Goal: Task Accomplishment & Management: Manage account settings

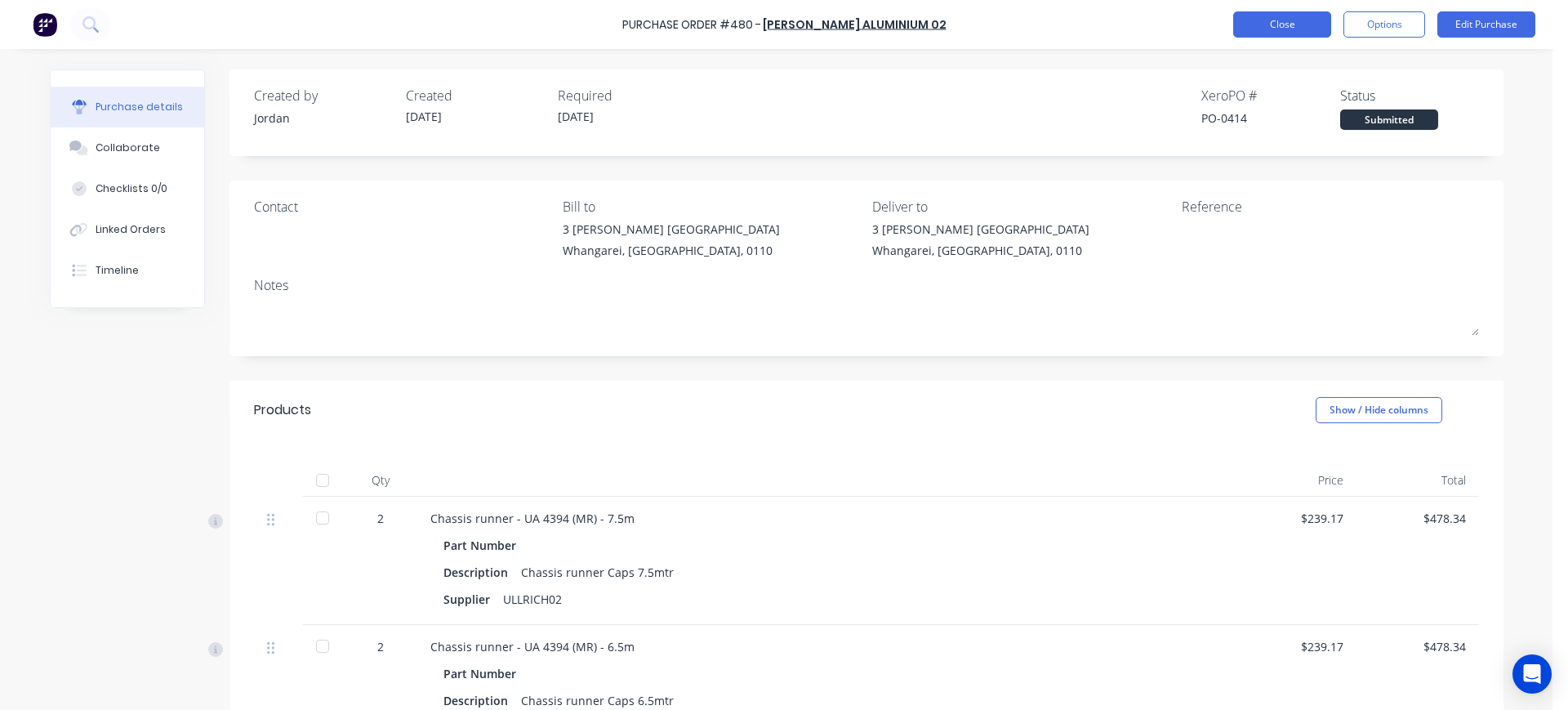
click at [1287, 27] on button "Close" at bounding box center [1283, 25] width 98 height 26
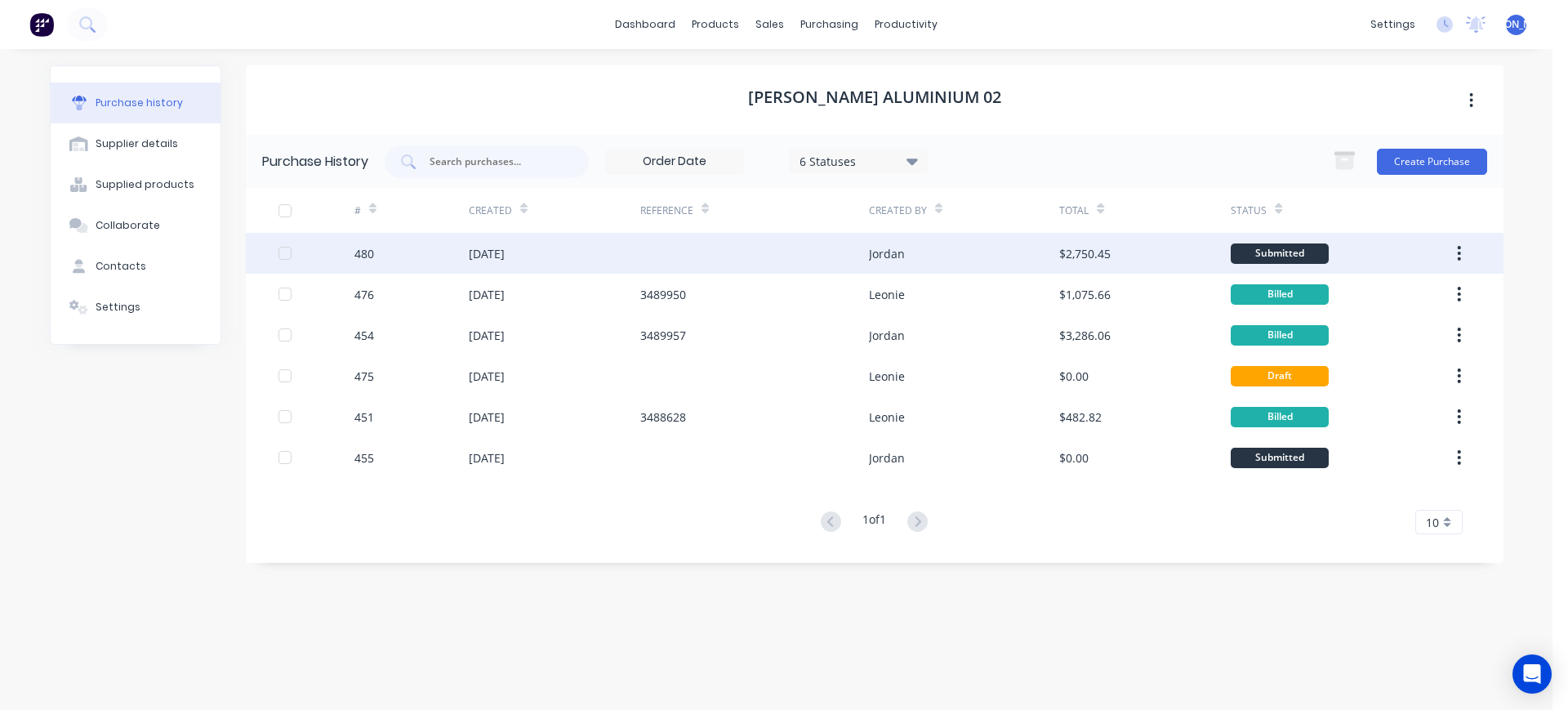
click at [601, 263] on div "30 Sep 2025" at bounding box center [555, 254] width 172 height 41
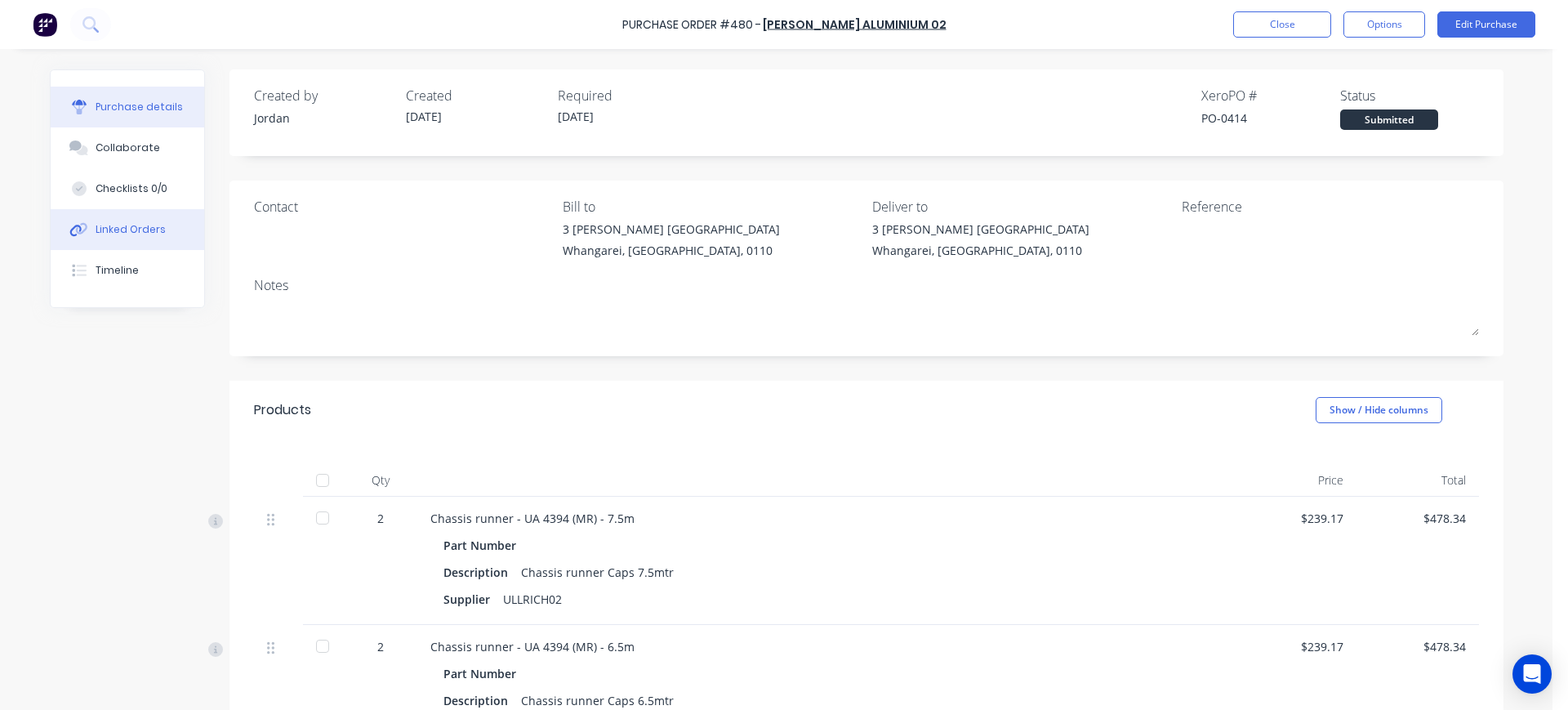
click at [114, 230] on div "Linked Orders" at bounding box center [131, 230] width 70 height 15
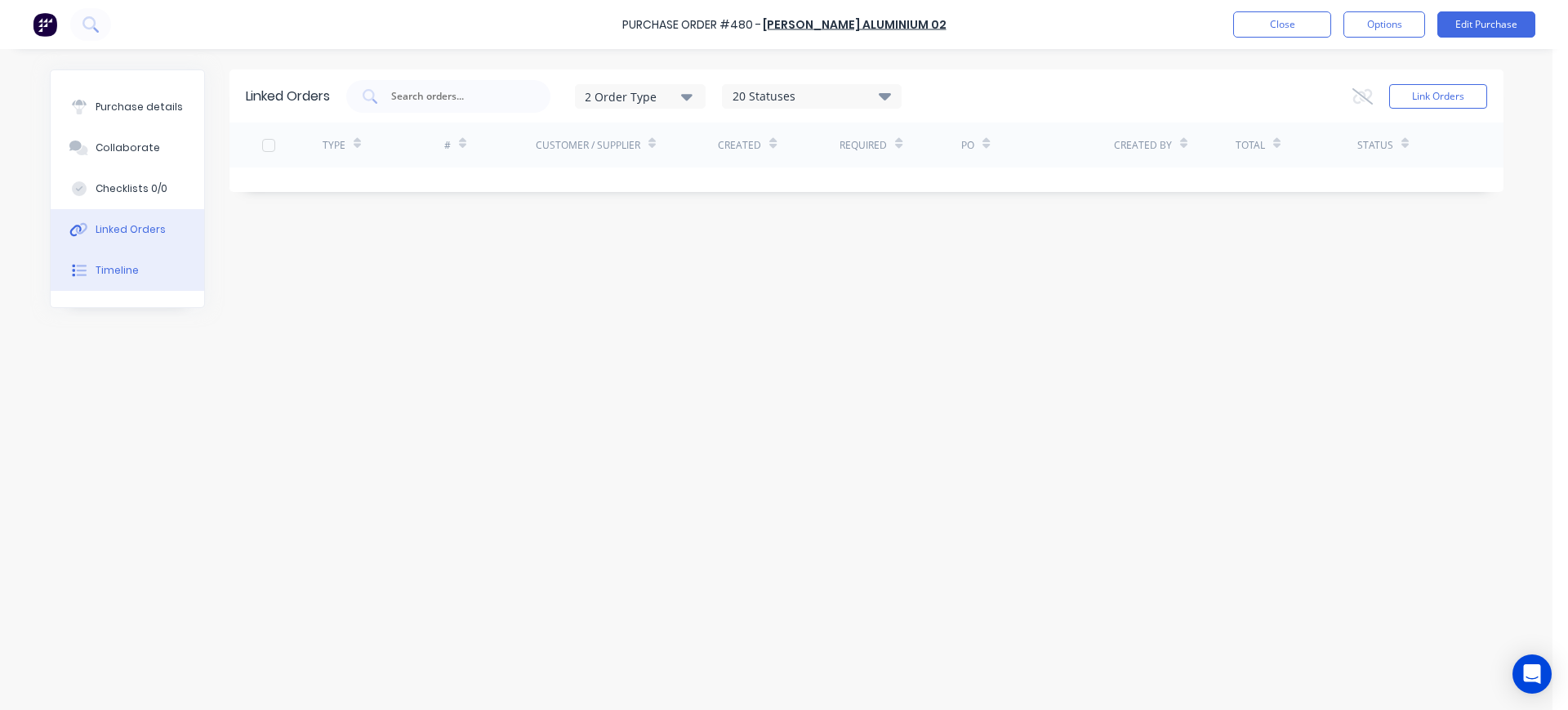
click at [114, 264] on div "Timeline" at bounding box center [117, 271] width 43 height 15
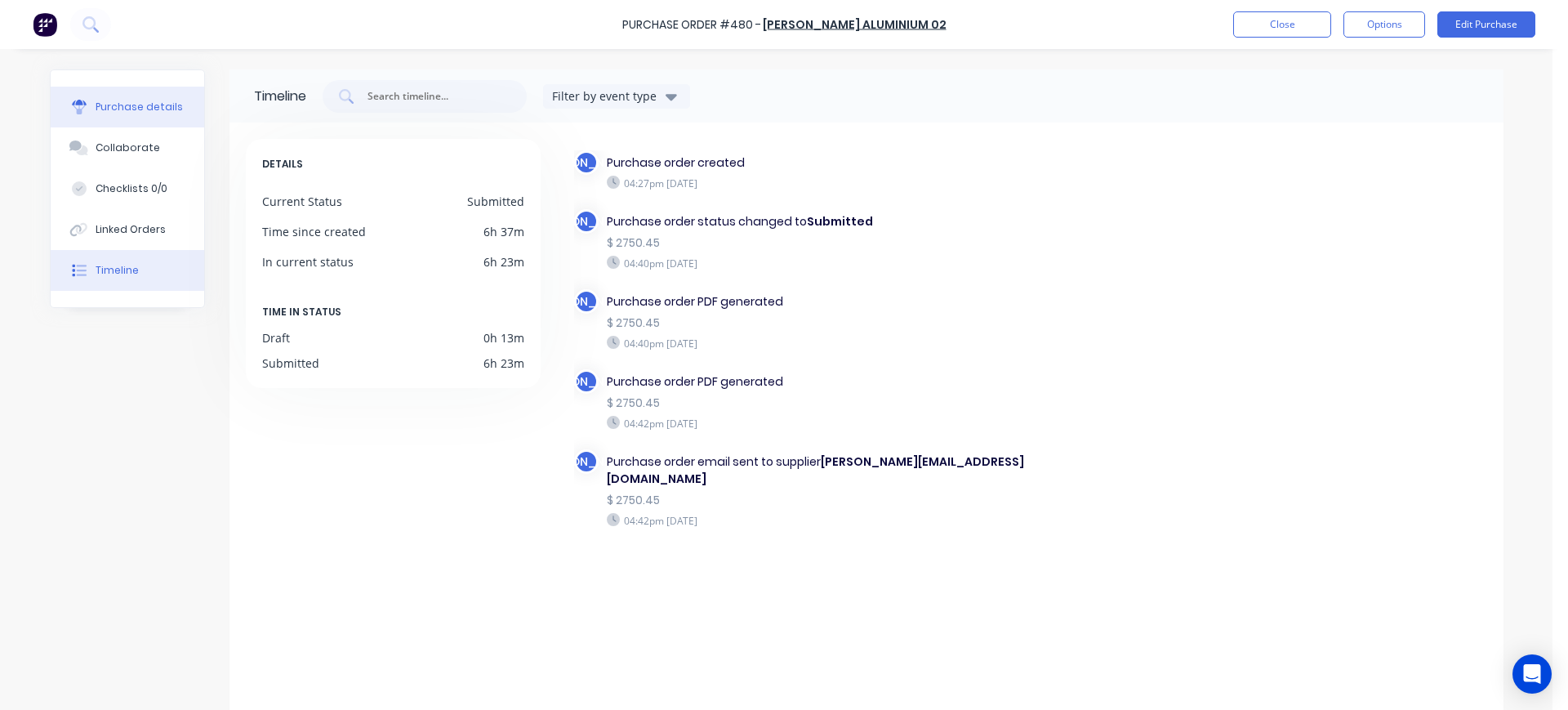
click at [117, 112] on div "Purchase details" at bounding box center [139, 107] width 87 height 15
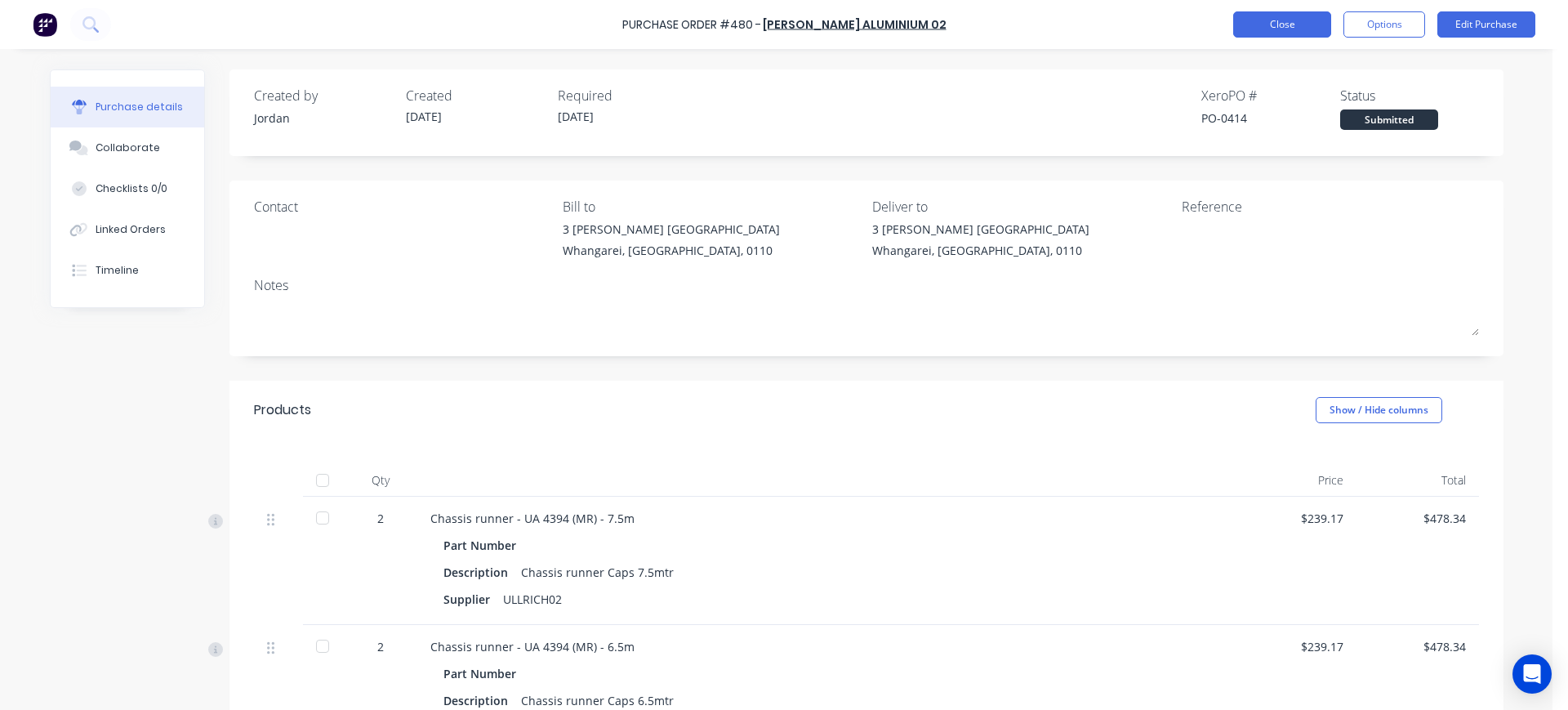
click at [1320, 24] on button "Close" at bounding box center [1283, 25] width 98 height 26
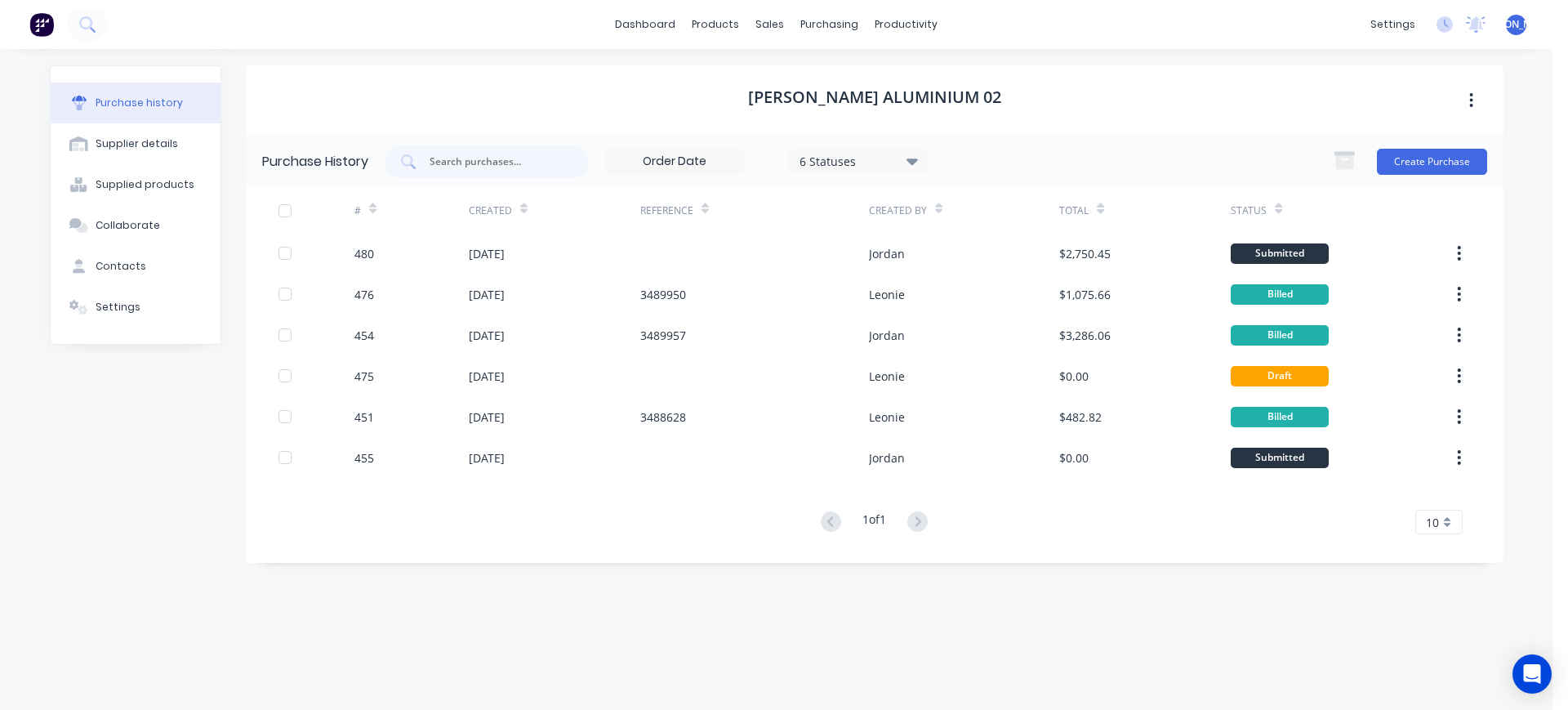
click at [1203, 95] on div "Ullrich Aluminium 02" at bounding box center [875, 100] width 1258 height 70
click at [928, 72] on div "Workflow" at bounding box center [935, 79] width 49 height 15
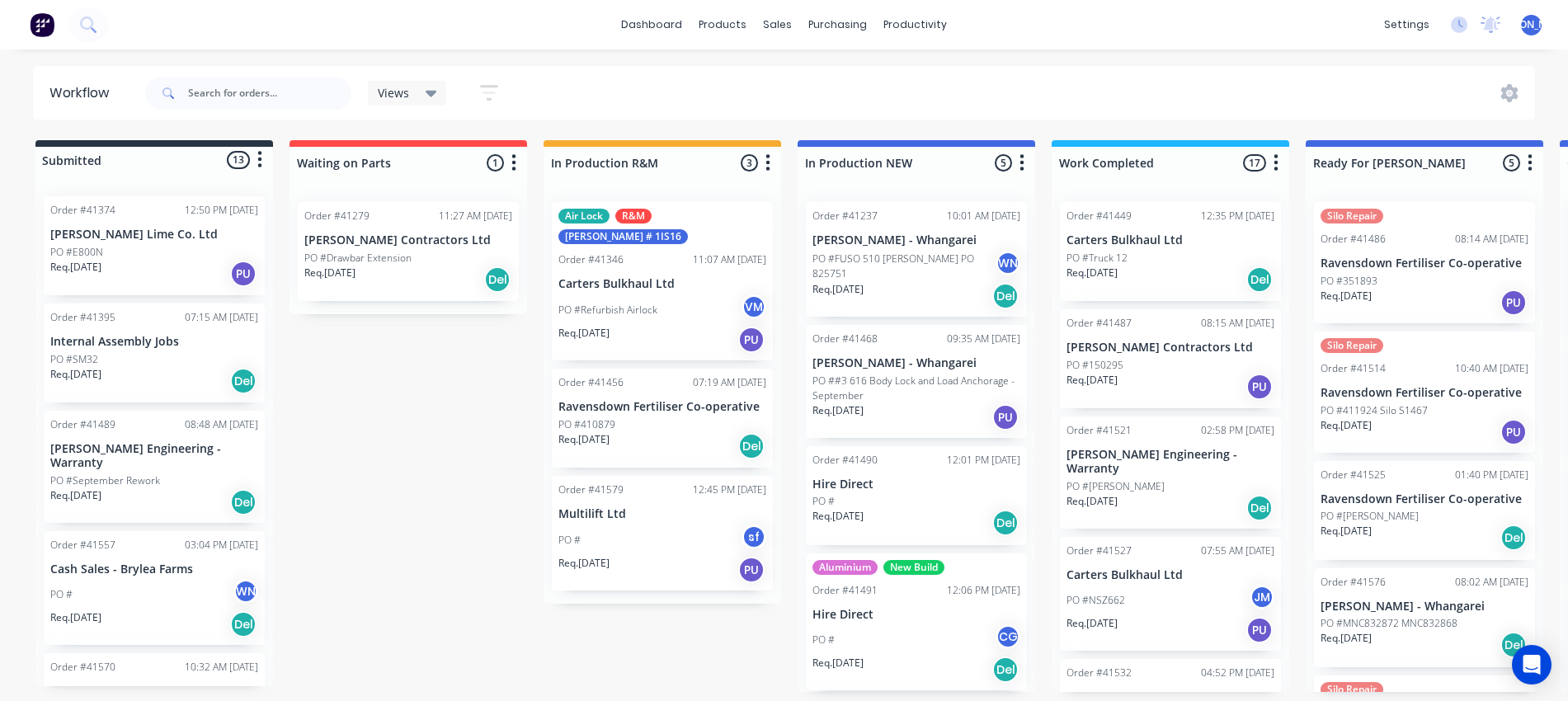
click at [883, 254] on div "PO #FUSO 510 Ali Tipper PO 825751 WN" at bounding box center [917, 267] width 208 height 31
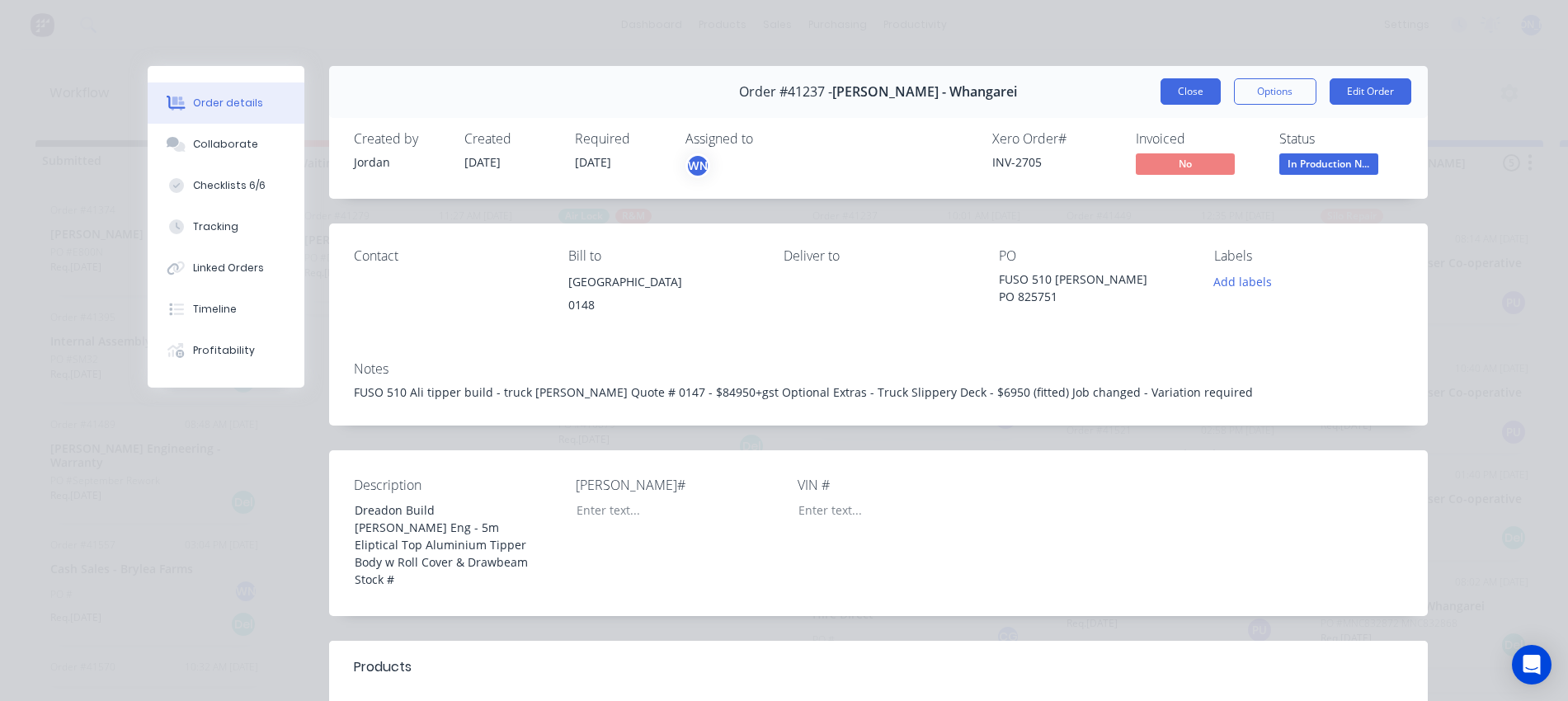
click at [1175, 89] on button "Close" at bounding box center [1191, 92] width 60 height 26
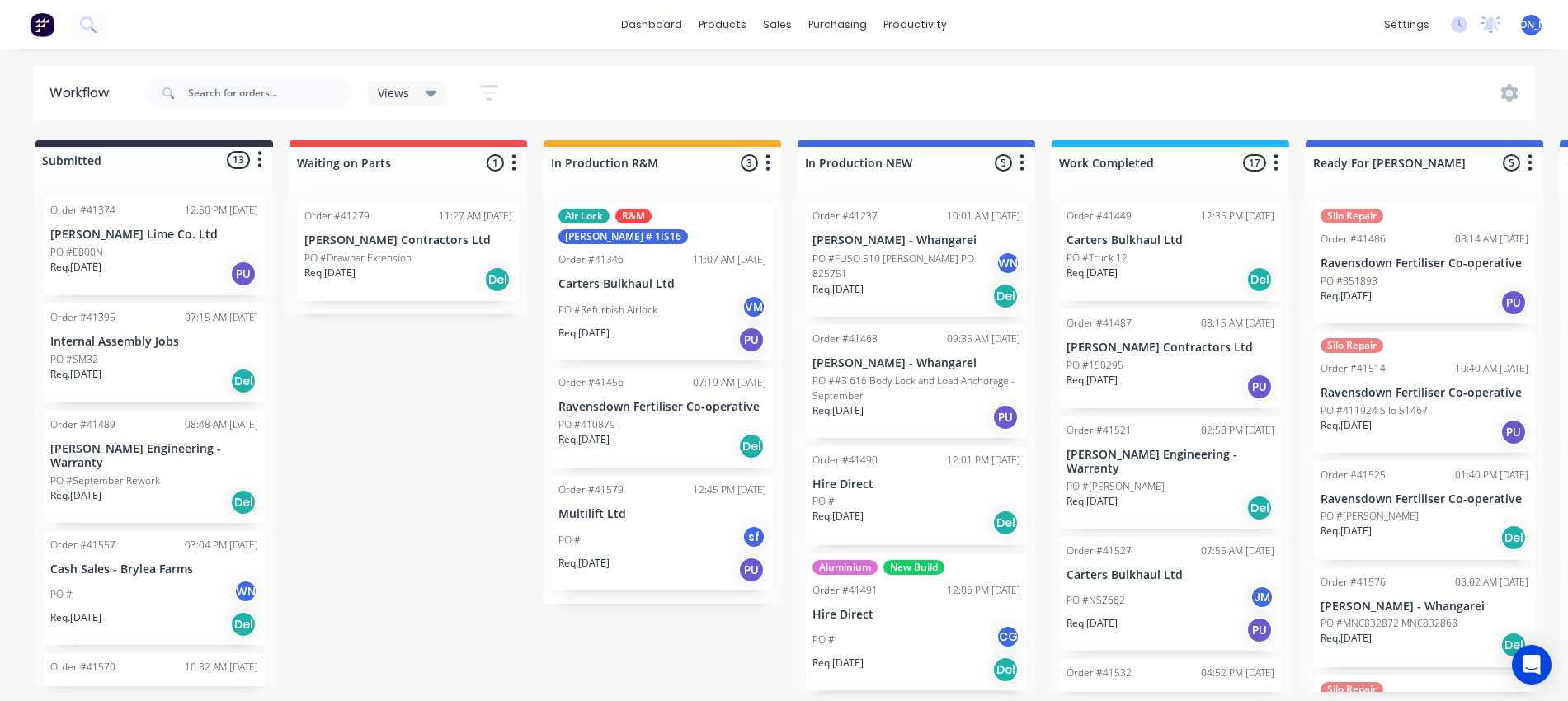
click at [1160, 255] on div "PO #Truck 12" at bounding box center [1171, 258] width 208 height 15
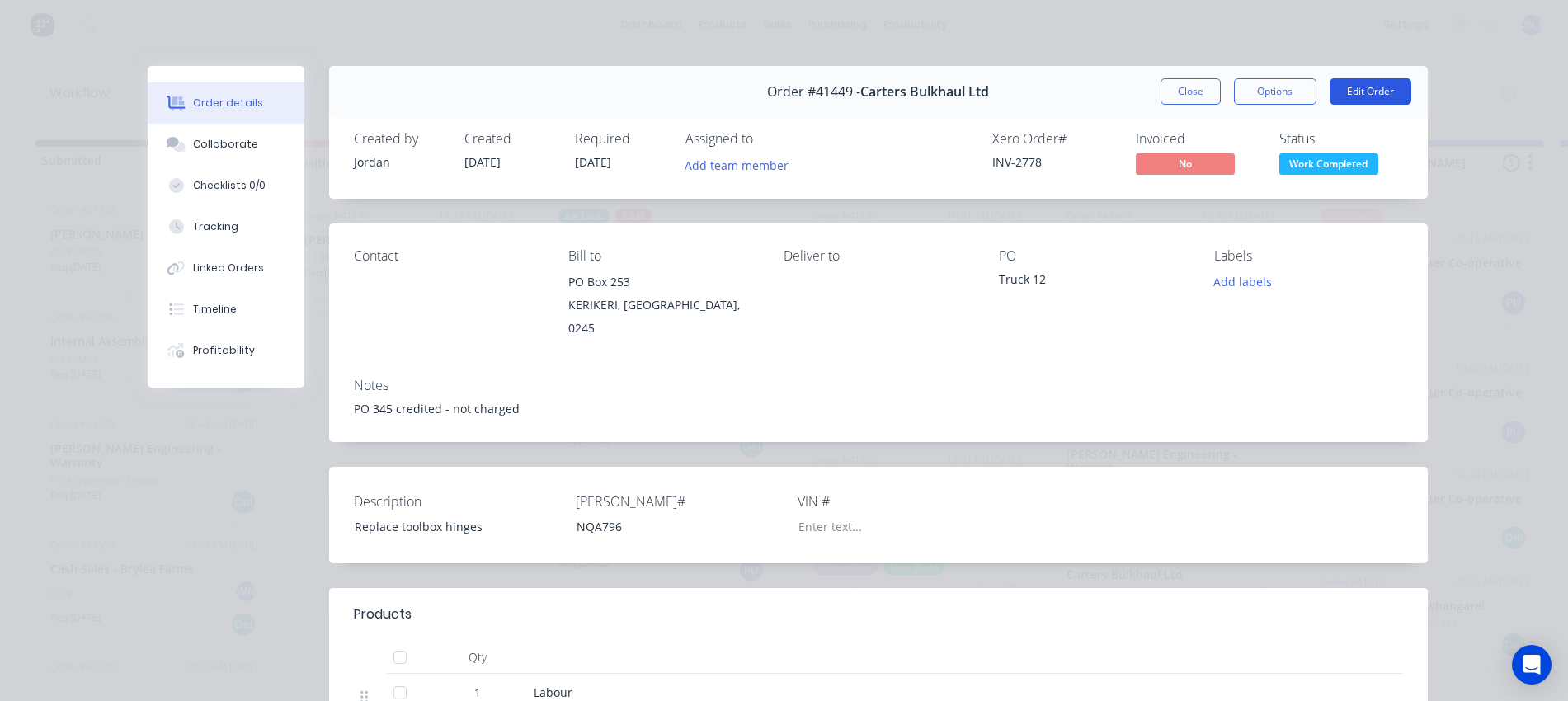
click at [1372, 91] on button "Edit Order" at bounding box center [1371, 92] width 82 height 26
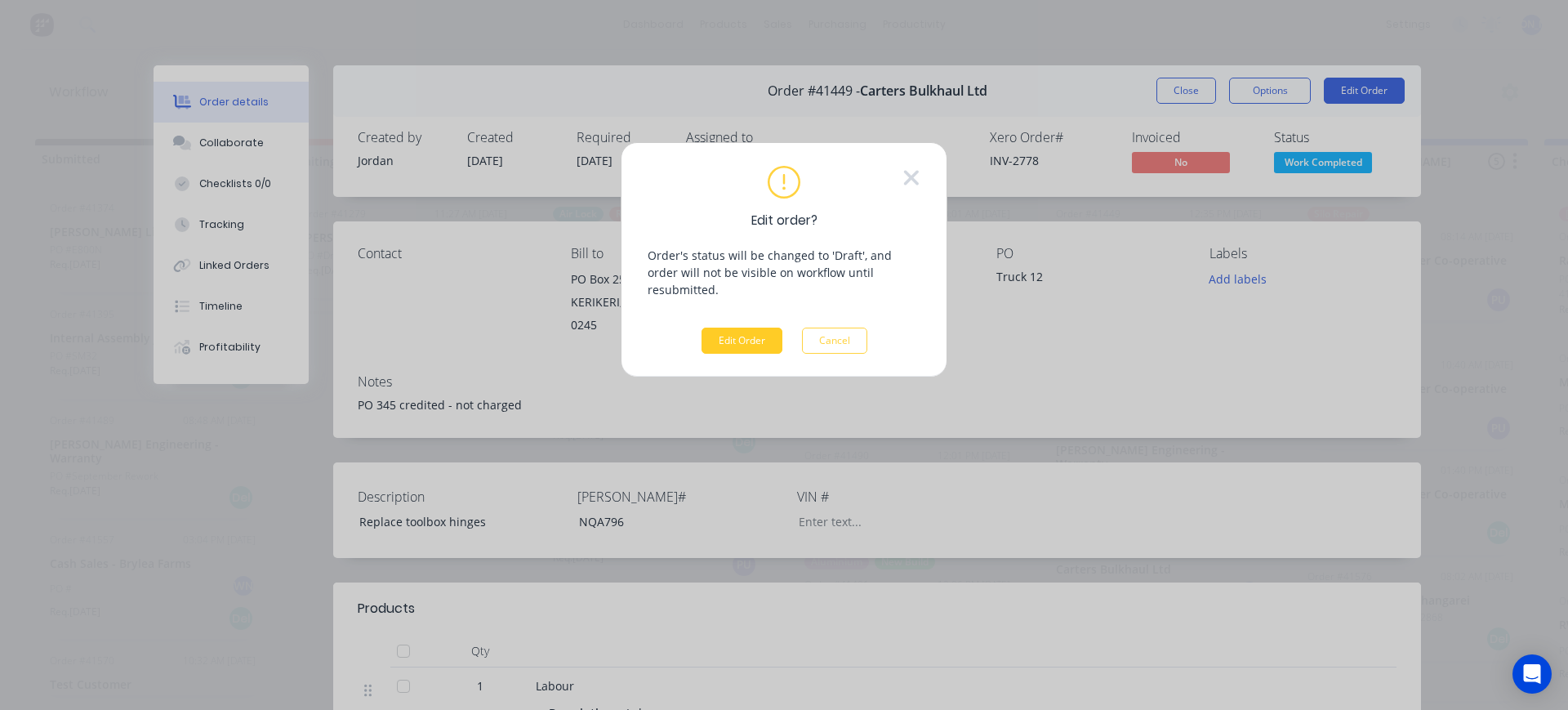
click at [741, 328] on button "Edit Order" at bounding box center [741, 341] width 81 height 26
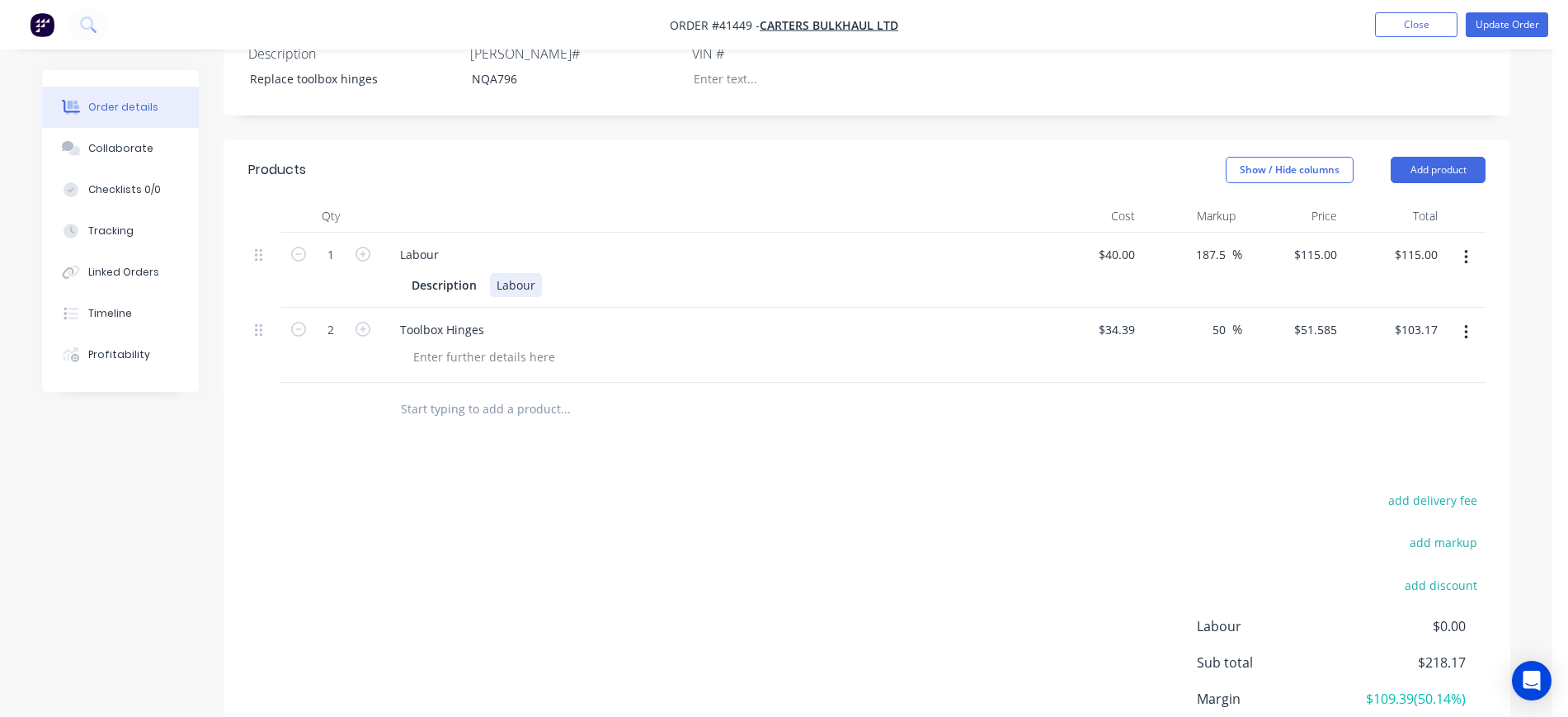
scroll to position [515, 0]
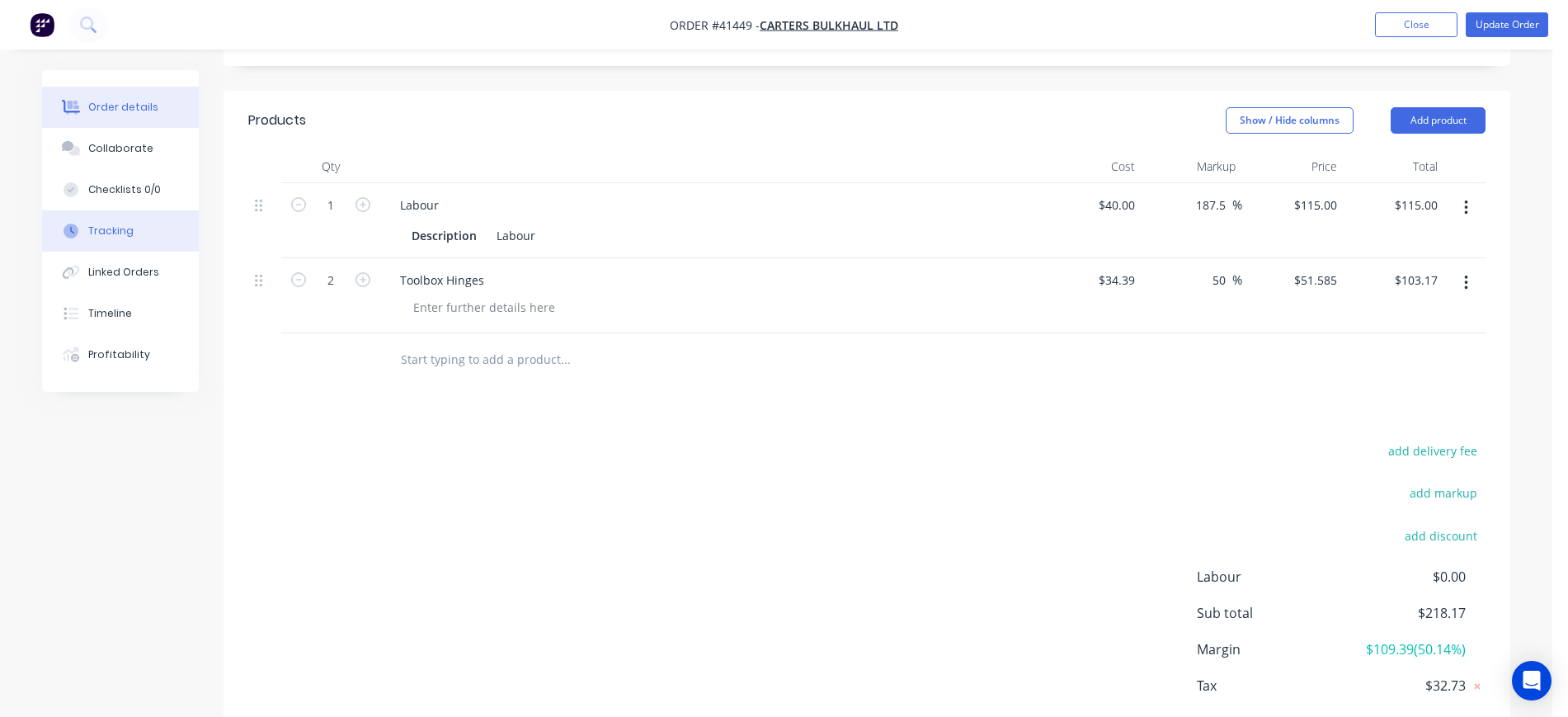
click at [93, 235] on div "Tracking" at bounding box center [111, 231] width 45 height 15
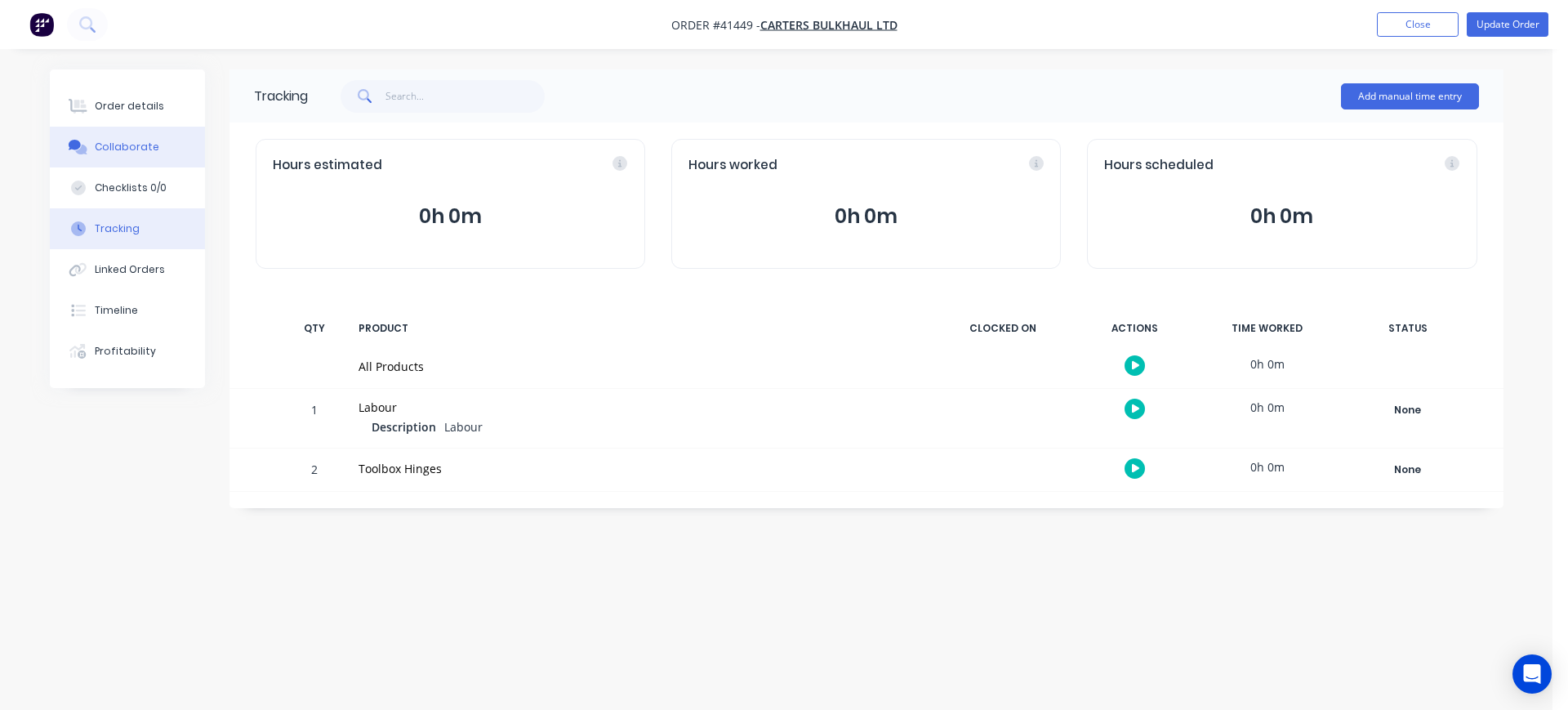
click at [132, 148] on div "Collaborate" at bounding box center [127, 147] width 65 height 15
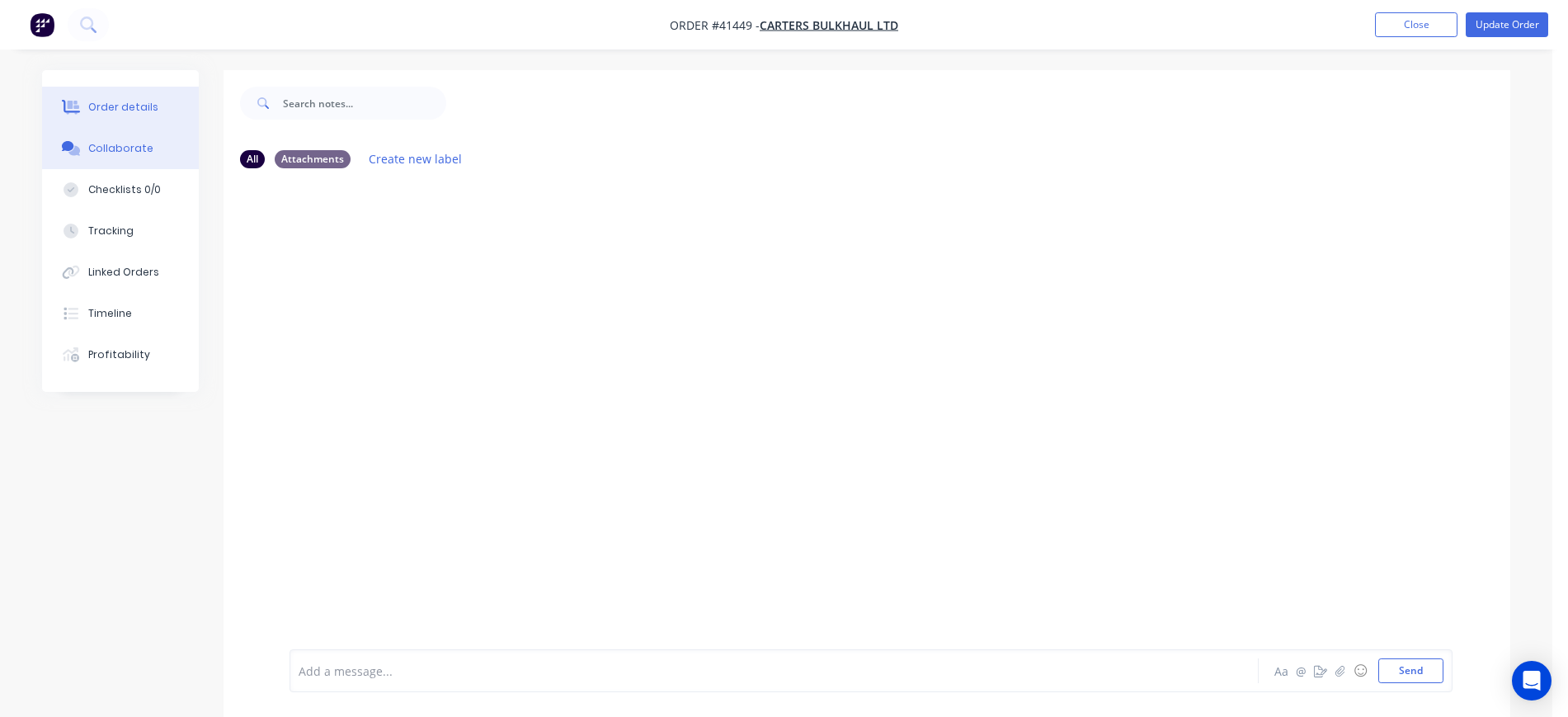
click at [117, 102] on div "Order details" at bounding box center [123, 107] width 70 height 15
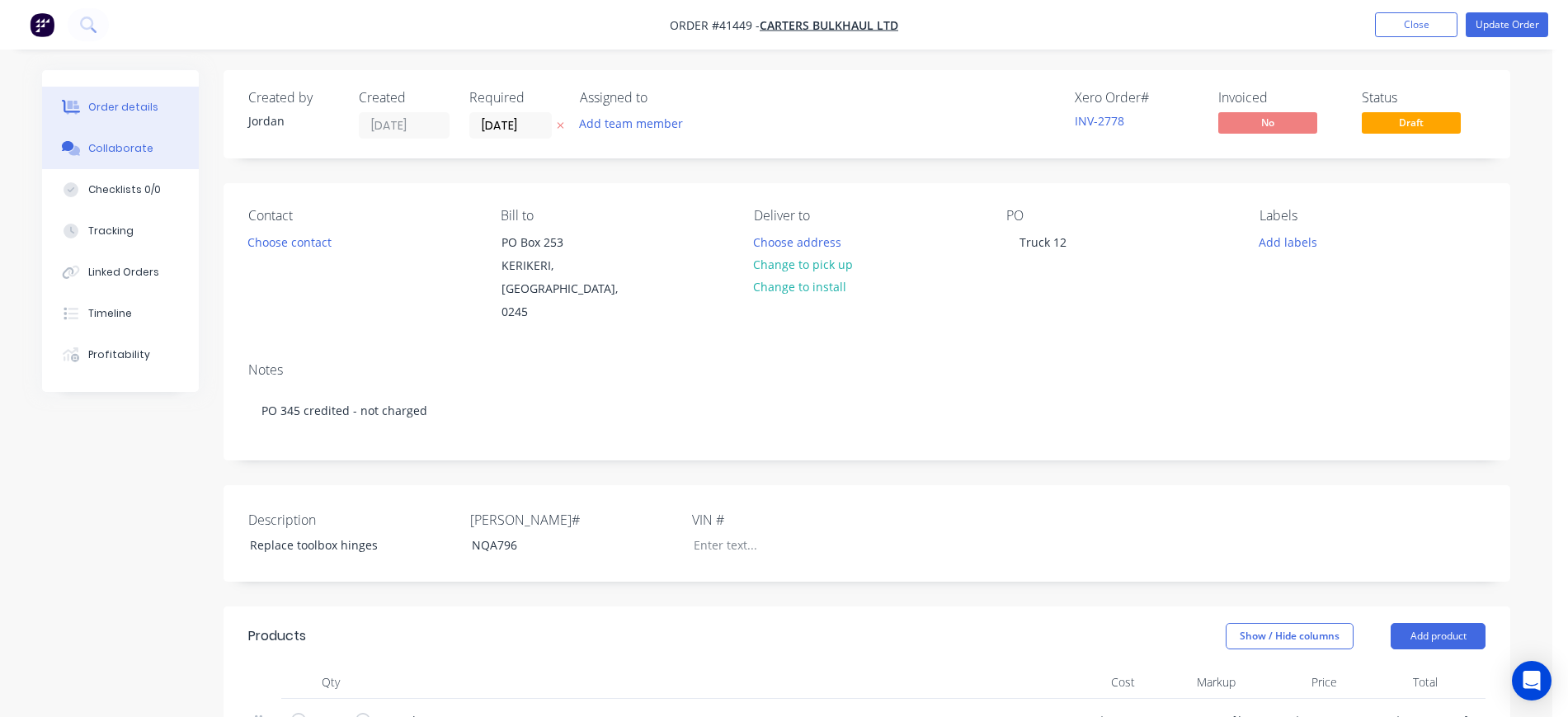
click at [128, 141] on div "Collaborate" at bounding box center [121, 149] width 65 height 15
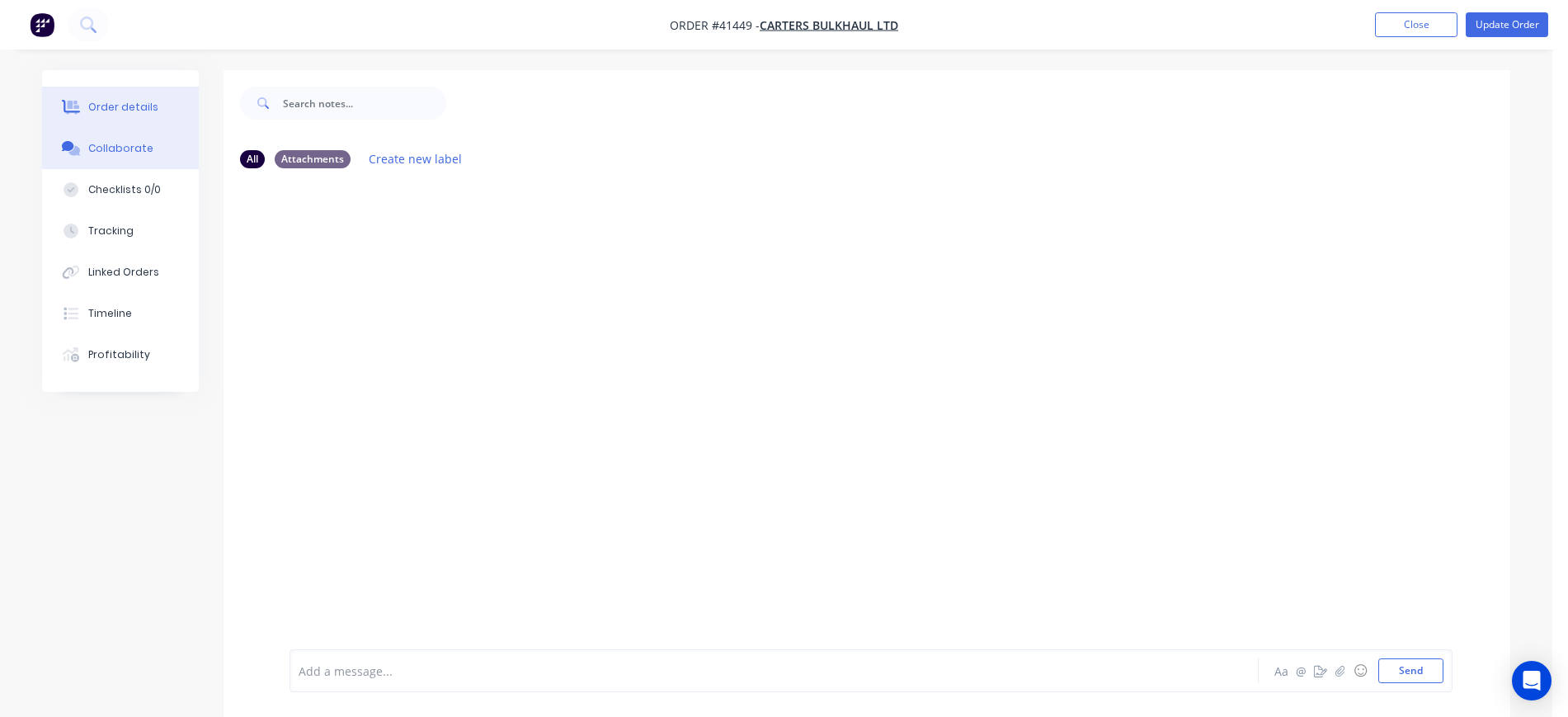
click at [105, 106] on div "Order details" at bounding box center [123, 107] width 70 height 15
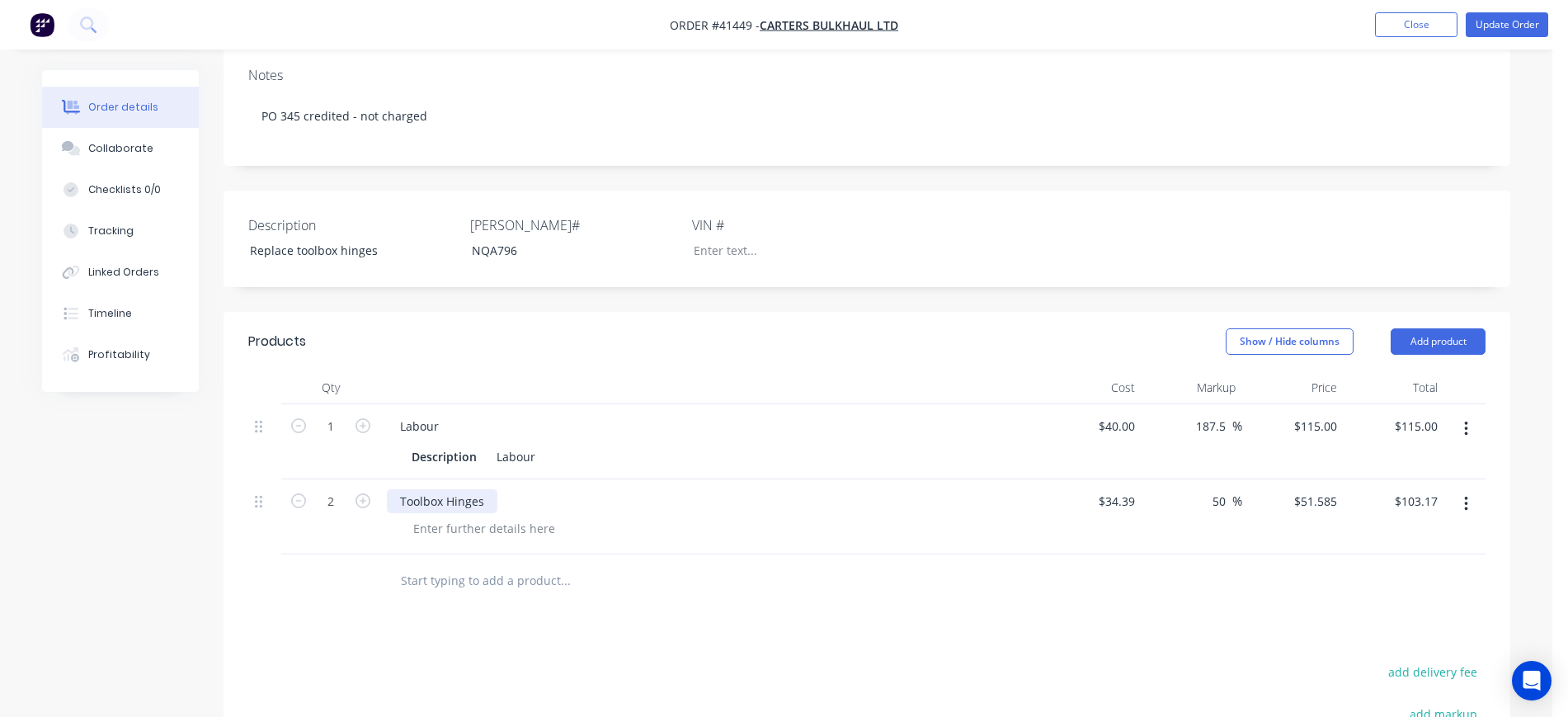
scroll to position [310, 0]
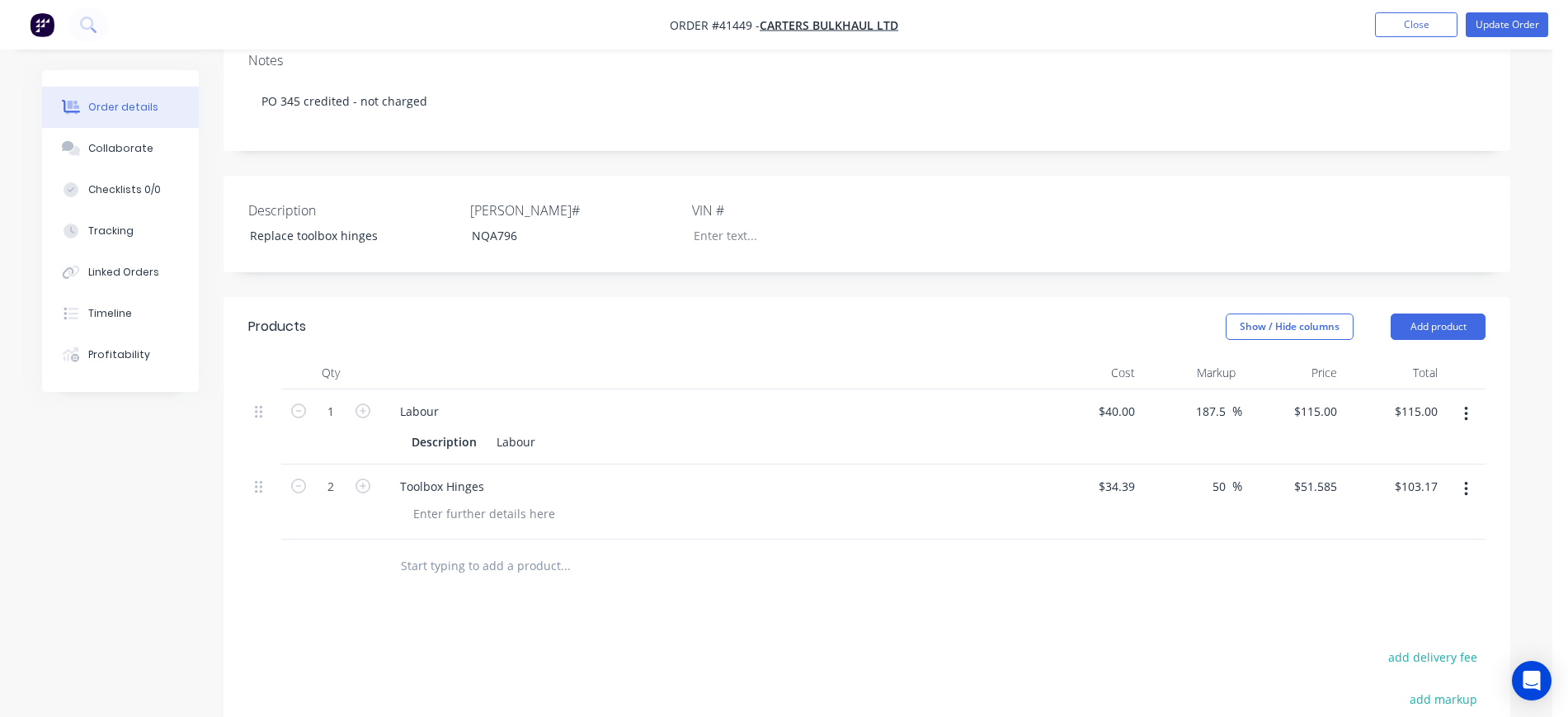
click at [1471, 482] on button "button" at bounding box center [1466, 490] width 39 height 30
click at [1389, 620] on div "Delete" at bounding box center [1408, 631] width 127 height 24
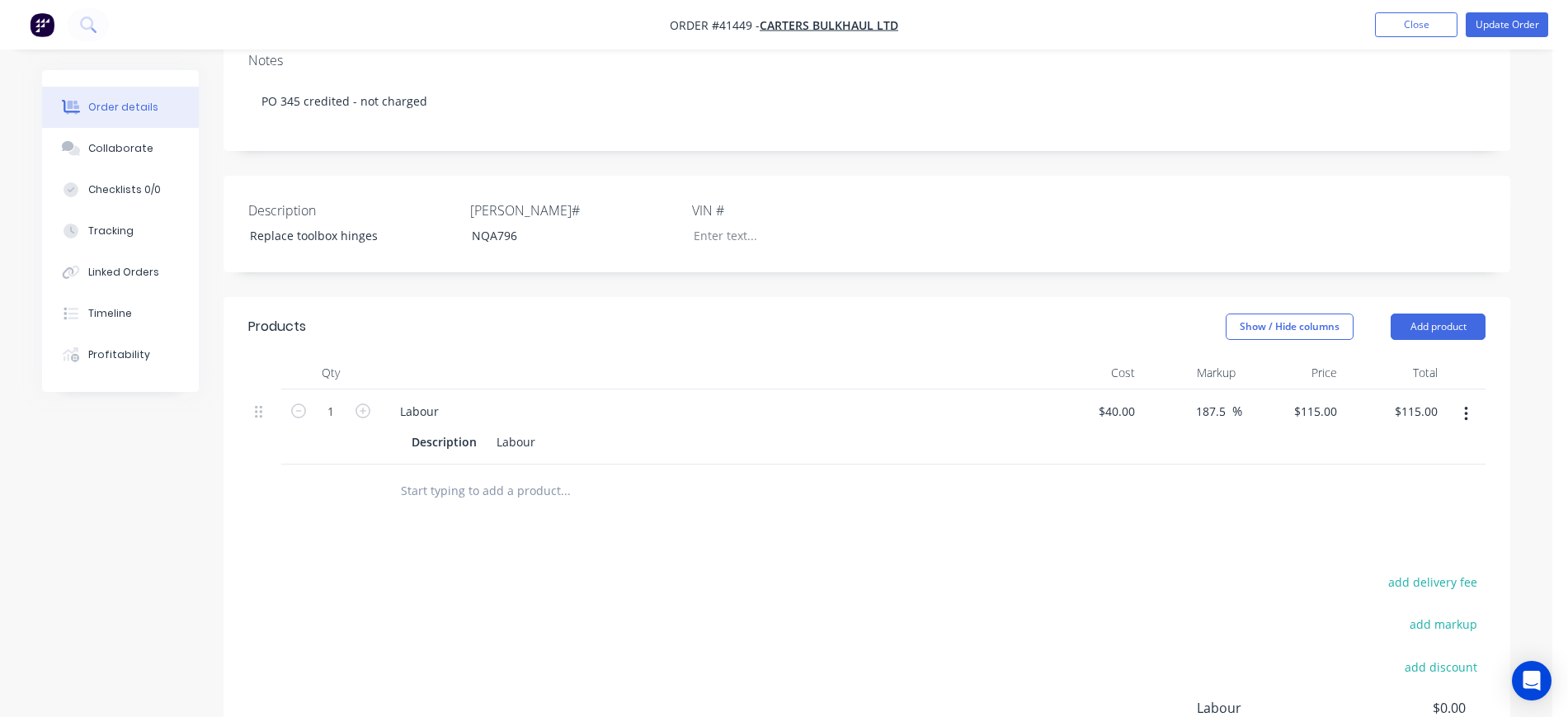
click at [661, 521] on div "Products Show / Hide columns Add product Qty Cost Markup Price Total 1 Labour D…" at bounding box center [867, 605] width 1287 height 617
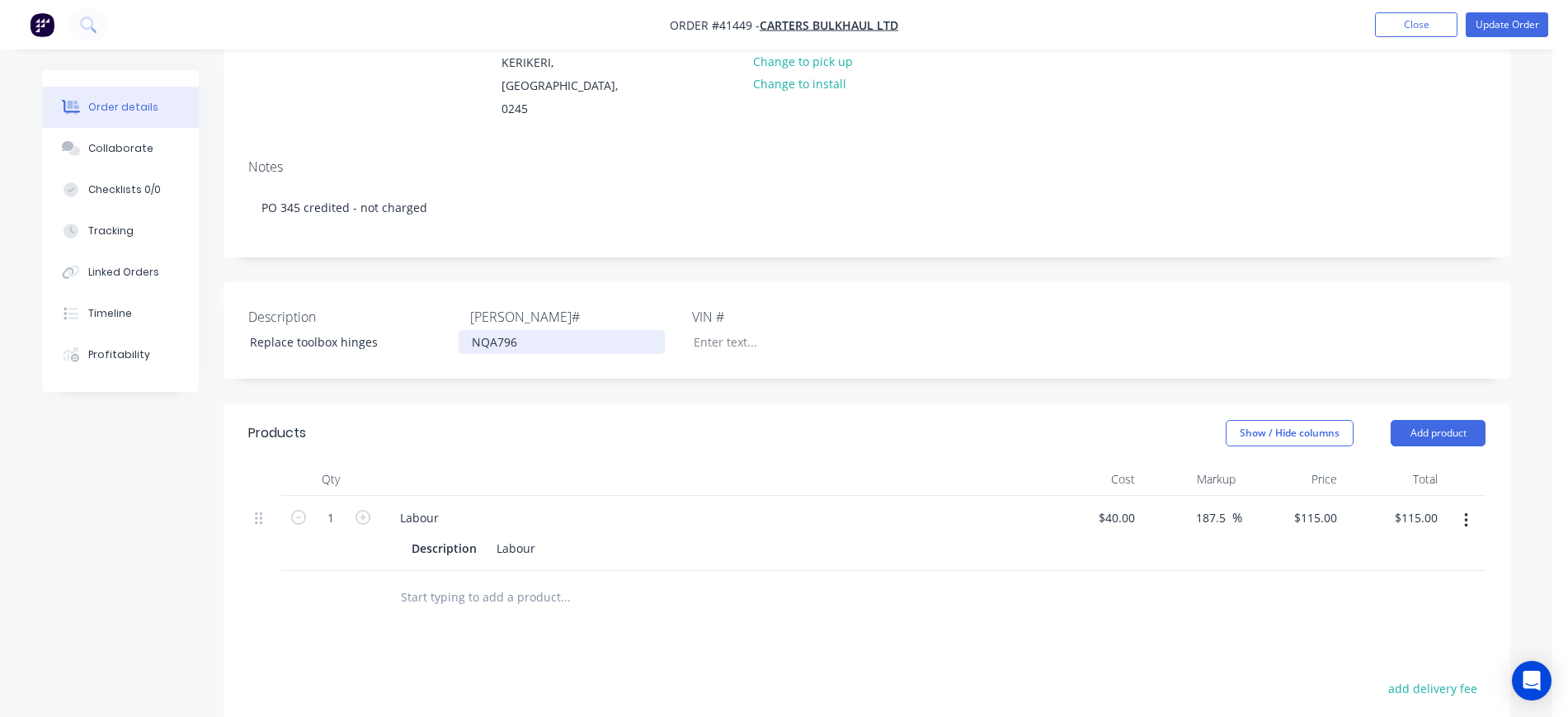
scroll to position [207, 0]
drag, startPoint x: 533, startPoint y: 539, endPoint x: 483, endPoint y: 532, distance: 50.5
click at [483, 533] on div "Description Labour" at bounding box center [707, 544] width 604 height 24
click at [1413, 30] on button "Close" at bounding box center [1417, 25] width 83 height 25
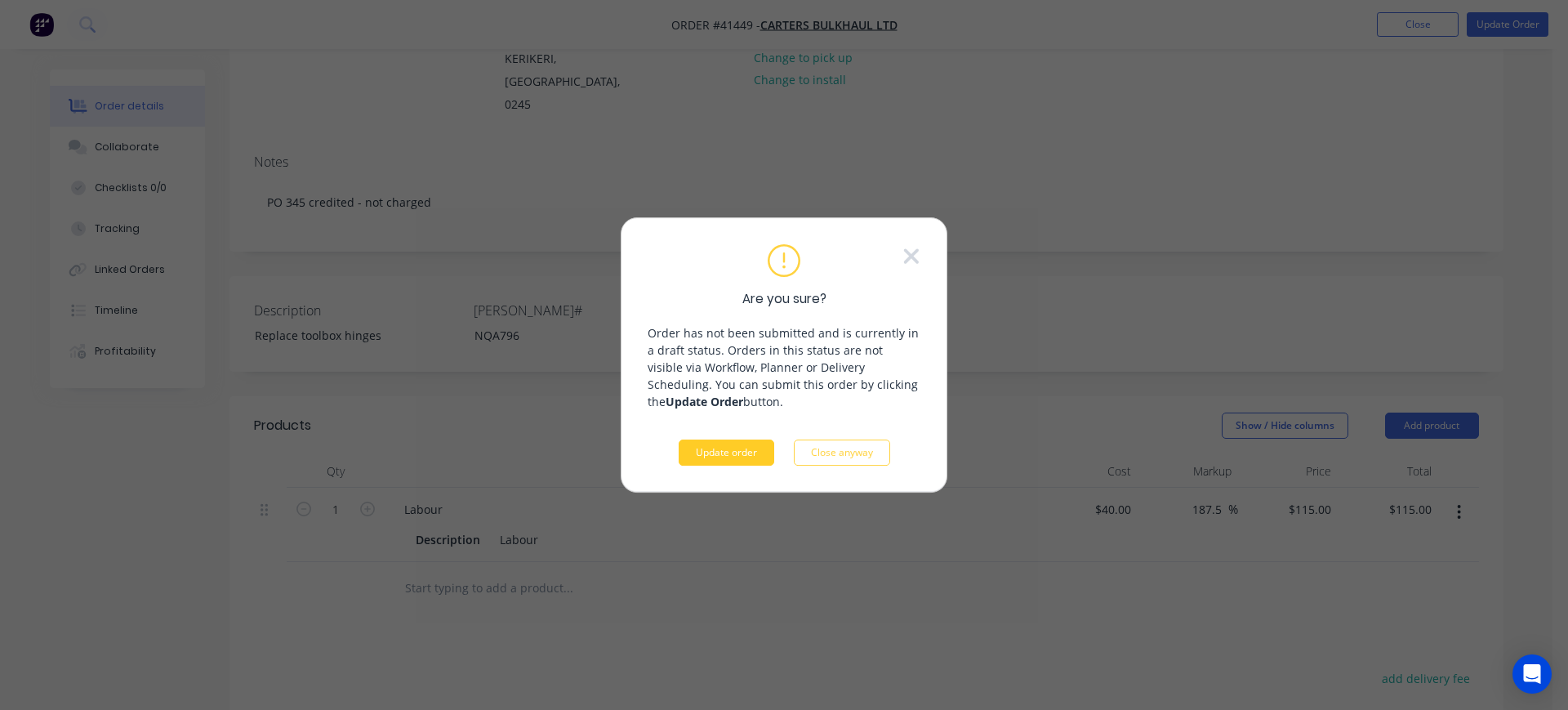
click at [728, 447] on button "Update order" at bounding box center [726, 453] width 96 height 26
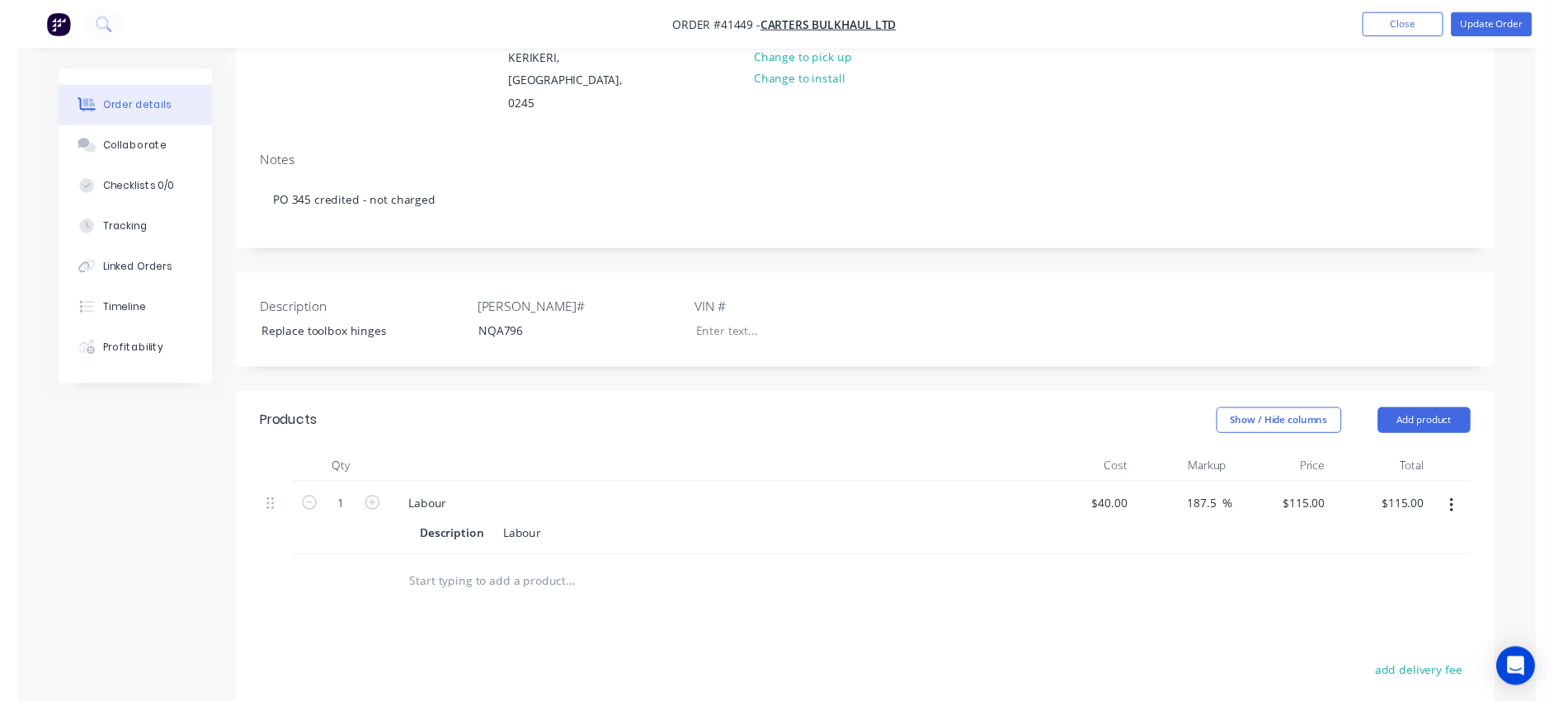
scroll to position [0, 0]
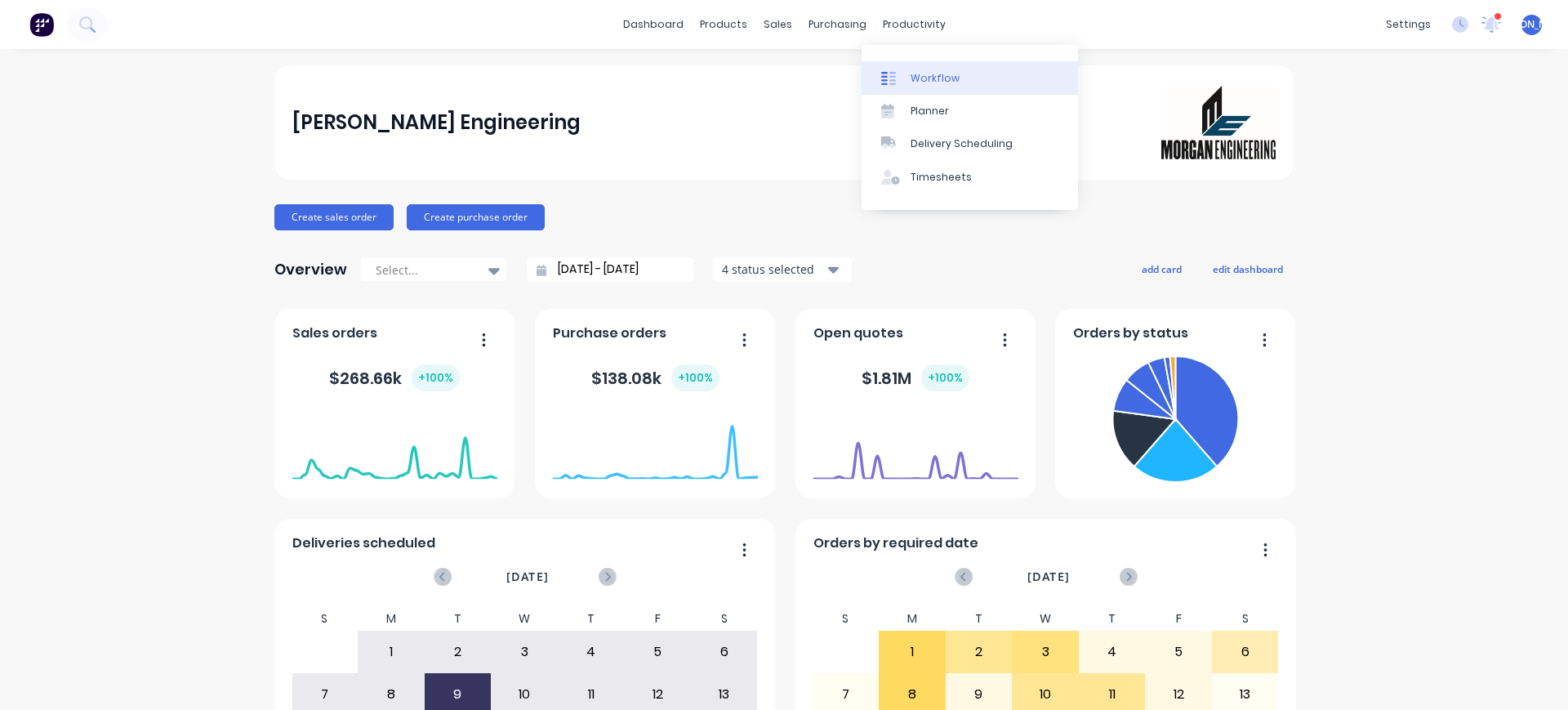
click at [912, 84] on div "Workflow" at bounding box center [935, 79] width 49 height 15
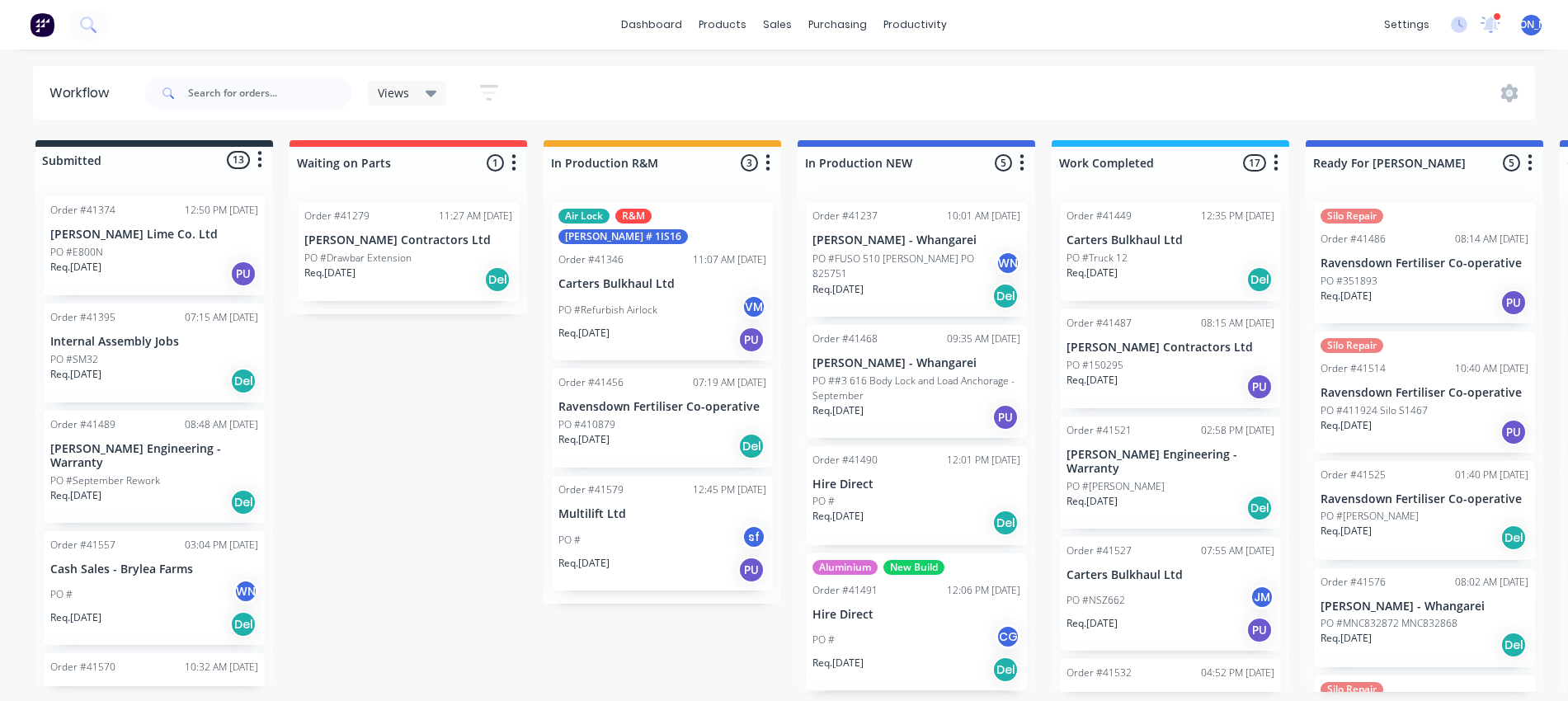
click at [1138, 246] on p "Carters Bulkhaul Ltd" at bounding box center [1171, 240] width 208 height 14
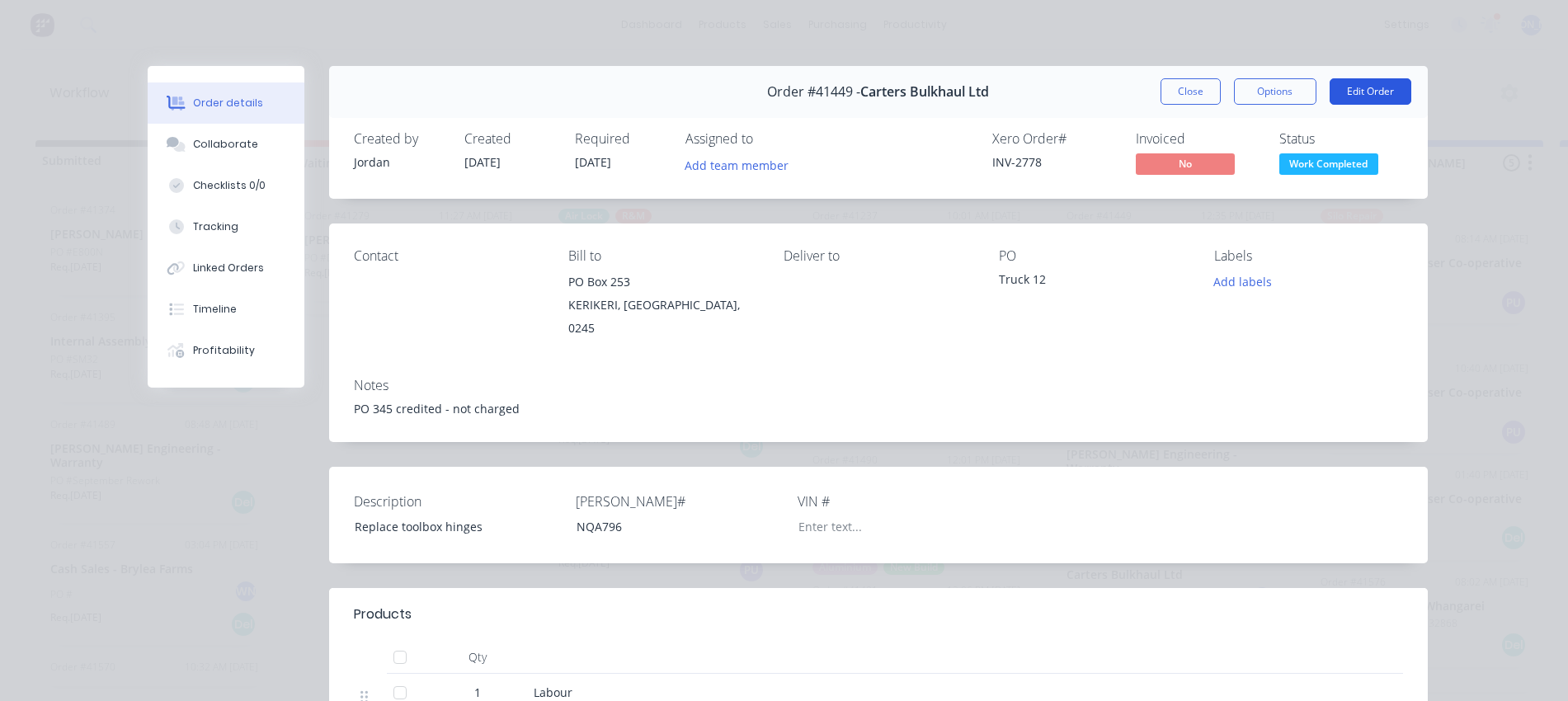
click at [1351, 92] on button "Edit Order" at bounding box center [1371, 92] width 82 height 26
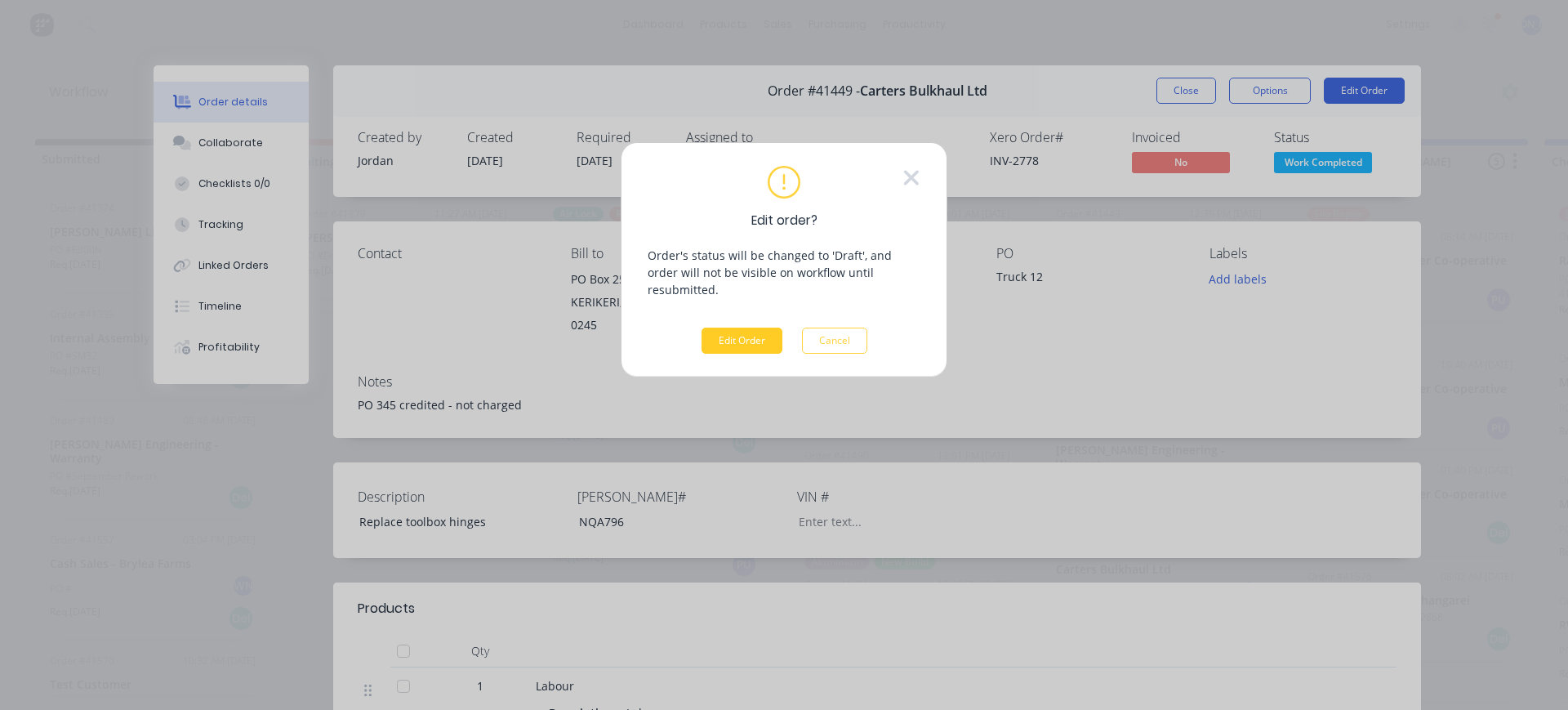
click at [726, 328] on button "Edit Order" at bounding box center [741, 341] width 81 height 26
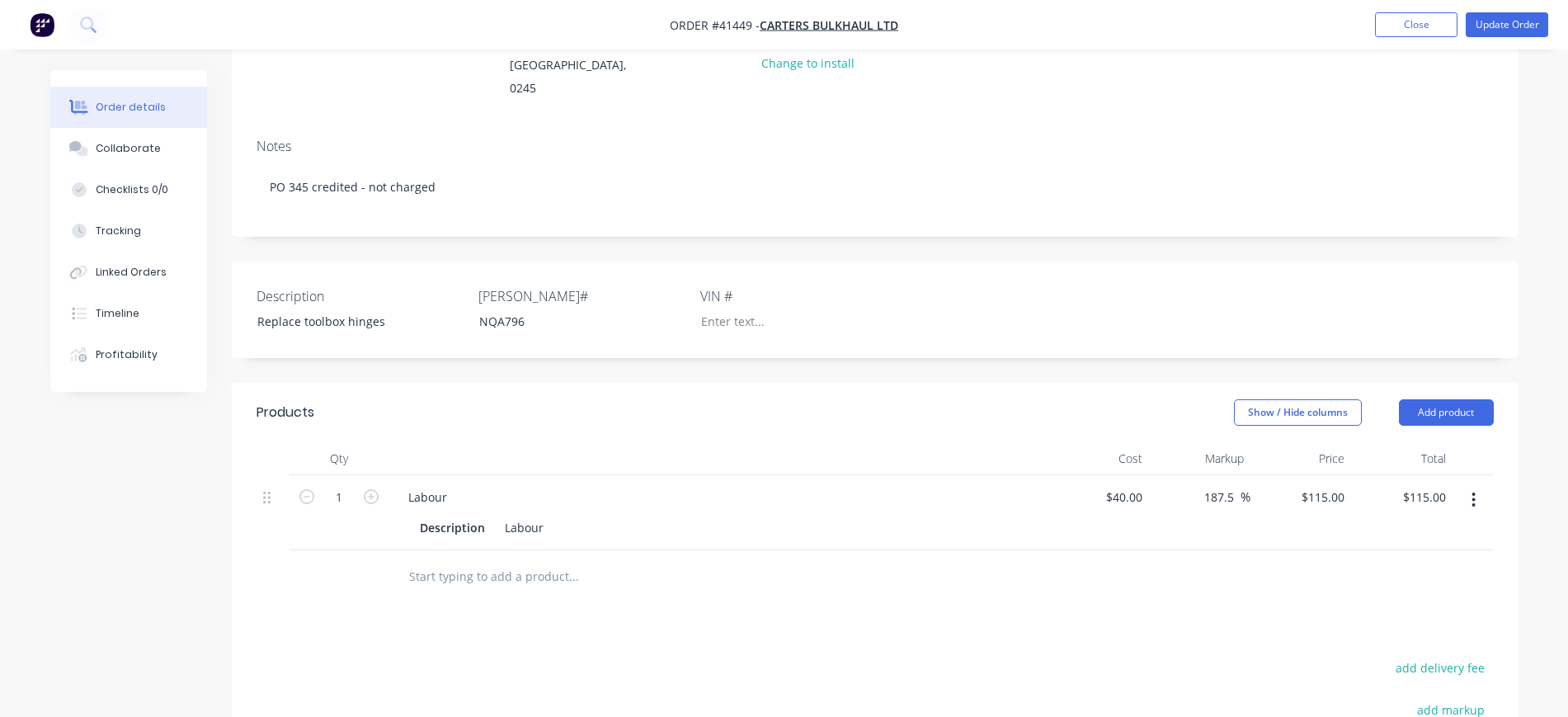
scroll to position [310, 0]
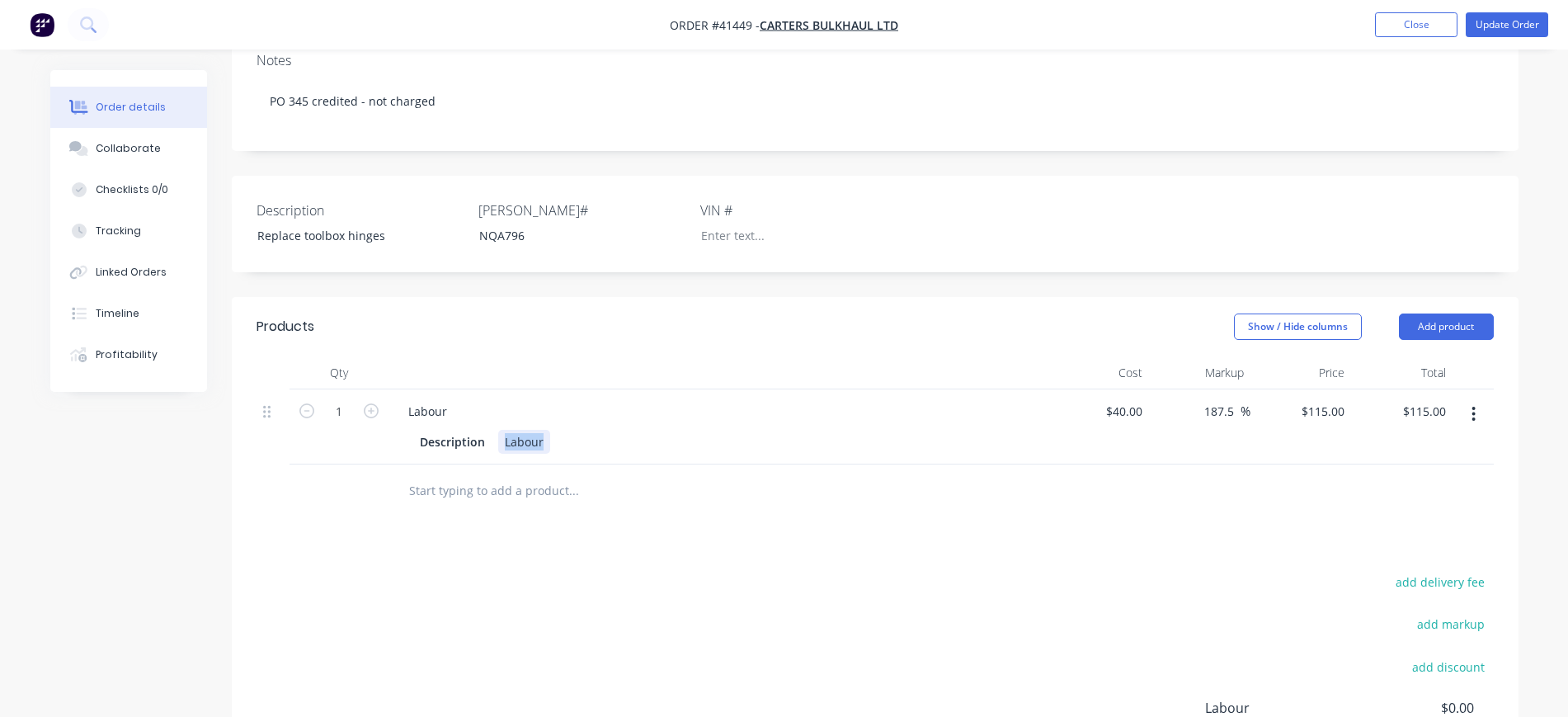
drag, startPoint x: 544, startPoint y: 436, endPoint x: 496, endPoint y: 437, distance: 48.0
click at [499, 437] on div "Labour" at bounding box center [524, 442] width 52 height 24
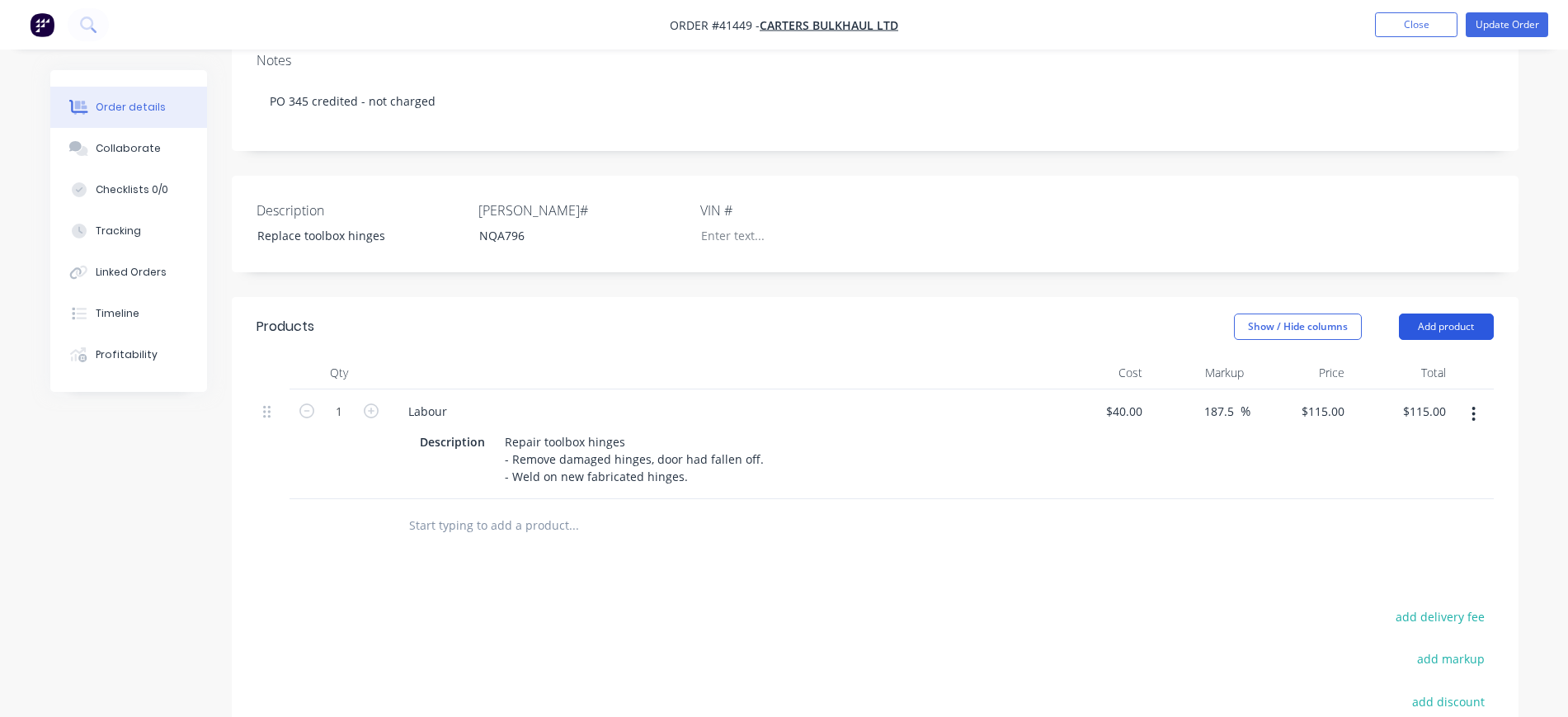
click at [1465, 320] on button "Add product" at bounding box center [1447, 327] width 95 height 26
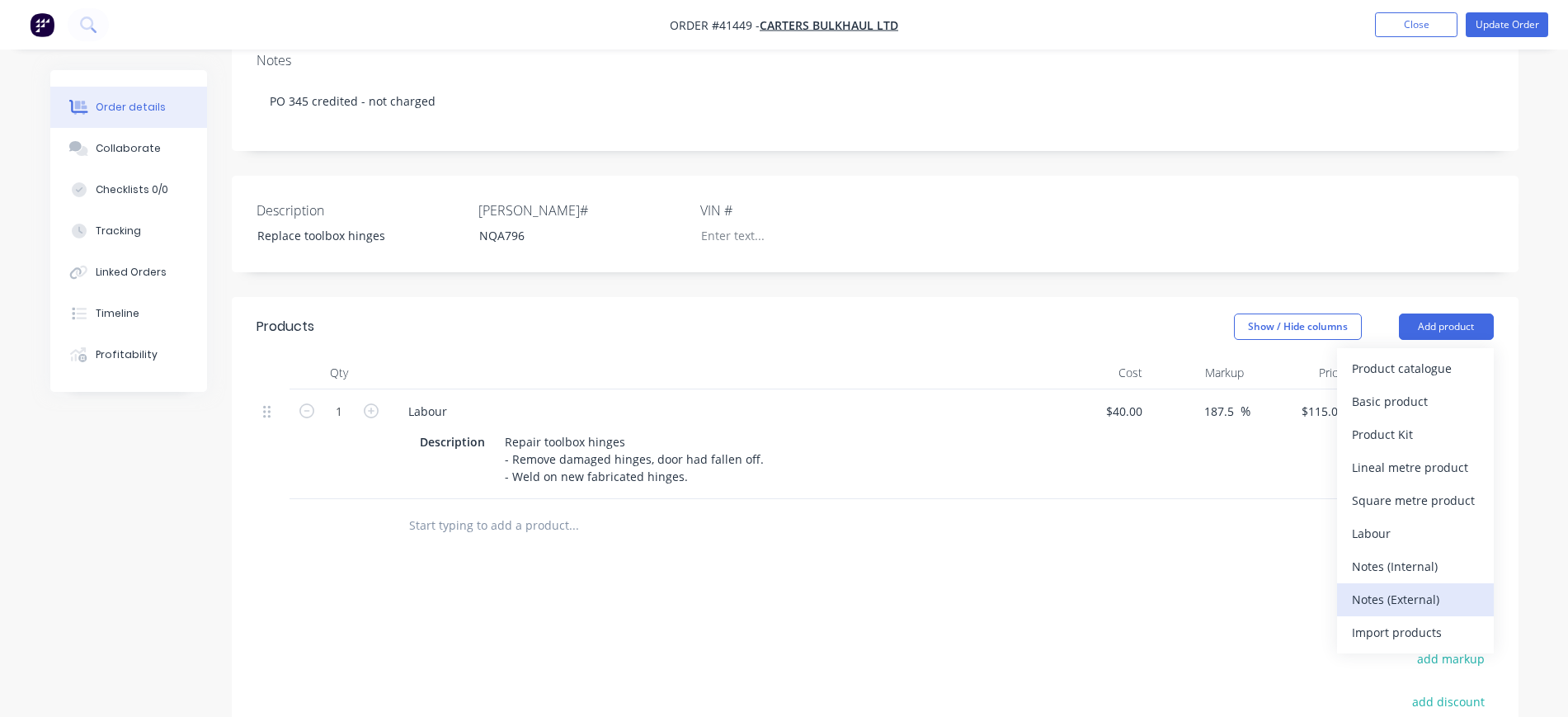
click at [1415, 587] on div "Notes (External)" at bounding box center [1416, 599] width 127 height 24
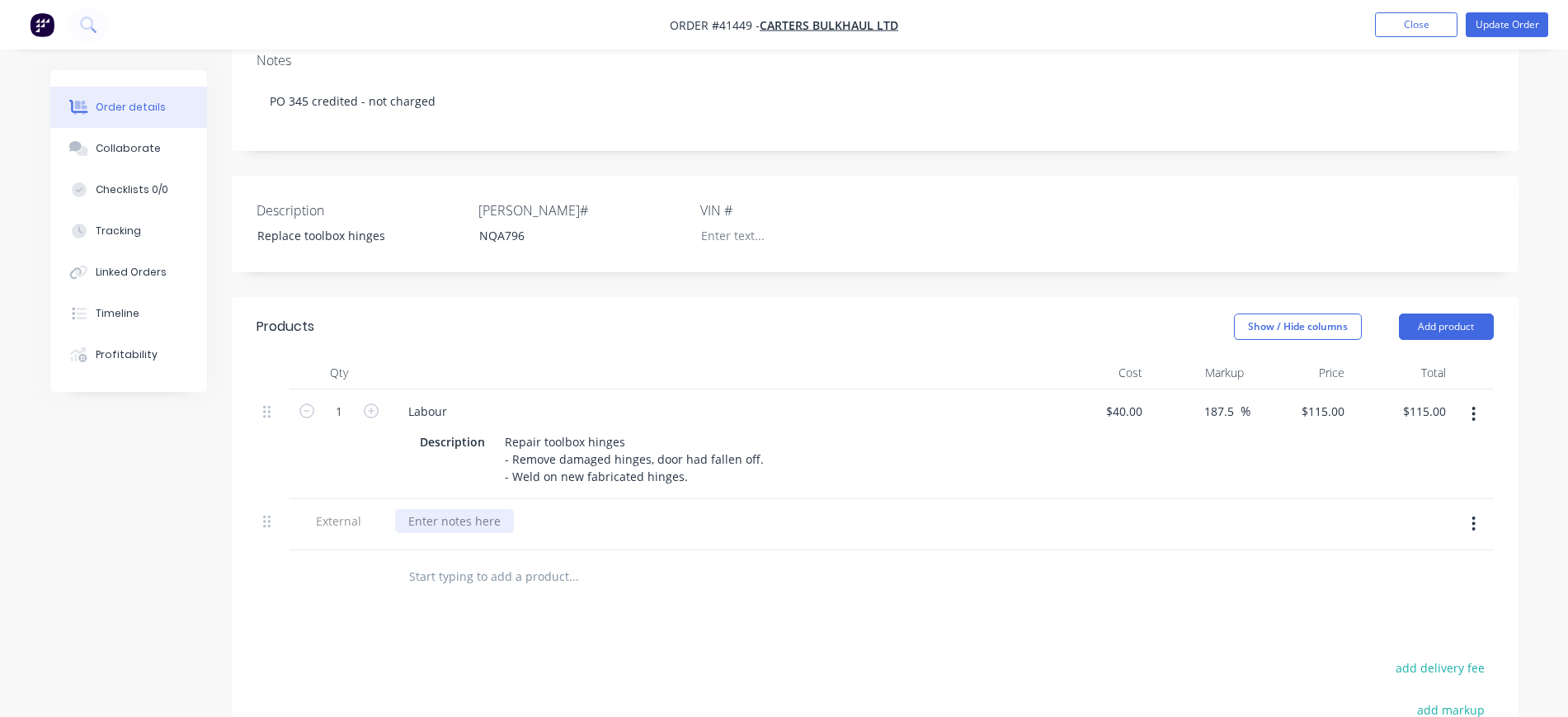
click at [478, 509] on div at bounding box center [455, 520] width 119 height 24
click at [618, 509] on div "TWL supplied incorrect hinges twice, un able to get suitable hinges locally," at bounding box center [614, 520] width 438 height 24
click at [807, 510] on div "TWL supplied incorrect hinges twice, un-able to get suitable hinges locally," at bounding box center [615, 520] width 439 height 24
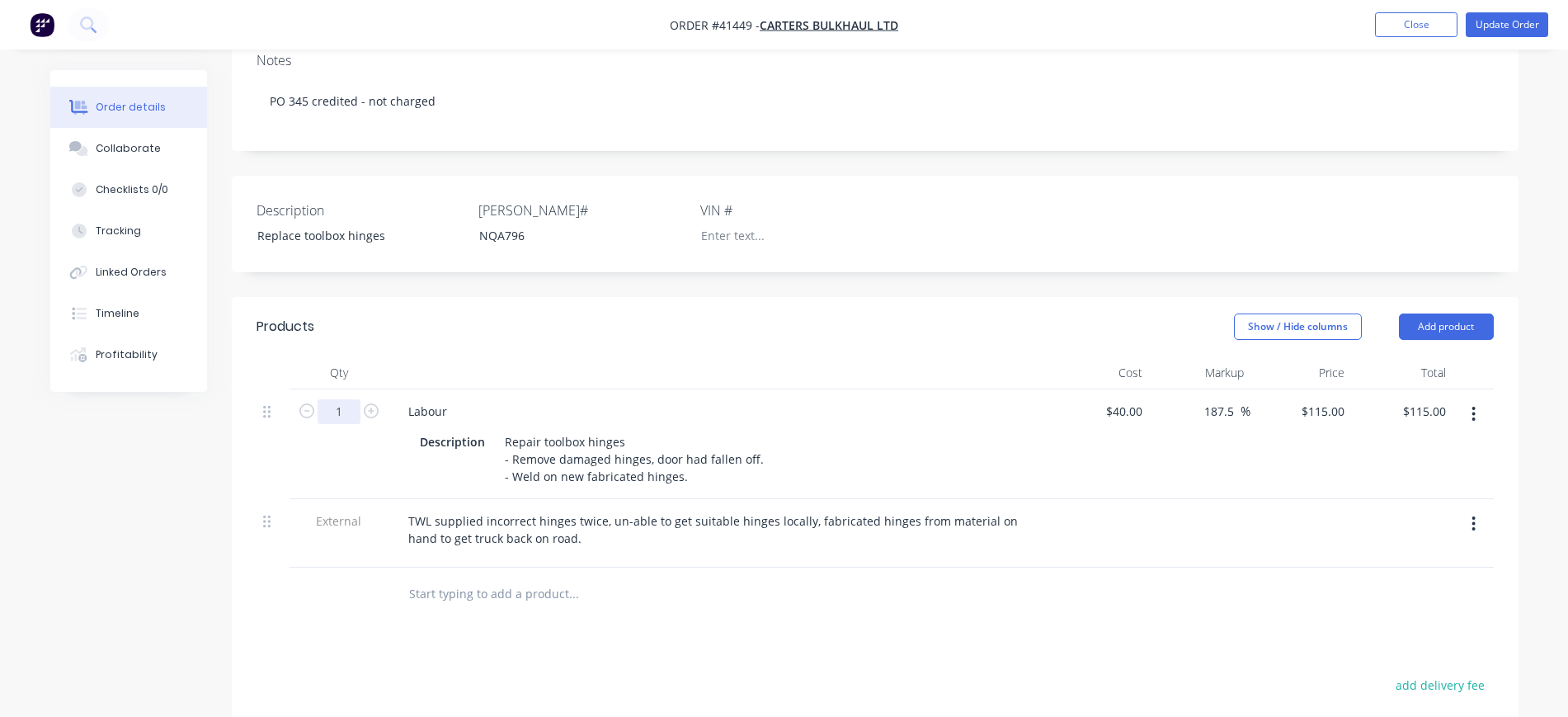
drag, startPoint x: 348, startPoint y: 401, endPoint x: 366, endPoint y: 386, distance: 23.4
click at [348, 401] on input "1" at bounding box center [339, 412] width 43 height 25
type input "1.5"
type input "$172.50"
click at [722, 325] on div "Show / Hide columns Add product" at bounding box center [1006, 327] width 974 height 26
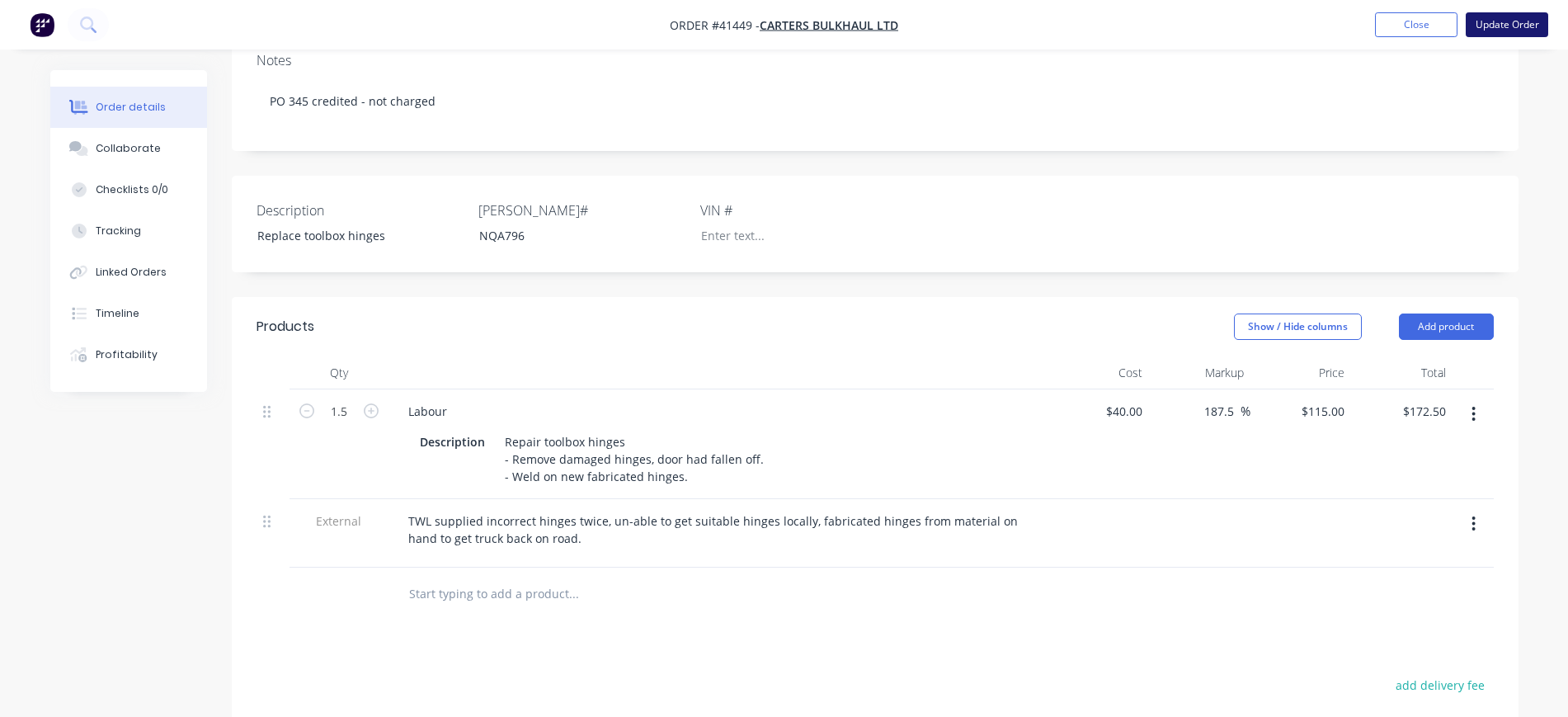
click at [1491, 25] on button "Update Order" at bounding box center [1508, 25] width 83 height 25
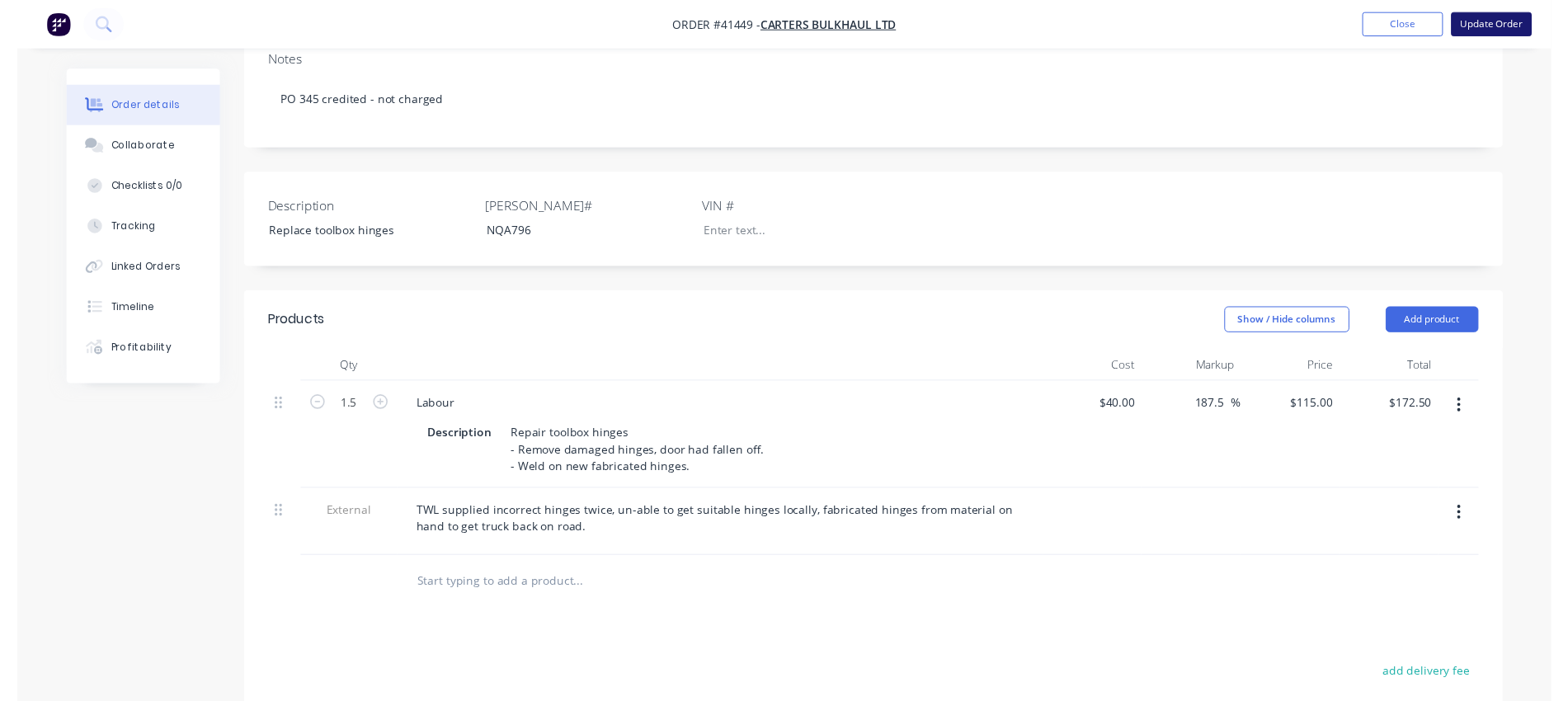
scroll to position [0, 0]
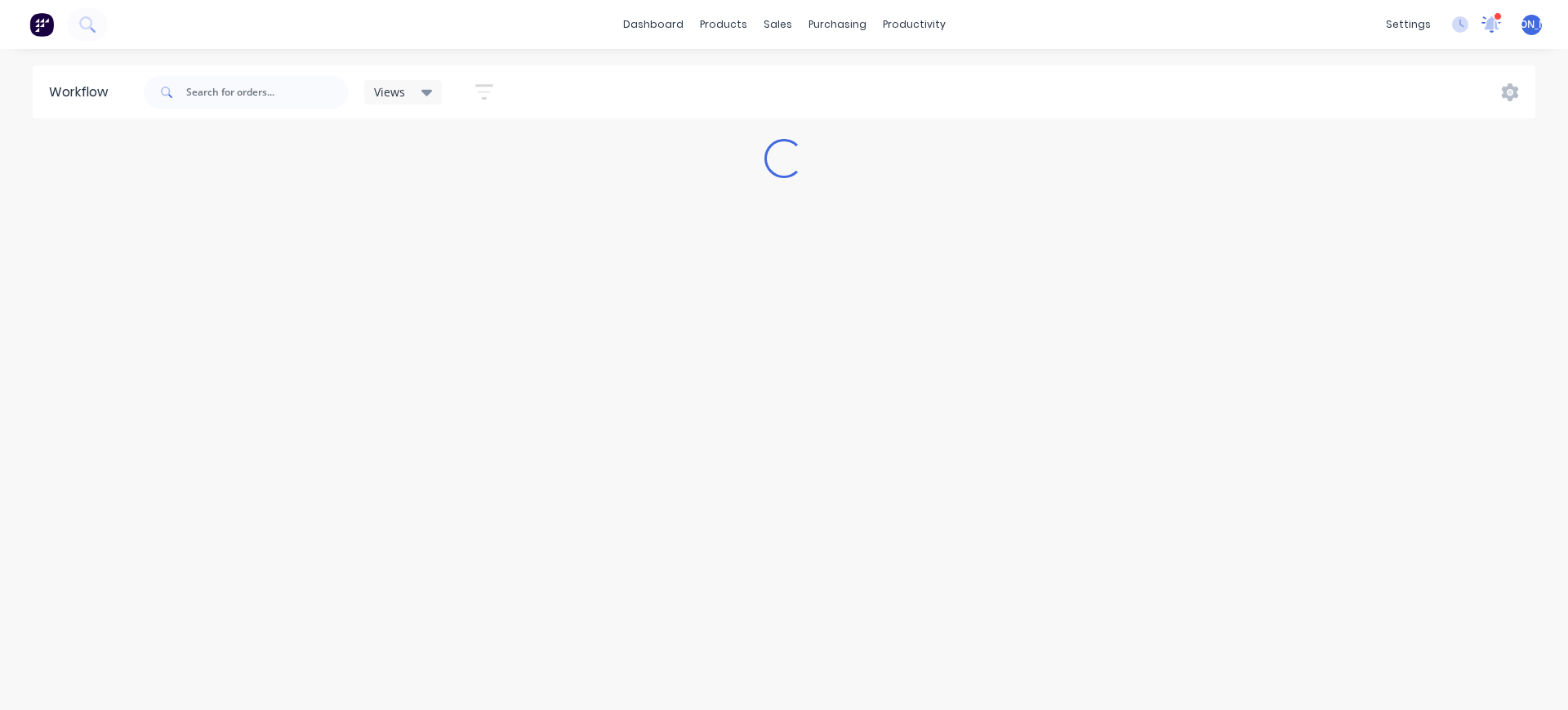
click at [1495, 23] on icon at bounding box center [1493, 22] width 15 height 13
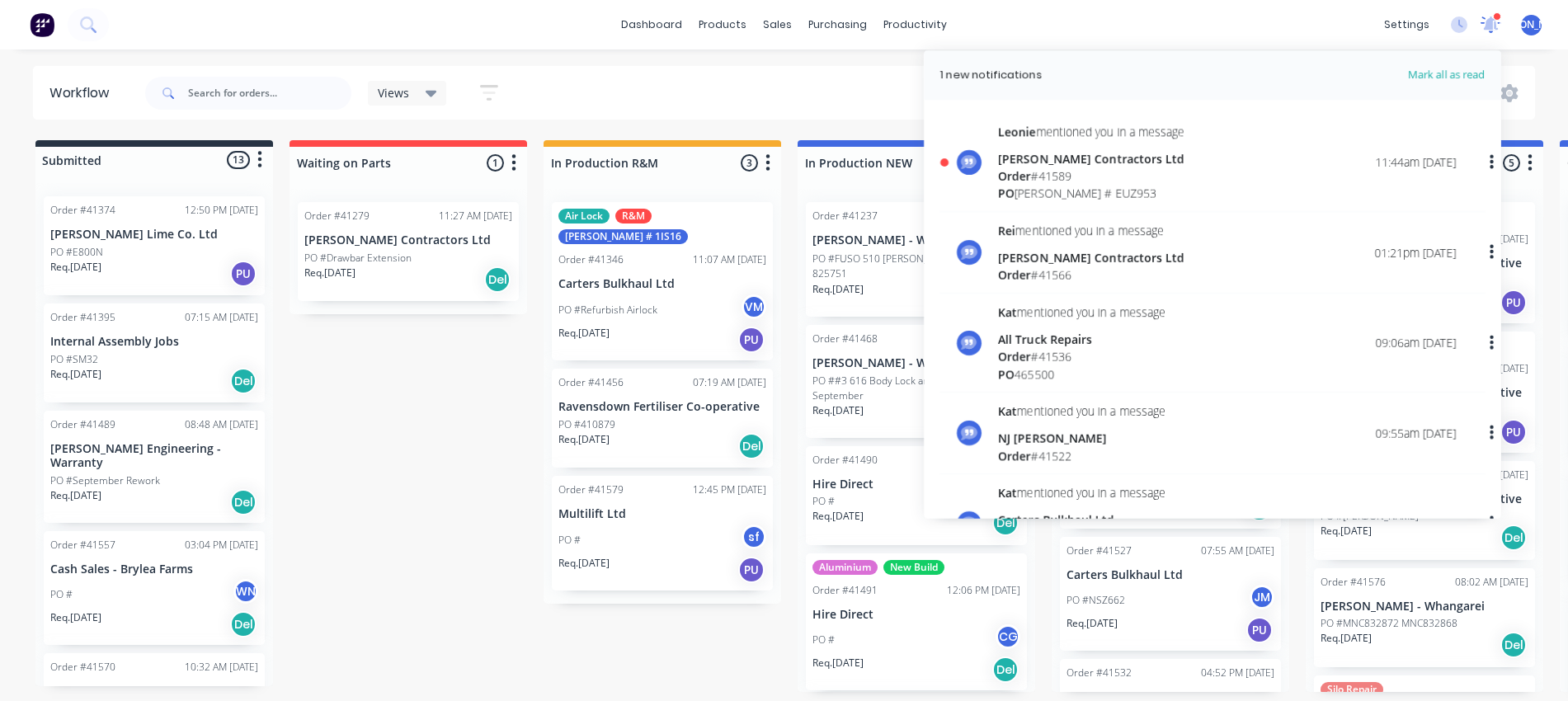
click at [1495, 24] on icon at bounding box center [1491, 23] width 16 height 15
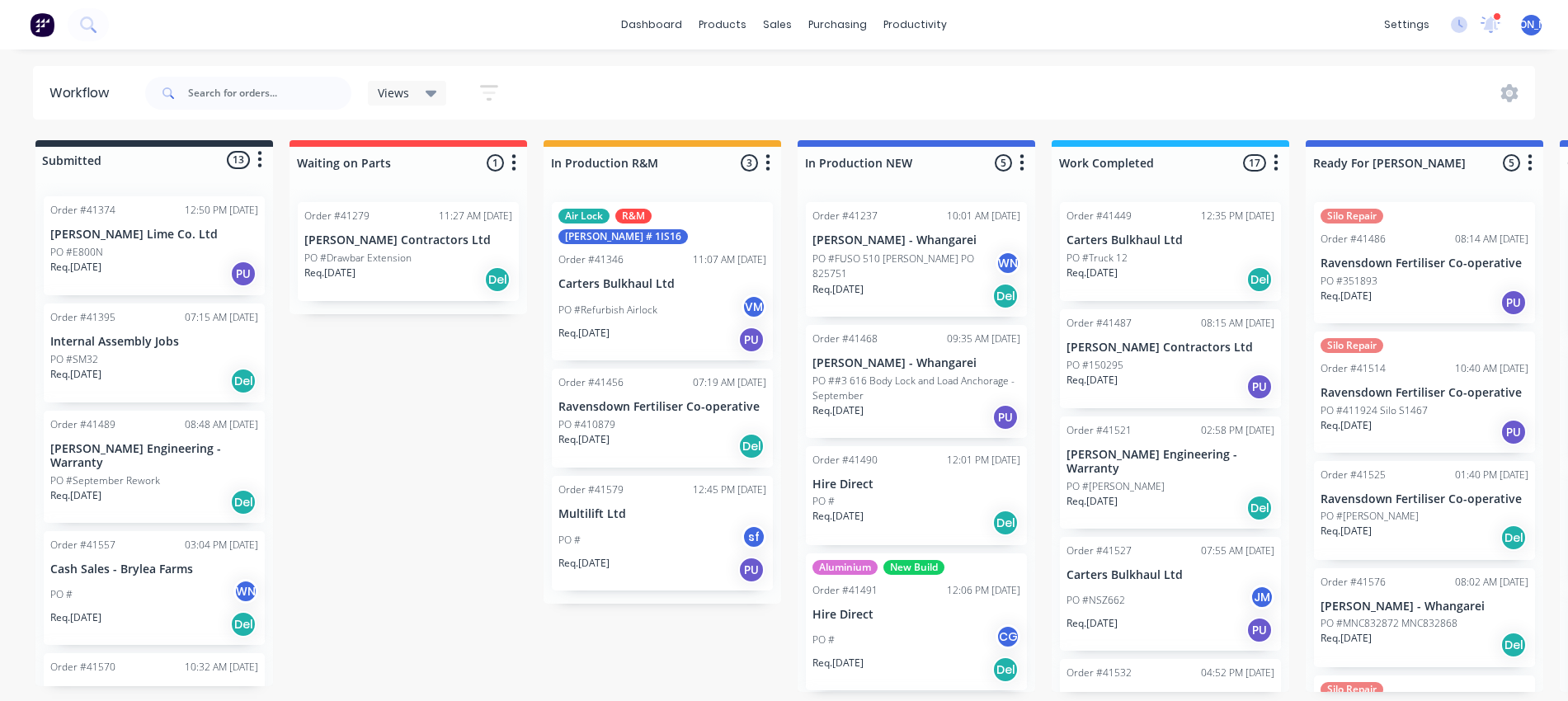
click at [1148, 248] on div "Order #41449 12:35 PM 21/08/25 Carters Bulkhaul Ltd PO #Truck 12 Req. 21/08/25 …" at bounding box center [1171, 252] width 221 height 99
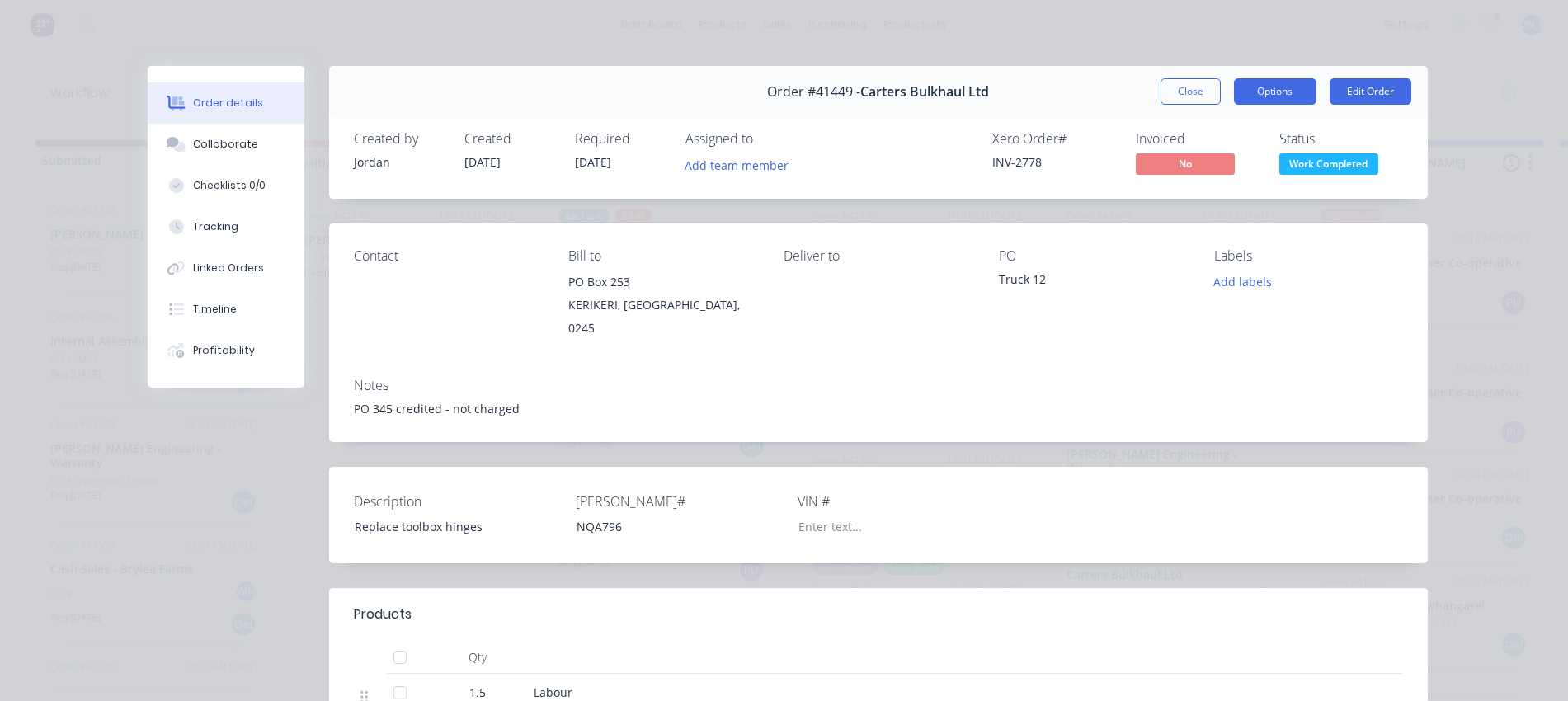
click at [1262, 94] on button "Options" at bounding box center [1276, 92] width 83 height 26
click at [1372, 95] on button "Edit Order" at bounding box center [1371, 92] width 82 height 26
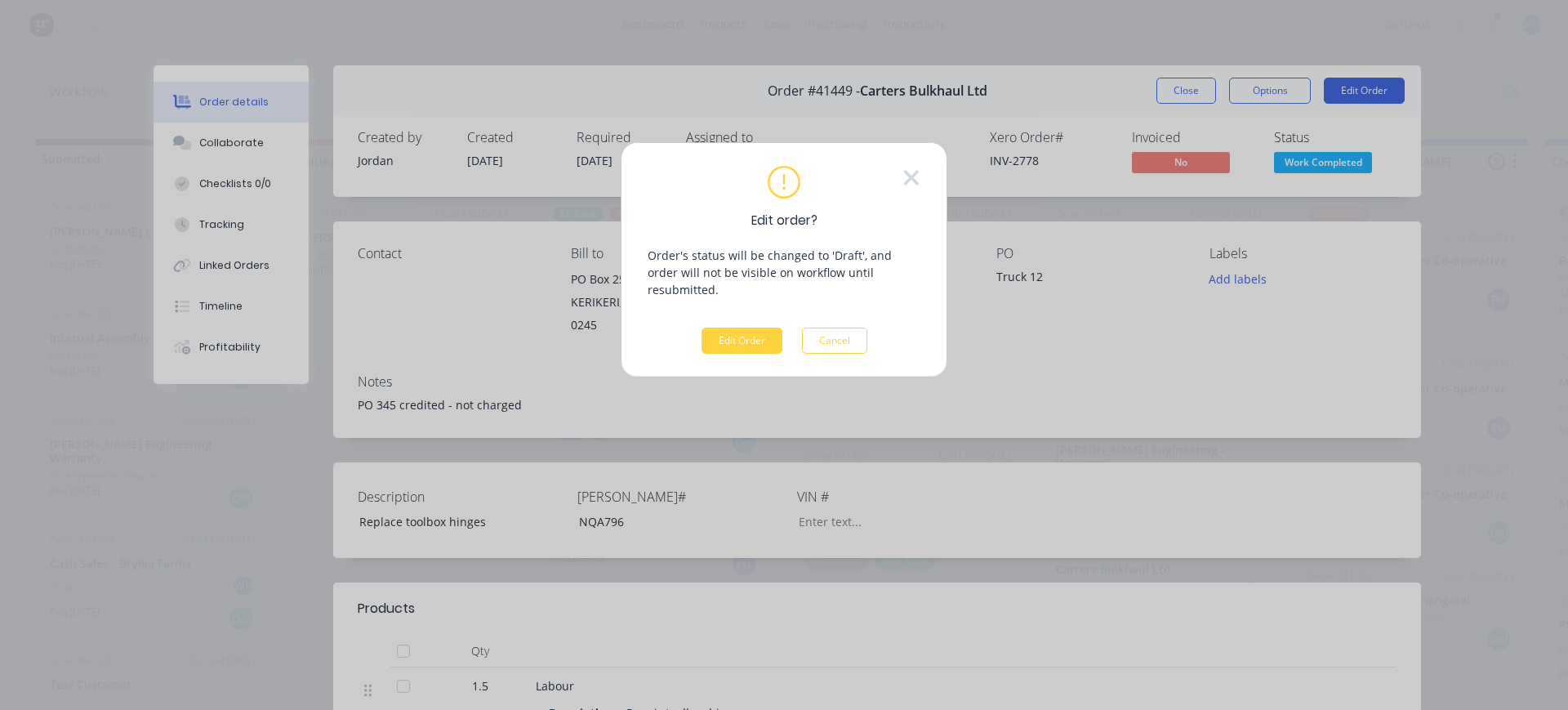
drag, startPoint x: 689, startPoint y: 84, endPoint x: 727, endPoint y: 80, distance: 38.2
click at [690, 83] on div "Edit order? Order's status will be changed to 'Draft', and order will not be vi…" at bounding box center [784, 355] width 1568 height 710
drag, startPoint x: 850, startPoint y: 324, endPoint x: 870, endPoint y: 227, distance: 99.0
click at [851, 328] on button "Cancel" at bounding box center [835, 341] width 65 height 26
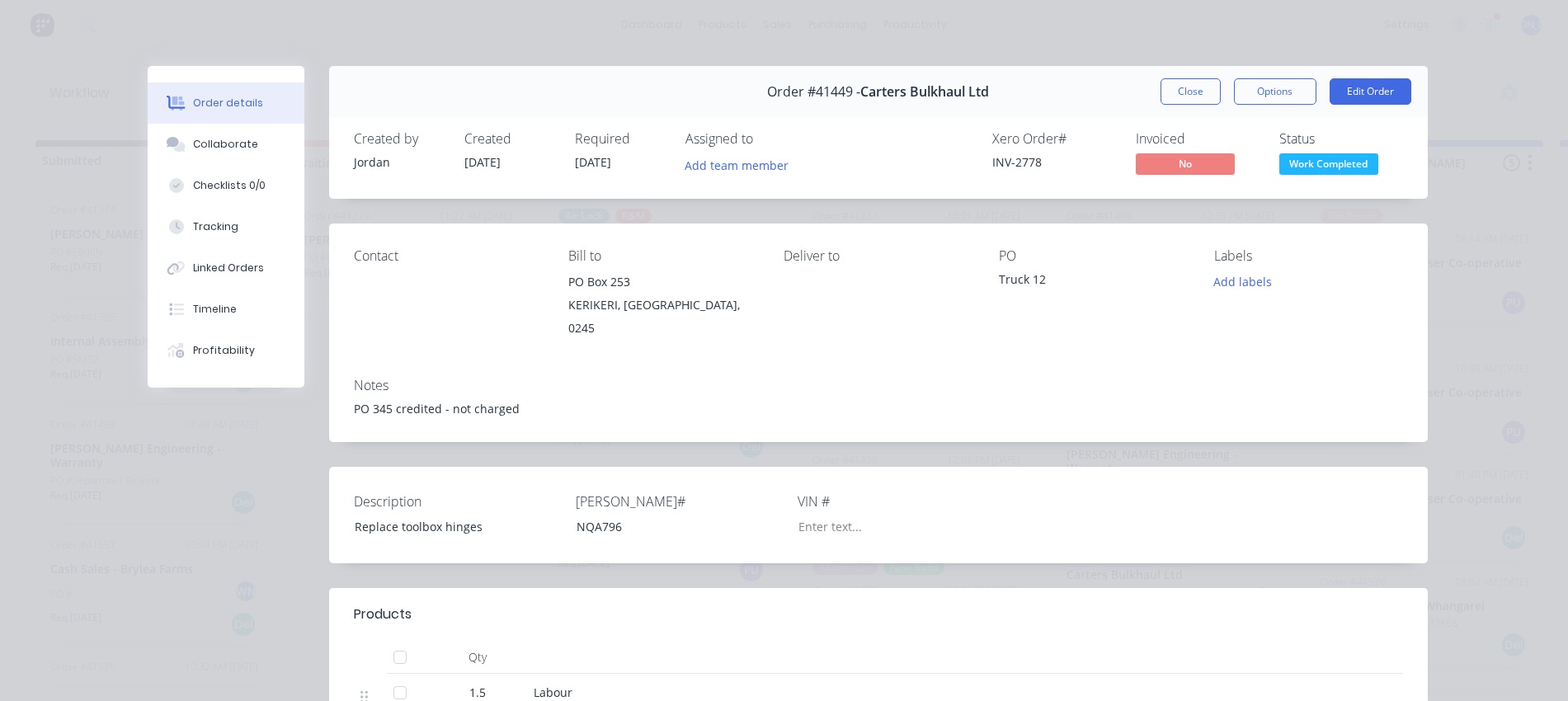
click at [836, 92] on span "Order #41449 -" at bounding box center [813, 92] width 93 height 16
click at [829, 112] on div "Order #41449 - Carters Bulkhaul Ltd" at bounding box center [878, 92] width 222 height 49
click at [1191, 92] on button "Close" at bounding box center [1191, 92] width 60 height 26
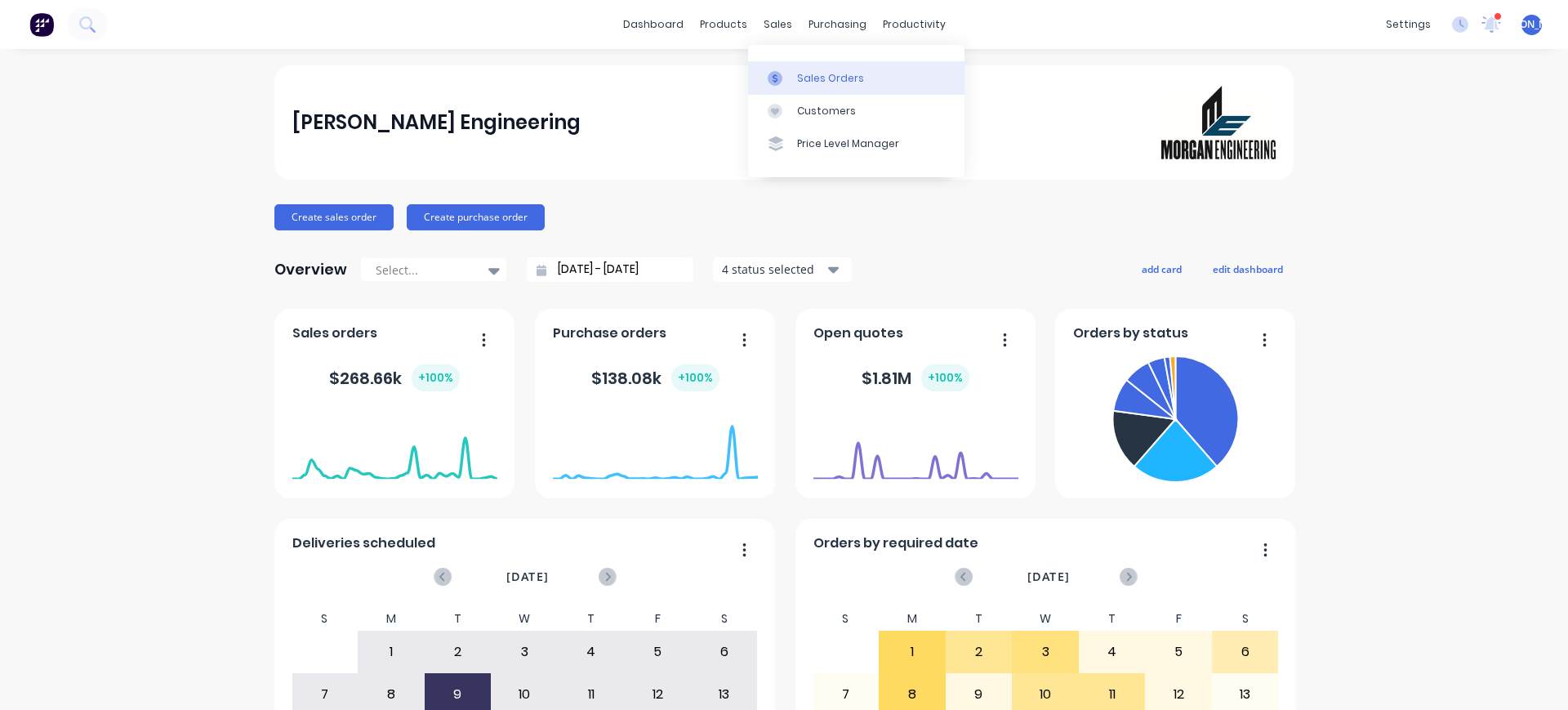
click at [823, 90] on link "Sales Orders" at bounding box center [856, 78] width 217 height 33
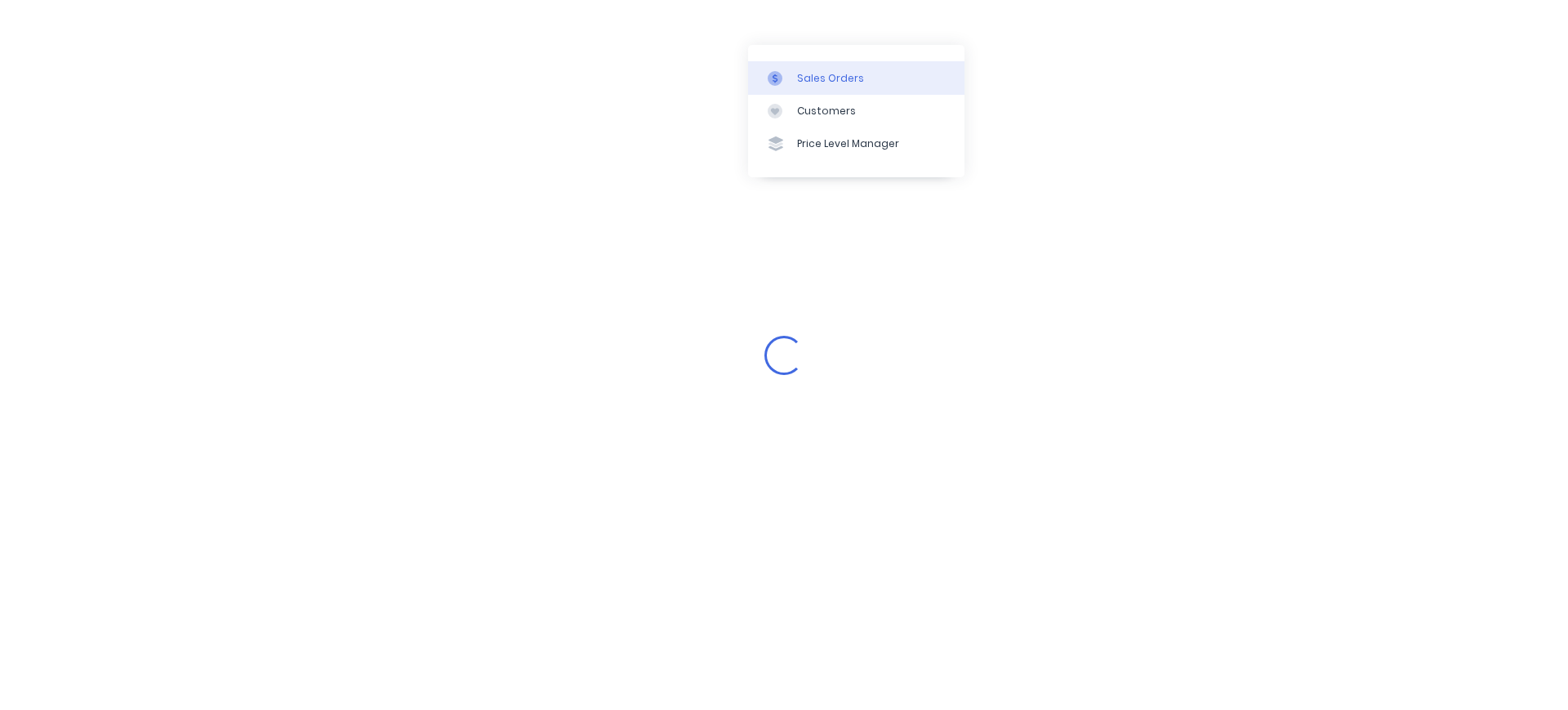
click at [823, 90] on link "Sales Orders" at bounding box center [856, 78] width 217 height 33
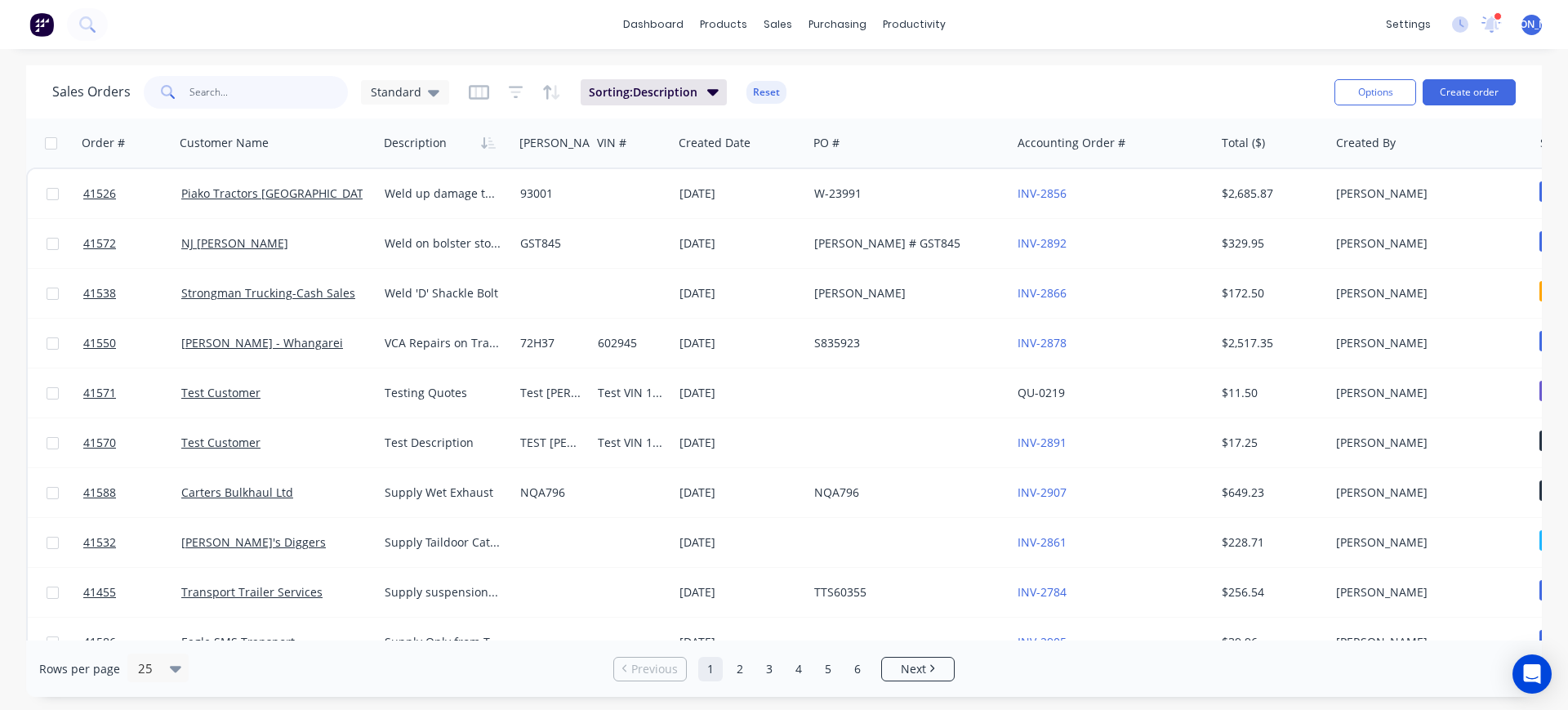
drag, startPoint x: 264, startPoint y: 84, endPoint x: 248, endPoint y: 83, distance: 16.0
click at [248, 83] on input "text" at bounding box center [269, 92] width 159 height 33
type input "41449"
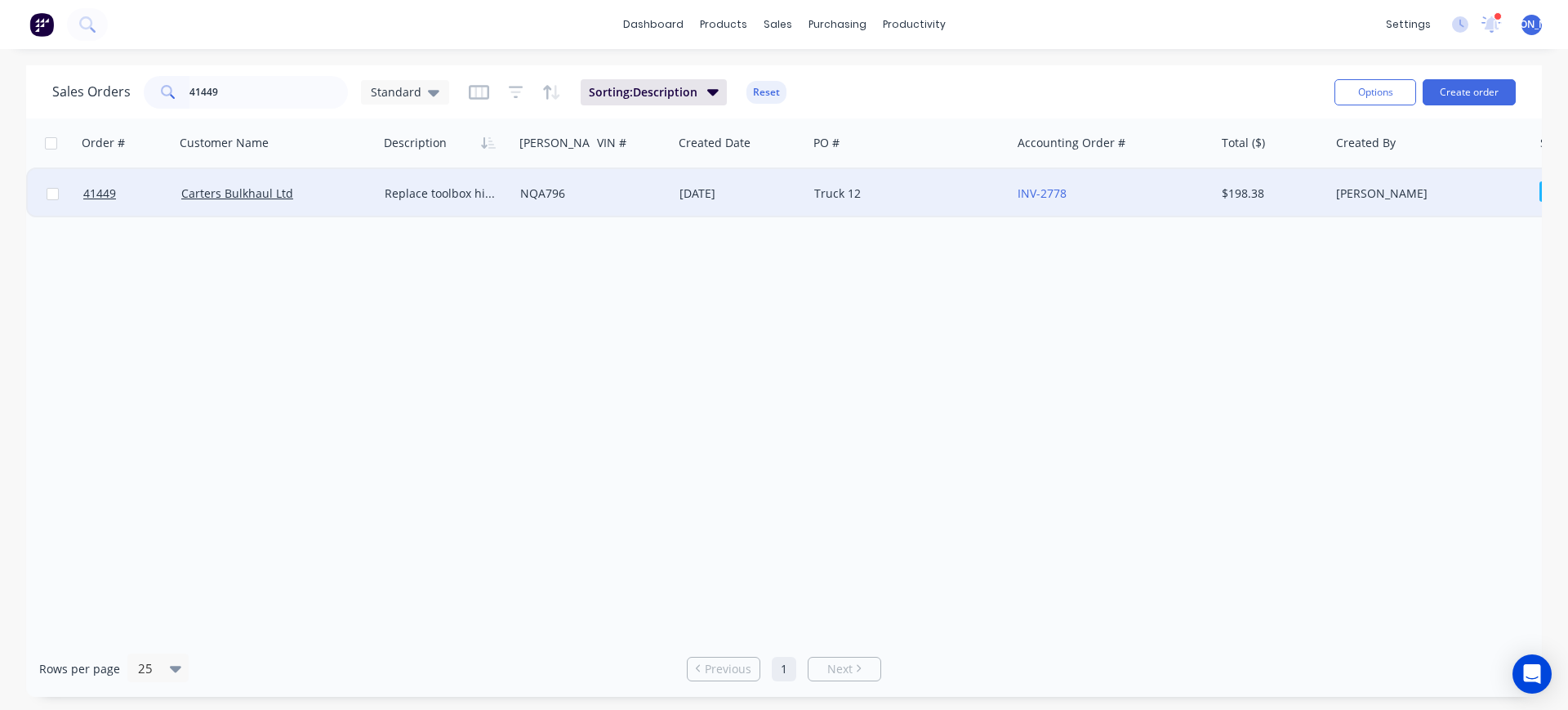
click at [310, 202] on div "Carters Bulkhaul Ltd" at bounding box center [277, 194] width 204 height 49
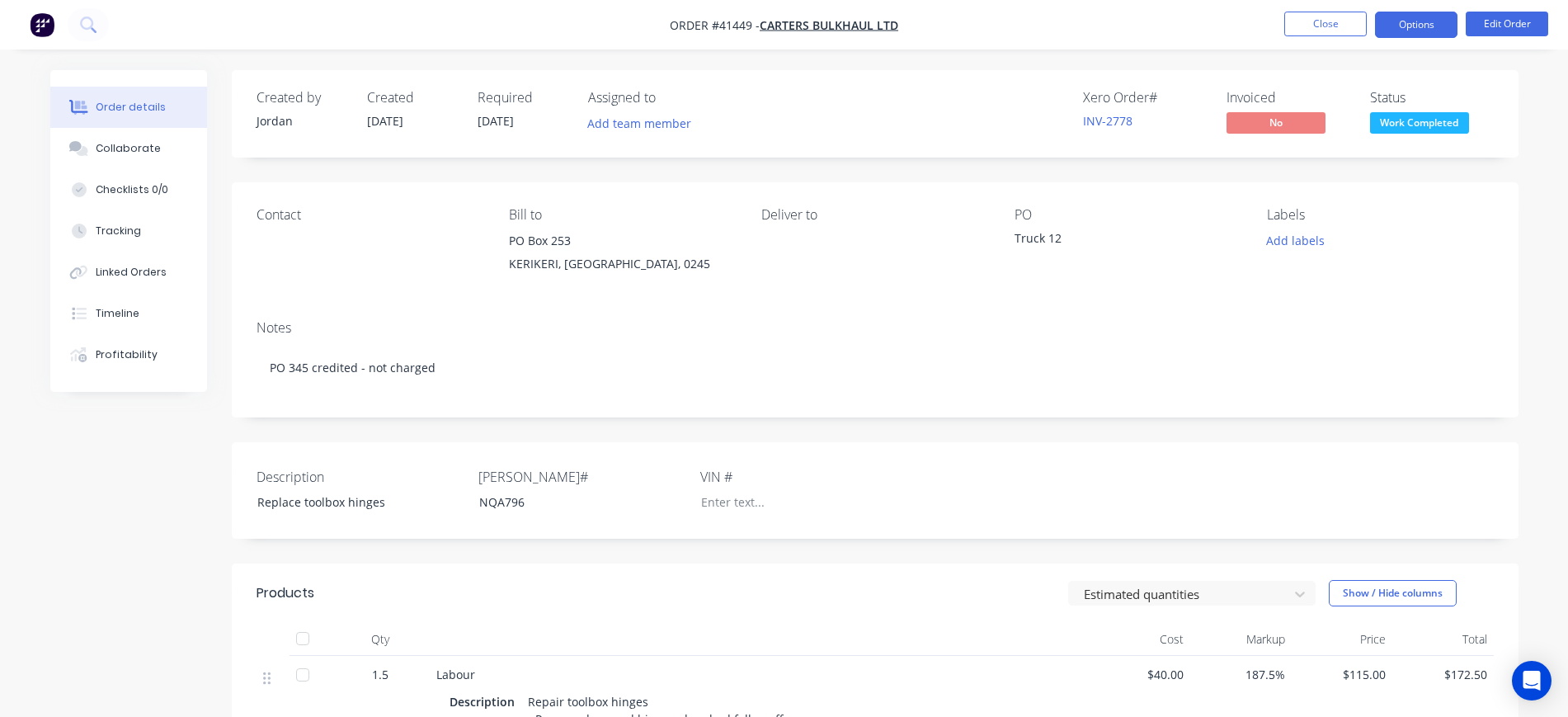
click at [1418, 28] on button "Options" at bounding box center [1417, 25] width 83 height 26
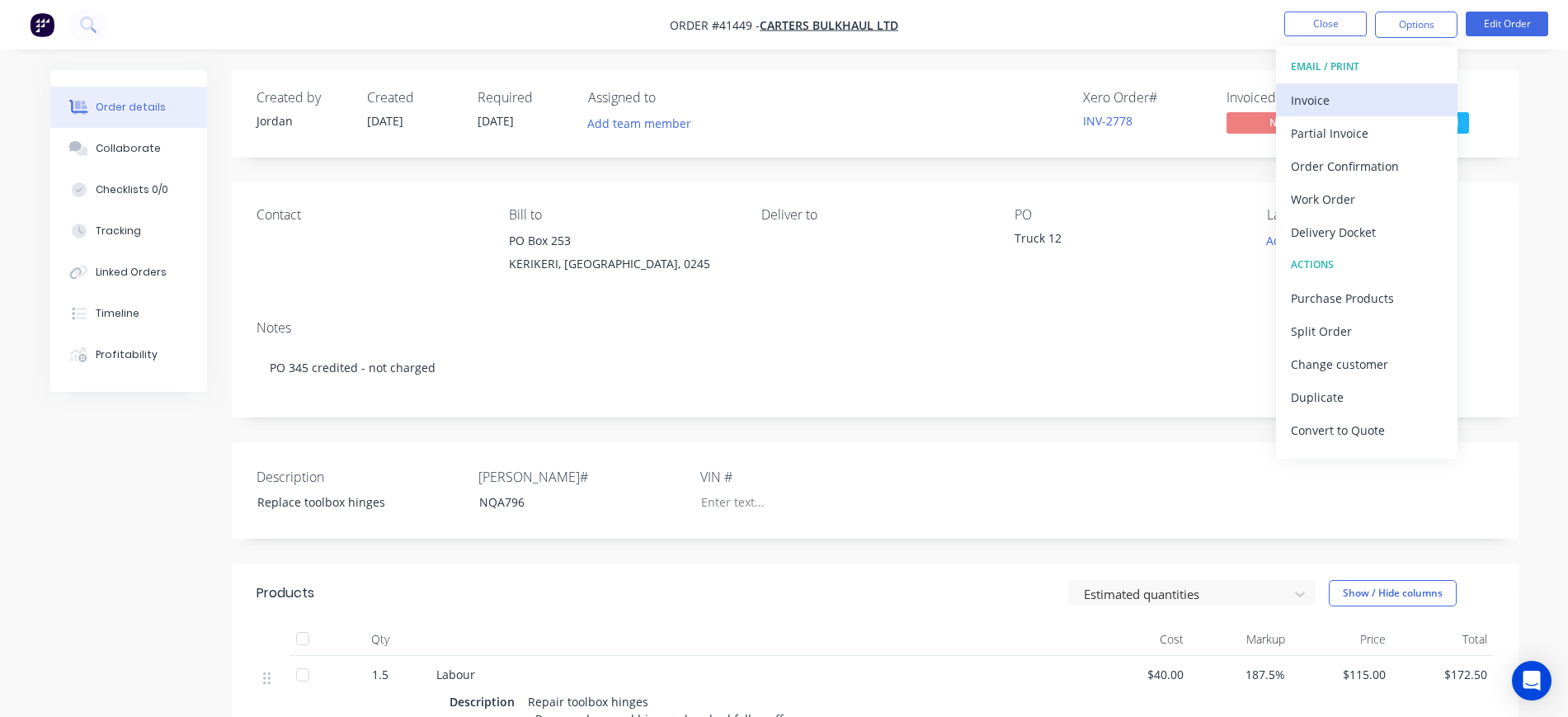
click at [1345, 103] on div "Invoice" at bounding box center [1367, 100] width 152 height 24
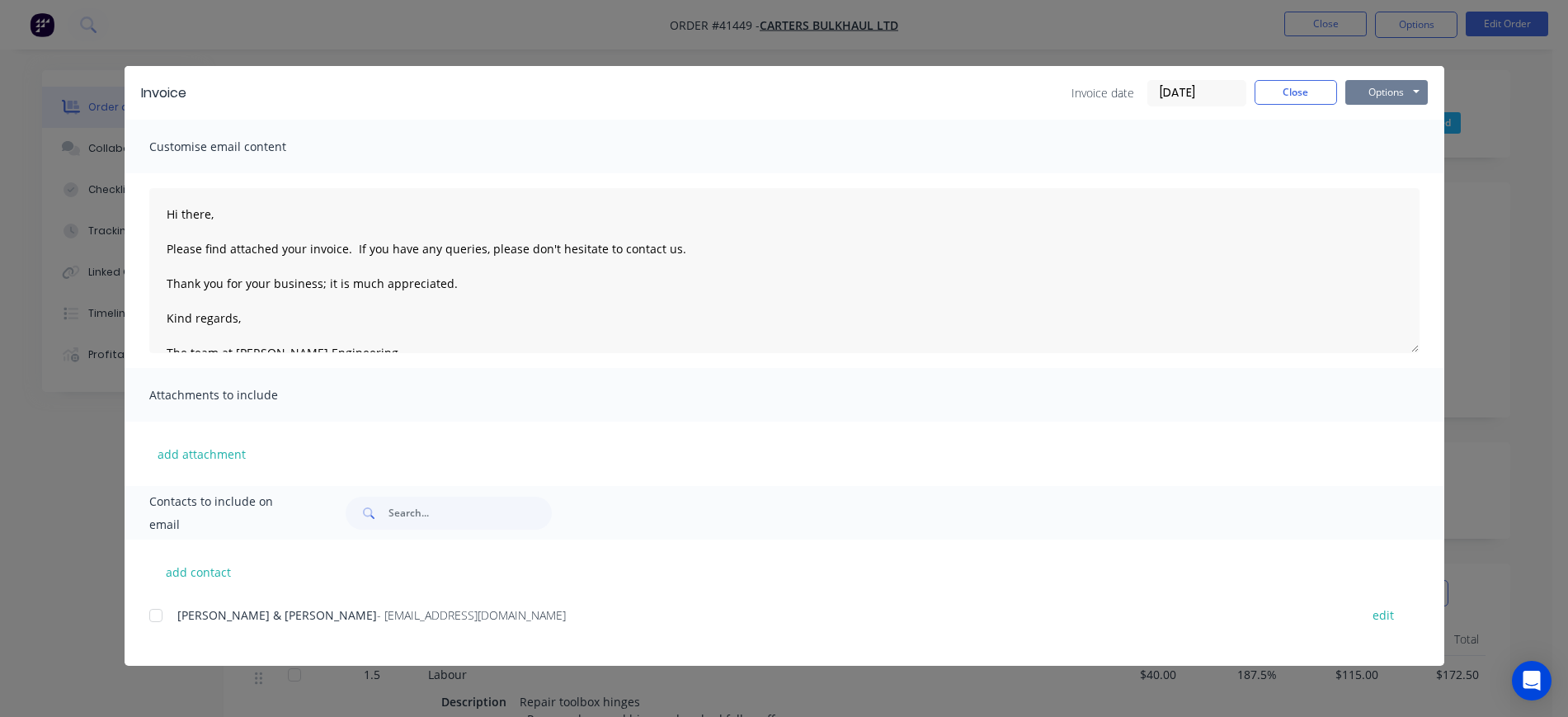
click at [1400, 97] on button "Options" at bounding box center [1387, 93] width 83 height 25
click at [1419, 122] on button "Preview" at bounding box center [1399, 121] width 106 height 27
click at [1283, 80] on button "Close" at bounding box center [1296, 93] width 83 height 25
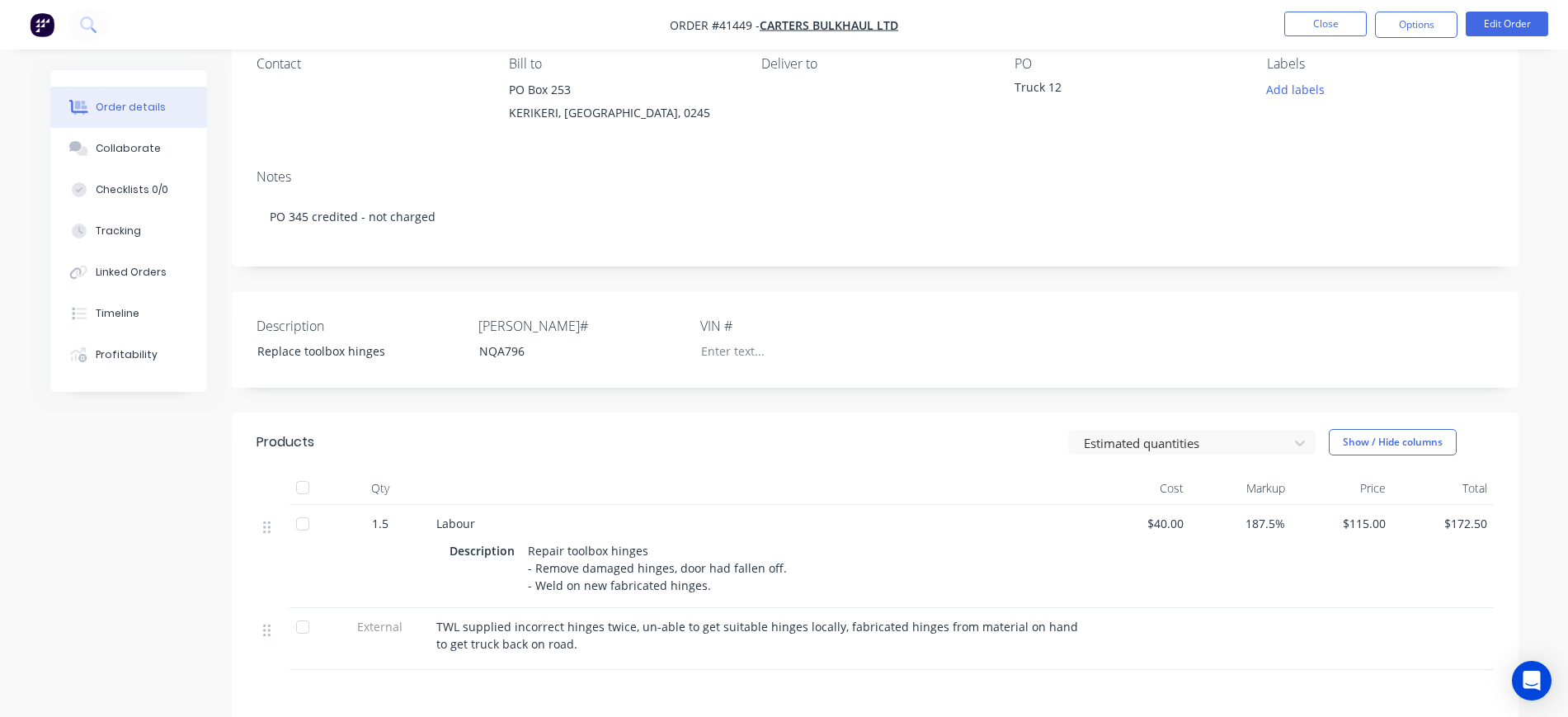
scroll to position [207, 0]
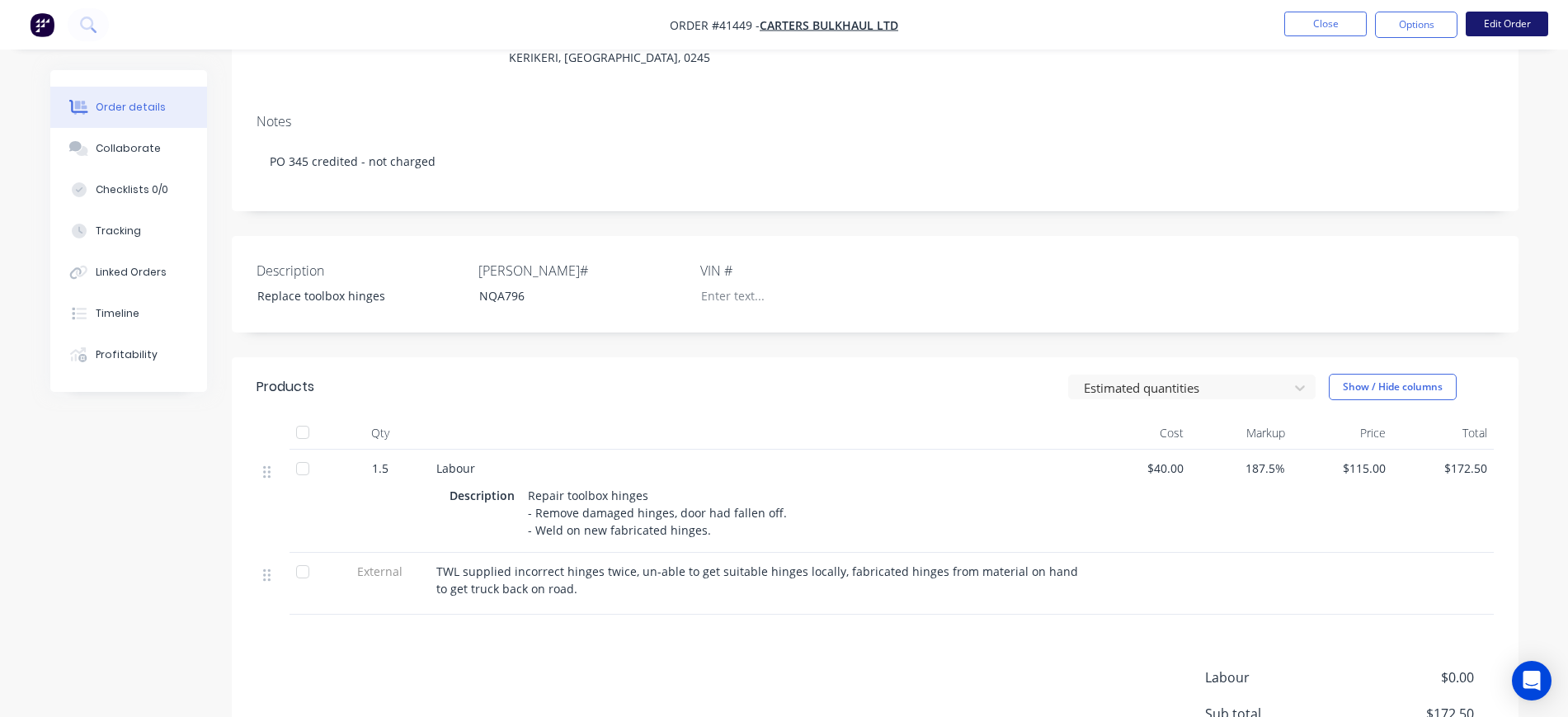
click at [1495, 25] on button "Edit Order" at bounding box center [1508, 24] width 83 height 25
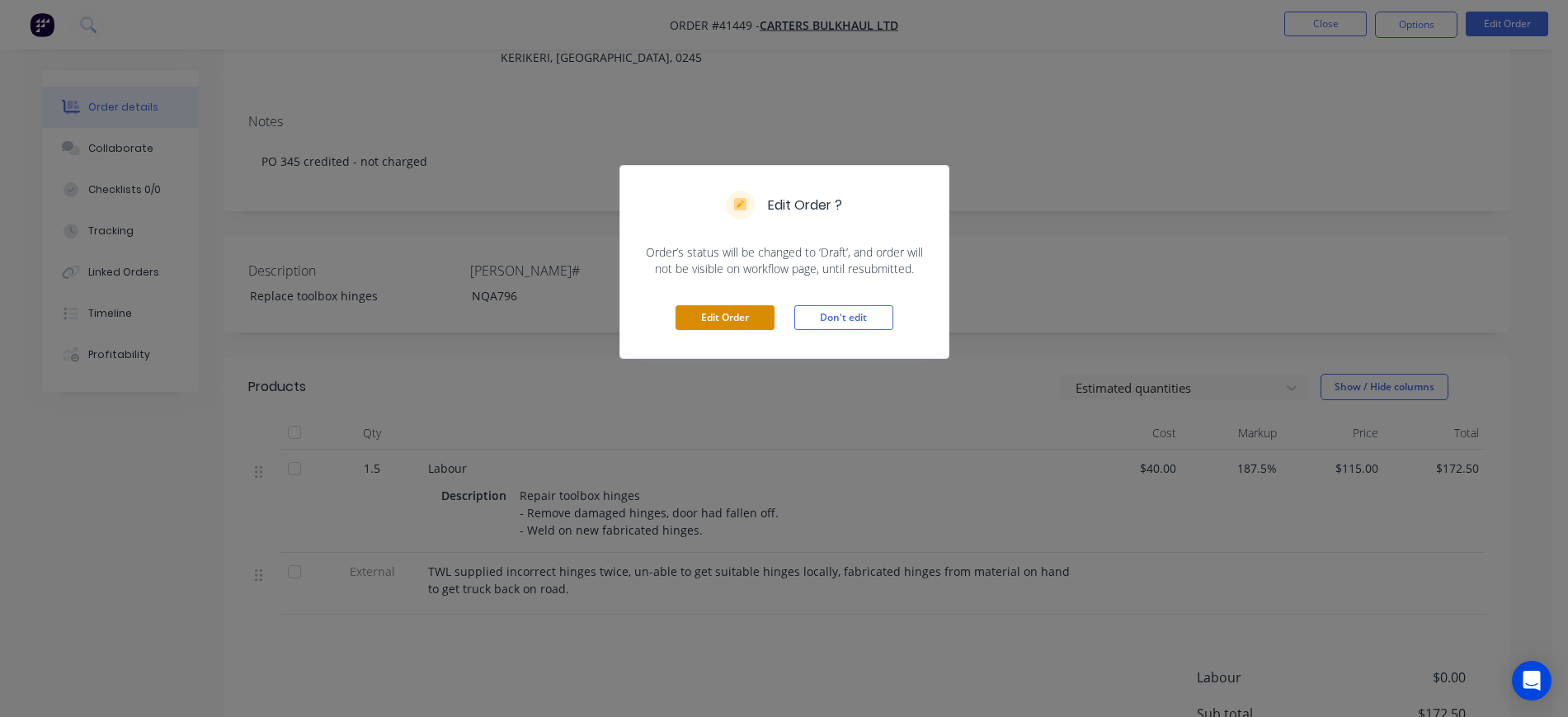
click at [721, 306] on button "Edit Order" at bounding box center [725, 318] width 99 height 25
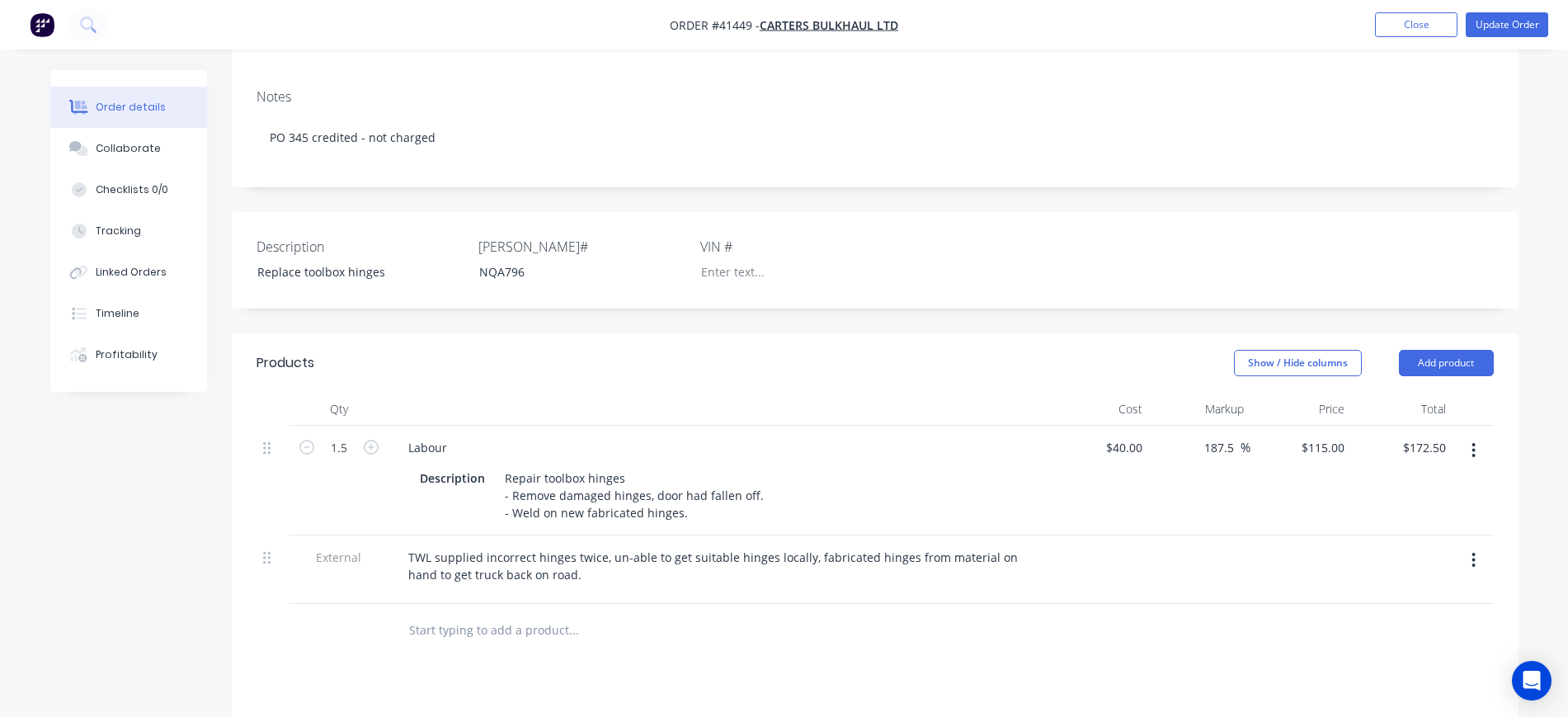
scroll to position [310, 0]
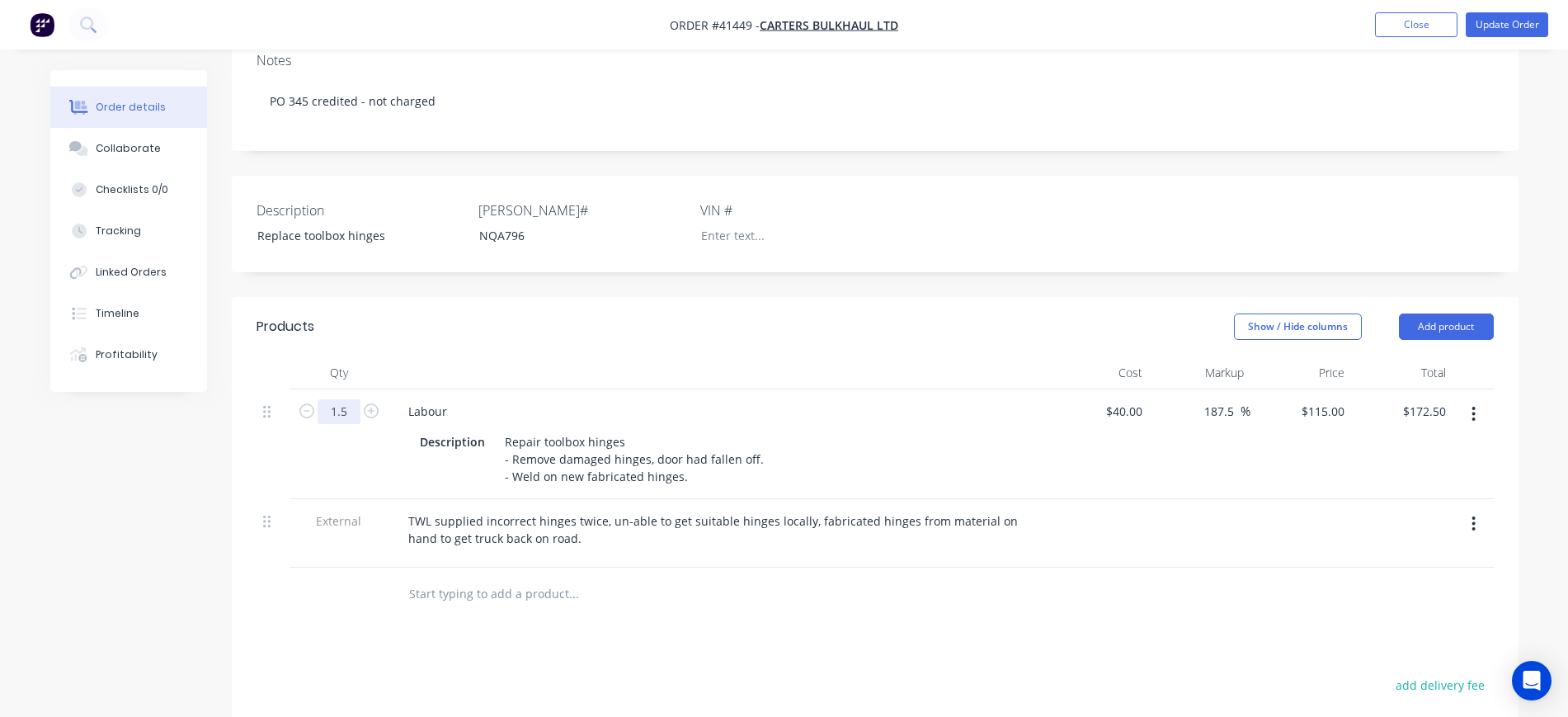
click at [345, 407] on input "1.5" at bounding box center [339, 412] width 43 height 25
type input "1"
type input "$115.00"
click at [614, 349] on header "Products Show / Hide columns Add product" at bounding box center [875, 327] width 1287 height 59
click at [106, 145] on div "Collaborate" at bounding box center [128, 149] width 65 height 15
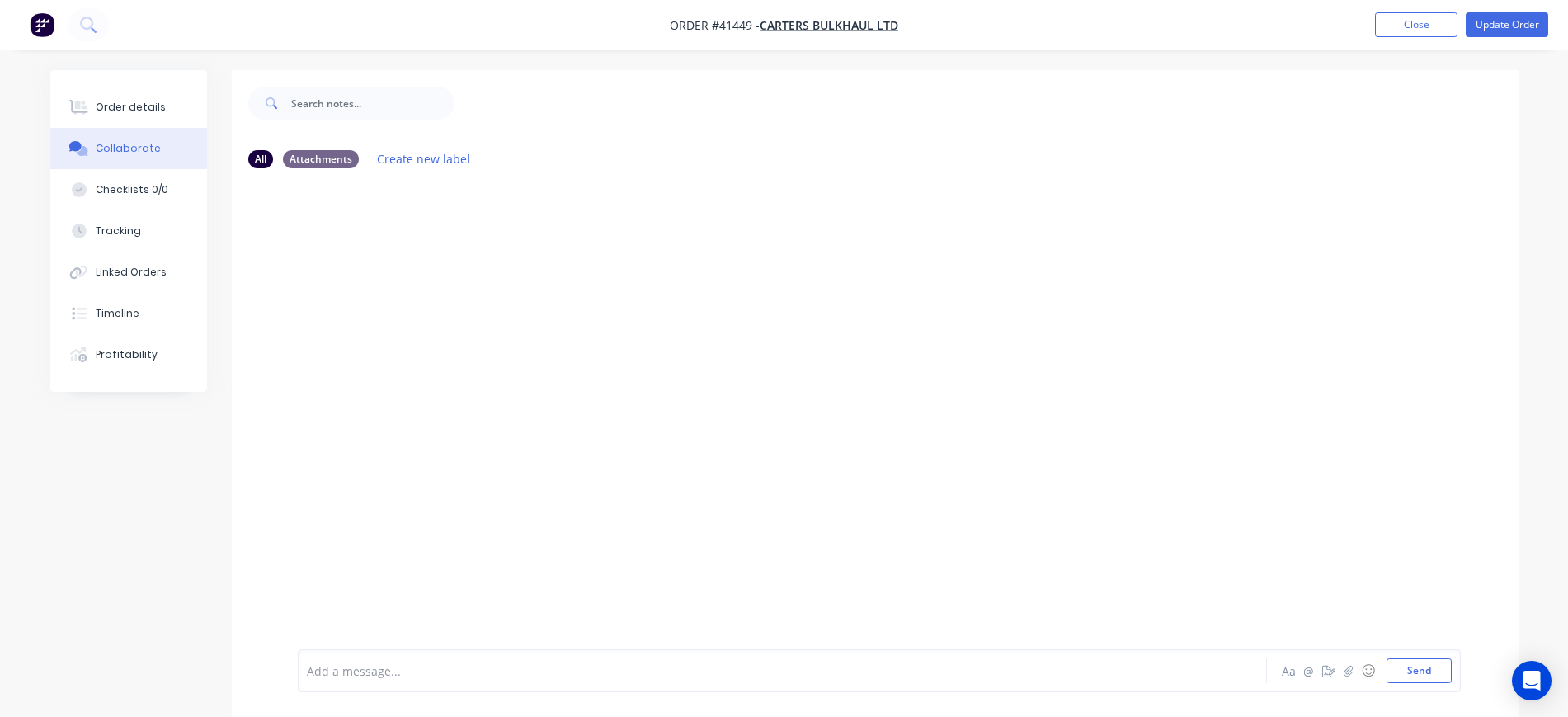
click at [390, 669] on div at bounding box center [737, 671] width 858 height 17
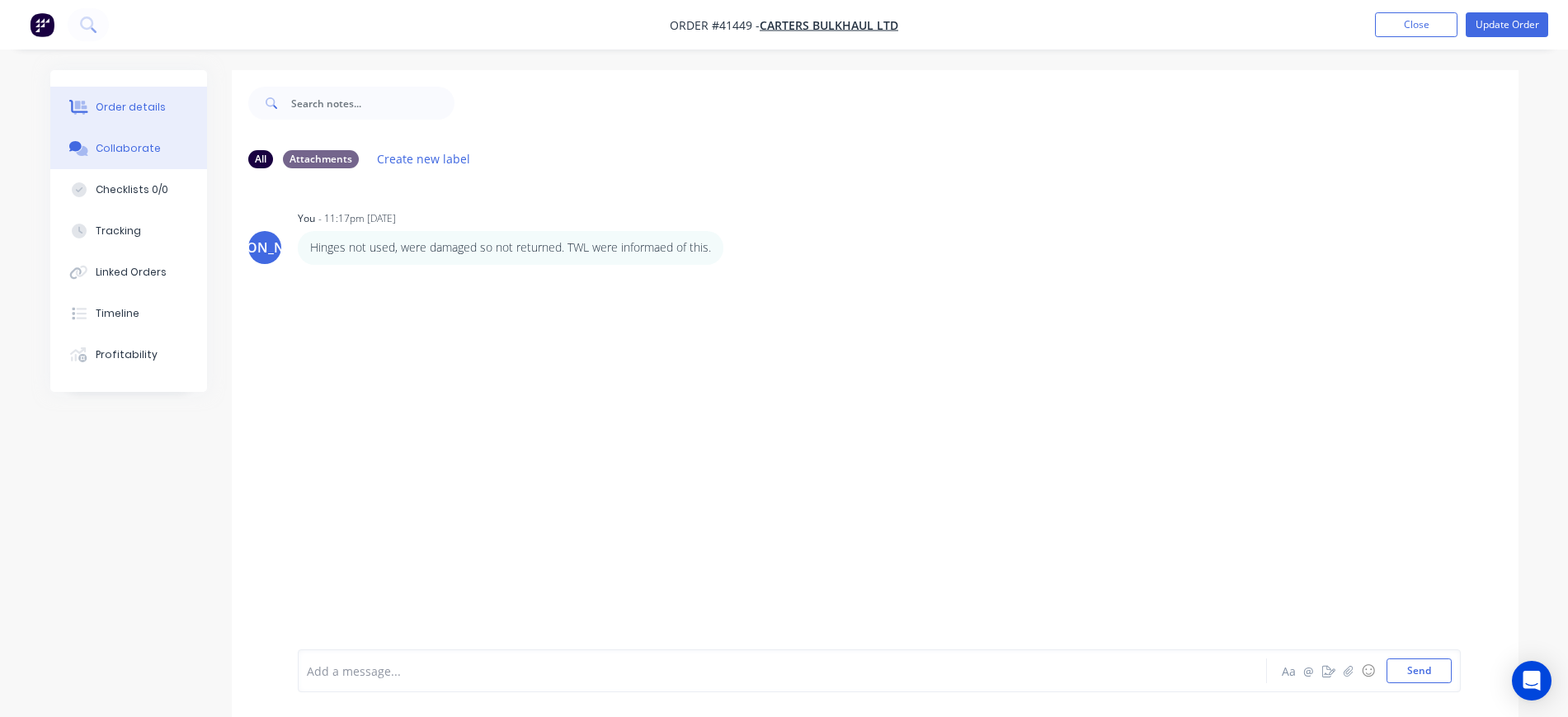
click at [111, 107] on div "Order details" at bounding box center [130, 107] width 70 height 15
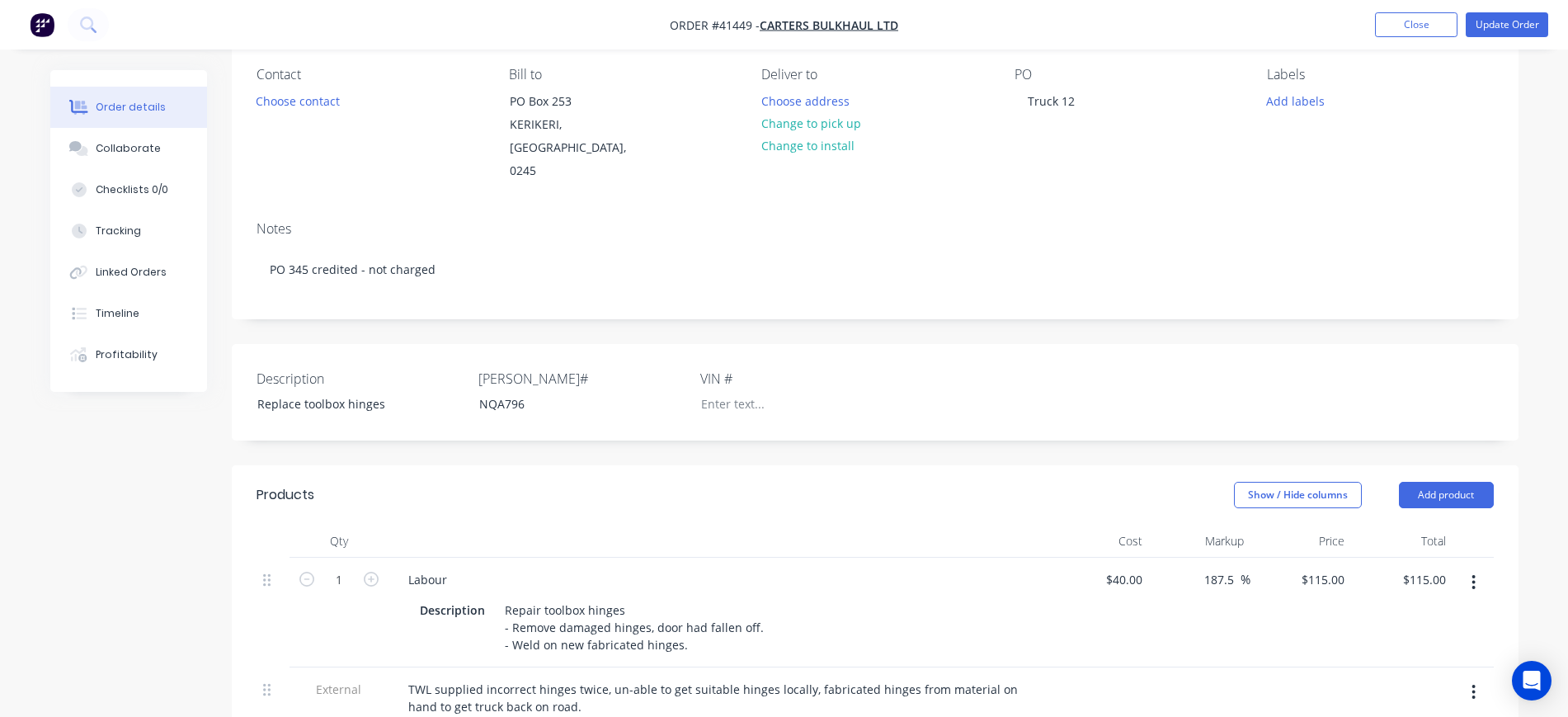
scroll to position [207, 0]
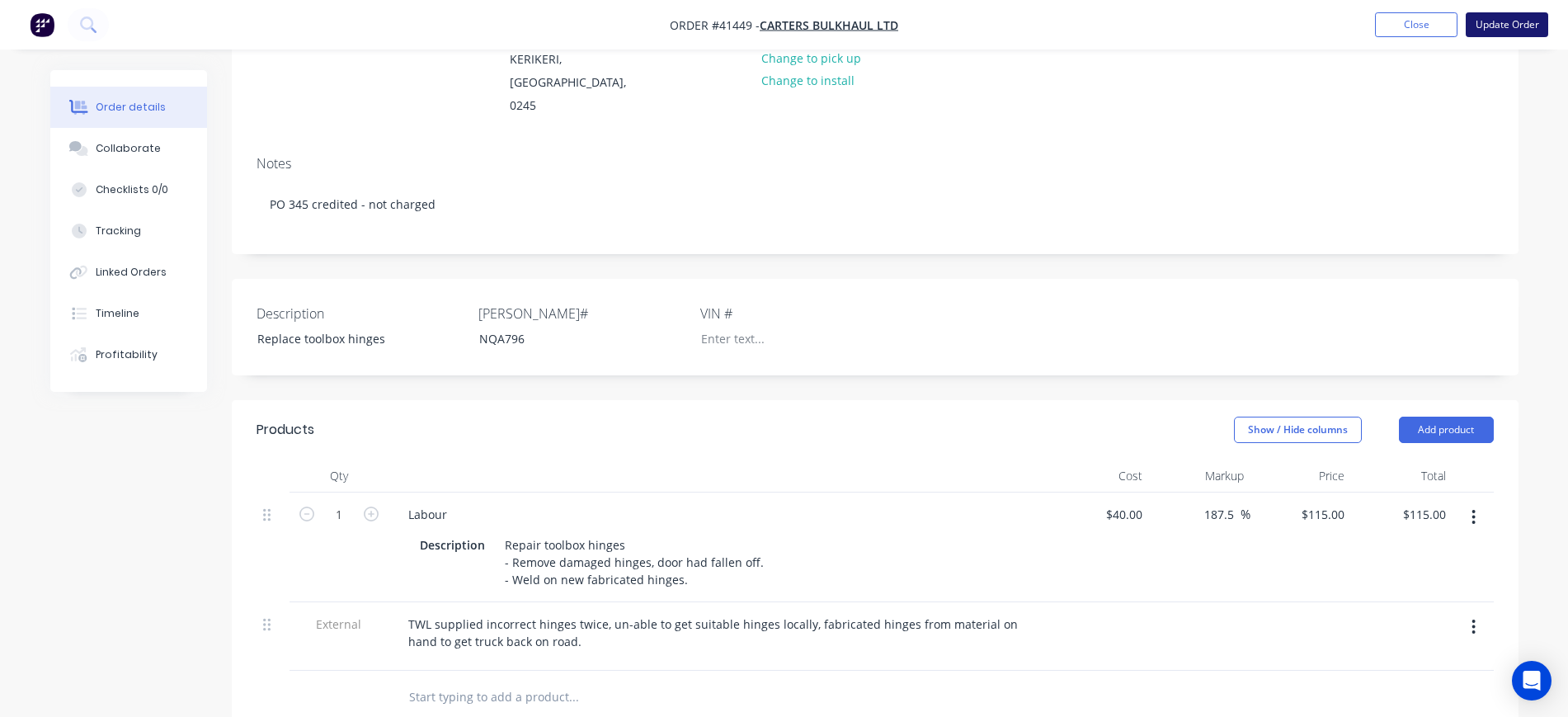
click at [1502, 17] on button "Update Order" at bounding box center [1508, 25] width 83 height 25
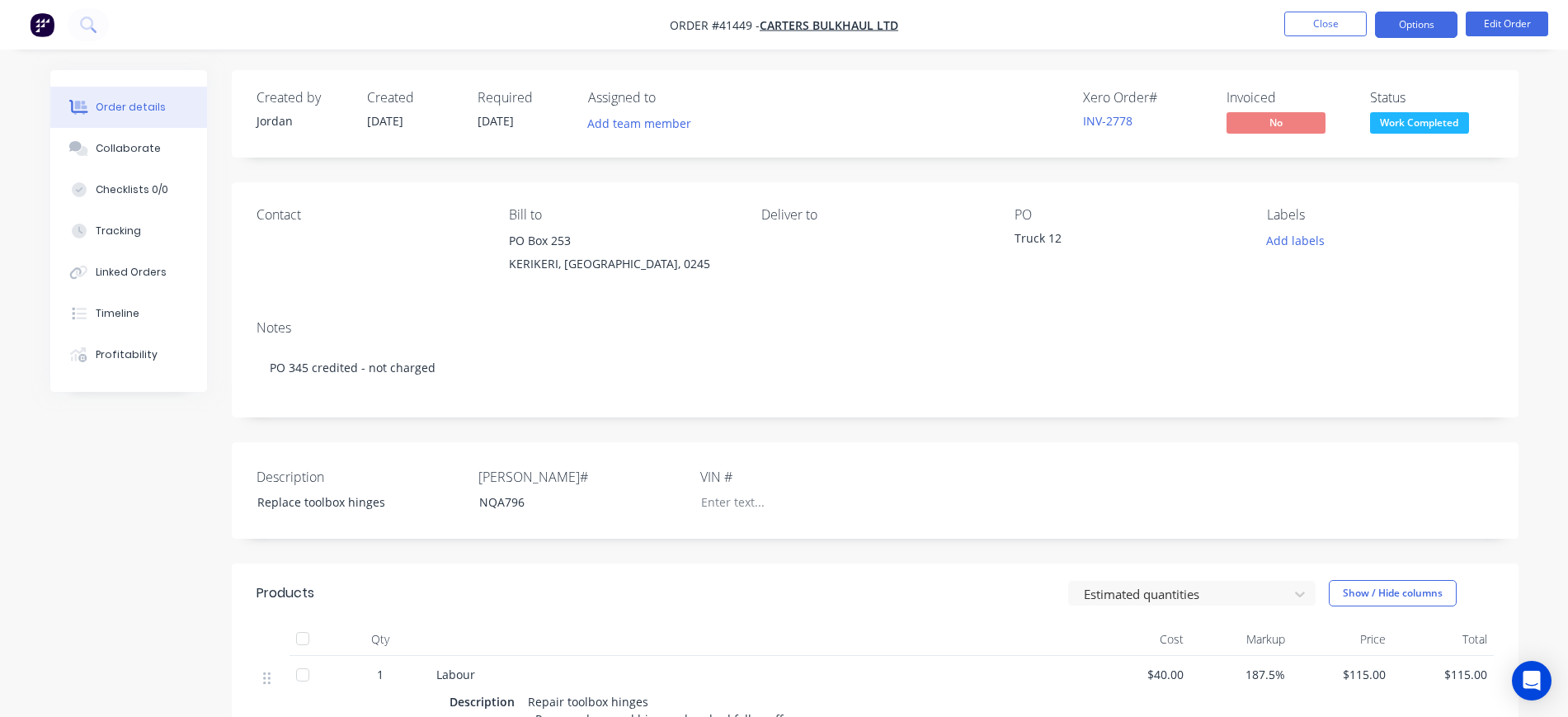
click at [1422, 28] on button "Options" at bounding box center [1417, 25] width 83 height 26
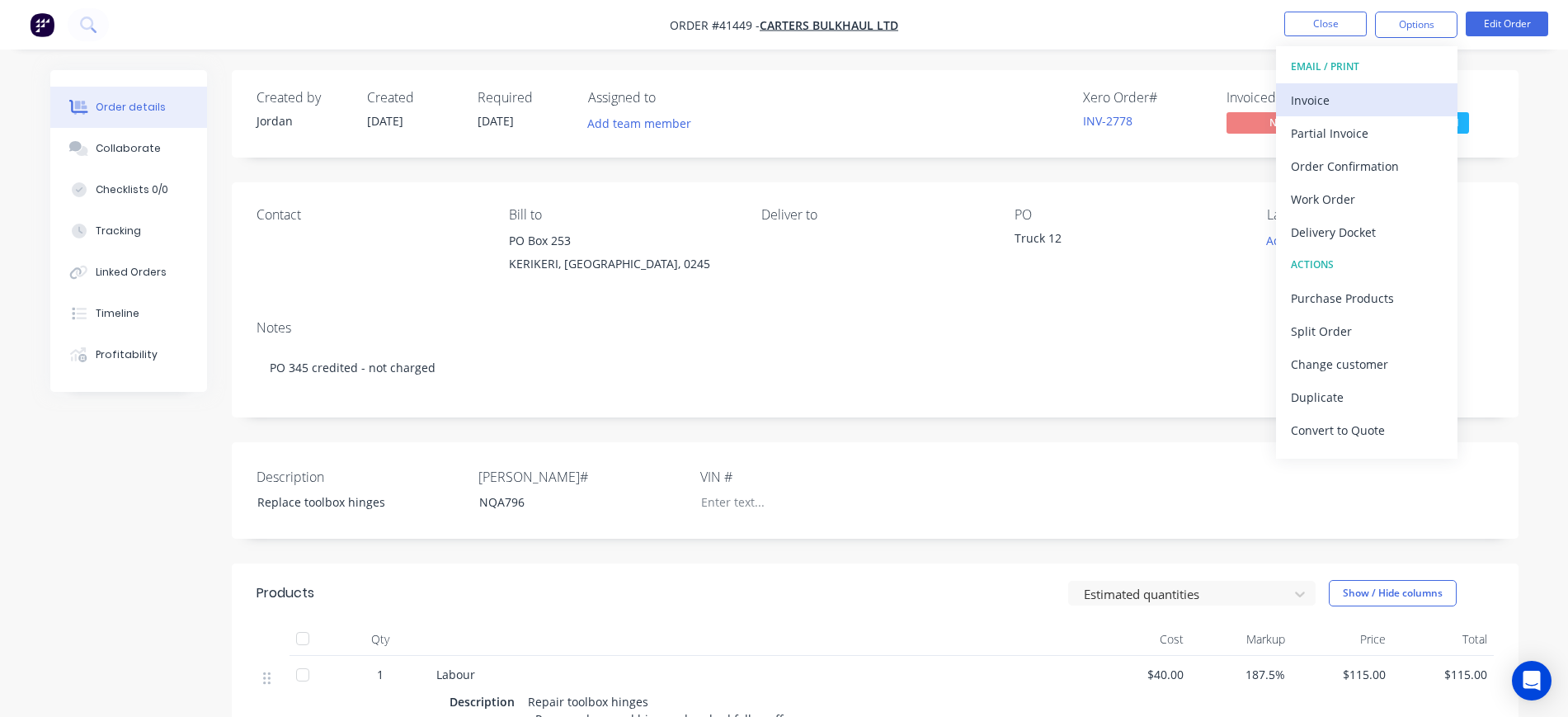
click at [1341, 107] on div "Invoice" at bounding box center [1367, 100] width 152 height 24
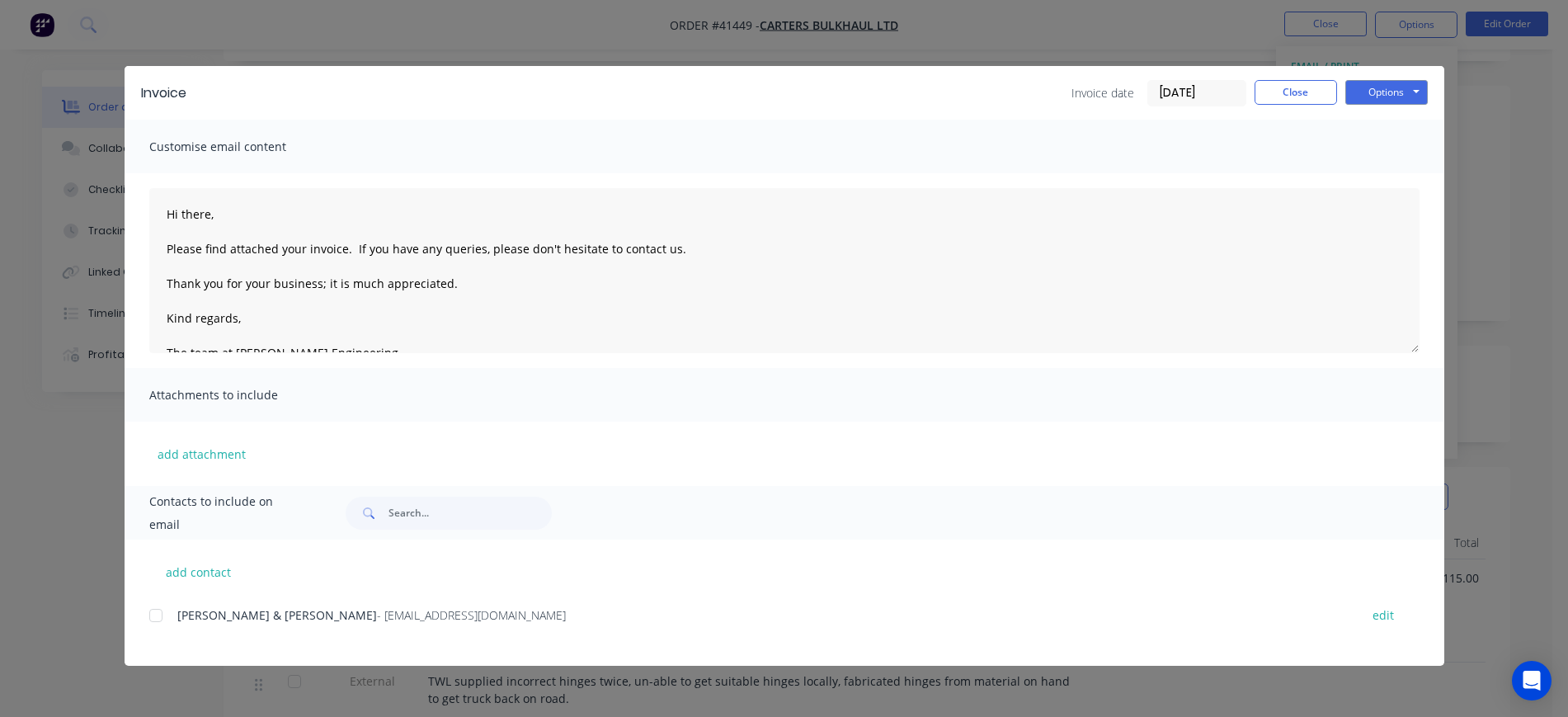
scroll to position [103, 0]
click at [203, 570] on button "add contact" at bounding box center [199, 572] width 99 height 25
select select "NZ"
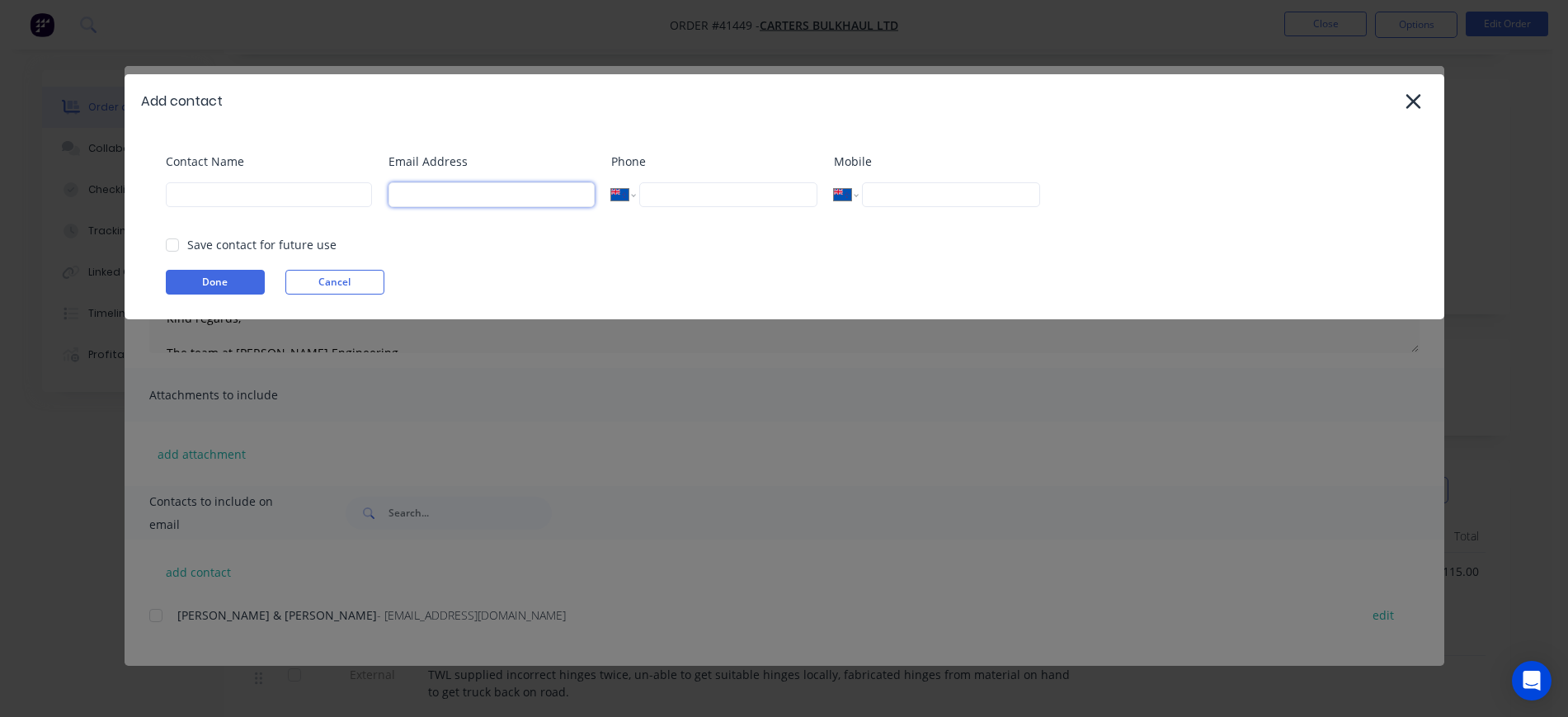
click at [408, 192] on input at bounding box center [492, 195] width 206 height 25
type input "o"
click at [1418, 97] on icon at bounding box center [1414, 102] width 15 height 15
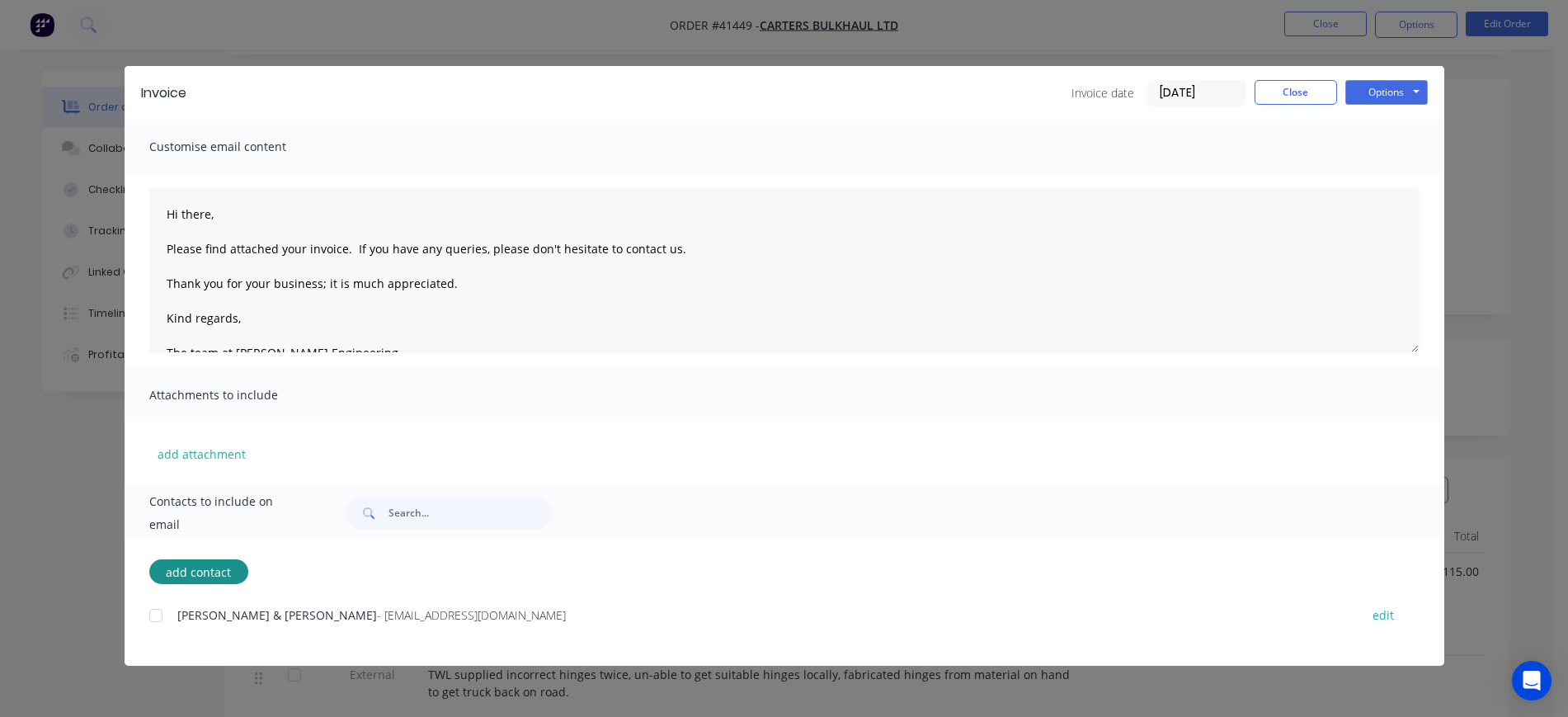
click at [154, 613] on div at bounding box center [156, 615] width 33 height 33
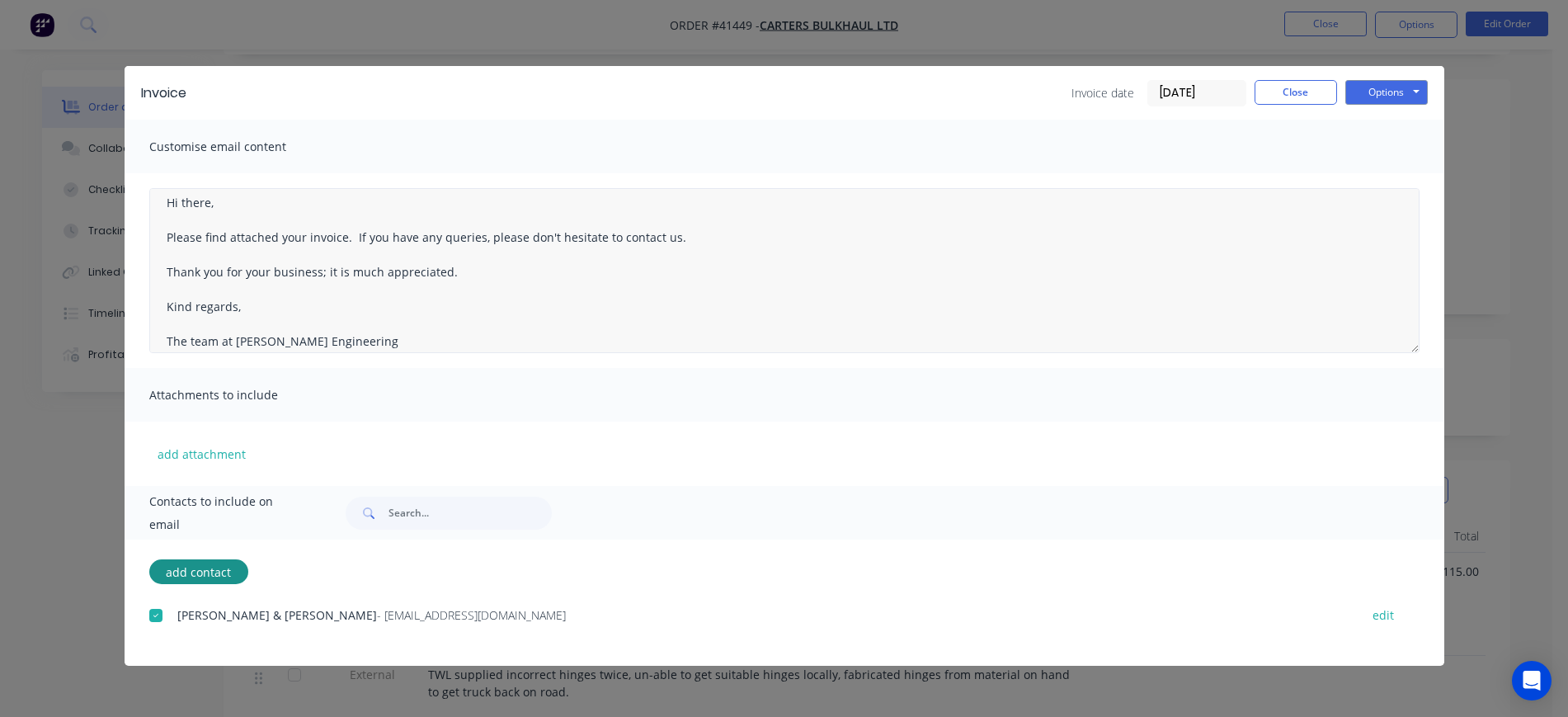
scroll to position [0, 0]
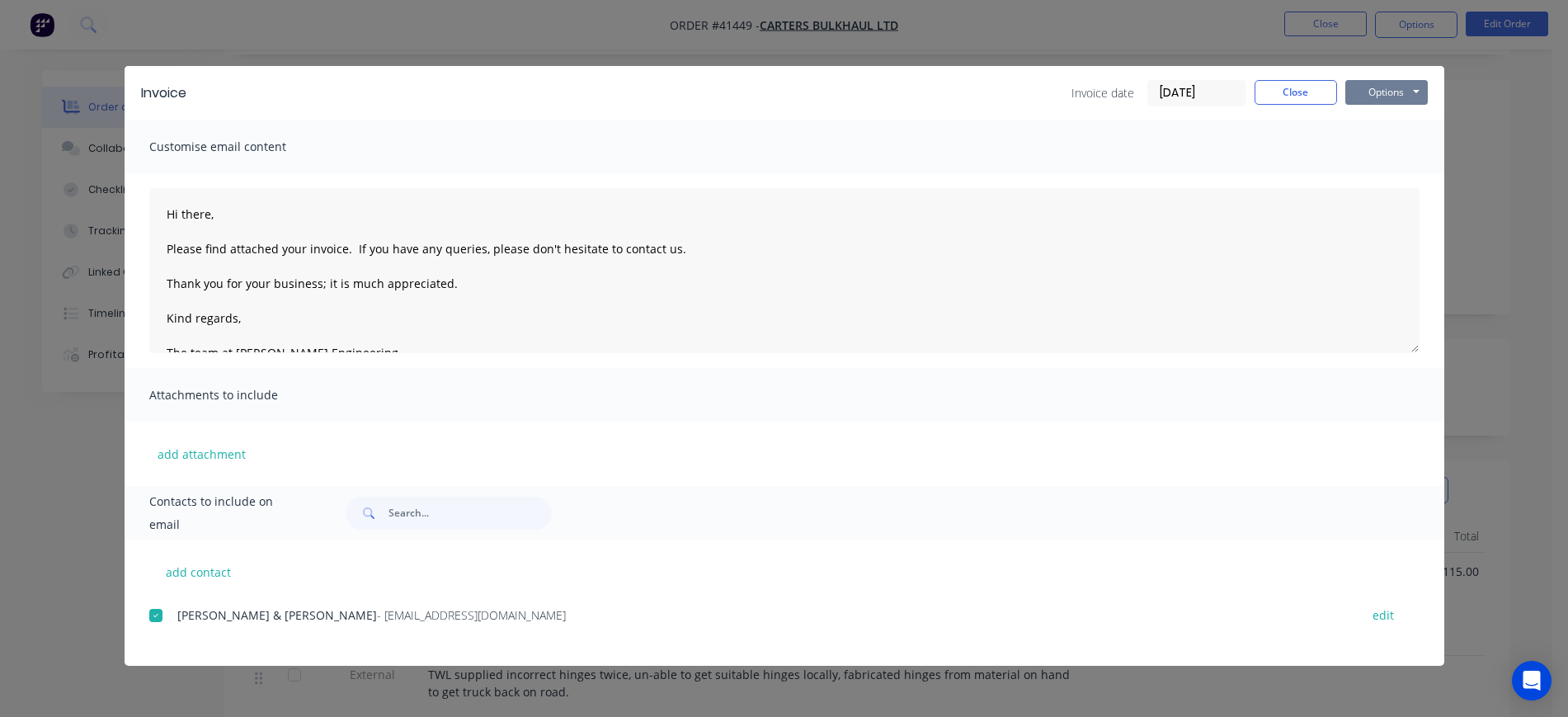
click at [1383, 94] on button "Options" at bounding box center [1387, 93] width 83 height 25
click at [1417, 177] on button "Email" at bounding box center [1399, 176] width 106 height 27
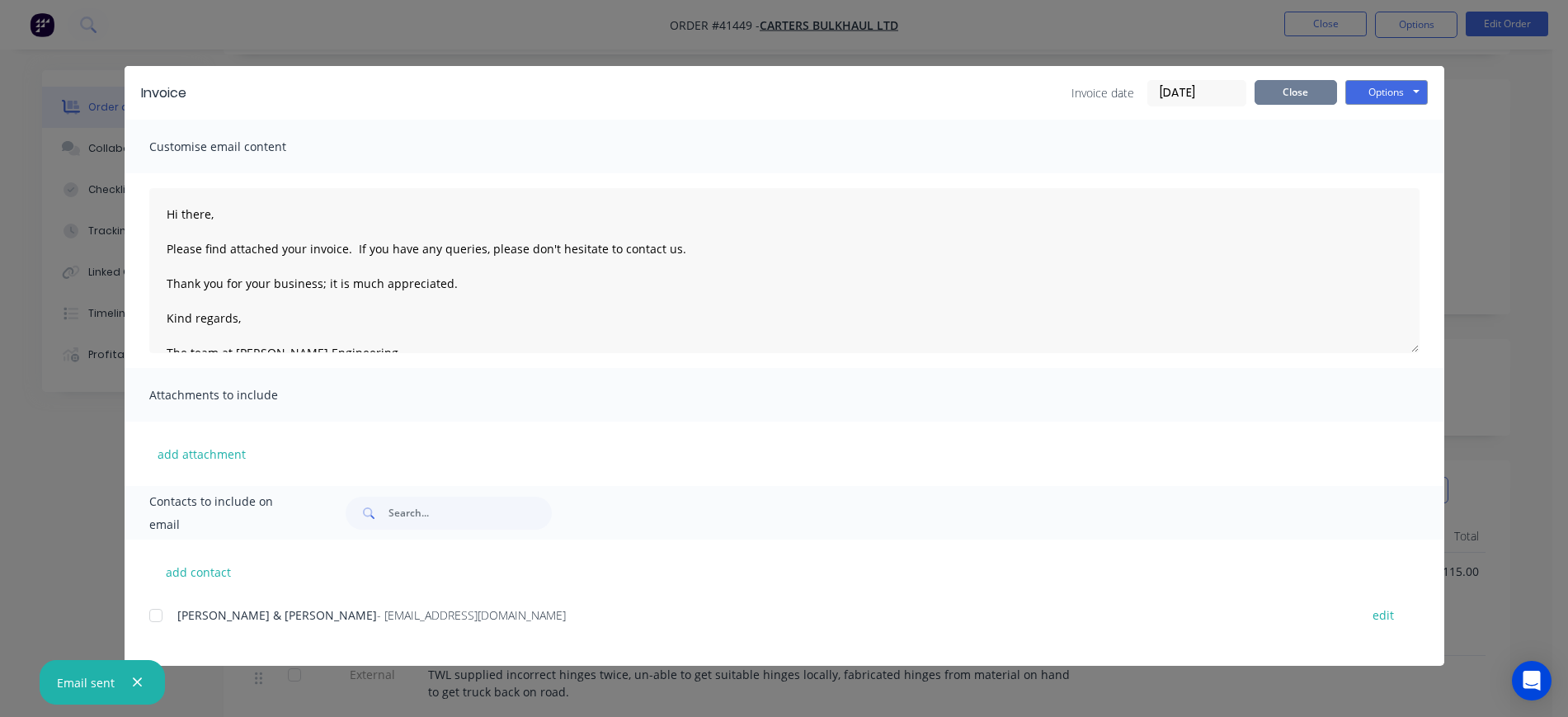
click at [1290, 89] on button "Close" at bounding box center [1296, 93] width 83 height 25
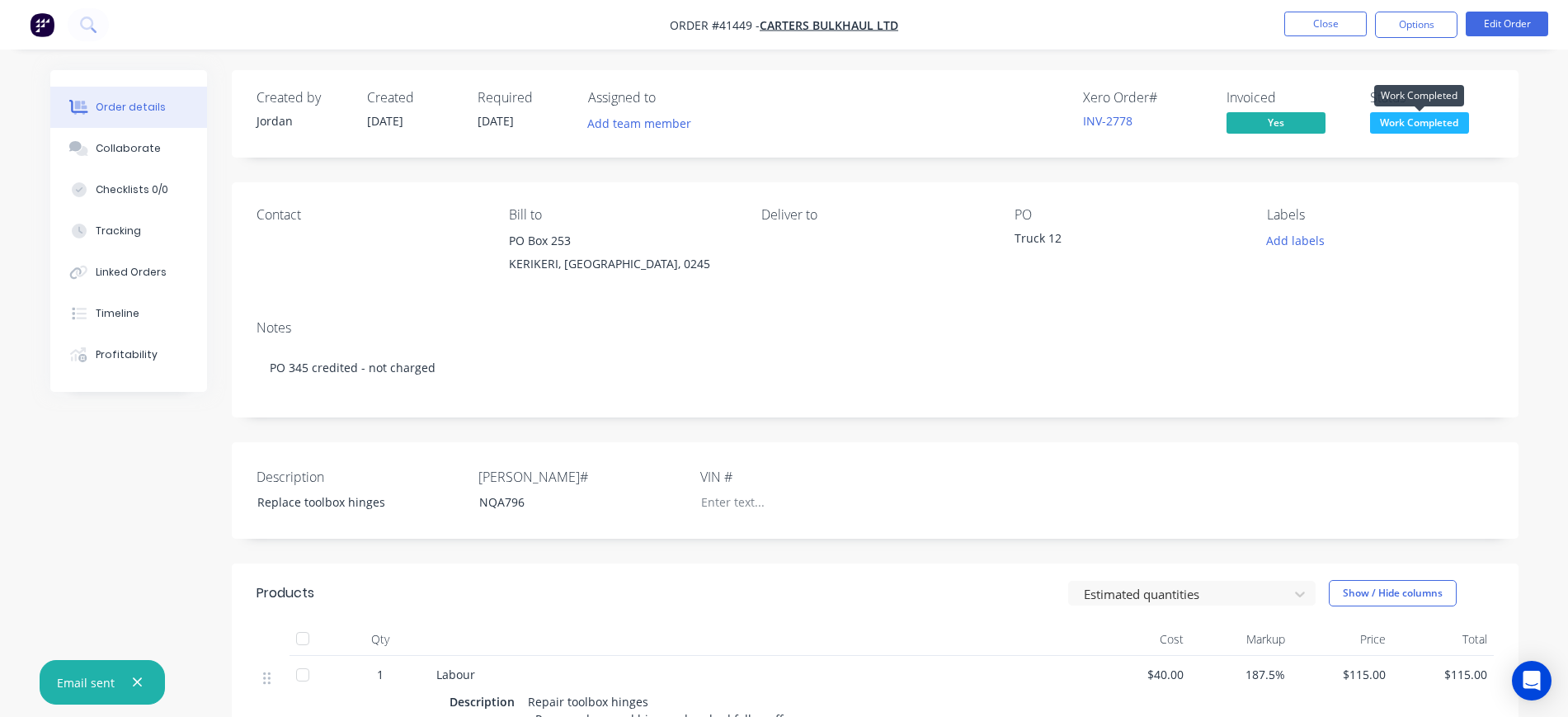
click at [1414, 120] on span "Work Completed" at bounding box center [1420, 122] width 99 height 21
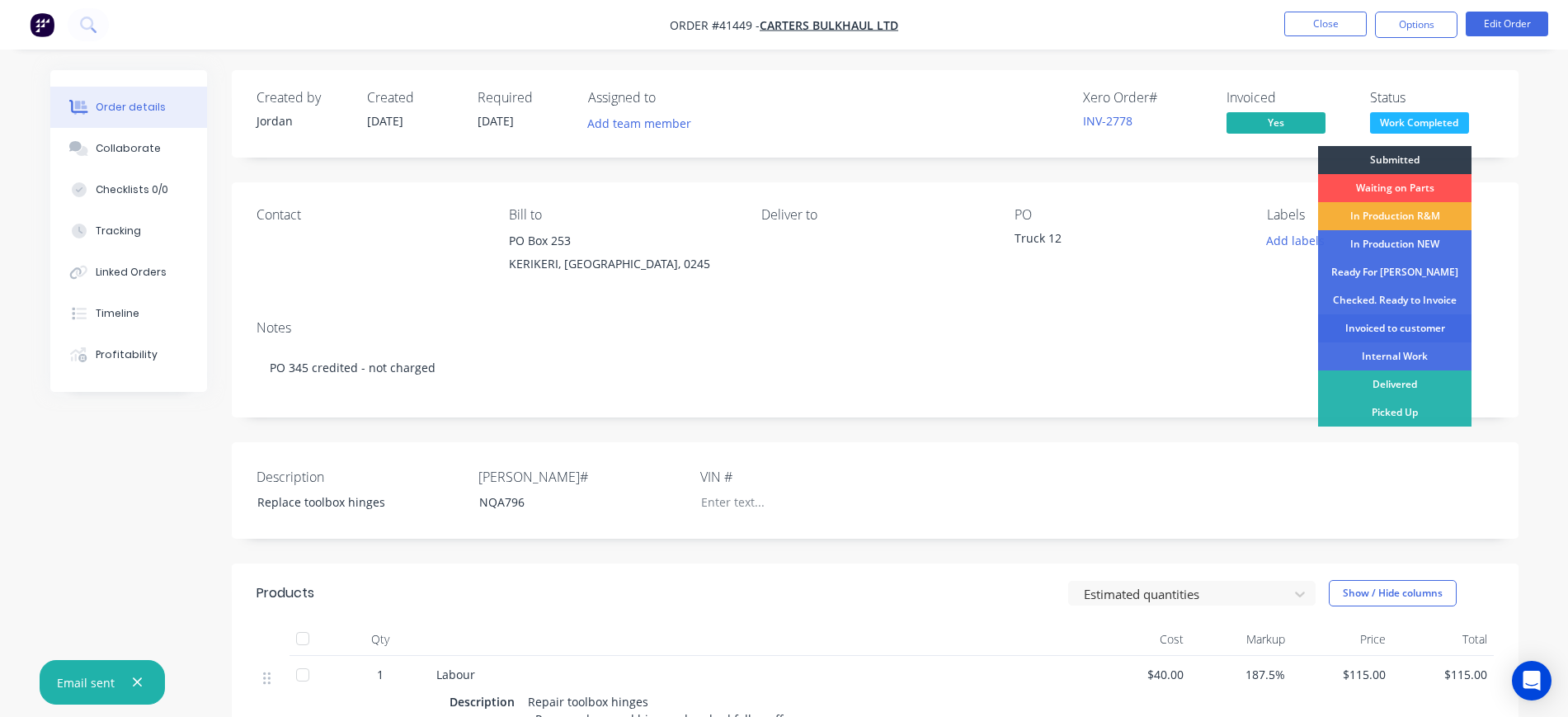
click at [1416, 329] on div "Invoiced to customer" at bounding box center [1395, 329] width 154 height 28
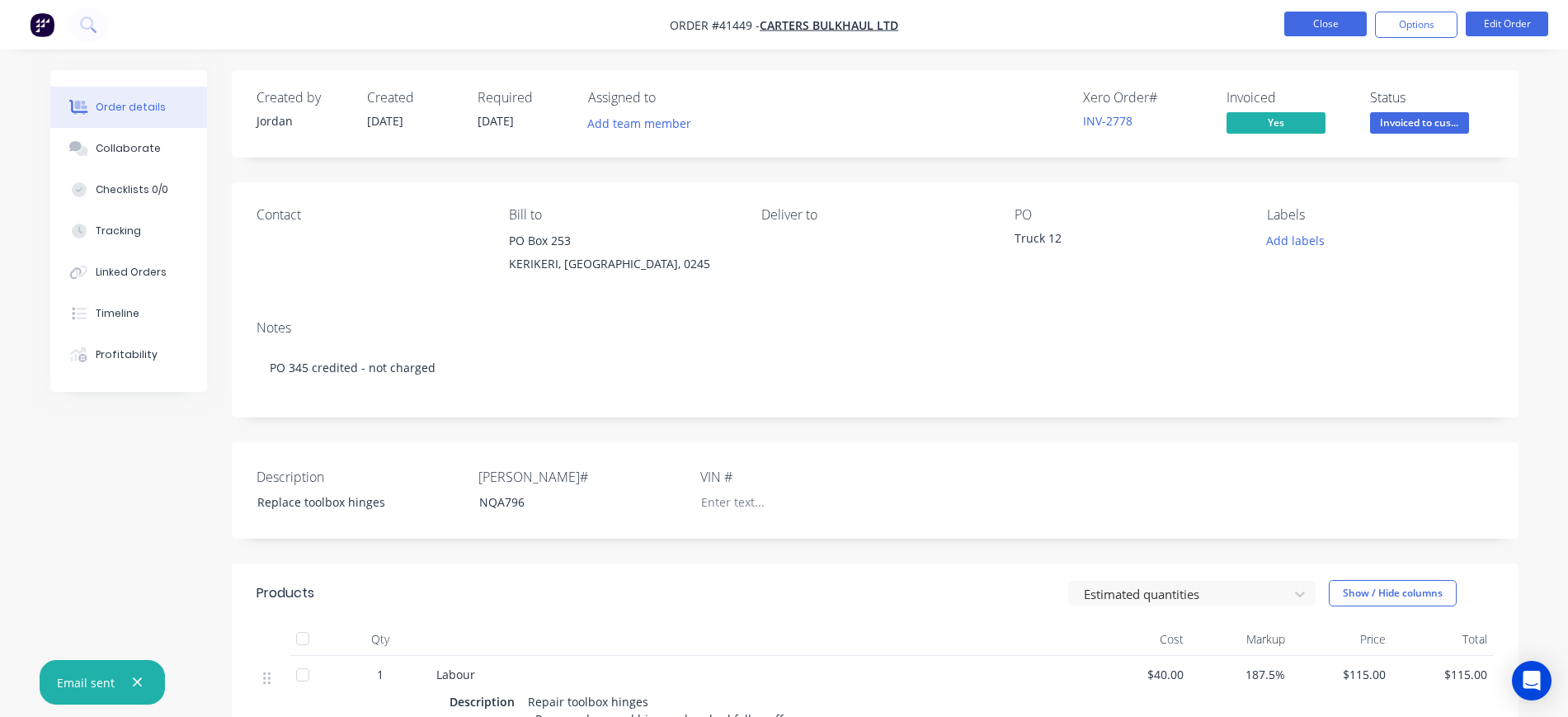
click at [1329, 22] on button "Close" at bounding box center [1326, 24] width 83 height 25
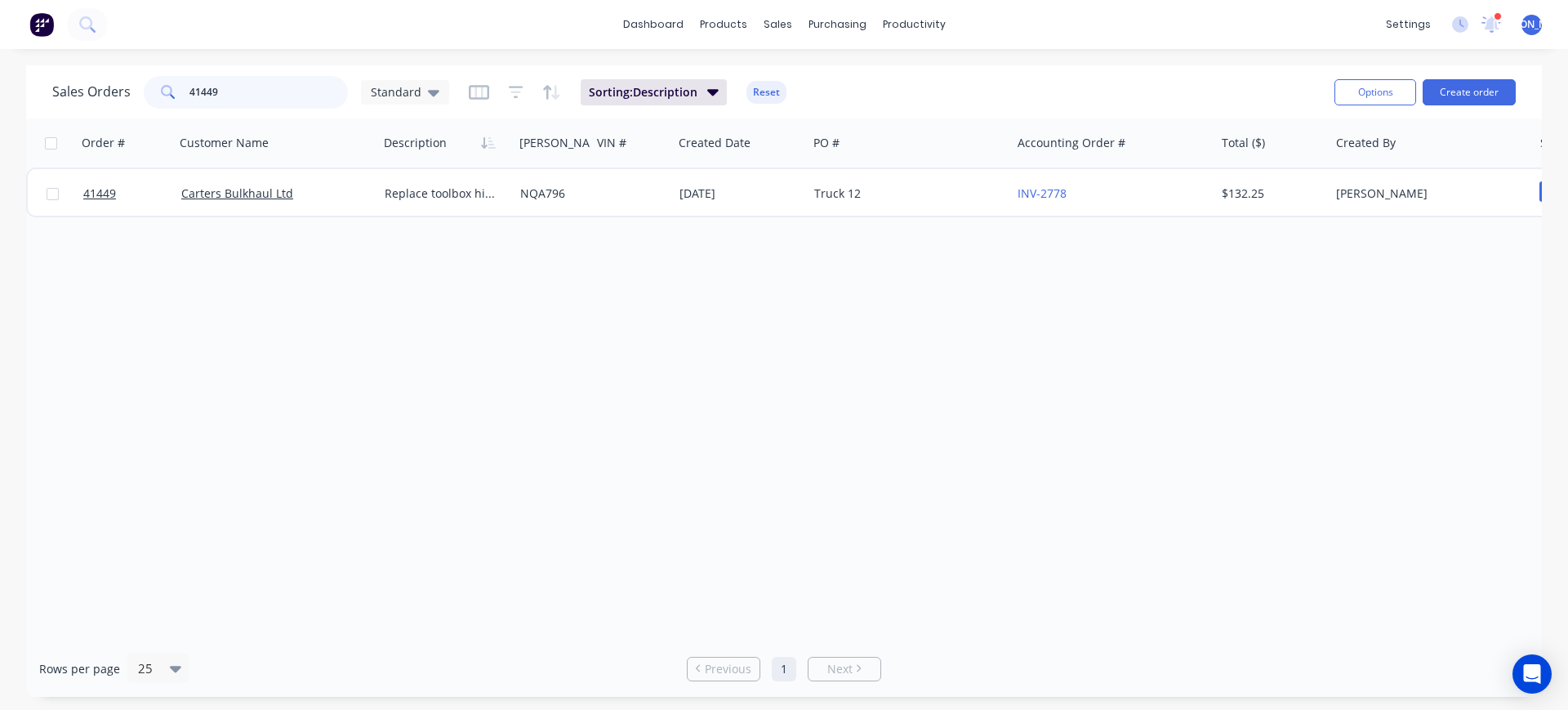
click at [250, 83] on input "41449" at bounding box center [269, 92] width 159 height 33
type input "41487"
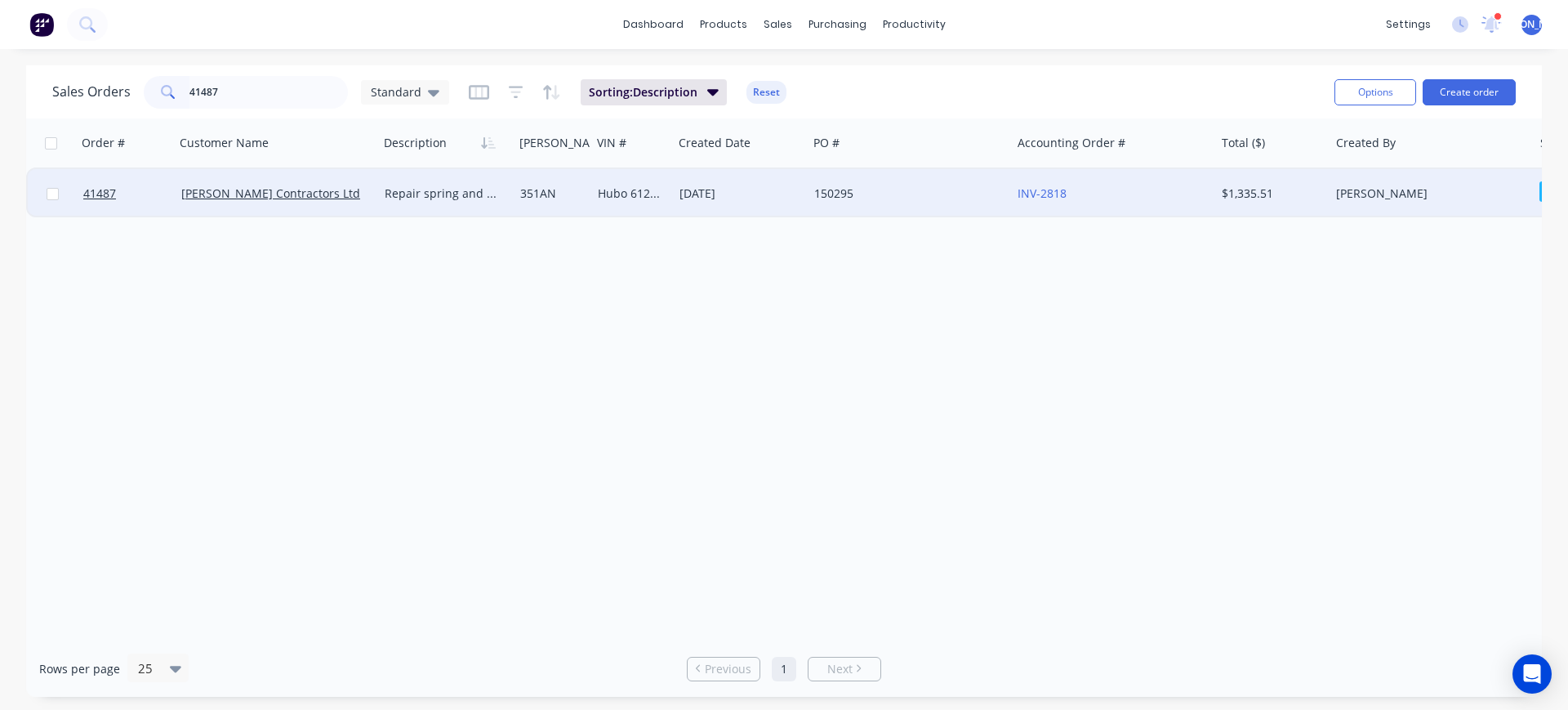
click at [364, 207] on div "[PERSON_NAME] Contractors Ltd" at bounding box center [277, 194] width 204 height 49
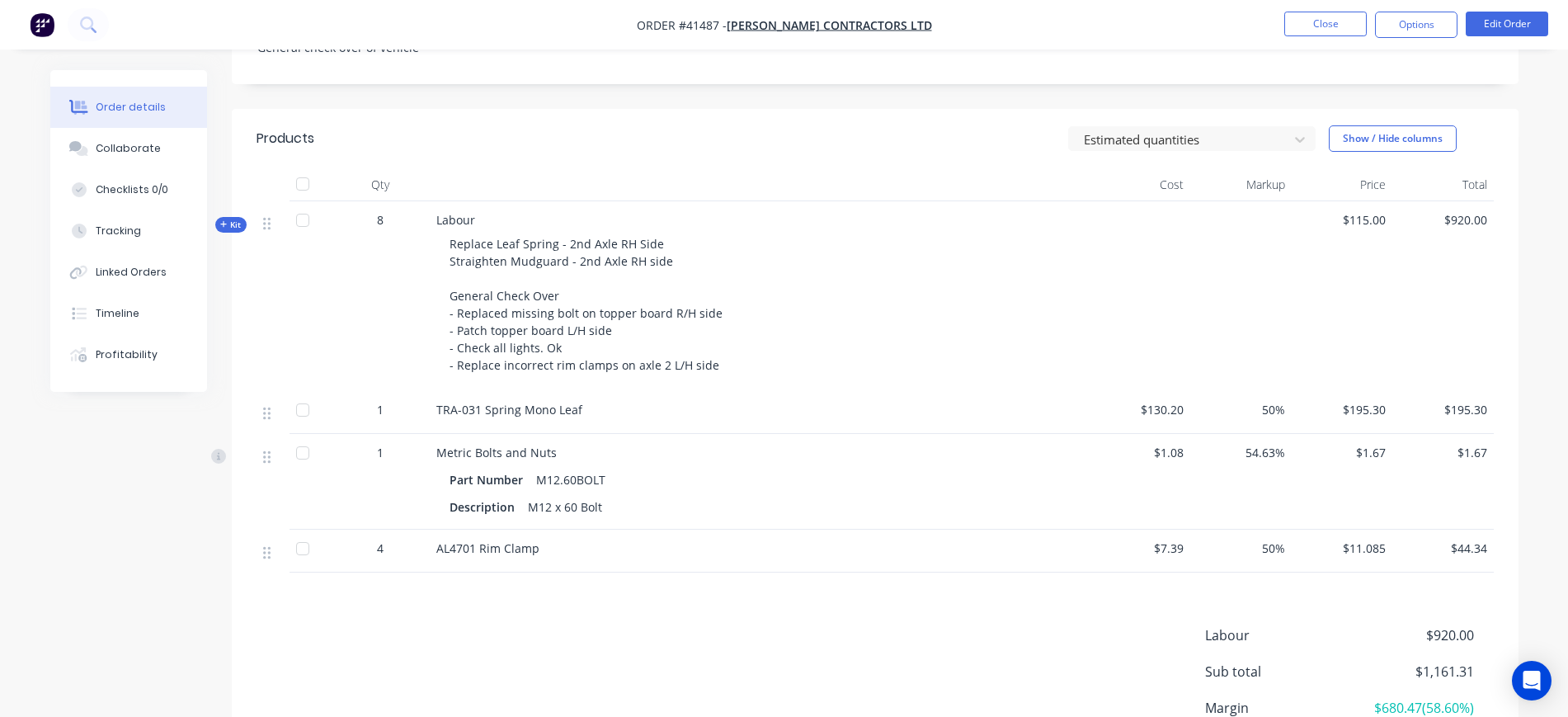
scroll to position [413, 0]
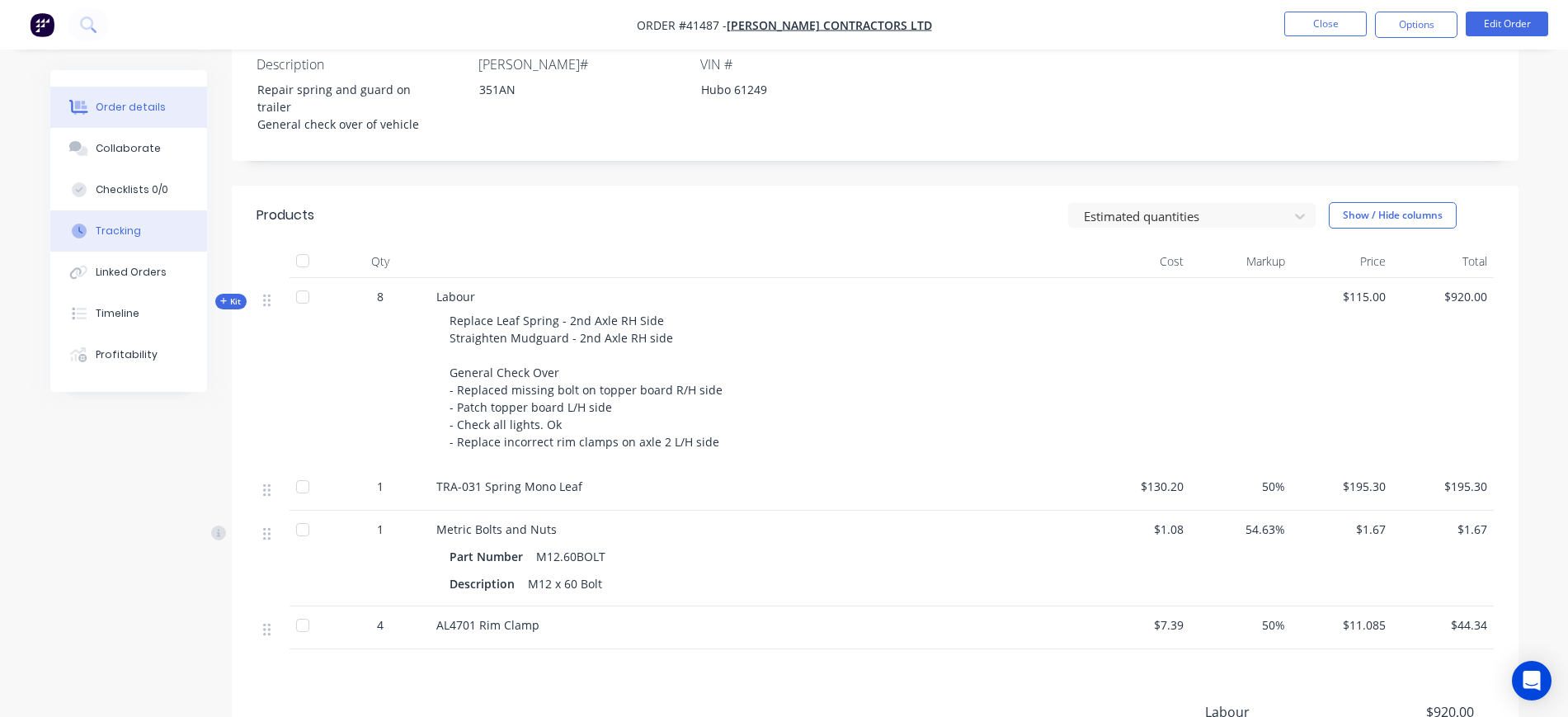
click at [150, 231] on button "Tracking" at bounding box center [129, 231] width 157 height 41
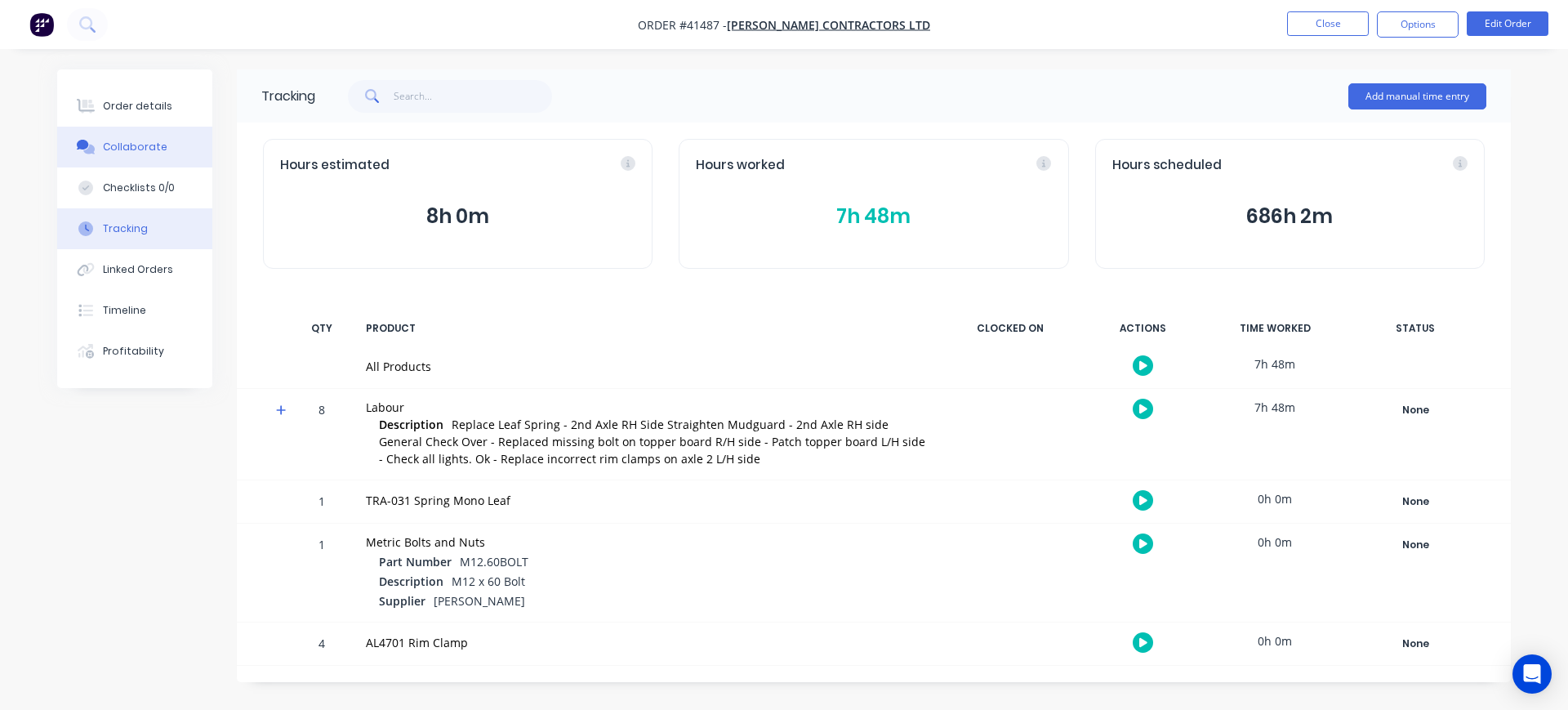
click at [141, 151] on div "Collaborate" at bounding box center [135, 147] width 65 height 15
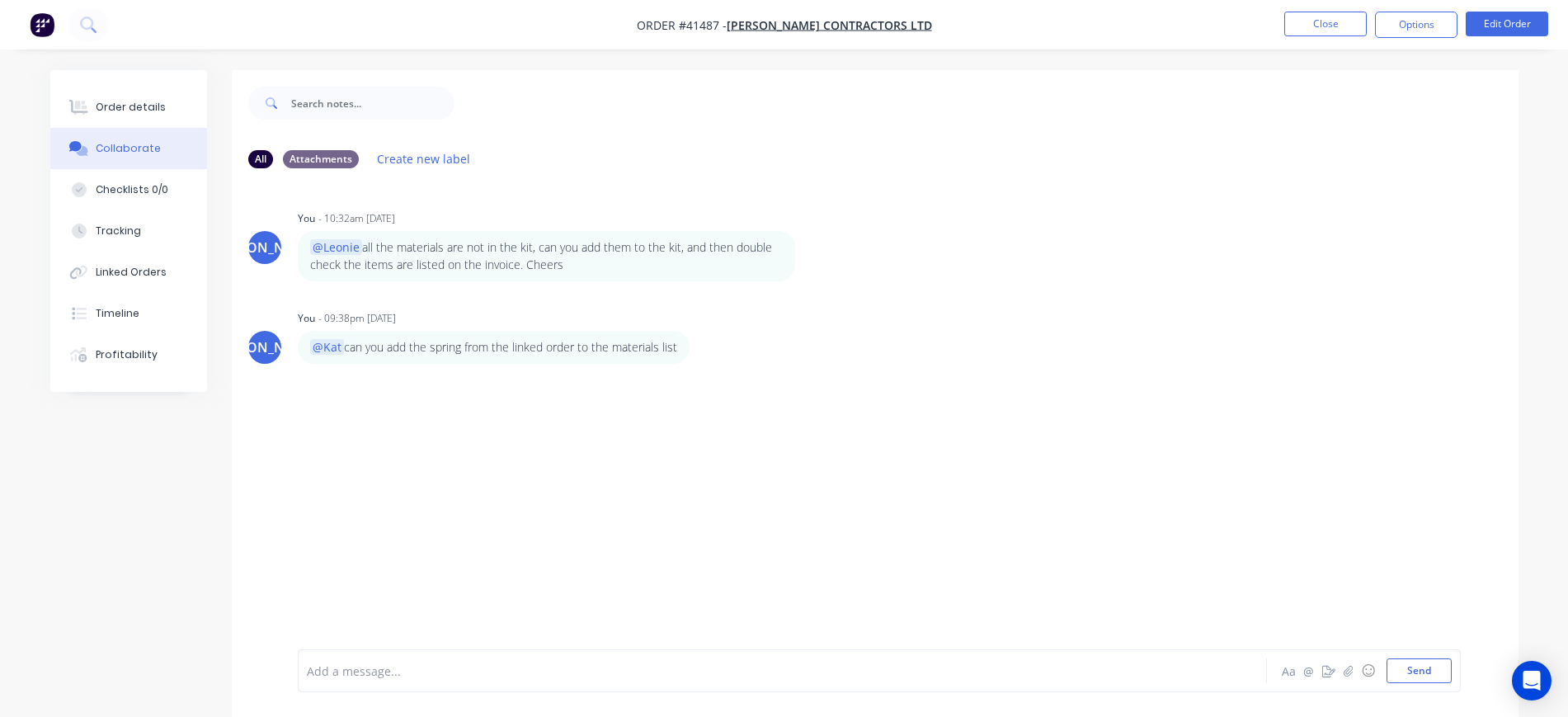
click at [486, 662] on div at bounding box center [737, 671] width 858 height 17
click at [1400, 668] on button "Send" at bounding box center [1419, 671] width 65 height 25
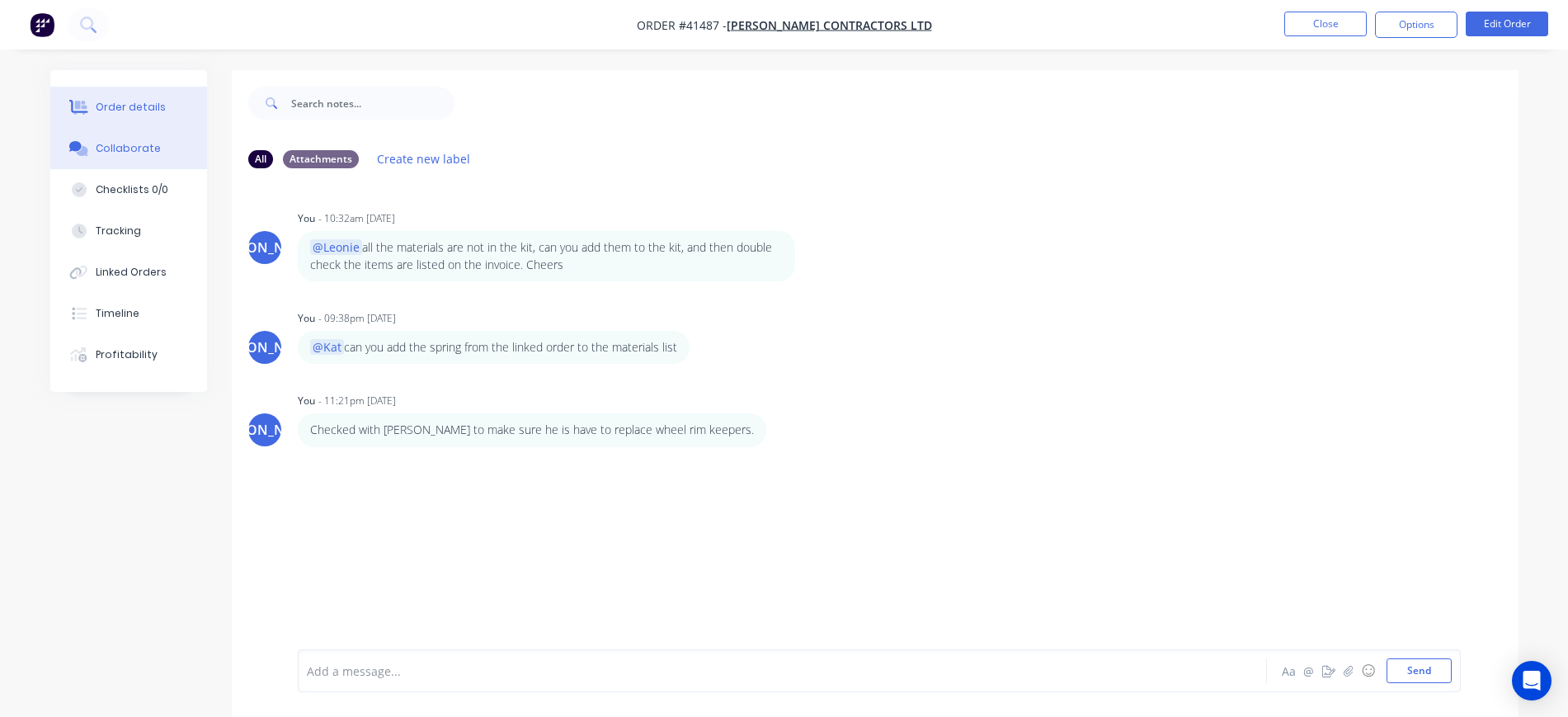
click at [113, 116] on button "Order details" at bounding box center [129, 107] width 157 height 41
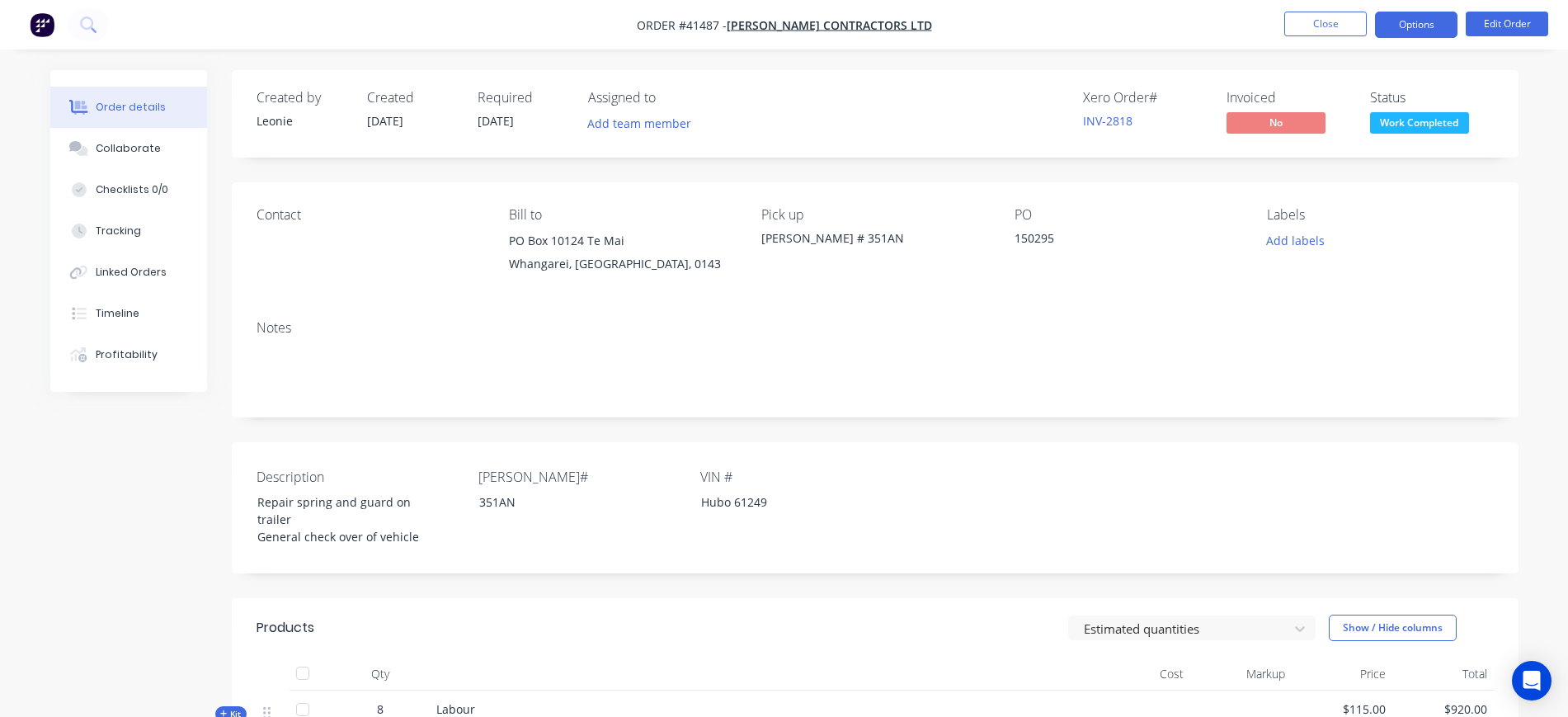
click at [1435, 22] on button "Options" at bounding box center [1417, 25] width 83 height 26
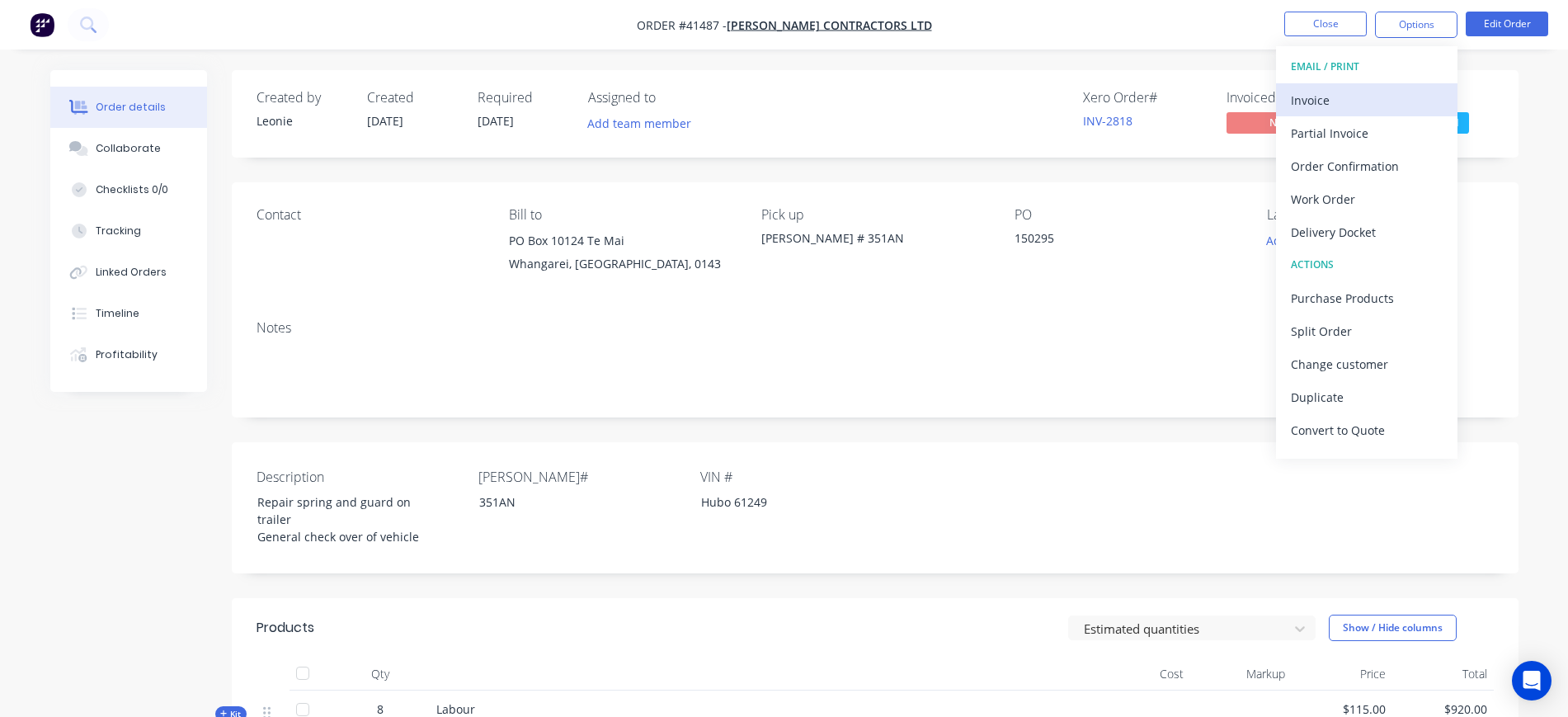
click at [1375, 101] on div "Invoice" at bounding box center [1367, 100] width 152 height 24
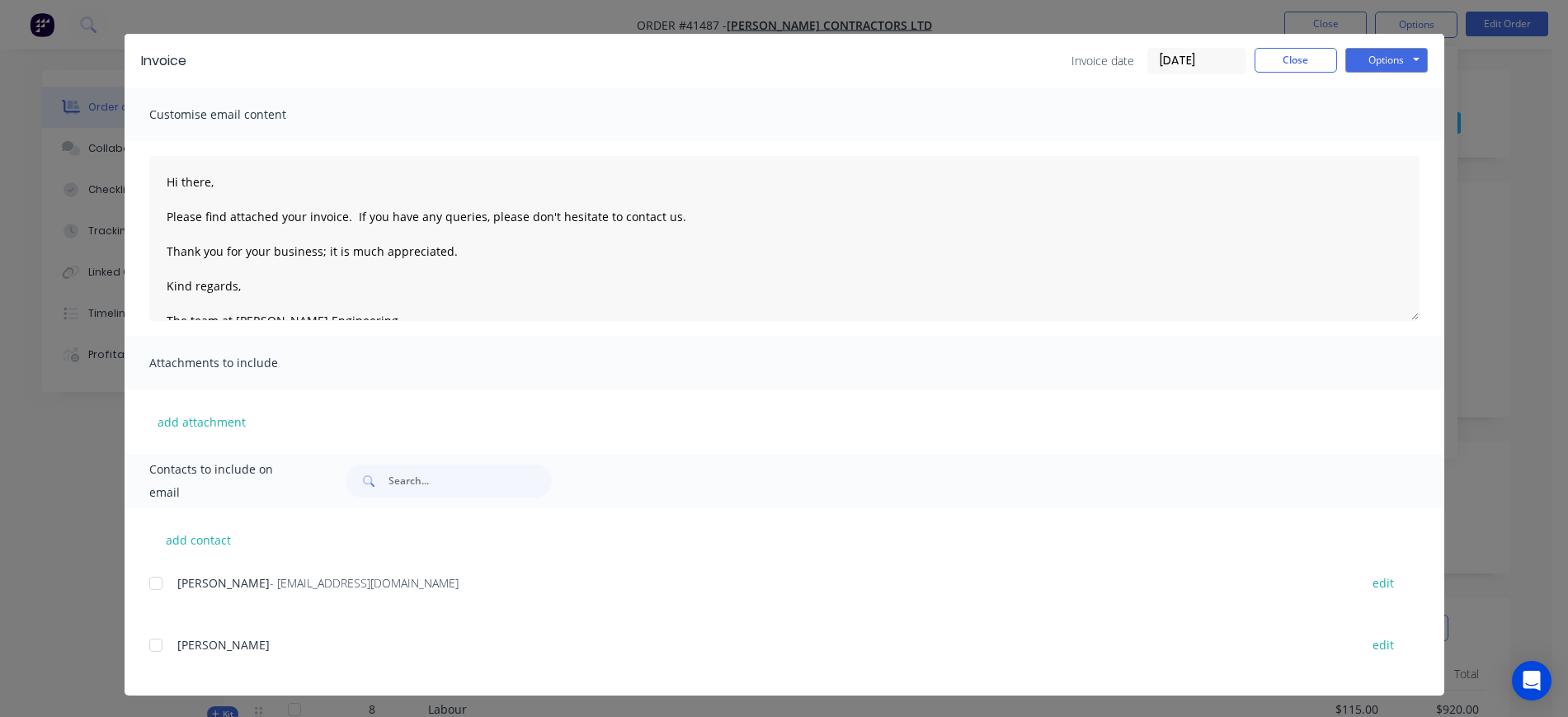
scroll to position [34, 0]
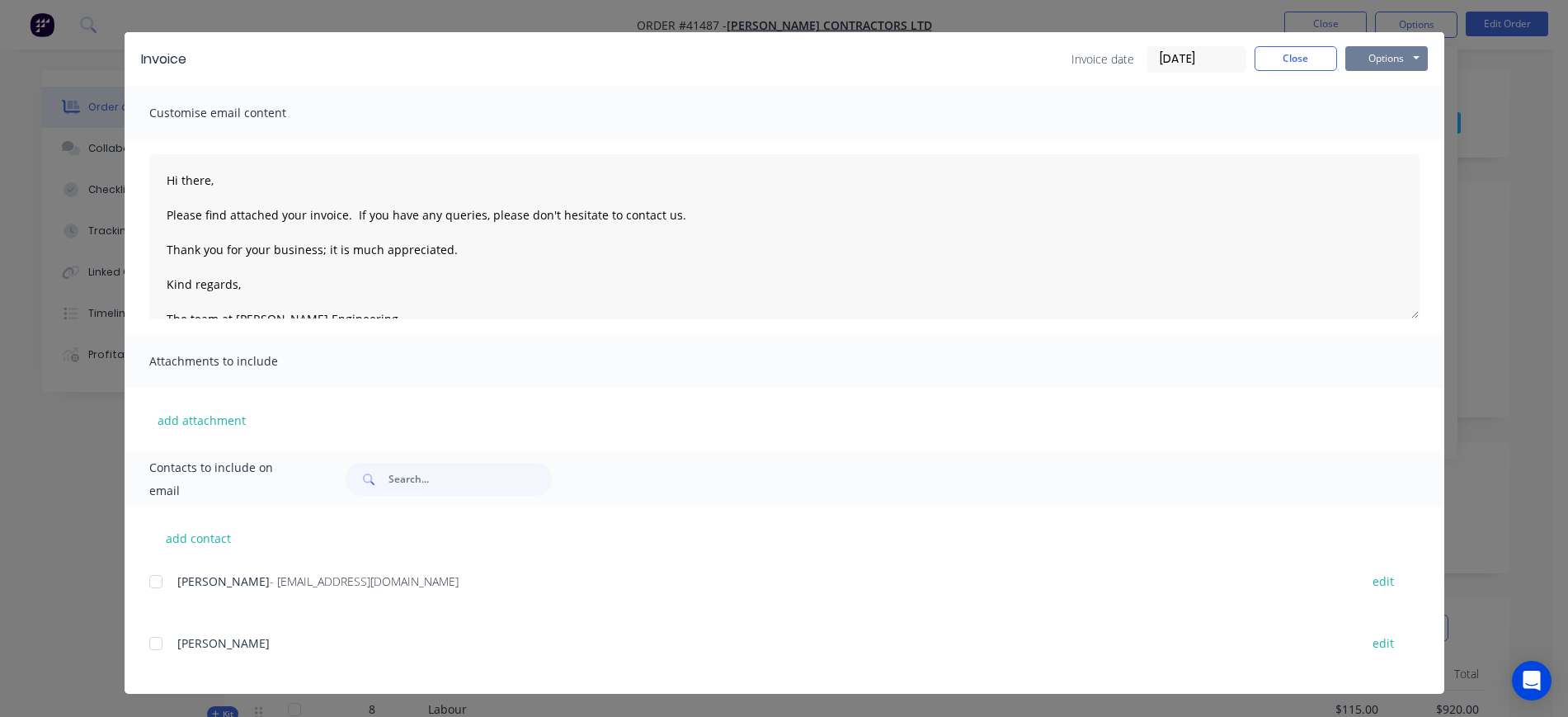
click at [1400, 59] on button "Options" at bounding box center [1387, 59] width 83 height 25
drag, startPoint x: 1390, startPoint y: 150, endPoint x: 1273, endPoint y: 105, distance: 125.4
click at [1273, 105] on div "Invoice Invoice date 30/09/25 Close Options Preview Print Email Customise email…" at bounding box center [784, 363] width 1320 height 662
click at [1370, 52] on button "Options" at bounding box center [1387, 59] width 83 height 25
click at [1402, 88] on button "Preview" at bounding box center [1399, 88] width 106 height 27
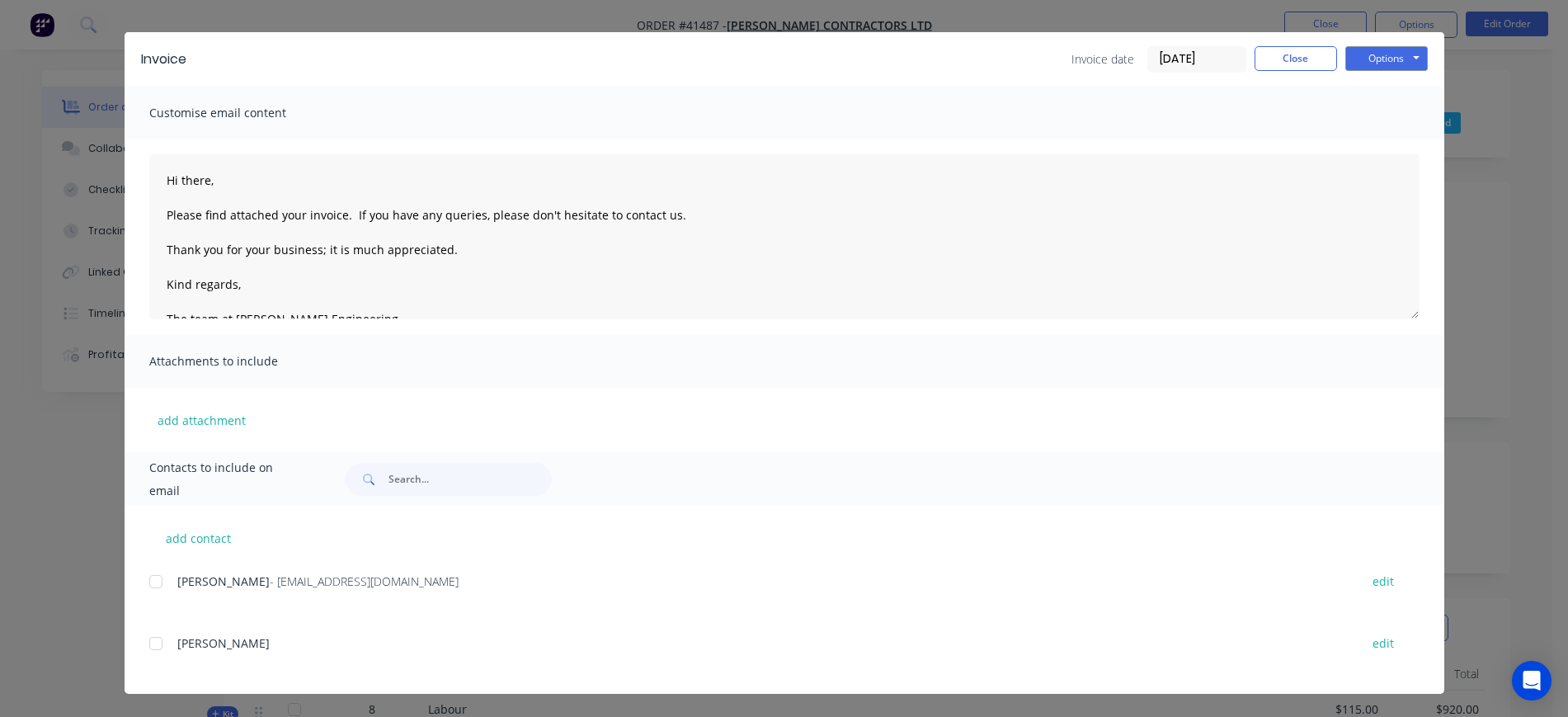
scroll to position [0, 0]
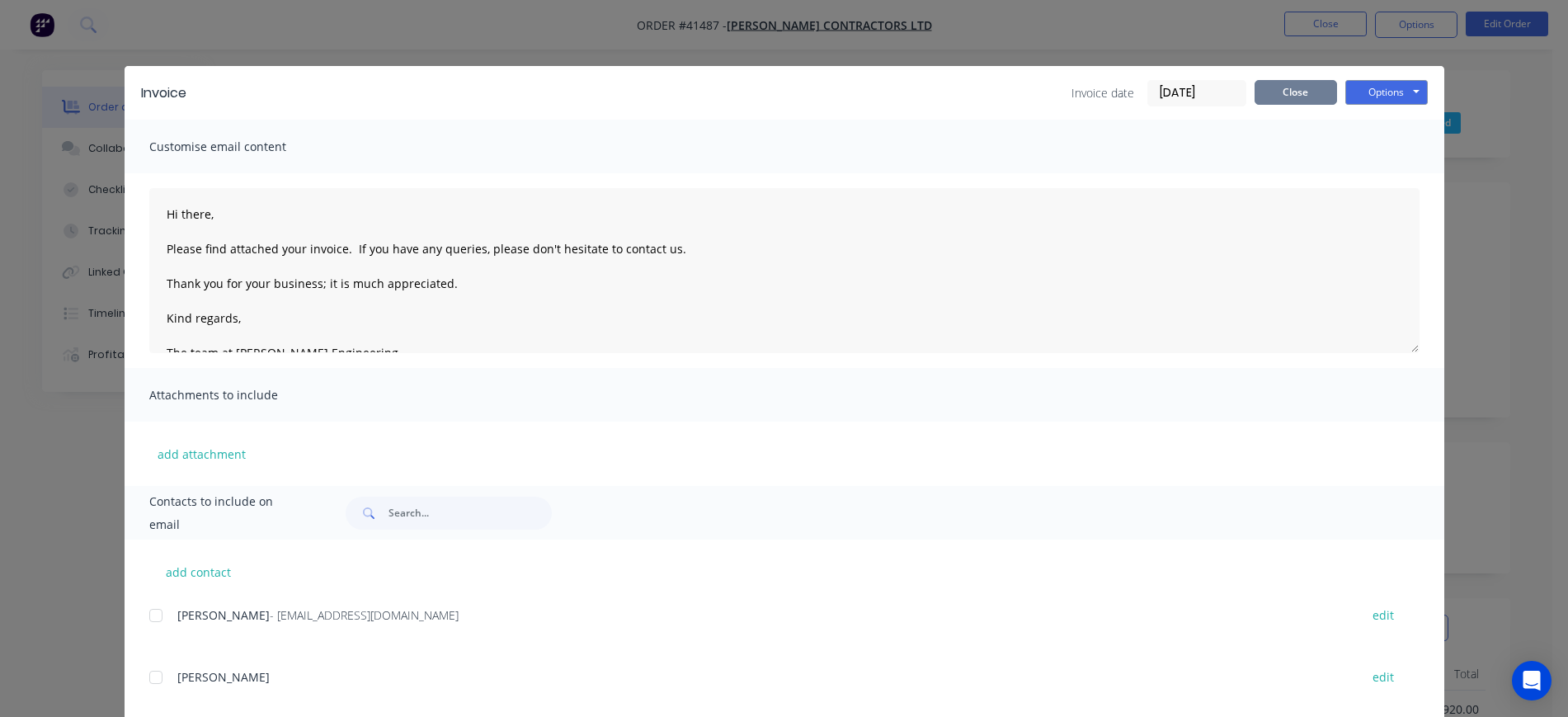
click at [1284, 83] on button "Close" at bounding box center [1296, 93] width 83 height 25
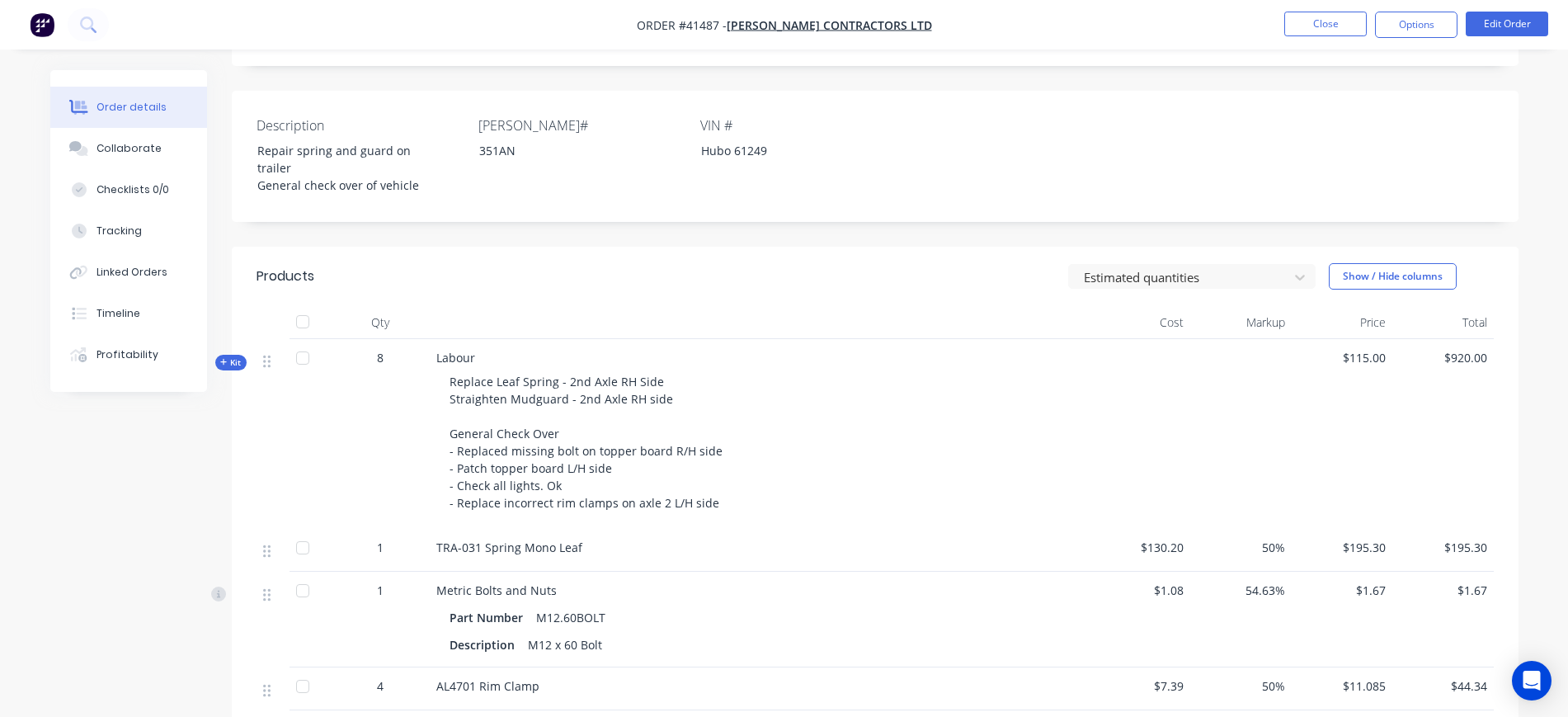
scroll to position [515, 0]
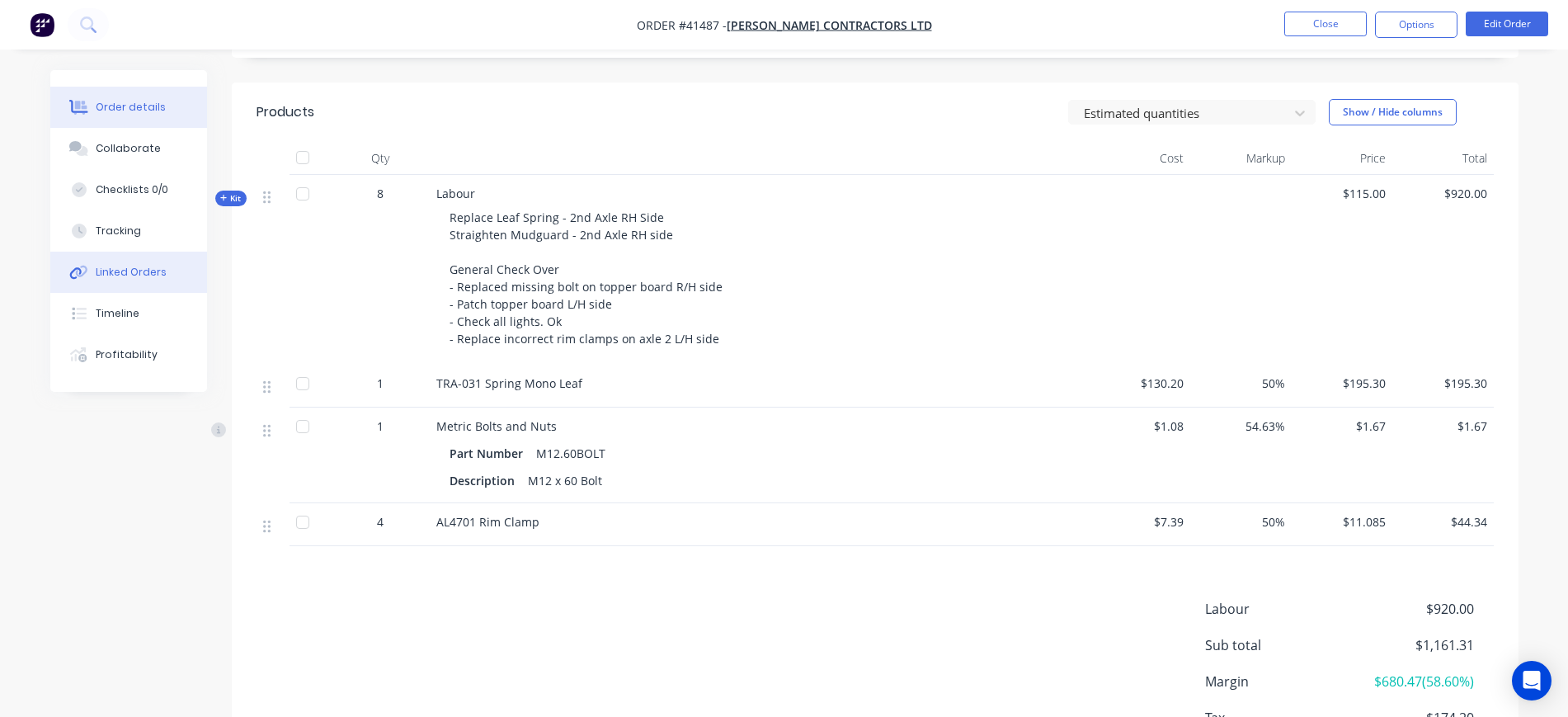
click at [139, 285] on button "Linked Orders" at bounding box center [129, 273] width 157 height 41
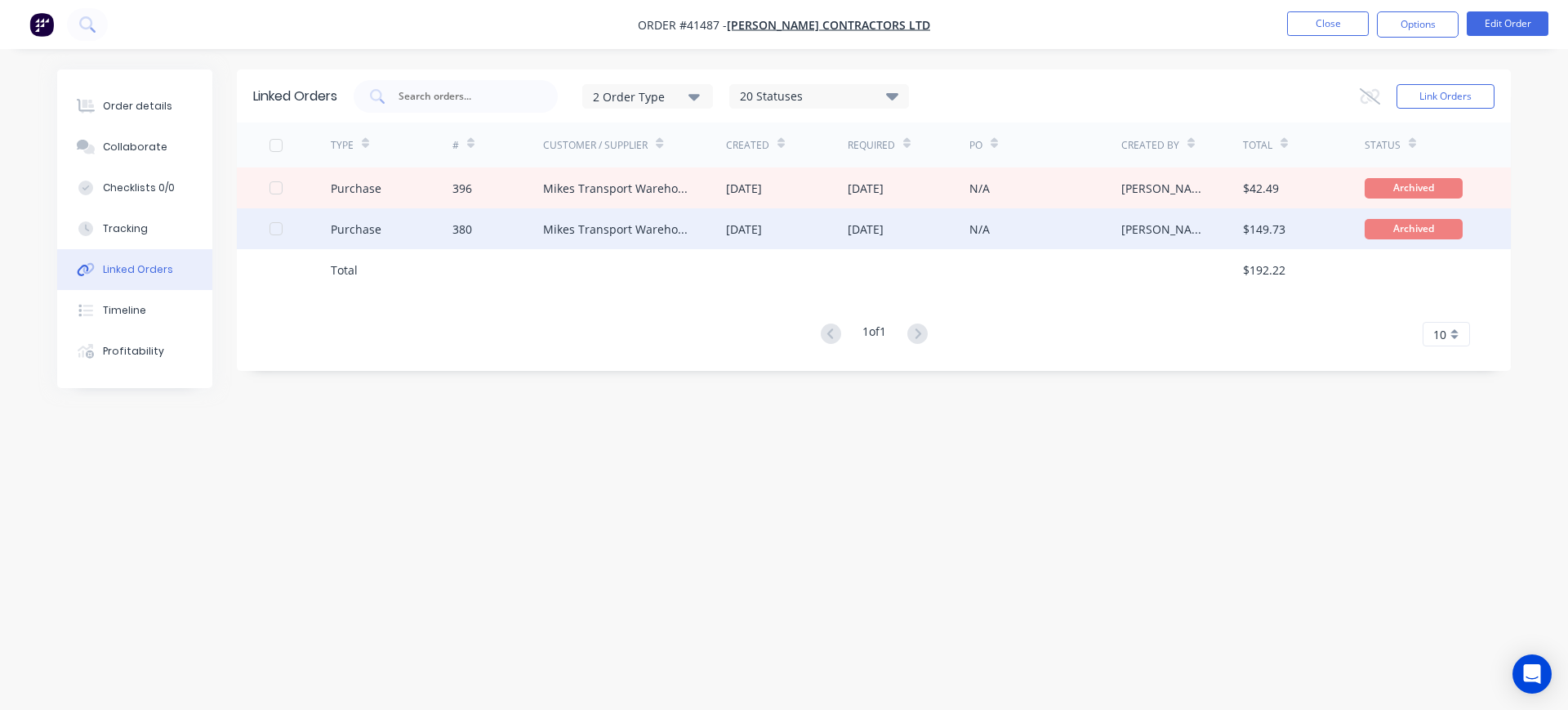
click at [1028, 239] on div "N/A" at bounding box center [1046, 229] width 152 height 41
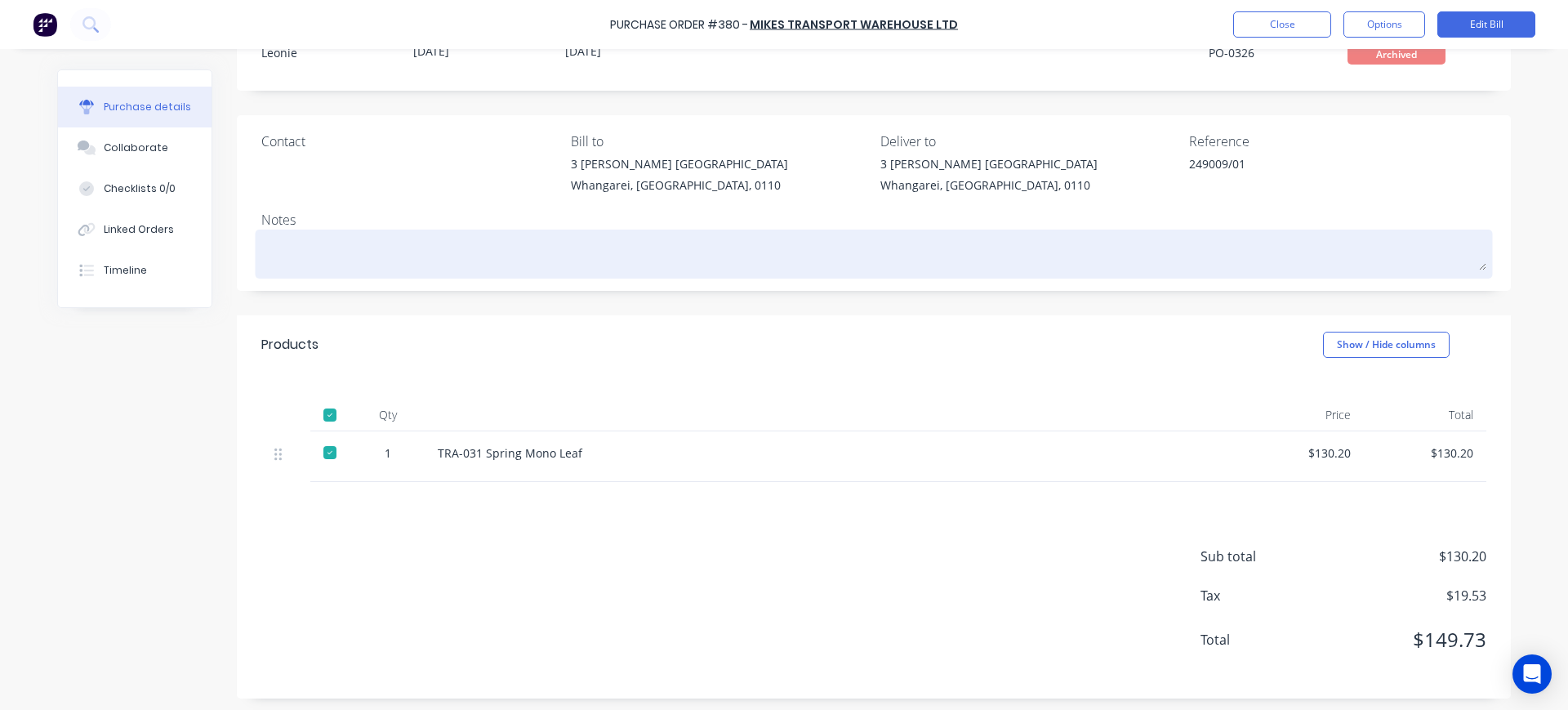
scroll to position [70, 0]
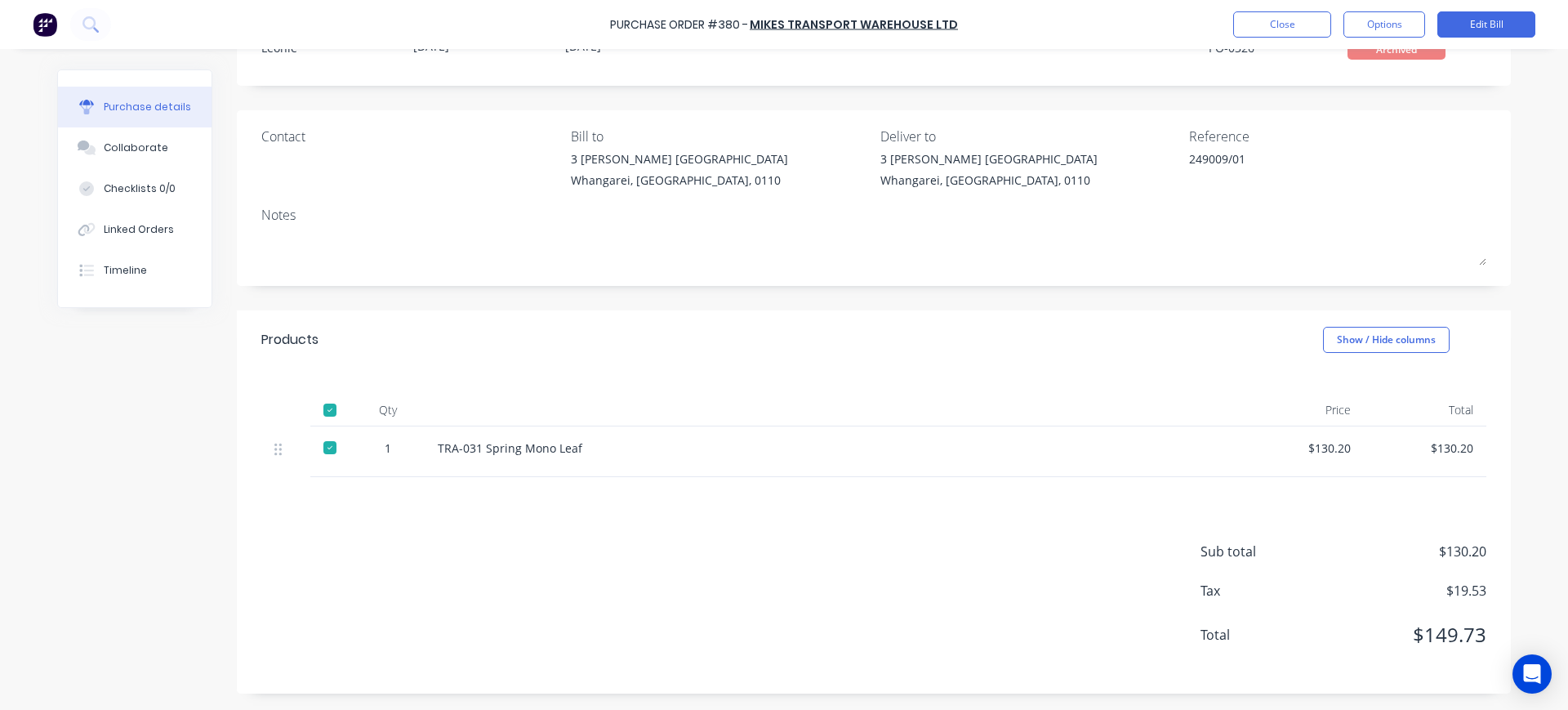
click at [134, 101] on div "Purchase details" at bounding box center [147, 107] width 87 height 15
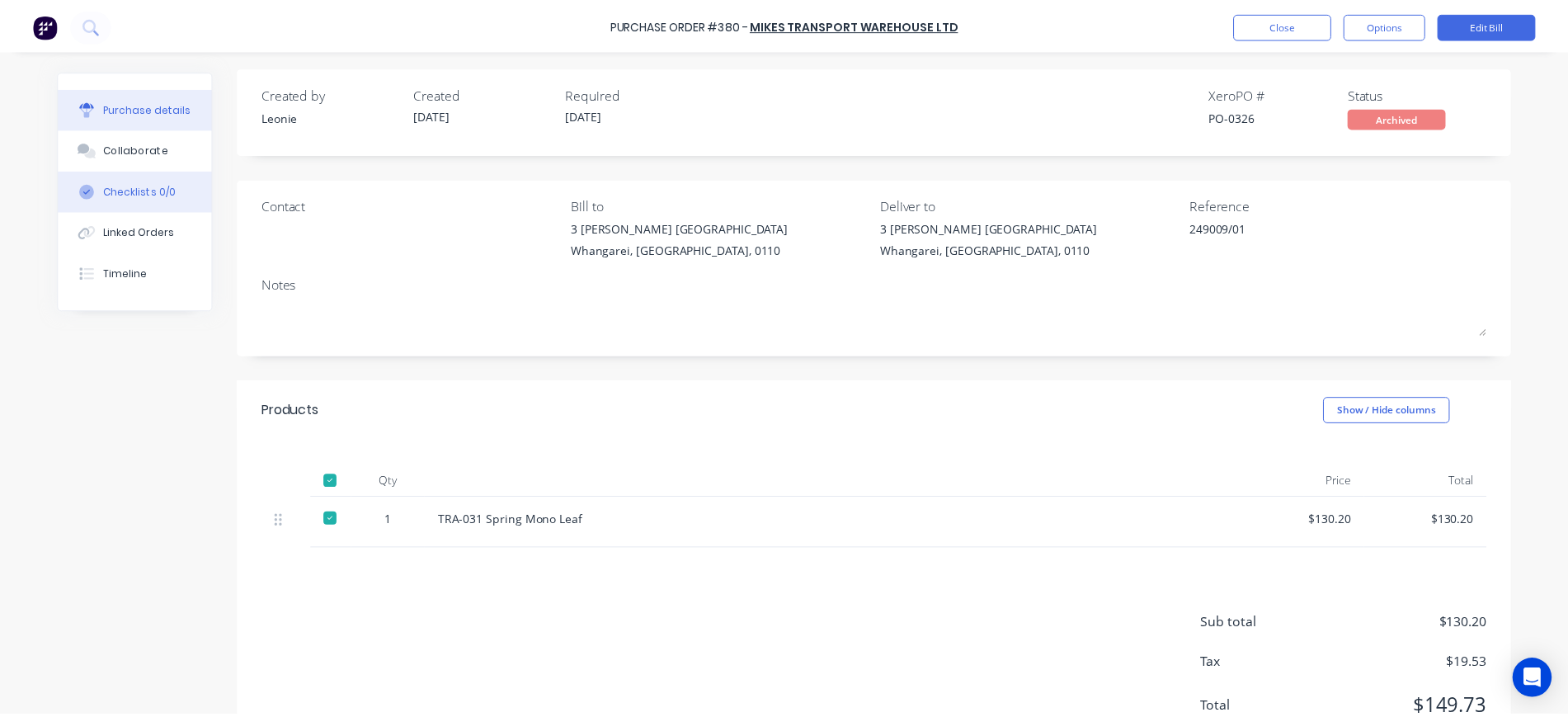
scroll to position [0, 0]
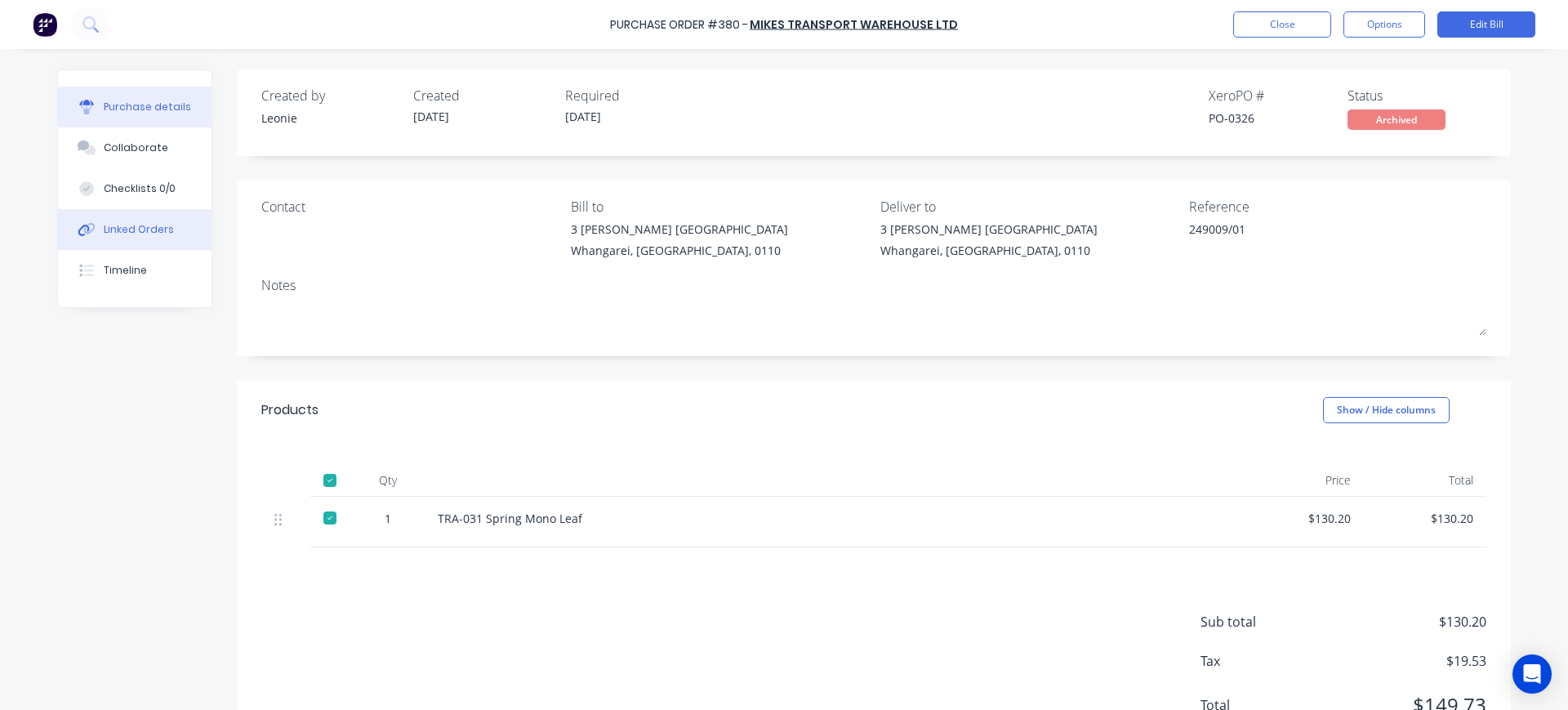
click at [124, 236] on div "Linked Orders" at bounding box center [139, 230] width 70 height 15
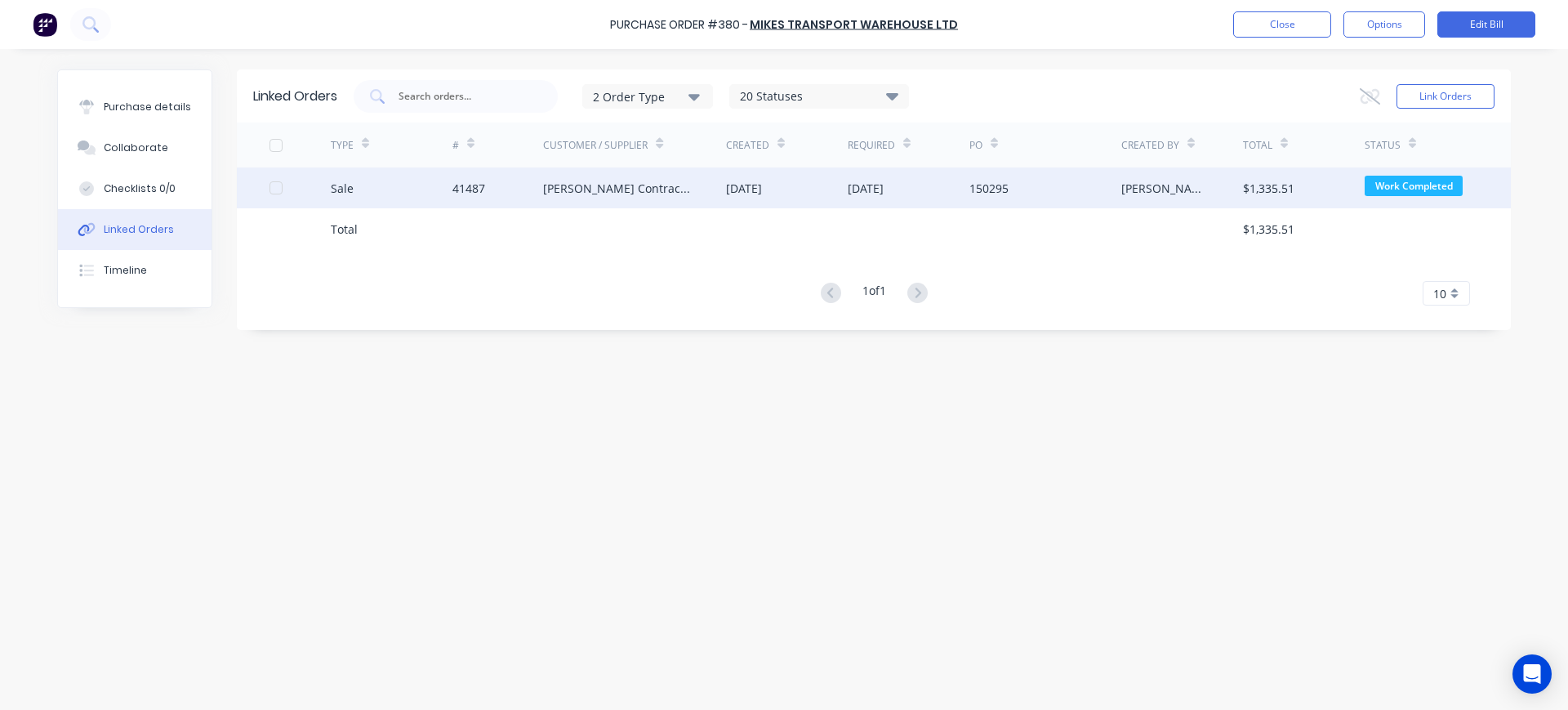
click at [521, 199] on div "41487" at bounding box center [499, 188] width 92 height 41
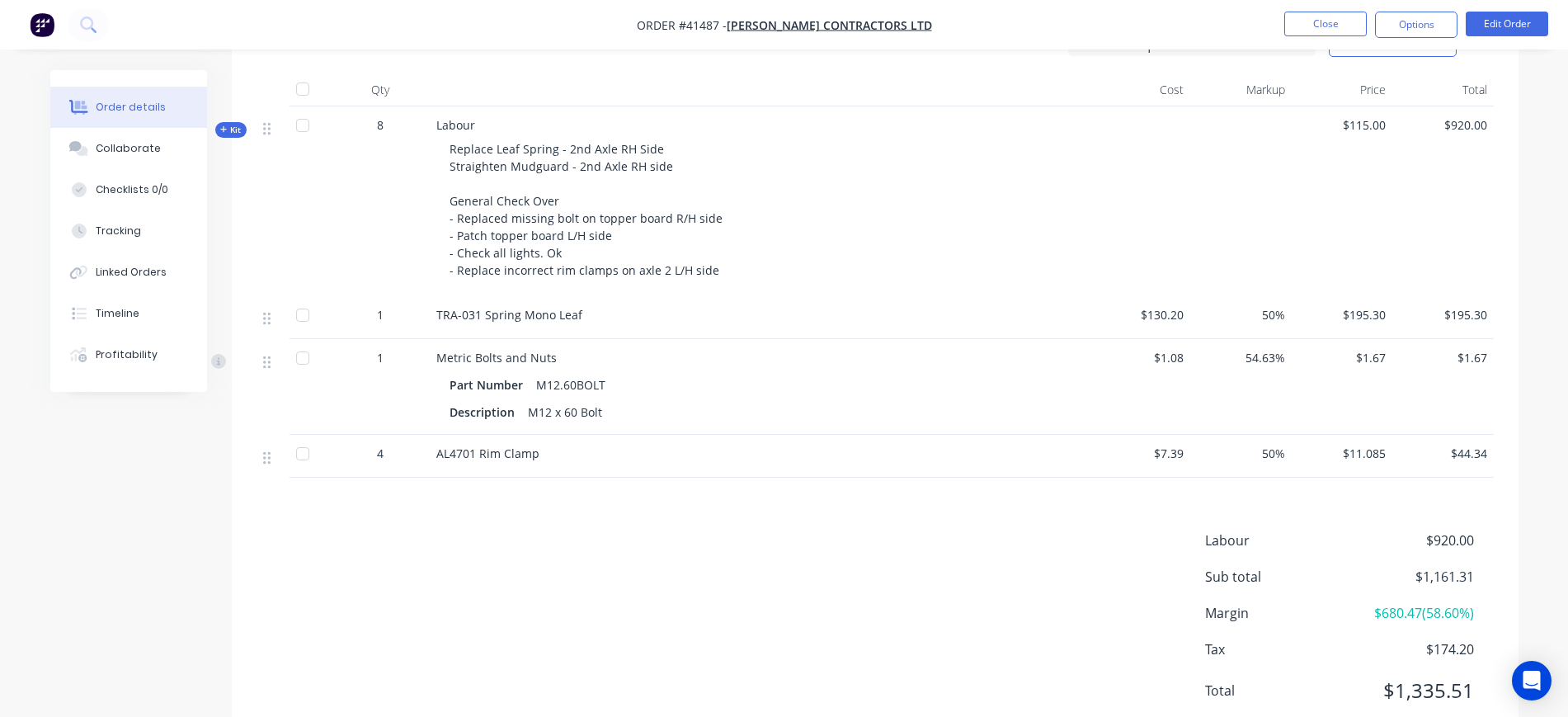
scroll to position [619, 0]
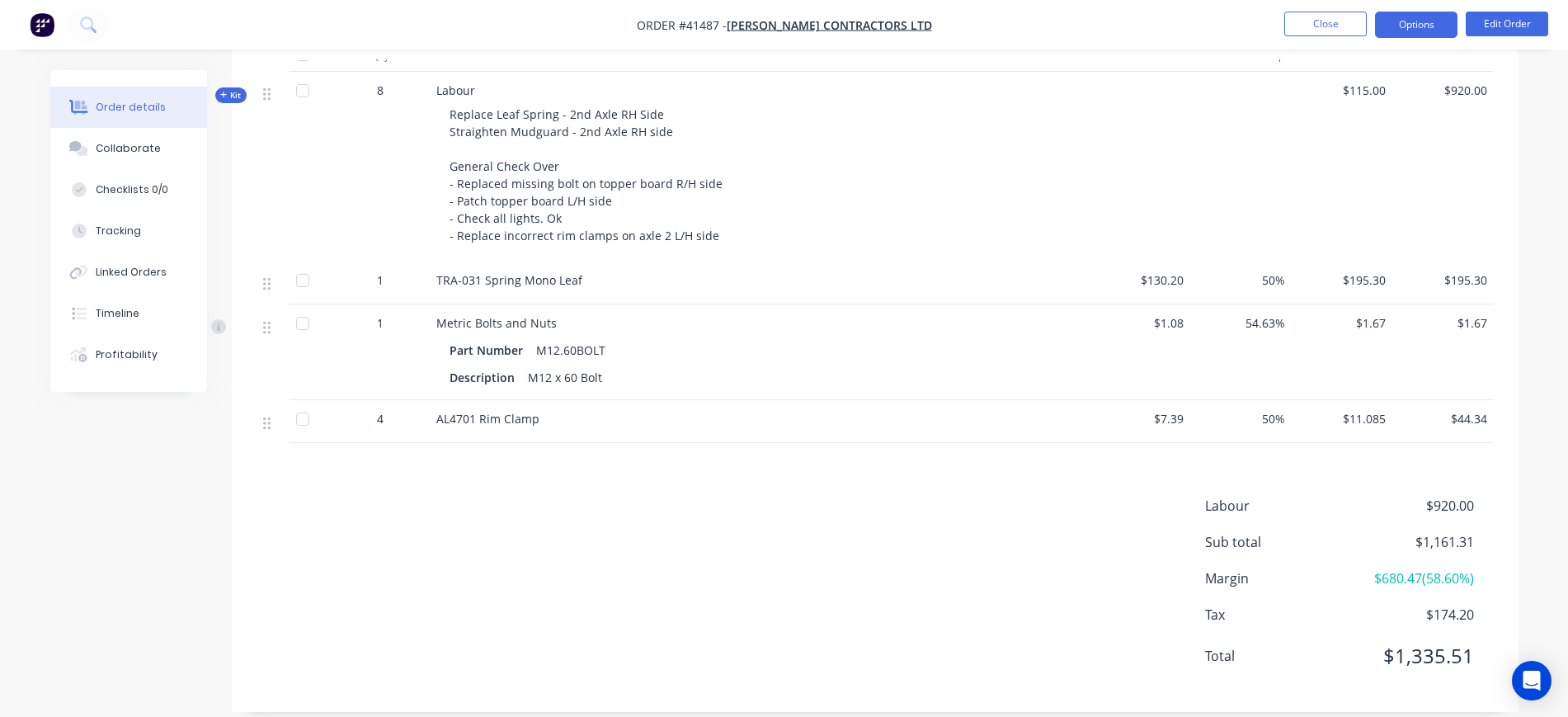
click at [1428, 23] on button "Options" at bounding box center [1417, 25] width 83 height 26
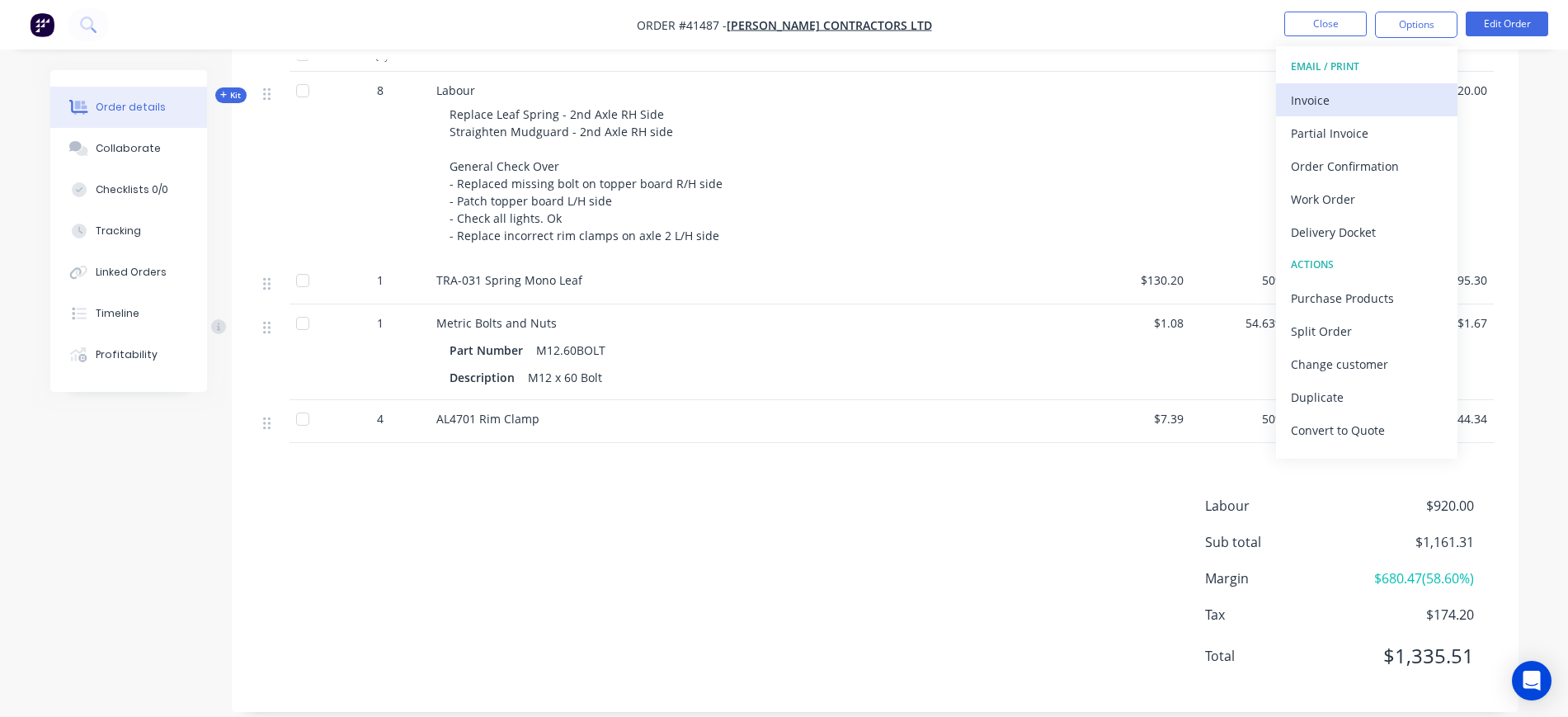
click at [1337, 104] on div "Invoice" at bounding box center [1367, 100] width 152 height 24
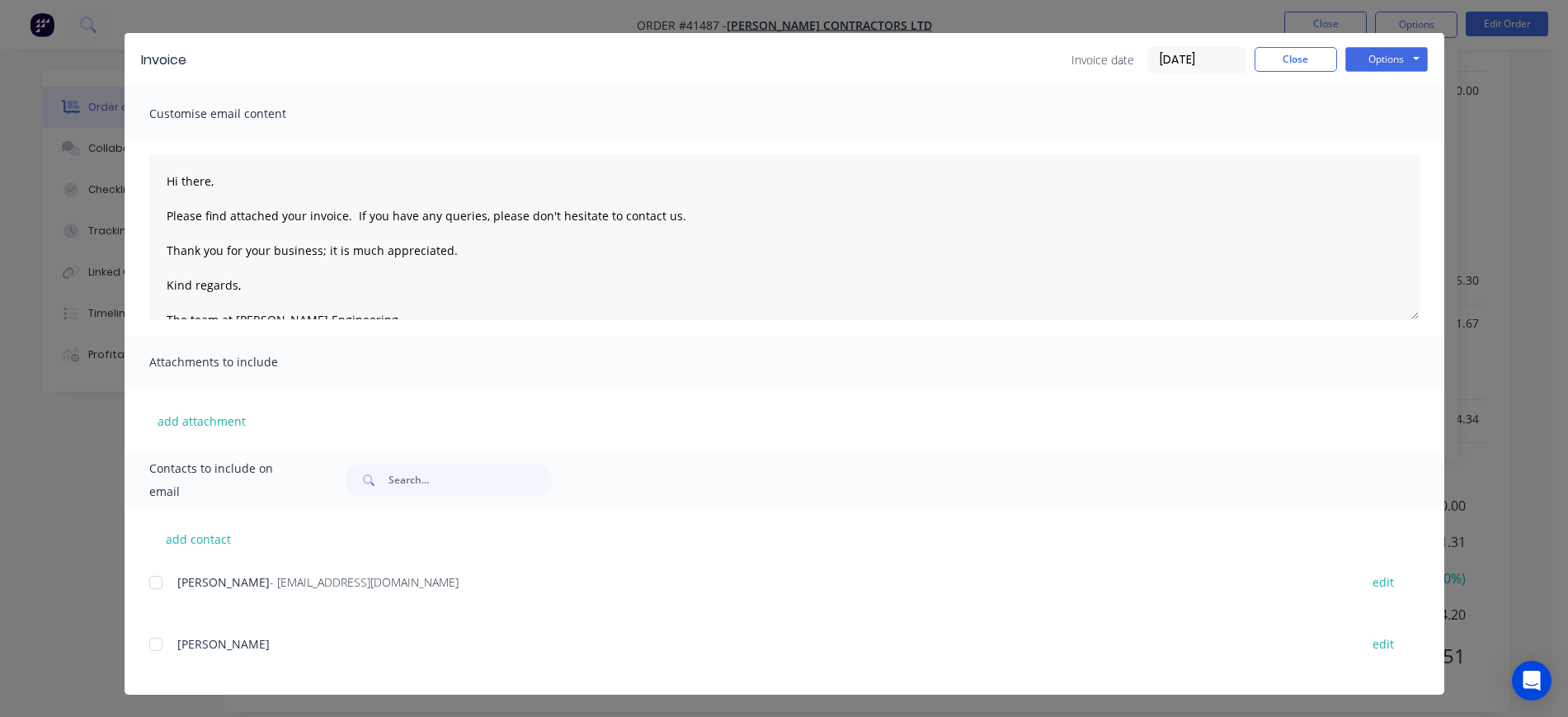
scroll to position [34, 0]
click at [151, 579] on div at bounding box center [156, 582] width 33 height 33
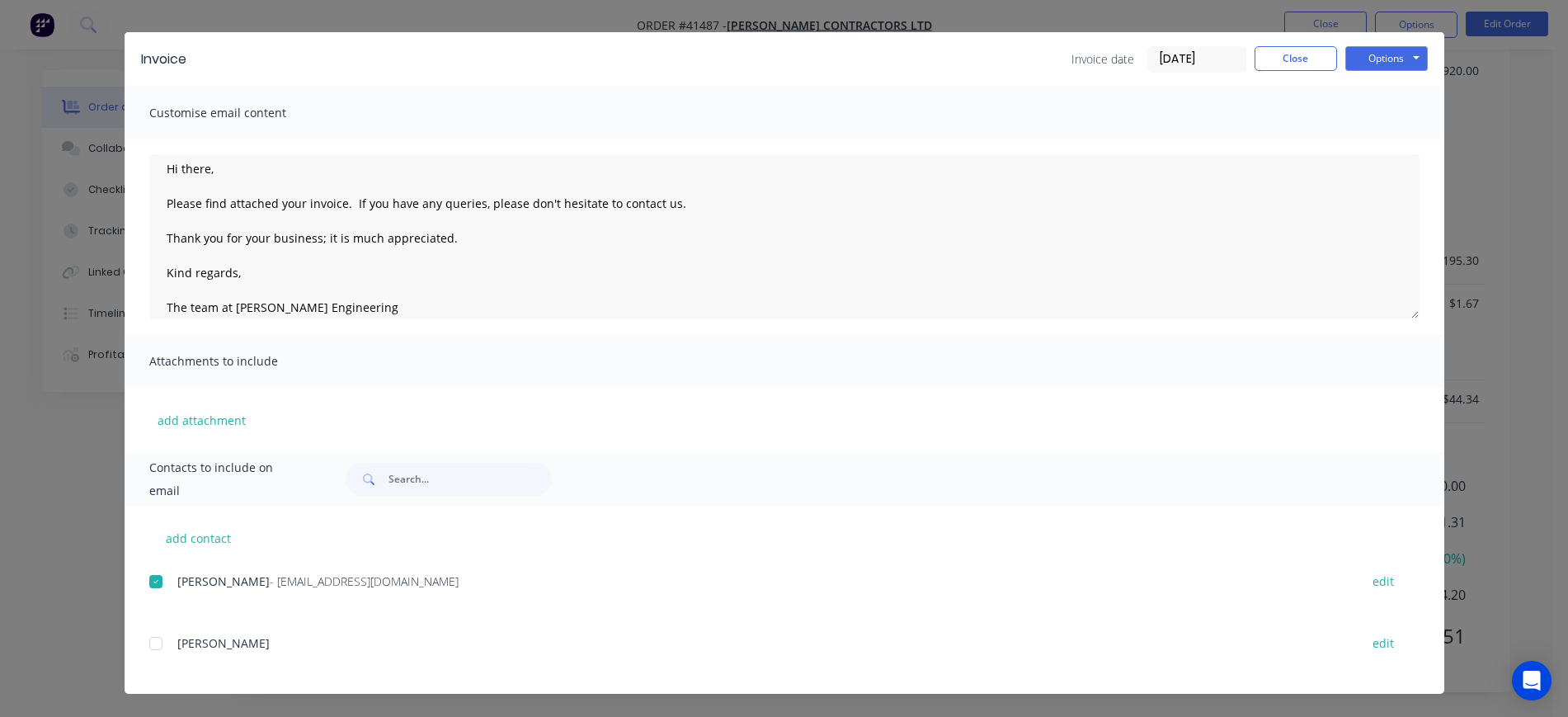
scroll to position [26, 0]
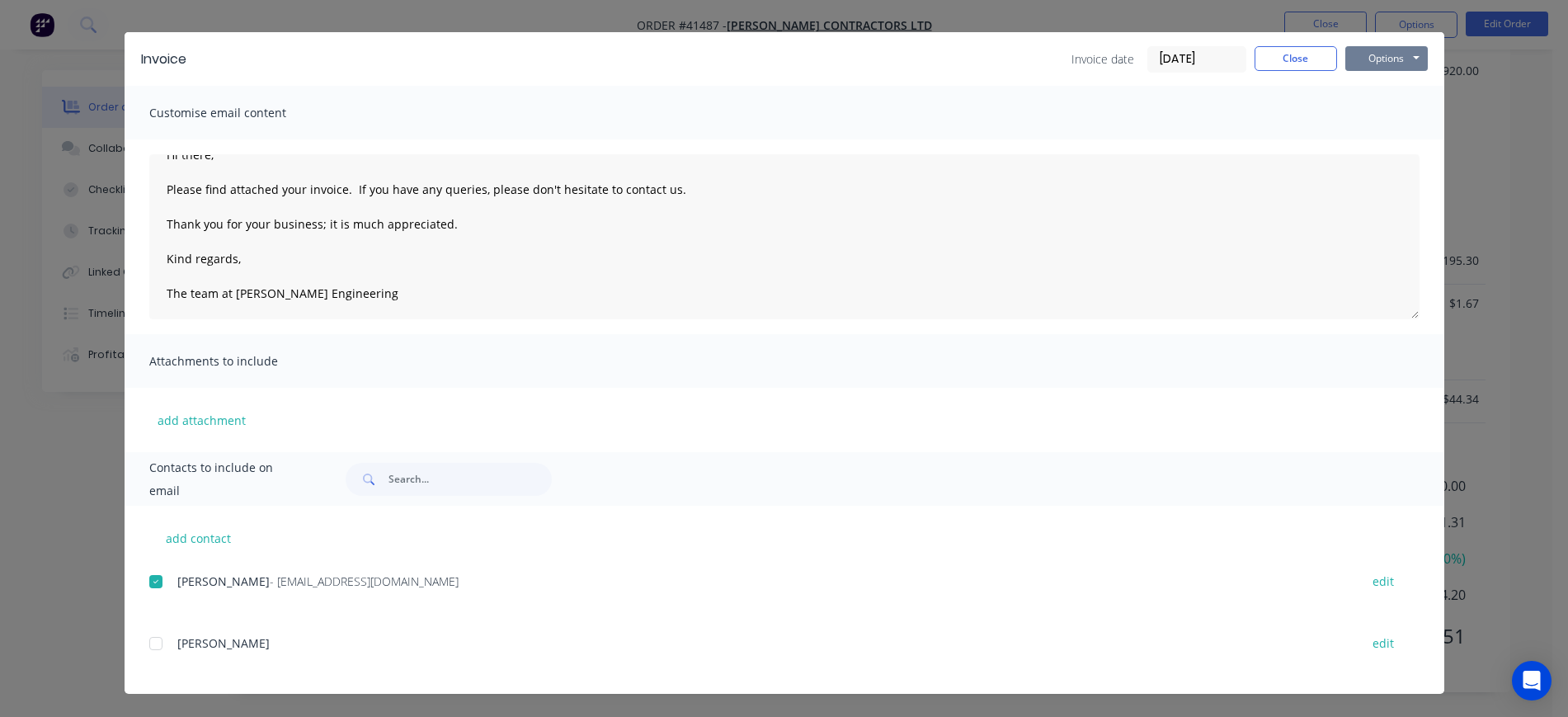
click at [1406, 59] on button "Options" at bounding box center [1387, 59] width 83 height 25
click at [1401, 143] on button "Email" at bounding box center [1399, 142] width 106 height 27
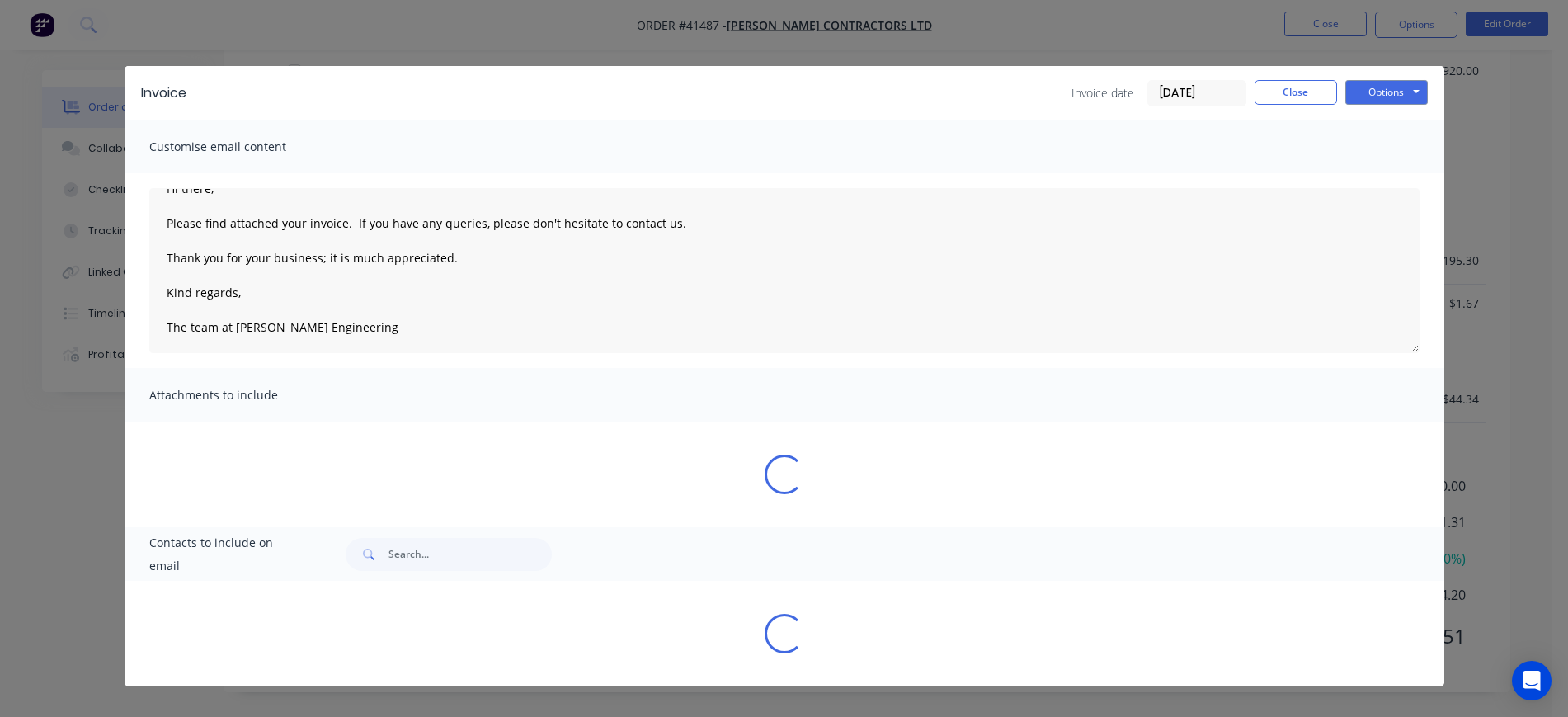
scroll to position [0, 0]
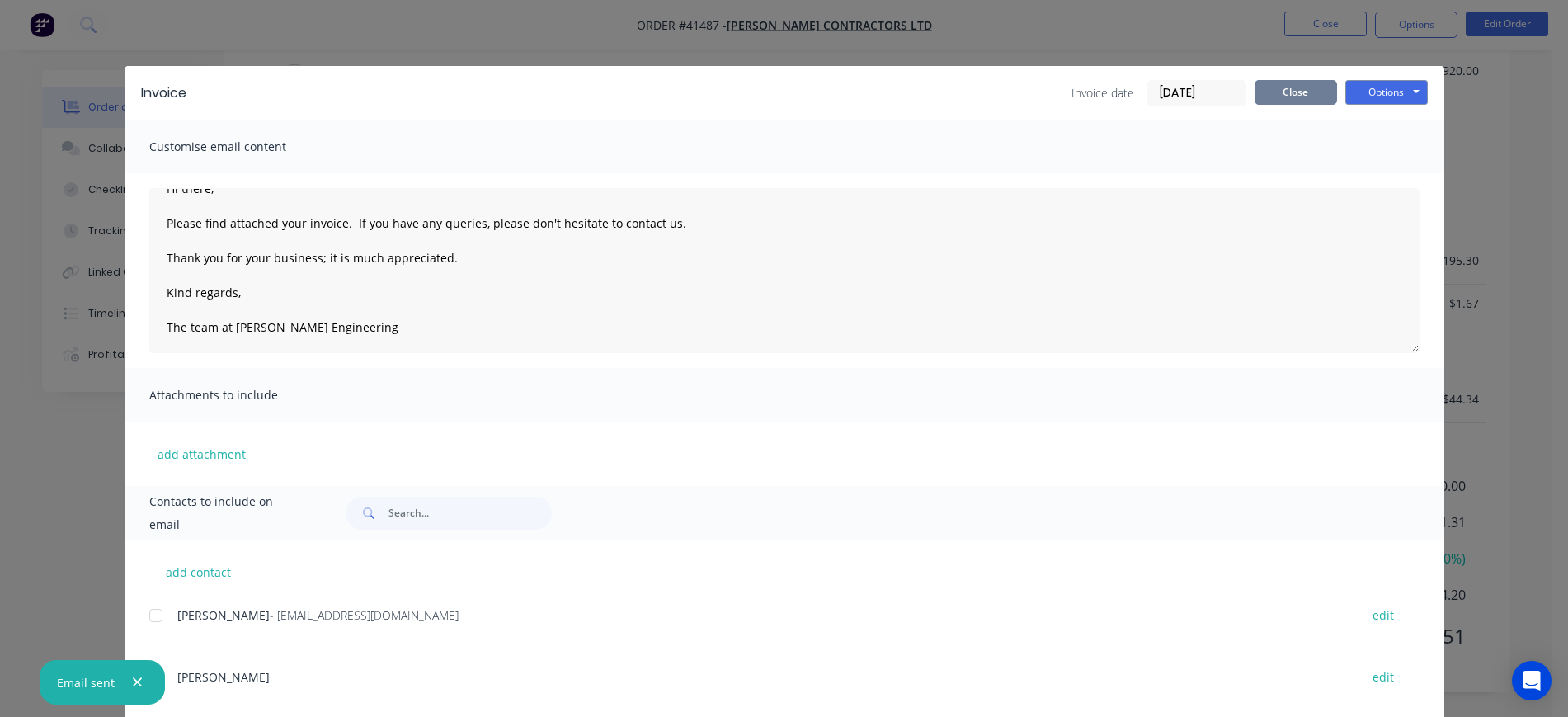
click at [1309, 95] on button "Close" at bounding box center [1296, 93] width 83 height 25
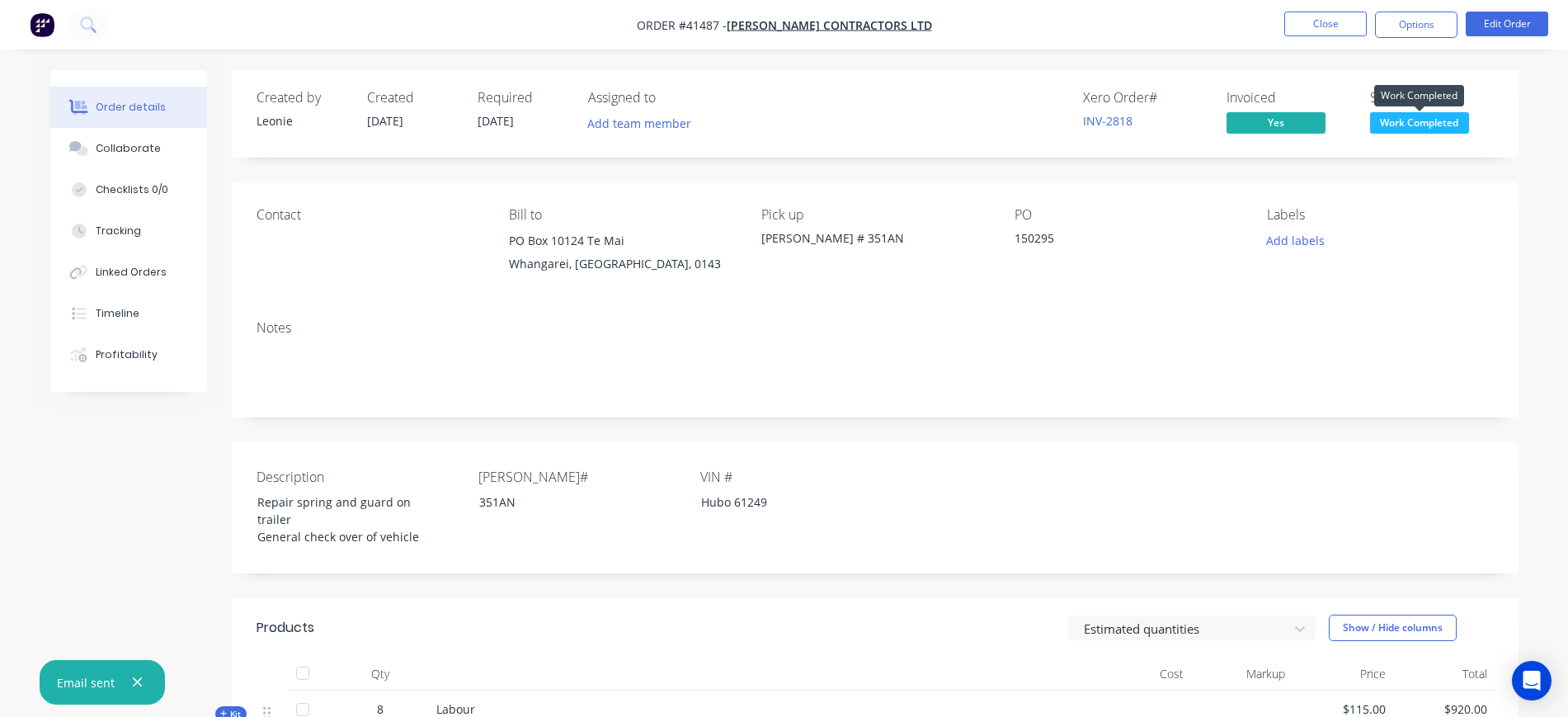
click at [1405, 125] on span "Work Completed" at bounding box center [1420, 122] width 99 height 21
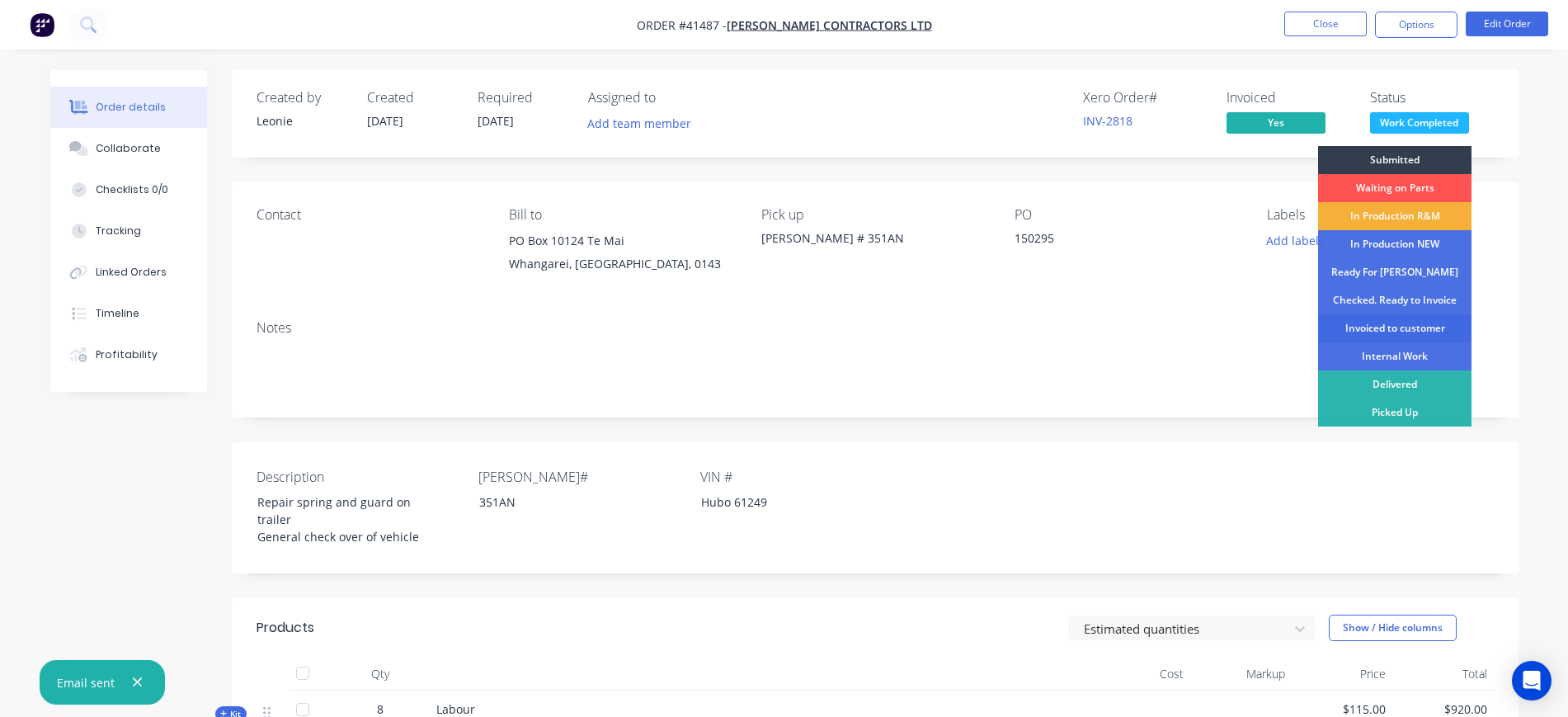
click at [1405, 330] on div "Invoiced to customer" at bounding box center [1395, 329] width 154 height 28
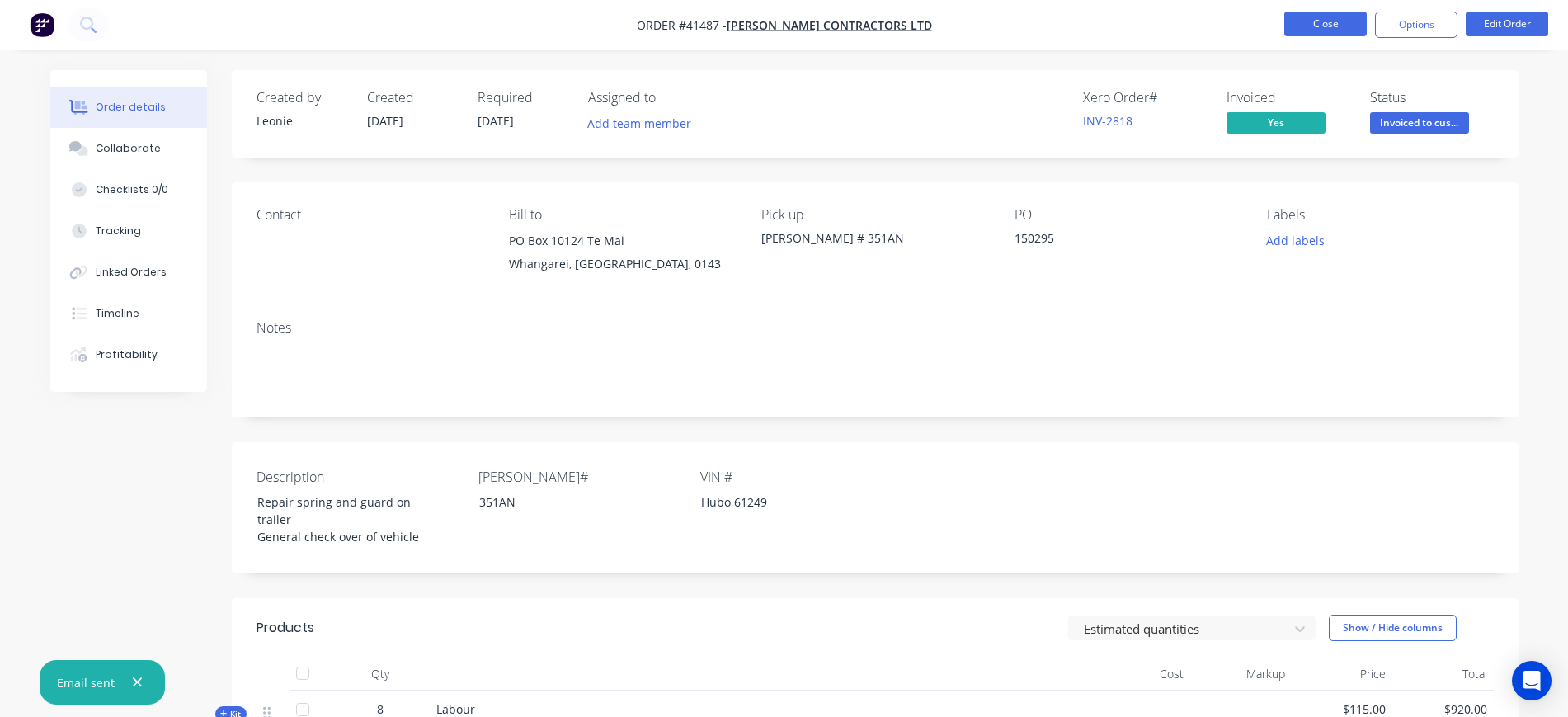
click at [1332, 20] on button "Close" at bounding box center [1326, 24] width 83 height 25
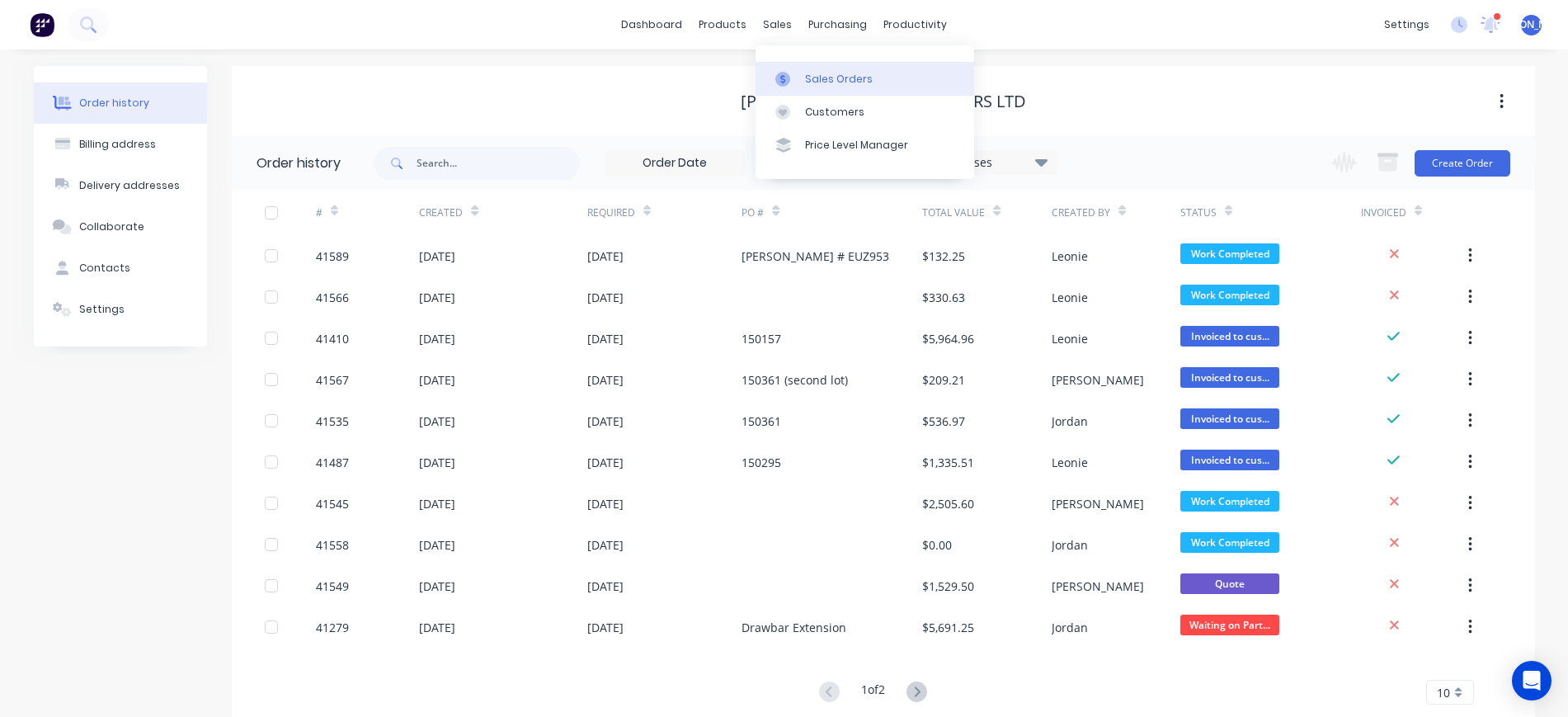
click at [832, 77] on div "Sales Orders" at bounding box center [839, 79] width 68 height 15
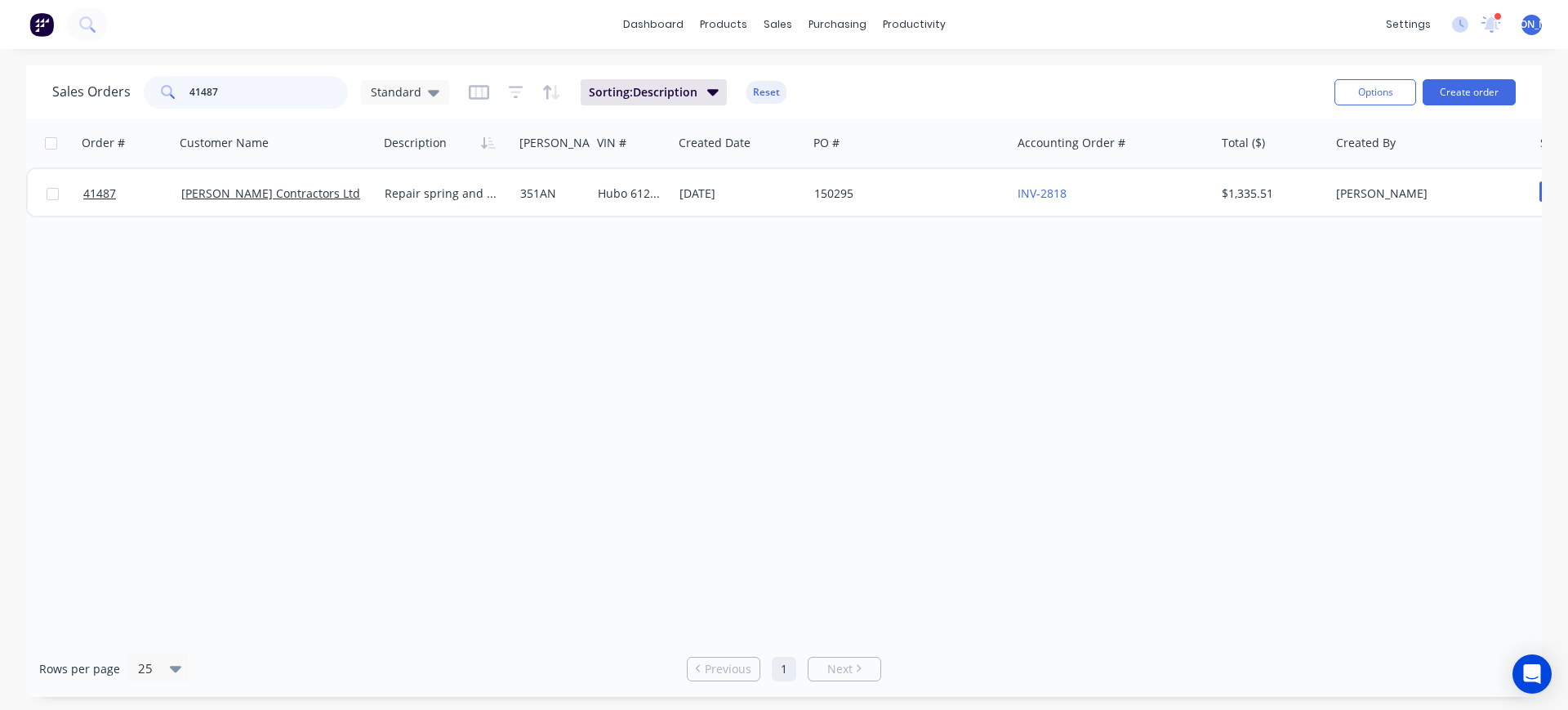
click at [228, 86] on input "41487" at bounding box center [269, 92] width 159 height 33
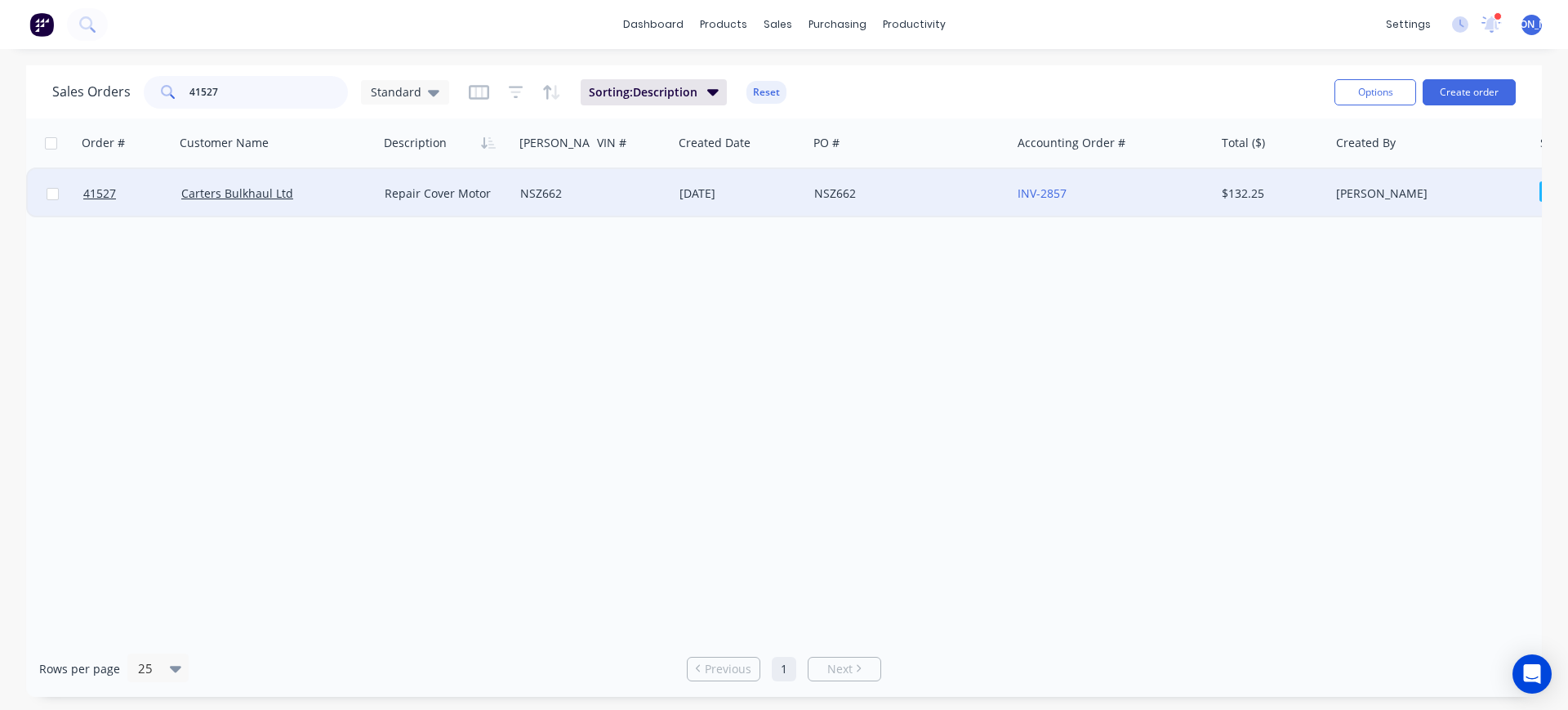
type input "41527"
click at [339, 200] on div "Carters Bulkhaul Ltd" at bounding box center [272, 194] width 181 height 16
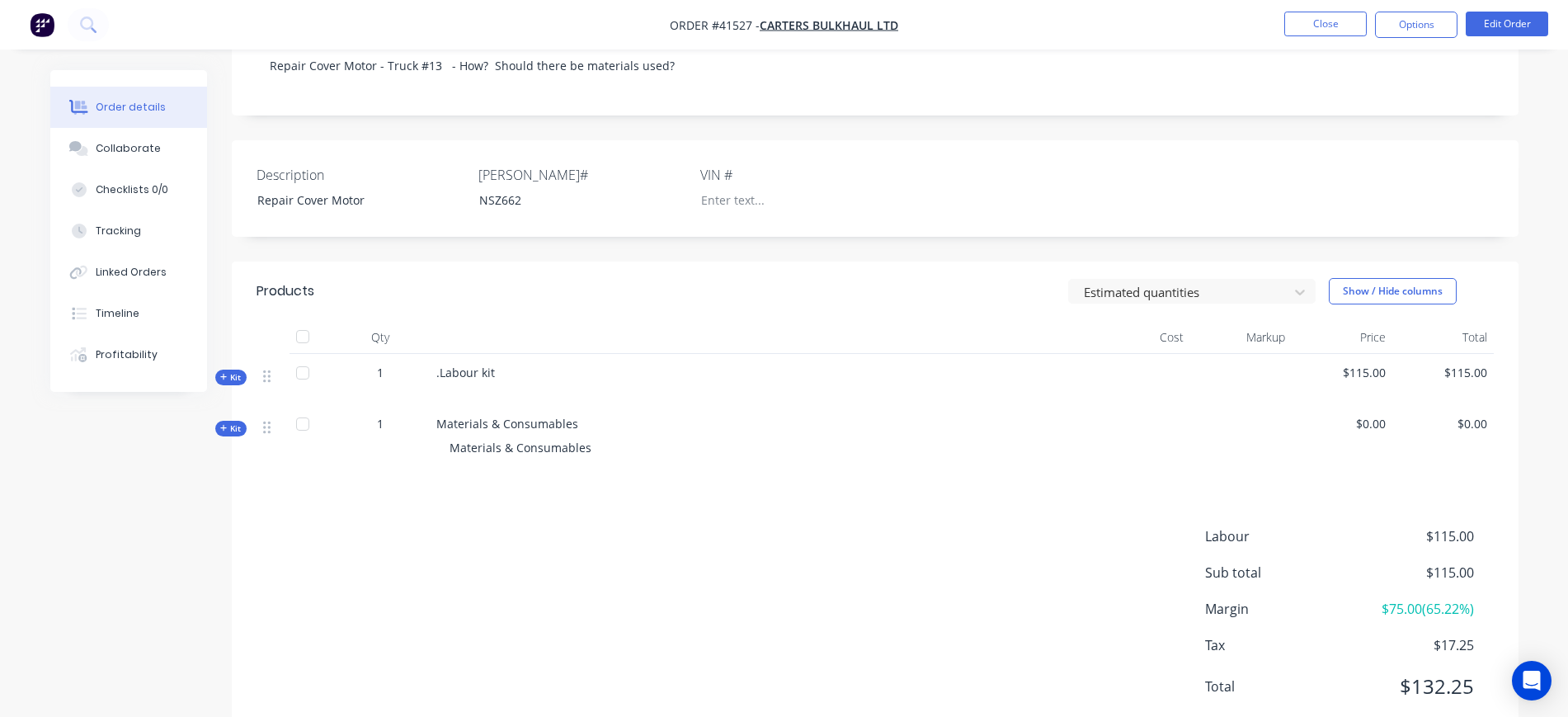
scroll to position [310, 0]
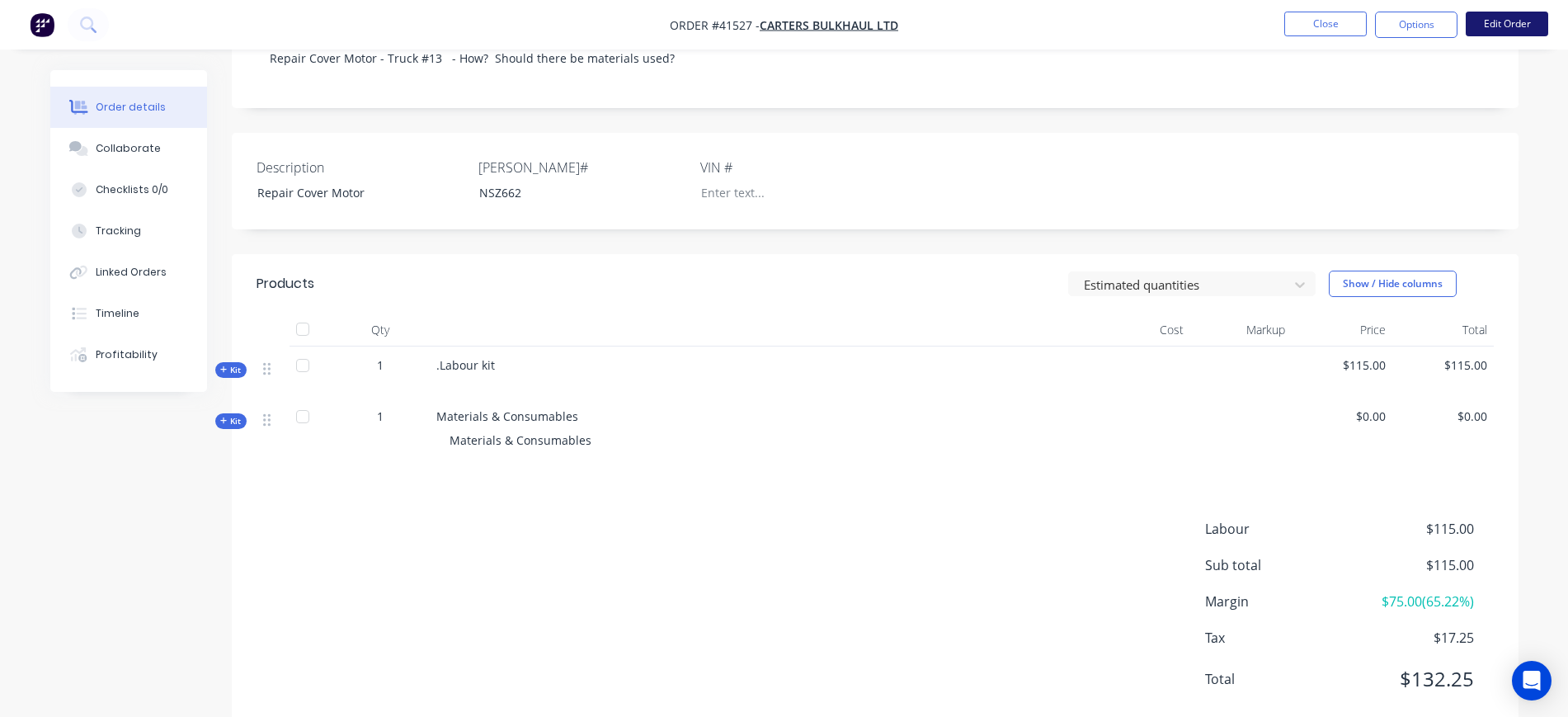
click at [1486, 23] on button "Edit Order" at bounding box center [1508, 24] width 83 height 25
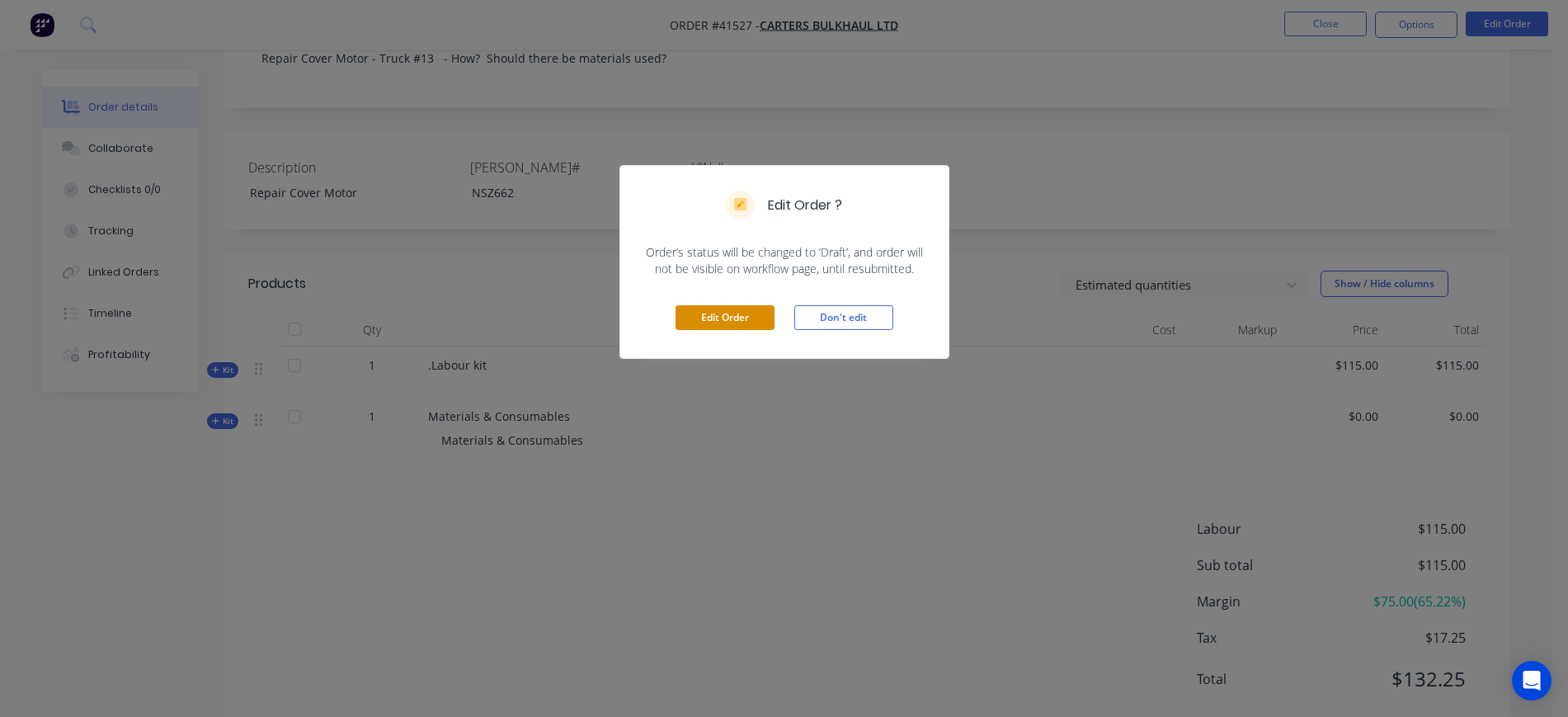
click at [719, 315] on button "Edit Order" at bounding box center [725, 318] width 99 height 25
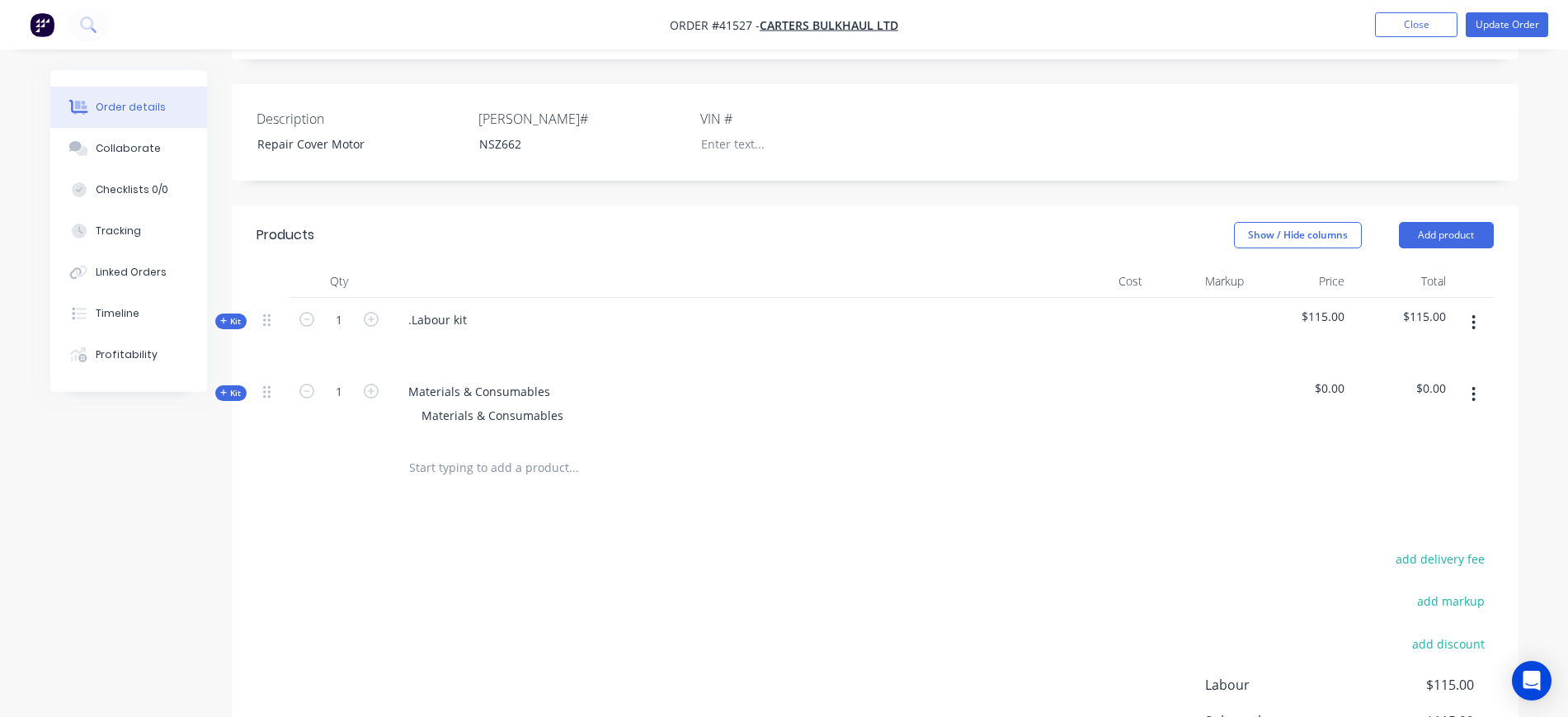
scroll to position [413, 0]
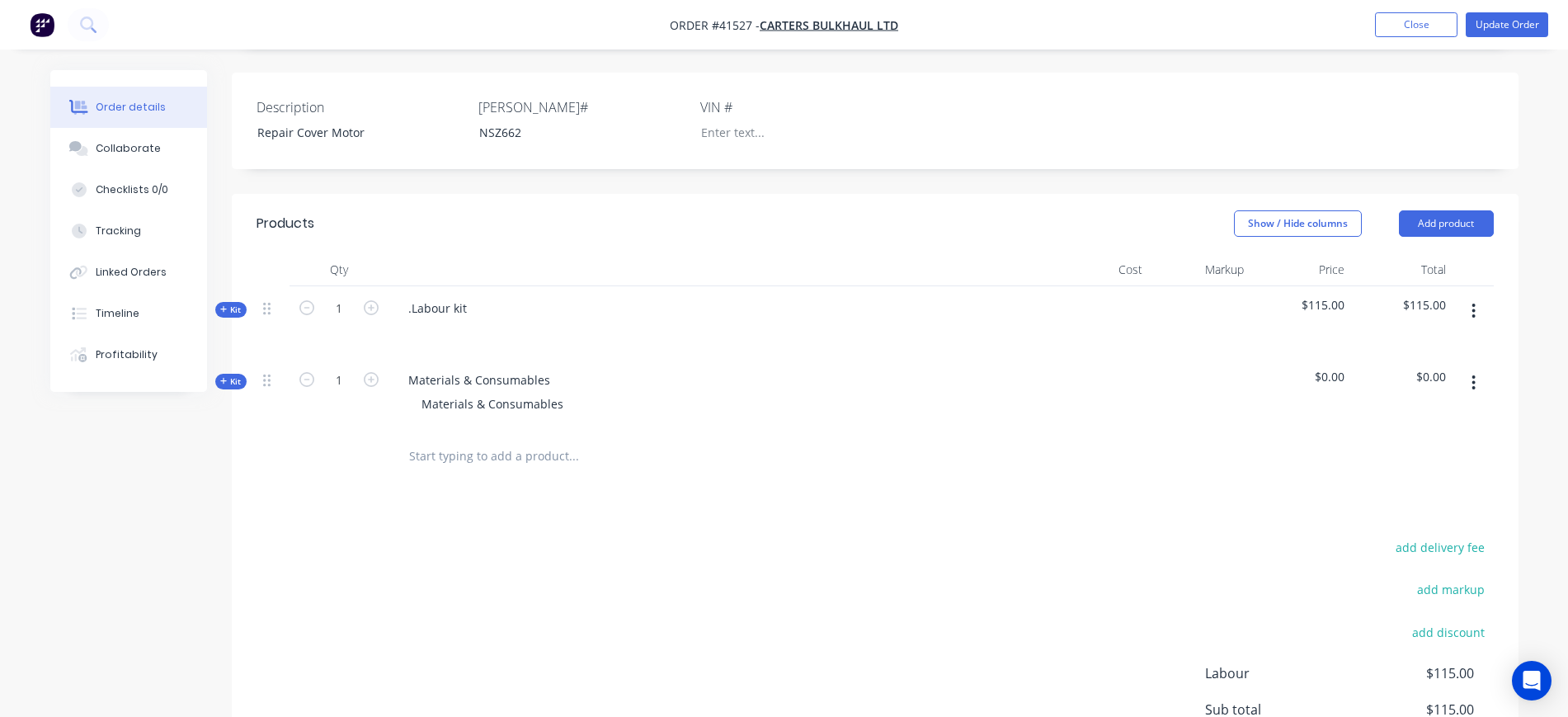
click at [1472, 374] on icon "button" at bounding box center [1474, 383] width 4 height 18
click at [1395, 513] on div "Delete" at bounding box center [1416, 525] width 127 height 24
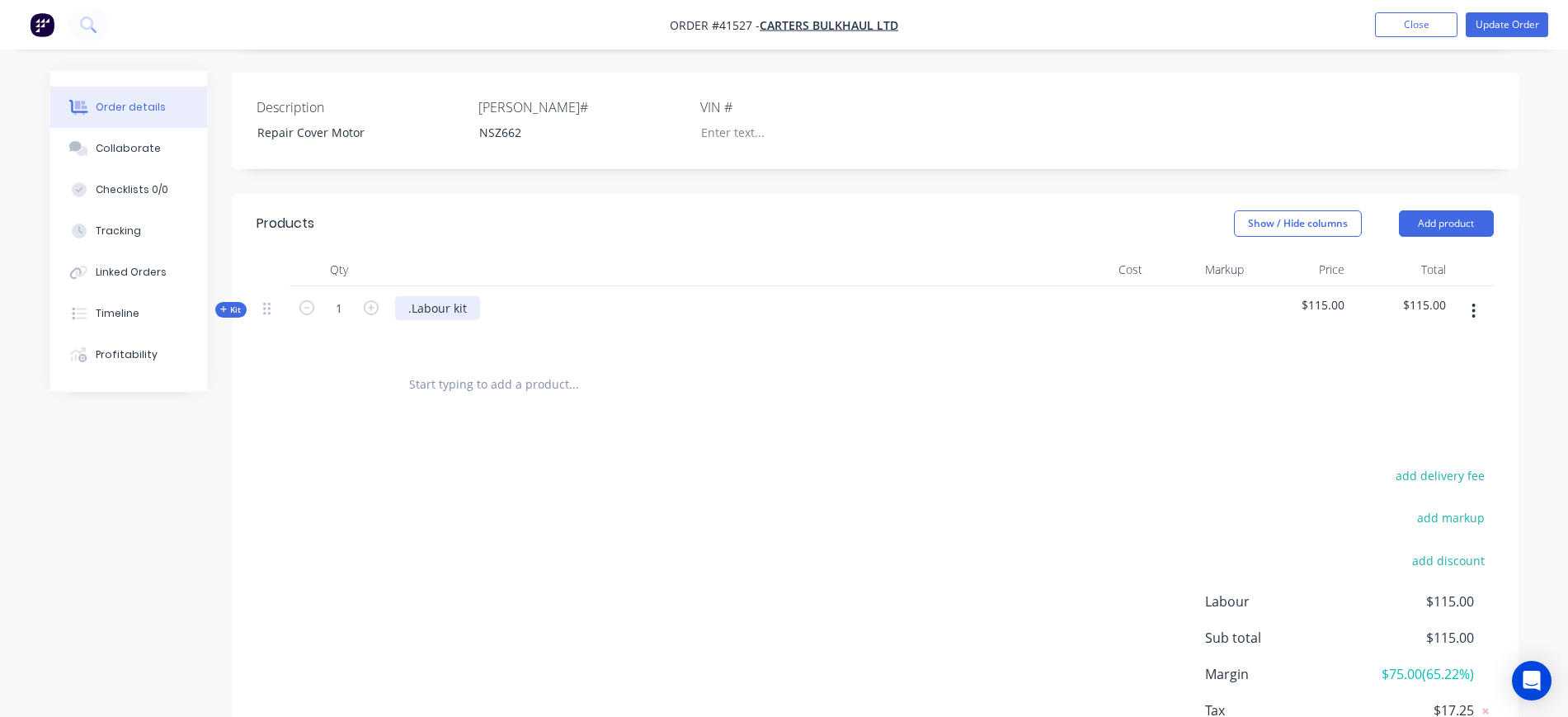
click at [420, 297] on div ".Labour kit" at bounding box center [438, 308] width 85 height 24
drag, startPoint x: 413, startPoint y: 285, endPoint x: 498, endPoint y: 257, distance: 89.5
click at [415, 297] on div ".Labour kit" at bounding box center [438, 308] width 85 height 24
click at [470, 297] on div "Labour kit" at bounding box center [436, 308] width 82 height 24
click at [258, 305] on div at bounding box center [273, 322] width 33 height 72
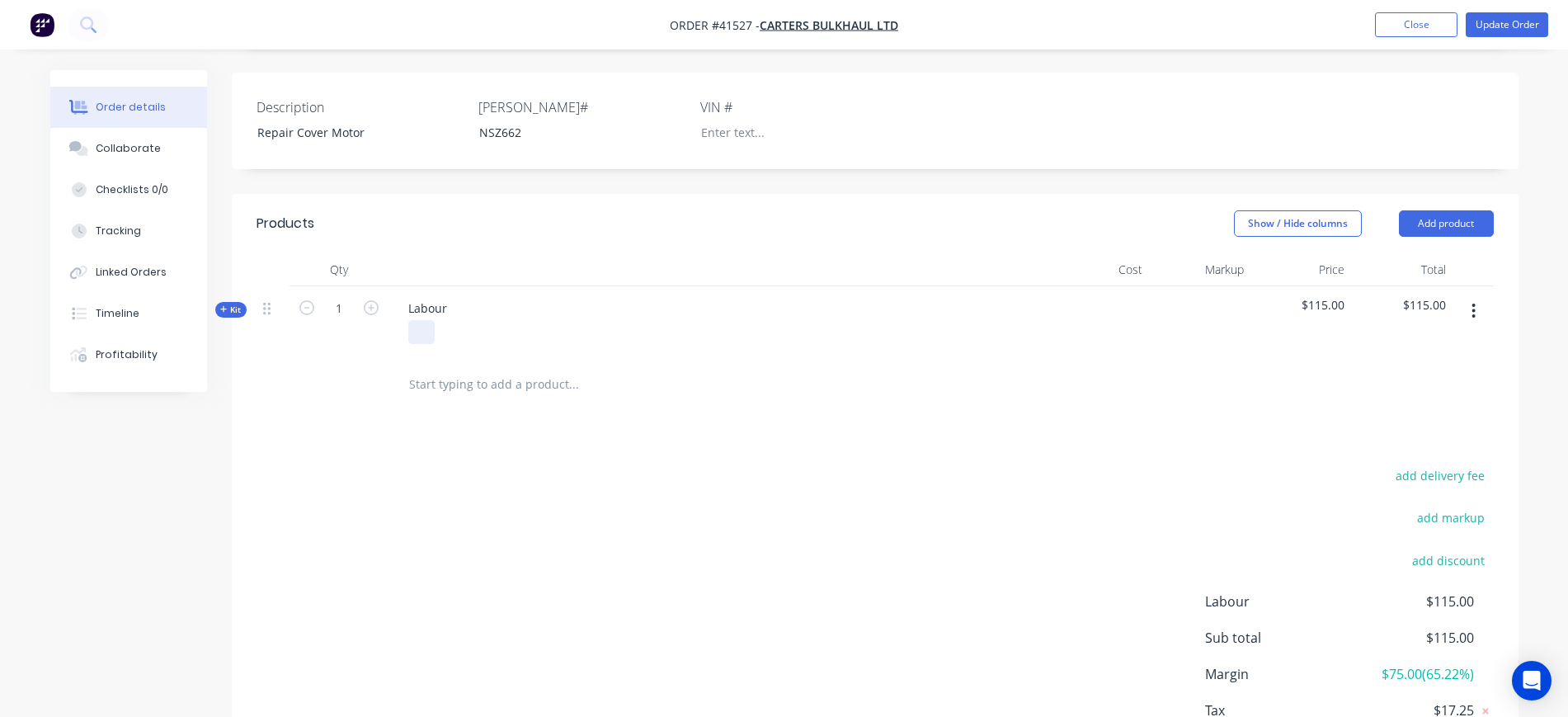
click at [421, 321] on div at bounding box center [422, 332] width 26 height 24
click at [139, 226] on button "Tracking" at bounding box center [129, 231] width 157 height 41
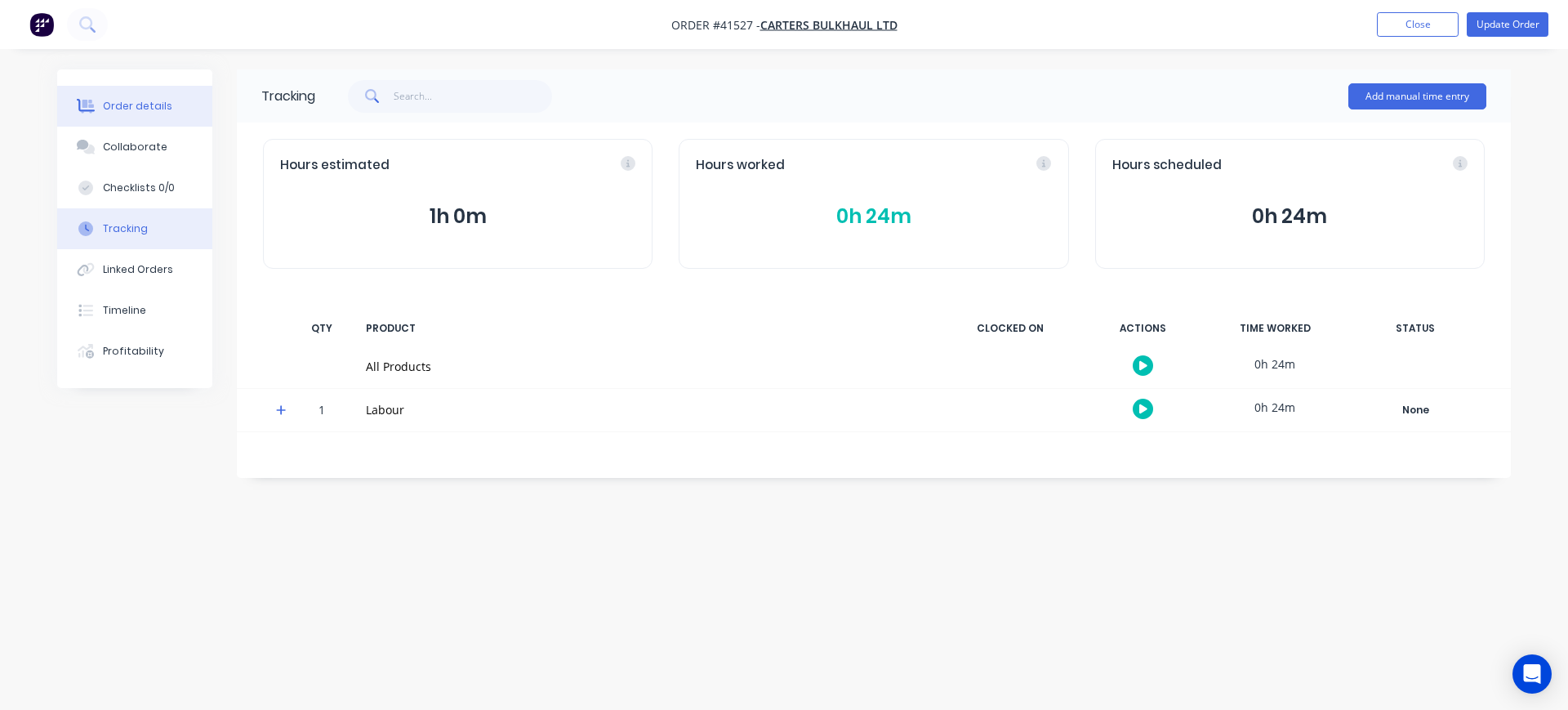
click at [153, 117] on button "Order details" at bounding box center [135, 106] width 155 height 41
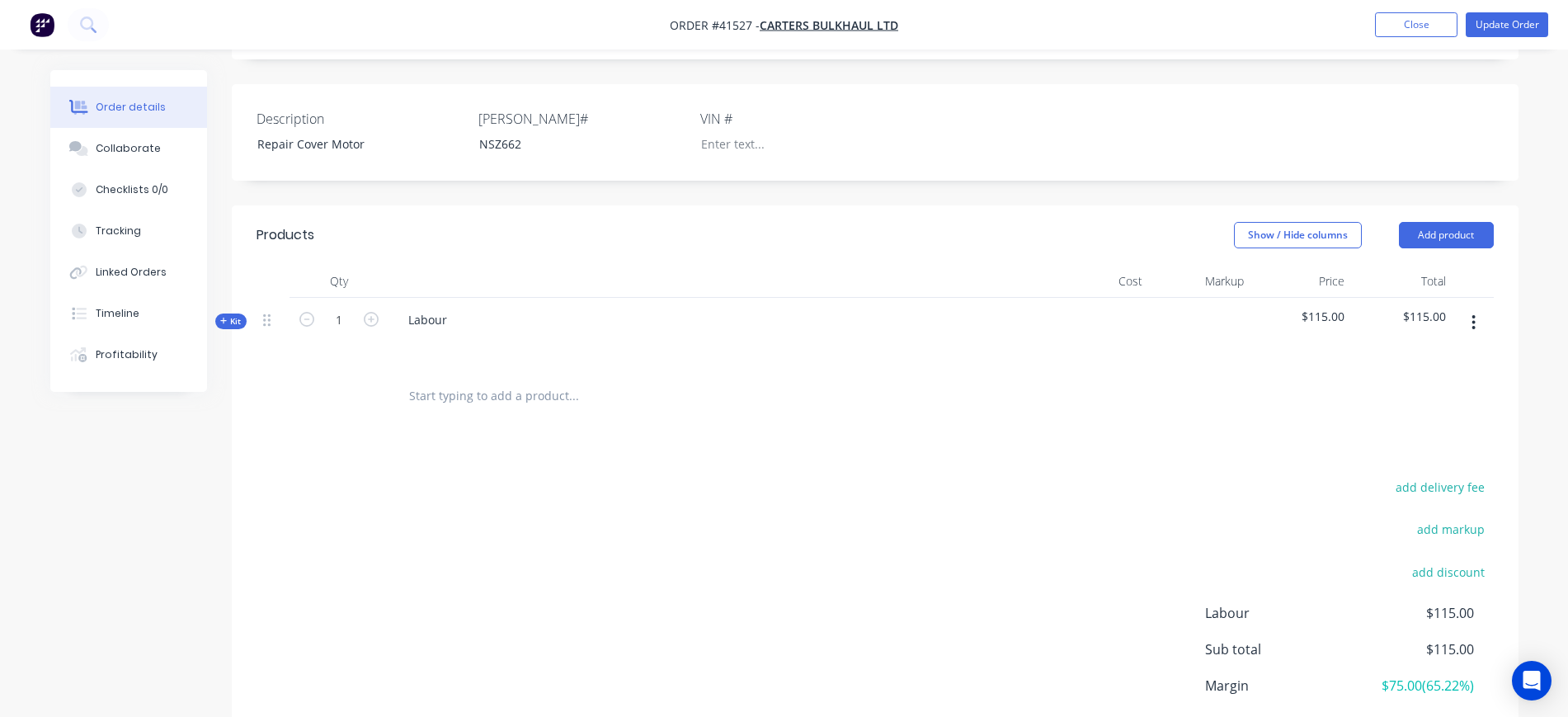
scroll to position [413, 0]
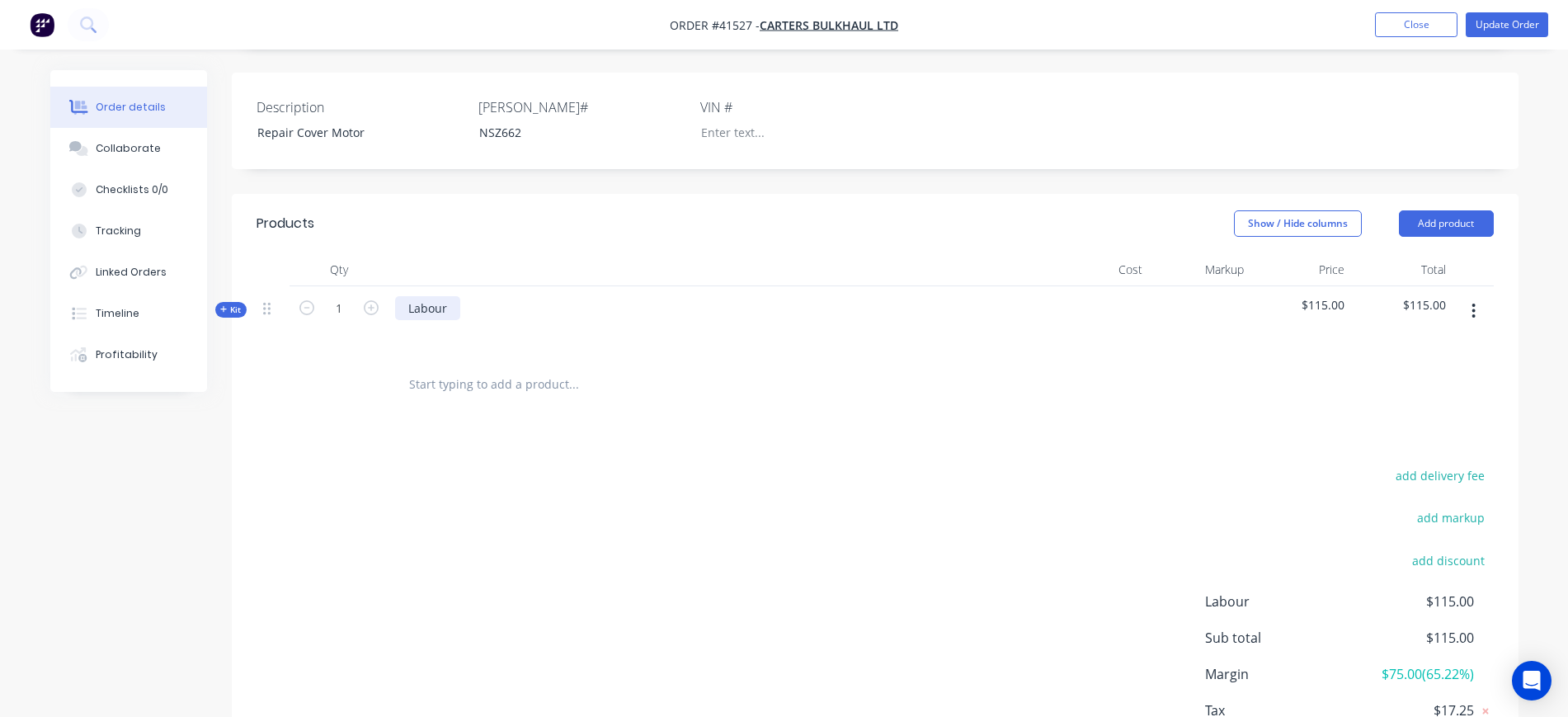
click at [459, 297] on div "Labour" at bounding box center [428, 308] width 65 height 24
click at [417, 321] on div at bounding box center [422, 332] width 26 height 24
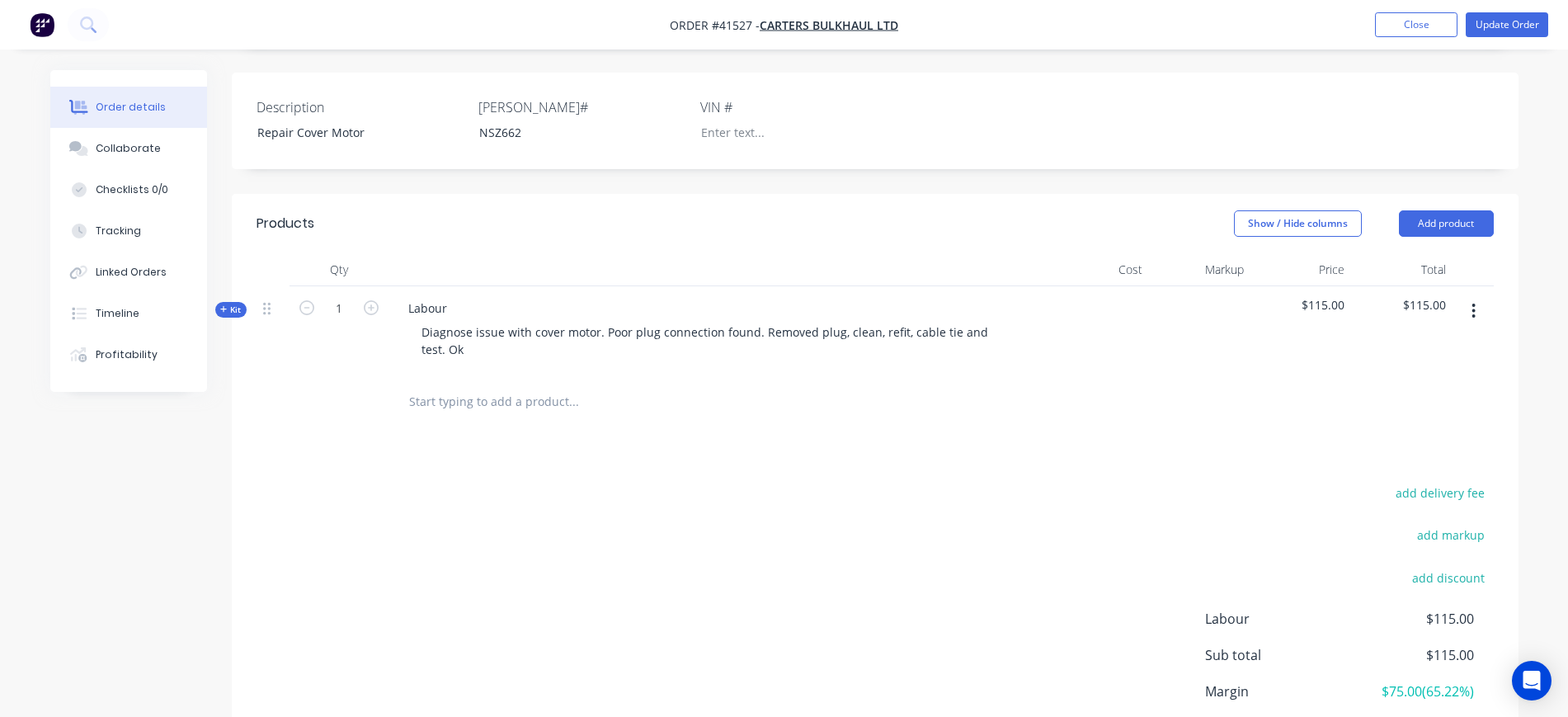
click at [495, 482] on div "add delivery fee add markup add discount Labour $115.00 Sub total $115.00 Margi…" at bounding box center [875, 642] width 1238 height 319
click at [353, 297] on input "1" at bounding box center [339, 309] width 43 height 25
type input "0.5"
click at [457, 494] on div "add delivery fee add markup add discount Labour $115.00 Sub total $115.00 Margi…" at bounding box center [875, 642] width 1238 height 319
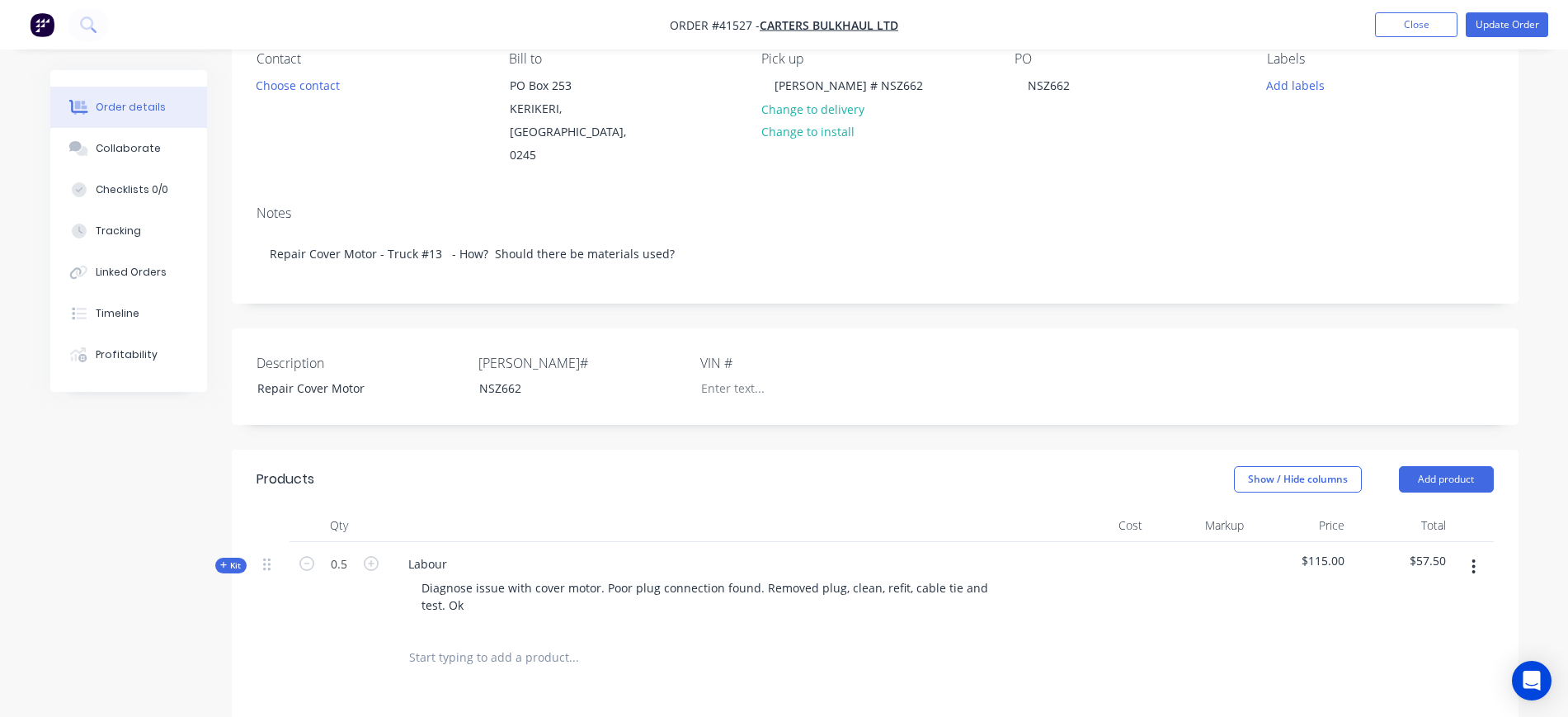
scroll to position [110, 0]
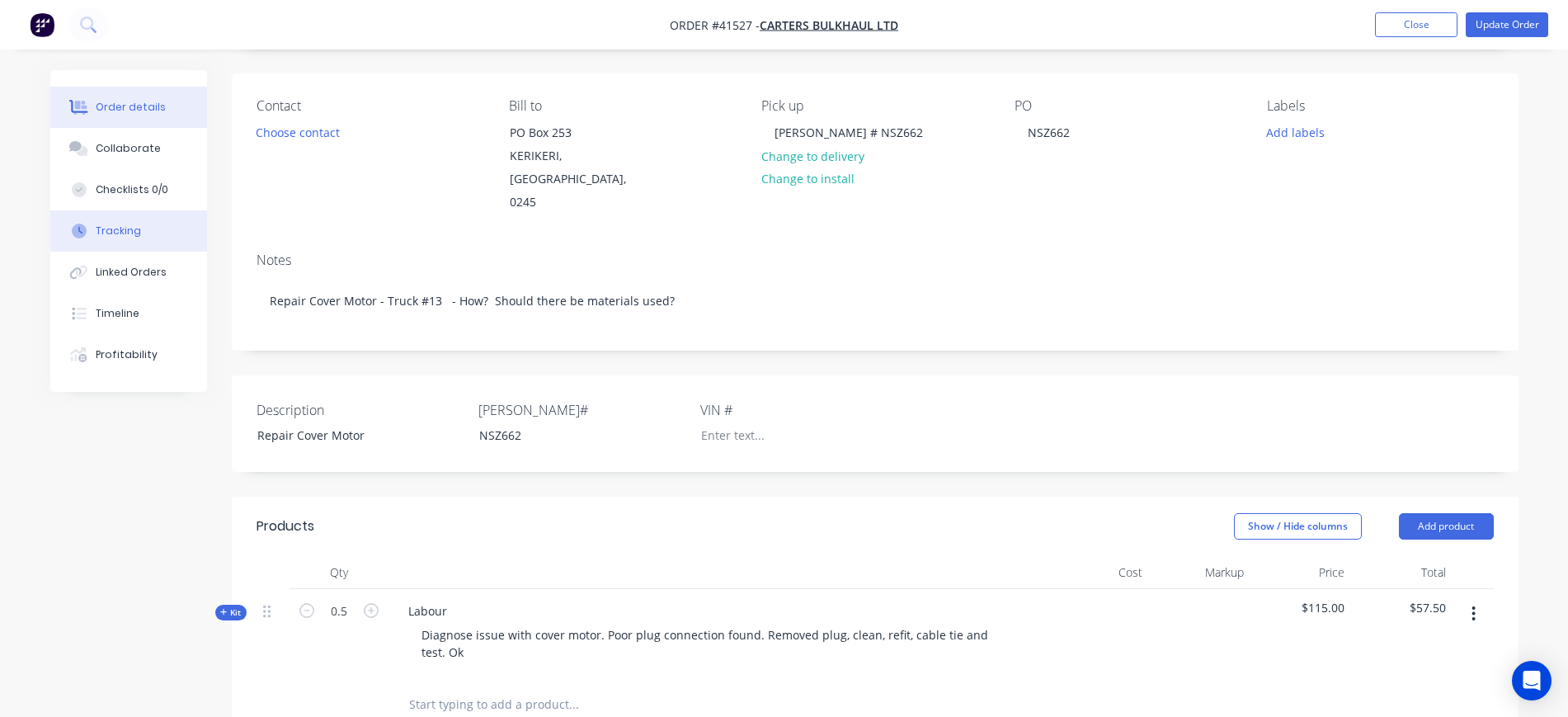
click at [135, 232] on div "Tracking" at bounding box center [118, 231] width 45 height 15
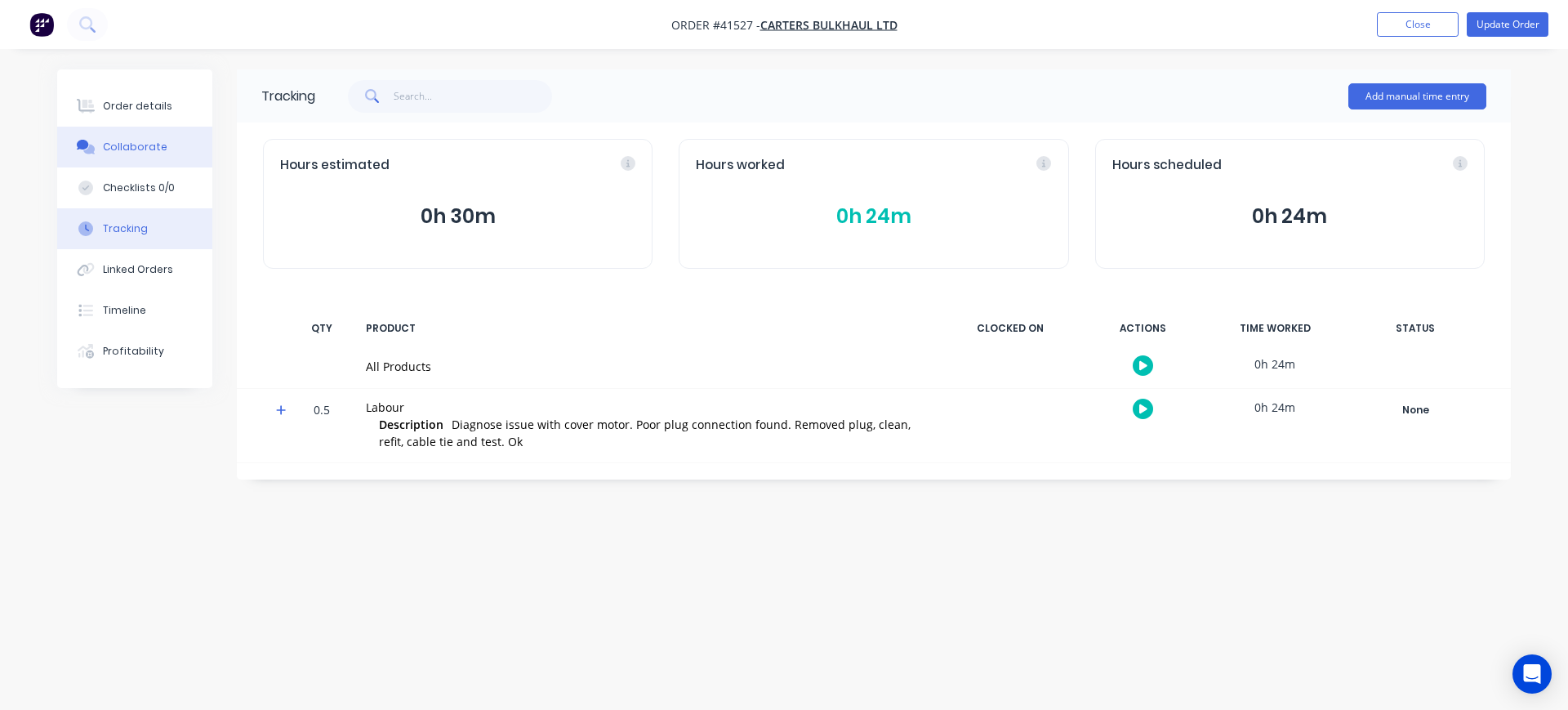
click at [154, 141] on div "Collaborate" at bounding box center [135, 147] width 65 height 15
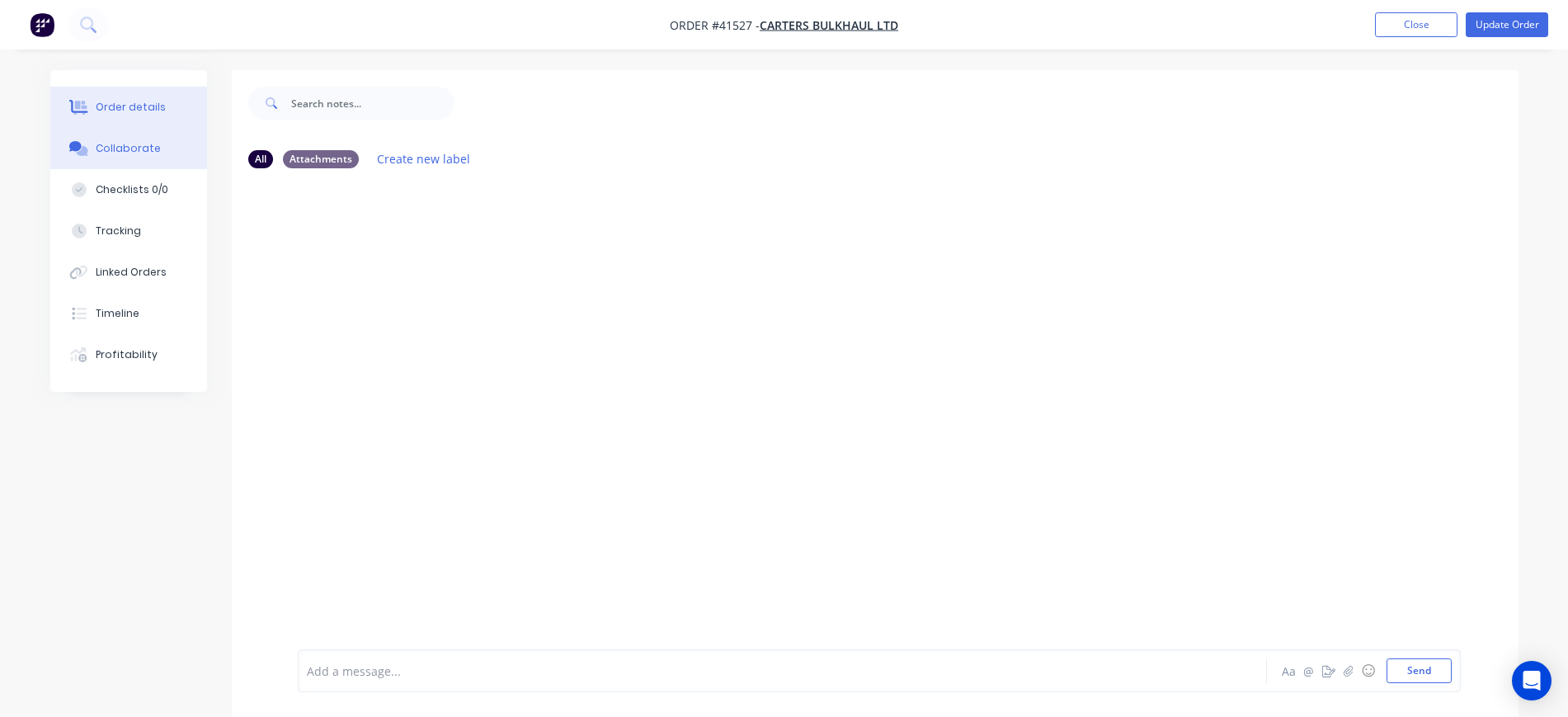
click at [144, 102] on div "Order details" at bounding box center [130, 107] width 70 height 15
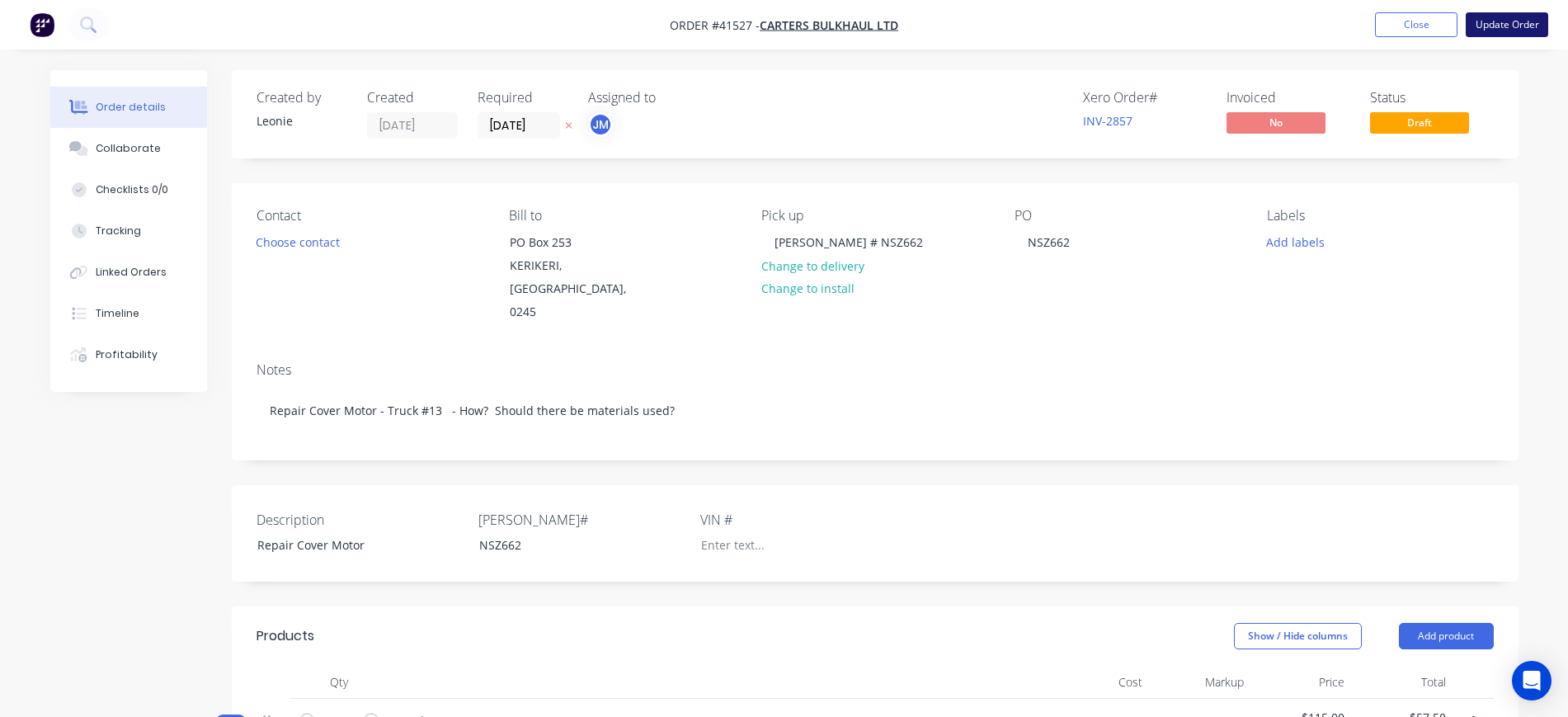
click at [1509, 26] on button "Update Order" at bounding box center [1508, 25] width 83 height 25
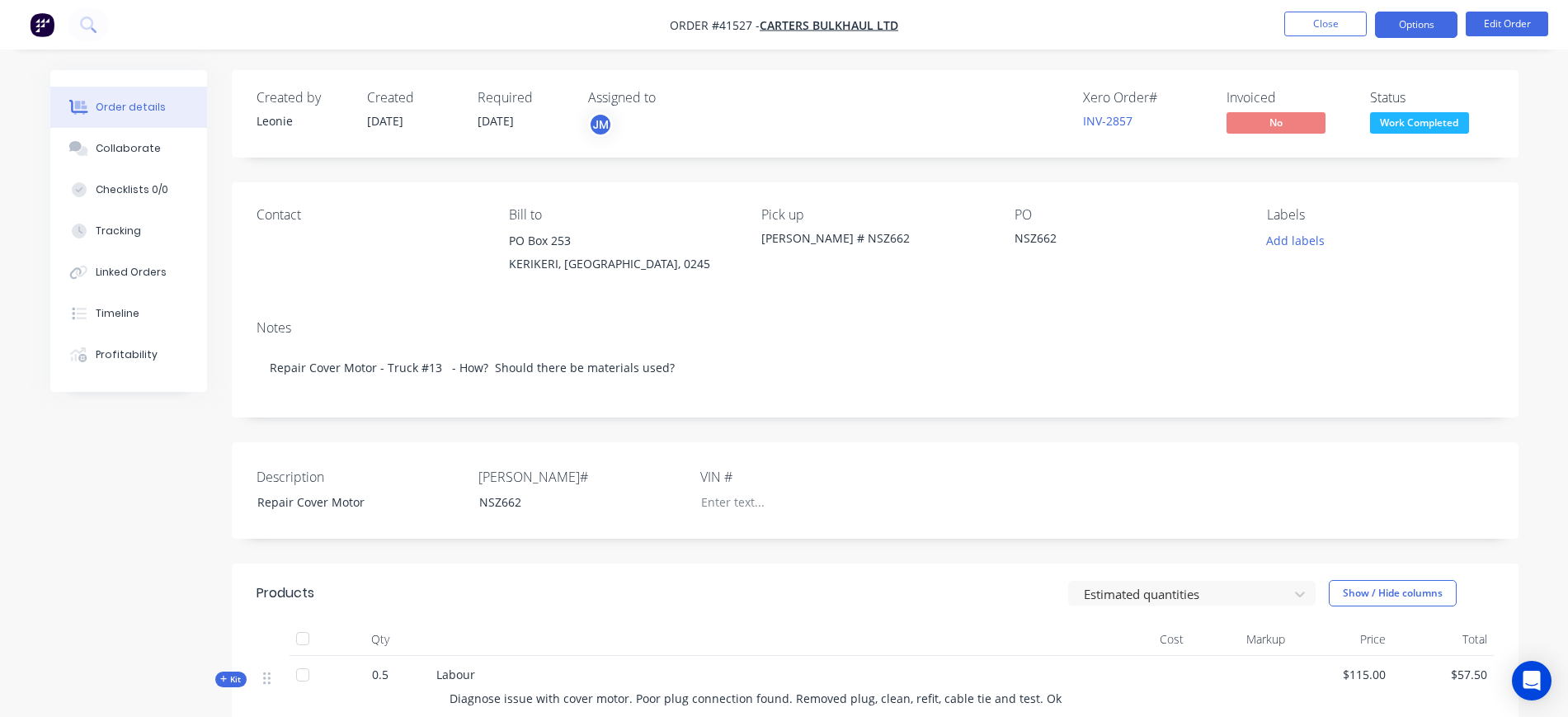
click at [1426, 23] on button "Options" at bounding box center [1417, 25] width 83 height 26
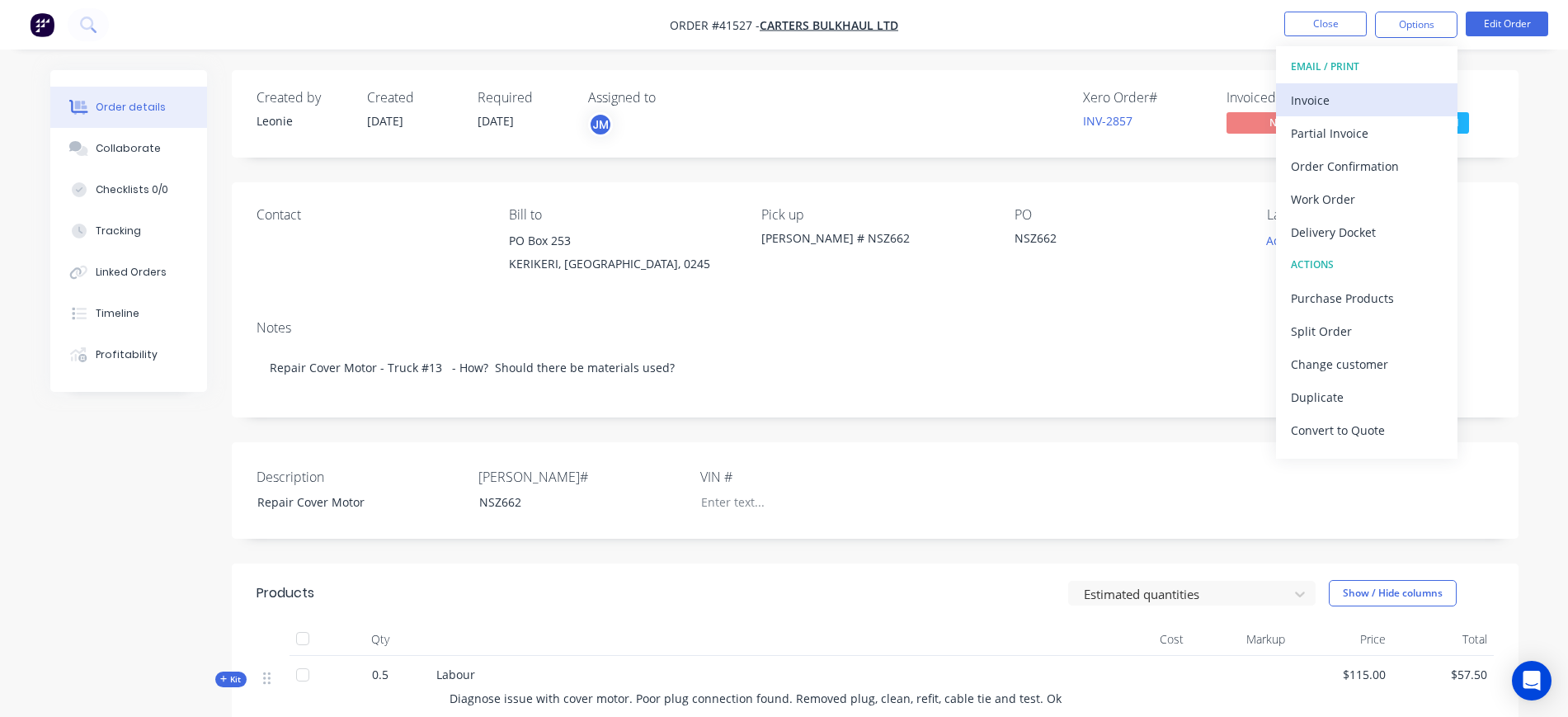
click at [1364, 100] on div "Invoice" at bounding box center [1367, 100] width 152 height 24
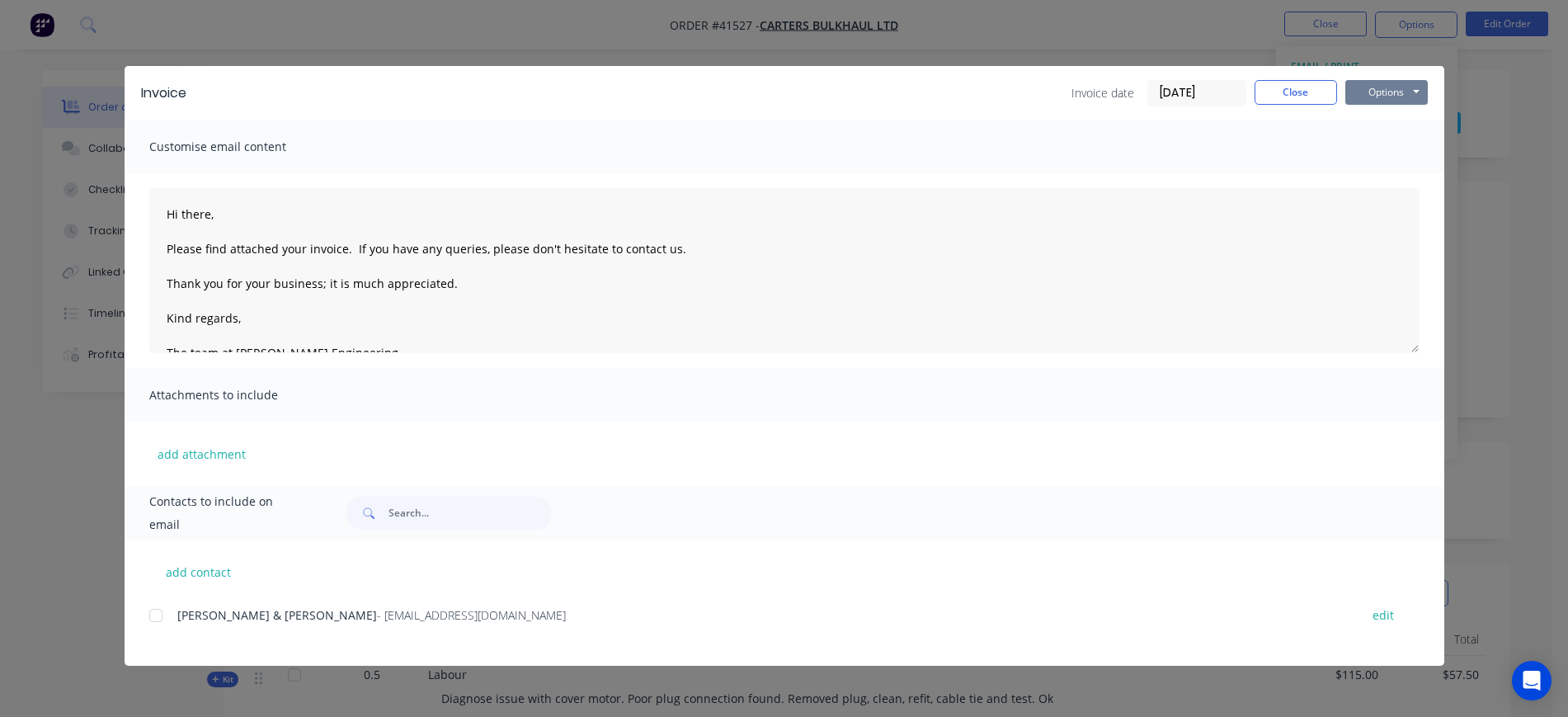
click at [1372, 88] on button "Options" at bounding box center [1387, 93] width 83 height 25
click at [1424, 121] on button "Preview" at bounding box center [1399, 121] width 106 height 27
click at [1304, 82] on button "Close" at bounding box center [1296, 93] width 83 height 25
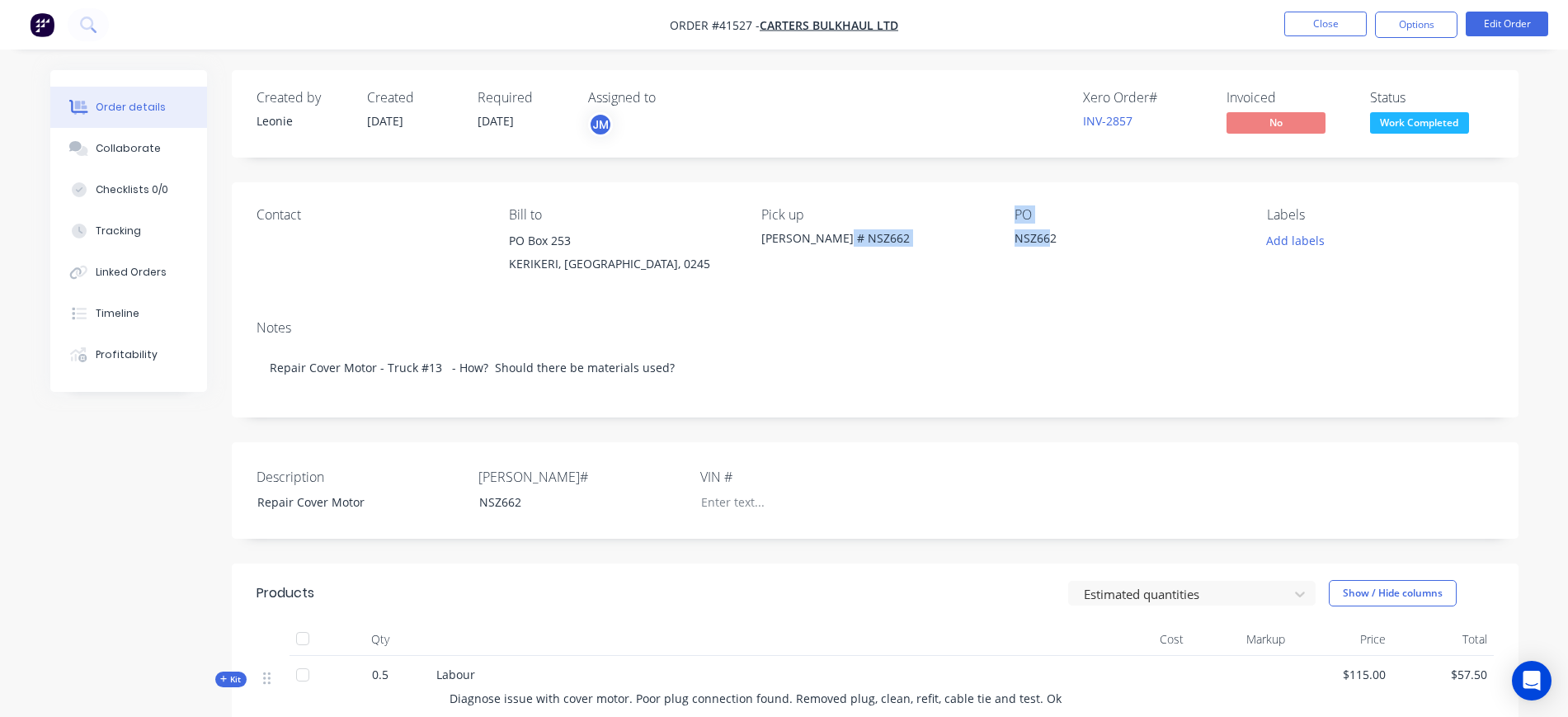
drag, startPoint x: 1051, startPoint y: 234, endPoint x: 991, endPoint y: 230, distance: 60.1
click at [990, 233] on div "Contact Bill to PO Box 253 KERIKERI, Northland, 0245 Pick up Rego # NSZ662 PO N…" at bounding box center [875, 245] width 1287 height 125
click at [1052, 239] on div "NSZ662" at bounding box center [1118, 241] width 206 height 23
click at [1514, 30] on button "Edit Order" at bounding box center [1508, 24] width 83 height 25
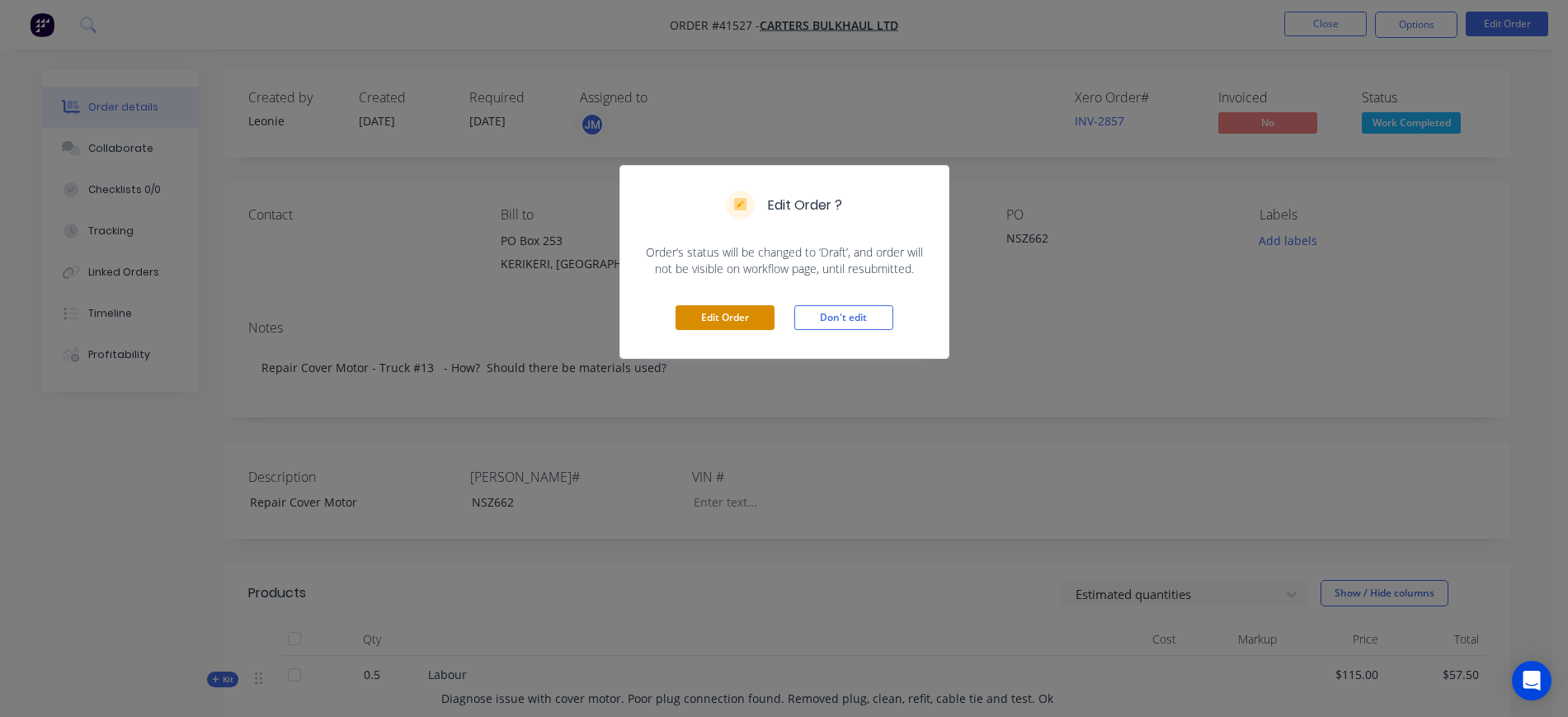
click at [718, 321] on button "Edit Order" at bounding box center [725, 318] width 99 height 25
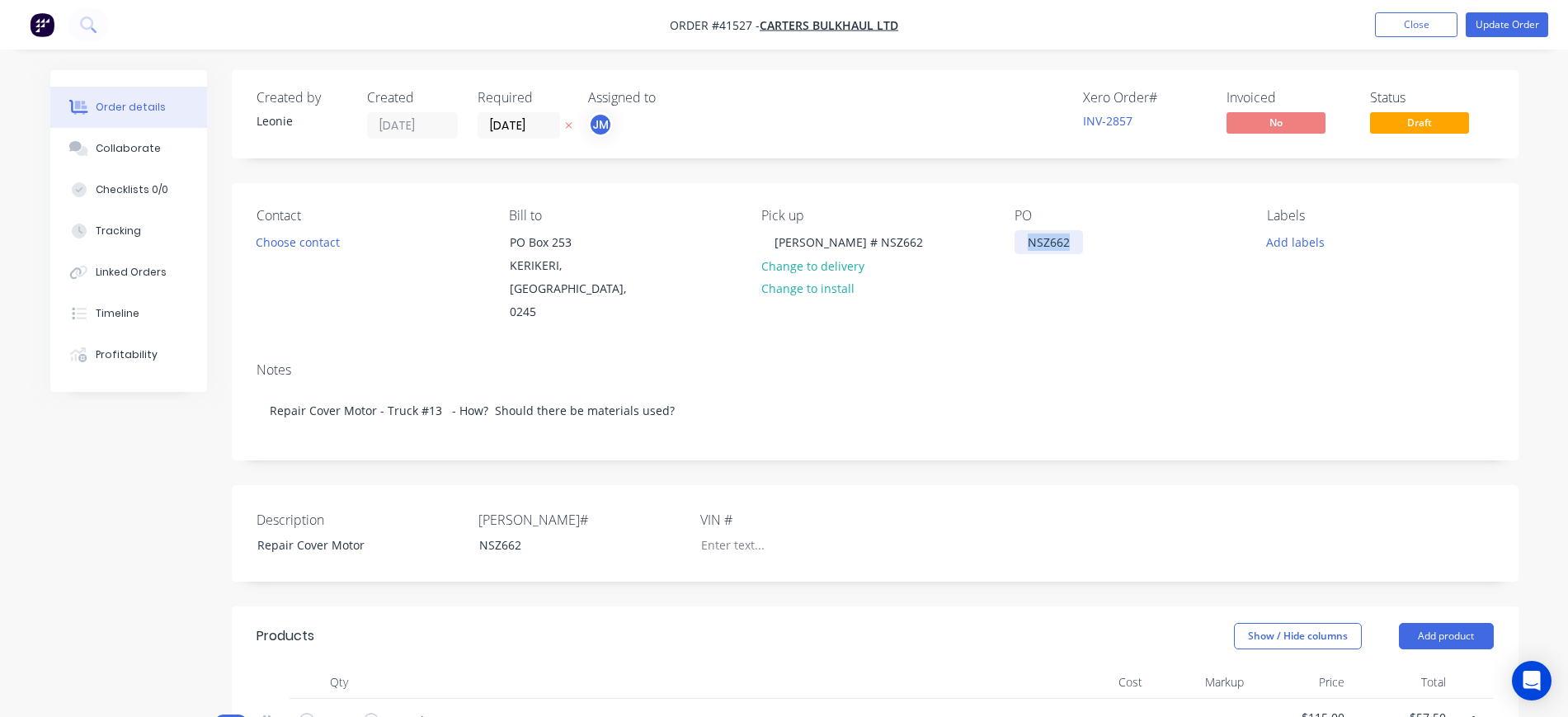
drag, startPoint x: 1073, startPoint y: 241, endPoint x: 997, endPoint y: 240, distance: 76.0
click at [999, 240] on div "Contact Choose contact Bill to PO Box 253 KERIKERI, Northland, 0245 Pick up Reg…" at bounding box center [875, 266] width 1287 height 166
click at [1028, 349] on div "Notes Repair Cover Motor - Truck #13 - How? Should there be materials used?" at bounding box center [875, 405] width 1287 height 111
click at [1516, 28] on button "Update Order" at bounding box center [1508, 25] width 83 height 25
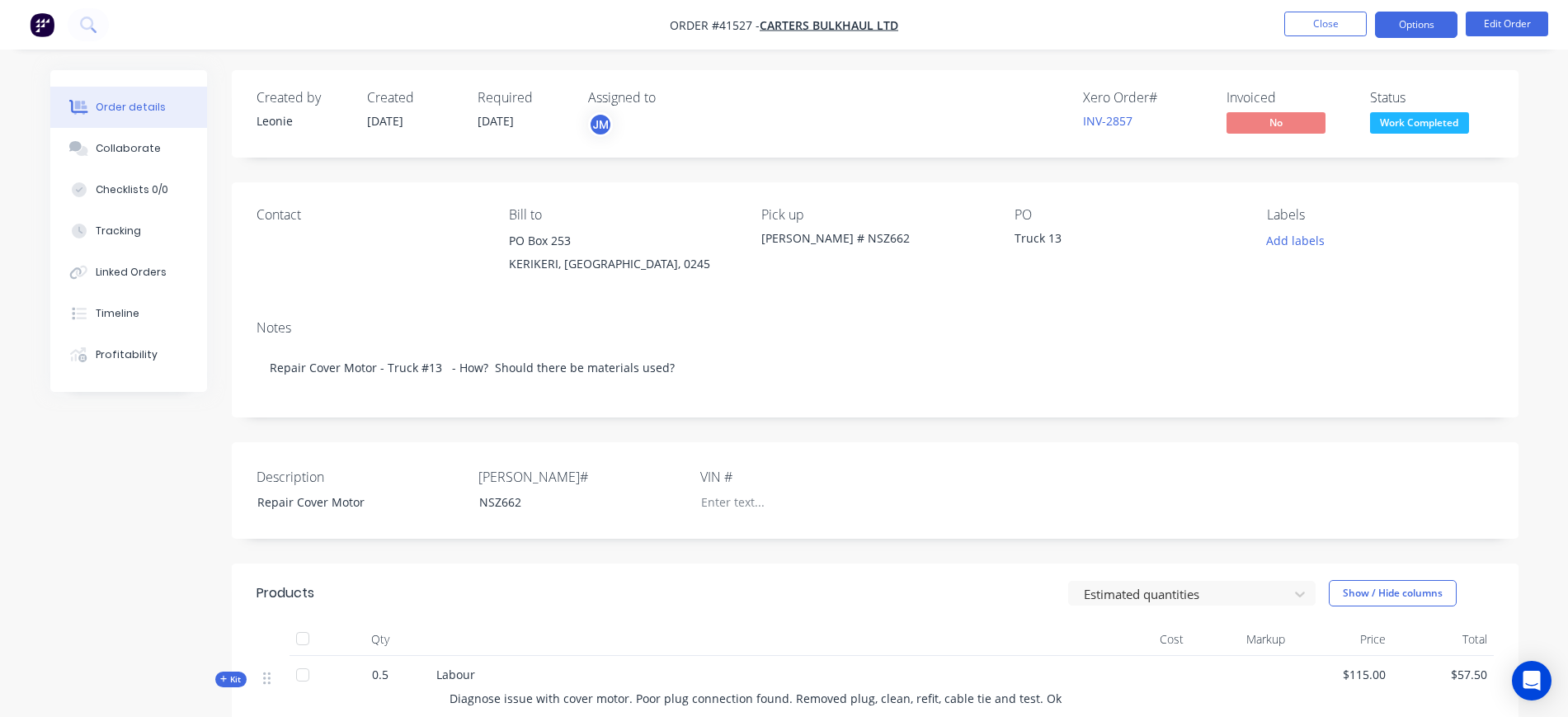
click at [1447, 26] on button "Options" at bounding box center [1417, 25] width 83 height 26
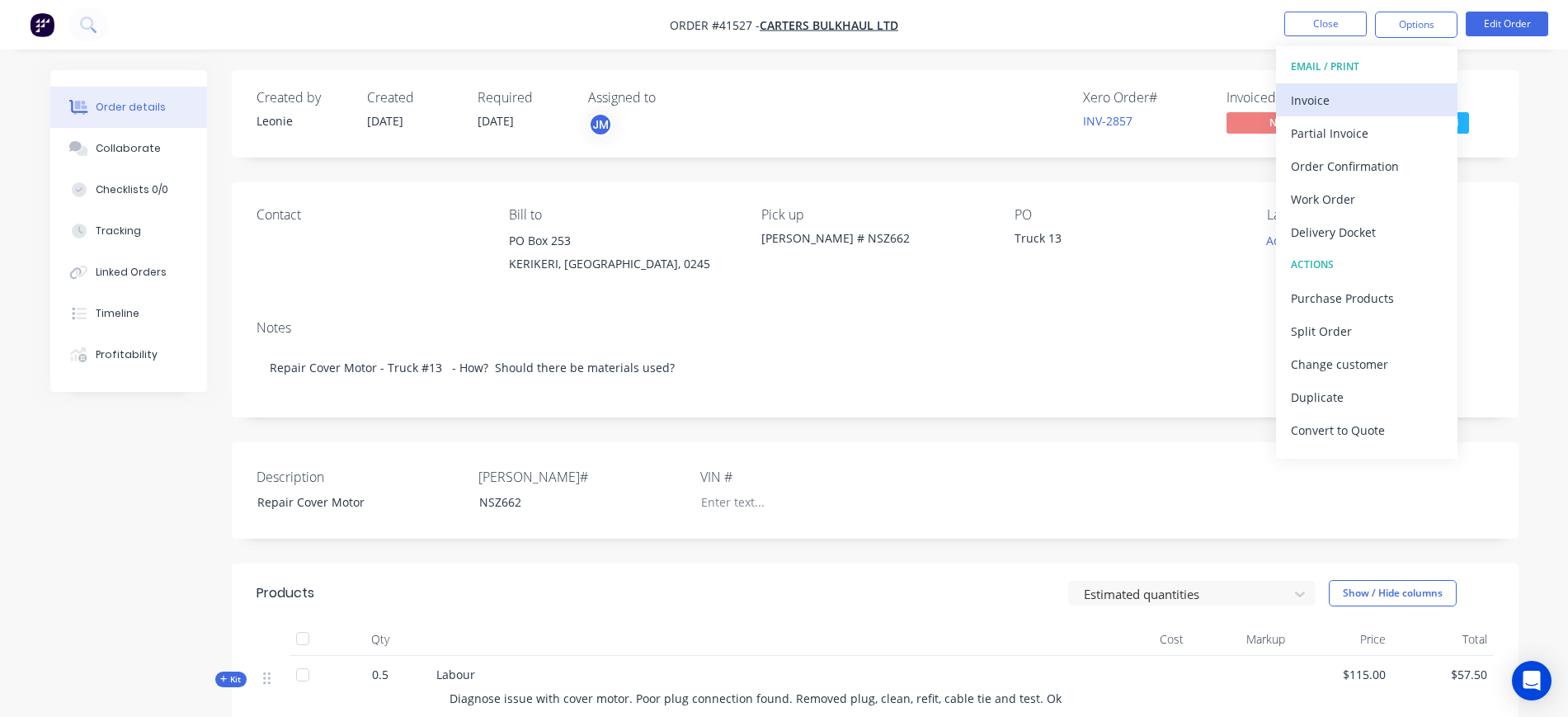
click at [1343, 107] on div "Invoice" at bounding box center [1367, 100] width 152 height 24
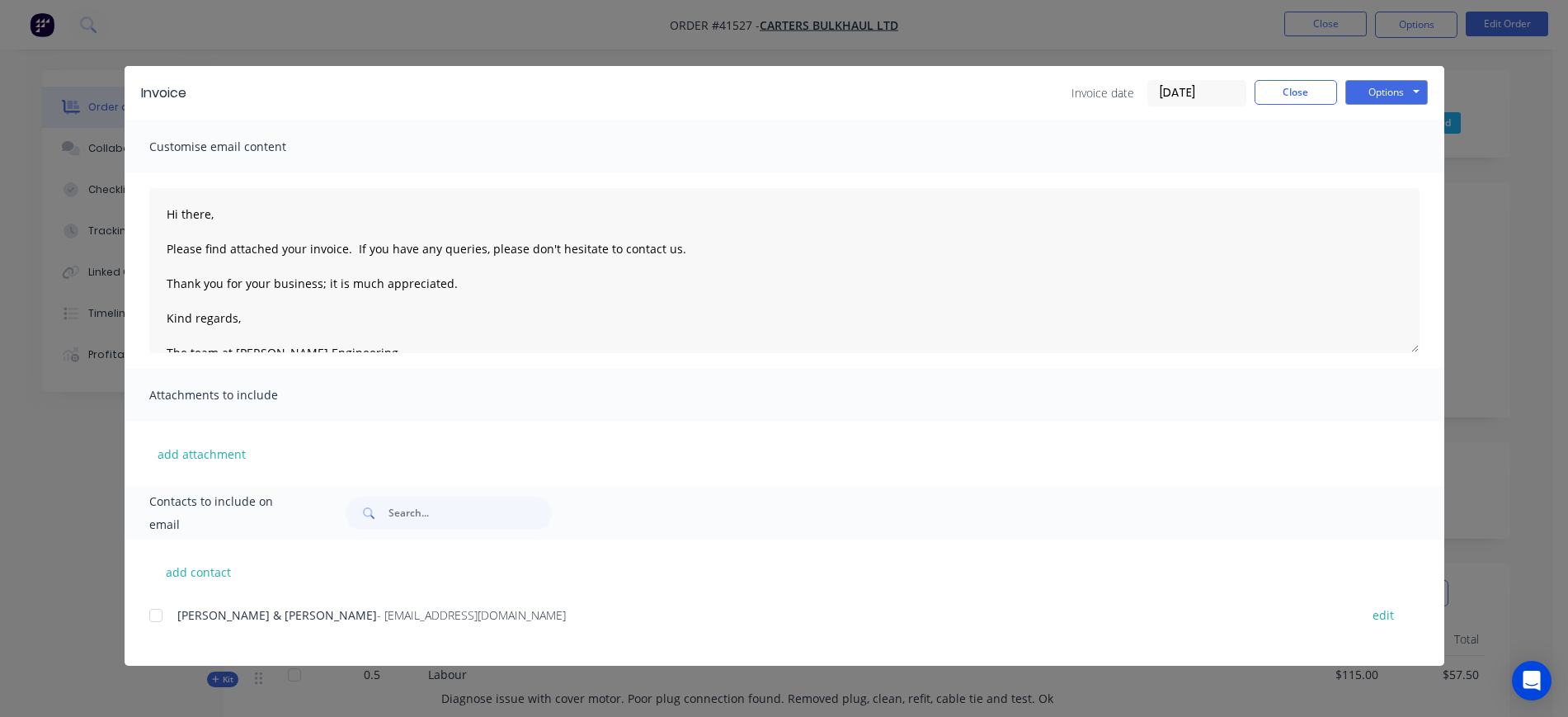
drag, startPoint x: 155, startPoint y: 616, endPoint x: 288, endPoint y: 587, distance: 136.1
click at [156, 616] on div at bounding box center [156, 615] width 33 height 33
click at [1389, 95] on button "Options" at bounding box center [1387, 93] width 83 height 25
click at [1411, 171] on button "Email" at bounding box center [1399, 176] width 106 height 27
click at [1309, 93] on button "Close" at bounding box center [1296, 93] width 83 height 25
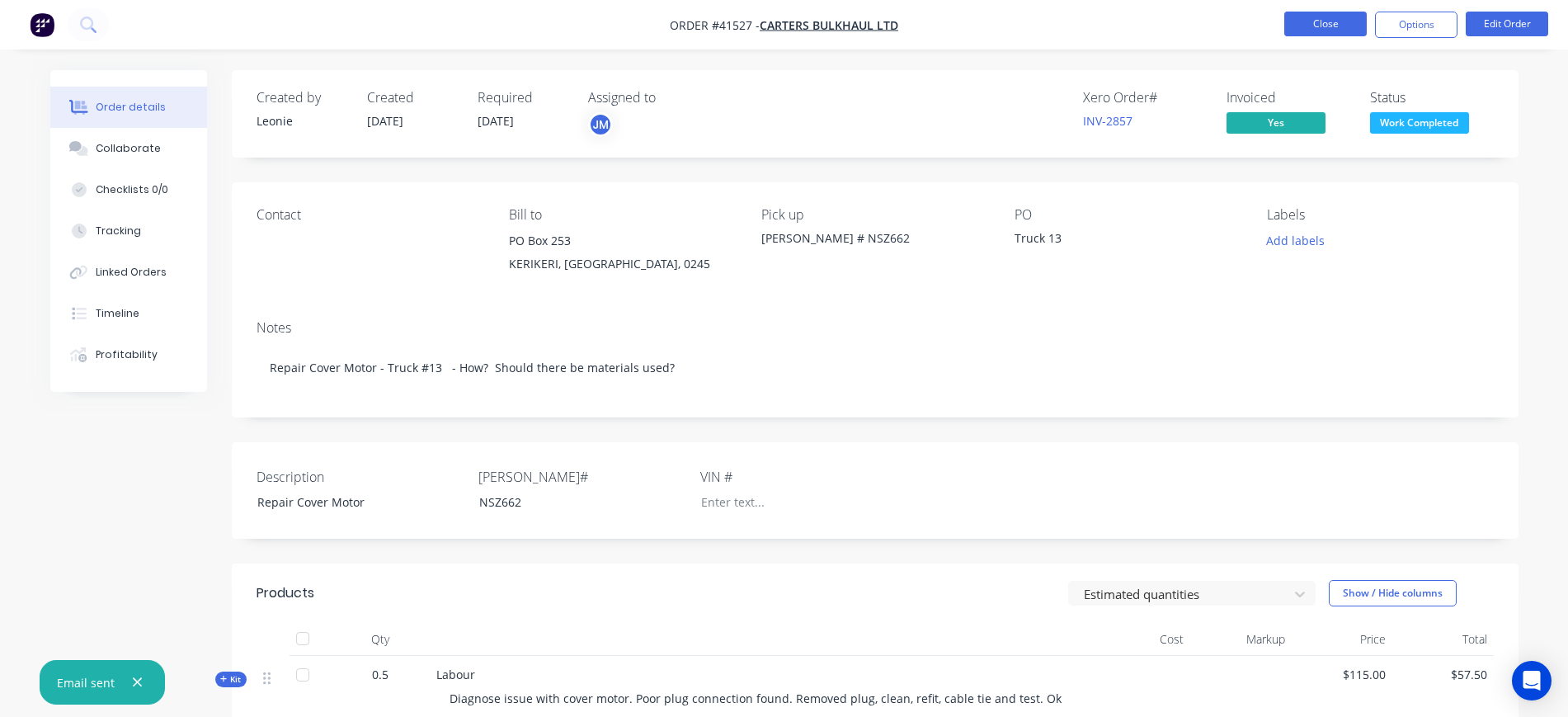
click at [1319, 29] on button "Close" at bounding box center [1326, 24] width 83 height 25
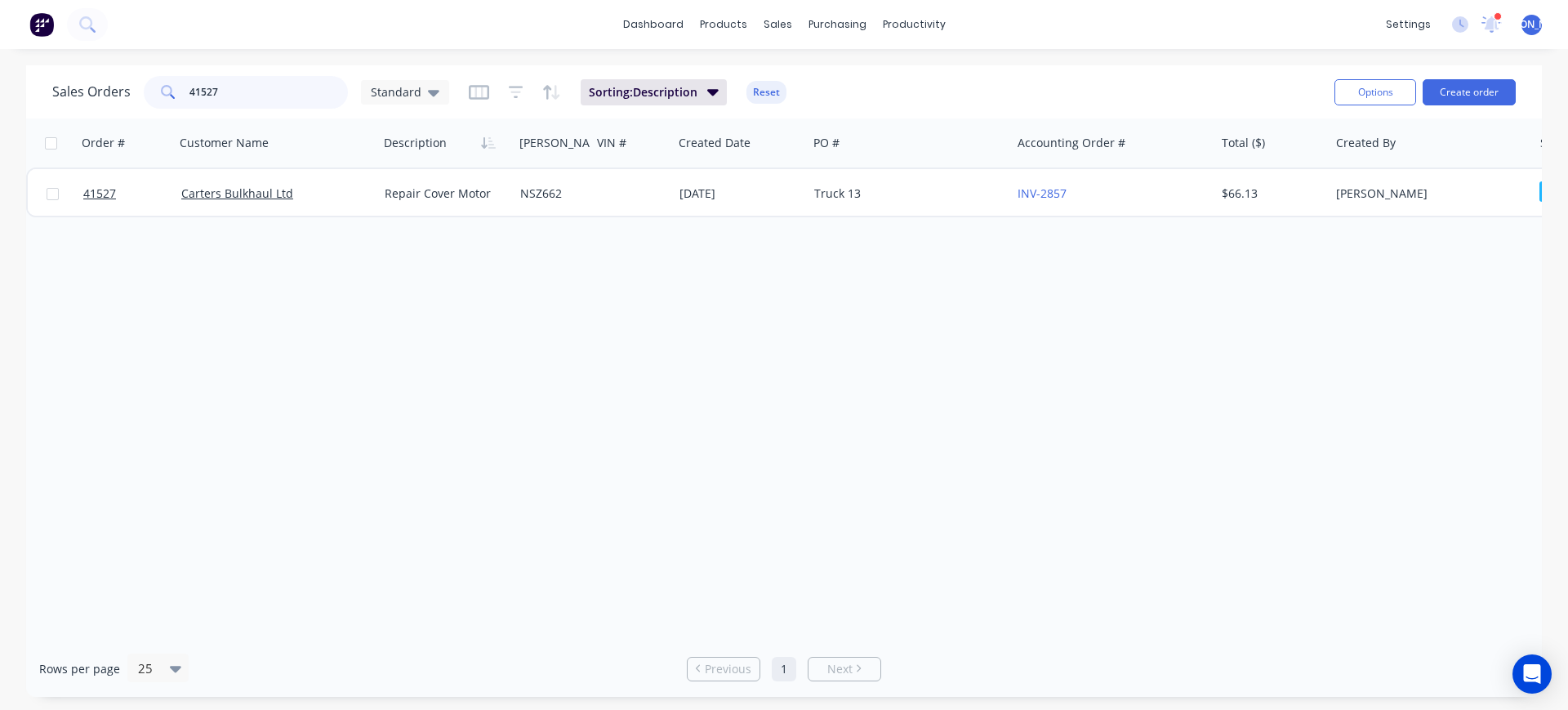
click at [227, 83] on input "41527" at bounding box center [269, 92] width 159 height 33
type input "41532"
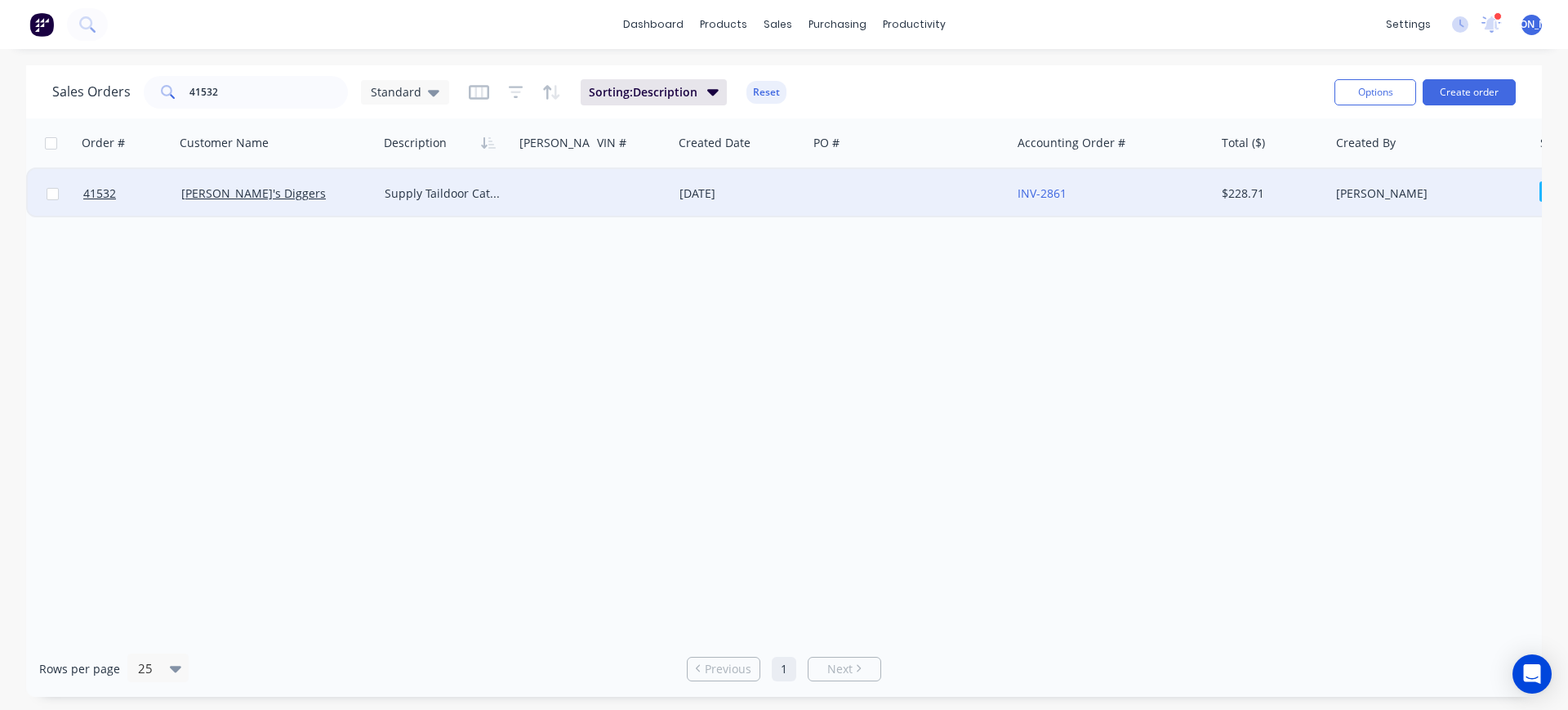
click at [318, 204] on div "[PERSON_NAME]'s Diggers" at bounding box center [277, 194] width 204 height 49
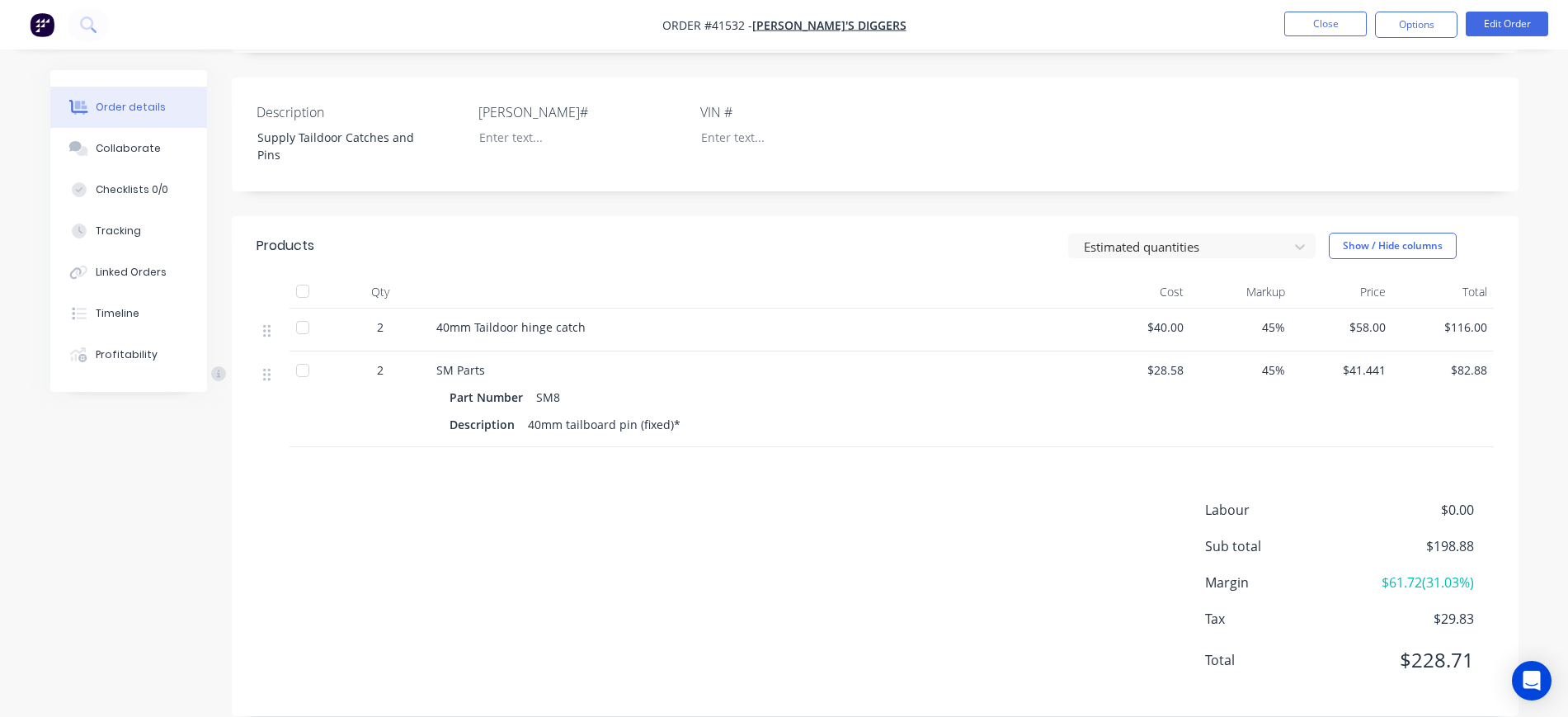
scroll to position [406, 0]
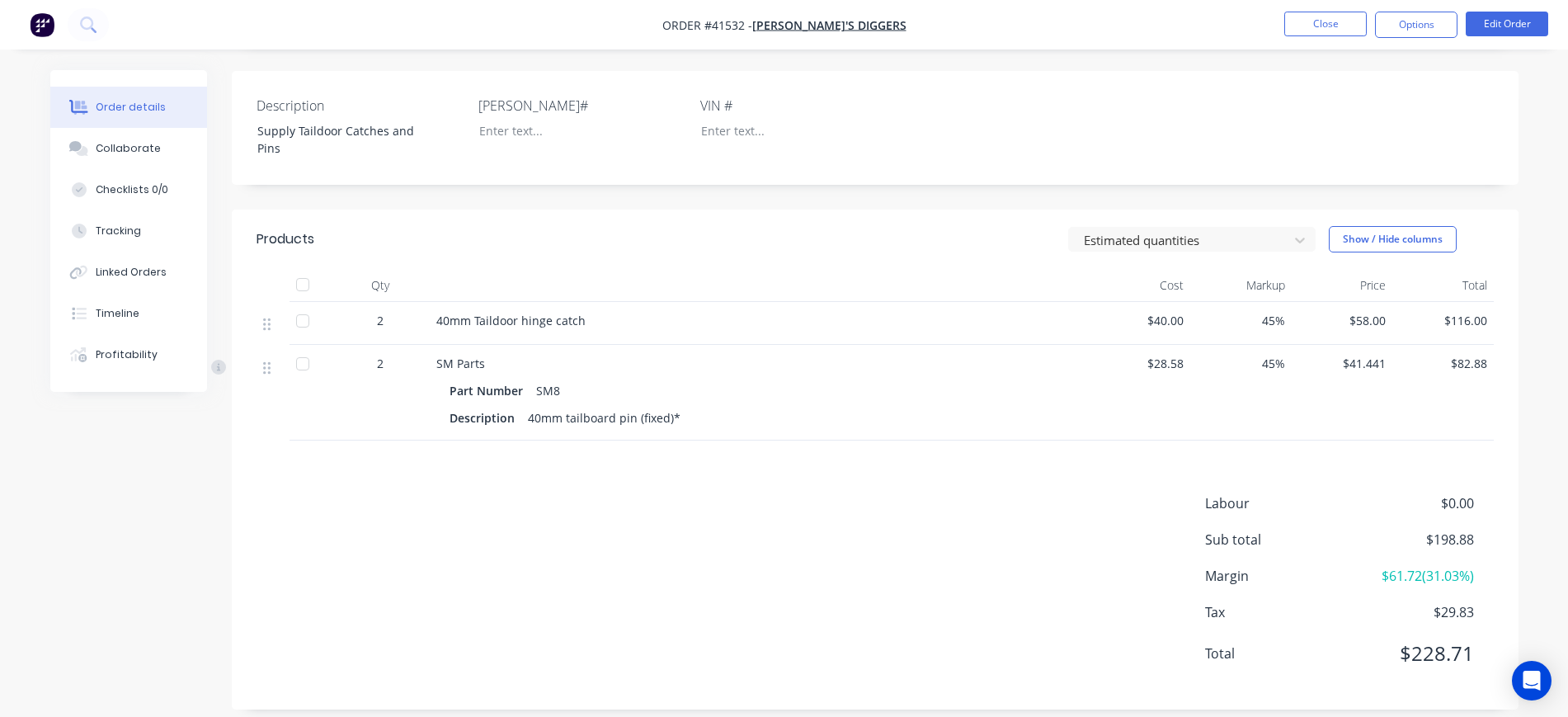
click at [1168, 312] on span "$40.00" at bounding box center [1140, 321] width 88 height 17
click at [1527, 26] on button "Edit Order" at bounding box center [1508, 24] width 83 height 25
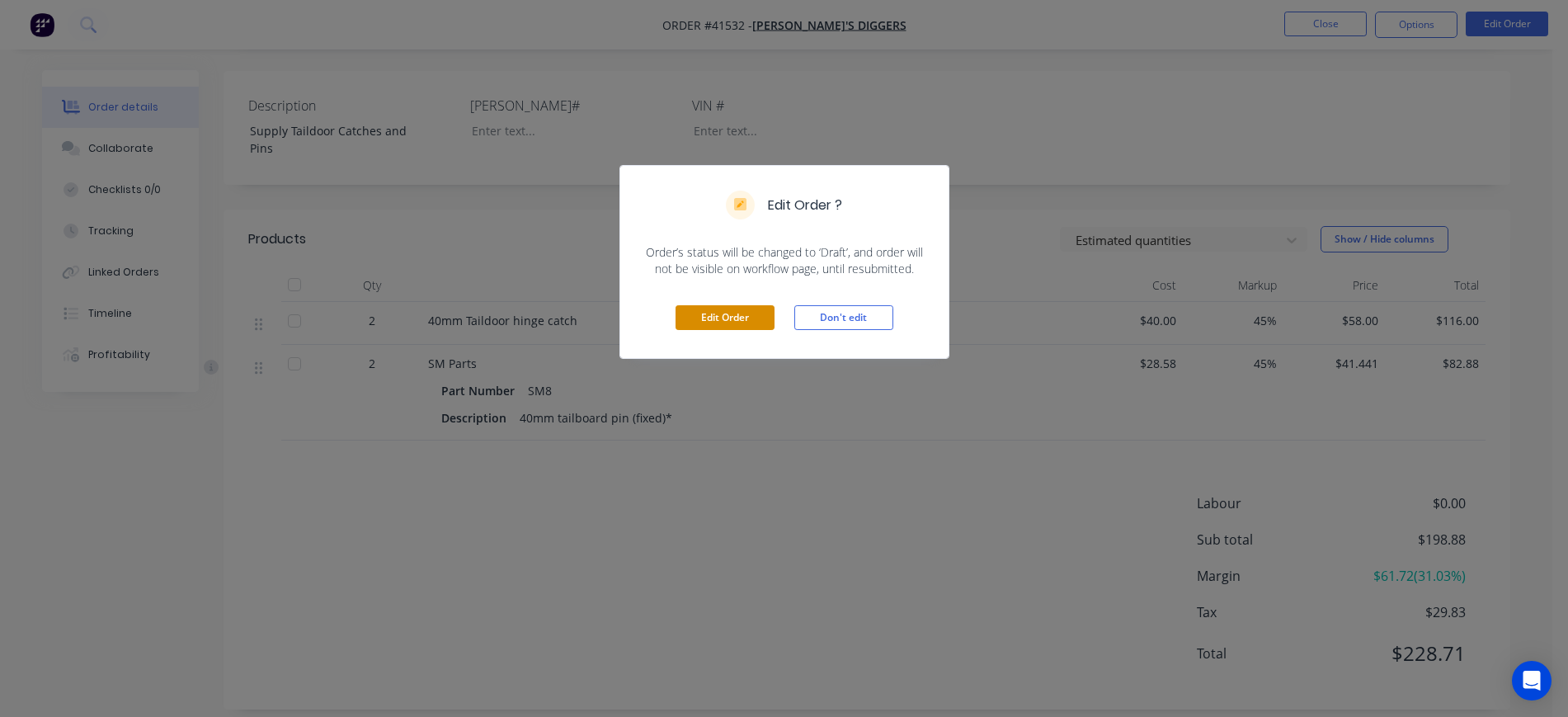
click at [741, 312] on button "Edit Order" at bounding box center [725, 318] width 99 height 25
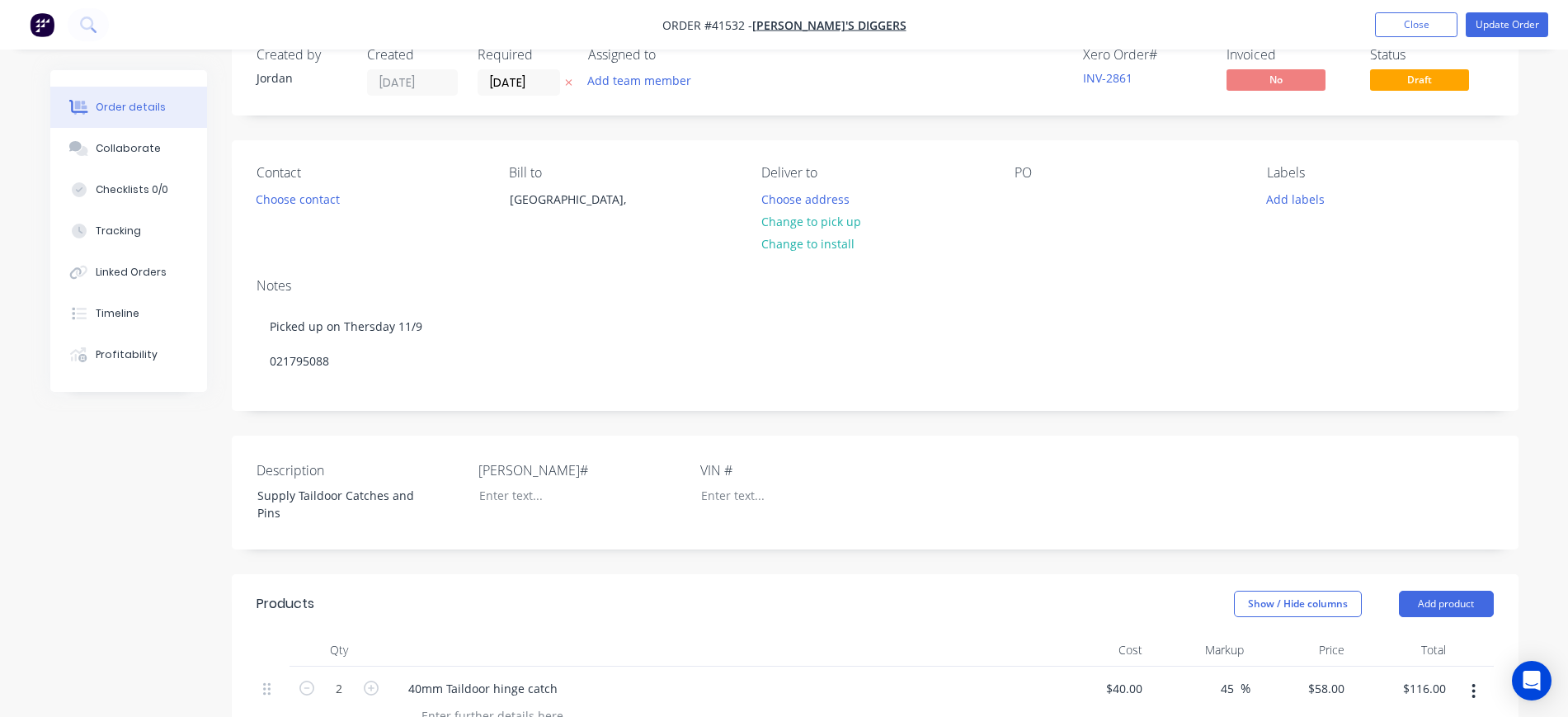
scroll to position [207, 0]
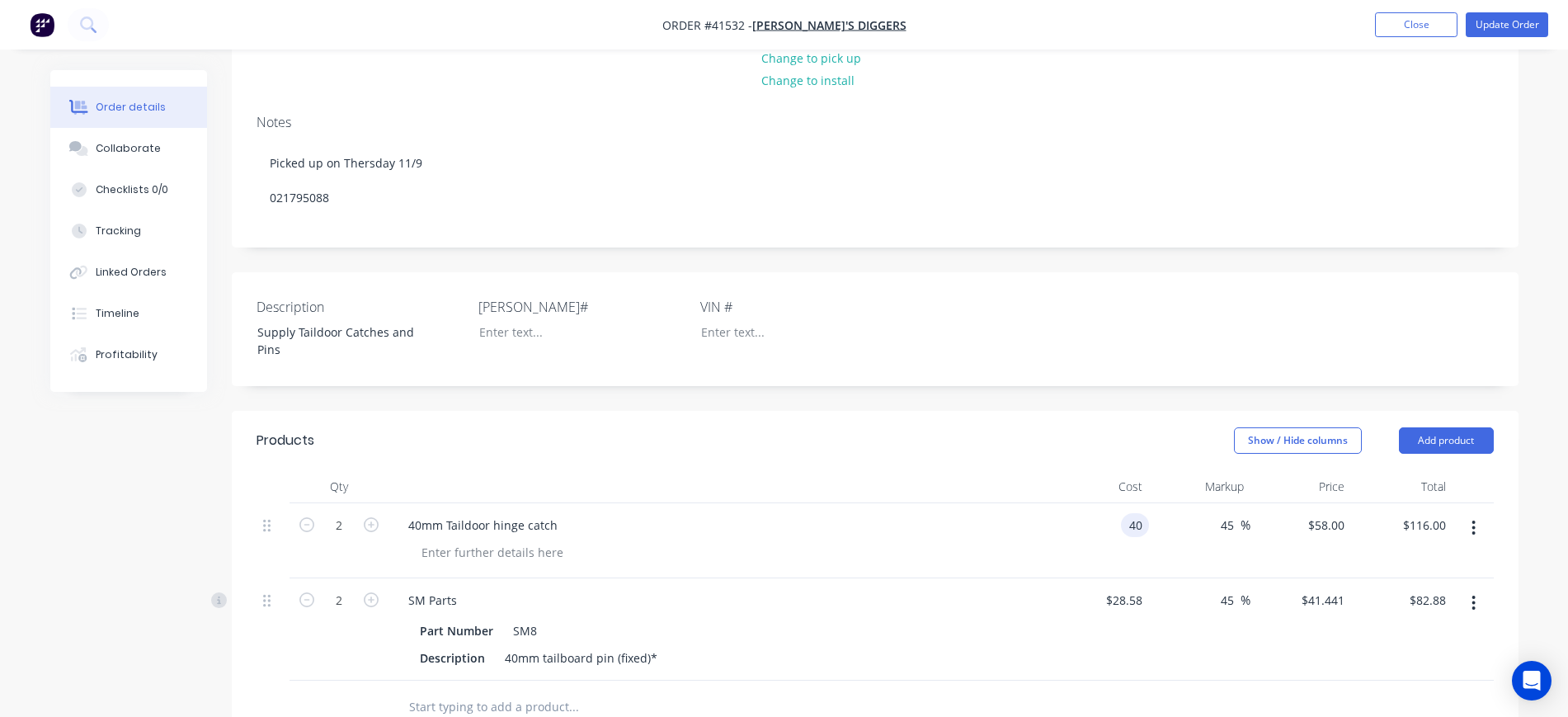
drag, startPoint x: 1131, startPoint y: 501, endPoint x: 1169, endPoint y: 484, distance: 41.6
click at [1131, 513] on input "40" at bounding box center [1139, 525] width 21 height 24
type input "$45.00"
type input "$65.25"
type input "$130.50"
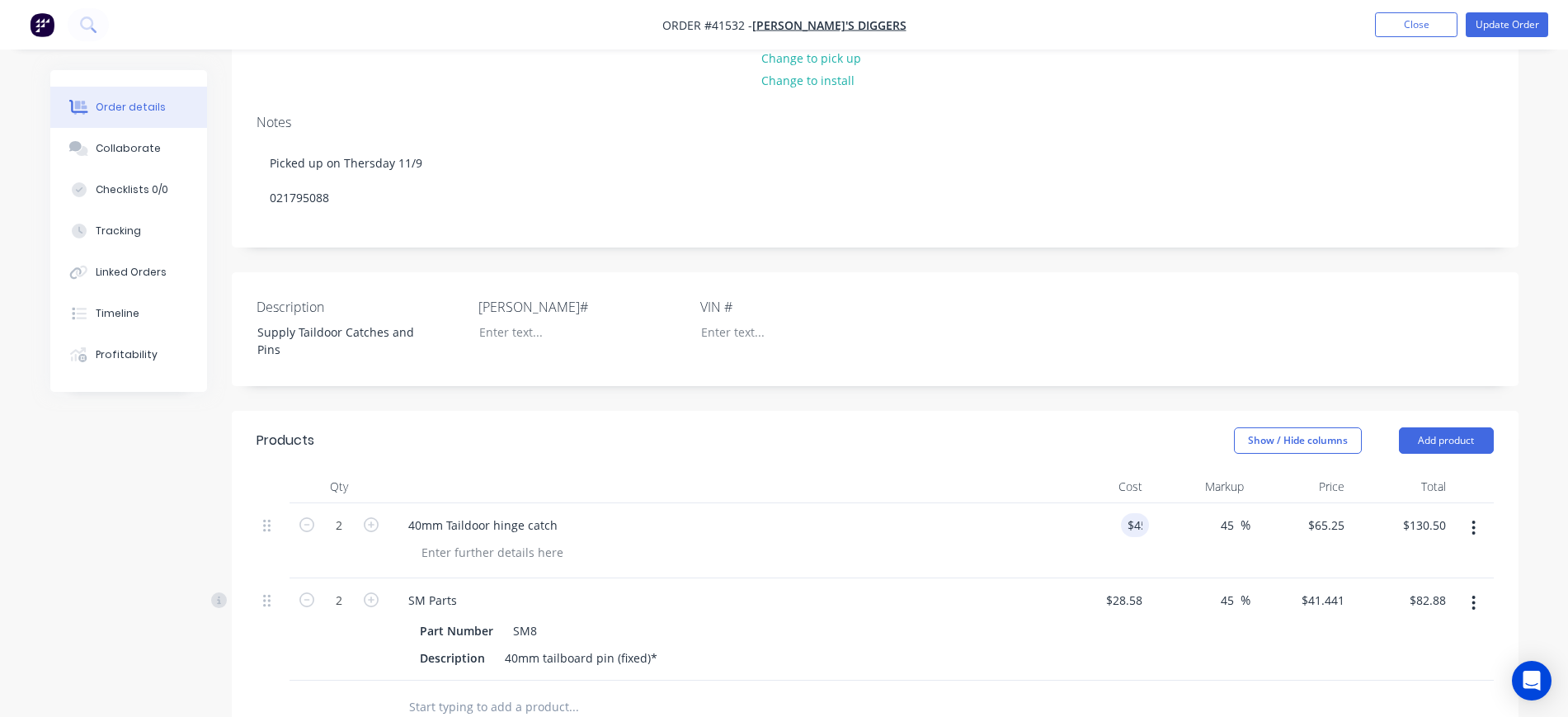
click at [933, 472] on div at bounding box center [718, 487] width 660 height 33
drag, startPoint x: 1134, startPoint y: 506, endPoint x: 1147, endPoint y: 500, distance: 14.3
click at [1134, 513] on input "45" at bounding box center [1139, 525] width 21 height 24
type input "$65.00"
type input "$94.25"
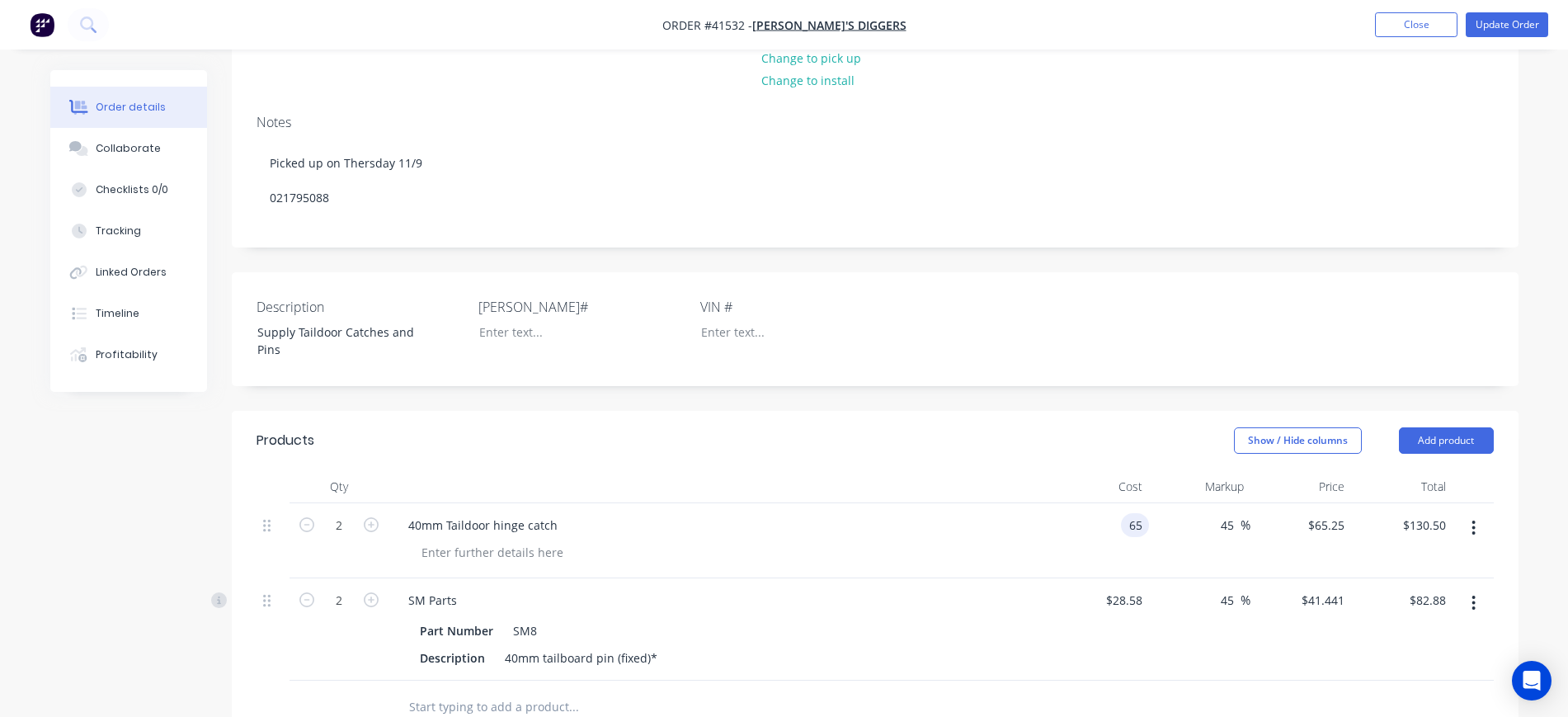
type input "$188.50"
click at [991, 434] on div "Show / Hide columns Add product" at bounding box center [1006, 441] width 974 height 26
drag, startPoint x: 1133, startPoint y: 505, endPoint x: 1153, endPoint y: 485, distance: 28.3
click at [1133, 513] on input "65" at bounding box center [1127, 525] width 45 height 24
type input "$60.00"
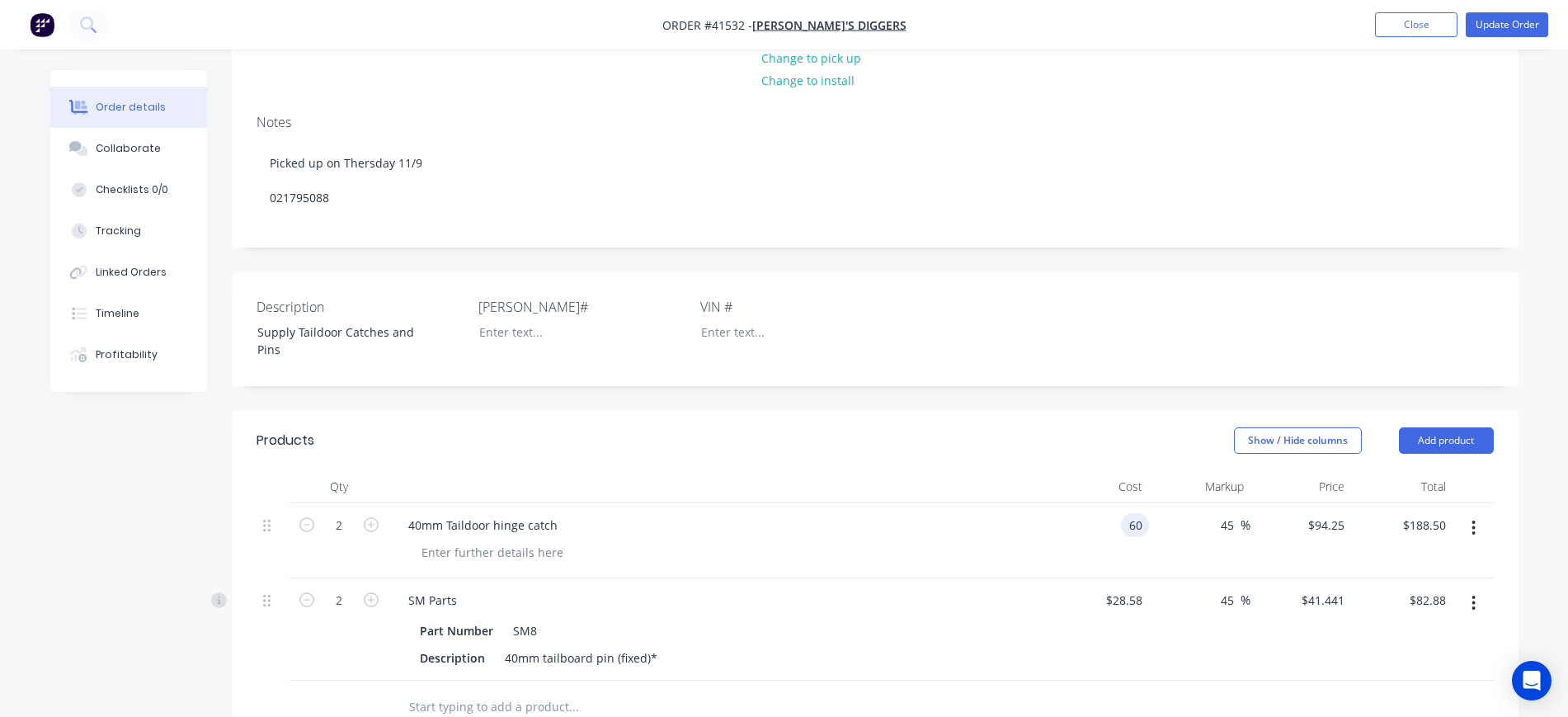
type input "$87.00"
type input "$174.00"
click at [1019, 411] on header "Products Show / Hide columns Add product" at bounding box center [875, 441] width 1287 height 59
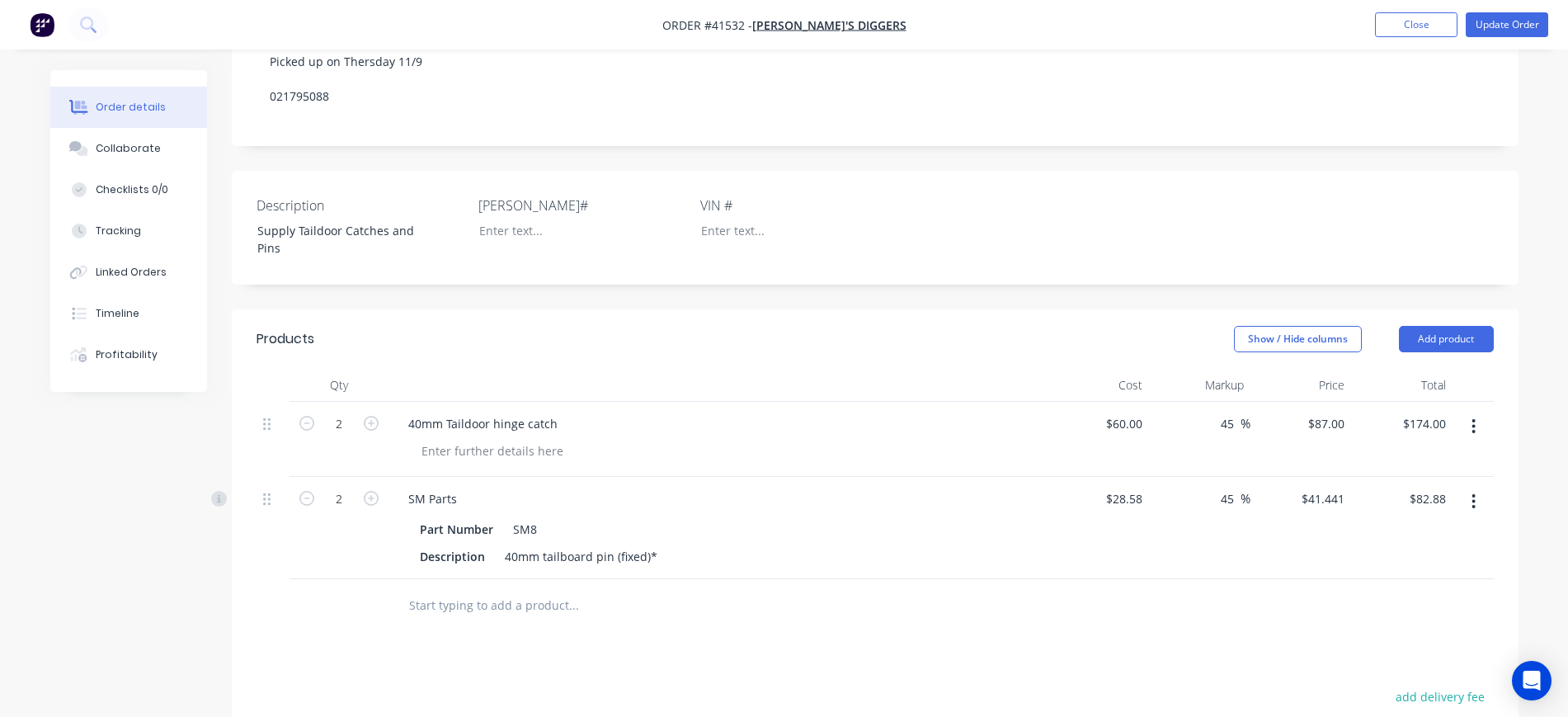
scroll to position [310, 0]
click at [1523, 22] on button "Update Order" at bounding box center [1508, 25] width 83 height 25
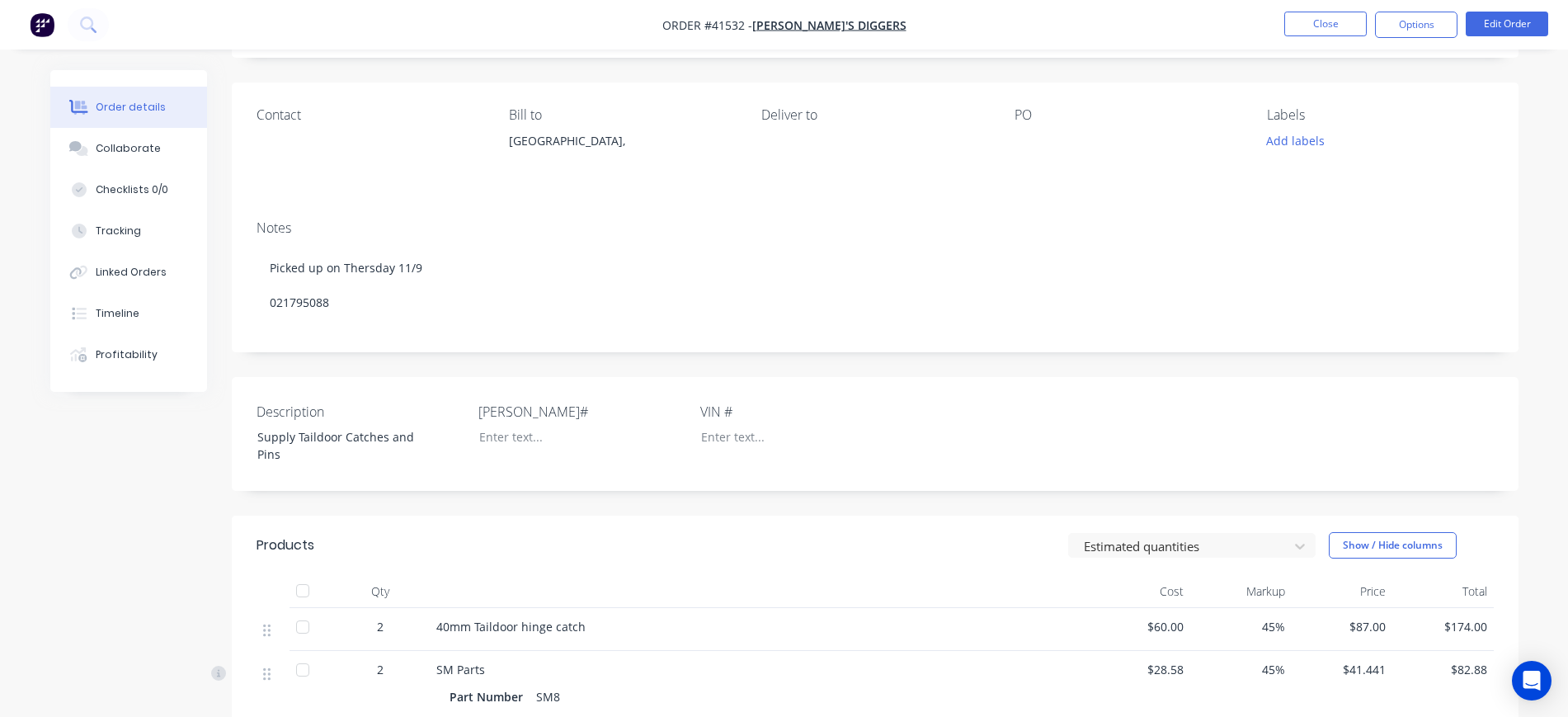
scroll to position [103, 0]
click at [145, 150] on div "Collaborate" at bounding box center [128, 149] width 65 height 15
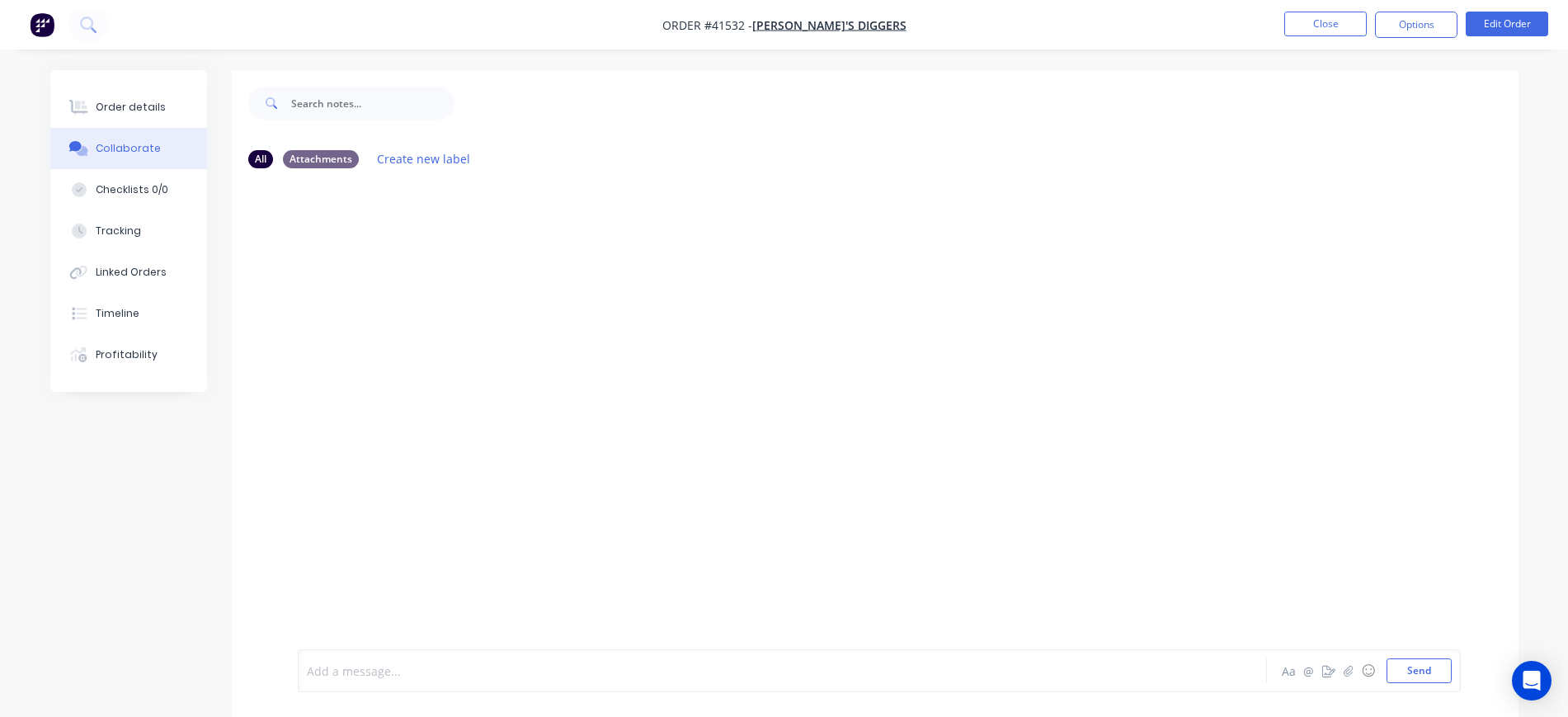
click at [557, 670] on div at bounding box center [737, 671] width 858 height 17
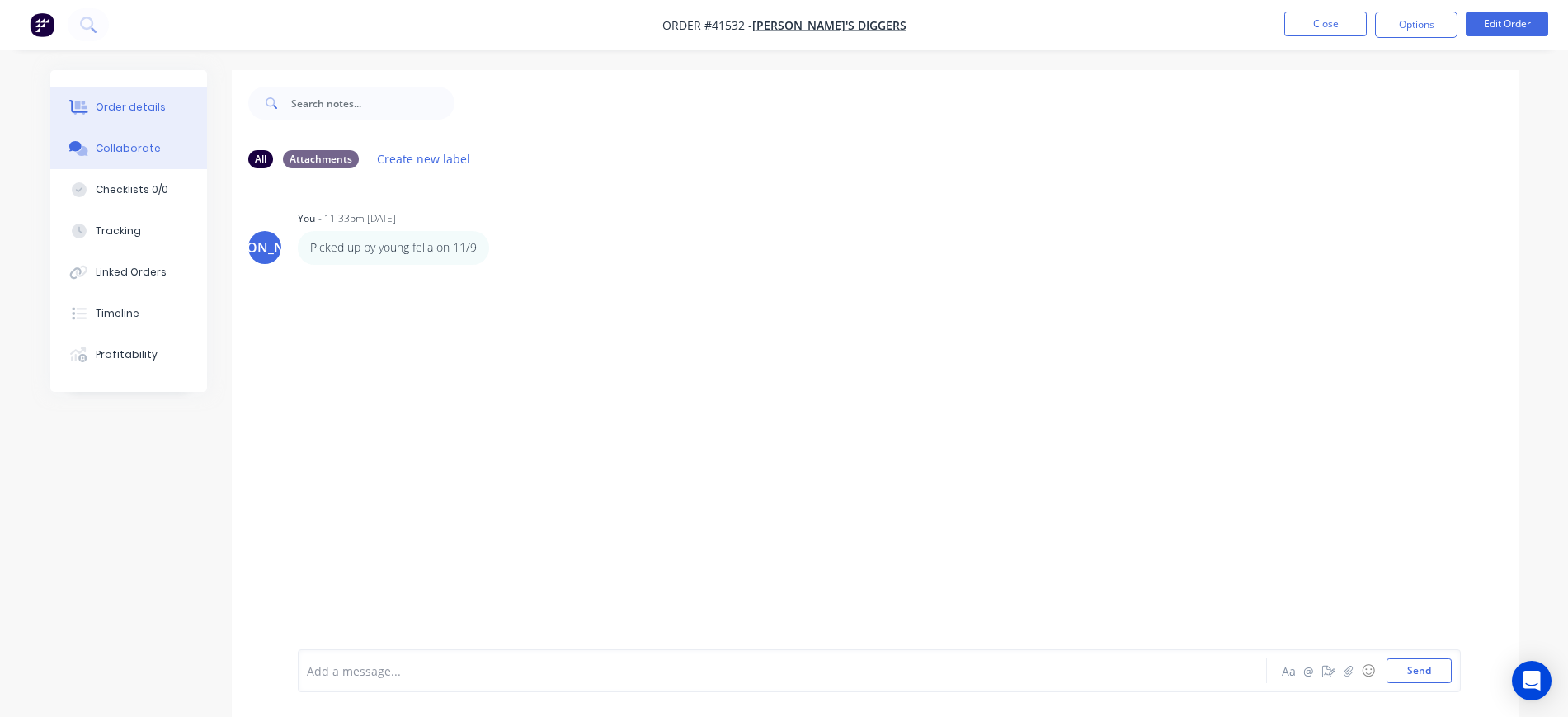
click at [124, 118] on button "Order details" at bounding box center [129, 107] width 157 height 41
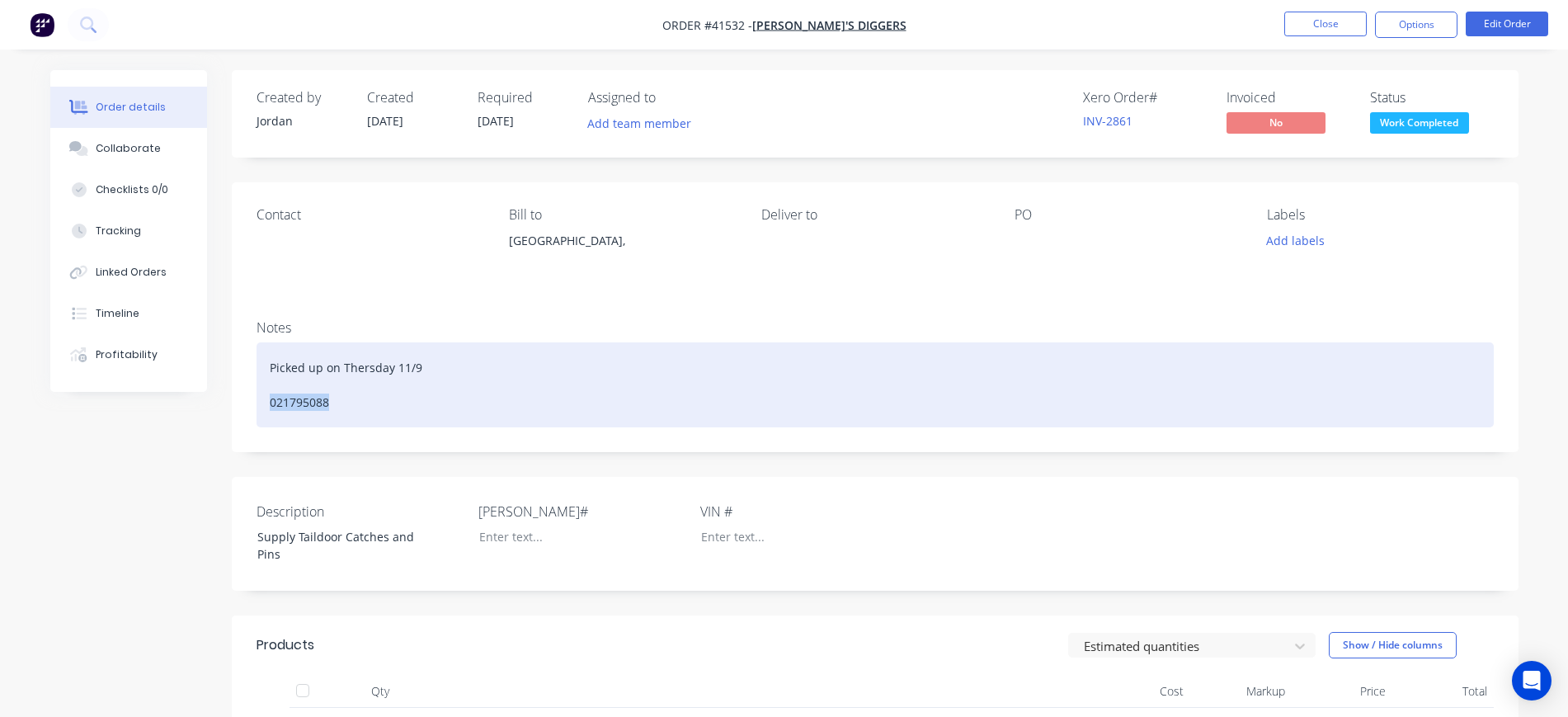
drag, startPoint x: 331, startPoint y: 400, endPoint x: 238, endPoint y: 392, distance: 93.3
click at [236, 398] on div "Notes Picked up on Thersday 11/9 021795088" at bounding box center [875, 380] width 1287 height 145
copy div "021795088"
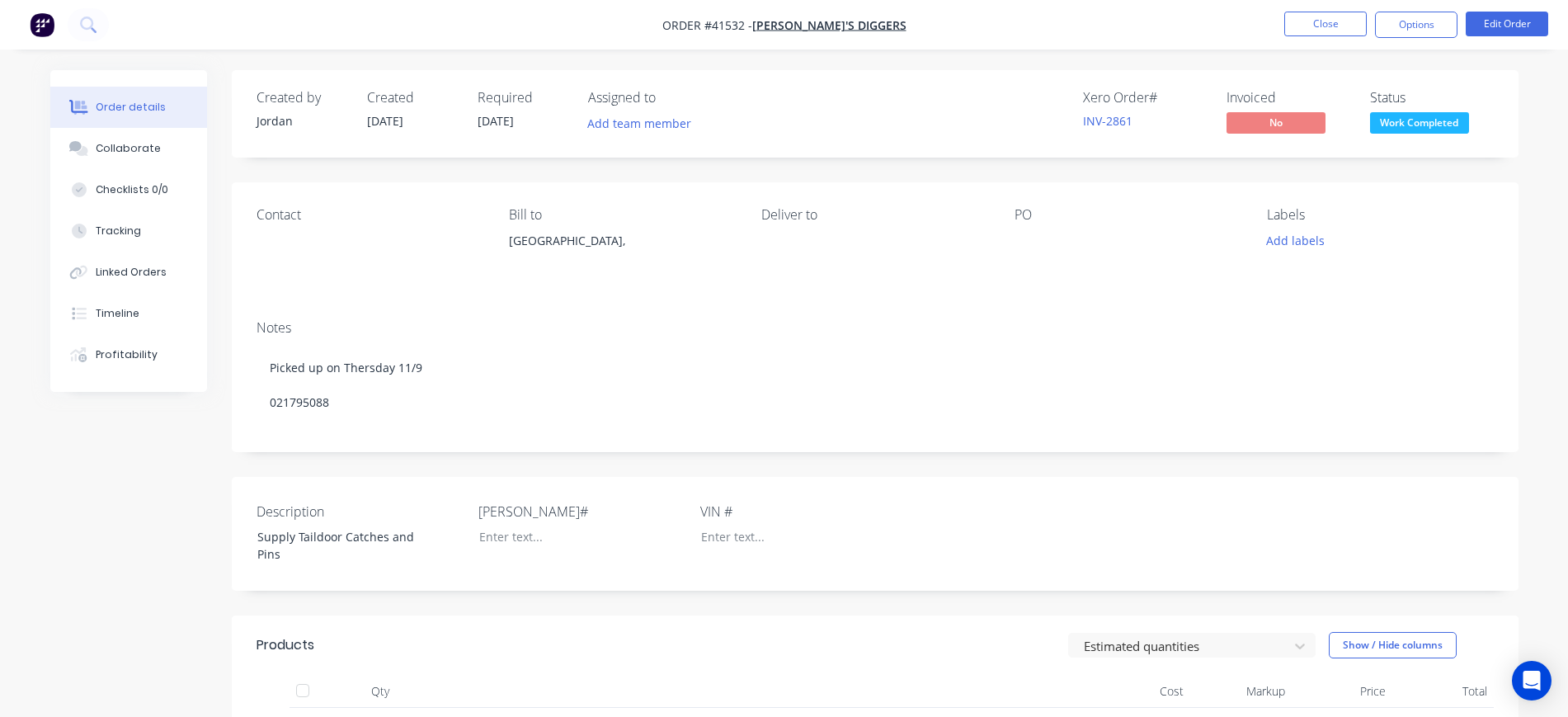
click at [280, 216] on div "Contact" at bounding box center [370, 215] width 226 height 16
click at [277, 245] on div "Contact" at bounding box center [370, 245] width 226 height 75
click at [320, 228] on div "Contact" at bounding box center [370, 245] width 226 height 75
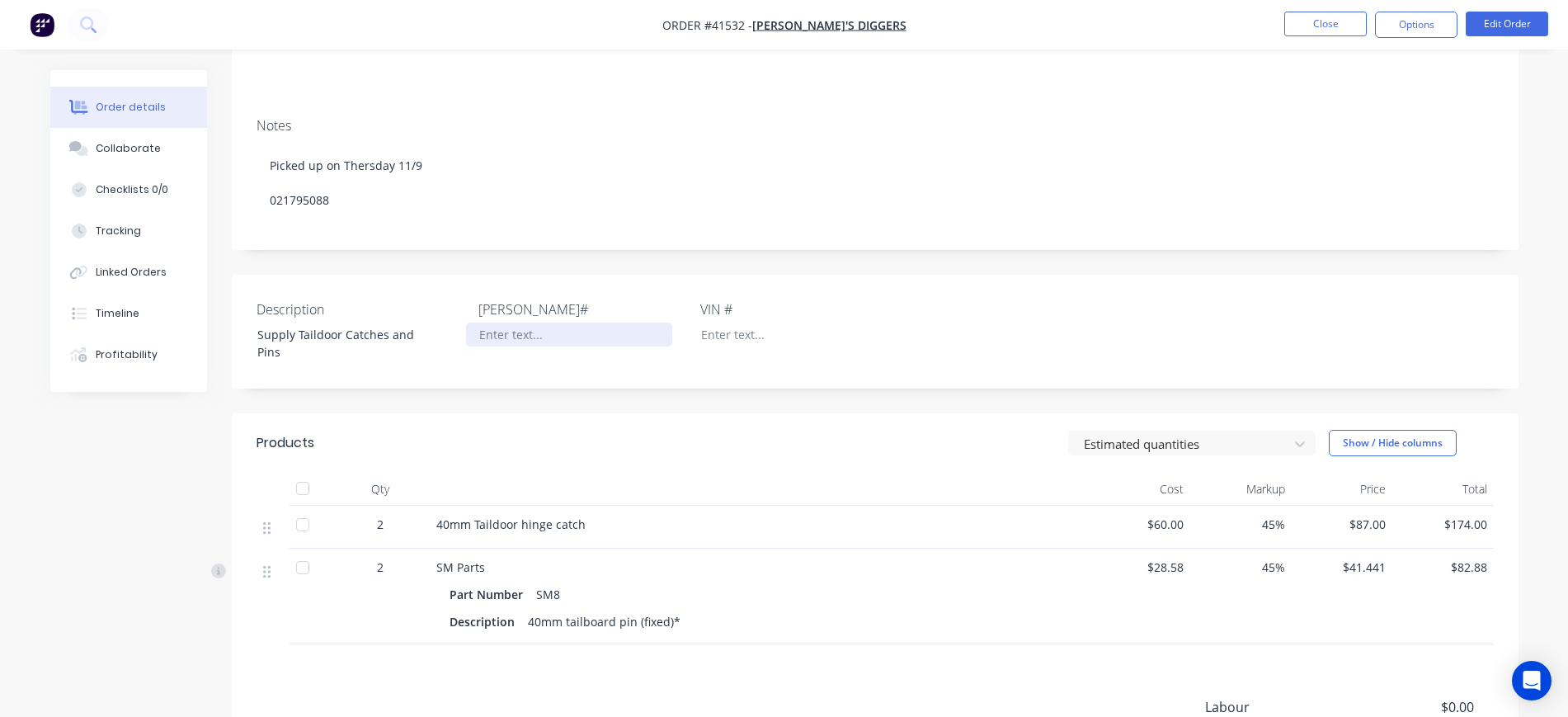
scroll to position [207, 0]
click at [138, 152] on div "Collaborate" at bounding box center [128, 149] width 65 height 15
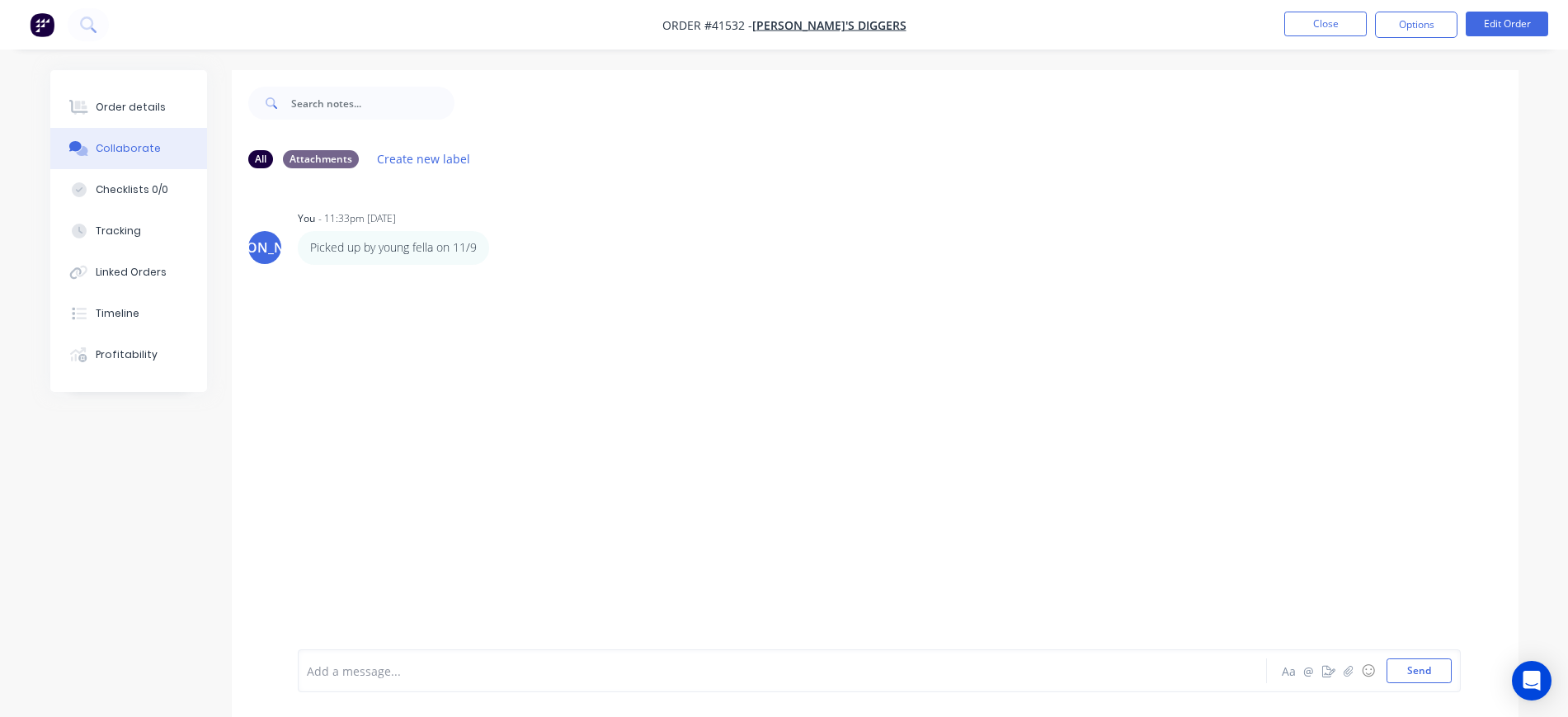
click at [465, 653] on div "Add a message... Aa @ ☺ Send" at bounding box center [879, 671] width 1163 height 43
click at [381, 671] on div at bounding box center [737, 671] width 858 height 17
click at [109, 102] on div "Order details" at bounding box center [130, 107] width 70 height 15
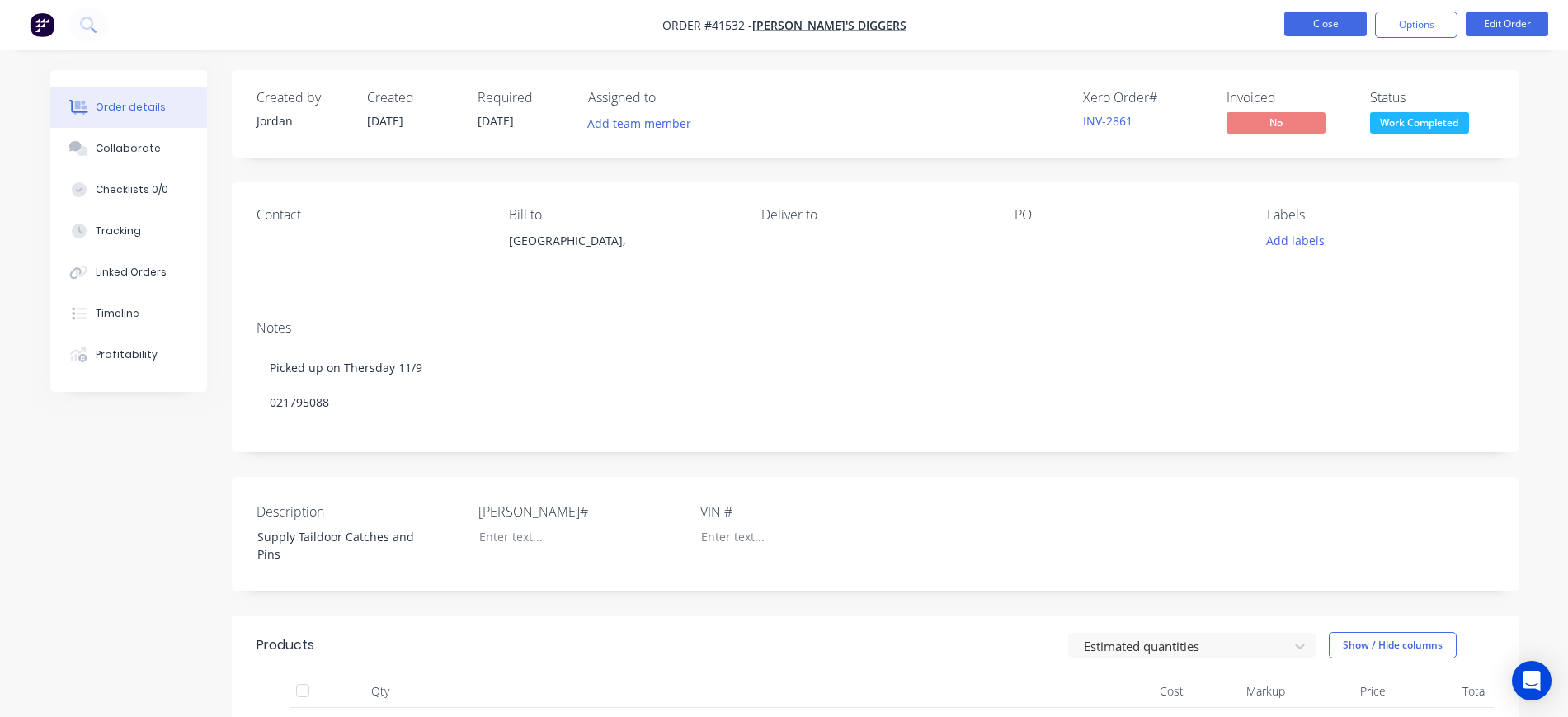
click at [1313, 18] on button "Close" at bounding box center [1326, 24] width 83 height 25
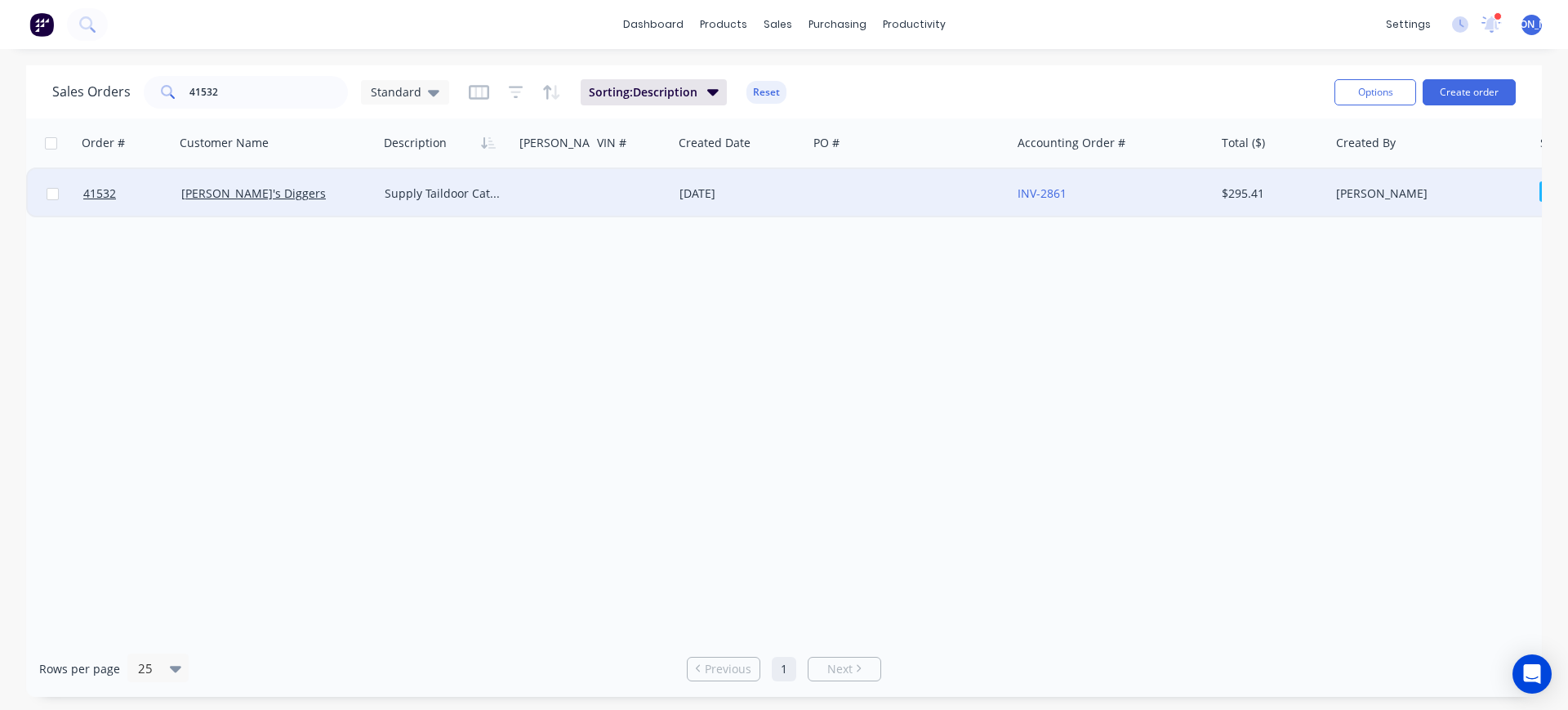
click at [313, 196] on div "[PERSON_NAME]'s Diggers" at bounding box center [272, 194] width 181 height 16
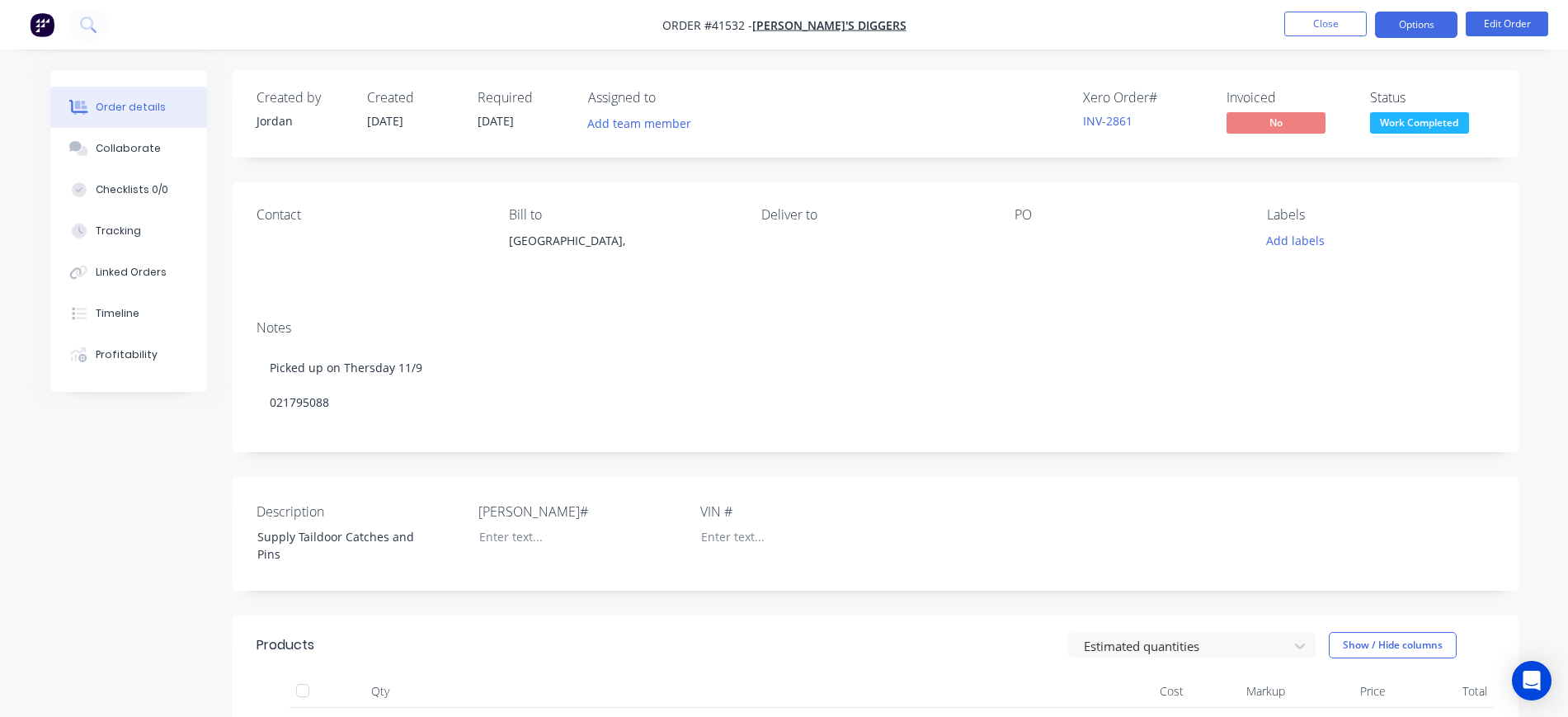
click at [1430, 20] on button "Options" at bounding box center [1417, 25] width 83 height 26
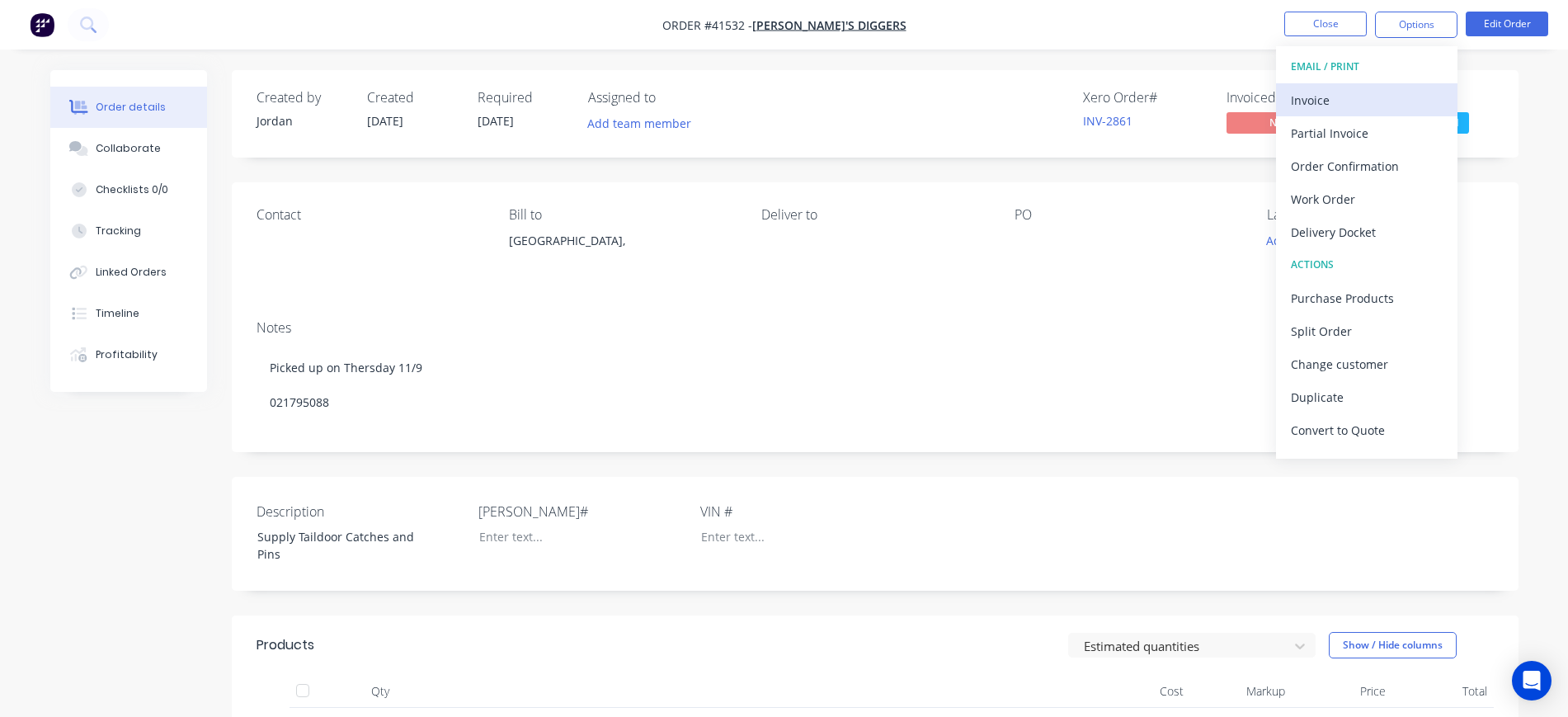
click at [1364, 96] on div "Invoice" at bounding box center [1367, 100] width 152 height 24
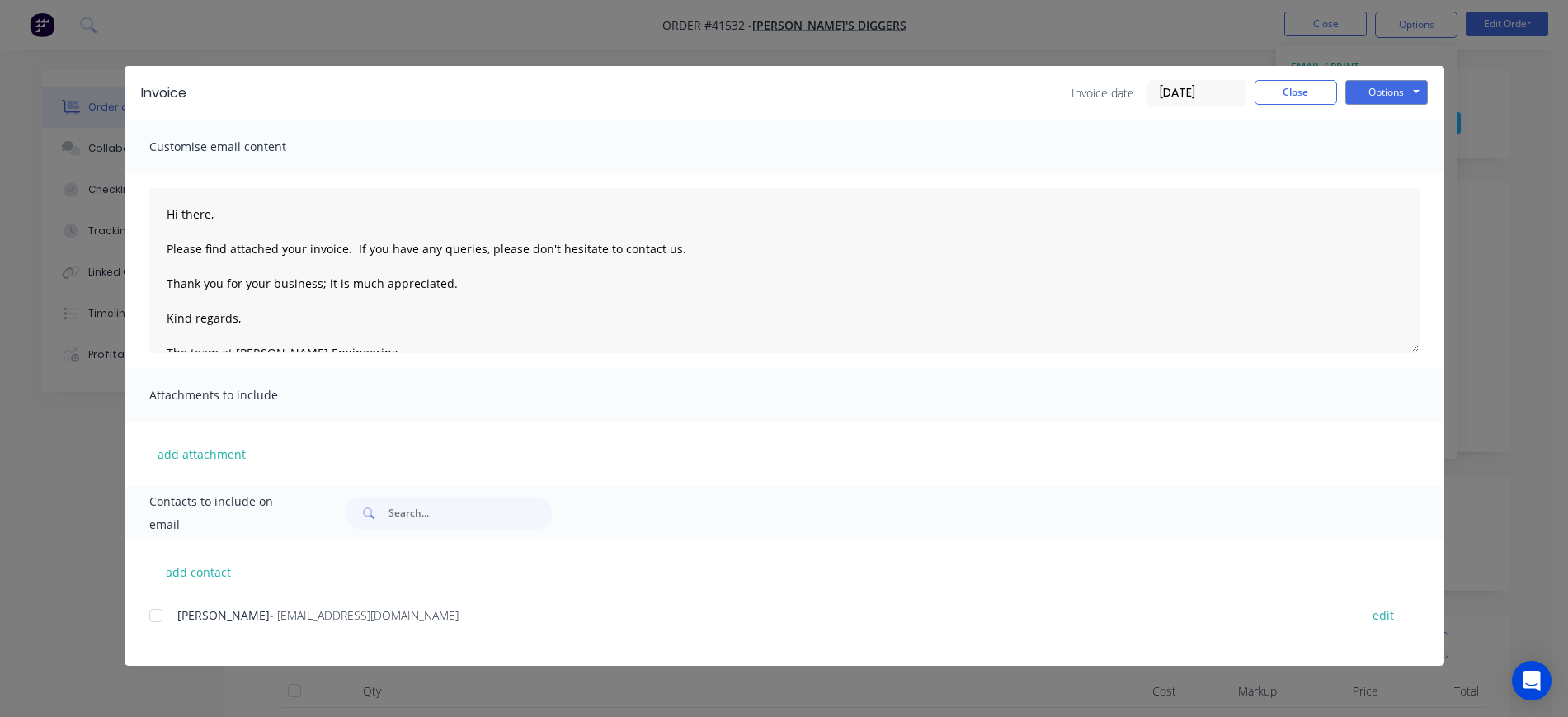
click at [152, 610] on div at bounding box center [156, 615] width 33 height 33
click at [1408, 93] on button "Options" at bounding box center [1387, 93] width 83 height 25
click at [1416, 131] on button "Preview" at bounding box center [1399, 121] width 106 height 27
click at [1381, 93] on button "Options" at bounding box center [1387, 93] width 83 height 25
click at [1399, 175] on button "Email" at bounding box center [1399, 176] width 106 height 27
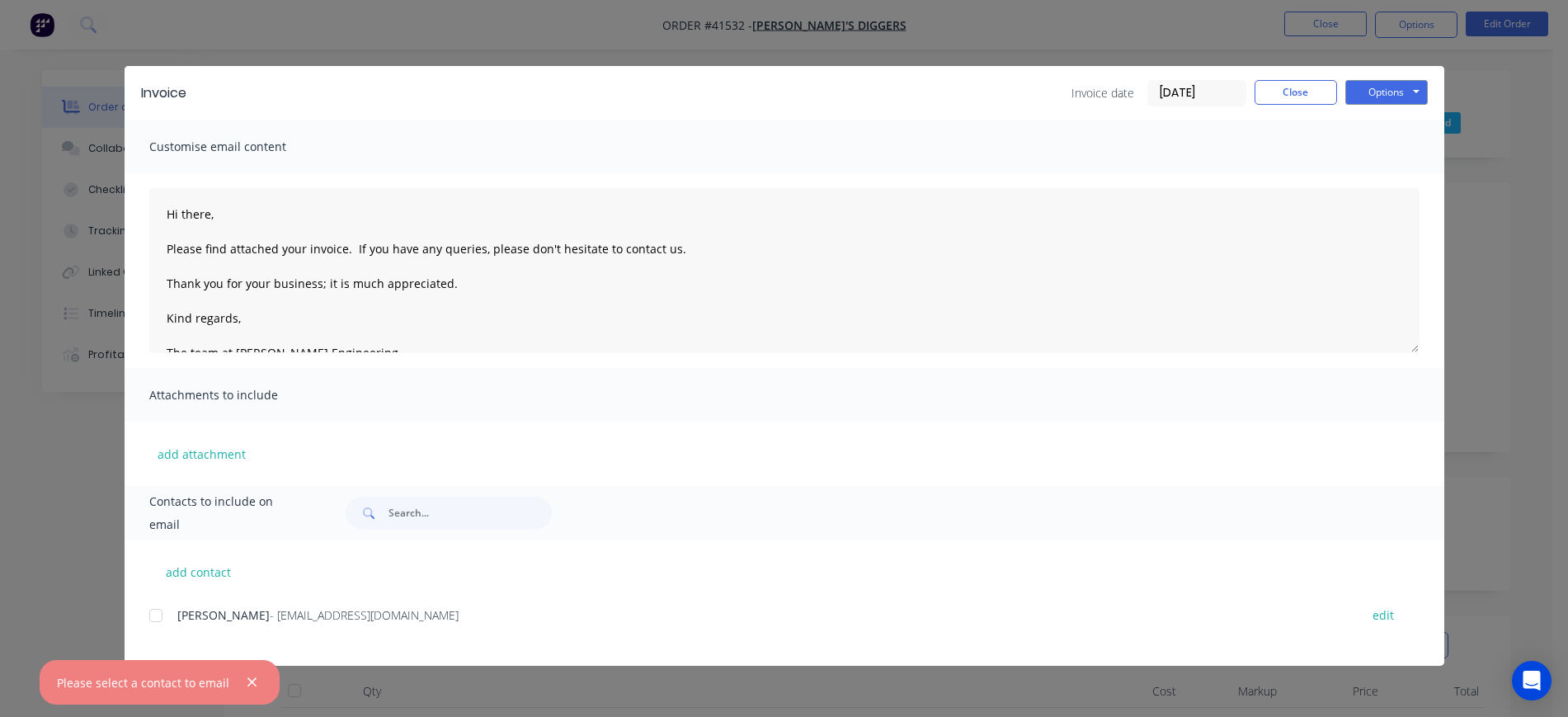
drag, startPoint x: 154, startPoint y: 613, endPoint x: 175, endPoint y: 605, distance: 22.5
click at [154, 612] on div at bounding box center [156, 615] width 33 height 33
click at [1368, 98] on button "Options" at bounding box center [1387, 93] width 83 height 25
click at [1405, 171] on button "Email" at bounding box center [1399, 176] width 106 height 27
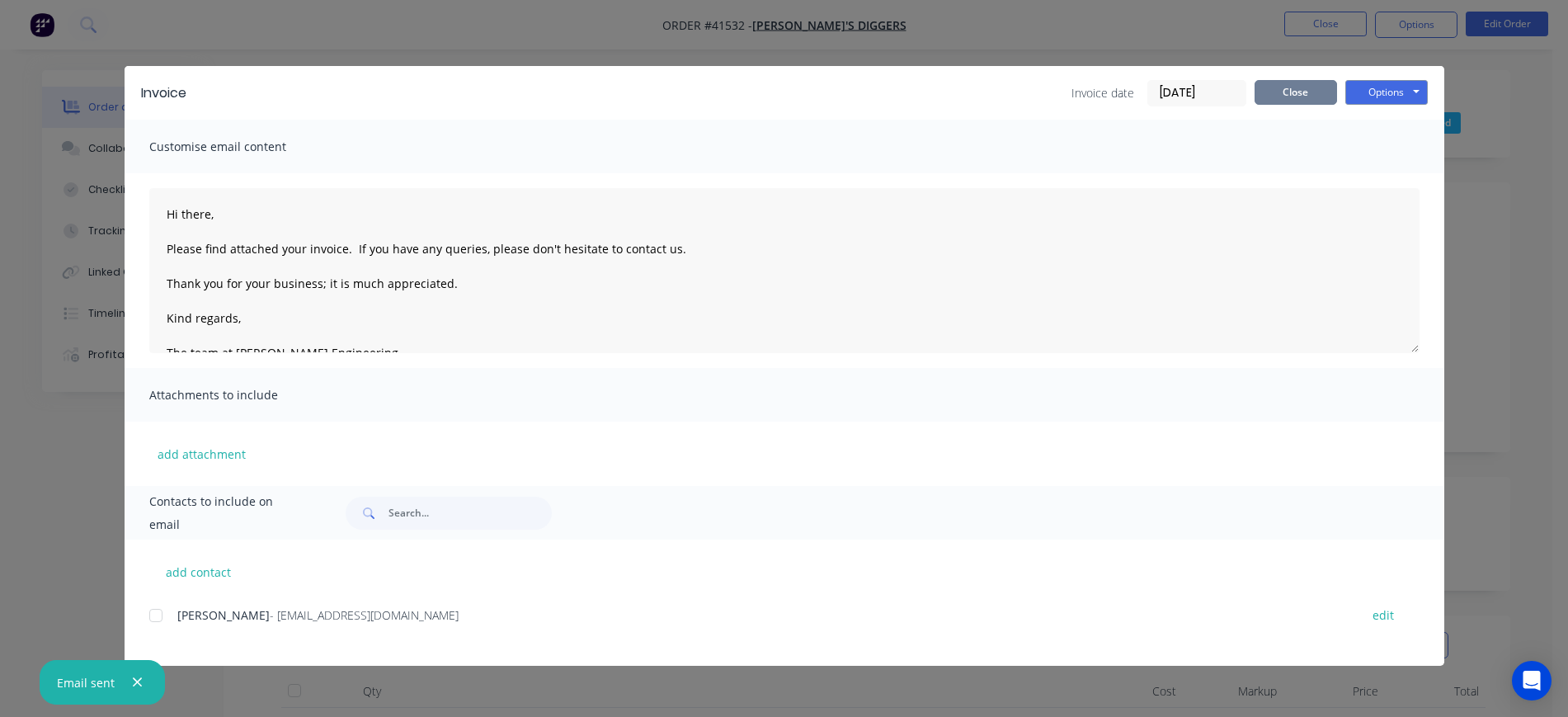
click at [1312, 97] on button "Close" at bounding box center [1296, 93] width 83 height 25
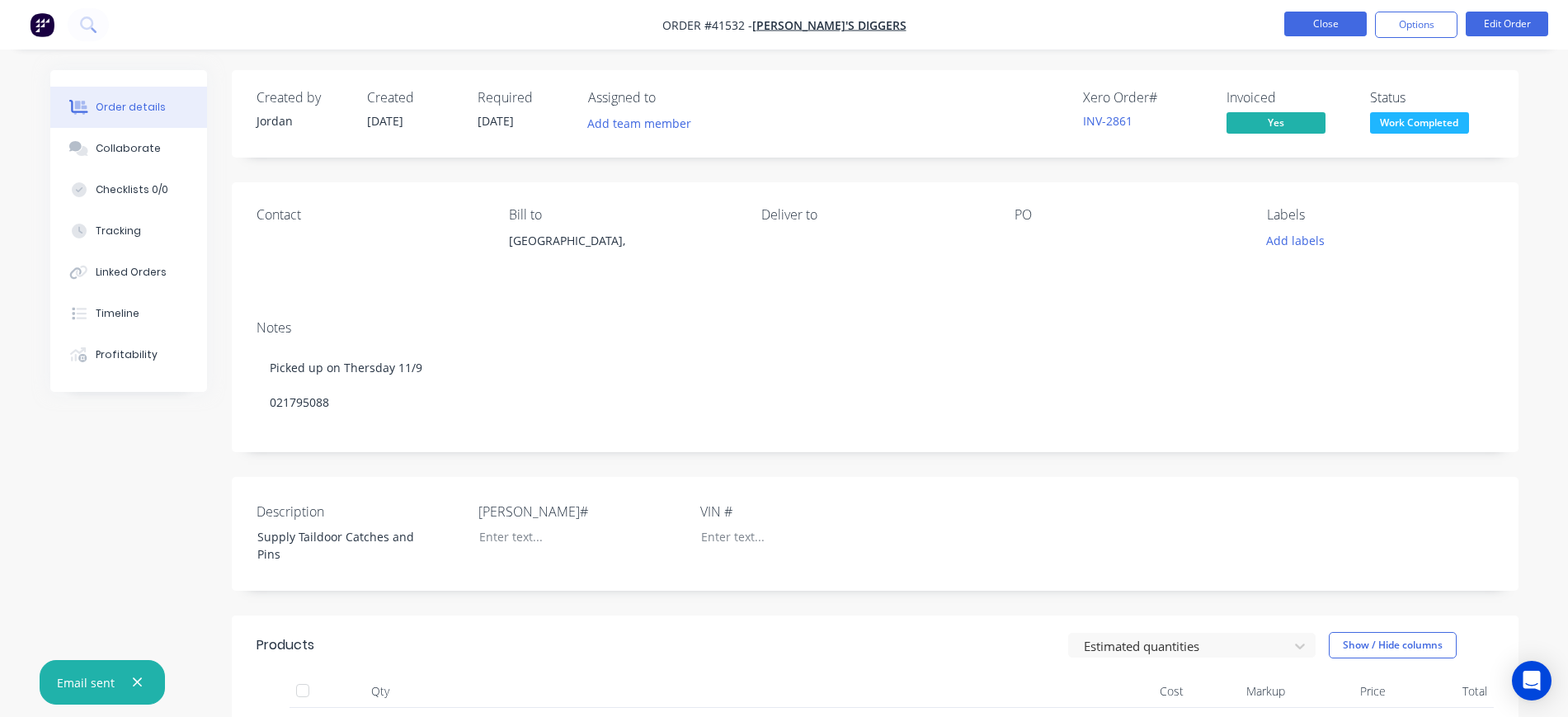
click at [1345, 26] on button "Close" at bounding box center [1326, 24] width 83 height 25
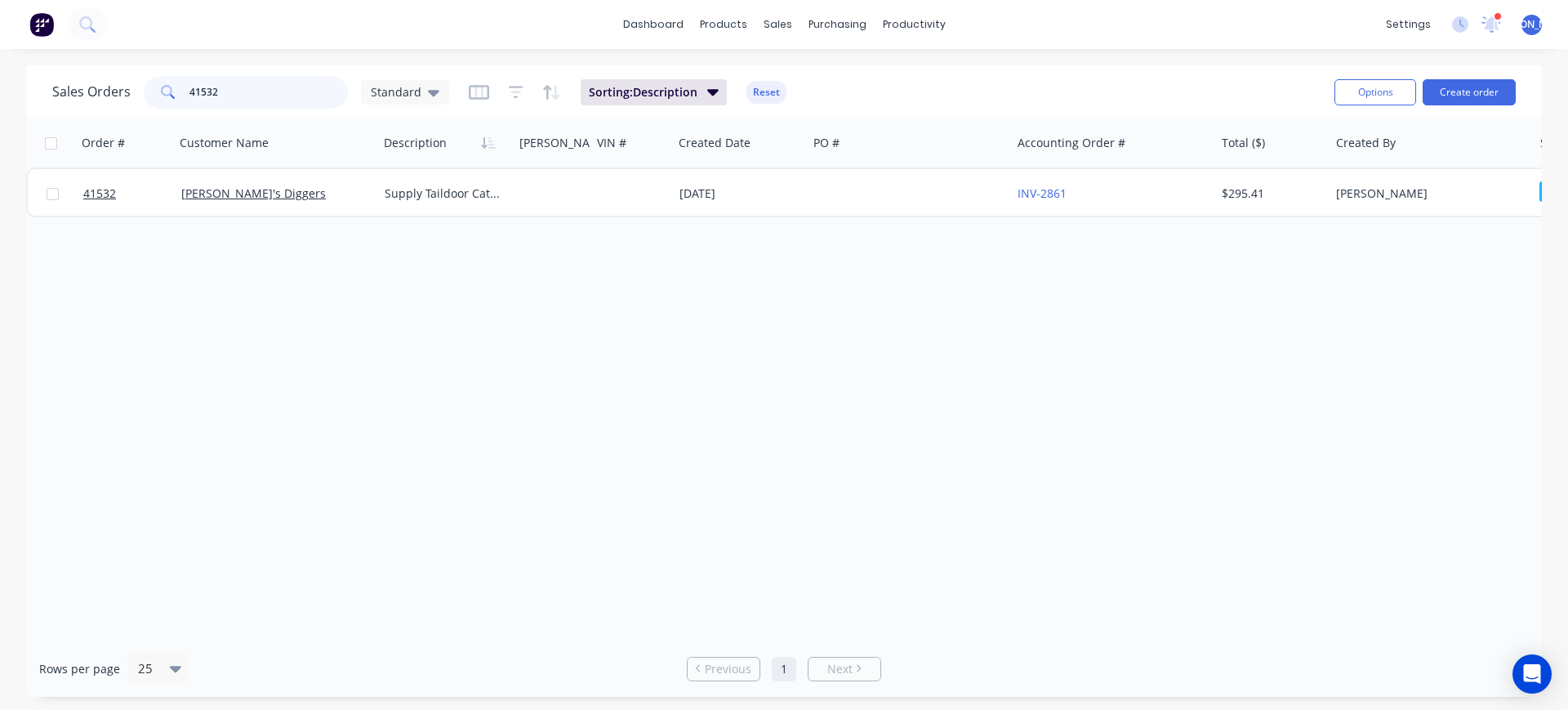
drag, startPoint x: 222, startPoint y: 83, endPoint x: 229, endPoint y: 78, distance: 8.6
click at [222, 83] on input "41532" at bounding box center [269, 92] width 159 height 33
type input "41534"
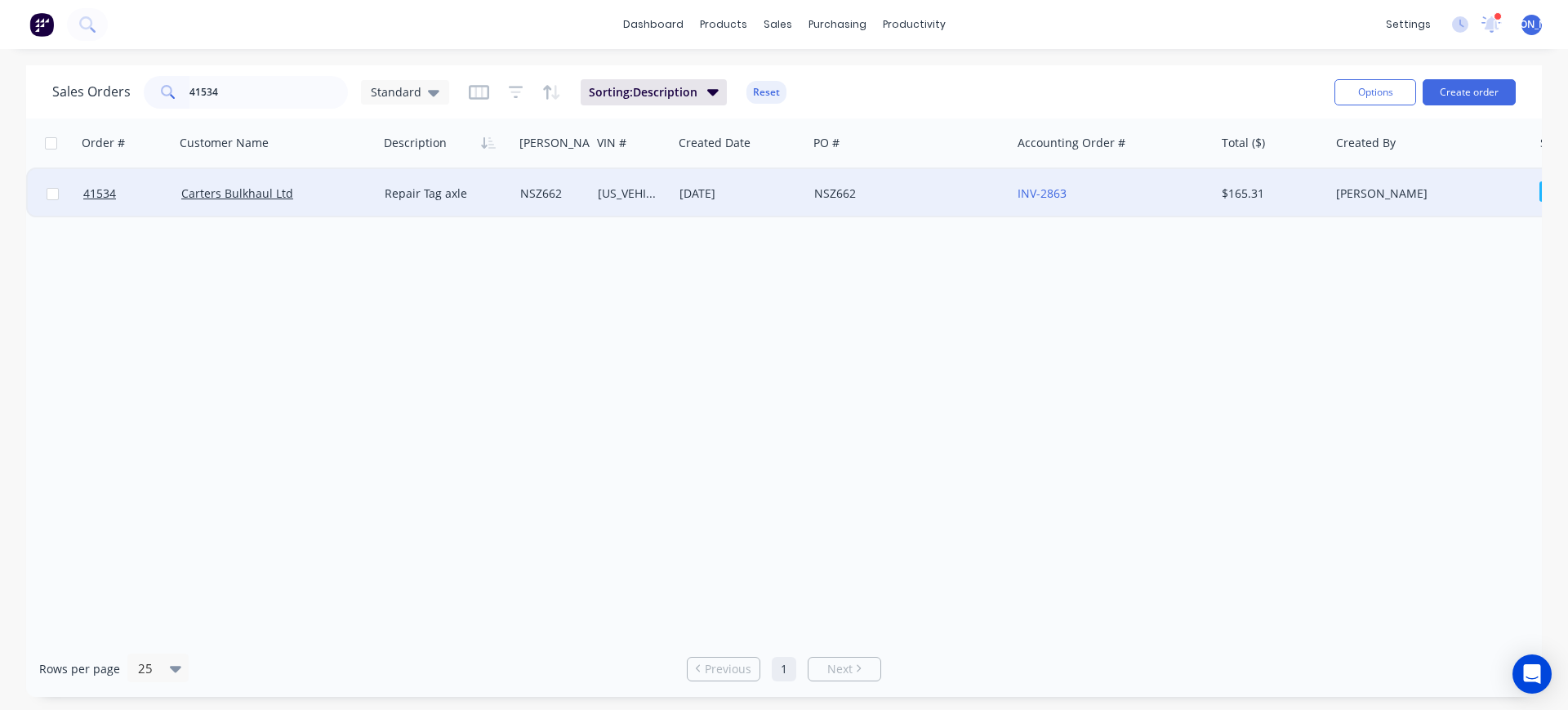
click at [322, 192] on div "Carters Bulkhaul Ltd" at bounding box center [272, 194] width 181 height 16
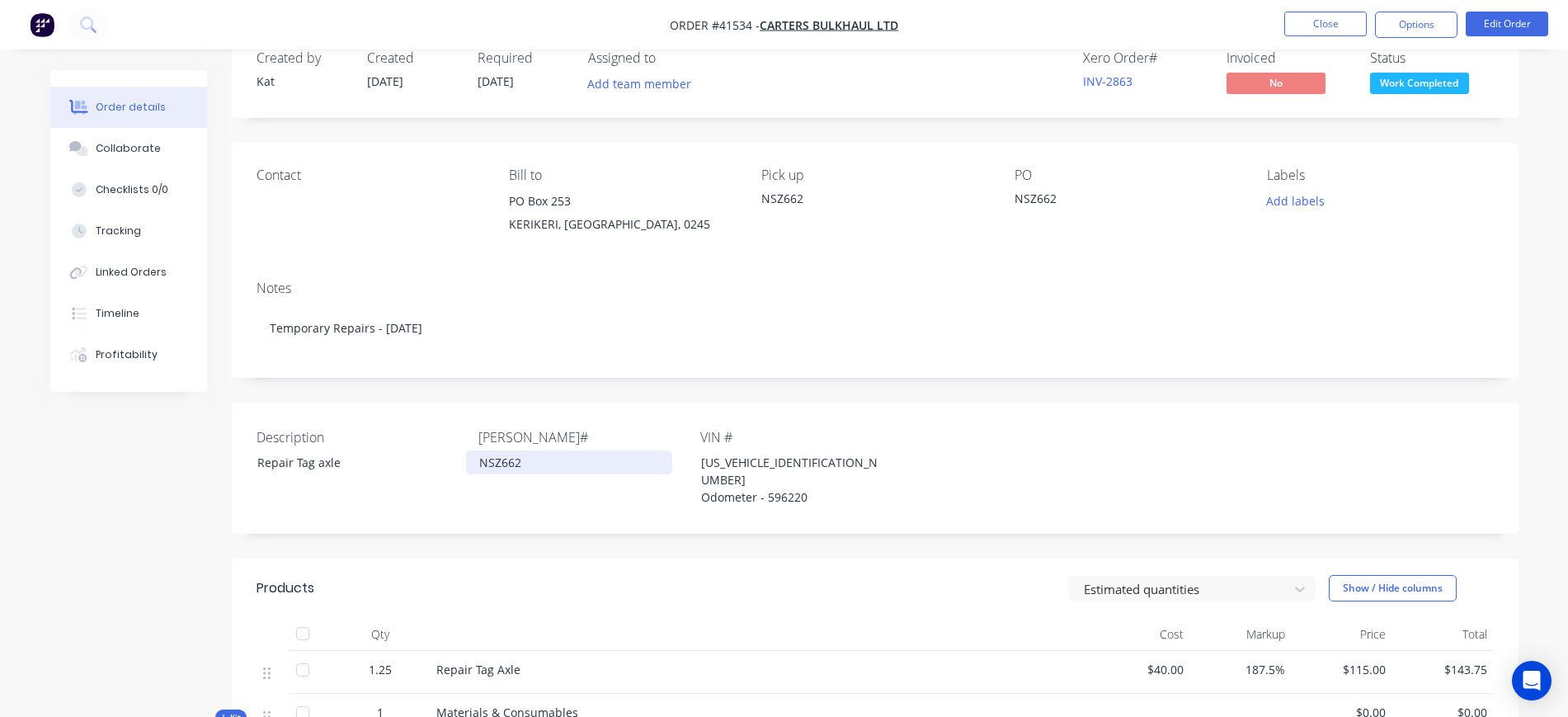
scroll to position [103, 0]
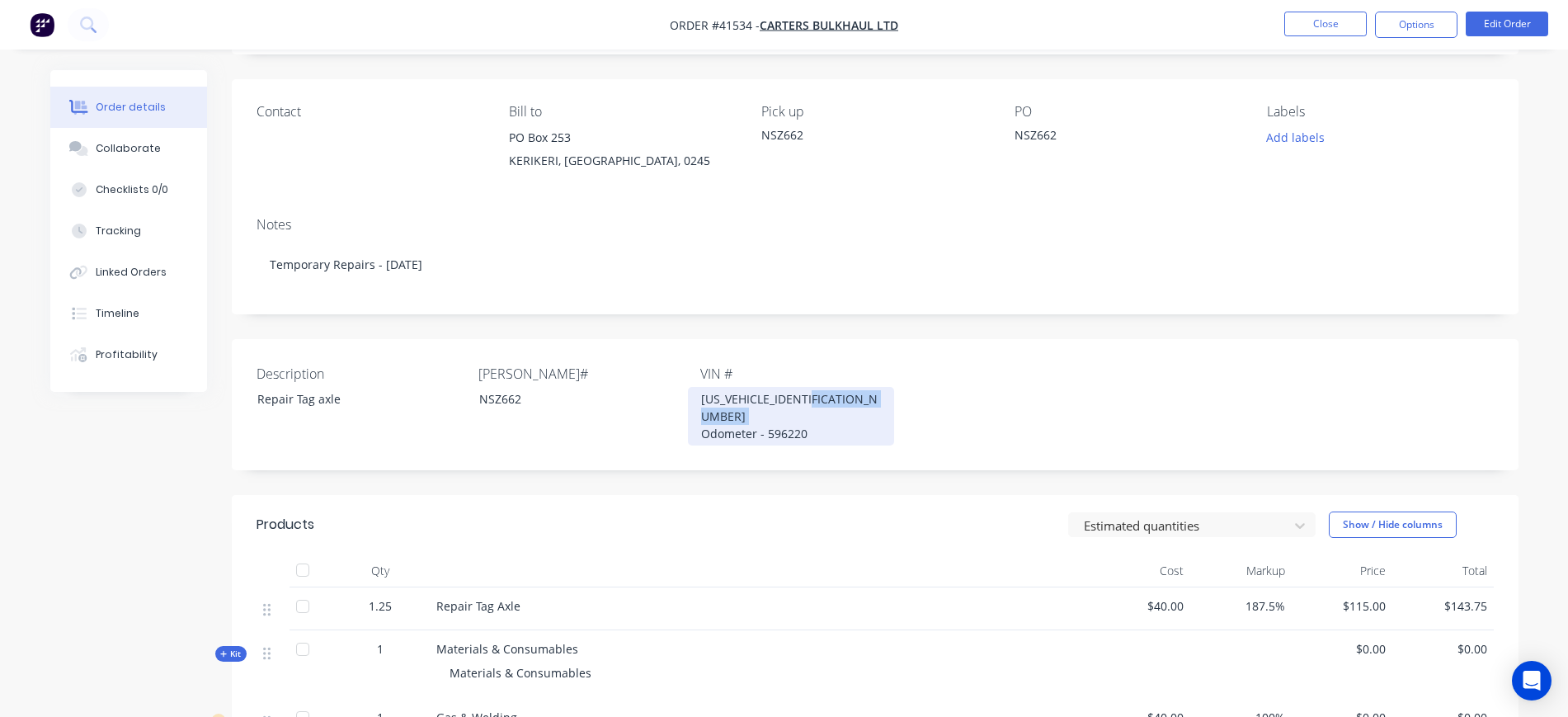
drag, startPoint x: 786, startPoint y: 414, endPoint x: 681, endPoint y: 408, distance: 105.2
click at [684, 410] on div "Description Repair Tag axle Rego# NSZ662 VIN # 1FVMHWDV7NLMU7048 Odometer - 596…" at bounding box center [875, 405] width 1287 height 131
click at [620, 444] on div "Description Repair Tag axle Rego# NSZ662 VIN # 1FVMHWDV7NLMU7048 Odometer - 596…" at bounding box center [875, 405] width 1287 height 131
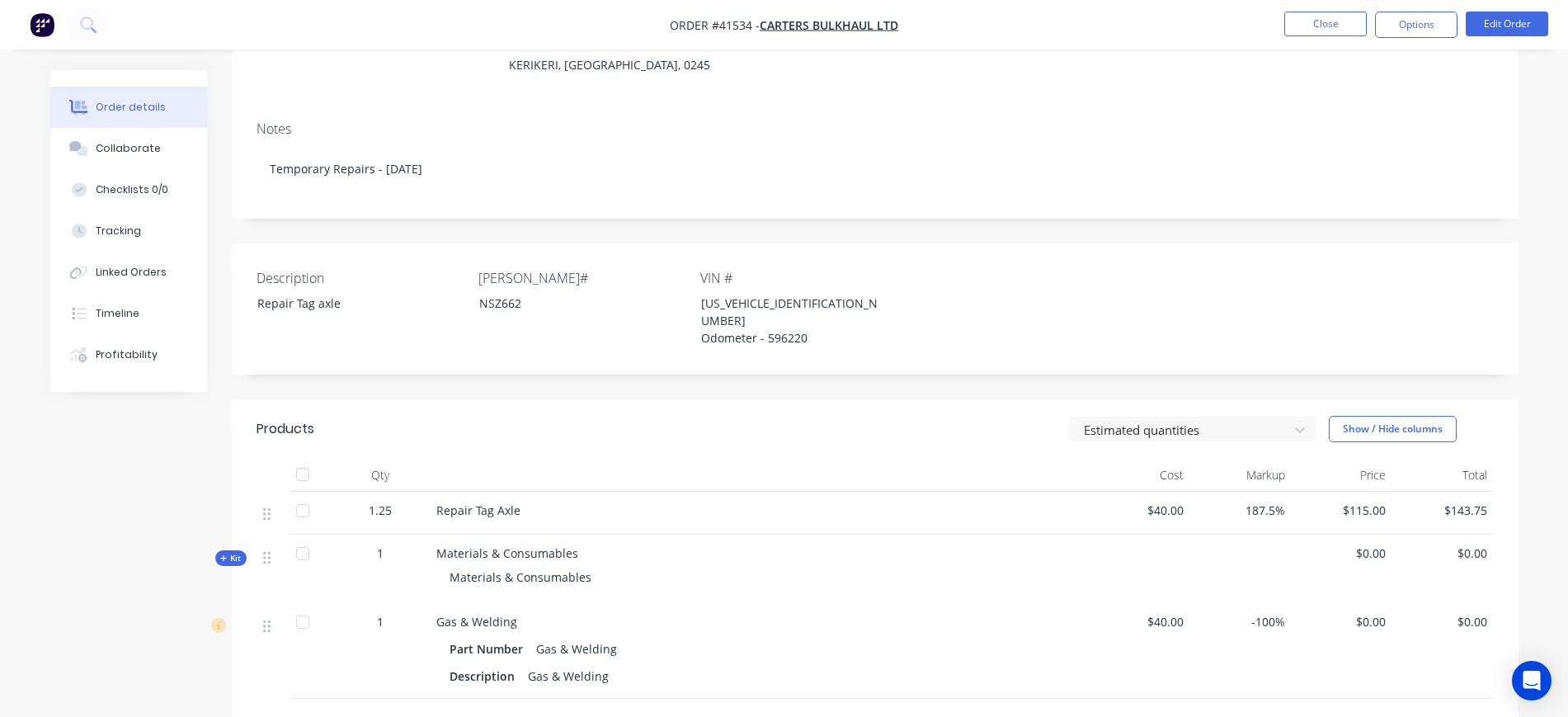
scroll to position [207, 0]
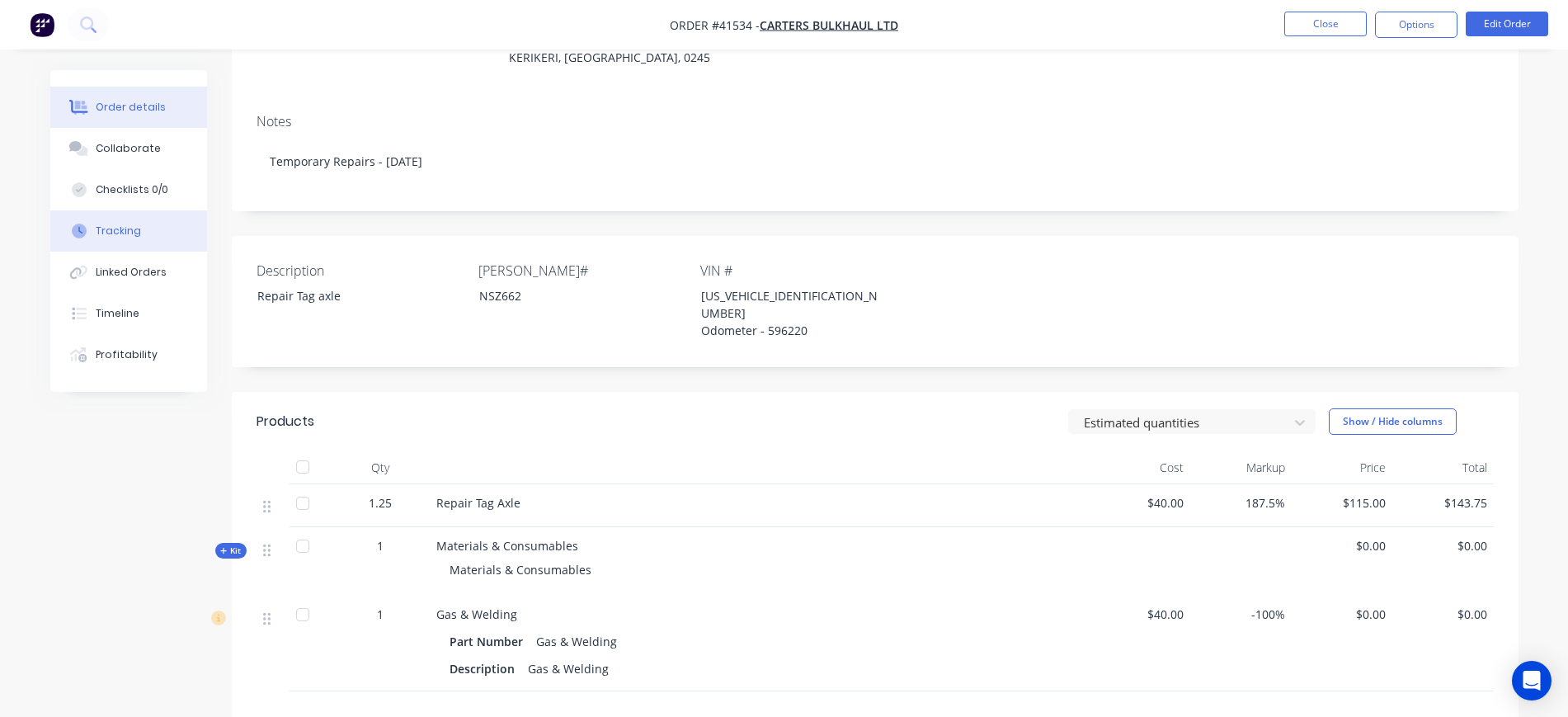
click at [117, 230] on div "Tracking" at bounding box center [118, 231] width 45 height 15
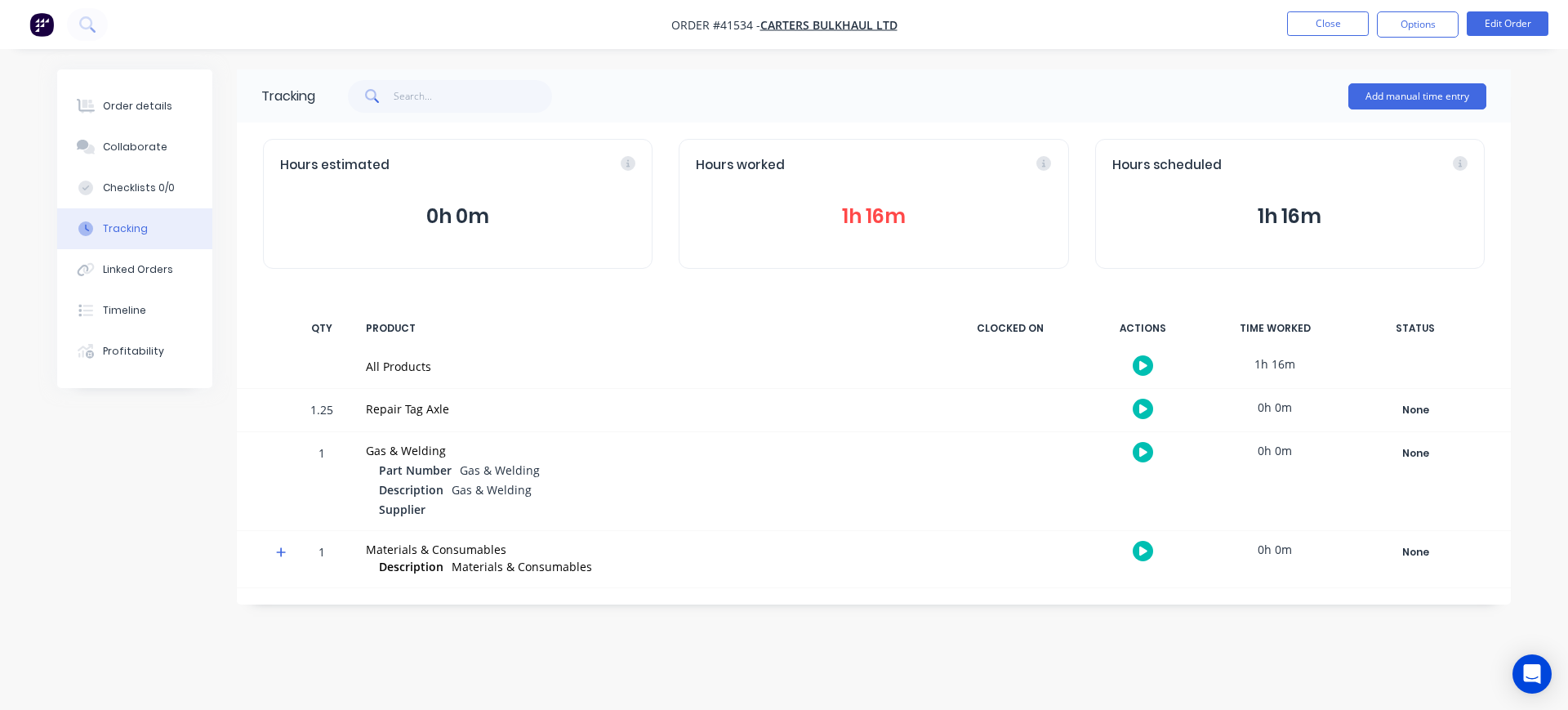
click at [120, 229] on div "Tracking" at bounding box center [125, 229] width 45 height 15
click at [126, 119] on button "Order details" at bounding box center [135, 106] width 155 height 41
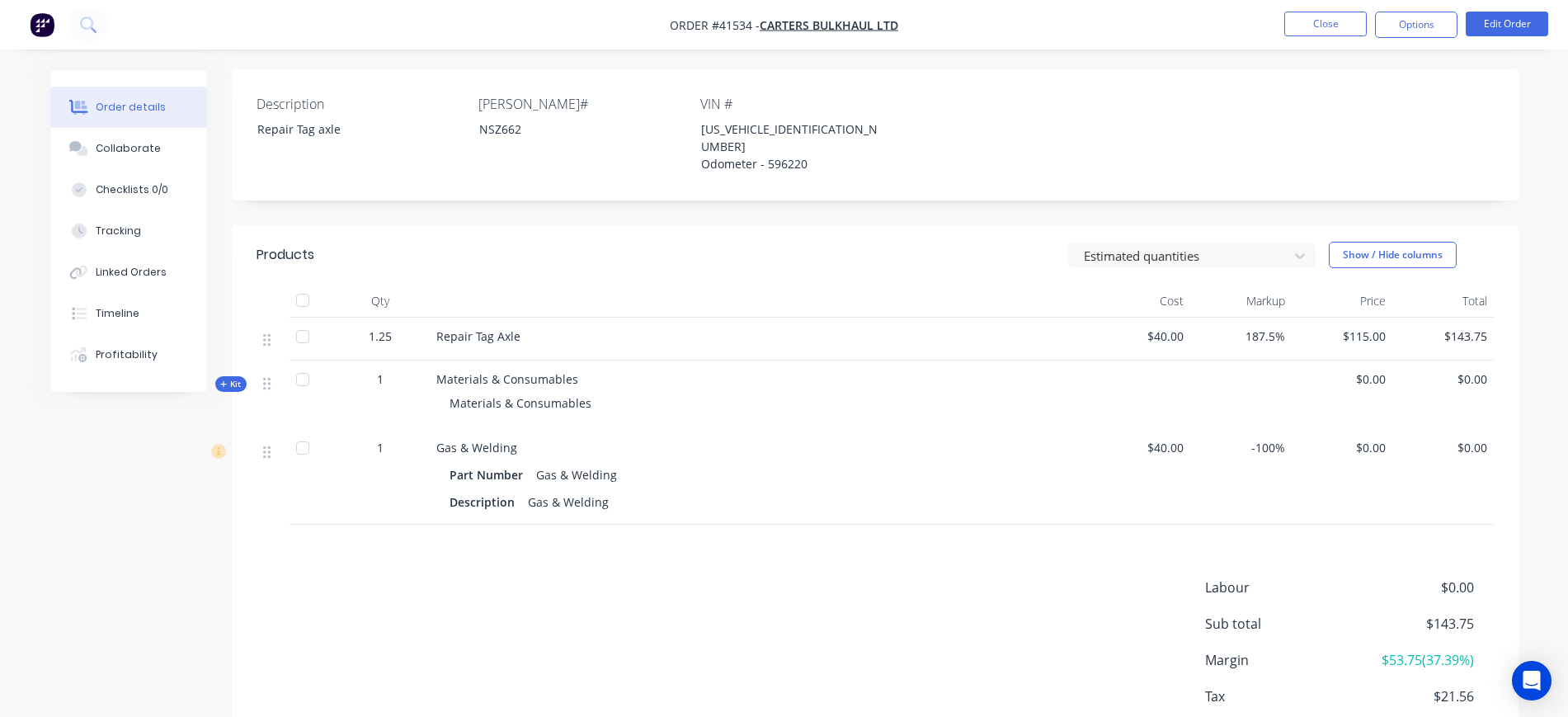
scroll to position [310, 0]
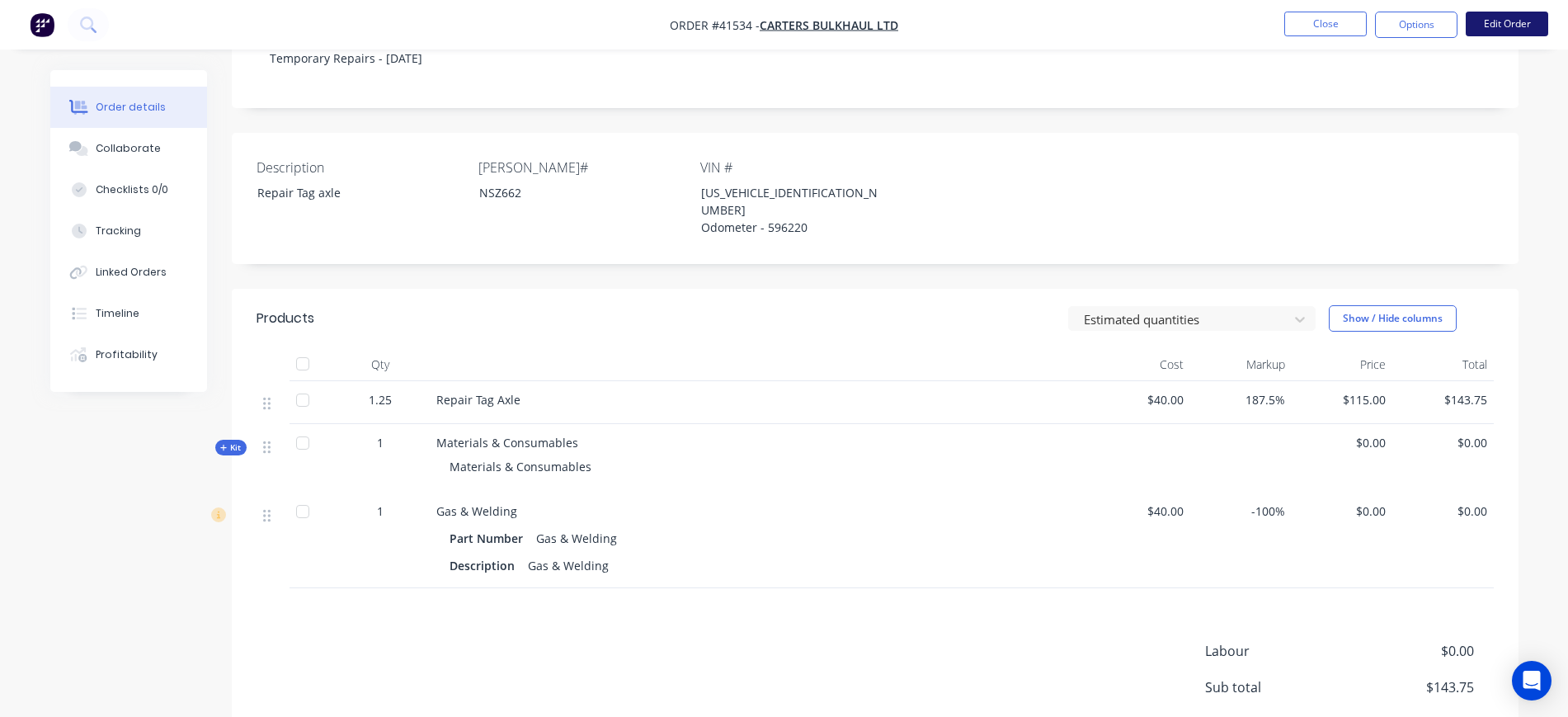
click at [1504, 23] on button "Edit Order" at bounding box center [1508, 24] width 83 height 25
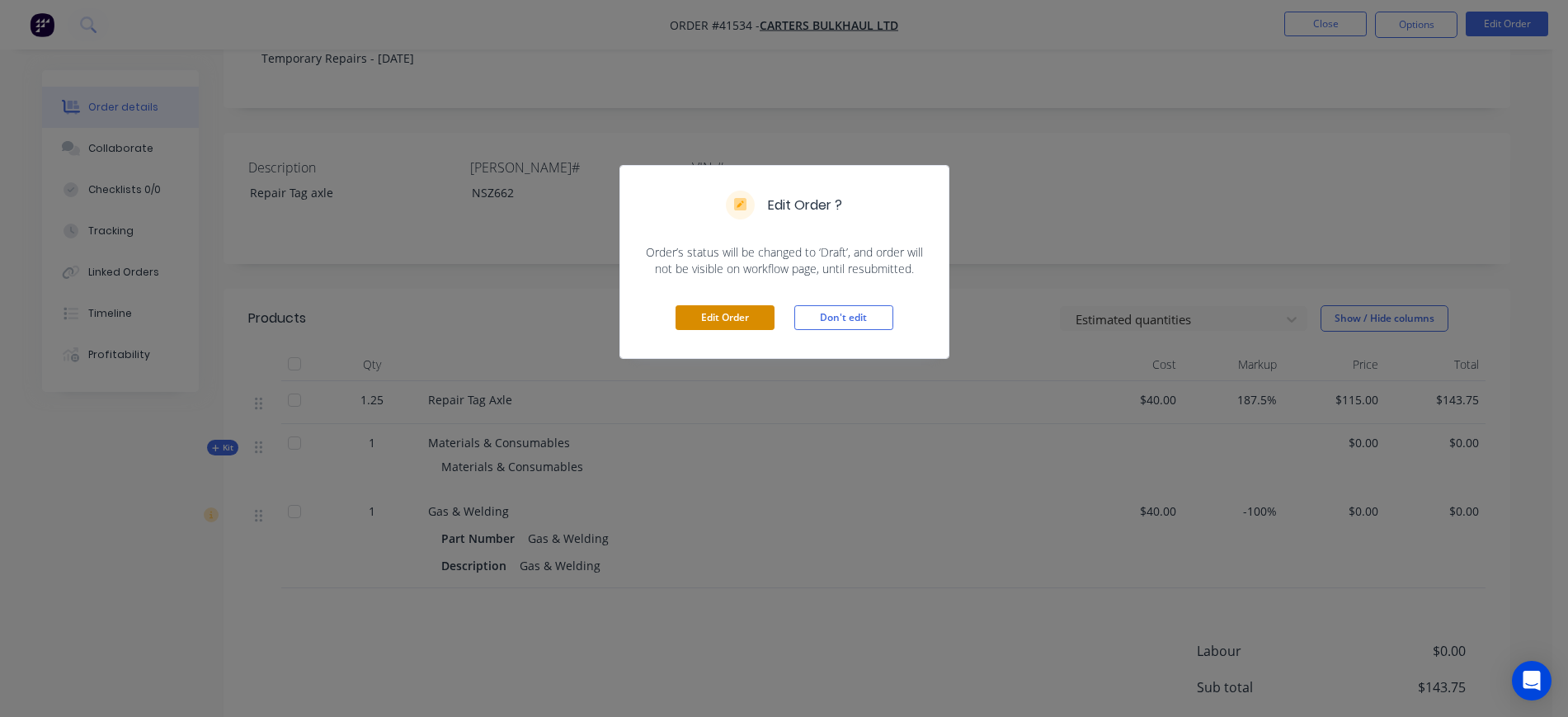
click at [714, 321] on button "Edit Order" at bounding box center [725, 318] width 99 height 25
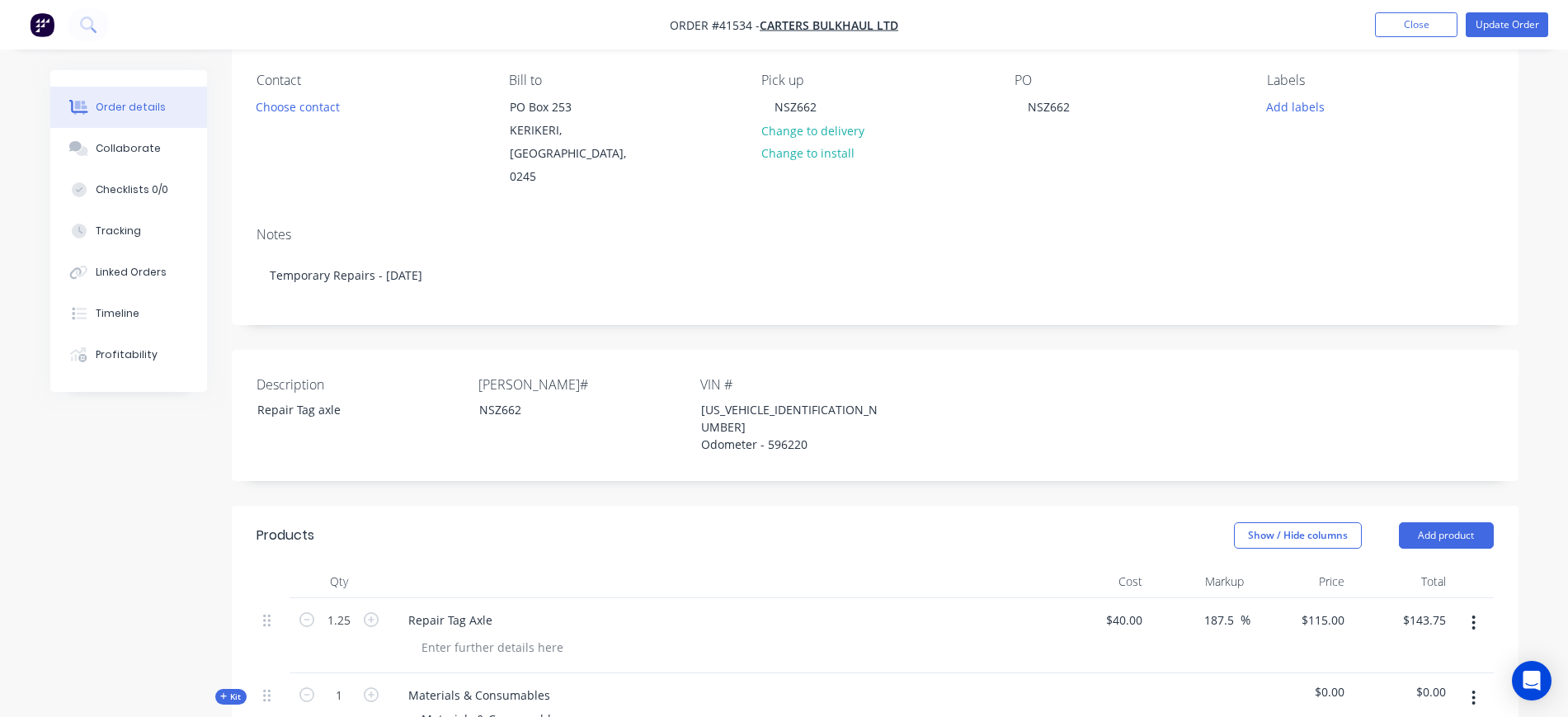
scroll to position [413, 0]
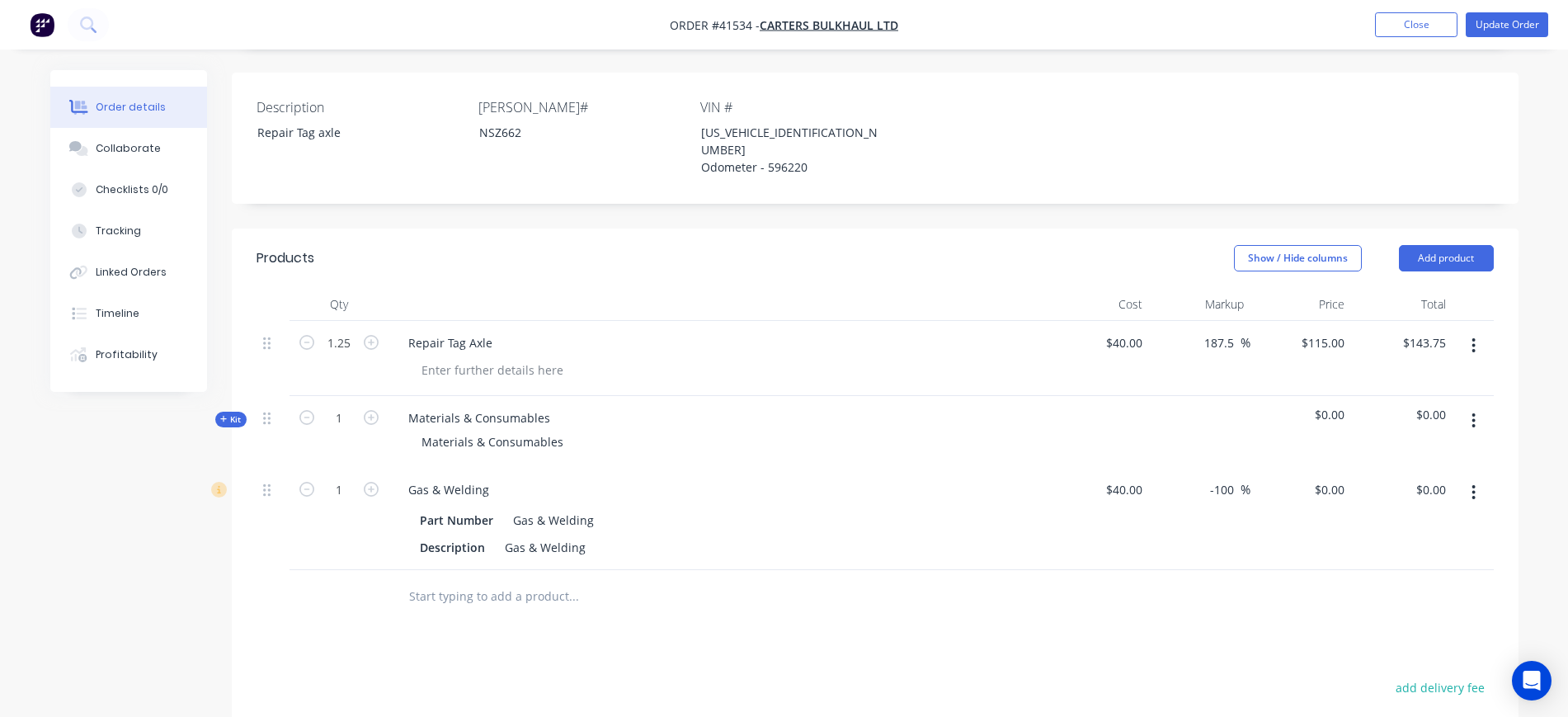
click at [1471, 406] on button "button" at bounding box center [1474, 421] width 39 height 30
drag, startPoint x: 1387, startPoint y: 522, endPoint x: 1361, endPoint y: 506, distance: 30.5
click at [1386, 551] on div "Delete" at bounding box center [1416, 563] width 127 height 24
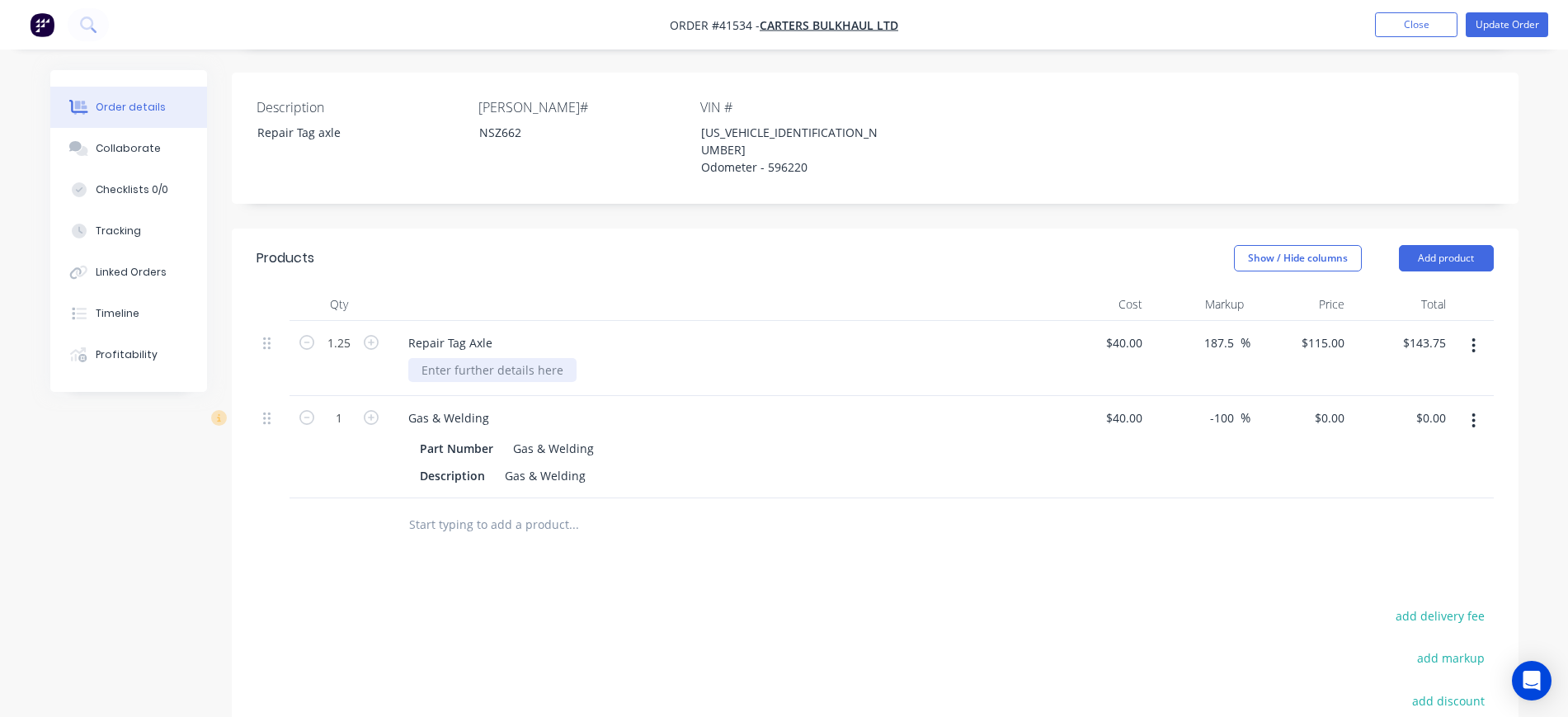
click at [453, 358] on div at bounding box center [493, 370] width 168 height 24
click at [536, 508] on input "text" at bounding box center [574, 525] width 330 height 33
click at [1439, 245] on button "Add product" at bounding box center [1447, 259] width 95 height 26
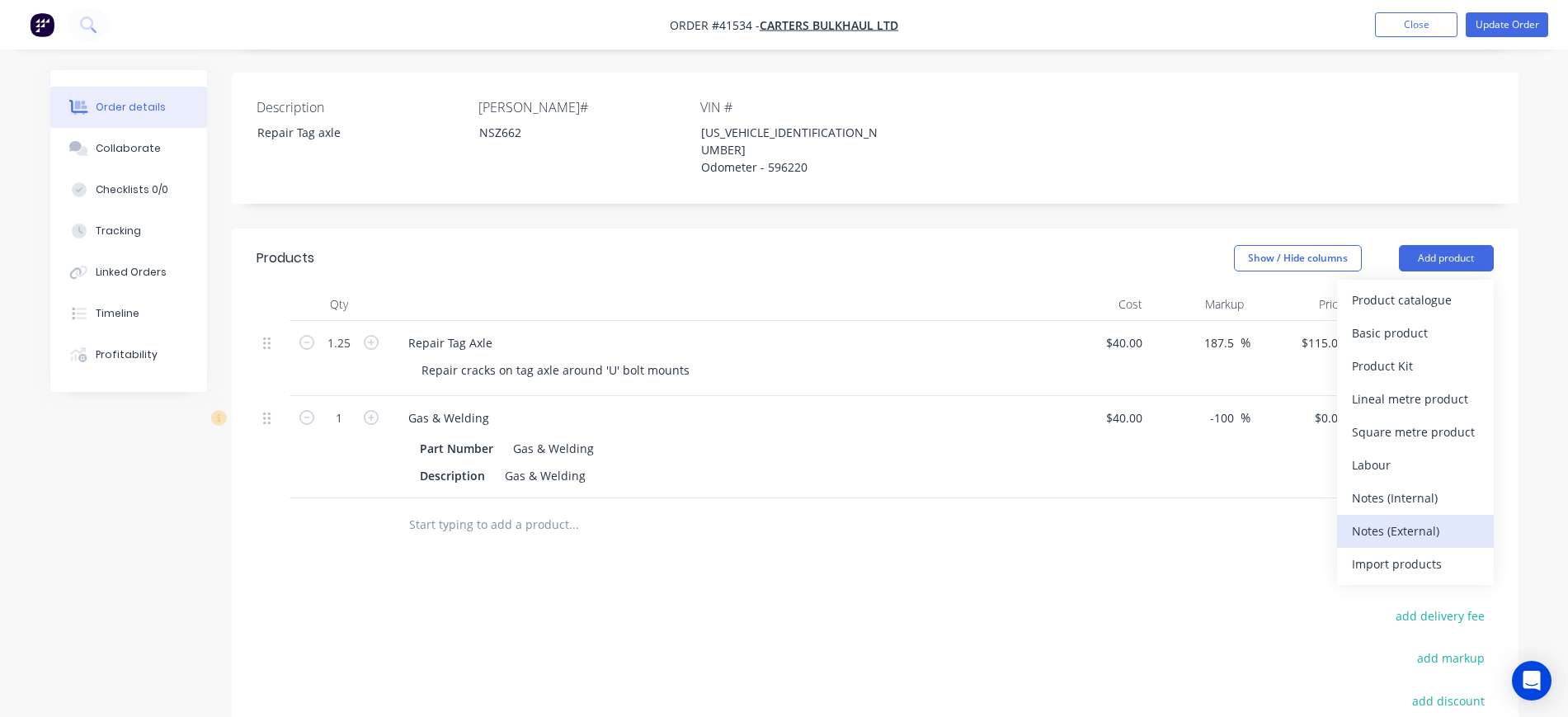
click at [1428, 519] on div "Notes (External)" at bounding box center [1416, 530] width 127 height 24
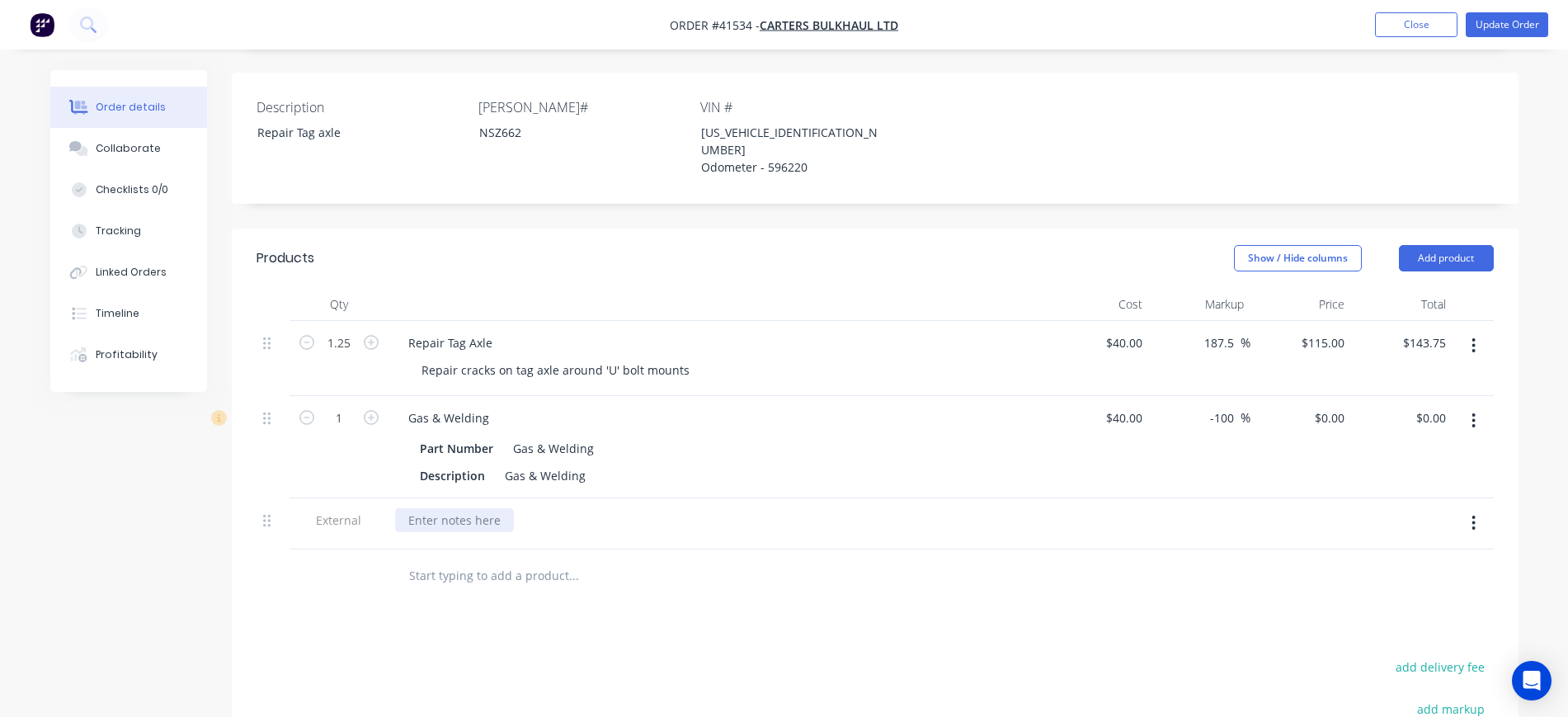
click at [467, 508] on div at bounding box center [455, 520] width 119 height 24
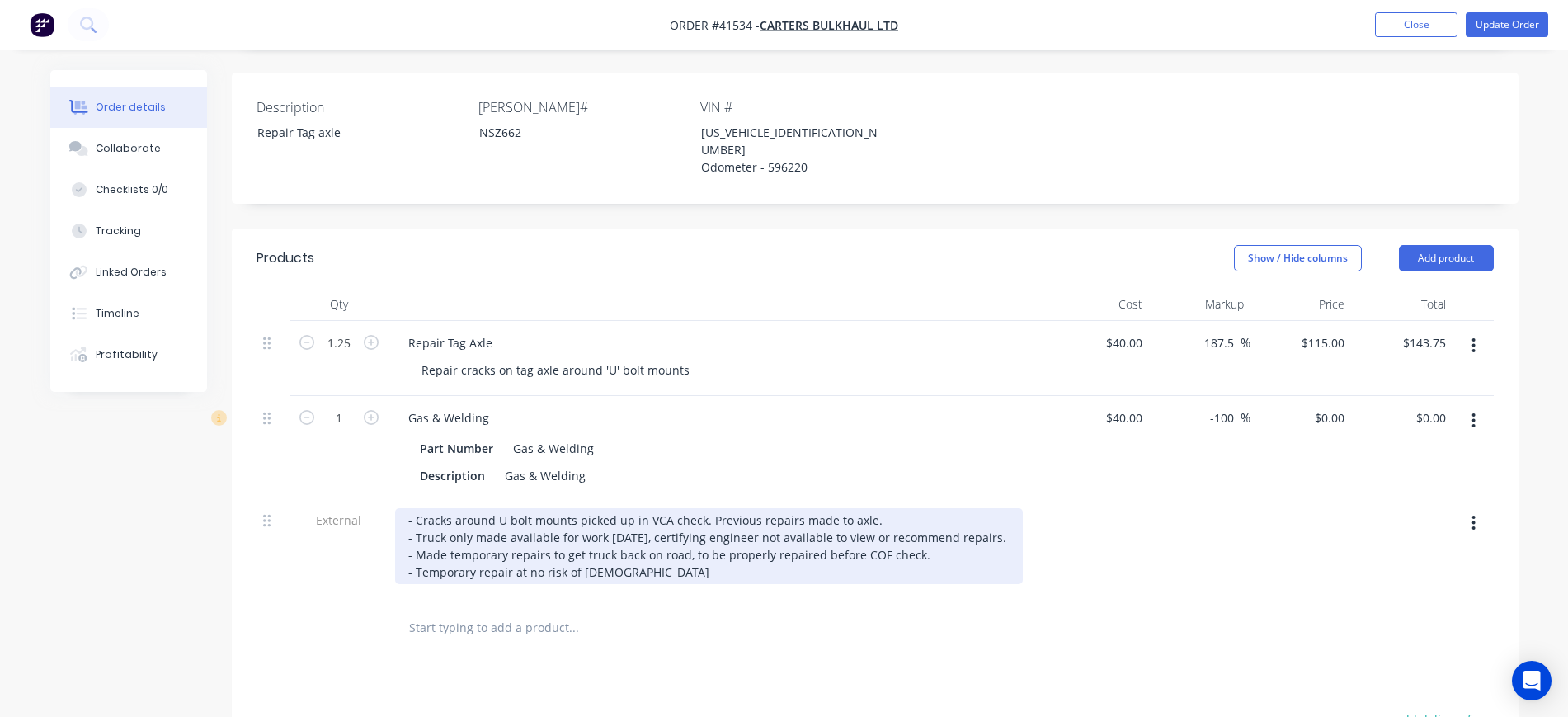
drag, startPoint x: 613, startPoint y: 543, endPoint x: 599, endPoint y: 532, distance: 17.8
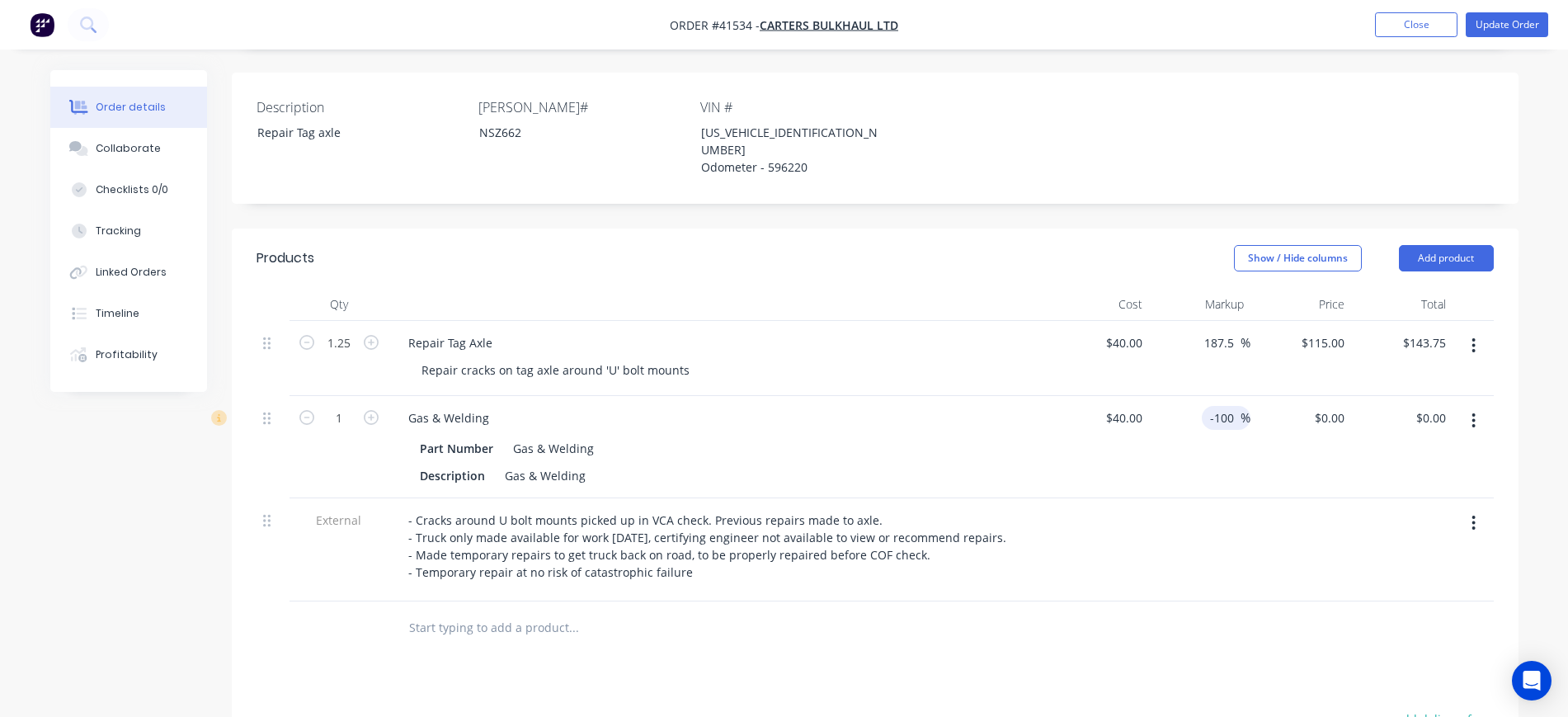
click at [1228, 406] on input "-100" at bounding box center [1225, 418] width 32 height 24
drag, startPoint x: 1228, startPoint y: 377, endPoint x: 1201, endPoint y: 377, distance: 27.0
click at [1202, 406] on div "-100 -100 %" at bounding box center [1226, 418] width 49 height 24
type input "-50"
type input "$20.00"
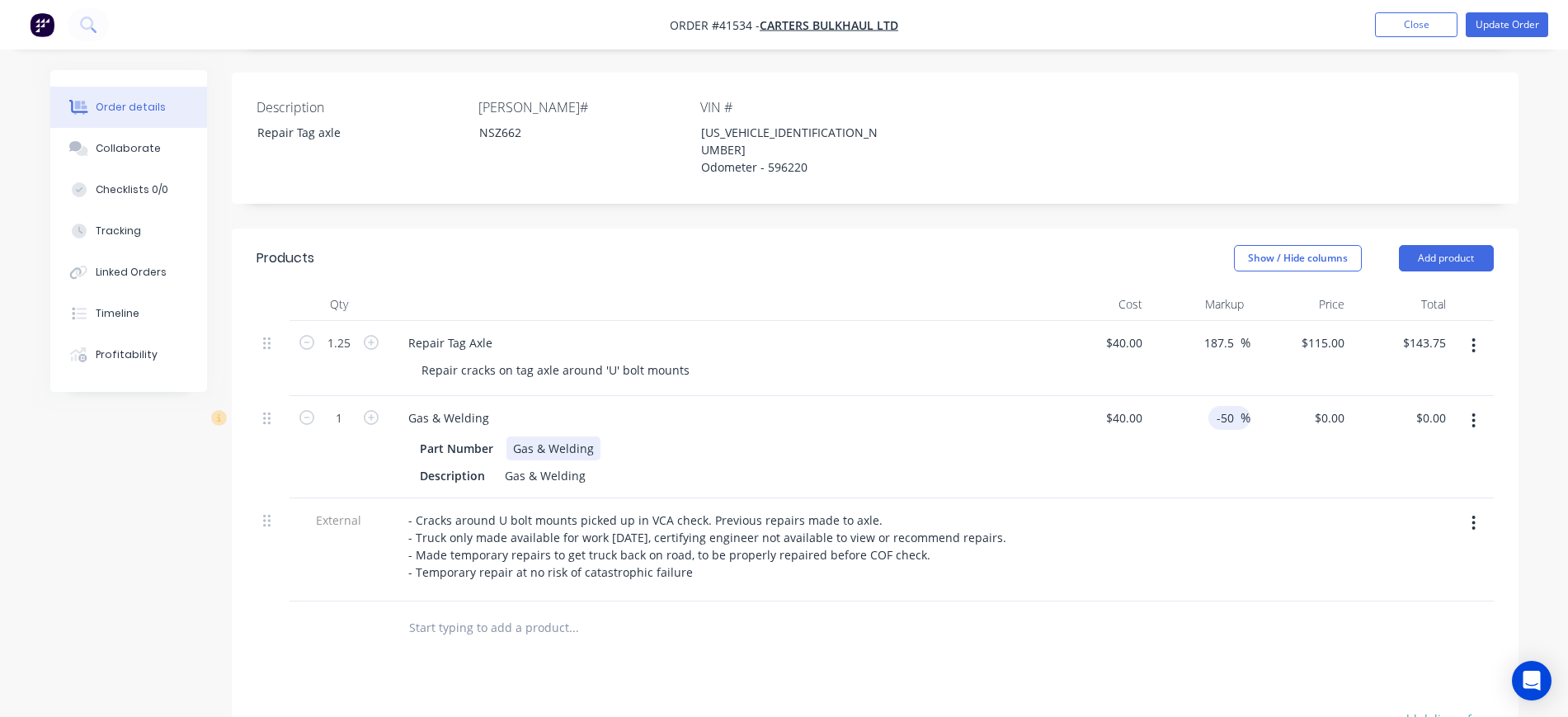
type input "$20.00"
click at [888, 434] on div "Part Number Gas & Welding Description Gas & Welding" at bounding box center [718, 461] width 647 height 55
type input "$10.00"
type input "$5.00"
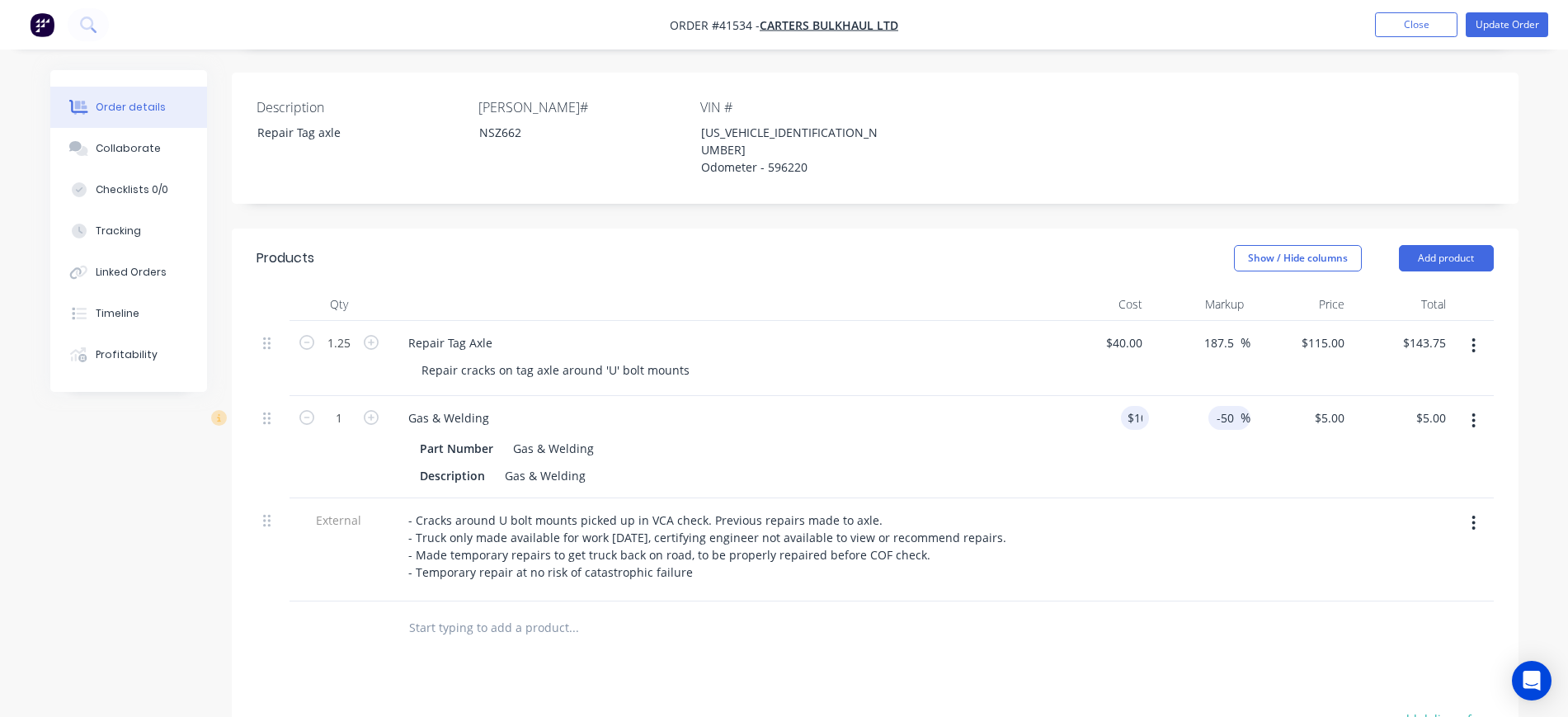
click at [1232, 406] on input "-50" at bounding box center [1228, 418] width 26 height 24
type input "-"
type input "100"
type input "$20.00"
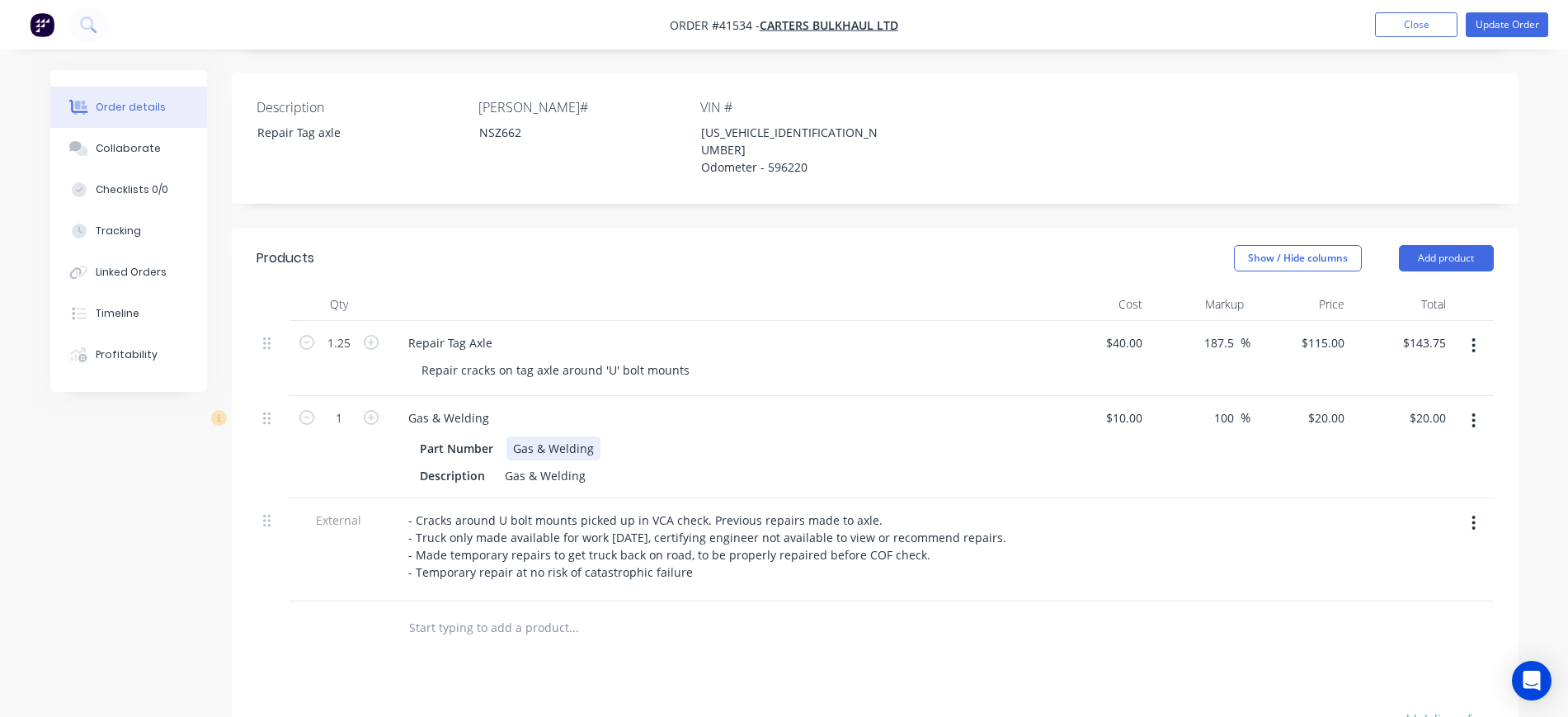
click at [987, 437] on div "Part Number Gas & Welding" at bounding box center [715, 449] width 604 height 24
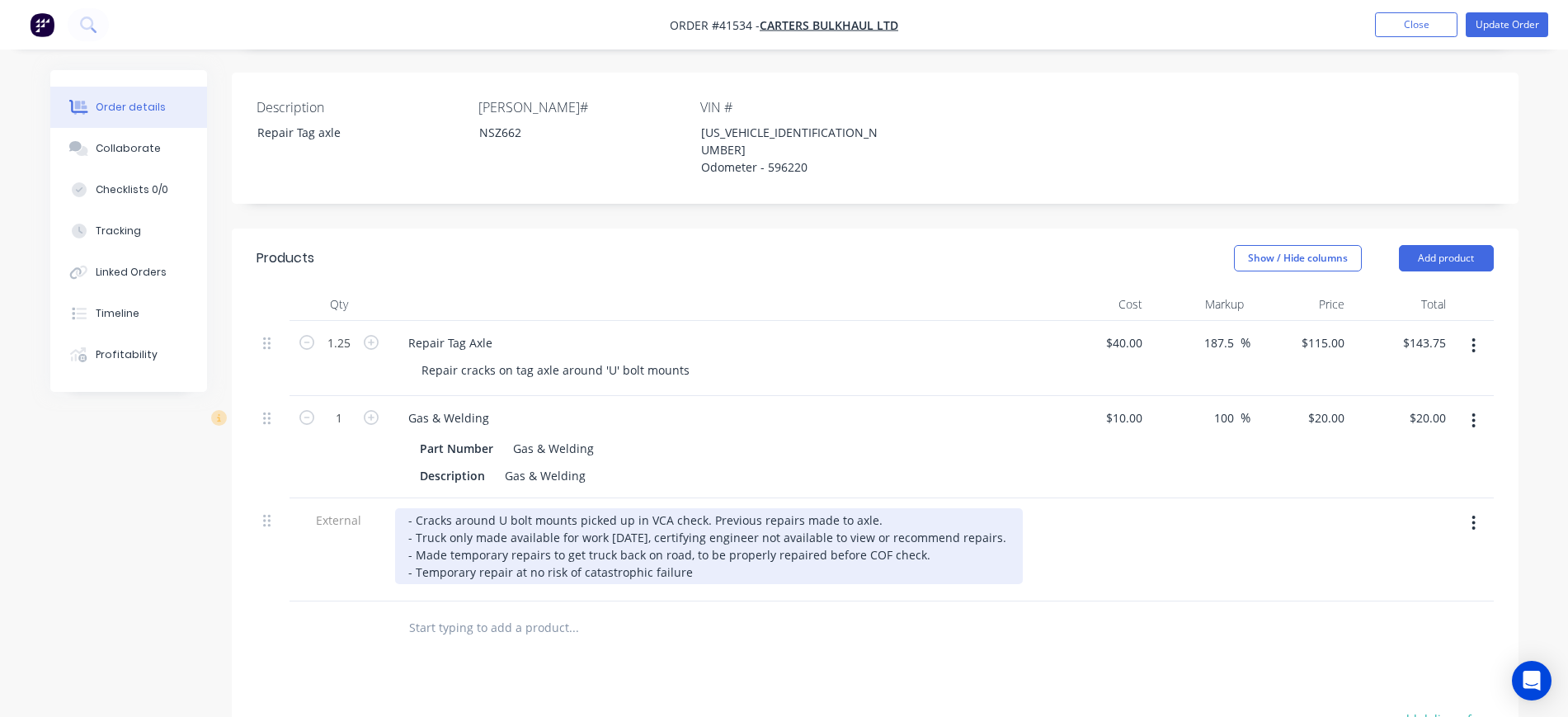
click at [917, 511] on div "- Cracks around U bolt mounts picked up in VCA check. Previous repairs made to …" at bounding box center [709, 546] width 628 height 76
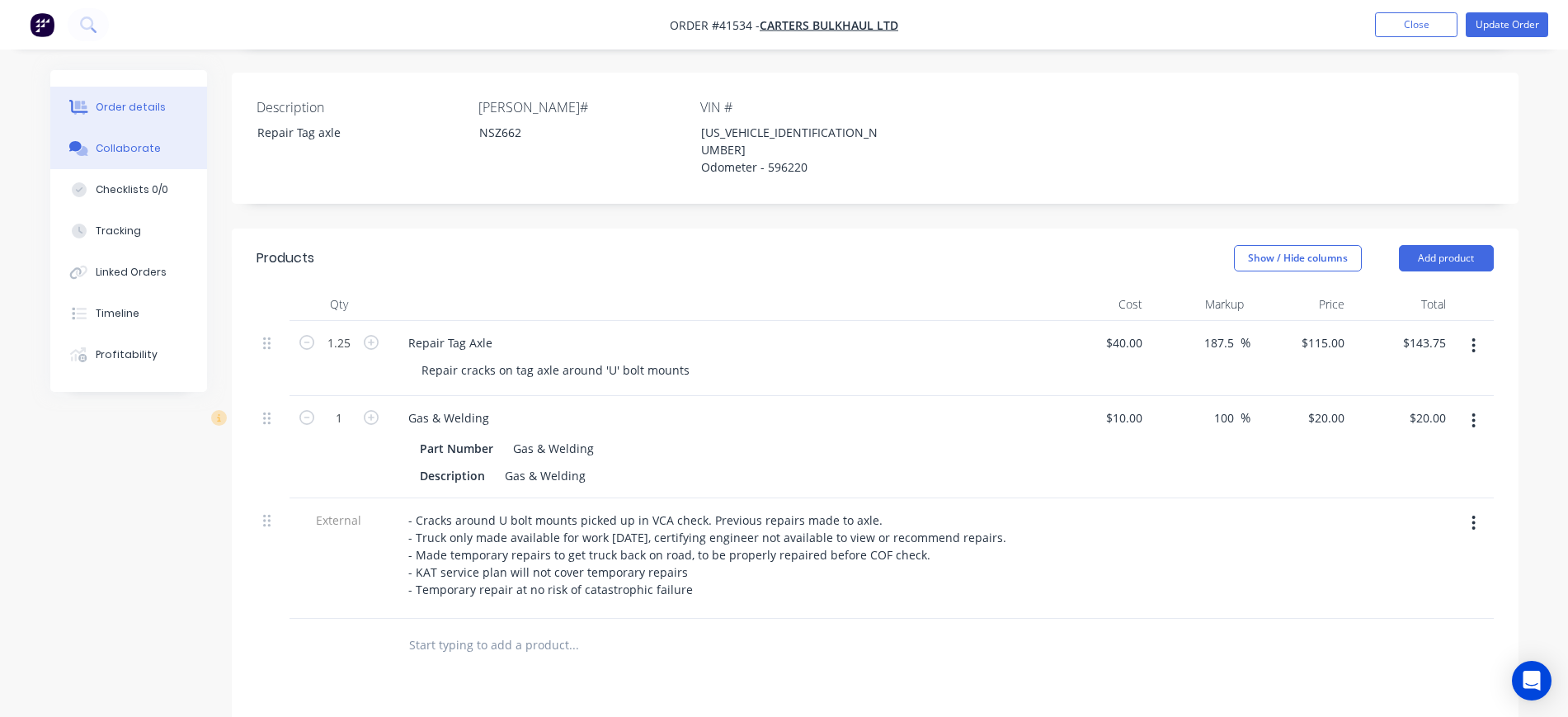
click at [134, 154] on div "Collaborate" at bounding box center [128, 149] width 65 height 15
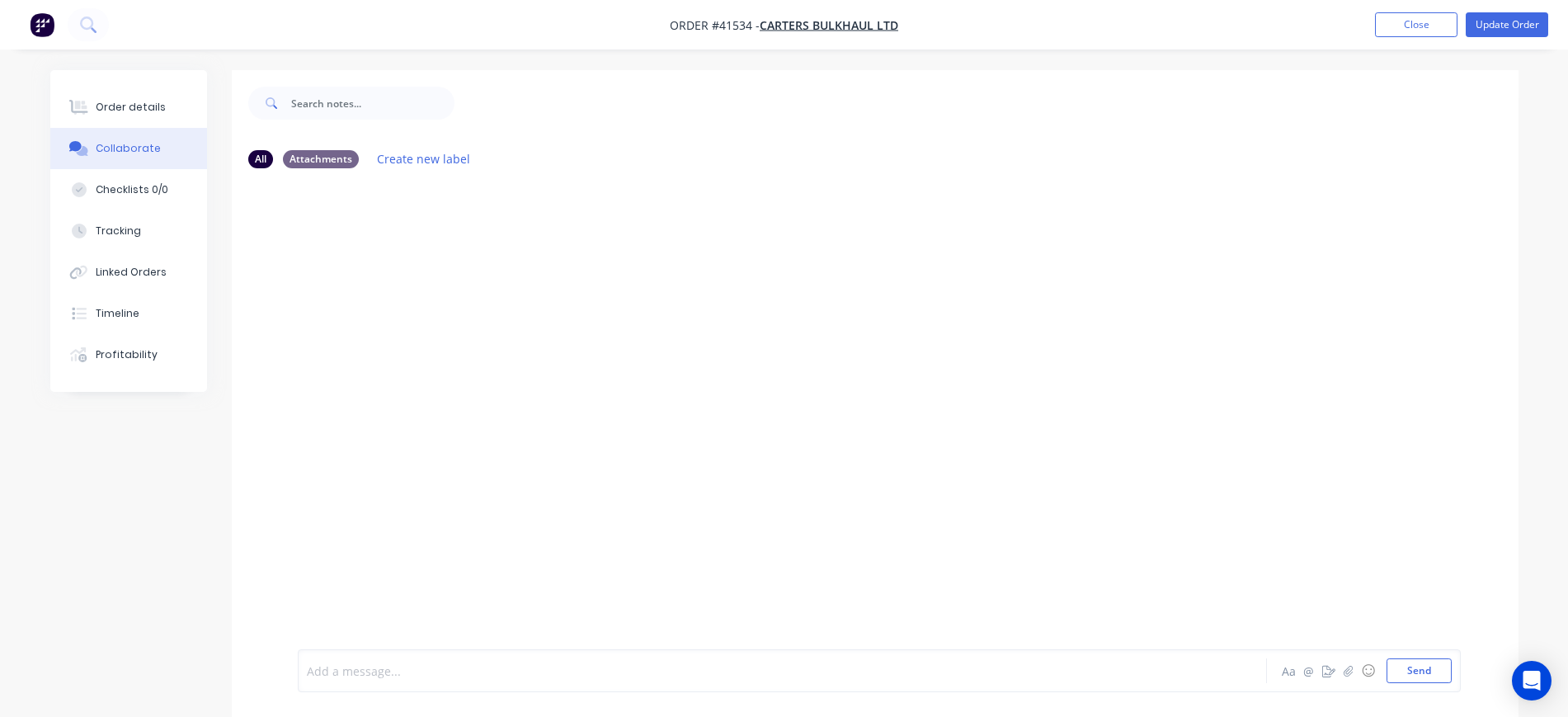
drag, startPoint x: 403, startPoint y: 673, endPoint x: 408, endPoint y: 653, distance: 20.6
click at [403, 672] on div at bounding box center [737, 671] width 858 height 17
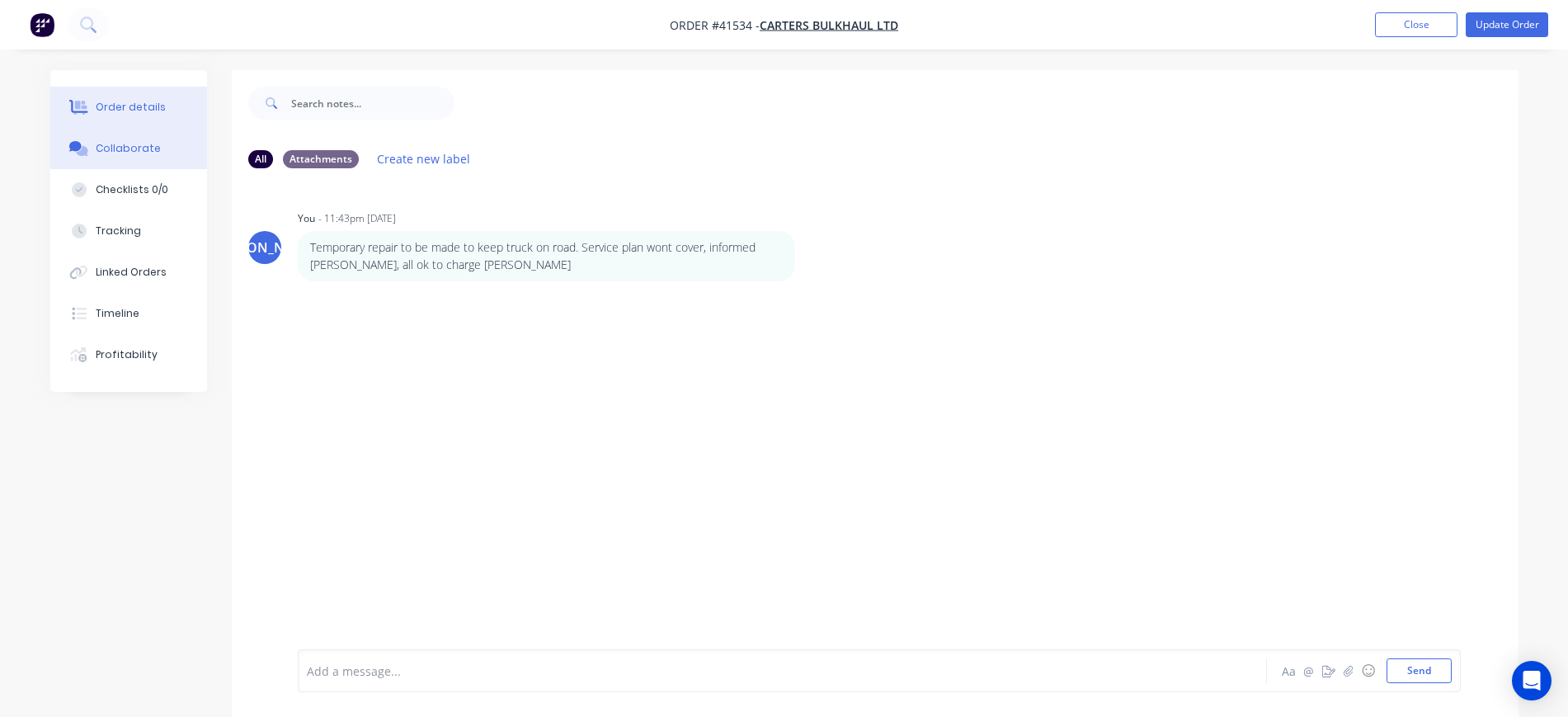
click at [132, 107] on div "Order details" at bounding box center [130, 107] width 70 height 15
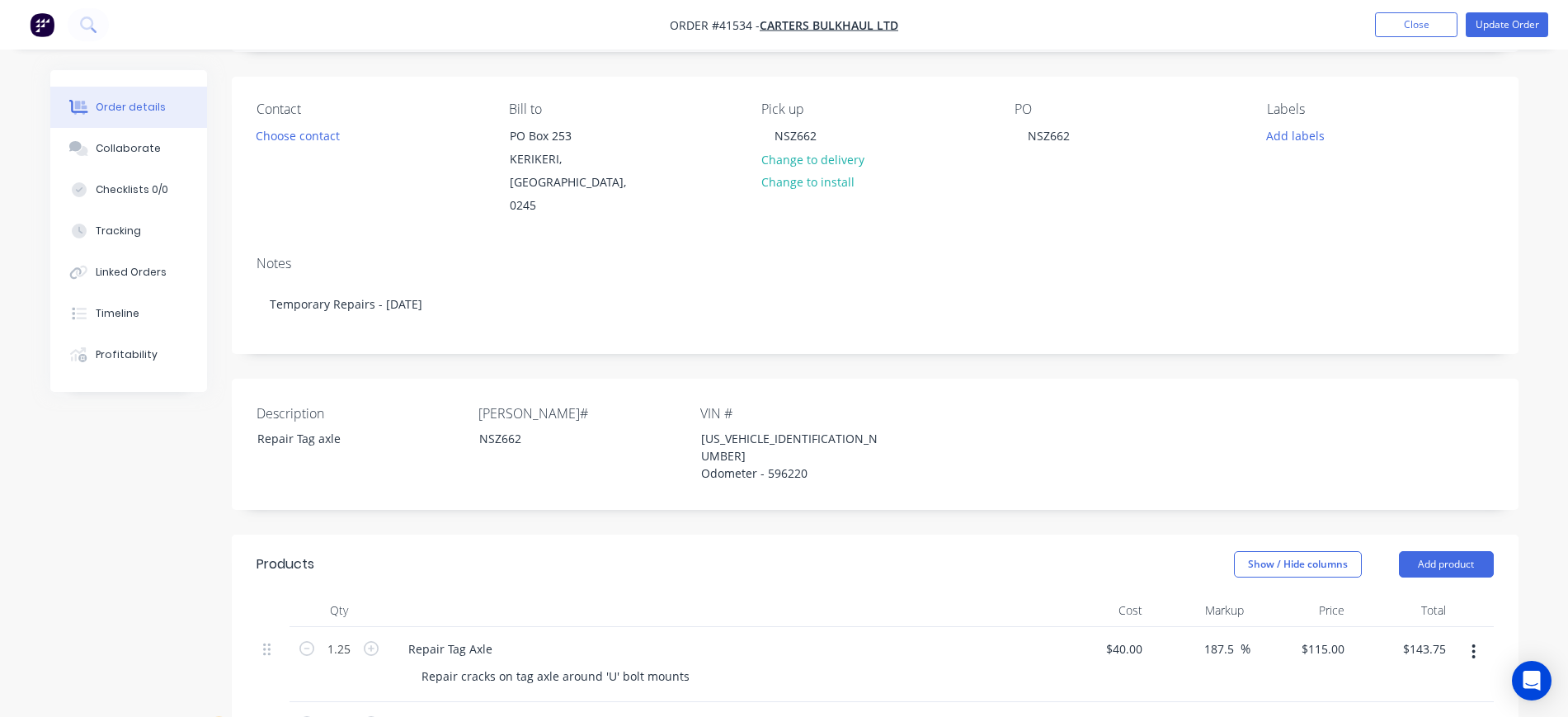
scroll to position [103, 0]
click at [1506, 18] on button "Update Order" at bounding box center [1508, 25] width 83 height 25
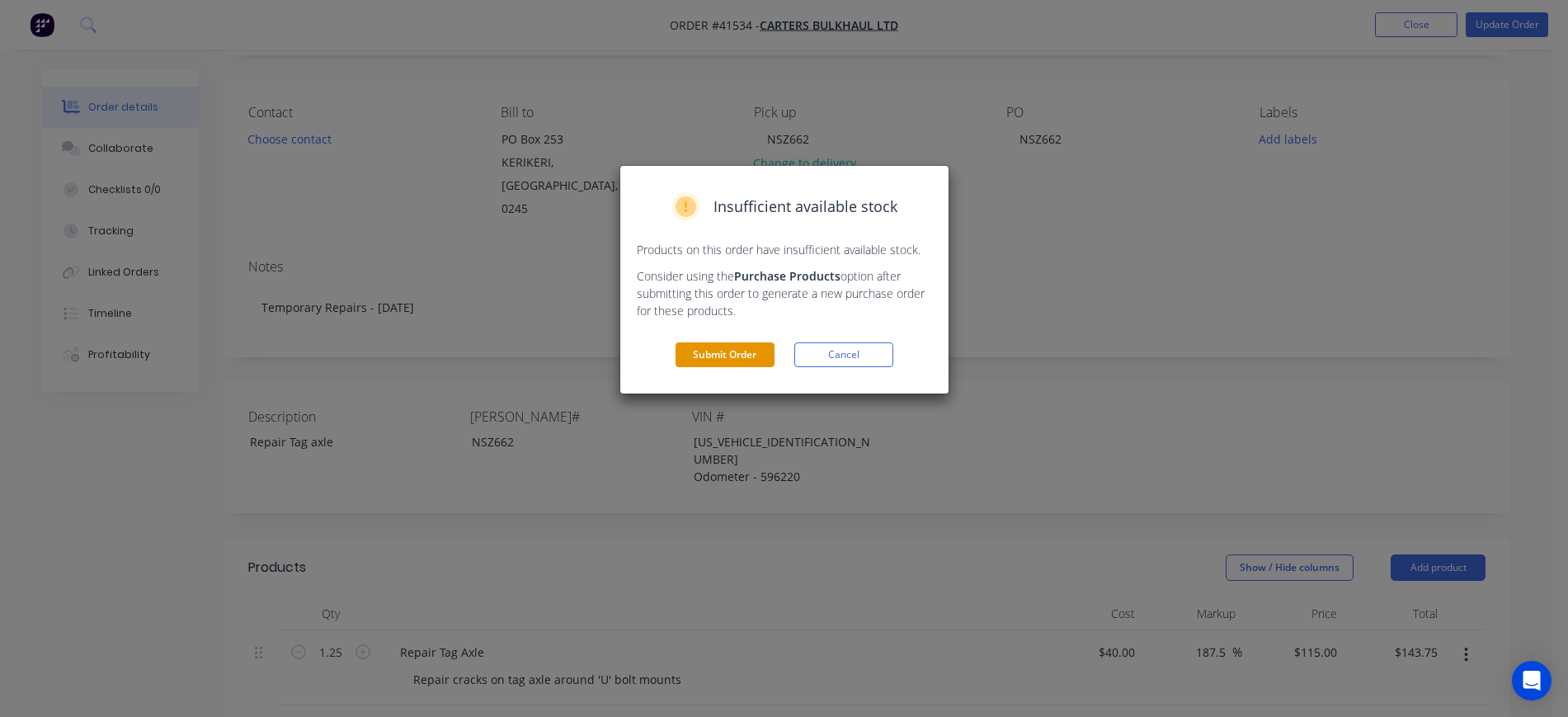
click at [727, 353] on button "Submit Order" at bounding box center [725, 355] width 99 height 25
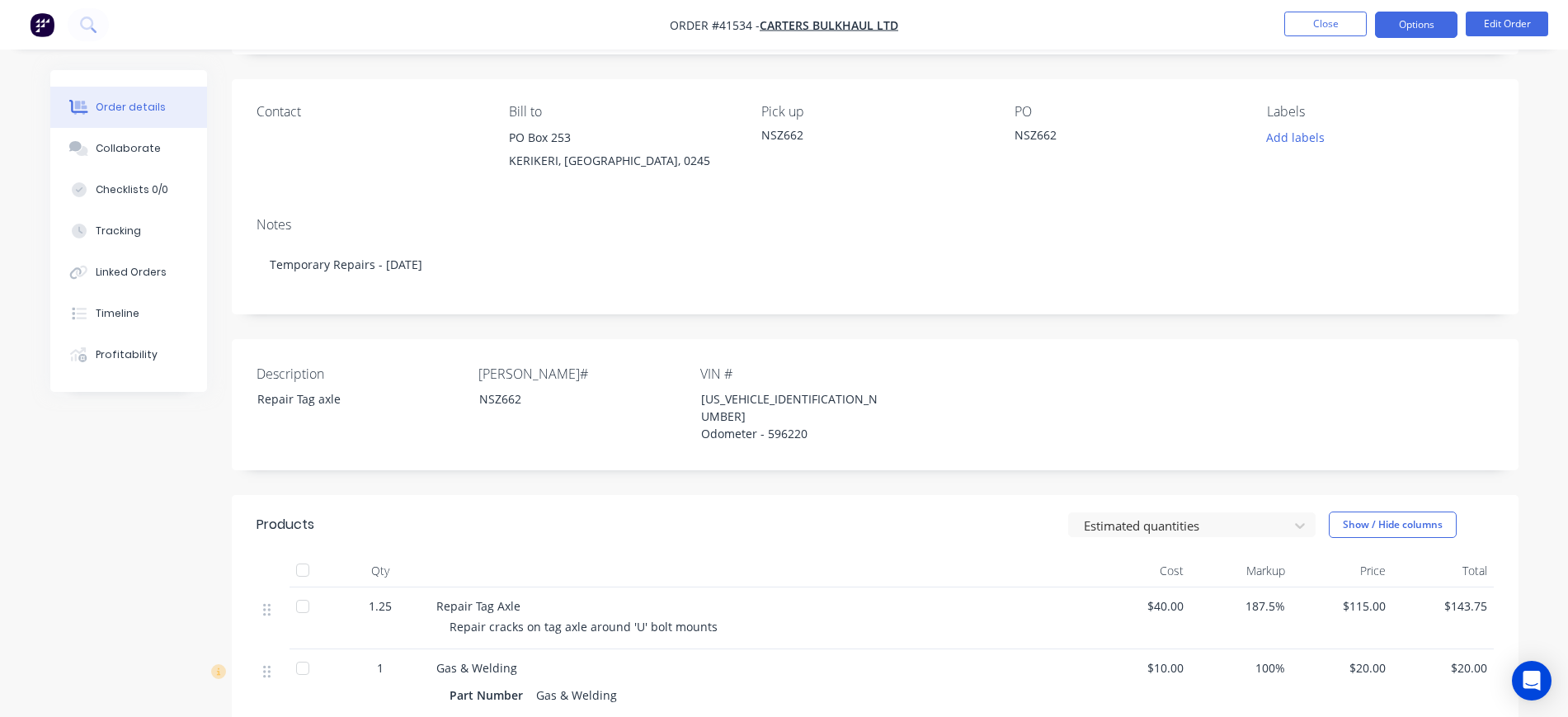
click at [1396, 15] on button "Options" at bounding box center [1417, 25] width 83 height 26
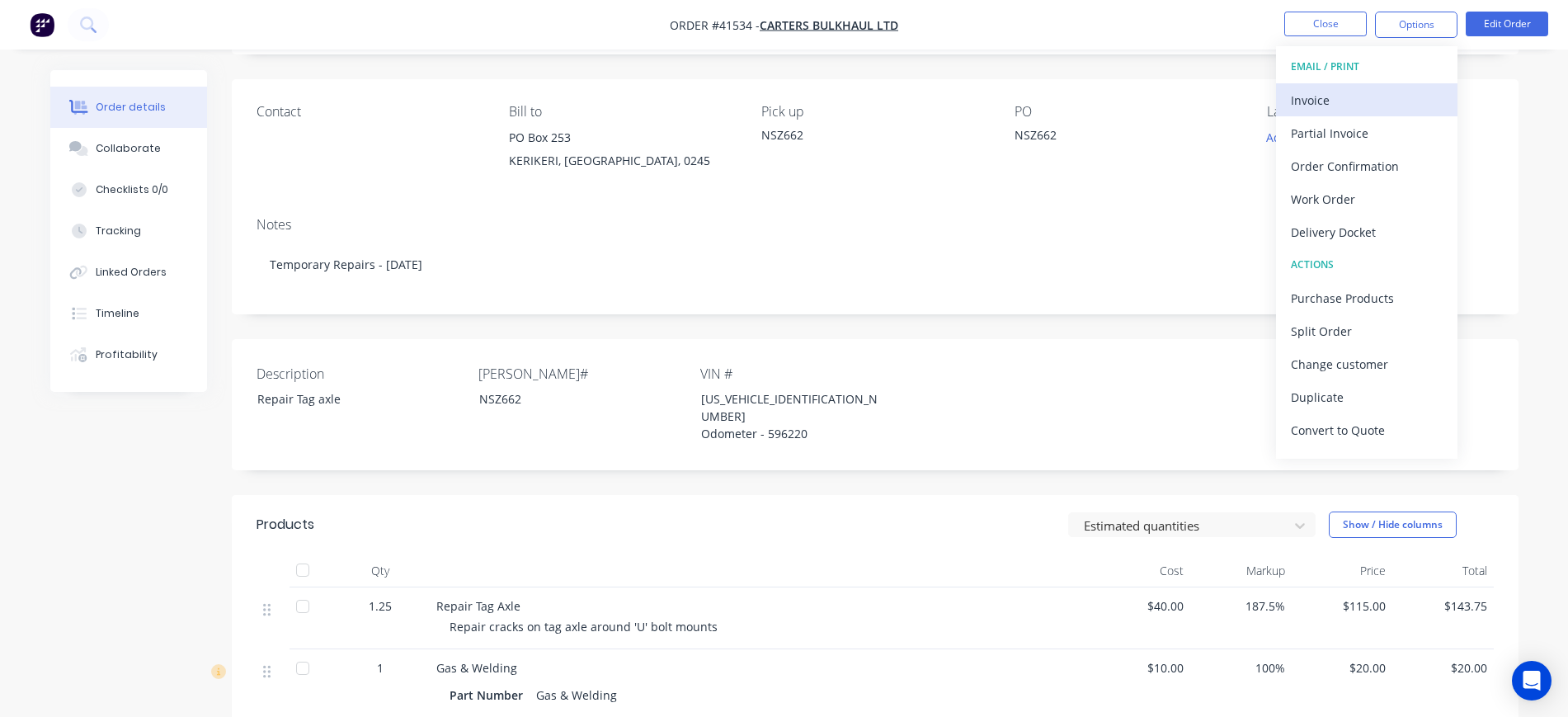
click at [1332, 93] on div "Invoice" at bounding box center [1367, 100] width 152 height 24
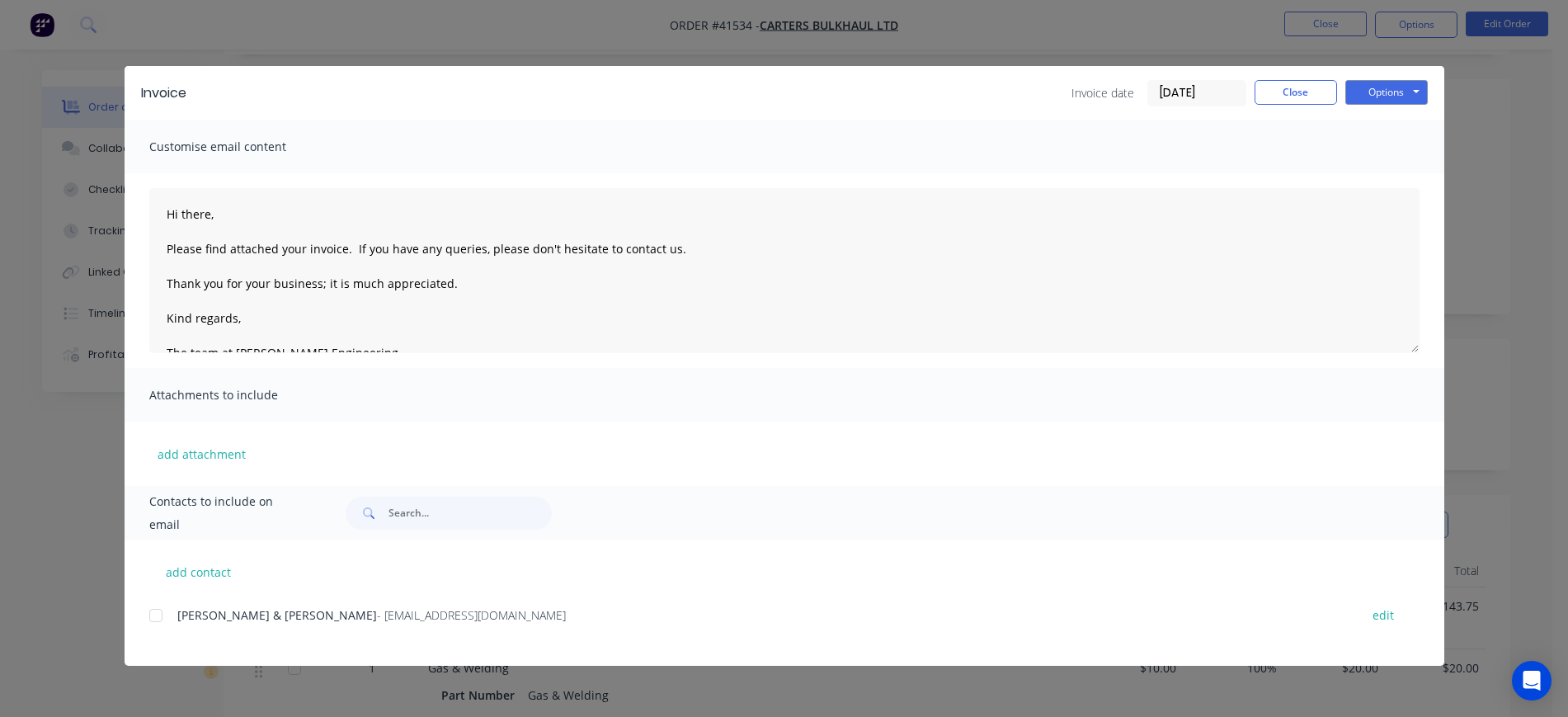
click at [151, 612] on div at bounding box center [156, 615] width 33 height 33
click at [1414, 94] on button "Options" at bounding box center [1387, 93] width 83 height 25
click at [1418, 121] on button "Preview" at bounding box center [1399, 121] width 106 height 27
click at [1311, 81] on button "Close" at bounding box center [1296, 93] width 83 height 25
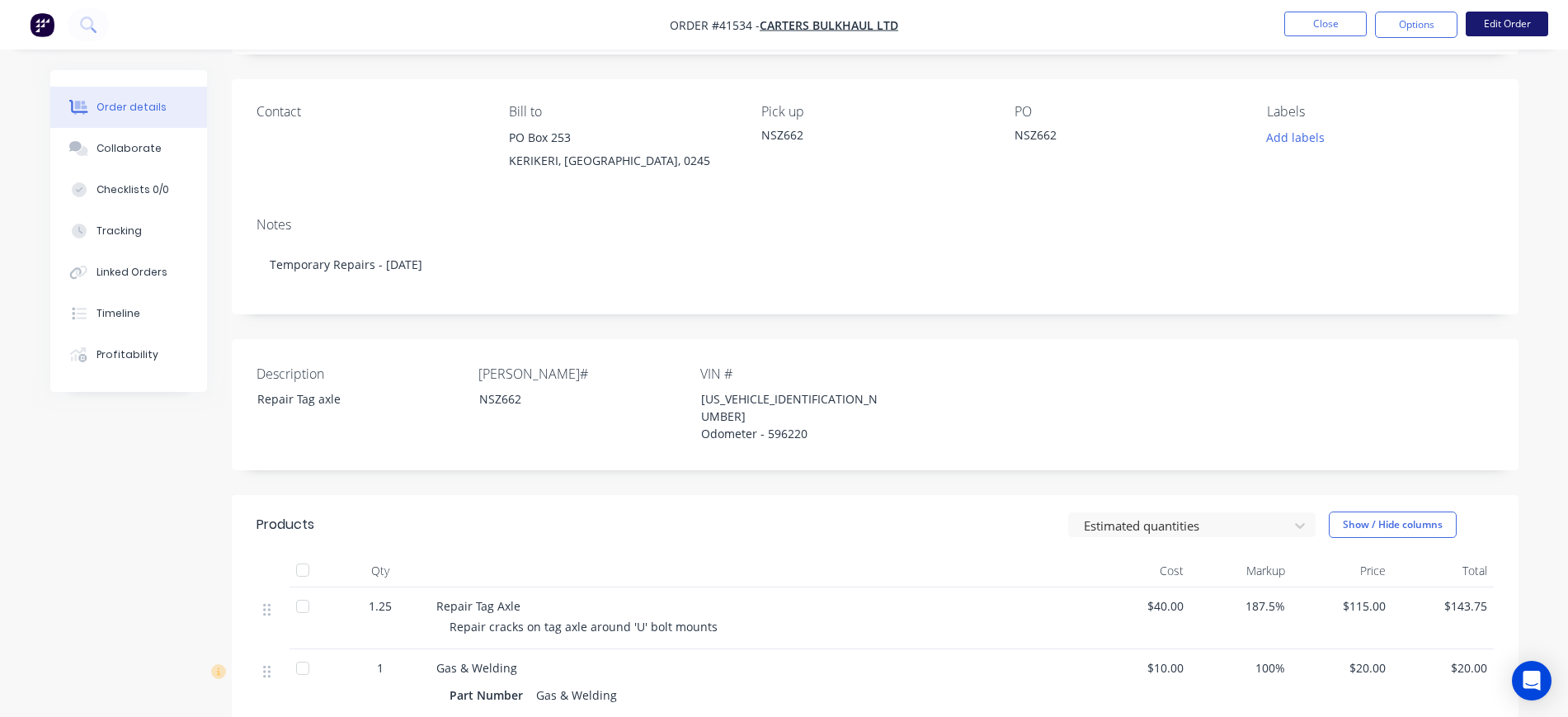
click at [1514, 18] on button "Edit Order" at bounding box center [1508, 24] width 83 height 25
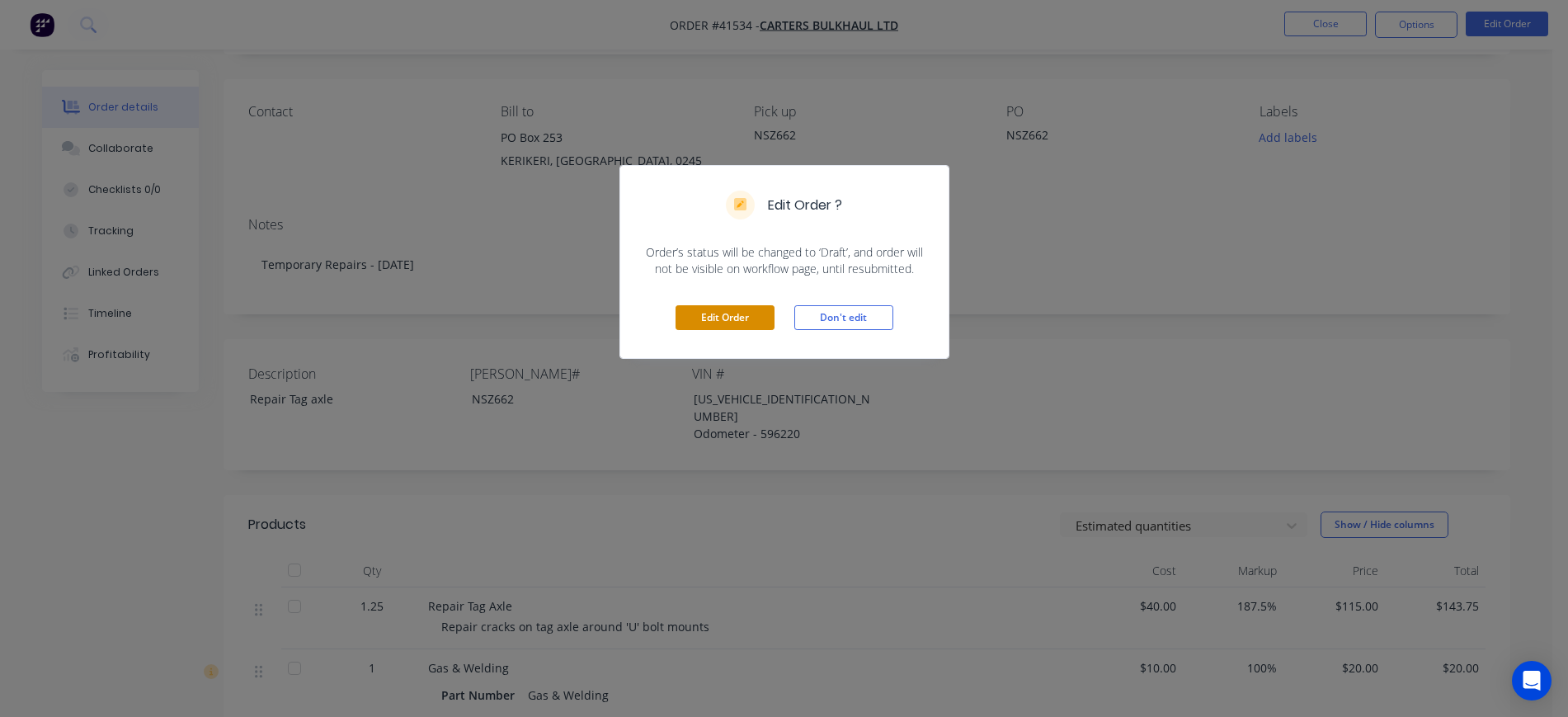
drag, startPoint x: 667, startPoint y: 335, endPoint x: 684, endPoint y: 326, distance: 19.2
click at [668, 334] on div "Edit Order Don't edit" at bounding box center [784, 318] width 329 height 81
drag, startPoint x: 693, startPoint y: 323, endPoint x: 719, endPoint y: 311, distance: 28.6
click at [694, 323] on button "Edit Order" at bounding box center [725, 318] width 99 height 25
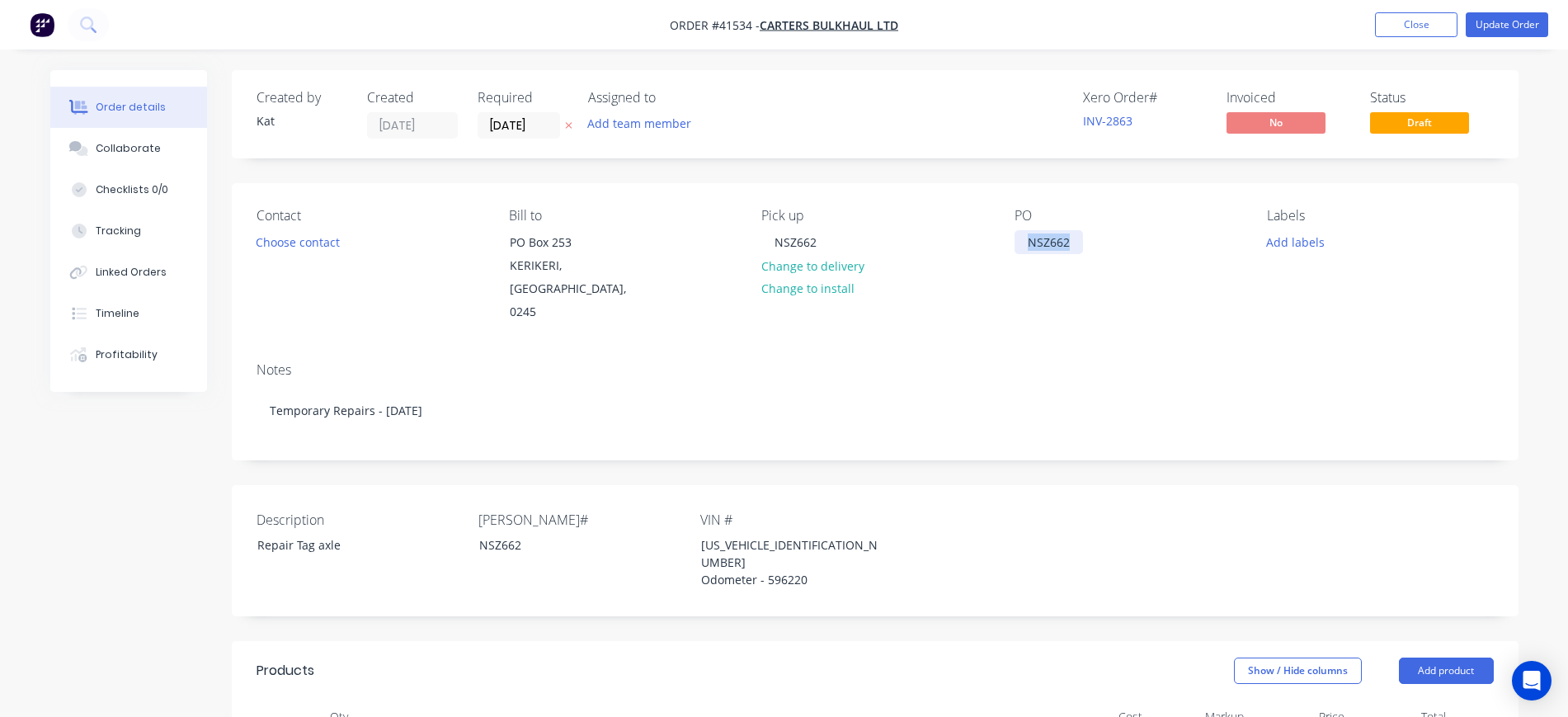
drag, startPoint x: 1032, startPoint y: 242, endPoint x: 983, endPoint y: 221, distance: 53.3
click at [988, 234] on div "Contact Choose contact Bill to PO Box 253 KERIKERI, Northland, 0245 Pick up NSZ…" at bounding box center [875, 266] width 1287 height 166
click at [1506, 26] on button "Update Order" at bounding box center [1508, 25] width 83 height 25
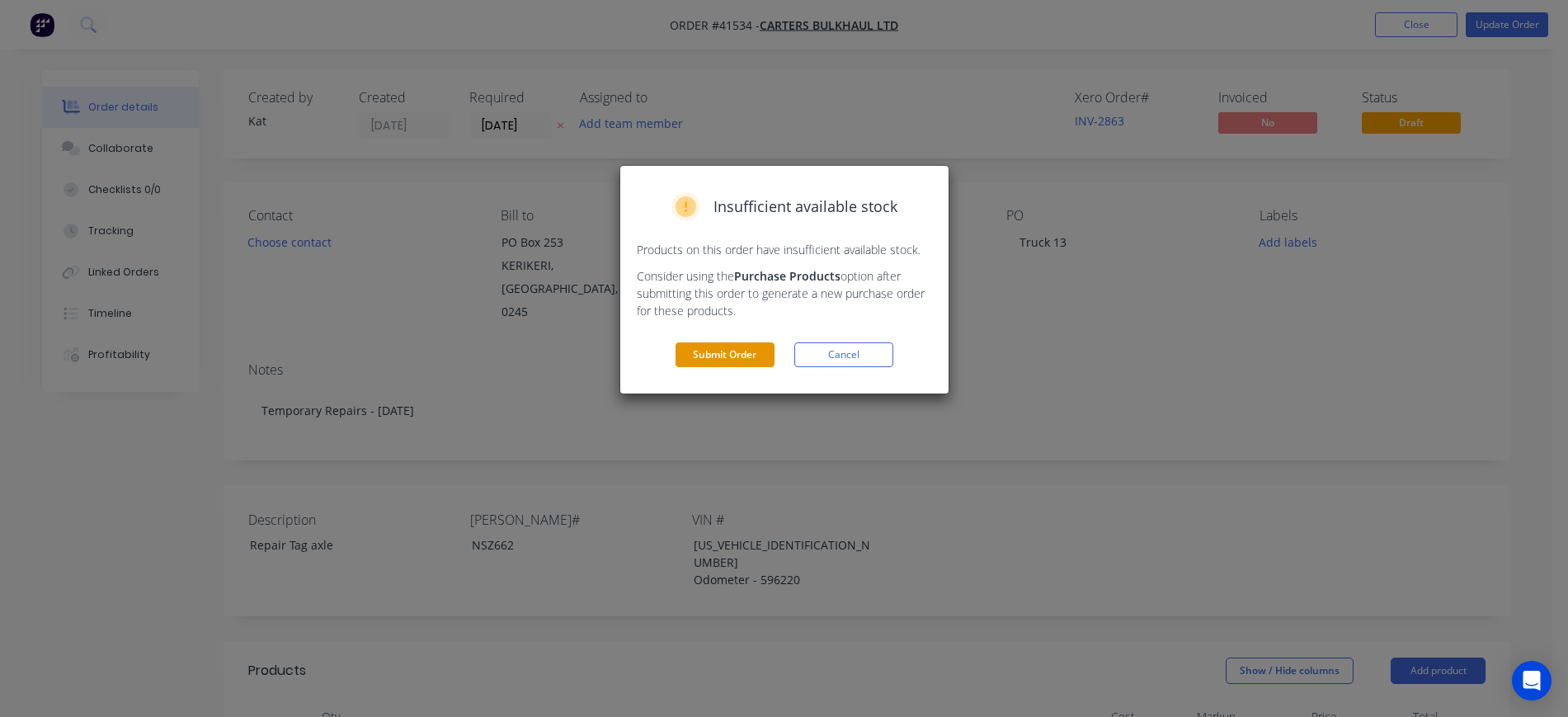
click at [729, 351] on button "Submit Order" at bounding box center [725, 355] width 99 height 25
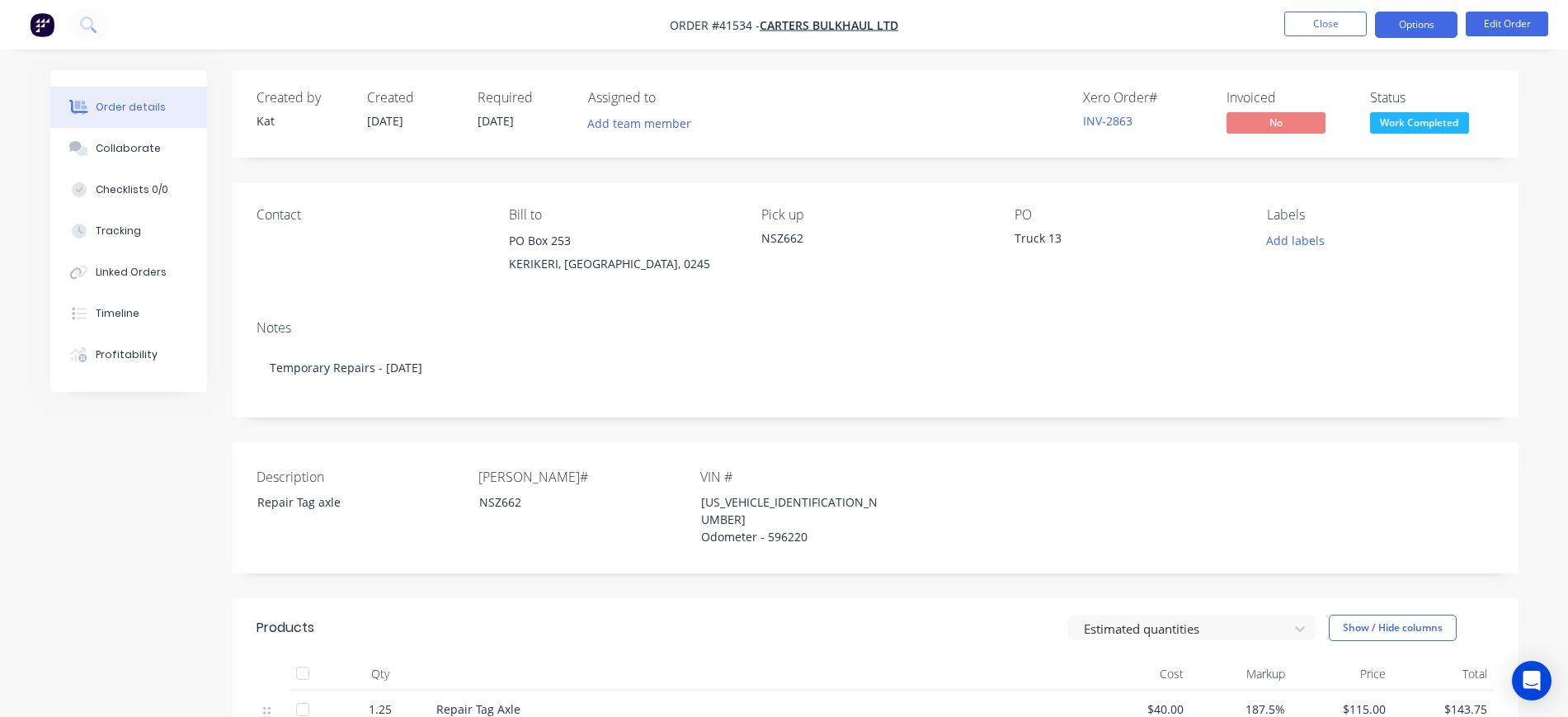
click at [1411, 22] on button "Options" at bounding box center [1417, 25] width 83 height 26
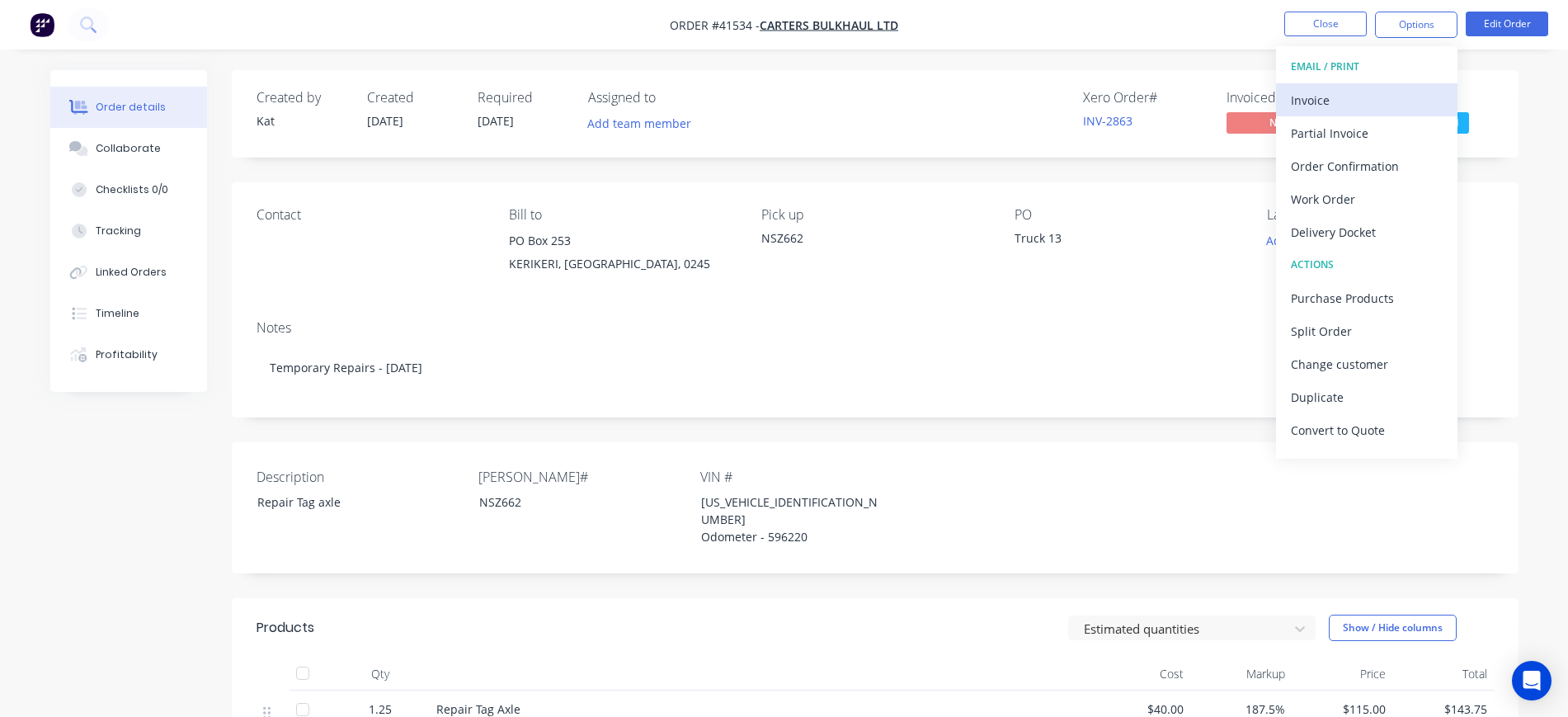
click at [1368, 108] on div "Invoice" at bounding box center [1367, 100] width 152 height 24
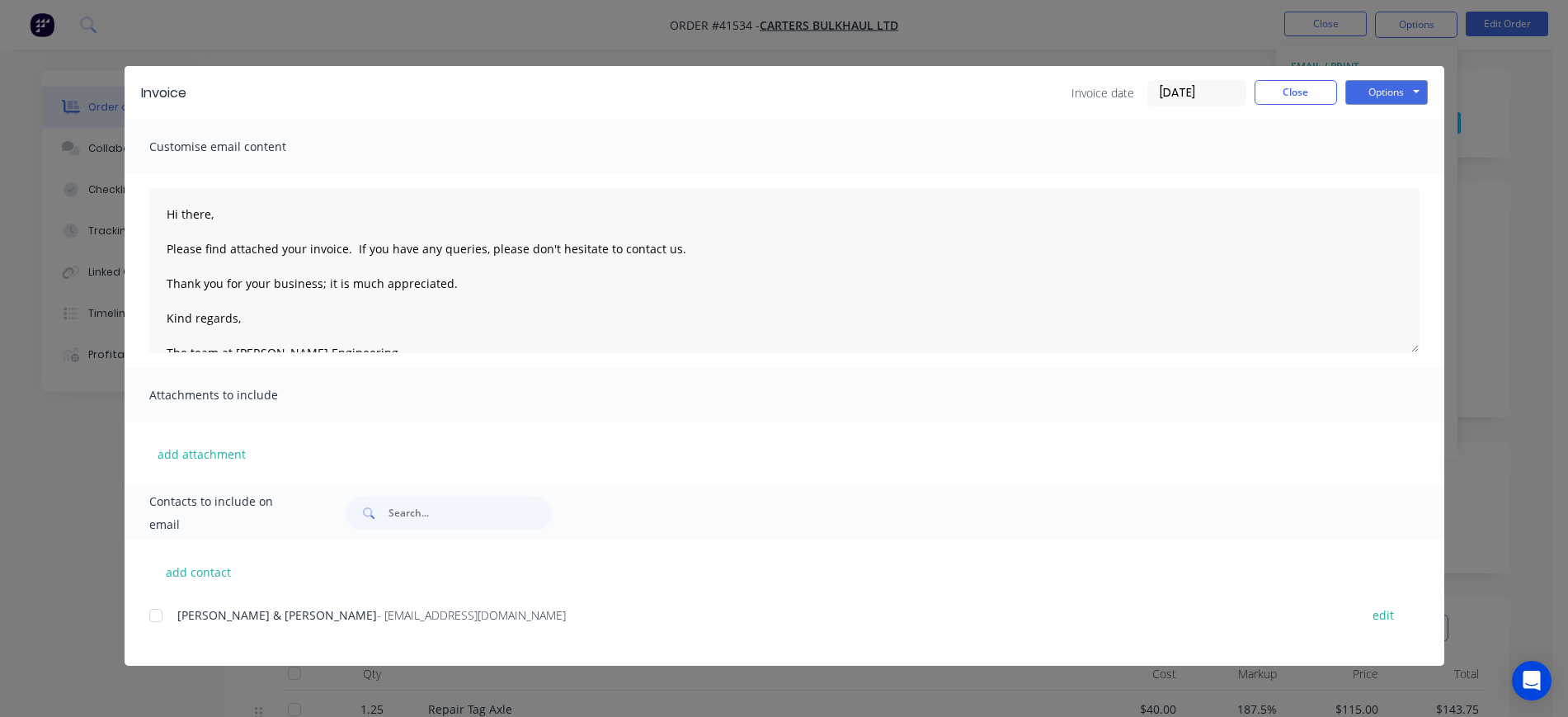
click at [154, 613] on div at bounding box center [156, 615] width 33 height 33
click at [1402, 93] on button "Options" at bounding box center [1387, 93] width 83 height 25
click at [1414, 173] on button "Email" at bounding box center [1399, 176] width 106 height 27
click at [1302, 93] on button "Close" at bounding box center [1296, 93] width 83 height 25
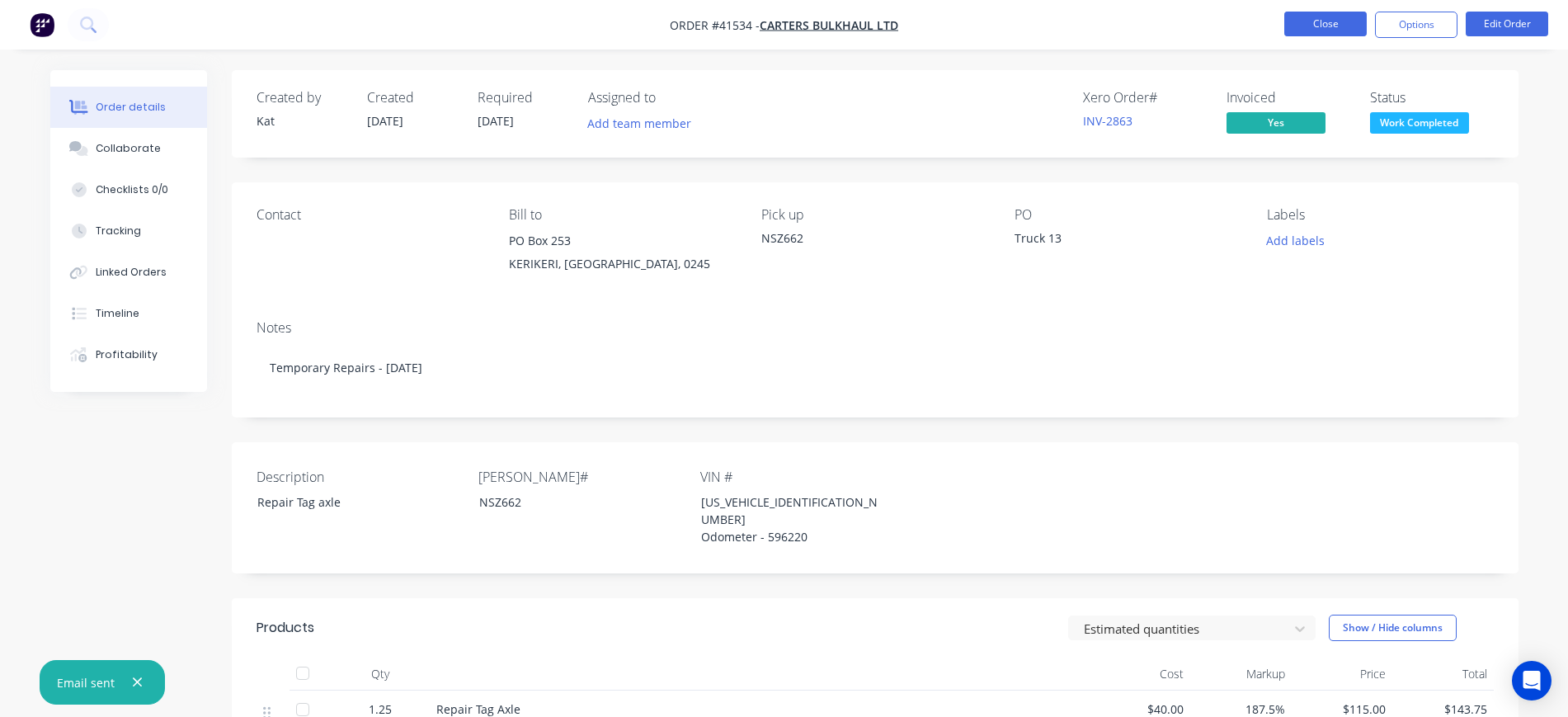
click at [1324, 21] on button "Close" at bounding box center [1326, 24] width 83 height 25
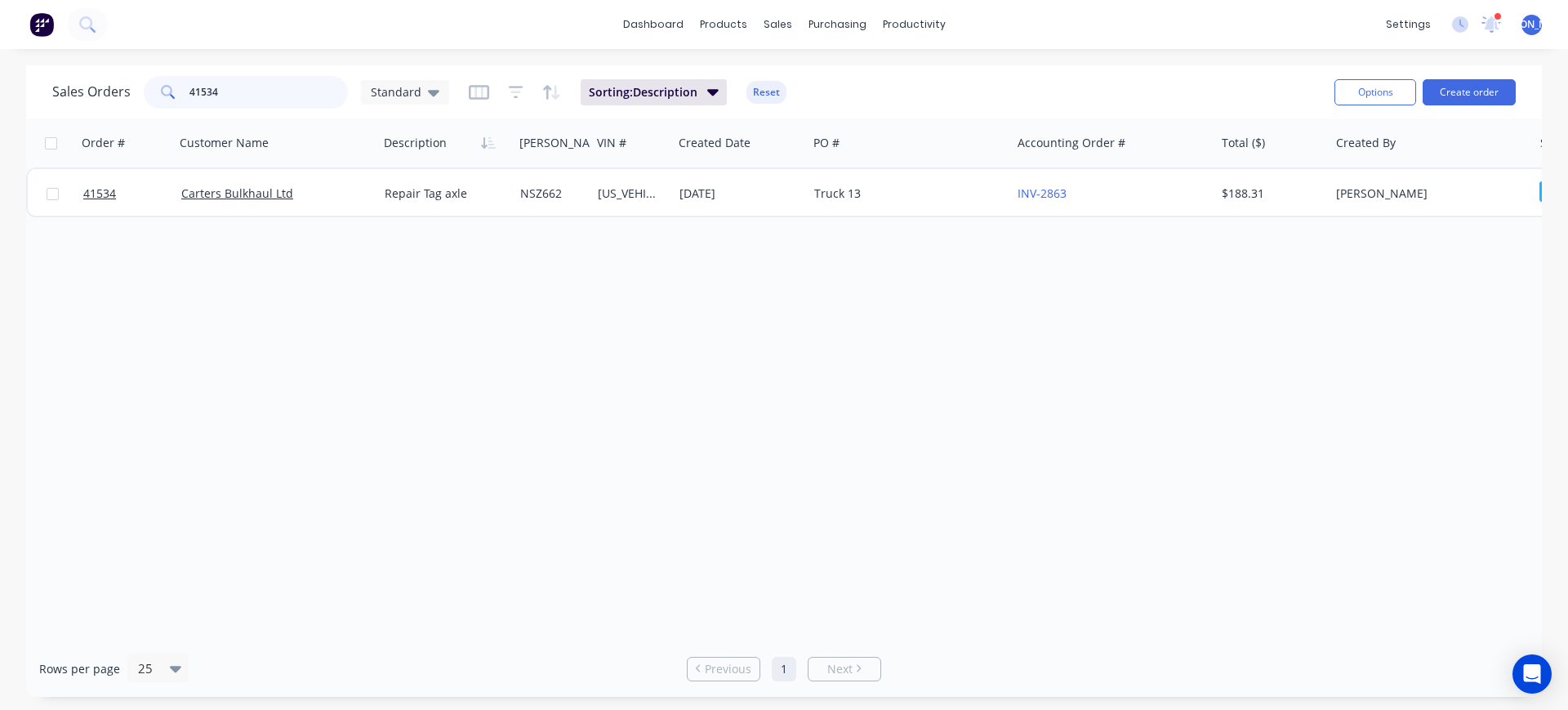
click at [236, 88] on input "41534" at bounding box center [269, 92] width 159 height 33
type input "41542"
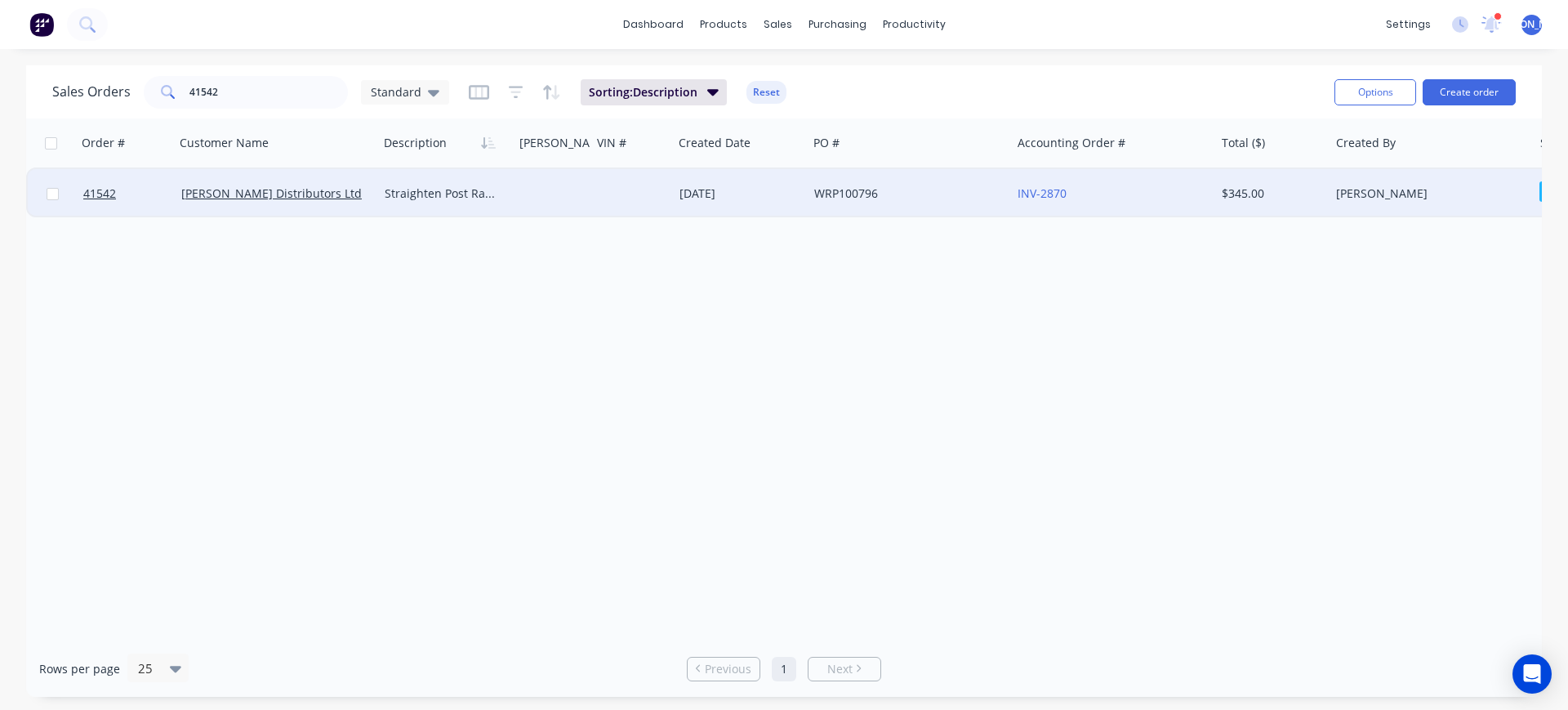
click at [366, 201] on div "[PERSON_NAME] Distributors Ltd" at bounding box center [277, 194] width 191 height 16
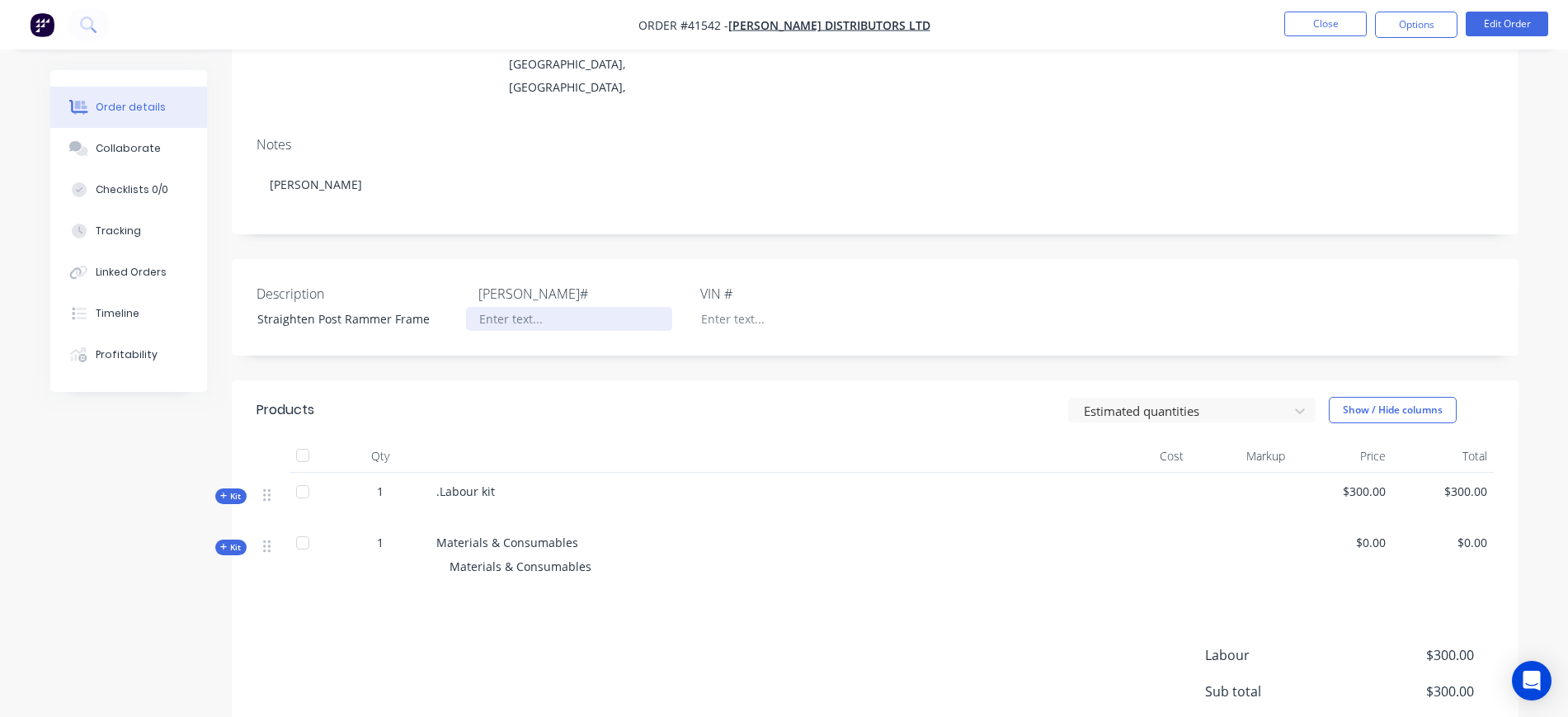
scroll to position [207, 0]
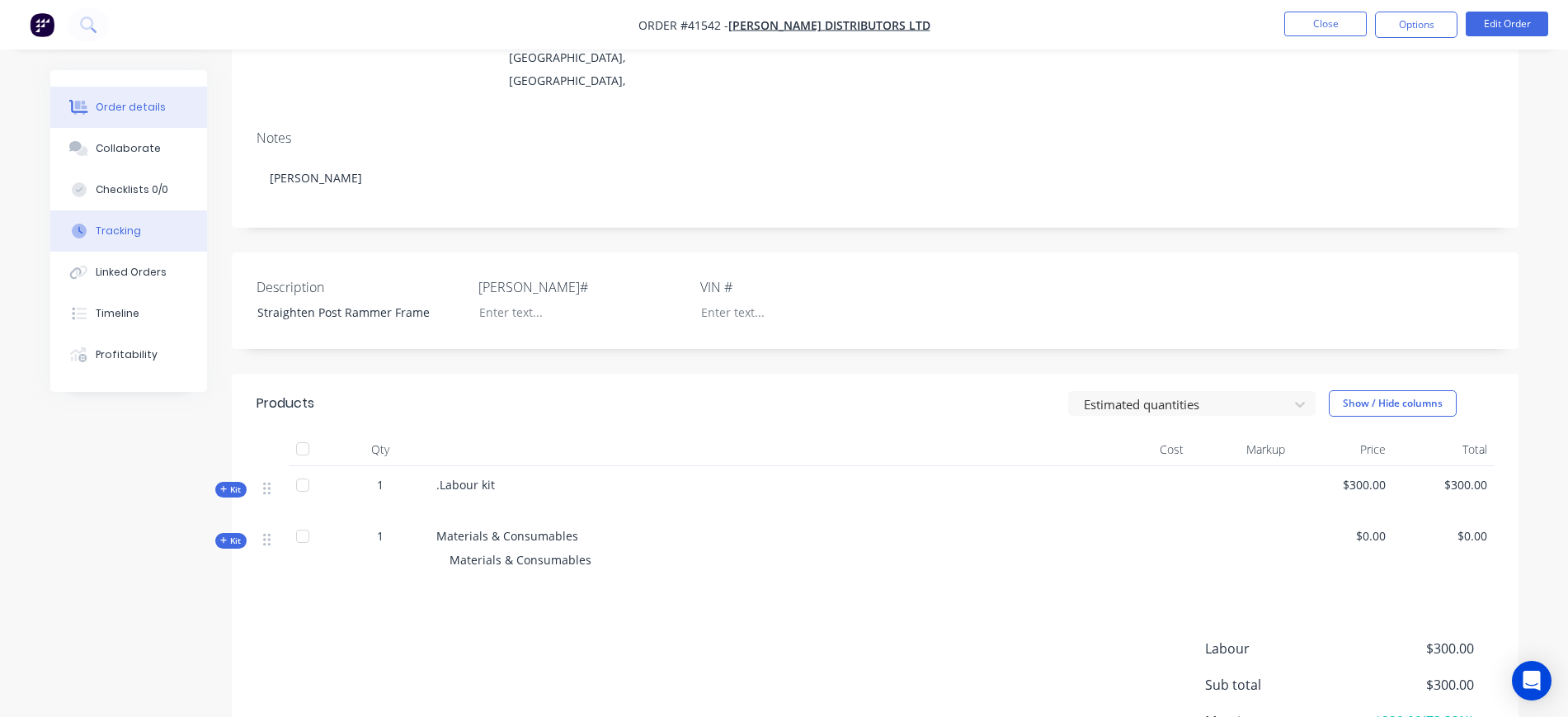
click at [135, 226] on div "Tracking" at bounding box center [118, 231] width 45 height 15
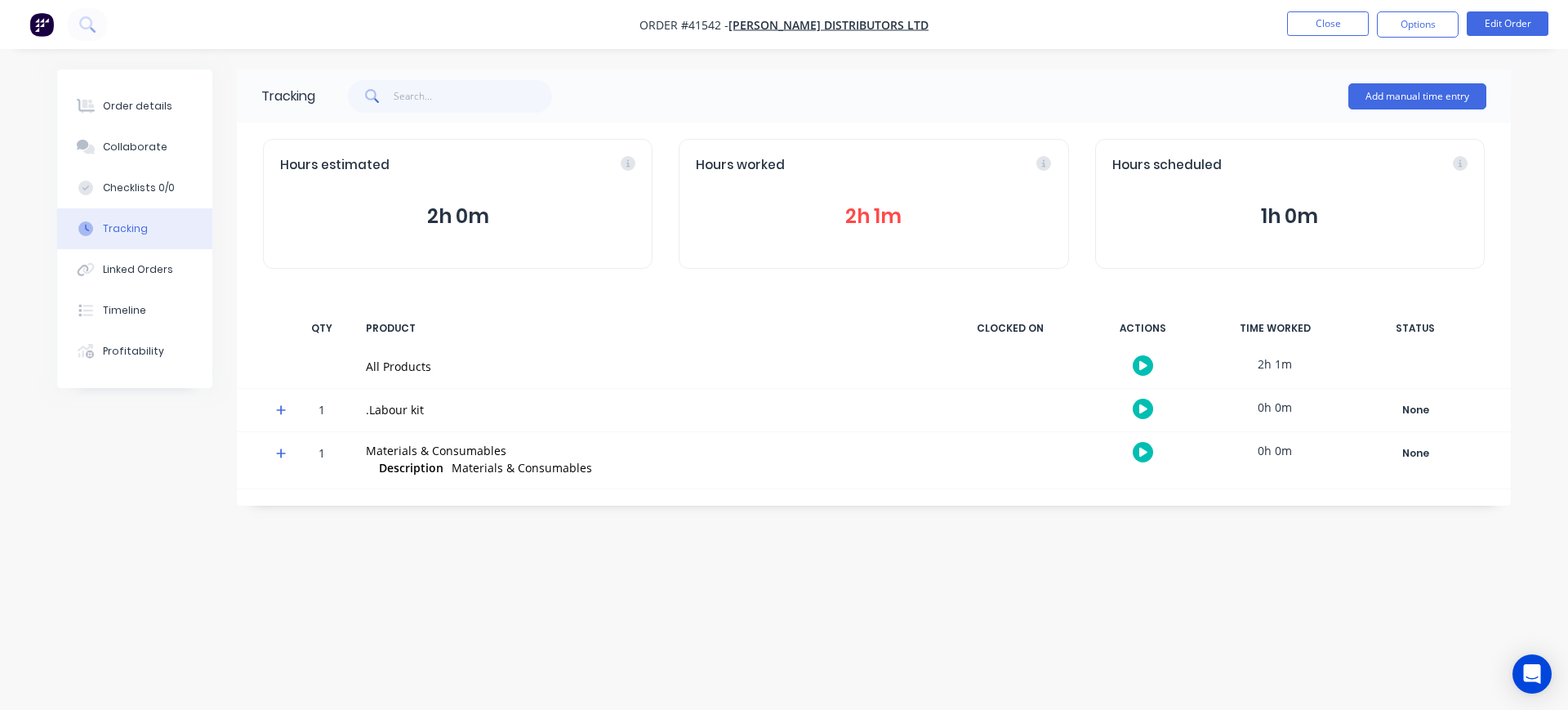
click at [834, 222] on button "2h 1m" at bounding box center [873, 217] width 356 height 31
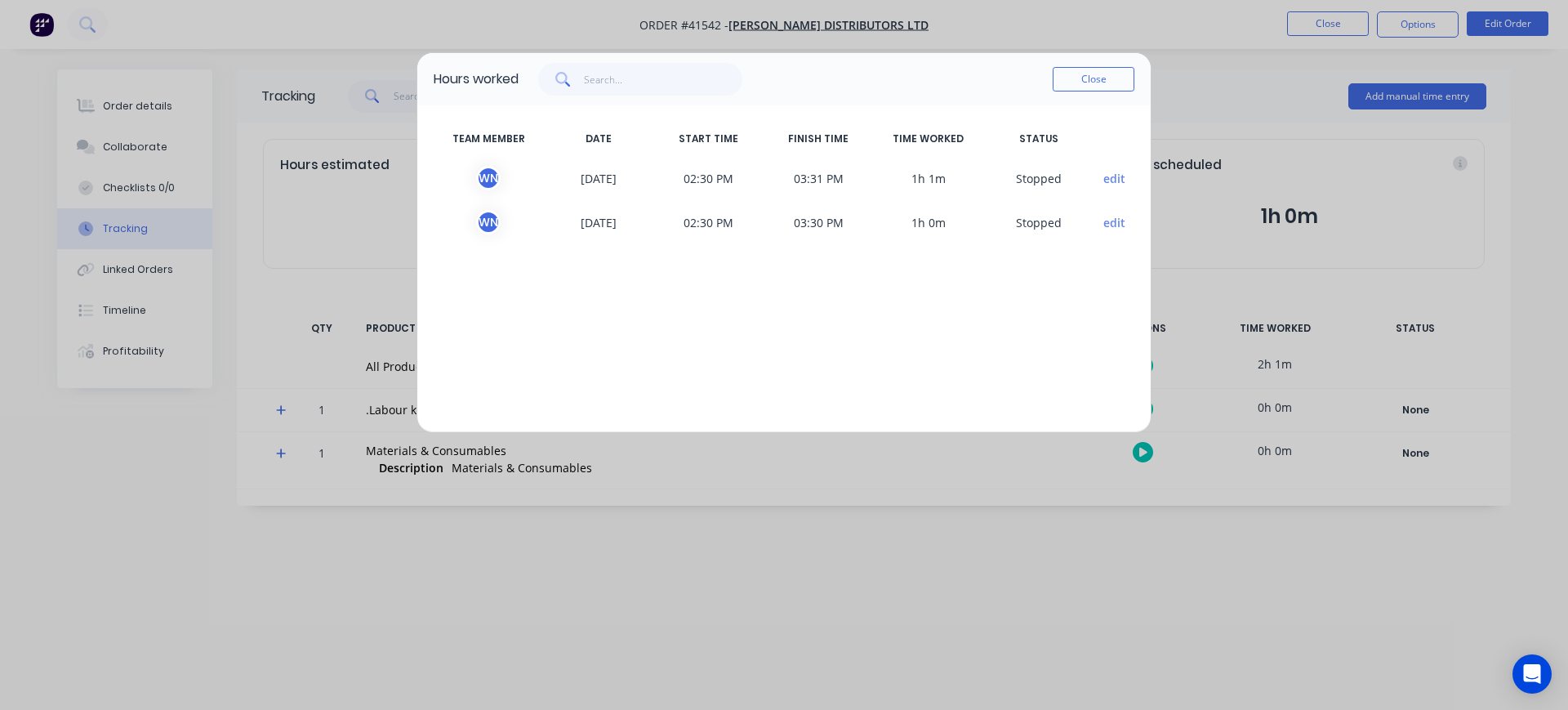
click at [1095, 85] on button "Close" at bounding box center [1094, 79] width 82 height 25
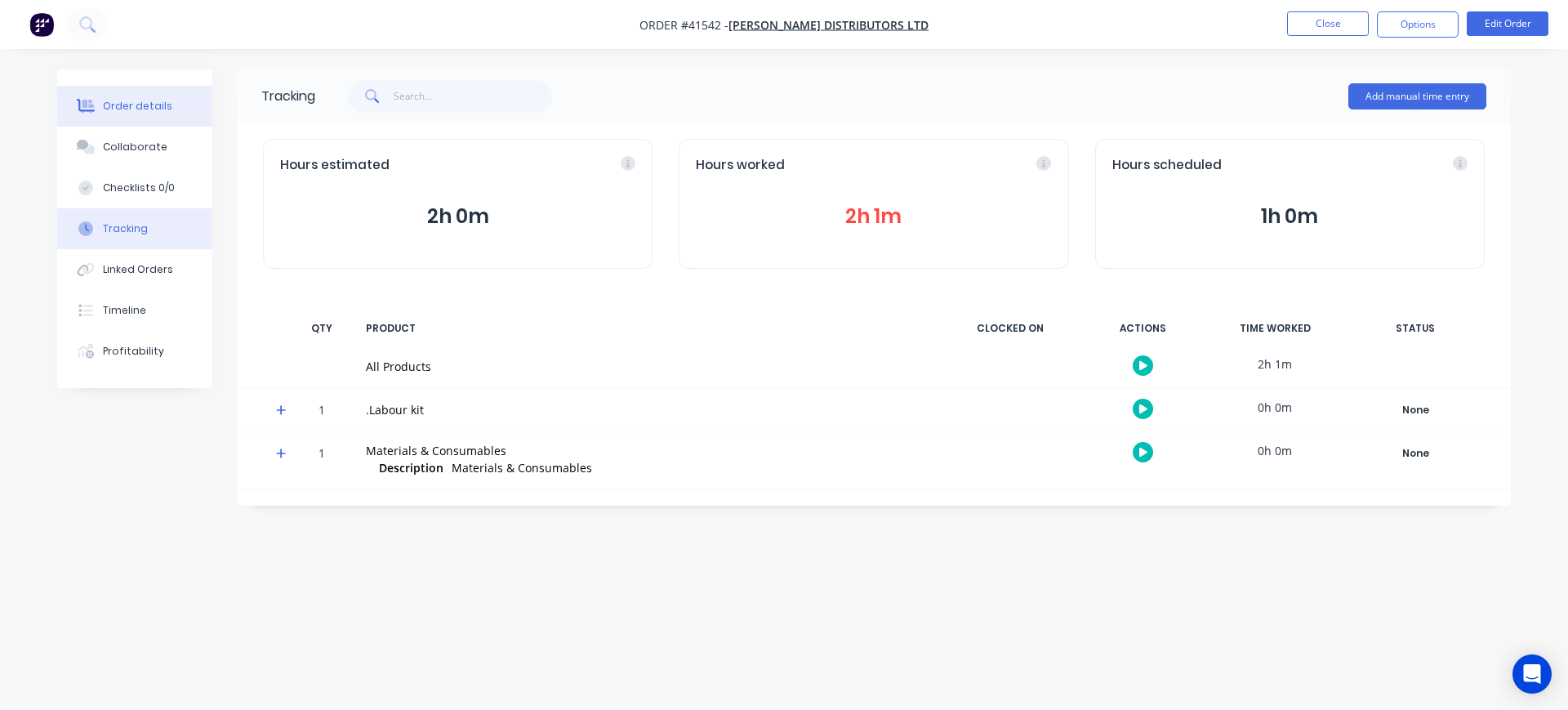
click at [135, 112] on div "Order details" at bounding box center [137, 106] width 69 height 15
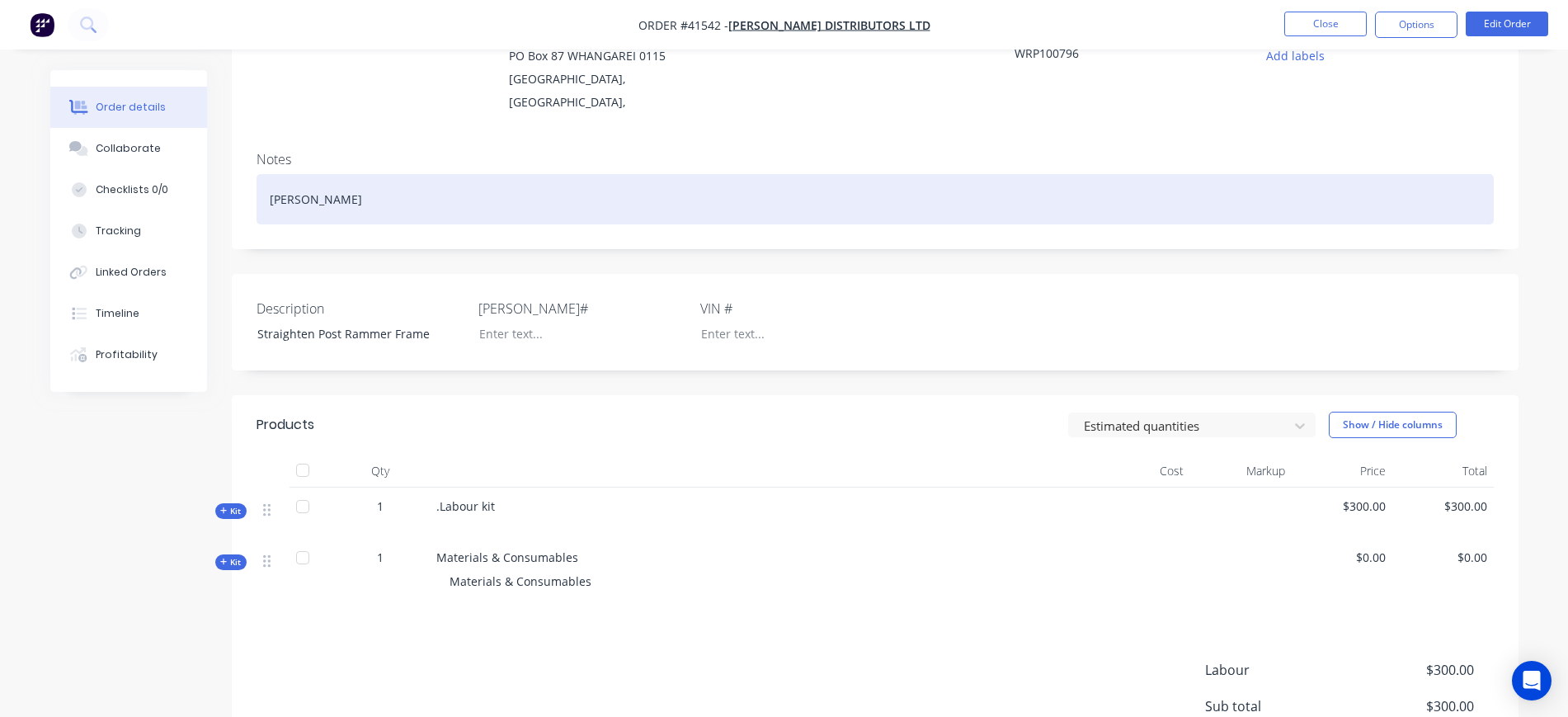
scroll to position [207, 0]
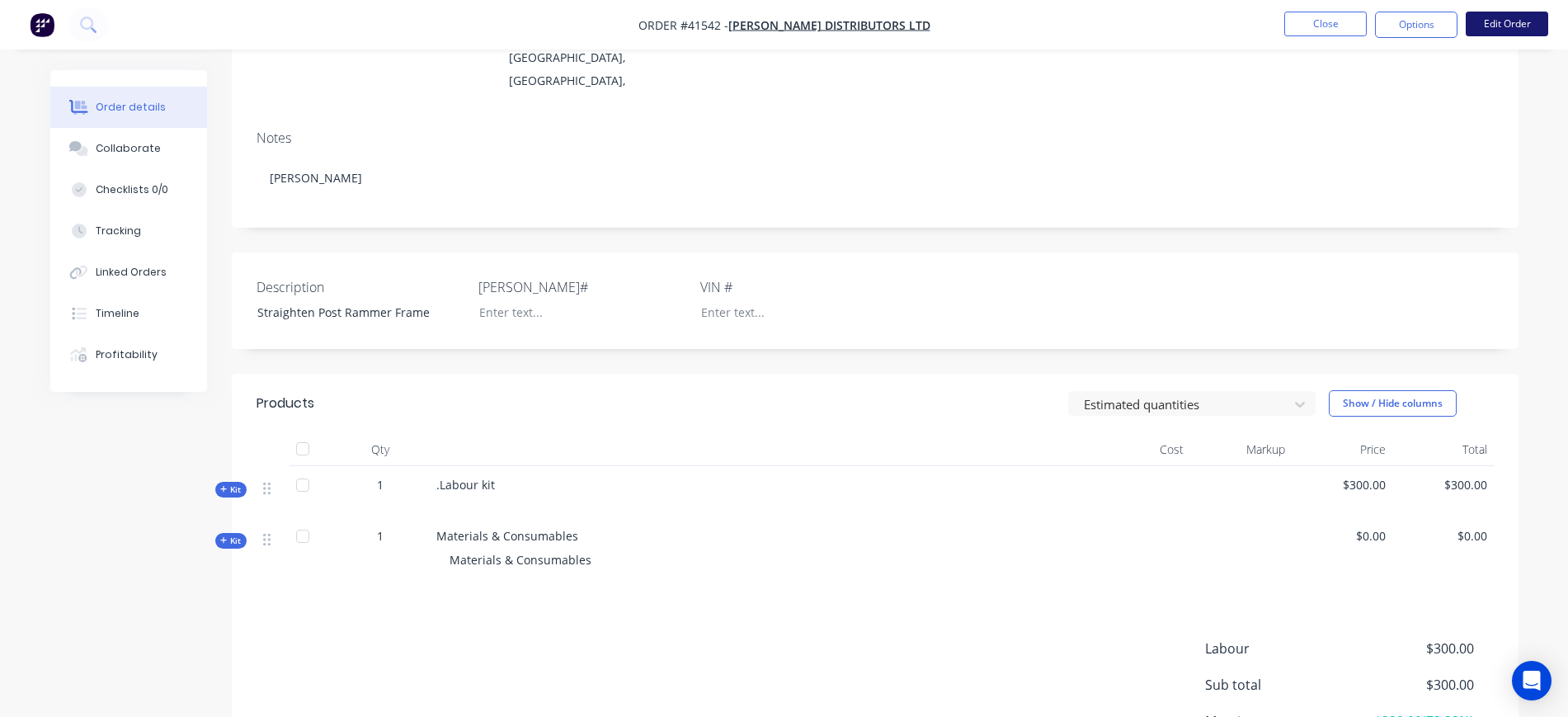
click at [1493, 17] on button "Edit Order" at bounding box center [1508, 24] width 83 height 25
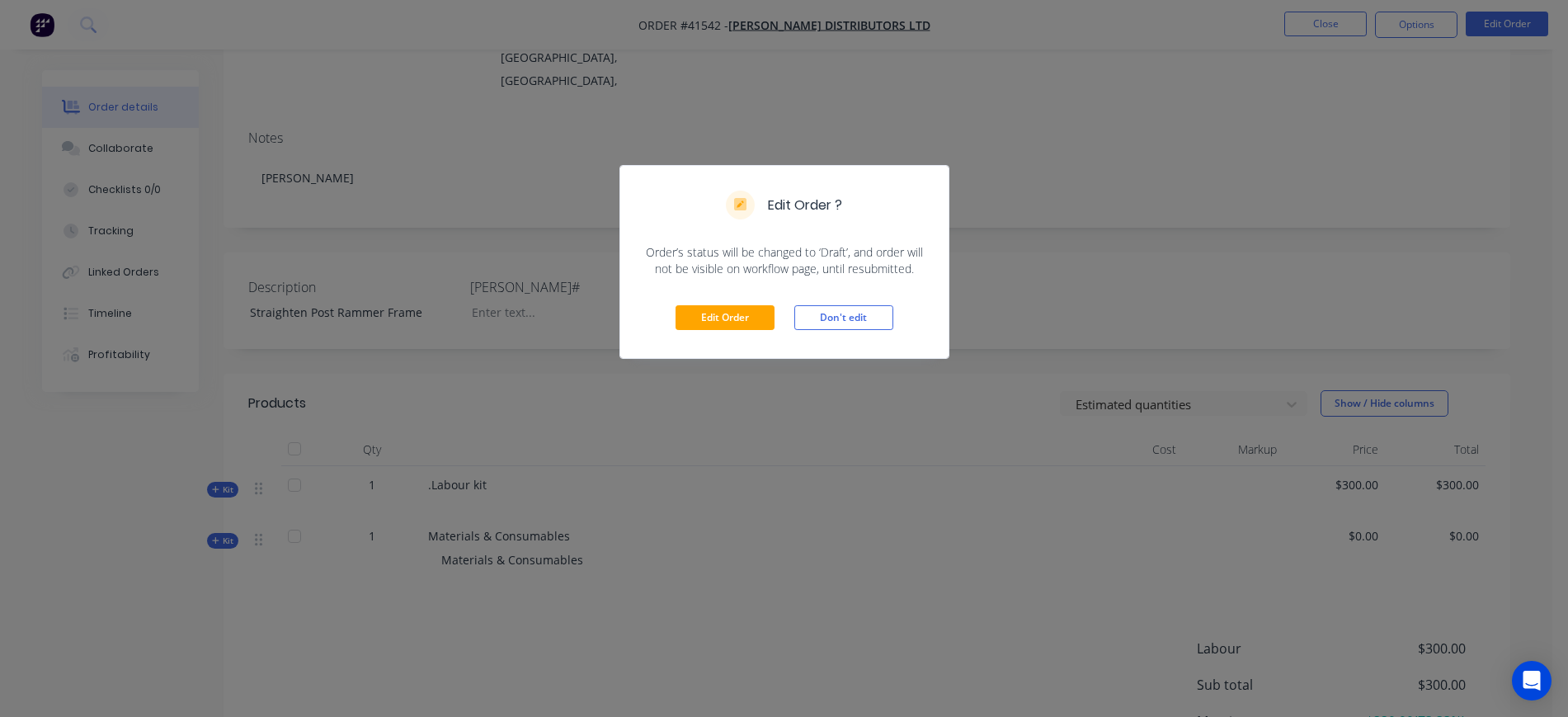
click at [779, 305] on div "Edit Order Don't edit" at bounding box center [784, 318] width 329 height 81
click at [759, 313] on button "Edit Order" at bounding box center [725, 318] width 99 height 25
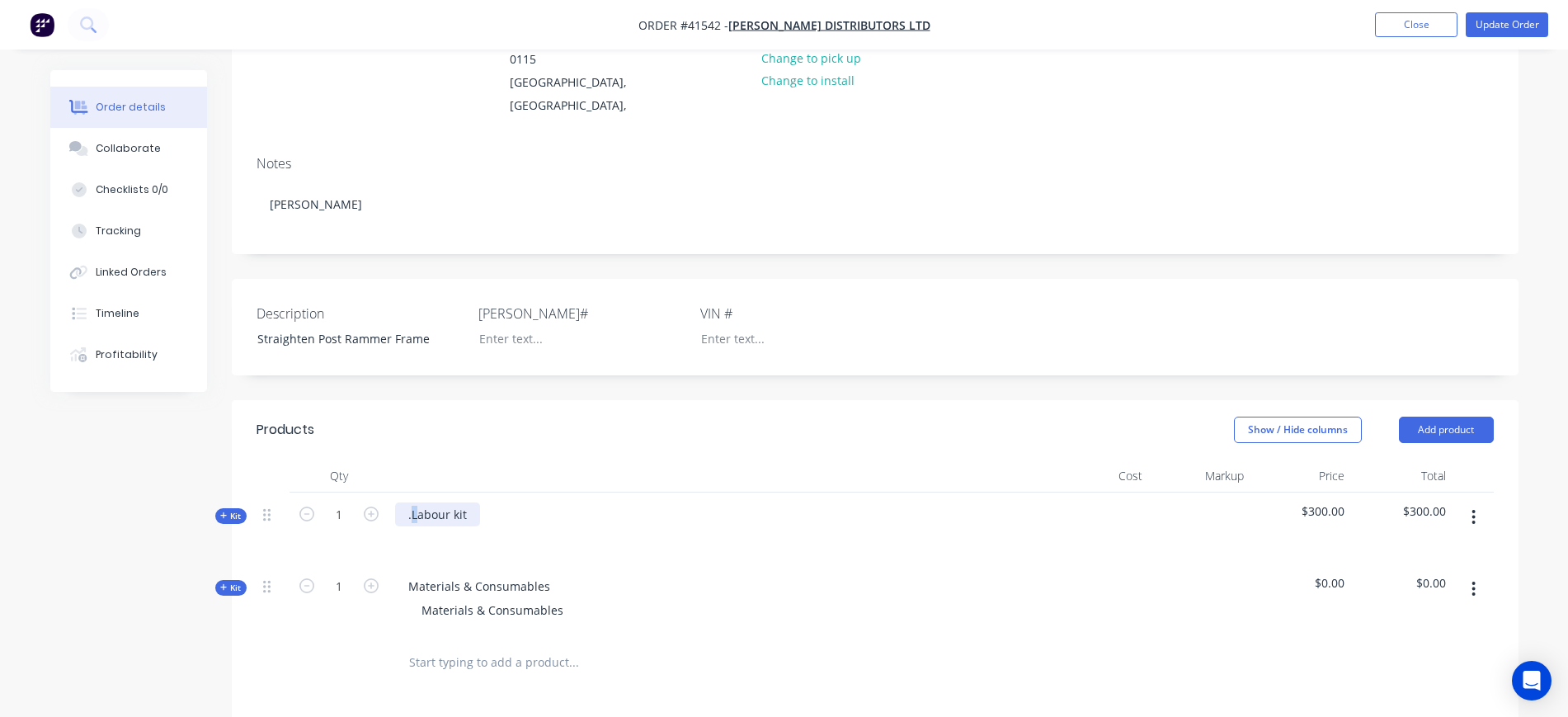
click at [417, 502] on div ".Labour kit" at bounding box center [438, 514] width 85 height 24
click at [428, 526] on div at bounding box center [422, 538] width 26 height 24
drag, startPoint x: 501, startPoint y: 512, endPoint x: 512, endPoint y: 506, distance: 12.5
click at [504, 526] on div "Straighten both sections of post rammer and hinge tabs" at bounding box center [577, 538] width 338 height 24
click at [727, 526] on div "Straighten both mast sections of post rammer and hinge tabs" at bounding box center [593, 538] width 368 height 24
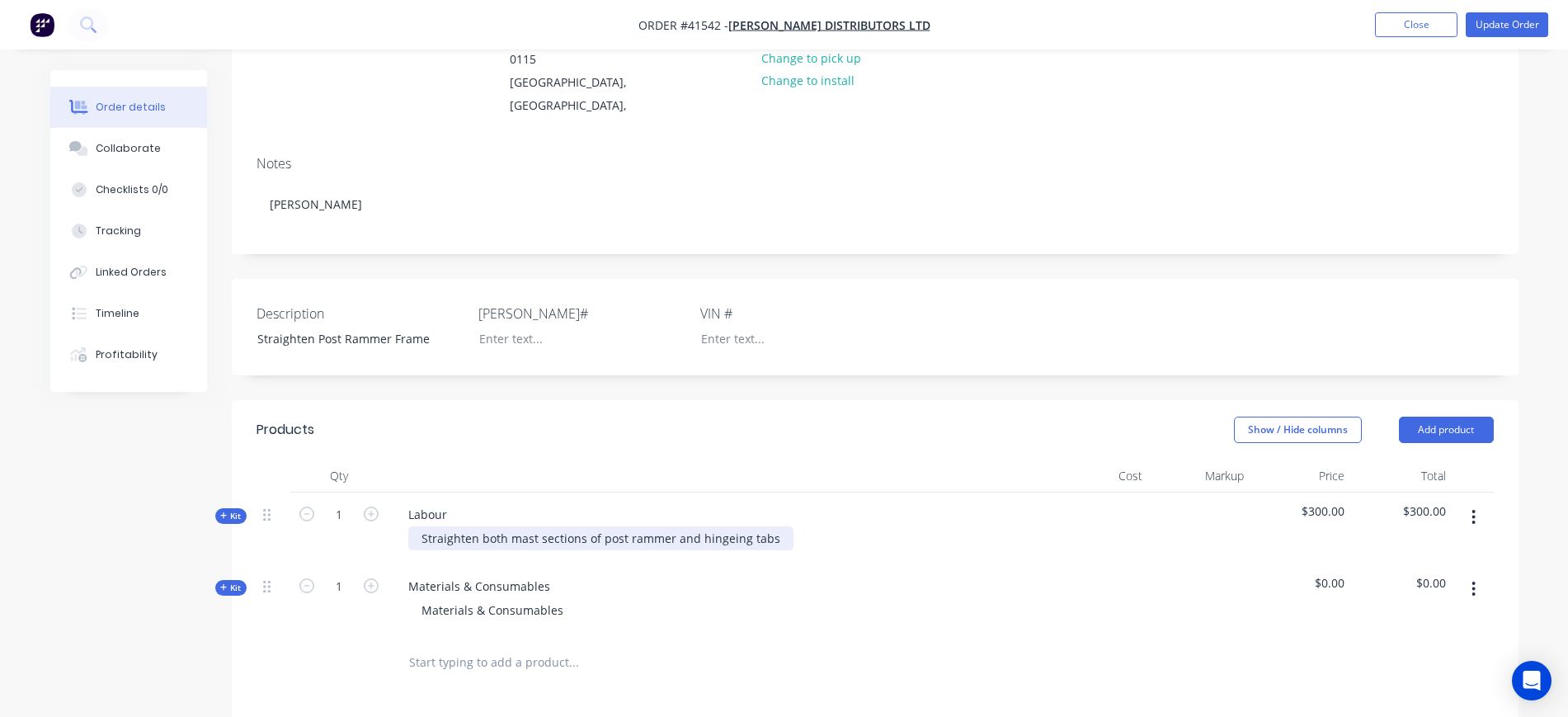
click at [725, 526] on div "Straighten both mast sections of post rammer and hingeing tabs" at bounding box center [601, 538] width 386 height 24
click at [764, 526] on div "Straighten both mast sections of post rammer and hinging tabs" at bounding box center [598, 538] width 379 height 24
click at [642, 564] on div "Materials & Consumables Materials & Consumables" at bounding box center [718, 600] width 660 height 72
click at [235, 510] on span "Kit" at bounding box center [231, 515] width 21 height 12
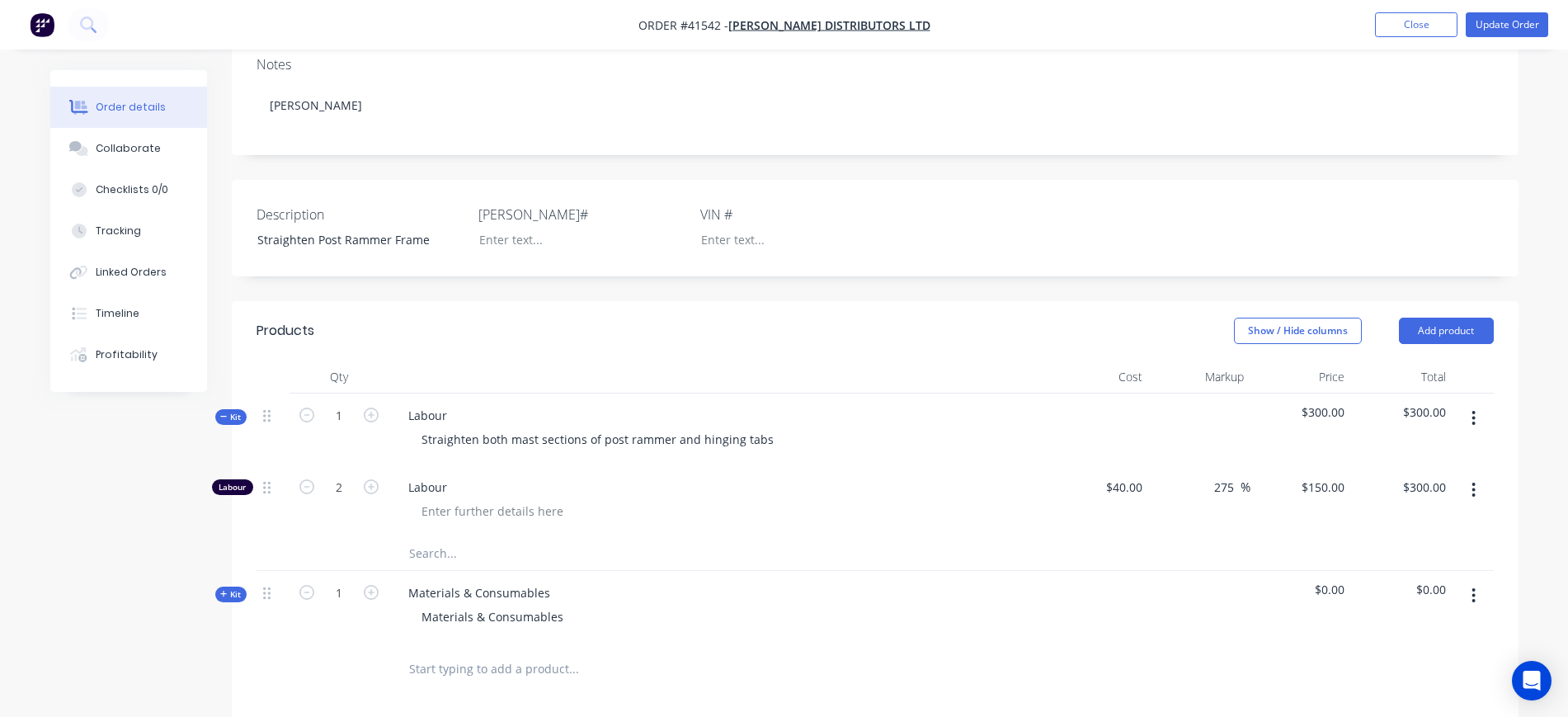
scroll to position [310, 0]
click at [1329, 472] on input "150" at bounding box center [1326, 483] width 51 height 24
type input "115"
type input "187.5"
type input "$115.00"
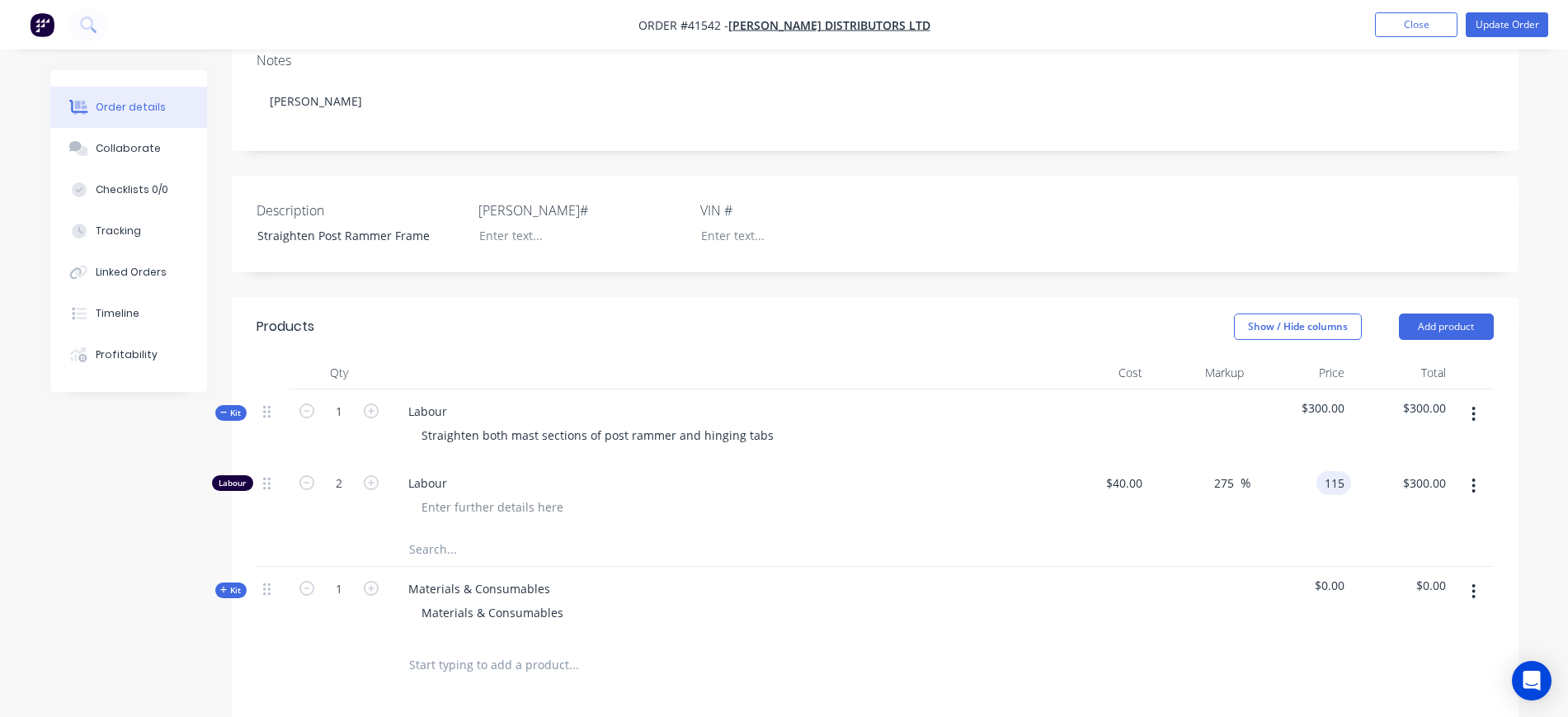
type input "$230.00"
click at [883, 475] on span "Labour" at bounding box center [725, 483] width 633 height 17
click at [374, 476] on icon "button" at bounding box center [372, 483] width 15 height 15
type input "3"
type input "$345.00"
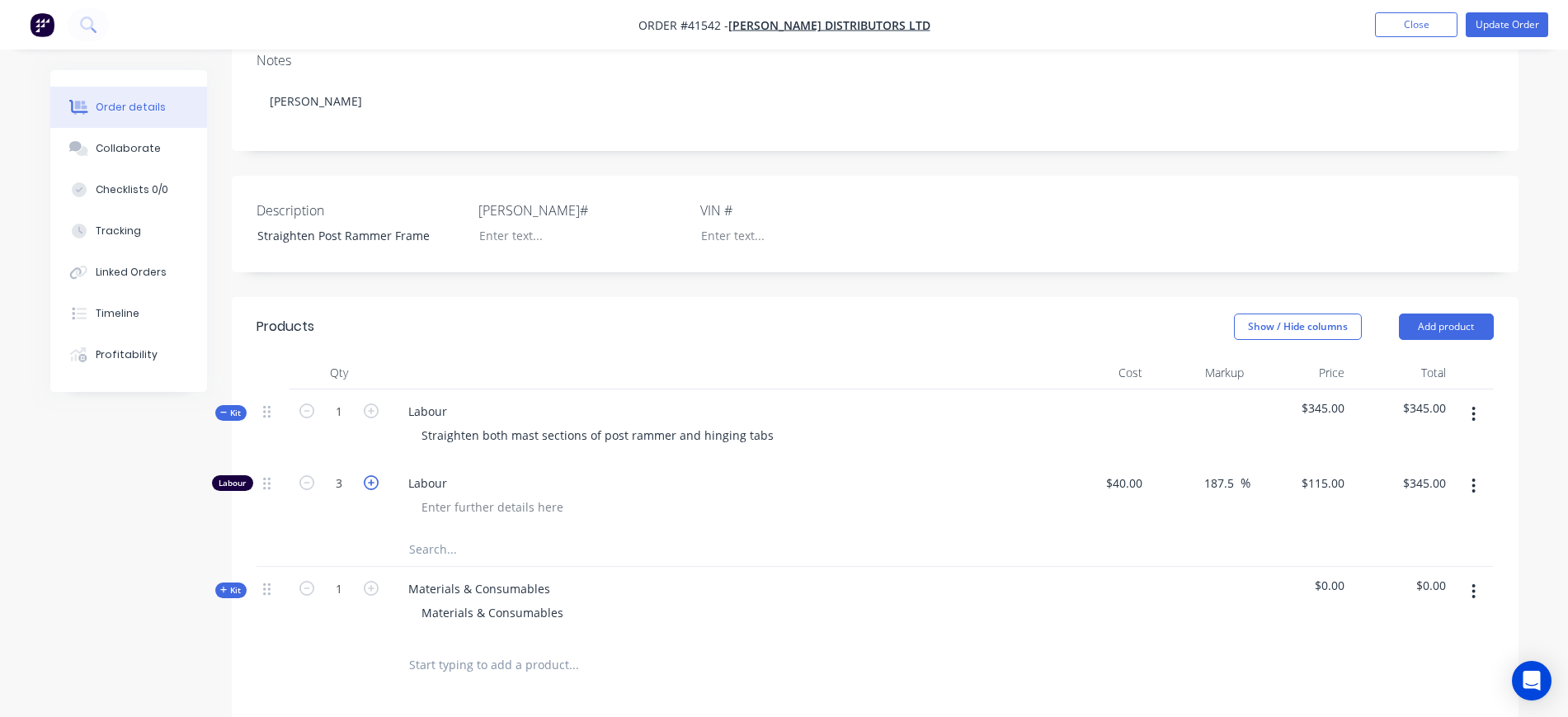
click at [372, 476] on icon "button" at bounding box center [372, 483] width 15 height 15
type input "4"
type input "$460.00"
click at [367, 404] on icon "button" at bounding box center [372, 411] width 15 height 15
type input "2"
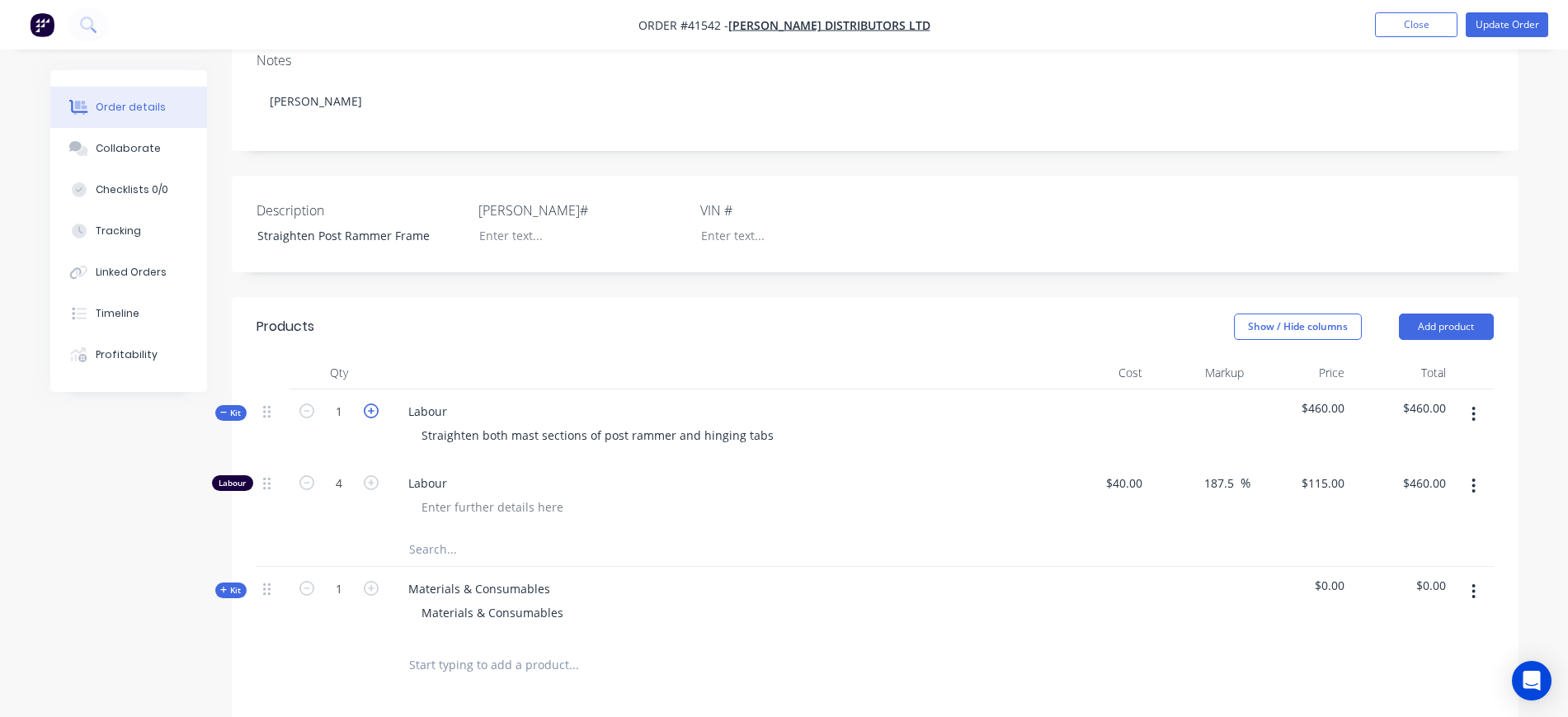
type input "8"
type input "$920.00"
click at [367, 404] on icon "button" at bounding box center [372, 411] width 15 height 15
type input "3"
type input "12"
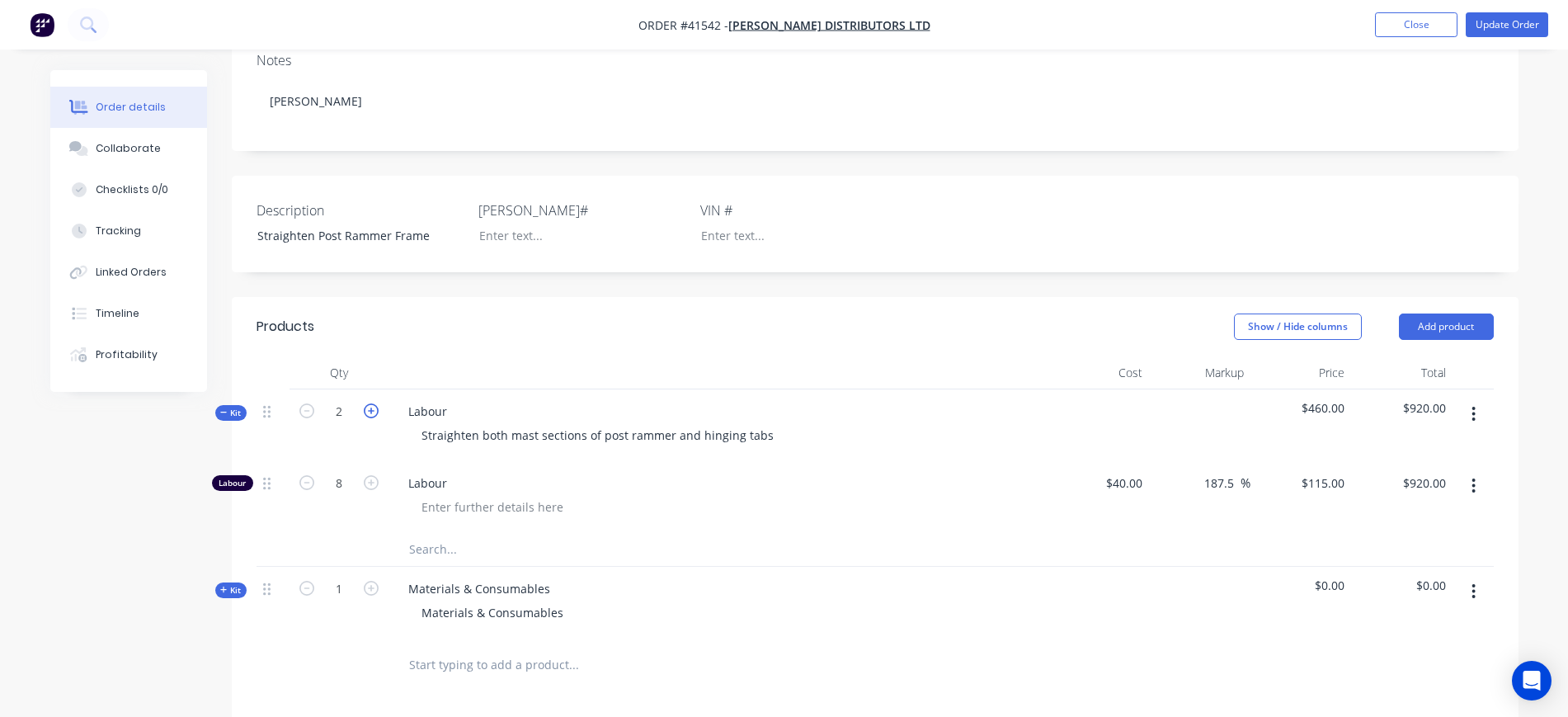
type input "$1,380.00"
click at [367, 404] on icon "button" at bounding box center [372, 411] width 15 height 15
type input "4"
type input "16"
type input "$1,840.00"
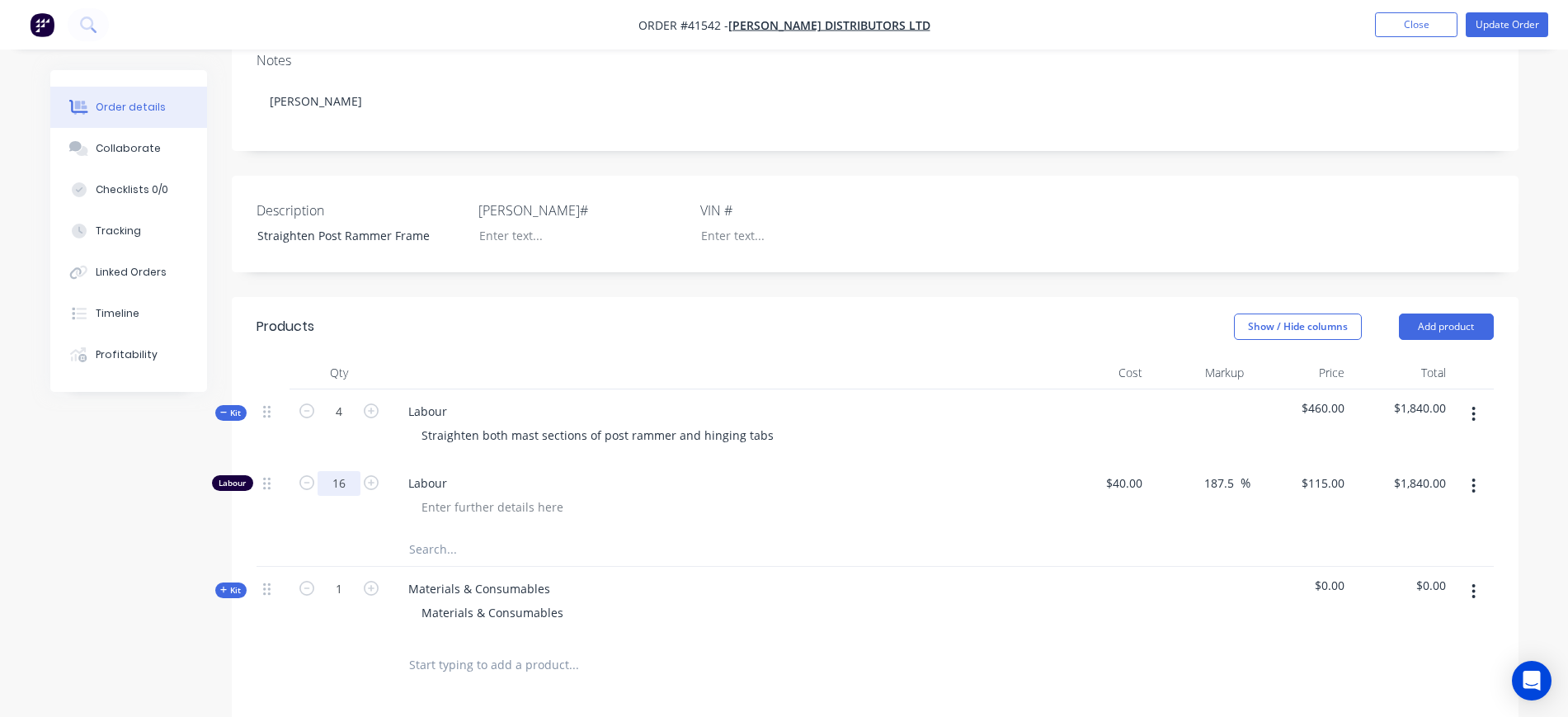
drag, startPoint x: 346, startPoint y: 462, endPoint x: 393, endPoint y: 439, distance: 52.3
click at [346, 472] on input "16" at bounding box center [339, 484] width 43 height 25
type input "4"
type input "$460.00"
click at [800, 475] on span "Labour" at bounding box center [725, 483] width 633 height 17
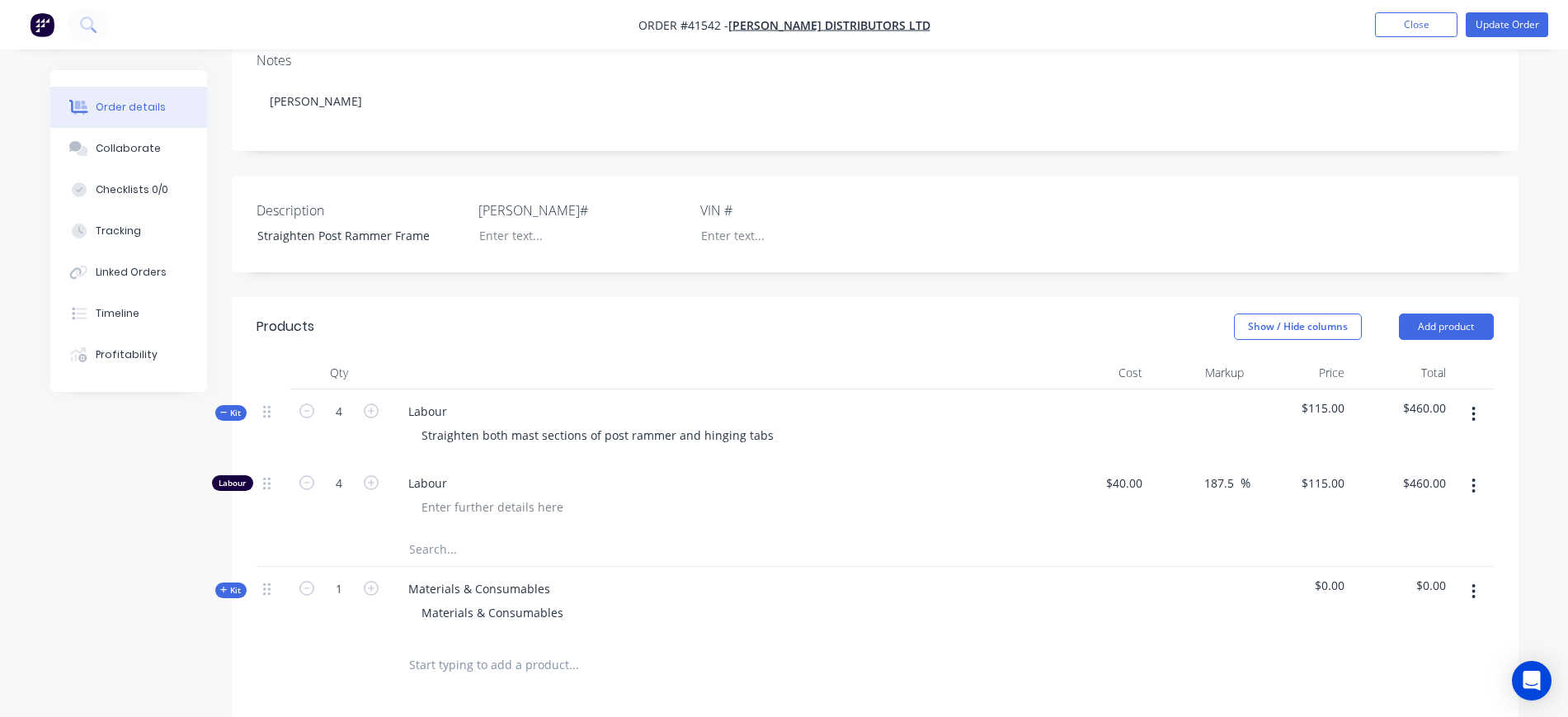
click at [229, 407] on span "Kit" at bounding box center [231, 413] width 21 height 12
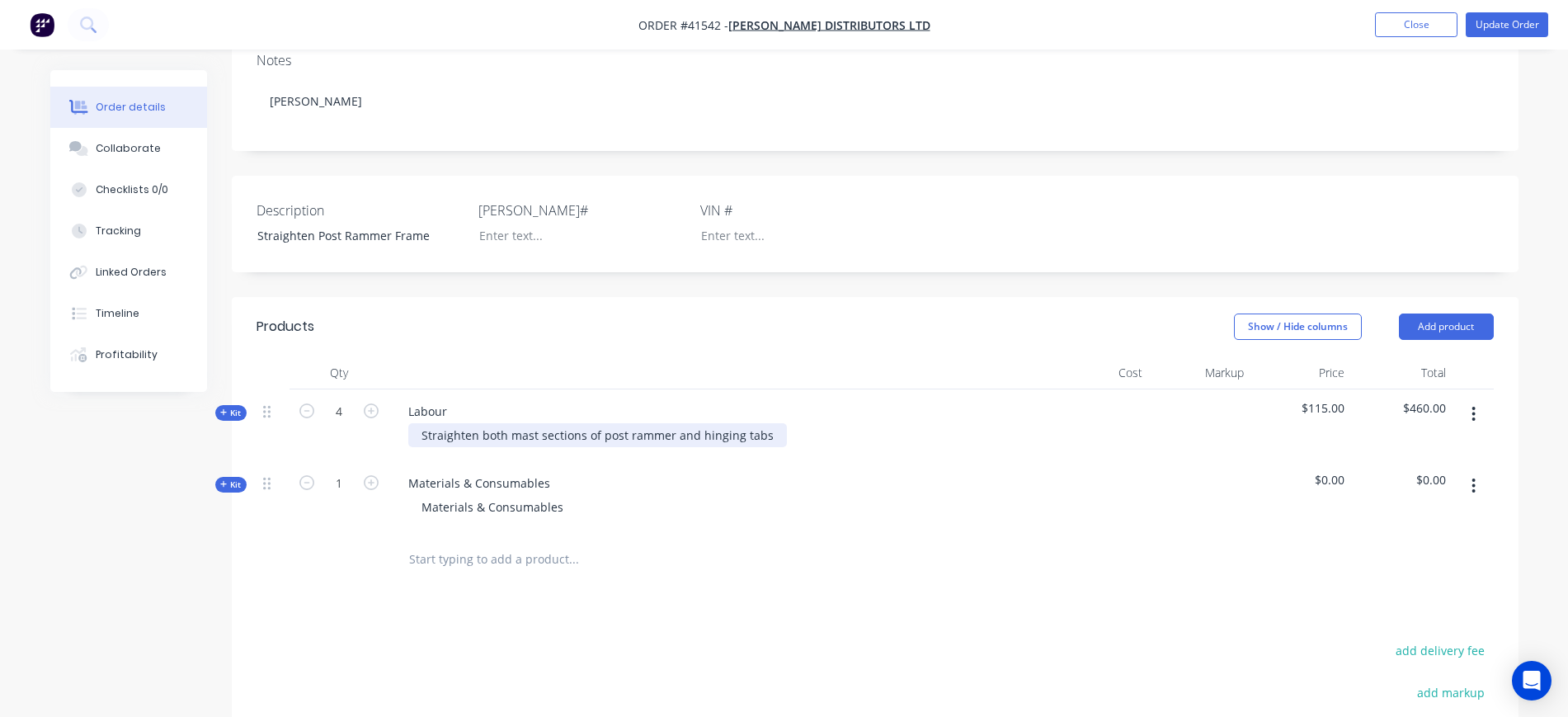
drag, startPoint x: 763, startPoint y: 411, endPoint x: 781, endPoint y: 410, distance: 18.0
click at [765, 424] on div "Straighten both mast sections of post rammer and hinging tabs" at bounding box center [598, 435] width 379 height 24
click at [1480, 472] on button "button" at bounding box center [1474, 487] width 39 height 30
drag, startPoint x: 369, startPoint y: 499, endPoint x: 421, endPoint y: 497, distance: 52.0
click at [370, 497] on div "1" at bounding box center [339, 497] width 99 height 72
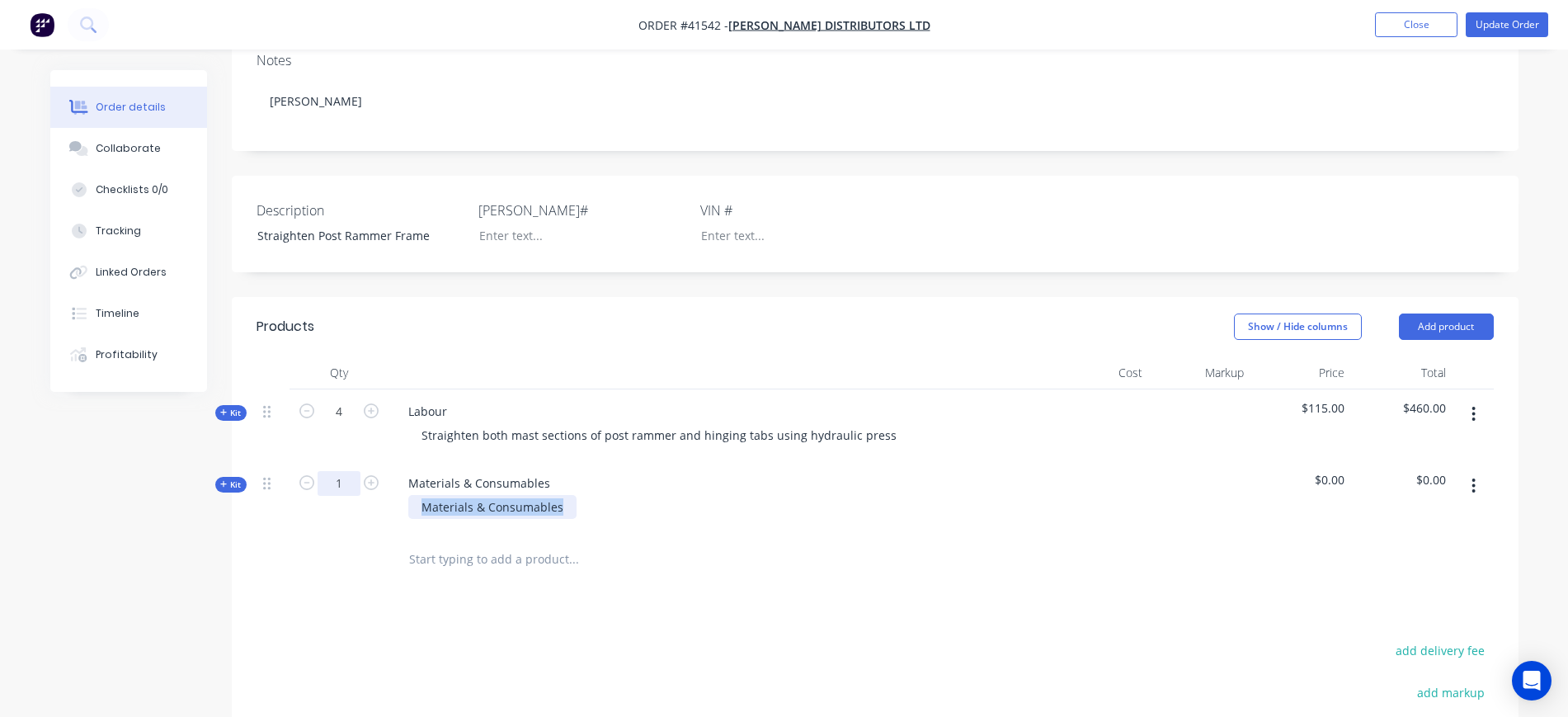
drag, startPoint x: 560, startPoint y: 486, endPoint x: 351, endPoint y: 463, distance: 210.3
click at [351, 463] on div "Kit 1 Materials & Consumables Materials & Consumables $0.00 $0.00" at bounding box center [875, 497] width 1238 height 72
click at [1336, 472] on span "$0.00" at bounding box center [1301, 480] width 88 height 17
click at [239, 479] on span "Kit" at bounding box center [231, 485] width 21 height 12
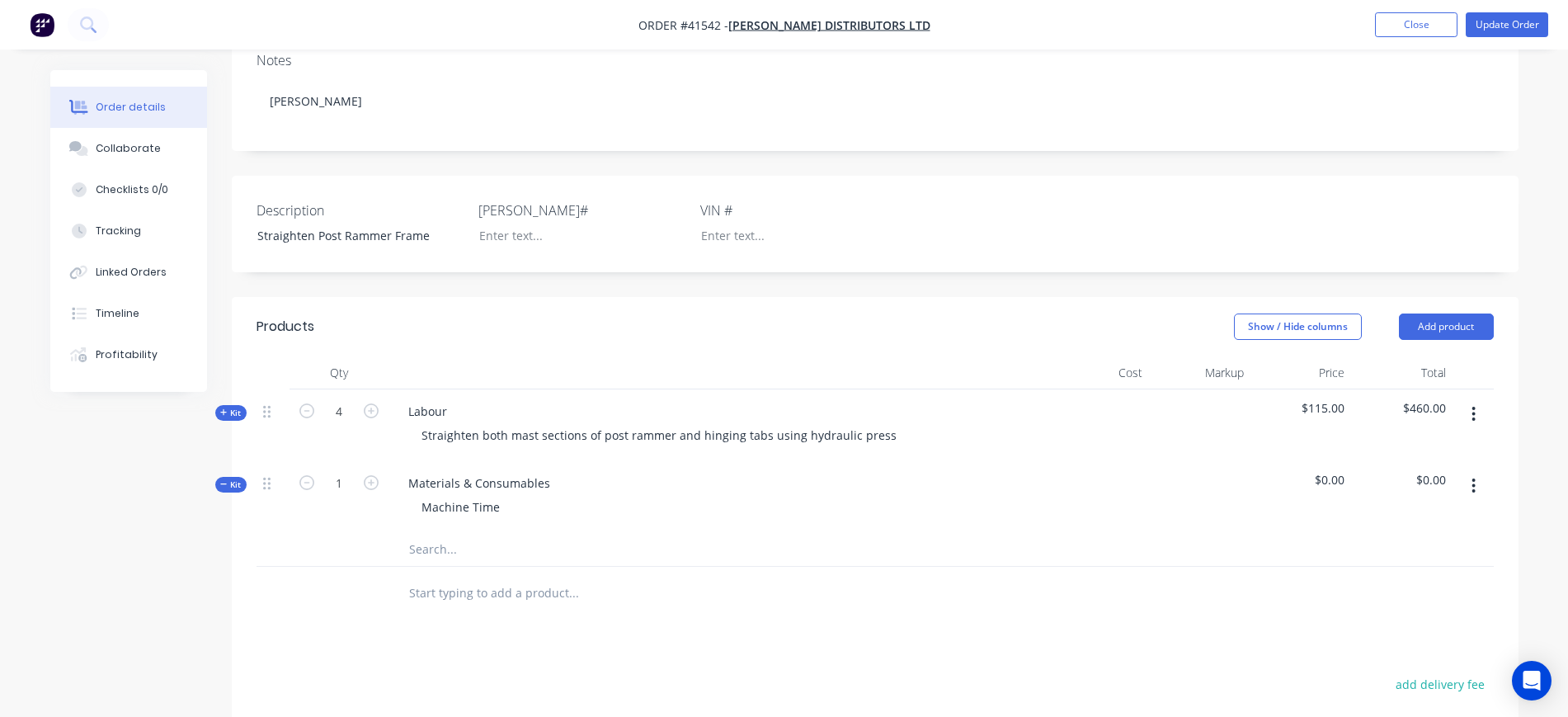
drag, startPoint x: 441, startPoint y: 525, endPoint x: 473, endPoint y: 509, distance: 35.8
click at [443, 533] on input "text" at bounding box center [574, 549] width 330 height 33
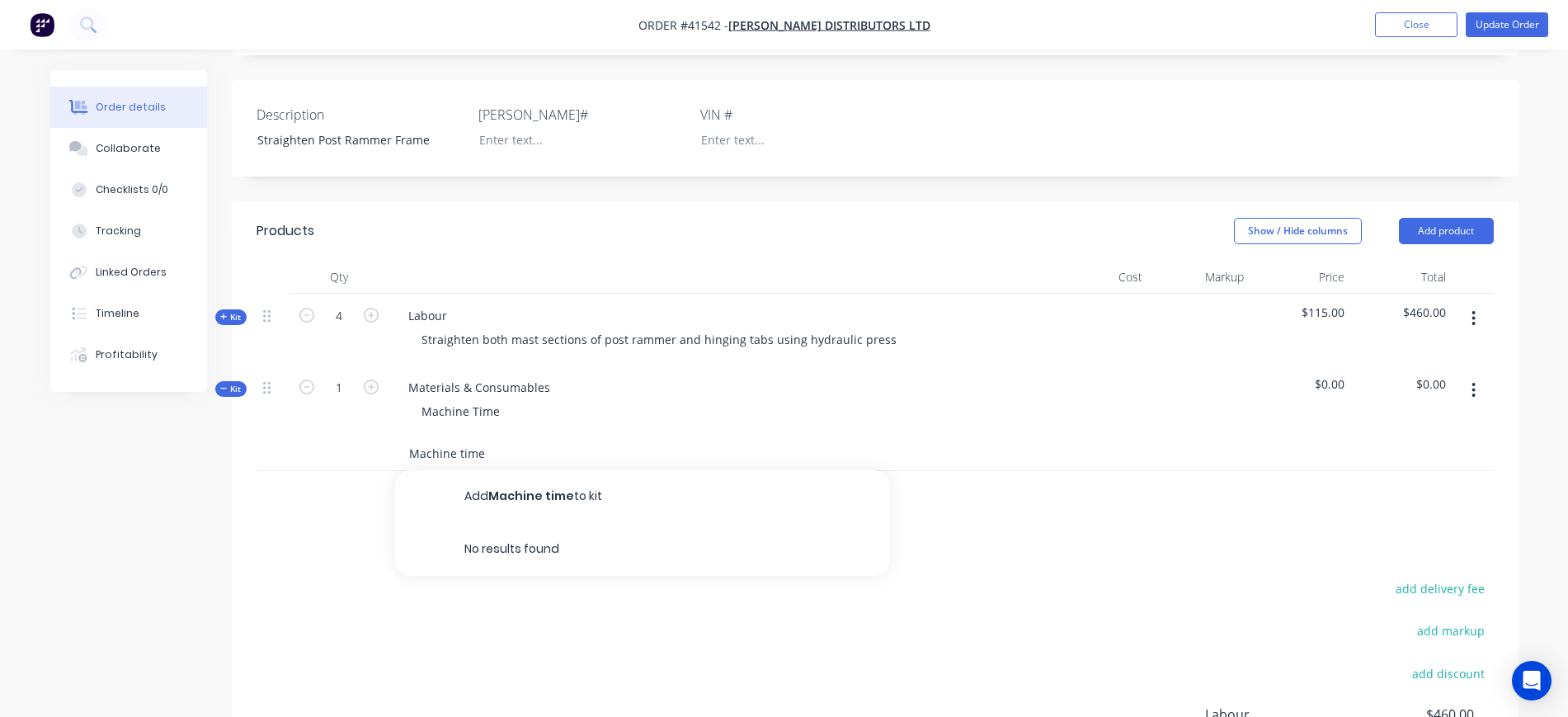
scroll to position [413, 0]
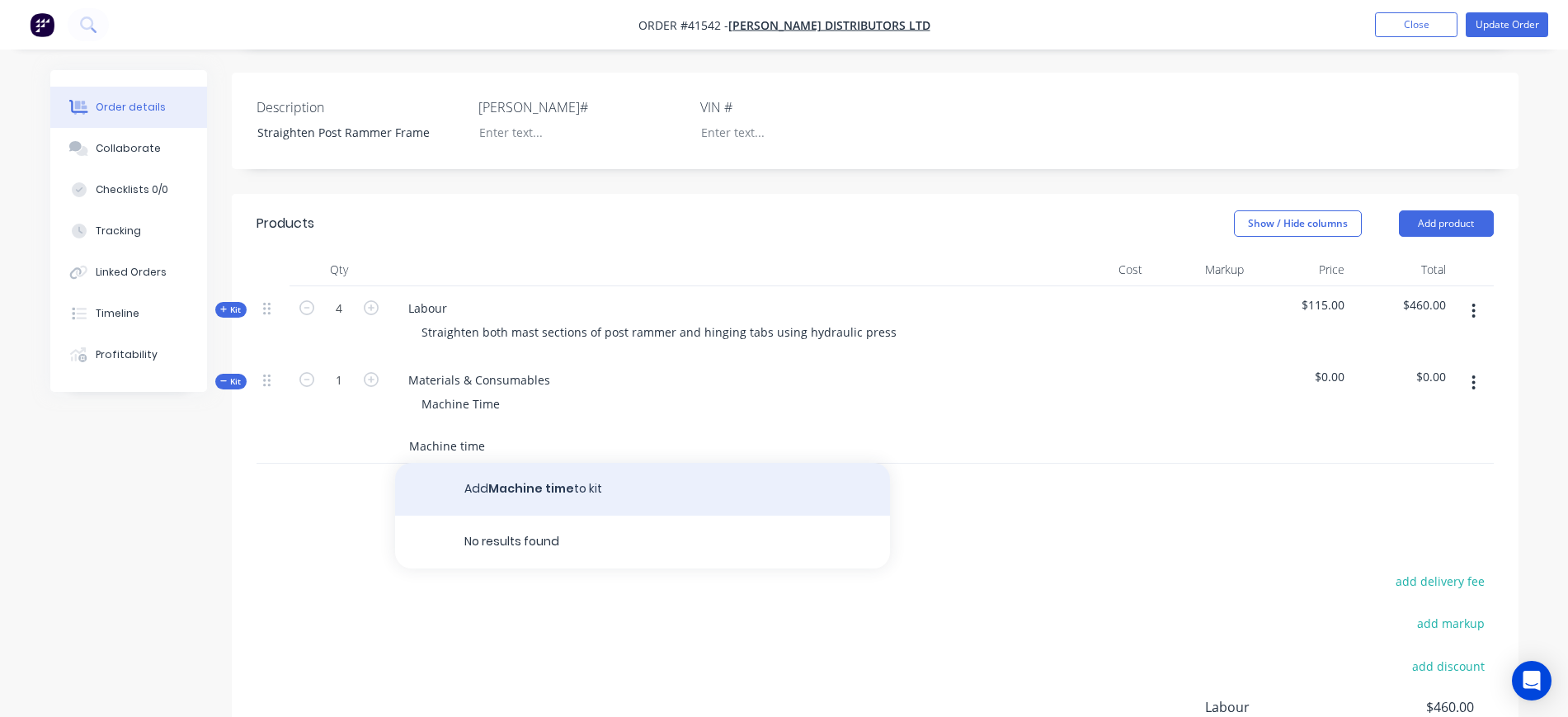
type input "Machine time"
click at [603, 466] on button "Add Machine time to kit" at bounding box center [643, 490] width 495 height 53
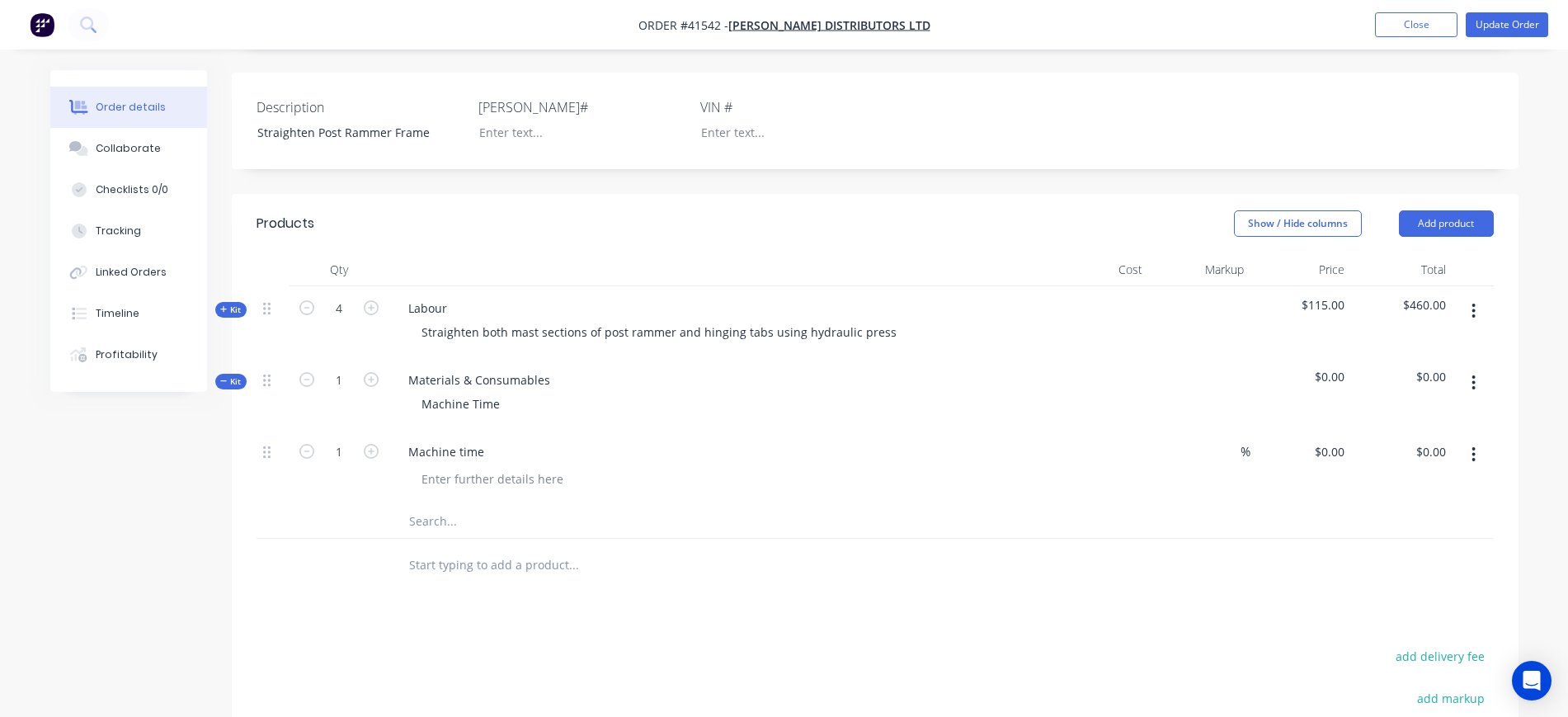
drag, startPoint x: 1142, startPoint y: 427, endPoint x: 1186, endPoint y: 417, distance: 45.1
click at [1146, 440] on input at bounding box center [1130, 452] width 38 height 24
type input "$10.00"
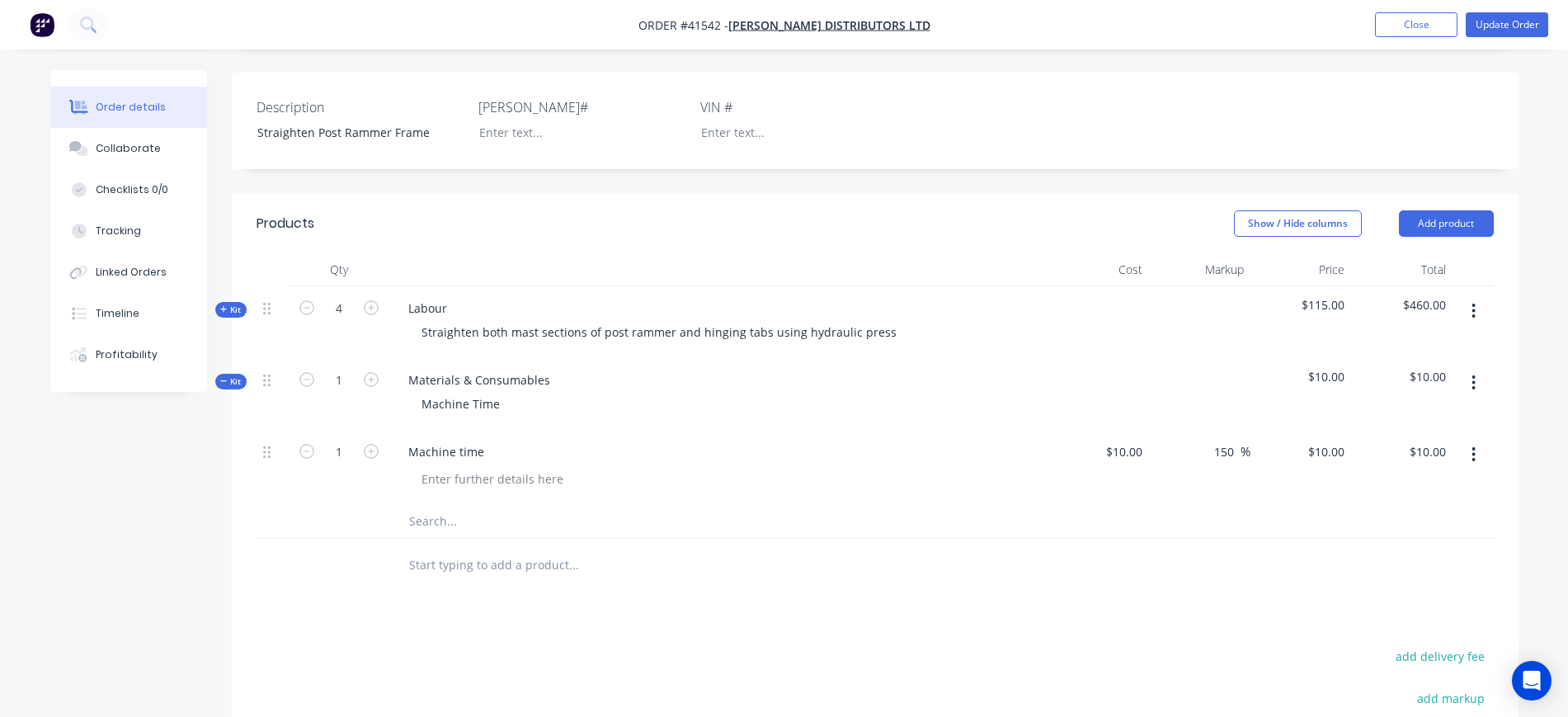
type input "150"
type input "$25.00"
click at [839, 568] on div "Products Show / Hide columns Add product Qty Cost Markup Price Total Kit 4 Labo…" at bounding box center [875, 591] width 1287 height 795
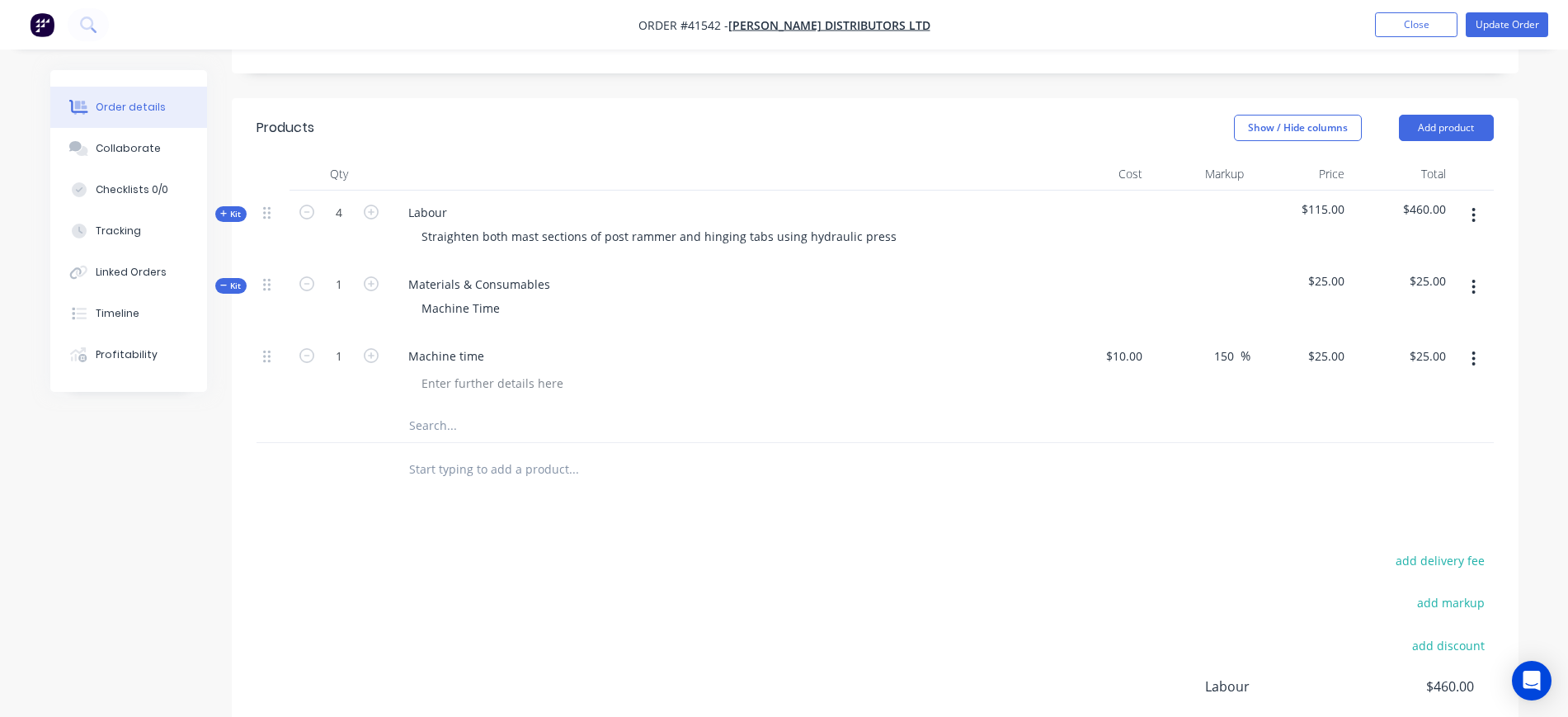
scroll to position [515, 0]
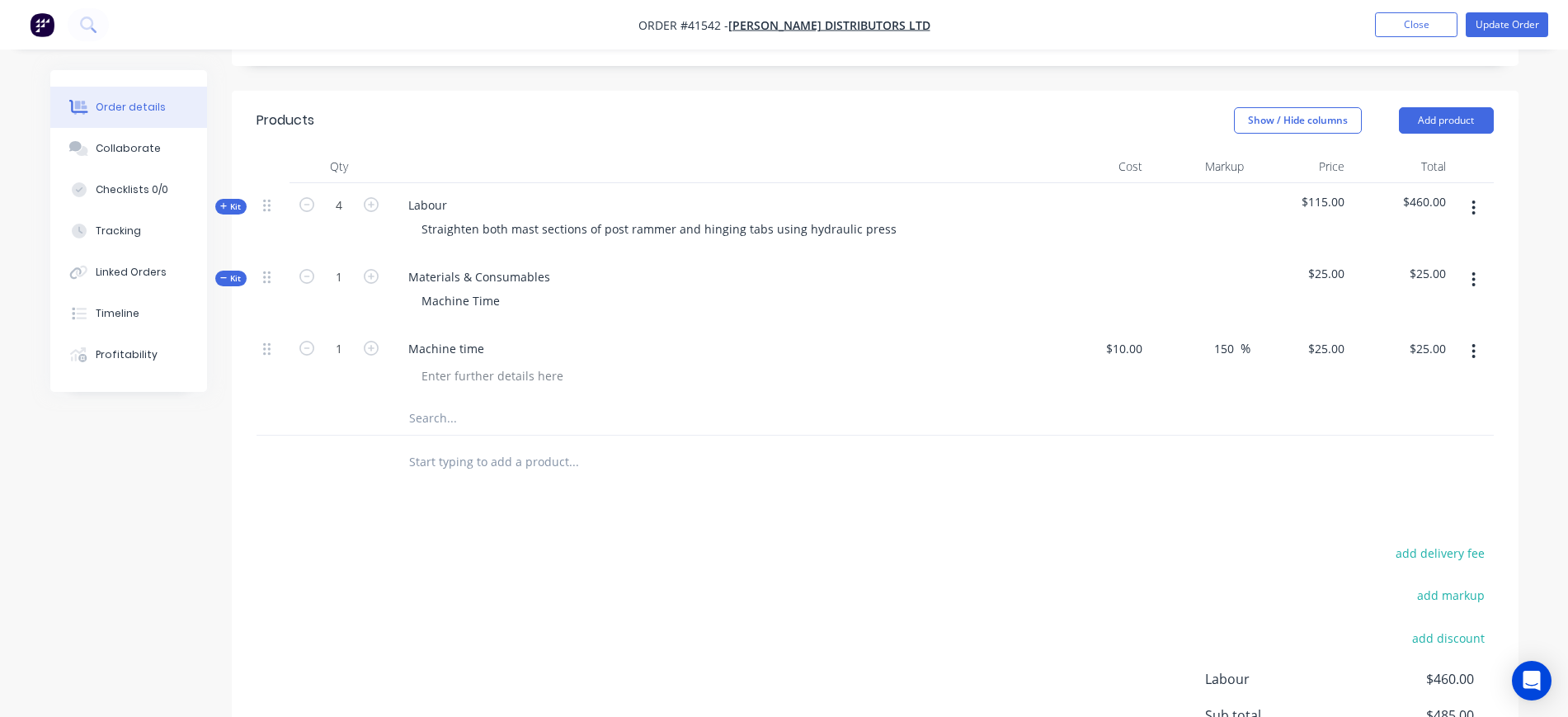
click at [233, 273] on span "Kit" at bounding box center [231, 278] width 21 height 12
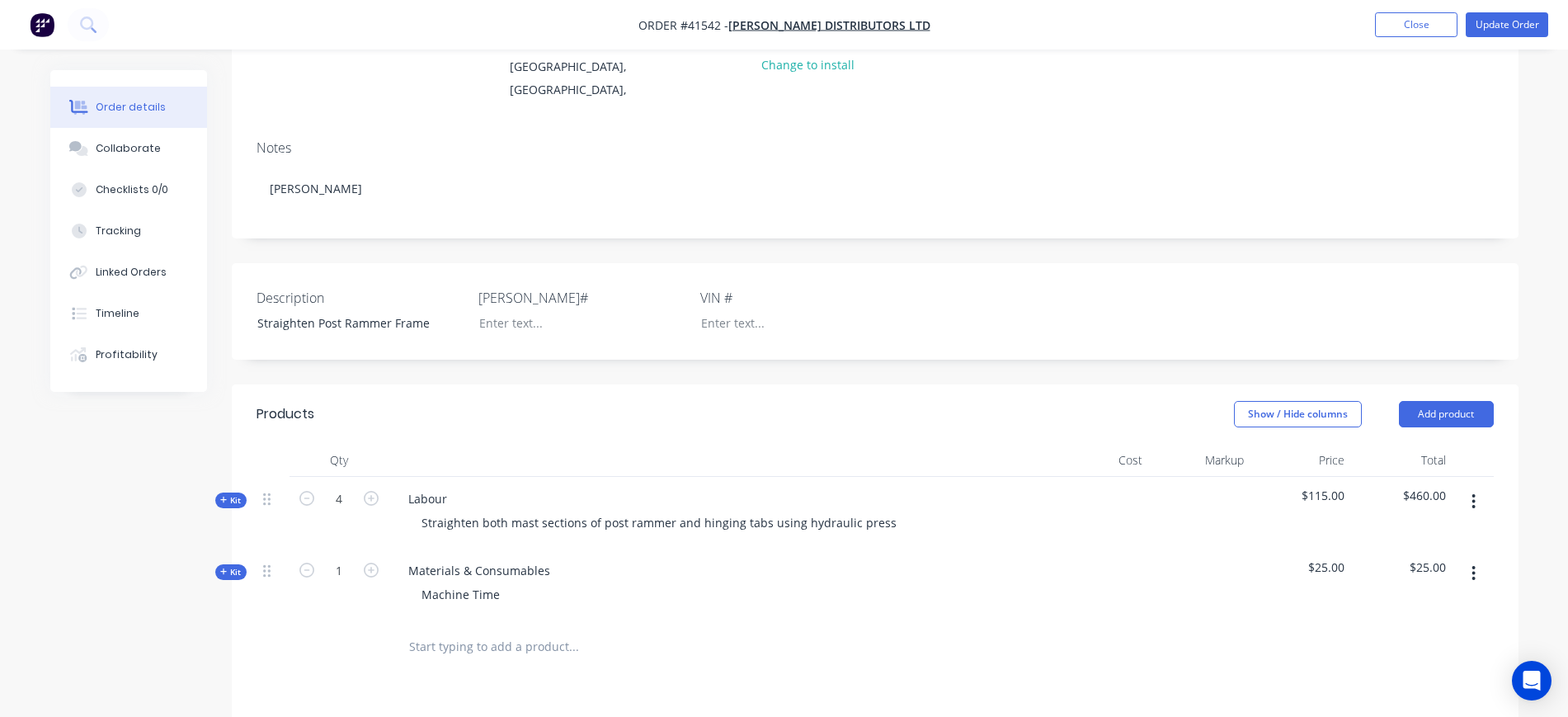
scroll to position [207, 0]
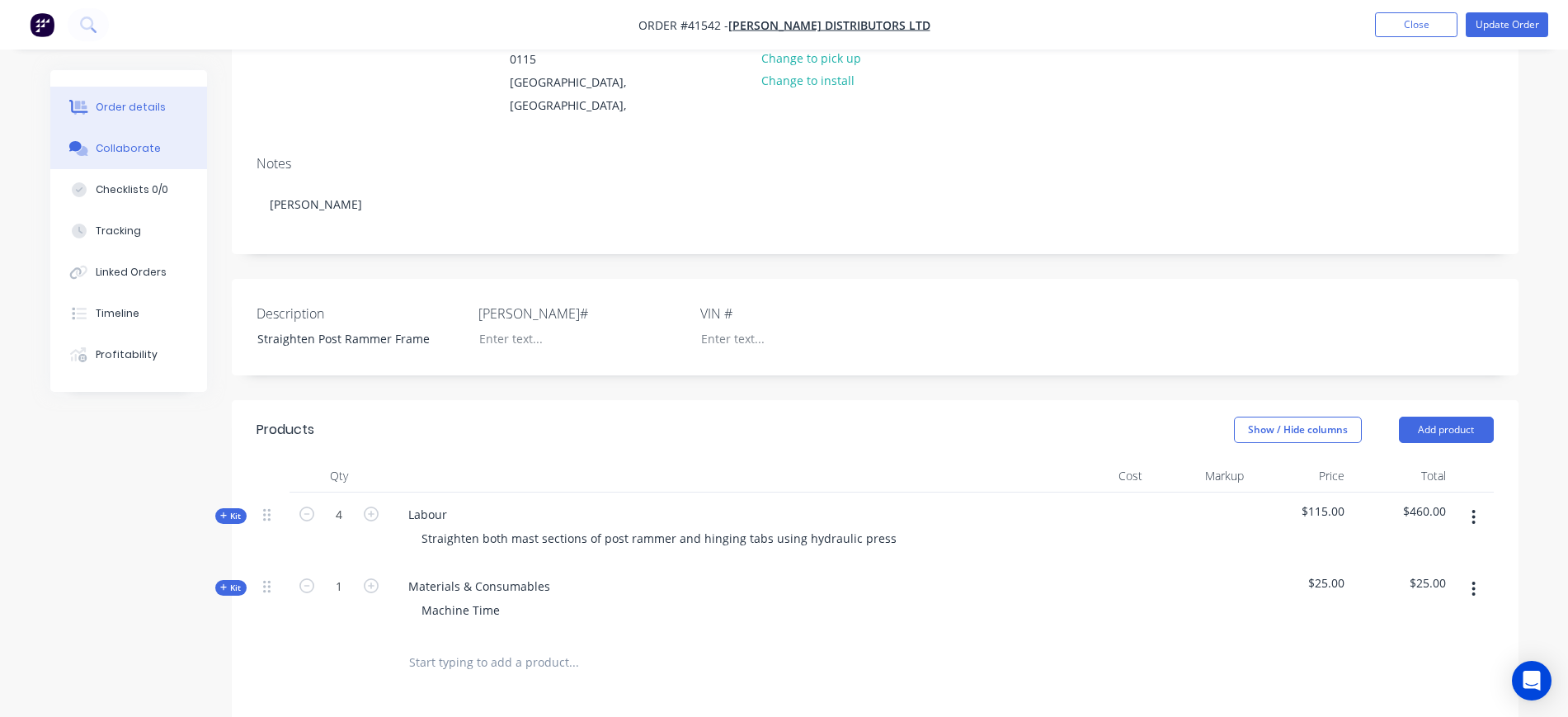
click at [161, 148] on button "Collaborate" at bounding box center [129, 149] width 157 height 41
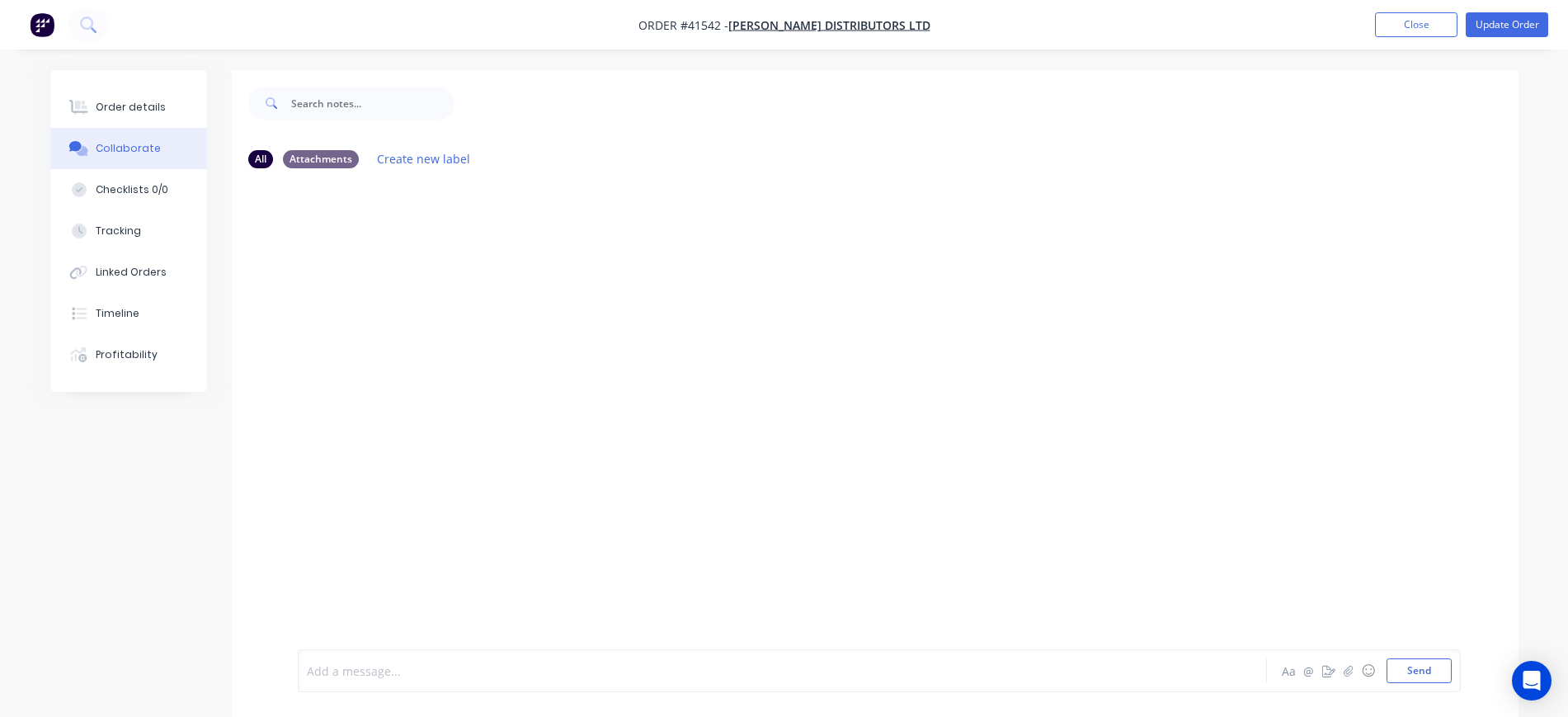
click at [426, 667] on div at bounding box center [737, 671] width 858 height 17
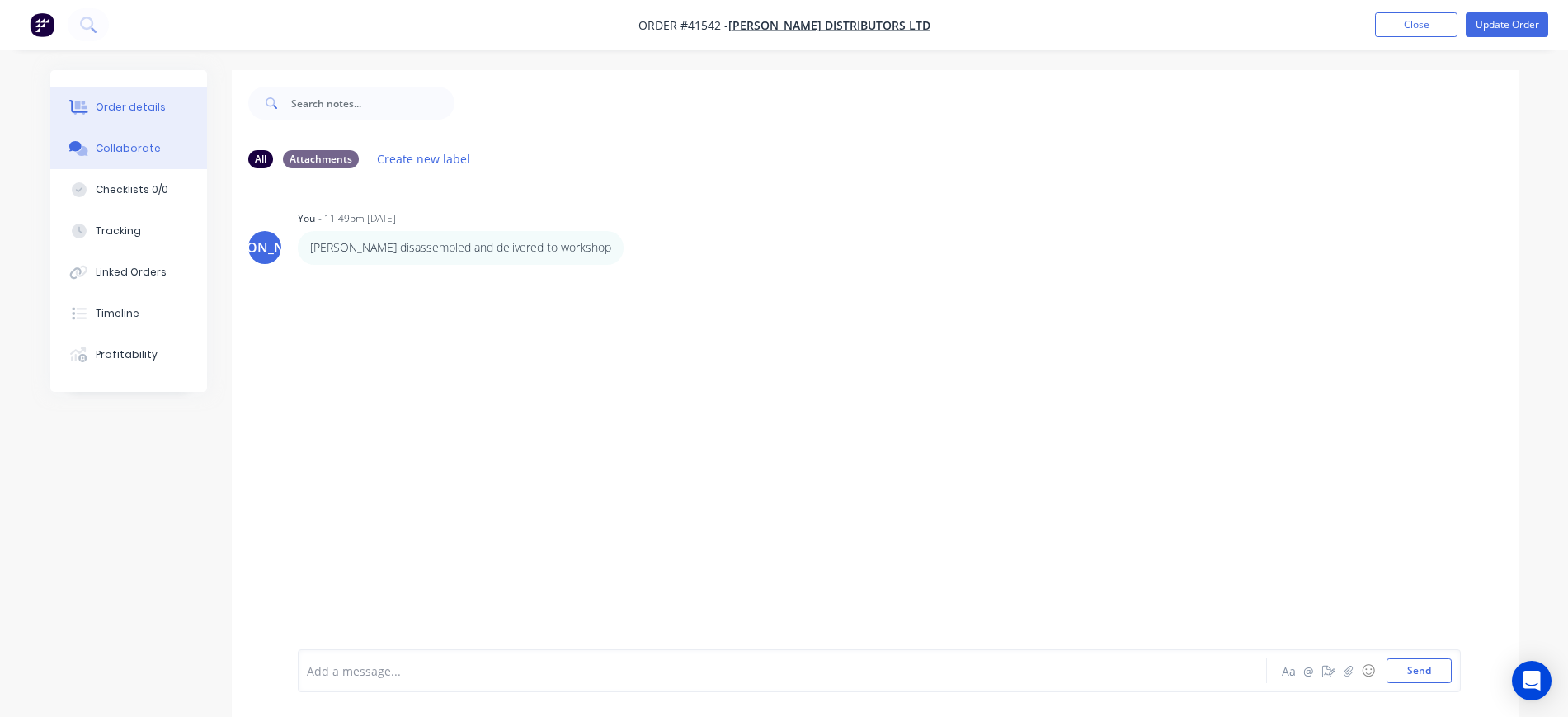
click at [147, 109] on div "Order details" at bounding box center [130, 107] width 70 height 15
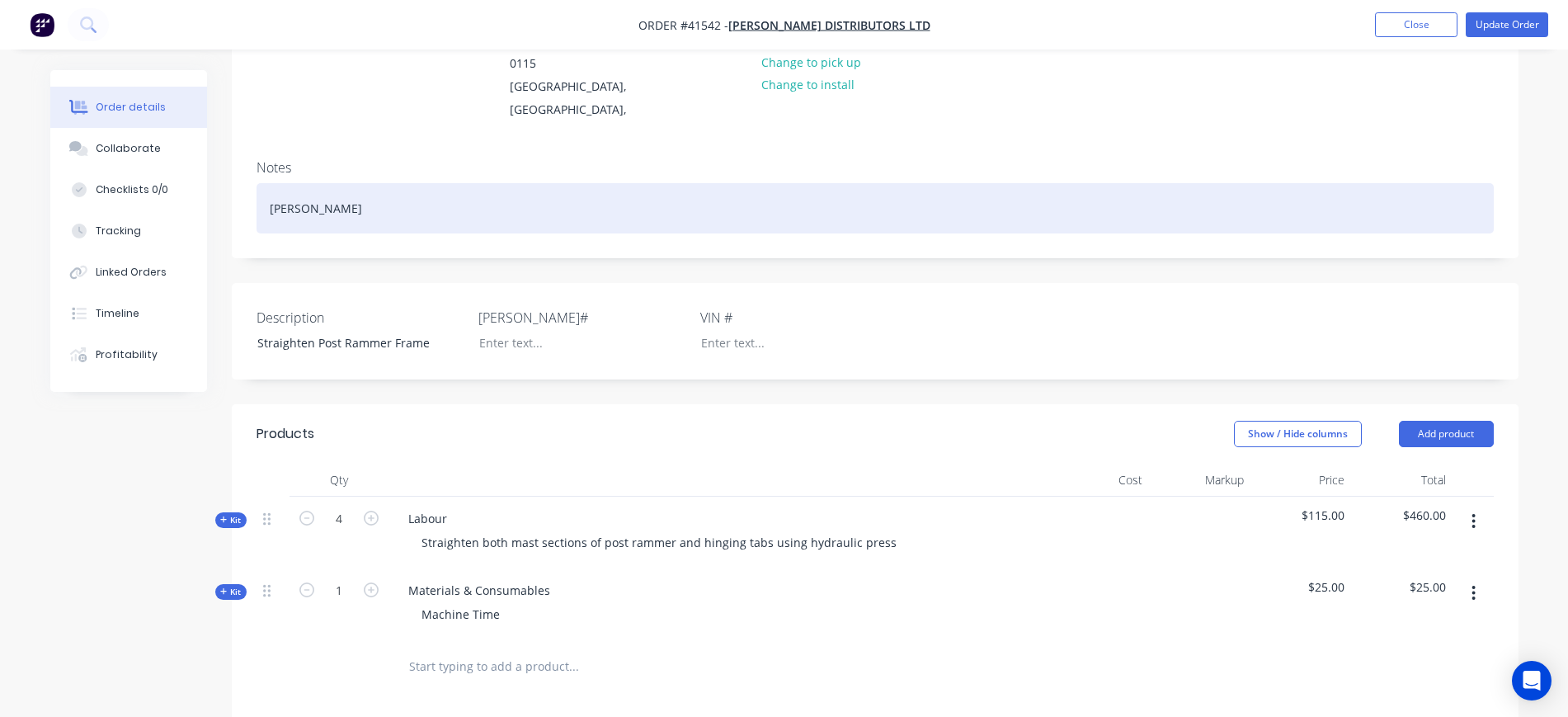
scroll to position [207, 0]
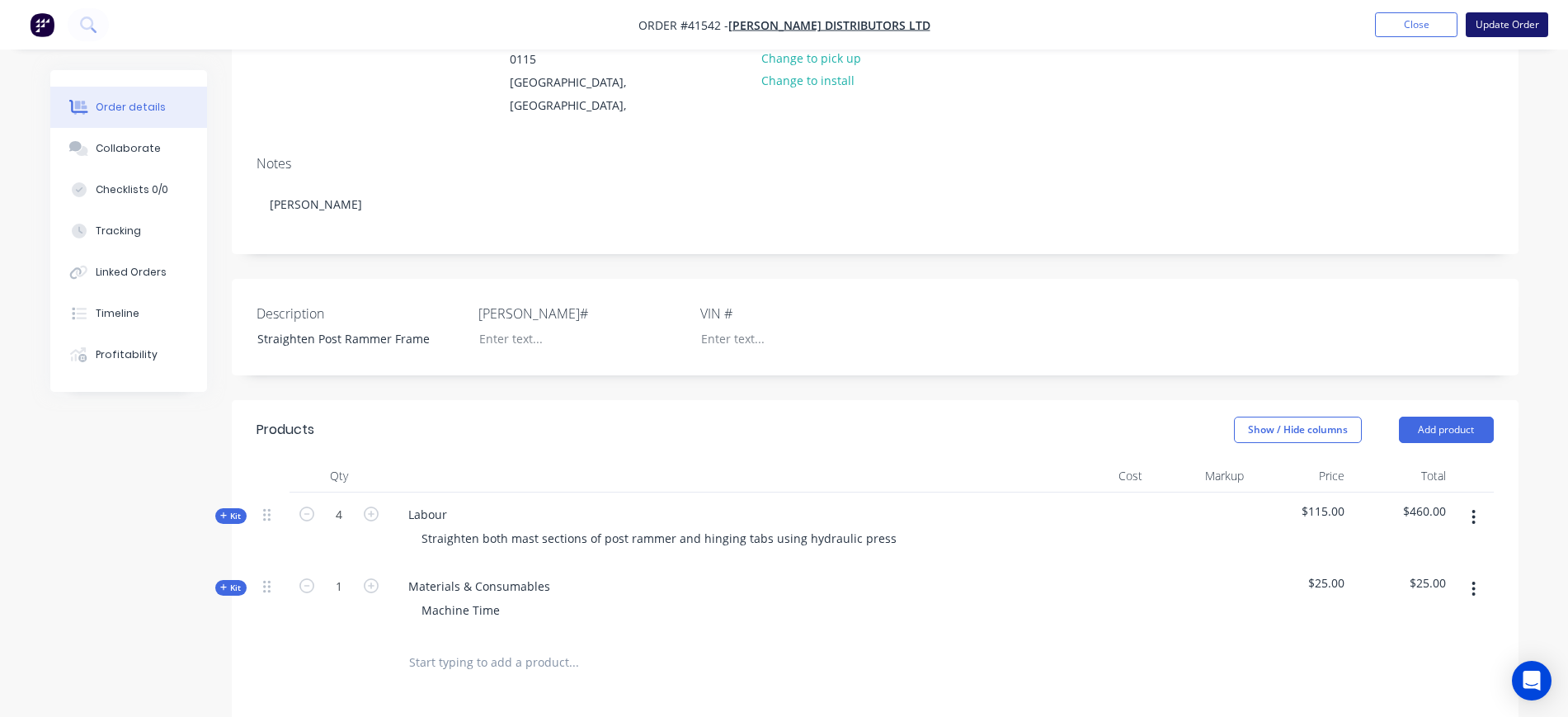
click at [1487, 24] on button "Update Order" at bounding box center [1508, 25] width 83 height 25
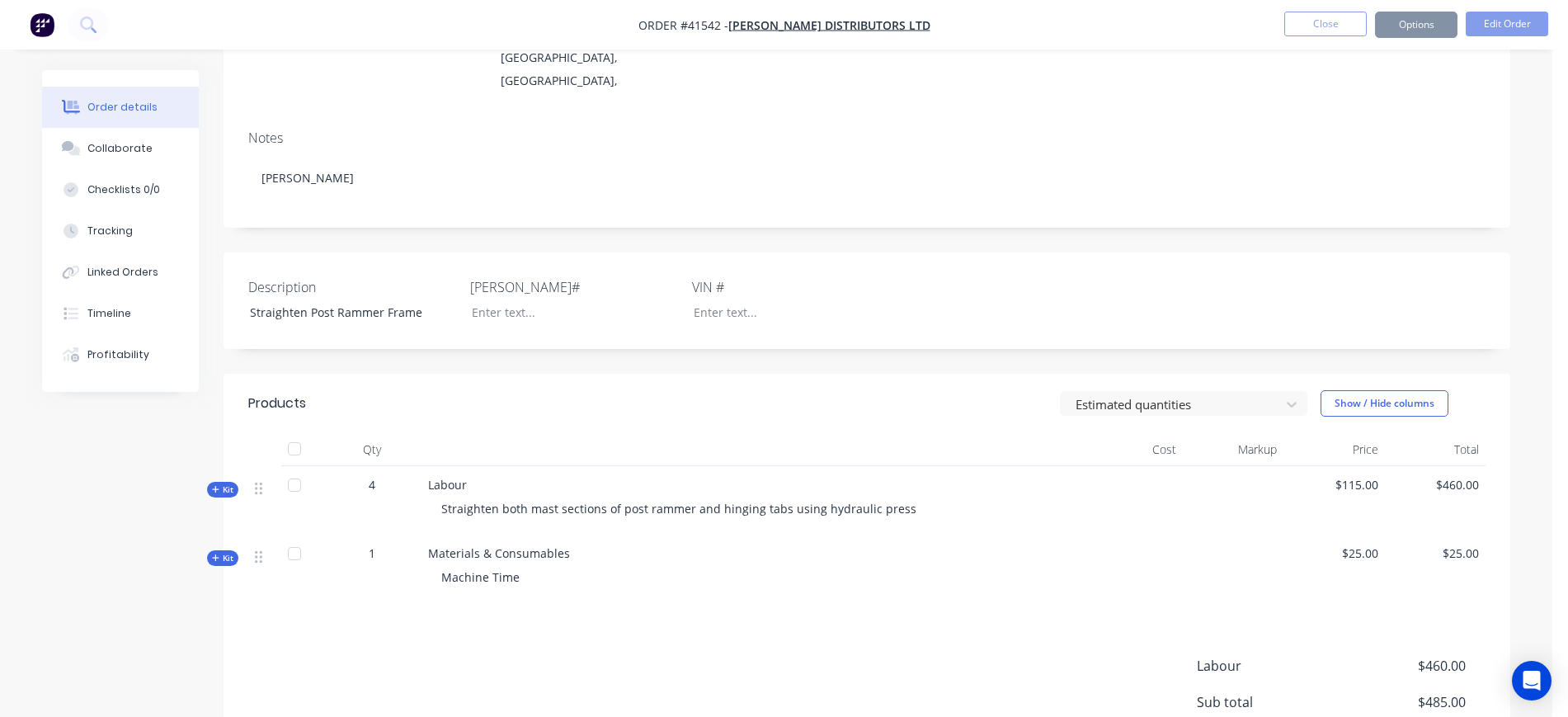
scroll to position [0, 0]
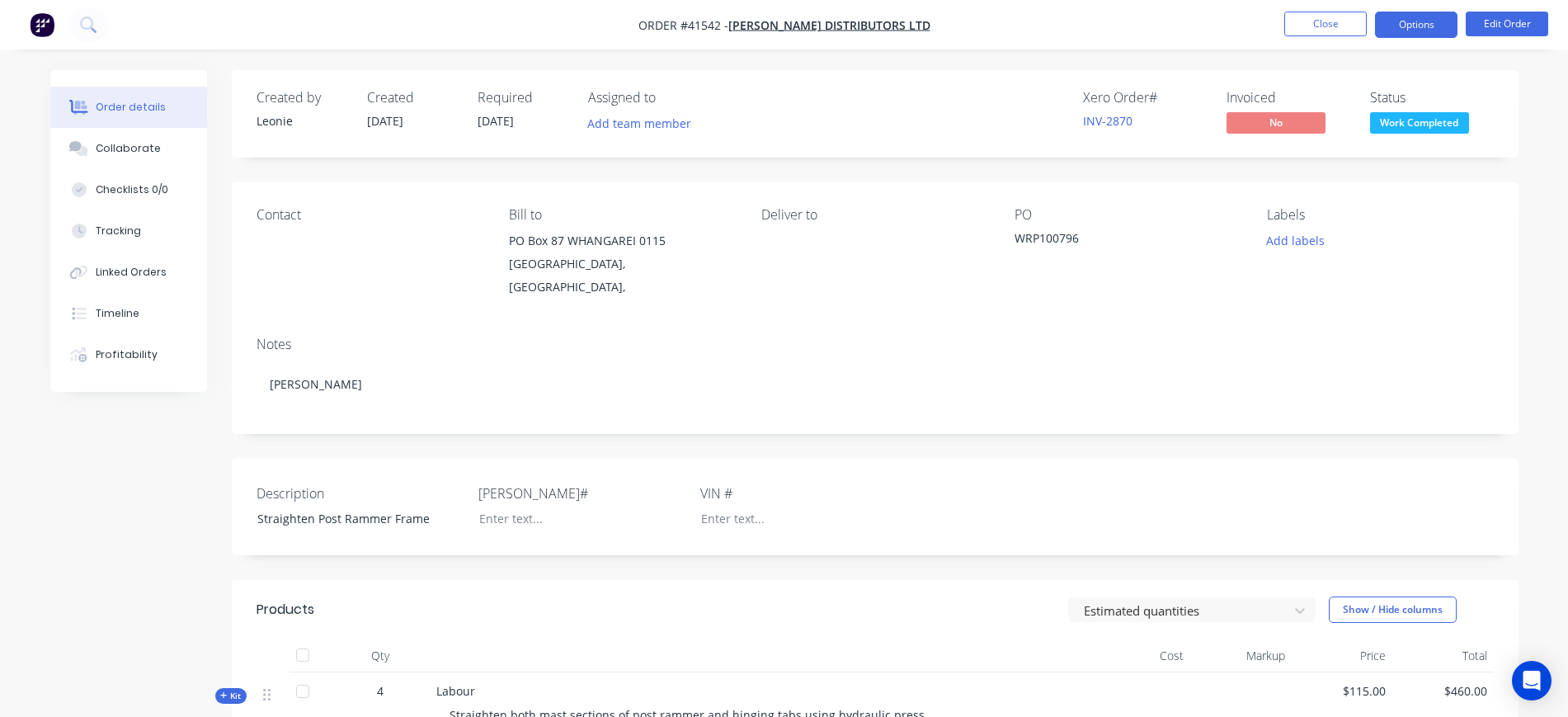
click at [1419, 29] on button "Options" at bounding box center [1417, 25] width 83 height 26
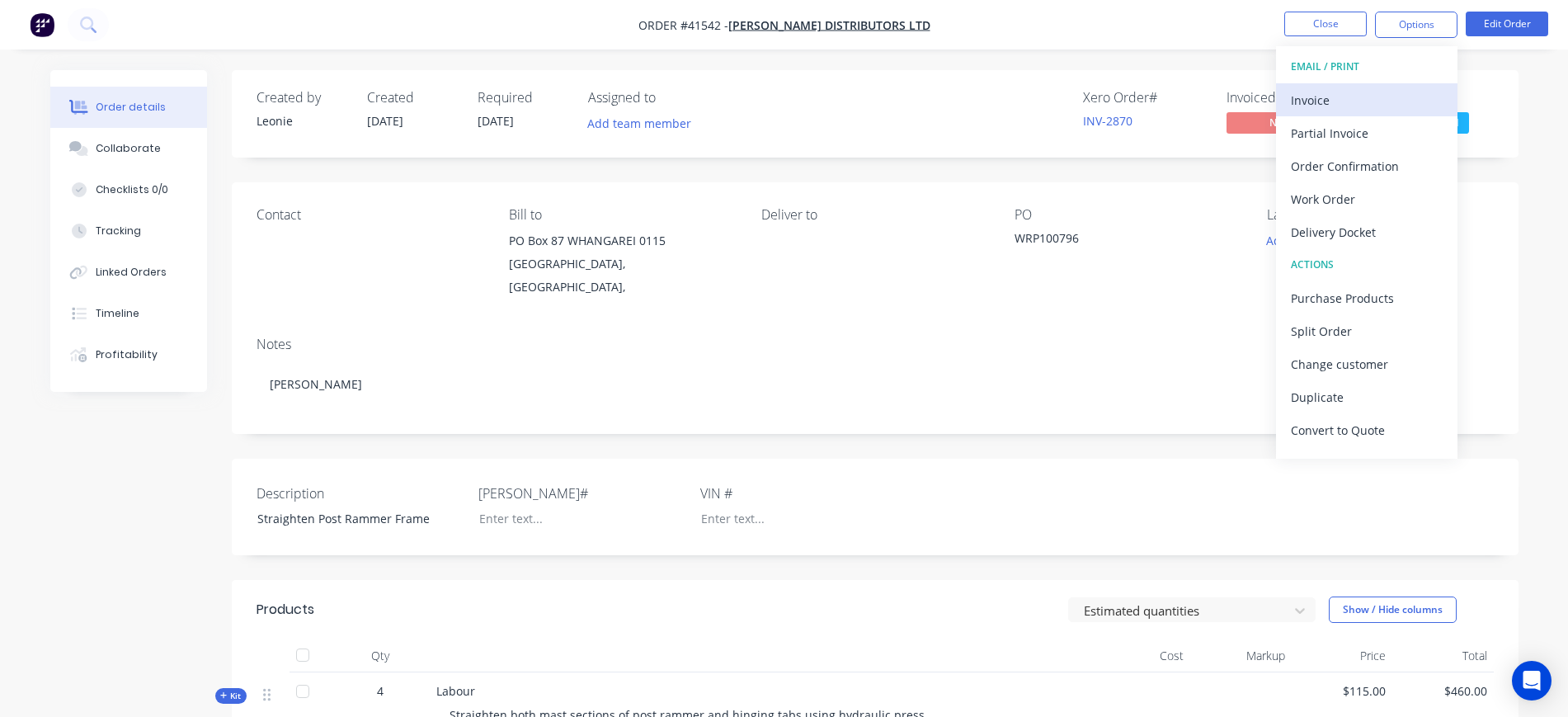
click at [1375, 97] on div "Invoice" at bounding box center [1367, 100] width 152 height 24
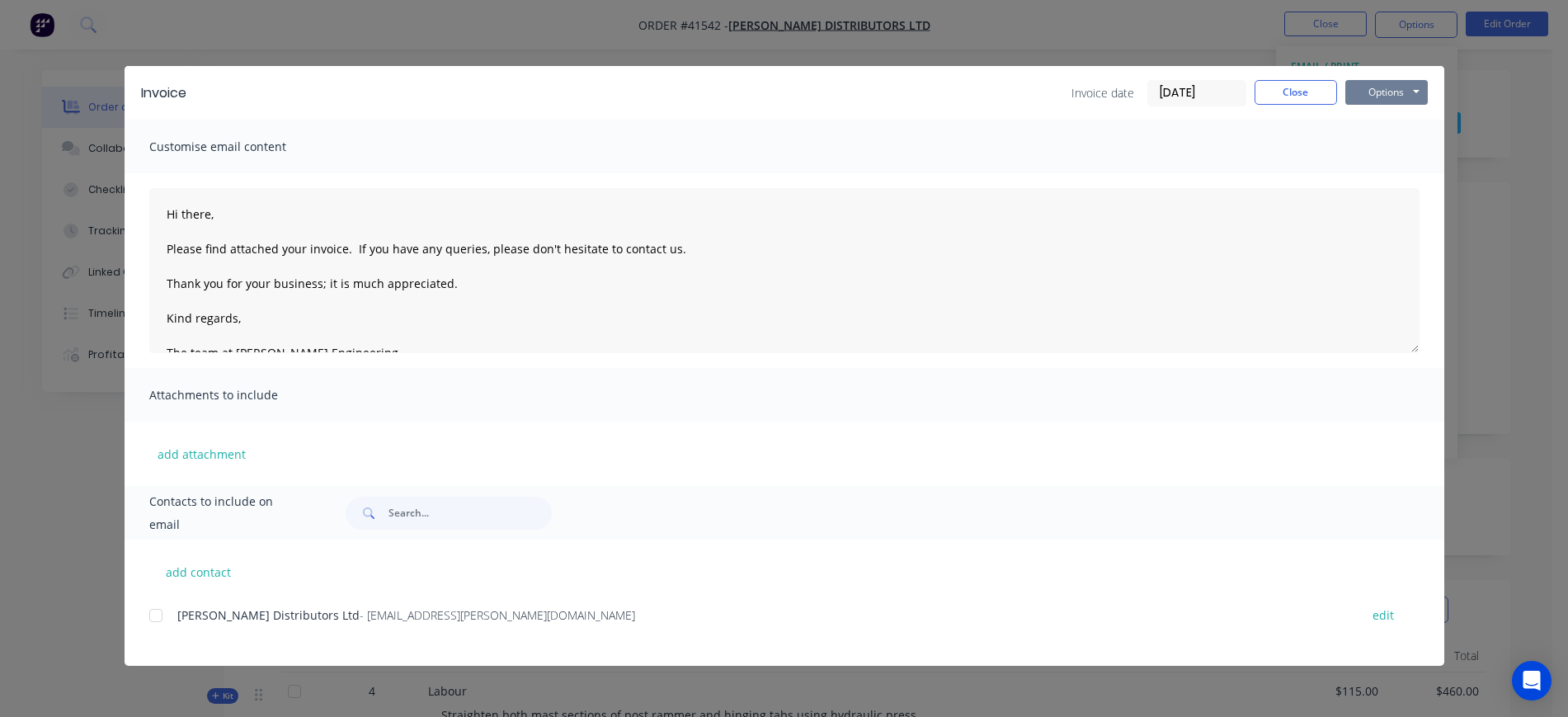
click at [1396, 96] on button "Options" at bounding box center [1387, 93] width 83 height 25
click at [1416, 125] on button "Preview" at bounding box center [1399, 121] width 106 height 27
click at [155, 614] on div at bounding box center [156, 615] width 33 height 33
click at [1373, 99] on button "Options" at bounding box center [1387, 93] width 83 height 25
click at [1413, 172] on button "Email" at bounding box center [1399, 176] width 106 height 27
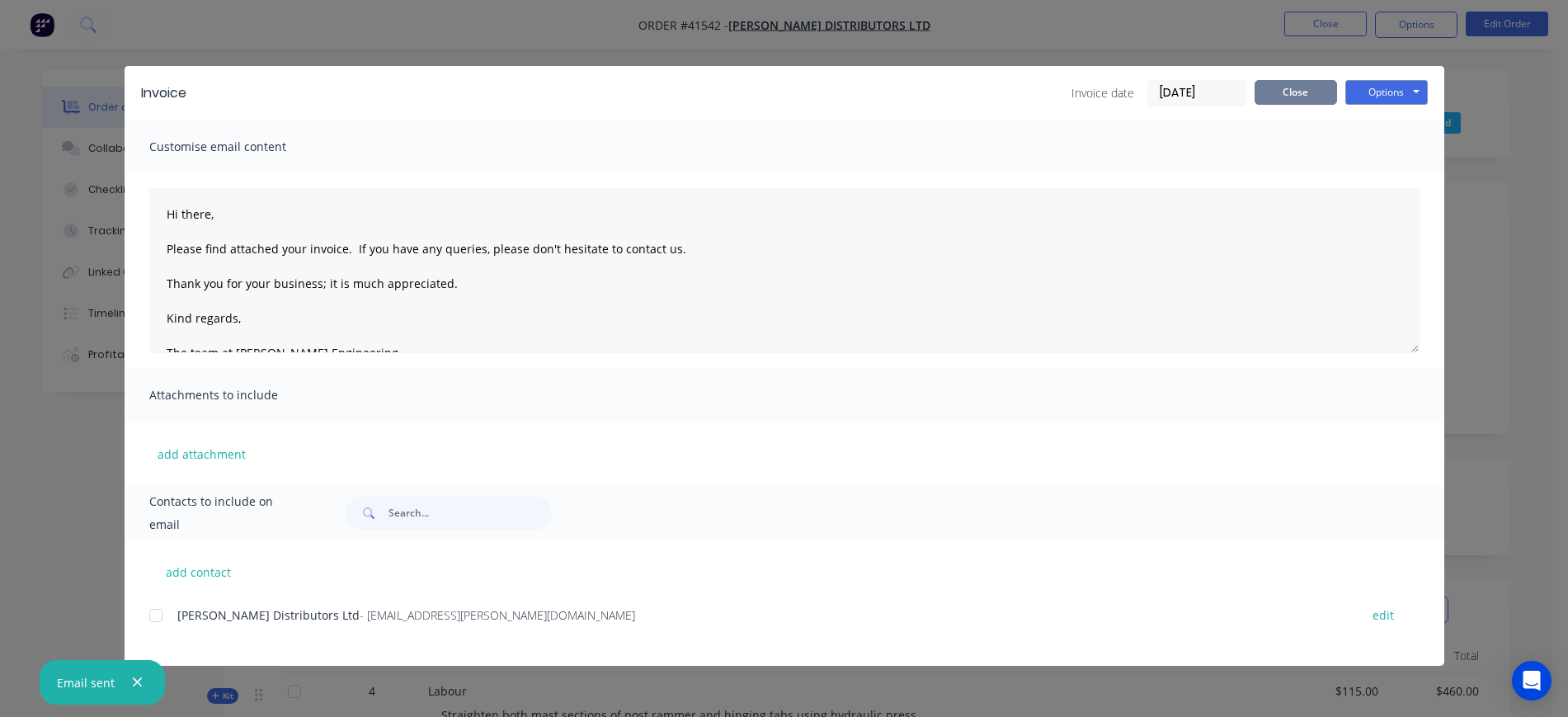
click at [1291, 87] on button "Close" at bounding box center [1296, 93] width 83 height 25
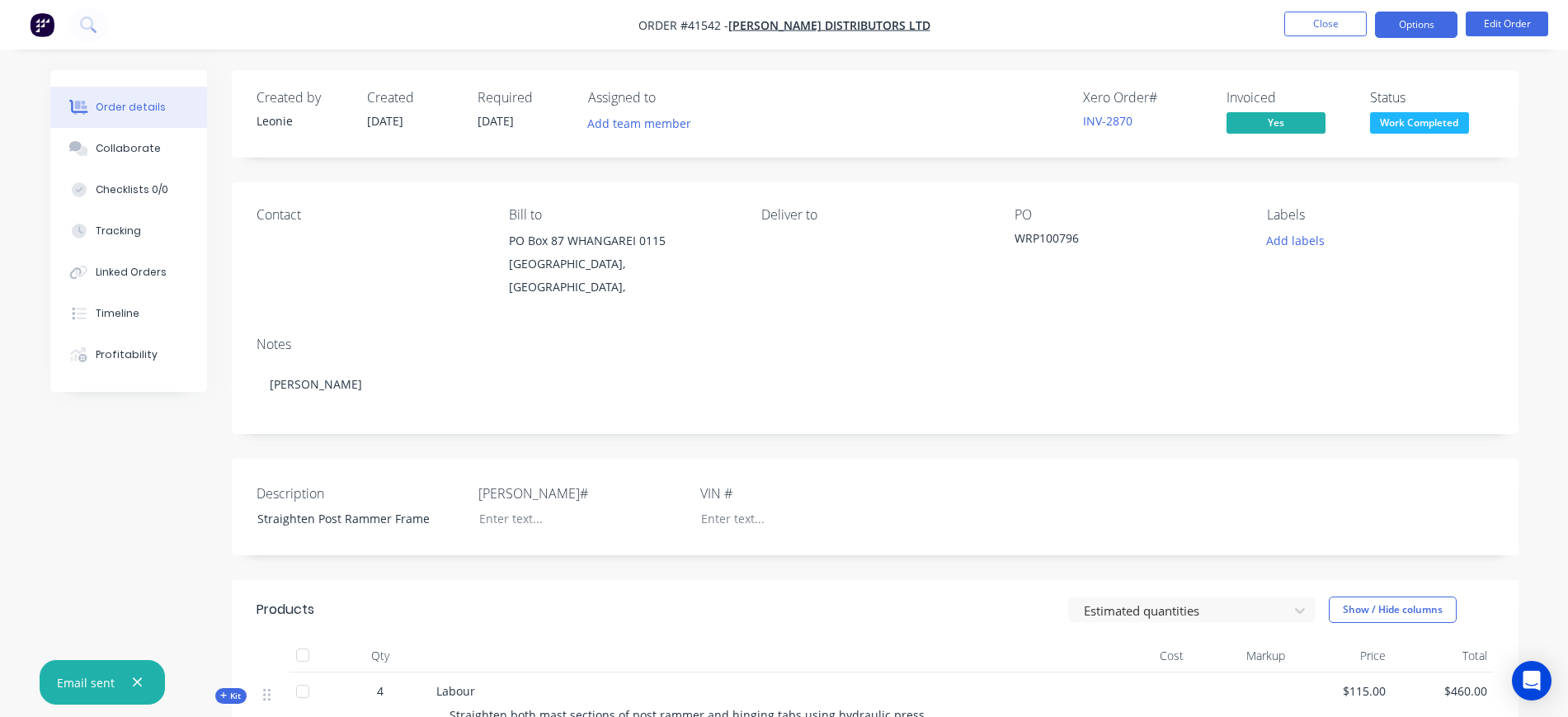
click at [1409, 23] on button "Options" at bounding box center [1417, 25] width 83 height 26
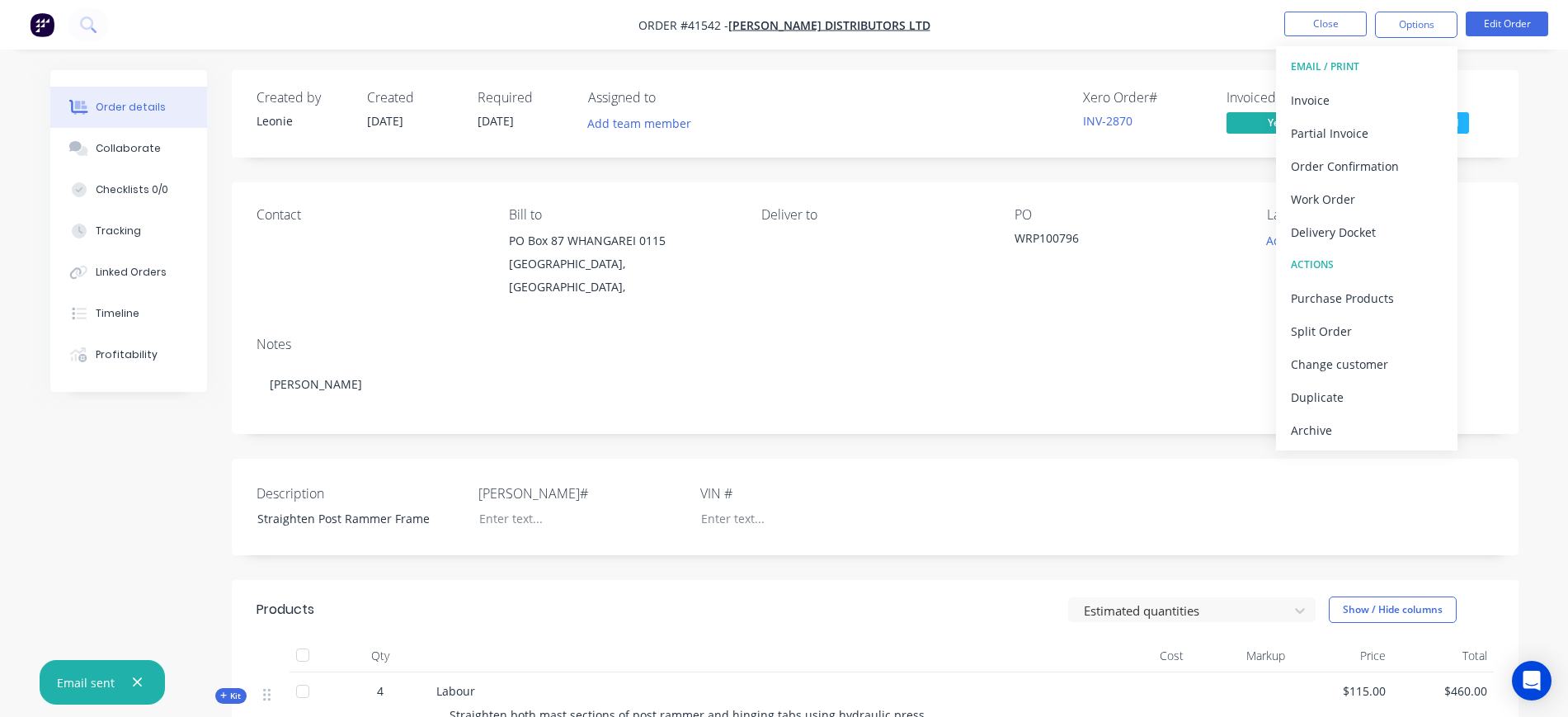
click at [1165, 31] on nav "Order #41542 - CB Norwood Distributors Ltd Close Options EMAIL / PRINT Invoice …" at bounding box center [784, 25] width 1568 height 50
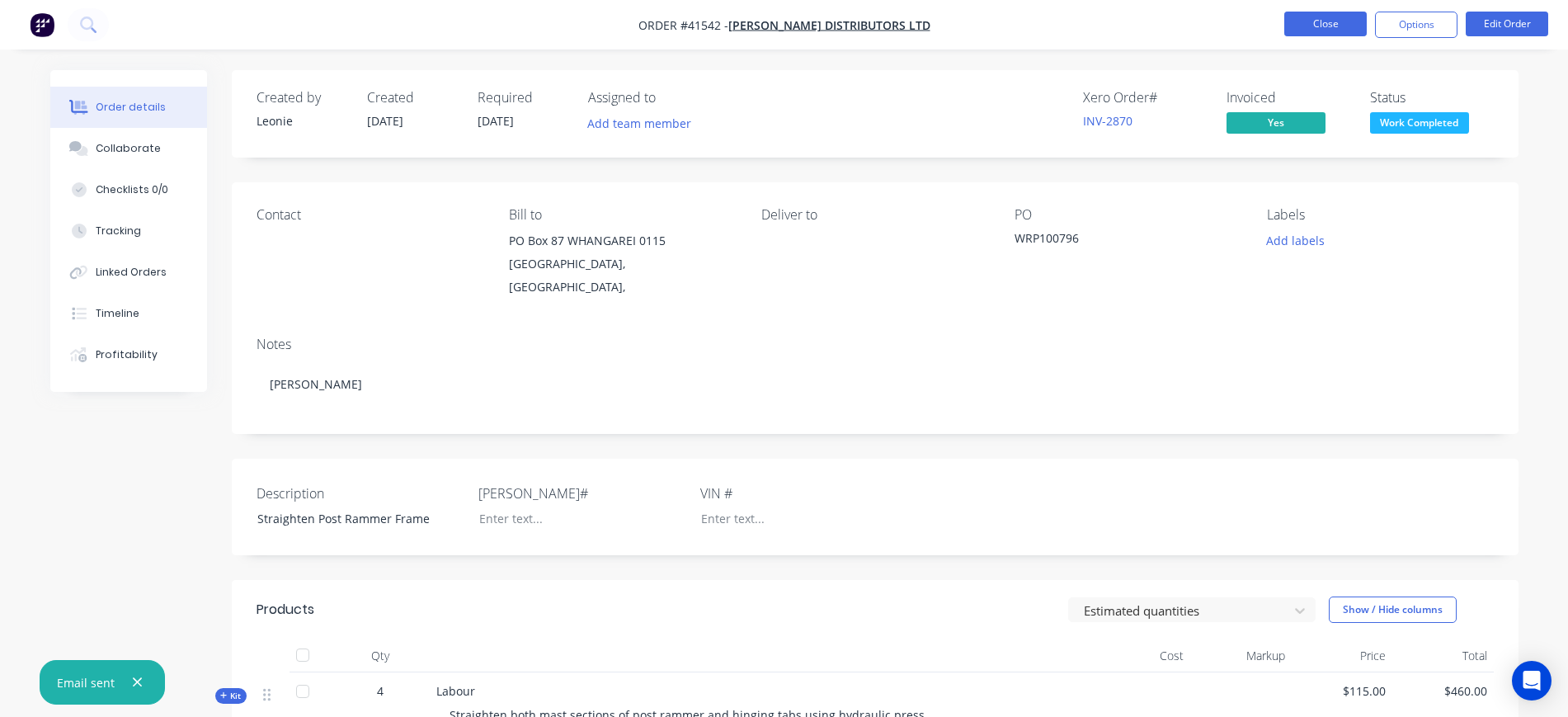
click at [1323, 18] on button "Close" at bounding box center [1326, 24] width 83 height 25
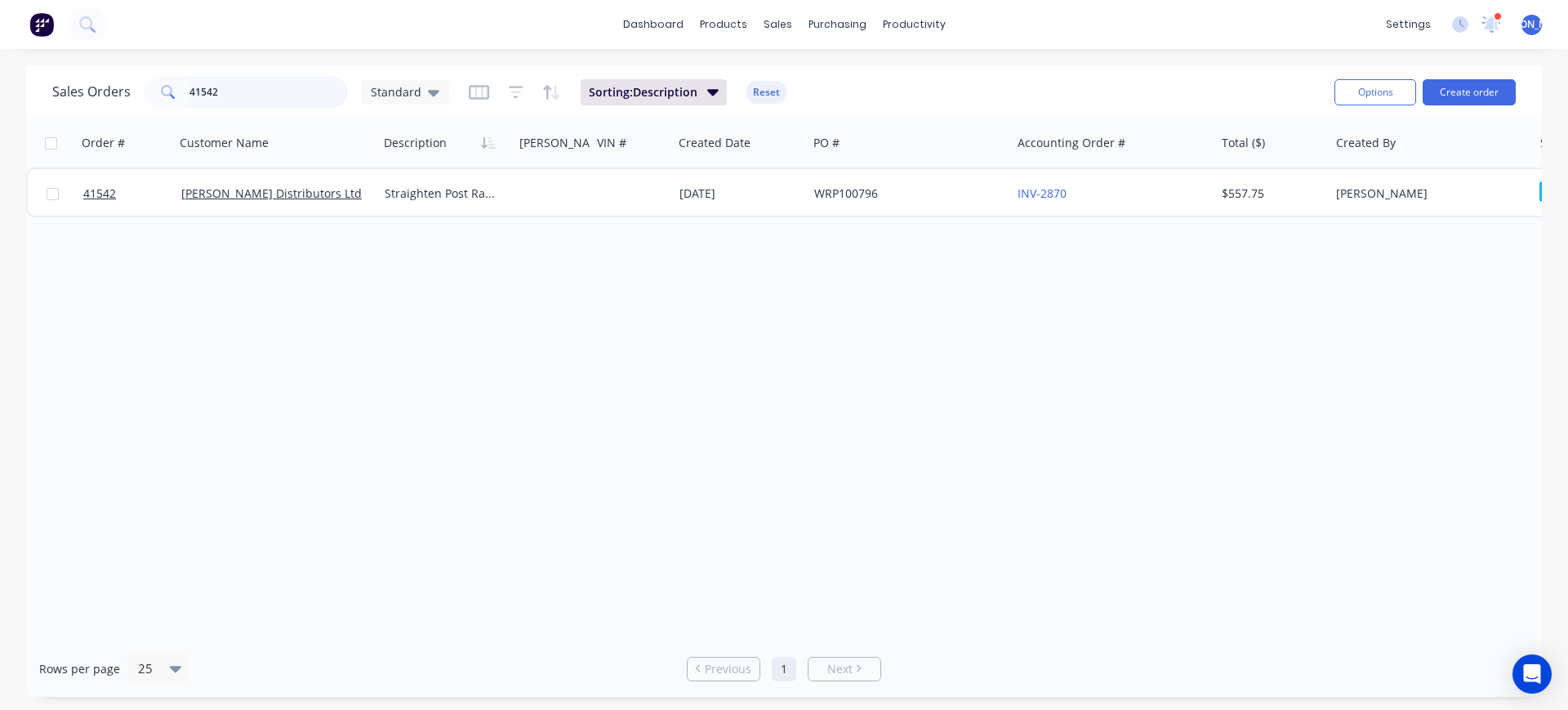
click at [229, 83] on input "41542" at bounding box center [269, 92] width 159 height 33
type input "41545"
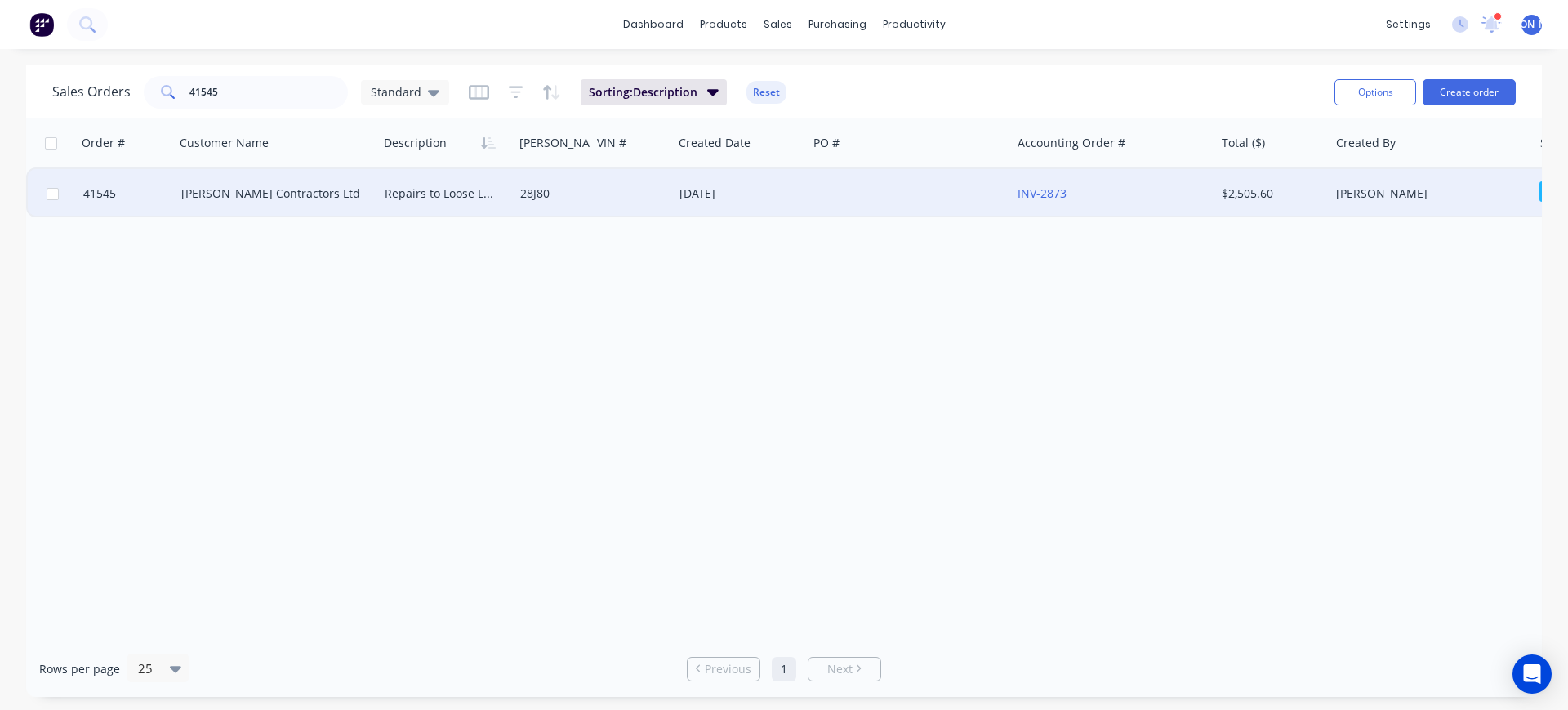
click at [363, 199] on div "[PERSON_NAME] Contractors Ltd" at bounding box center [277, 194] width 191 height 16
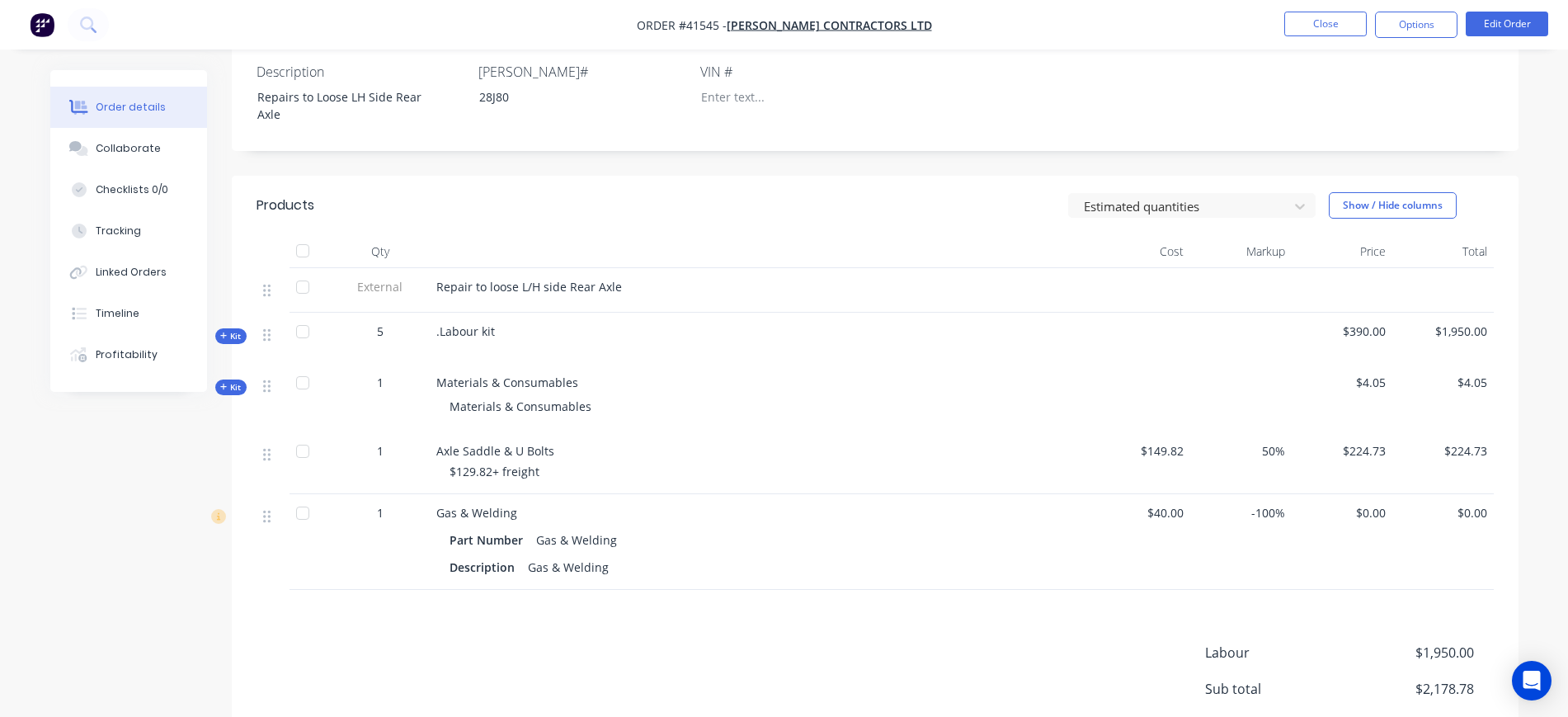
scroll to position [413, 0]
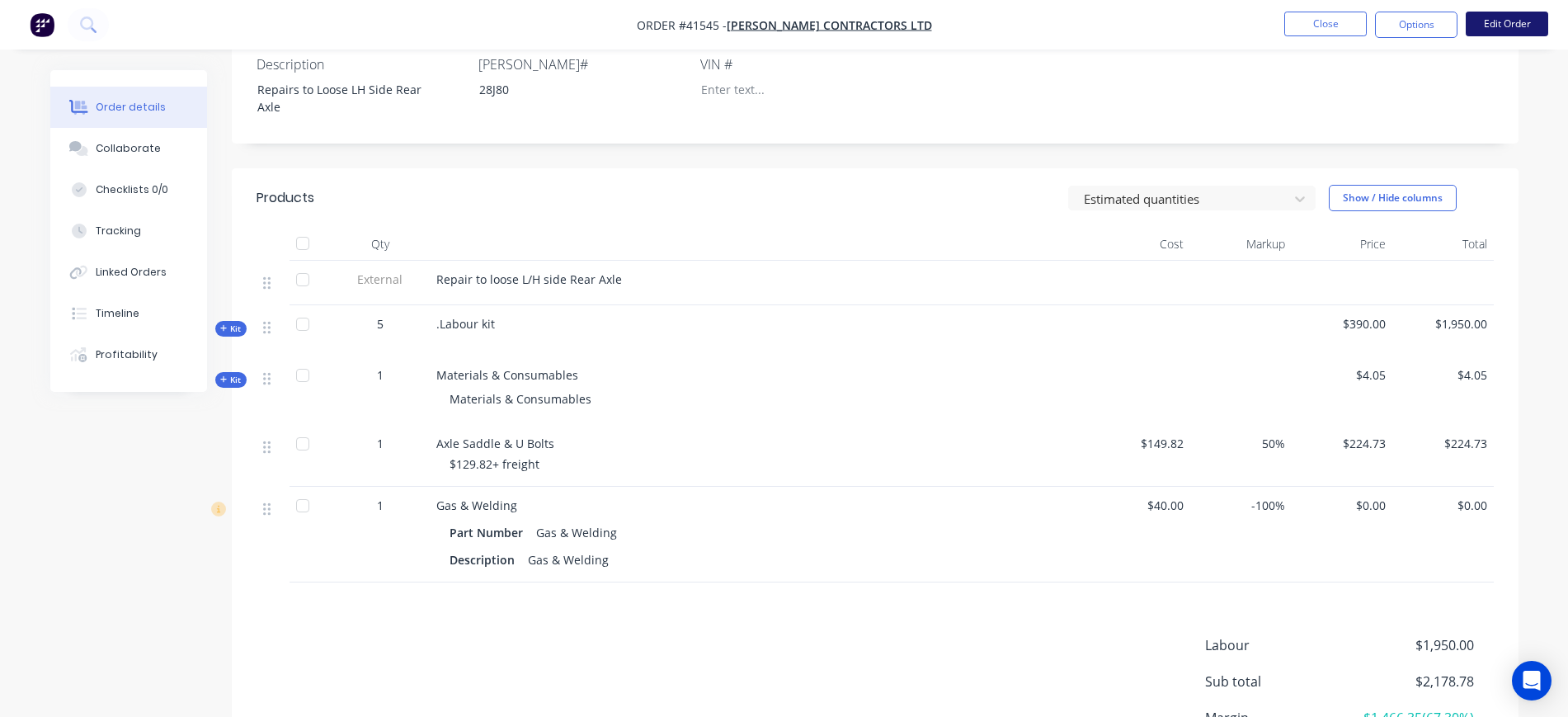
click at [1500, 26] on button "Edit Order" at bounding box center [1508, 24] width 83 height 25
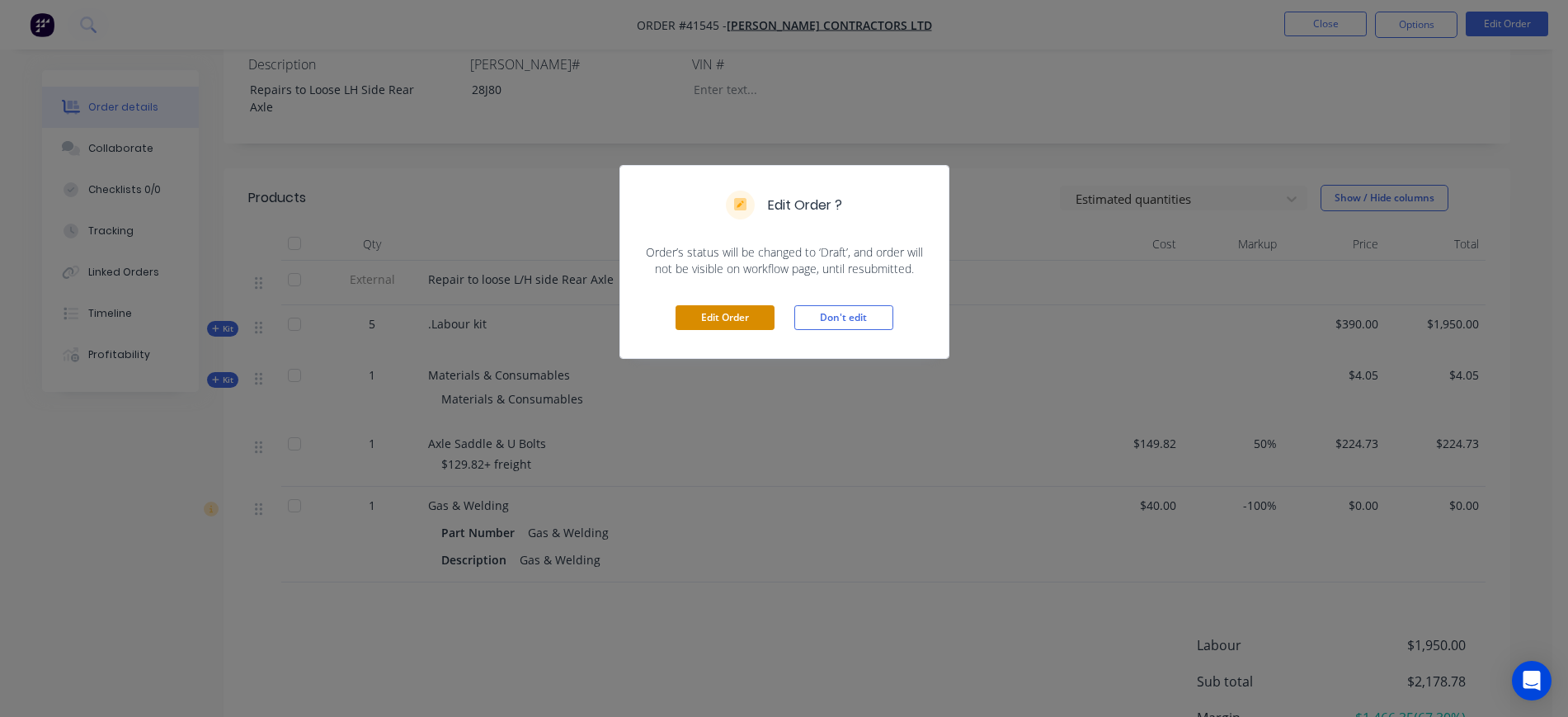
click at [737, 318] on button "Edit Order" at bounding box center [725, 318] width 99 height 25
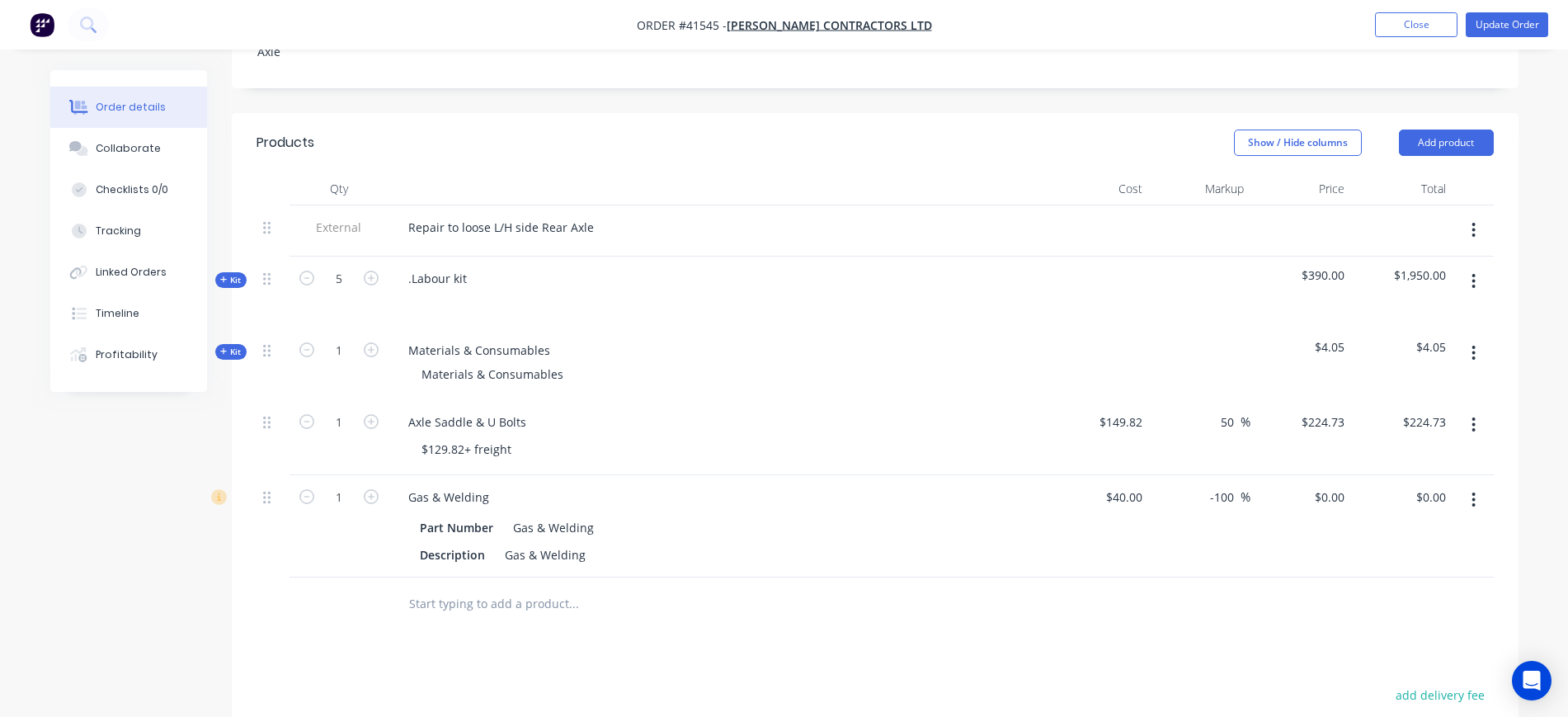
scroll to position [515, 0]
click at [225, 271] on icon "button" at bounding box center [224, 275] width 7 height 8
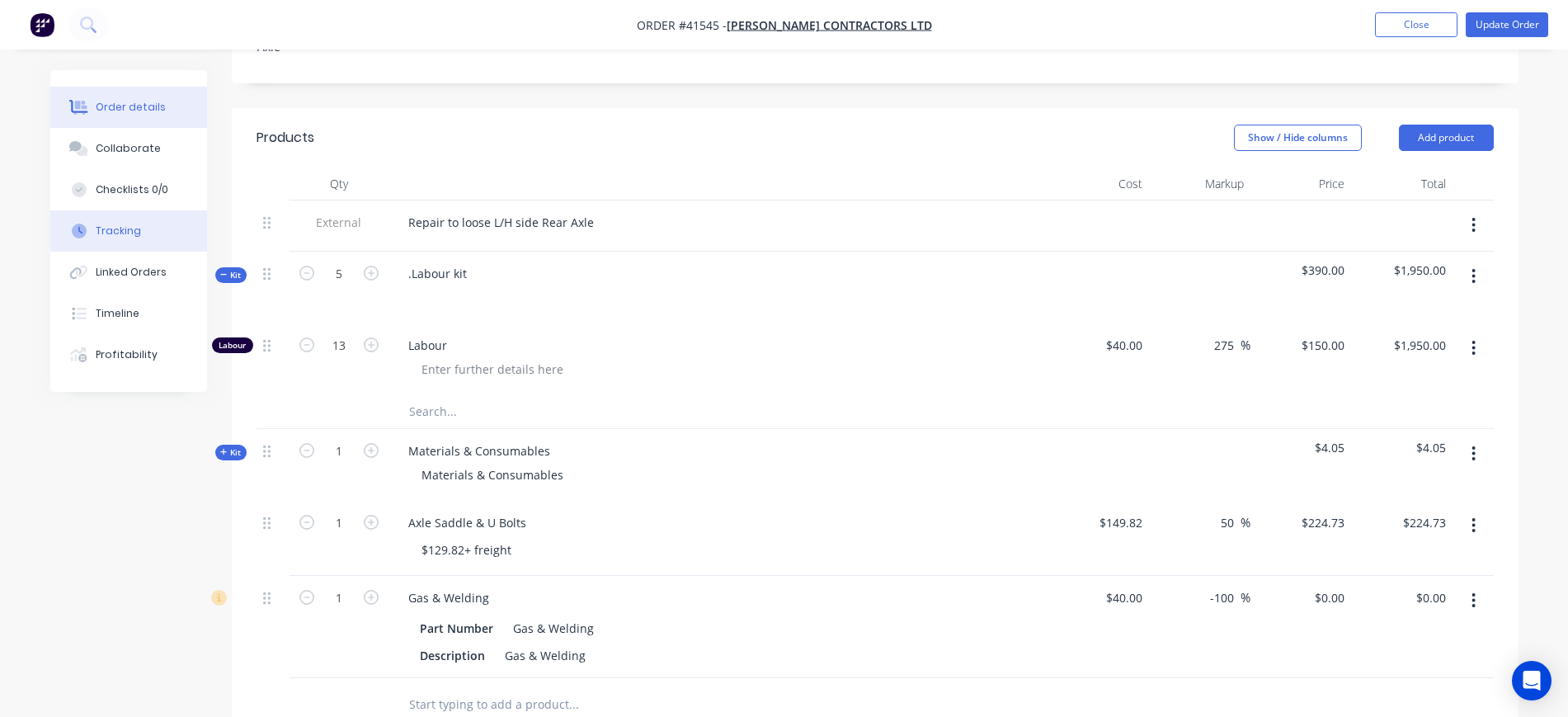
click at [121, 226] on div "Tracking" at bounding box center [118, 231] width 45 height 15
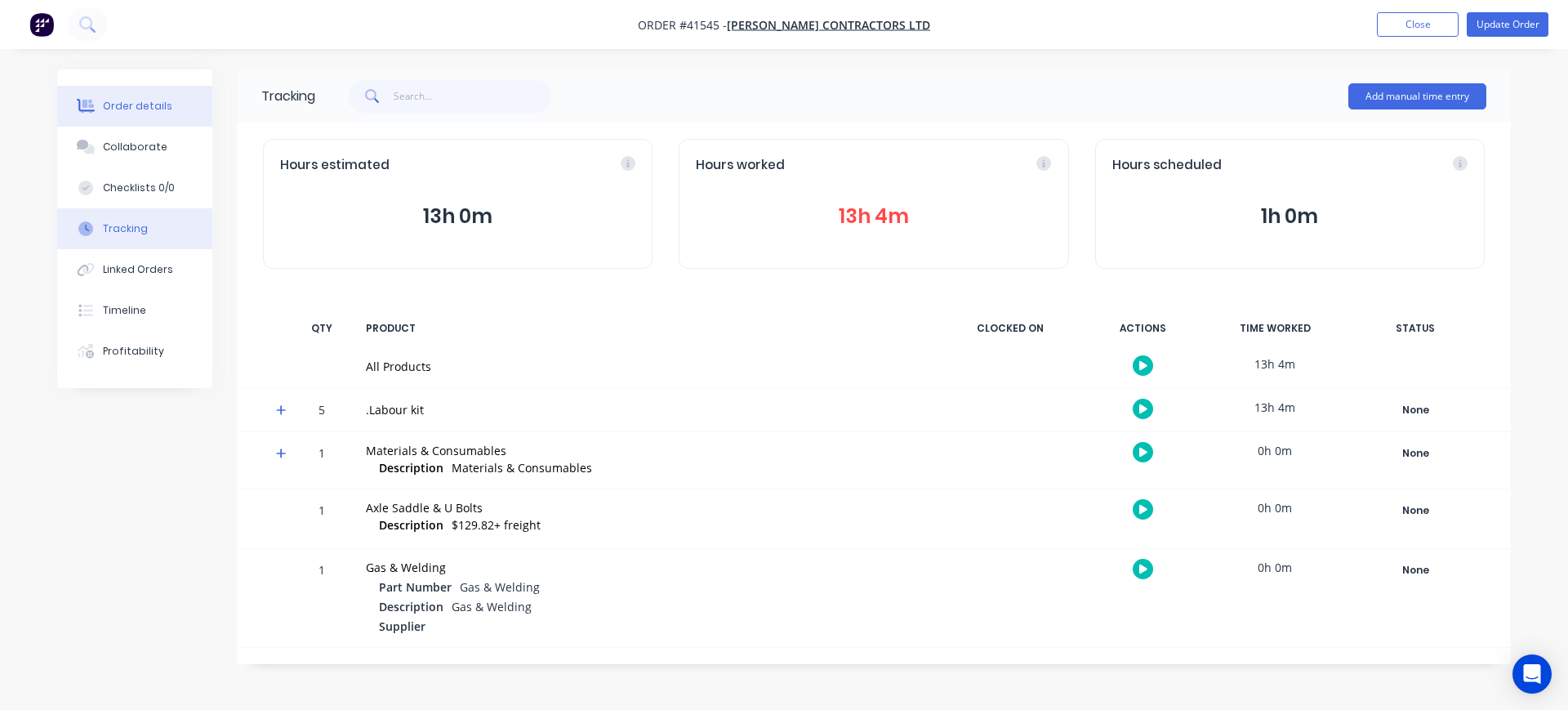
click at [122, 111] on div "Order details" at bounding box center [137, 106] width 69 height 15
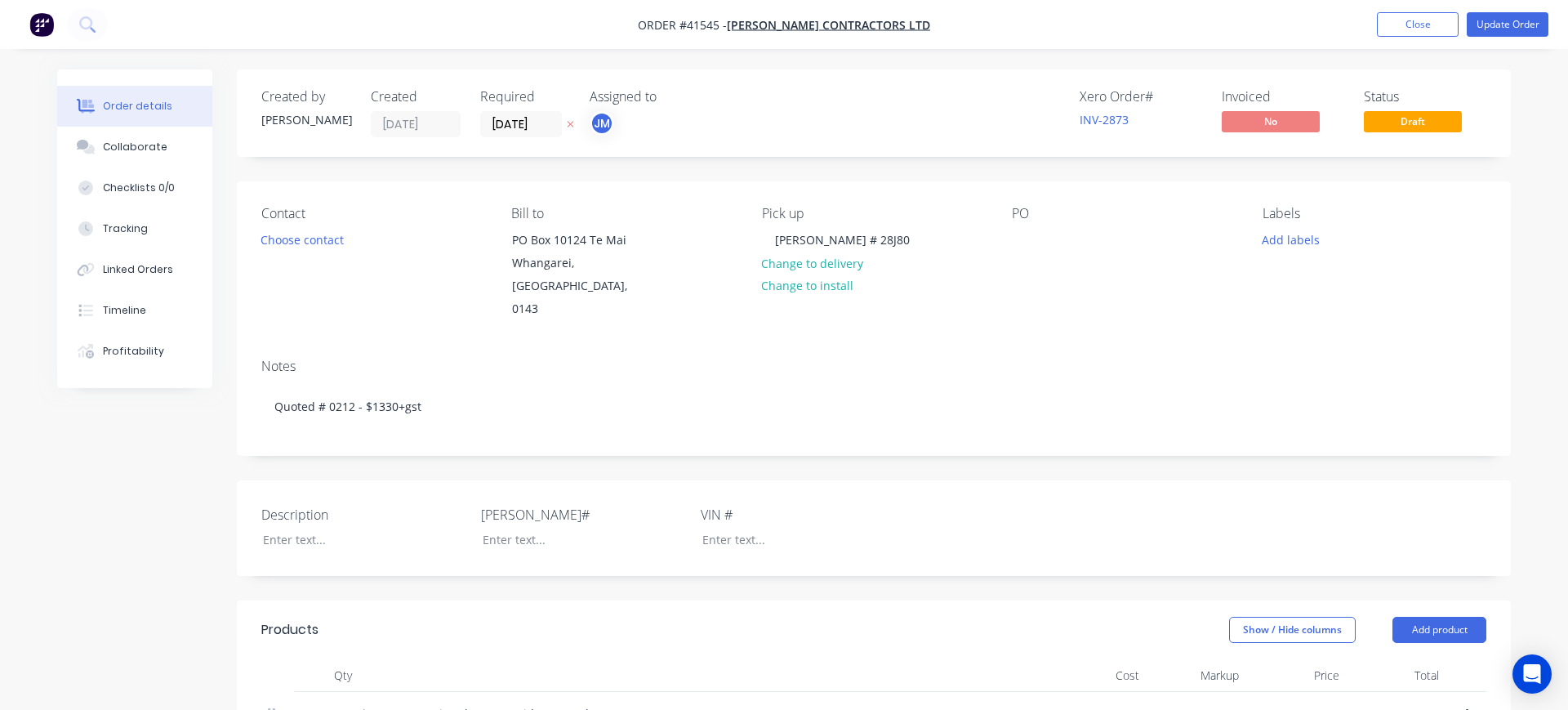
type input "$149.82"
type input "50"
type input "$224.73"
type input "$40.00"
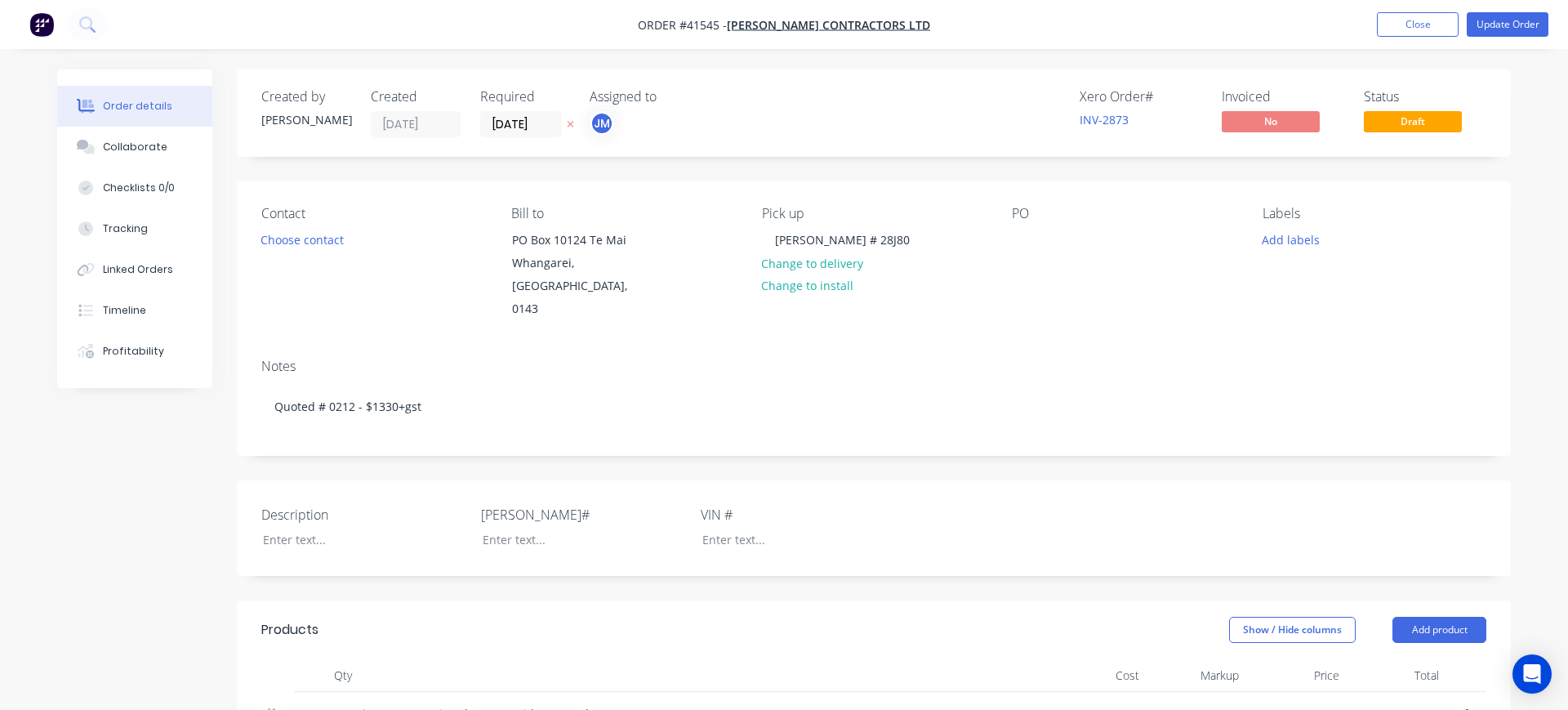
type input "-100"
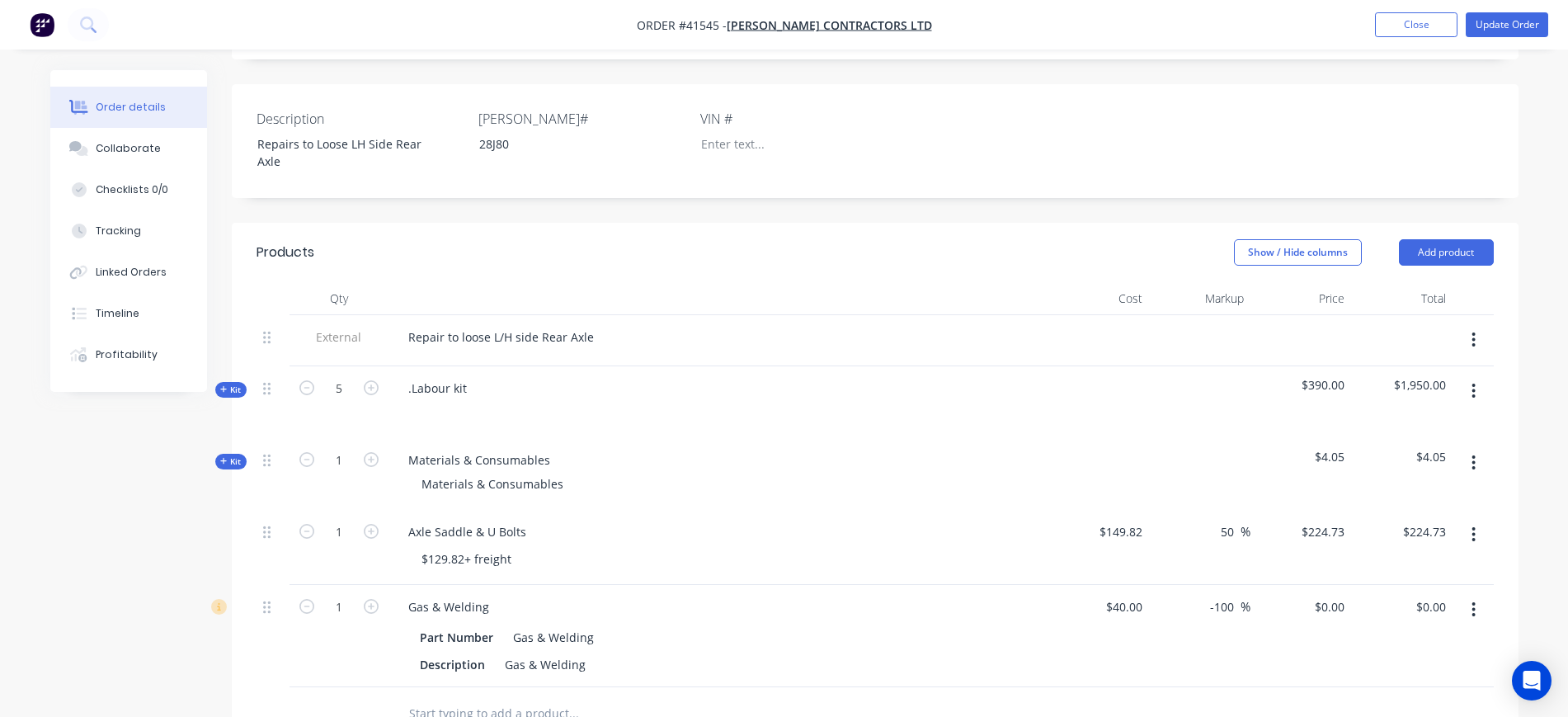
scroll to position [413, 0]
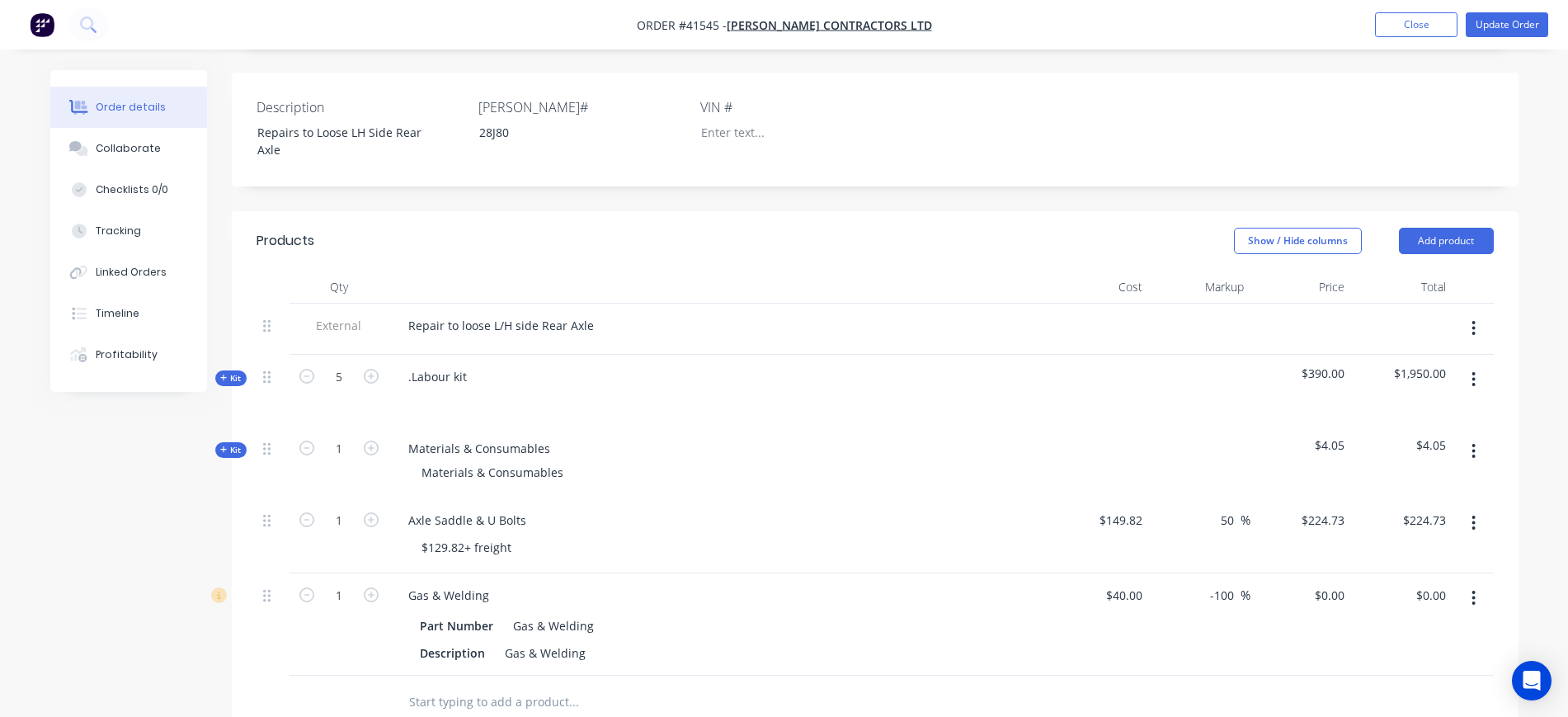
click at [229, 373] on span "Kit" at bounding box center [231, 378] width 21 height 12
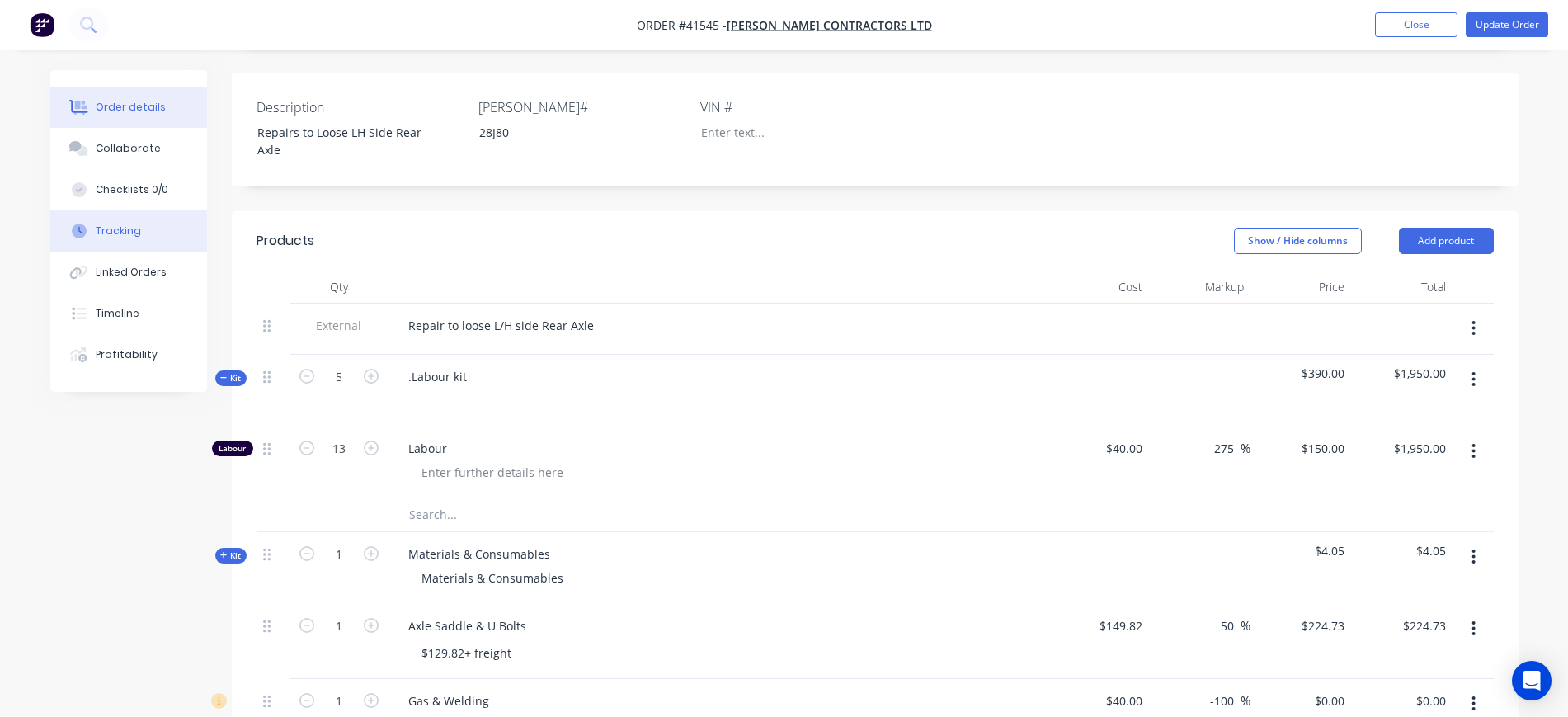
click at [135, 224] on div "Tracking" at bounding box center [118, 231] width 45 height 15
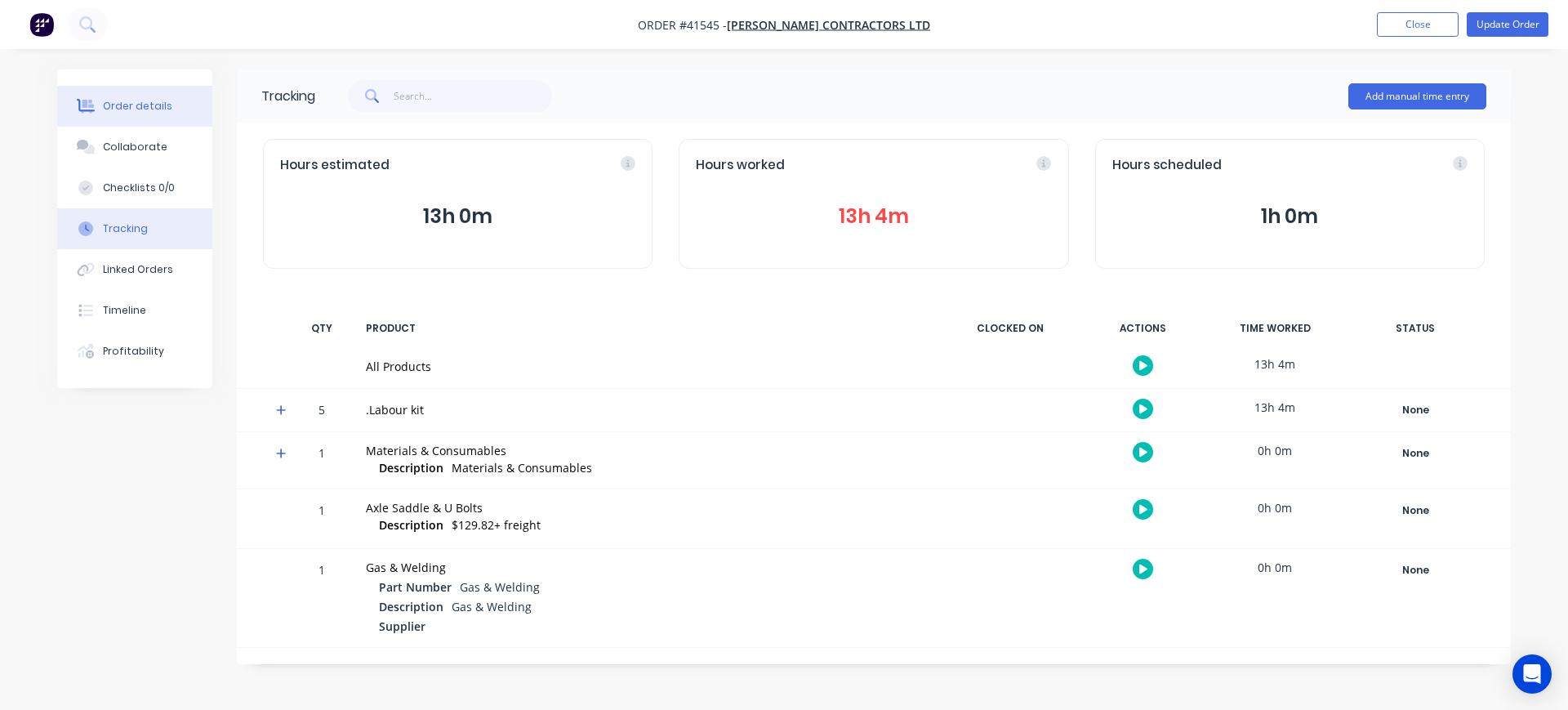
click at [137, 110] on div "Order details" at bounding box center [137, 106] width 69 height 15
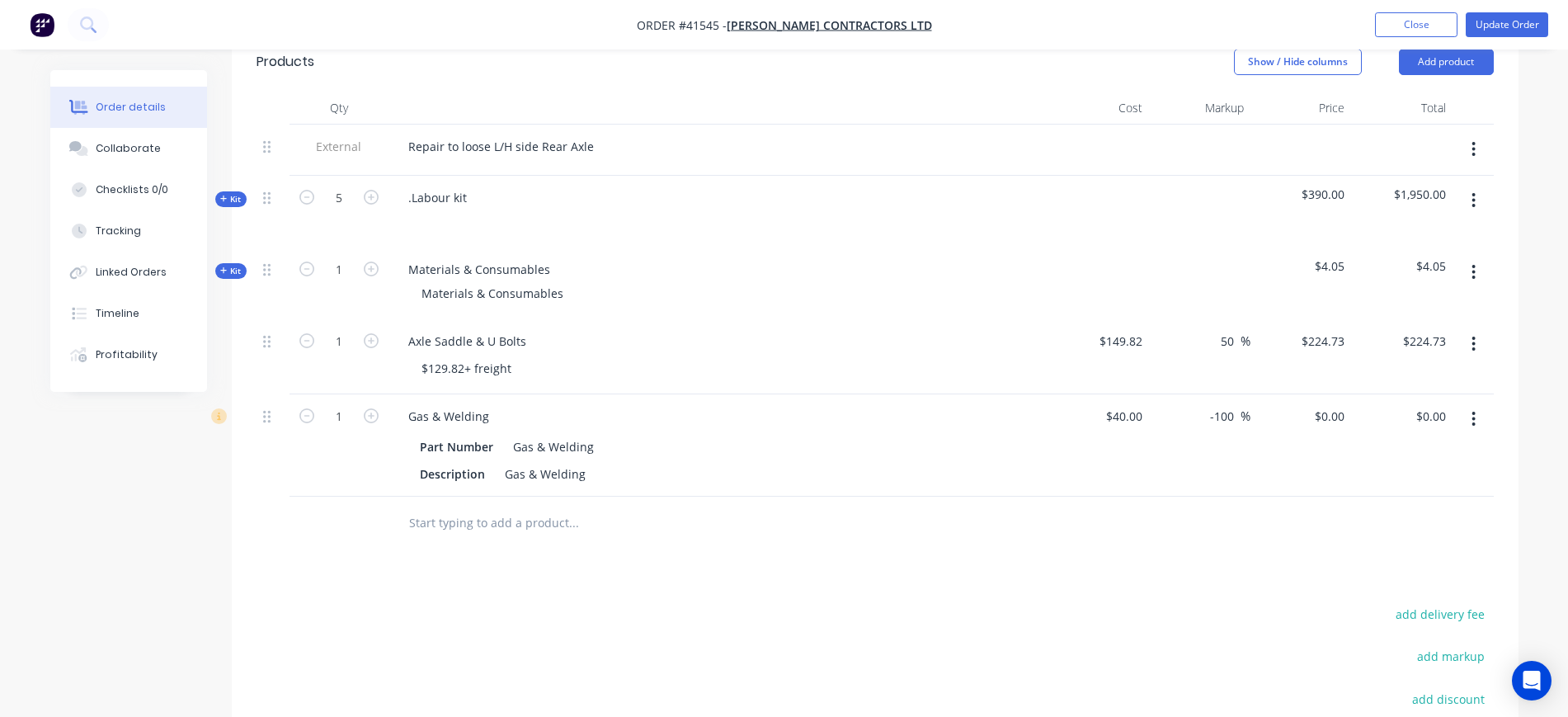
scroll to position [619, 0]
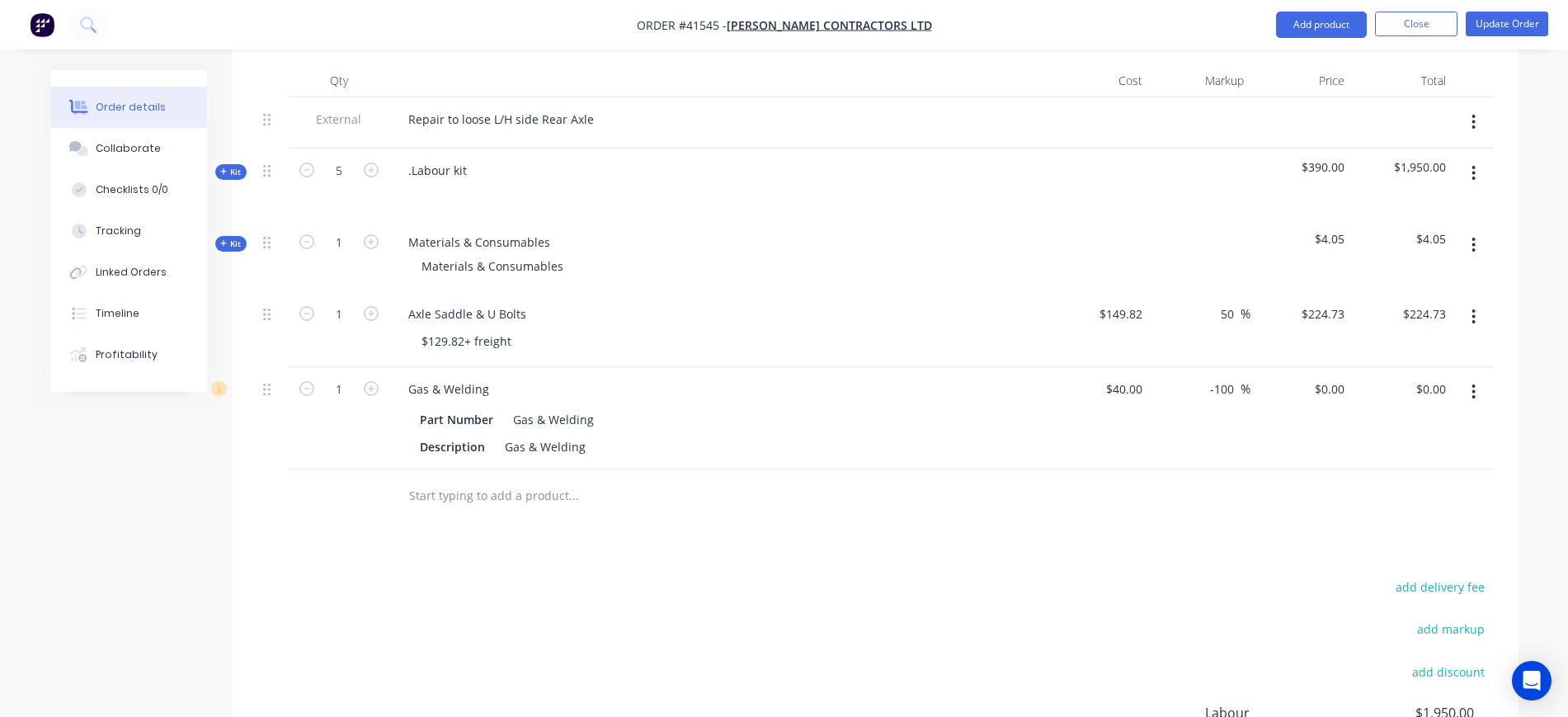
click at [233, 166] on span "Kit" at bounding box center [231, 172] width 21 height 12
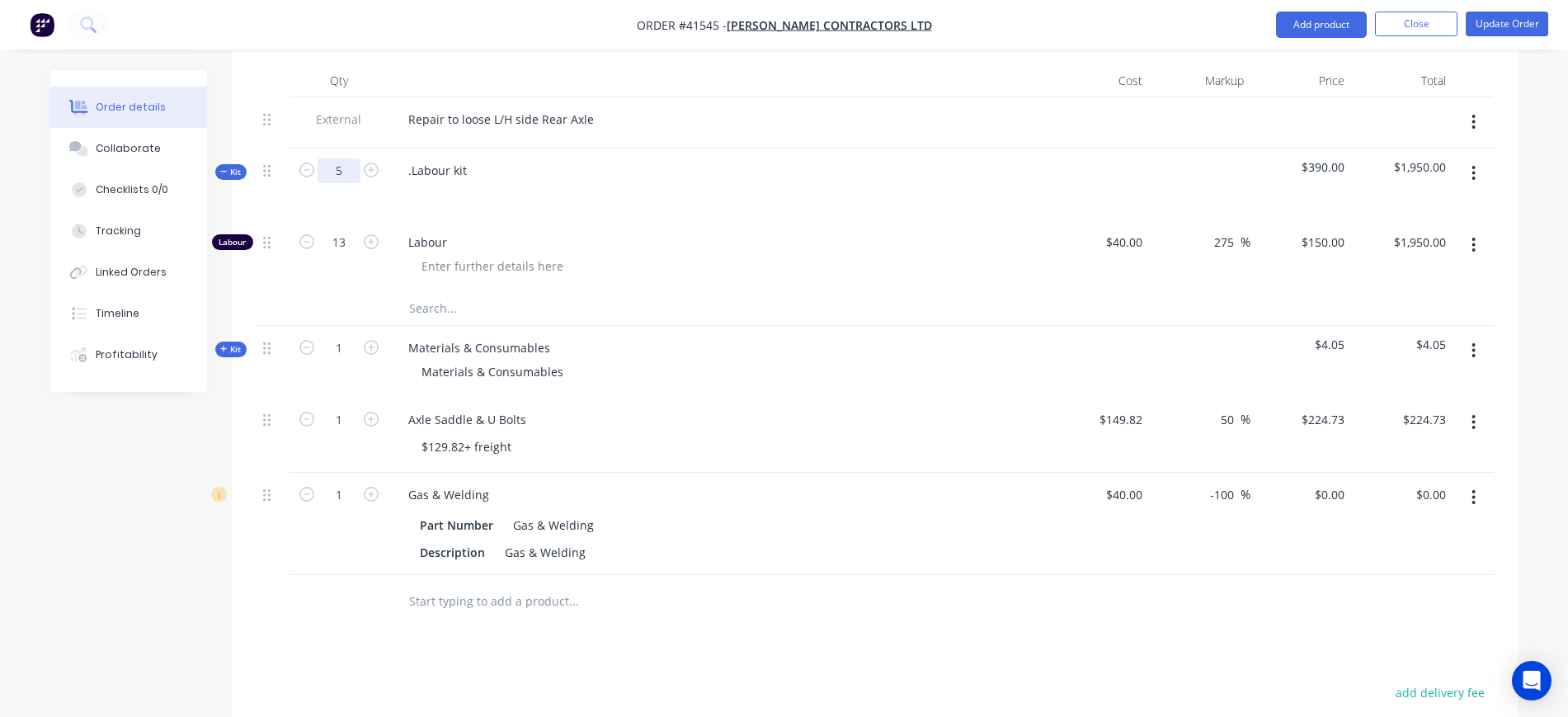
click at [352, 159] on input "5" at bounding box center [339, 171] width 43 height 25
type input "13"
type input "33.8"
type input "$5,070.00"
click at [350, 230] on input "33.8" at bounding box center [339, 243] width 43 height 25
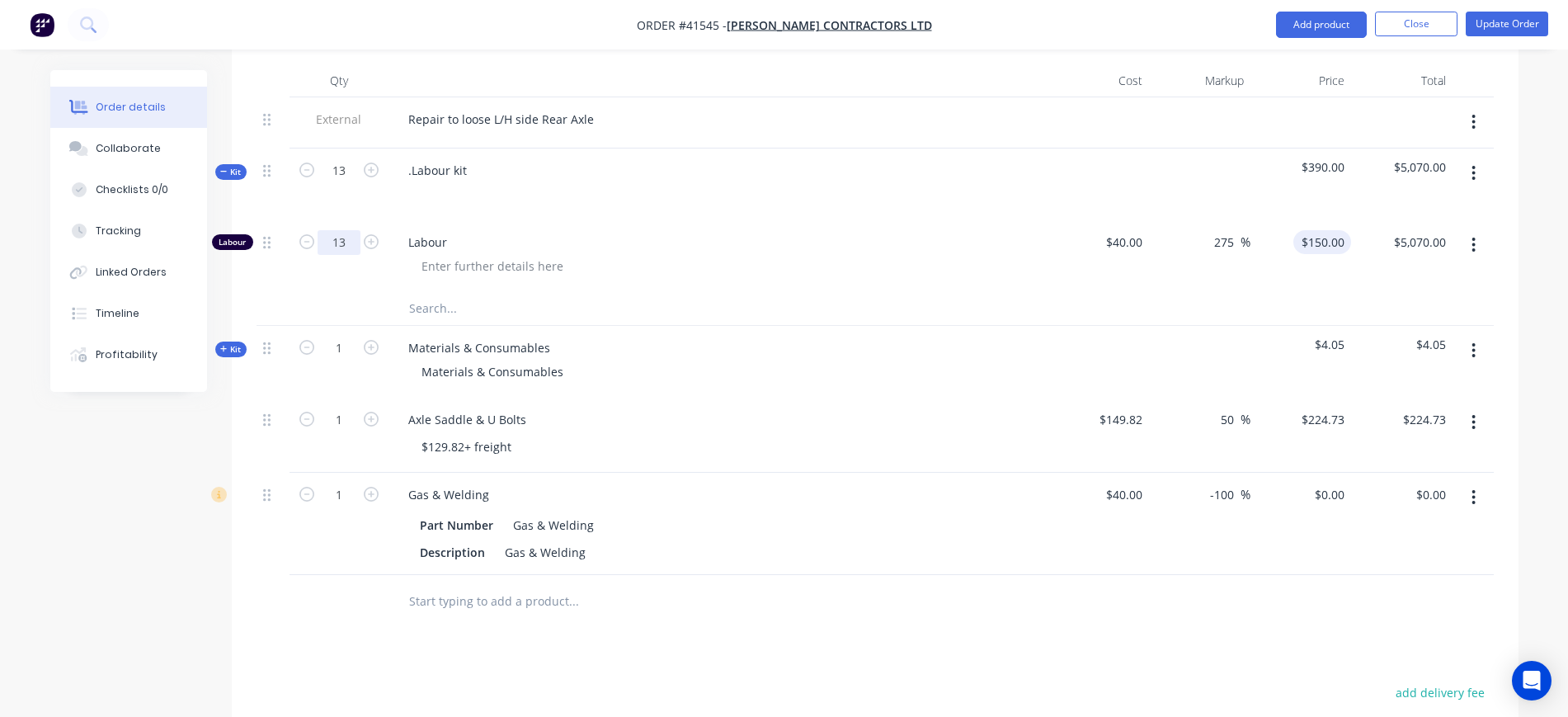
type input "13"
type input "150"
type input "$1,950.00"
click at [1331, 230] on input "150" at bounding box center [1326, 242] width 51 height 24
type input "115"
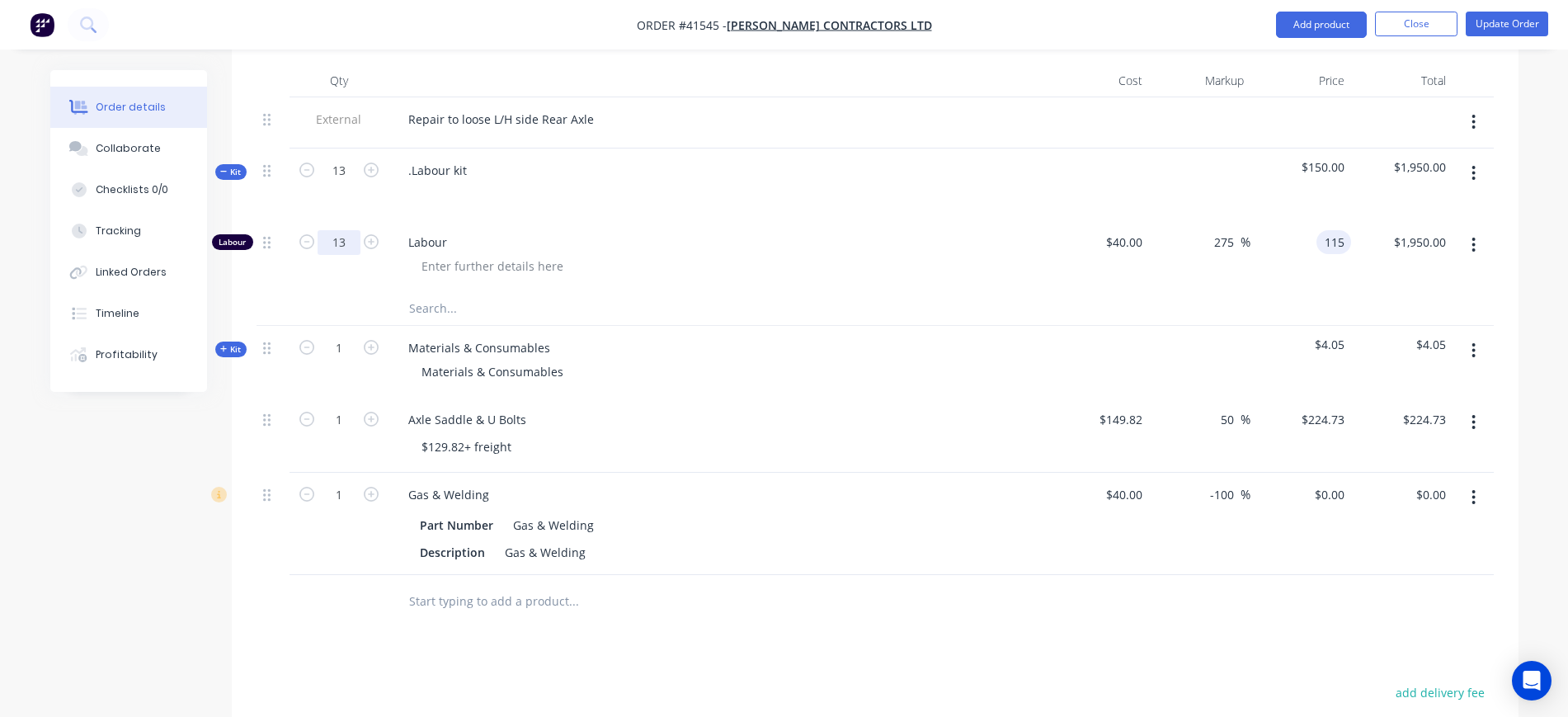
type input "187.5"
type input "$115.00"
type input "$1,495.00"
click at [354, 230] on input "13" at bounding box center [339, 243] width 43 height 25
click at [873, 254] on div at bounding box center [725, 266] width 633 height 24
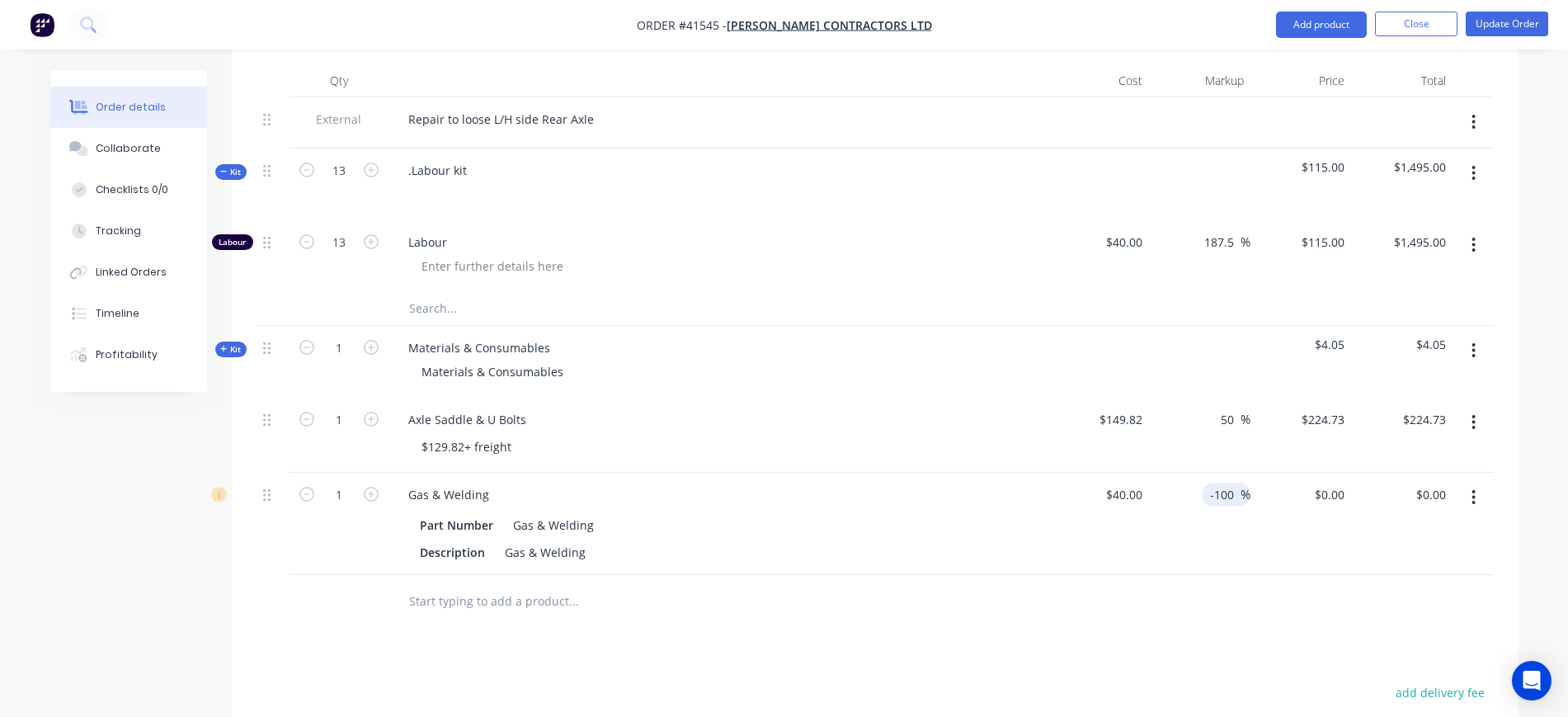
click at [1214, 483] on input "-100" at bounding box center [1225, 495] width 32 height 24
type input "100"
type input "40"
type input "$80.00"
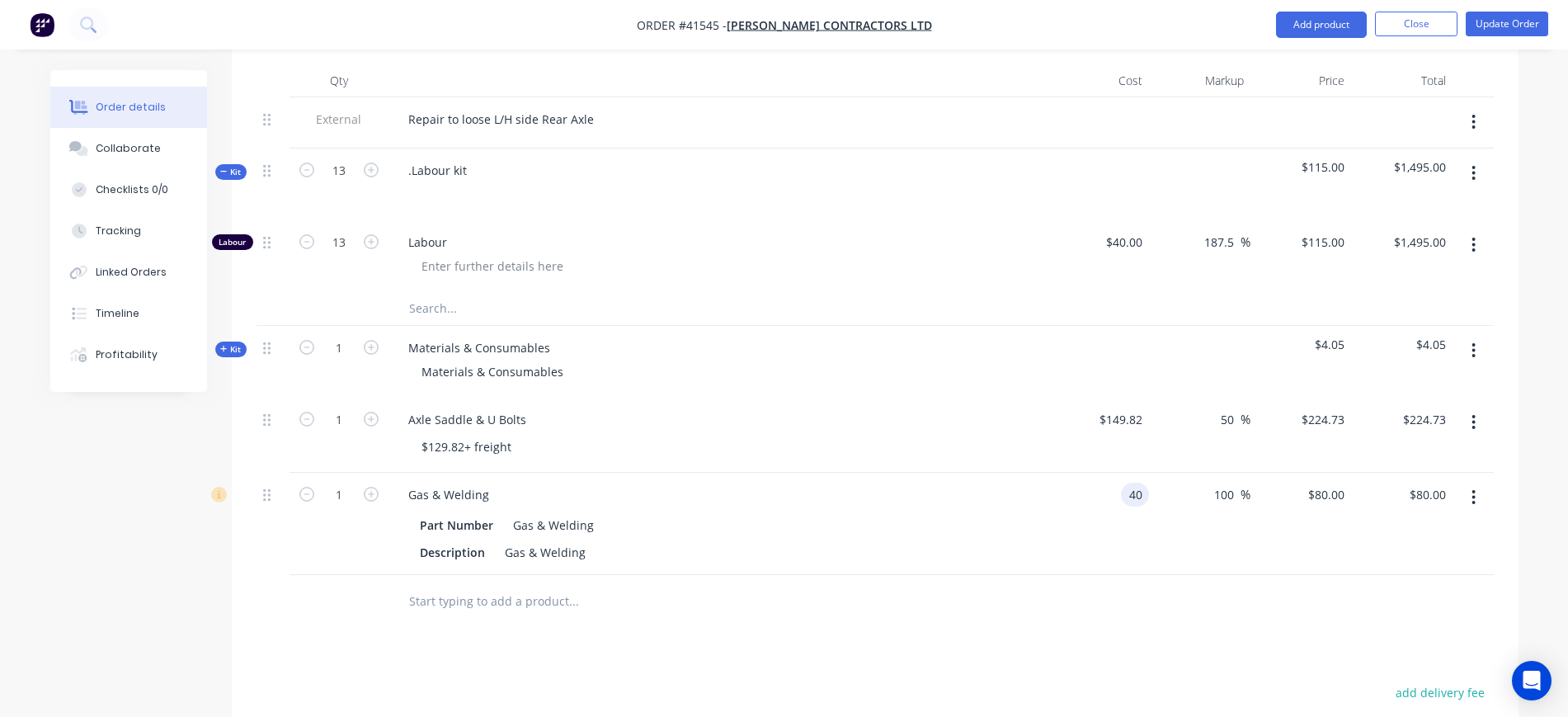
drag, startPoint x: 1138, startPoint y: 468, endPoint x: 1063, endPoint y: 466, distance: 75.0
click at [1065, 473] on div "40 40" at bounding box center [1099, 525] width 102 height 102
type input "$20.00"
type input "$40.00"
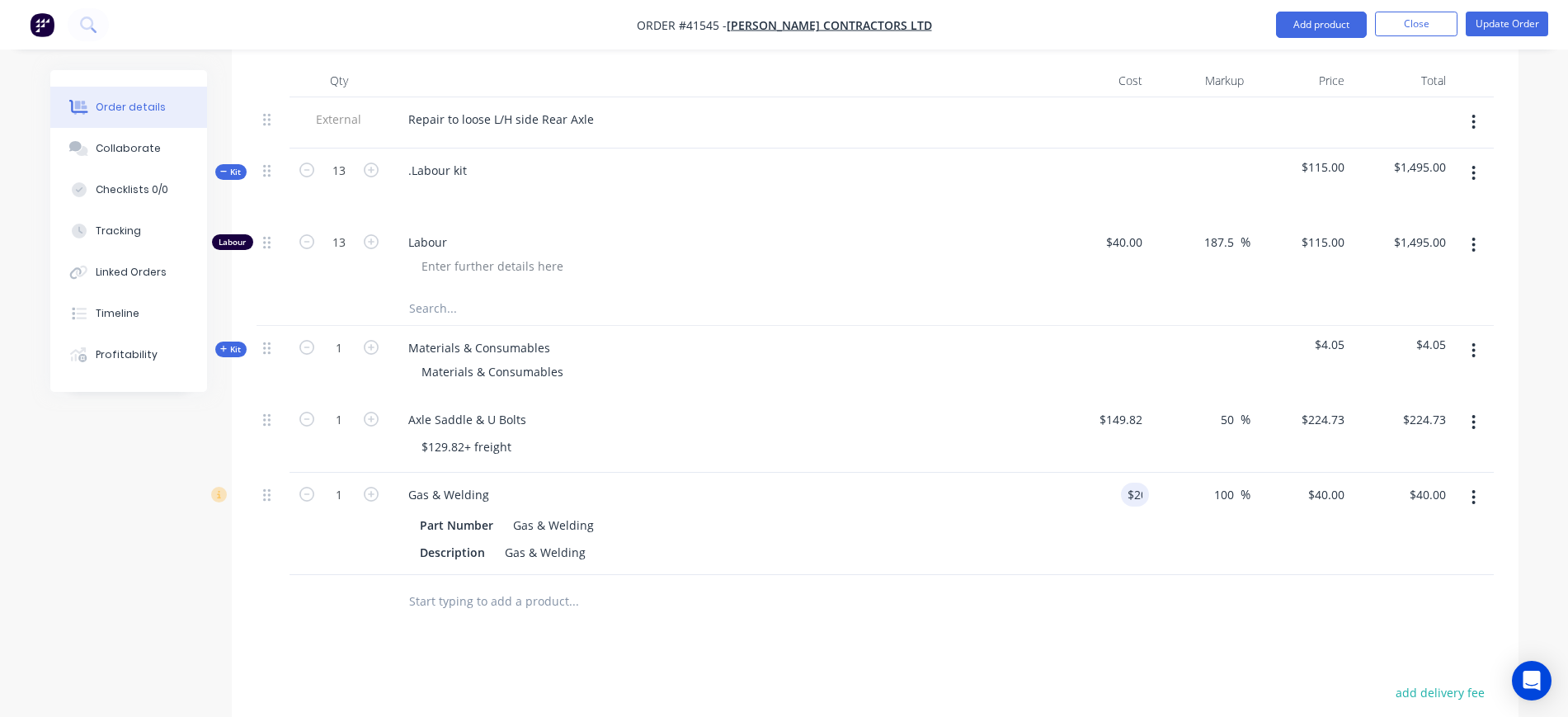
click at [930, 483] on div "Gas & Welding" at bounding box center [718, 495] width 647 height 24
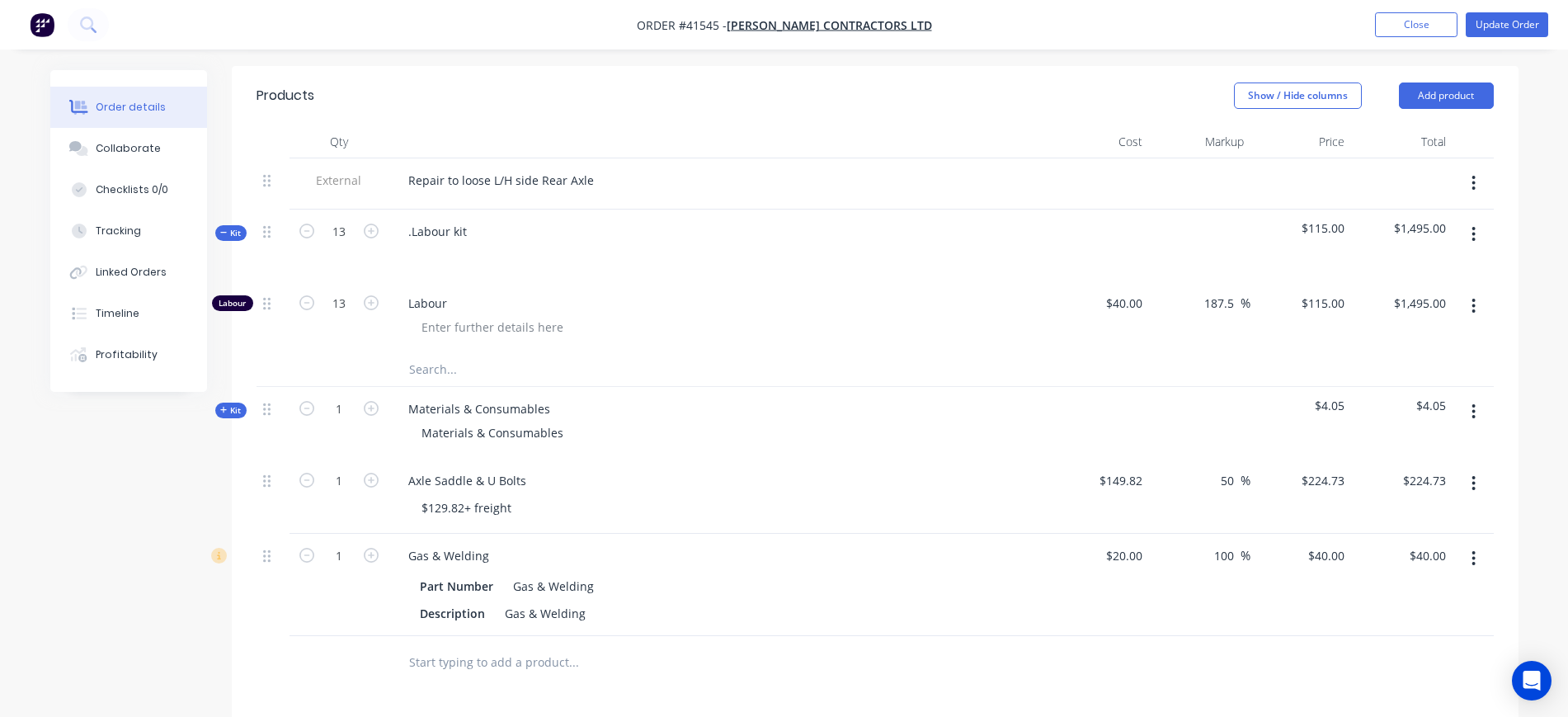
scroll to position [515, 0]
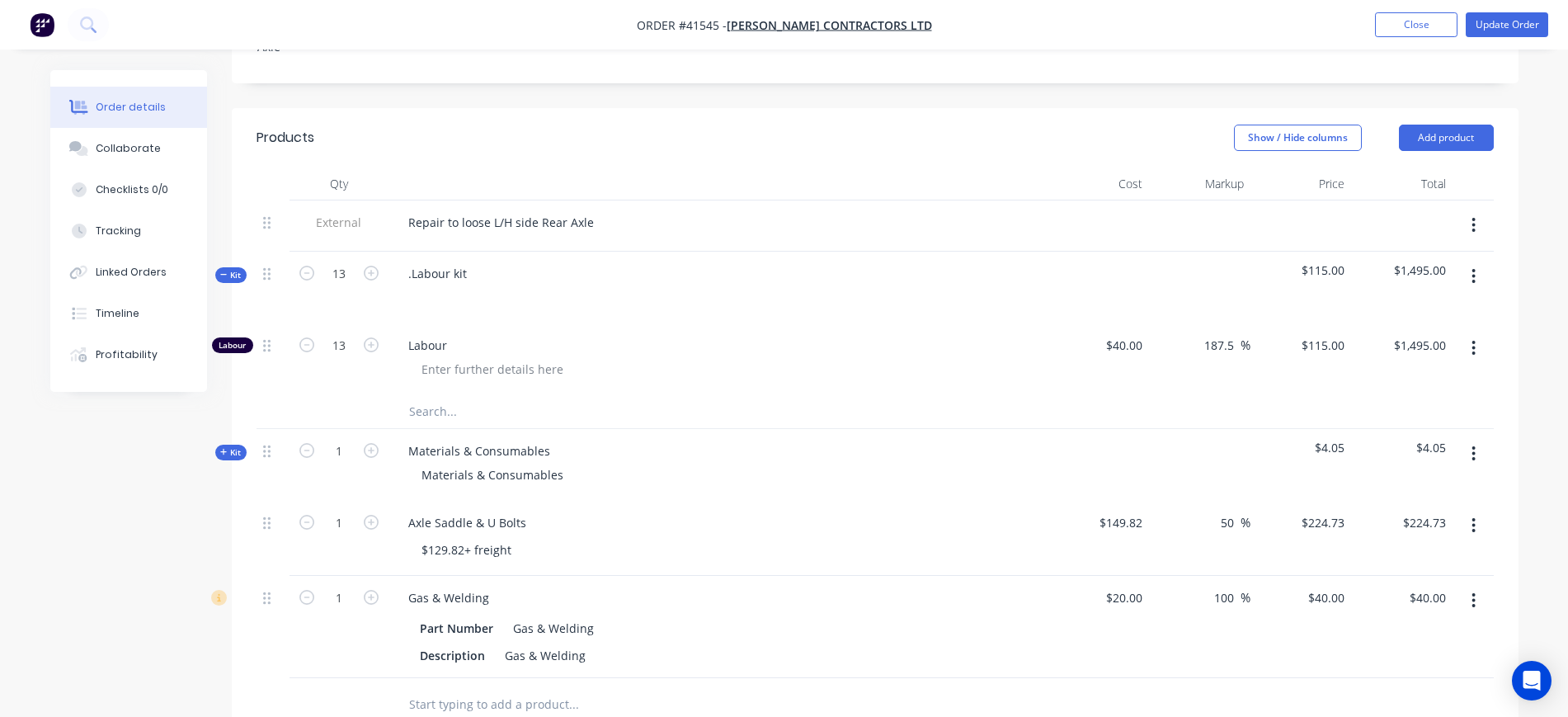
click at [234, 447] on span "Kit" at bounding box center [231, 453] width 21 height 12
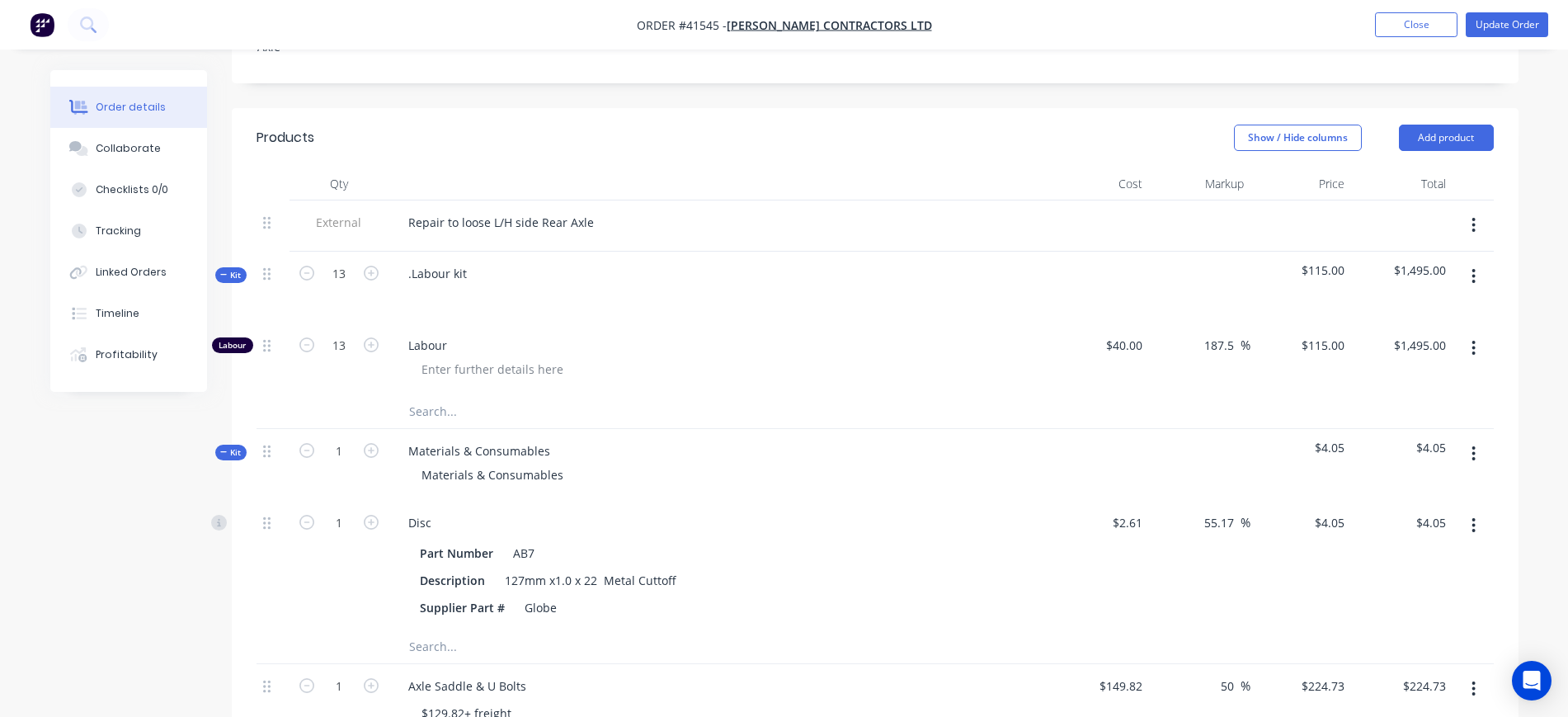
click at [234, 447] on span "Kit" at bounding box center [231, 453] width 21 height 12
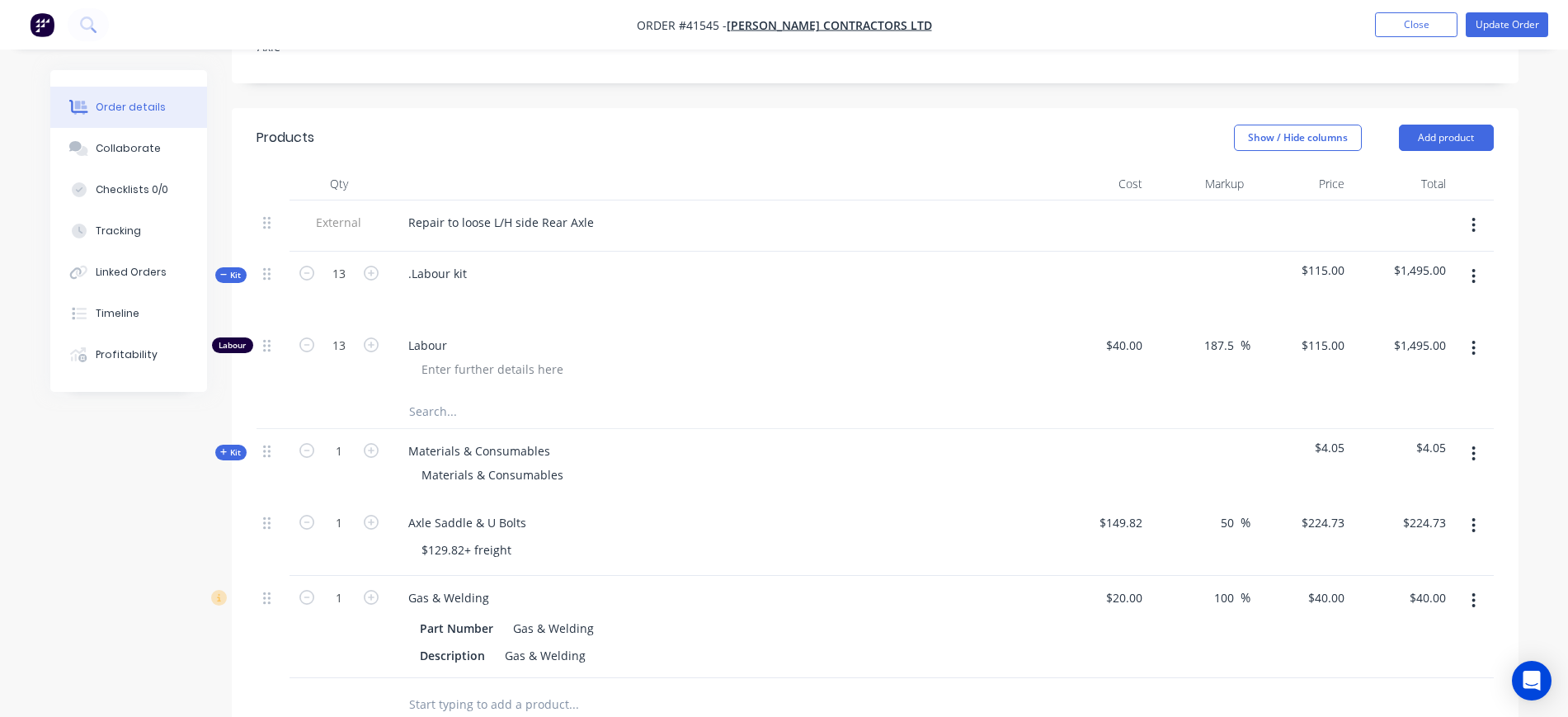
click at [1480, 439] on button "button" at bounding box center [1474, 454] width 39 height 30
click at [1393, 584] on div "Delete" at bounding box center [1416, 596] width 127 height 24
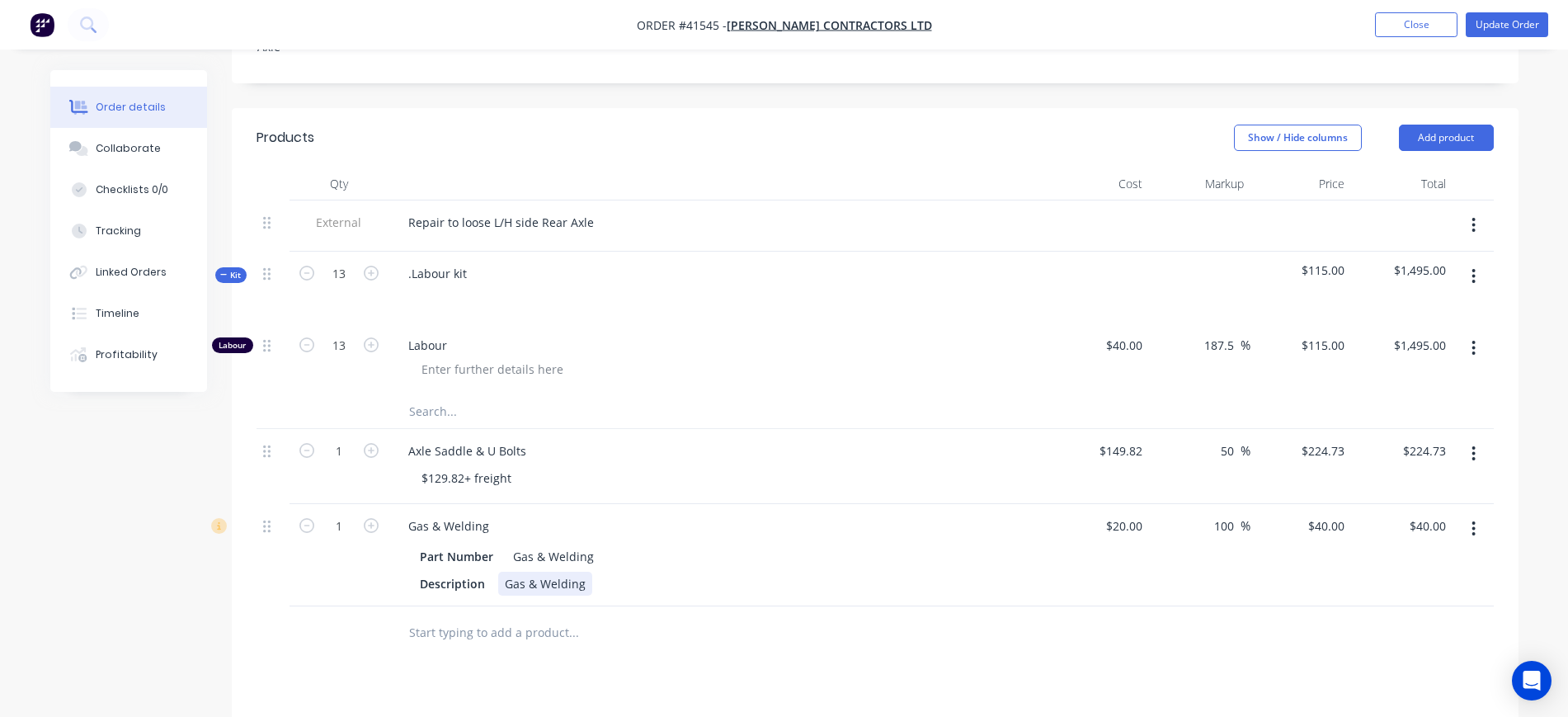
drag, startPoint x: 467, startPoint y: 609, endPoint x: 512, endPoint y: 556, distance: 69.5
click at [468, 616] on input "text" at bounding box center [574, 633] width 330 height 33
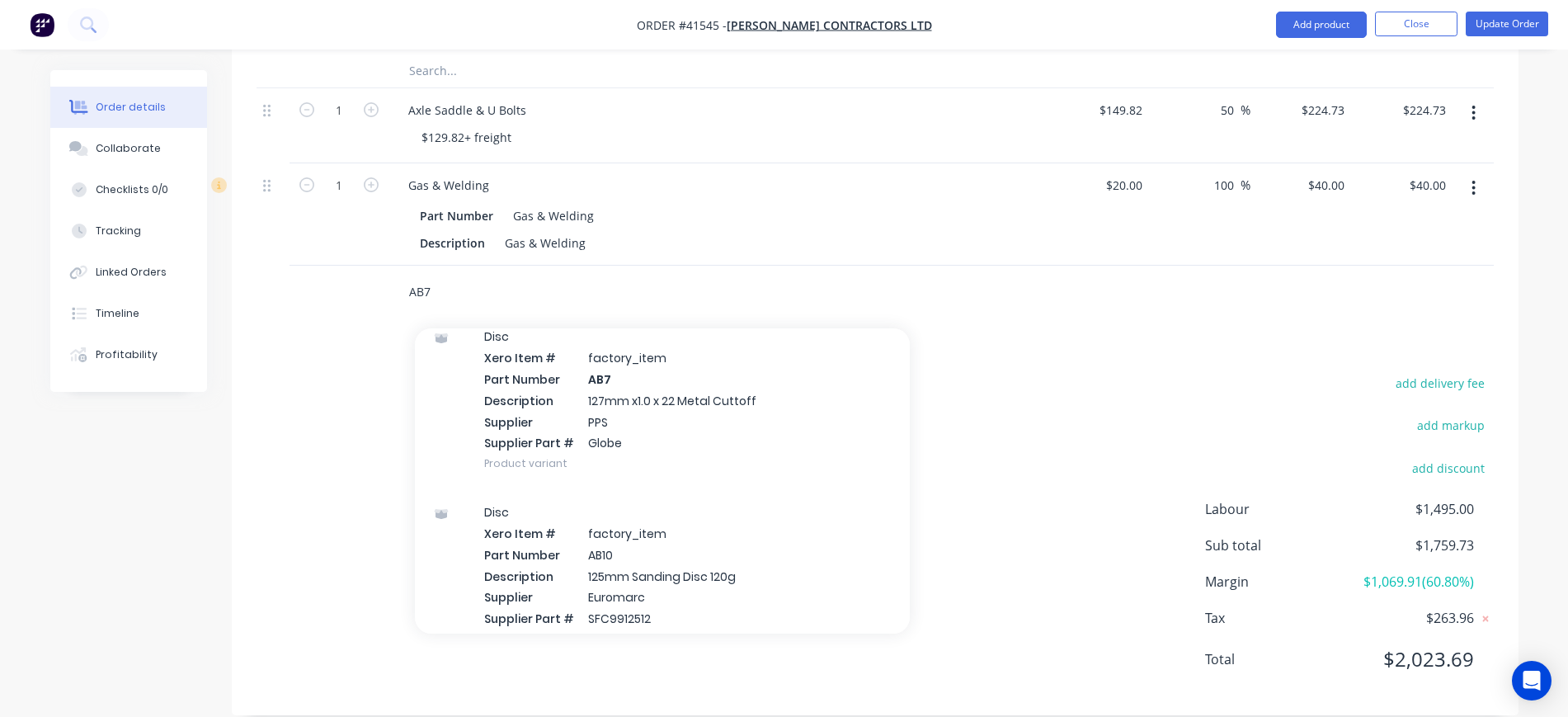
scroll to position [1341, 0]
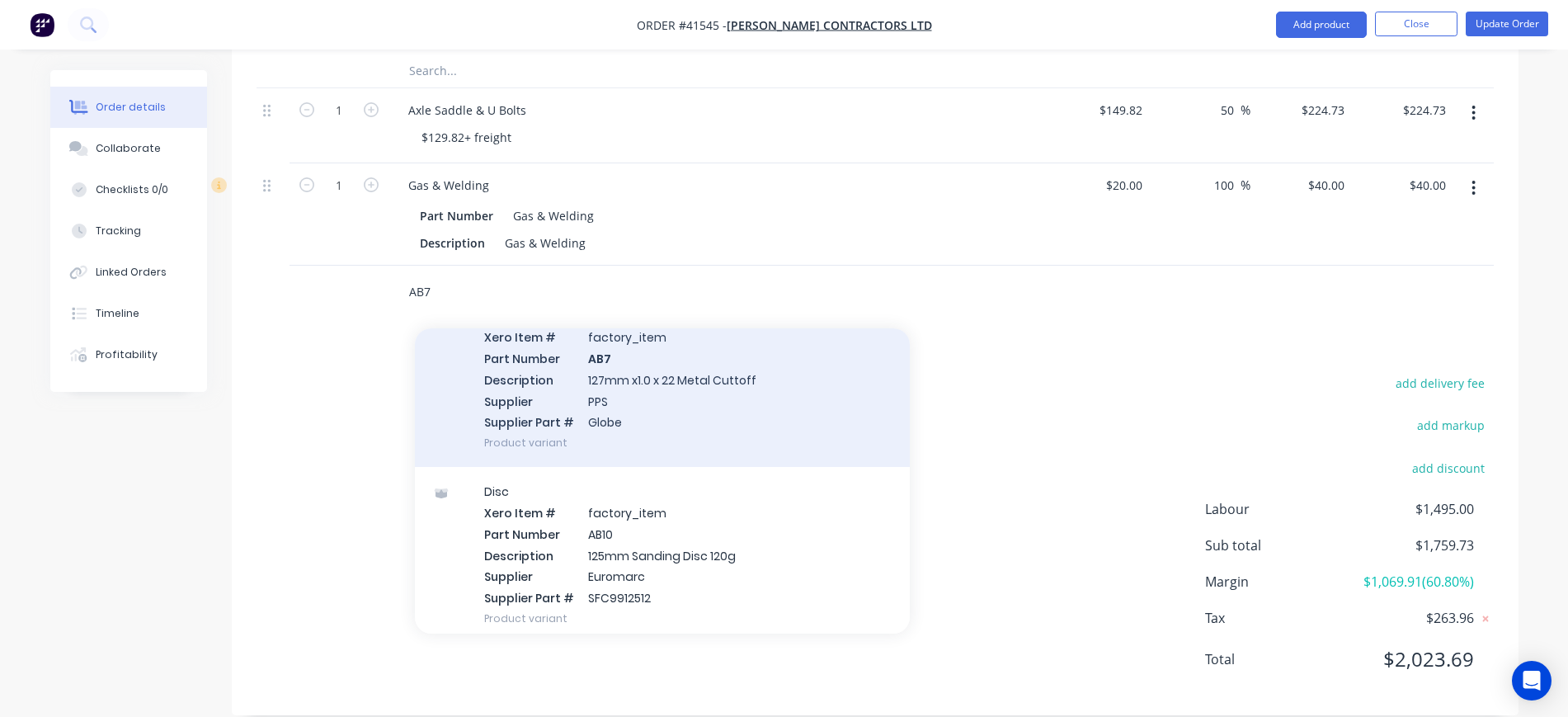
type input "AB7"
click at [595, 364] on div "Disc Xero Item # factory_item Part Number AB7 Description 127mm x1.0 x 22 Metal…" at bounding box center [663, 379] width 495 height 176
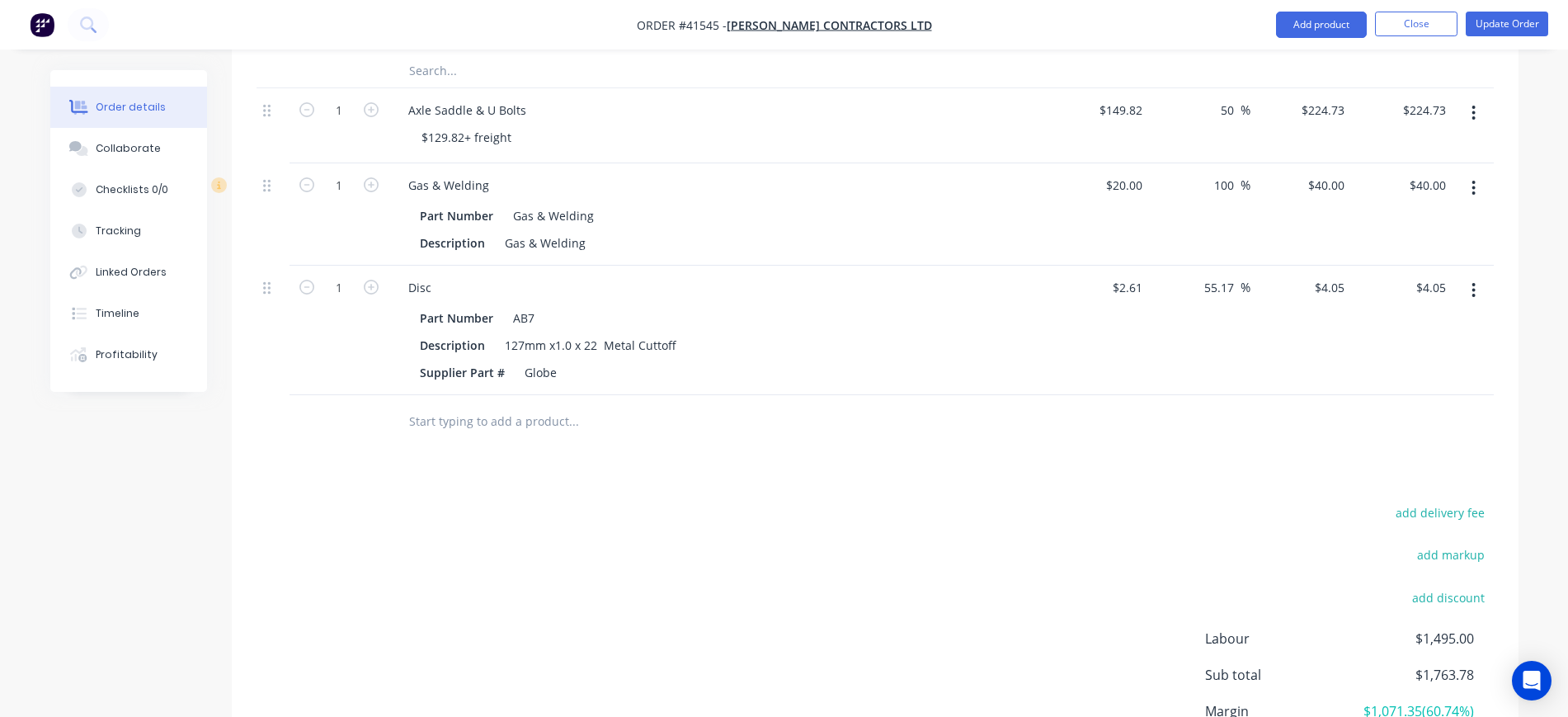
click at [480, 501] on div "add delivery fee add markup add discount Labour $1,495.00 Sub total $1,763.78 M…" at bounding box center [875, 661] width 1238 height 319
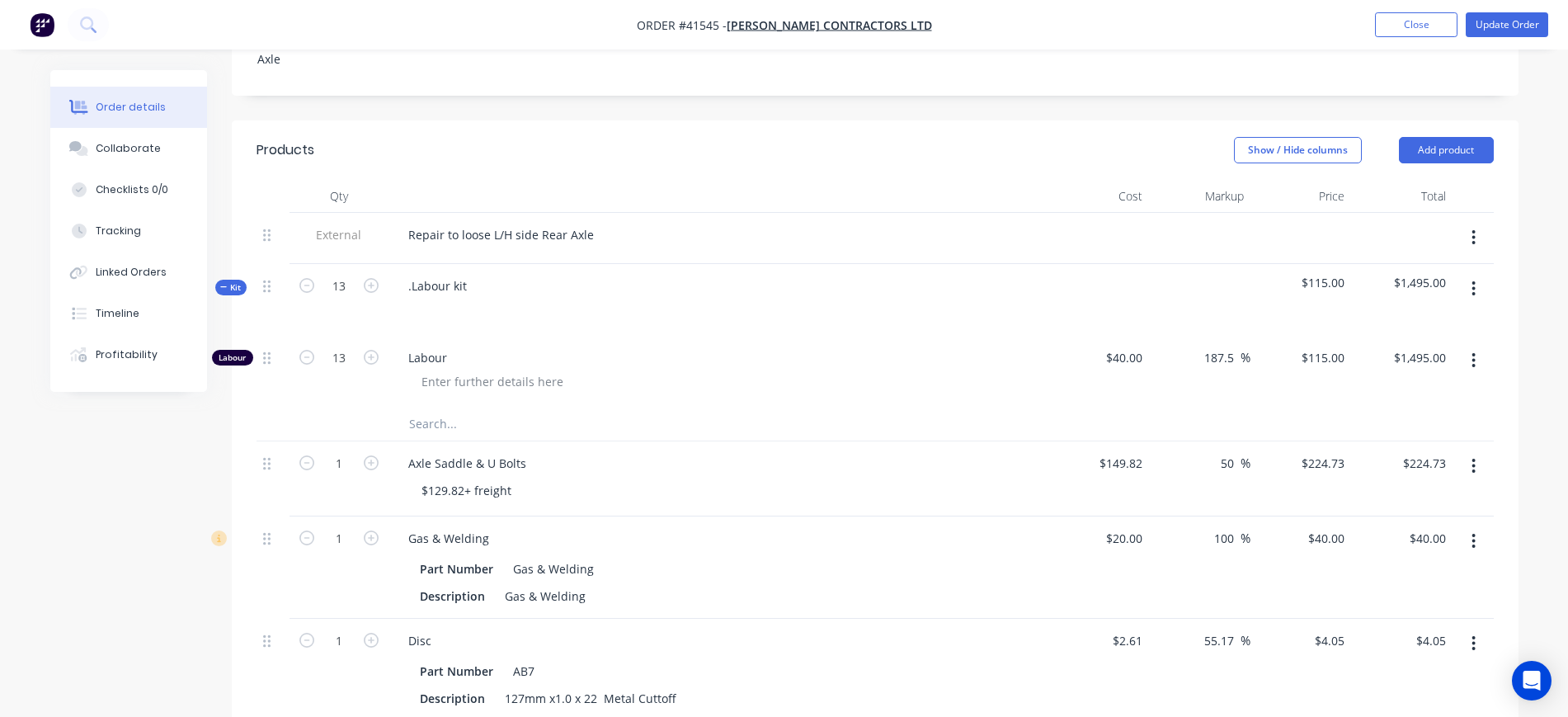
scroll to position [444, 0]
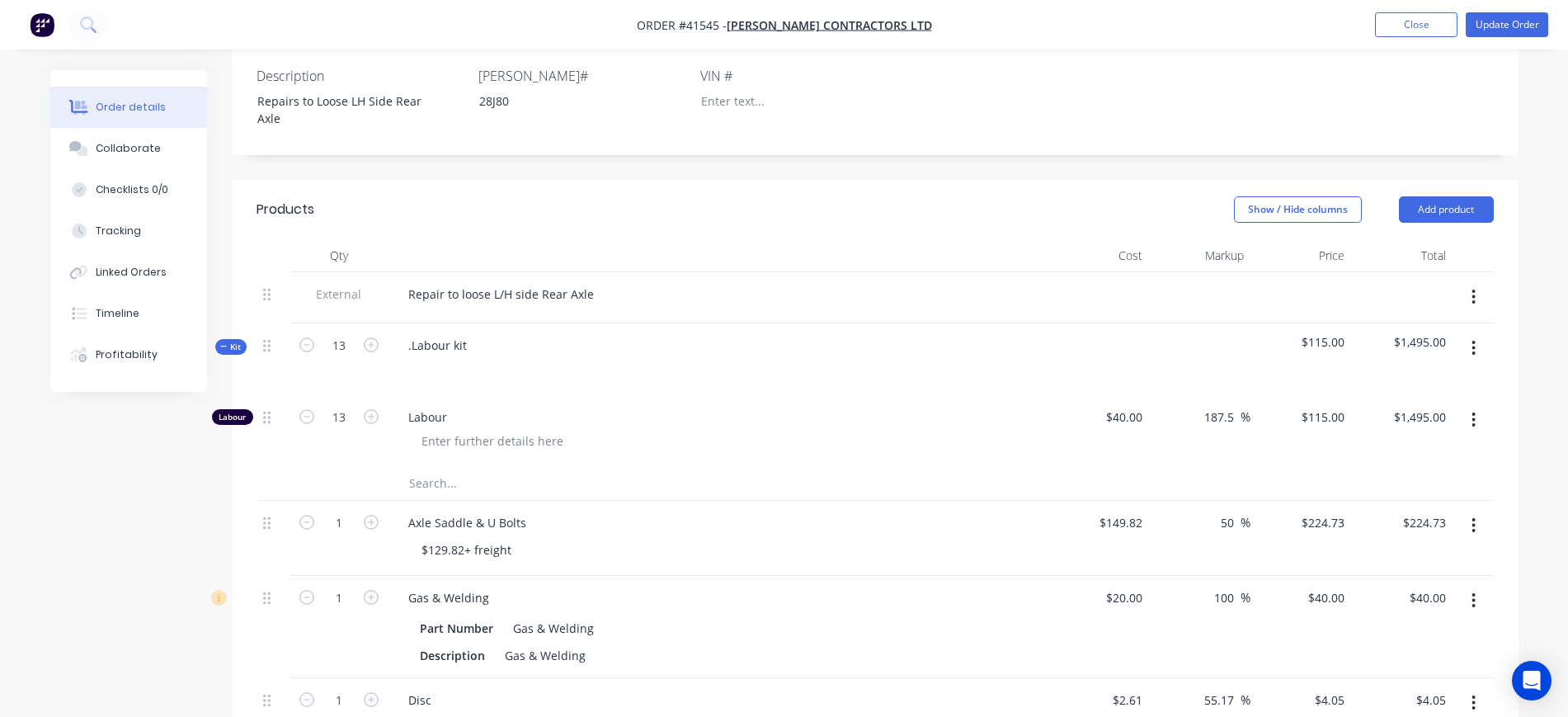
click at [231, 341] on span "Kit" at bounding box center [231, 347] width 21 height 12
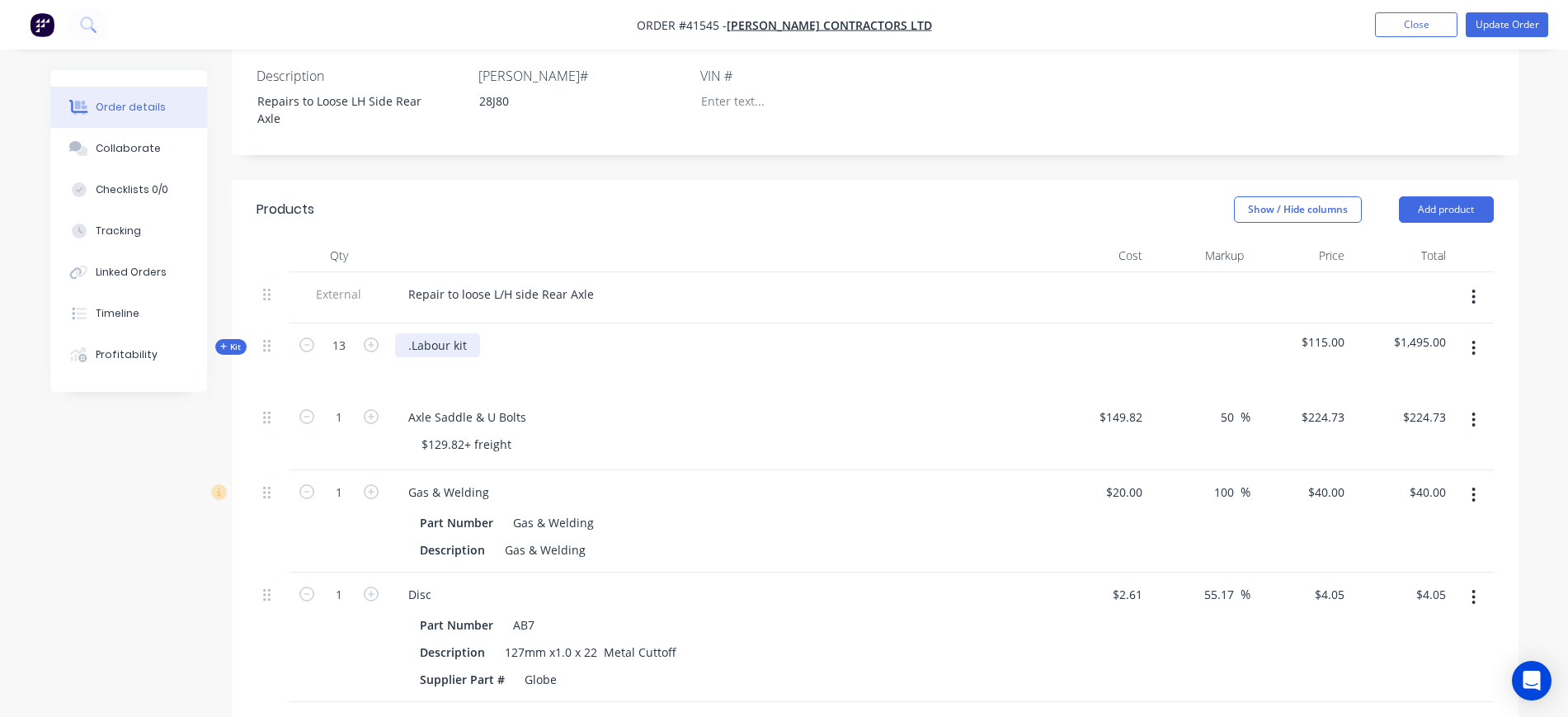
drag, startPoint x: 410, startPoint y: 323, endPoint x: 477, endPoint y: 299, distance: 71.2
click at [410, 334] on div ".Labour kit" at bounding box center [438, 345] width 85 height 24
click at [467, 334] on div "Labour kit" at bounding box center [436, 345] width 82 height 24
drag, startPoint x: 422, startPoint y: 344, endPoint x: 449, endPoint y: 323, distance: 34.2
click at [421, 358] on div at bounding box center [422, 369] width 26 height 24
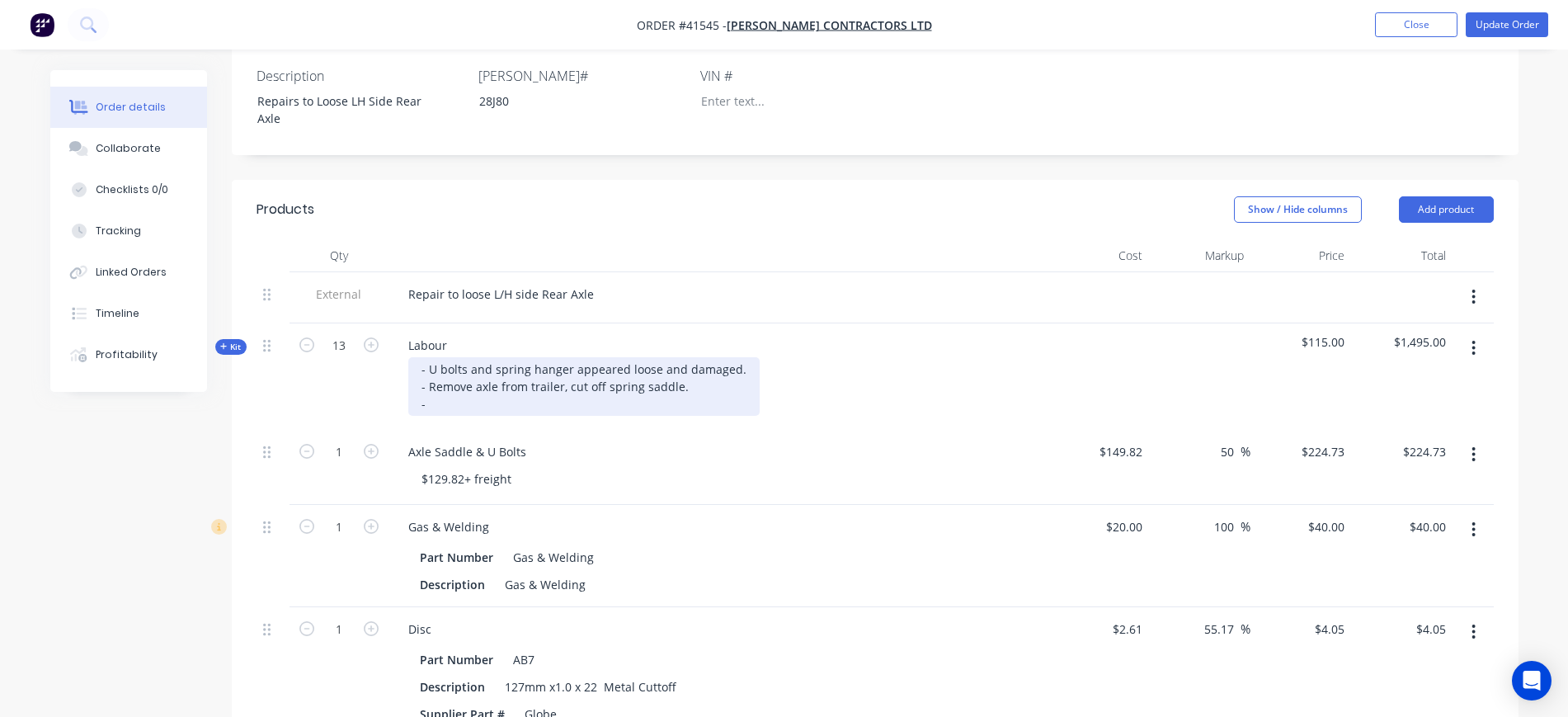
click at [699, 366] on div "- U bolts and spring hanger appeared loose and damaged. - Remove axle from trai…" at bounding box center [585, 387] width 352 height 59
click at [746, 358] on div "- U bolts and spring hanger appeared loose and damaged. - Remove axle from trai…" at bounding box center [647, 387] width 477 height 59
click at [566, 360] on div "- U bolts and spring hanger appeared loose and damaged. - Remove axle from trai…" at bounding box center [647, 387] width 477 height 59
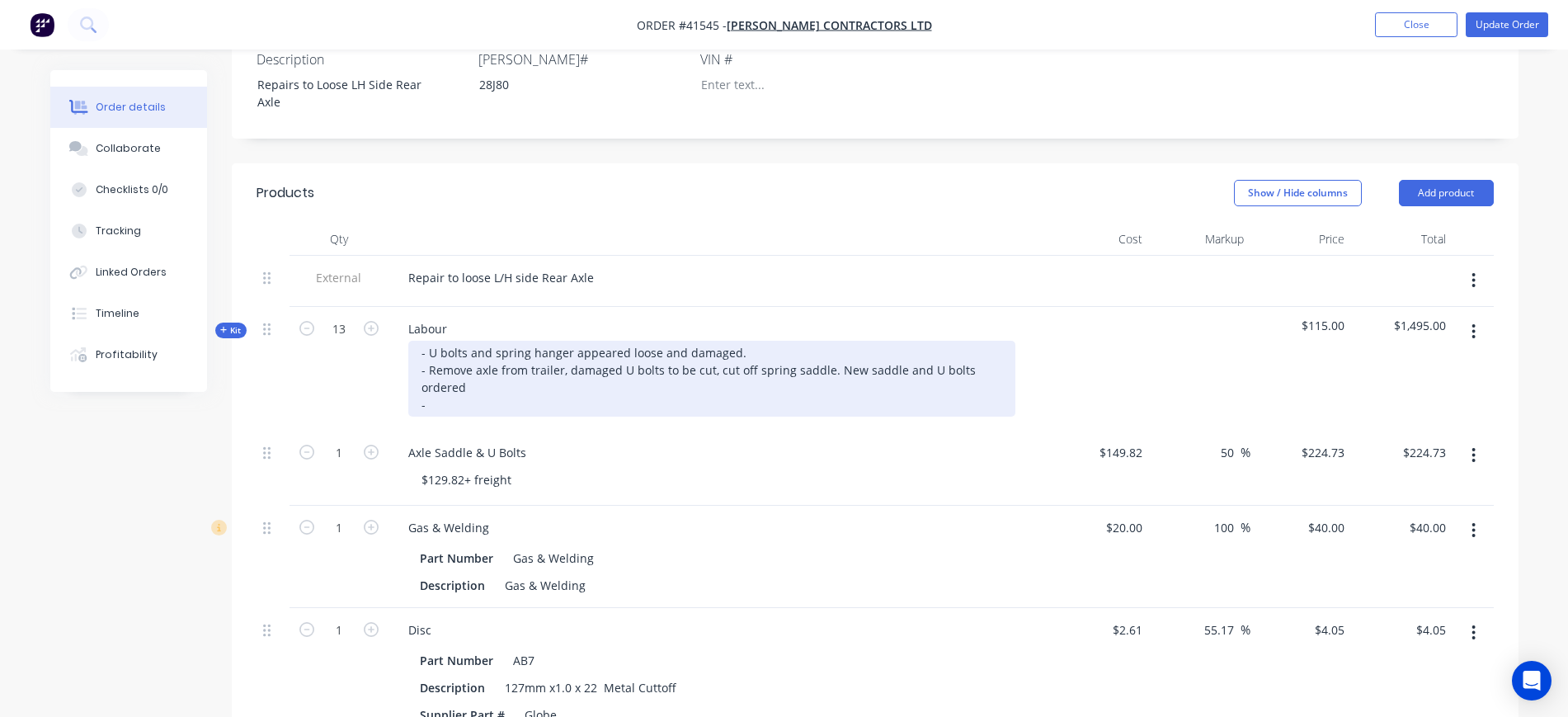
scroll to position [463, 0]
click at [448, 368] on div "- U bolts and spring hanger appeared loose and damaged. - Remove axle from trai…" at bounding box center [712, 377] width 607 height 76
click at [430, 377] on div "- U bolts and spring hanger appeared loose and damaged. - Remove axle from trai…" at bounding box center [712, 377] width 607 height 76
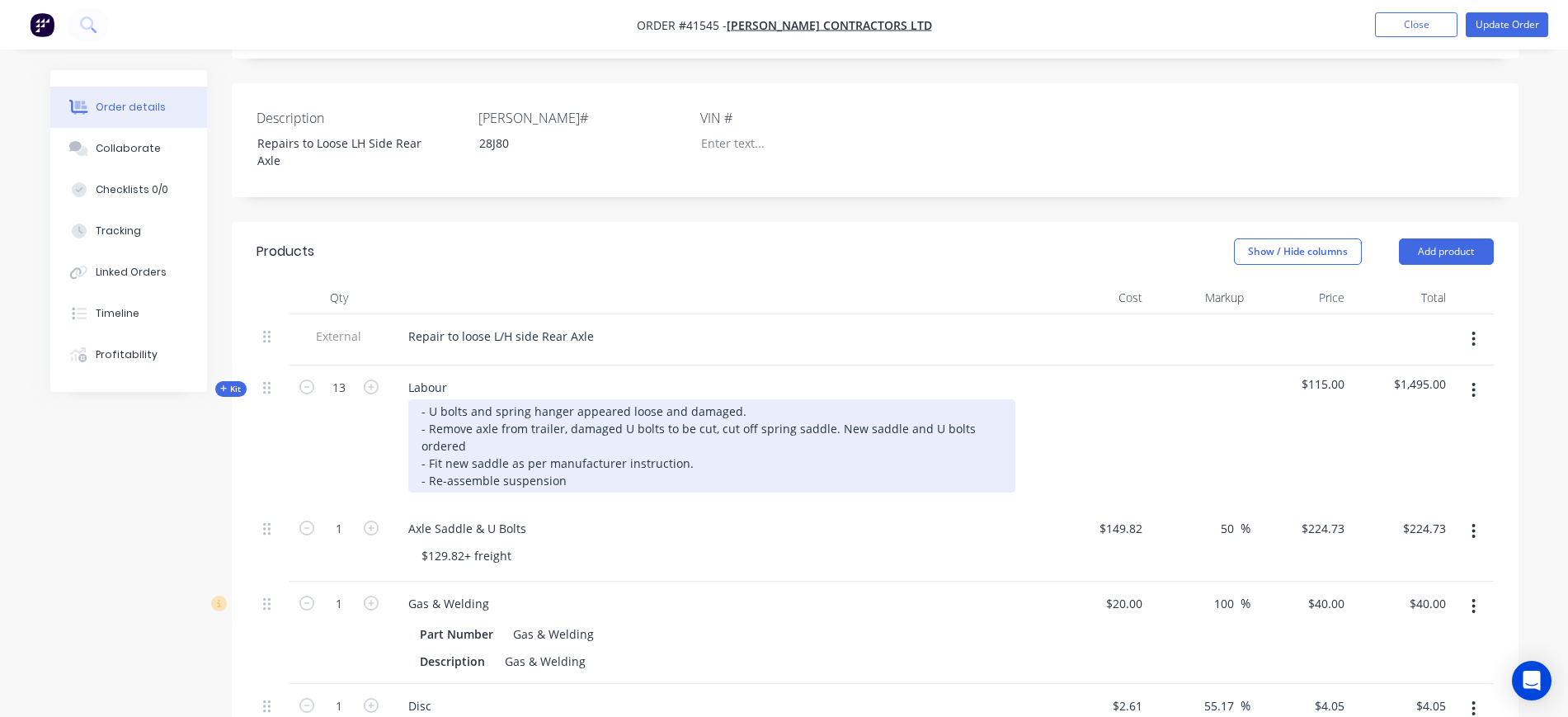
scroll to position [360, 0]
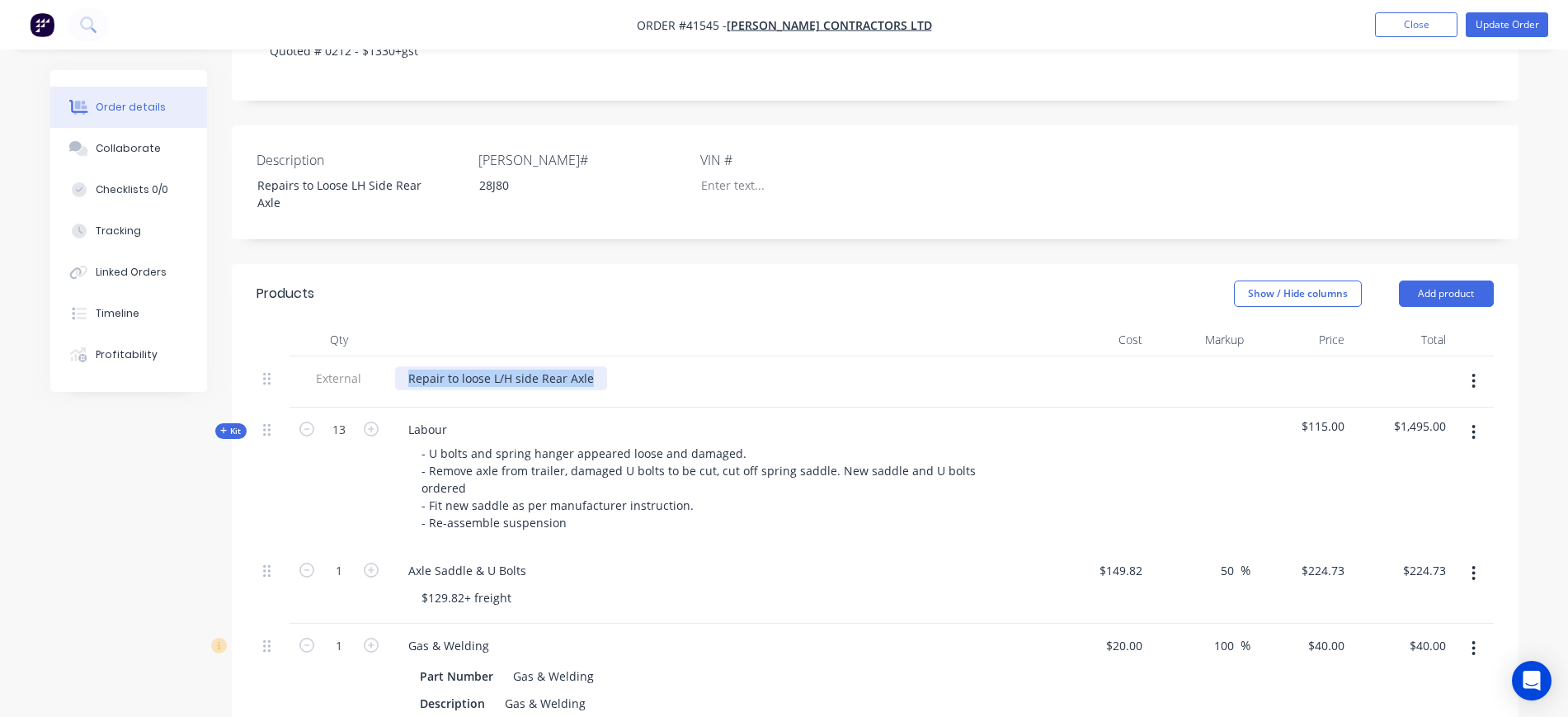
drag, startPoint x: 591, startPoint y: 352, endPoint x: 405, endPoint y: 336, distance: 186.7
click at [406, 357] on div "Repair to loose L/H side Rear Axle" at bounding box center [718, 382] width 660 height 51
click at [466, 324] on div at bounding box center [718, 340] width 660 height 33
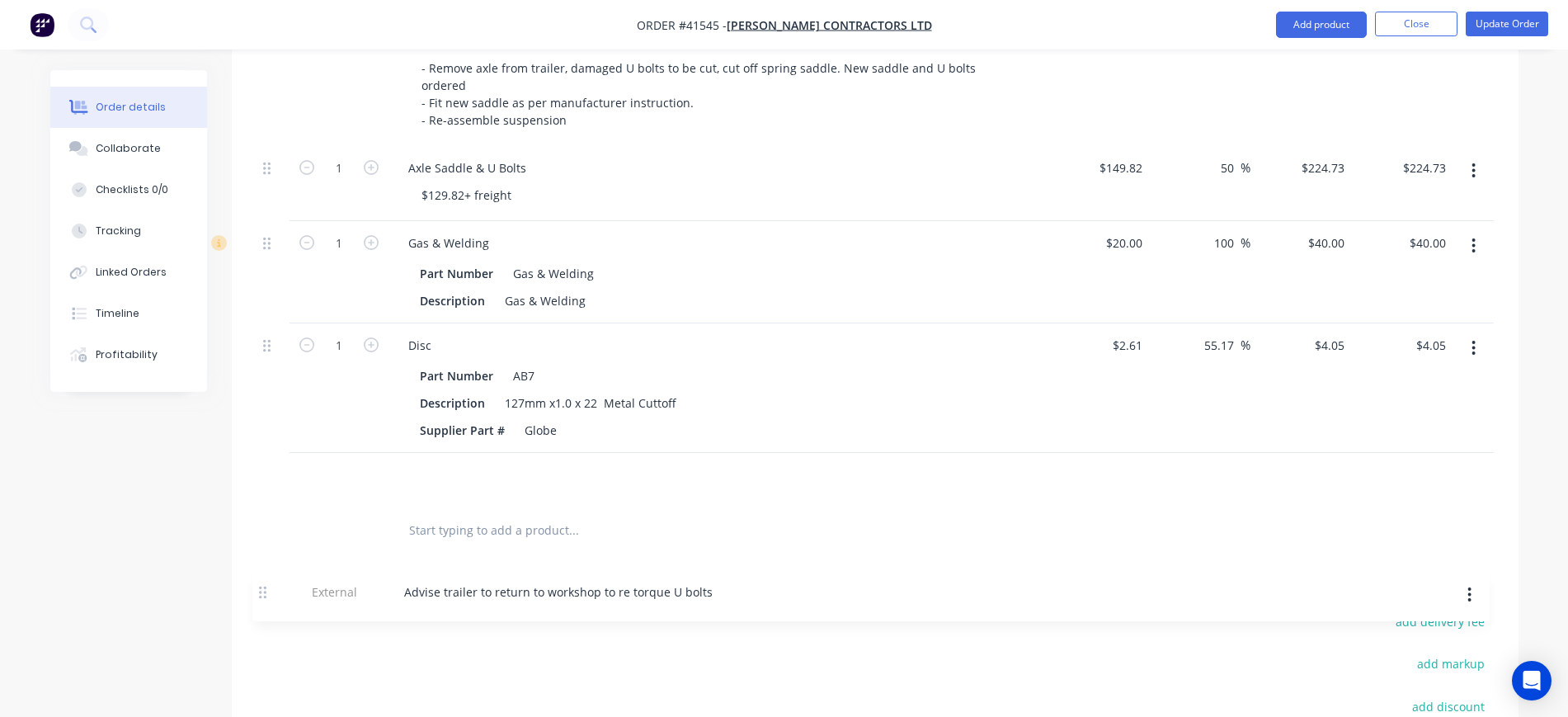
scroll to position [723, 0]
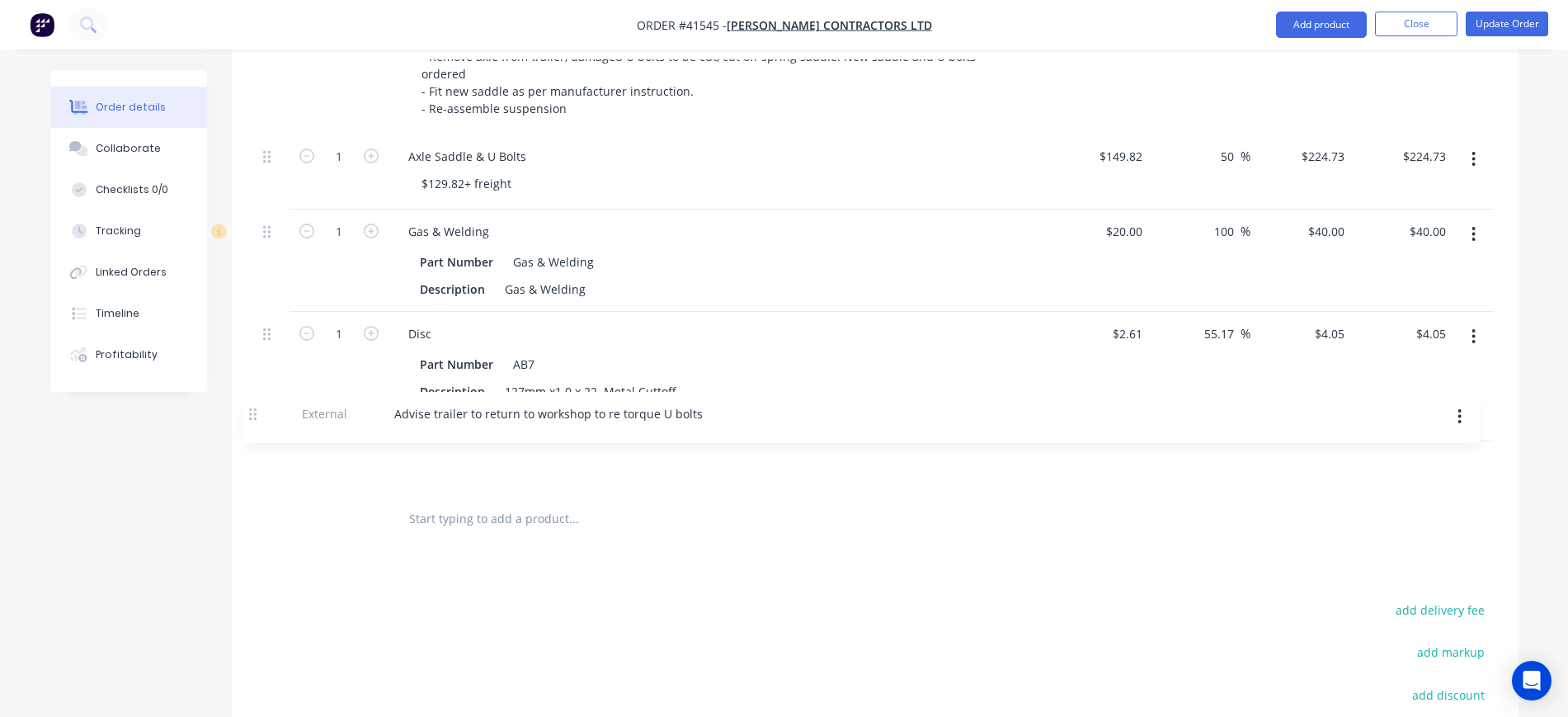
drag, startPoint x: 268, startPoint y: 349, endPoint x: 253, endPoint y: 412, distance: 64.8
click at [253, 412] on div "Qty Cost Markup Price Total External Advise trailer to return to workshop to re…" at bounding box center [875, 253] width 1287 height 586
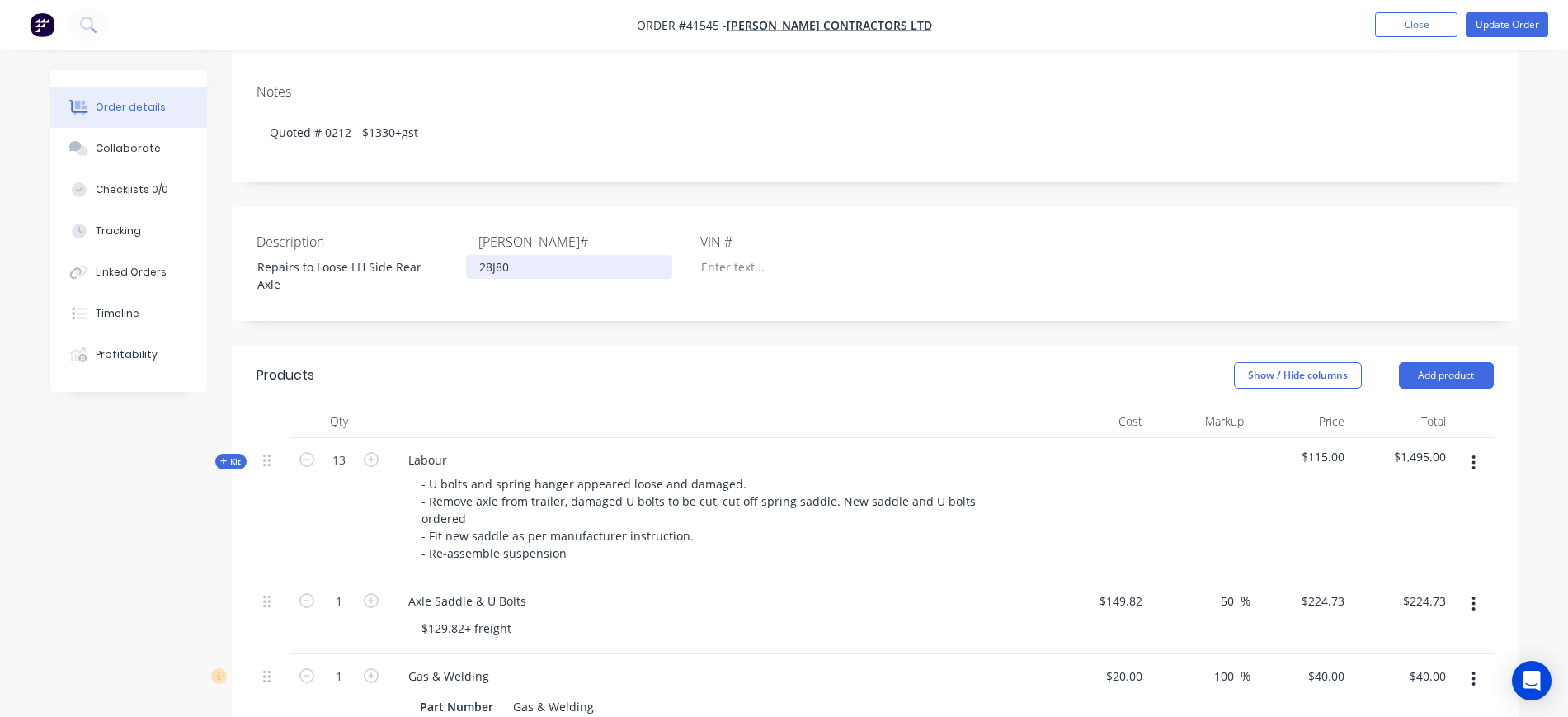
scroll to position [207, 0]
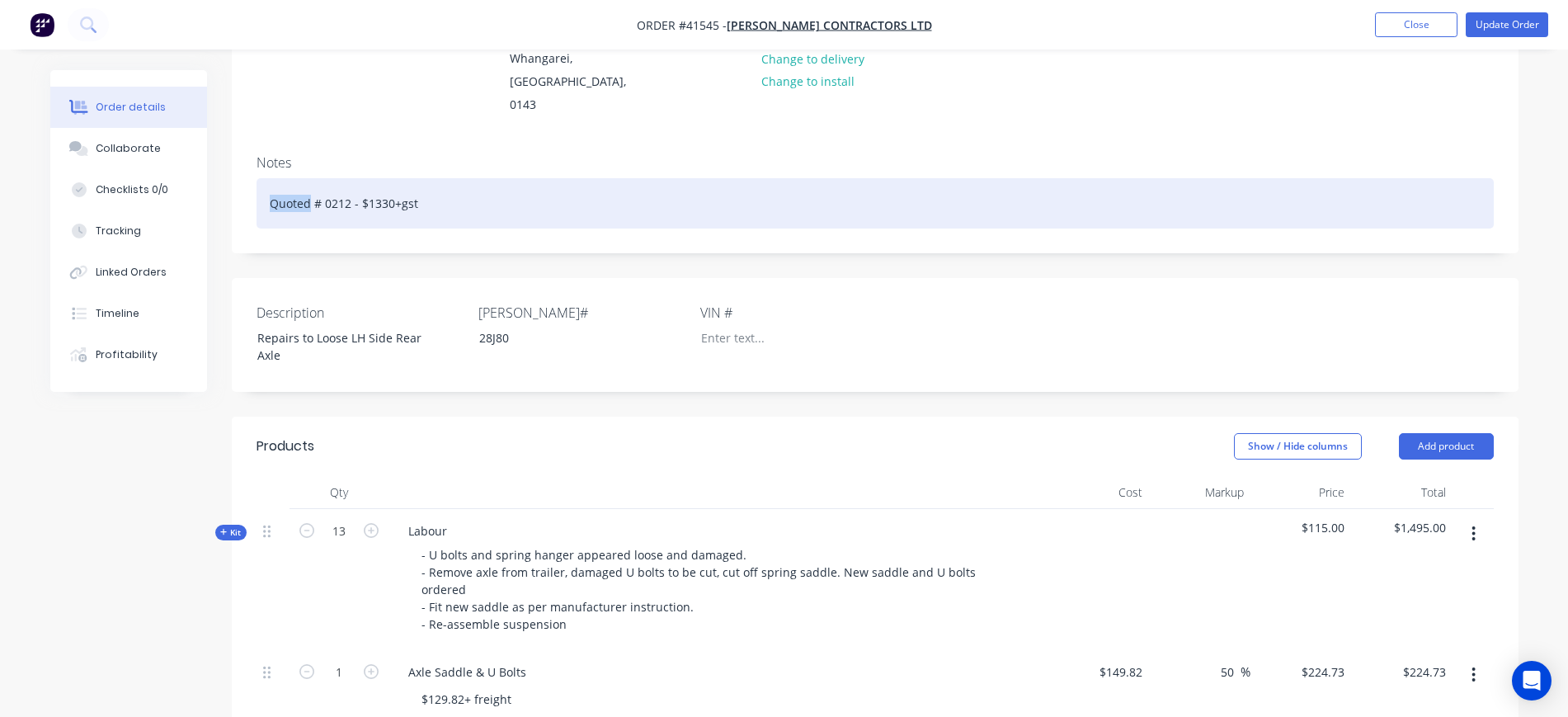
drag, startPoint x: 309, startPoint y: 178, endPoint x: 229, endPoint y: 175, distance: 80.1
click at [238, 178] on div "Notes Quoted # 0212 - $1330+gst" at bounding box center [875, 197] width 1287 height 111
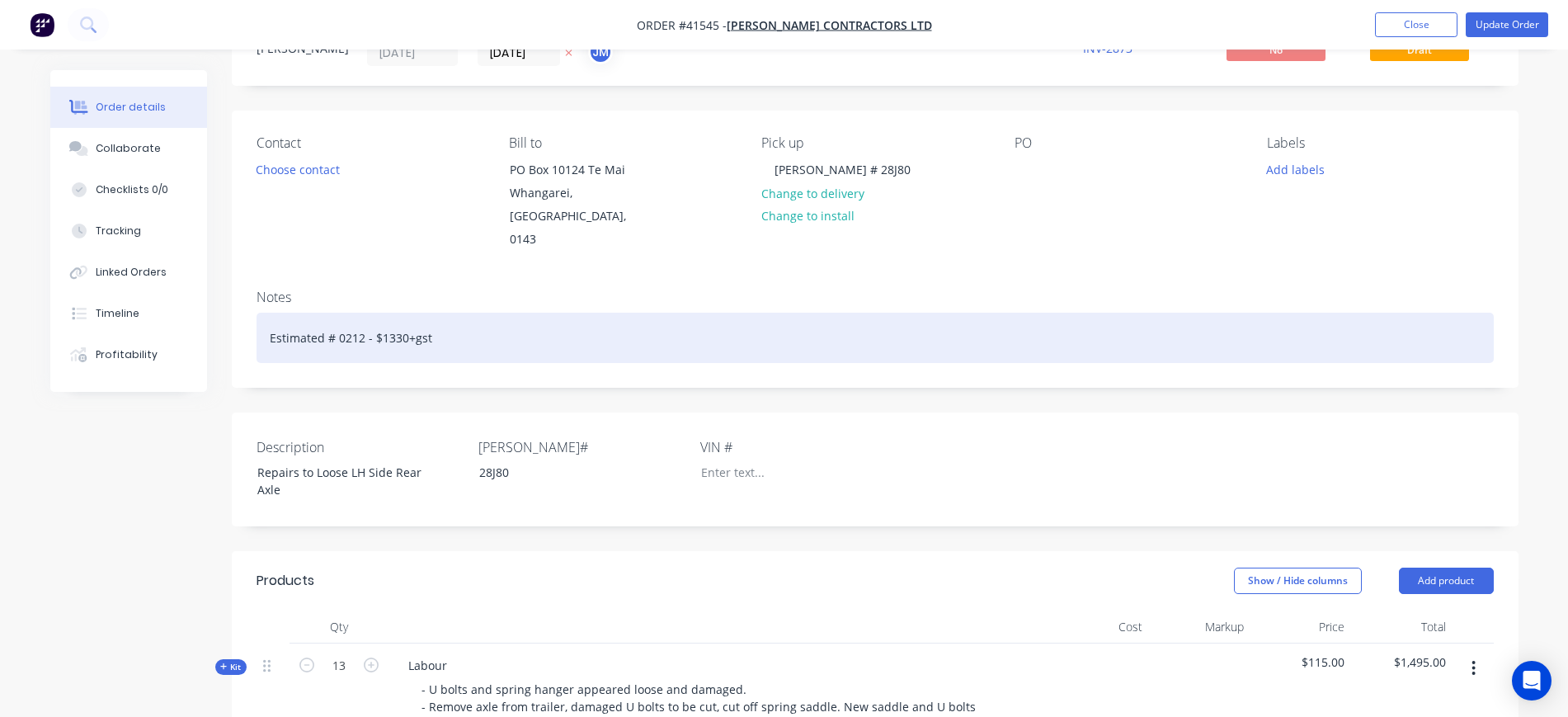
scroll to position [1, 0]
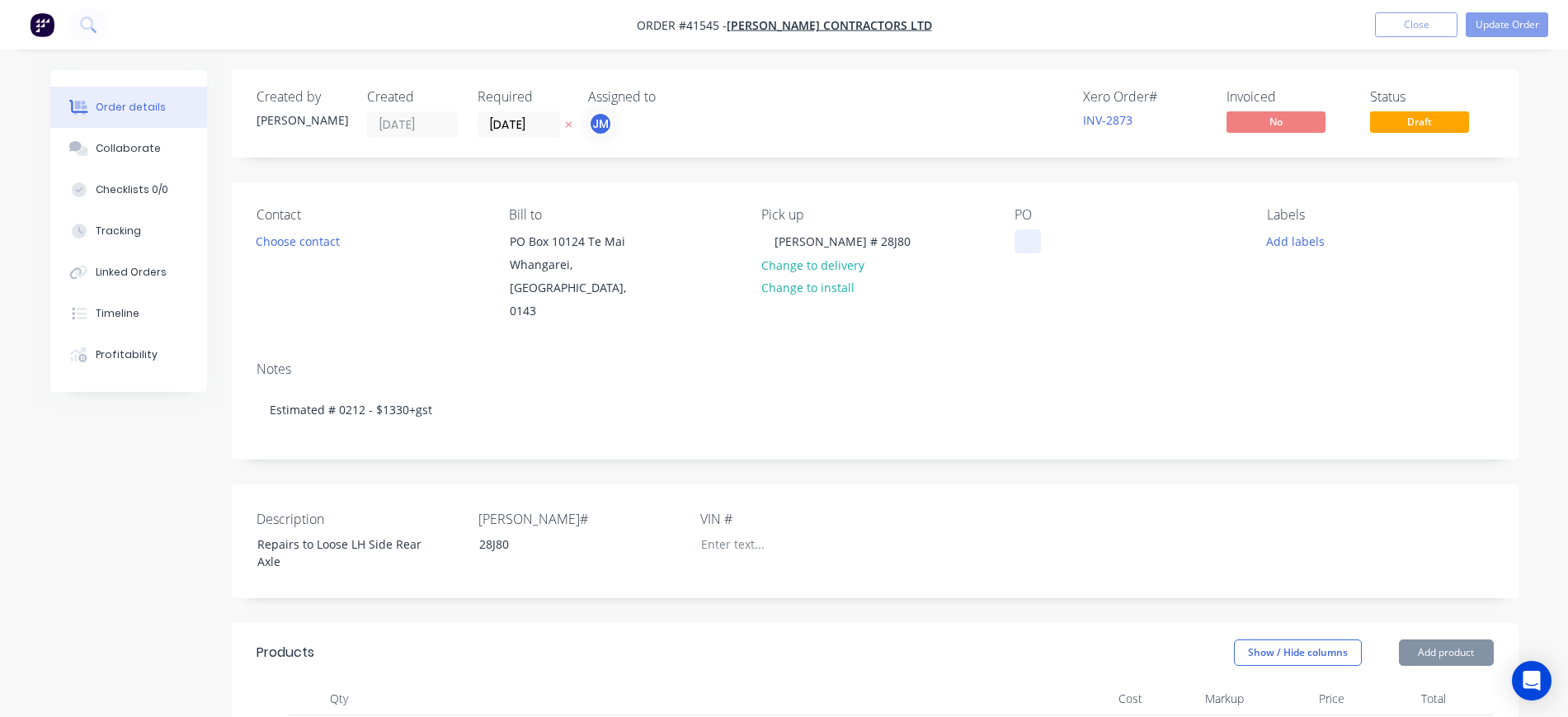
click at [1028, 235] on div at bounding box center [1028, 241] width 26 height 24
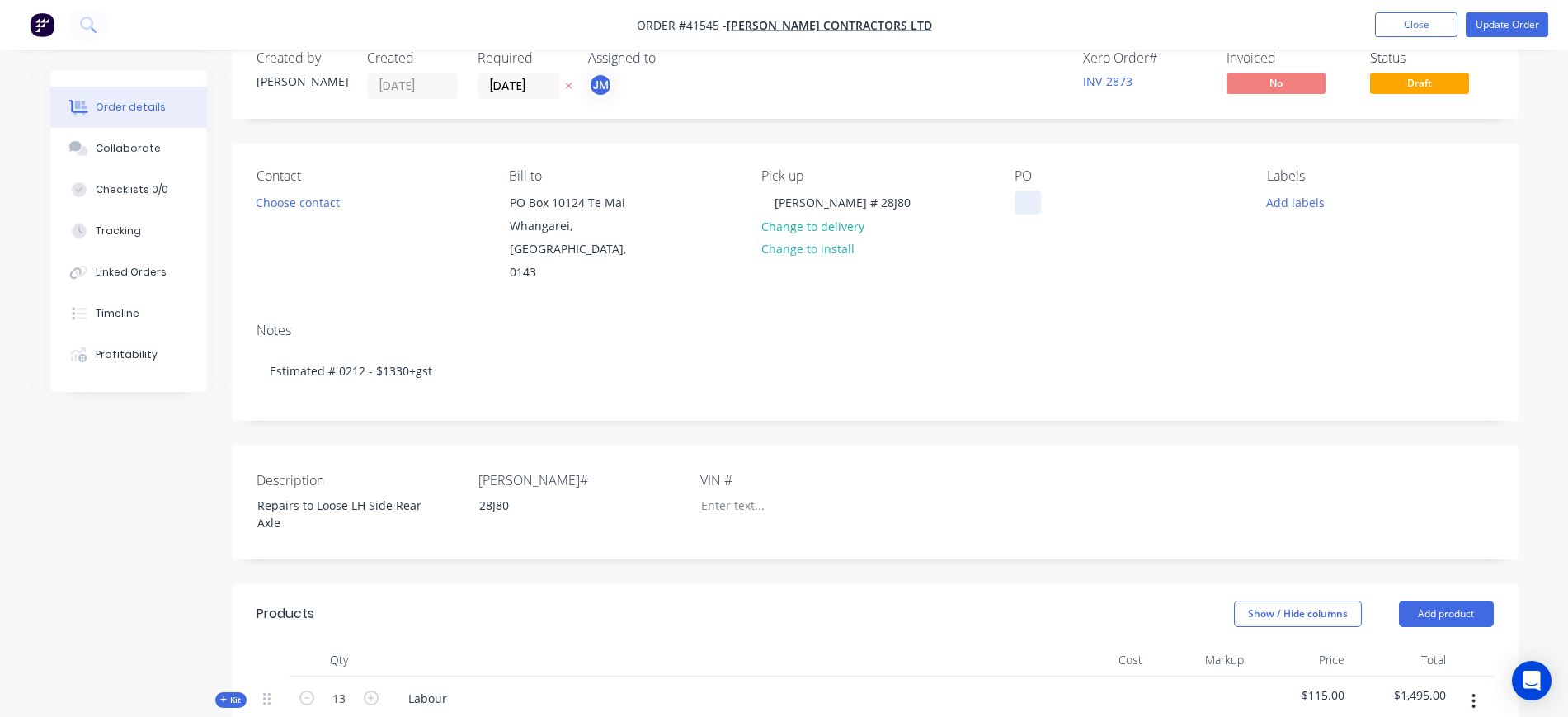
scroll to position [104, 0]
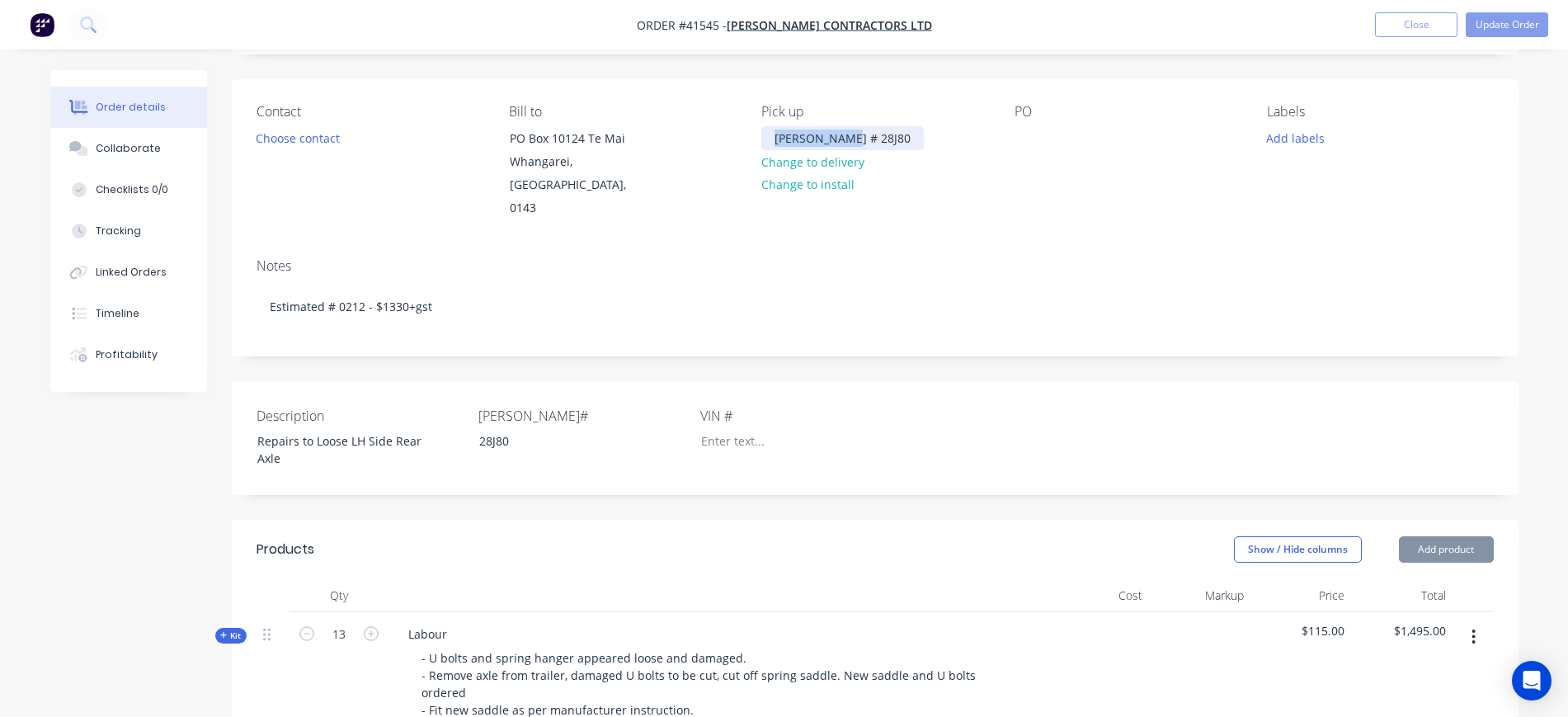
drag, startPoint x: 849, startPoint y: 137, endPoint x: 669, endPoint y: 135, distance: 180.0
click at [669, 135] on div "Contact Choose contact Bill to PO Box 10124 Te Mai Whangarei, Northland, 0143 P…" at bounding box center [875, 162] width 1287 height 166
click at [1026, 131] on div at bounding box center [1028, 138] width 26 height 24
click at [1016, 245] on div "Notes Estimated # 0212 - $1330+gst" at bounding box center [875, 301] width 1287 height 111
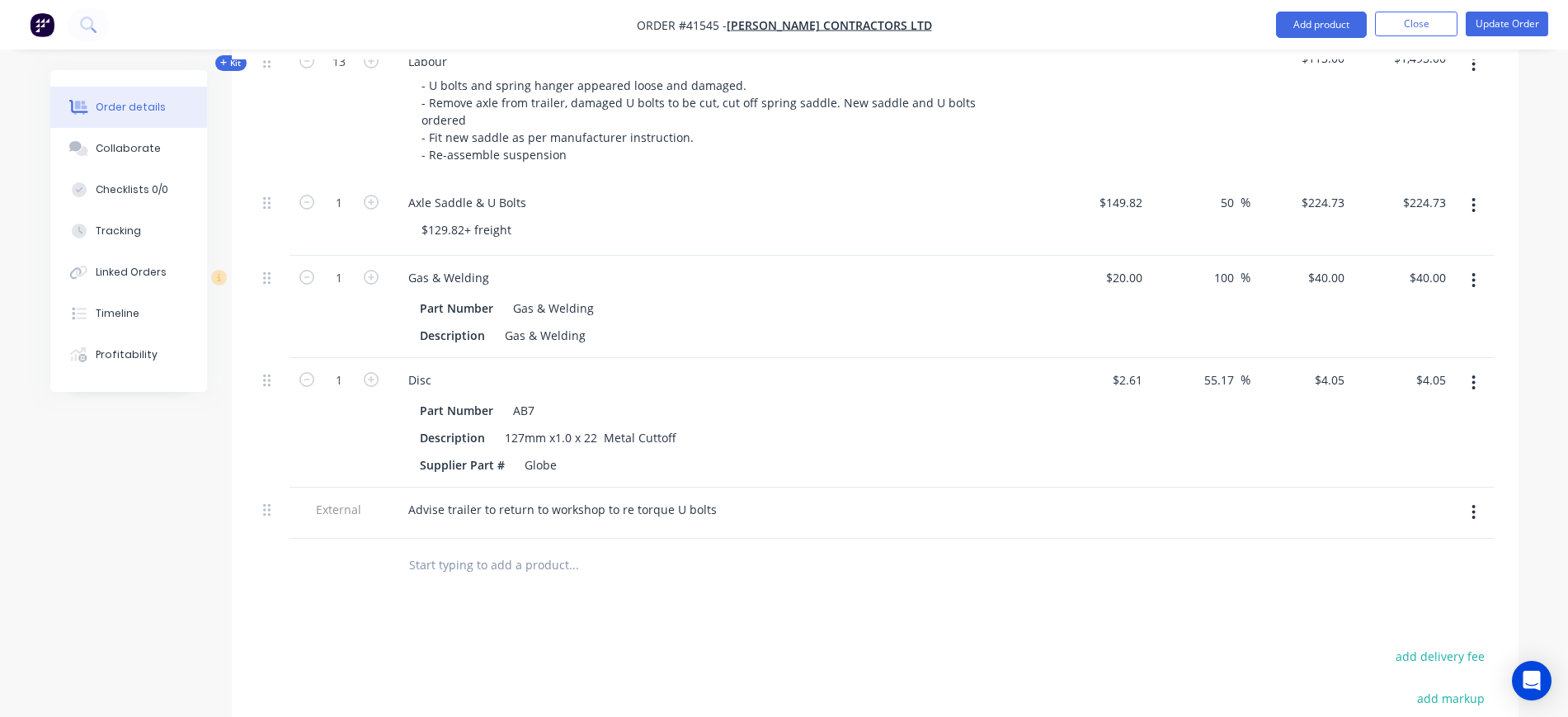
scroll to position [826, 0]
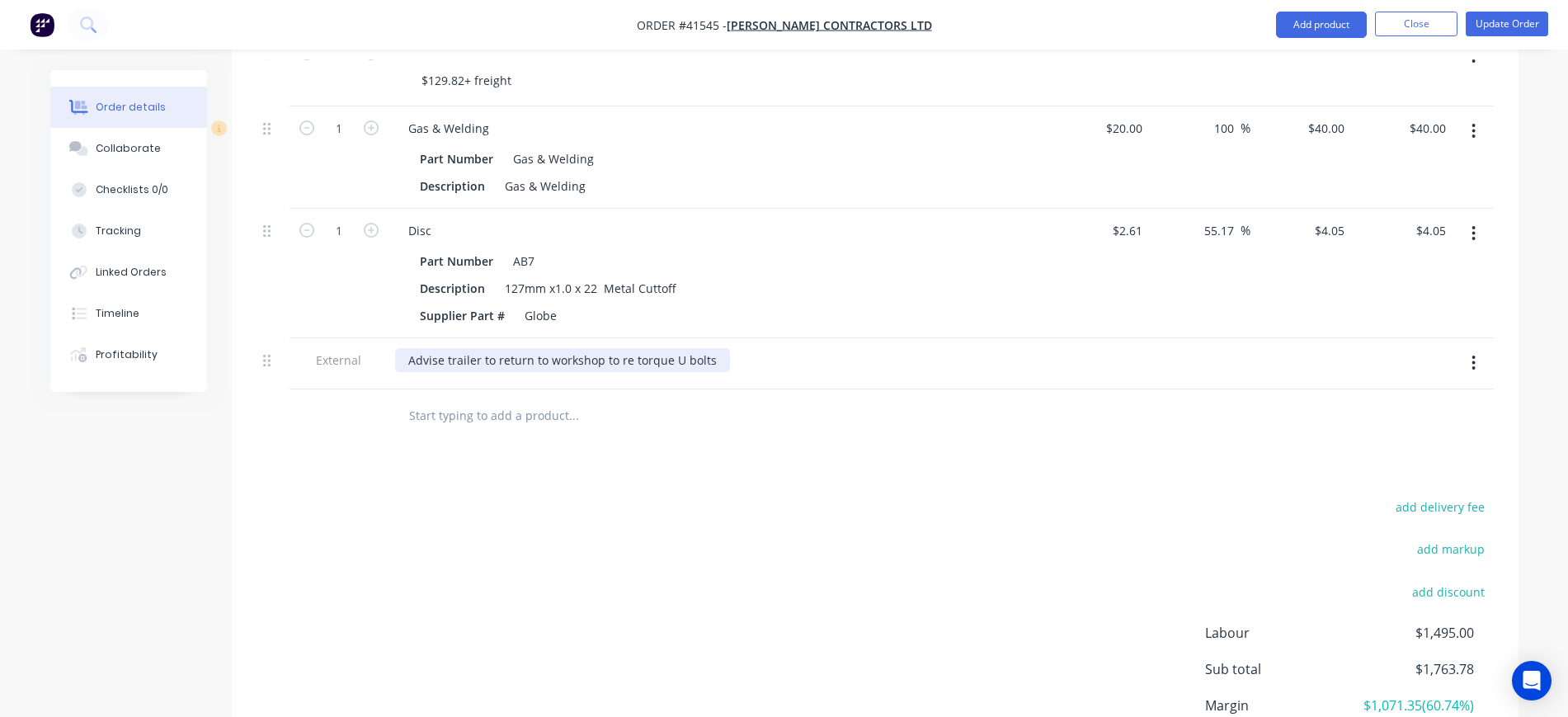
drag, startPoint x: 410, startPoint y: 338, endPoint x: 421, endPoint y: 325, distance: 17.0
click at [410, 349] on div "Advise trailer to return to workshop to re torque U bolts" at bounding box center [563, 360] width 335 height 24
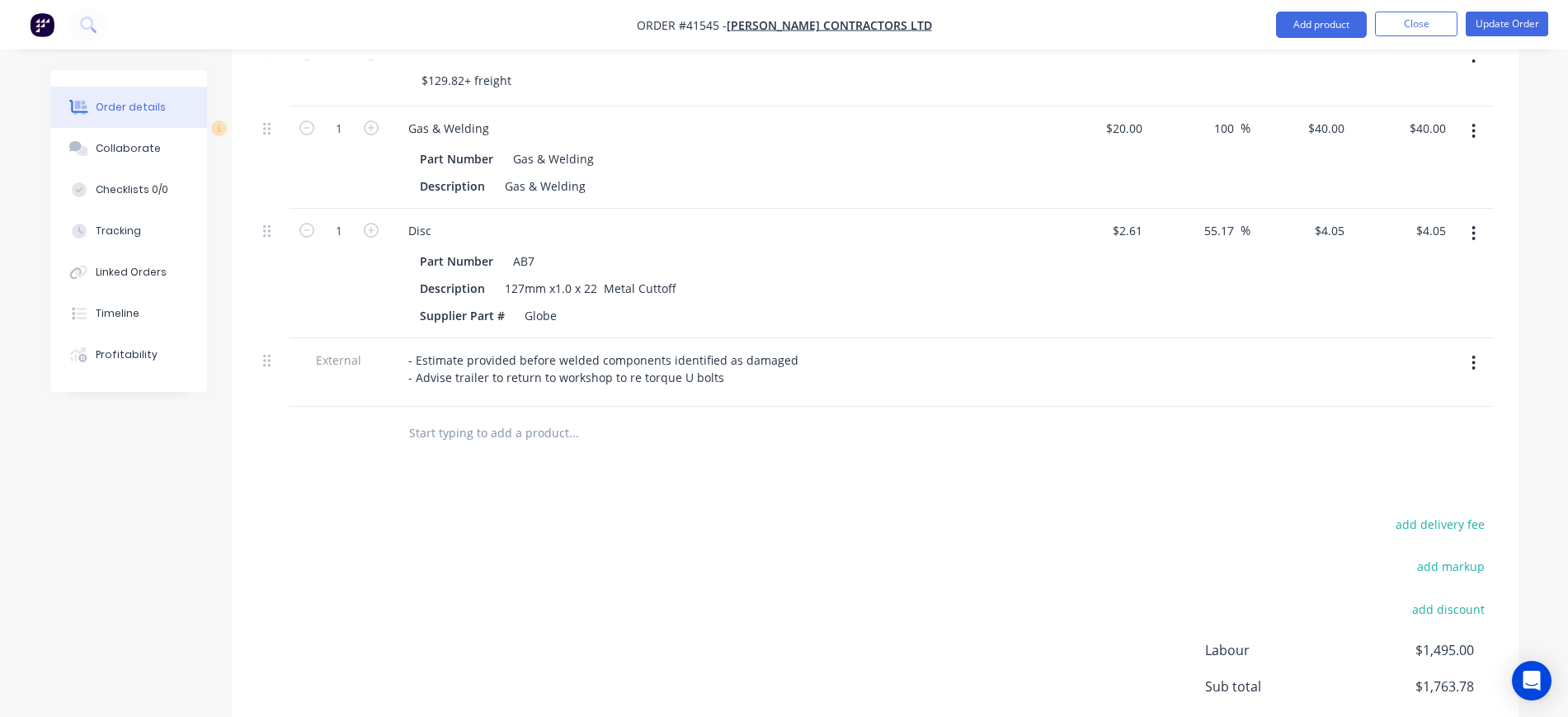
drag, startPoint x: 940, startPoint y: 525, endPoint x: 930, endPoint y: 518, distance: 12.2
click at [936, 520] on div "add delivery fee add markup add discount Labour $1,495.00 Sub total $1,763.78 M…" at bounding box center [875, 672] width 1238 height 319
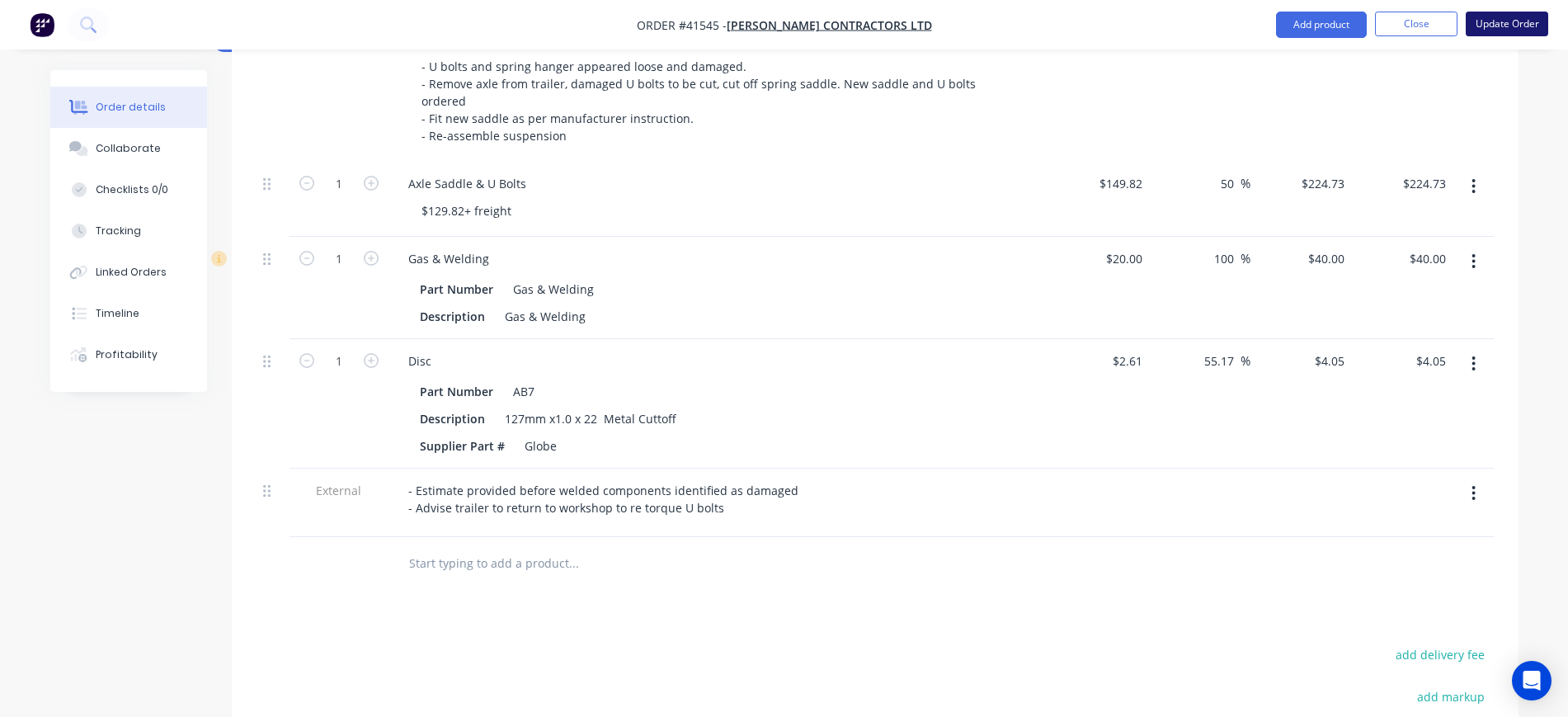
scroll to position [414, 0]
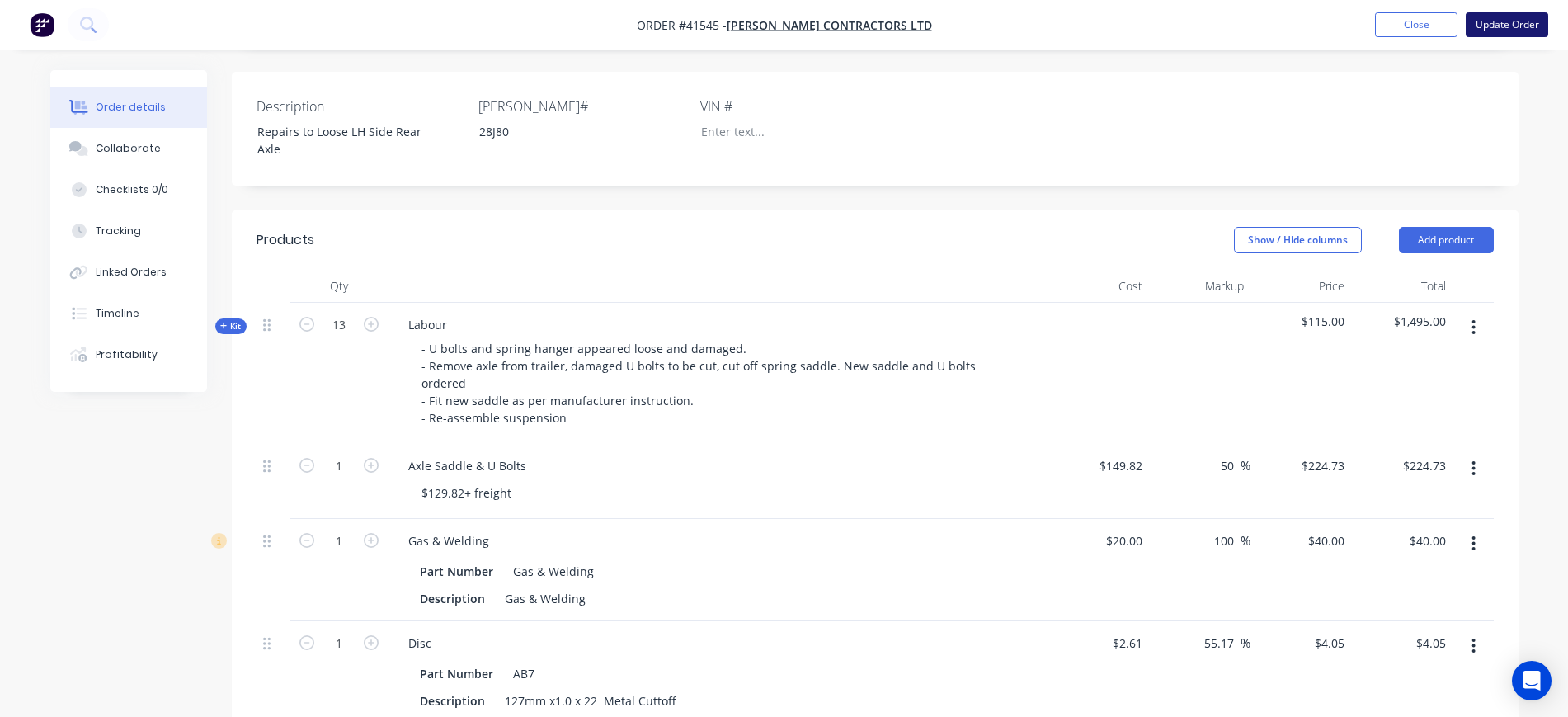
click at [1502, 27] on button "Update Order" at bounding box center [1508, 25] width 83 height 25
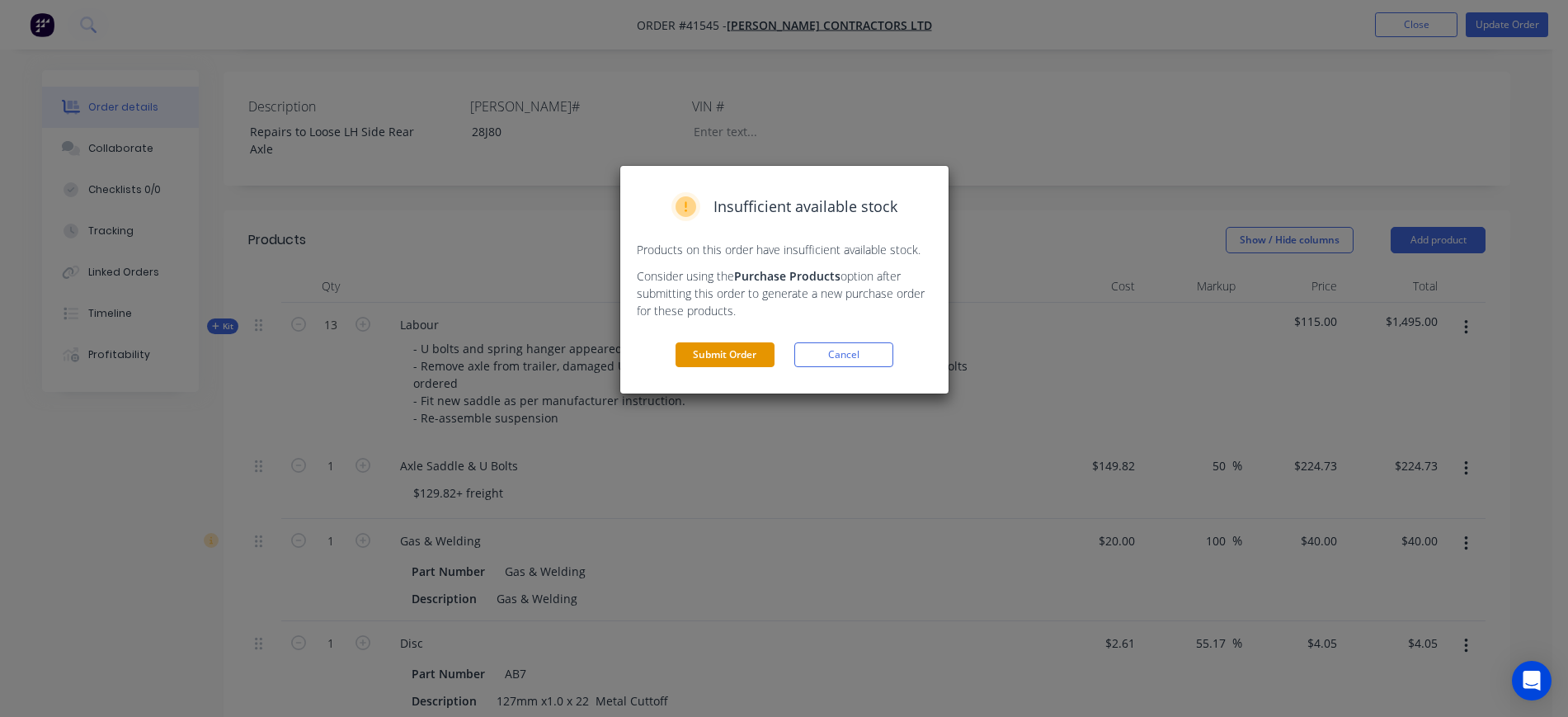
click at [695, 345] on button "Submit Order" at bounding box center [725, 355] width 99 height 25
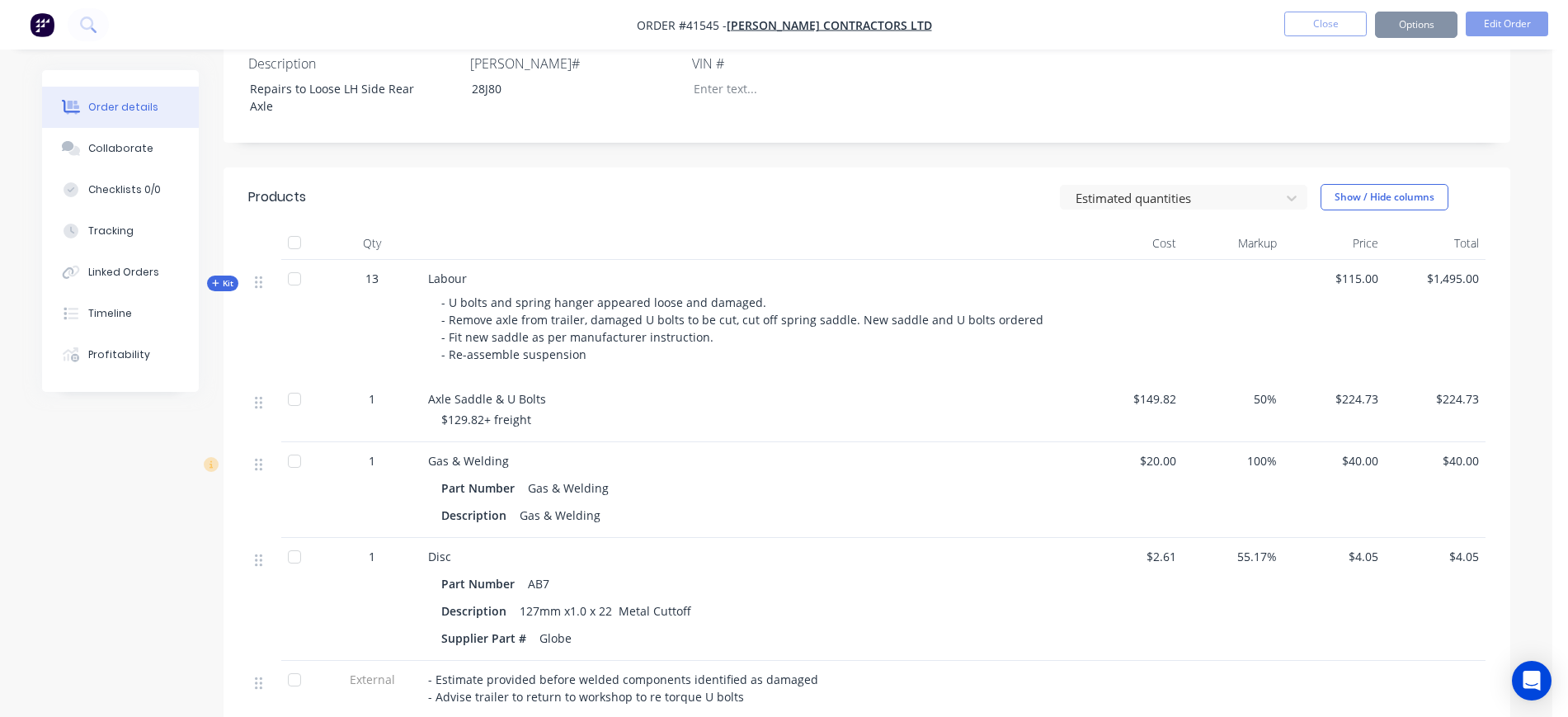
scroll to position [395, 0]
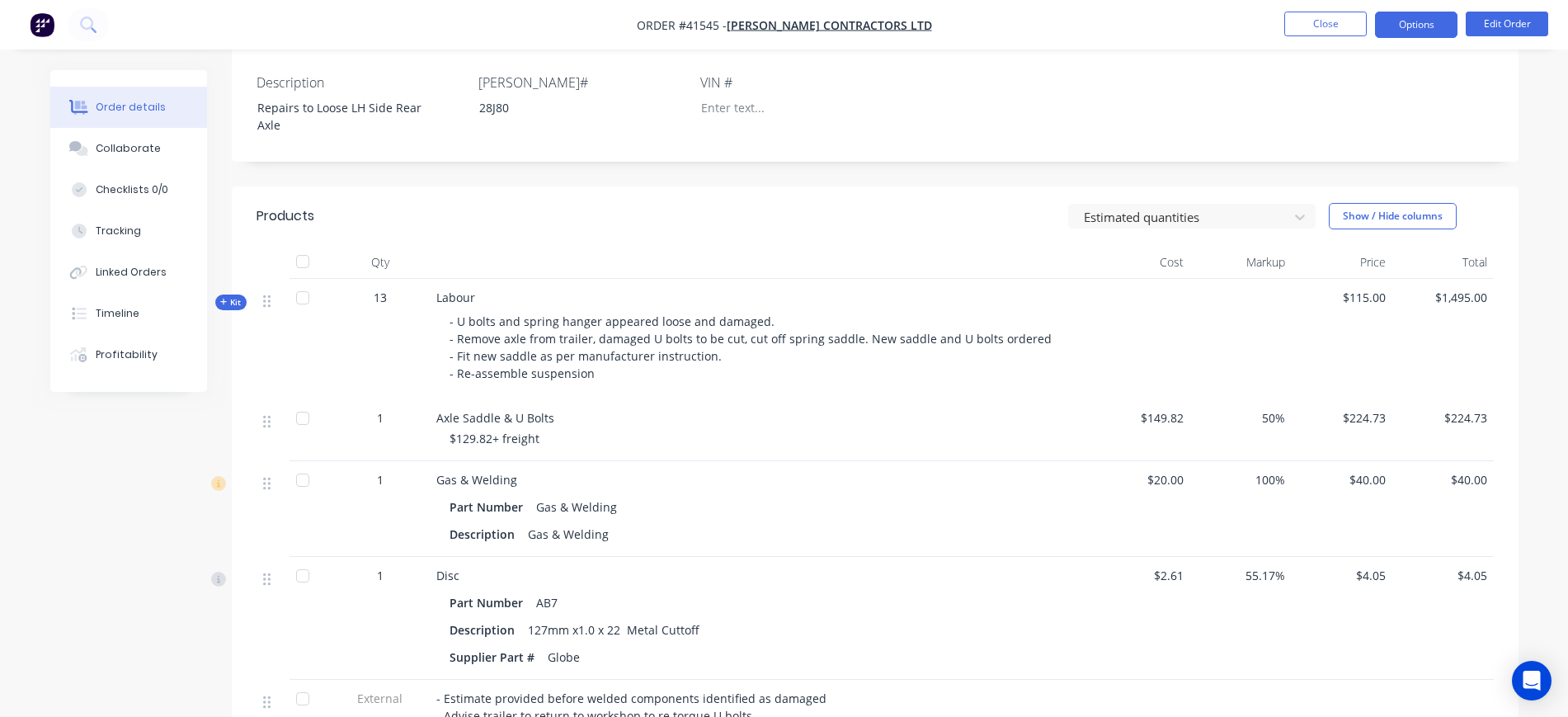
click at [1429, 23] on button "Options" at bounding box center [1417, 25] width 83 height 26
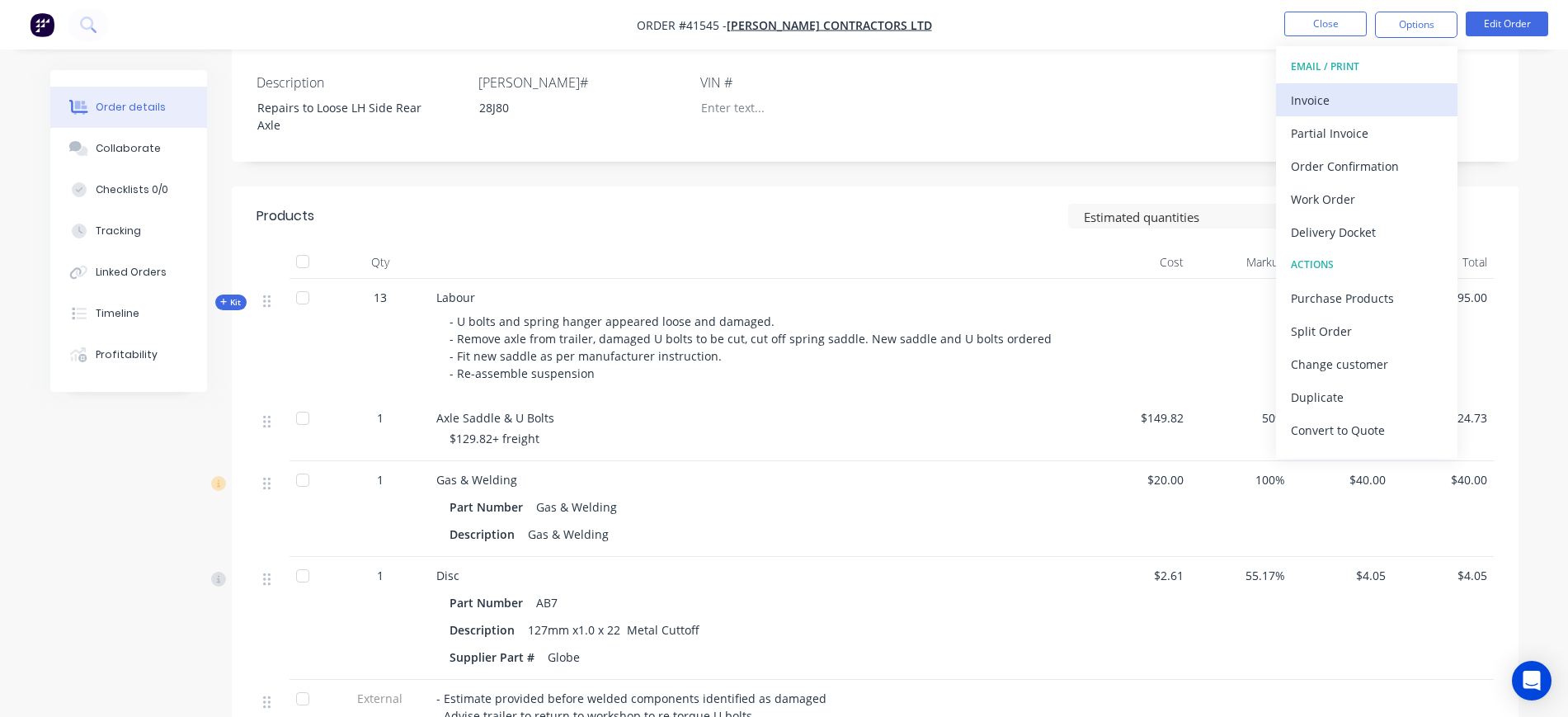
click at [1347, 105] on div "Invoice" at bounding box center [1367, 100] width 152 height 24
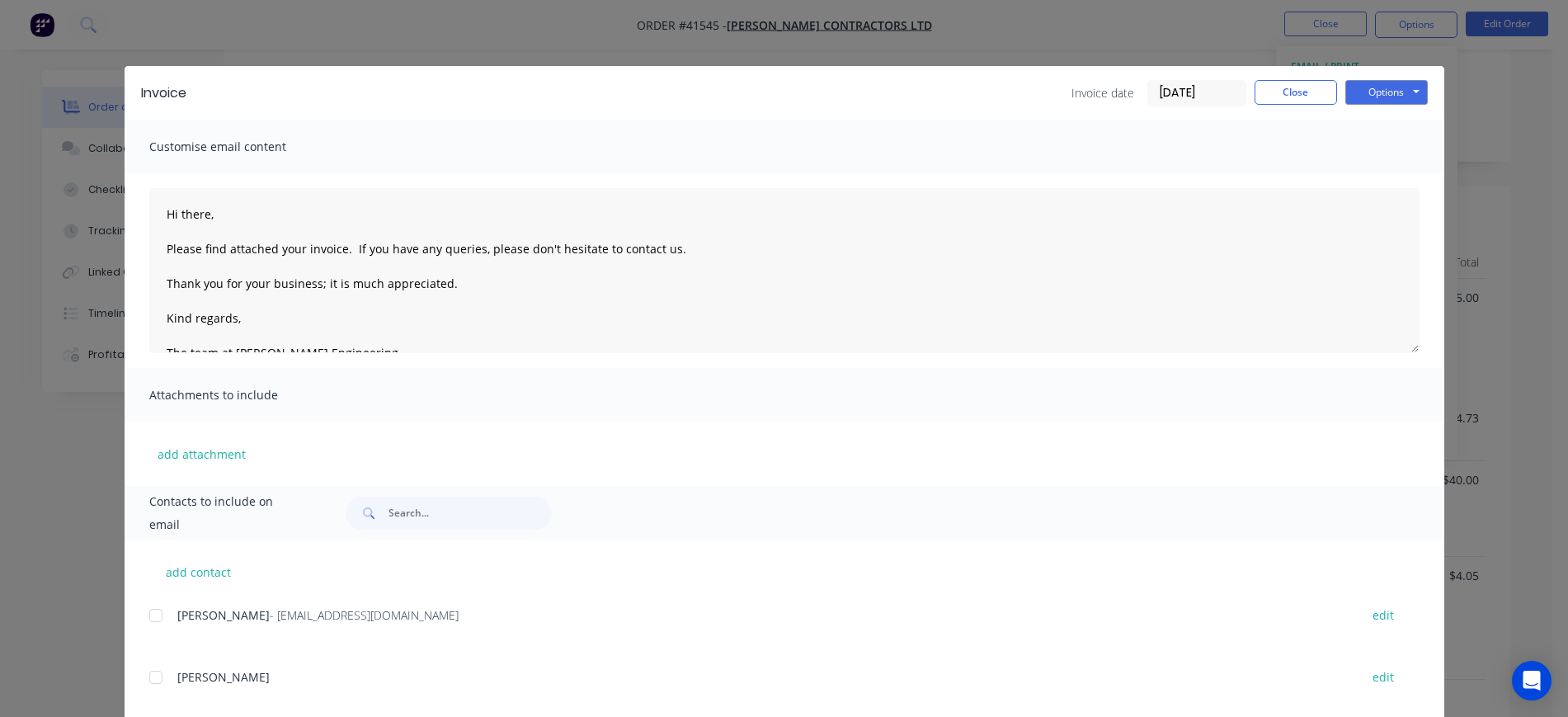
click at [151, 613] on div at bounding box center [156, 615] width 33 height 33
click at [1380, 93] on button "Options" at bounding box center [1387, 93] width 83 height 25
click at [1396, 172] on button "Email" at bounding box center [1399, 176] width 106 height 27
click at [1293, 88] on button "Close" at bounding box center [1296, 93] width 83 height 25
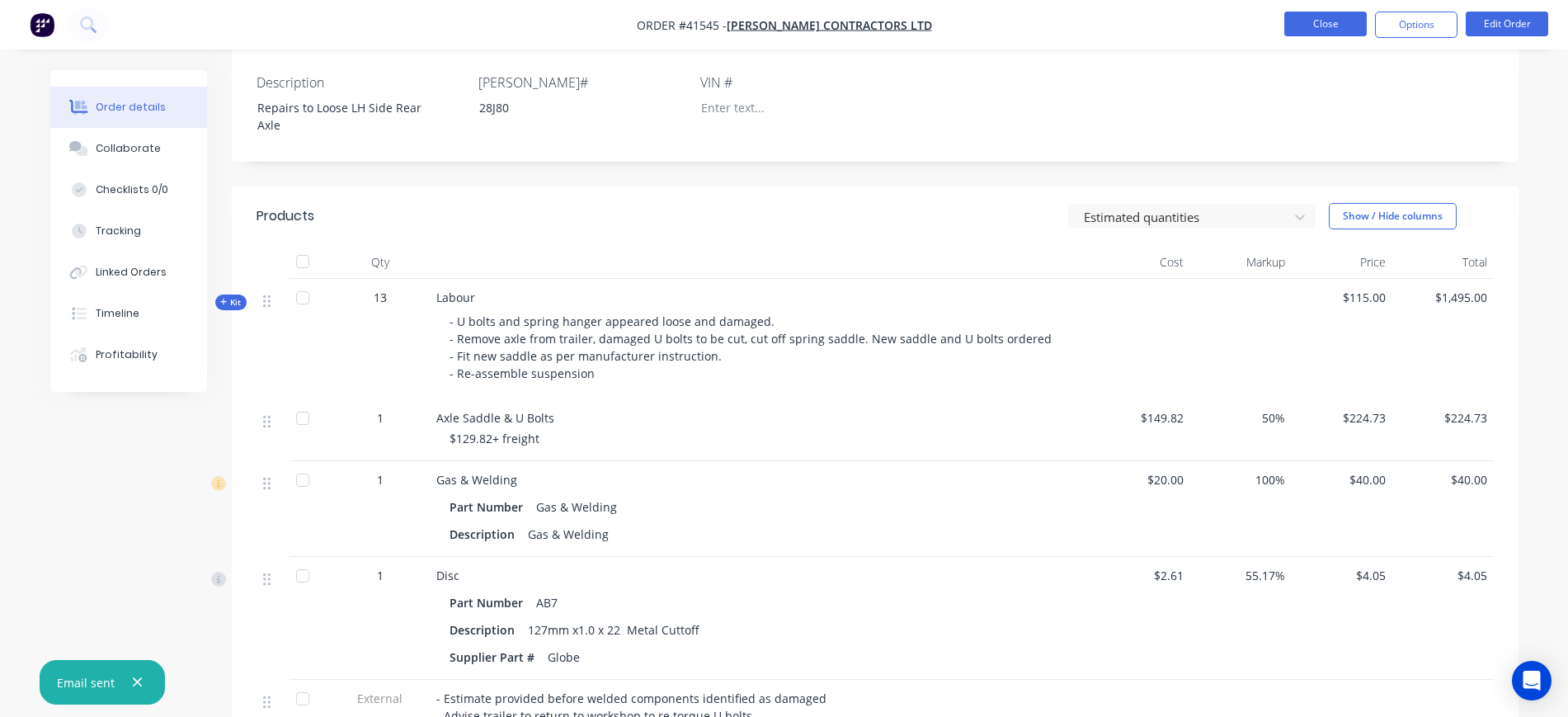
click at [1314, 22] on button "Close" at bounding box center [1326, 24] width 83 height 25
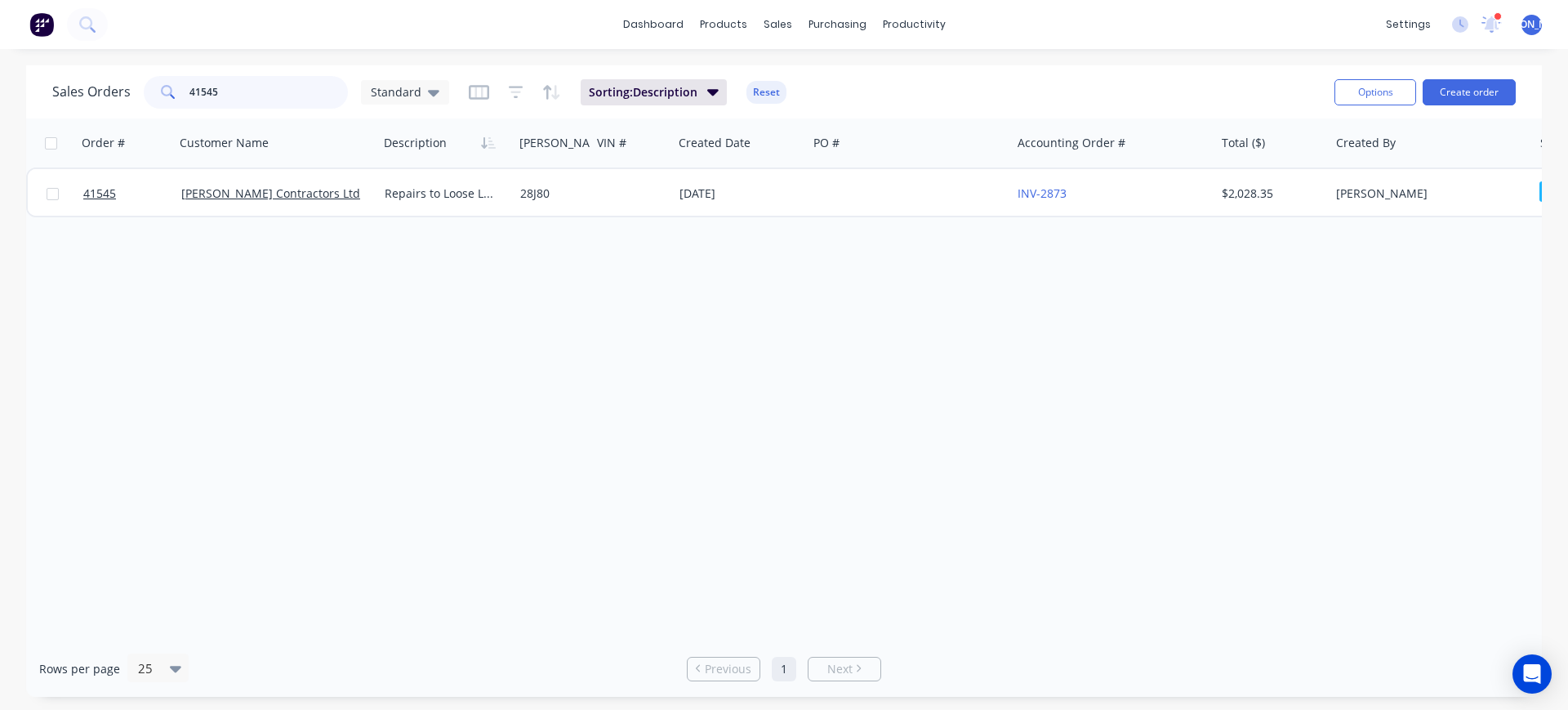
click at [240, 96] on input "41545" at bounding box center [269, 92] width 159 height 33
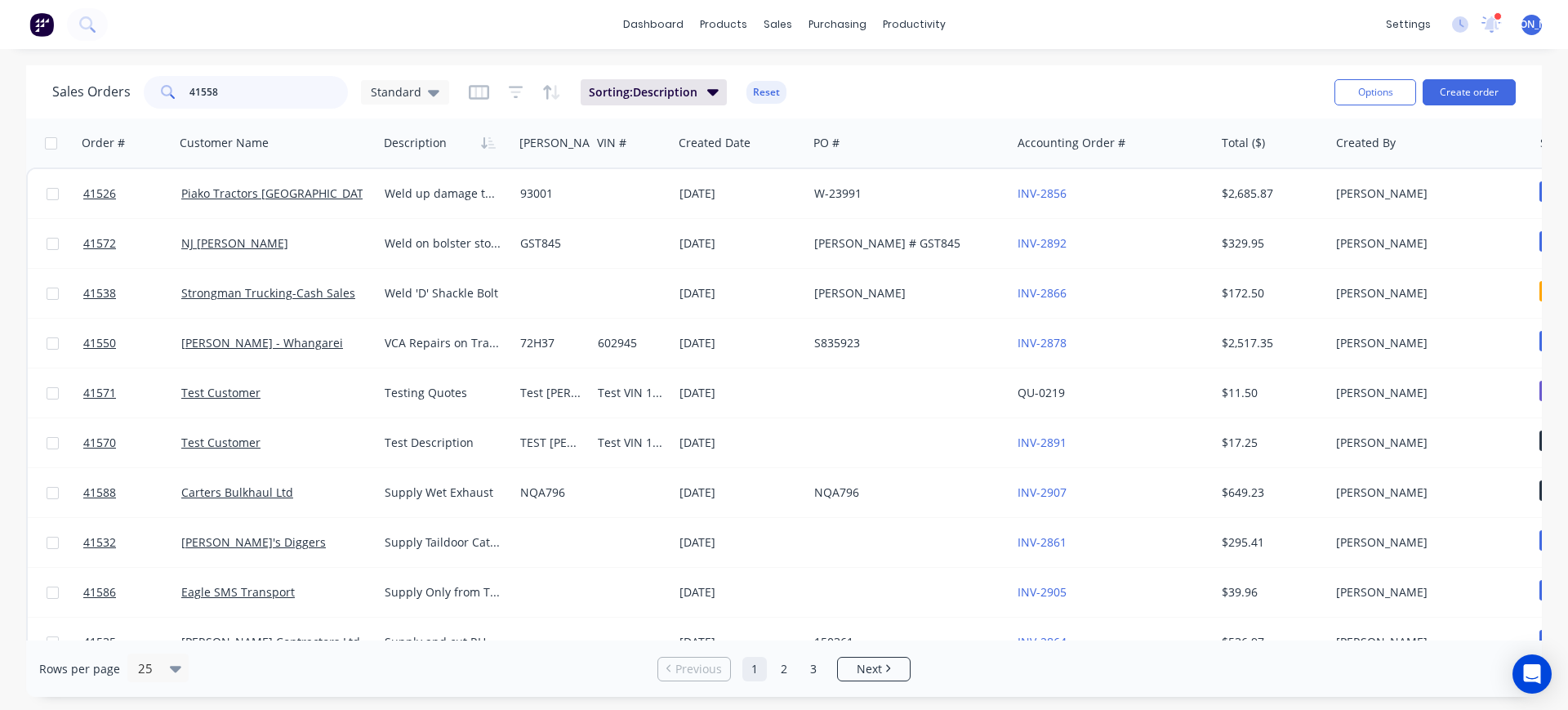
type input "41558"
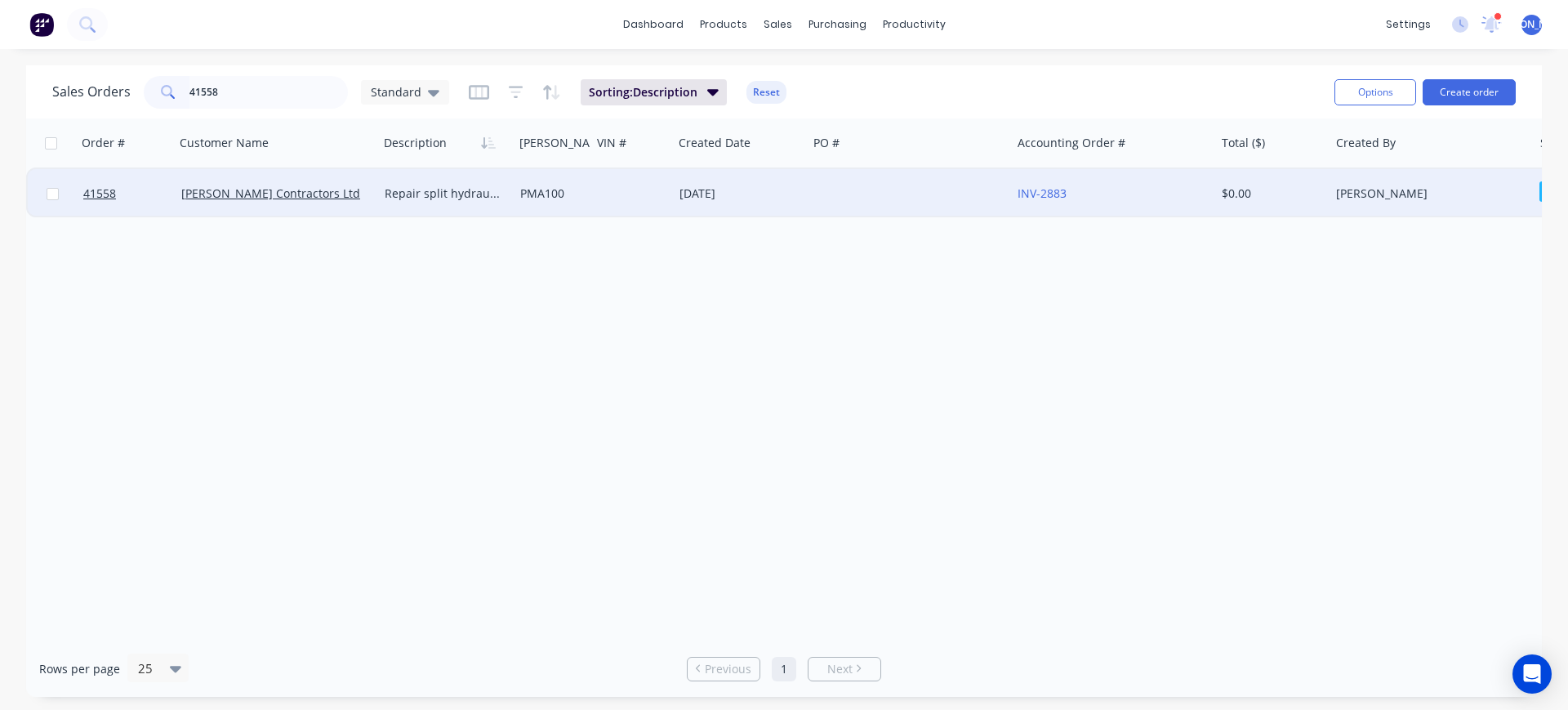
click at [344, 206] on div "[PERSON_NAME] Contractors Ltd" at bounding box center [277, 194] width 204 height 49
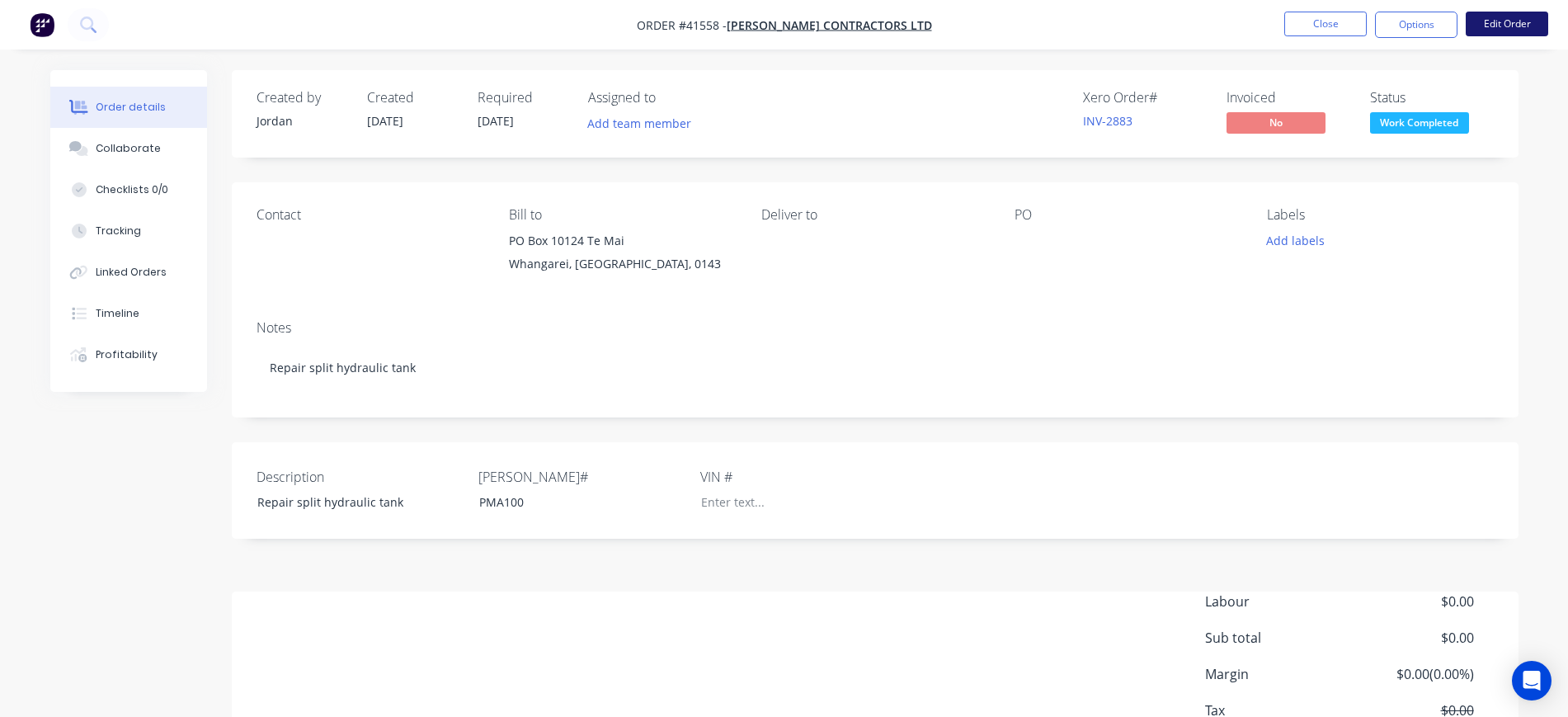
click at [1492, 18] on button "Edit Order" at bounding box center [1508, 24] width 83 height 25
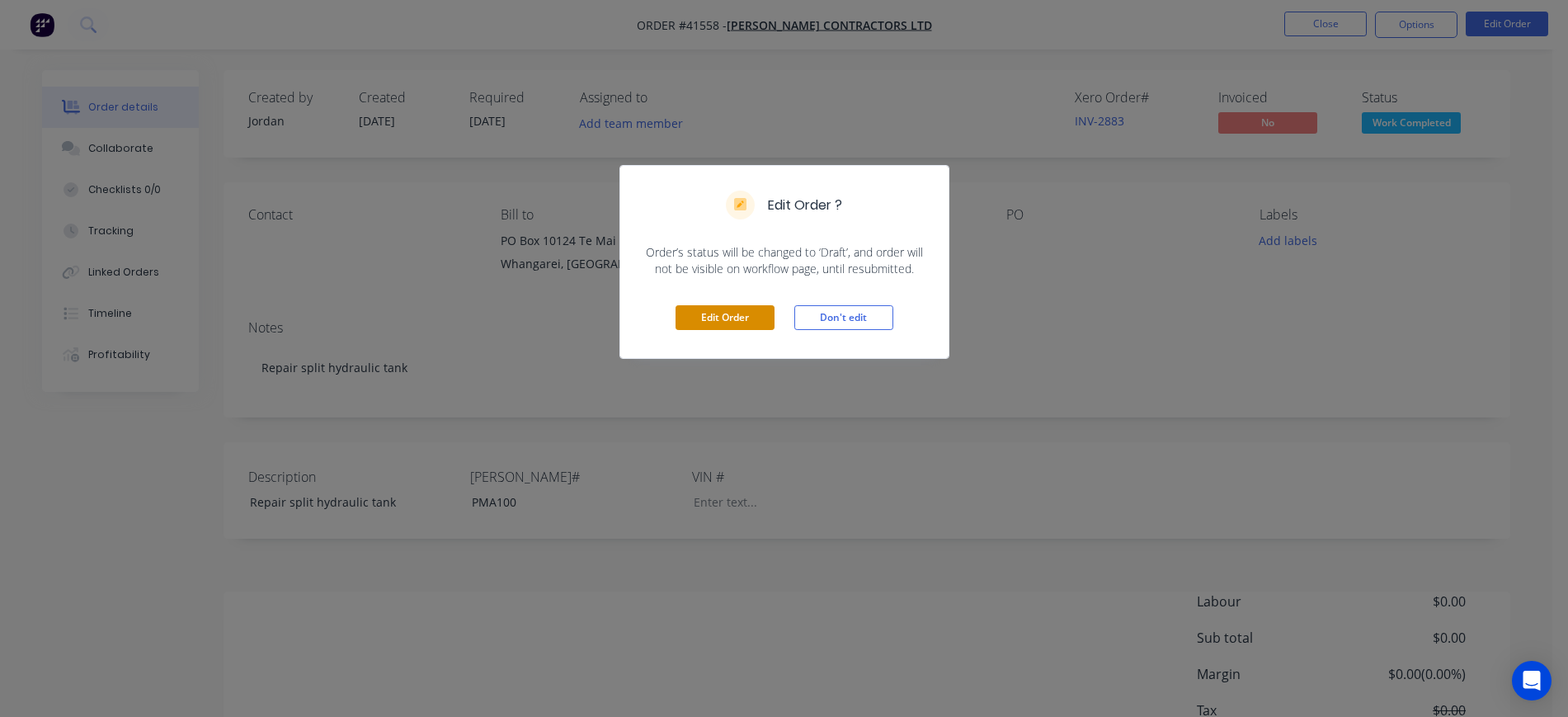
click at [728, 320] on button "Edit Order" at bounding box center [725, 318] width 99 height 25
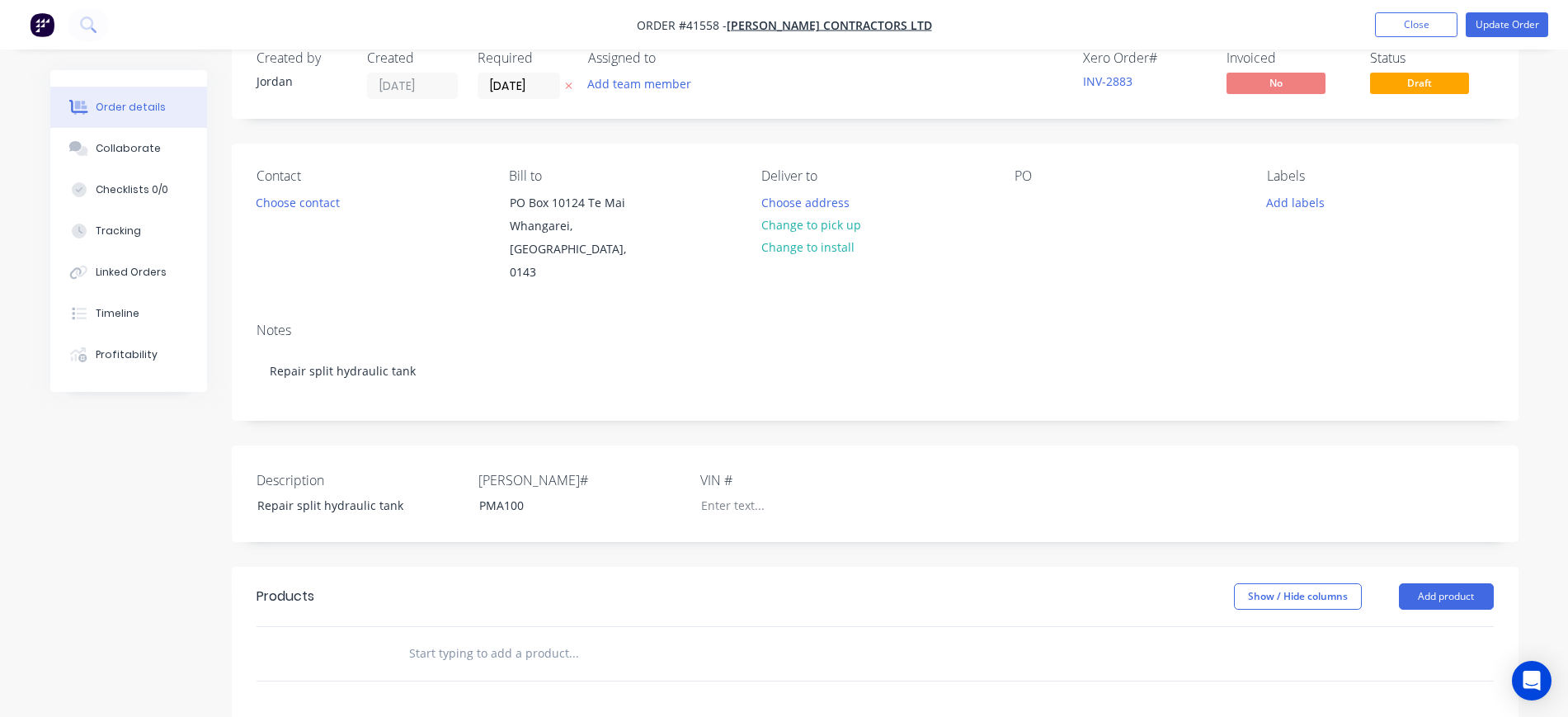
scroll to position [207, 0]
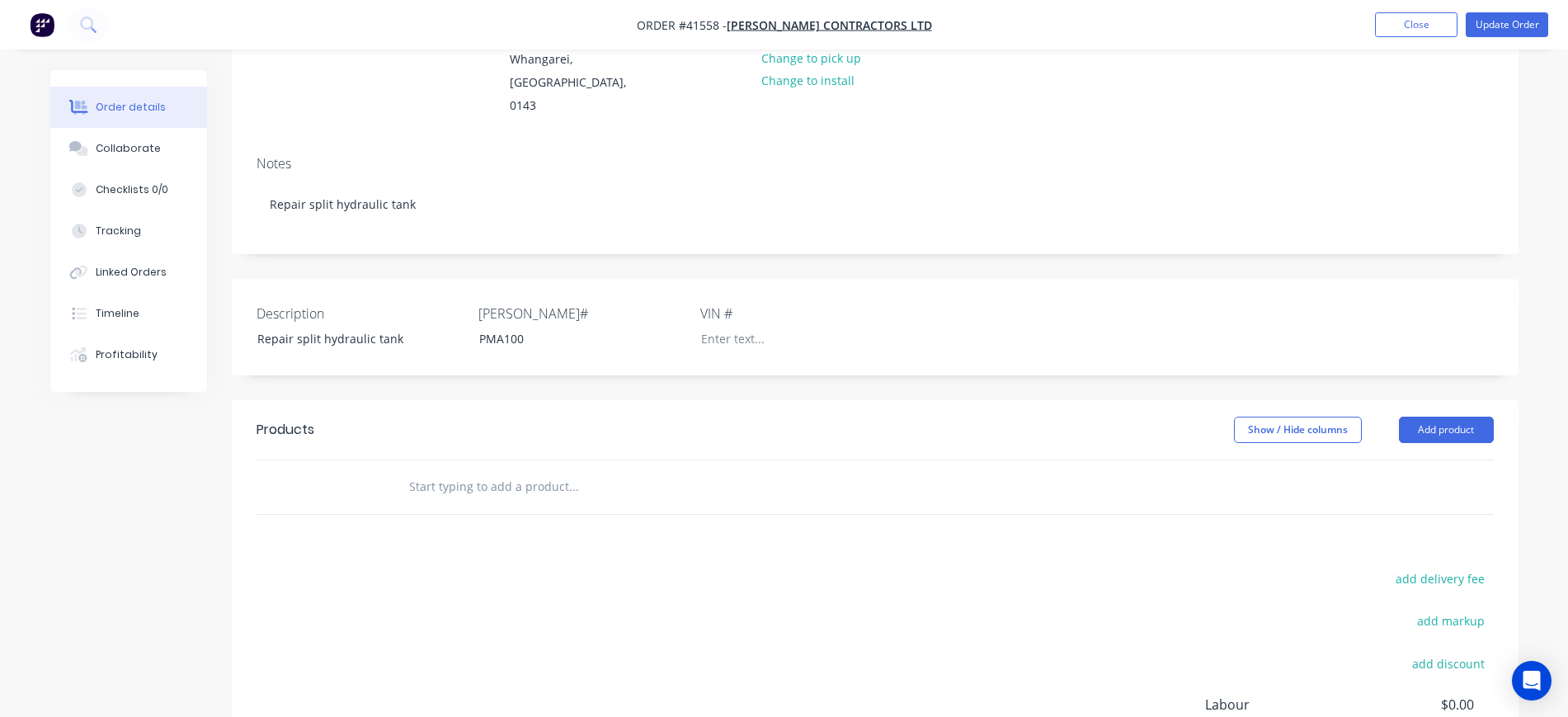
click at [450, 476] on input "text" at bounding box center [574, 487] width 330 height 33
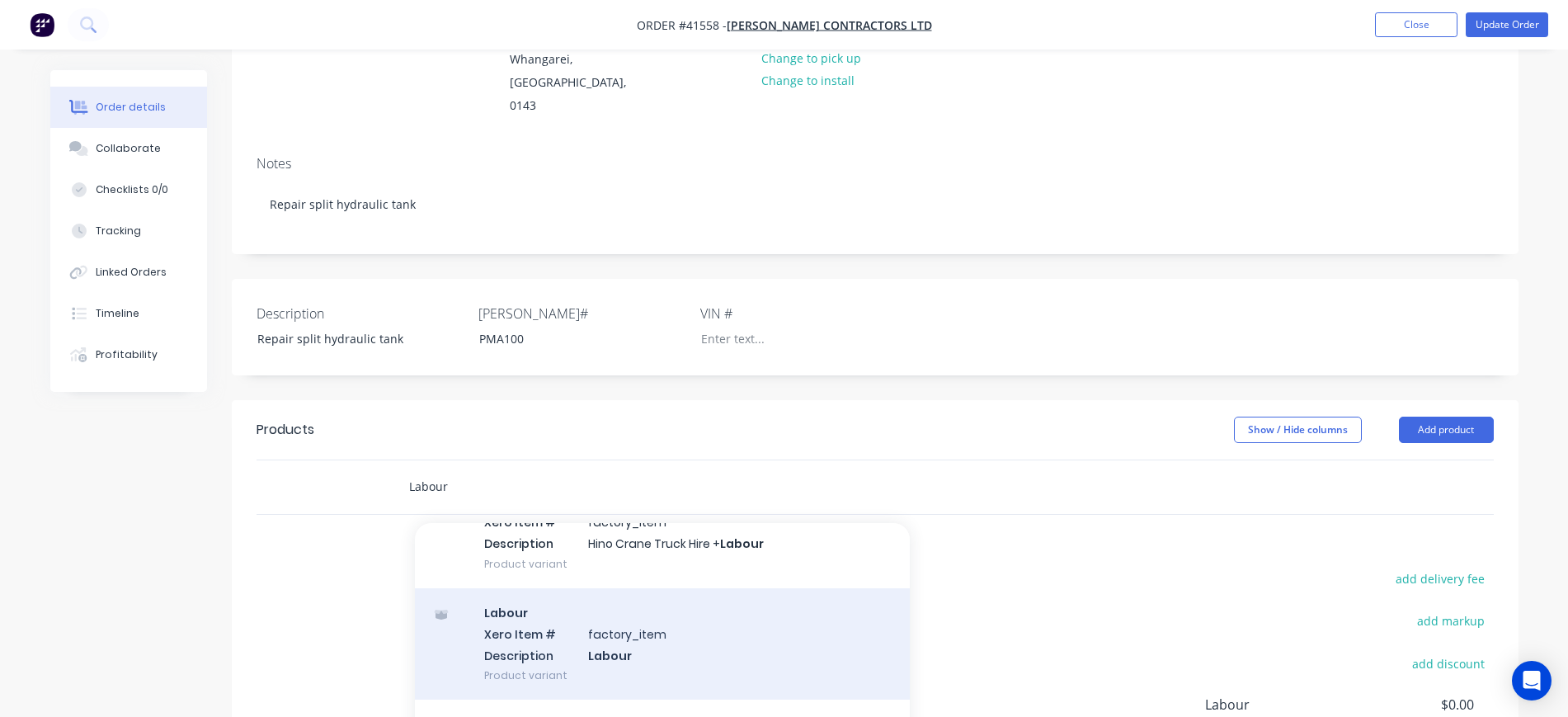
scroll to position [103, 0]
type input "Labour"
click at [637, 624] on div "Labour Xero Item # factory_item Description Labour Product variant" at bounding box center [663, 639] width 495 height 112
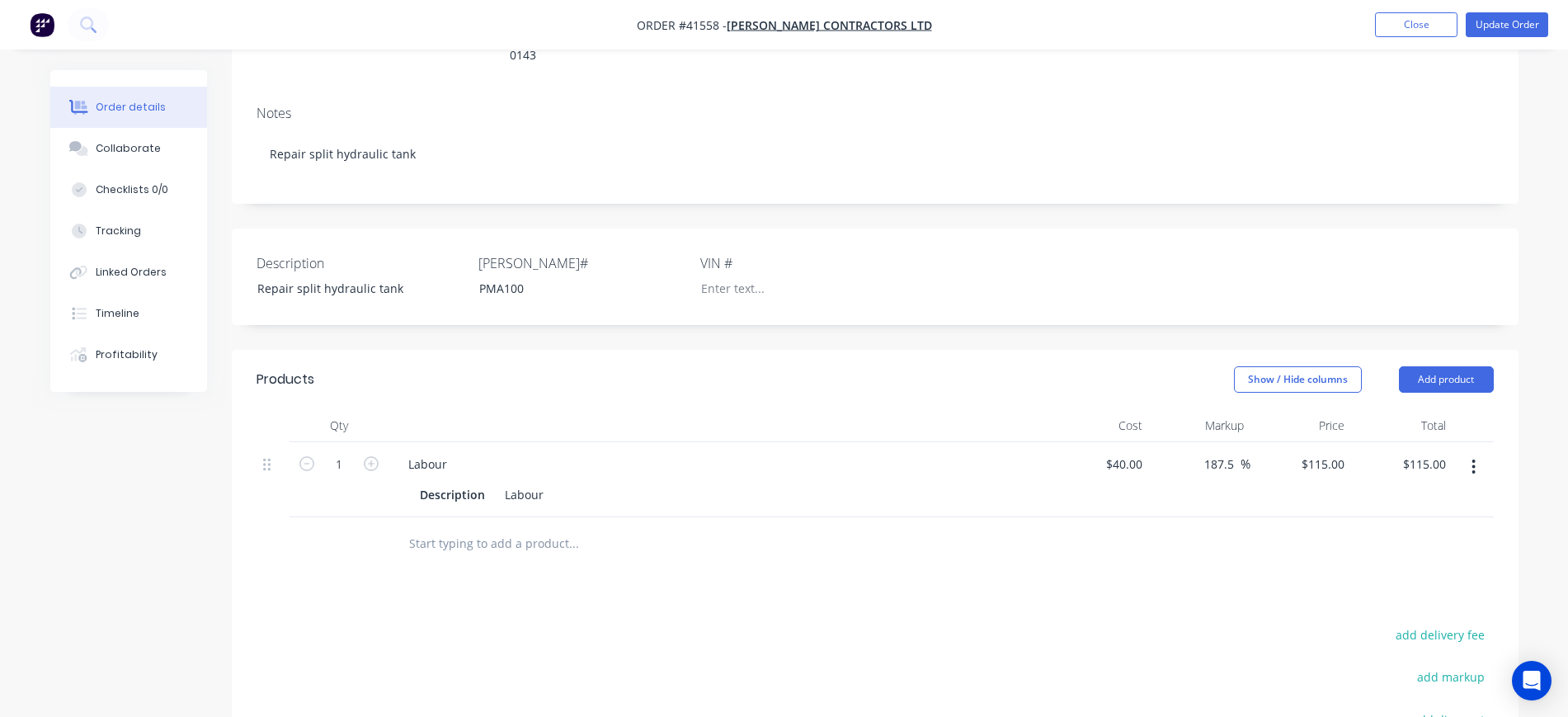
scroll to position [310, 0]
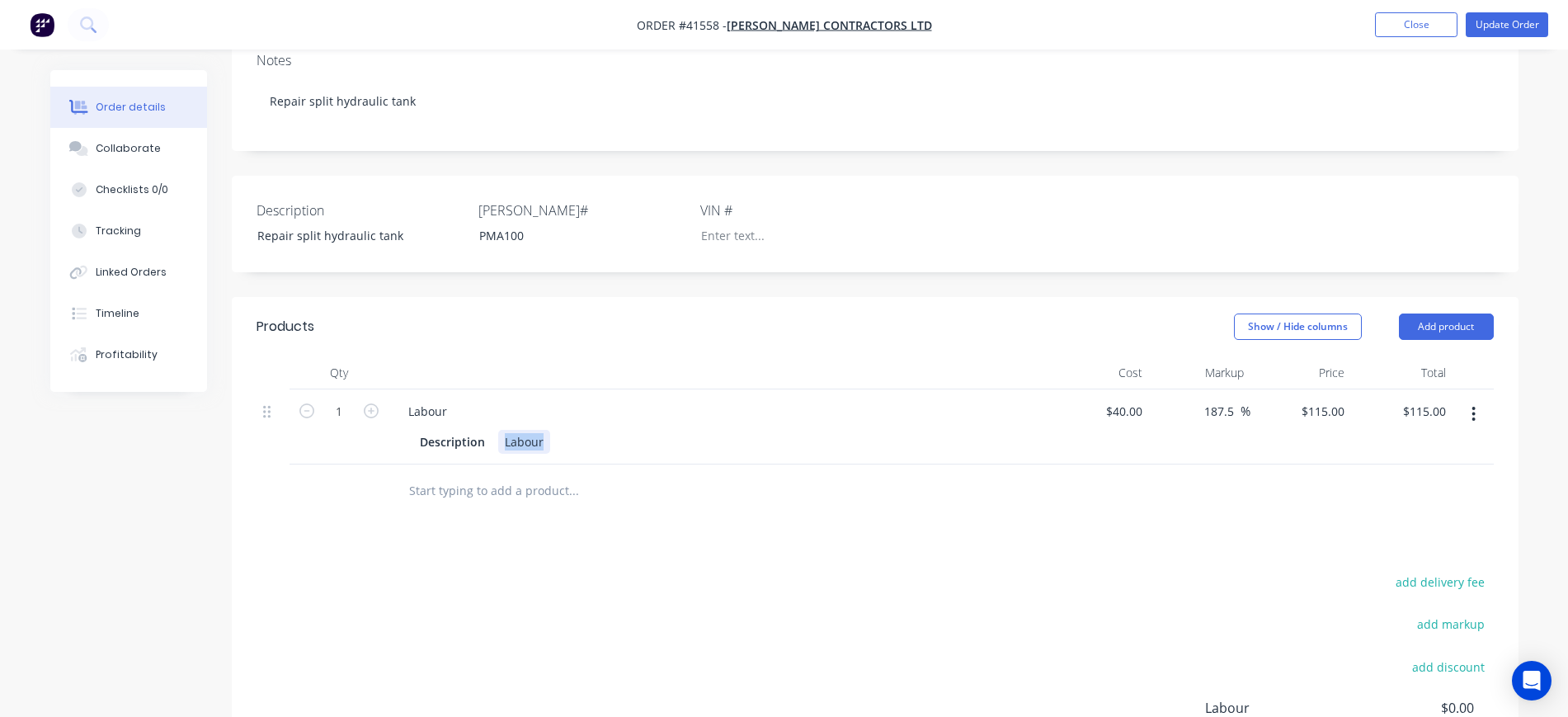
drag, startPoint x: 543, startPoint y: 438, endPoint x: 494, endPoint y: 431, distance: 49.5
click at [494, 431] on div "Description Labour" at bounding box center [715, 442] width 604 height 24
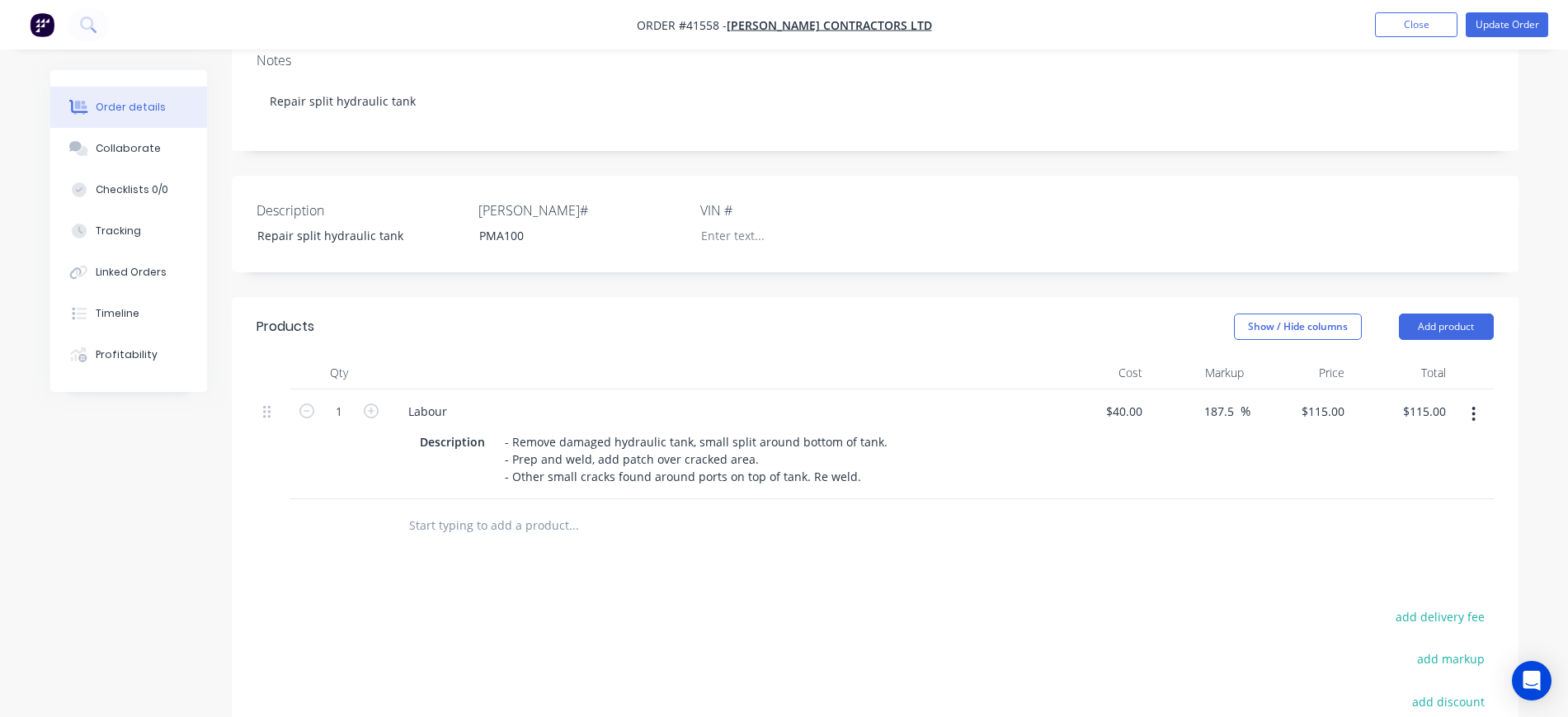
click at [1063, 530] on div at bounding box center [875, 526] width 1238 height 54
click at [497, 517] on input "text" at bounding box center [574, 525] width 330 height 33
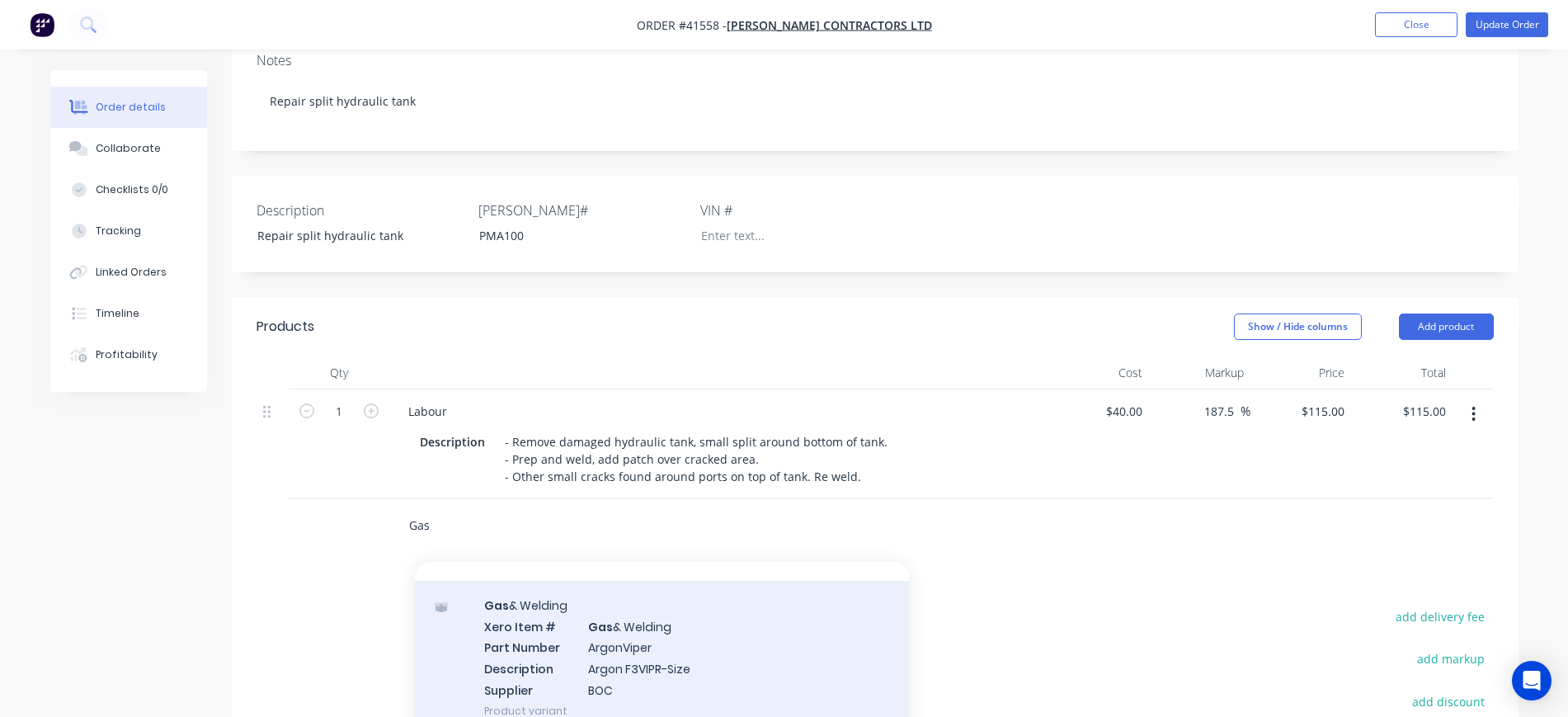
scroll to position [722, 0]
type input "Gas"
click at [645, 623] on div "Gas & Welding Xero Item # Gas & Welding Part Number ArgonViper Description Argo…" at bounding box center [663, 650] width 495 height 154
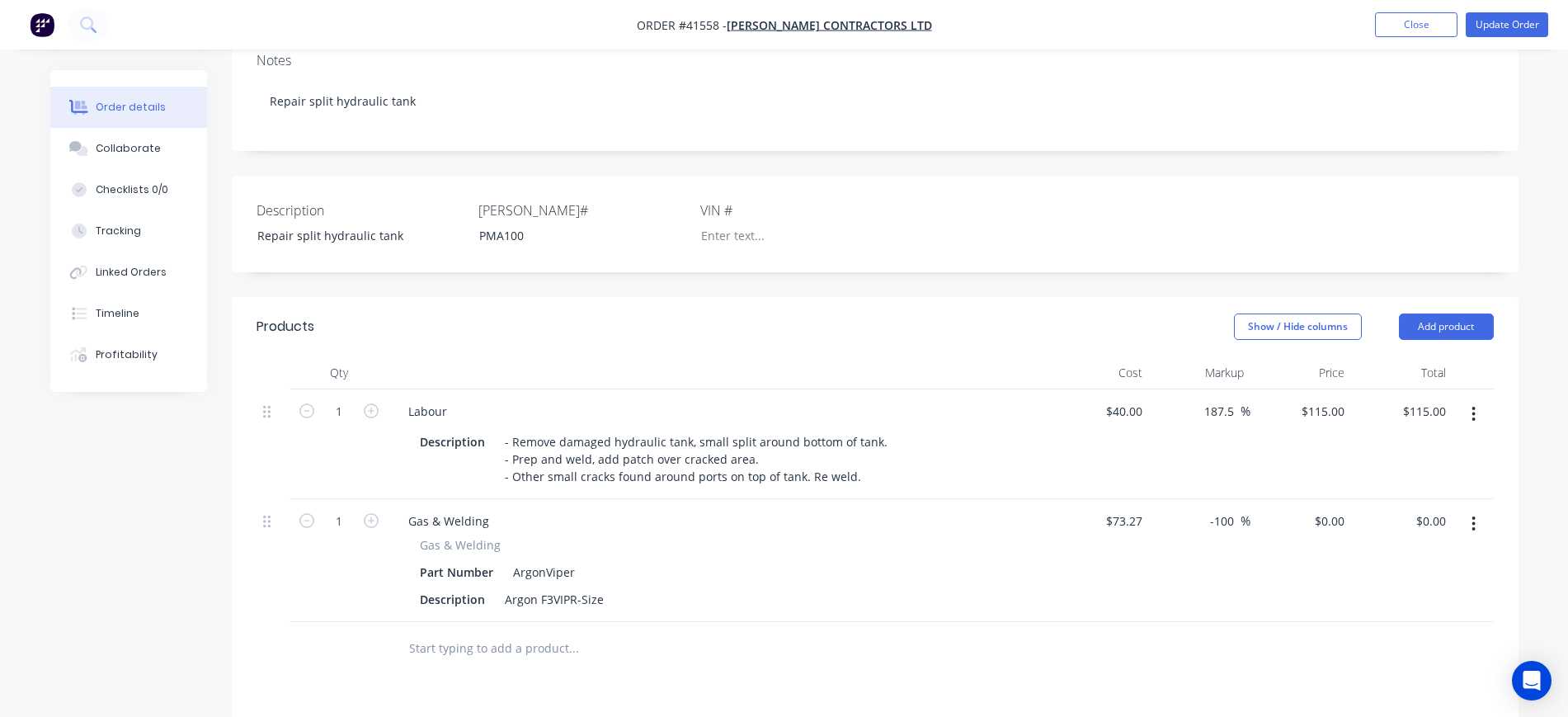
click at [1477, 520] on button "button" at bounding box center [1474, 524] width 39 height 30
click at [1419, 663] on div "Delete" at bounding box center [1416, 666] width 127 height 24
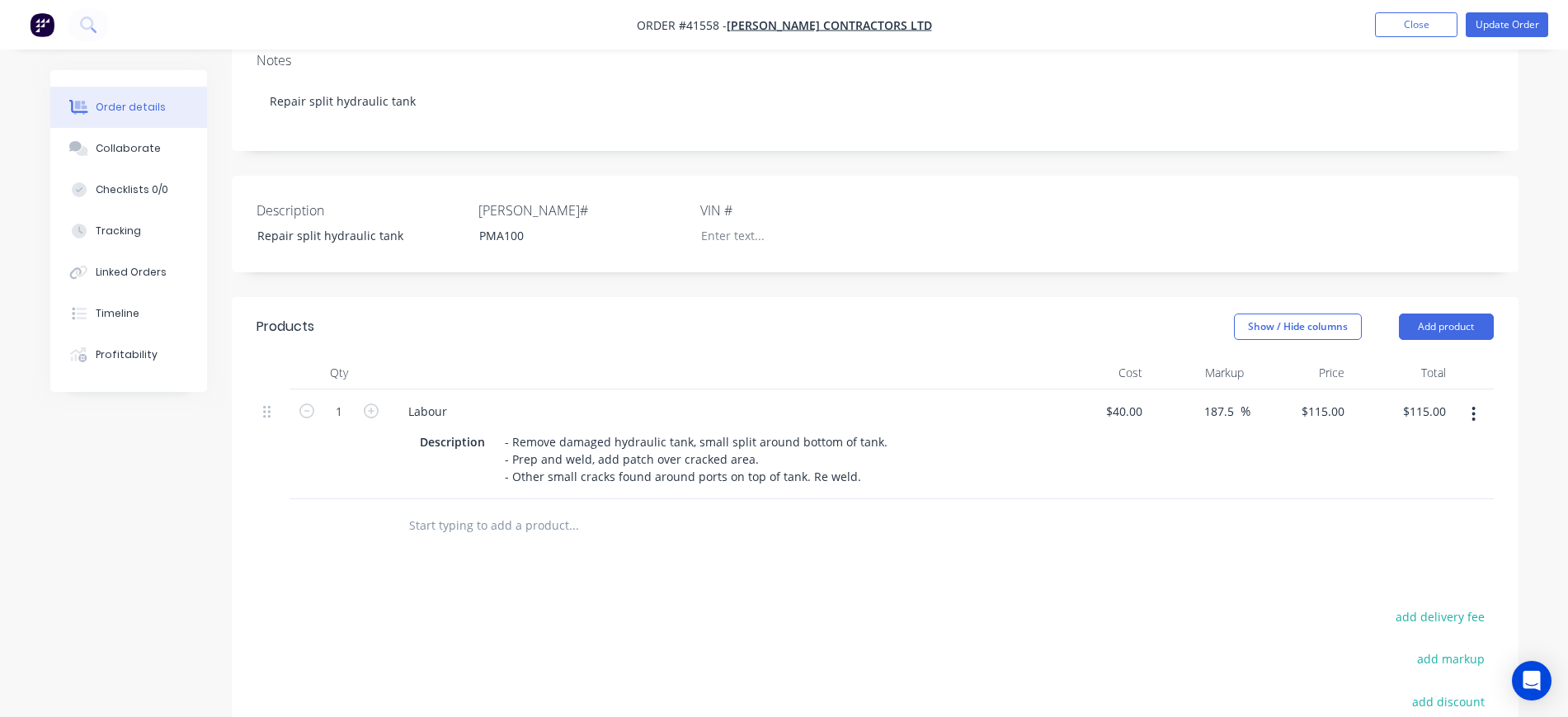
click at [441, 517] on input "text" at bounding box center [574, 525] width 330 height 33
type input "O"
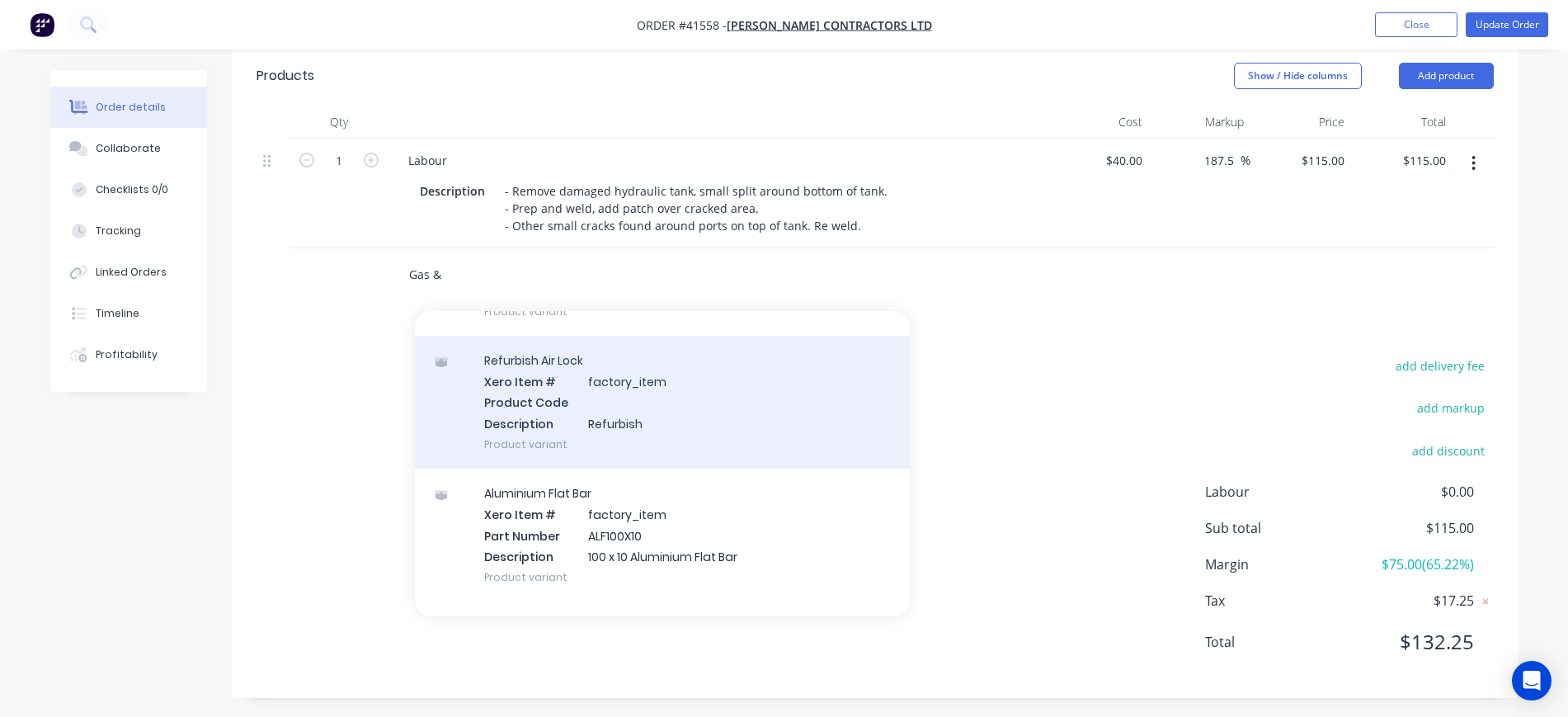
scroll to position [413, 0]
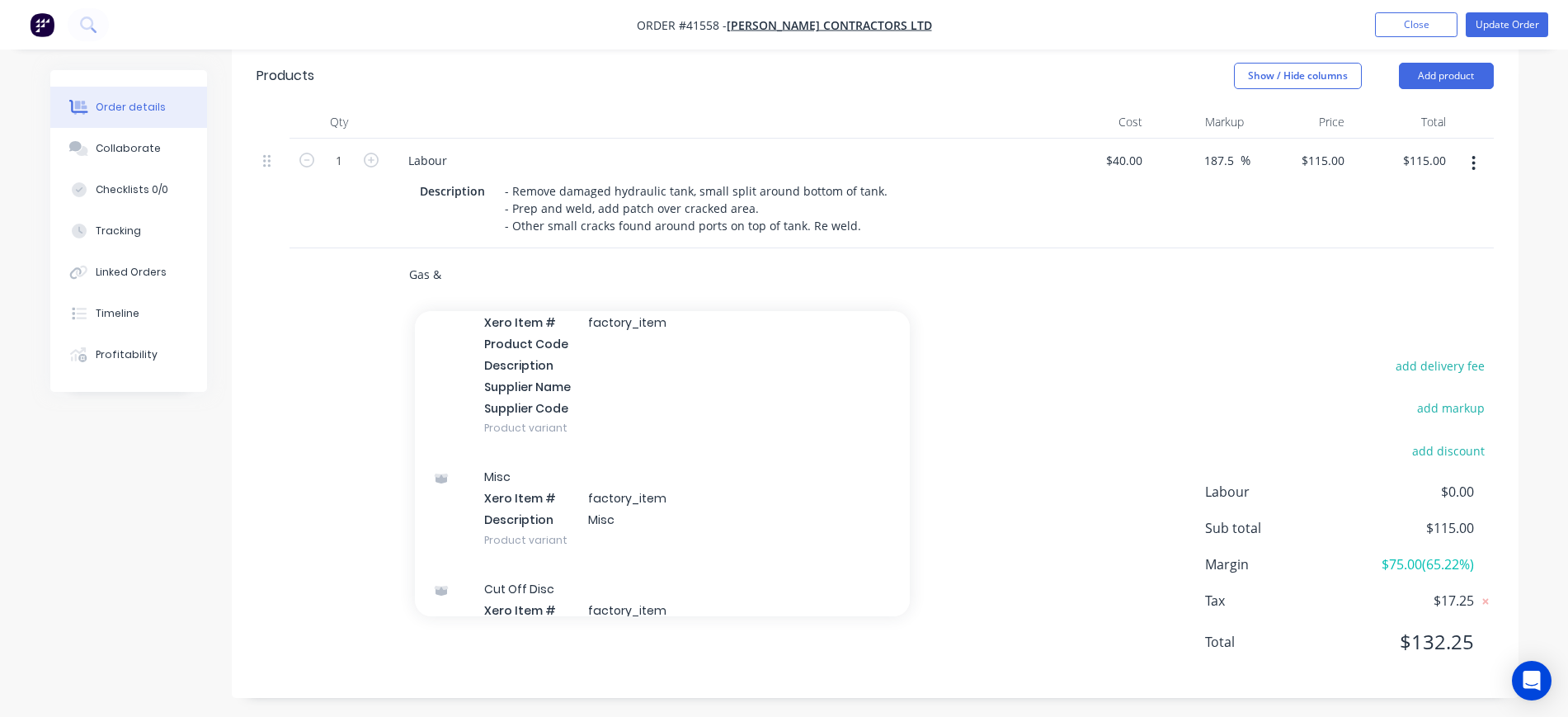
click at [466, 259] on input "Gas &" at bounding box center [574, 275] width 330 height 33
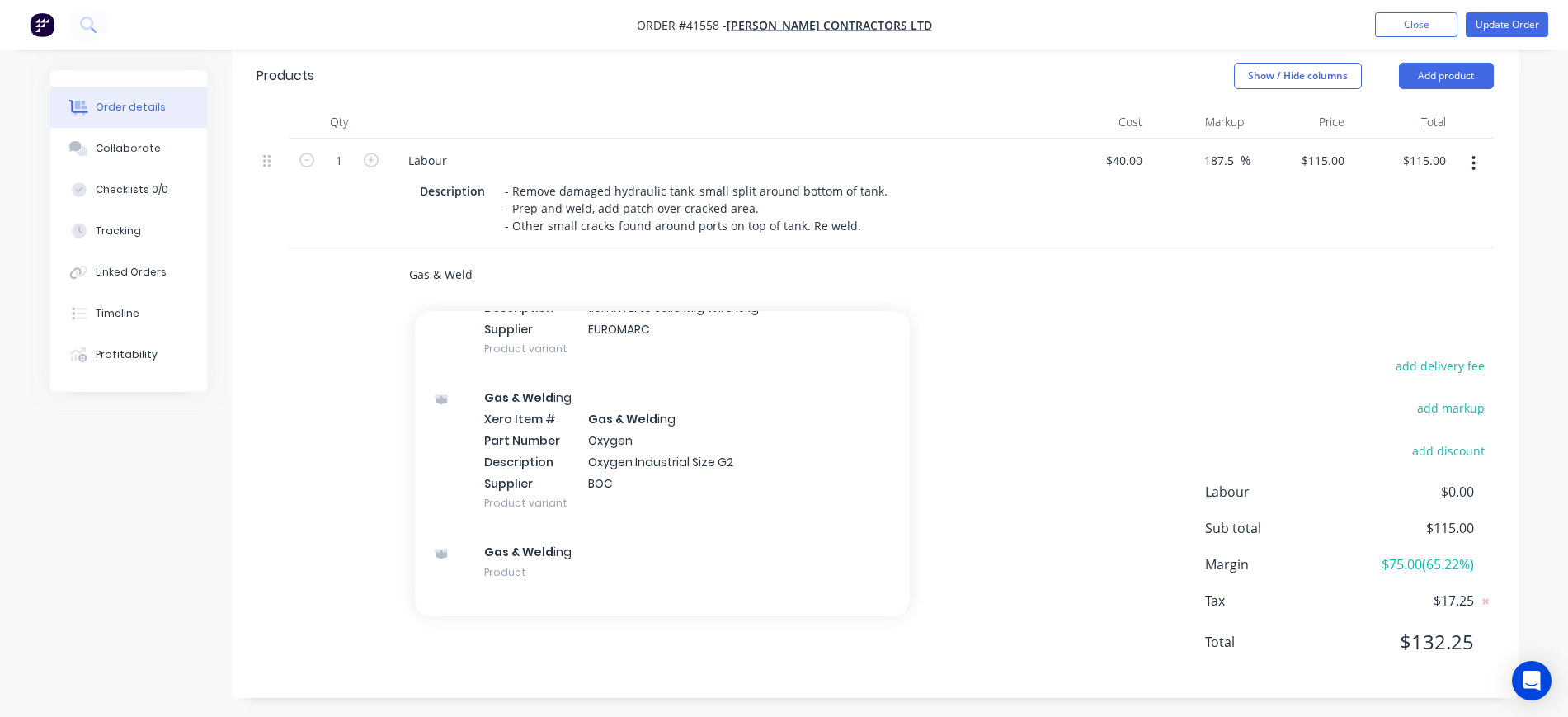
scroll to position [1498, 0]
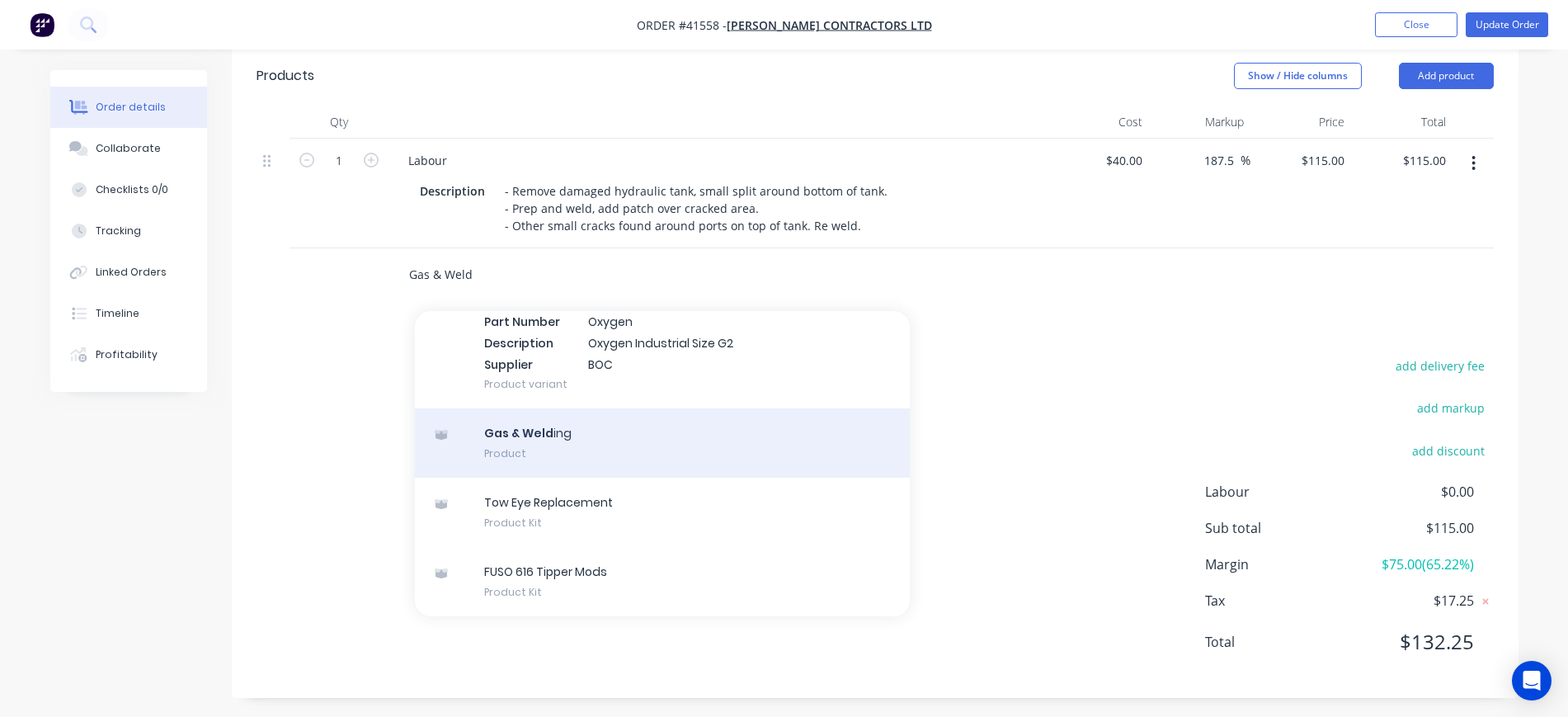
type input "Gas & Weld"
click at [578, 437] on div "Gas & Weld ing Product" at bounding box center [663, 444] width 495 height 69
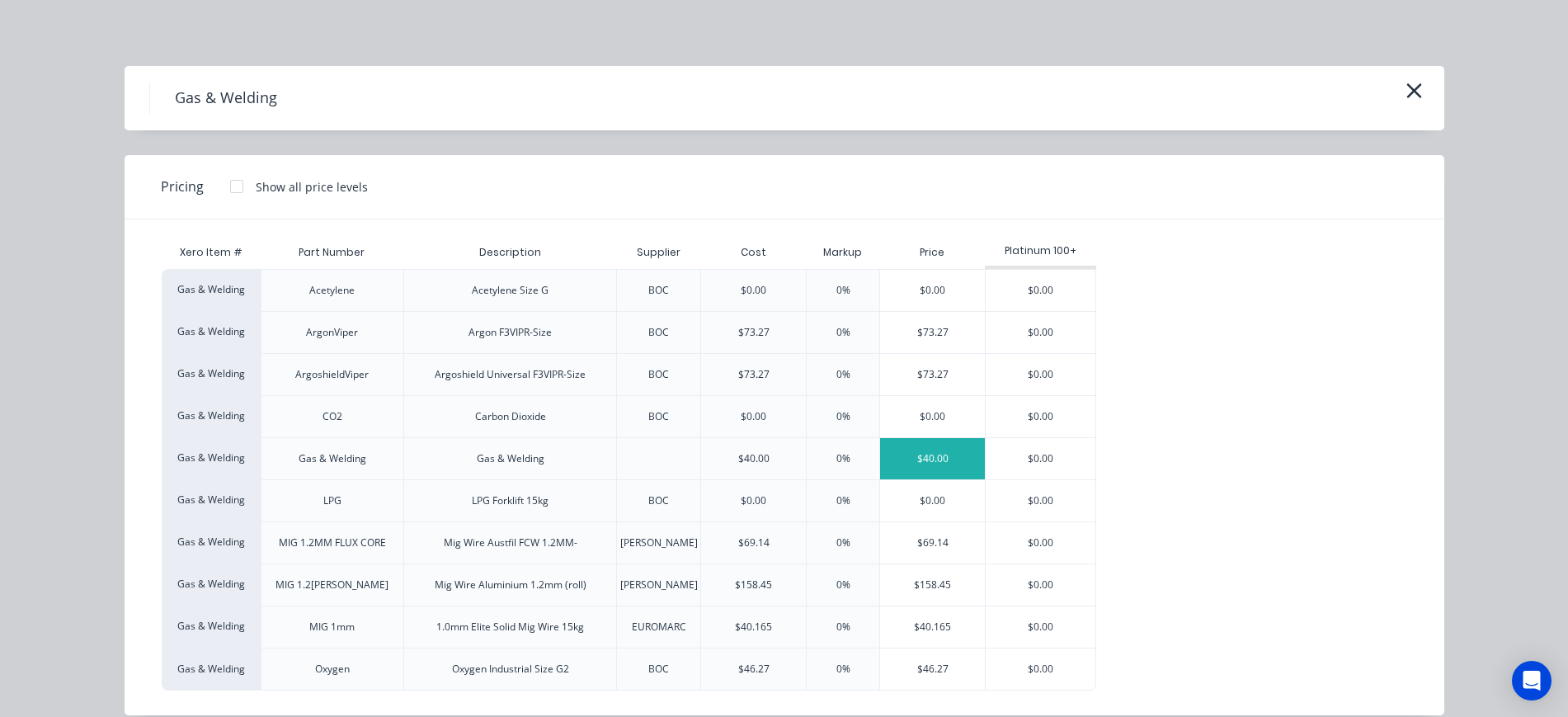
click at [923, 458] on div "$40.00" at bounding box center [932, 459] width 105 height 41
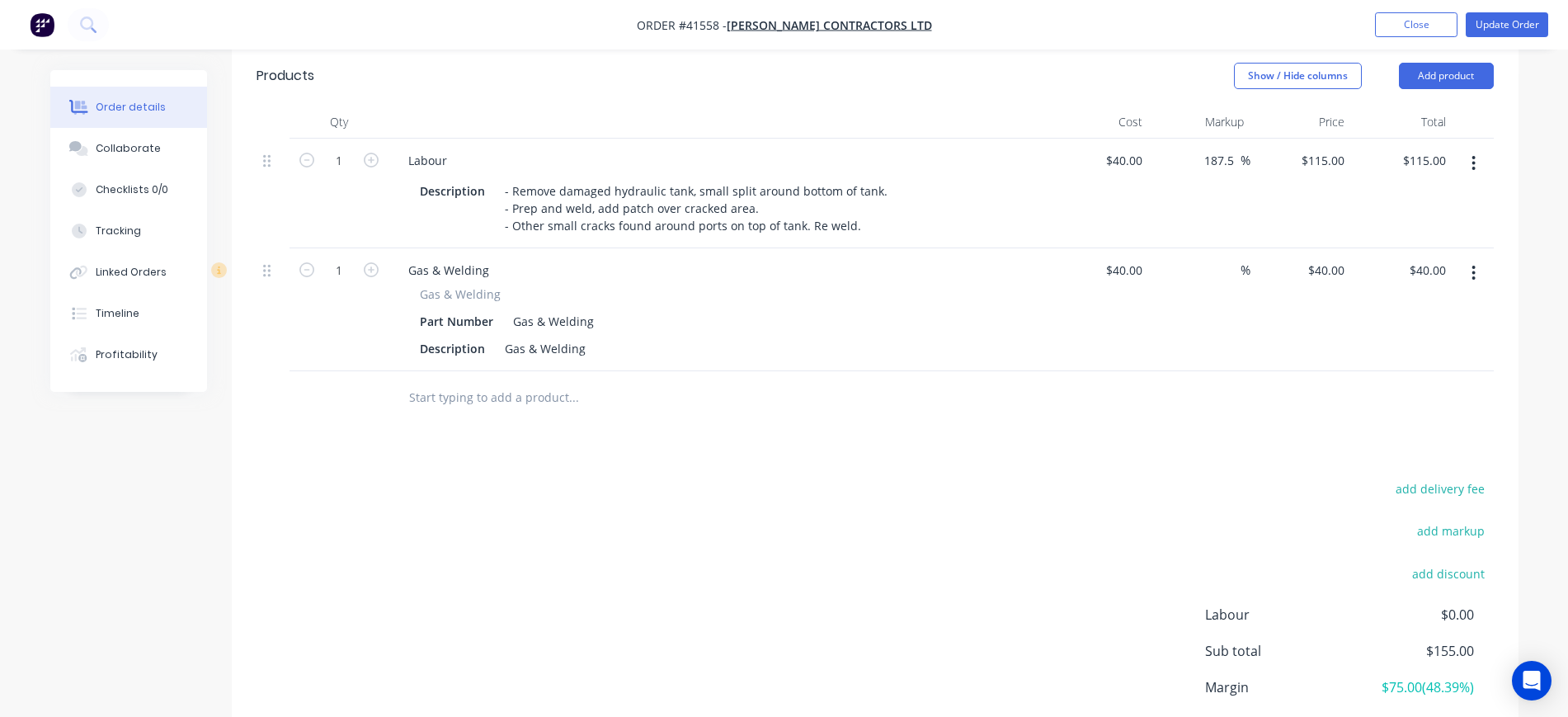
scroll to position [458, 0]
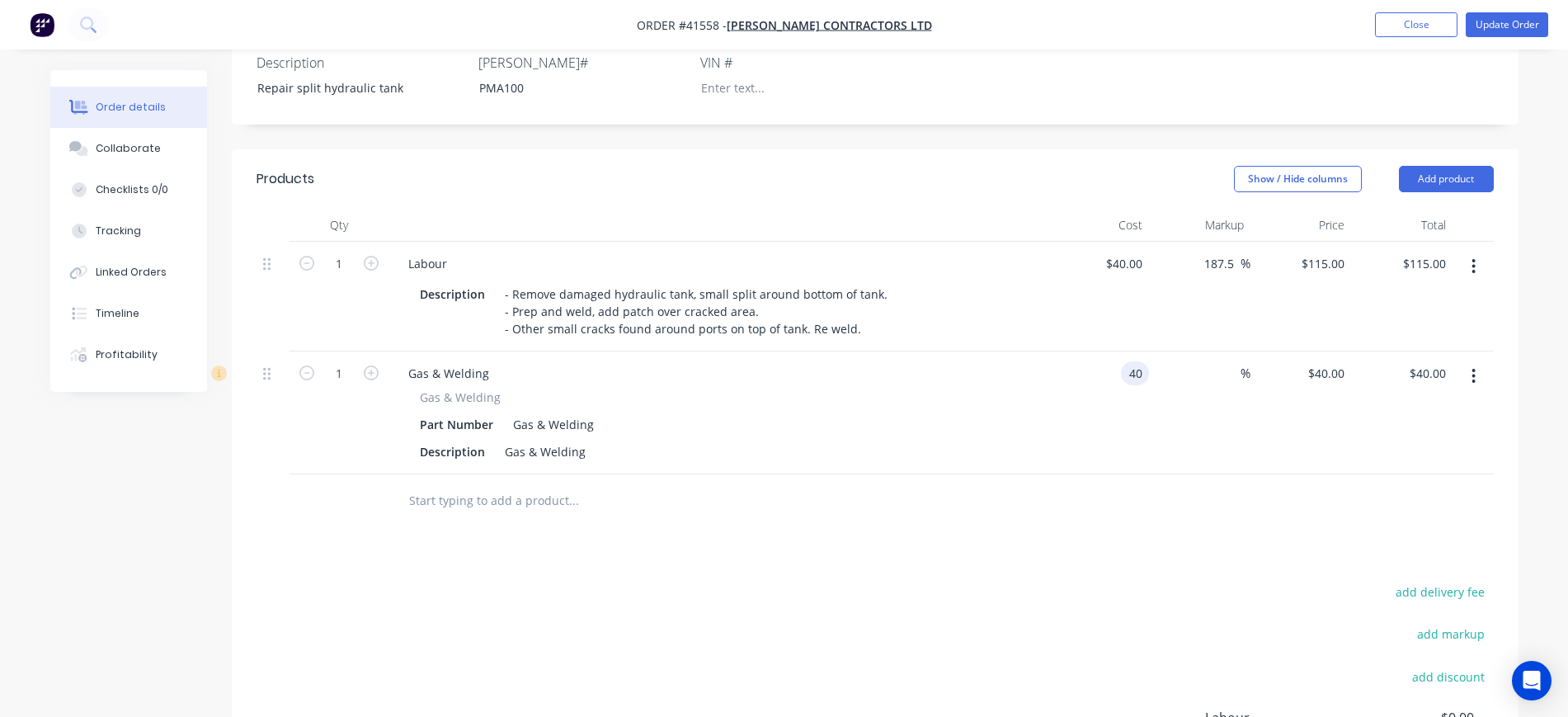
click at [1142, 368] on input "40" at bounding box center [1139, 373] width 21 height 24
type input "$20.00"
click at [1231, 362] on input at bounding box center [1231, 373] width 19 height 24
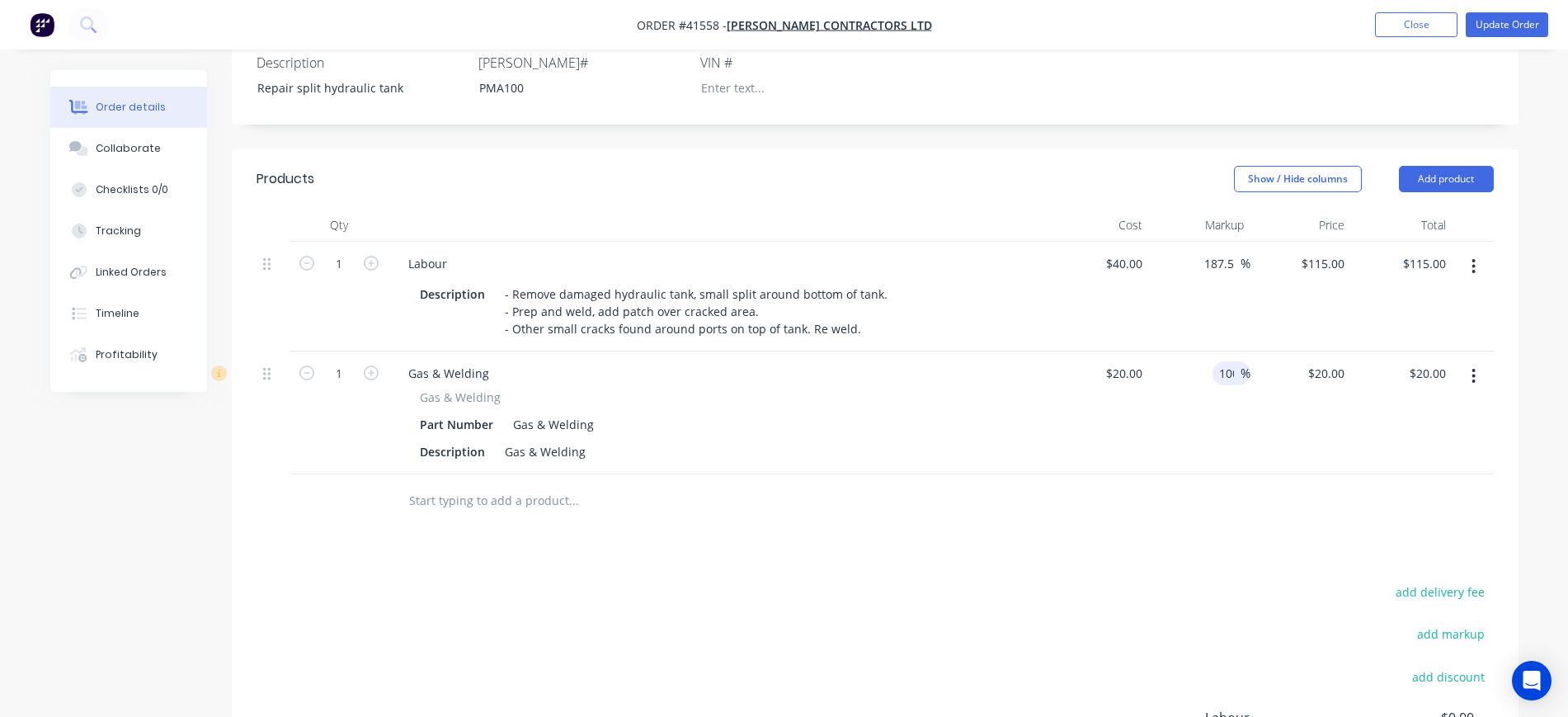
type input "100"
type input "$40.00"
click at [1073, 449] on div "$20.00 $20.00" at bounding box center [1099, 413] width 102 height 123
click at [1510, 20] on button "Update Order" at bounding box center [1508, 25] width 83 height 25
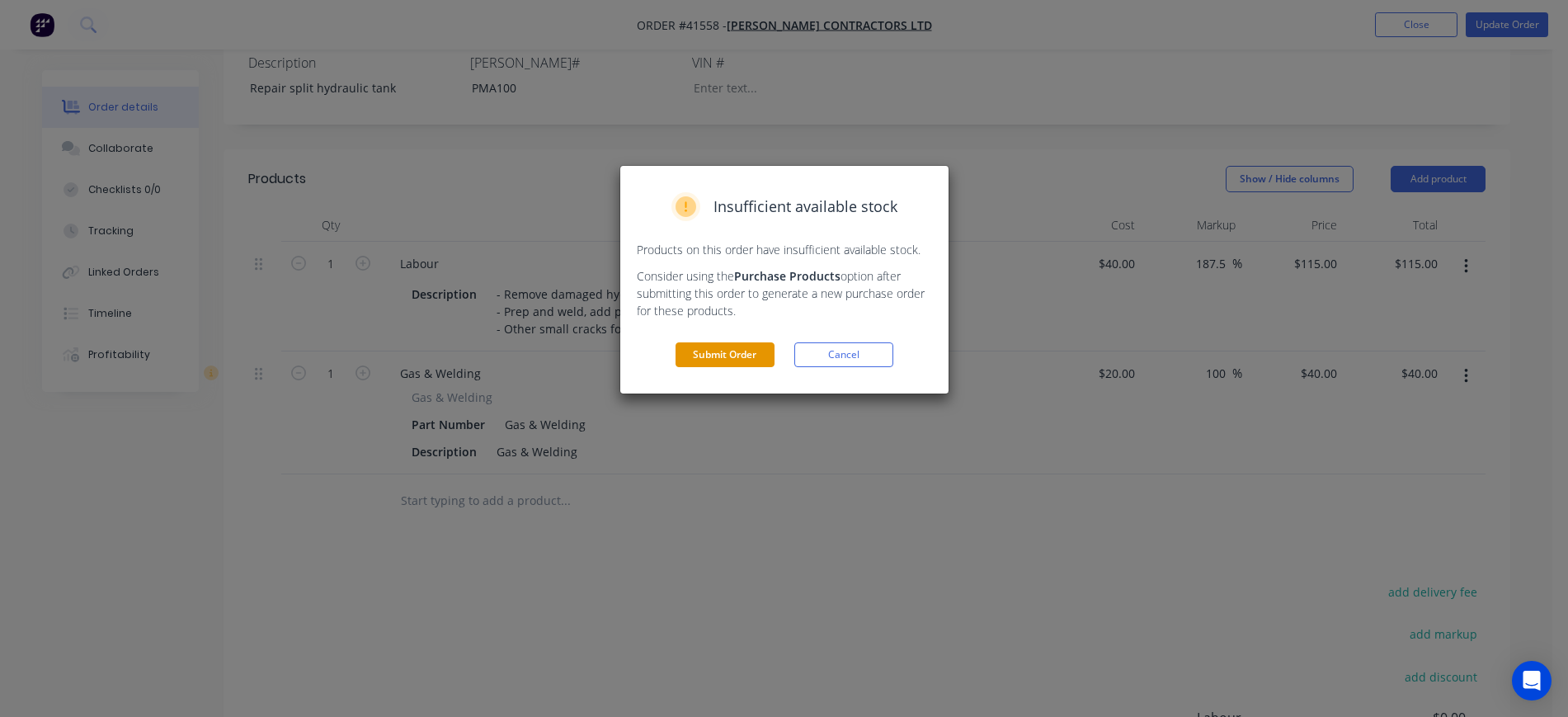
click at [714, 344] on button "Submit Order" at bounding box center [725, 355] width 99 height 25
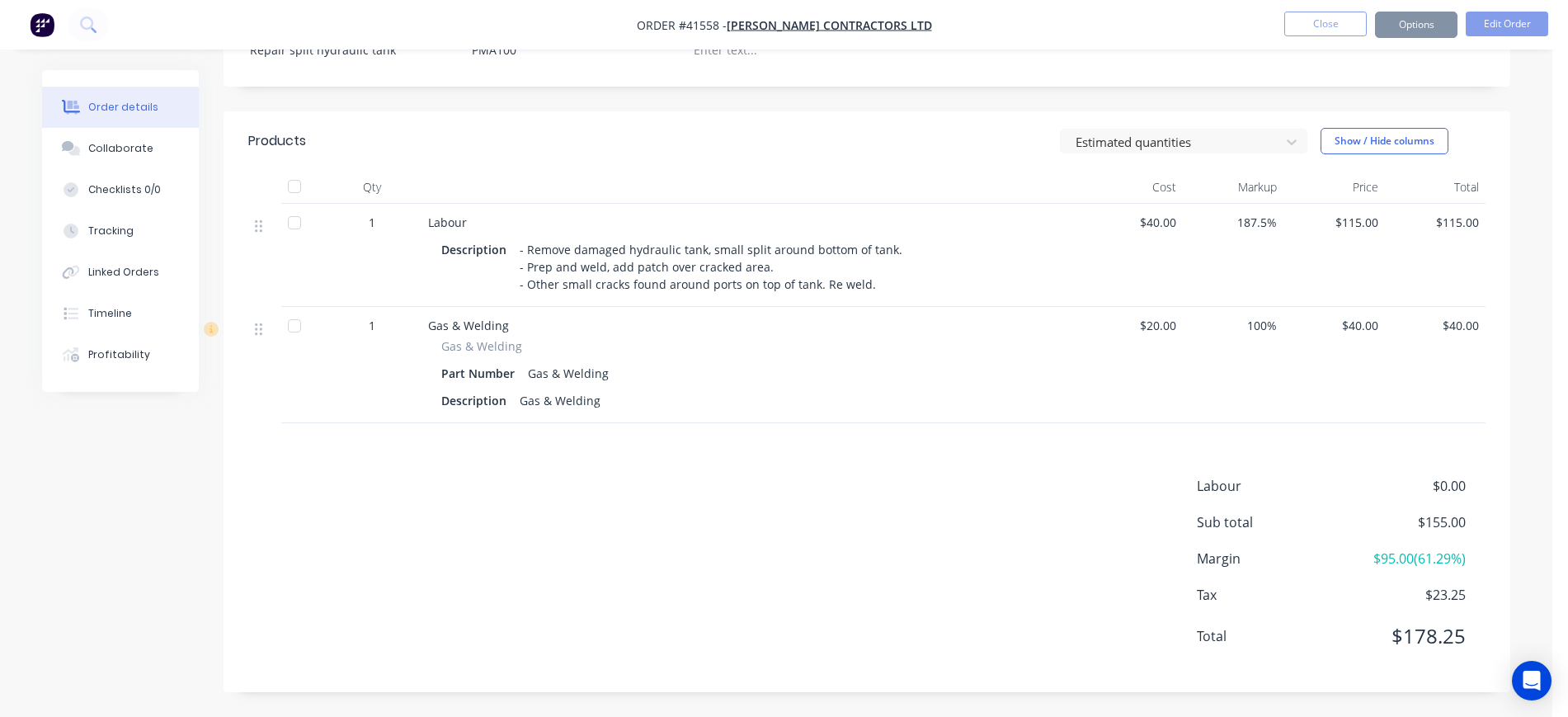
scroll to position [438, 0]
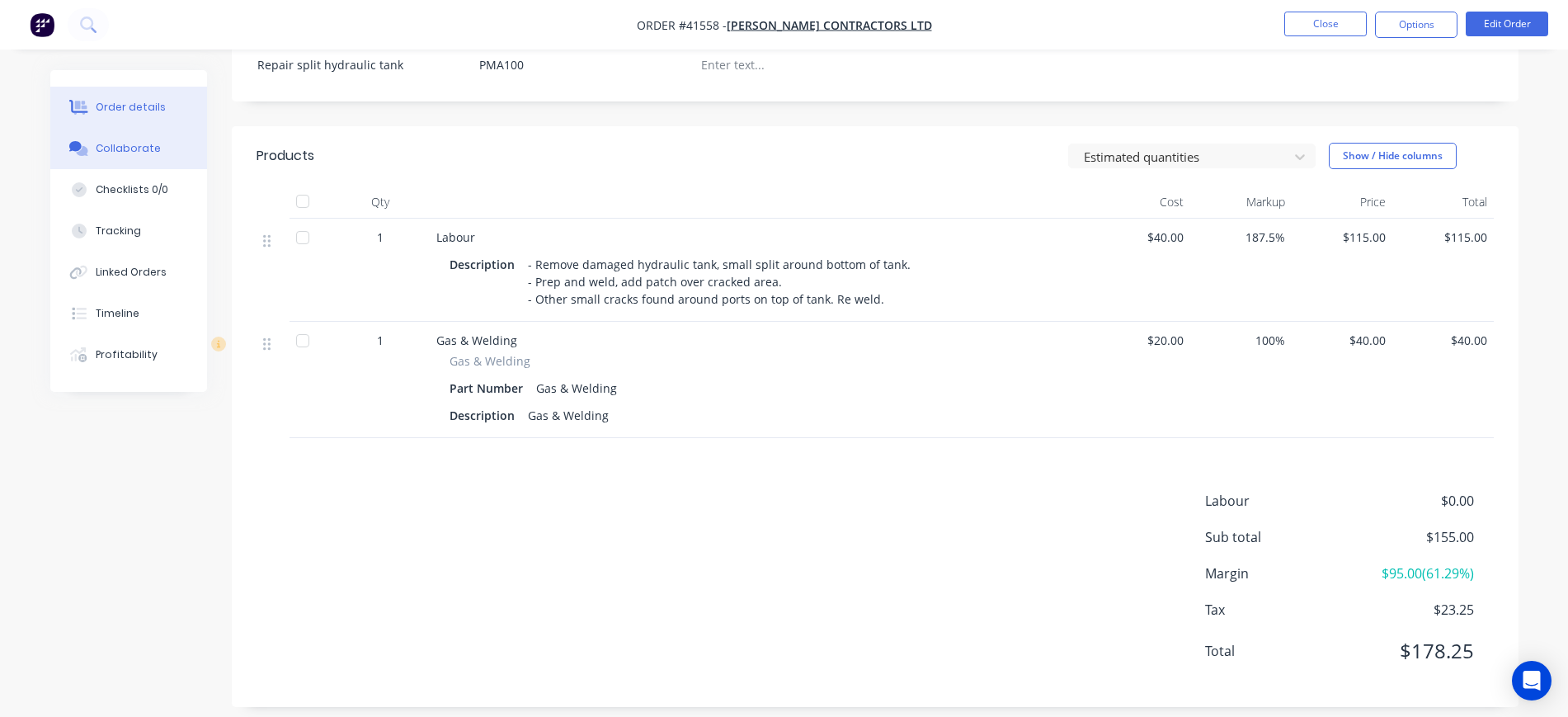
click at [130, 159] on button "Collaborate" at bounding box center [129, 149] width 157 height 41
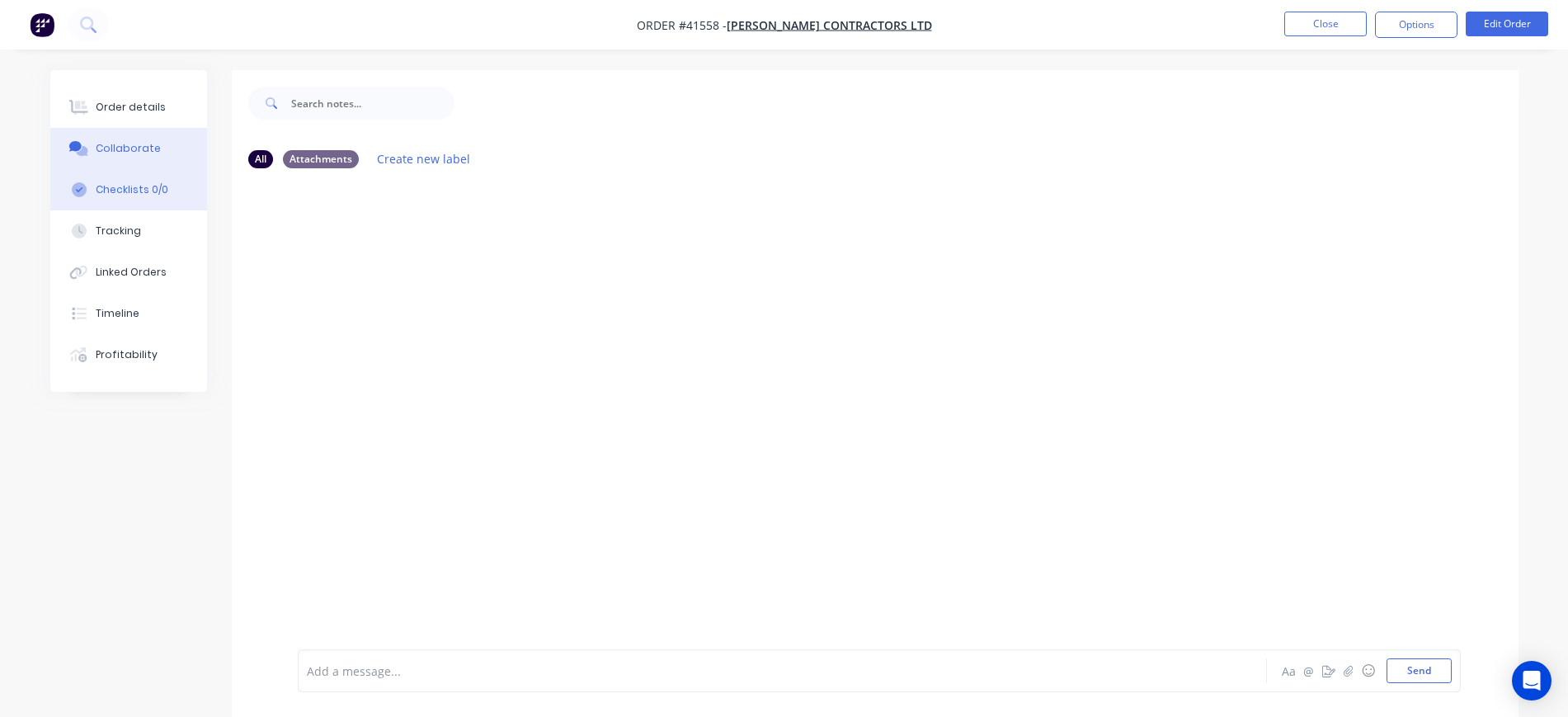
click at [149, 198] on button "Checklists 0/0" at bounding box center [129, 190] width 157 height 41
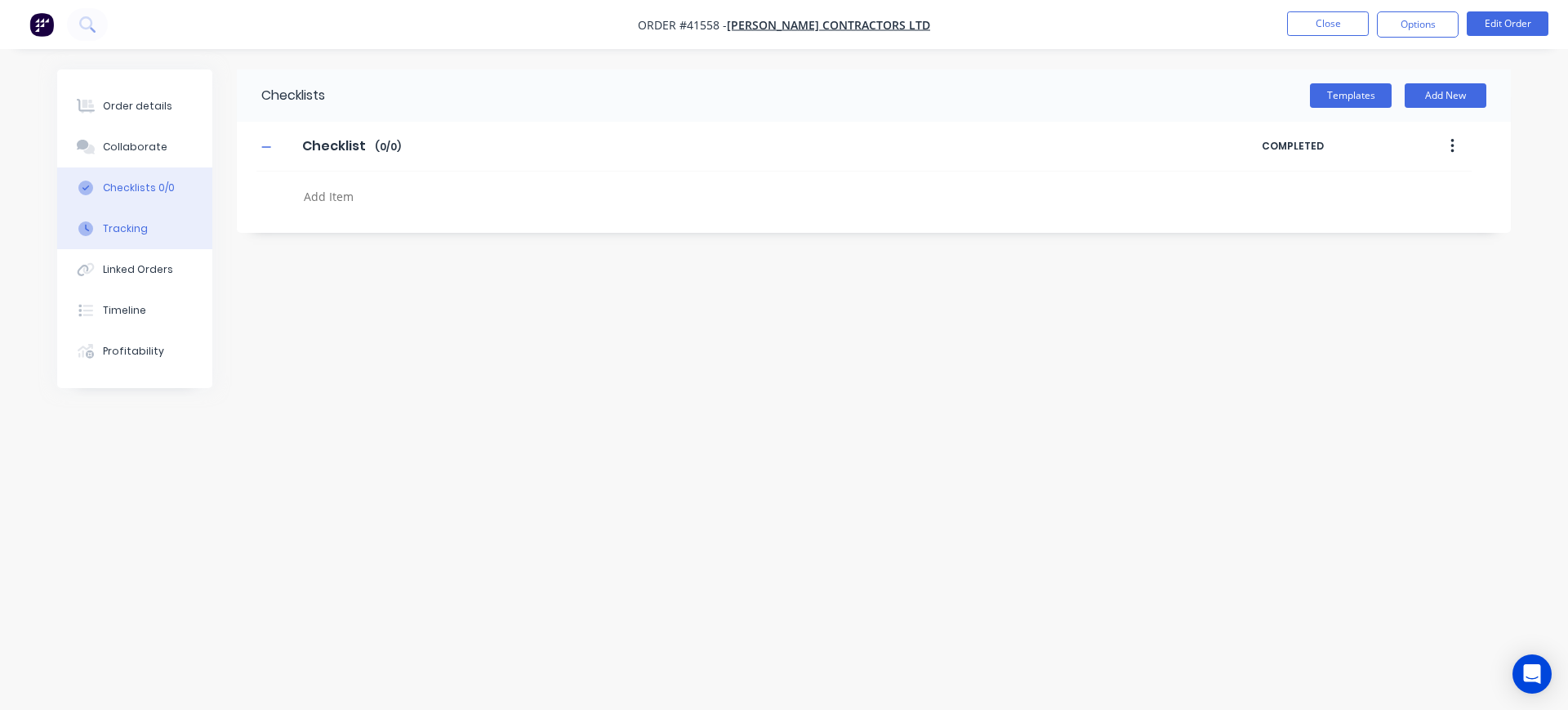
click at [148, 227] on button "Tracking" at bounding box center [135, 229] width 155 height 41
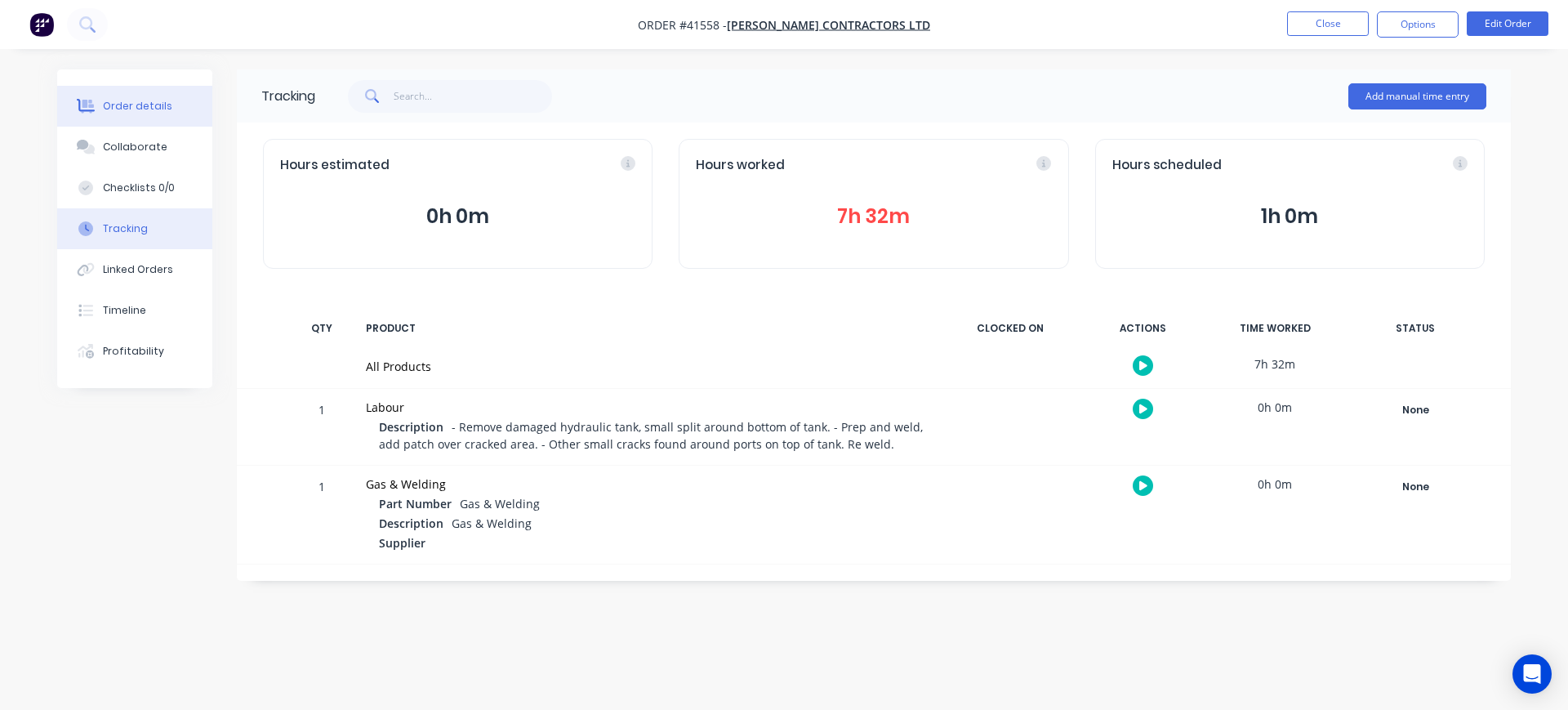
click at [153, 106] on div "Order details" at bounding box center [137, 106] width 69 height 15
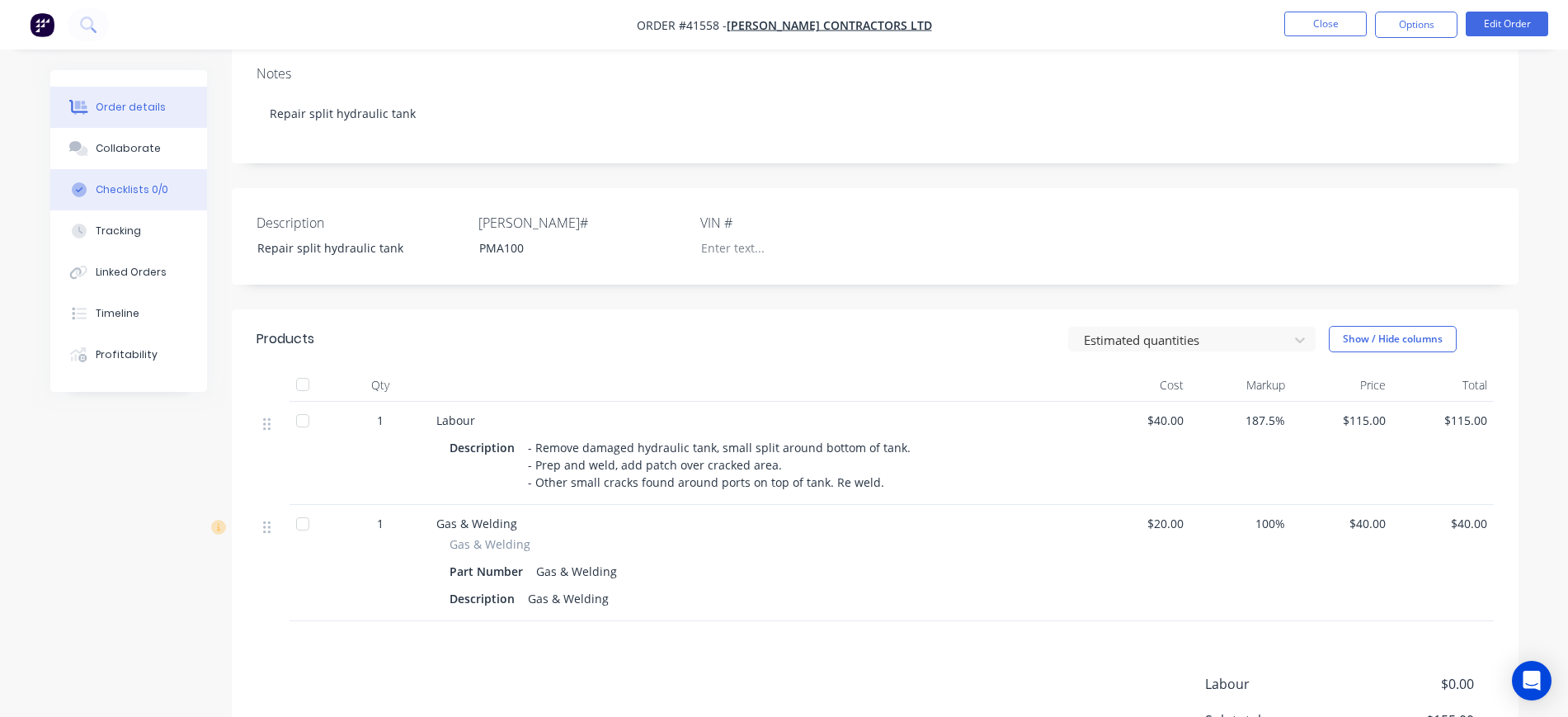
scroll to position [103, 0]
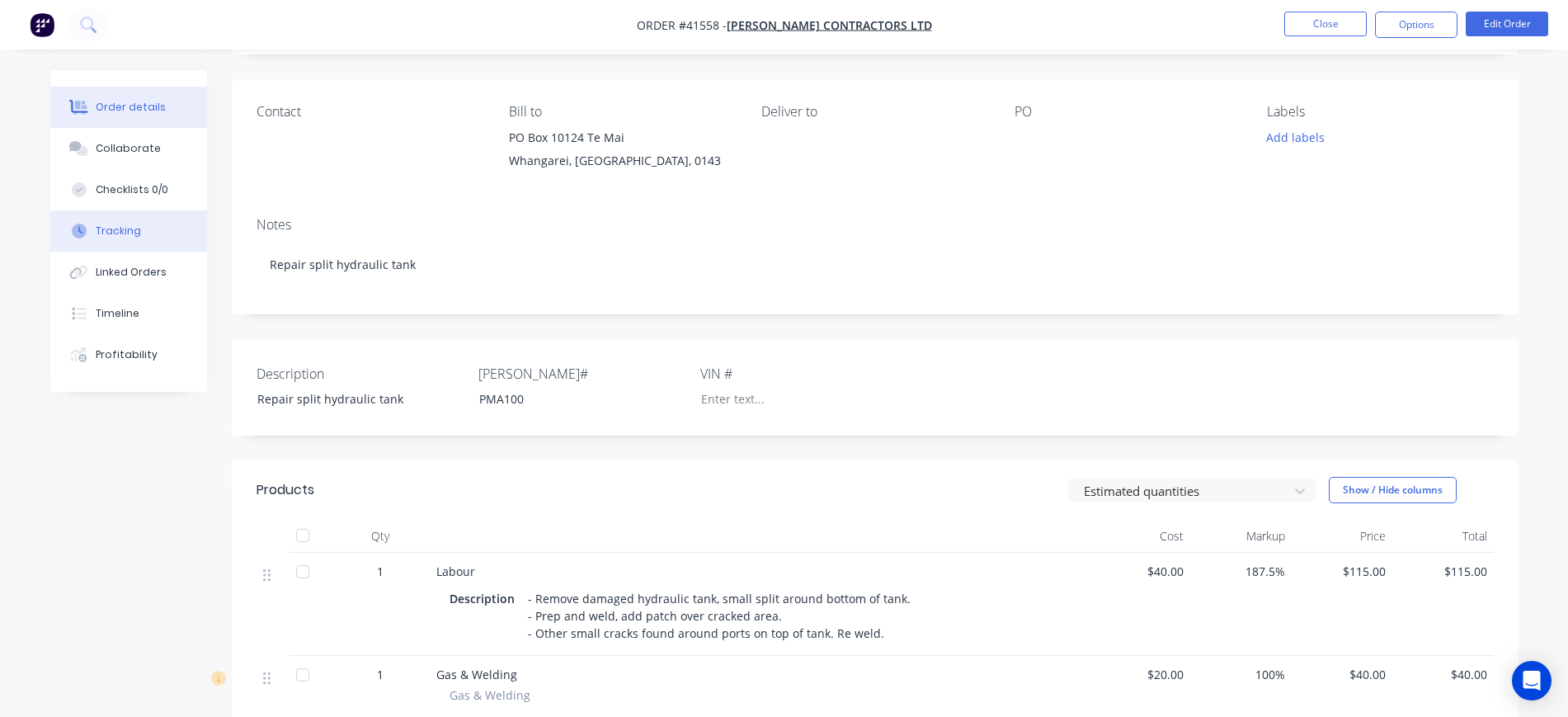
click at [122, 235] on div "Tracking" at bounding box center [118, 231] width 45 height 15
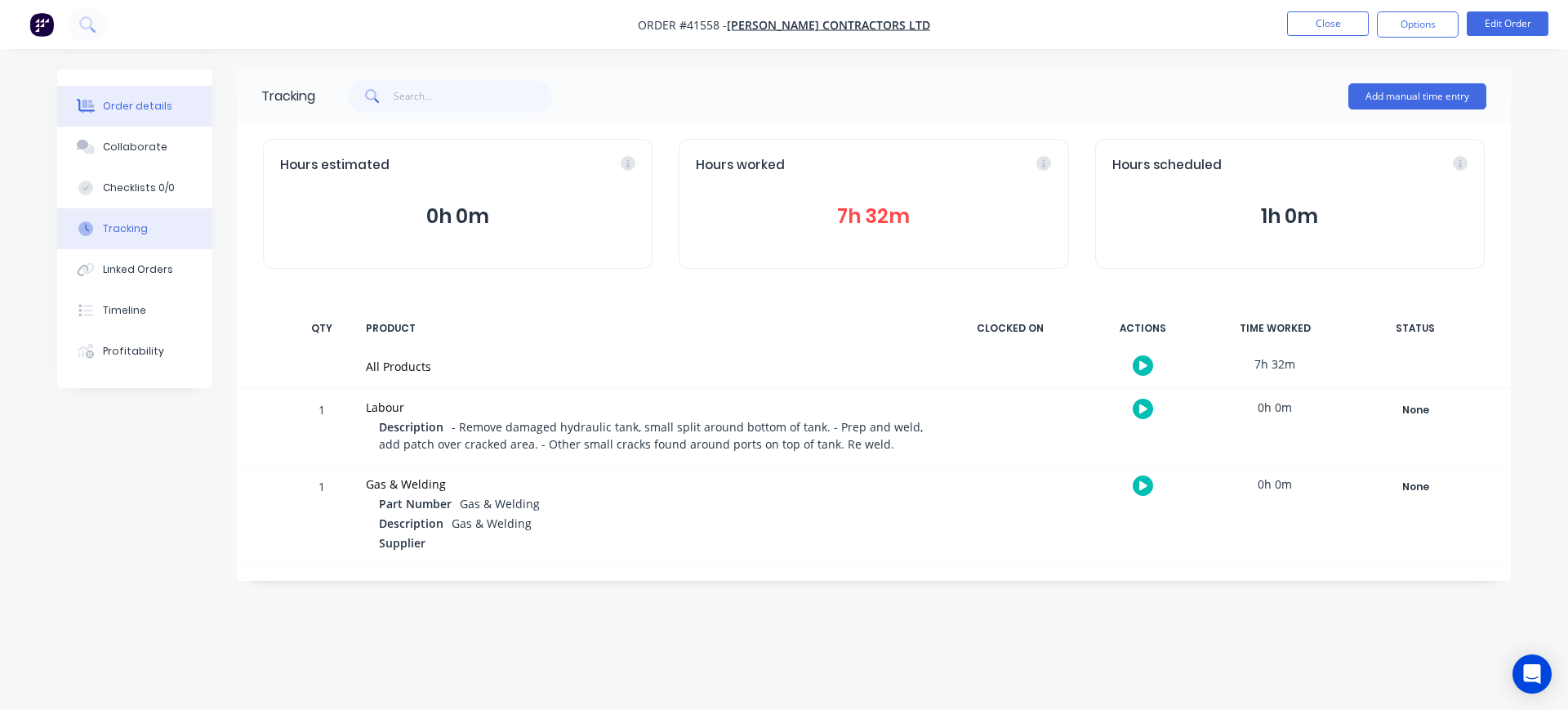
click at [128, 101] on div "Order details" at bounding box center [137, 106] width 69 height 15
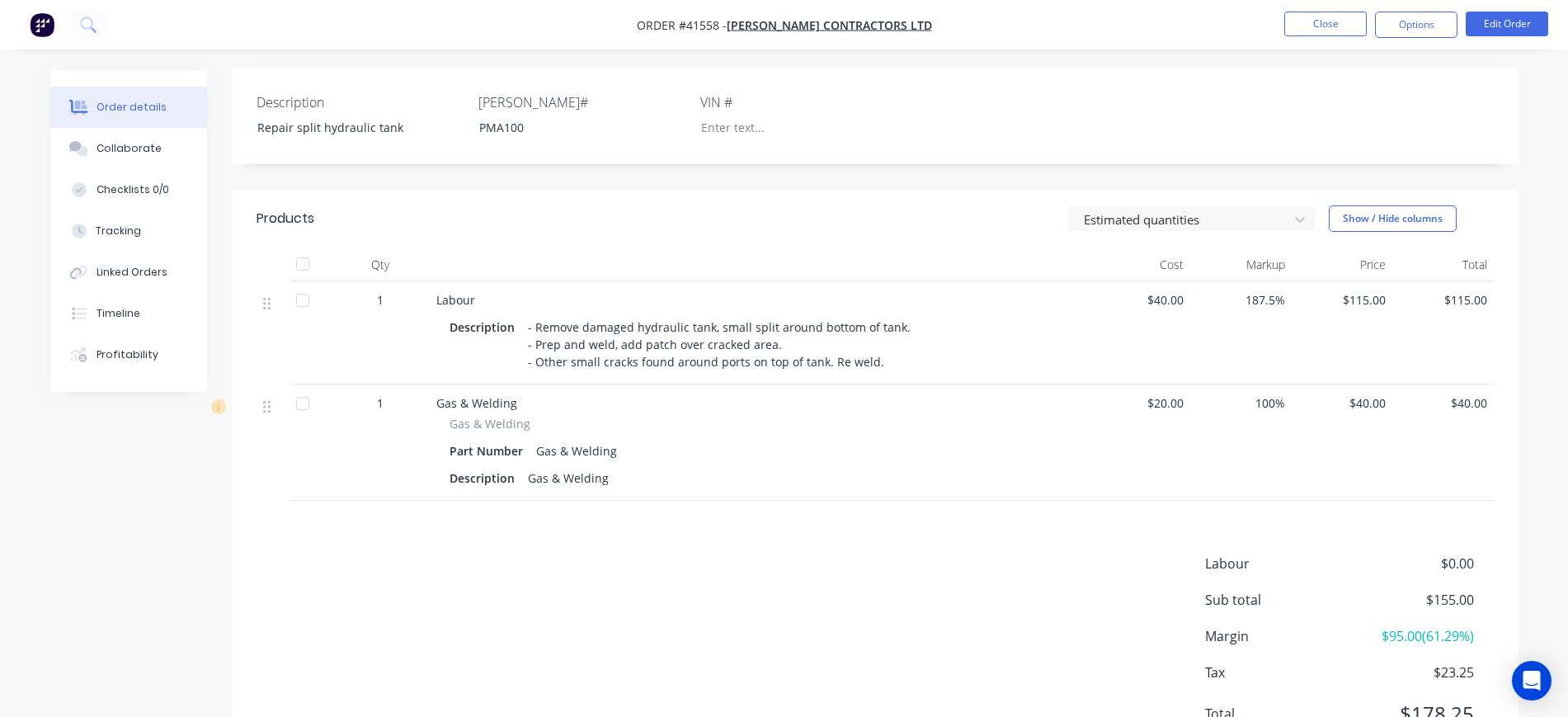
scroll to position [413, 0]
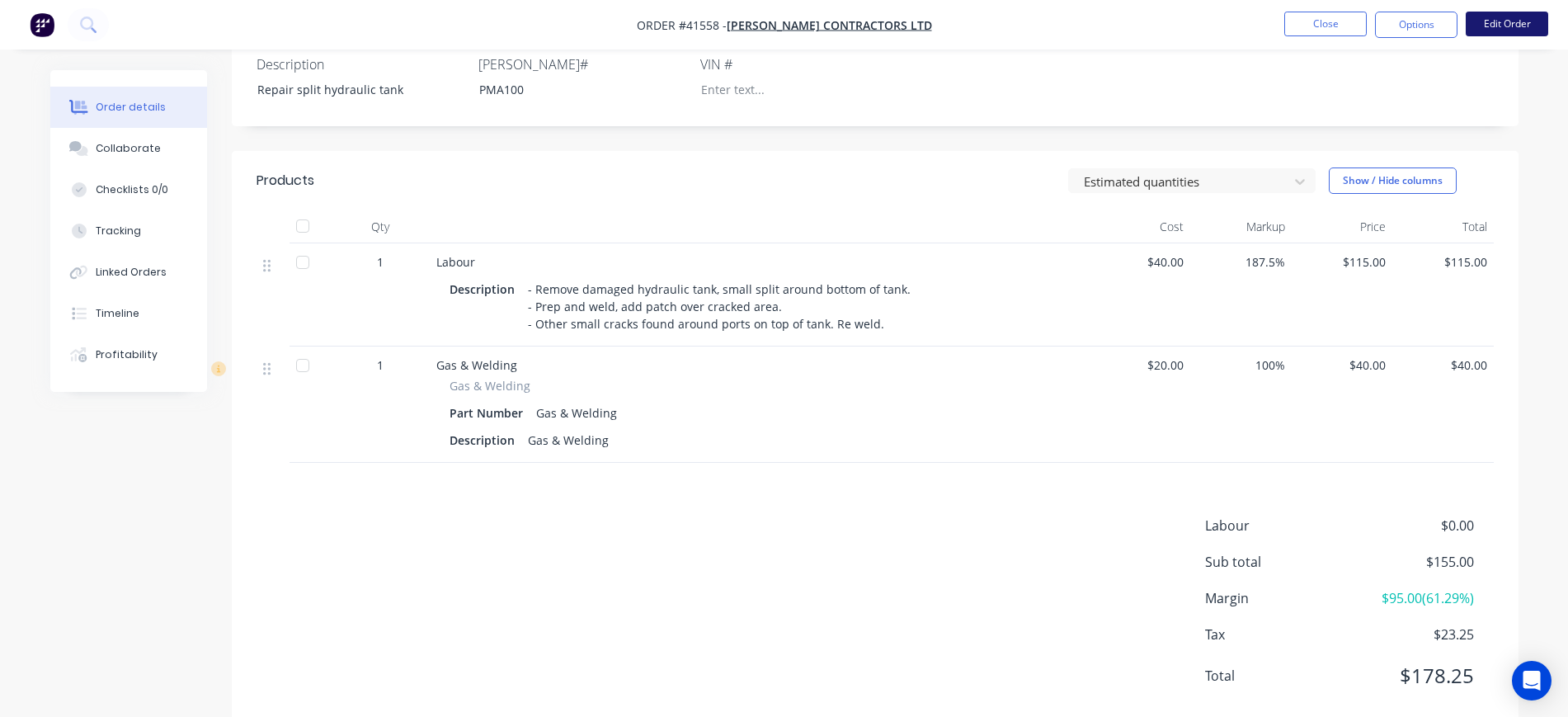
click at [1522, 27] on button "Edit Order" at bounding box center [1508, 24] width 83 height 25
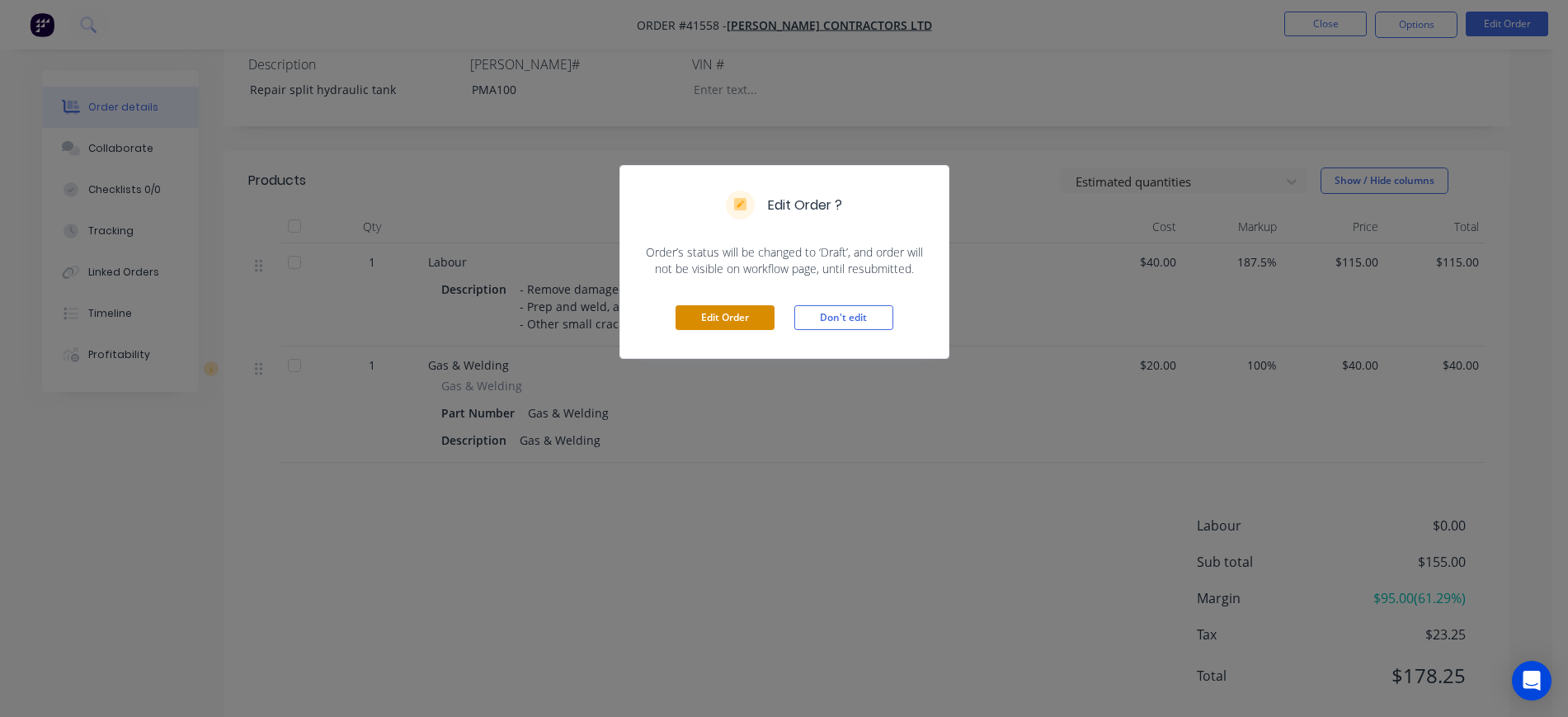
click at [751, 318] on button "Edit Order" at bounding box center [725, 318] width 99 height 25
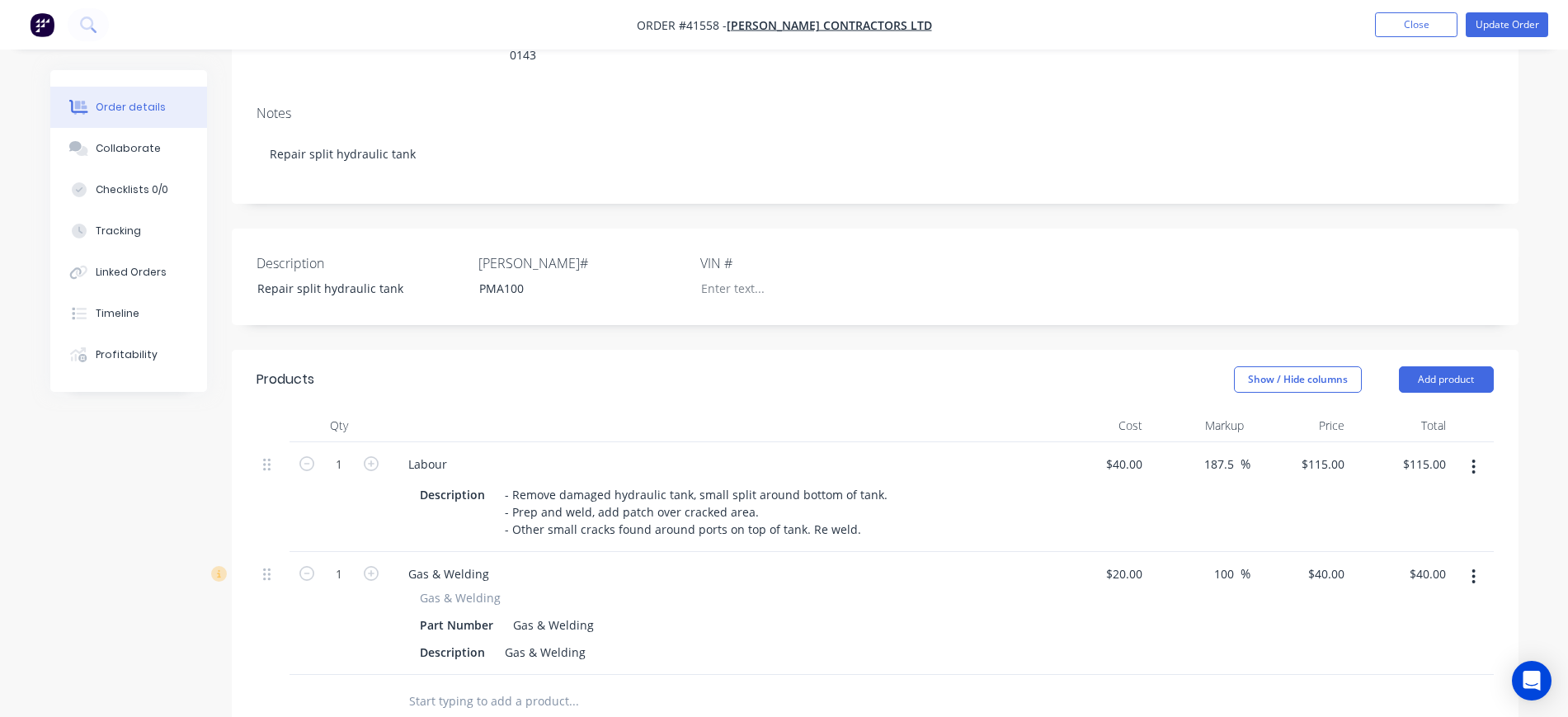
scroll to position [310, 0]
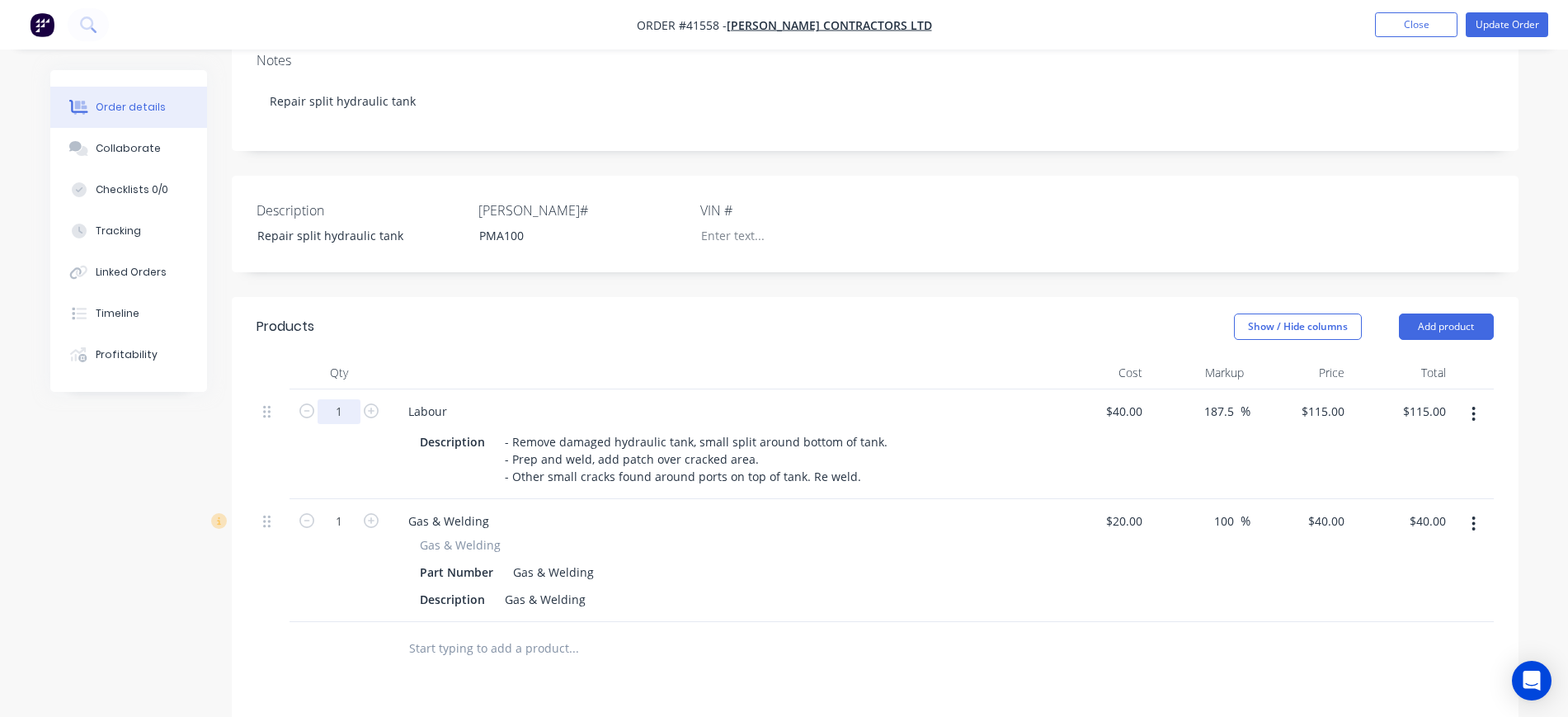
click at [357, 405] on input "1" at bounding box center [339, 412] width 43 height 25
type input "7.5"
type input "$862.50"
click at [214, 443] on div "Created by Jordan Created 19/09/25 Required 19/09/25 Assigned to Add team membe…" at bounding box center [784, 429] width 1469 height 1337
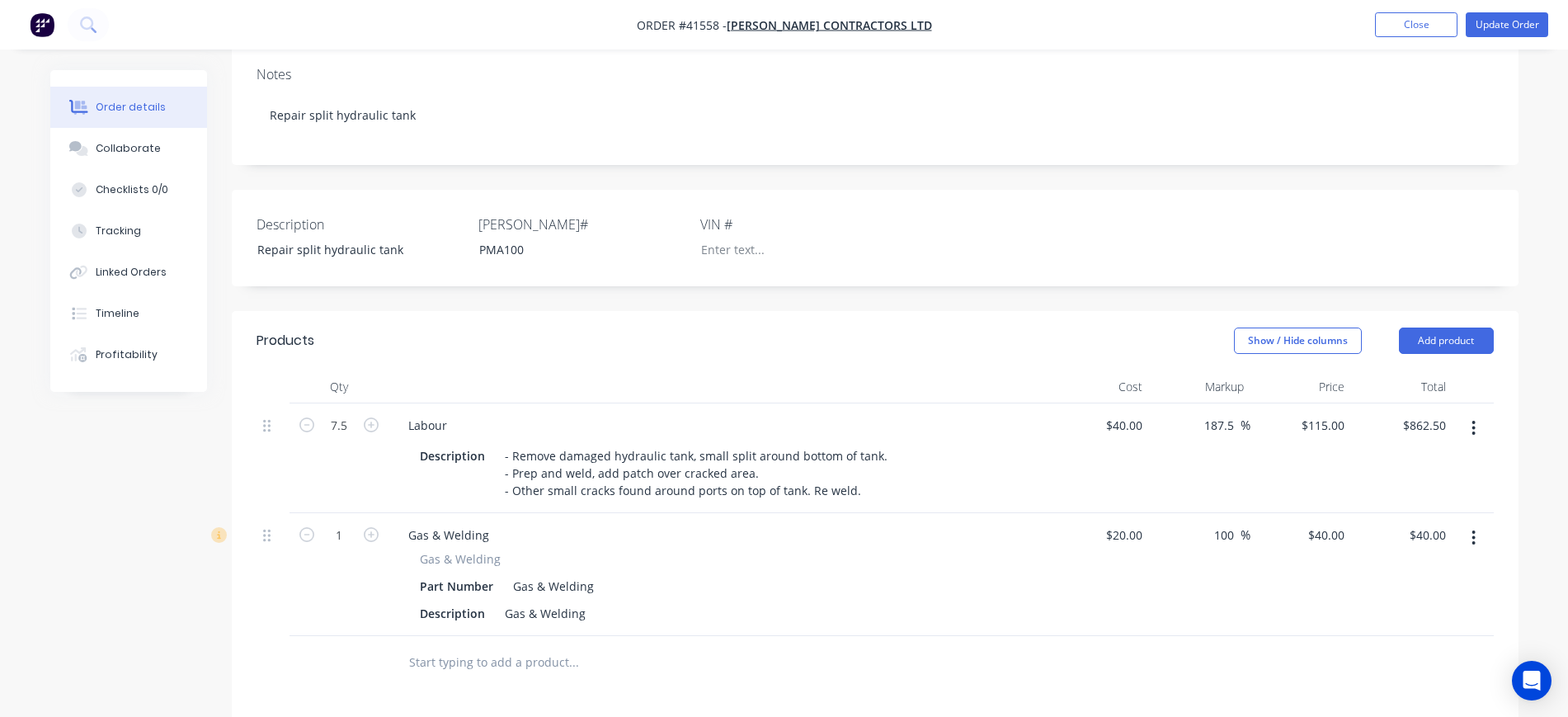
scroll to position [271, 0]
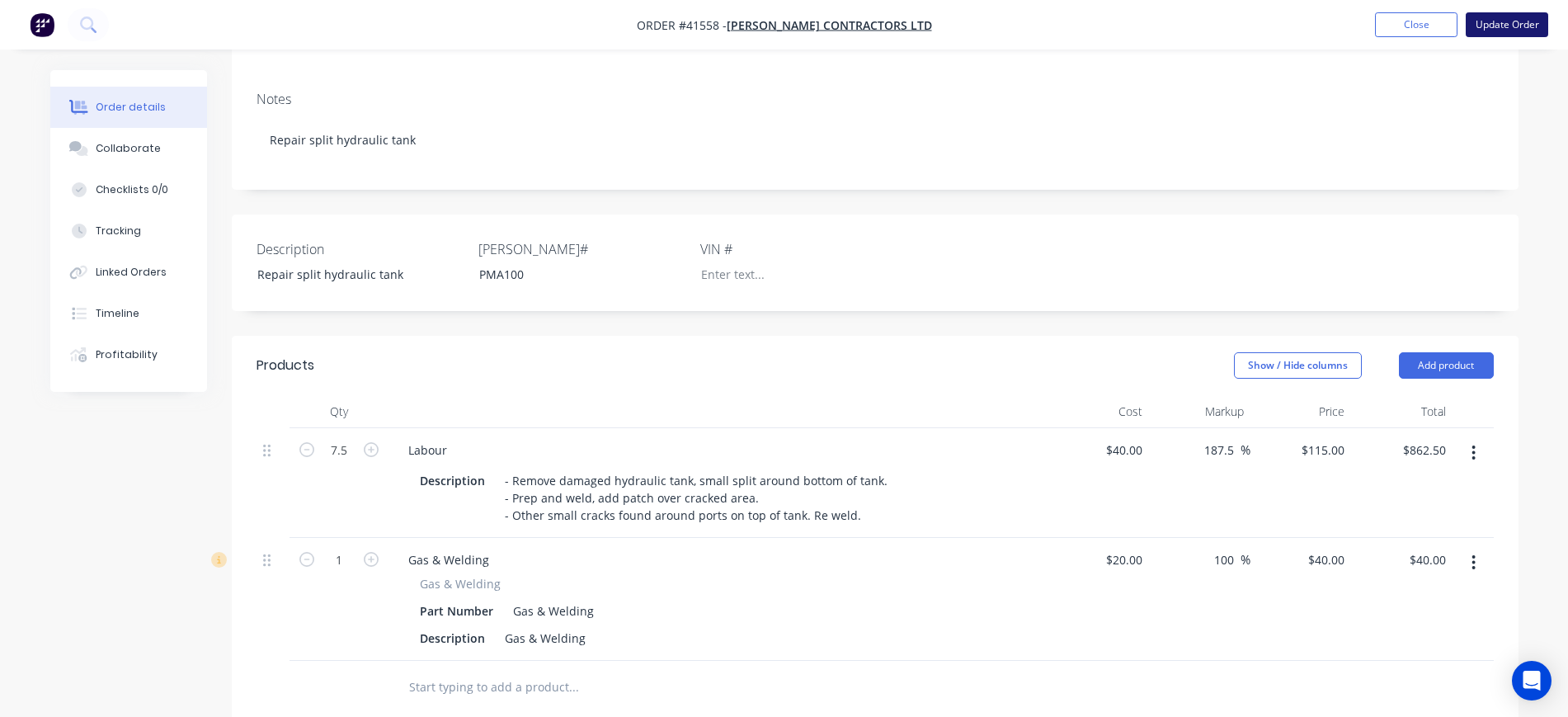
click at [1500, 28] on button "Update Order" at bounding box center [1508, 25] width 83 height 25
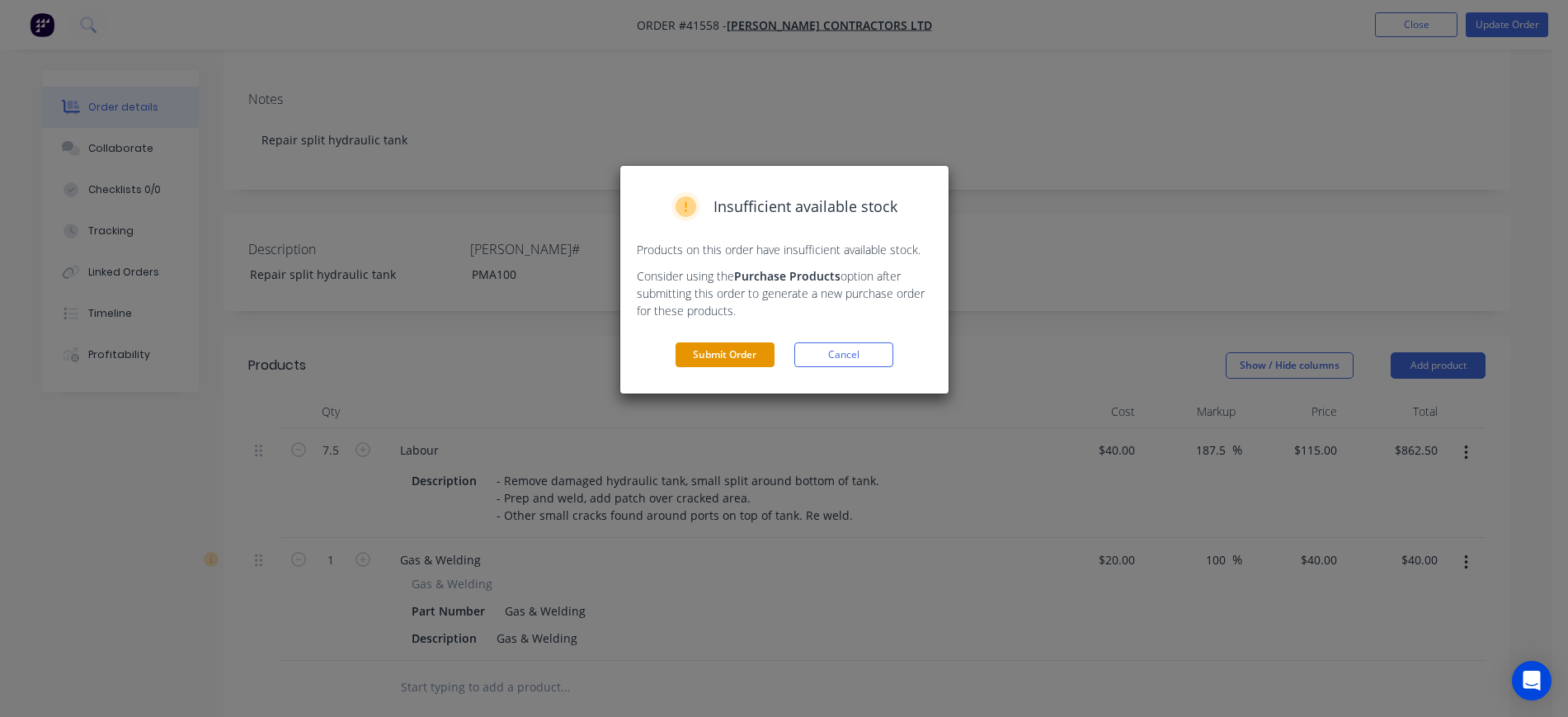
click at [719, 355] on button "Submit Order" at bounding box center [725, 355] width 99 height 25
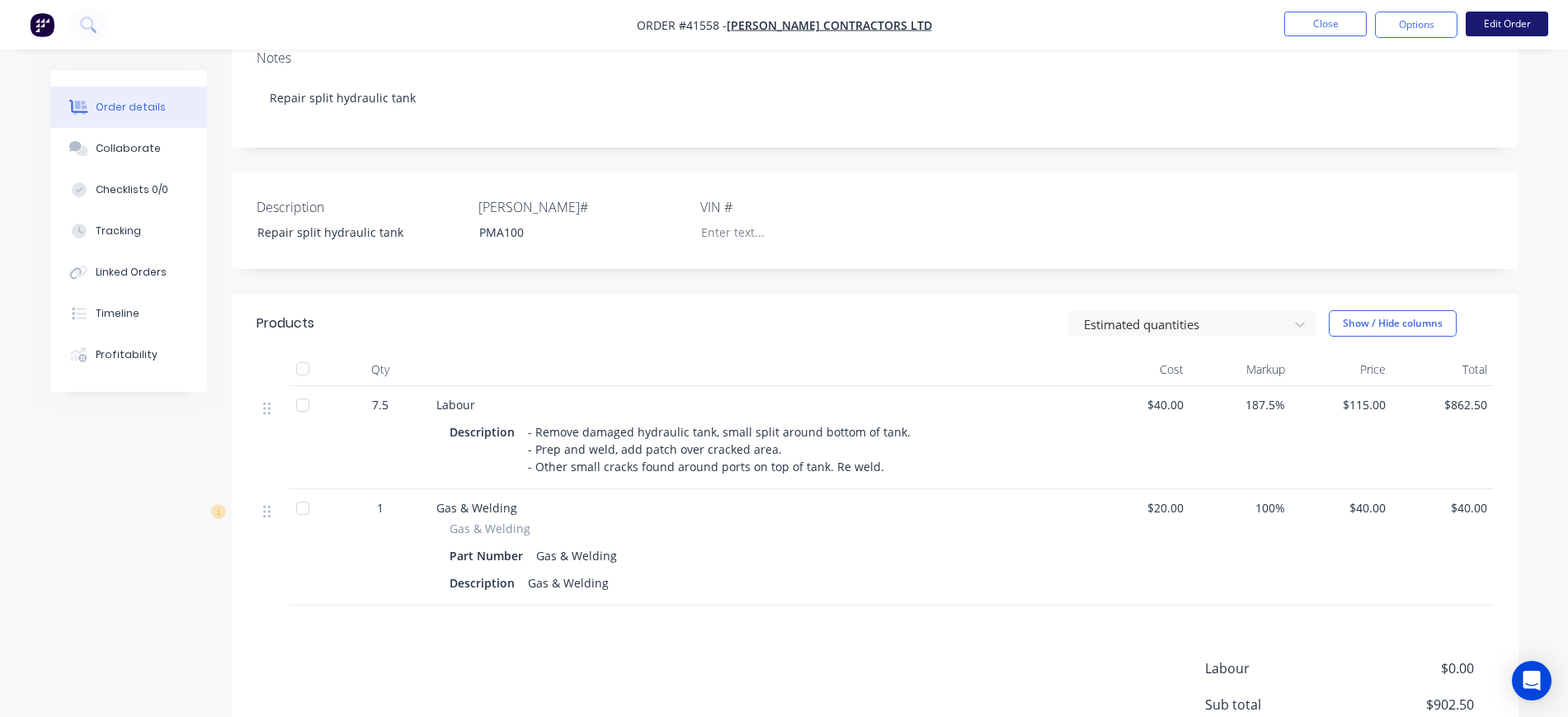
click at [1514, 24] on button "Edit Order" at bounding box center [1508, 24] width 83 height 25
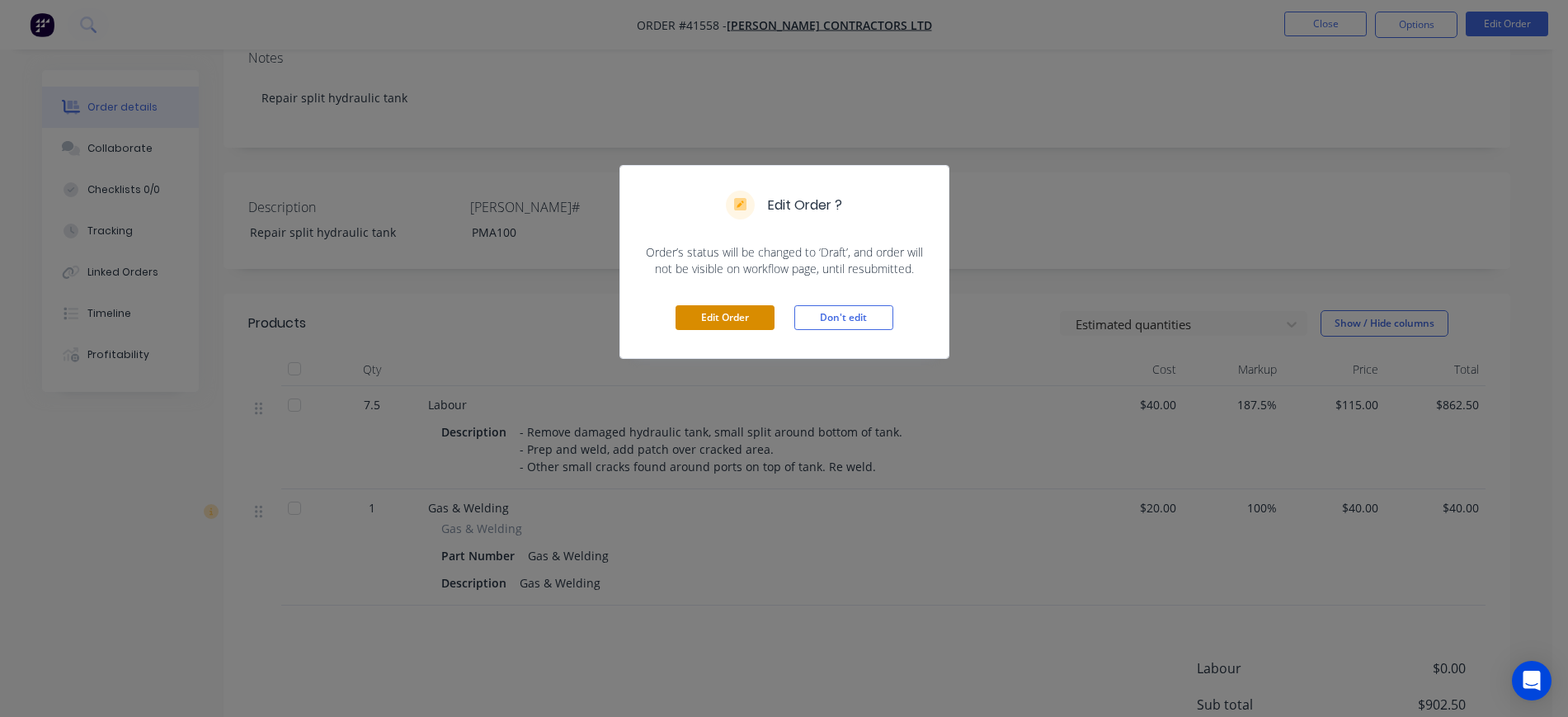
click at [719, 326] on button "Edit Order" at bounding box center [725, 318] width 99 height 25
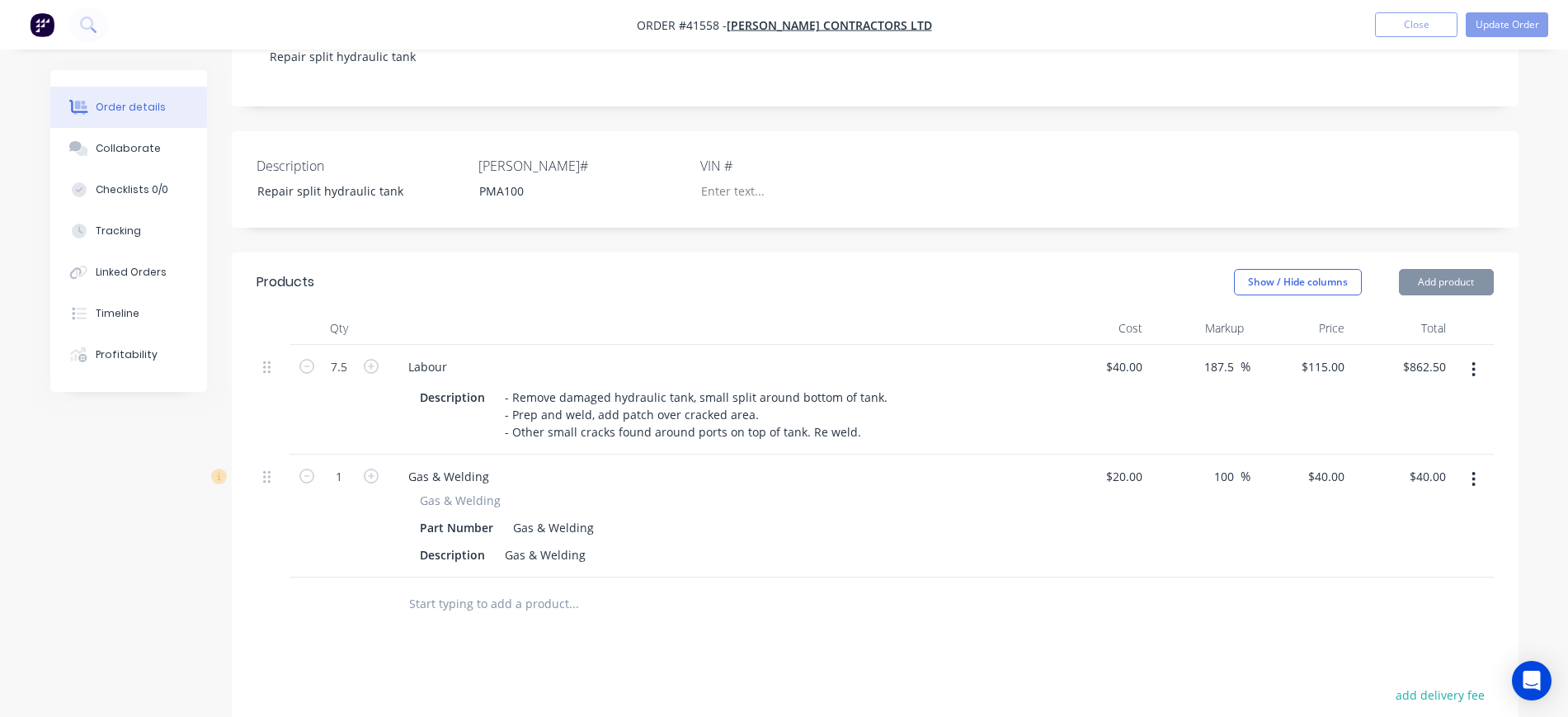
scroll to position [413, 0]
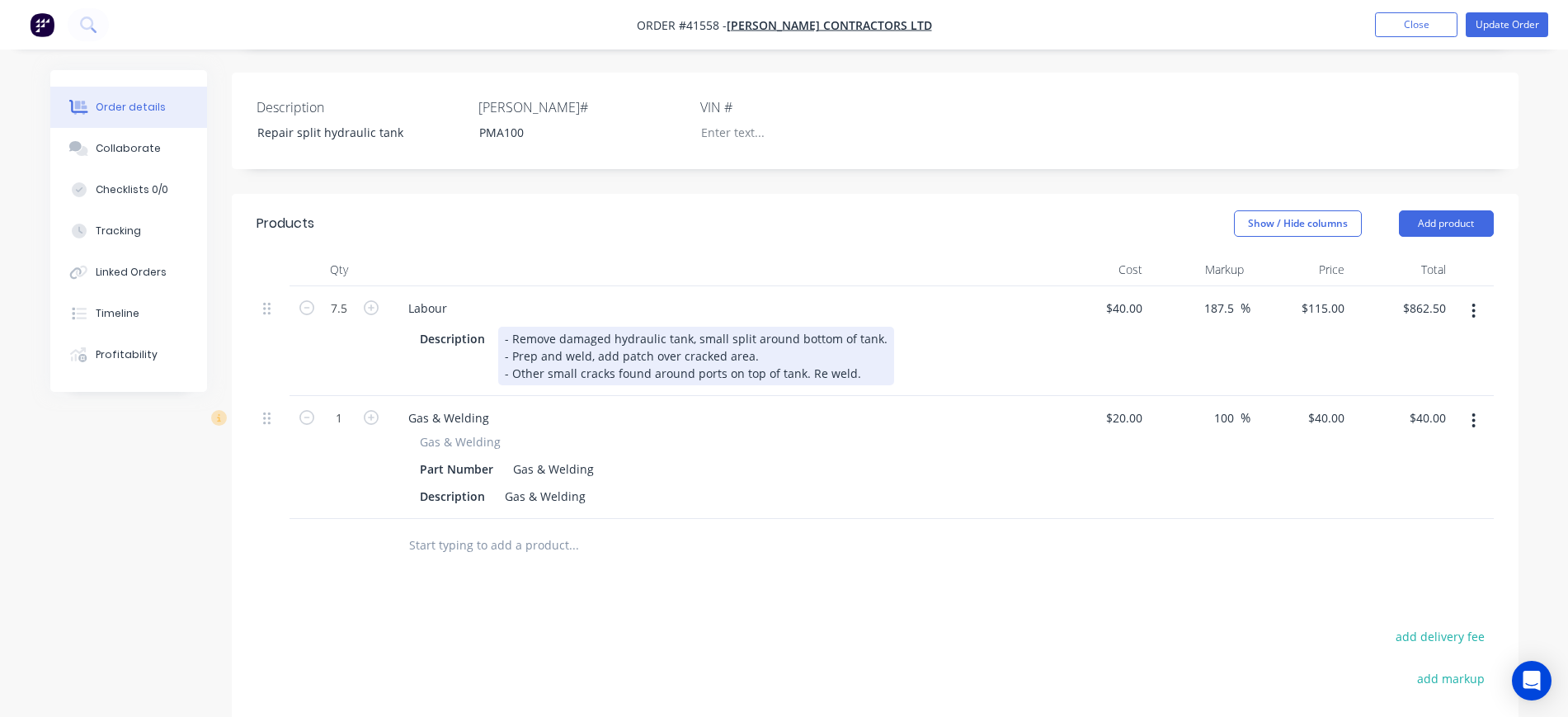
click at [851, 367] on div "- Remove damaged hydraulic tank, small split around bottom of tank. - Prep and …" at bounding box center [697, 356] width 396 height 59
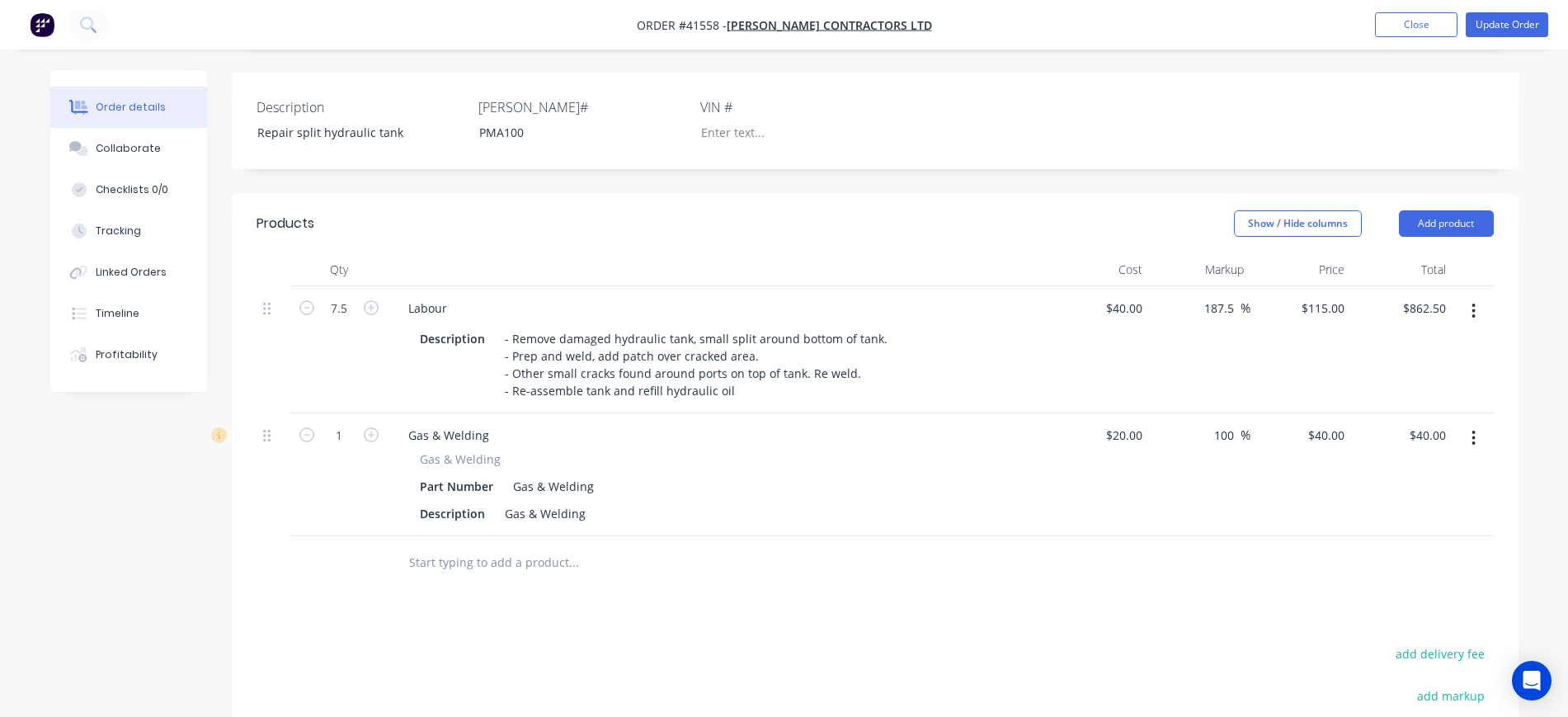
drag, startPoint x: 882, startPoint y: 239, endPoint x: 892, endPoint y: 231, distance: 12.8
click at [892, 231] on header "Products Show / Hide columns Add product" at bounding box center [875, 224] width 1287 height 59
click at [1511, 23] on button "Update Order" at bounding box center [1508, 25] width 83 height 25
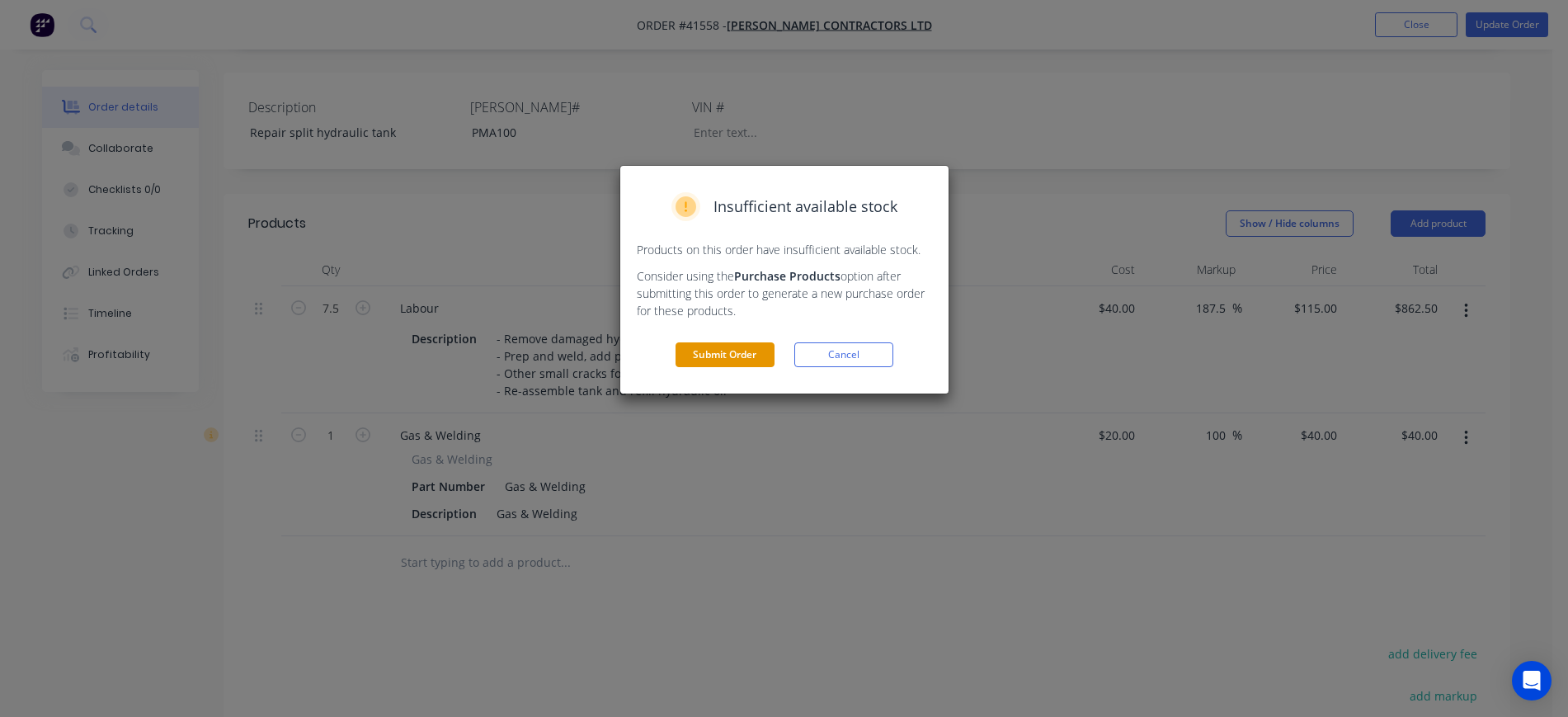
click at [697, 359] on button "Submit Order" at bounding box center [725, 355] width 99 height 25
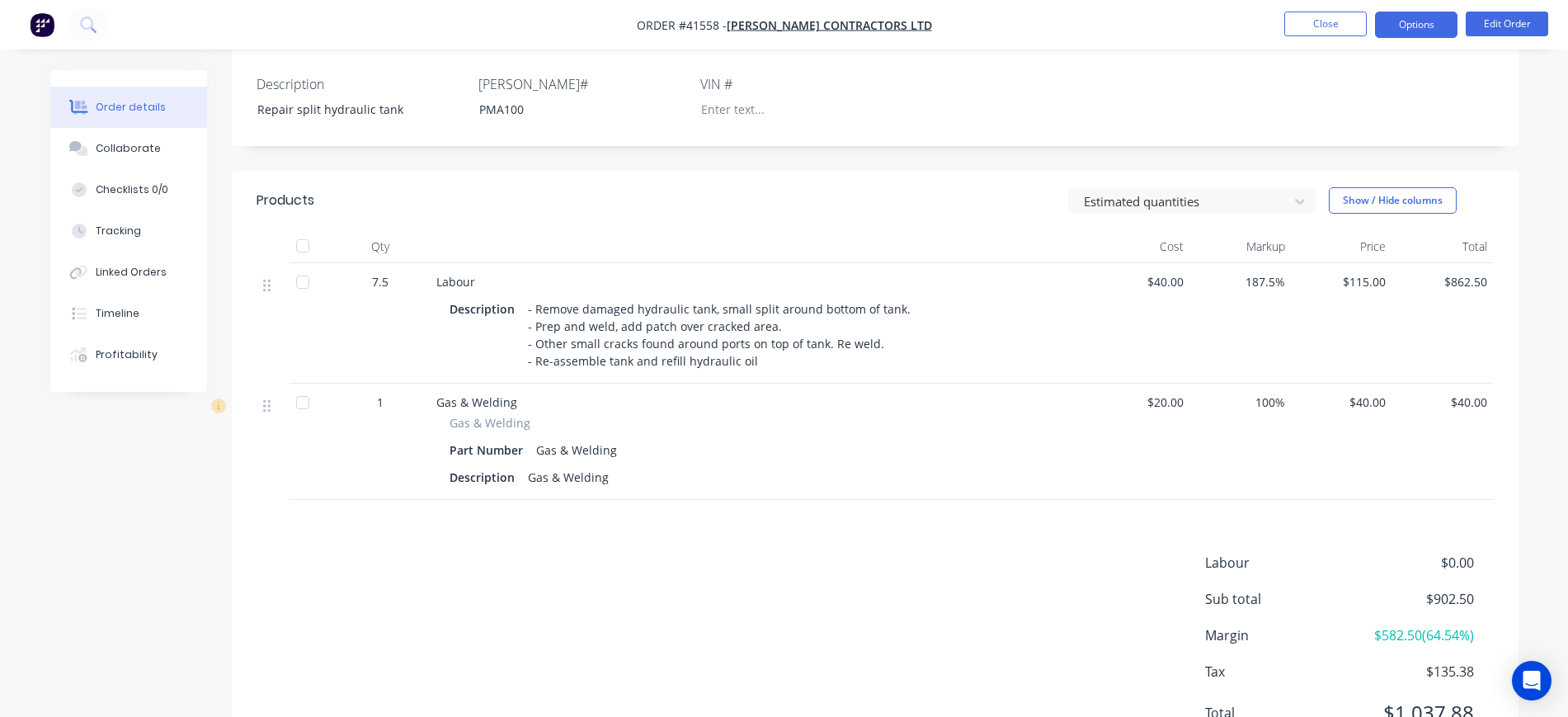
click at [1428, 23] on button "Options" at bounding box center [1417, 25] width 83 height 26
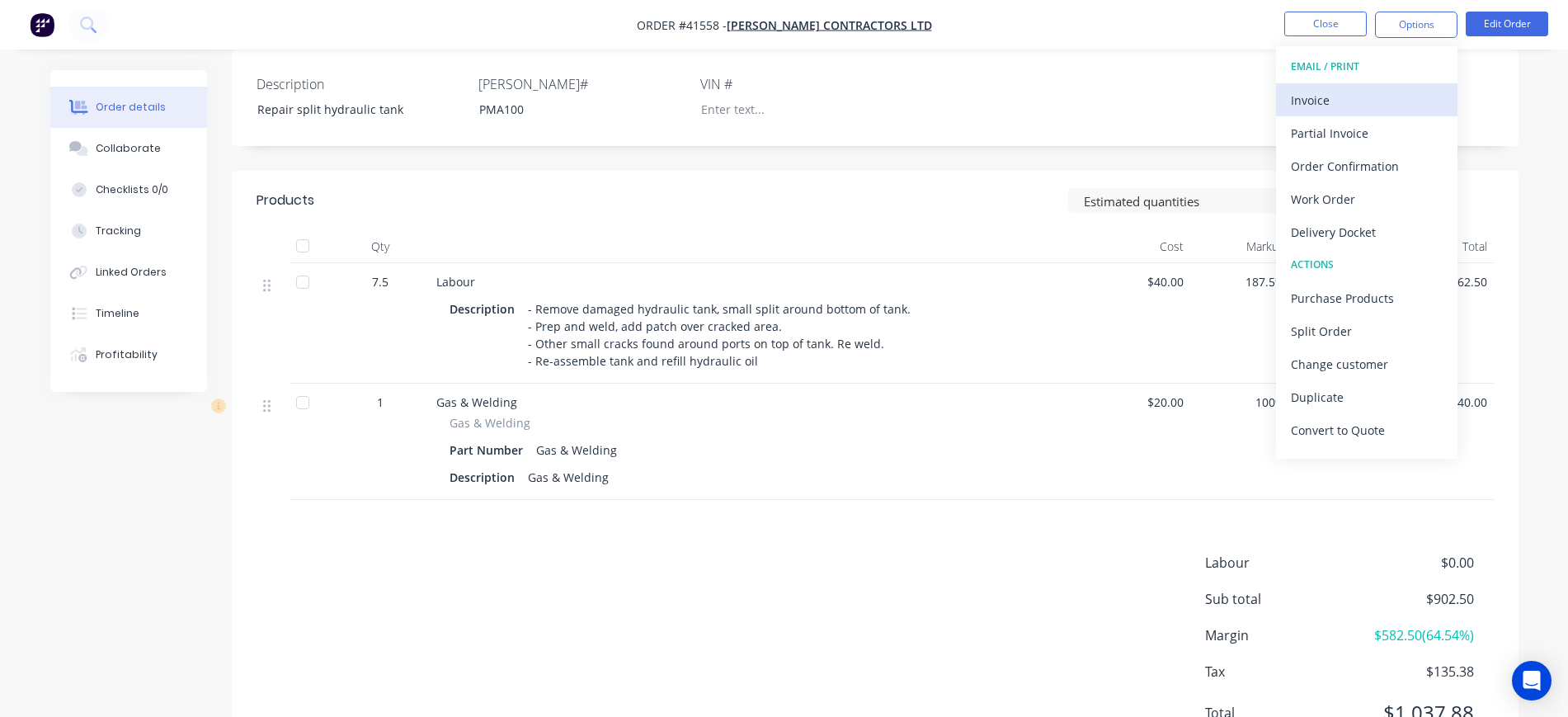
click at [1367, 102] on div "Invoice" at bounding box center [1367, 100] width 152 height 24
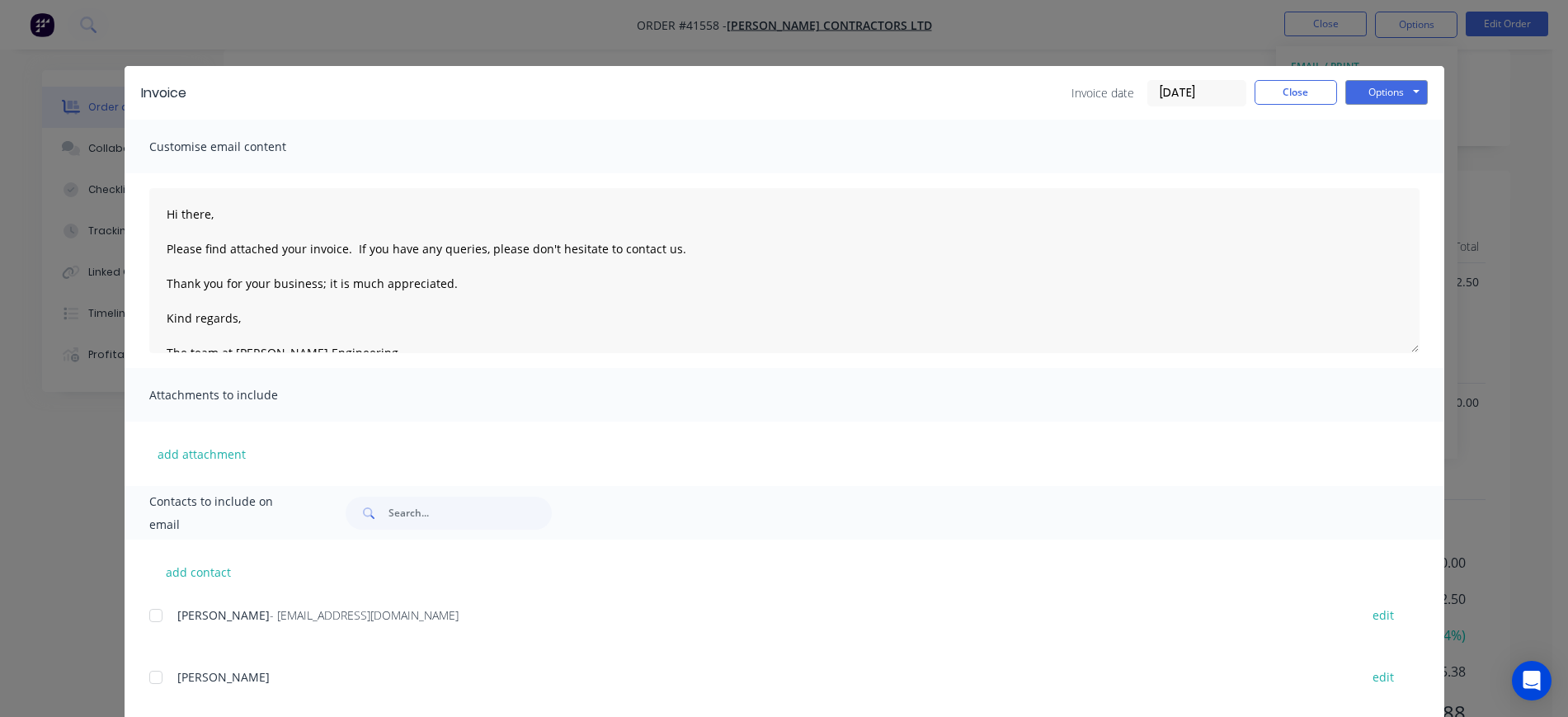
drag, startPoint x: 148, startPoint y: 614, endPoint x: 159, endPoint y: 603, distance: 15.6
click at [150, 609] on div at bounding box center [156, 615] width 33 height 33
click at [1163, 92] on input "[DATE]" at bounding box center [1197, 93] width 97 height 25
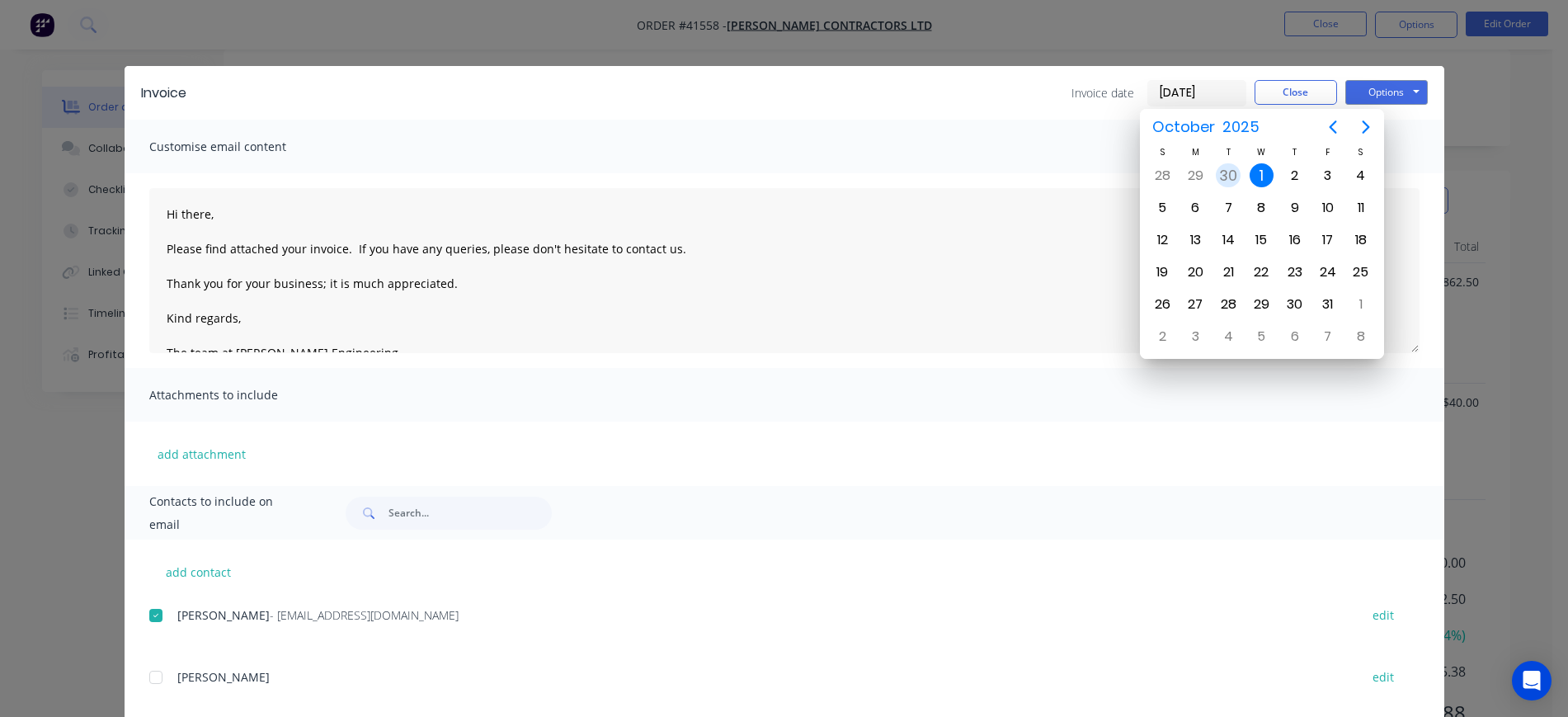
click at [1234, 170] on div "30" at bounding box center [1229, 176] width 25 height 25
type input "[DATE]"
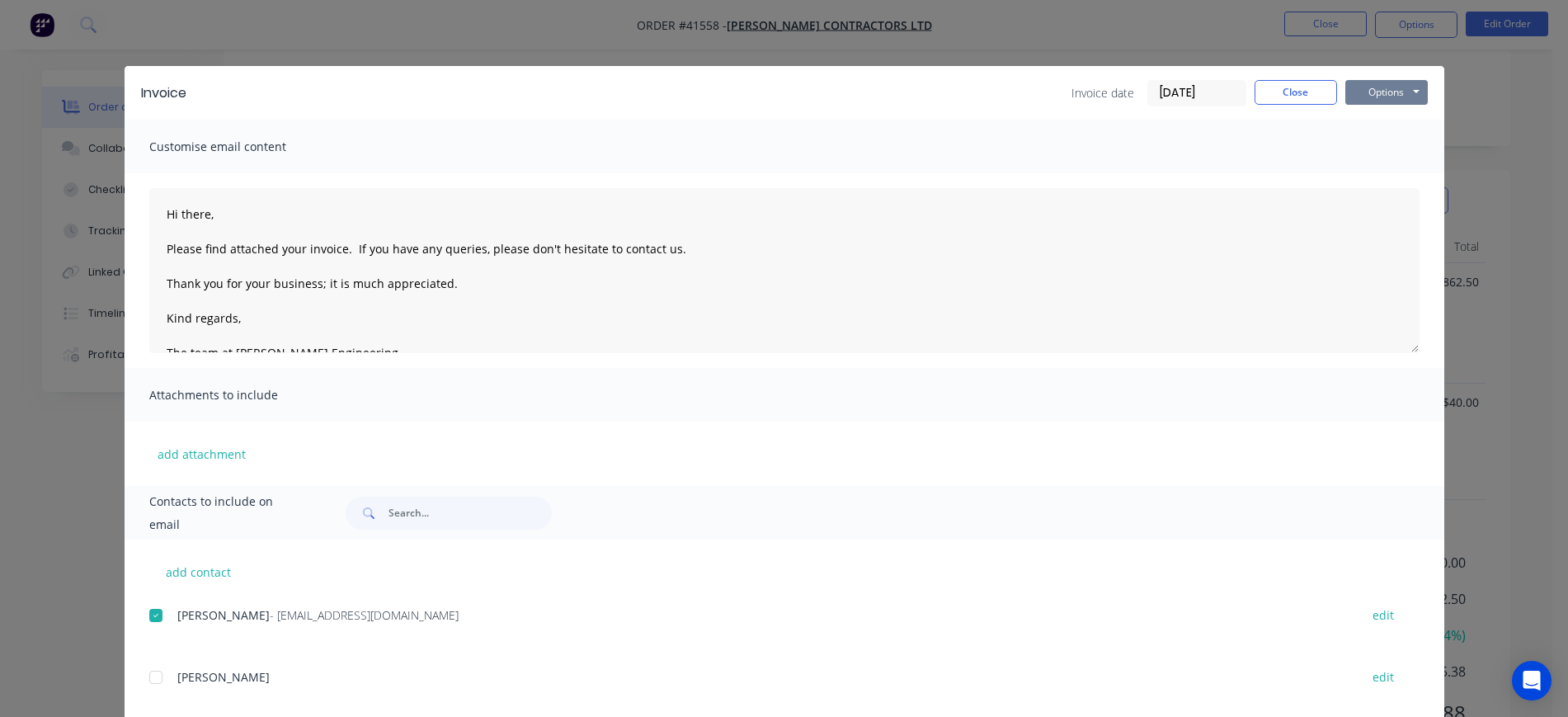
click at [1370, 93] on button "Options" at bounding box center [1387, 93] width 83 height 25
click at [1395, 175] on button "Email" at bounding box center [1399, 176] width 106 height 27
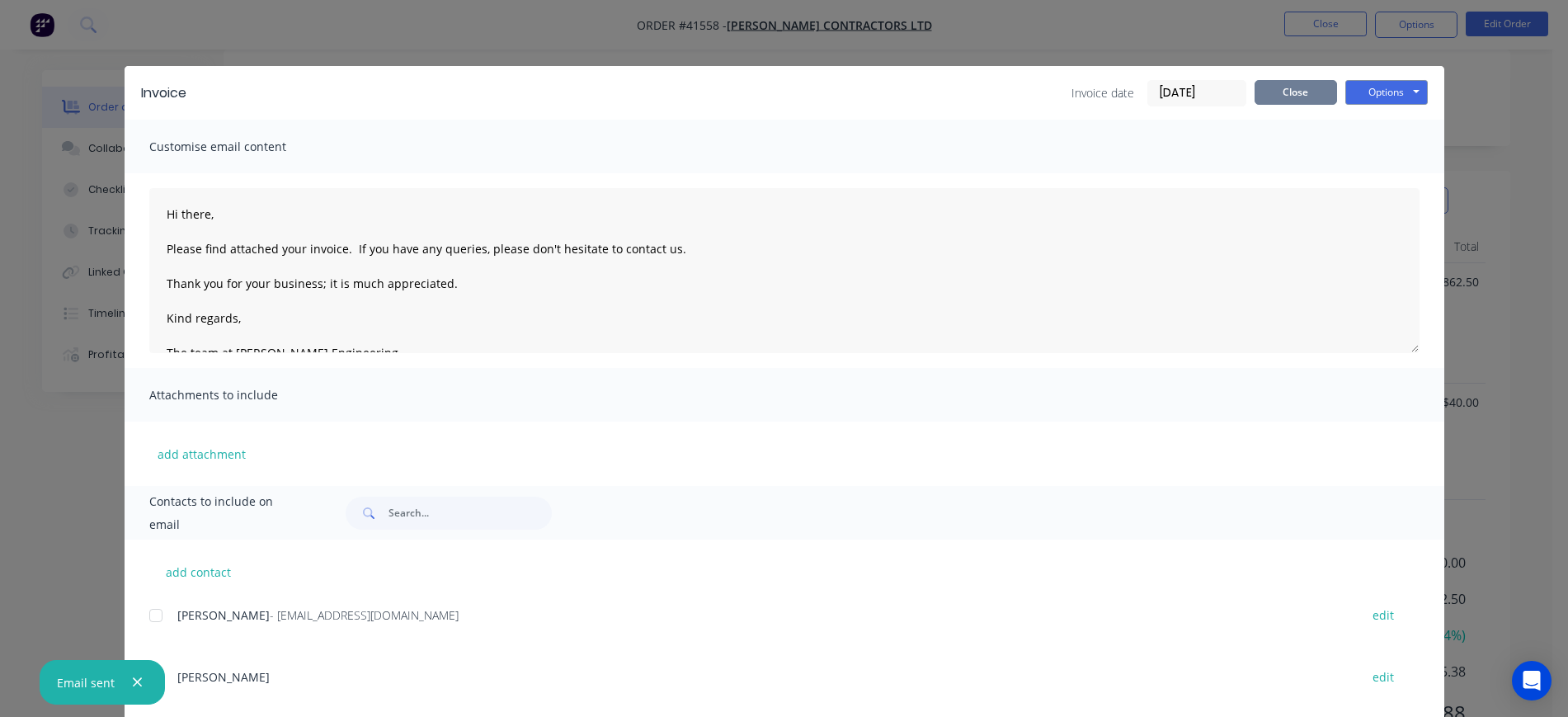
click at [1280, 94] on button "Close" at bounding box center [1296, 93] width 83 height 25
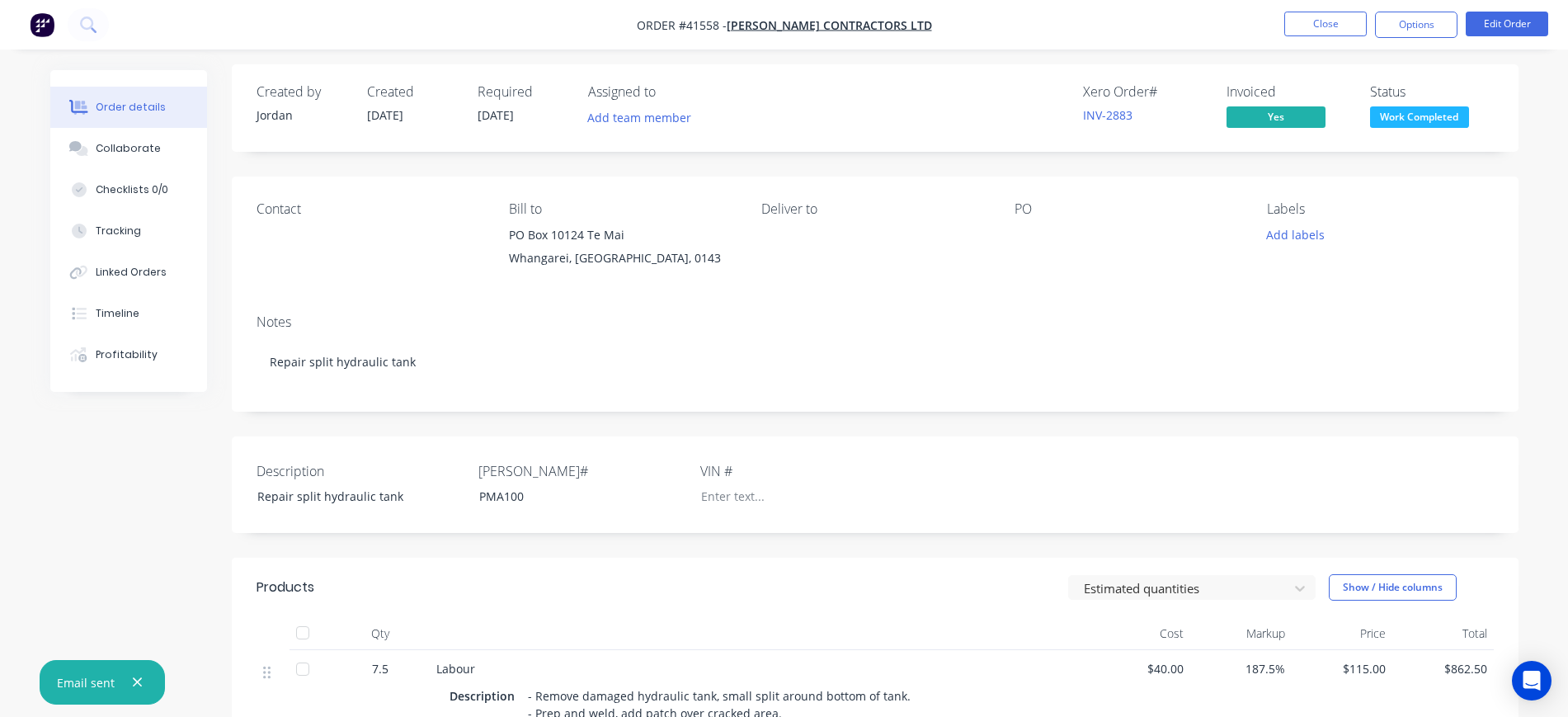
scroll to position [0, 0]
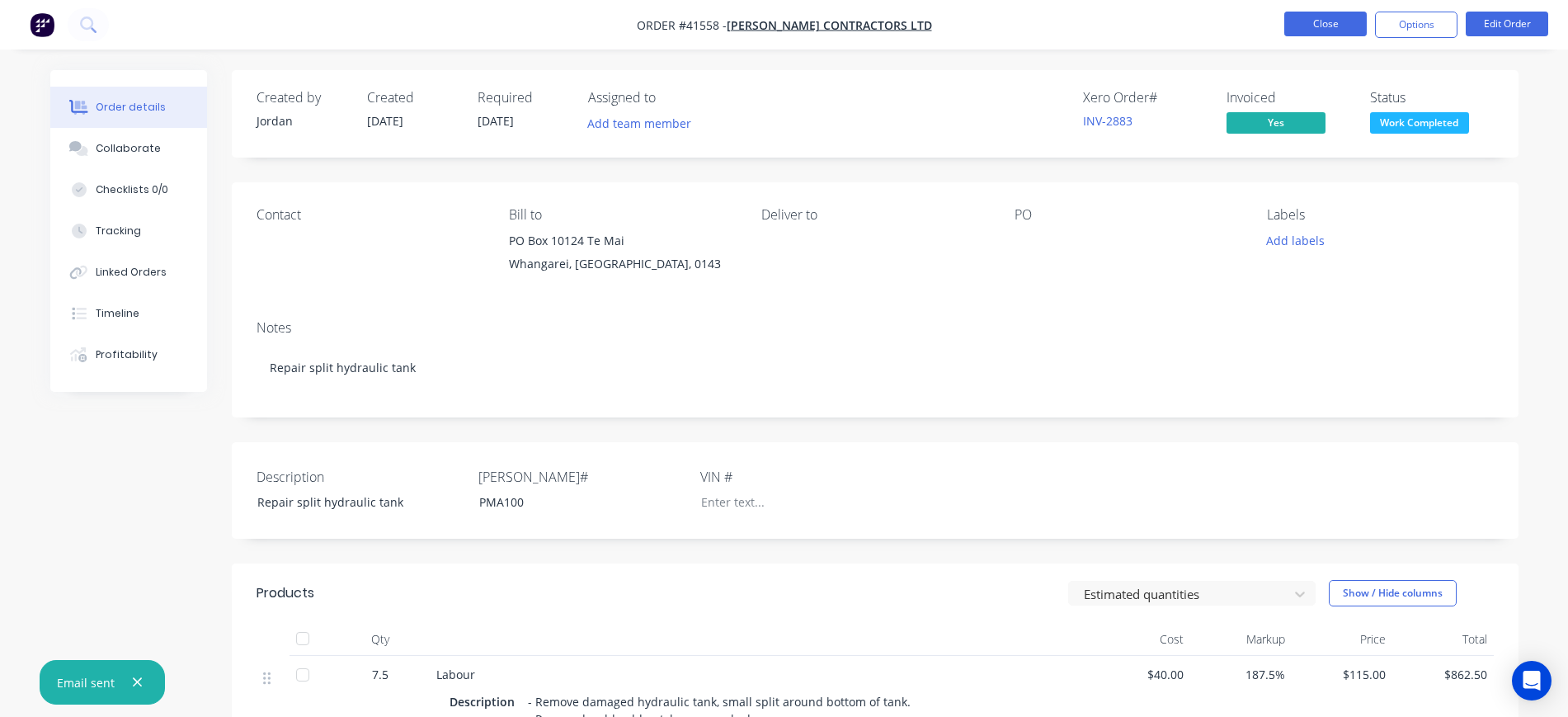
click at [1329, 22] on button "Close" at bounding box center [1326, 24] width 83 height 25
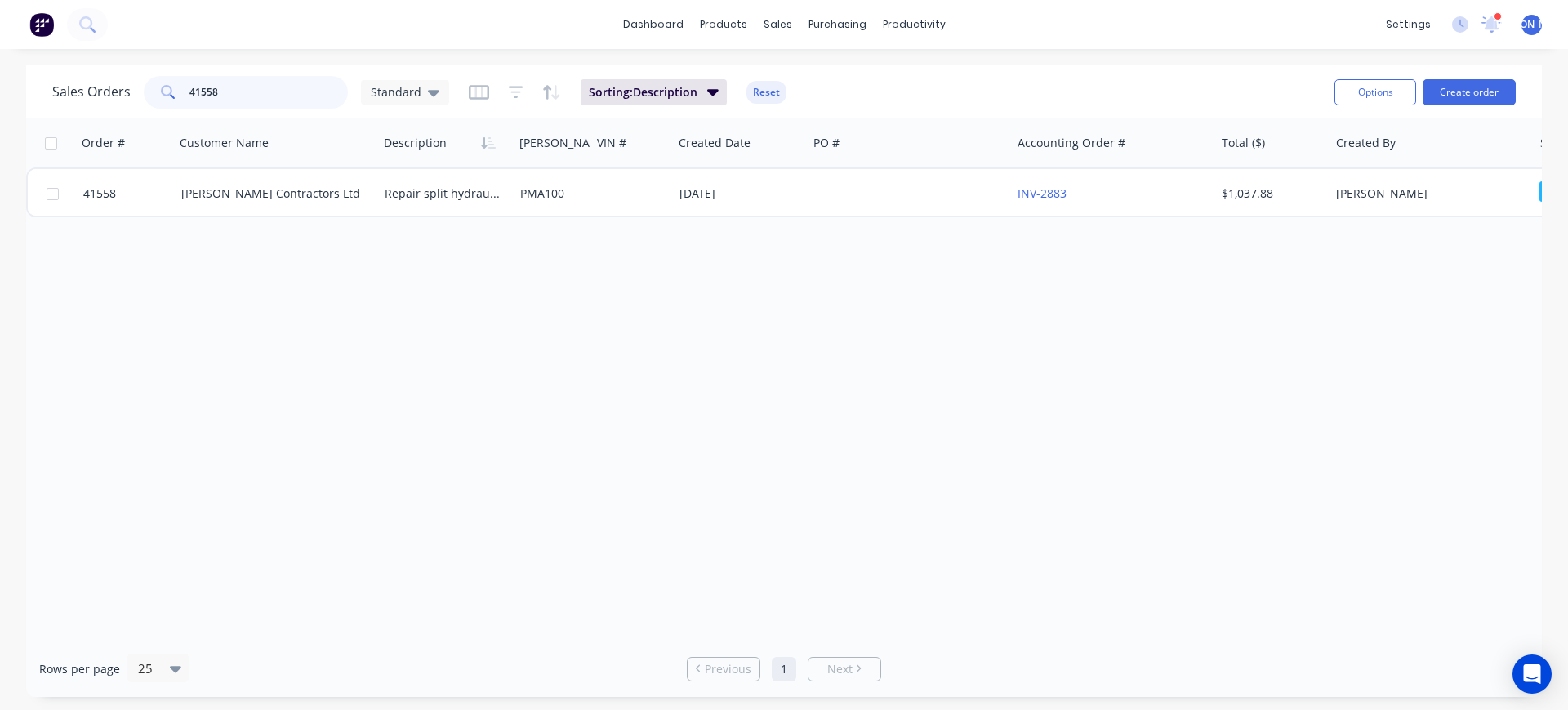
click at [243, 87] on input "41558" at bounding box center [269, 92] width 159 height 33
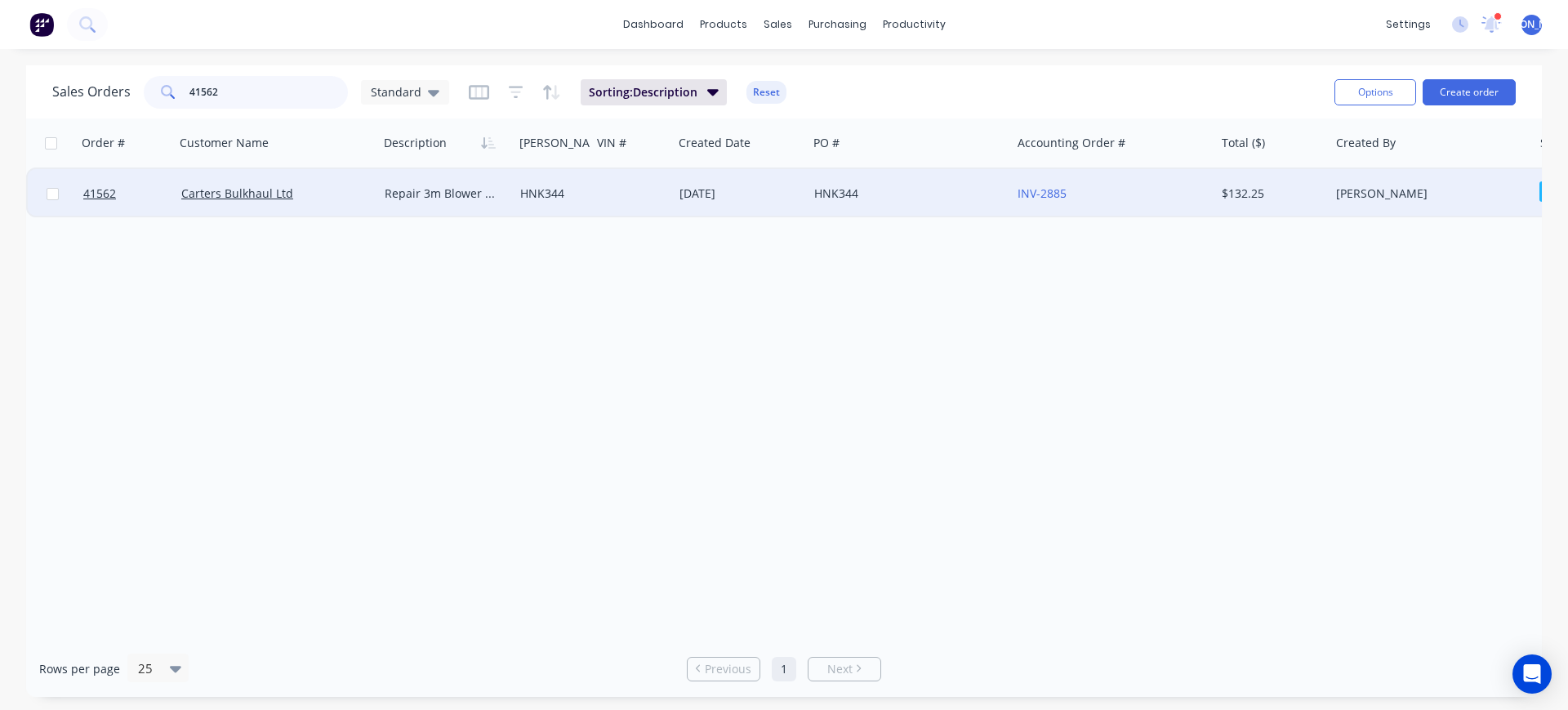
type input "41562"
click at [334, 200] on div "Carters Bulkhaul Ltd" at bounding box center [272, 194] width 181 height 16
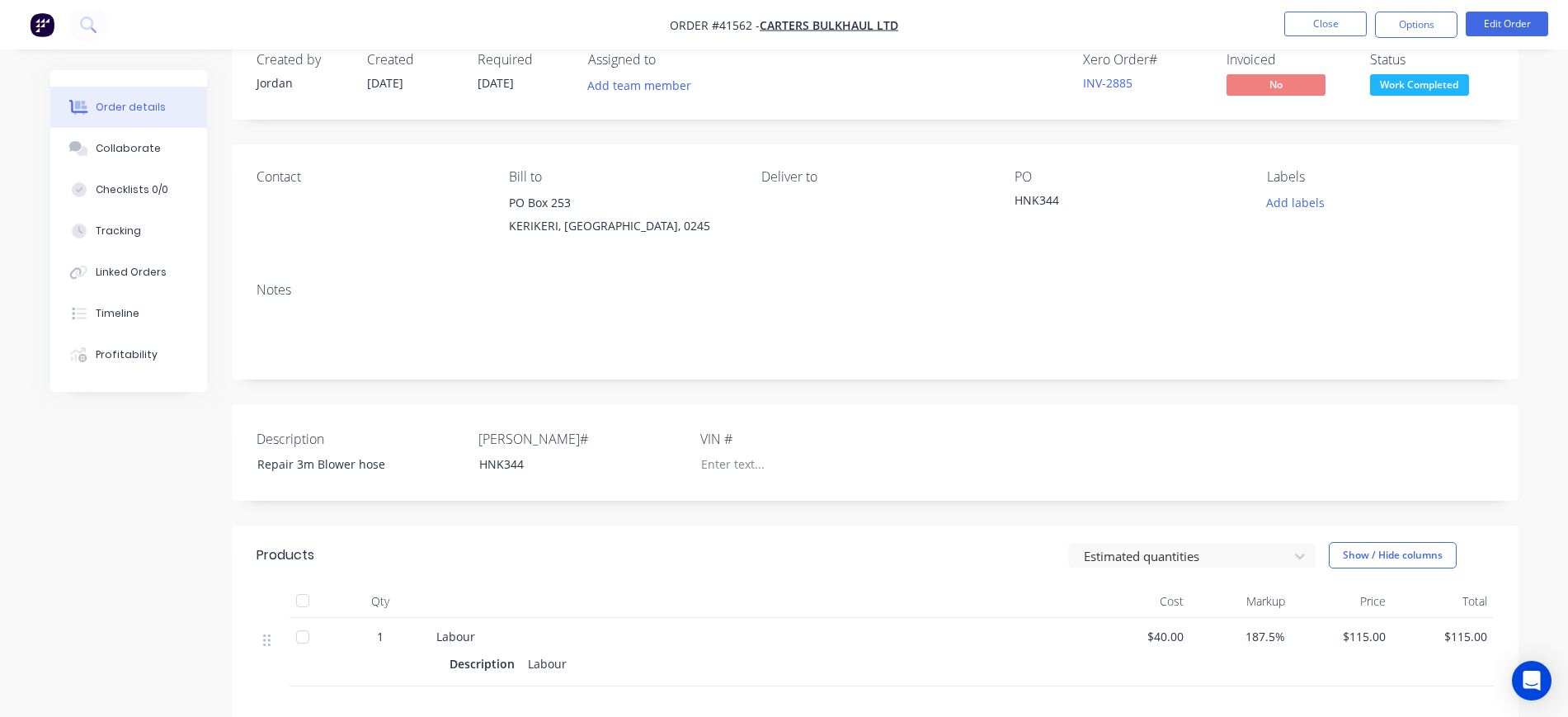
scroll to position [207, 0]
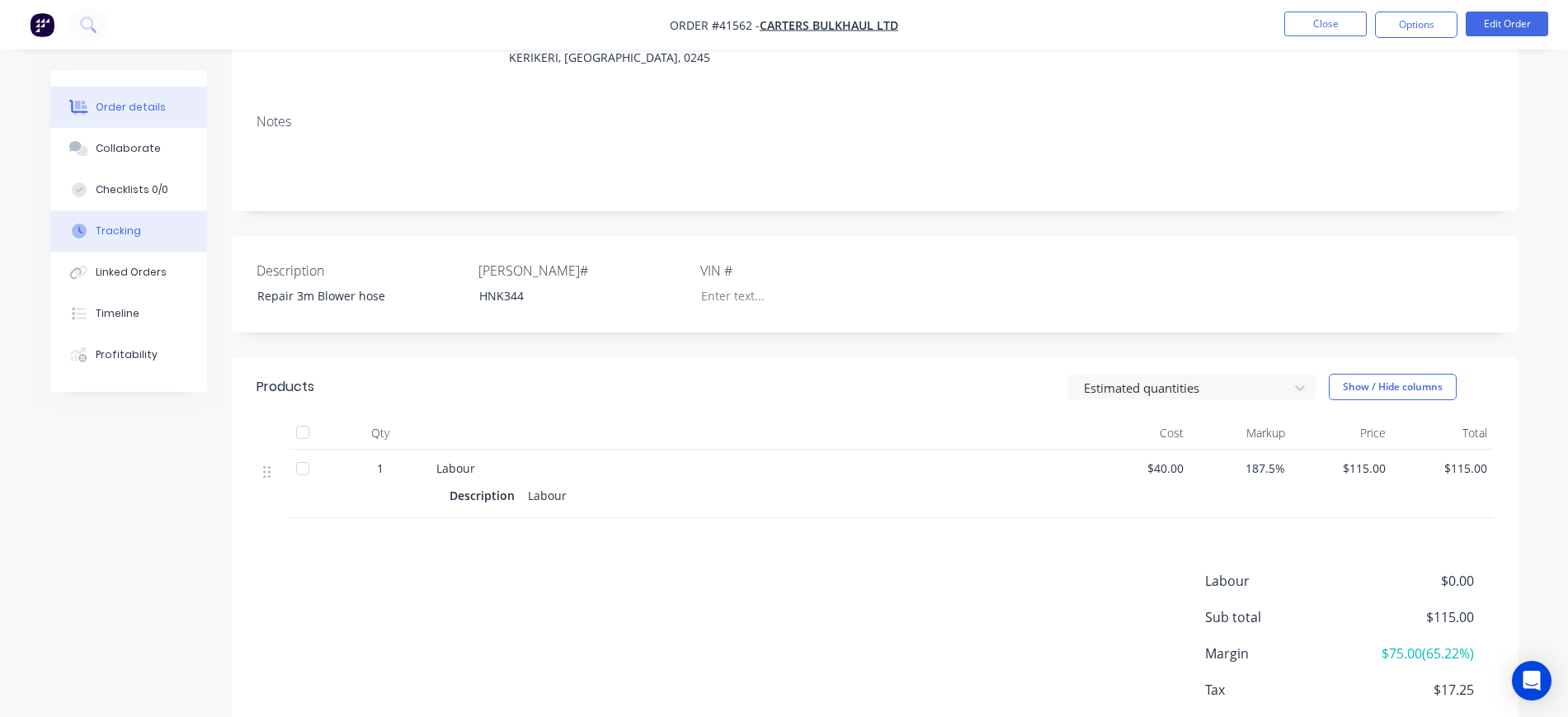
click at [92, 226] on button "Tracking" at bounding box center [129, 231] width 157 height 41
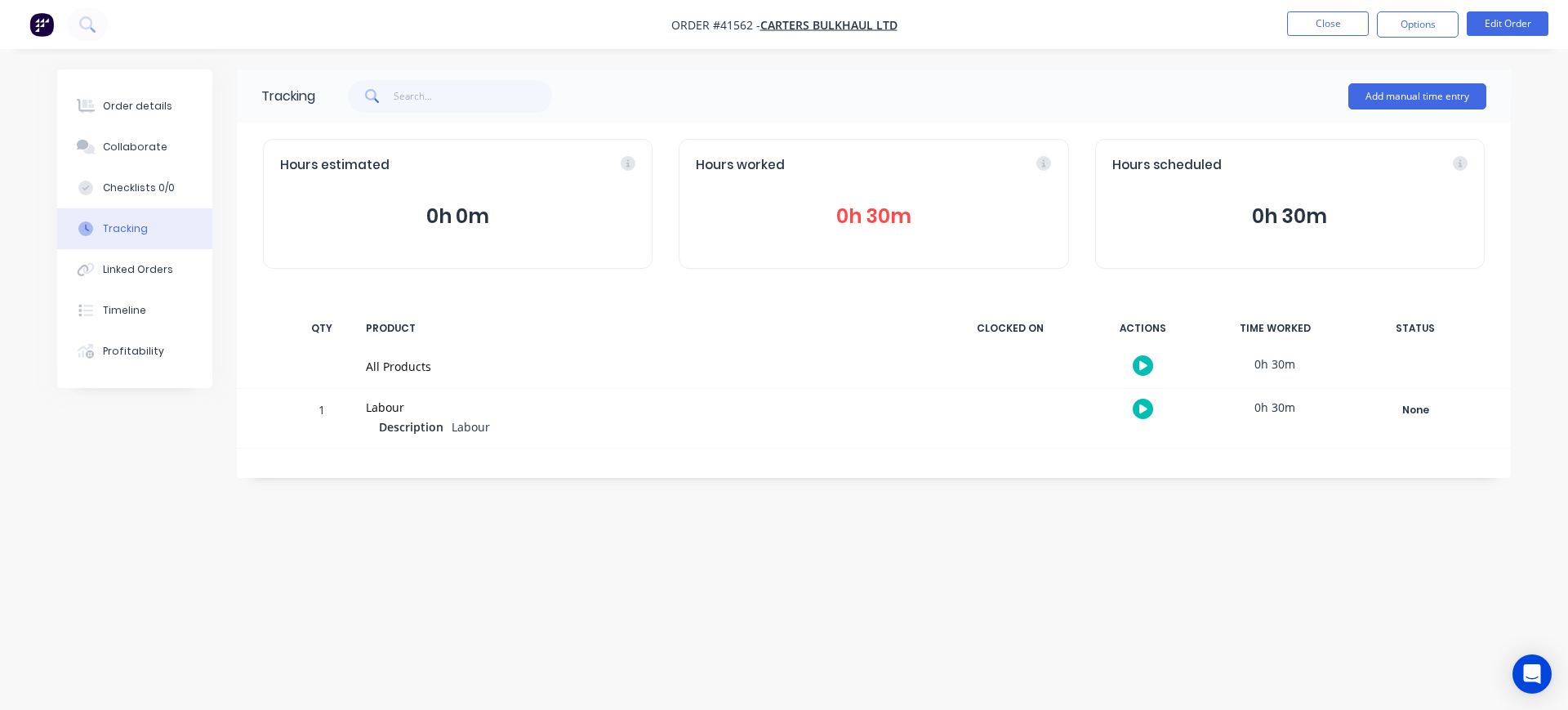
click at [914, 218] on button "0h 30m" at bounding box center [873, 217] width 356 height 31
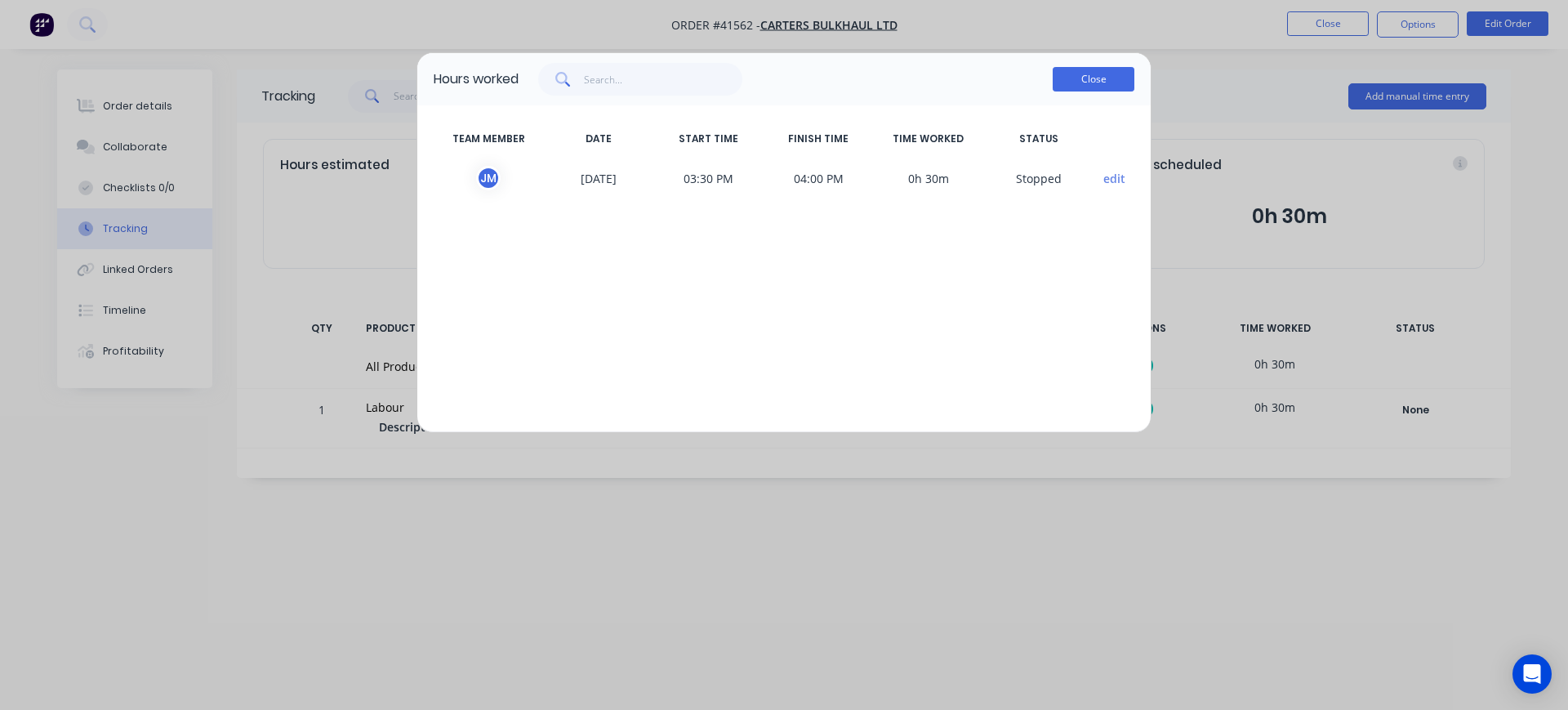
click at [1090, 83] on button "Close" at bounding box center [1094, 79] width 82 height 25
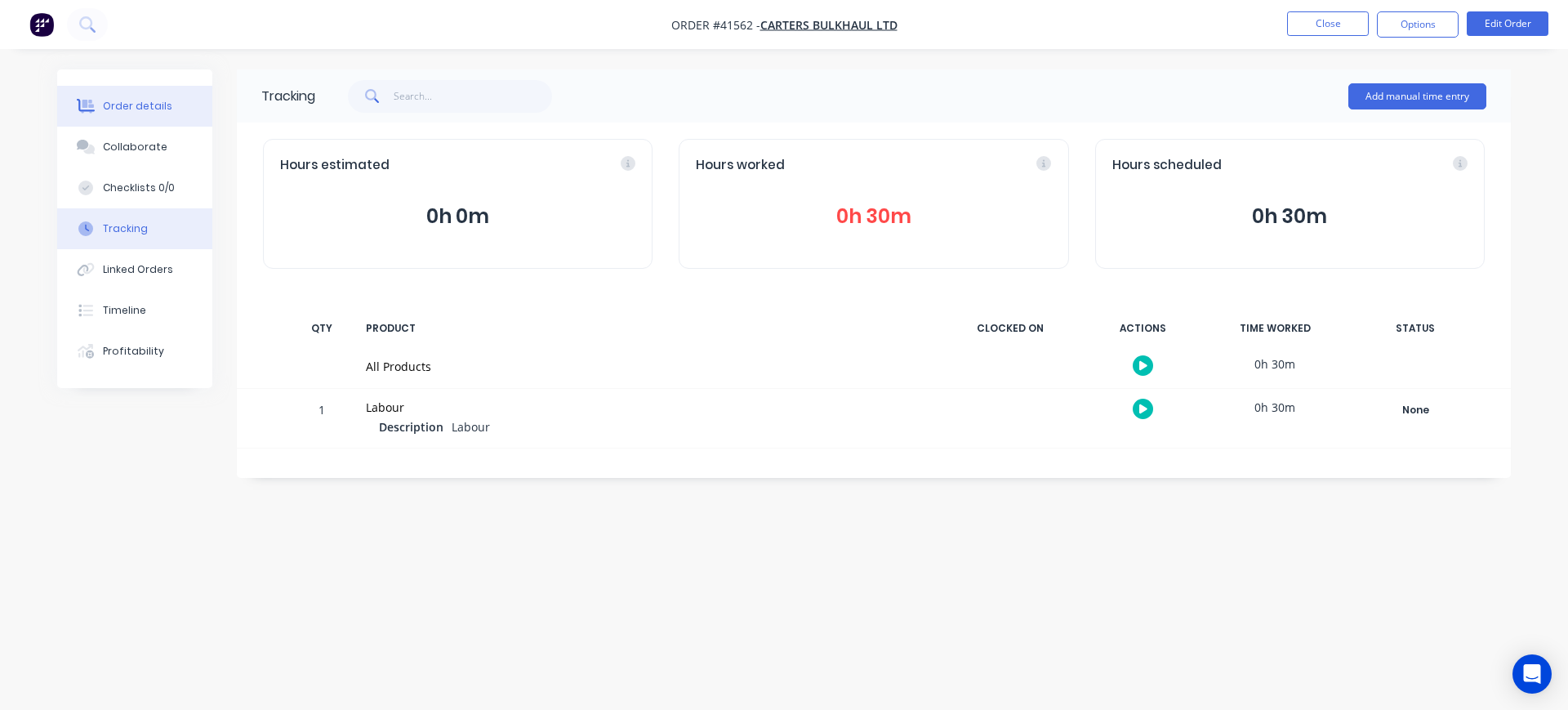
click at [129, 105] on div "Order details" at bounding box center [137, 106] width 69 height 15
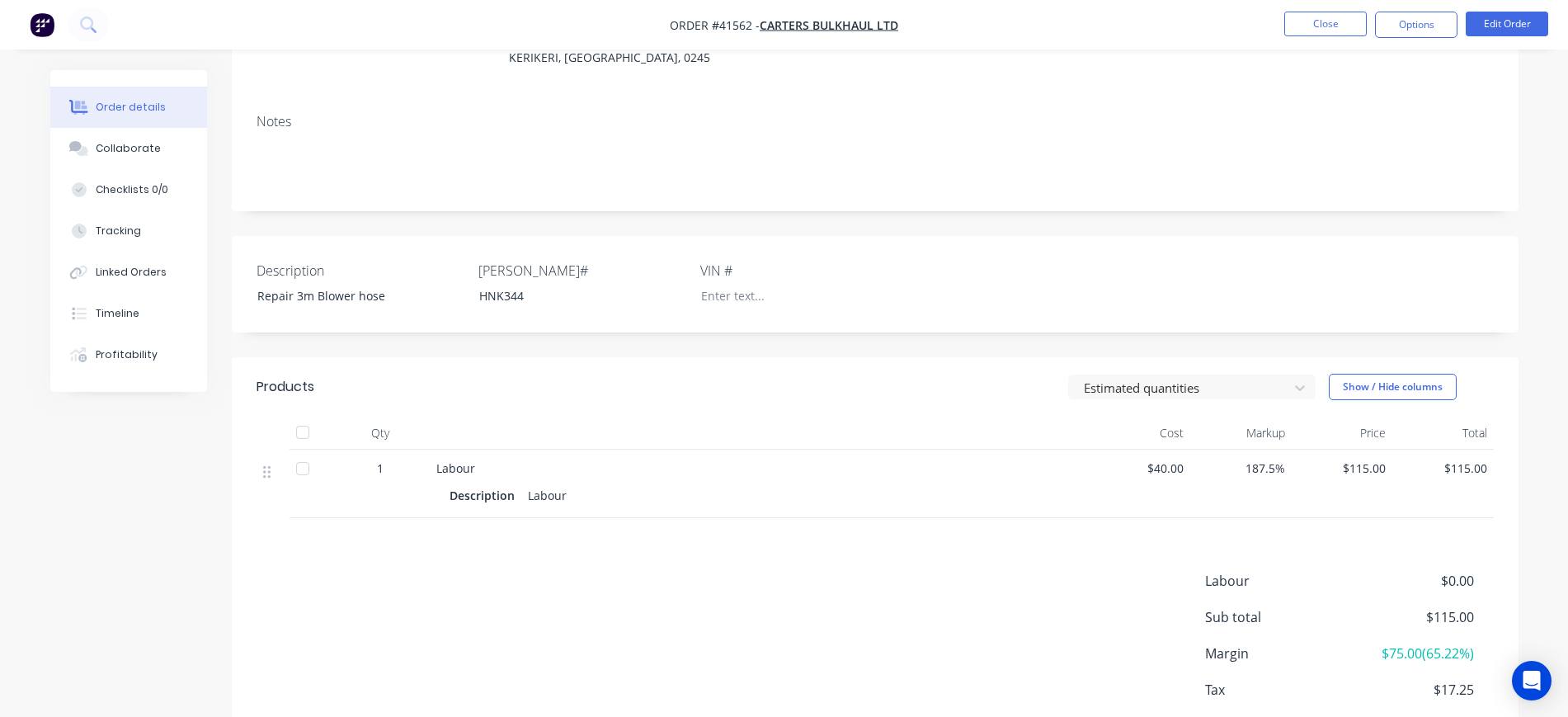
scroll to position [302, 0]
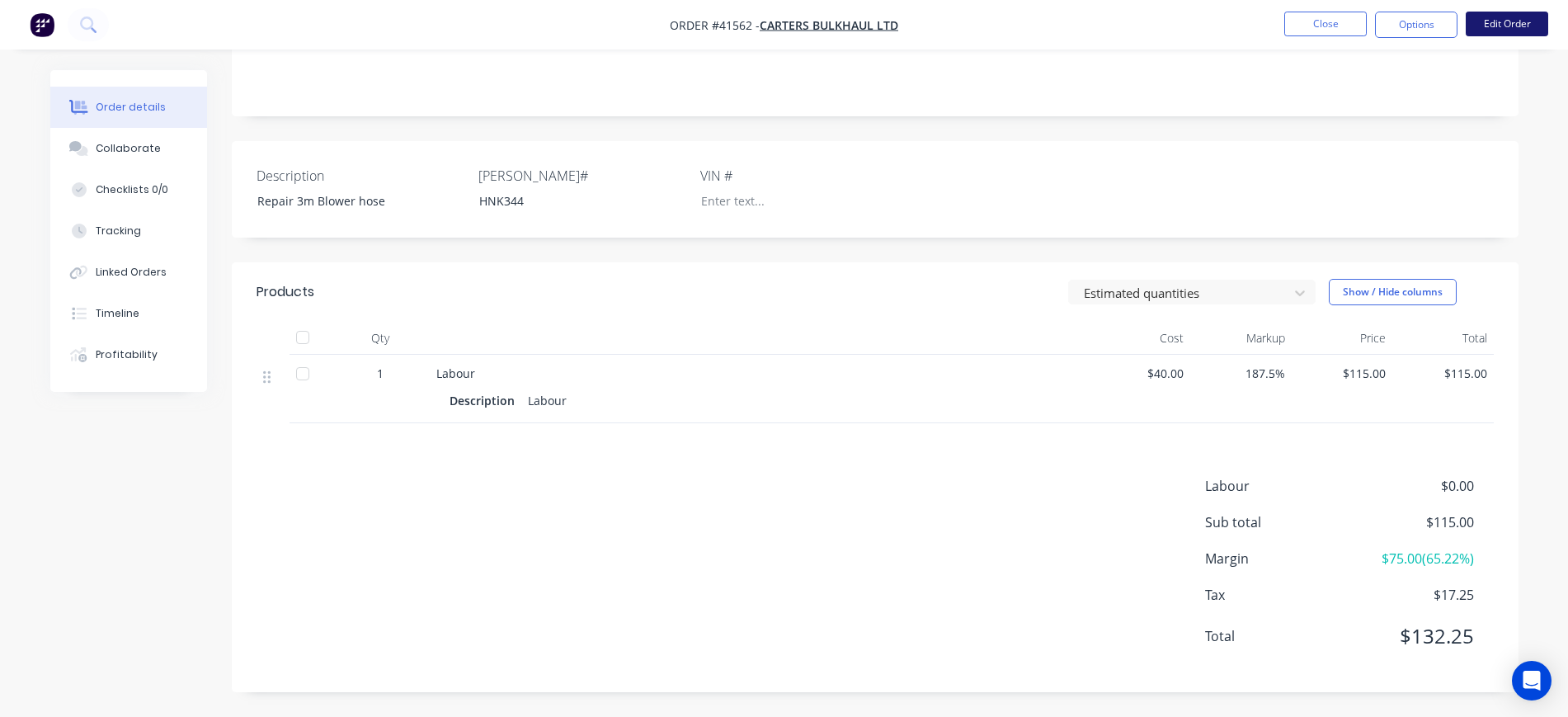
click at [1511, 21] on button "Edit Order" at bounding box center [1508, 24] width 83 height 25
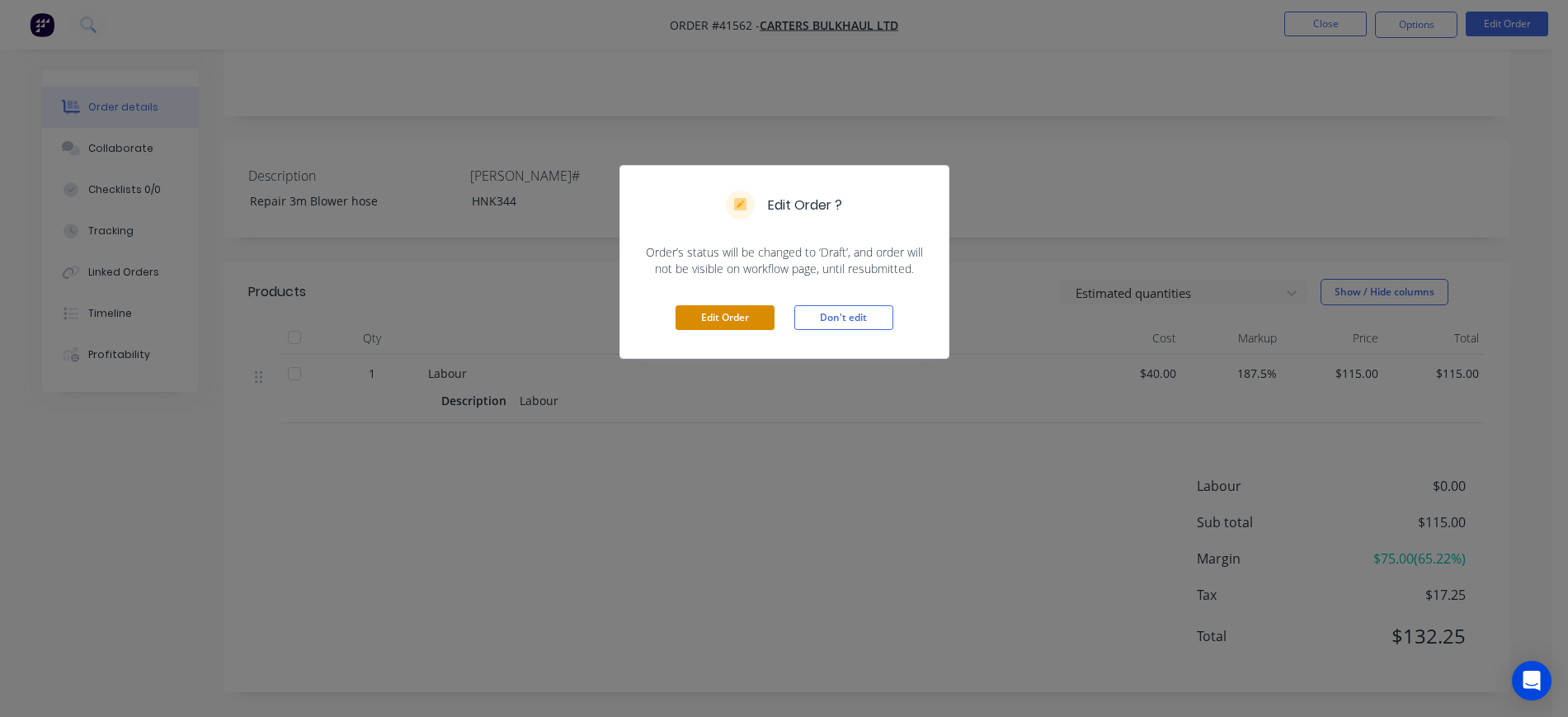
click at [708, 319] on button "Edit Order" at bounding box center [725, 318] width 99 height 25
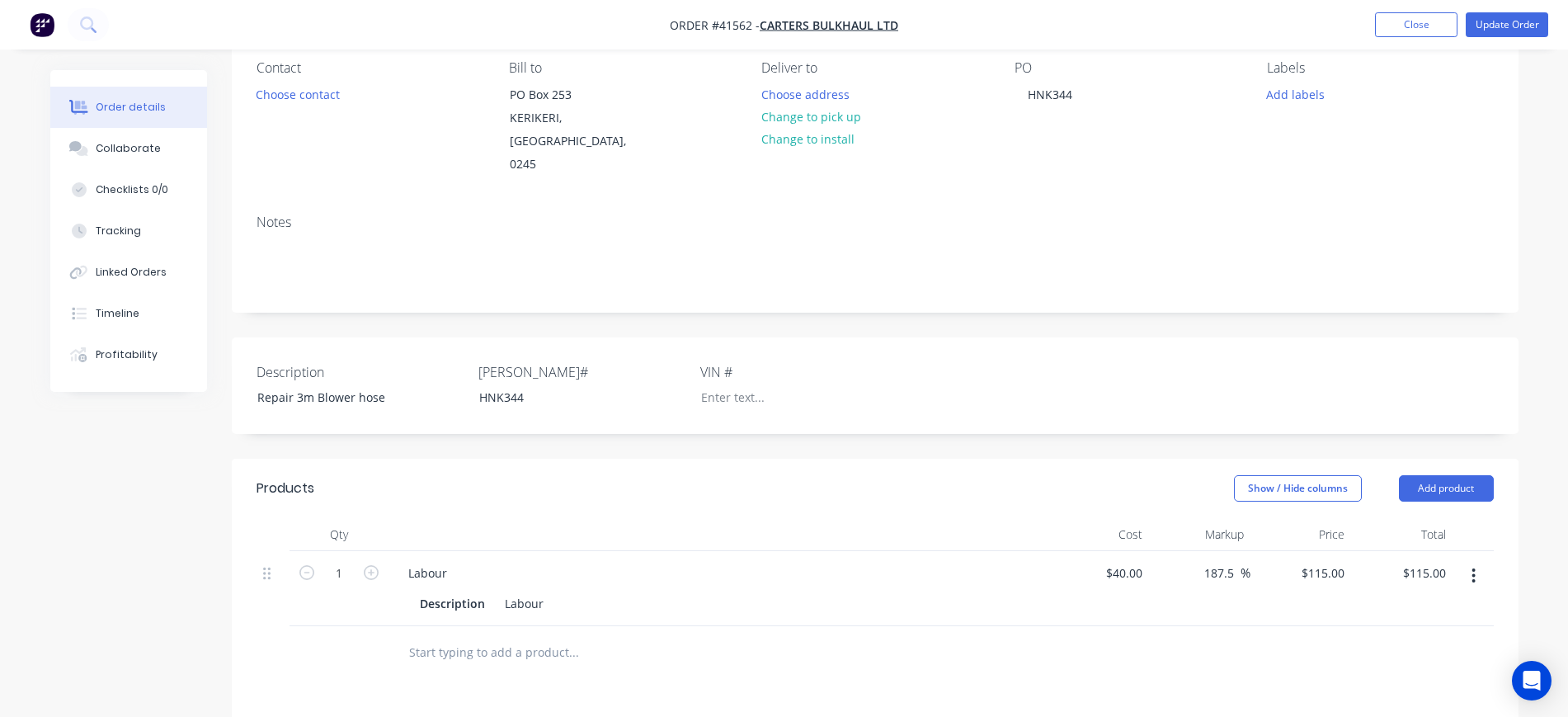
scroll to position [413, 0]
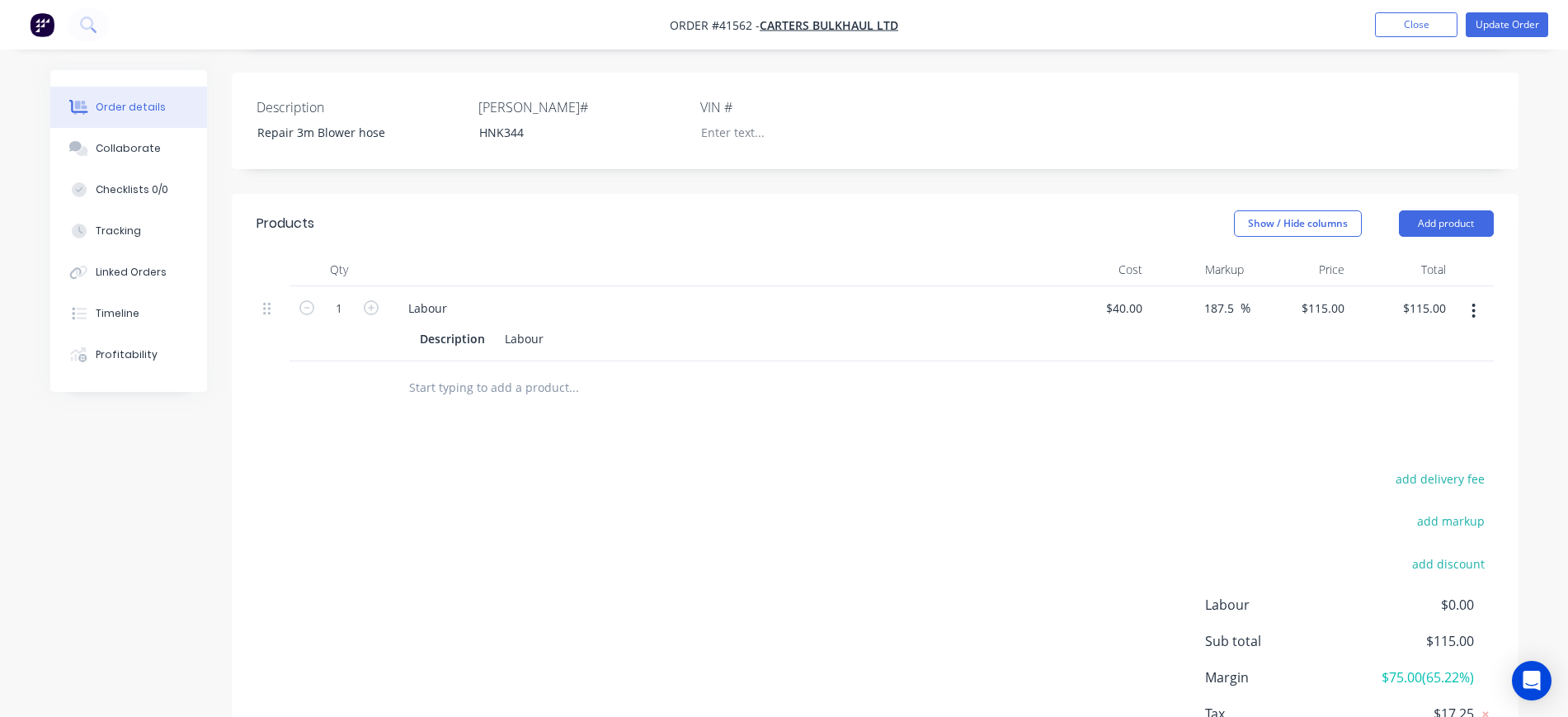
click at [495, 372] on input "text" at bounding box center [574, 388] width 330 height 33
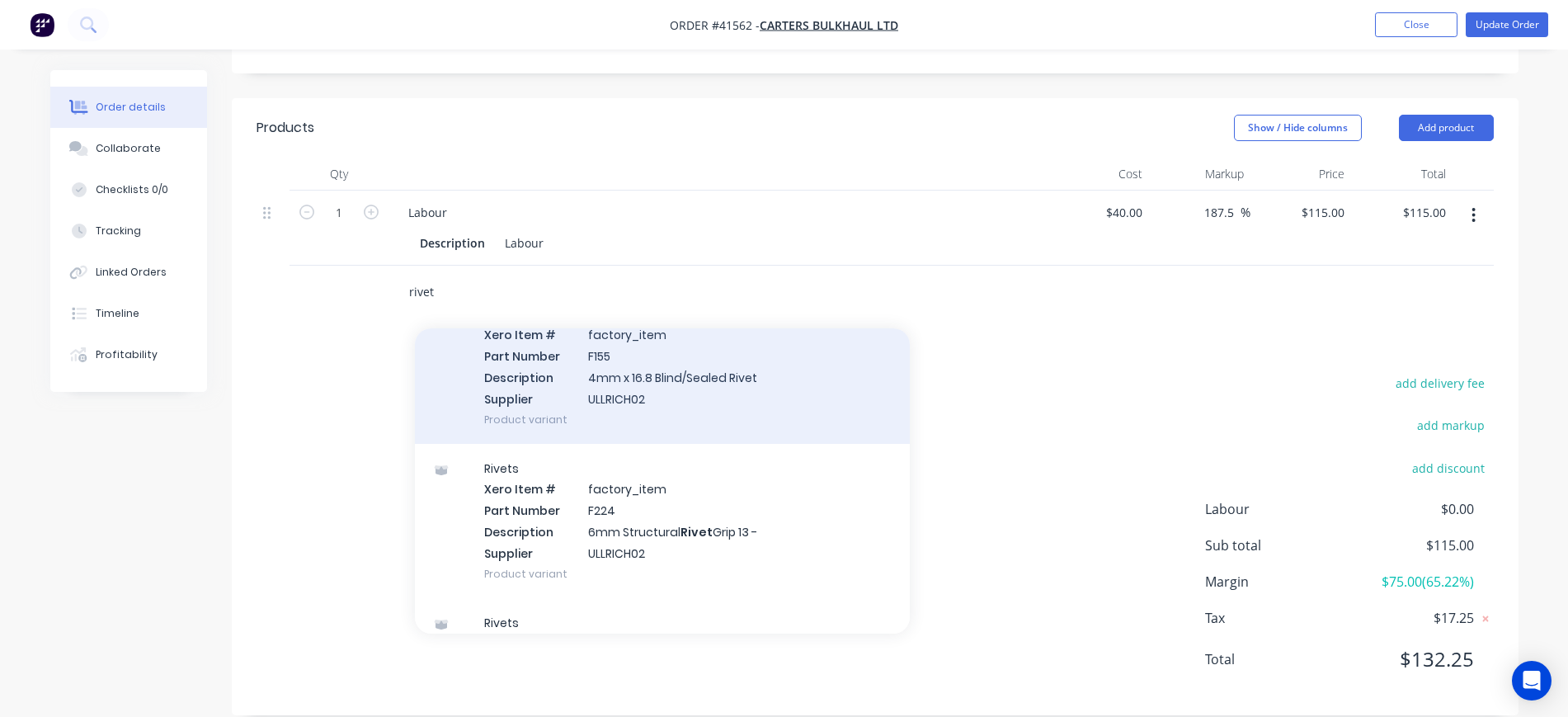
scroll to position [103, 0]
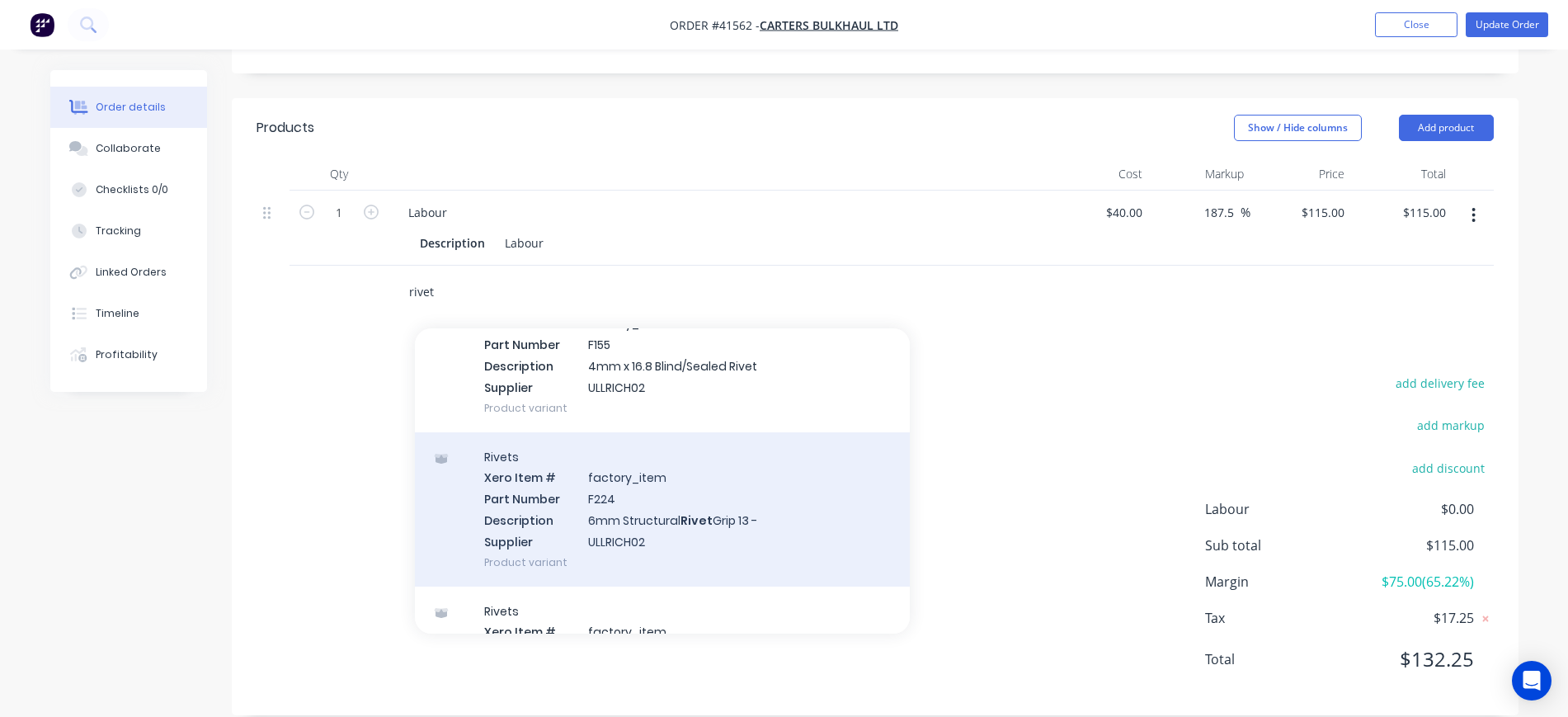
type input "rivet"
click at [685, 490] on div "Rivets Xero Item # factory_item Part Number F224 Description 6mm Structural Riv…" at bounding box center [663, 510] width 495 height 154
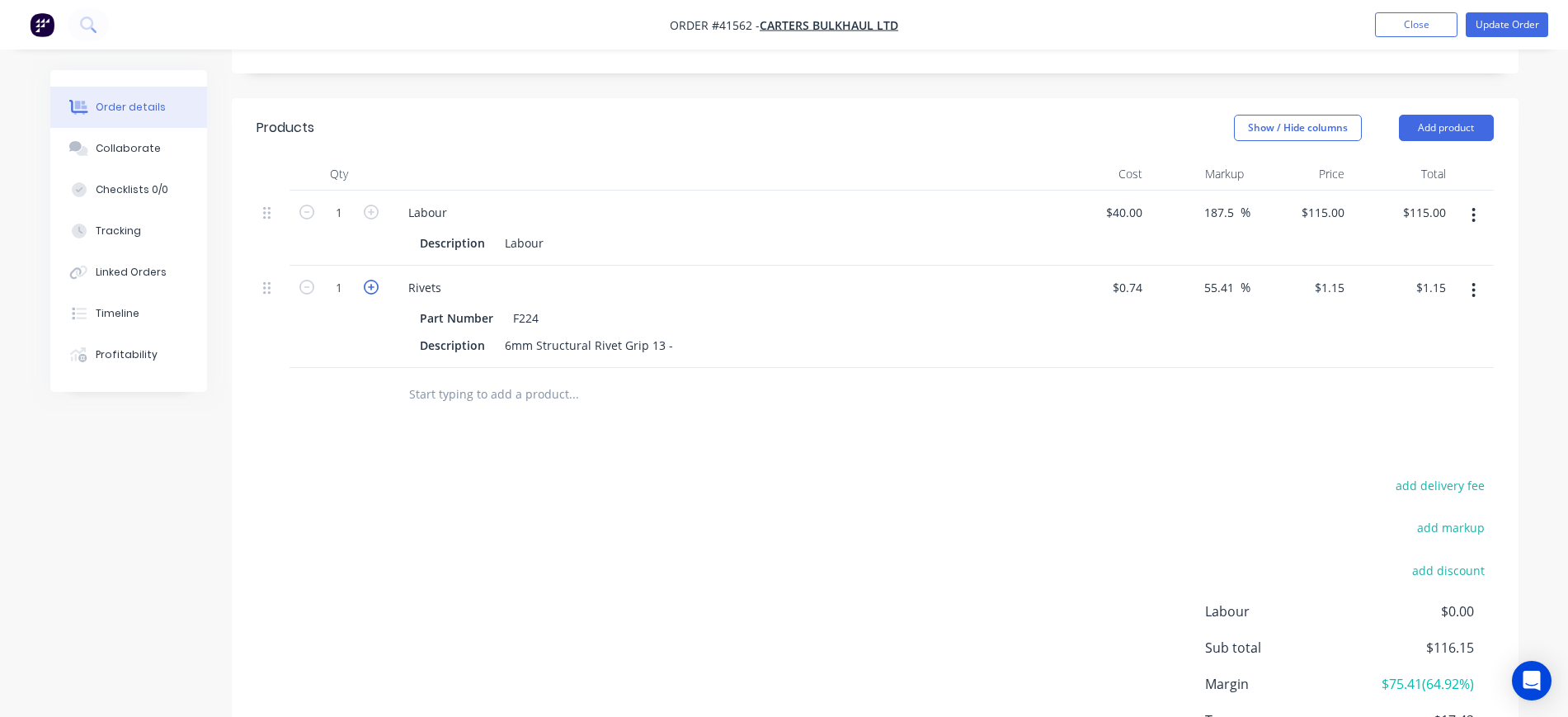
click at [365, 280] on icon "button" at bounding box center [372, 287] width 15 height 15
type input "2"
type input "$2.30"
click at [365, 280] on icon "button" at bounding box center [372, 287] width 15 height 15
type input "3"
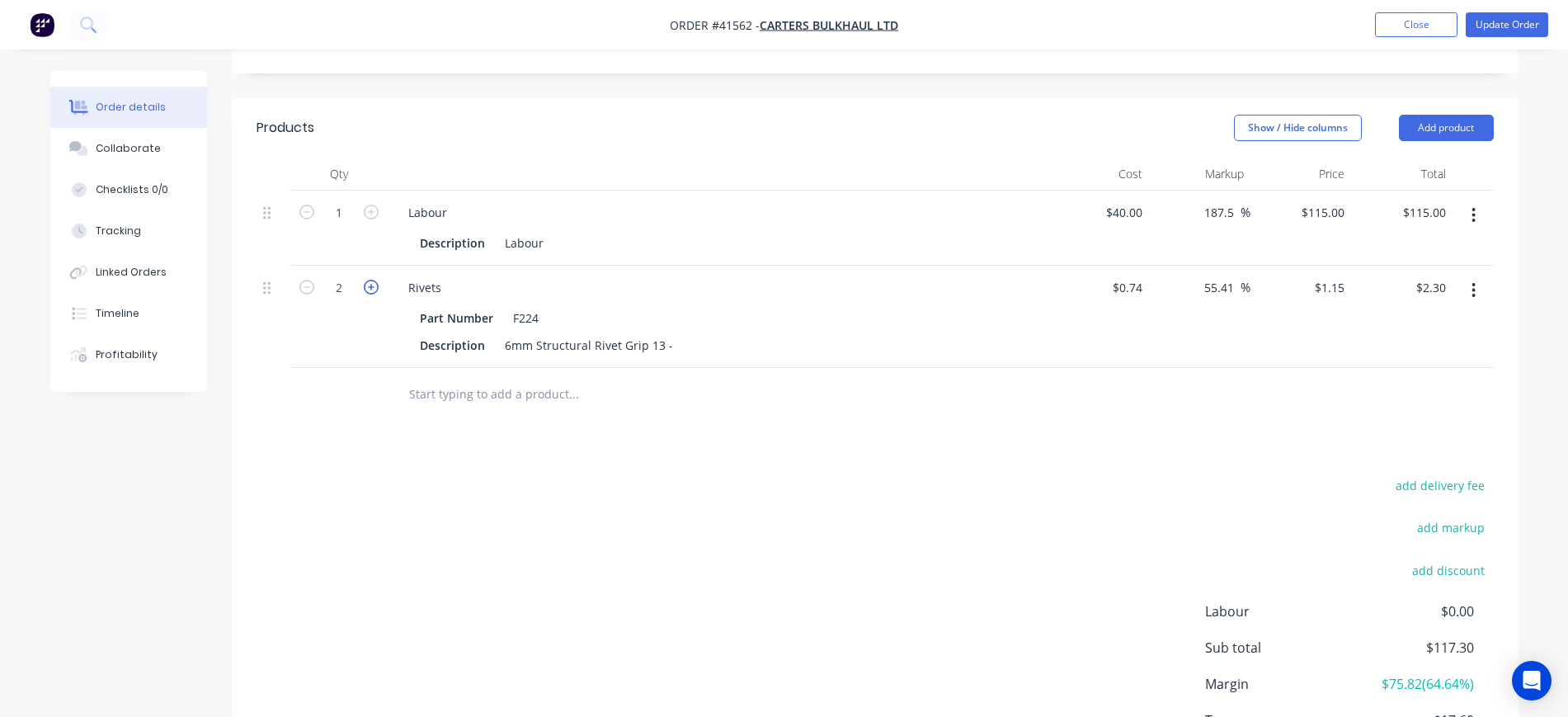
type input "$3.45"
click at [370, 280] on icon "button" at bounding box center [372, 287] width 15 height 15
type input "4"
type input "$4.60"
click at [370, 280] on icon "button" at bounding box center [372, 287] width 15 height 15
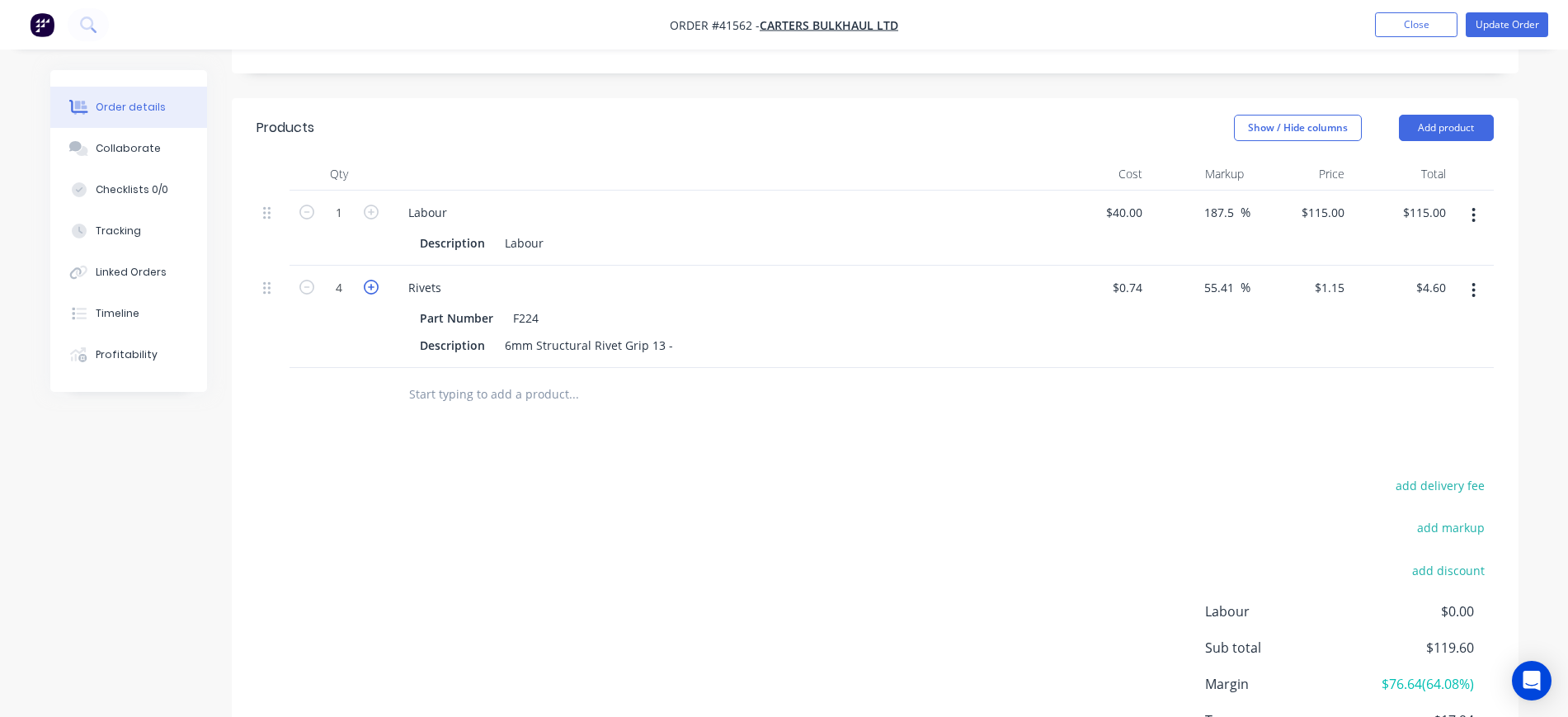
type input "5"
type input "$5.75"
click at [370, 280] on icon "button" at bounding box center [372, 287] width 15 height 15
type input "6"
type input "$6.90"
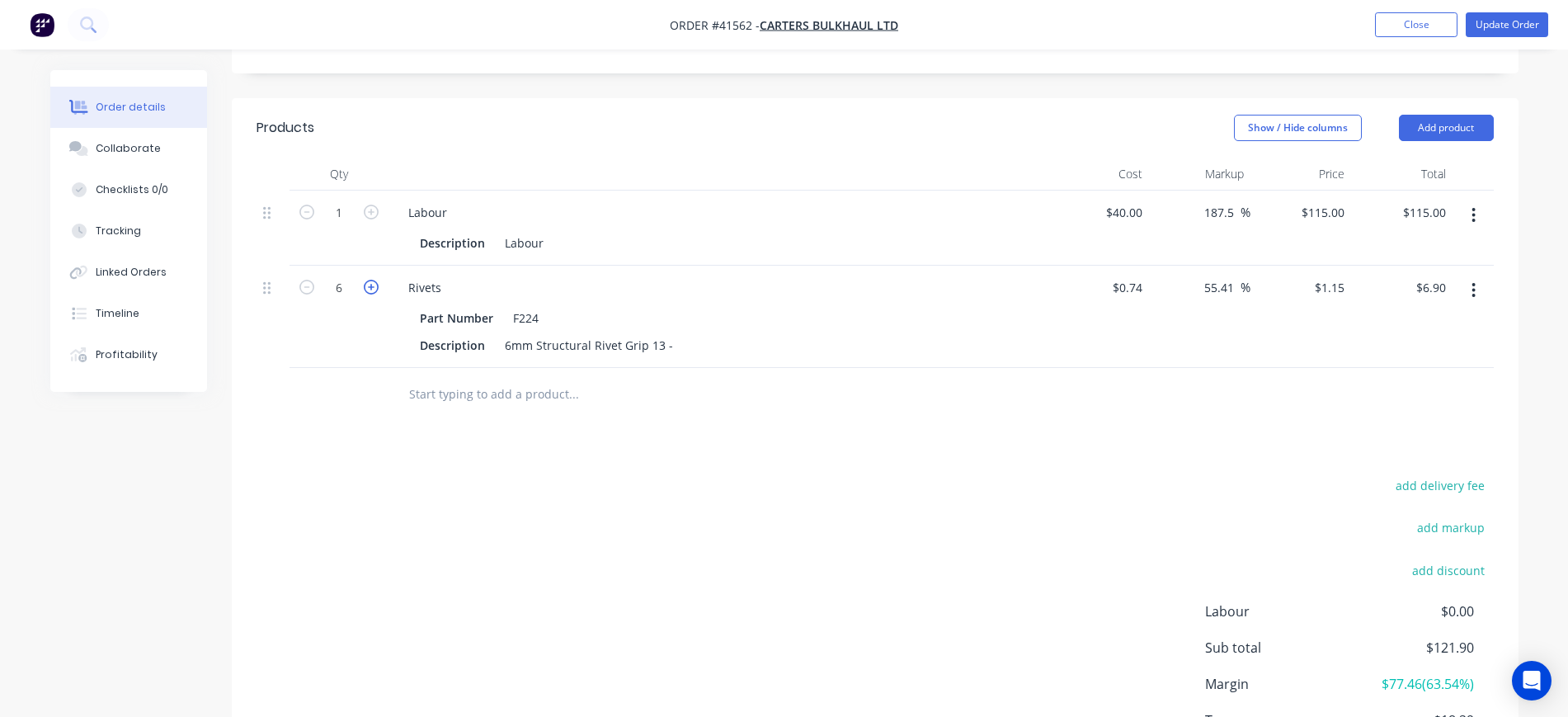
click at [370, 280] on icon "button" at bounding box center [372, 287] width 15 height 15
type input "7"
type input "$8.05"
click at [370, 280] on icon "button" at bounding box center [372, 287] width 15 height 15
type input "8"
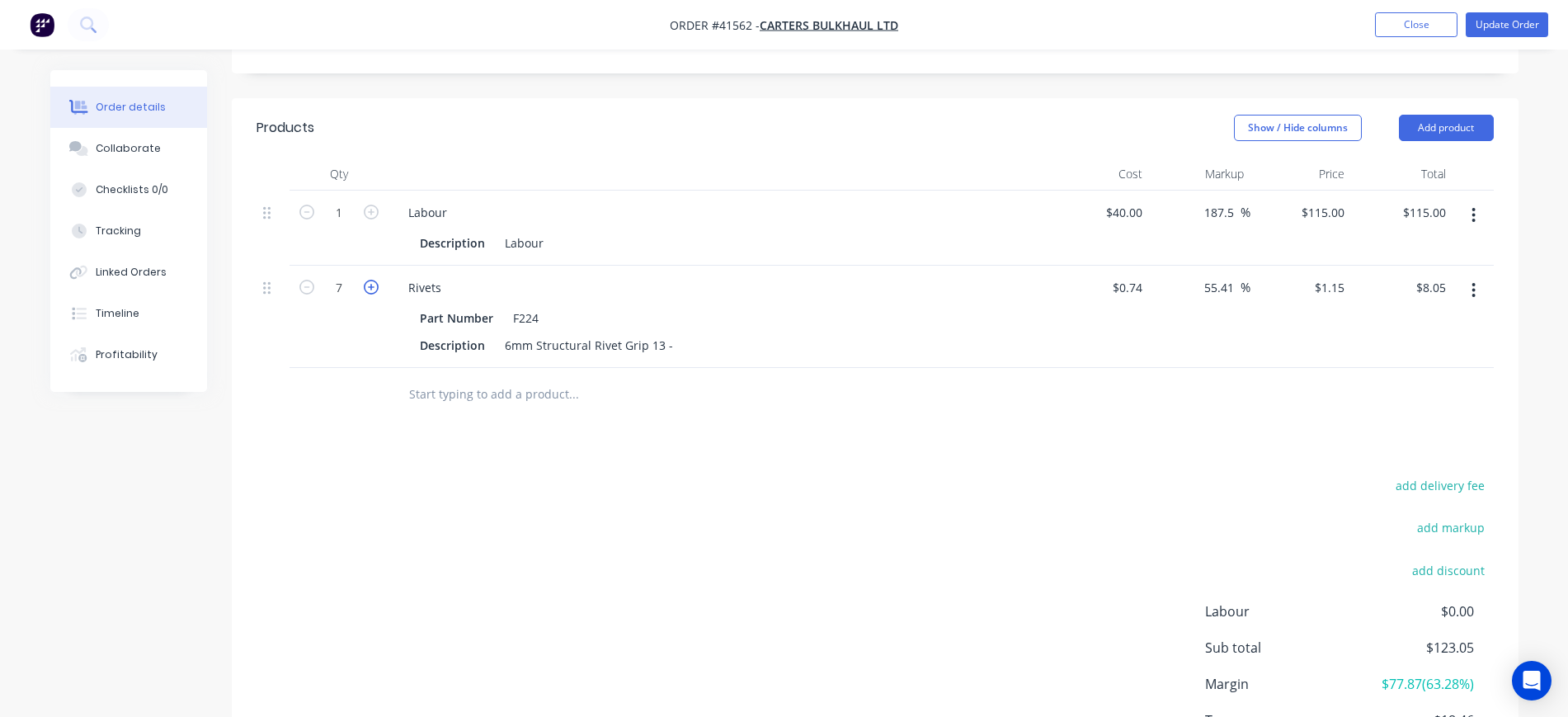
type input "$9.20"
click at [474, 378] on input "text" at bounding box center [574, 395] width 330 height 33
click at [508, 378] on input "text" at bounding box center [574, 395] width 330 height 33
type input "S"
type input "M"
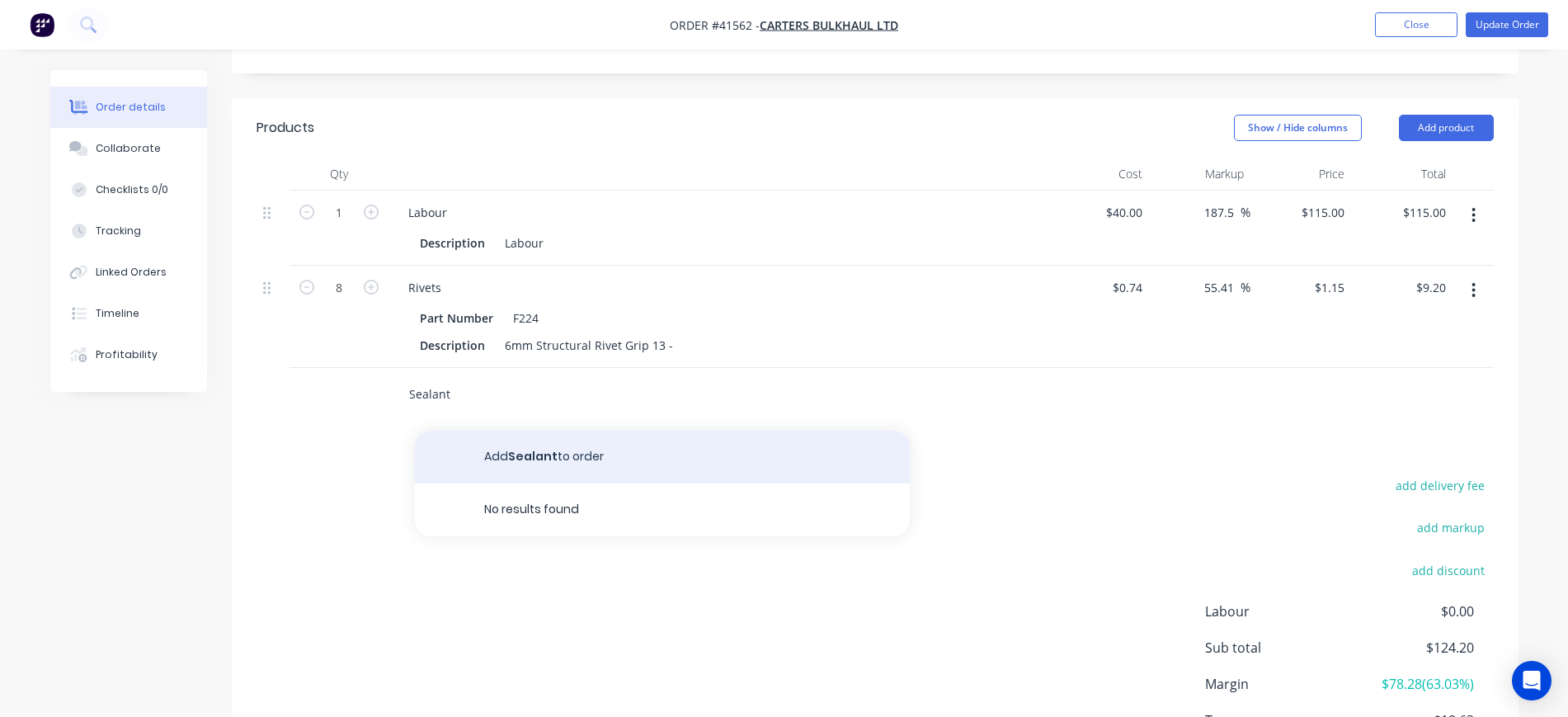
type input "Sealant"
click at [535, 438] on button "Add Sealant to order" at bounding box center [663, 458] width 495 height 53
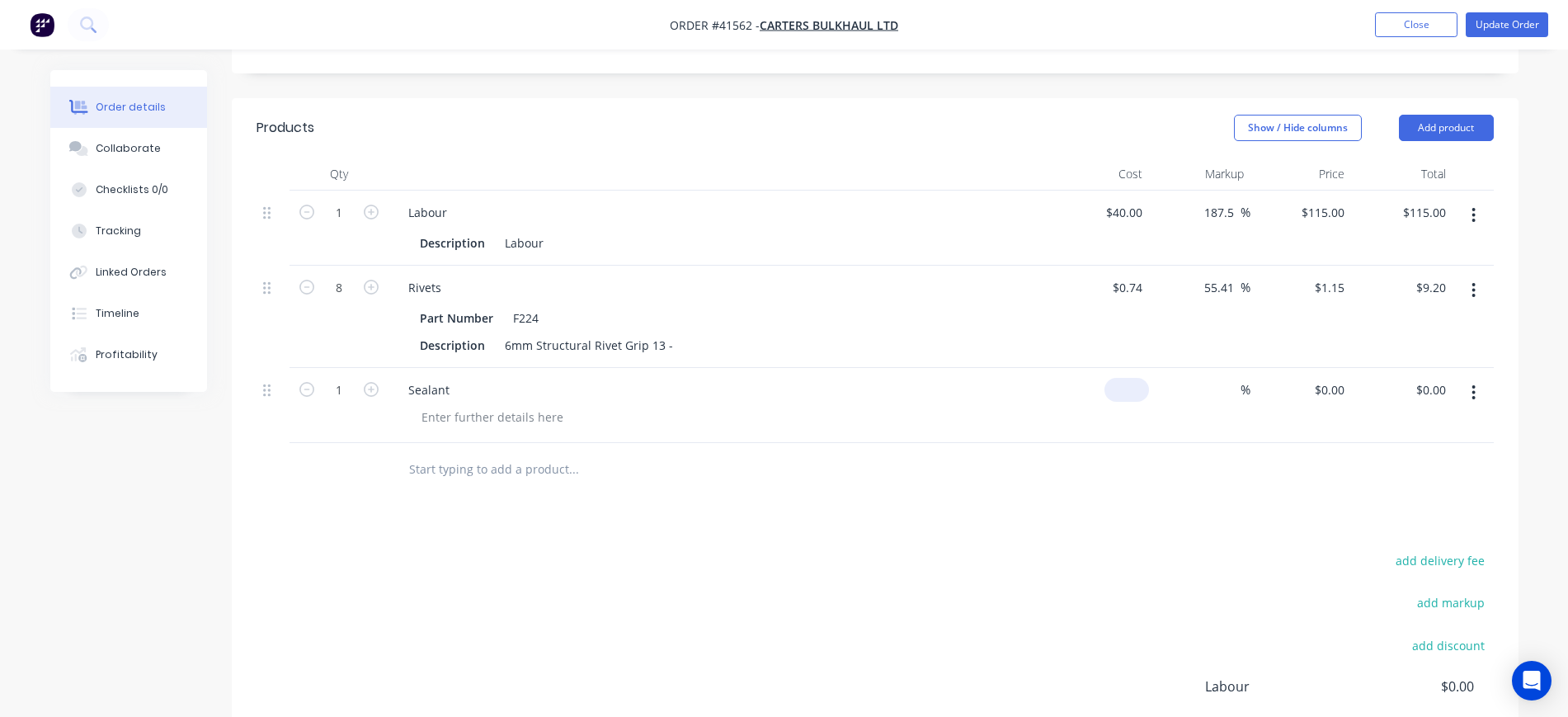
click at [1125, 376] on div "$0.00" at bounding box center [1099, 406] width 102 height 75
type input "$5.00"
type input "100"
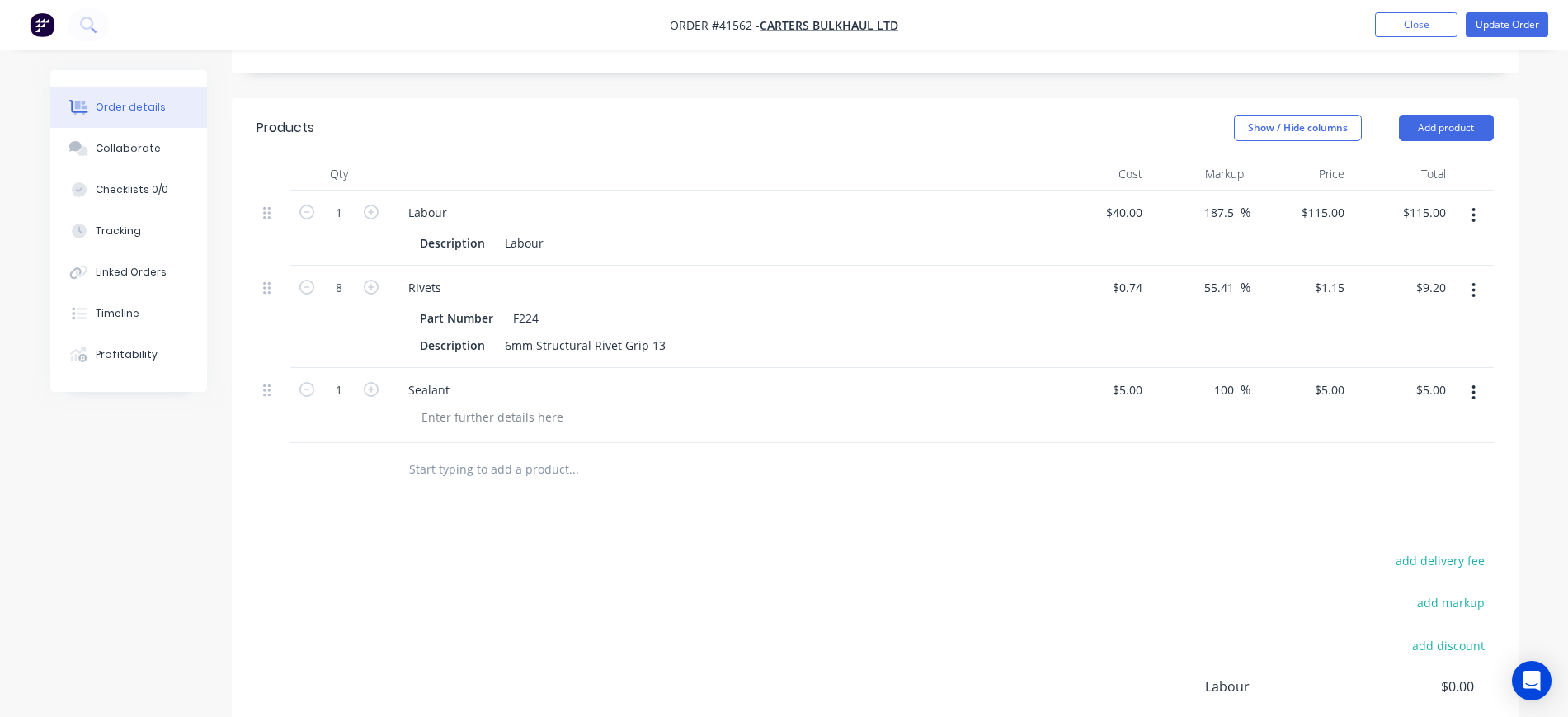
type input "$10.00"
drag, startPoint x: 887, startPoint y: 489, endPoint x: 675, endPoint y: 430, distance: 220.1
click at [885, 489] on div "Products Show / Hide columns Add product Qty Cost Markup Price Total 1 Labour D…" at bounding box center [875, 496] width 1287 height 795
click at [452, 406] on div at bounding box center [493, 417] width 168 height 24
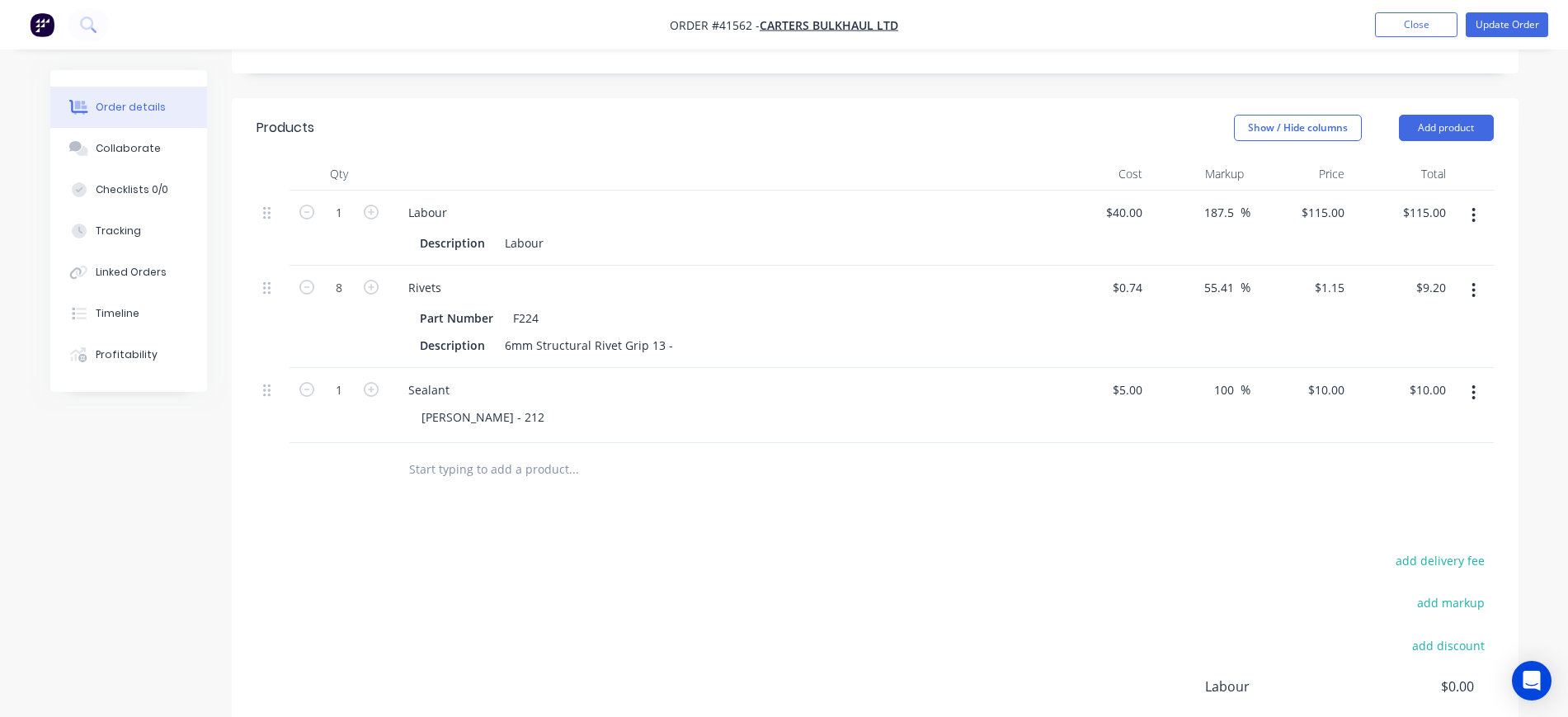
click at [890, 507] on div "Products Show / Hide columns Add product Qty Cost Markup Price Total 1 Labour D…" at bounding box center [875, 496] width 1287 height 795
click at [1507, 24] on button "Update Order" at bounding box center [1508, 25] width 83 height 25
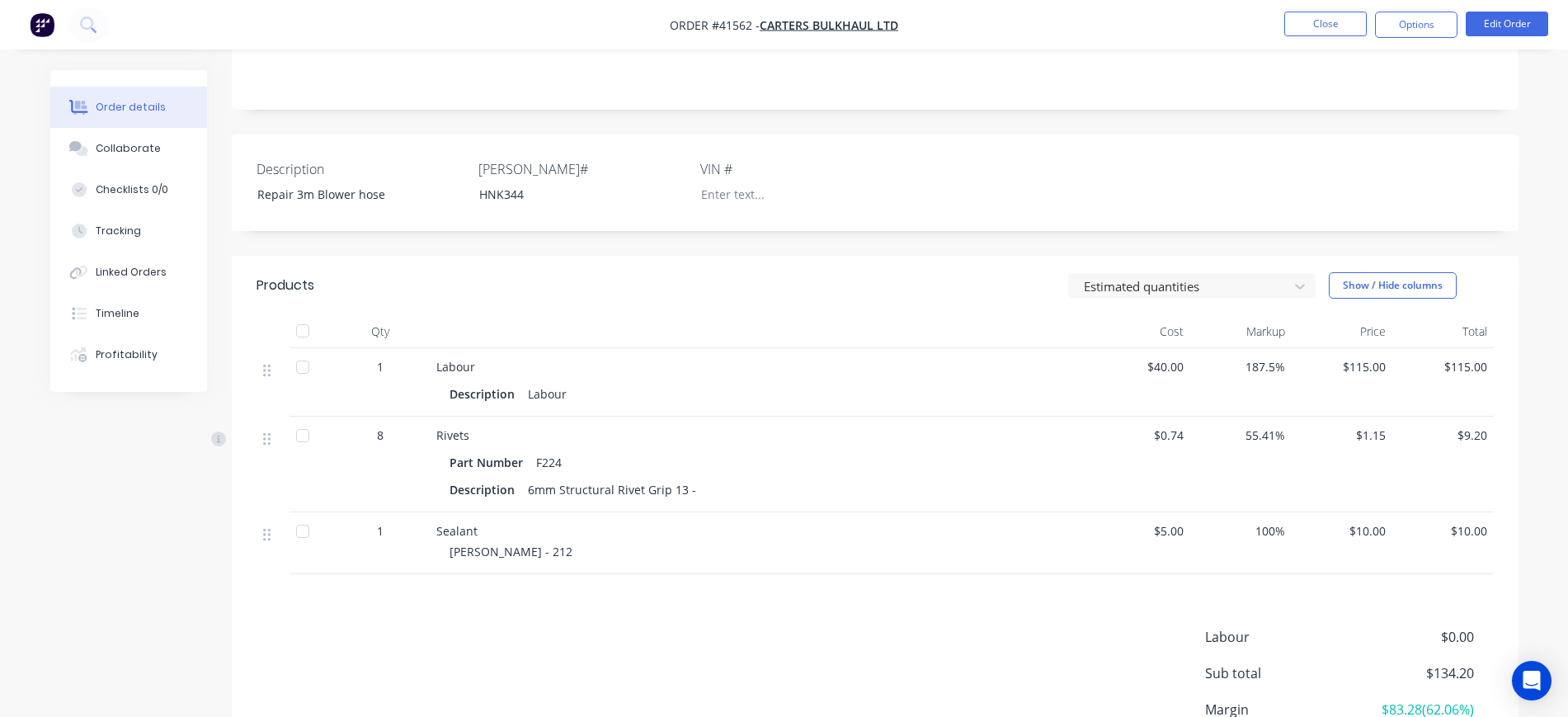
scroll to position [310, 0]
click at [1524, 19] on button "Edit Order" at bounding box center [1508, 24] width 83 height 25
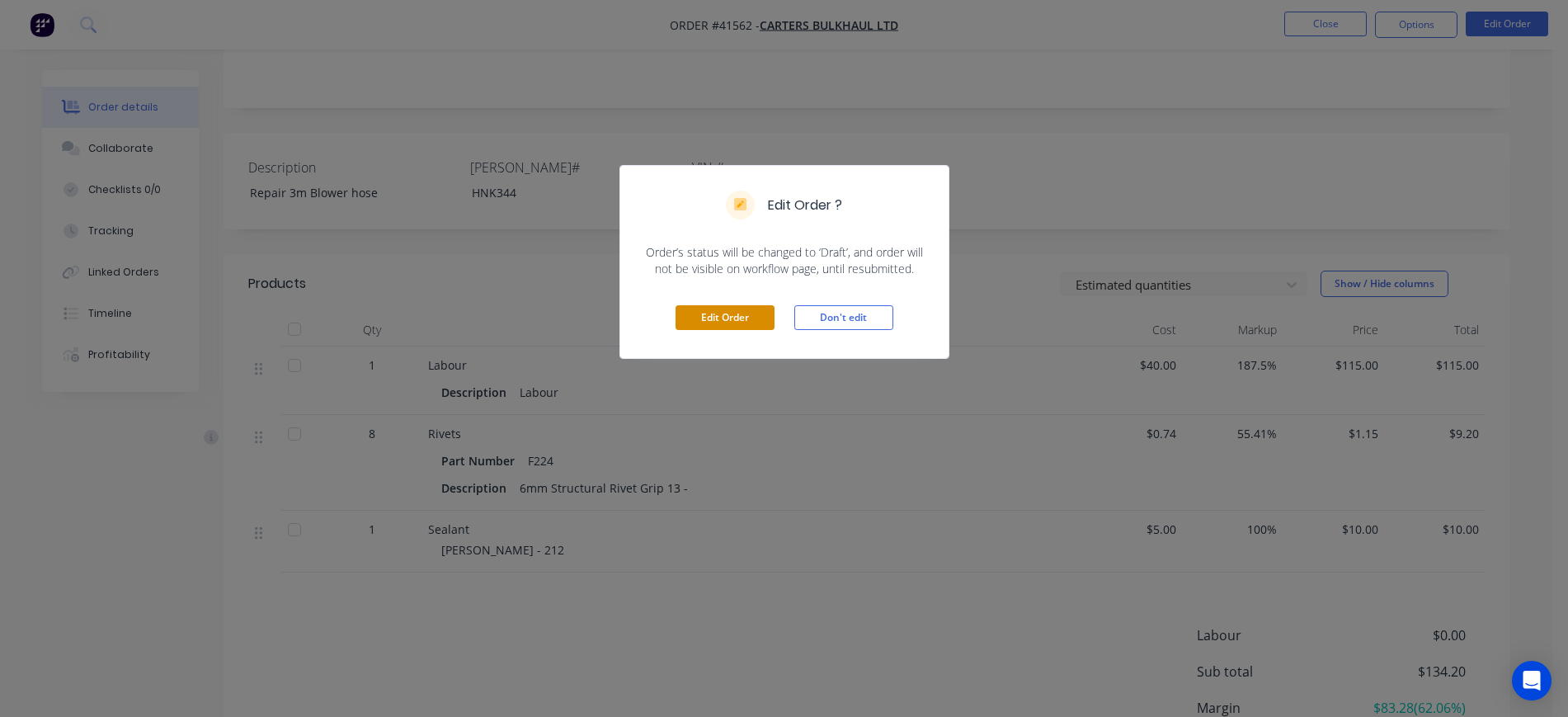
drag, startPoint x: 706, startPoint y: 333, endPoint x: 707, endPoint y: 321, distance: 12.0
click at [705, 330] on div "Edit Order Don't edit" at bounding box center [784, 318] width 329 height 81
click at [708, 316] on button "Edit Order" at bounding box center [725, 318] width 99 height 25
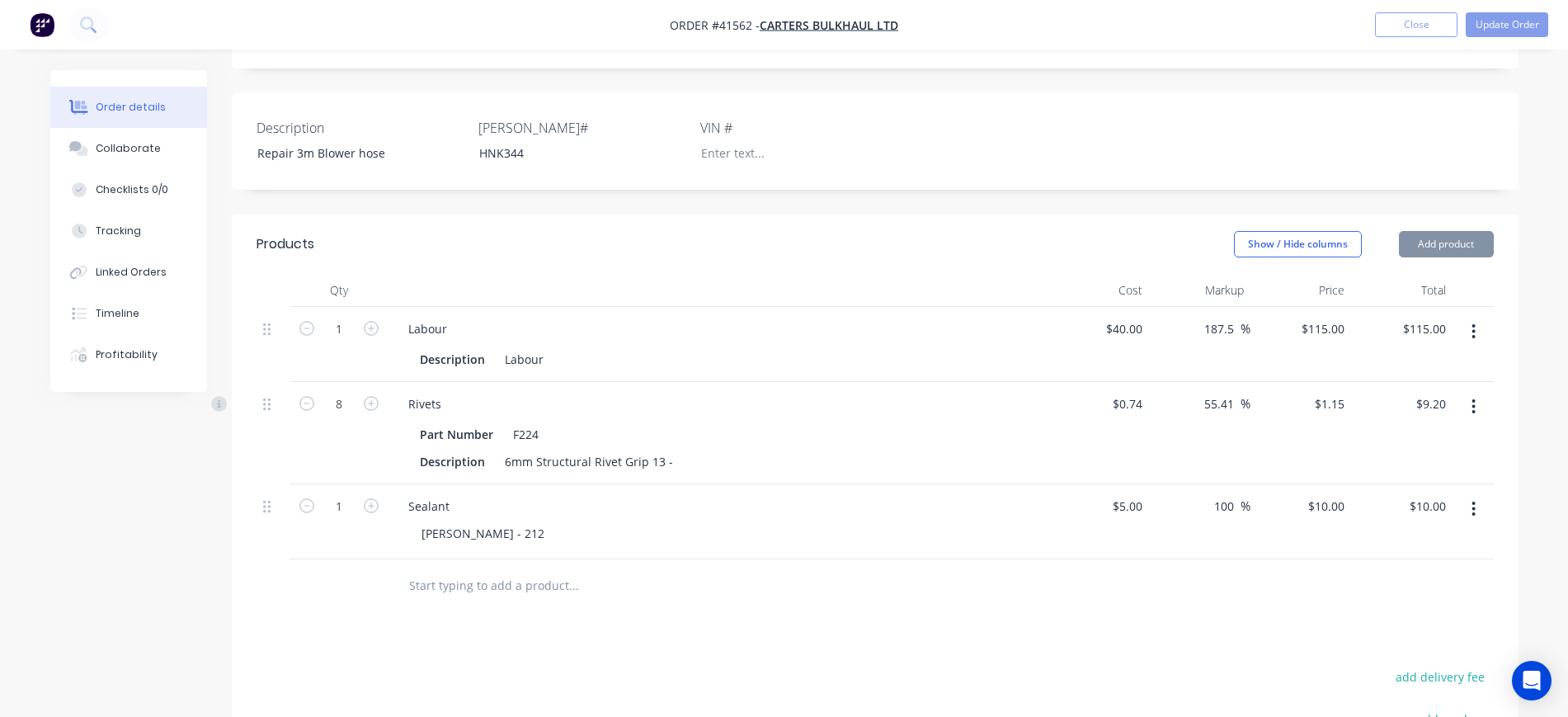
scroll to position [413, 0]
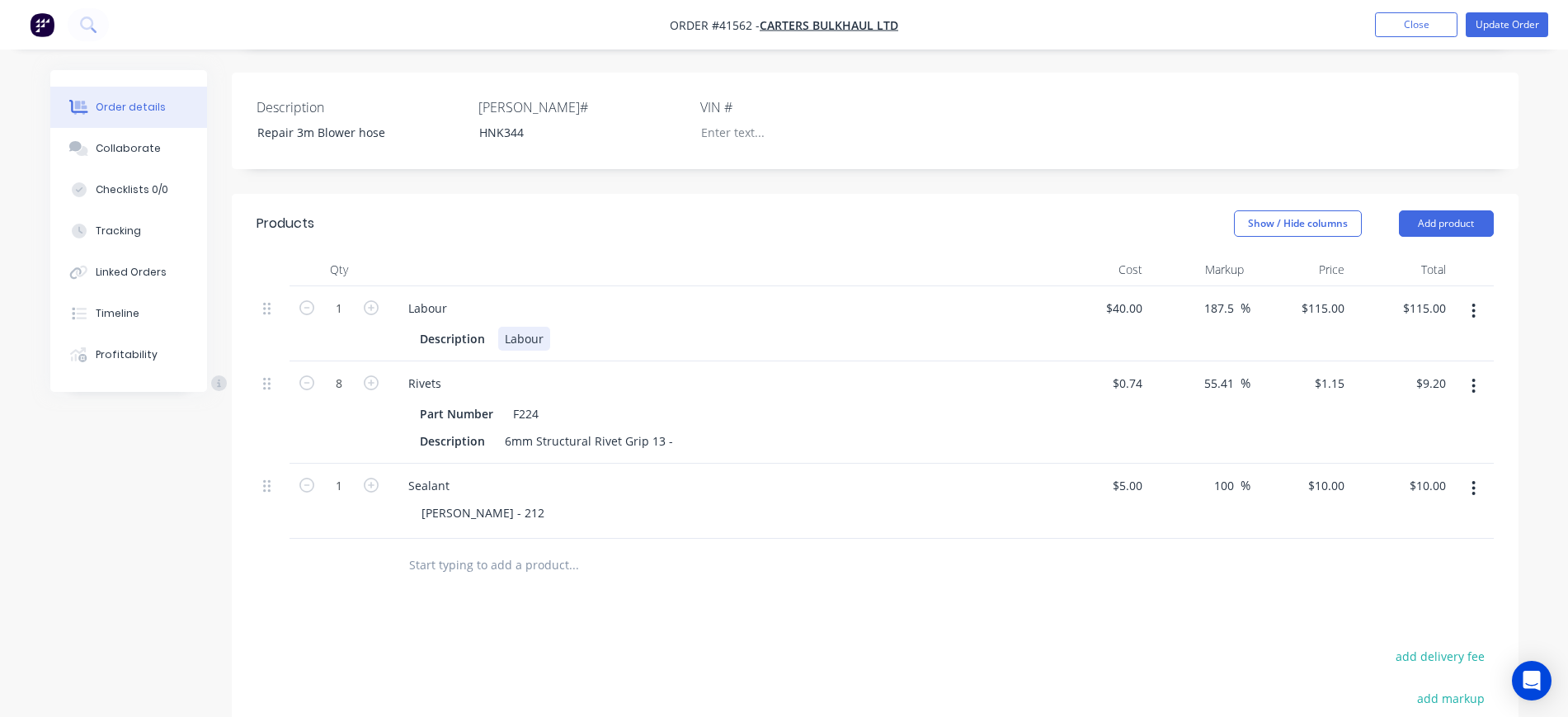
click at [535, 327] on div "Labour" at bounding box center [524, 339] width 52 height 24
drag, startPoint x: 544, startPoint y: 315, endPoint x: 469, endPoint y: 306, distance: 75.5
click at [471, 327] on div "Description Labour" at bounding box center [715, 339] width 604 height 24
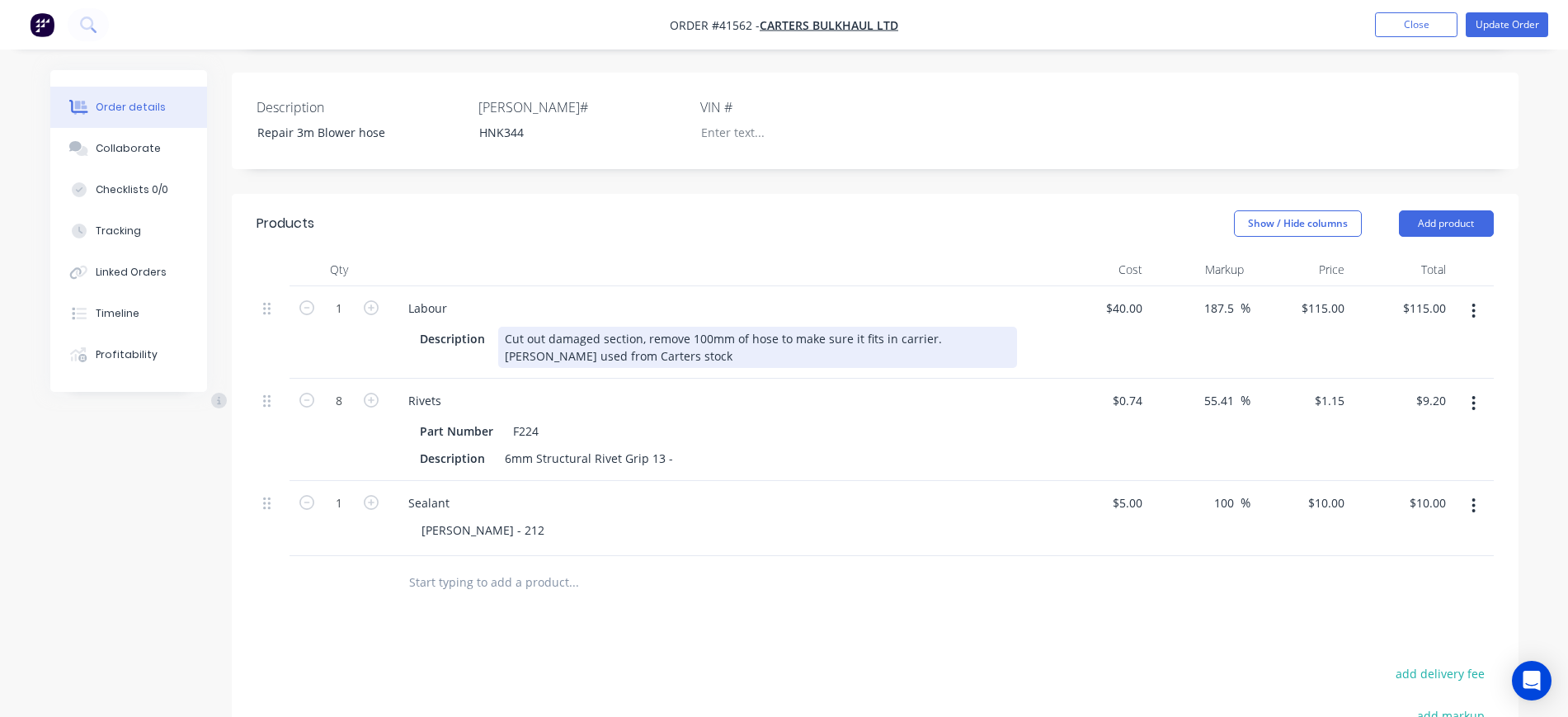
drag, startPoint x: 503, startPoint y: 311, endPoint x: 561, endPoint y: 295, distance: 60.2
click at [504, 327] on div "Cut out damaged section, remove 100mm of hose to make sure it fits in carrier. …" at bounding box center [758, 348] width 519 height 41
click at [940, 327] on div "- Cut out damaged section, remove 100mm of hose to make sure it fits in carrier…" at bounding box center [758, 348] width 519 height 41
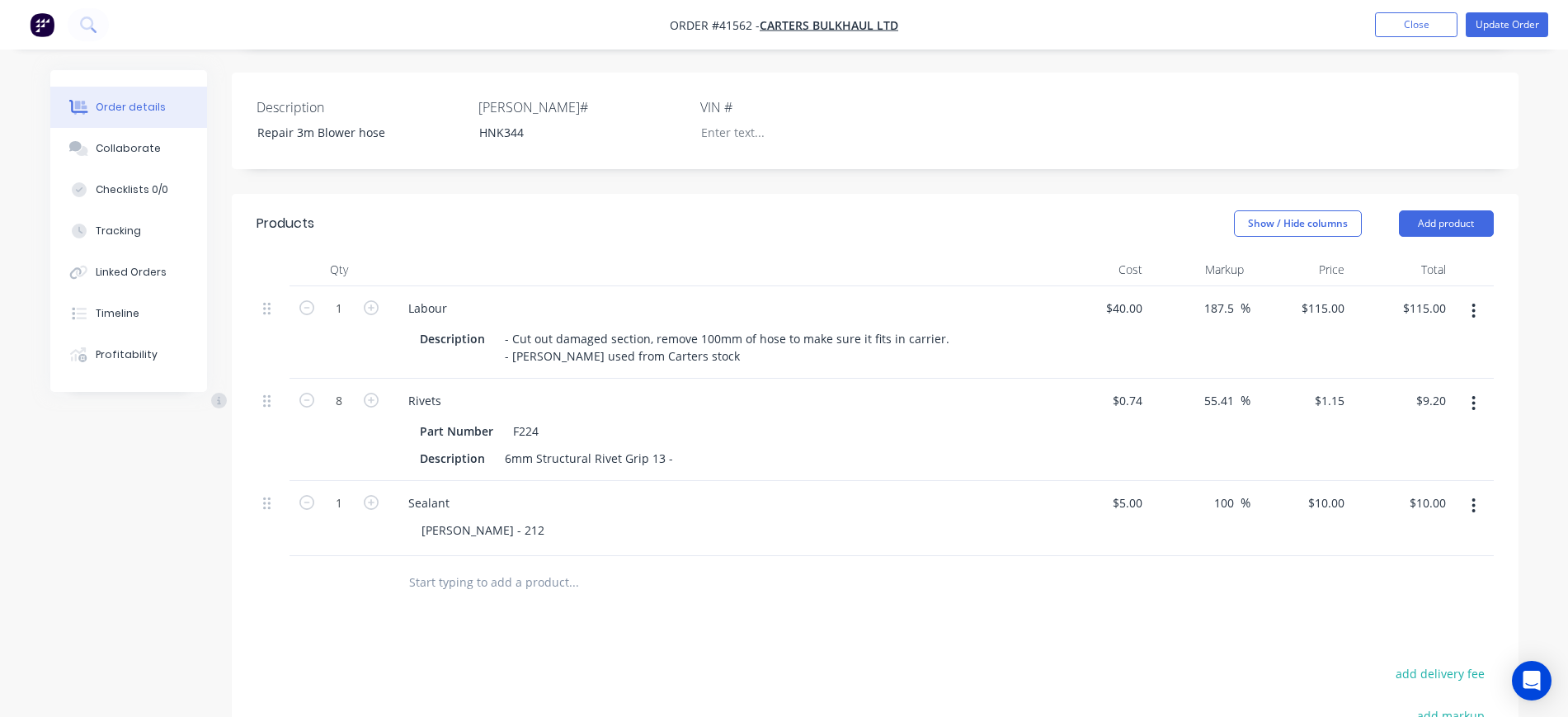
click at [851, 254] on div at bounding box center [718, 270] width 660 height 33
click at [1509, 18] on button "Update Order" at bounding box center [1508, 25] width 83 height 25
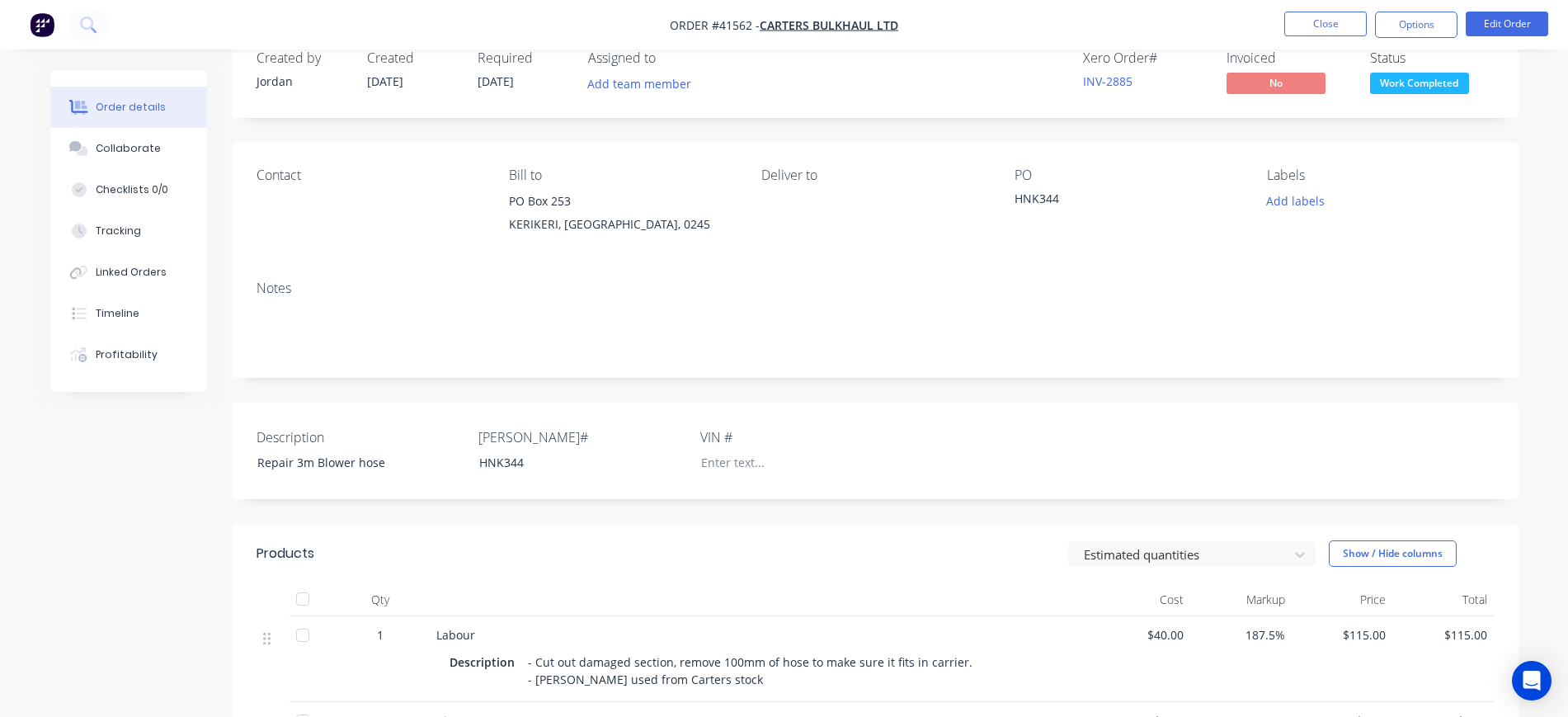
scroll to position [207, 0]
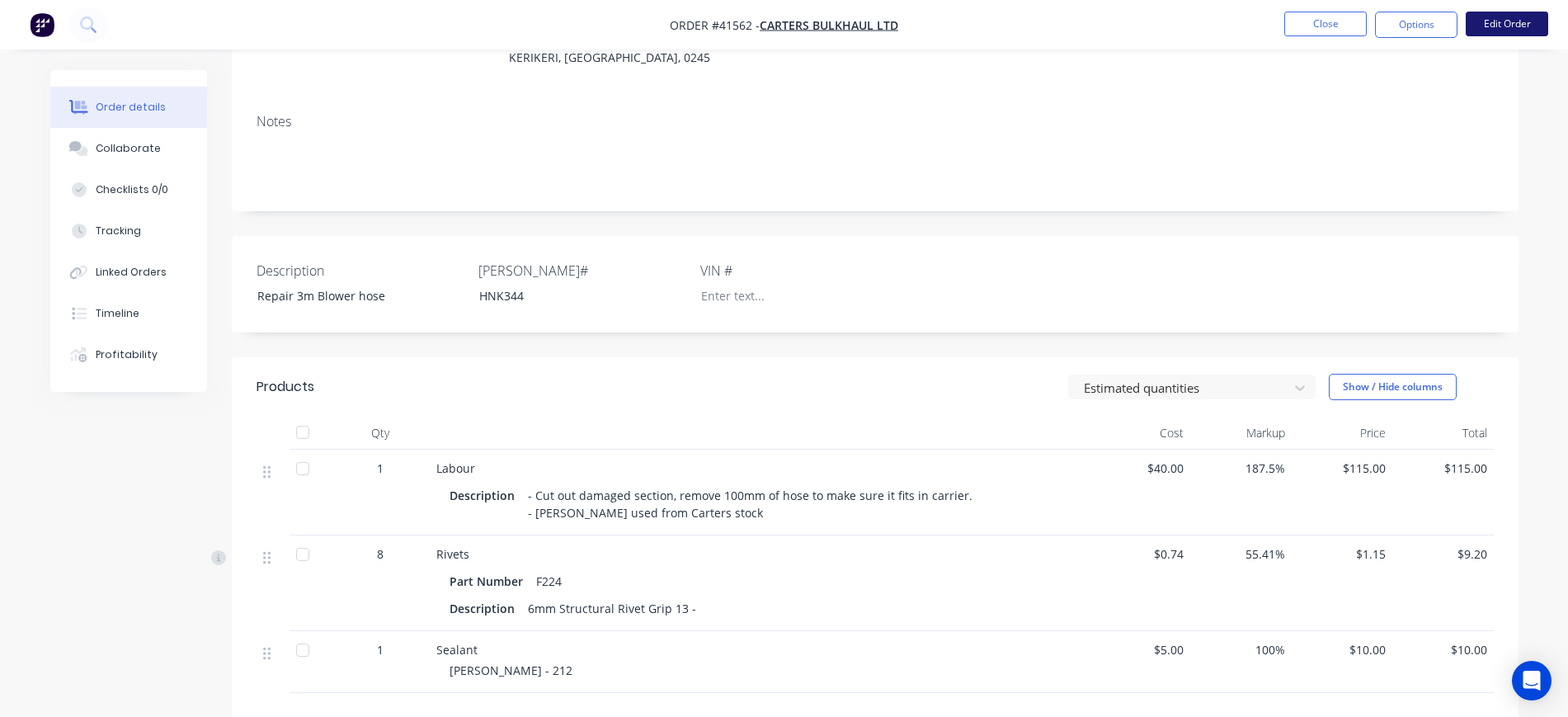
click at [1514, 34] on button "Edit Order" at bounding box center [1508, 24] width 83 height 25
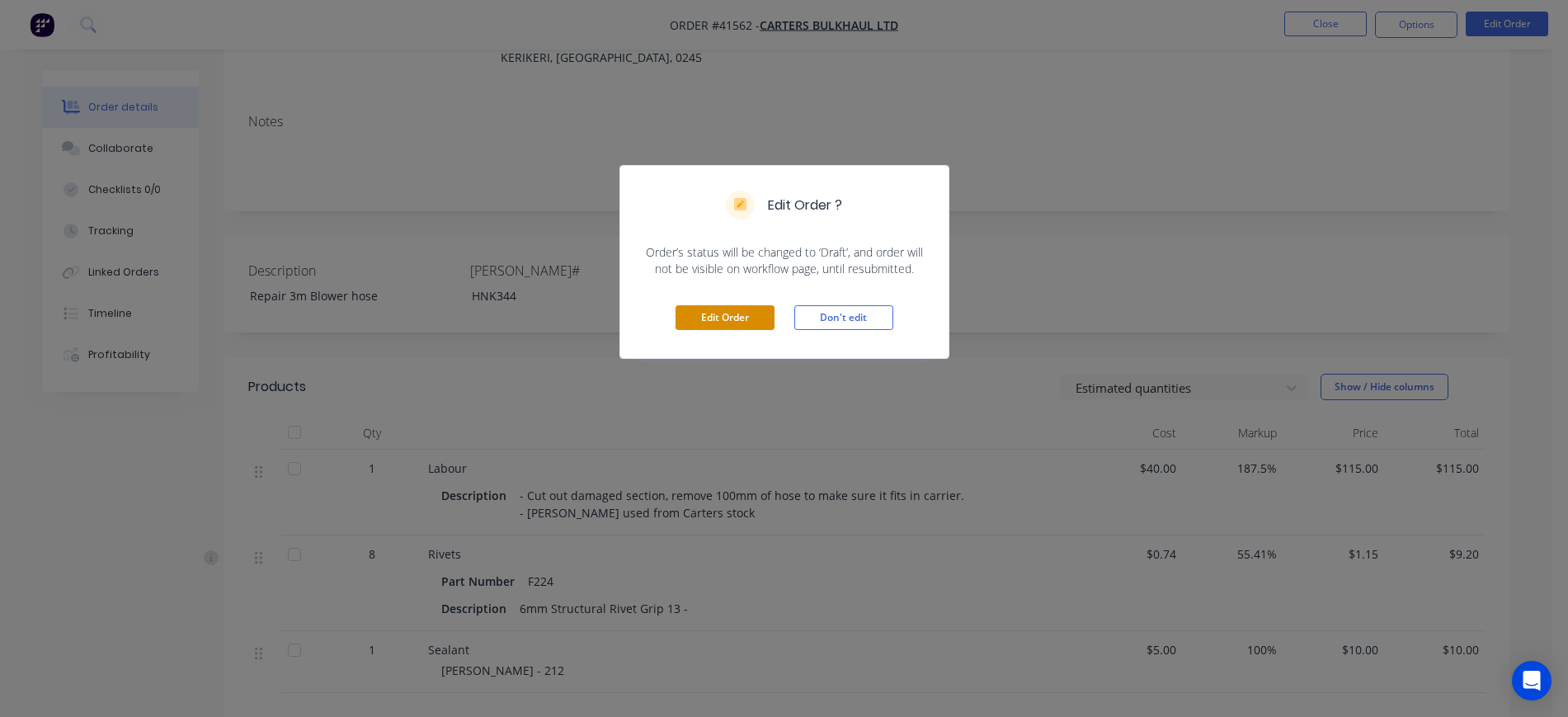
click at [740, 325] on button "Edit Order" at bounding box center [725, 318] width 99 height 25
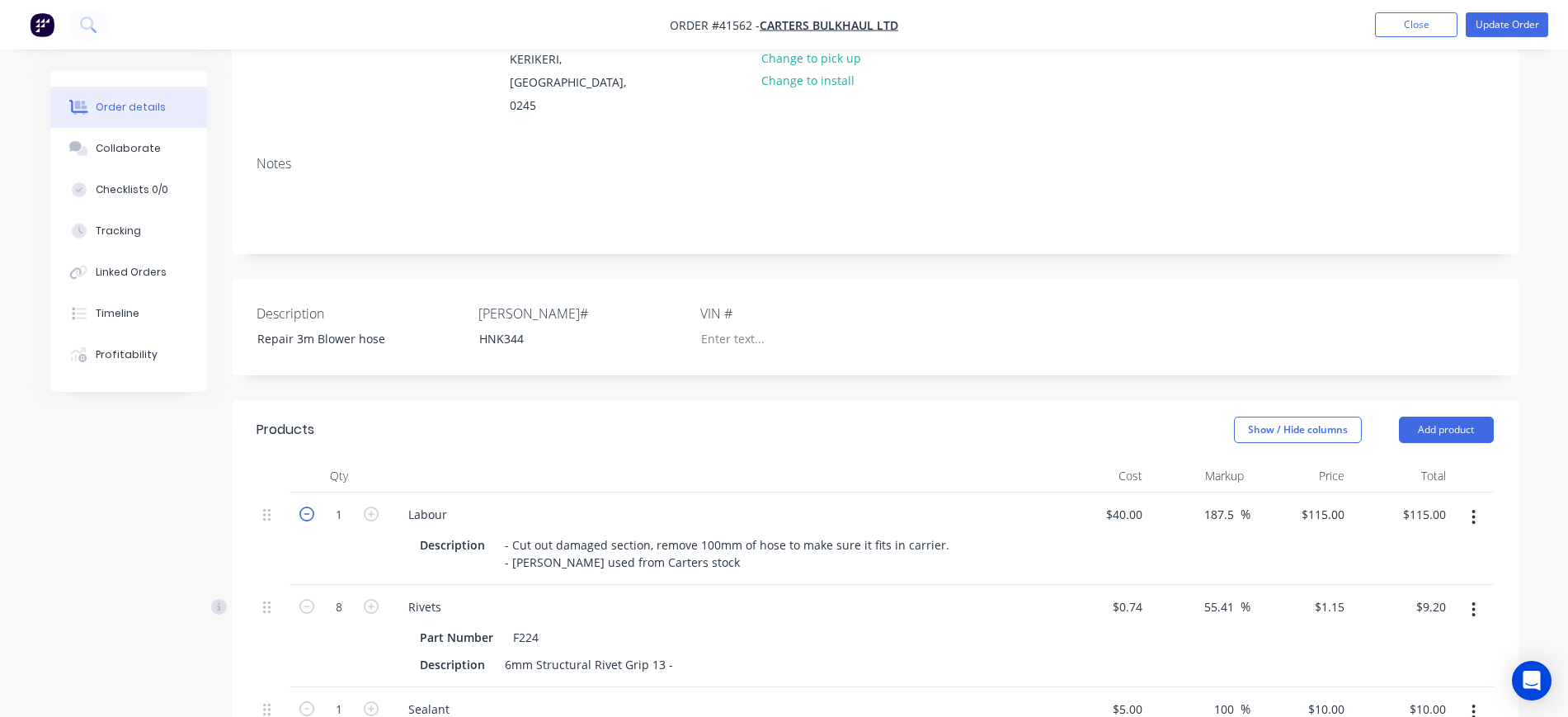
click at [306, 506] on icon "button" at bounding box center [307, 514] width 15 height 15
type input "0"
type input "$0.00"
type input "0.5"
type input "$57.50"
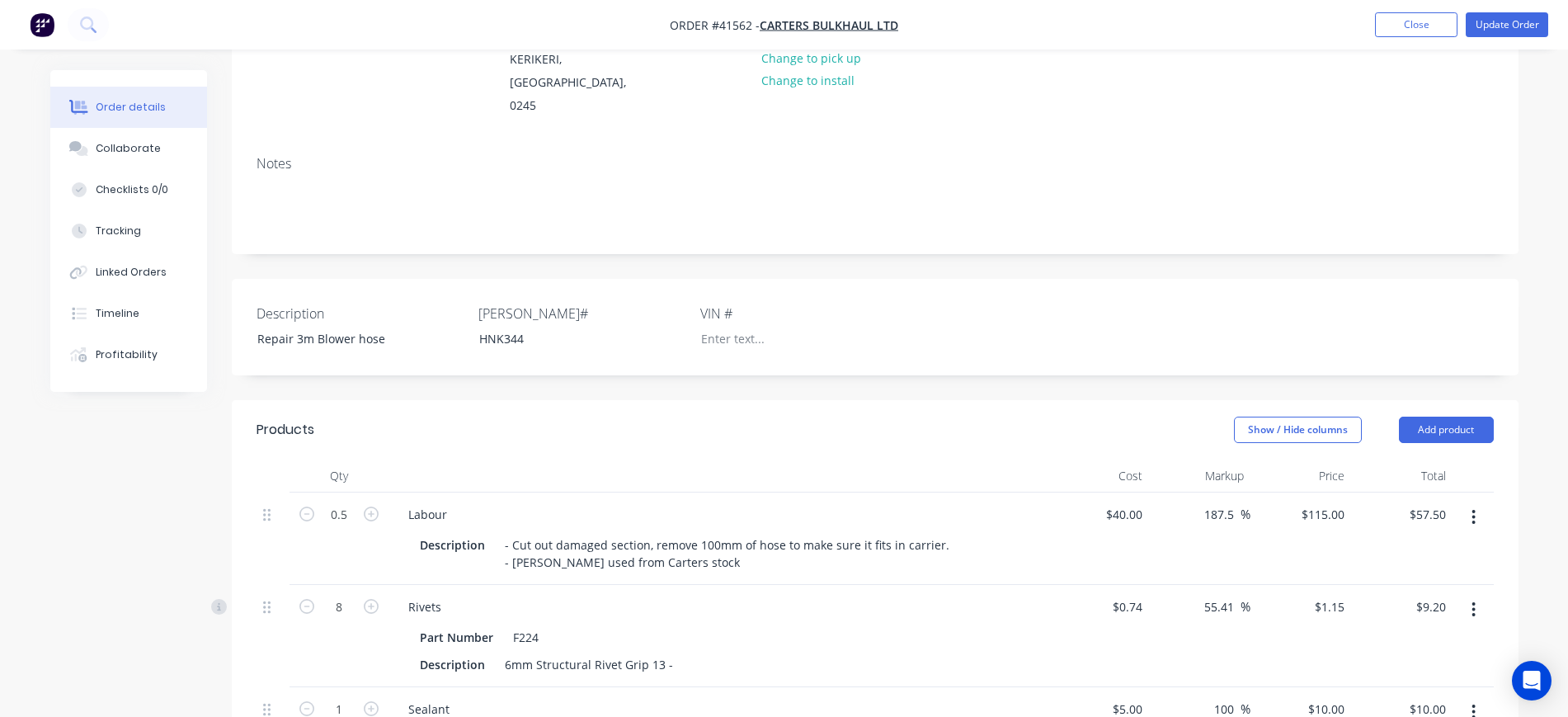
click at [1139, 279] on div "Description Repair 3m Blower hose Rego# HNK344 VIN #" at bounding box center [875, 327] width 1287 height 97
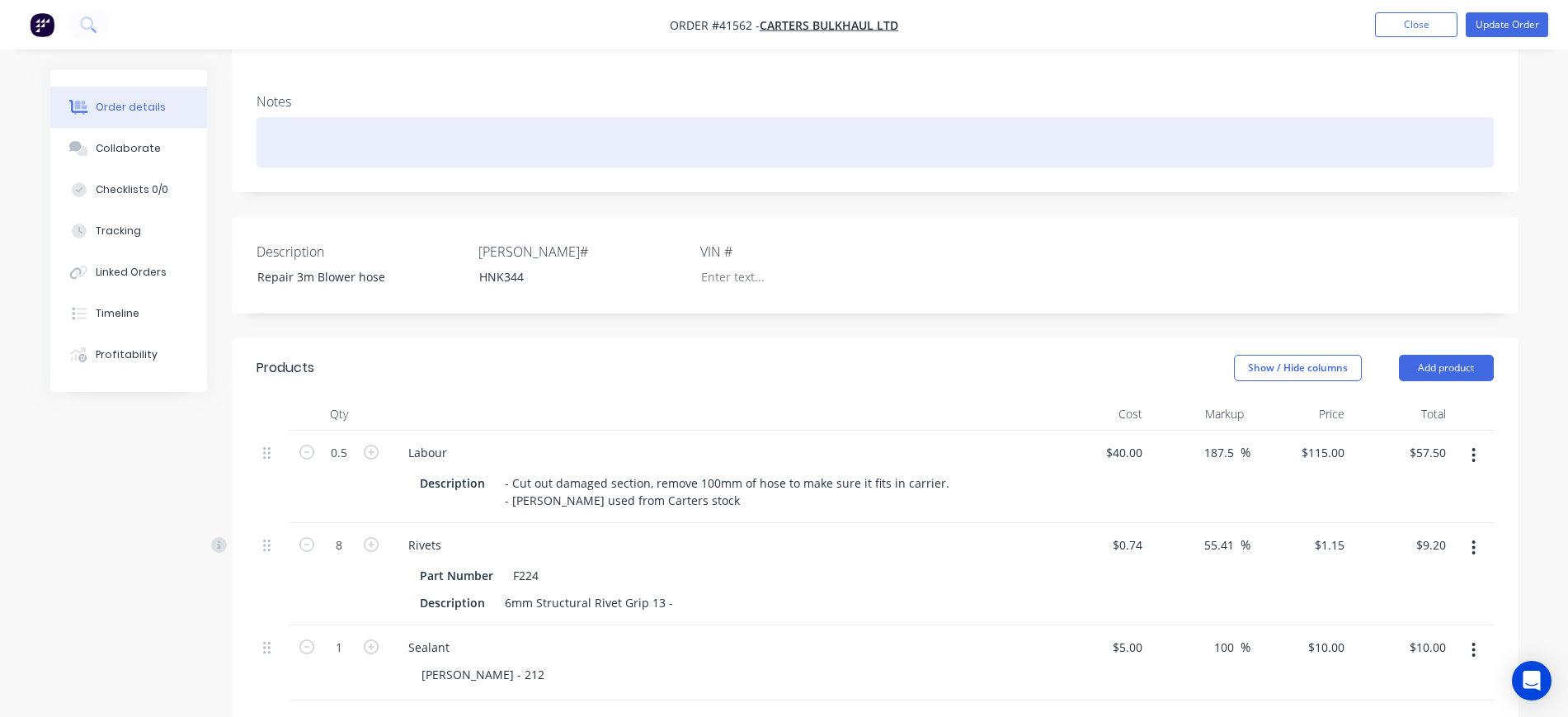
scroll to position [84, 0]
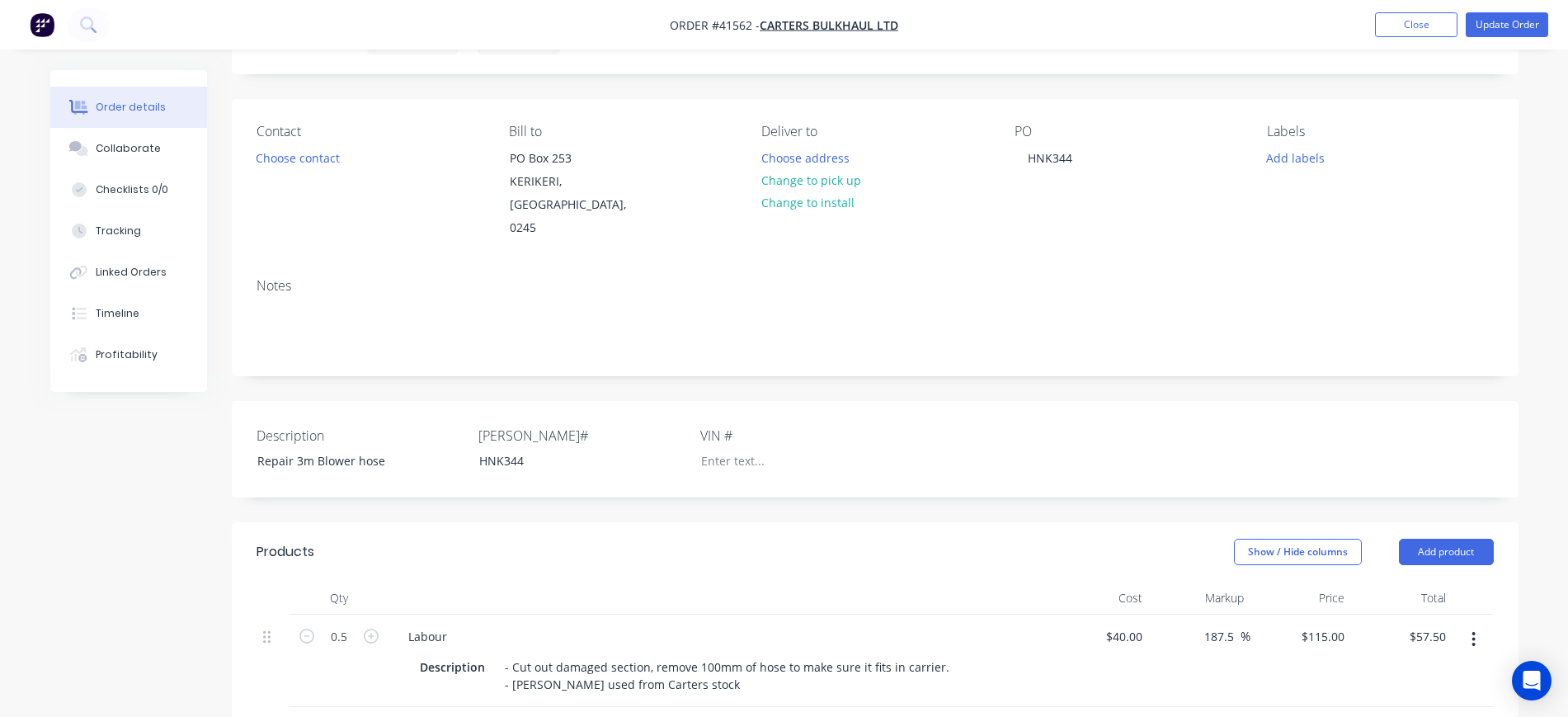
click at [1524, 37] on nav "Order #41562 - Carters Bulkhaul Ltd Add product Close Update Order" at bounding box center [784, 25] width 1568 height 50
click at [1522, 26] on button "Update Order" at bounding box center [1508, 25] width 83 height 25
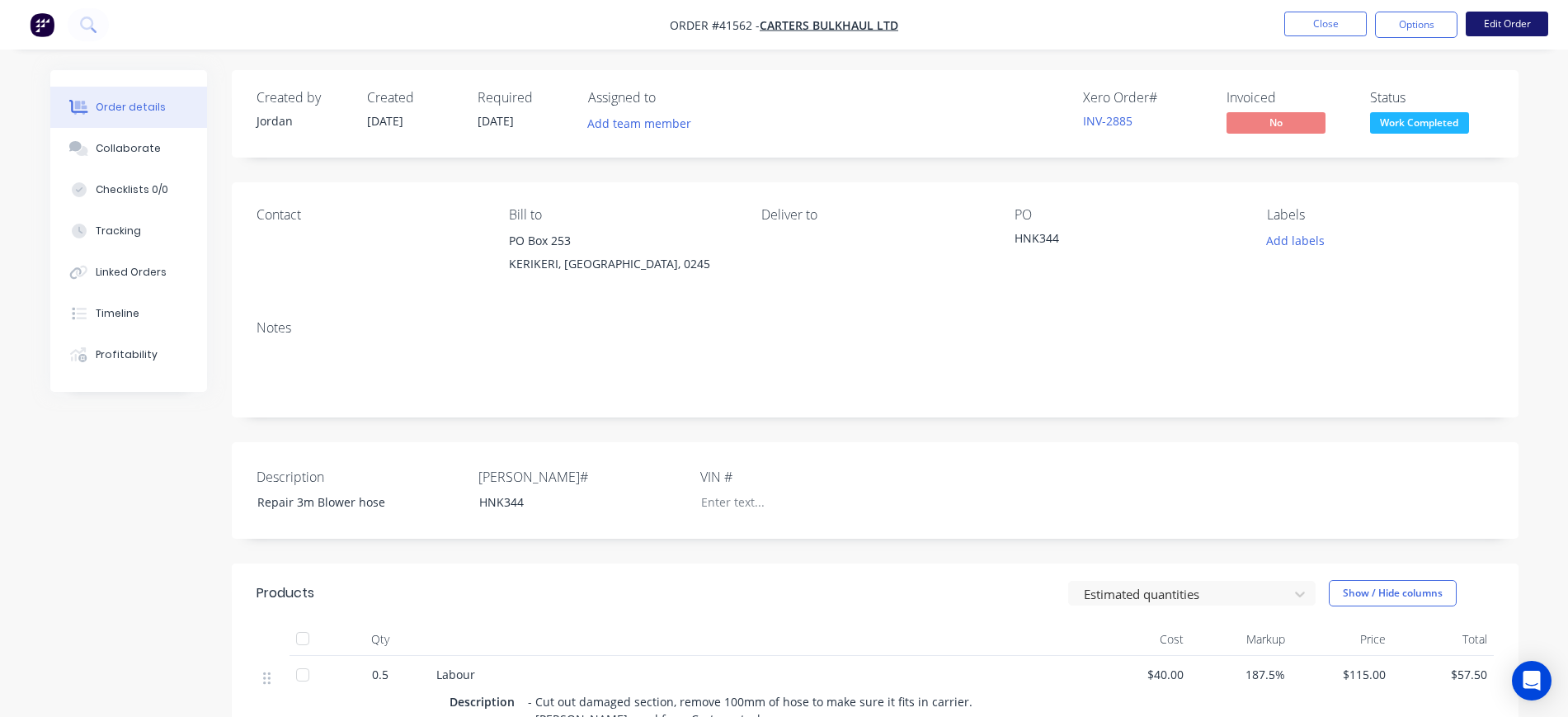
click at [1508, 25] on button "Edit Order" at bounding box center [1508, 24] width 83 height 25
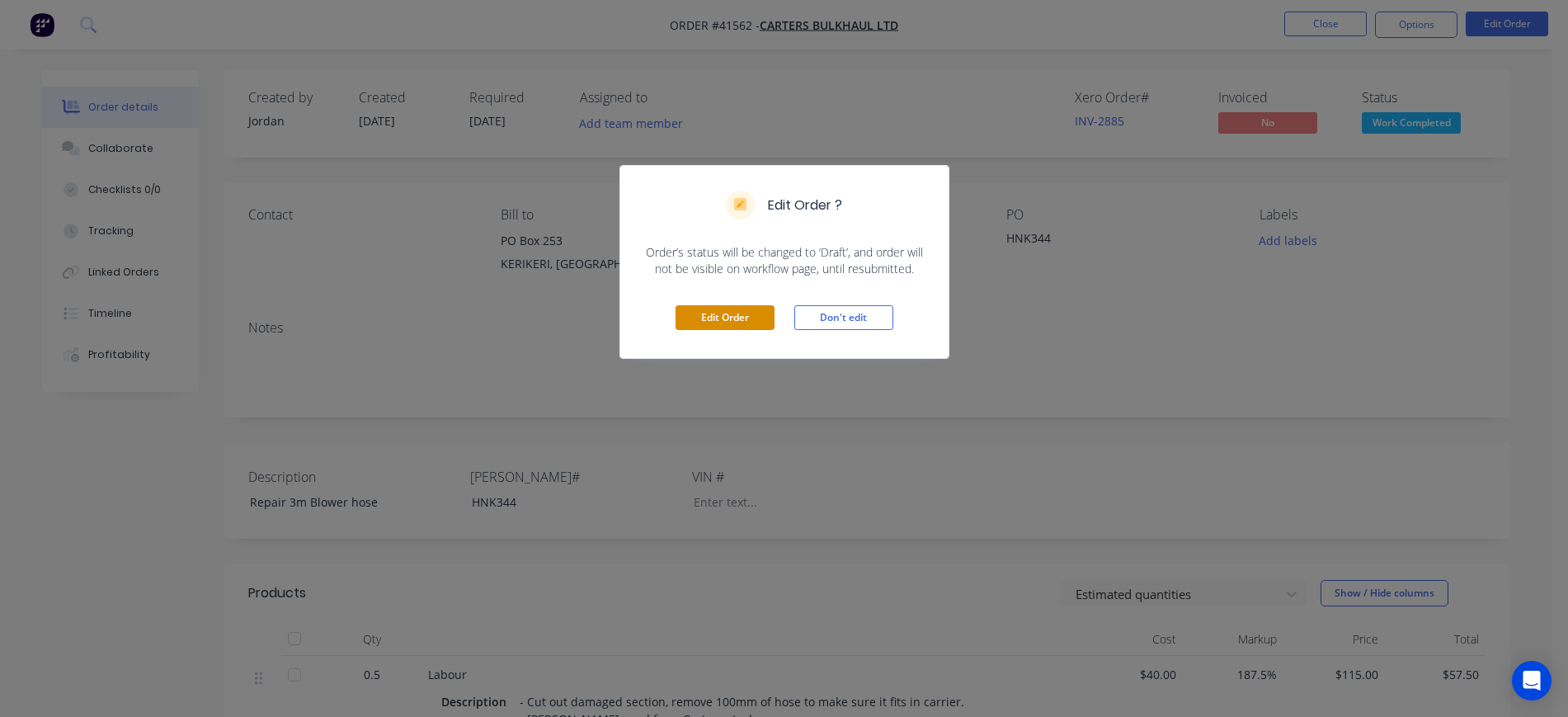
click at [731, 321] on button "Edit Order" at bounding box center [725, 318] width 99 height 25
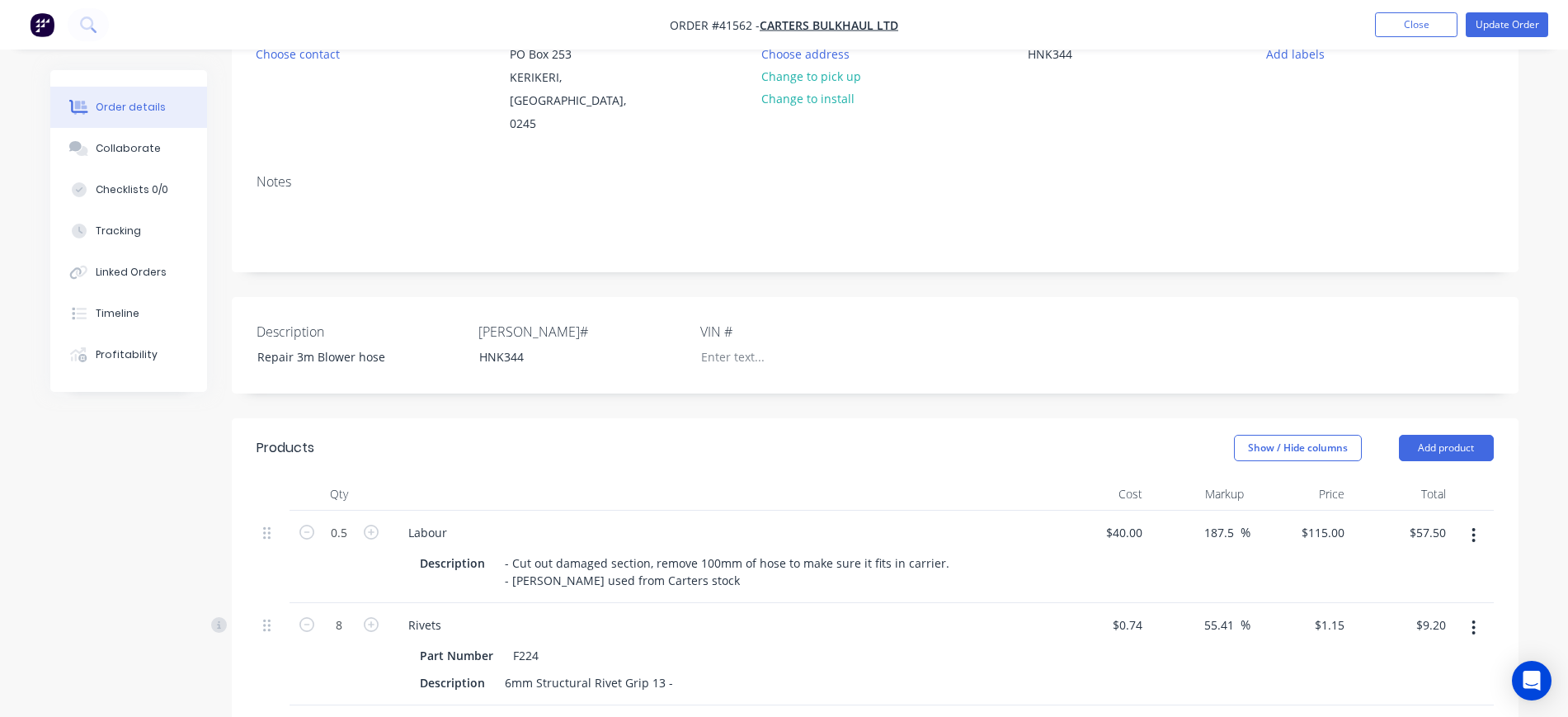
scroll to position [207, 0]
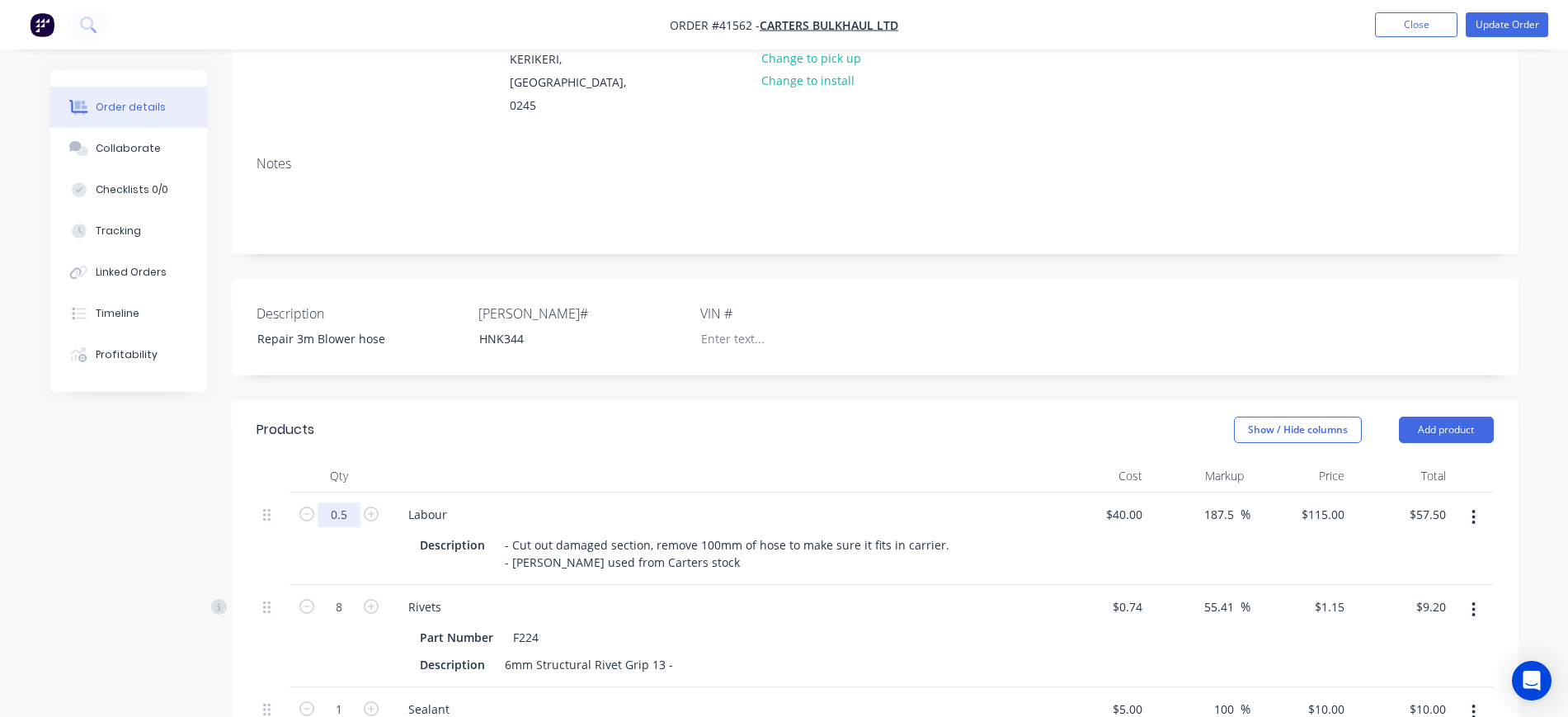
click at [354, 502] on input "0.5" at bounding box center [339, 515] width 43 height 25
type input "0.75"
type input "$86.25"
drag, startPoint x: 689, startPoint y: 415, endPoint x: 689, endPoint y: 405, distance: 10.0
click at [689, 417] on div "Show / Hide columns Add product" at bounding box center [1006, 430] width 974 height 26
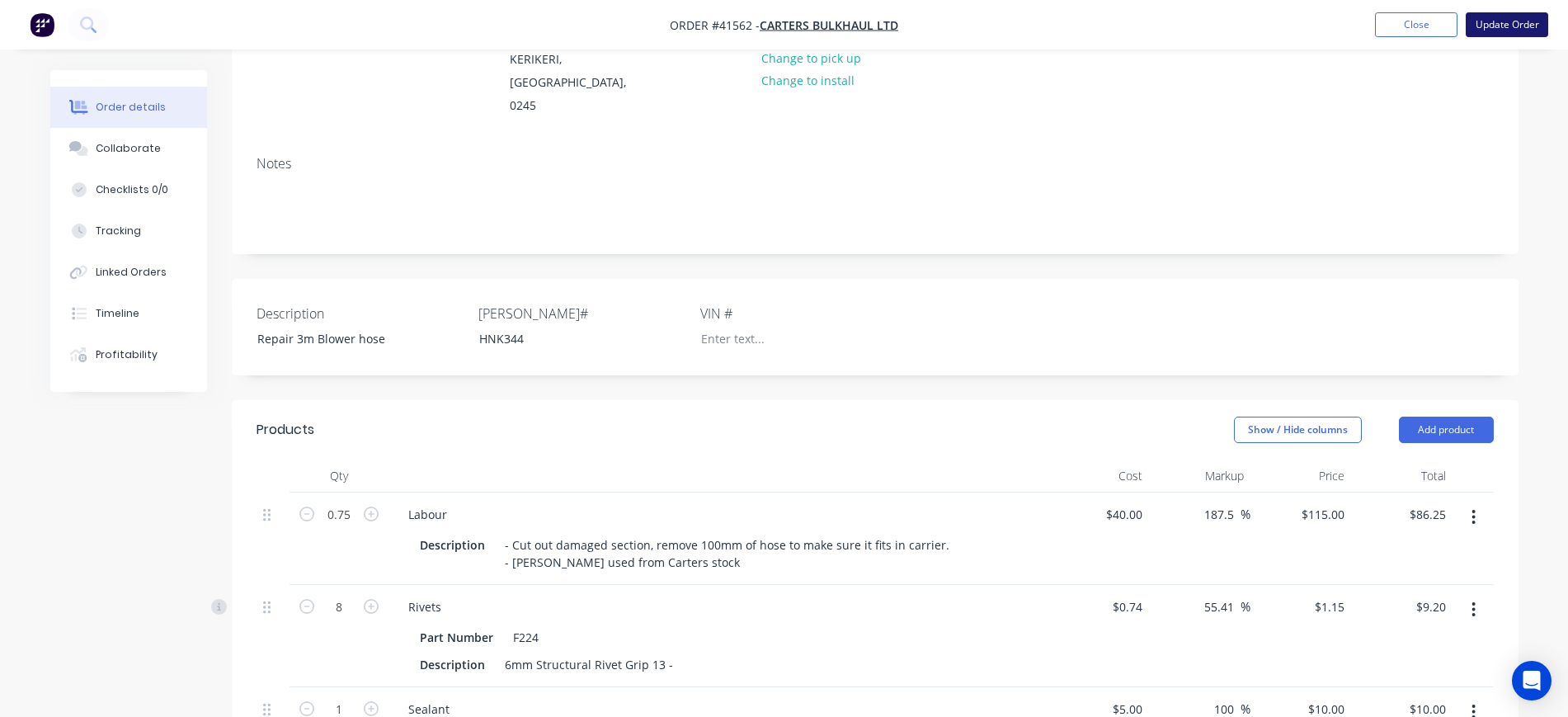
click at [1485, 17] on button "Update Order" at bounding box center [1508, 25] width 83 height 25
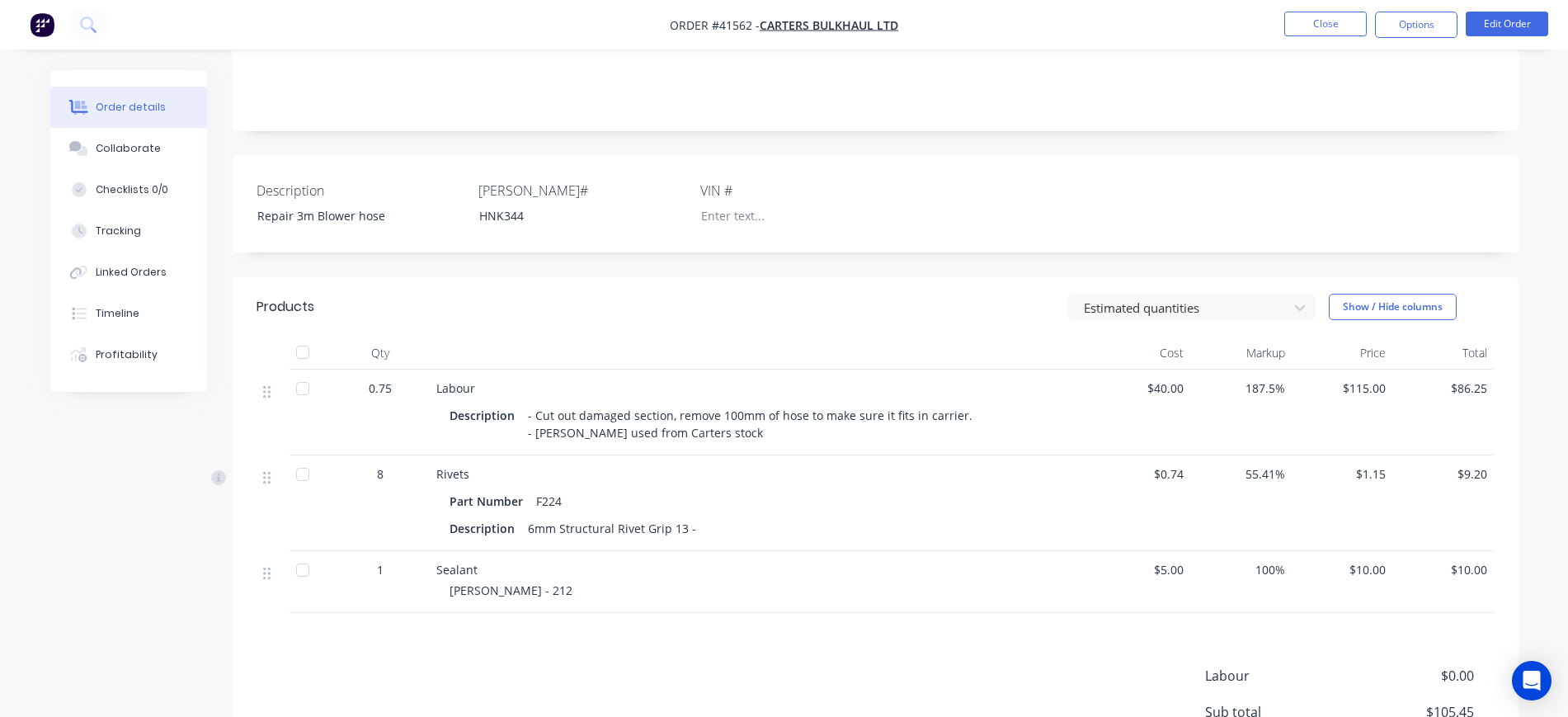
scroll to position [310, 0]
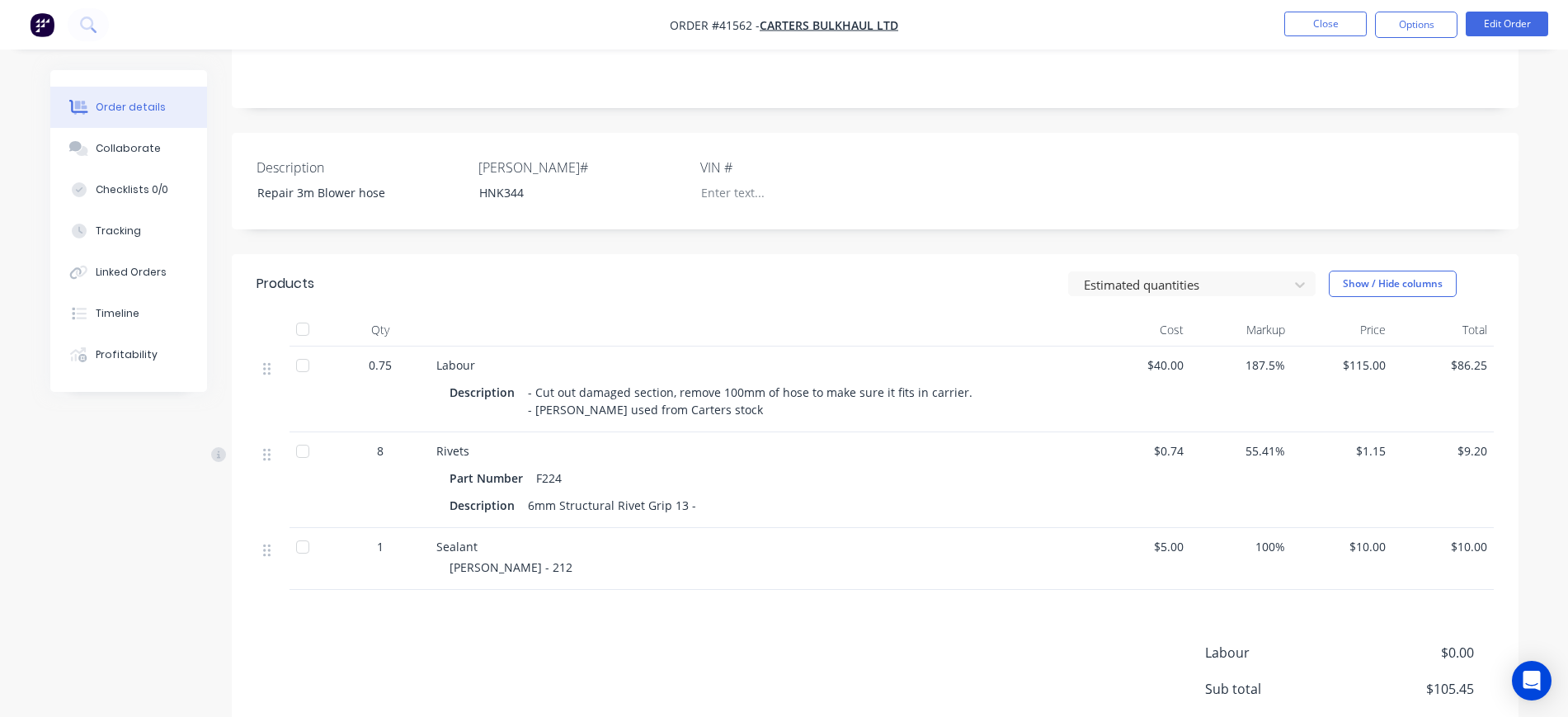
click at [796, 609] on div "Products Estimated quantities Show / Hide columns Qty Cost Markup Price Total 0…" at bounding box center [875, 557] width 1287 height 605
click at [1491, 29] on button "Edit Order" at bounding box center [1508, 24] width 83 height 25
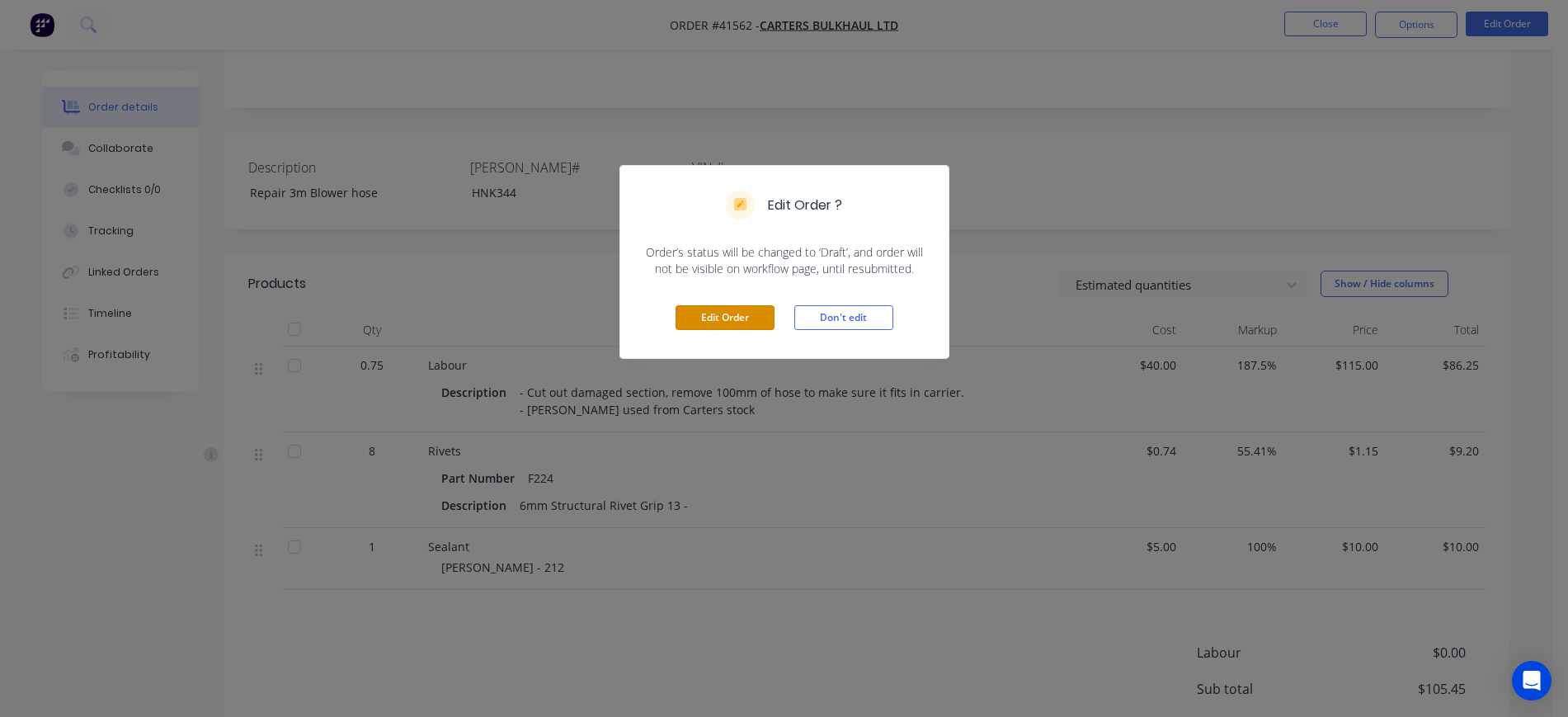
drag, startPoint x: 732, startPoint y: 319, endPoint x: 1252, endPoint y: 130, distance: 553.3
click at [1252, 130] on div "Edit Order ? Order’s status will be changed to ‘Draft’, and order will not be v…" at bounding box center [784, 358] width 1568 height 717
click at [1277, 106] on div "Edit Order ? Order’s status will be changed to ‘Draft’, and order will not be v…" at bounding box center [784, 358] width 1568 height 717
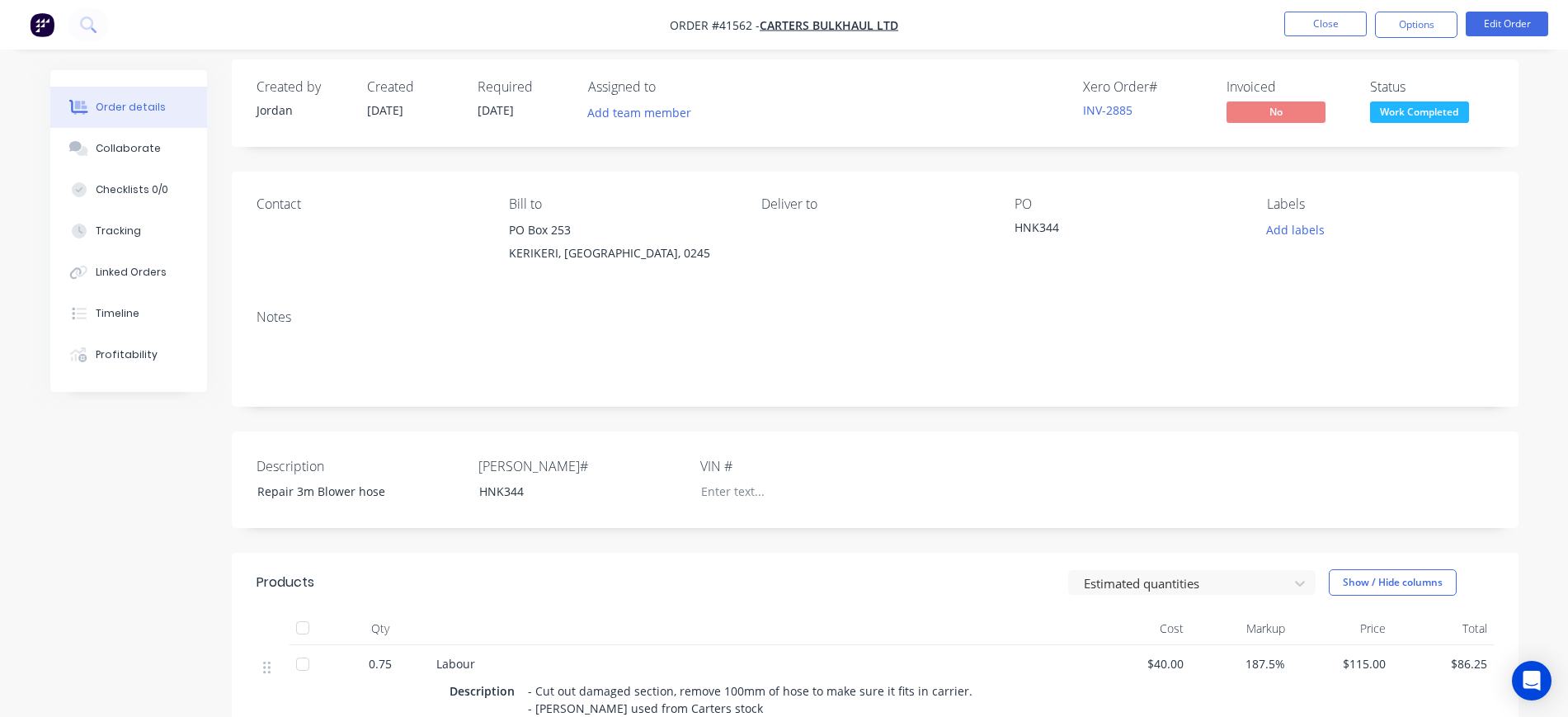
scroll to position [0, 0]
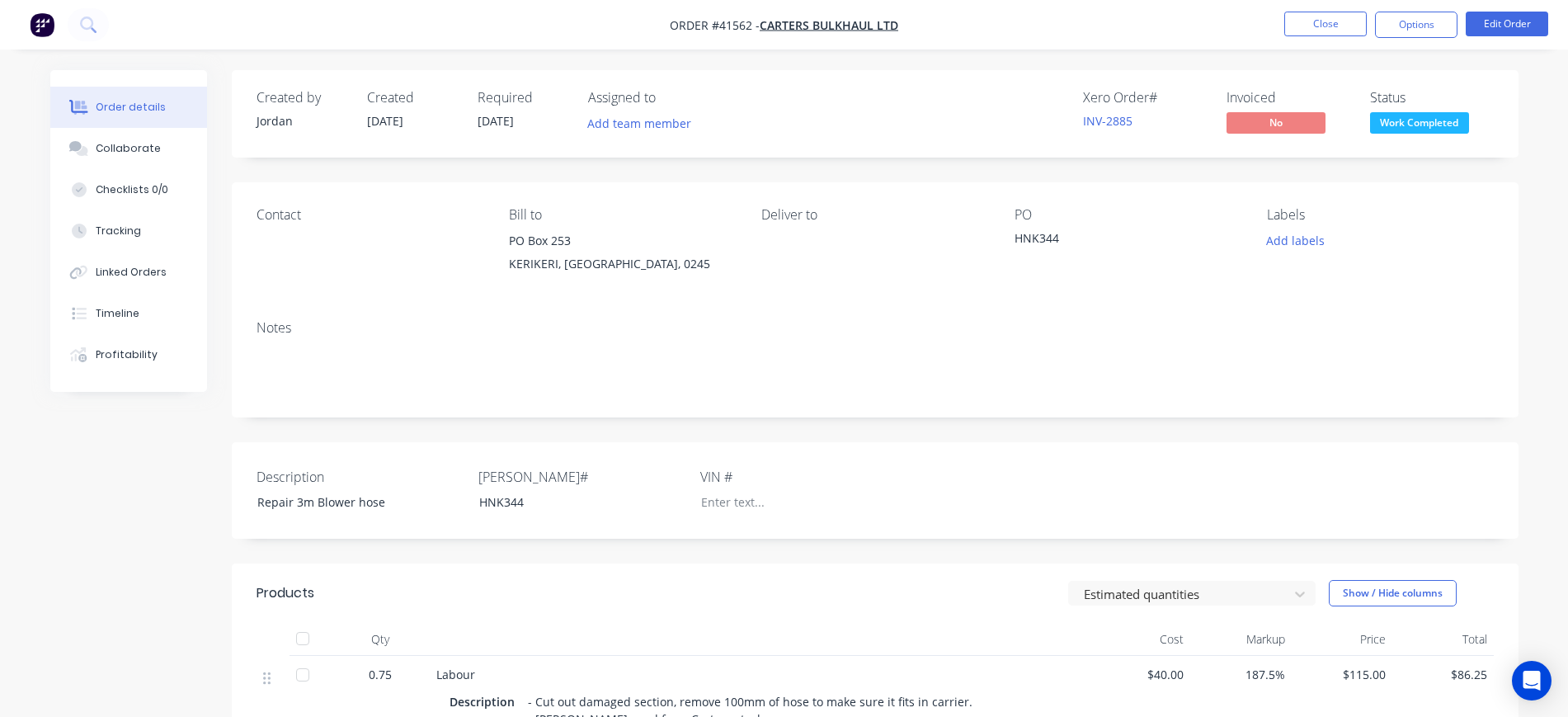
click at [1046, 240] on div "HNK344" at bounding box center [1118, 241] width 206 height 23
click at [1502, 14] on button "Edit Order" at bounding box center [1508, 24] width 83 height 25
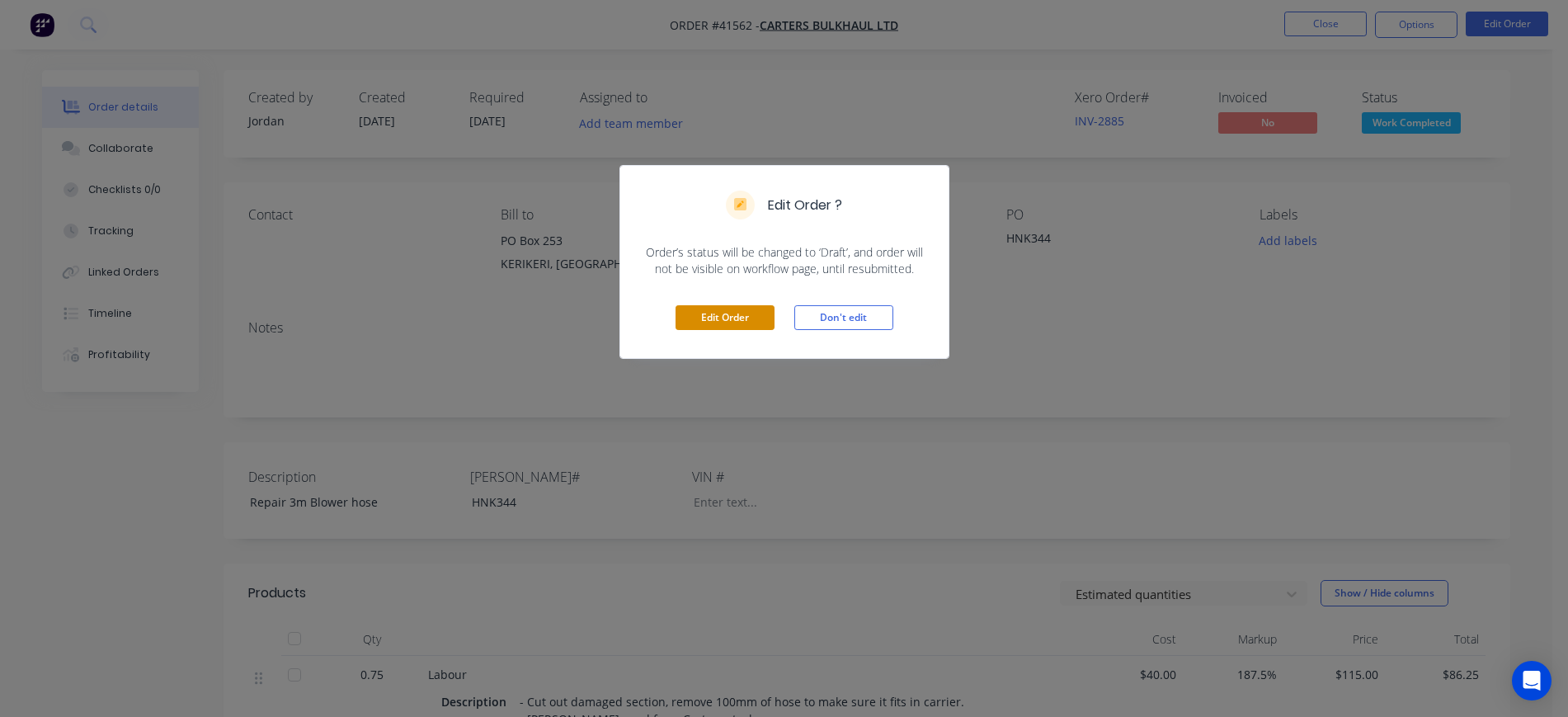
click at [731, 316] on button "Edit Order" at bounding box center [725, 318] width 99 height 25
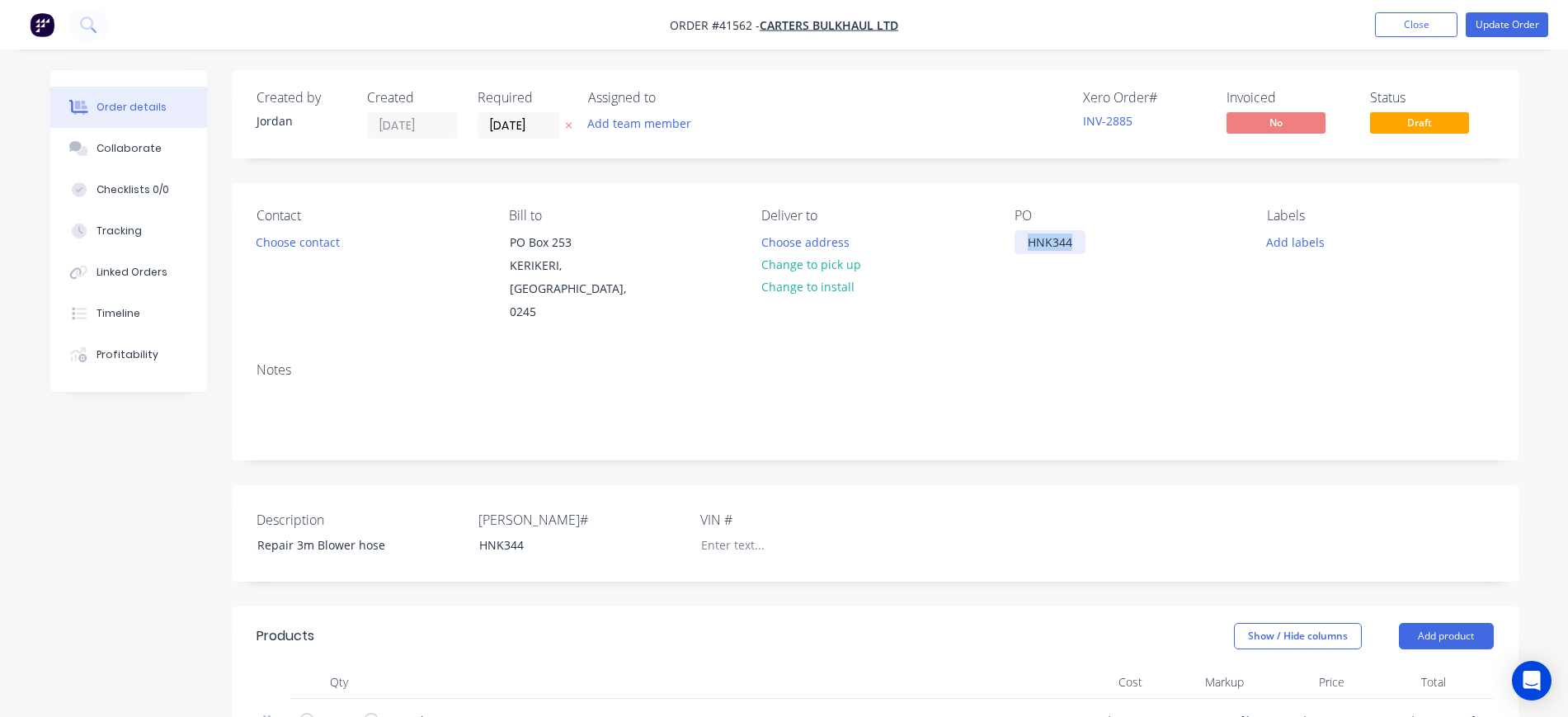
drag, startPoint x: 1077, startPoint y: 236, endPoint x: 994, endPoint y: 239, distance: 83.1
click at [994, 239] on div "Contact Choose contact Bill to PO Box 253 KERIKERI, Northland, 0245 Deliver to …" at bounding box center [875, 266] width 1287 height 166
drag, startPoint x: 1087, startPoint y: 361, endPoint x: 1103, endPoint y: 333, distance: 32.2
click at [1089, 358] on div "Notes" at bounding box center [875, 405] width 1287 height 111
click at [1535, 21] on button "Update Order" at bounding box center [1508, 25] width 83 height 25
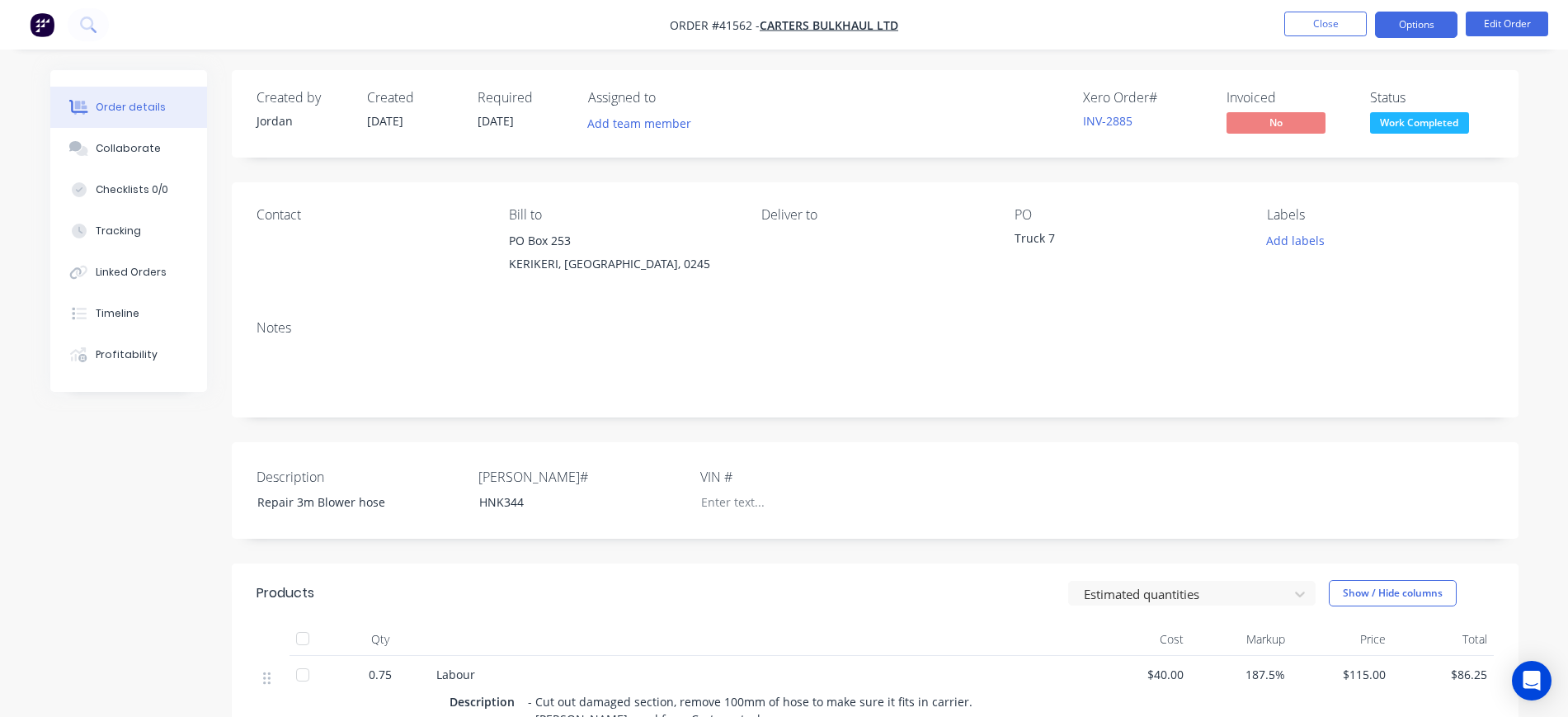
click at [1429, 26] on button "Options" at bounding box center [1417, 25] width 83 height 26
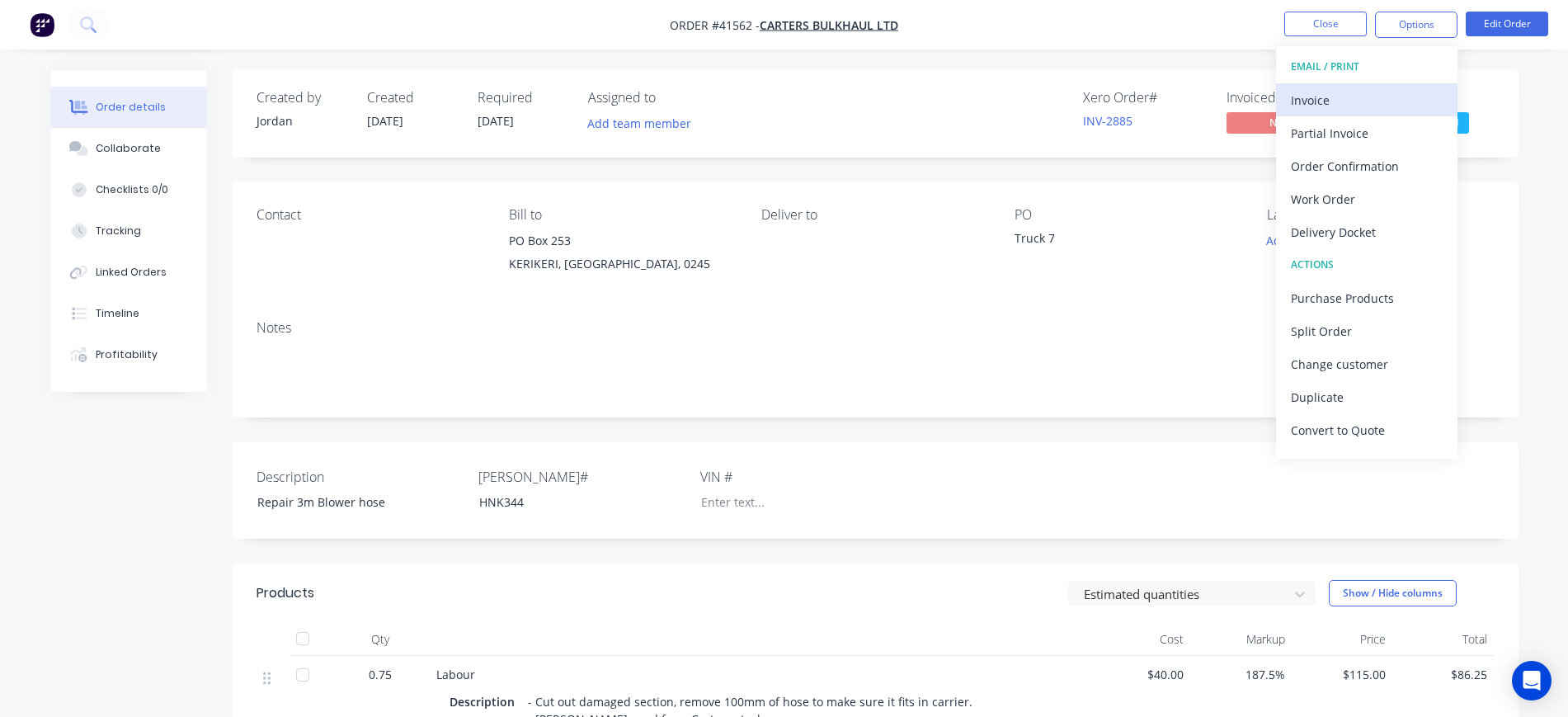
click at [1356, 96] on div "Invoice" at bounding box center [1367, 100] width 152 height 24
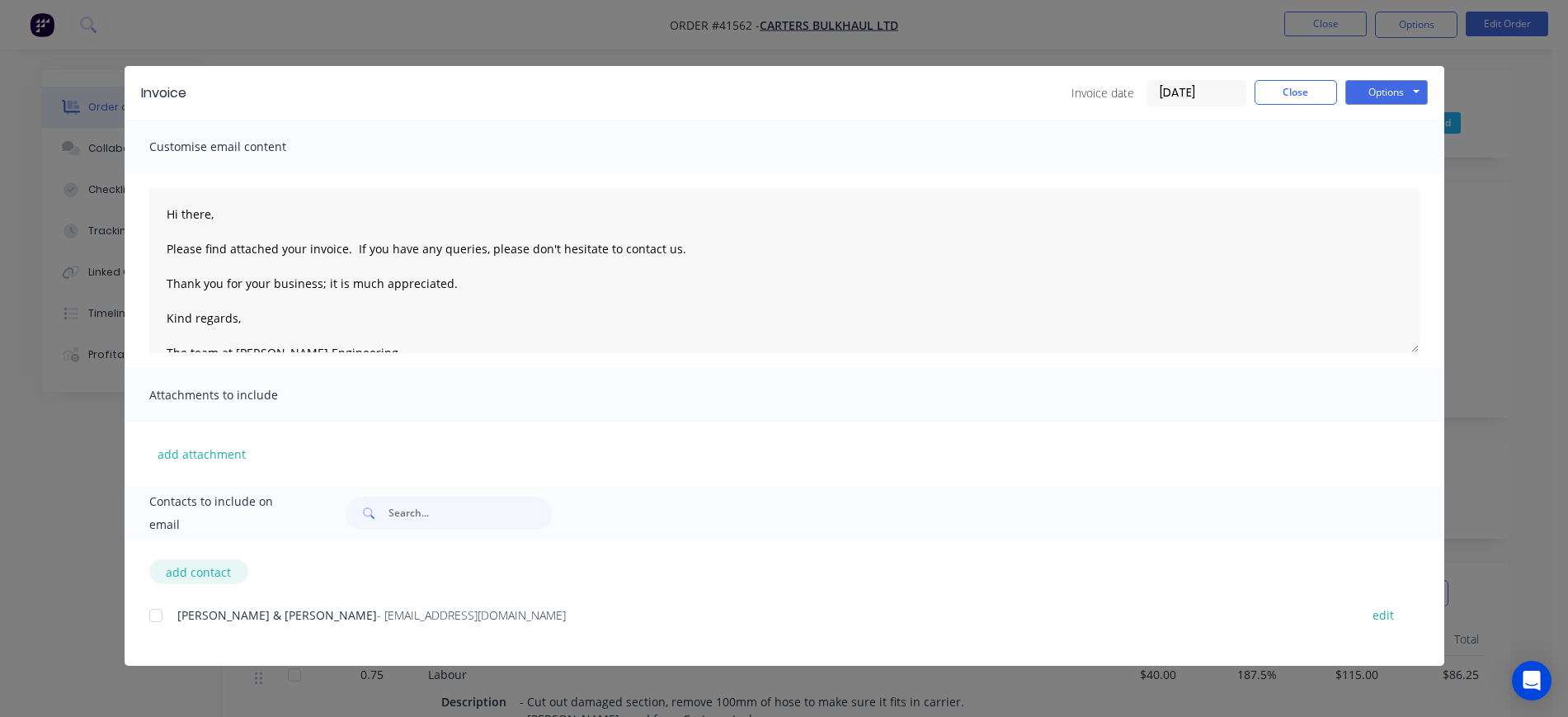
drag, startPoint x: 155, startPoint y: 615, endPoint x: 211, endPoint y: 565, distance: 75.1
click at [155, 615] on div at bounding box center [156, 615] width 33 height 33
click at [1405, 93] on button "Options" at bounding box center [1387, 93] width 83 height 25
click at [1415, 175] on button "Email" at bounding box center [1399, 176] width 106 height 27
click at [1298, 89] on button "Close" at bounding box center [1296, 93] width 83 height 25
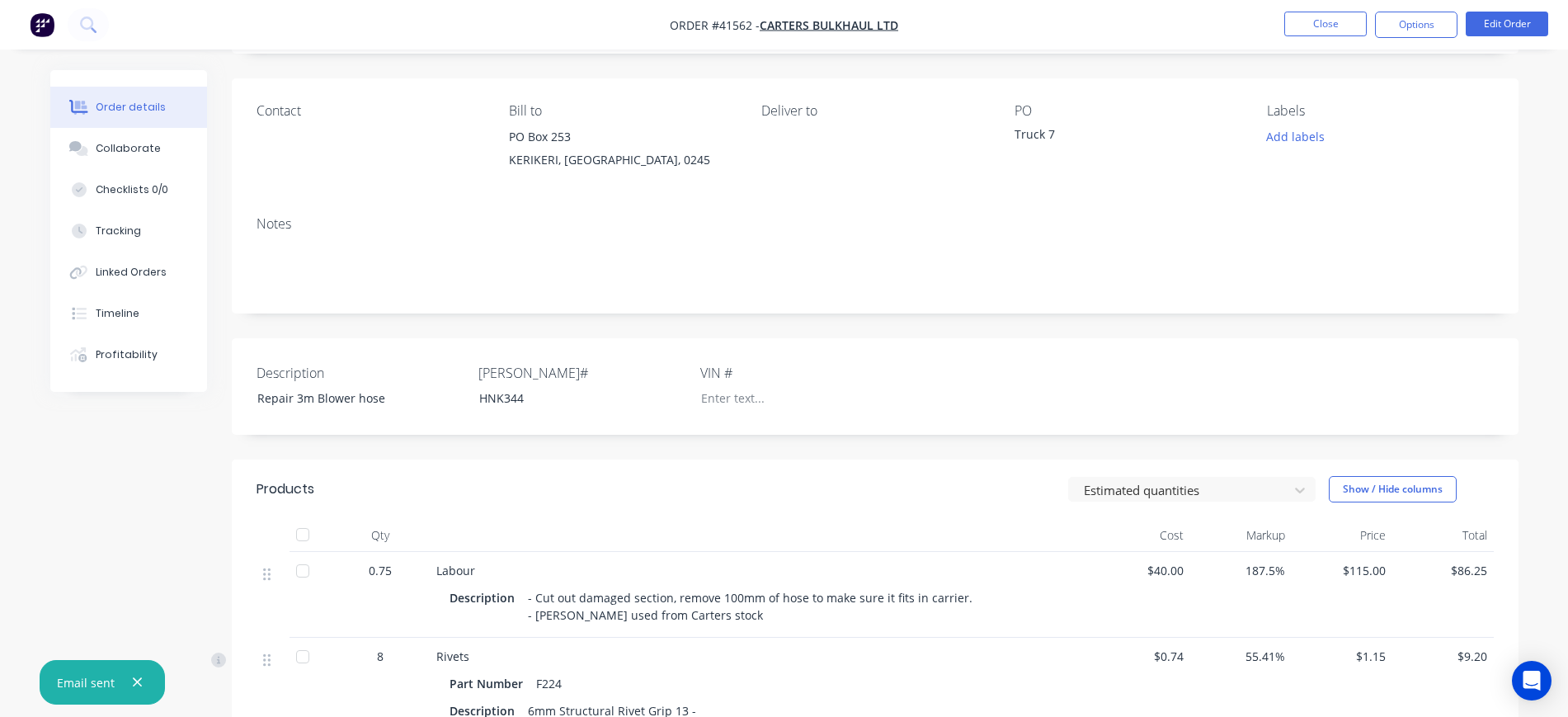
scroll to position [103, 0]
click at [1324, 31] on button "Close" at bounding box center [1326, 24] width 83 height 25
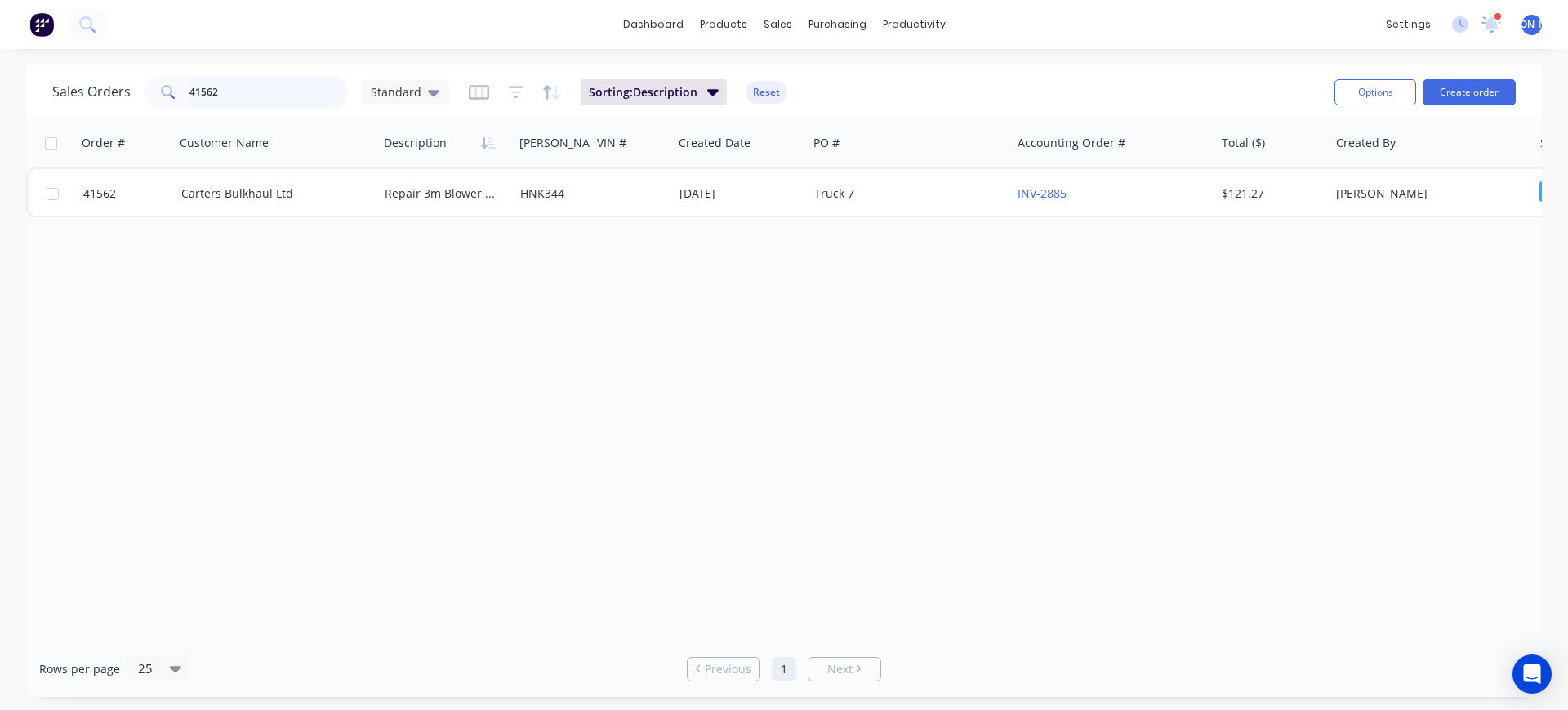
click at [266, 97] on input "41562" at bounding box center [269, 92] width 159 height 33
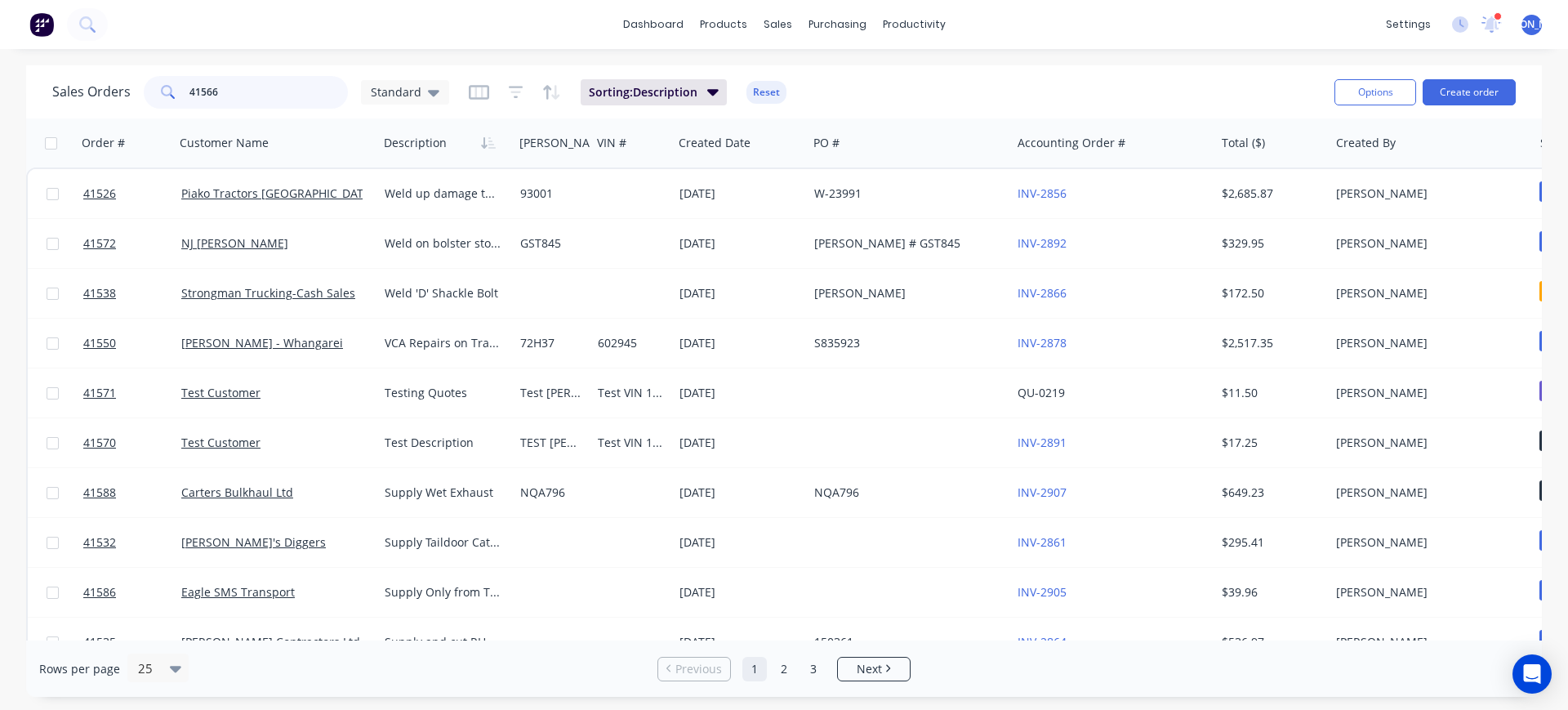
type input "41566"
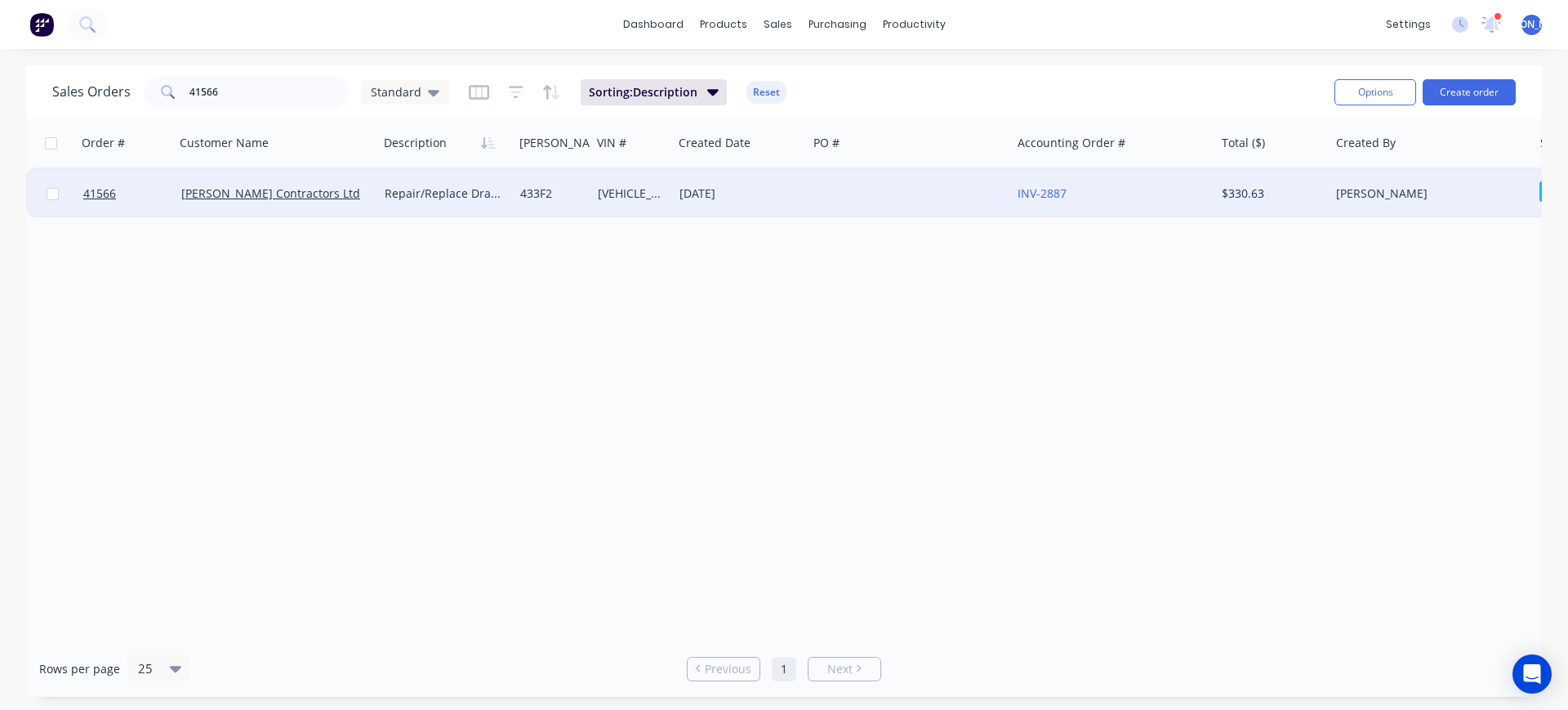
click at [344, 201] on div "[PERSON_NAME] Contractors Ltd" at bounding box center [272, 194] width 181 height 16
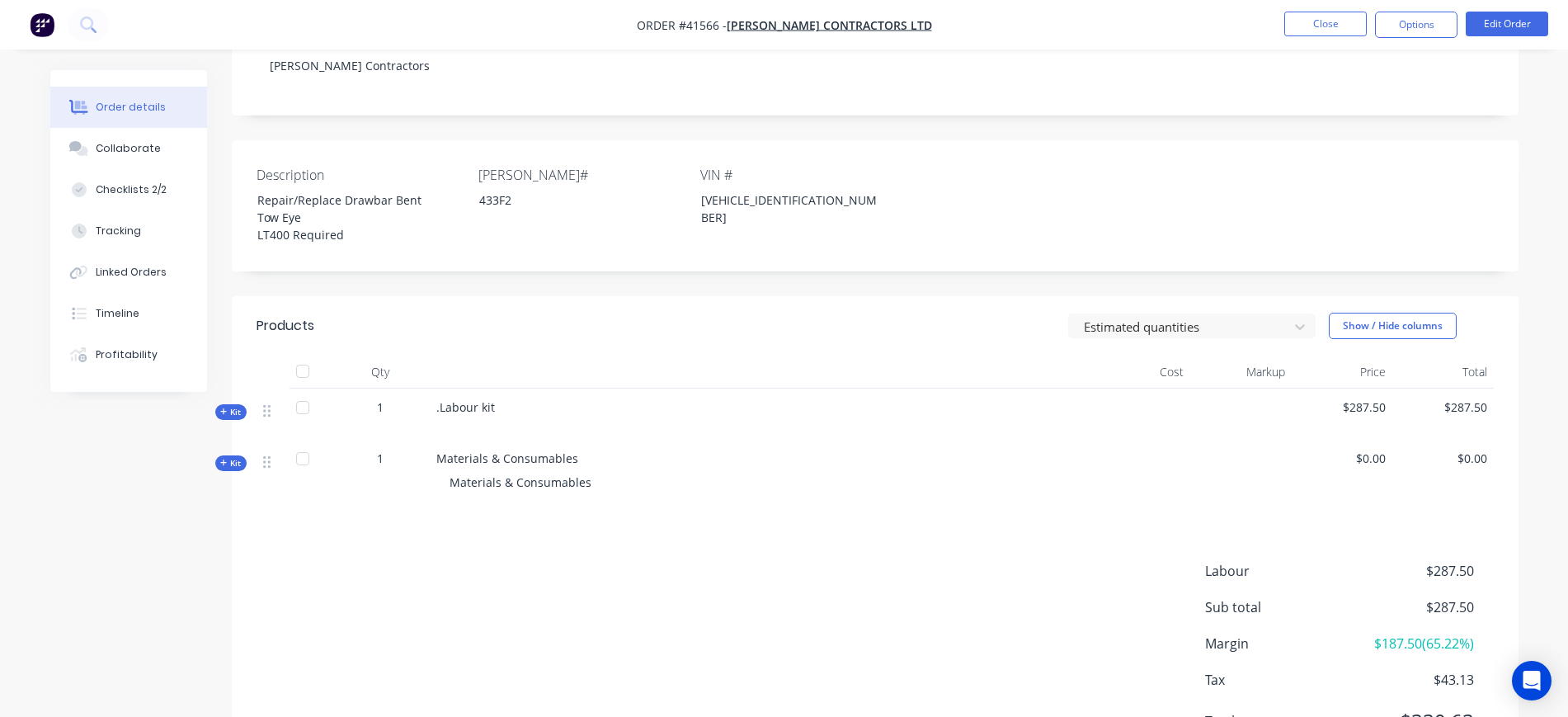
scroll to position [310, 0]
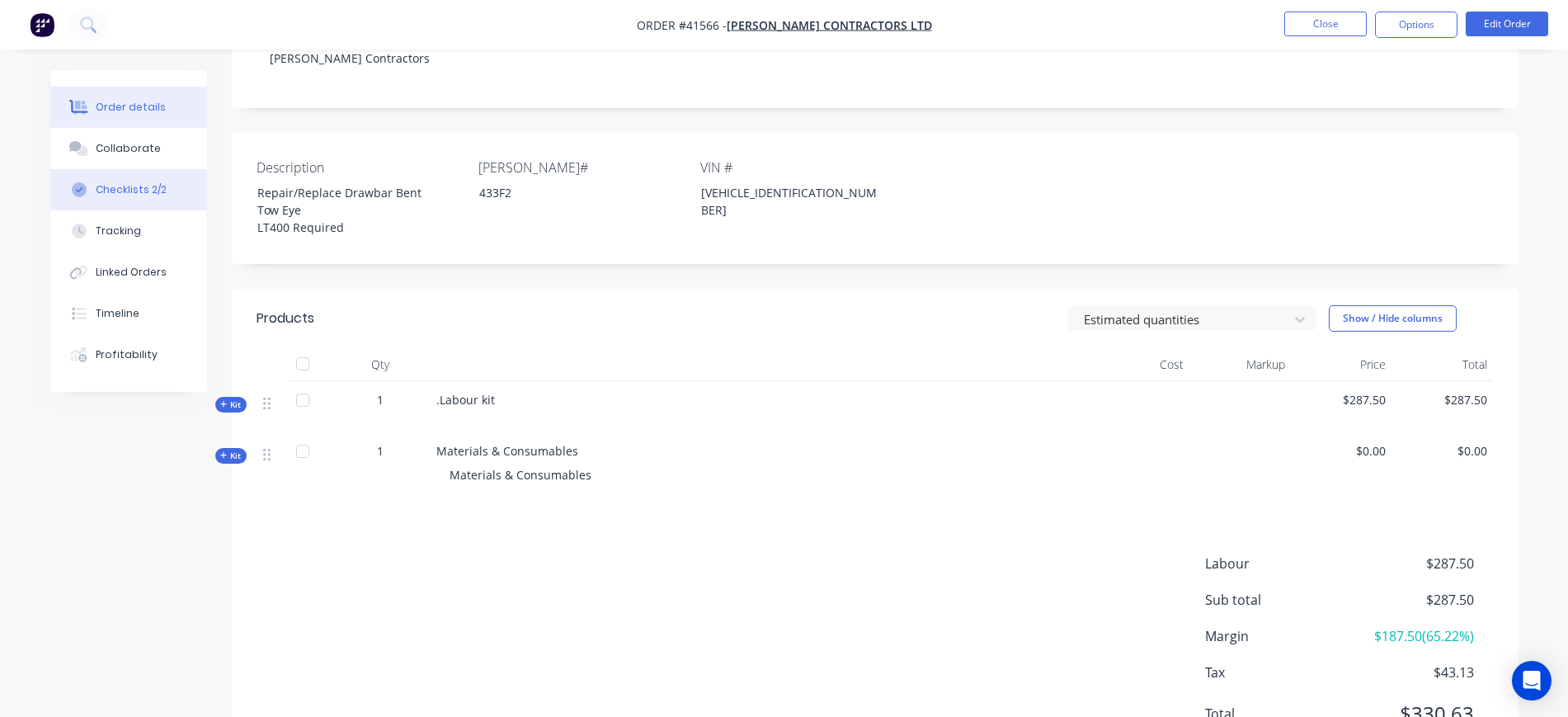
click at [141, 190] on div "Checklists 2/2" at bounding box center [131, 190] width 71 height 15
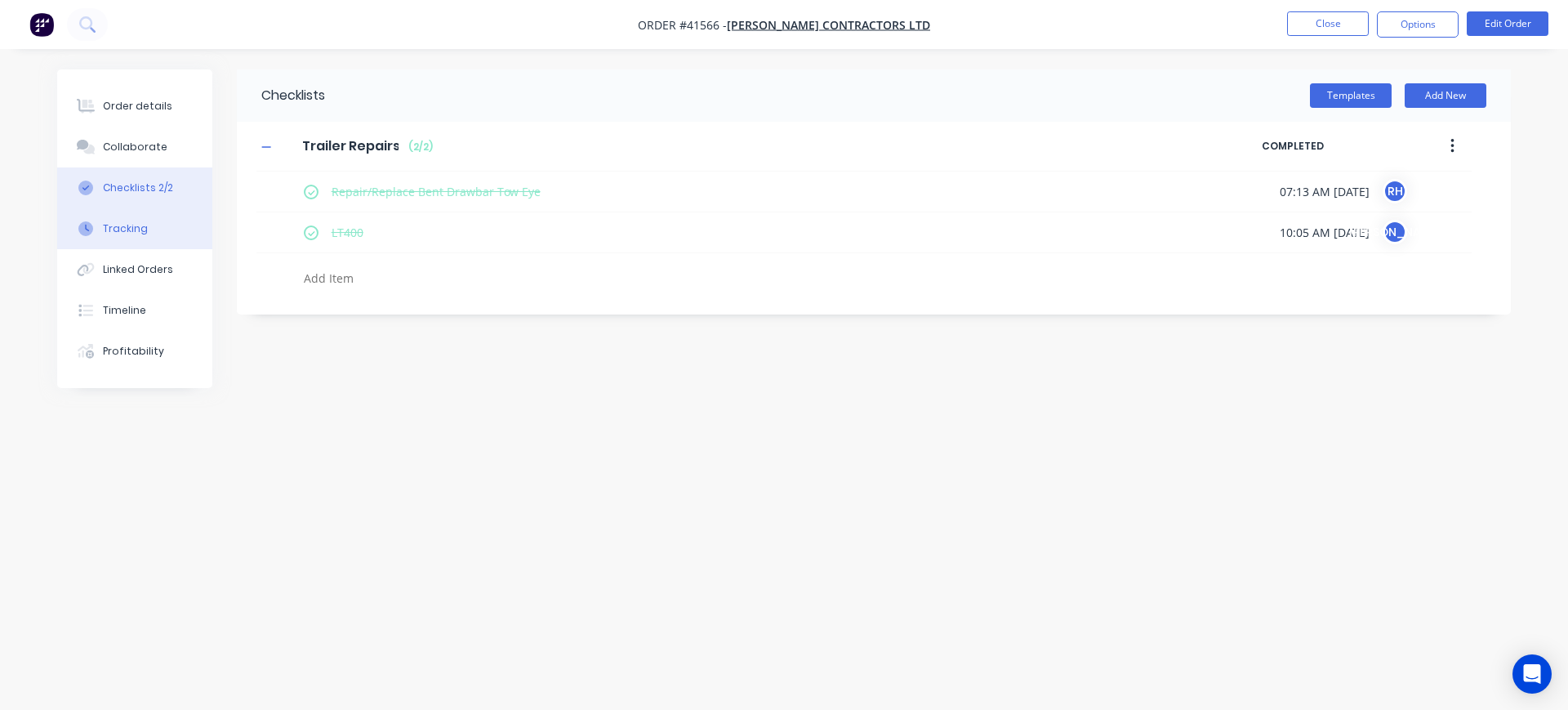
click at [144, 227] on div "Tracking" at bounding box center [125, 229] width 45 height 15
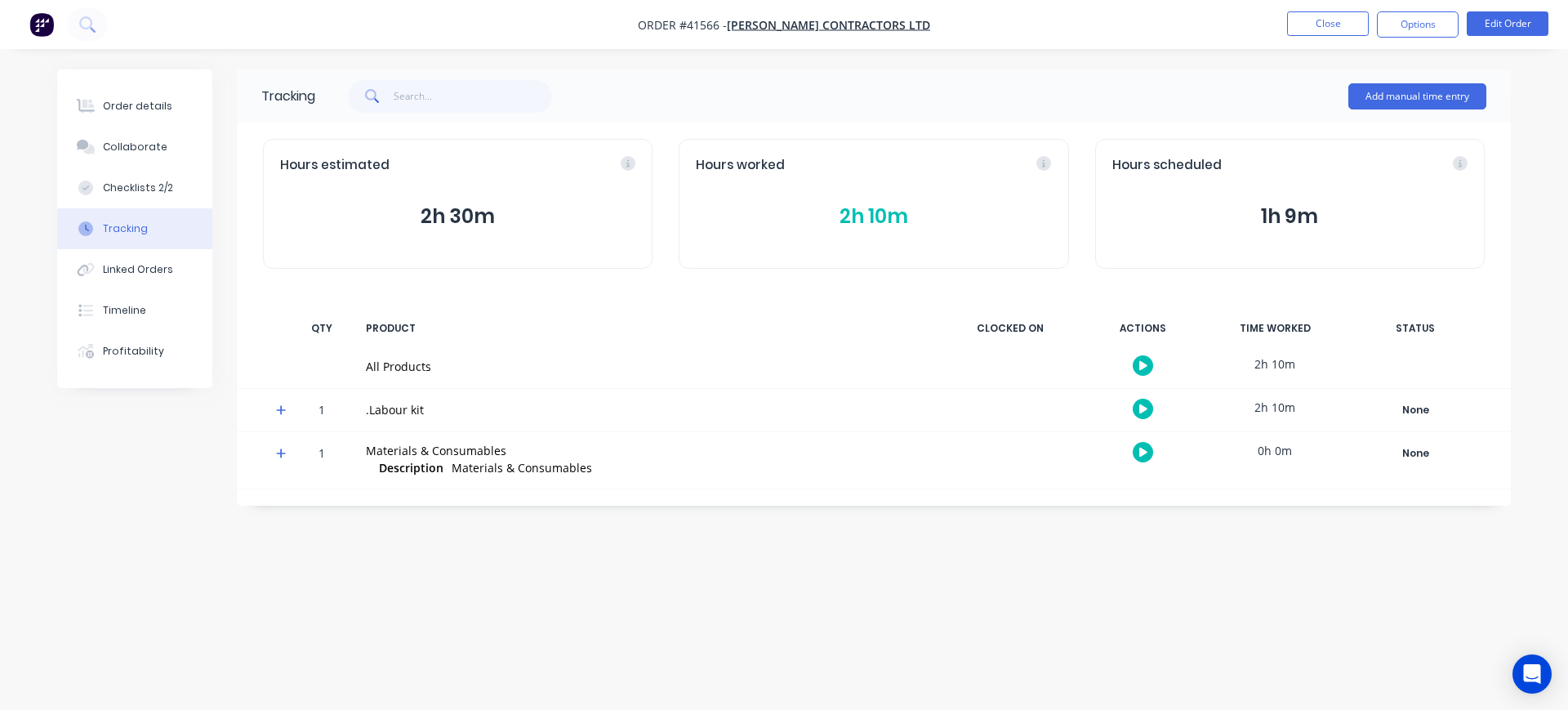
click at [888, 230] on button "2h 10m" at bounding box center [873, 217] width 356 height 31
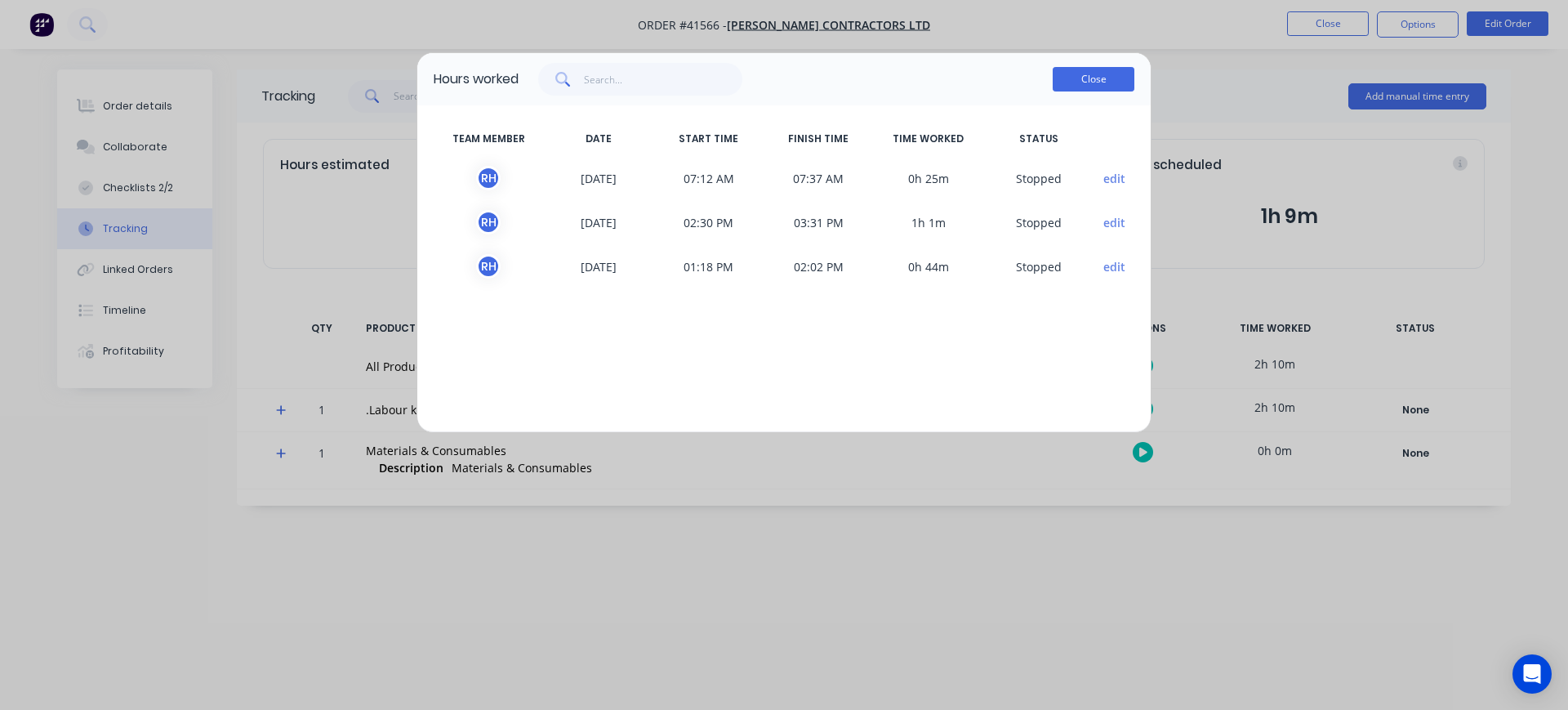
click at [1113, 83] on button "Close" at bounding box center [1094, 79] width 82 height 25
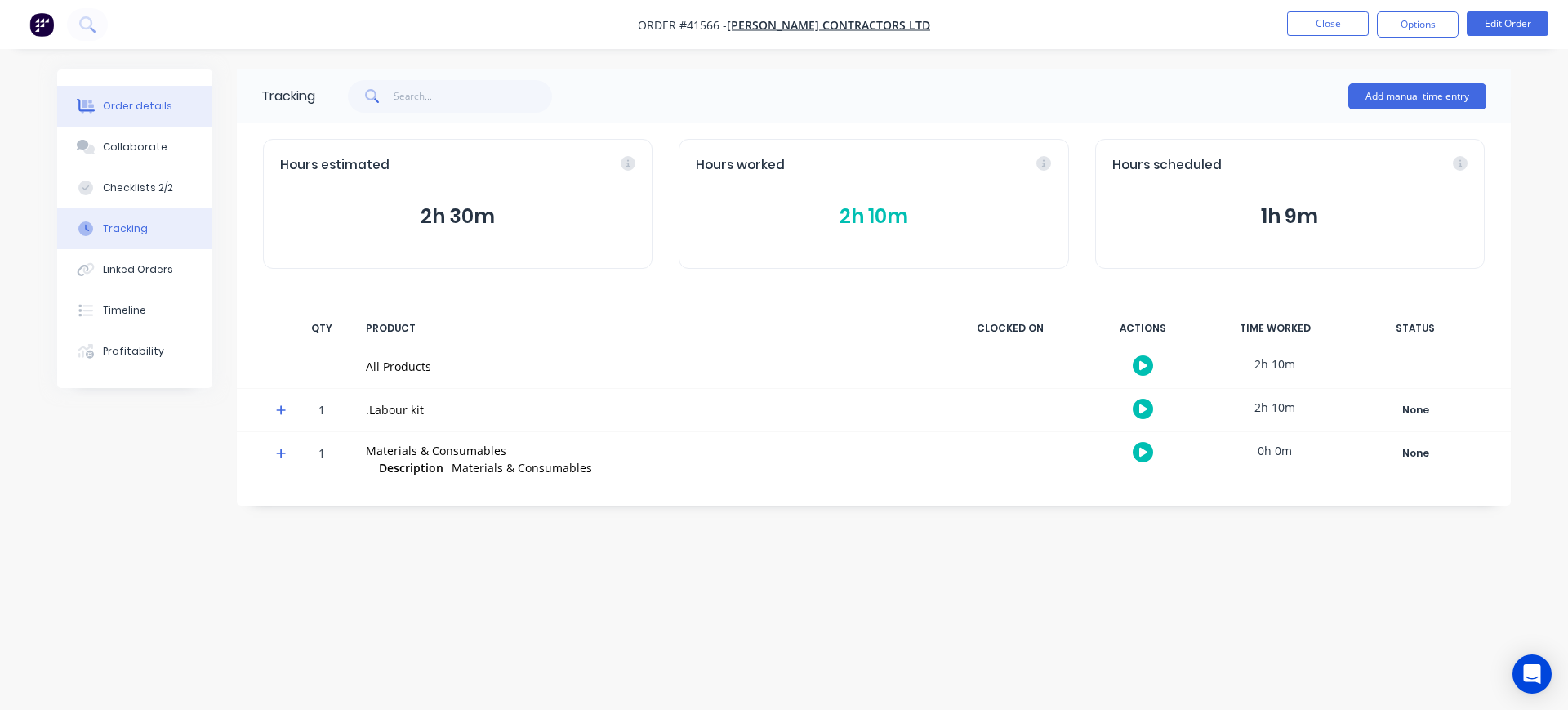
click at [147, 119] on button "Order details" at bounding box center [135, 106] width 155 height 41
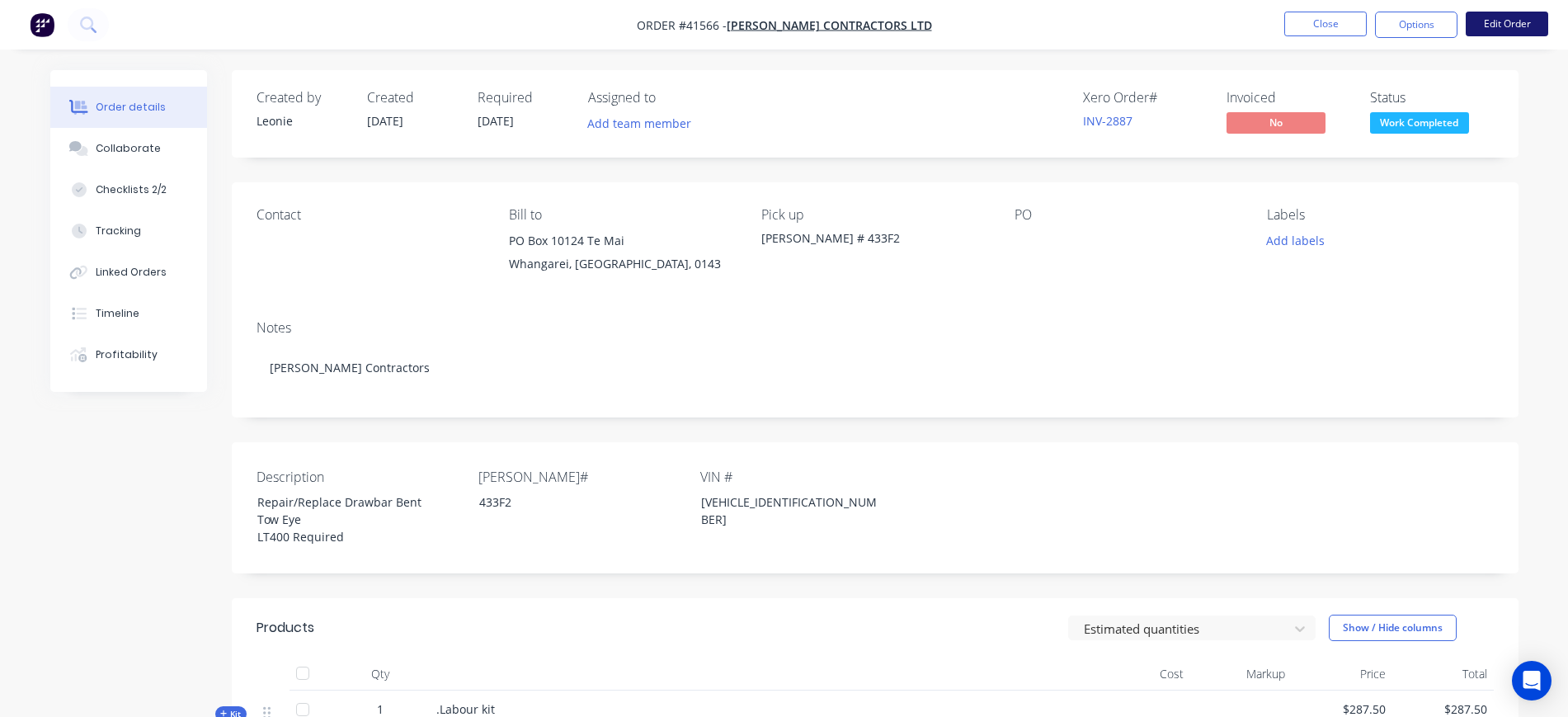
click at [1507, 14] on button "Edit Order" at bounding box center [1508, 24] width 83 height 25
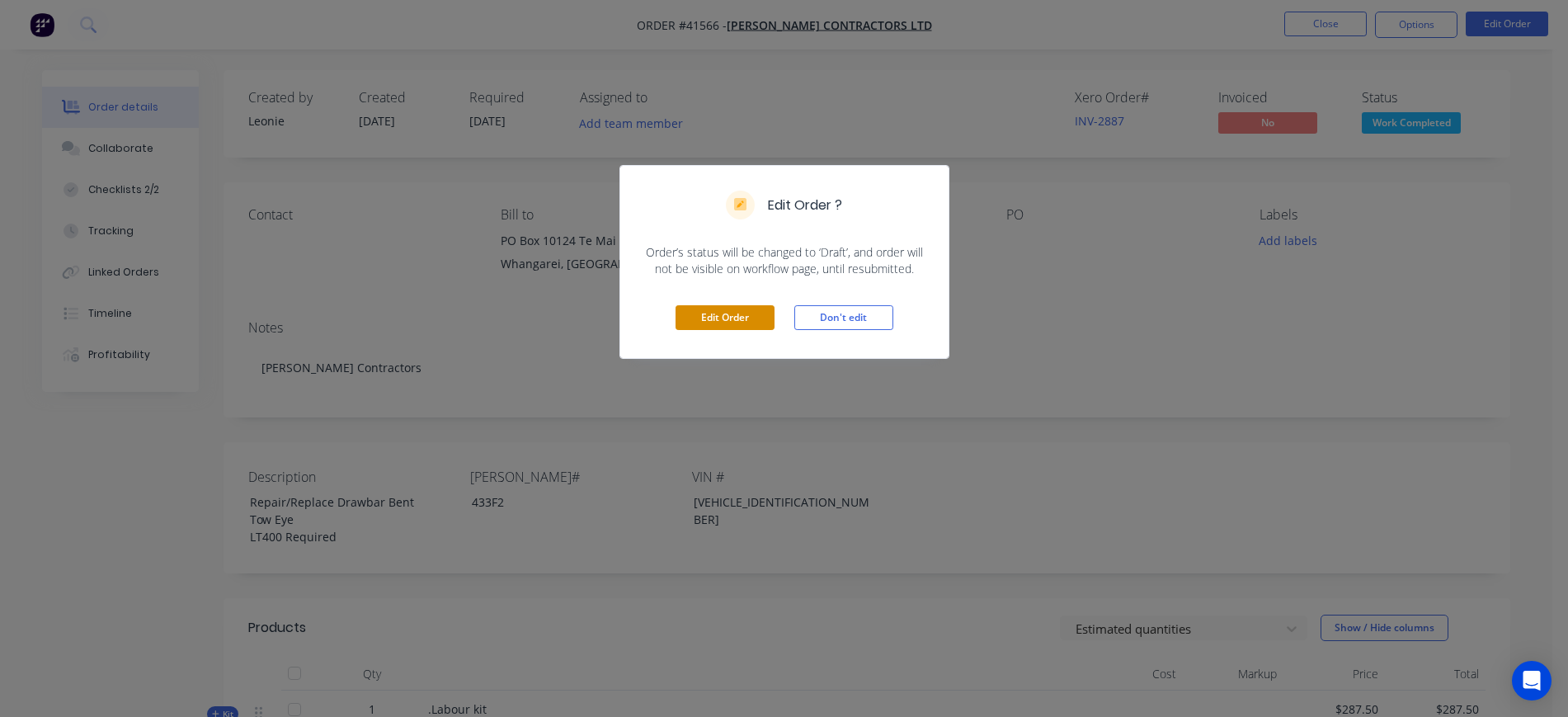
click at [737, 319] on button "Edit Order" at bounding box center [725, 318] width 99 height 25
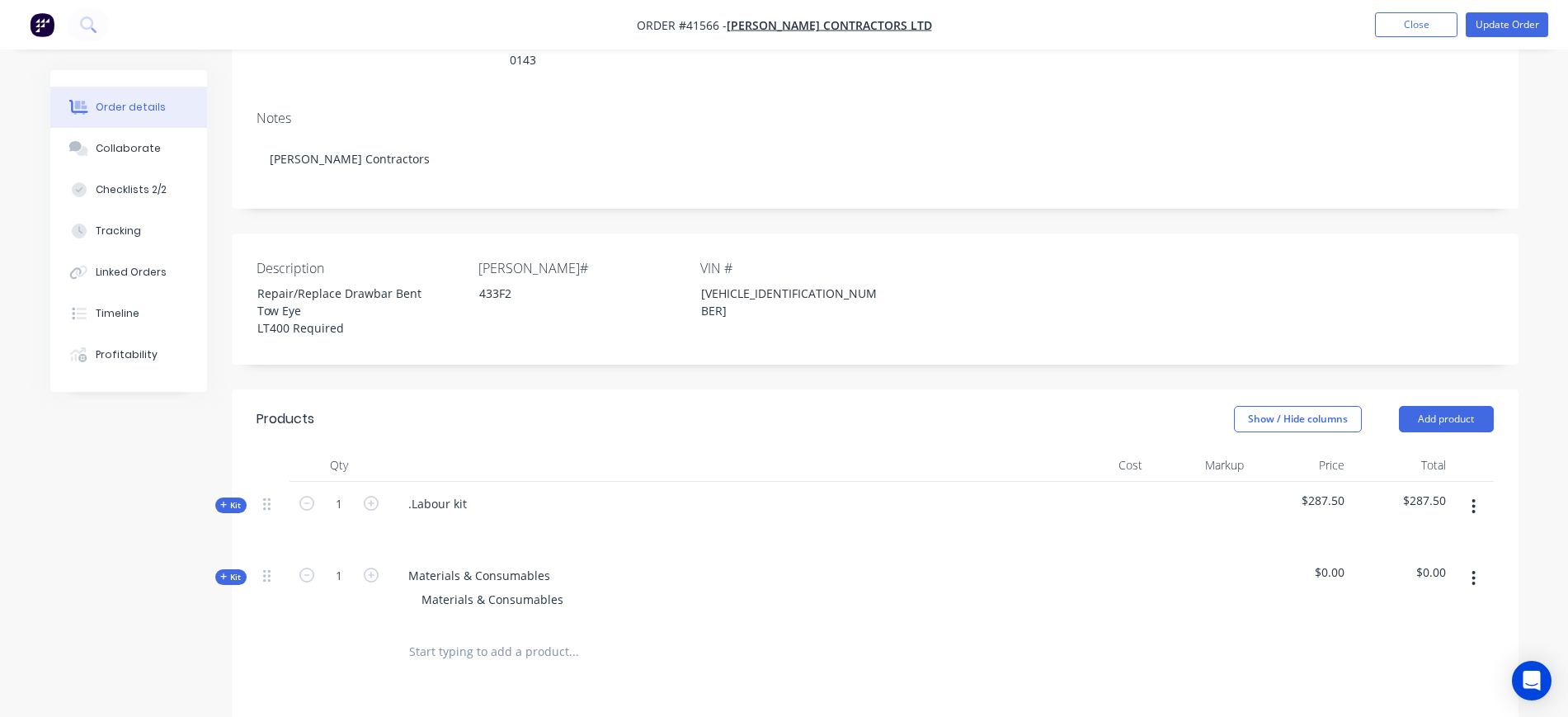
scroll to position [413, 0]
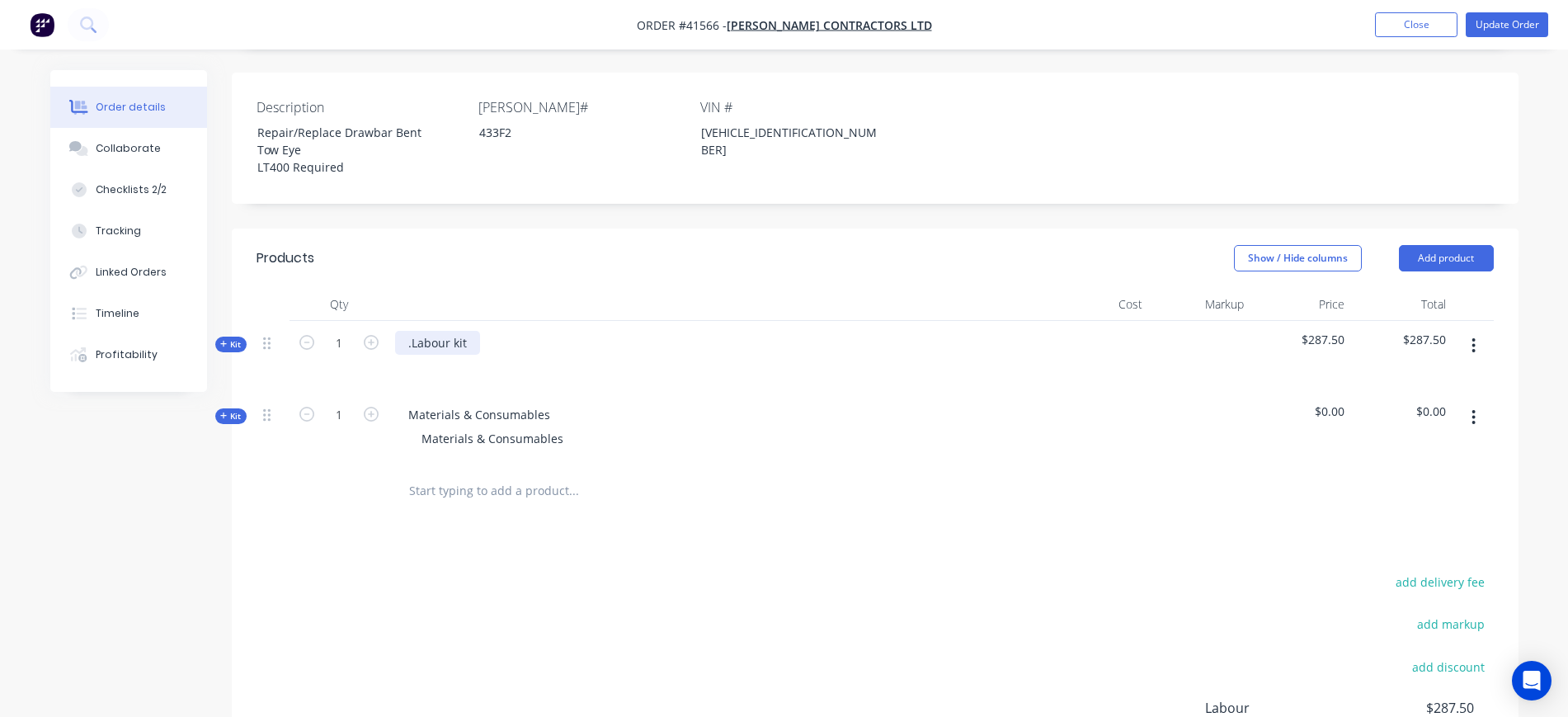
click at [412, 331] on div ".Labour kit" at bounding box center [438, 343] width 85 height 24
click at [473, 331] on div "Labour kit" at bounding box center [436, 343] width 82 height 24
click at [420, 355] on div at bounding box center [422, 367] width 26 height 24
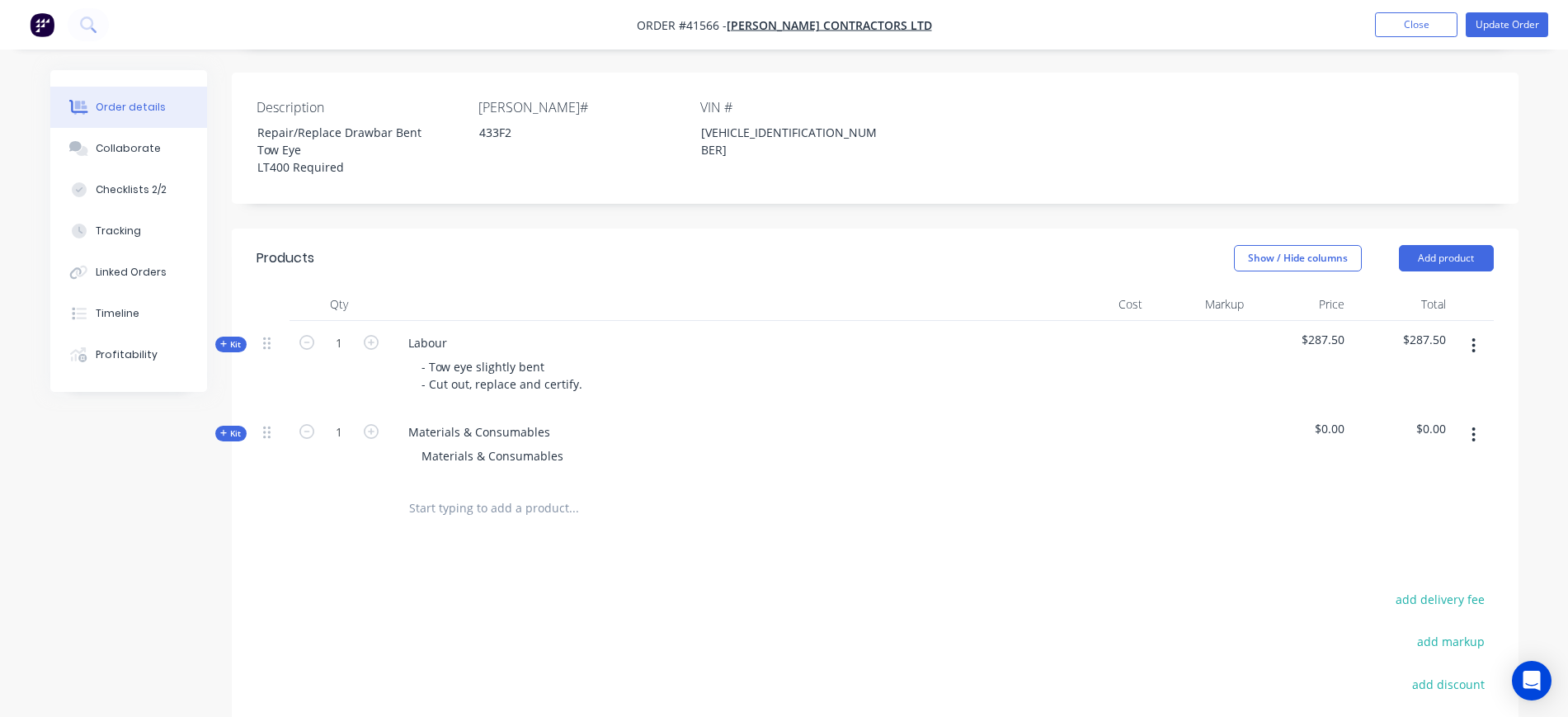
click at [1474, 426] on icon "button" at bounding box center [1474, 435] width 4 height 18
click at [1379, 565] on div "Delete" at bounding box center [1416, 577] width 127 height 24
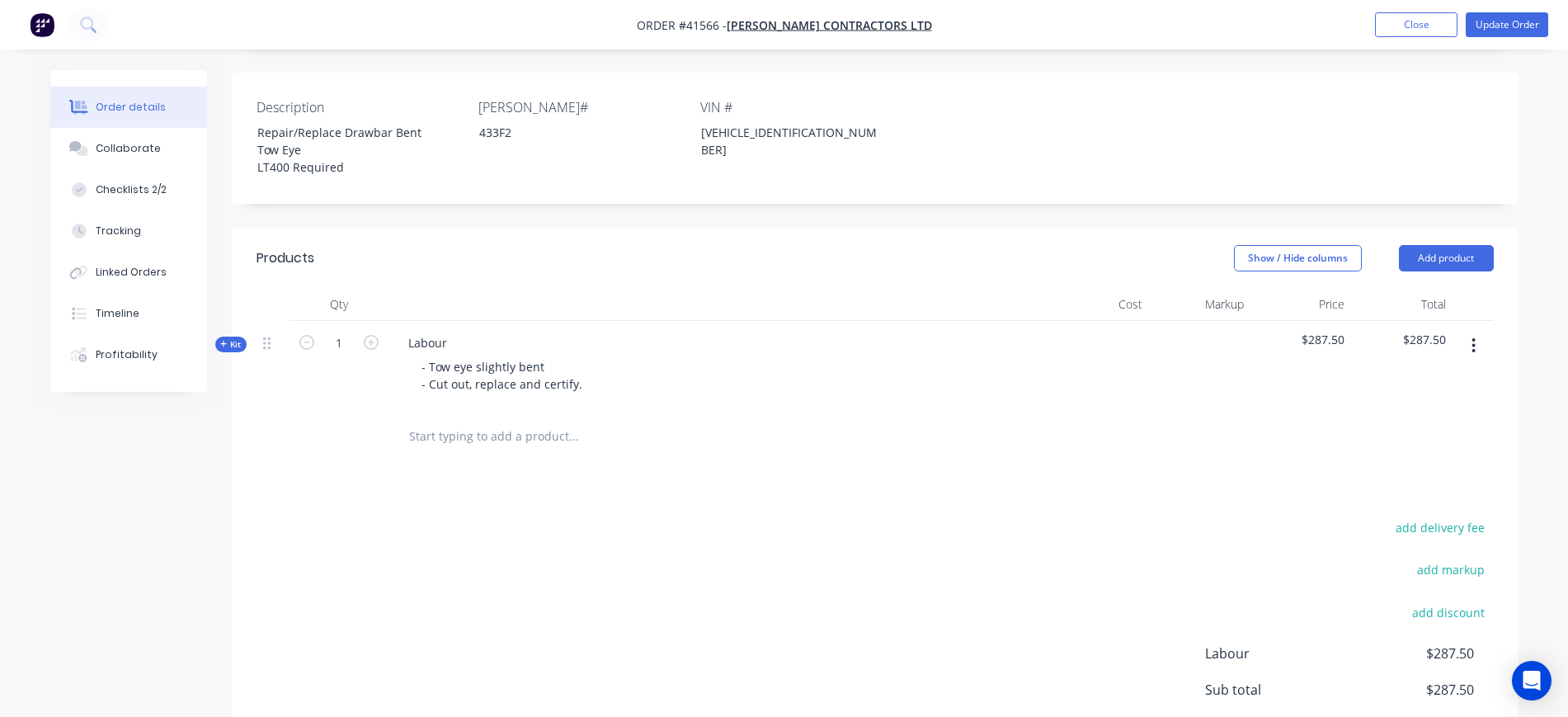
click at [486, 420] on input "text" at bounding box center [574, 437] width 330 height 33
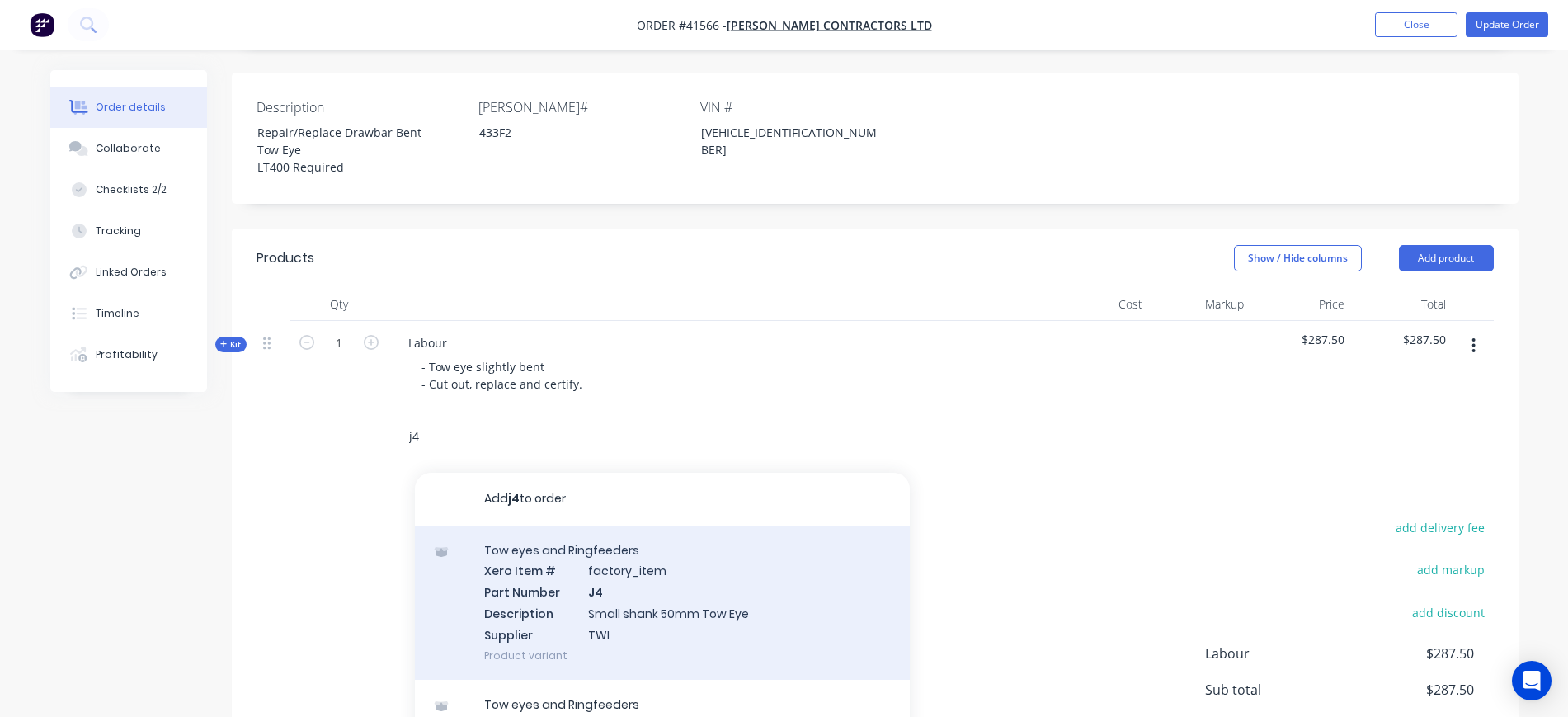
type input "j4"
click at [613, 541] on div "Tow eyes and Ringfeeders Xero Item # factory_item Part Number J4 Description Sm…" at bounding box center [663, 602] width 495 height 154
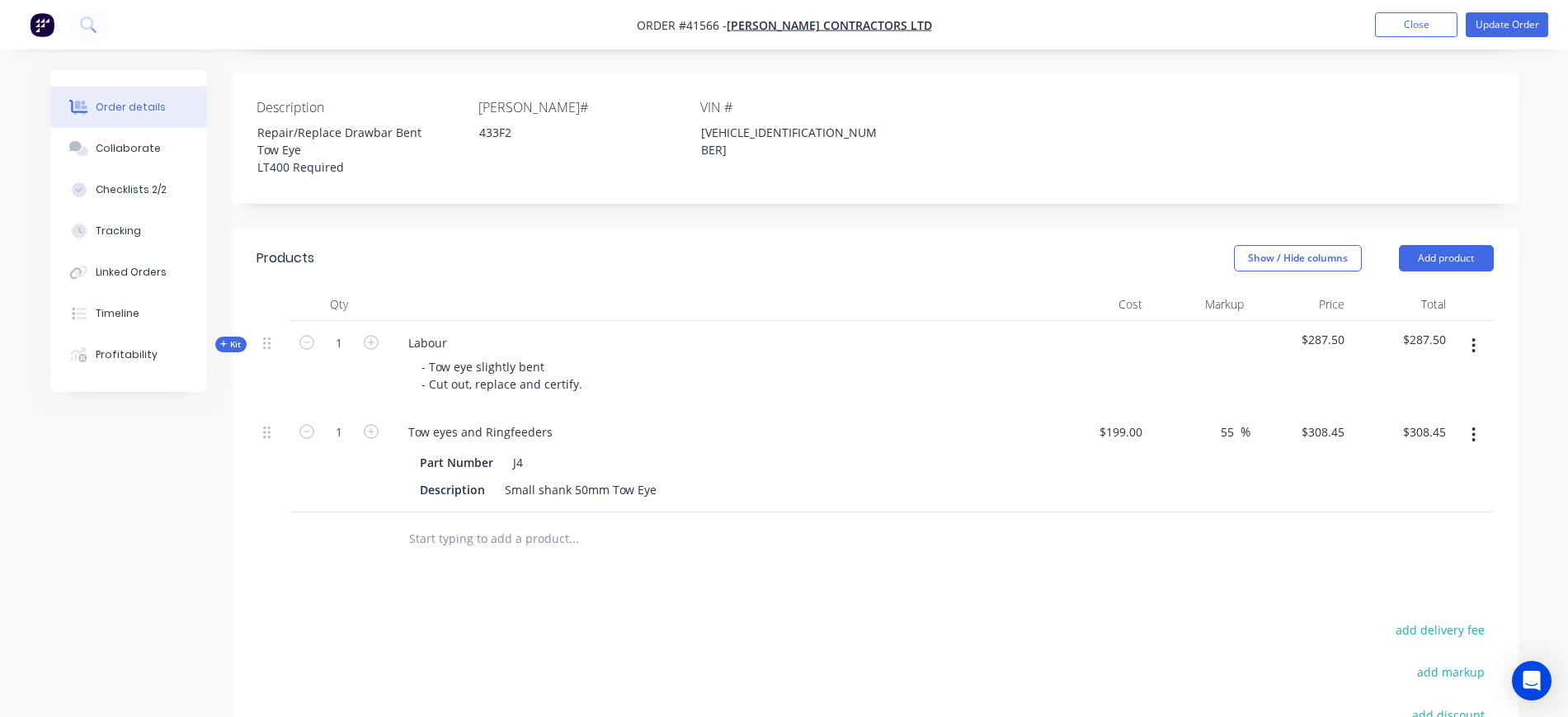
click at [502, 522] on input "text" at bounding box center [574, 539] width 330 height 33
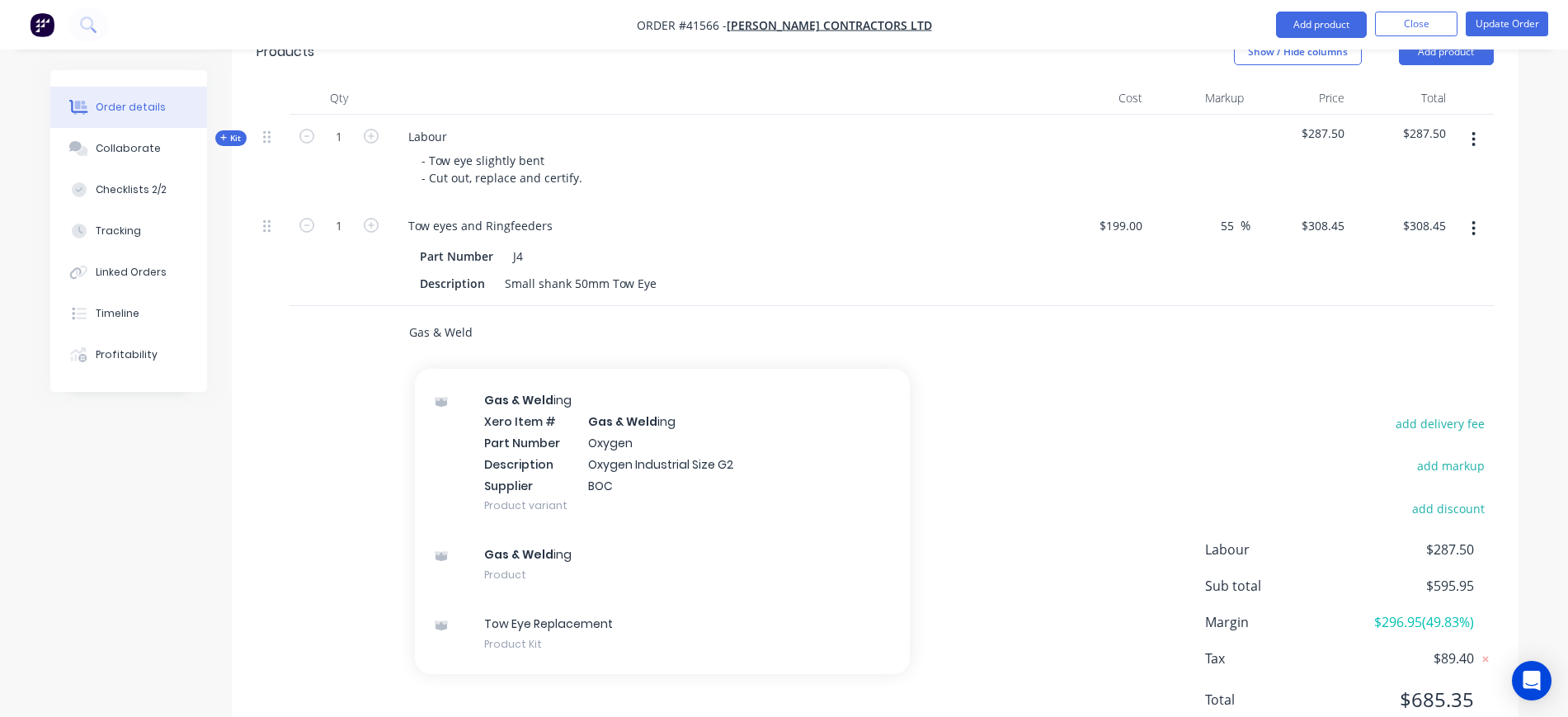
scroll to position [1445, 0]
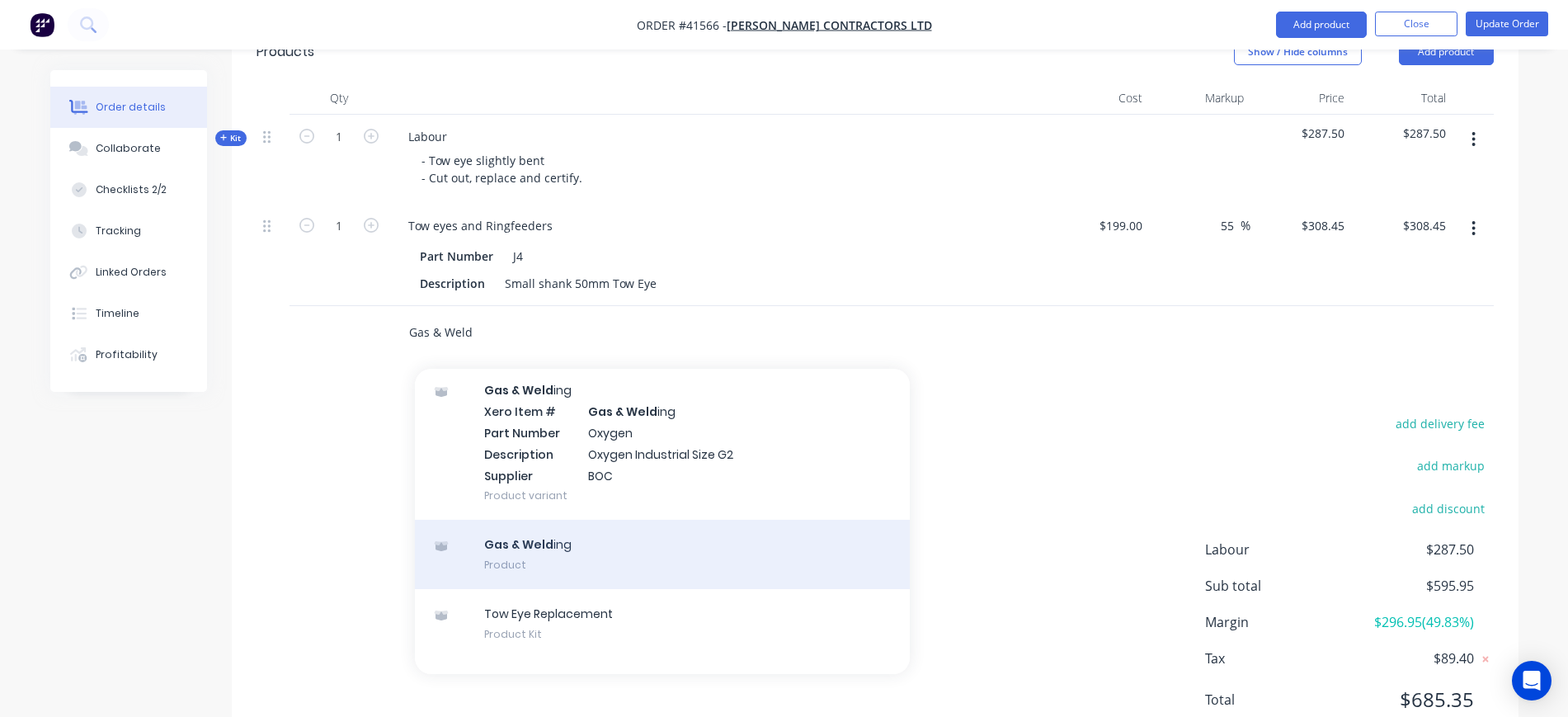
type input "Gas & Weld"
click at [645, 525] on div "Gas & Weld ing Product" at bounding box center [663, 554] width 495 height 69
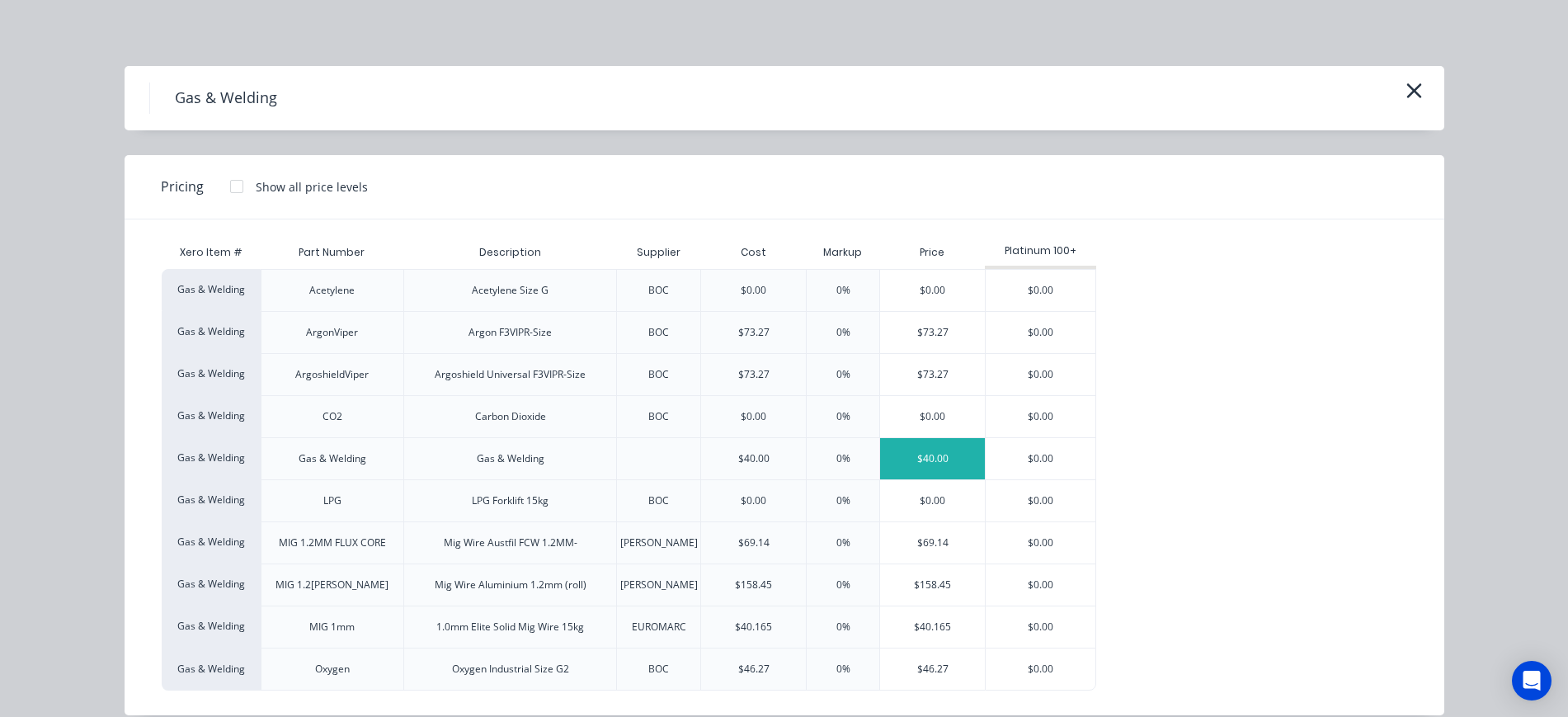
click at [926, 458] on div "$40.00" at bounding box center [932, 459] width 105 height 41
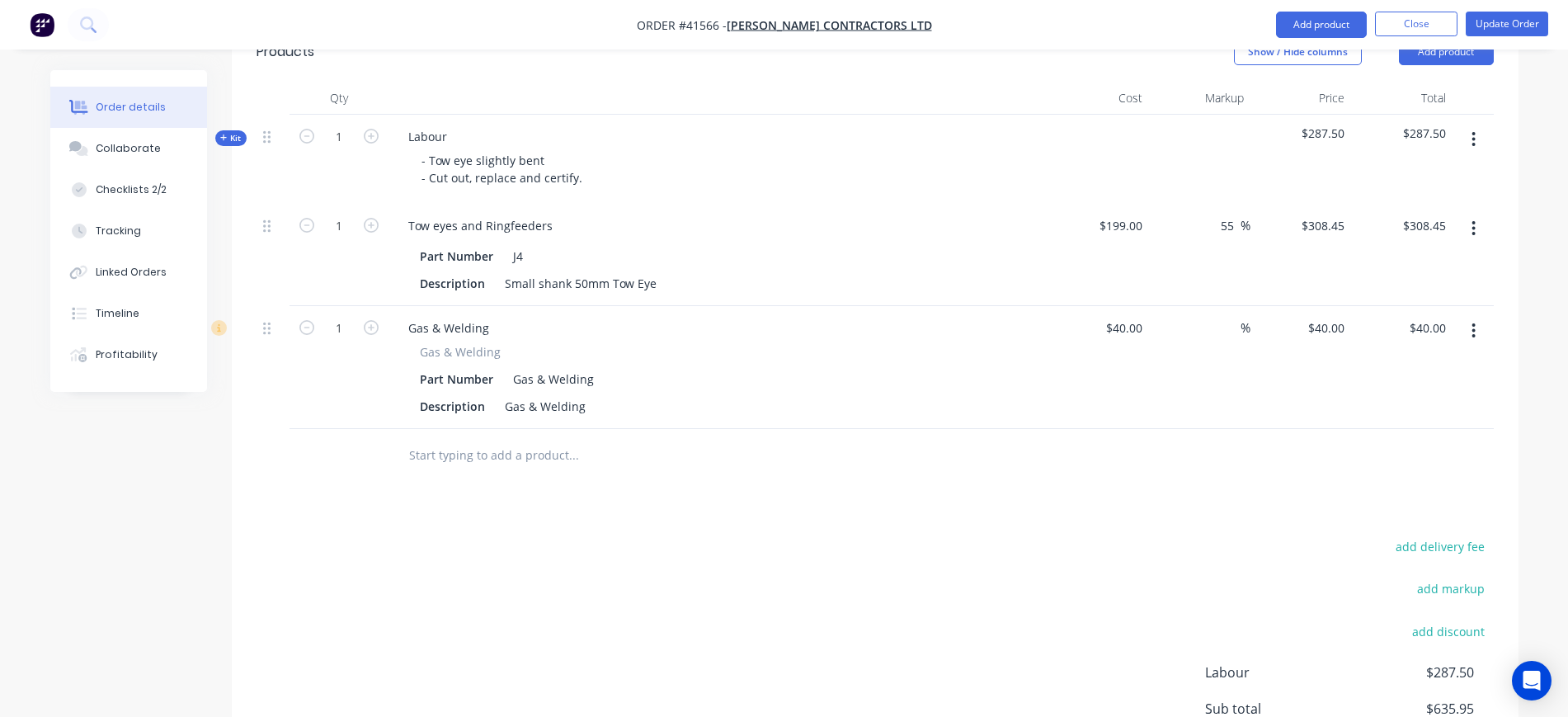
click at [514, 439] on input "text" at bounding box center [574, 456] width 330 height 33
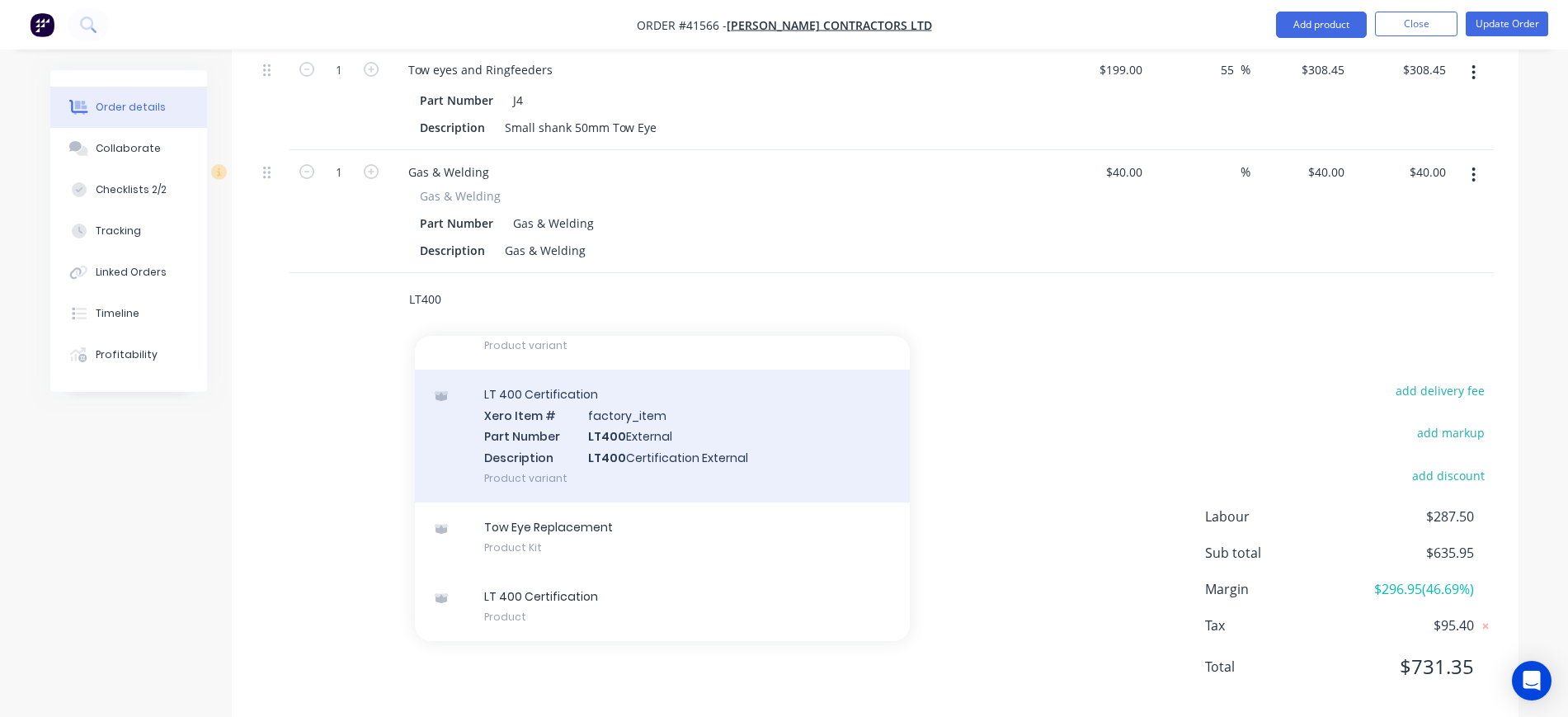
scroll to position [782, 0]
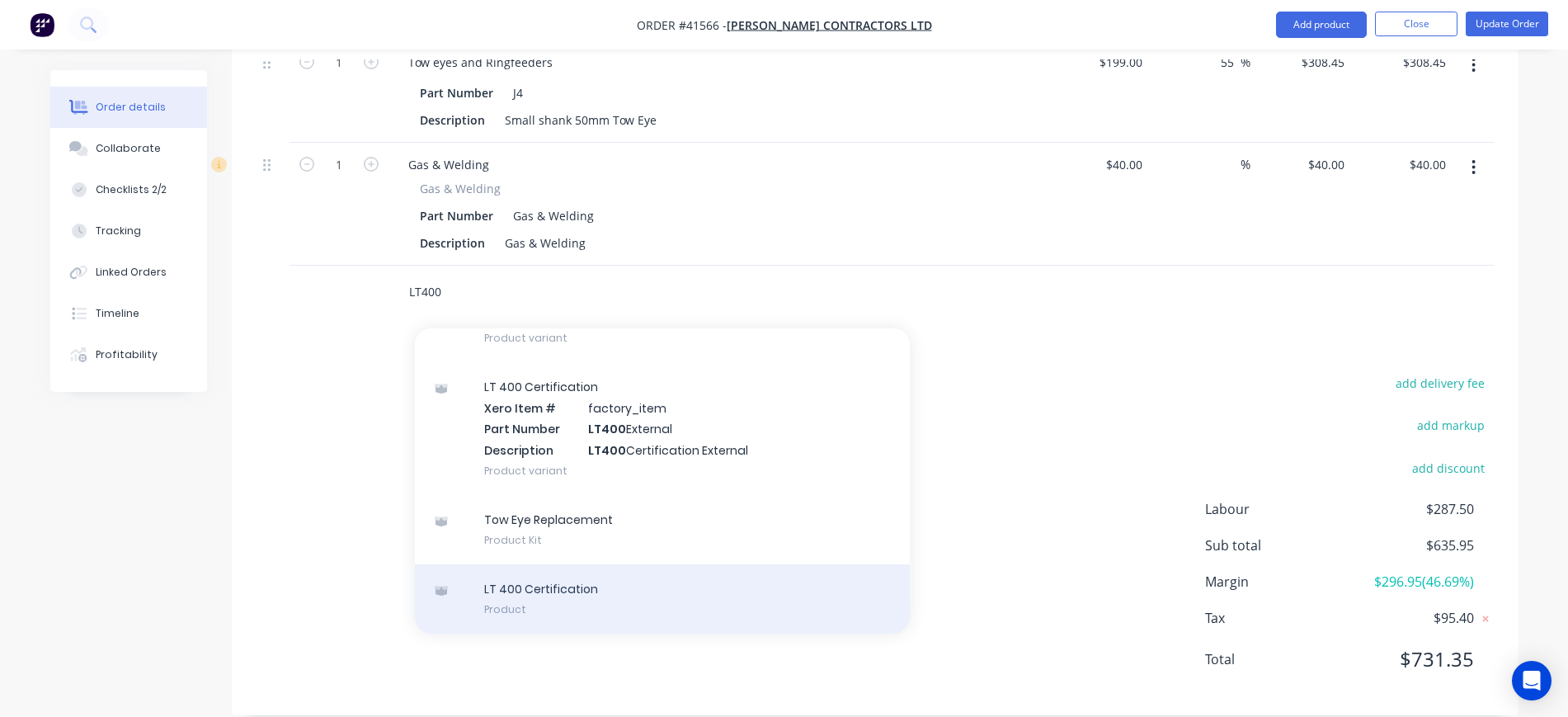
type input "LT400"
click at [605, 566] on div "LT 400 Certification Product" at bounding box center [663, 599] width 495 height 69
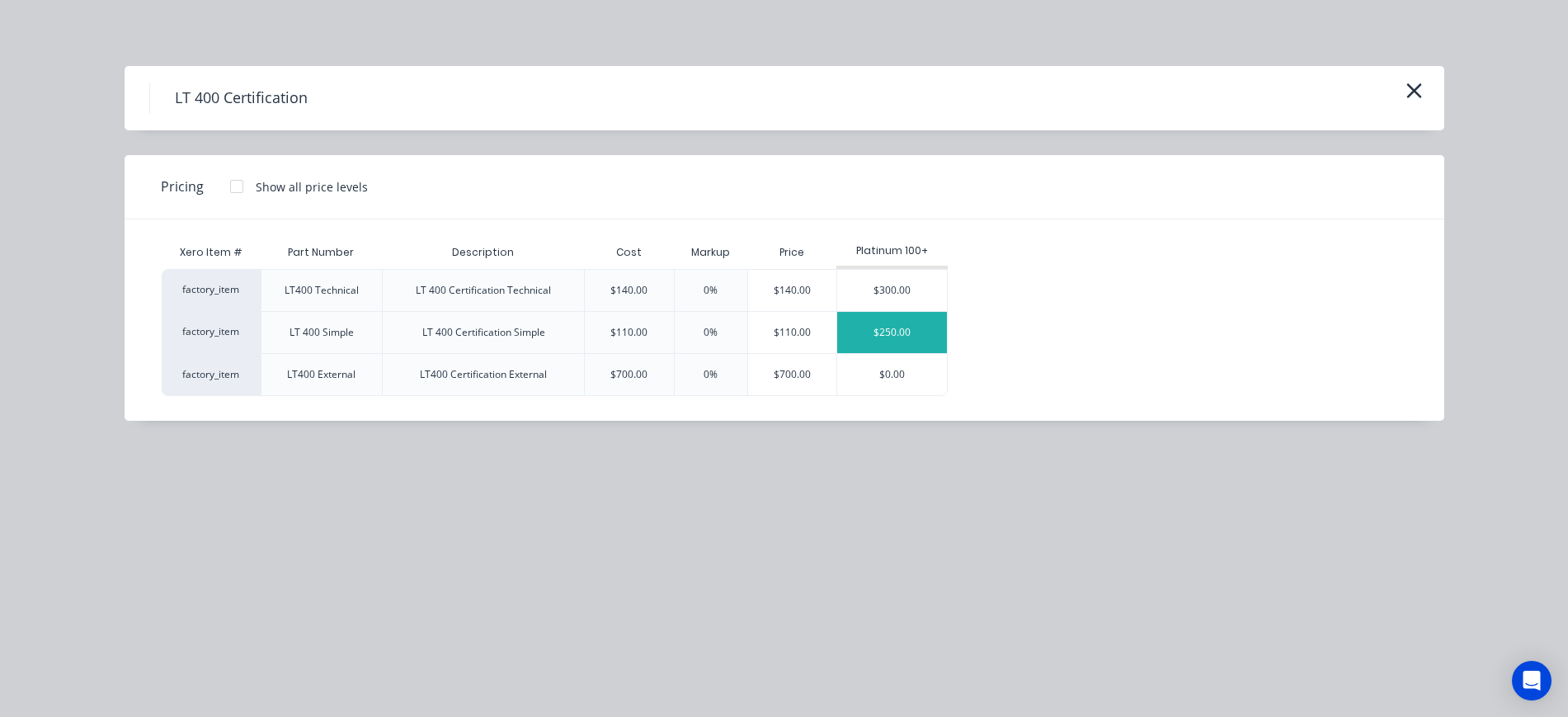
click at [883, 331] on div "$250.00" at bounding box center [892, 333] width 110 height 41
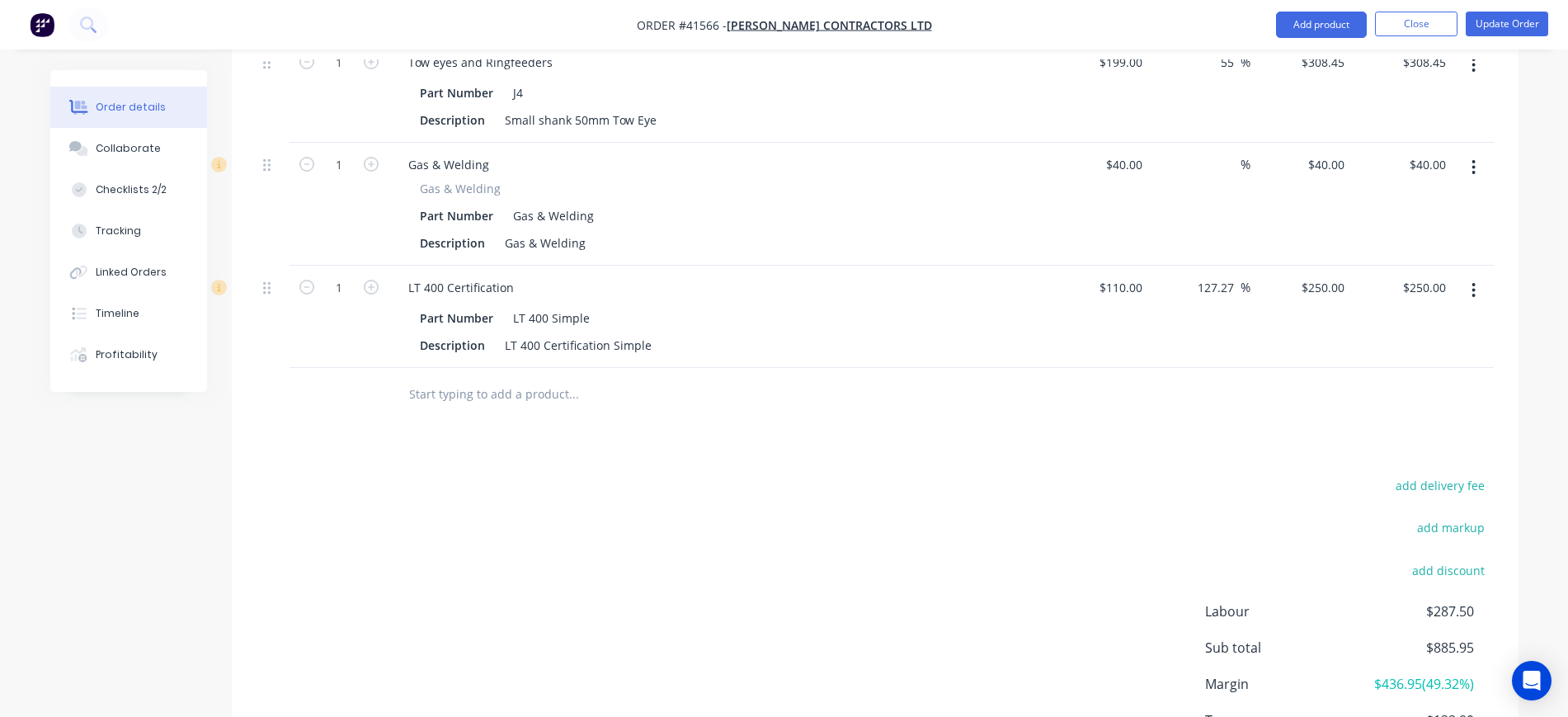
click at [940, 401] on div "Products Show / Hide columns Add product Qty Cost Markup Price Total Kit 1 Labo…" at bounding box center [875, 338] width 1287 height 959
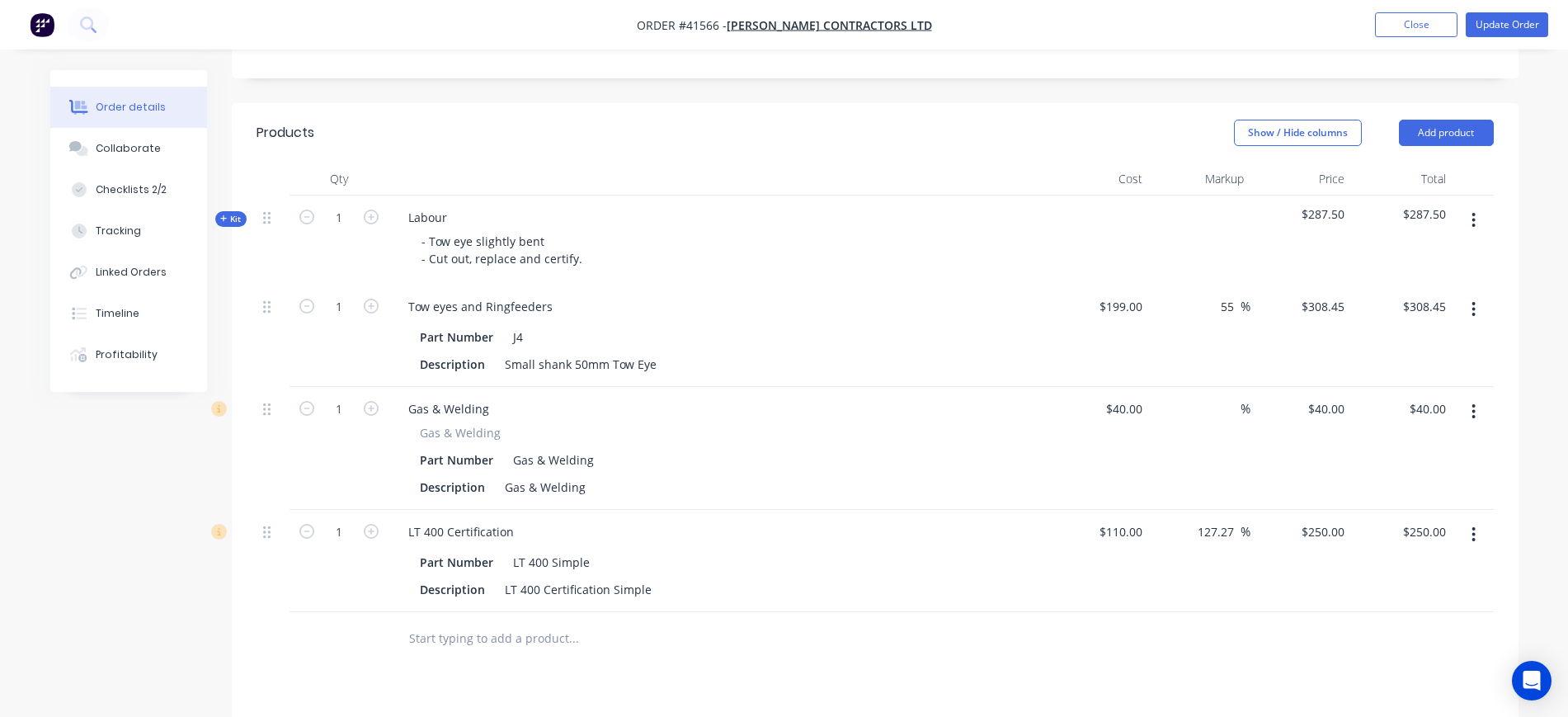
scroll to position [473, 0]
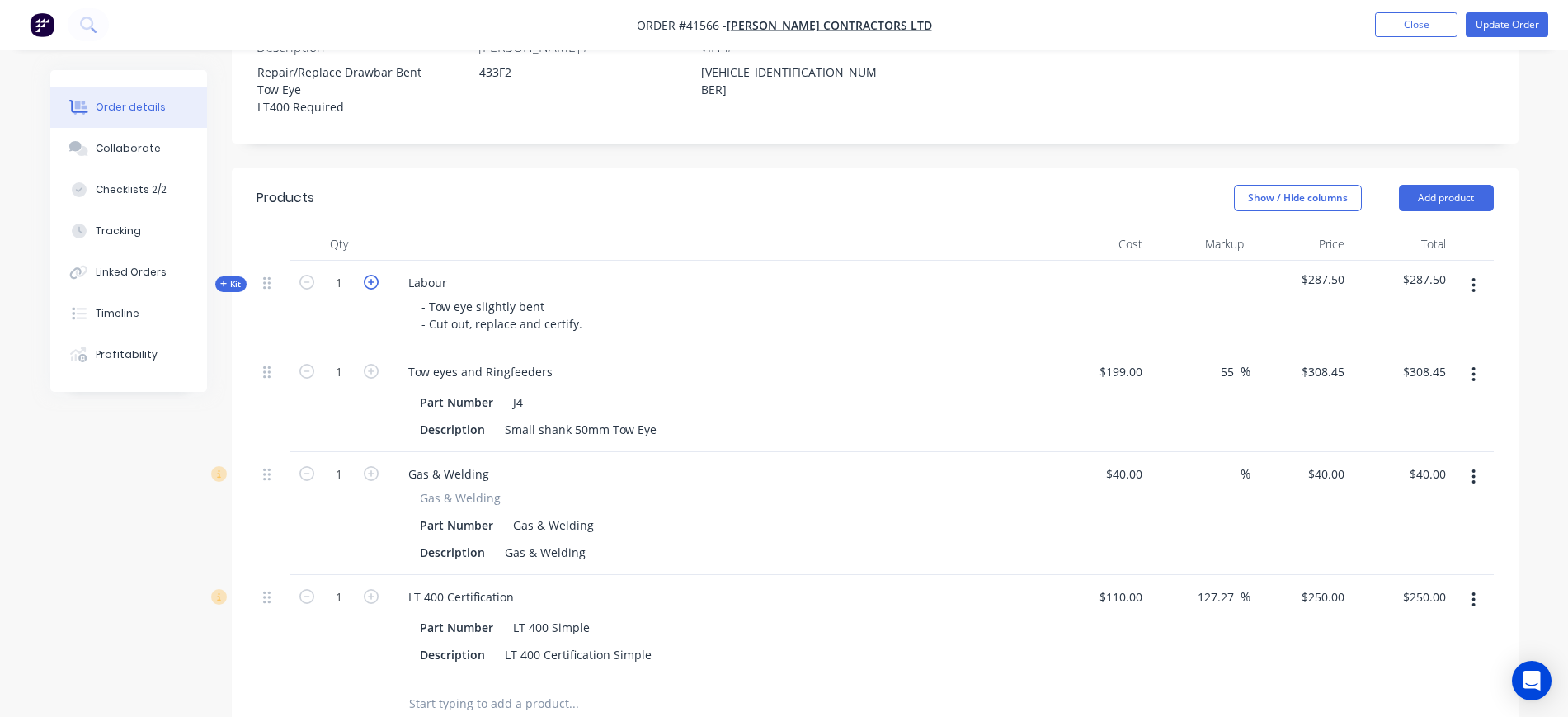
click at [371, 275] on icon "button" at bounding box center [372, 283] width 15 height 15
click at [357, 271] on input "3" at bounding box center [339, 283] width 43 height 25
type input "2.5"
click at [767, 317] on div "Labour - Tow eye slightly bent - Cut out, replace and certify." at bounding box center [718, 306] width 660 height 89
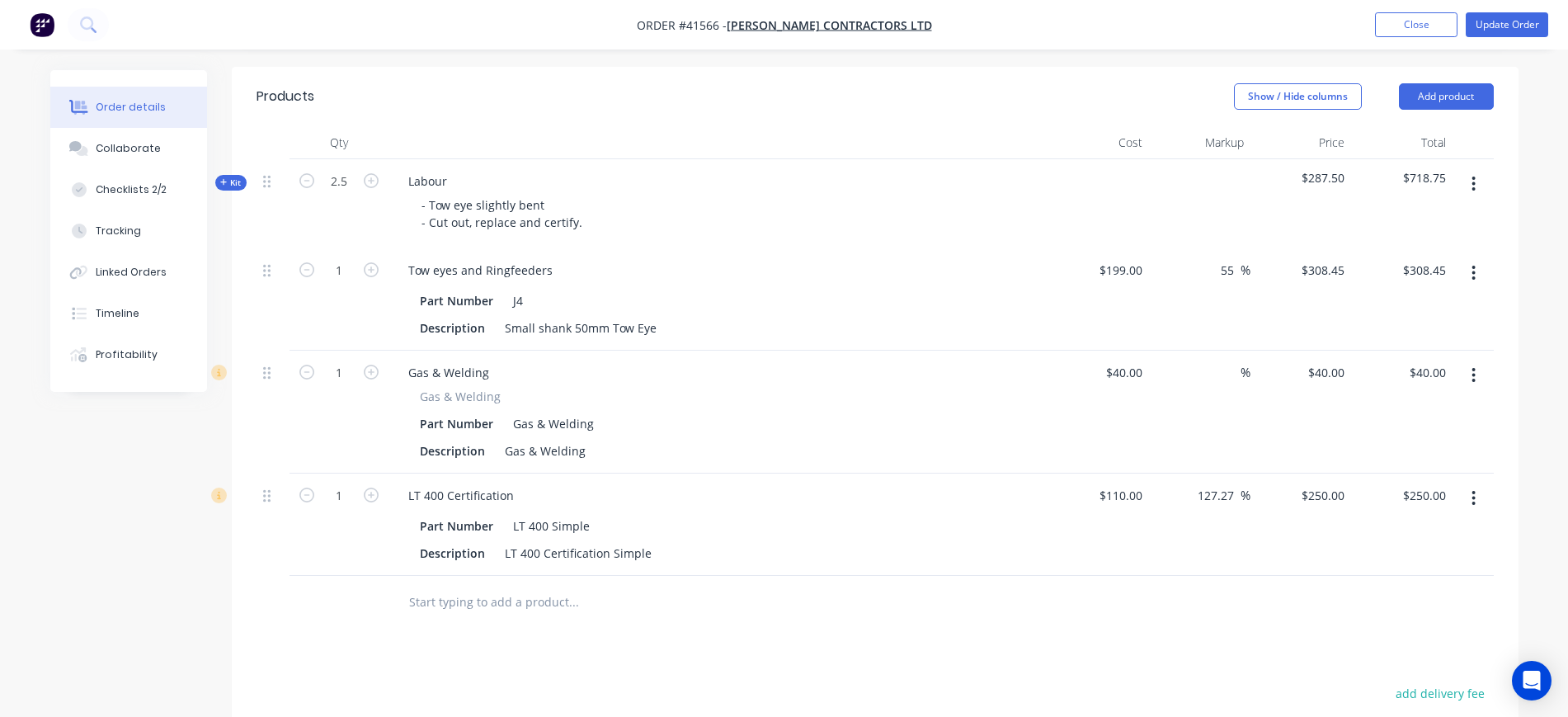
scroll to position [576, 0]
click at [230, 175] on span "Kit" at bounding box center [231, 181] width 21 height 12
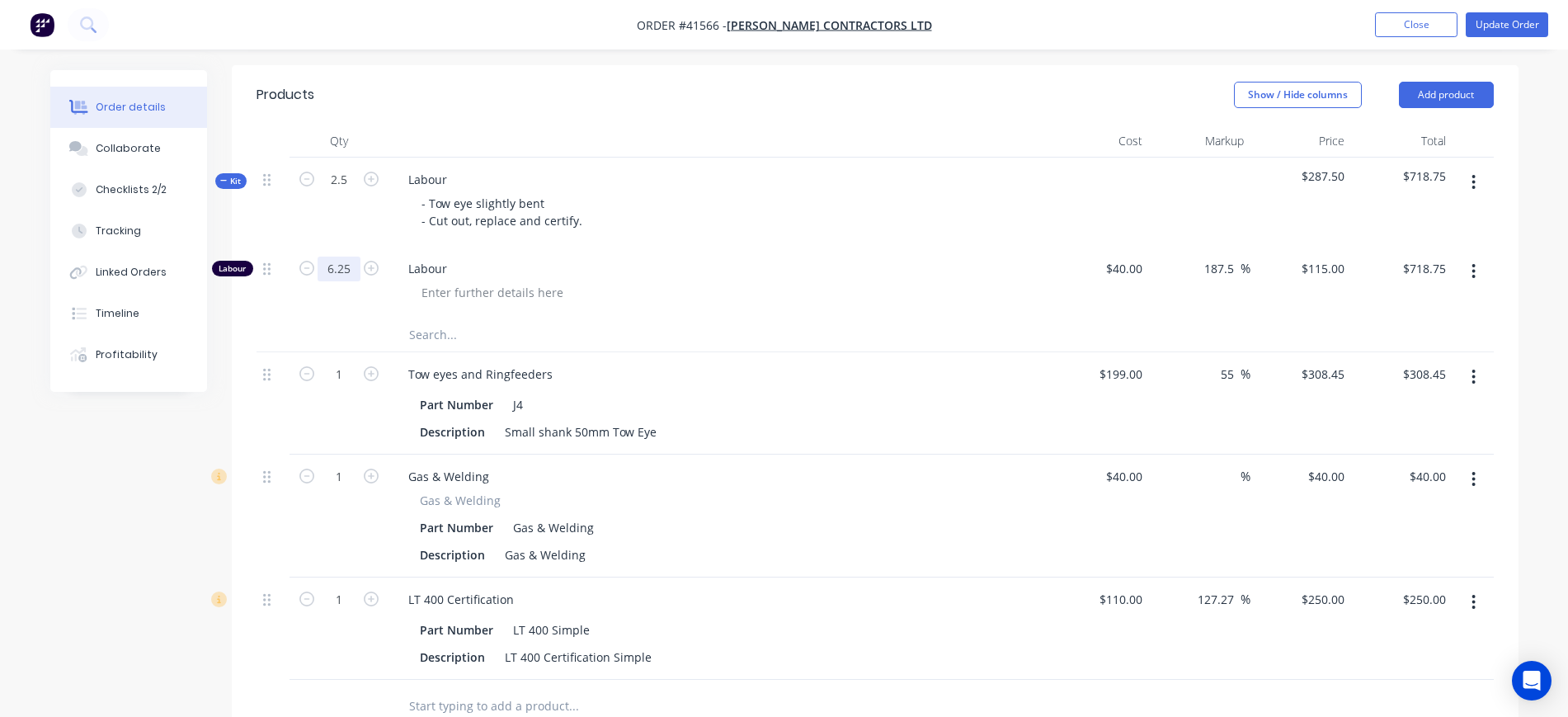
click at [347, 257] on input "6.25" at bounding box center [339, 269] width 43 height 25
type input "2.5"
type input "$287.50"
drag, startPoint x: 804, startPoint y: 270, endPoint x: 807, endPoint y: 261, distance: 9.5
click at [806, 281] on div at bounding box center [725, 292] width 633 height 24
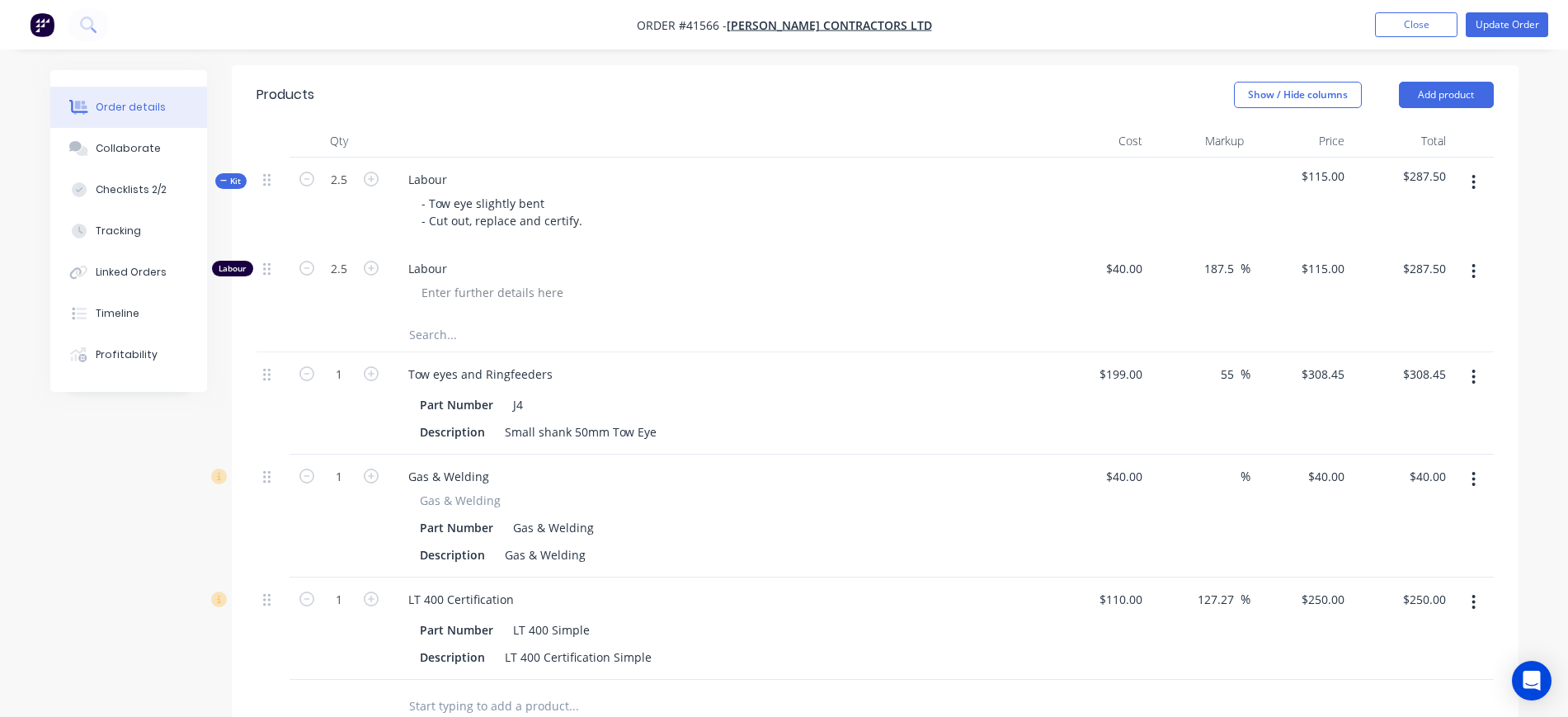
click at [228, 175] on span "Kit" at bounding box center [231, 181] width 21 height 12
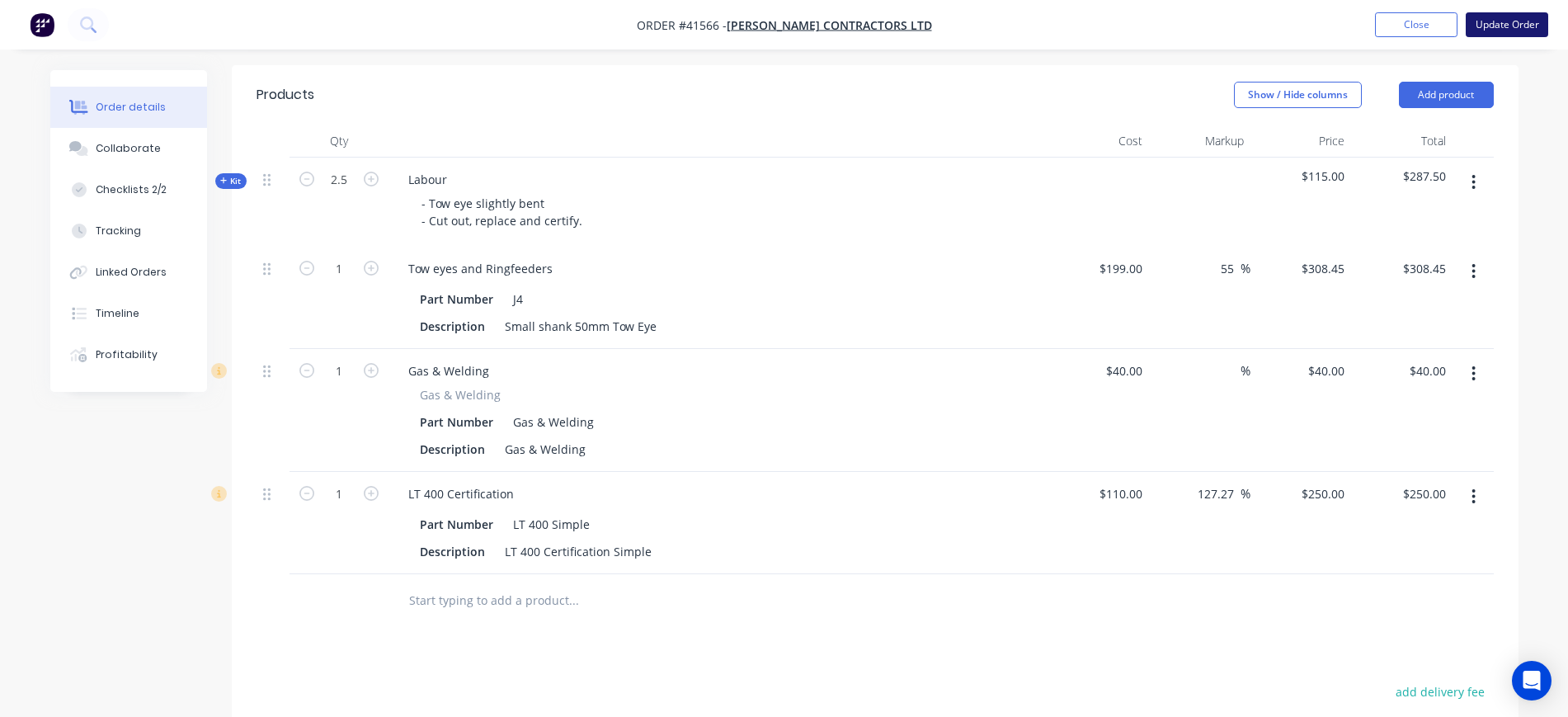
click at [1502, 29] on button "Update Order" at bounding box center [1508, 25] width 83 height 25
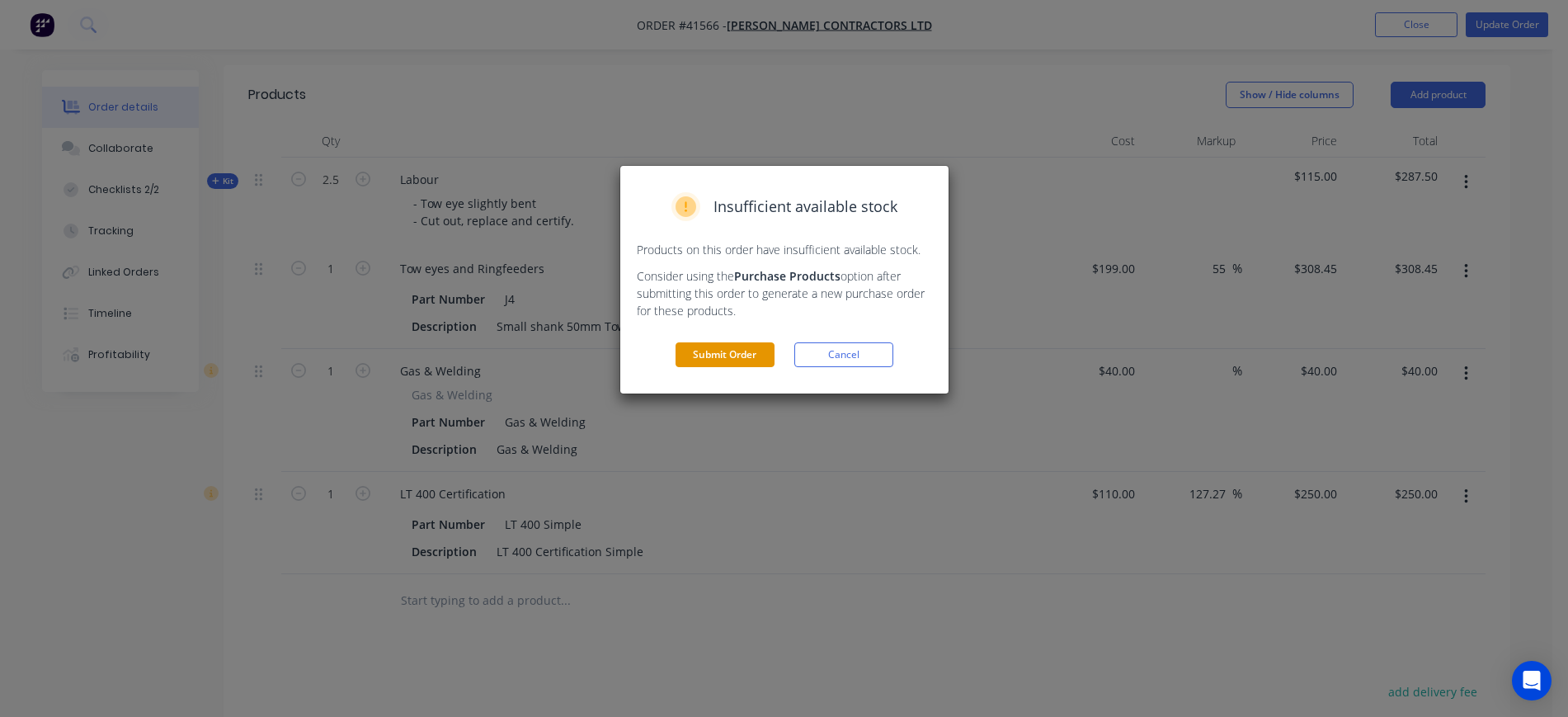
click at [732, 350] on button "Submit Order" at bounding box center [725, 355] width 99 height 25
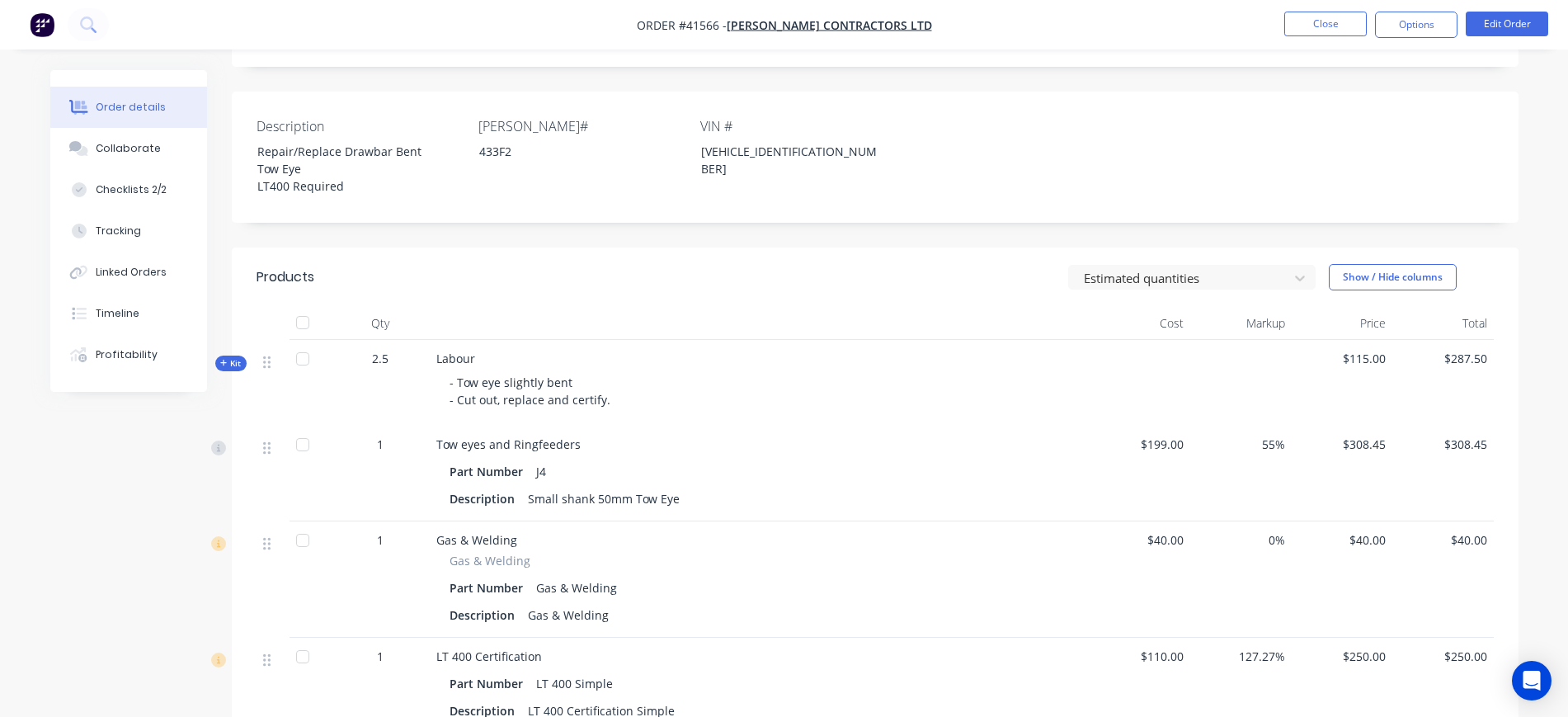
scroll to position [453, 0]
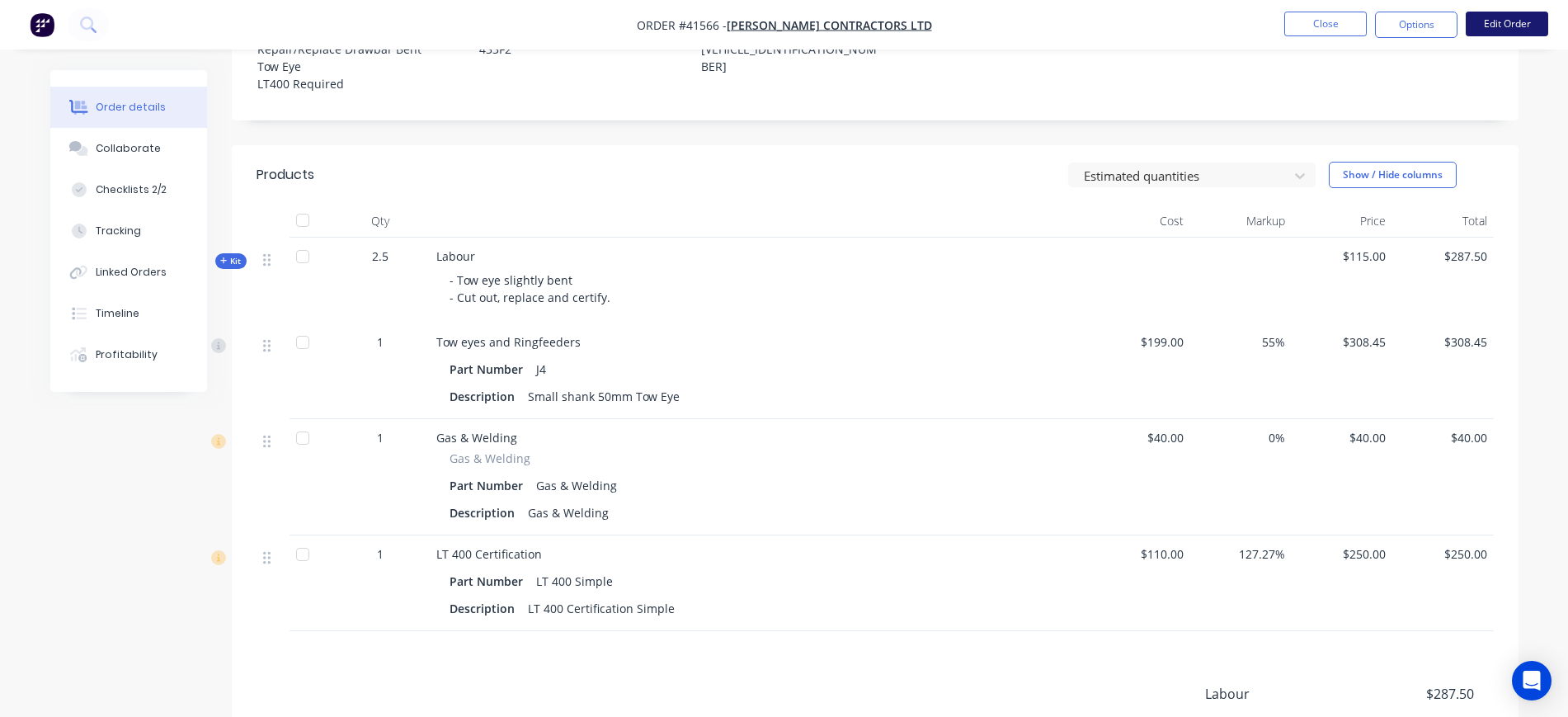
click at [1517, 24] on button "Edit Order" at bounding box center [1508, 24] width 83 height 25
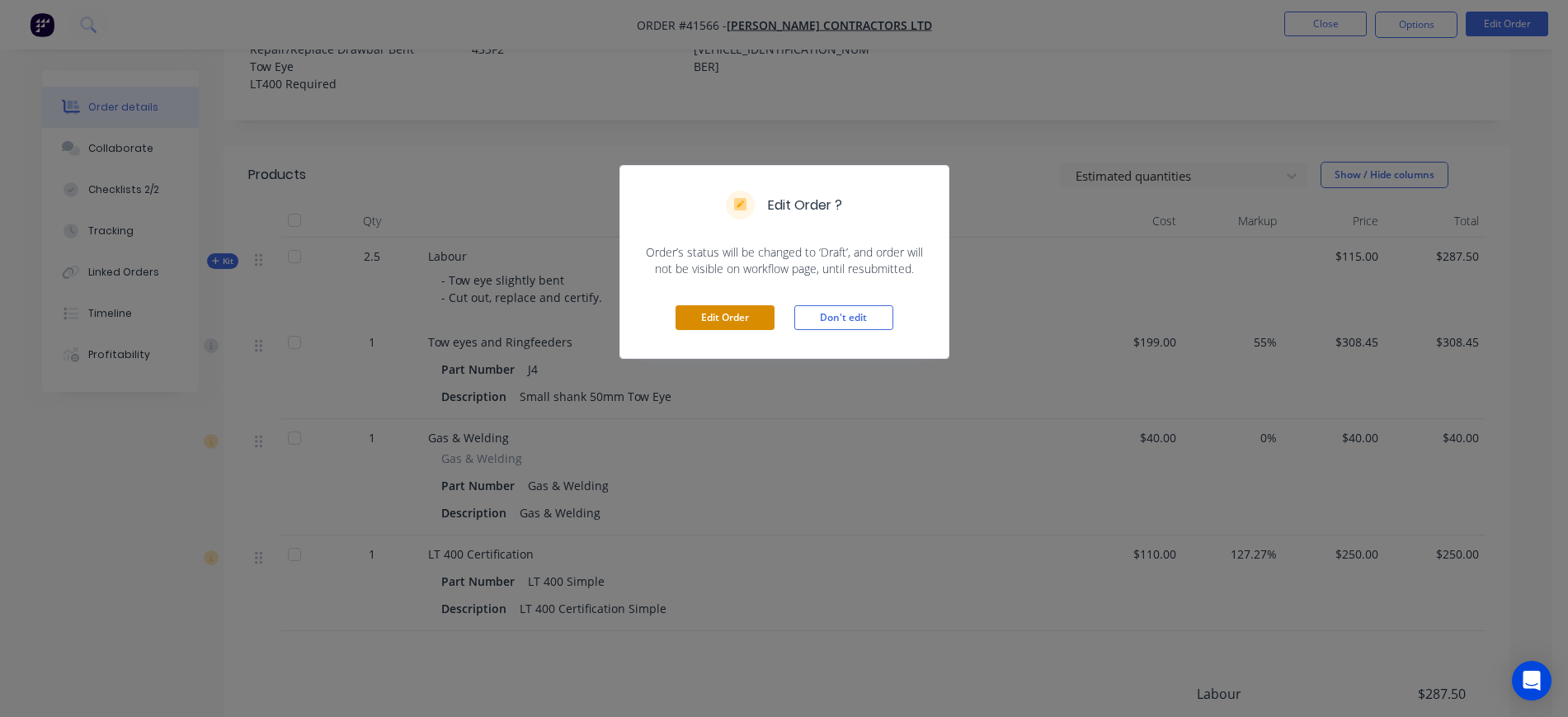
click at [704, 312] on button "Edit Order" at bounding box center [725, 318] width 99 height 25
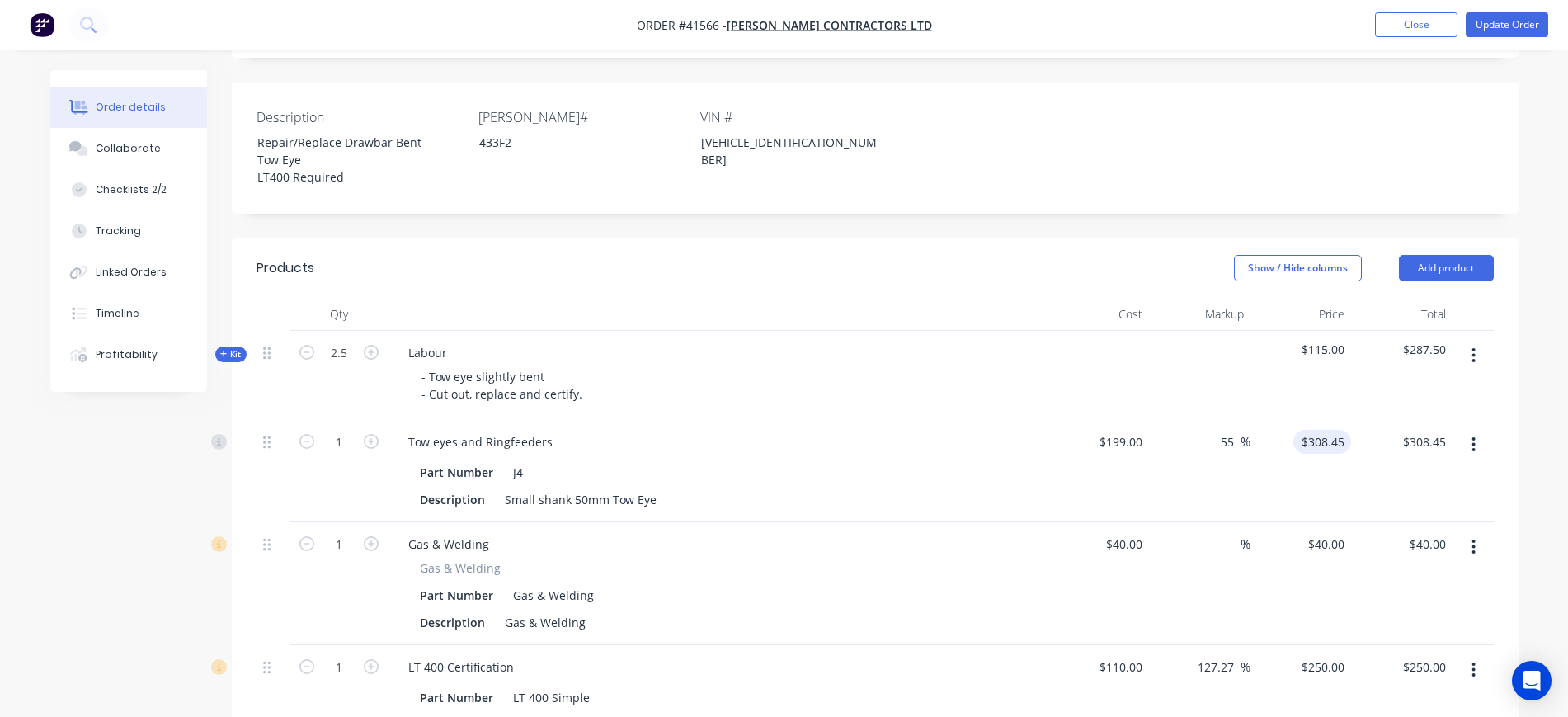
scroll to position [413, 0]
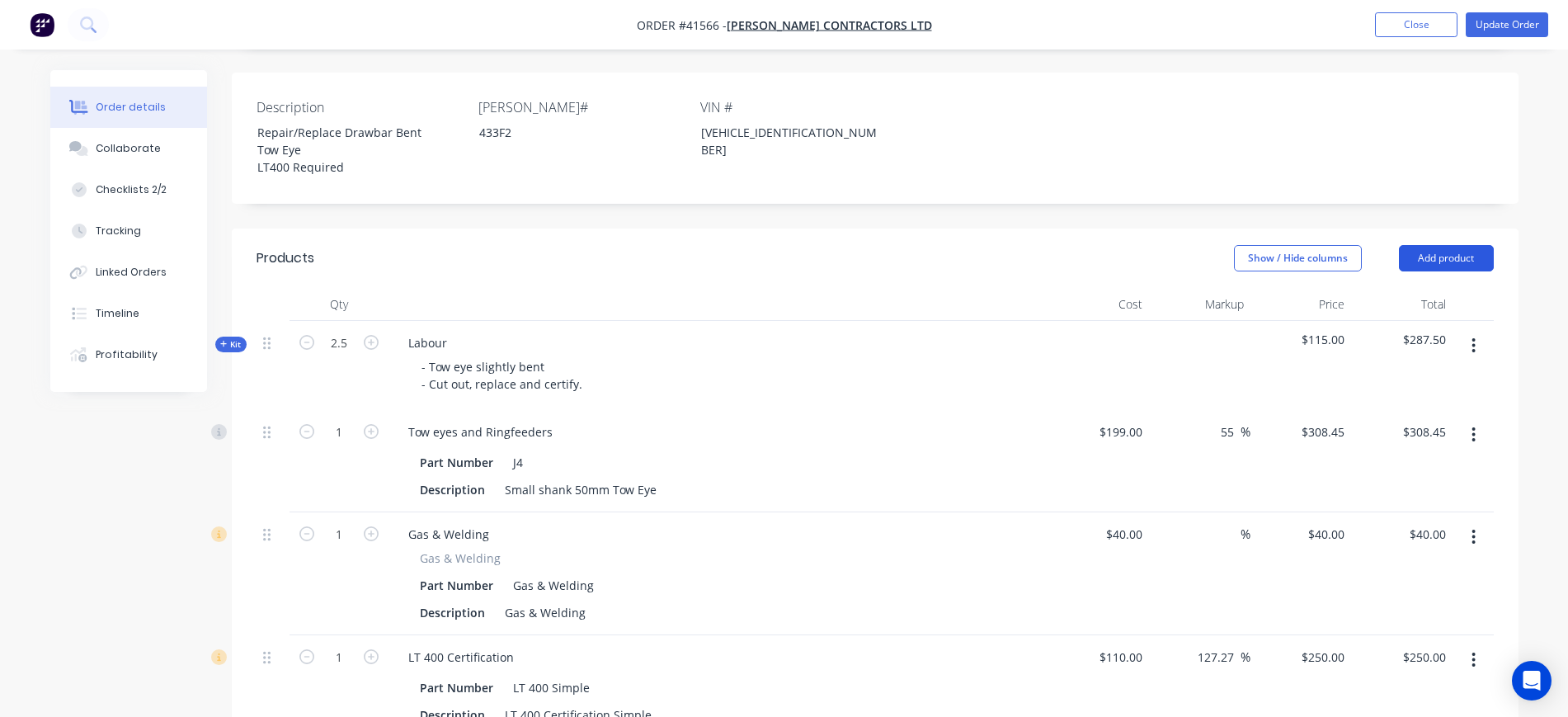
drag, startPoint x: 1448, startPoint y: 235, endPoint x: 1397, endPoint y: 254, distance: 54.4
click at [1447, 245] on button "Add product" at bounding box center [1447, 259] width 95 height 26
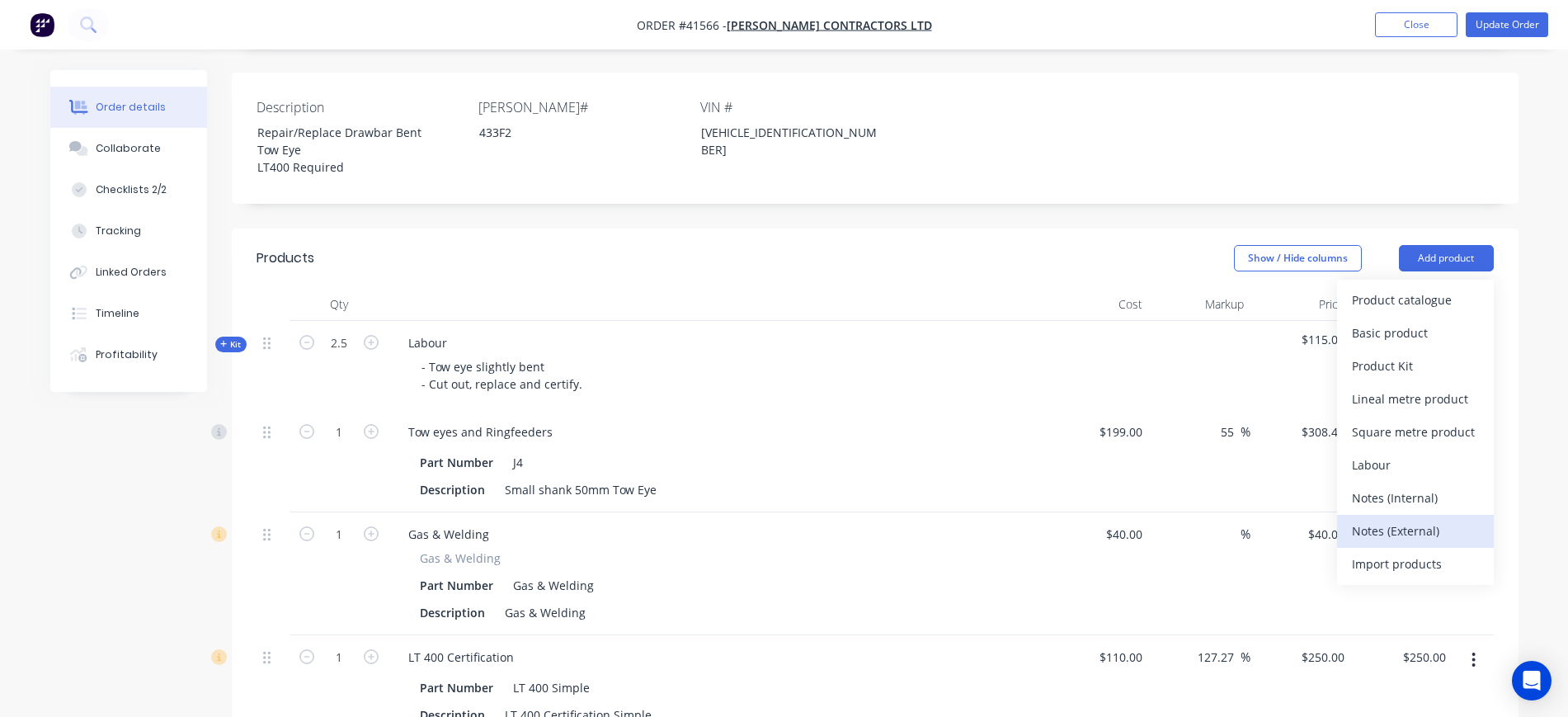
click at [1433, 519] on div "Notes (External)" at bounding box center [1416, 530] width 127 height 24
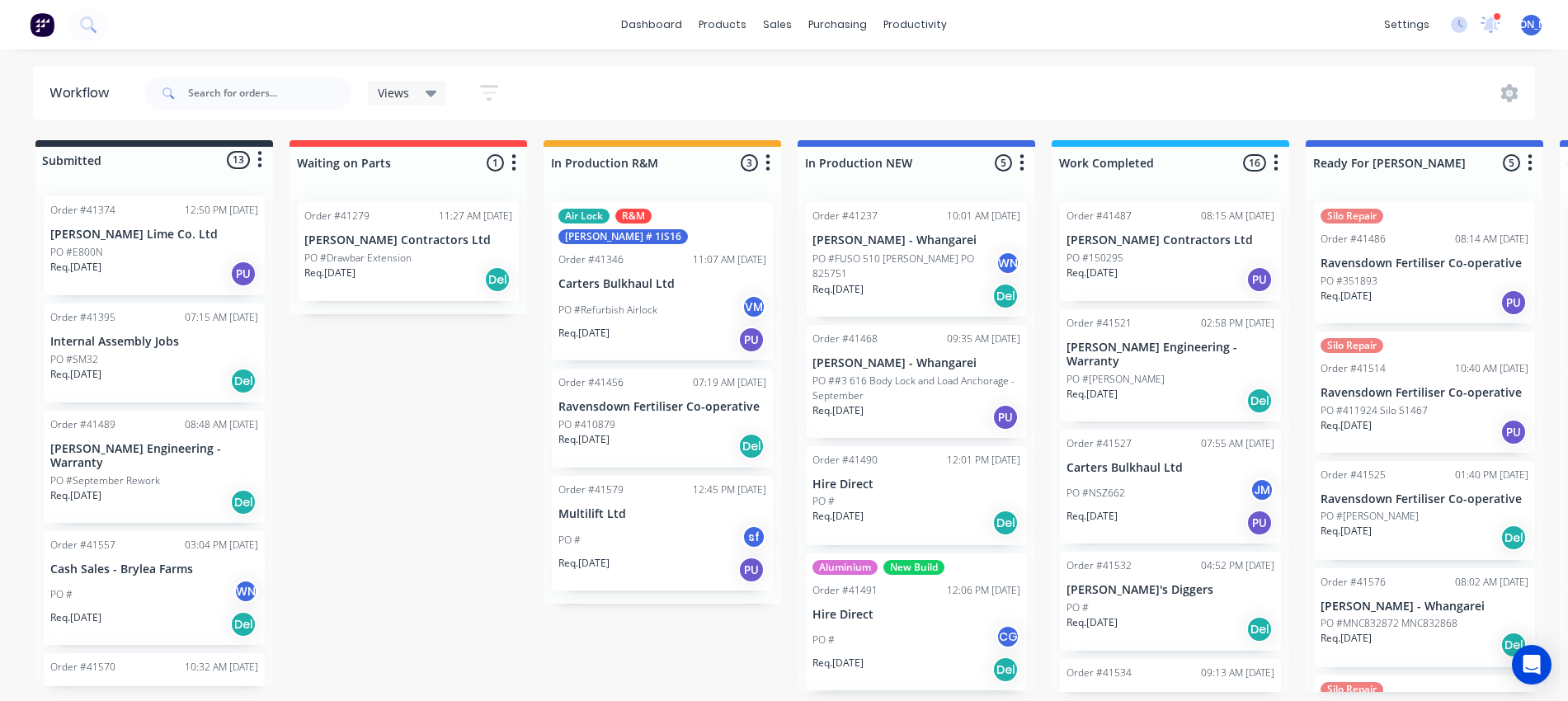
click at [1148, 258] on div "PO #150295" at bounding box center [1171, 258] width 208 height 15
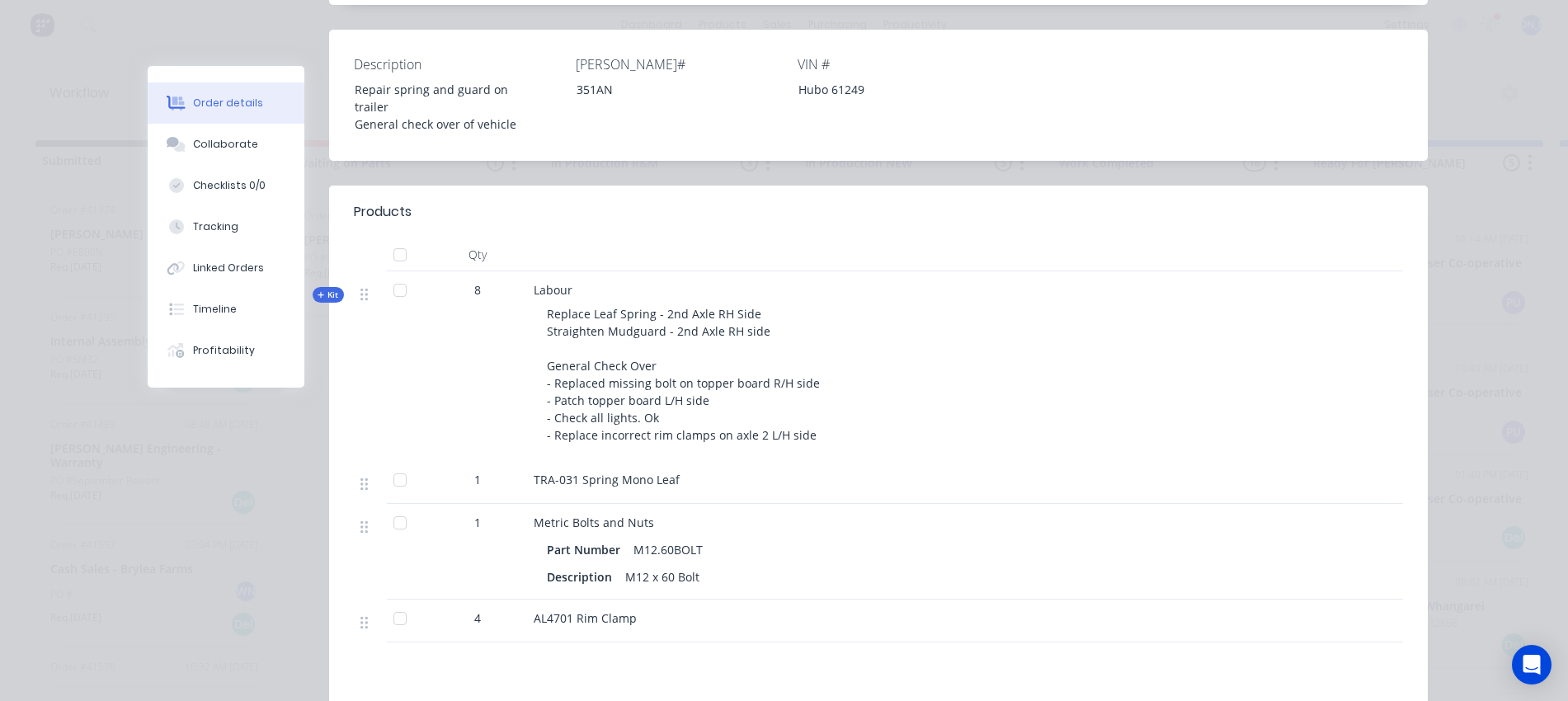
scroll to position [413, 0]
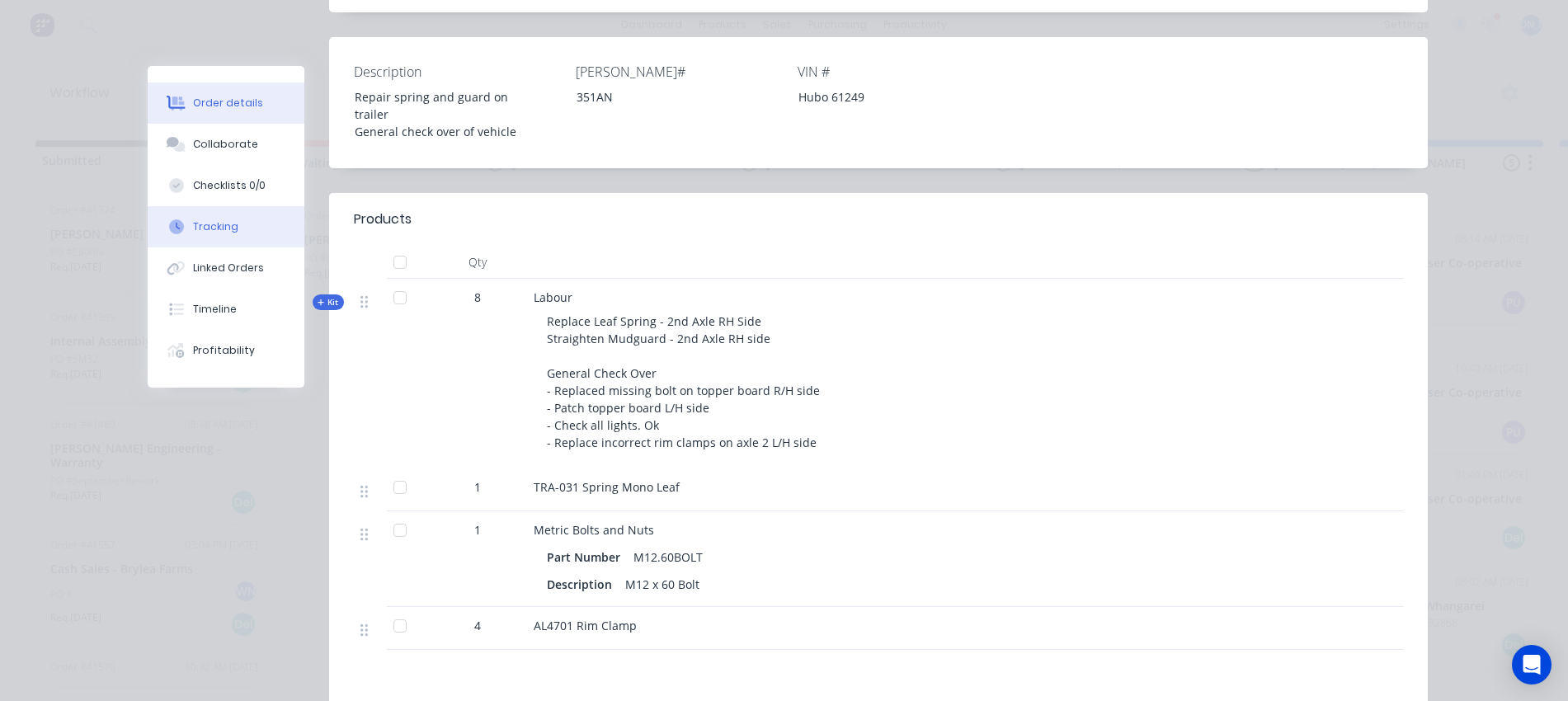
click at [211, 215] on button "Tracking" at bounding box center [226, 227] width 157 height 41
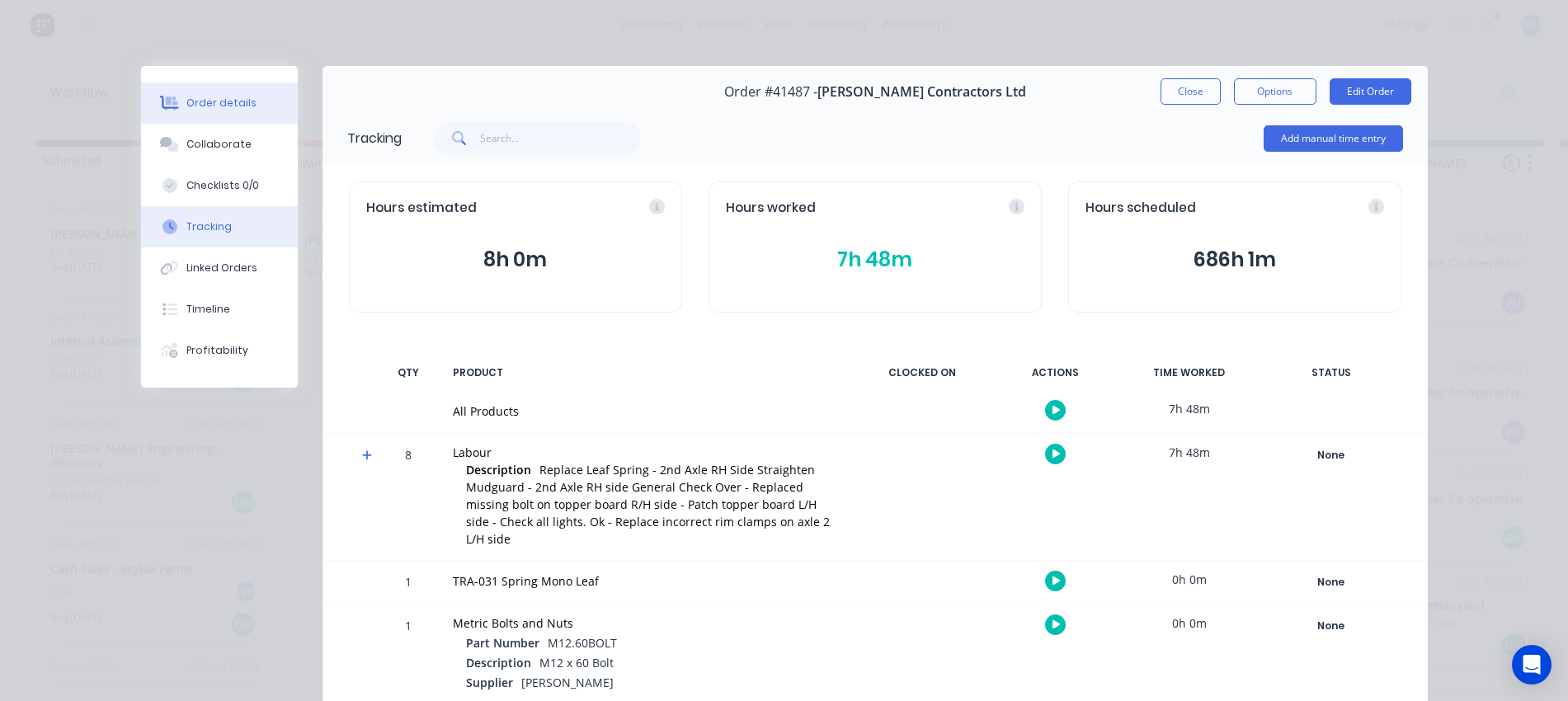
click at [225, 96] on div "Order details" at bounding box center [221, 103] width 70 height 15
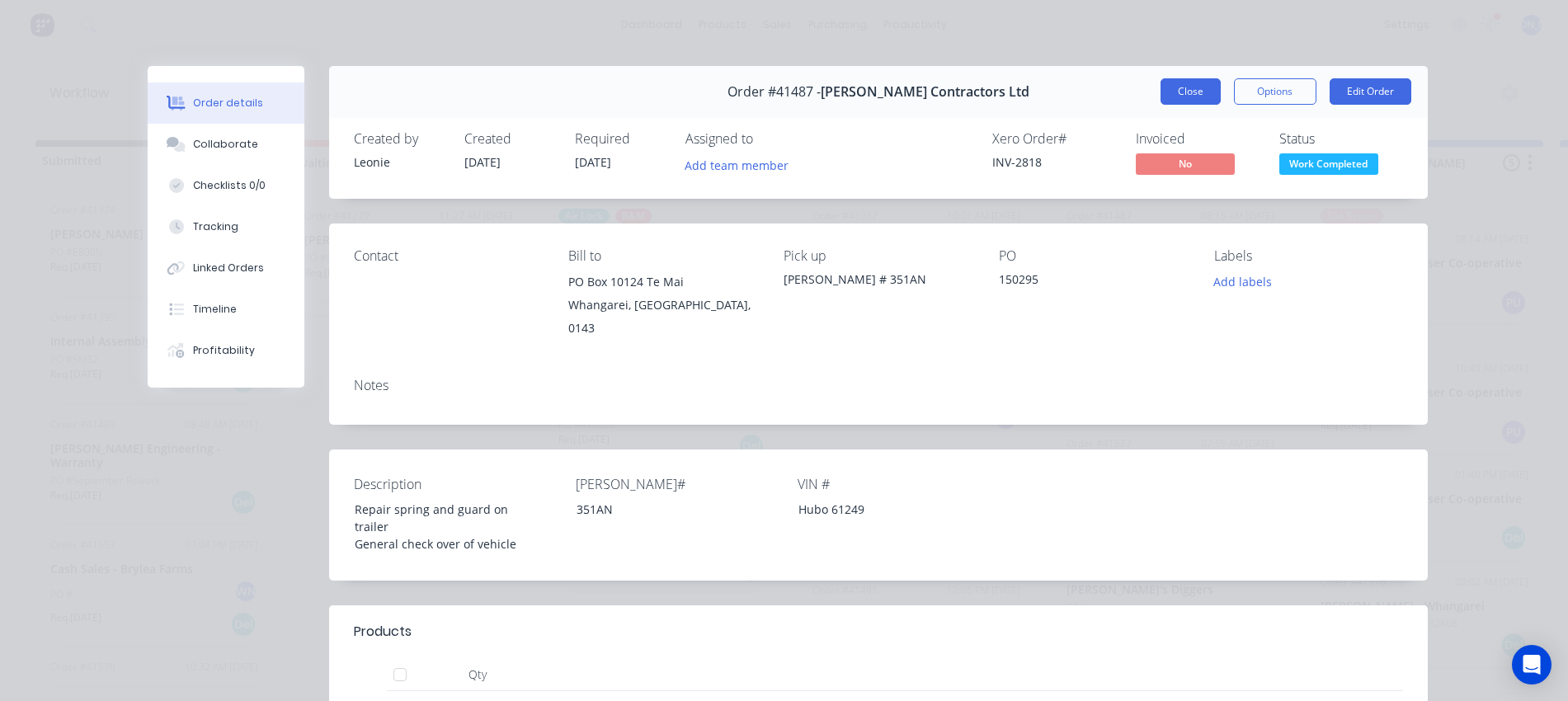
click at [1174, 93] on button "Close" at bounding box center [1191, 92] width 60 height 26
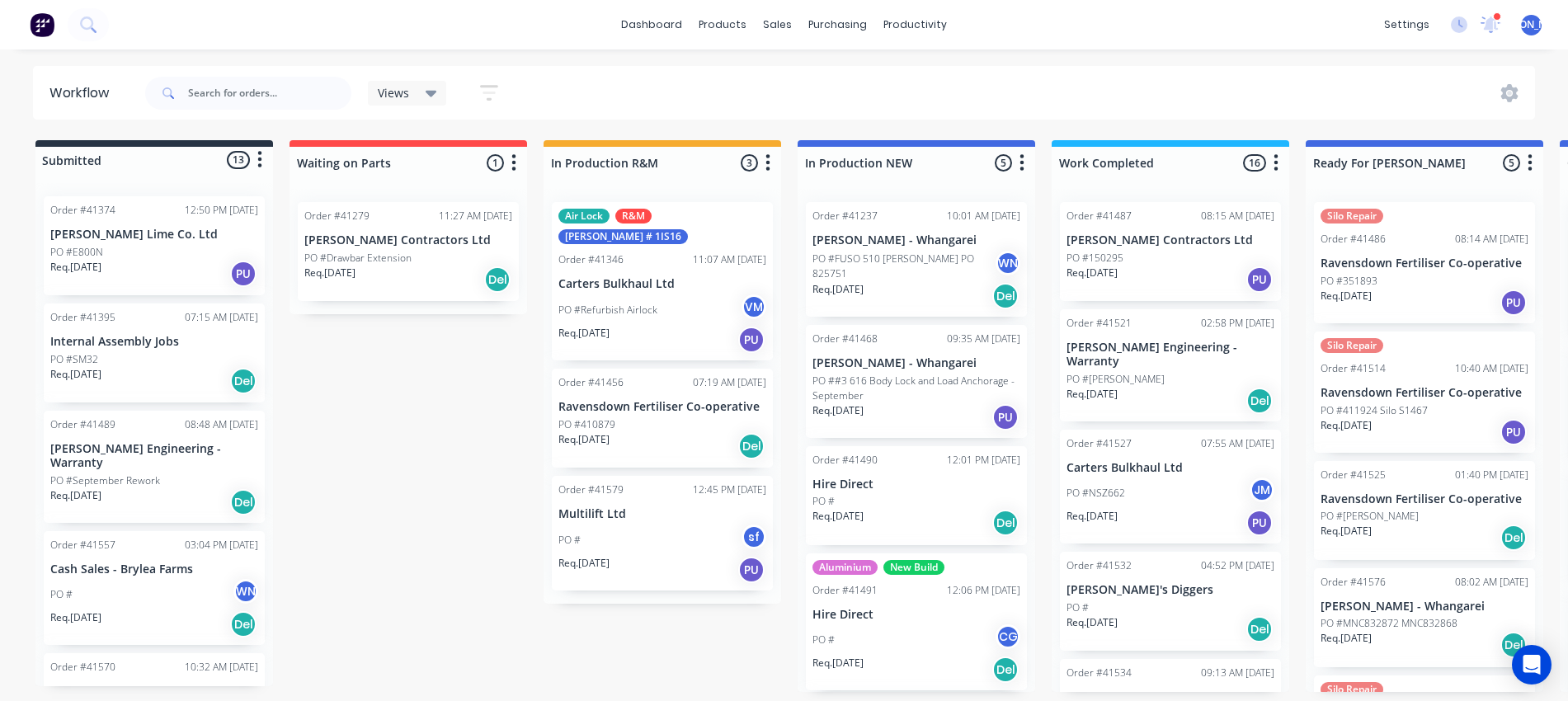
click at [1176, 372] on div "PO #Harrison" at bounding box center [1171, 380] width 208 height 15
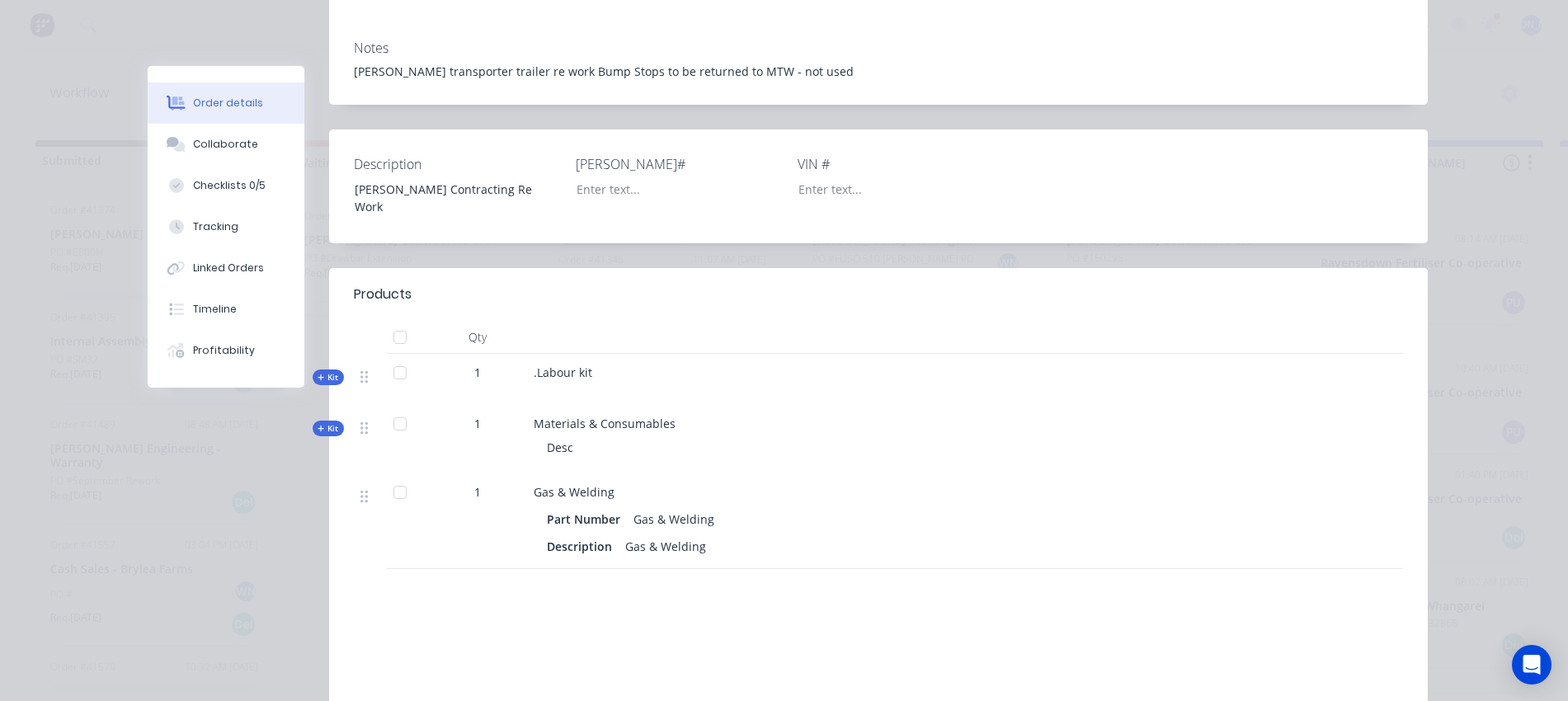
scroll to position [310, 0]
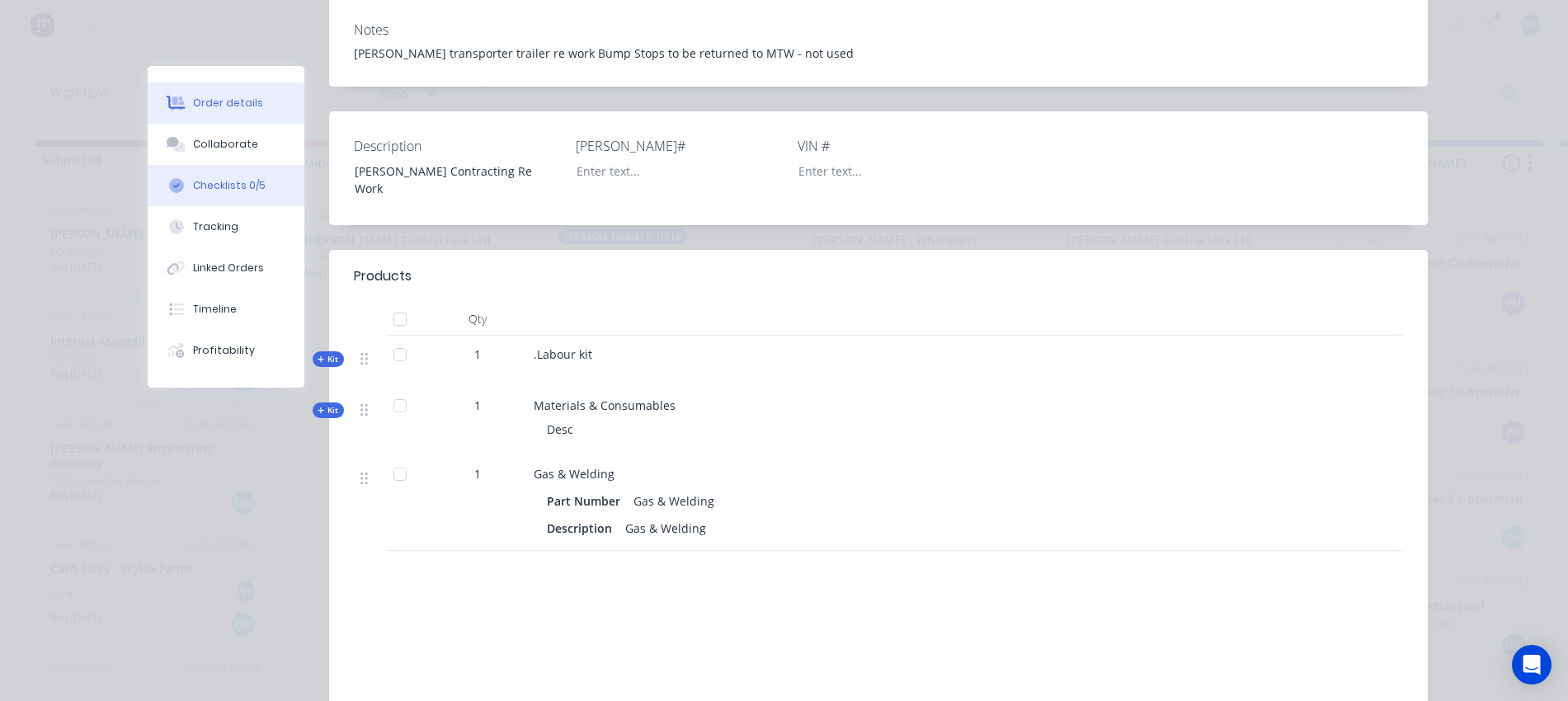
click at [253, 192] on button "Checklists 0/5" at bounding box center [226, 186] width 157 height 41
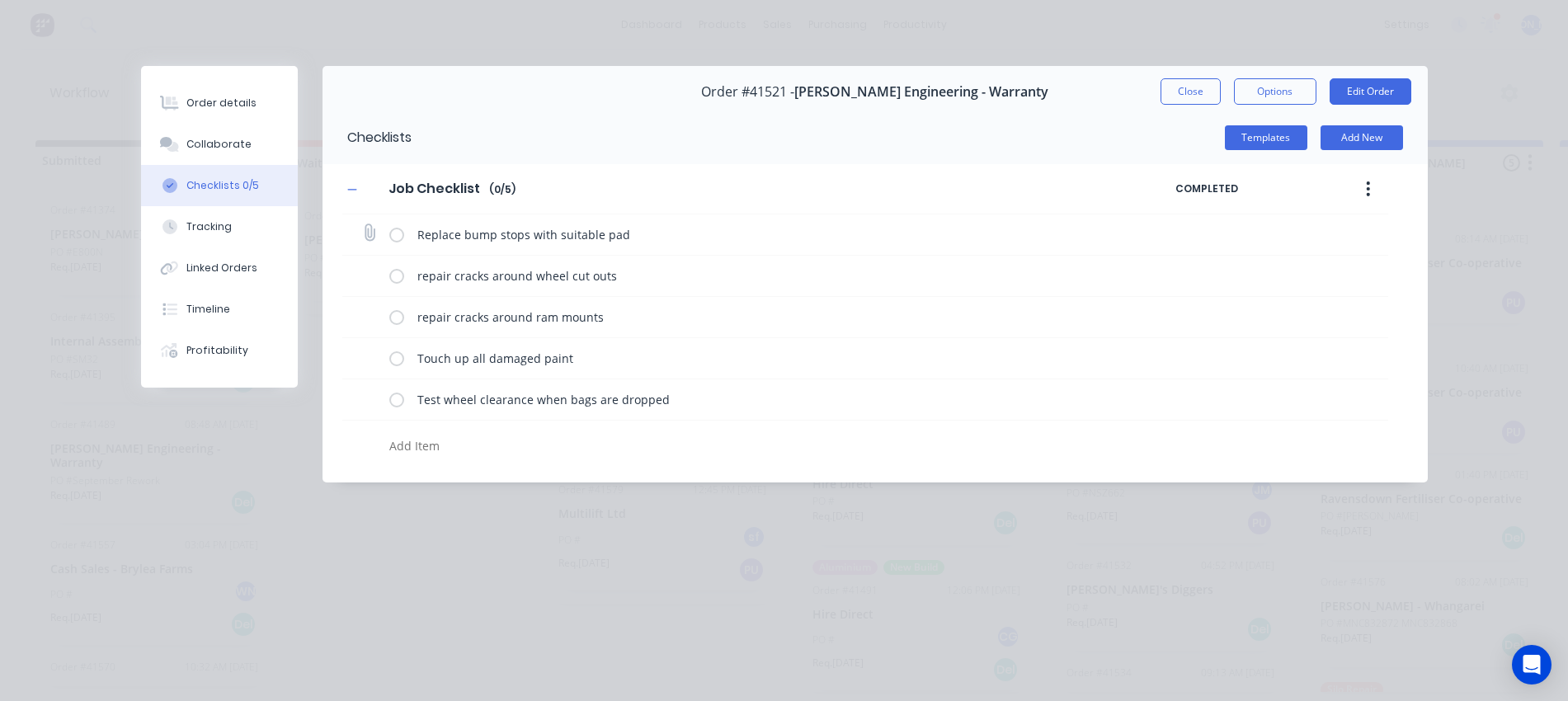
click at [398, 234] on label at bounding box center [397, 234] width 15 height 17
click at [0, 0] on input "checkbox" at bounding box center [0, 0] width 0 height 0
click at [396, 273] on label at bounding box center [397, 276] width 15 height 17
click at [0, 0] on input "checkbox" at bounding box center [0, 0] width 0 height 0
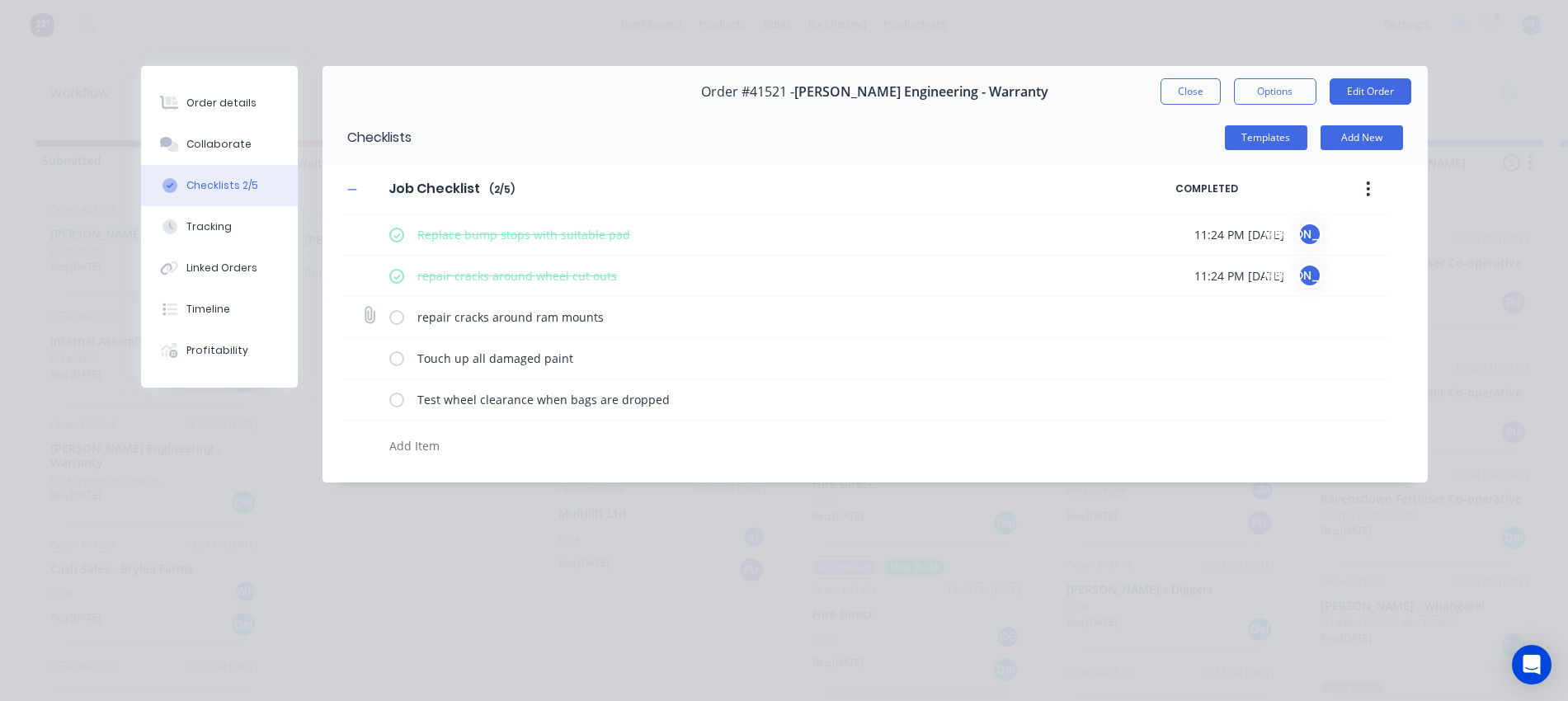
click at [400, 315] on label at bounding box center [397, 317] width 15 height 17
click at [0, 0] on input "checkbox" at bounding box center [0, 0] width 0 height 0
click at [396, 357] on label at bounding box center [397, 358] width 15 height 17
click at [0, 0] on input "checkbox" at bounding box center [0, 0] width 0 height 0
click at [399, 399] on label at bounding box center [397, 400] width 15 height 17
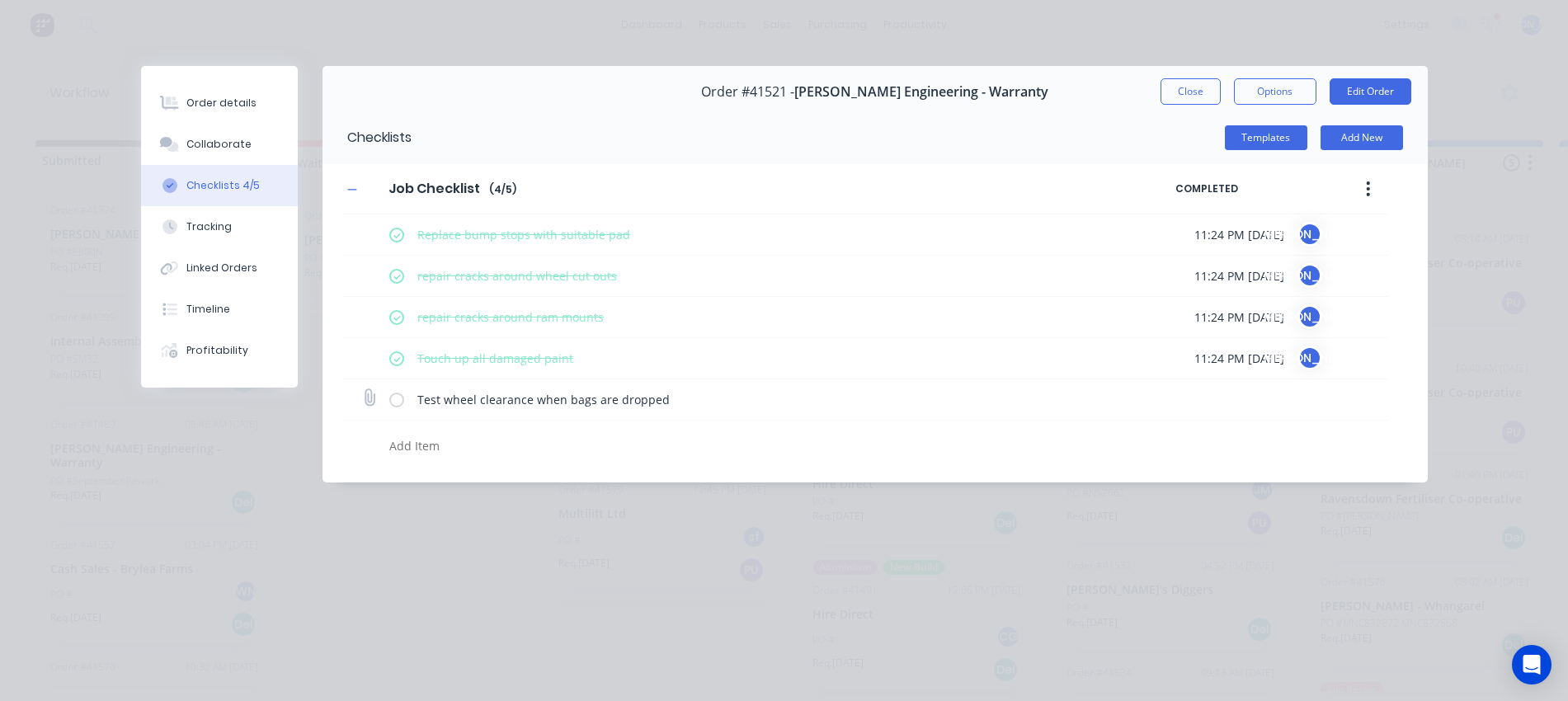
click at [0, 0] on input "checkbox" at bounding box center [0, 0] width 0 height 0
click at [220, 107] on div "Order details" at bounding box center [221, 103] width 70 height 15
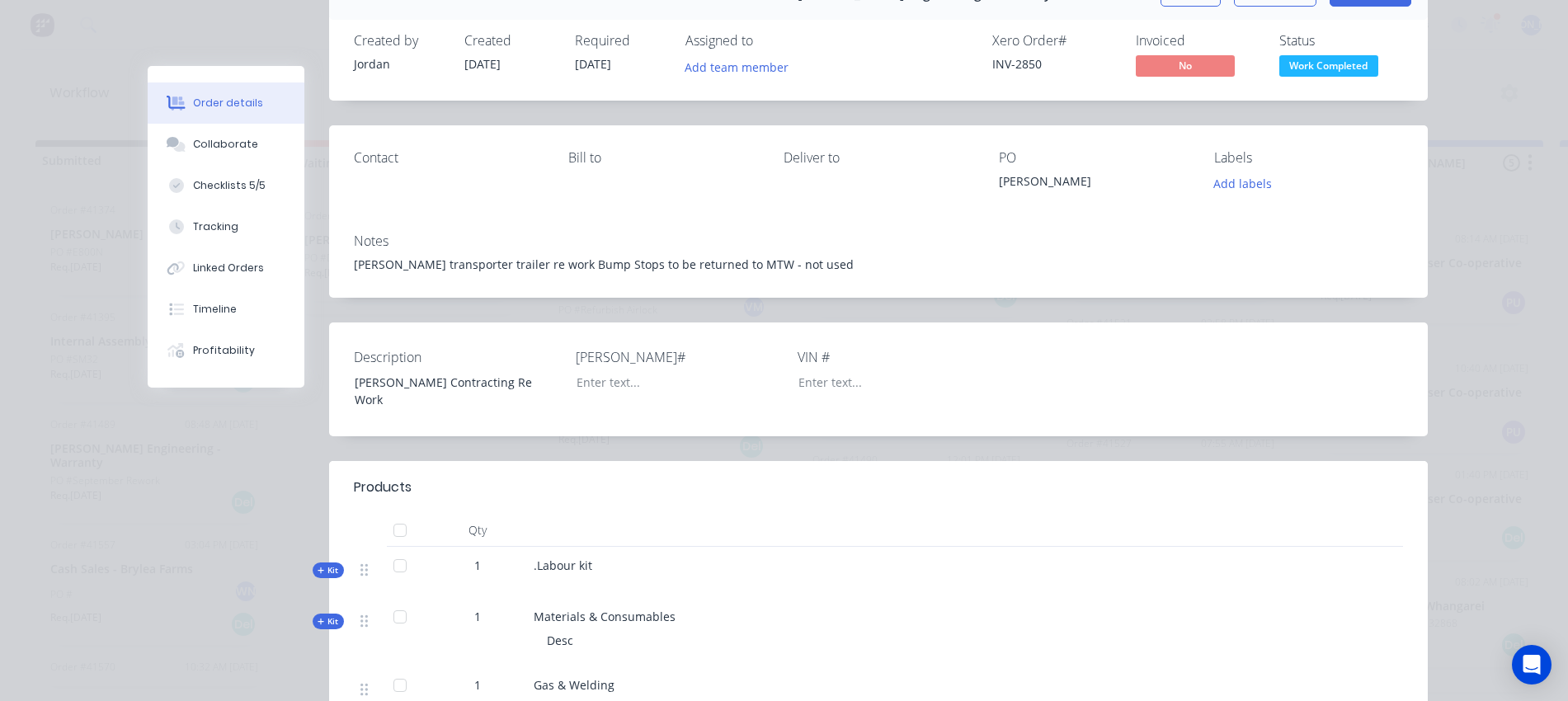
scroll to position [206, 0]
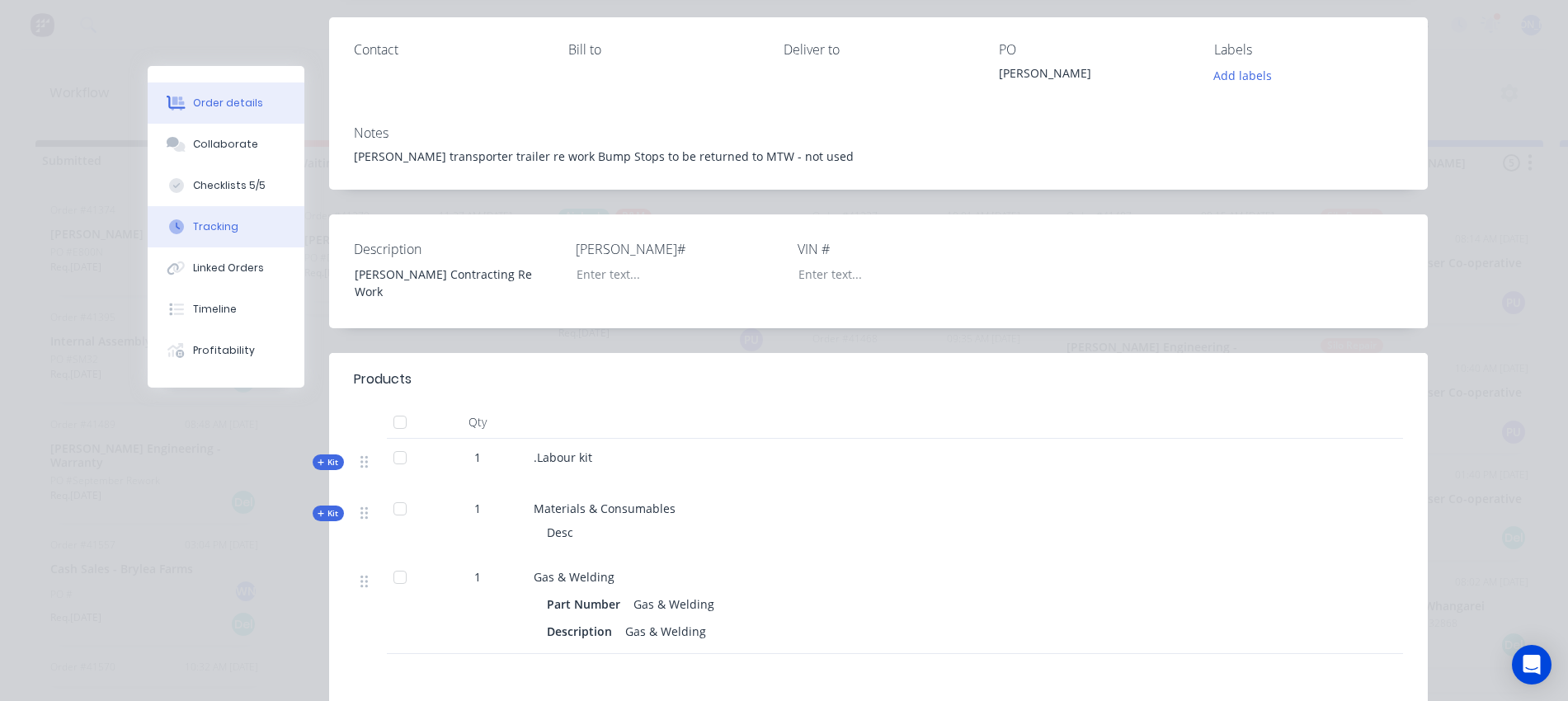
click at [210, 214] on button "Tracking" at bounding box center [226, 227] width 157 height 41
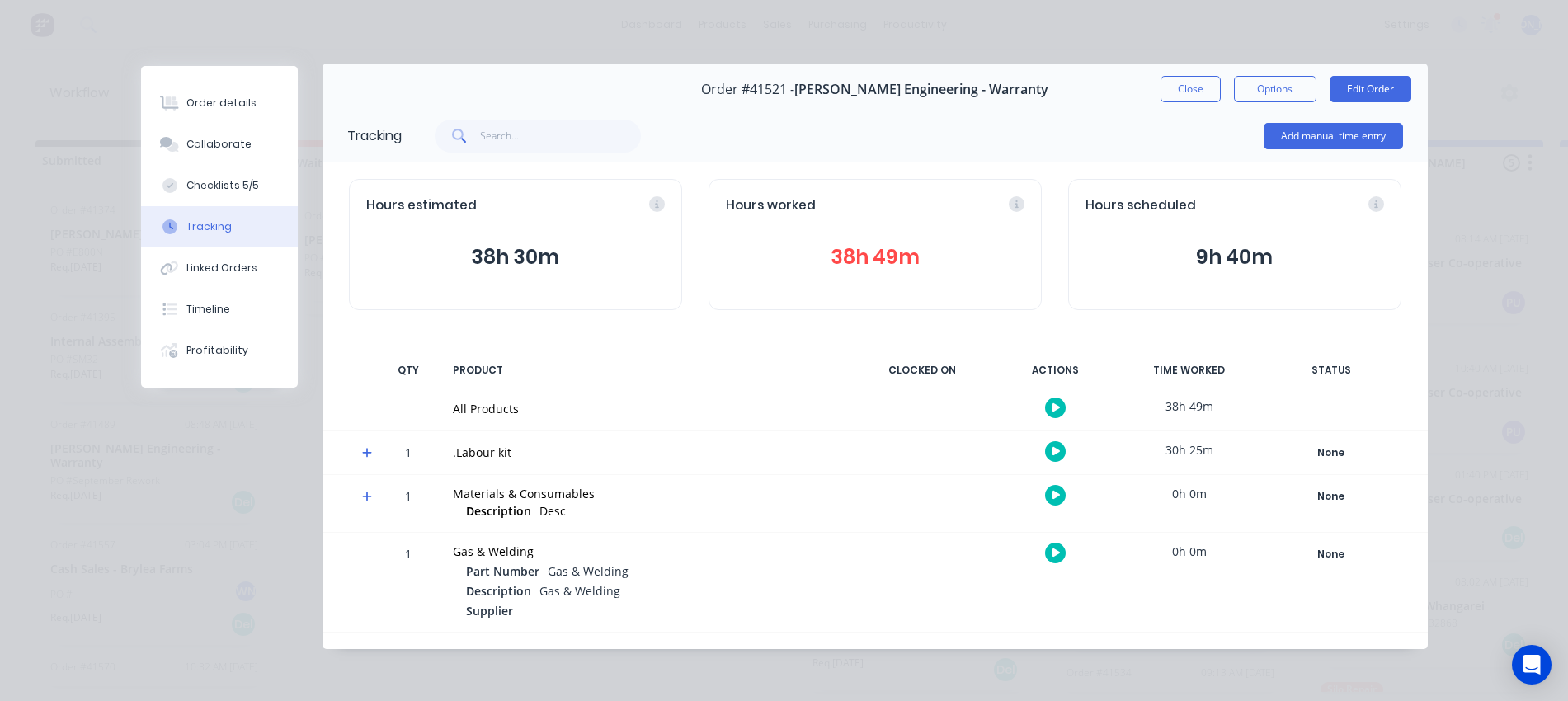
scroll to position [0, 0]
click at [1187, 88] on button "Close" at bounding box center [1191, 92] width 60 height 26
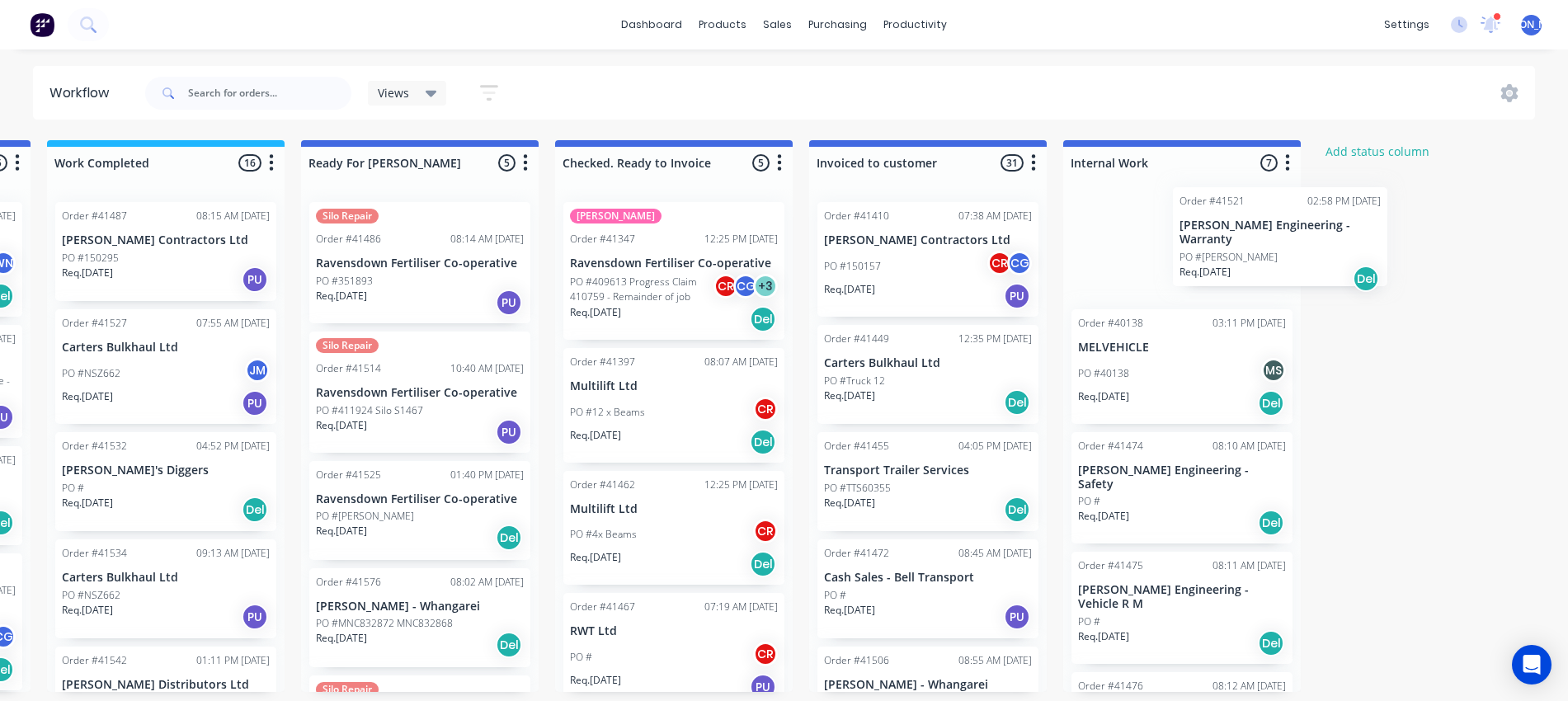
scroll to position [7, 1019]
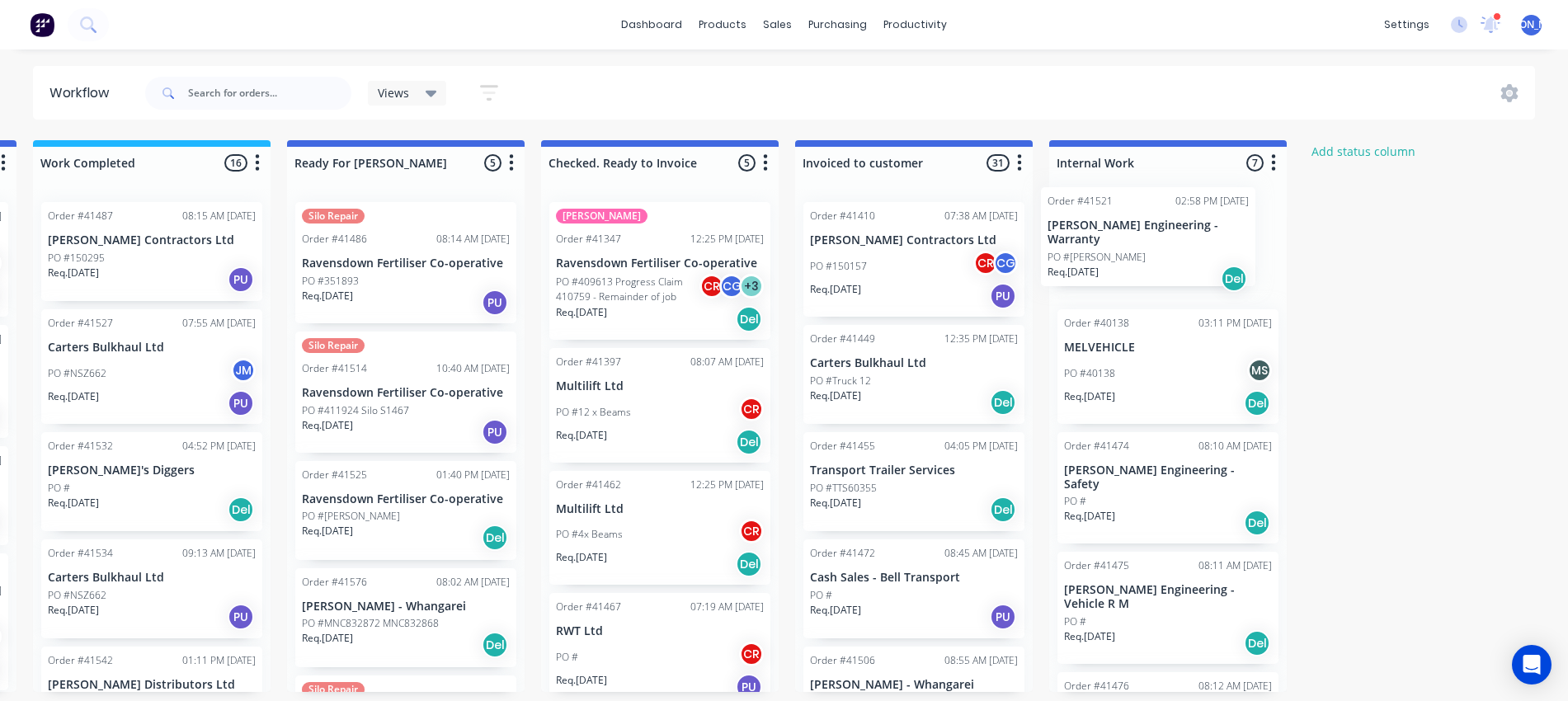
drag, startPoint x: 377, startPoint y: 345, endPoint x: 1146, endPoint y: 230, distance: 777.6
click at [1146, 230] on div "Submitted 13 Status colour #273444 hex #273444 Save Cancel Summaries Total orde…" at bounding box center [344, 416] width 2751 height 552
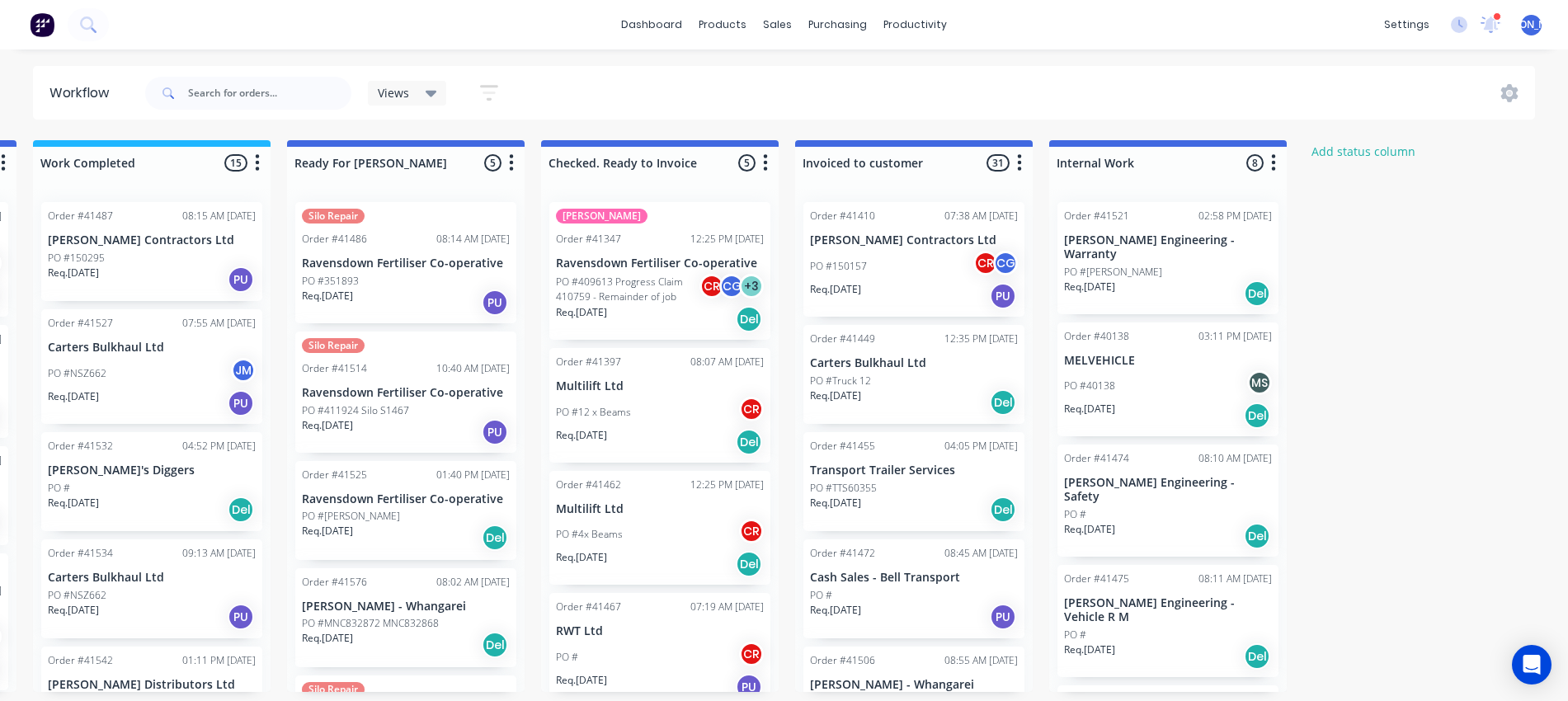
click at [145, 242] on div "Order #41487 08:15 AM 02/09/25 Clements Contractors Ltd PO #150295 Req. 02/09/2…" at bounding box center [152, 252] width 221 height 99
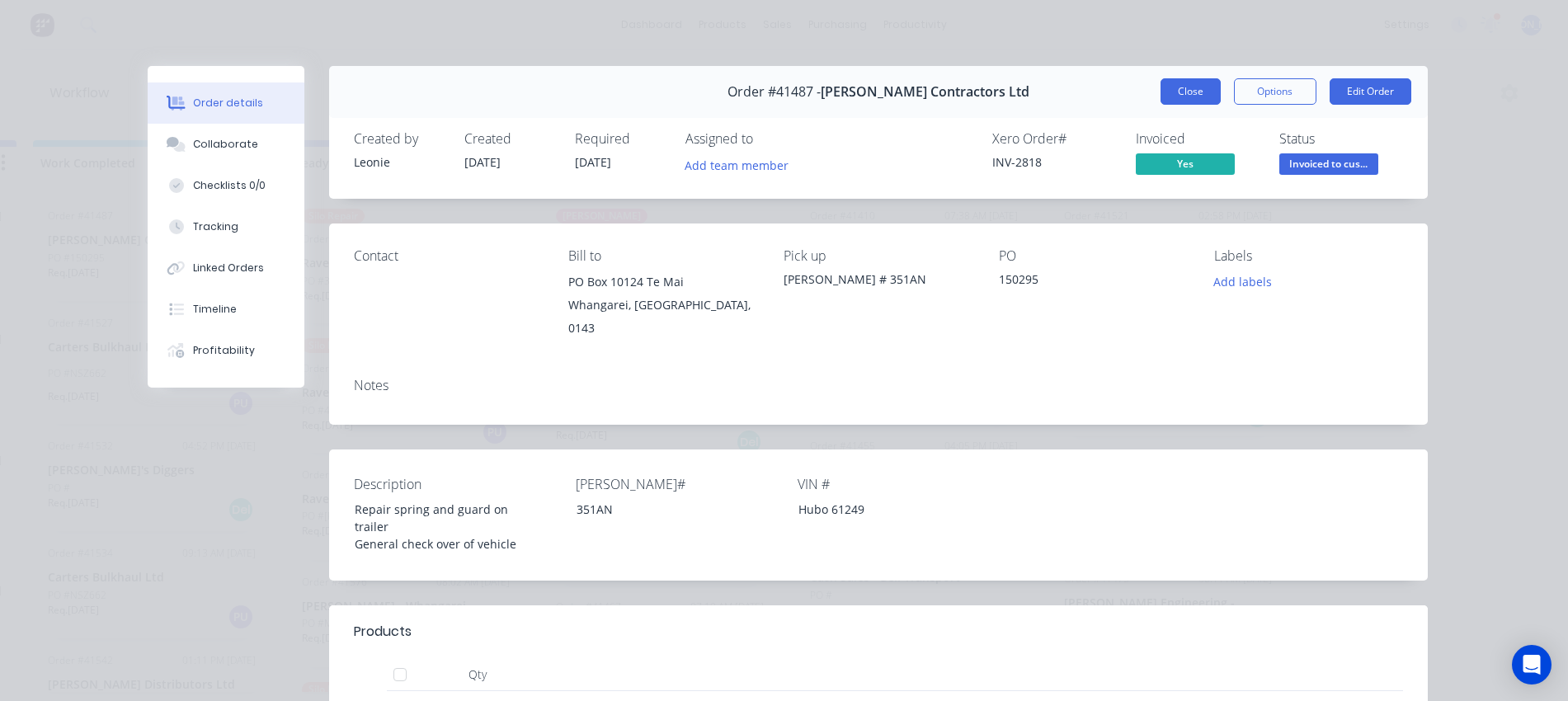
click at [1191, 92] on button "Close" at bounding box center [1191, 92] width 60 height 26
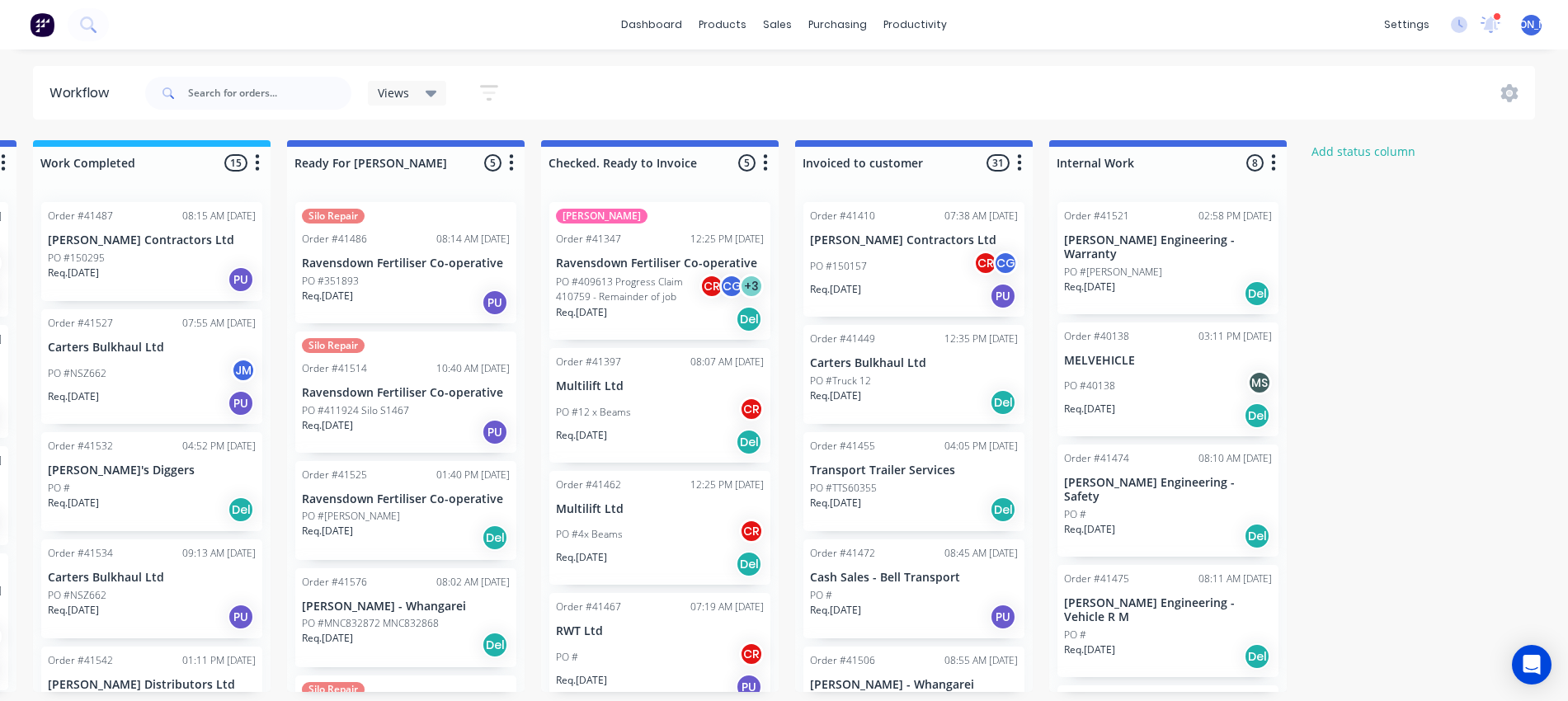
click at [155, 238] on p "[PERSON_NAME] Contractors Ltd" at bounding box center [152, 240] width 208 height 14
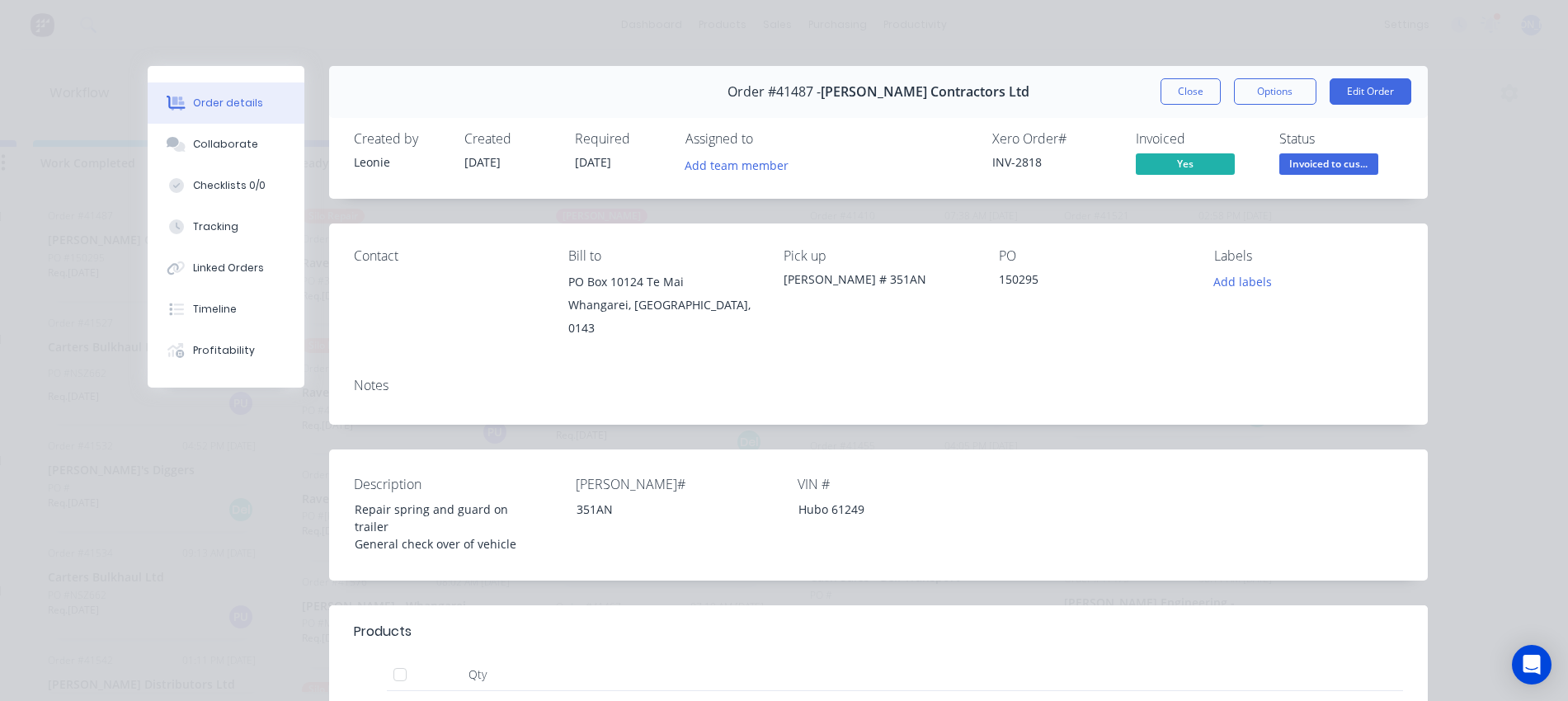
click at [1182, 91] on button "Close" at bounding box center [1191, 92] width 60 height 26
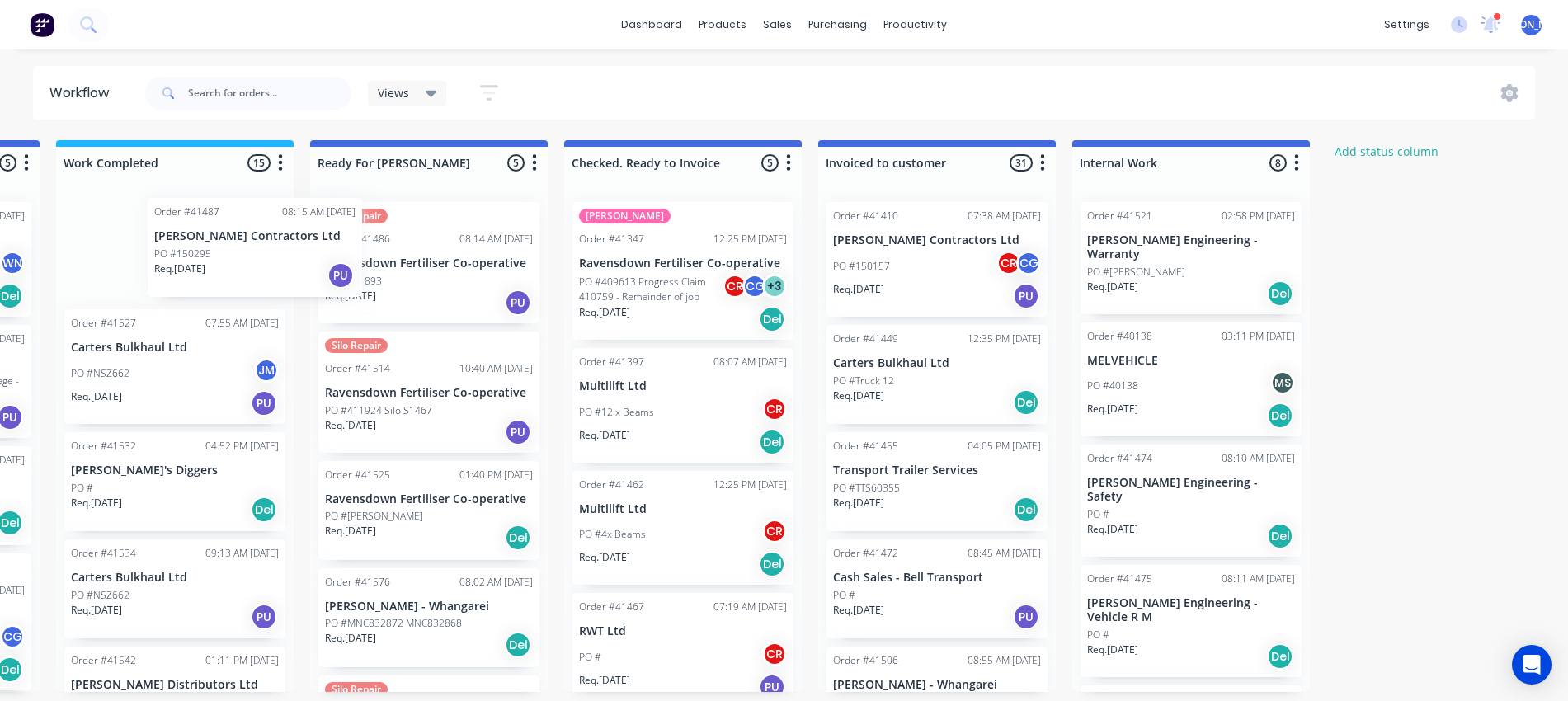
scroll to position [7, 978]
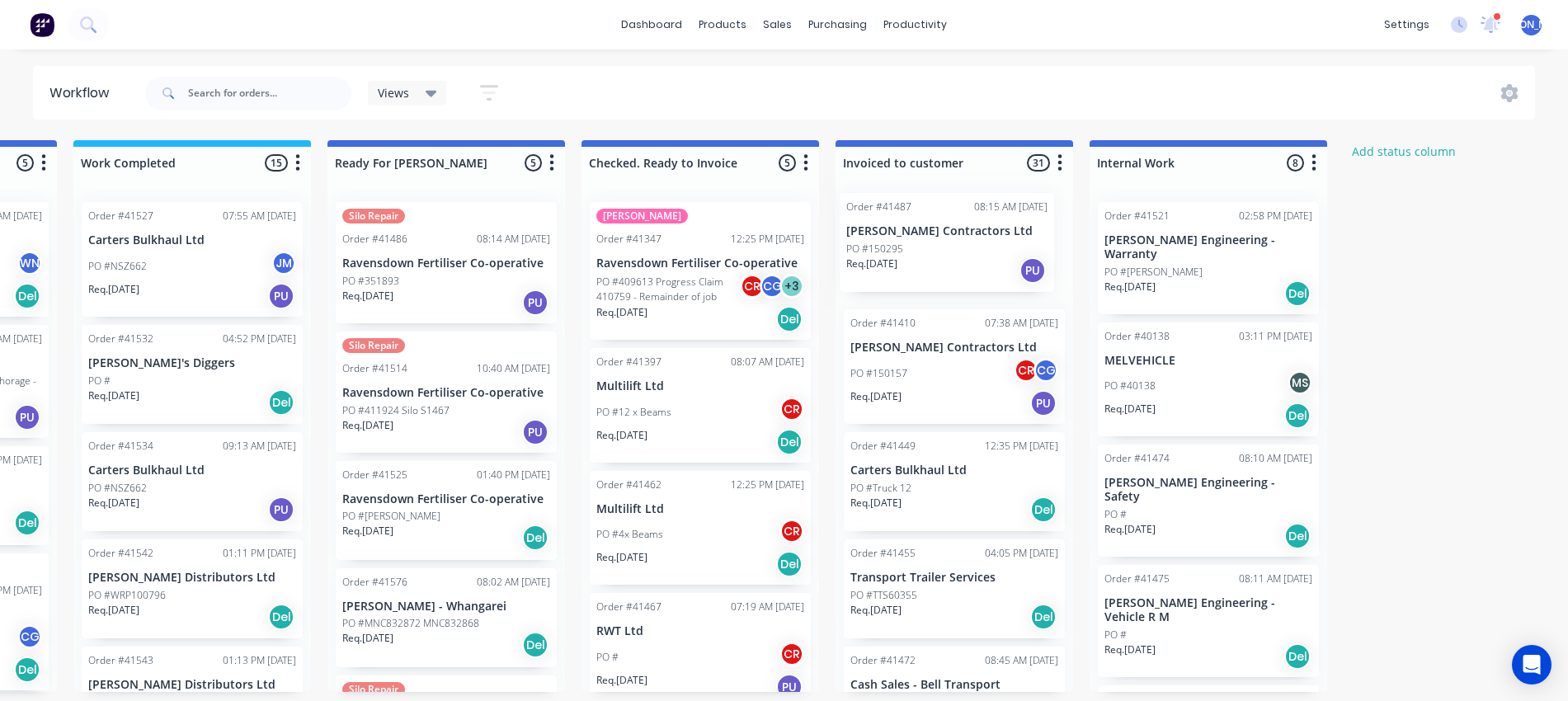
drag, startPoint x: 167, startPoint y: 236, endPoint x: 880, endPoint y: 229, distance: 713.0
click at [921, 232] on div "Submitted 13 Status colour #273444 hex #273444 Save Cancel Summaries Total orde…" at bounding box center [385, 416] width 2751 height 552
click at [187, 255] on div "PO #NSZ662 JM" at bounding box center [192, 267] width 208 height 31
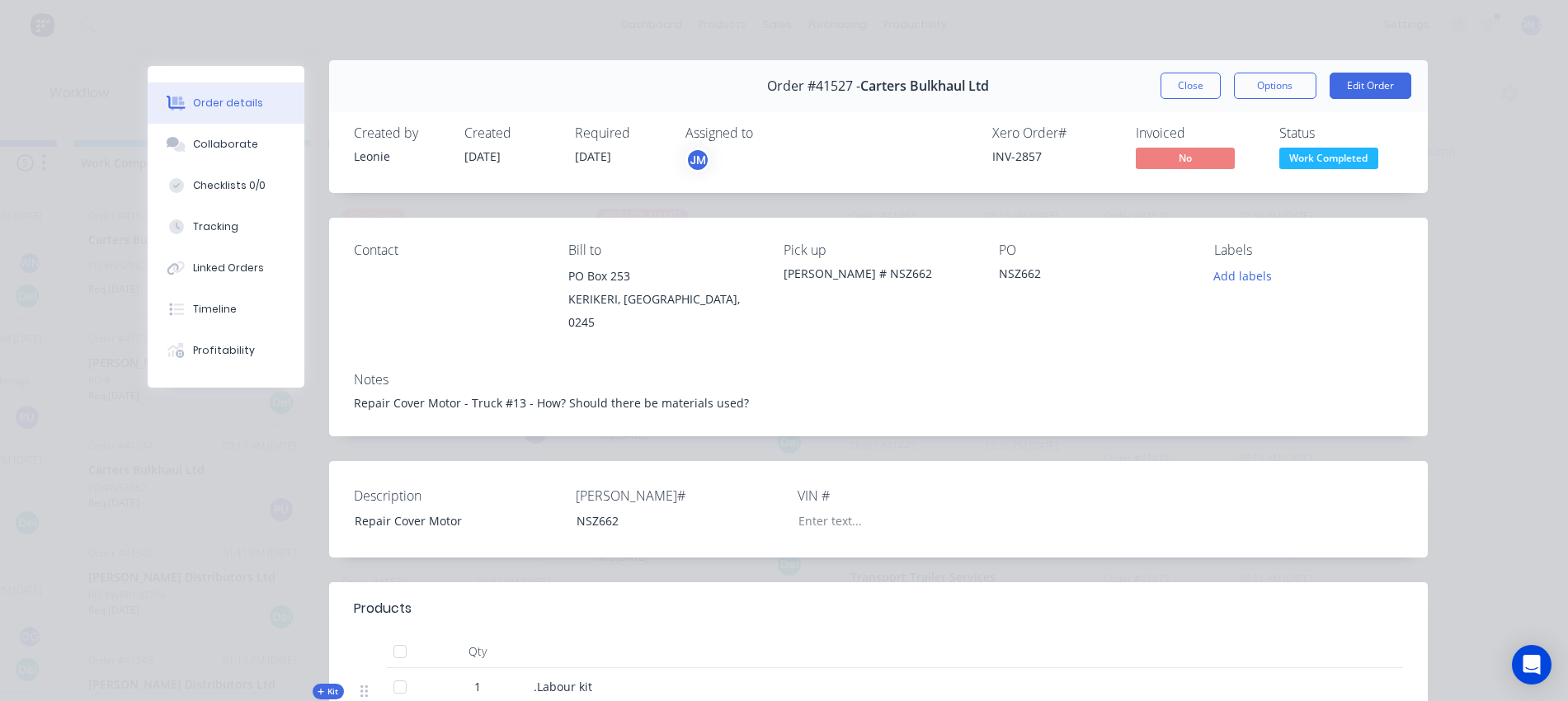
scroll to position [0, 0]
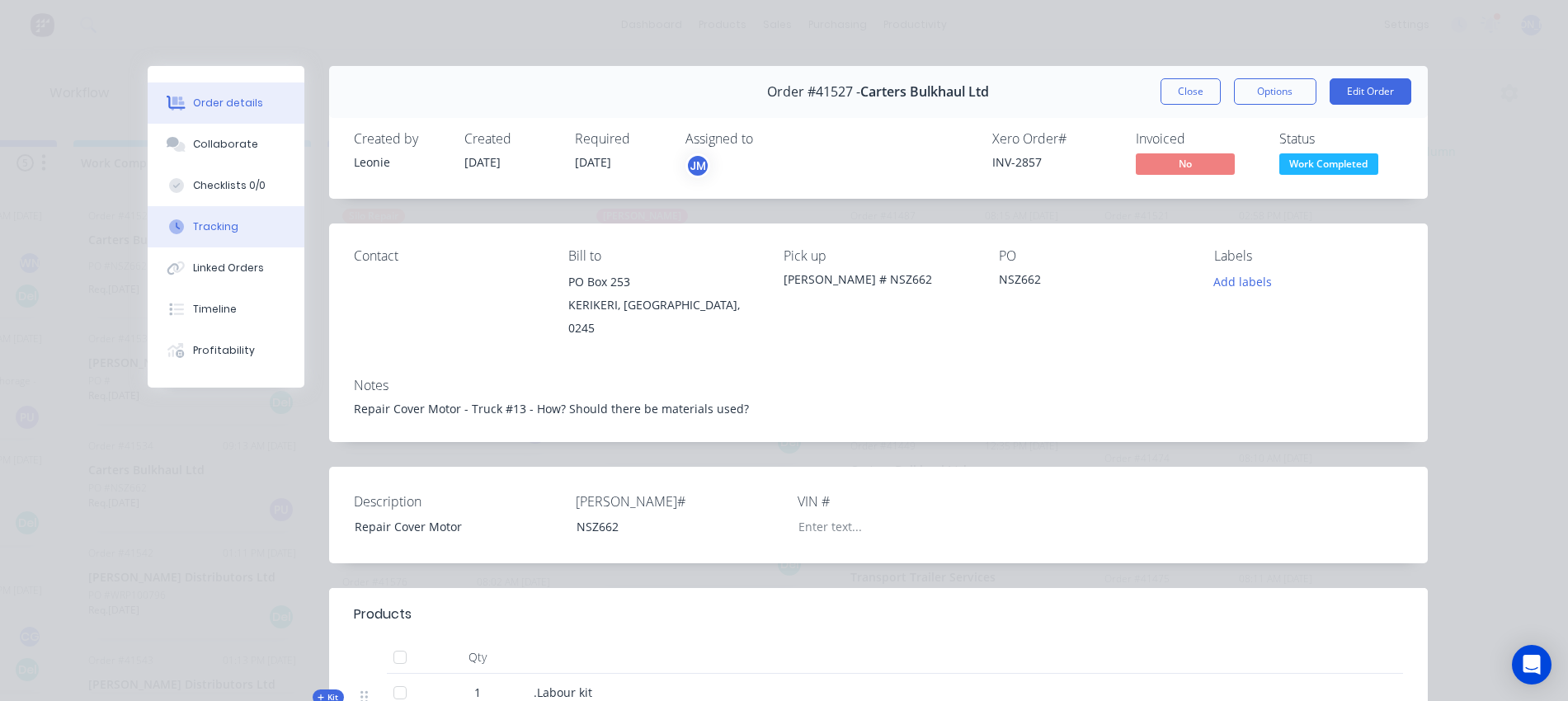
click at [237, 211] on button "Tracking" at bounding box center [226, 227] width 157 height 41
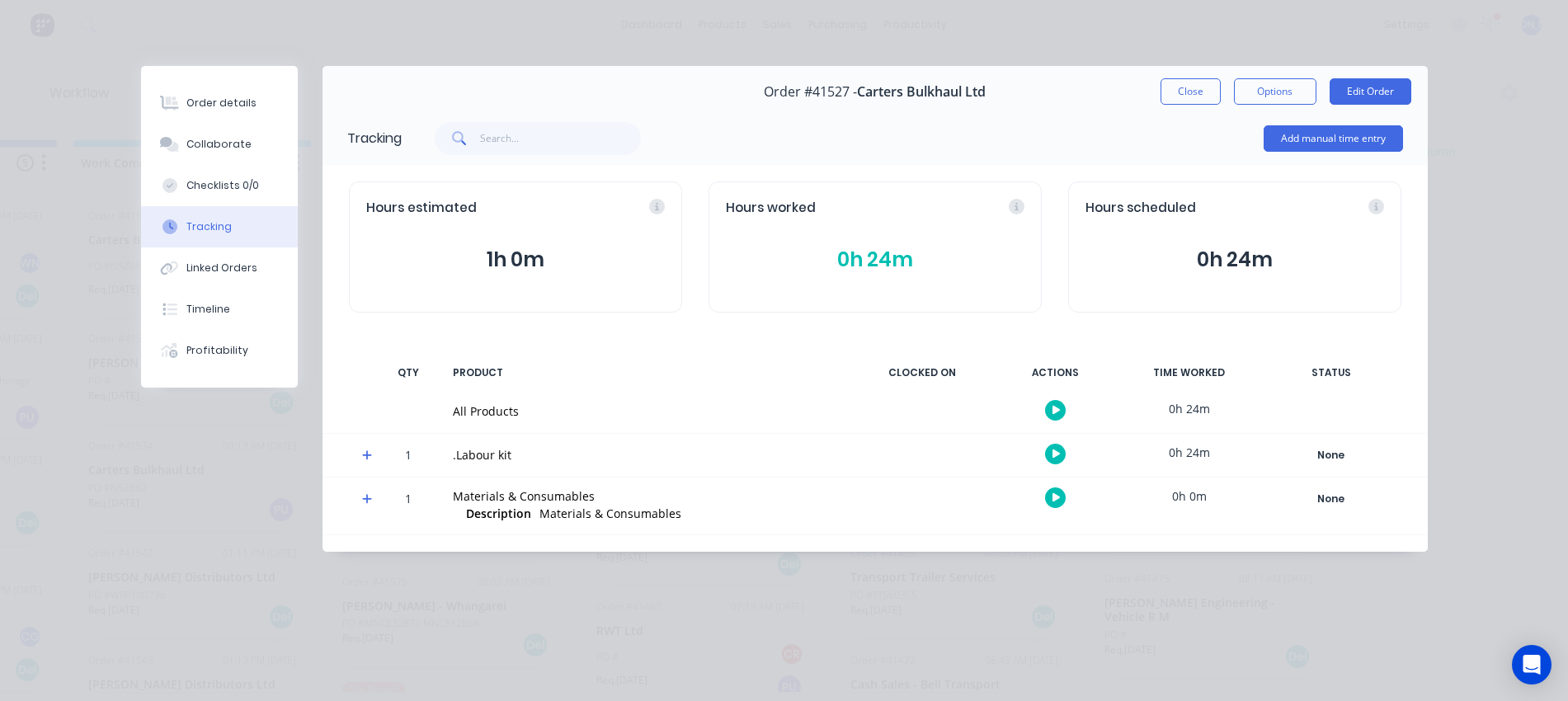
click at [848, 249] on button "0h 24m" at bounding box center [875, 260] width 299 height 31
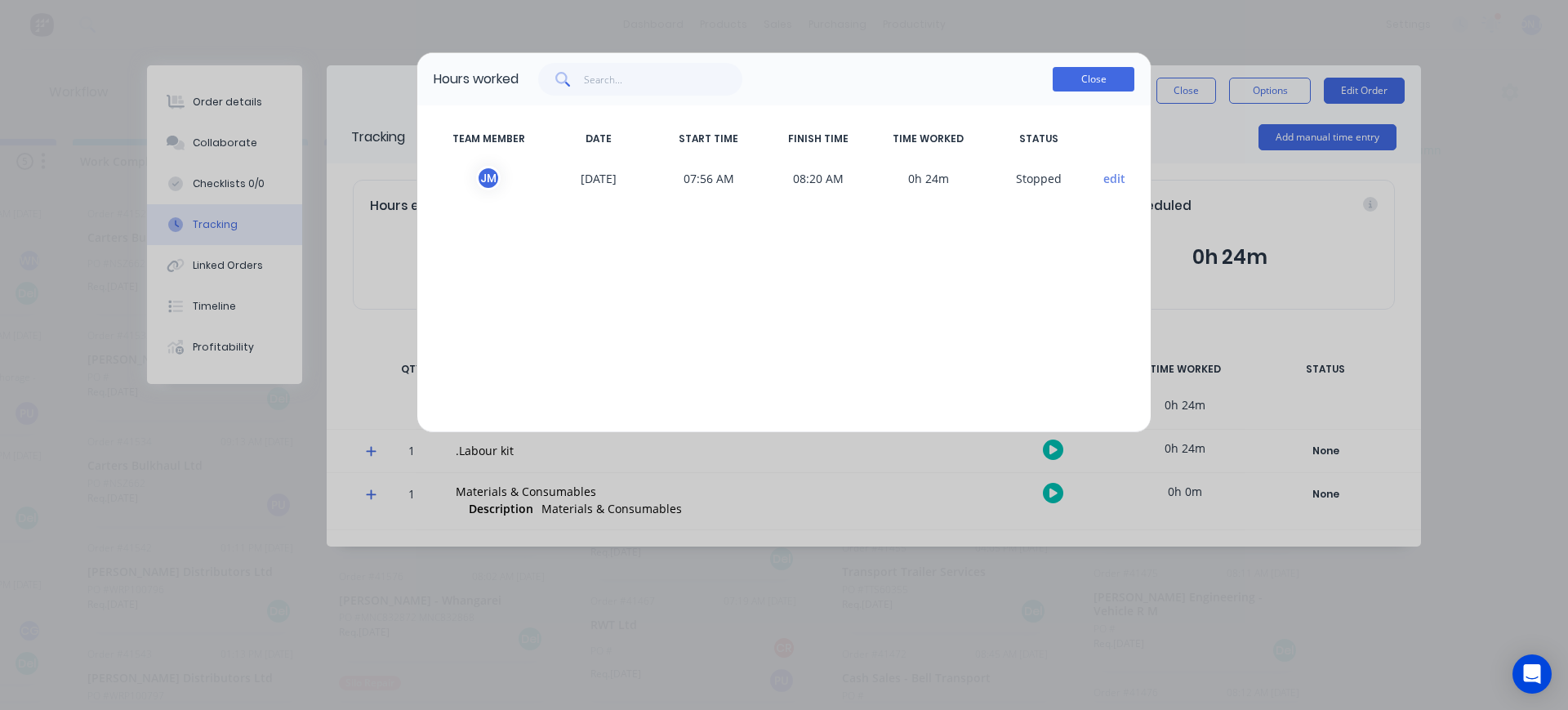
click at [1082, 81] on button "Close" at bounding box center [1094, 79] width 82 height 25
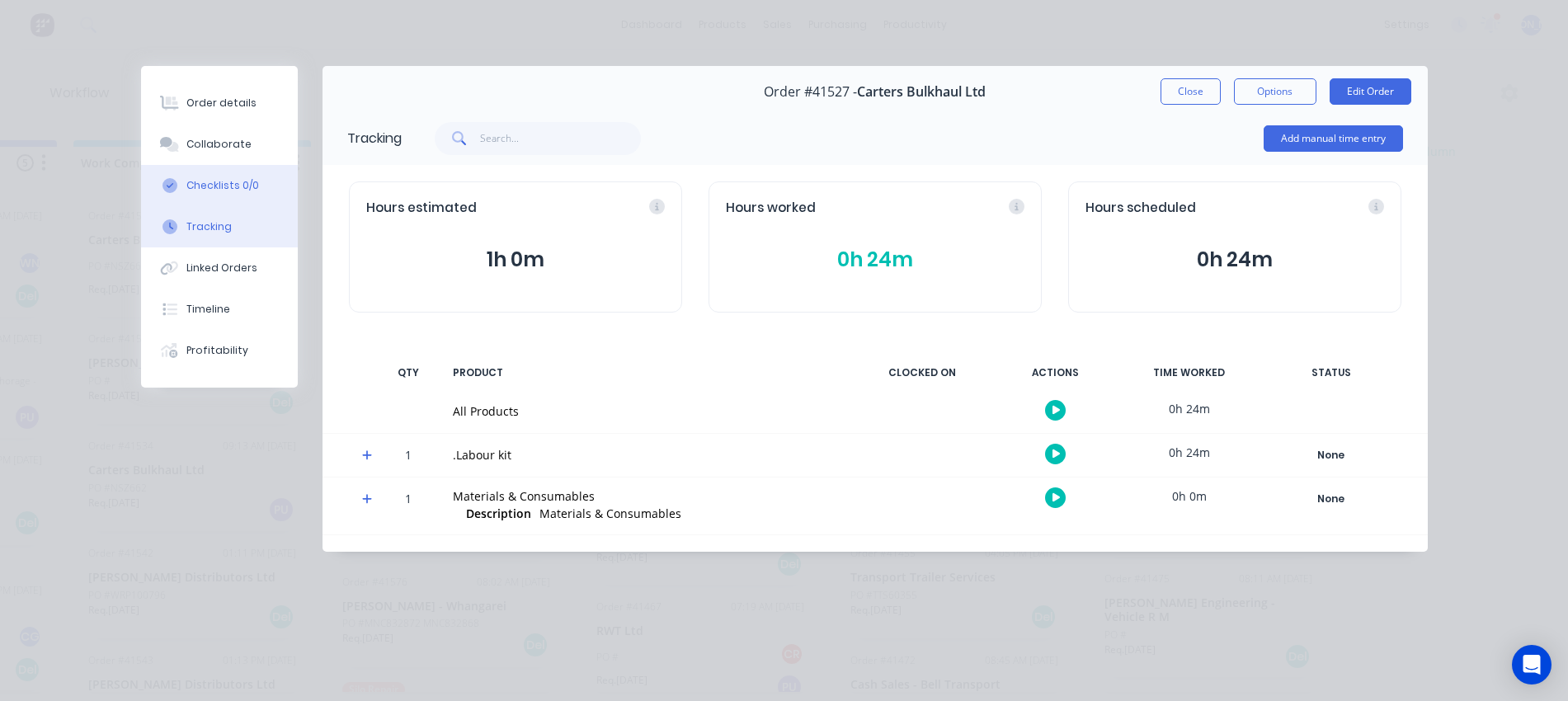
click at [223, 187] on div "Checklists 0/0" at bounding box center [223, 186] width 73 height 15
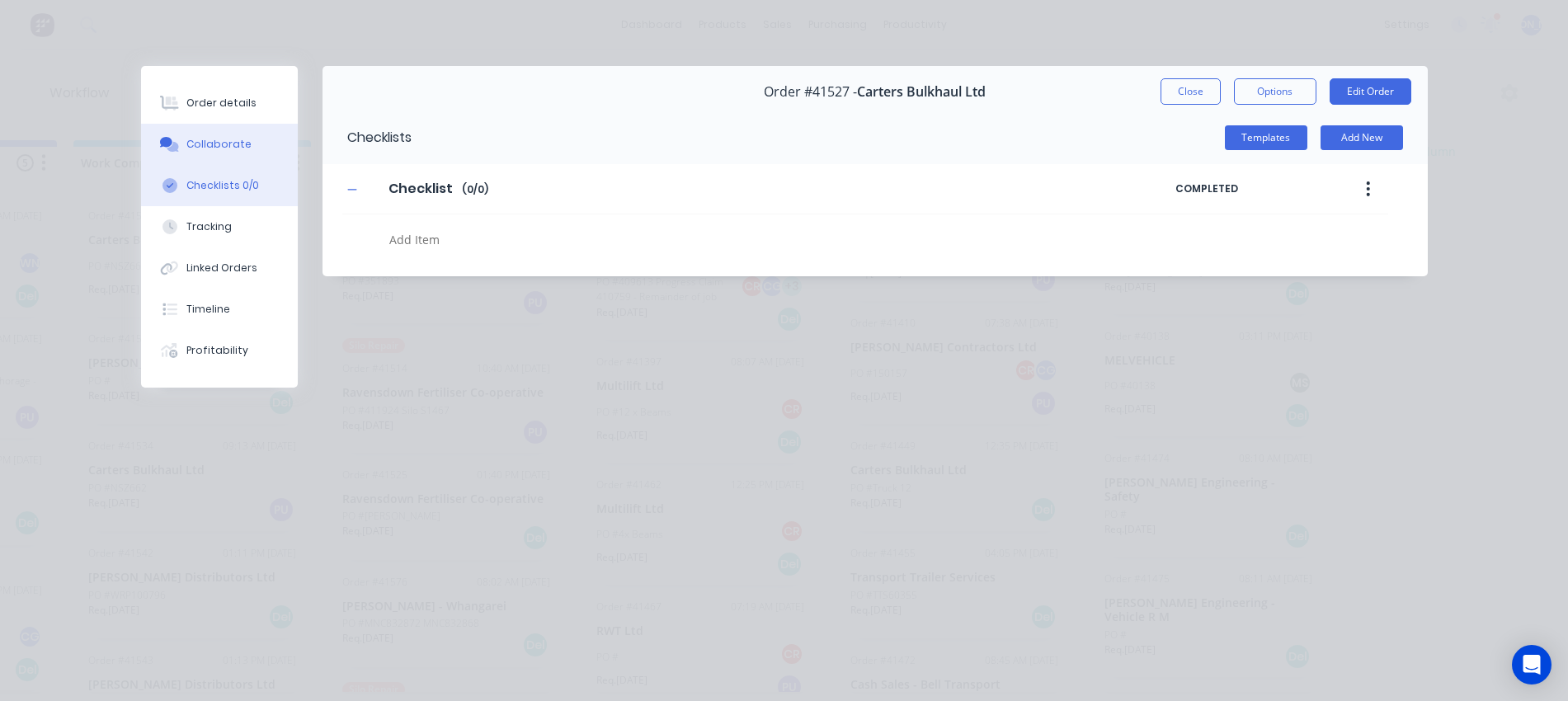
click at [228, 137] on div "Collaborate" at bounding box center [219, 144] width 65 height 15
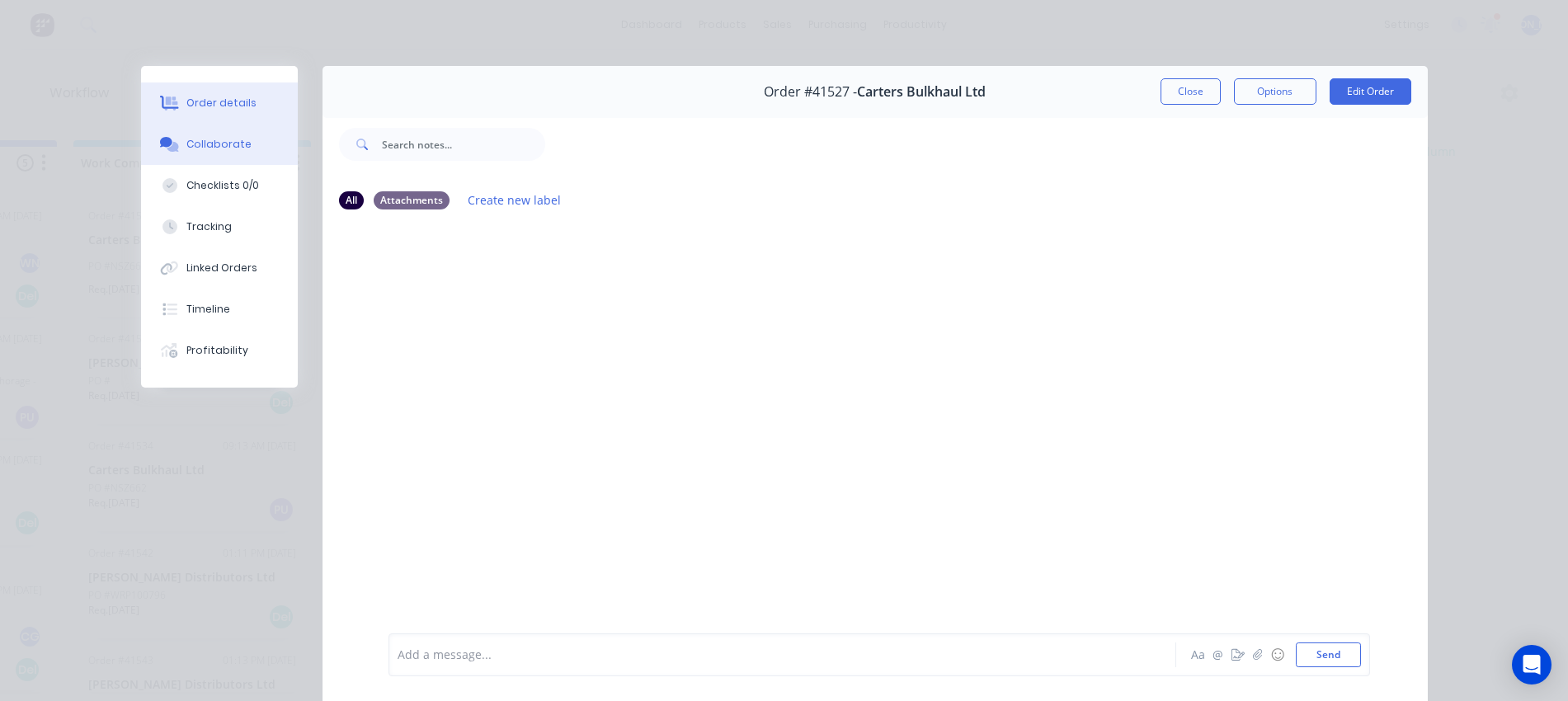
click at [226, 113] on button "Order details" at bounding box center [220, 103] width 157 height 41
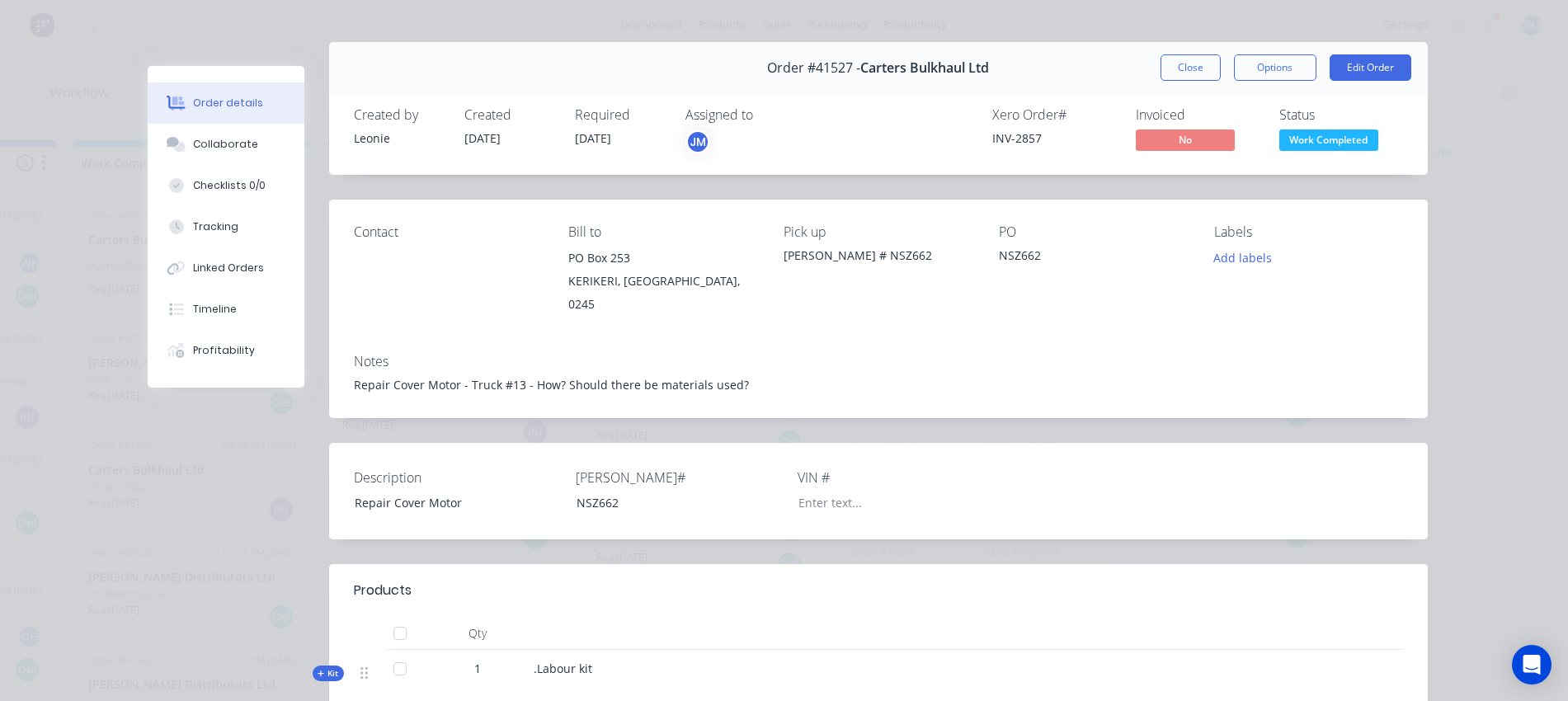
scroll to position [0, 0]
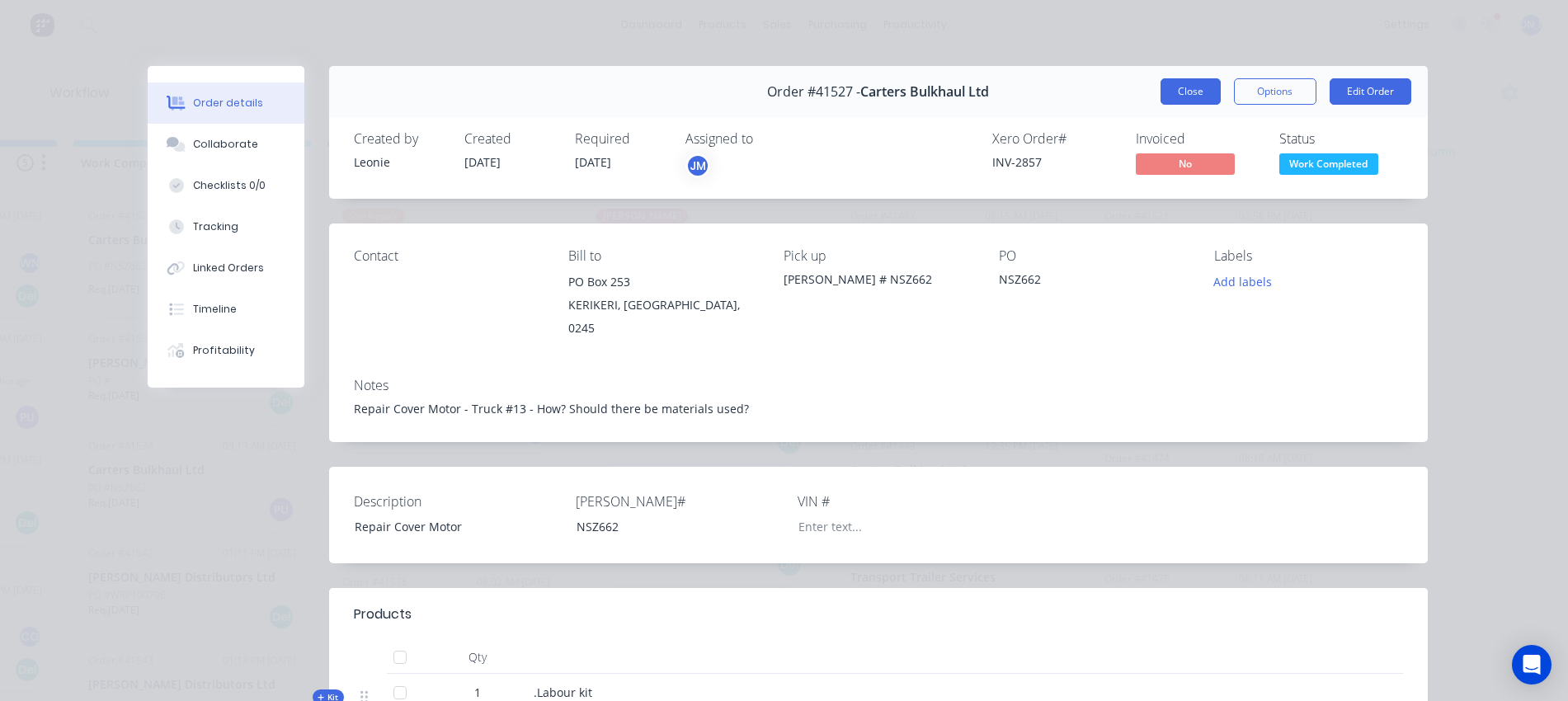
click at [1172, 88] on button "Close" at bounding box center [1191, 92] width 60 height 26
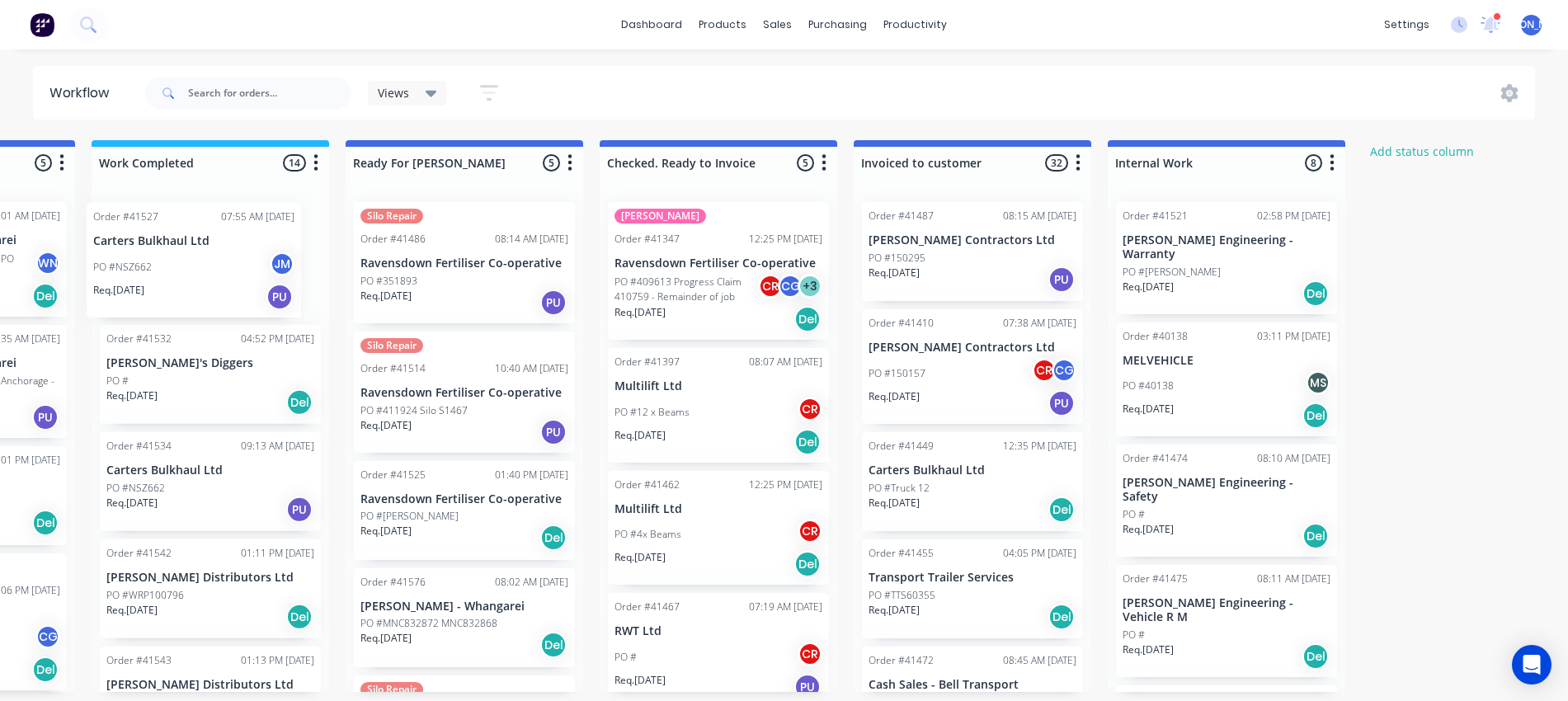
scroll to position [0, 955]
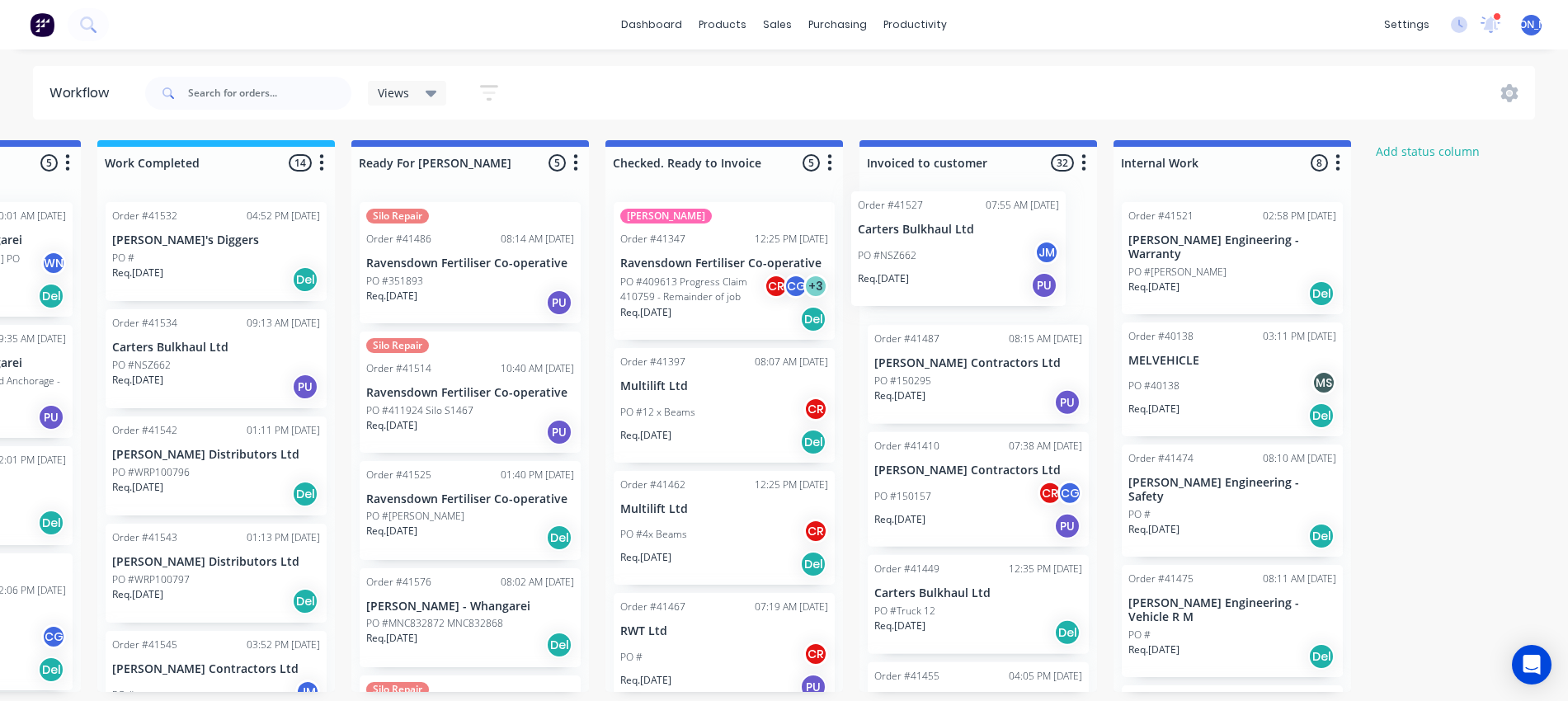
drag, startPoint x: 160, startPoint y: 244, endPoint x: 925, endPoint y: 232, distance: 765.1
click at [925, 232] on div "Submitted 13 Status colour #273444 hex #273444 Save Cancel Summaries Total orde…" at bounding box center [409, 416] width 2751 height 552
click at [182, 249] on div "Order #41532 04:52 PM 11/09/25 Pete's Diggers PO # Req. 11/09/25 Del" at bounding box center [216, 252] width 221 height 99
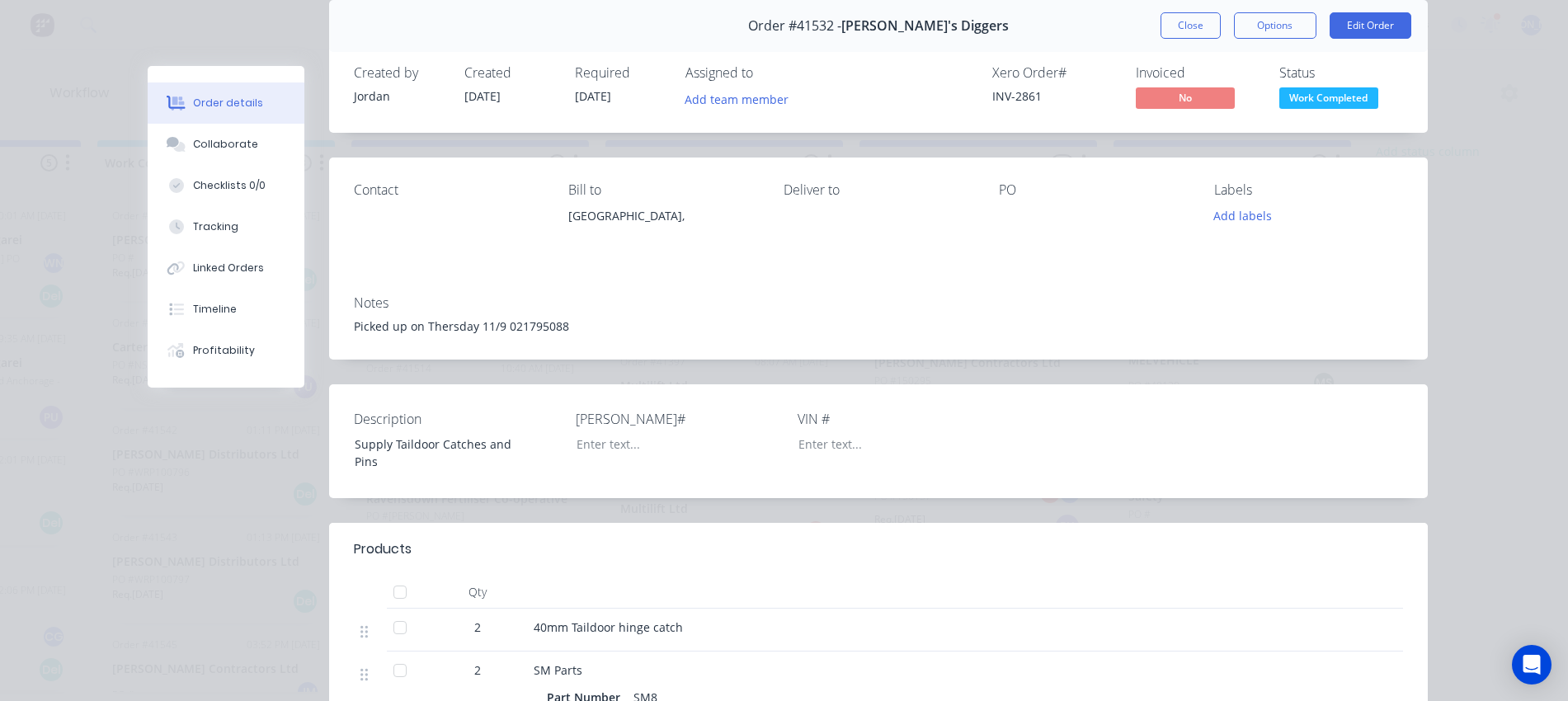
scroll to position [0, 0]
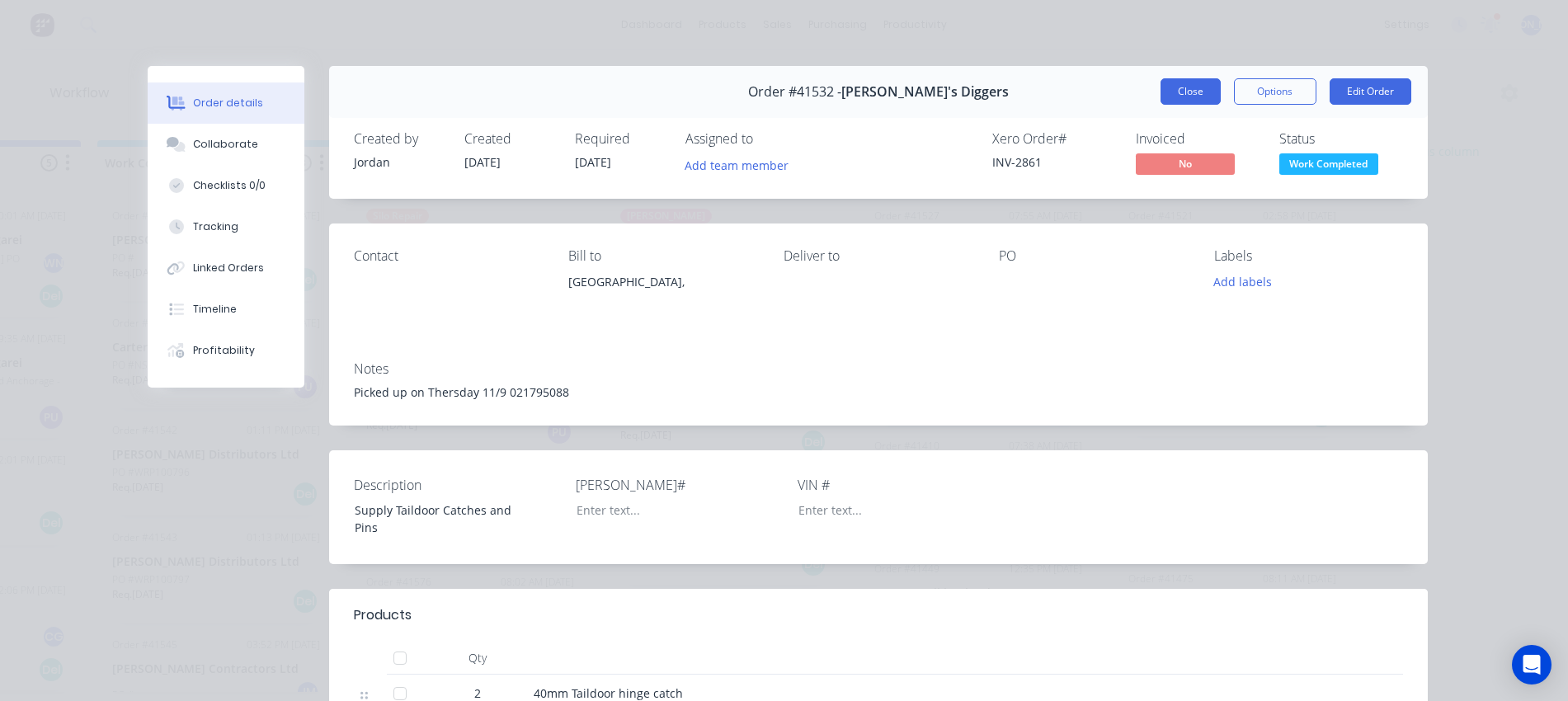
click at [1177, 84] on button "Close" at bounding box center [1191, 92] width 60 height 26
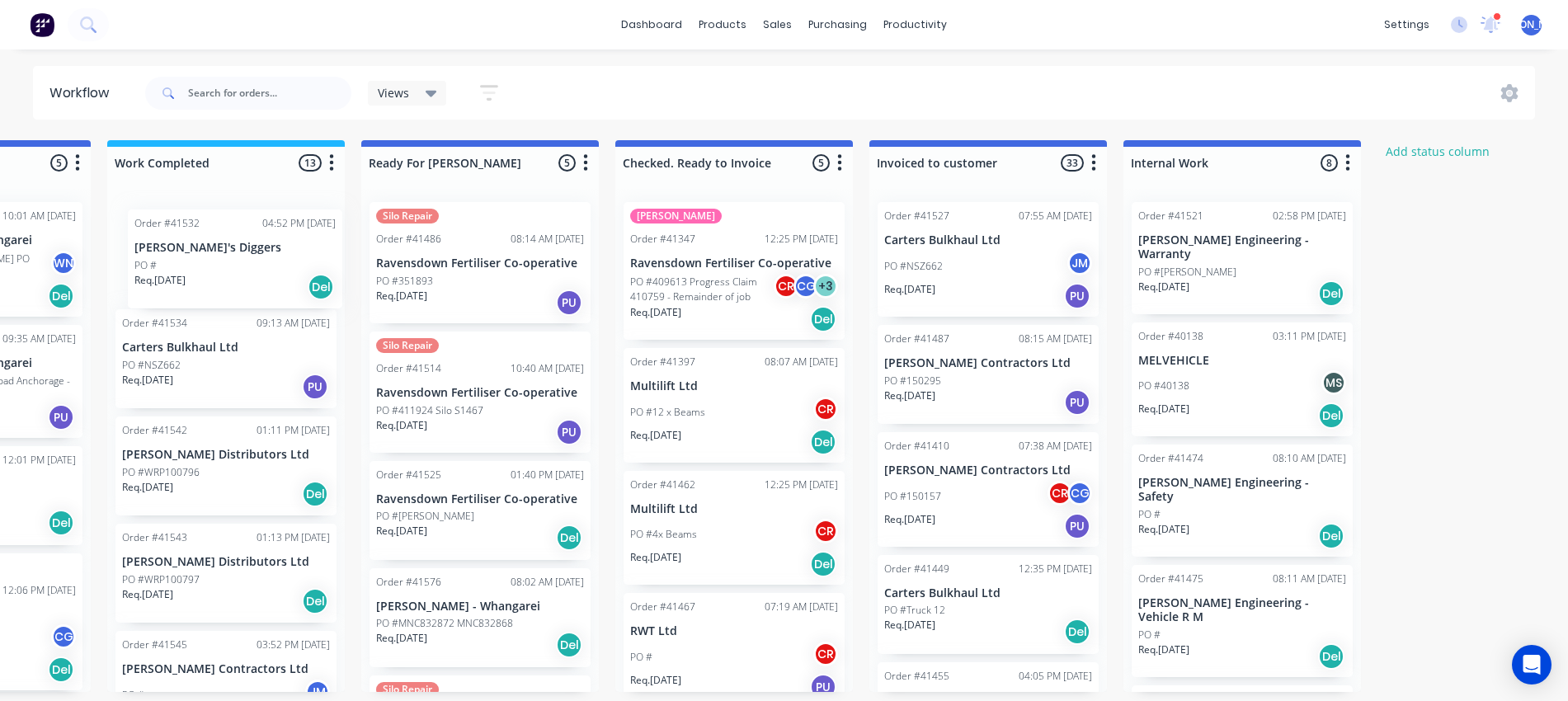
scroll to position [0, 940]
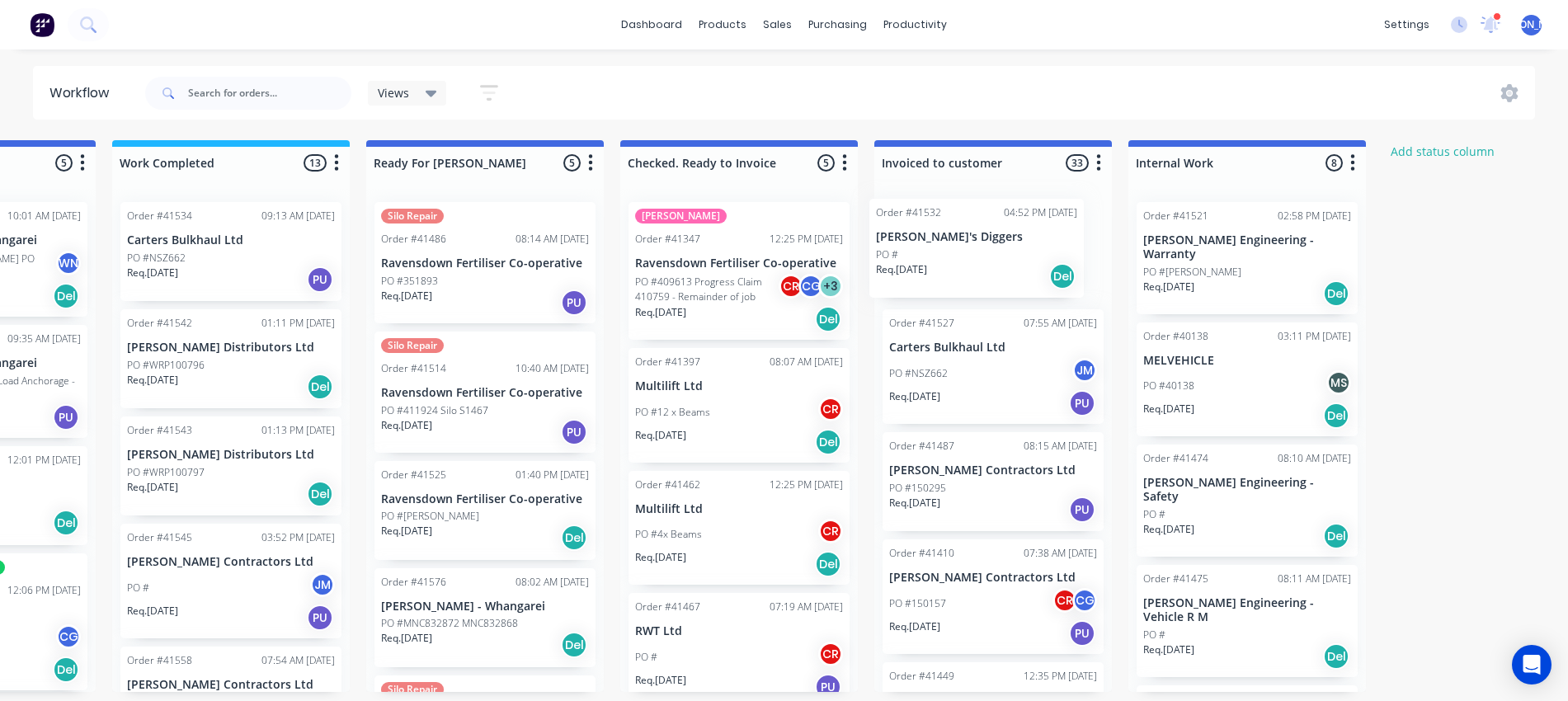
drag, startPoint x: 185, startPoint y: 235, endPoint x: 953, endPoint y: 234, distance: 768.0
click at [953, 234] on div "Submitted 13 Status colour #273444 hex #273444 Save Cancel Summaries Total orde…" at bounding box center [424, 416] width 2751 height 552
click at [239, 269] on div "Req. 12/09/25 PU" at bounding box center [231, 280] width 208 height 28
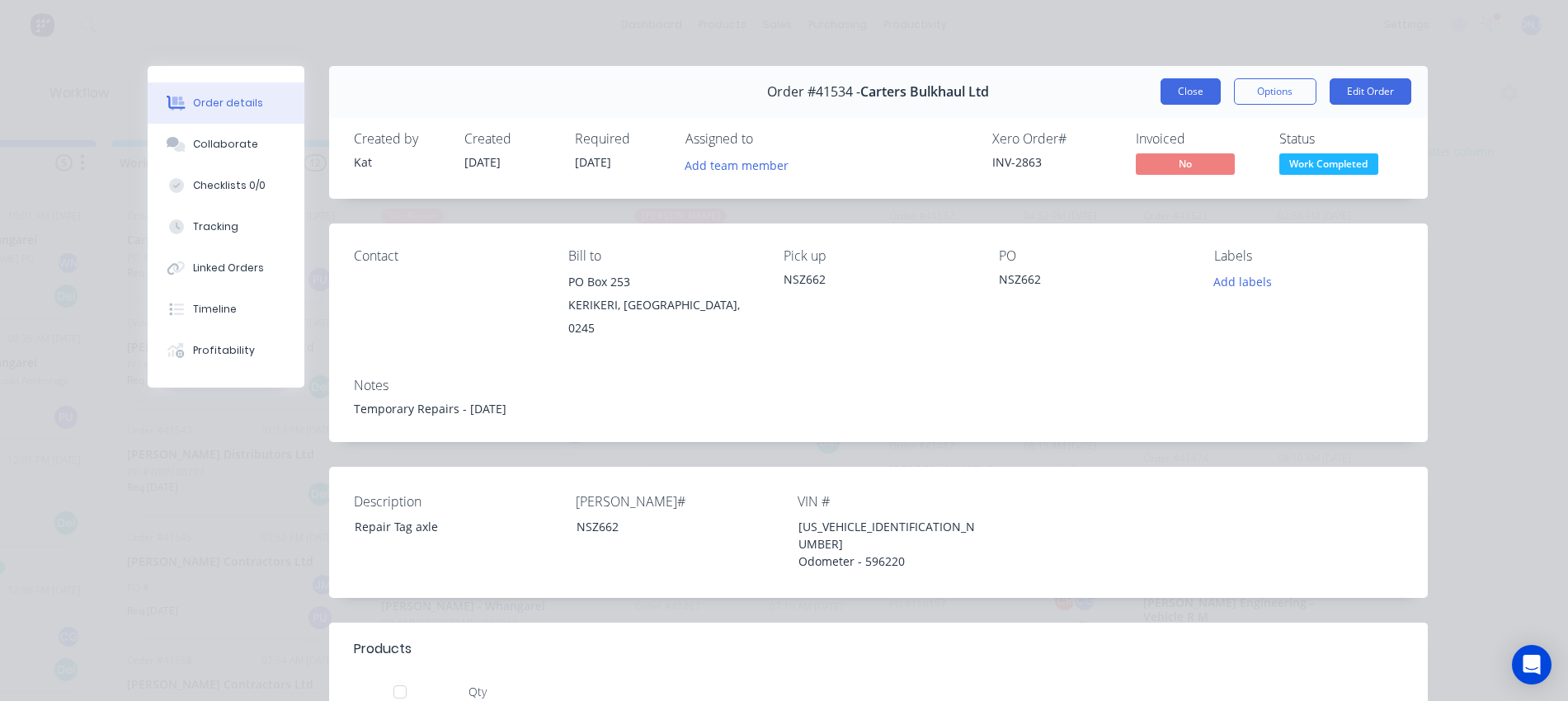
click at [1171, 88] on button "Close" at bounding box center [1191, 92] width 60 height 26
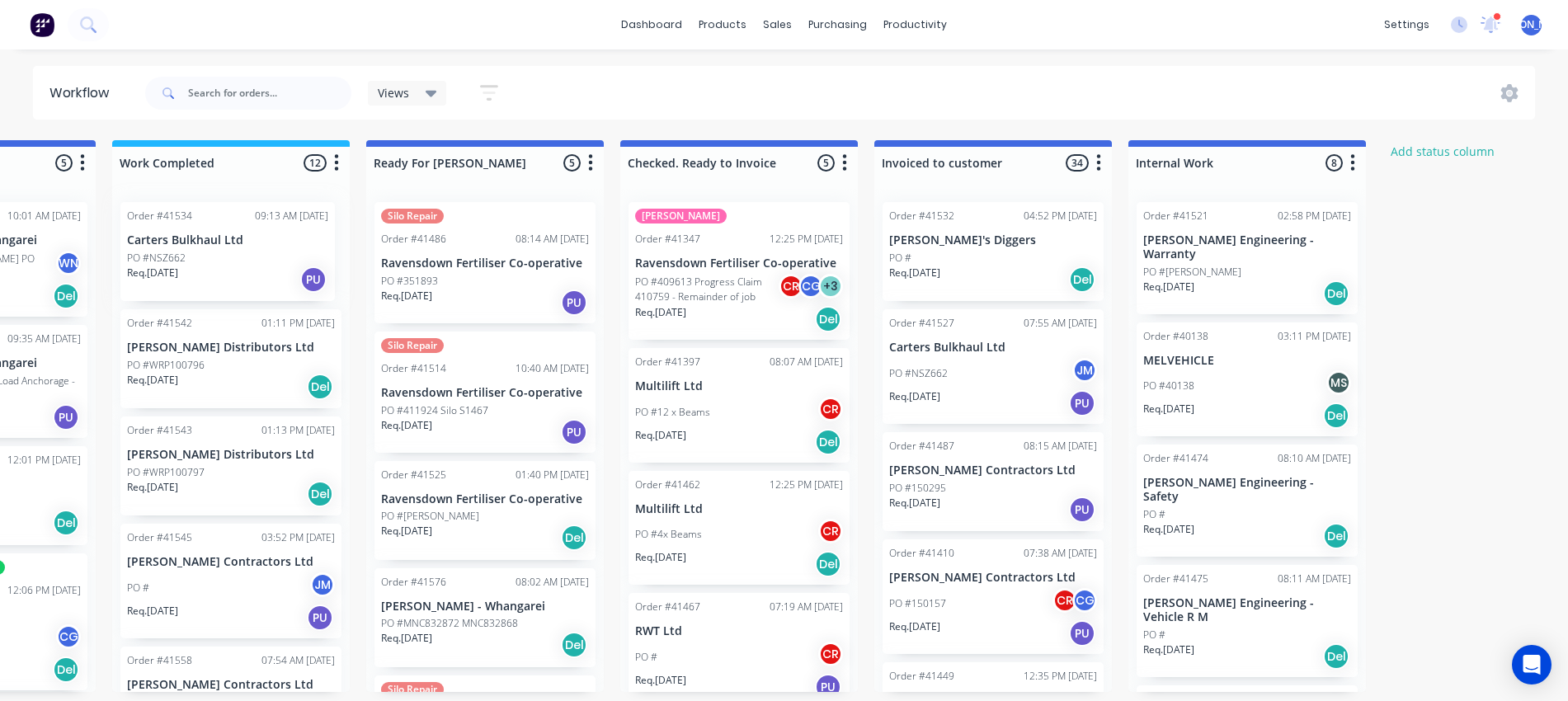
scroll to position [0, 927]
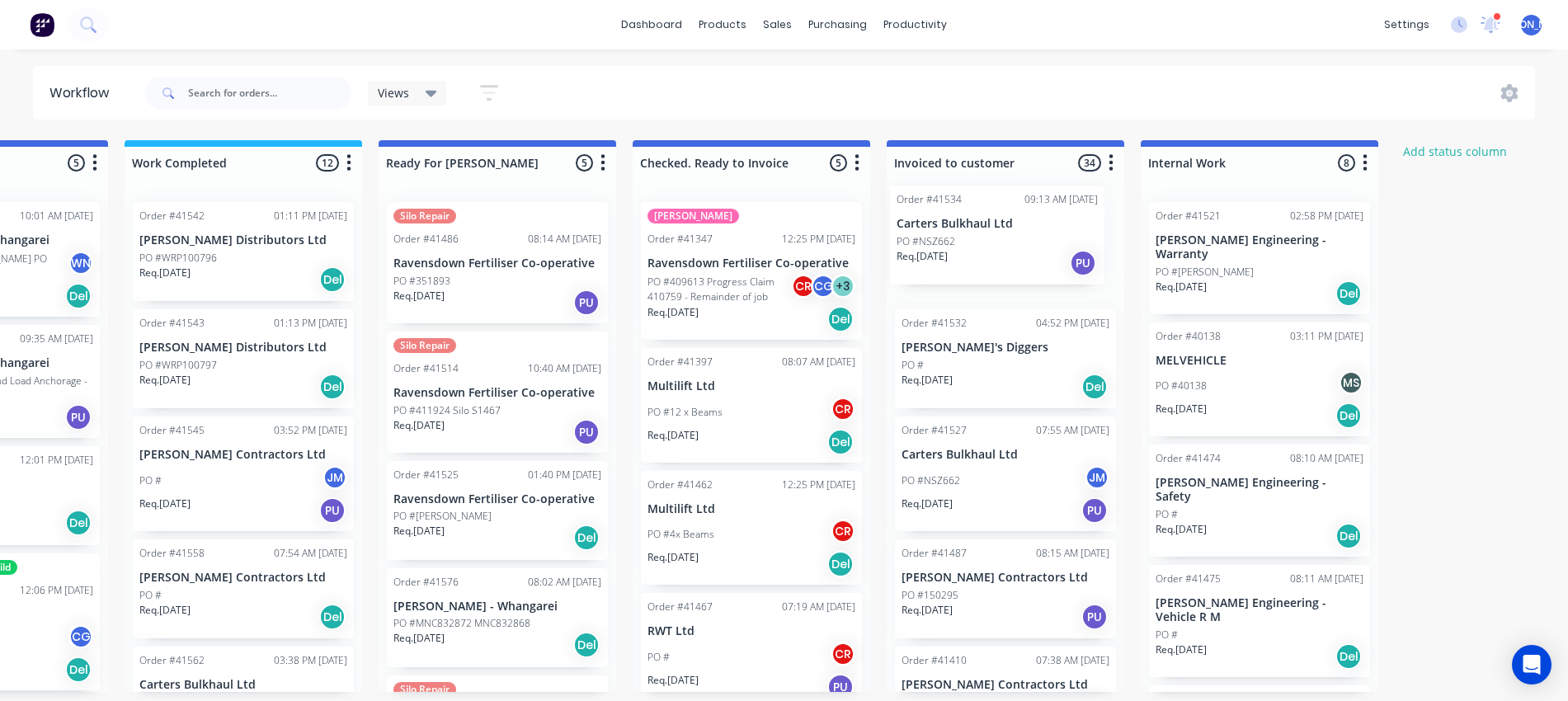
drag, startPoint x: 179, startPoint y: 238, endPoint x: 943, endPoint y: 221, distance: 764.2
click at [943, 221] on div "Submitted 13 Status colour #273444 hex #273444 Save Cancel Summaries Total orde…" at bounding box center [436, 416] width 2751 height 552
click at [295, 266] on div "Req. 16/09/25 Del" at bounding box center [244, 280] width 208 height 28
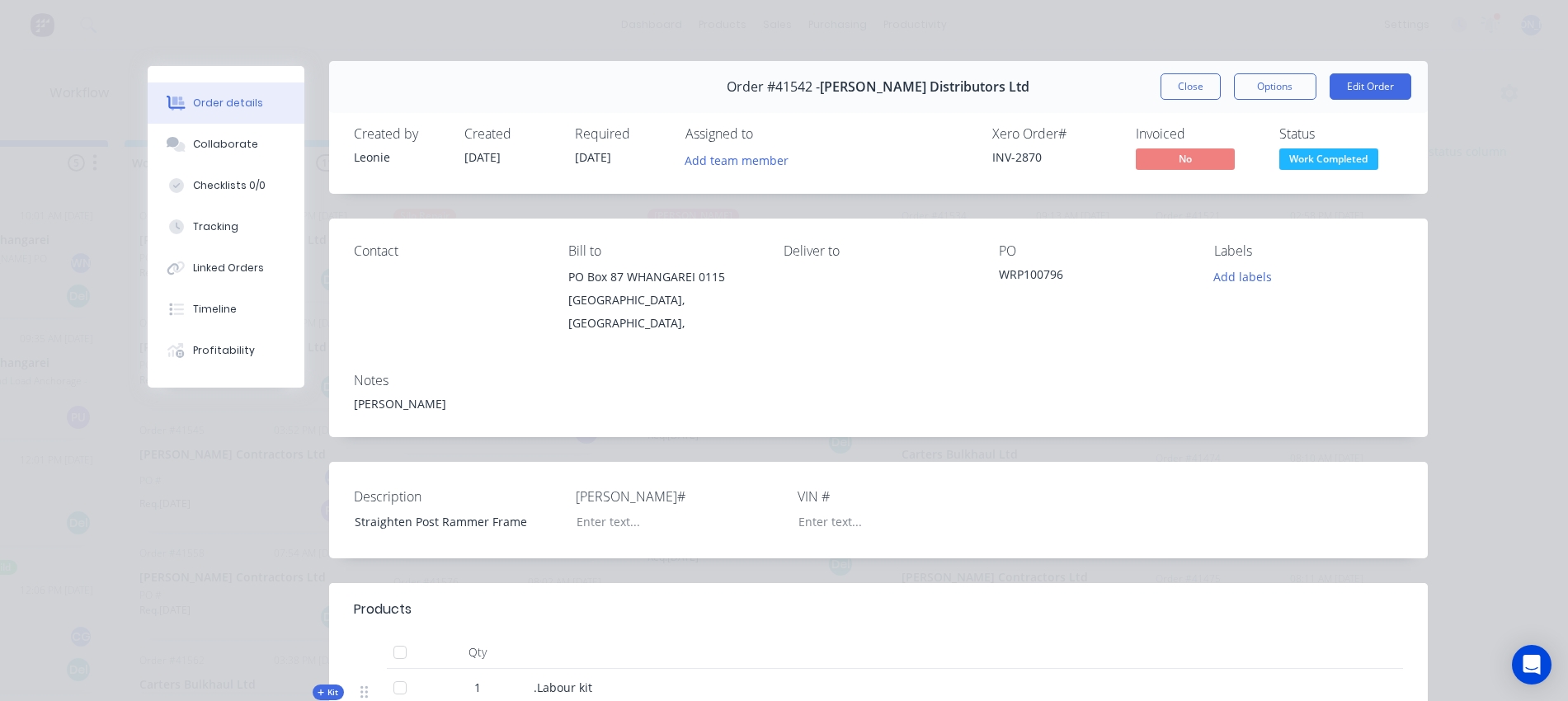
scroll to position [0, 0]
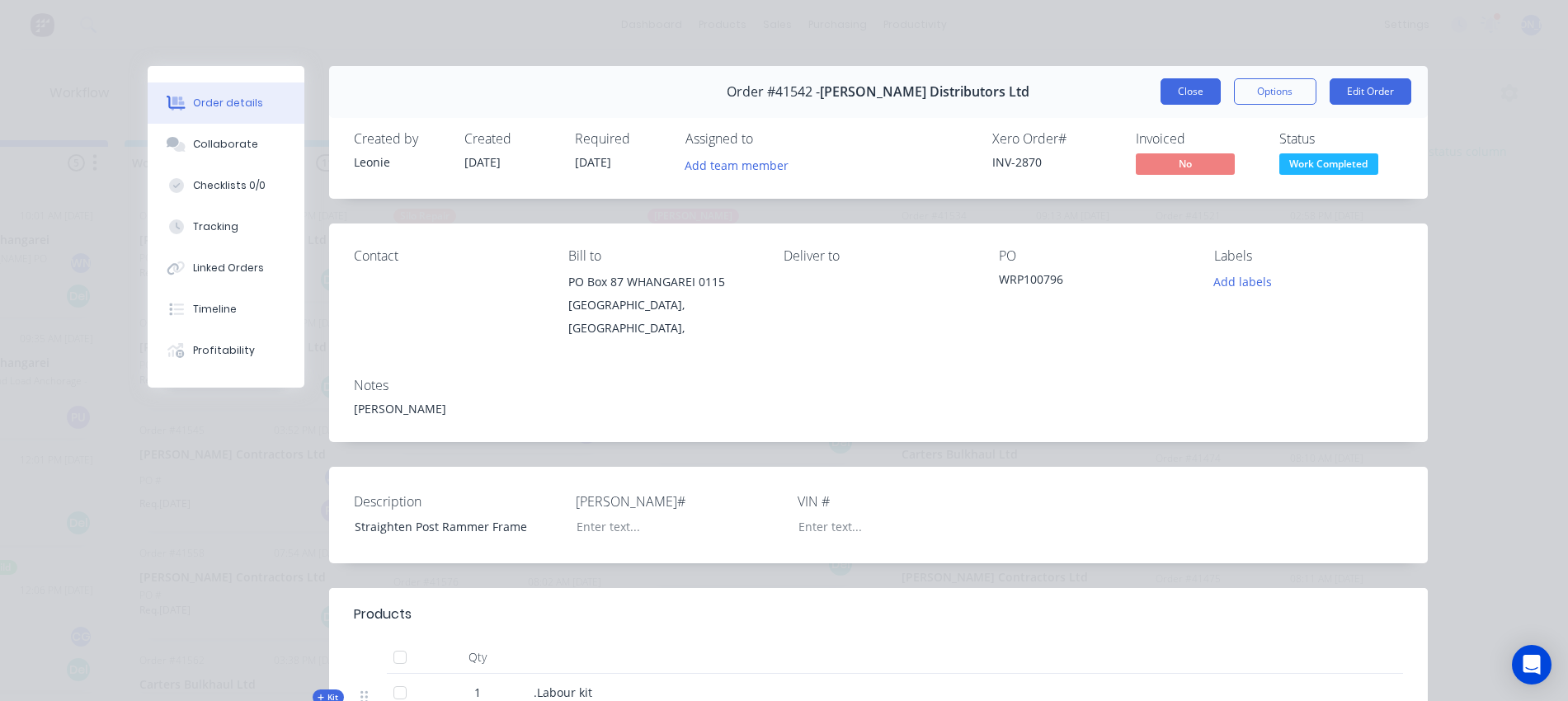
click at [1182, 88] on button "Close" at bounding box center [1191, 92] width 60 height 26
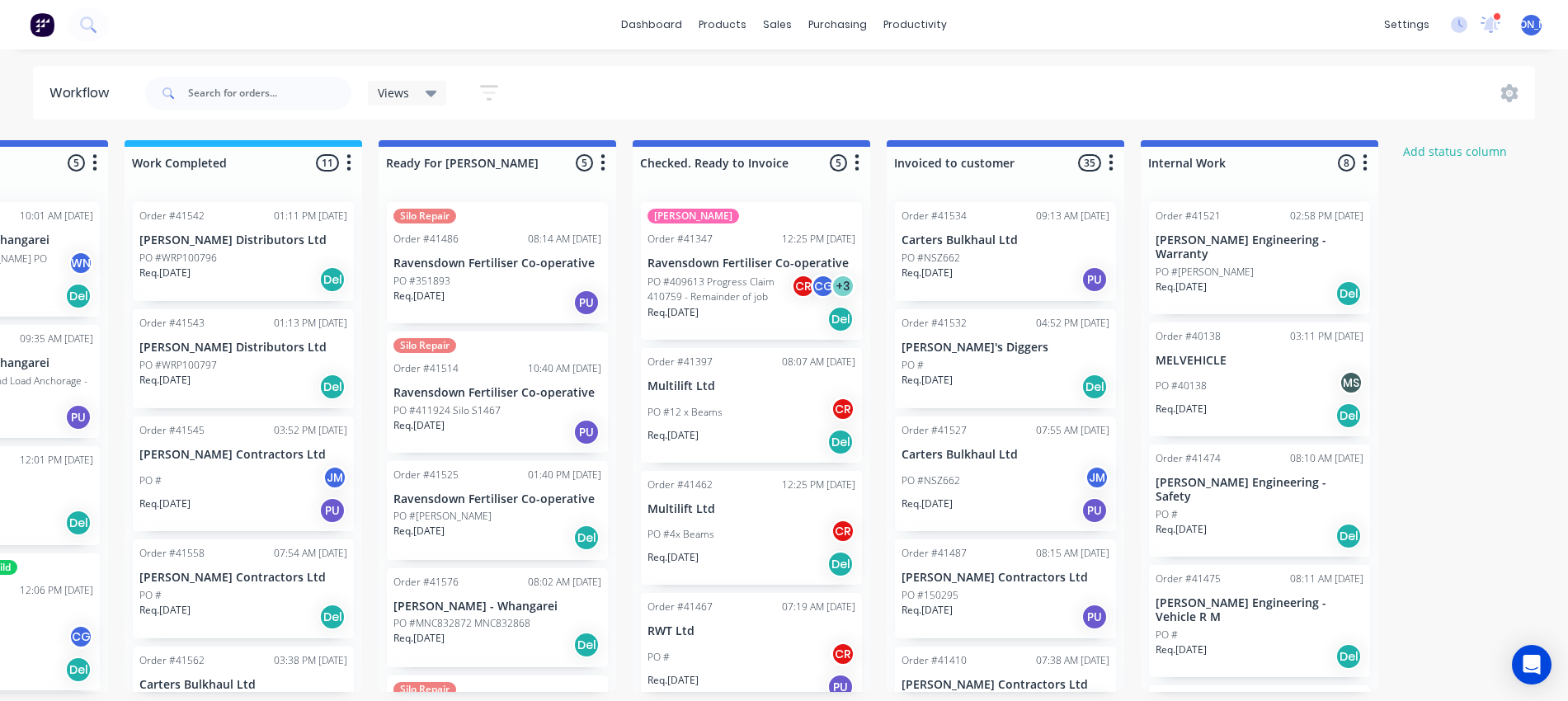
scroll to position [0, 919]
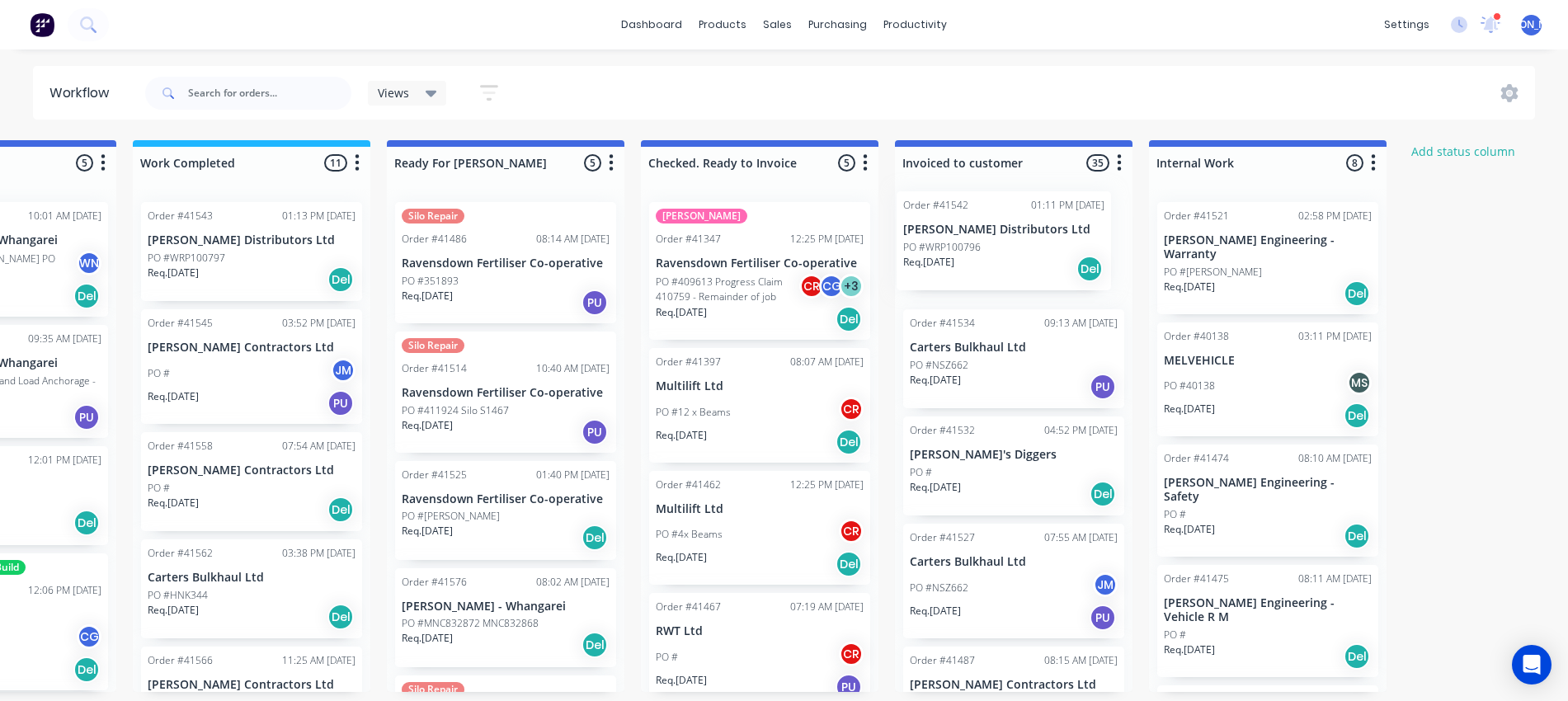
drag, startPoint x: 209, startPoint y: 248, endPoint x: 974, endPoint y: 237, distance: 765.1
click at [974, 237] on div "Submitted 13 Status colour #273444 hex #273444 Save Cancel Summaries Total orde…" at bounding box center [444, 416] width 2751 height 552
click at [244, 252] on div "PO #WRP100797" at bounding box center [252, 258] width 208 height 15
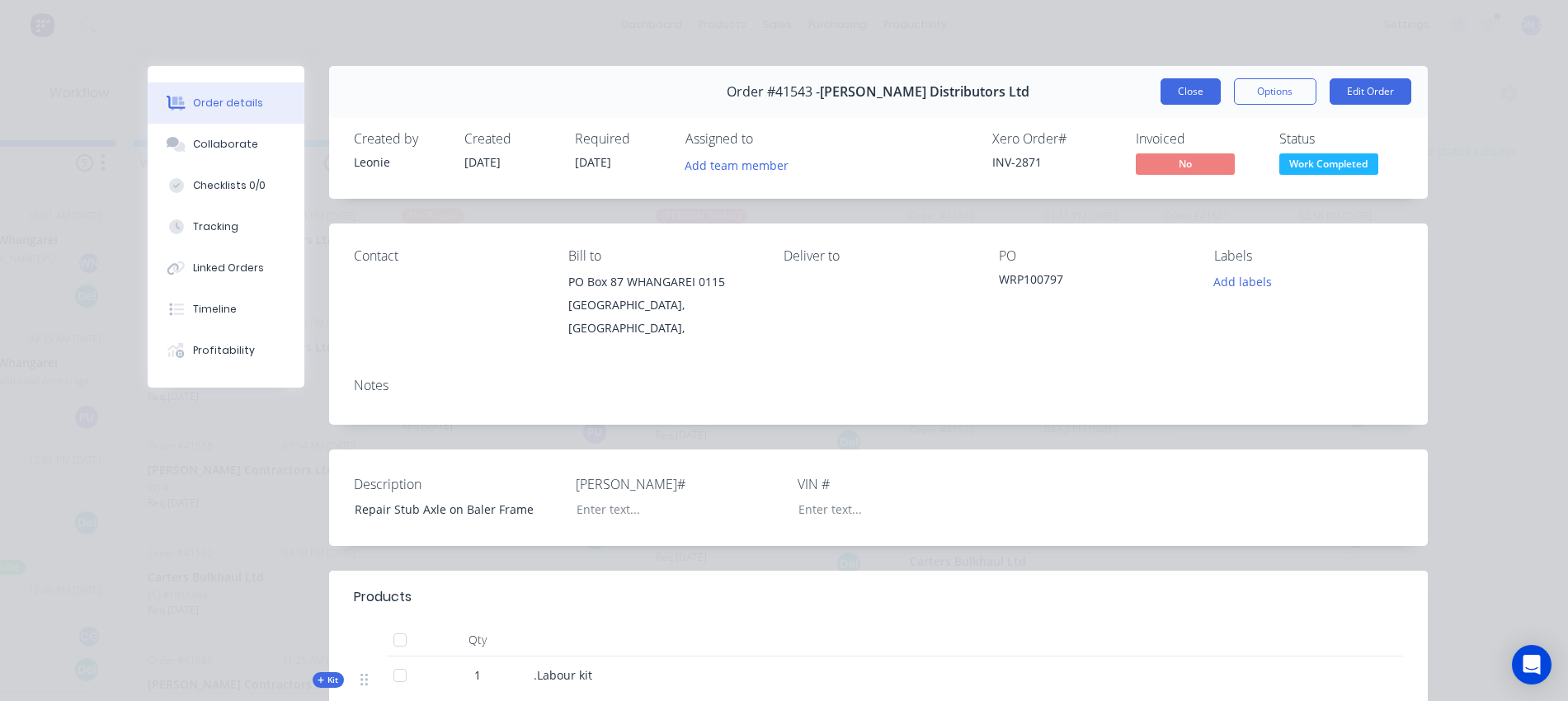
click at [1167, 90] on button "Close" at bounding box center [1191, 92] width 60 height 26
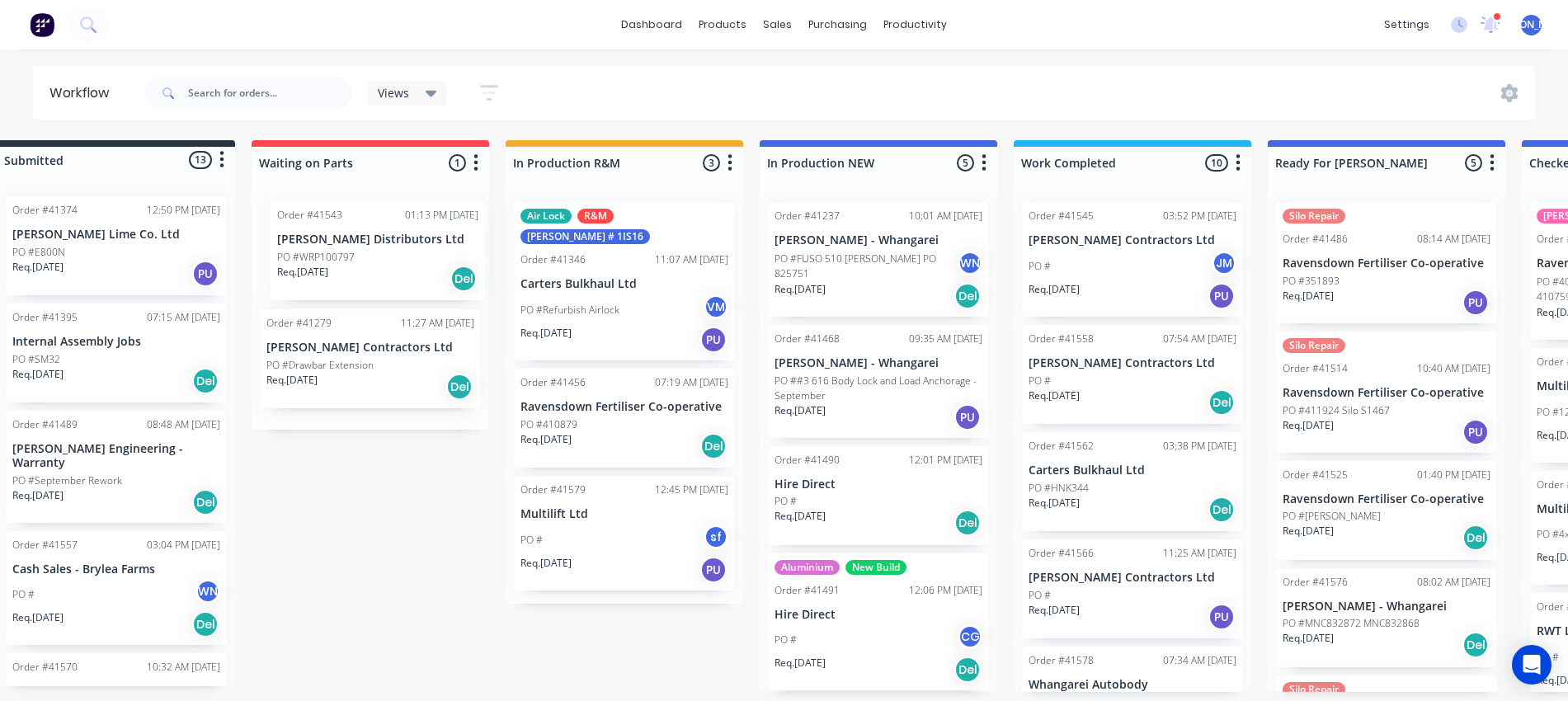
scroll to position [0, 29]
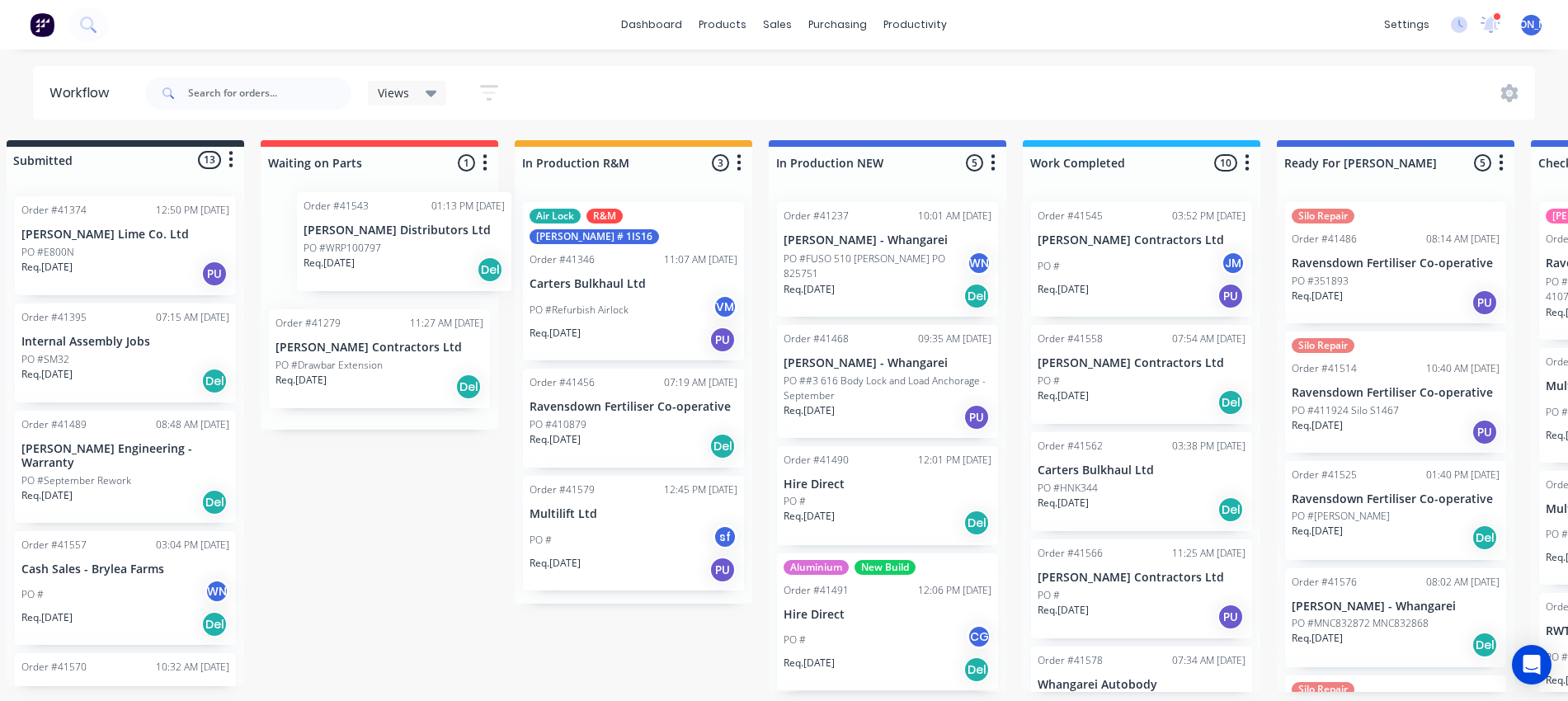
drag, startPoint x: 1026, startPoint y: 252, endPoint x: 386, endPoint y: 245, distance: 640.0
click at [386, 245] on div "Submitted 13 Status colour #273444 hex #273444 Save Cancel Summaries Total orde…" at bounding box center [1334, 416] width 2751 height 552
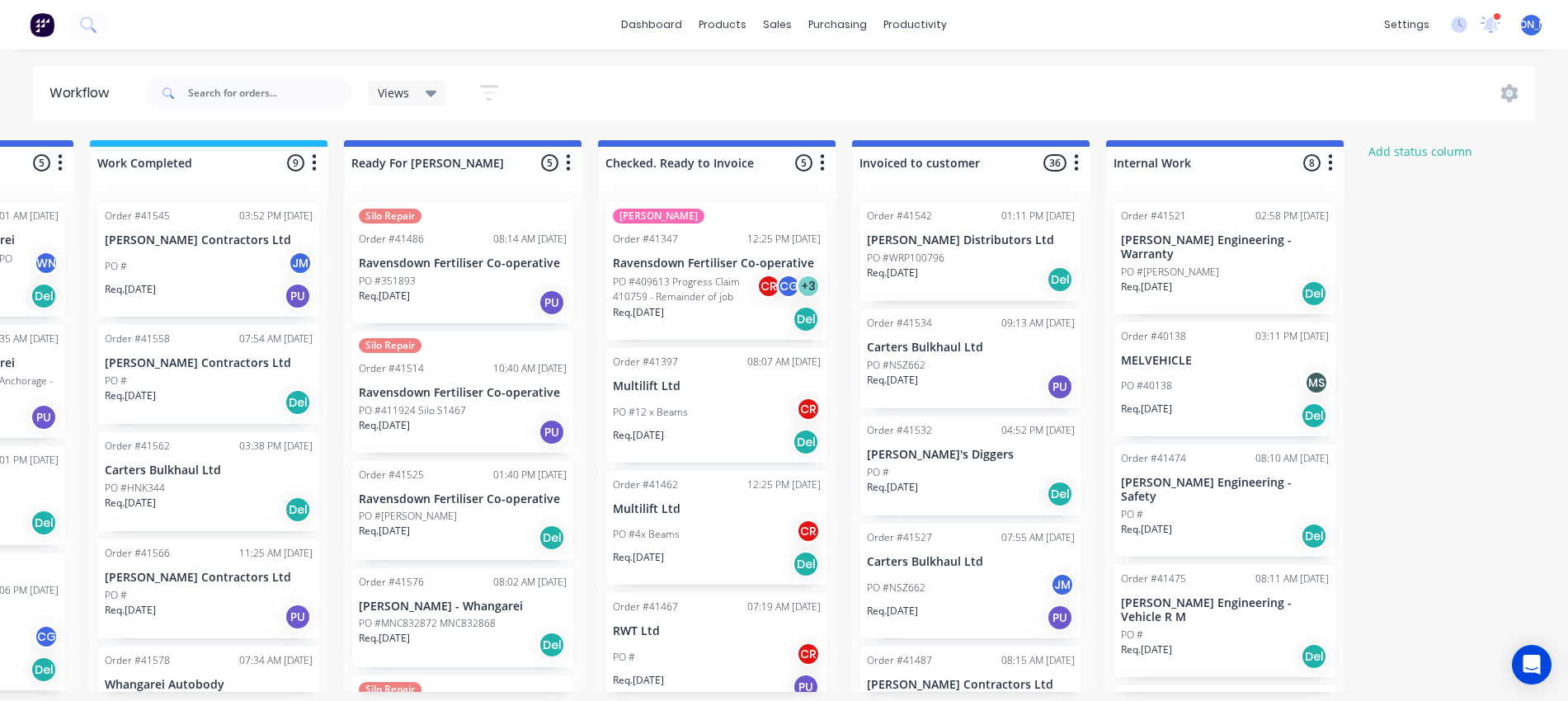
scroll to position [0, 963]
click at [178, 267] on div "PO # JM" at bounding box center [208, 267] width 208 height 31
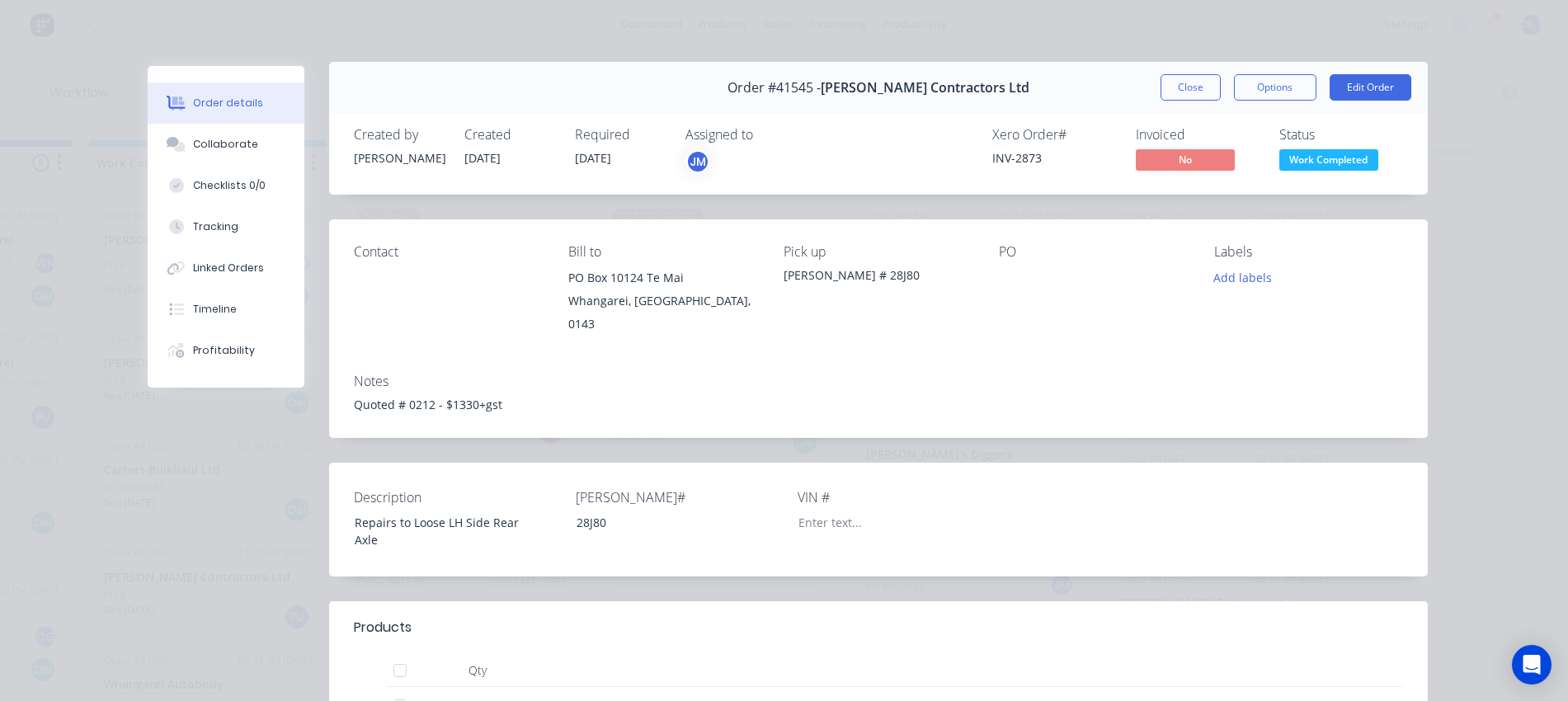
scroll to position [0, 0]
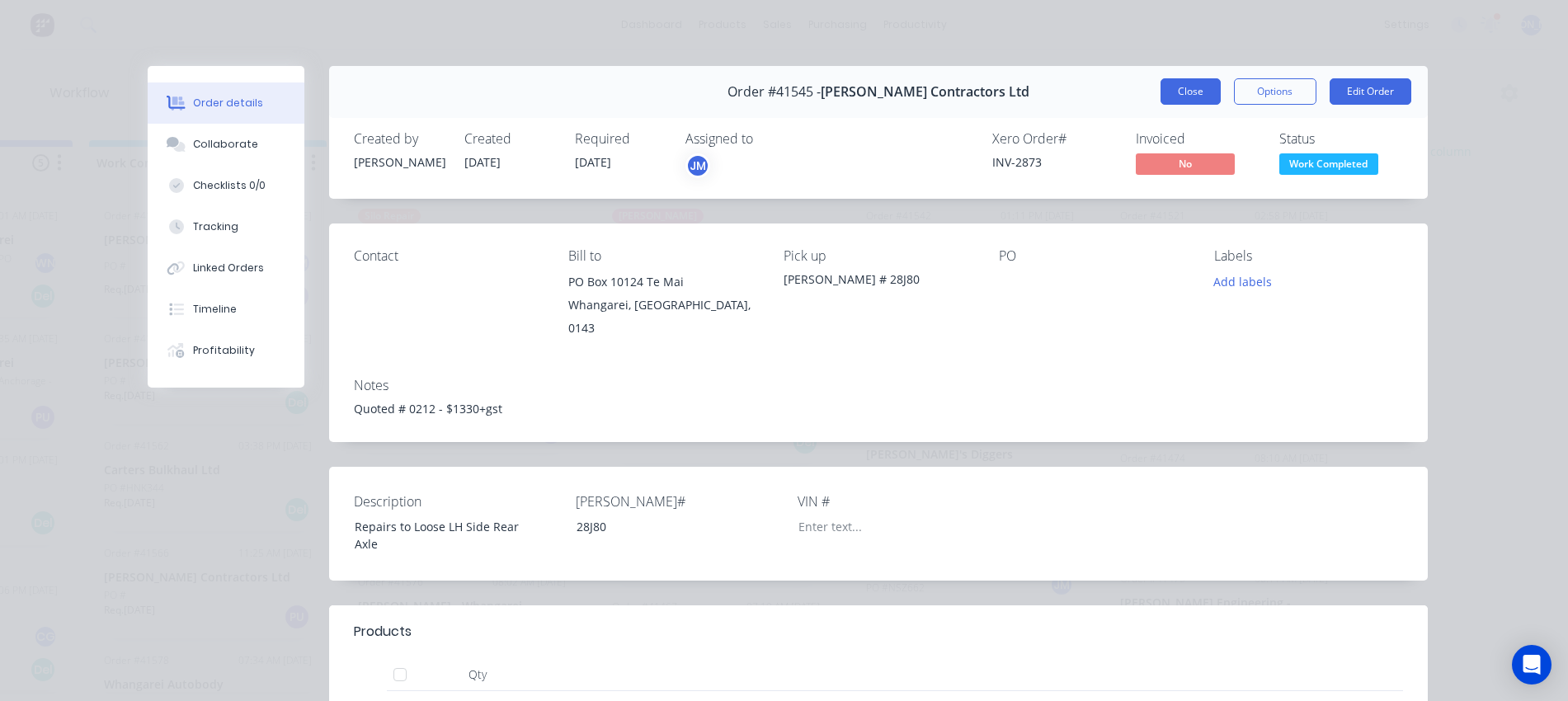
click at [1184, 88] on button "Close" at bounding box center [1191, 92] width 60 height 26
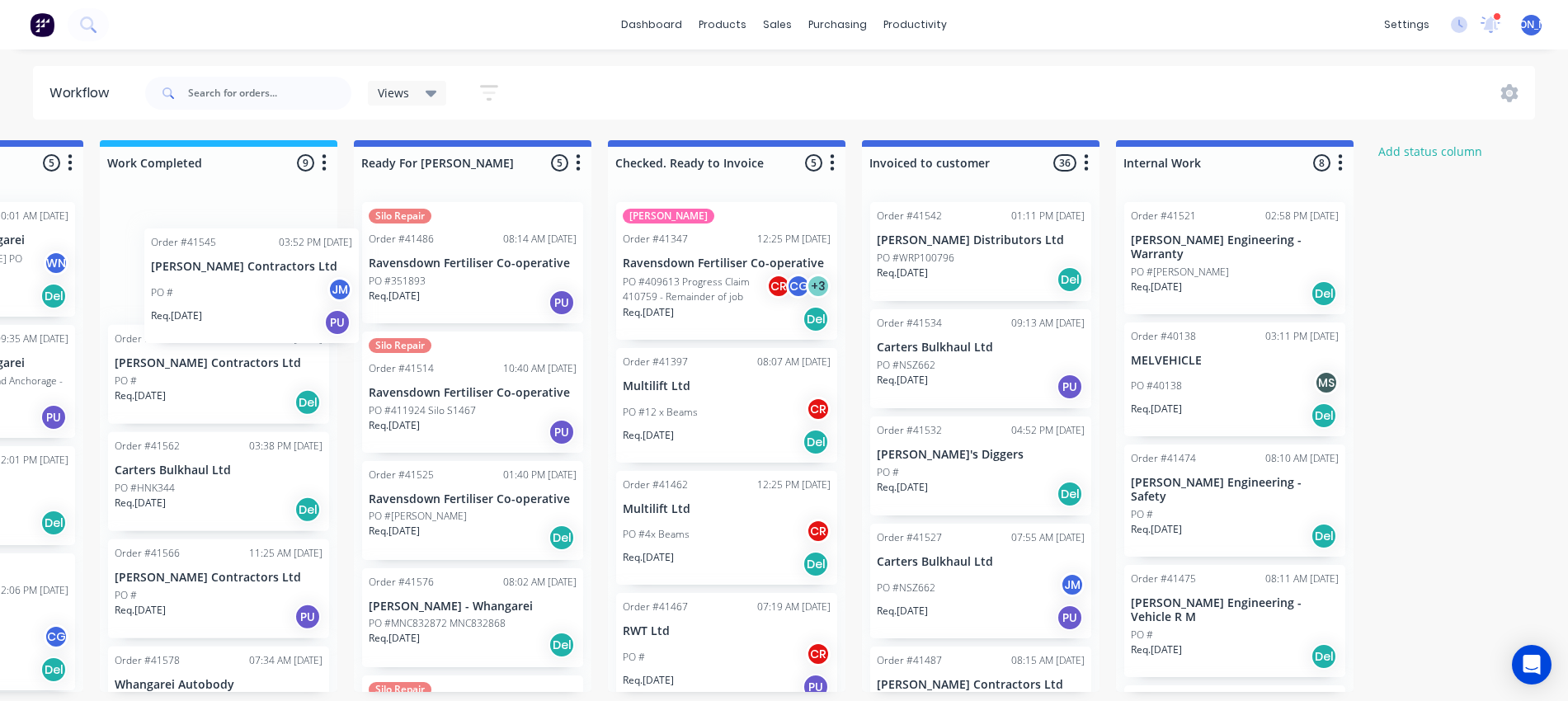
scroll to position [0, 943]
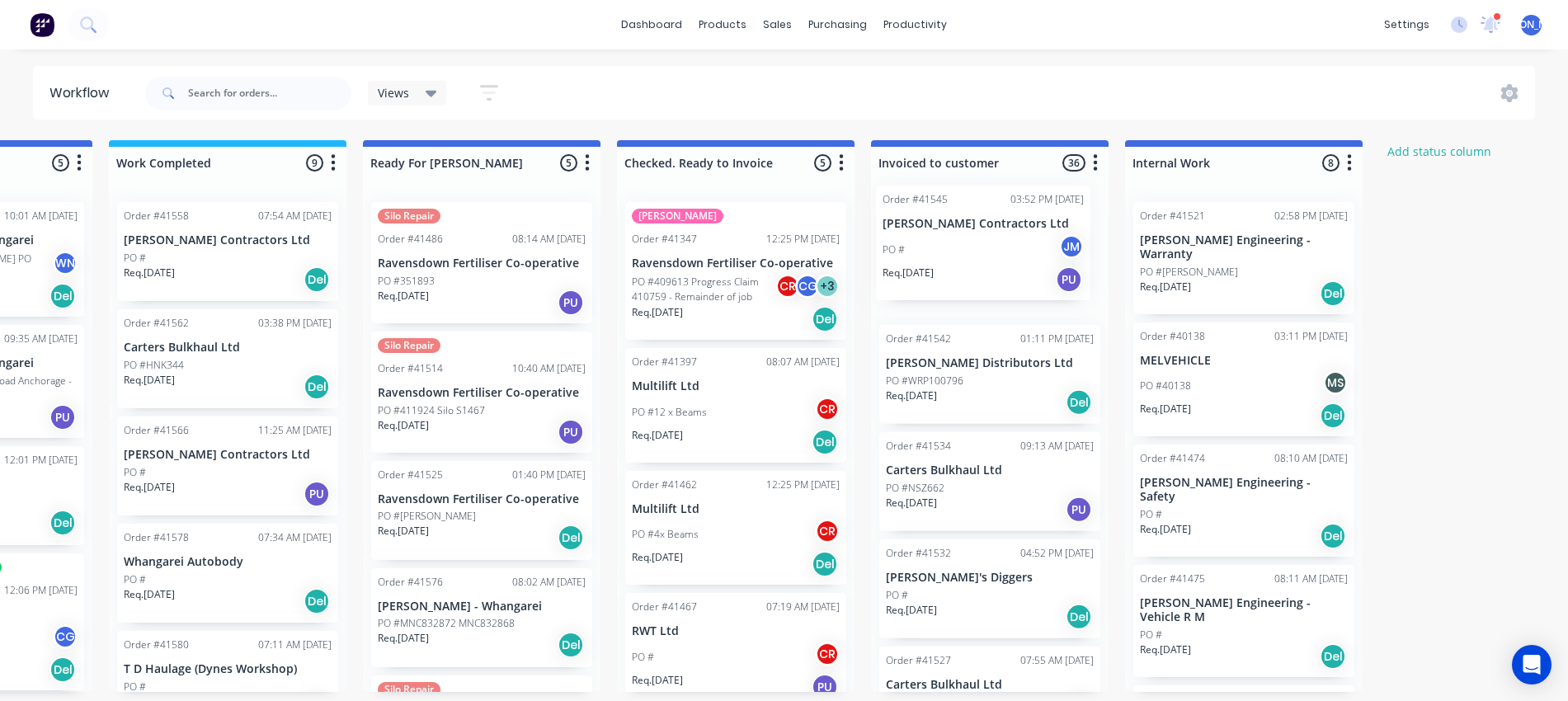
drag, startPoint x: 200, startPoint y: 254, endPoint x: 964, endPoint y: 225, distance: 764.6
click at [964, 225] on div "Submitted 13 Status colour #273444 hex #273444 Save Cancel Summaries Total orde…" at bounding box center [420, 416] width 2751 height 552
click at [223, 267] on div "Req. 19/09/25 Del" at bounding box center [228, 280] width 208 height 28
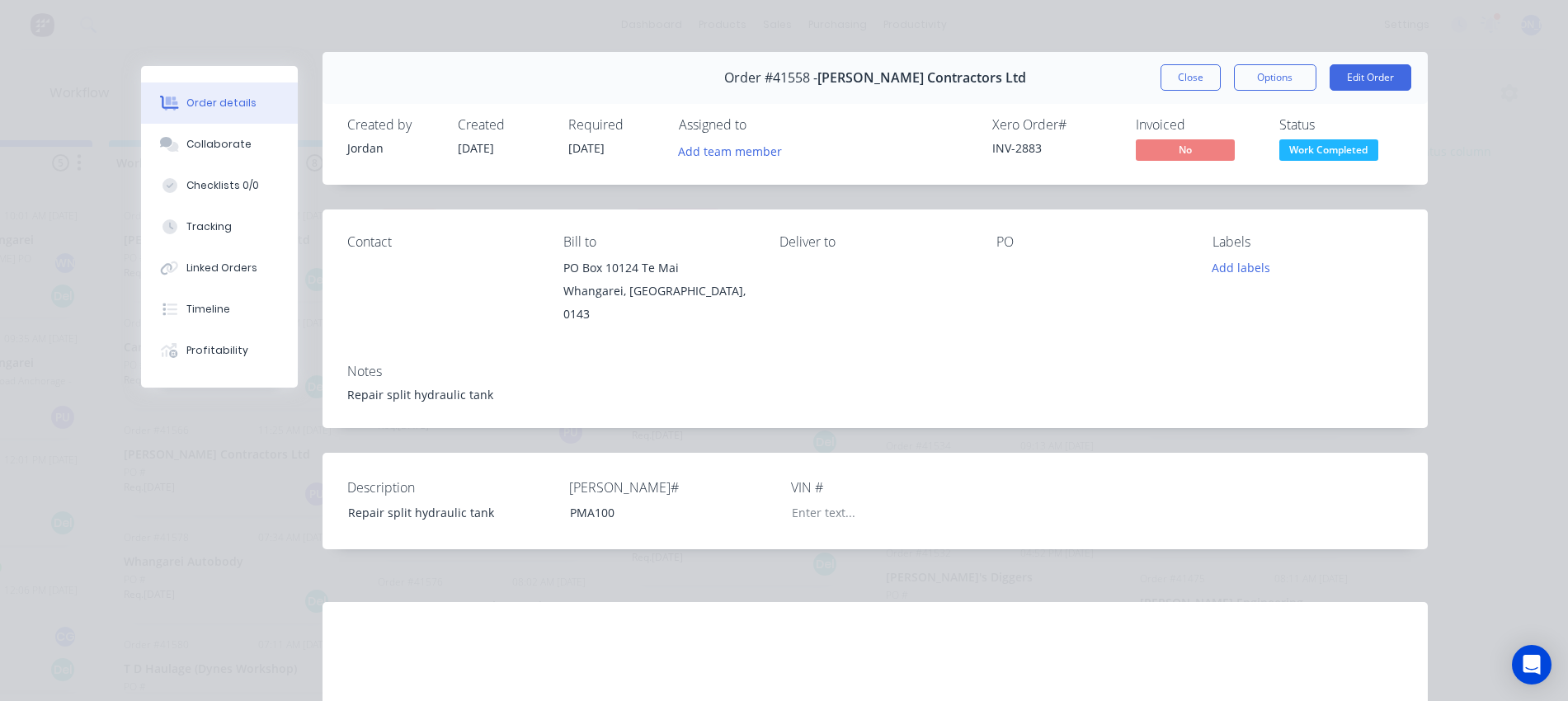
scroll to position [0, 0]
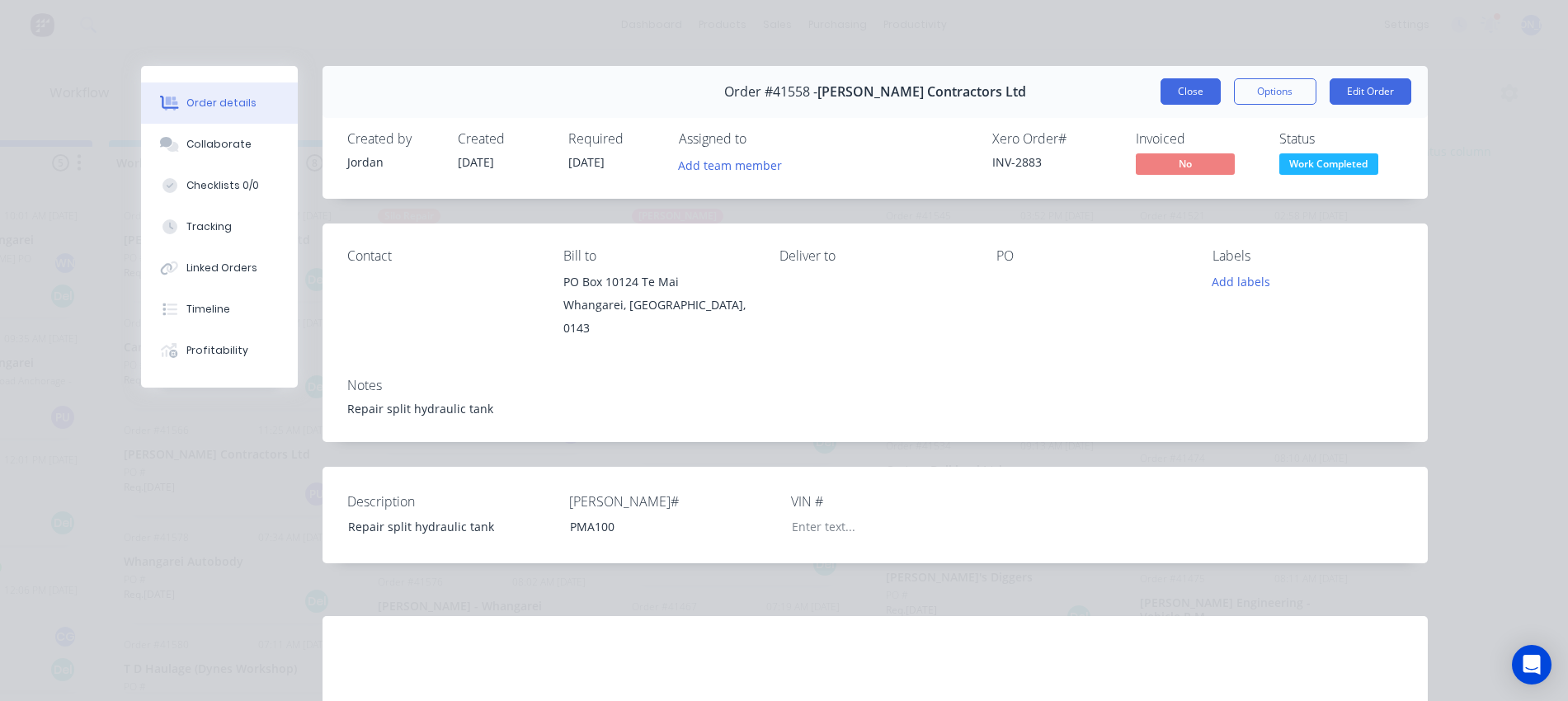
click at [1185, 86] on button "Close" at bounding box center [1191, 92] width 60 height 26
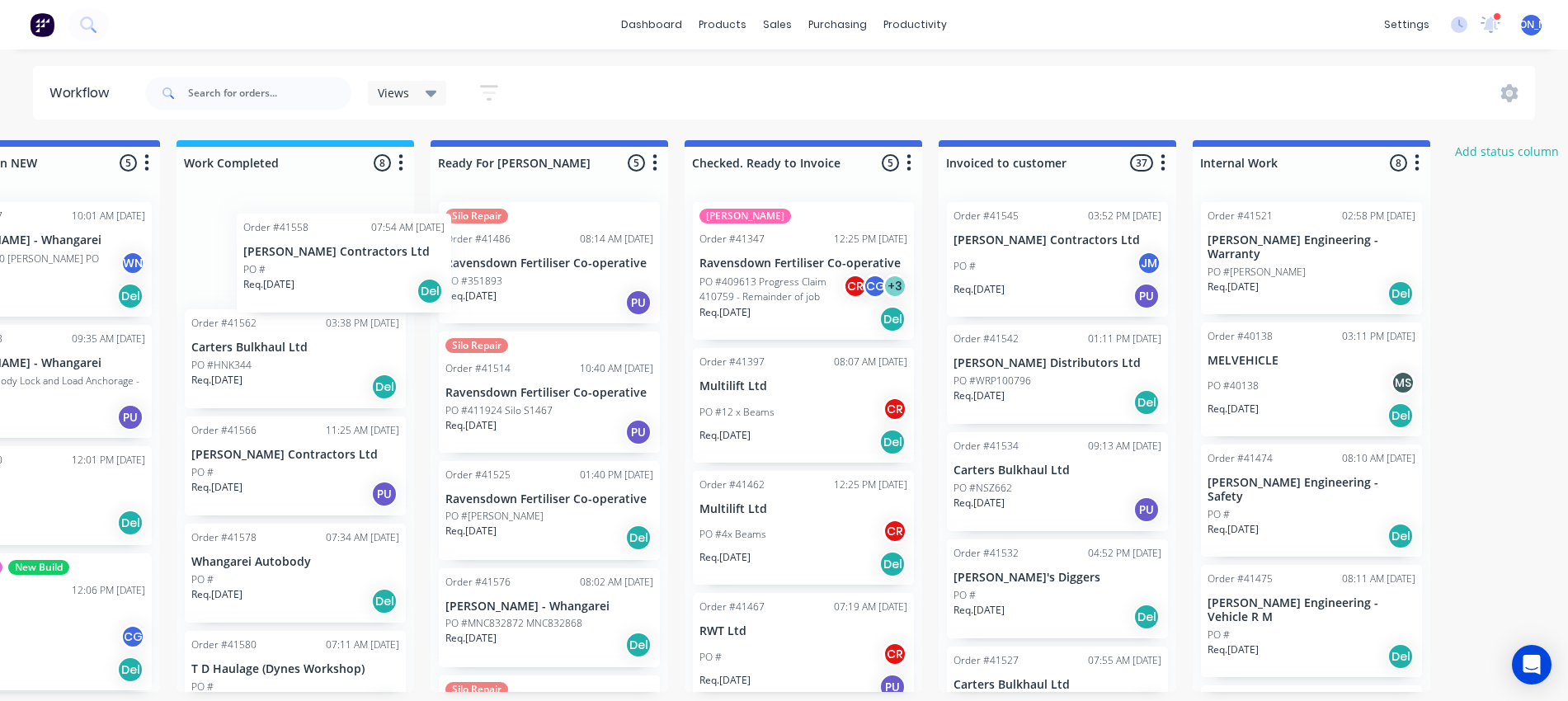
scroll to position [7, 873]
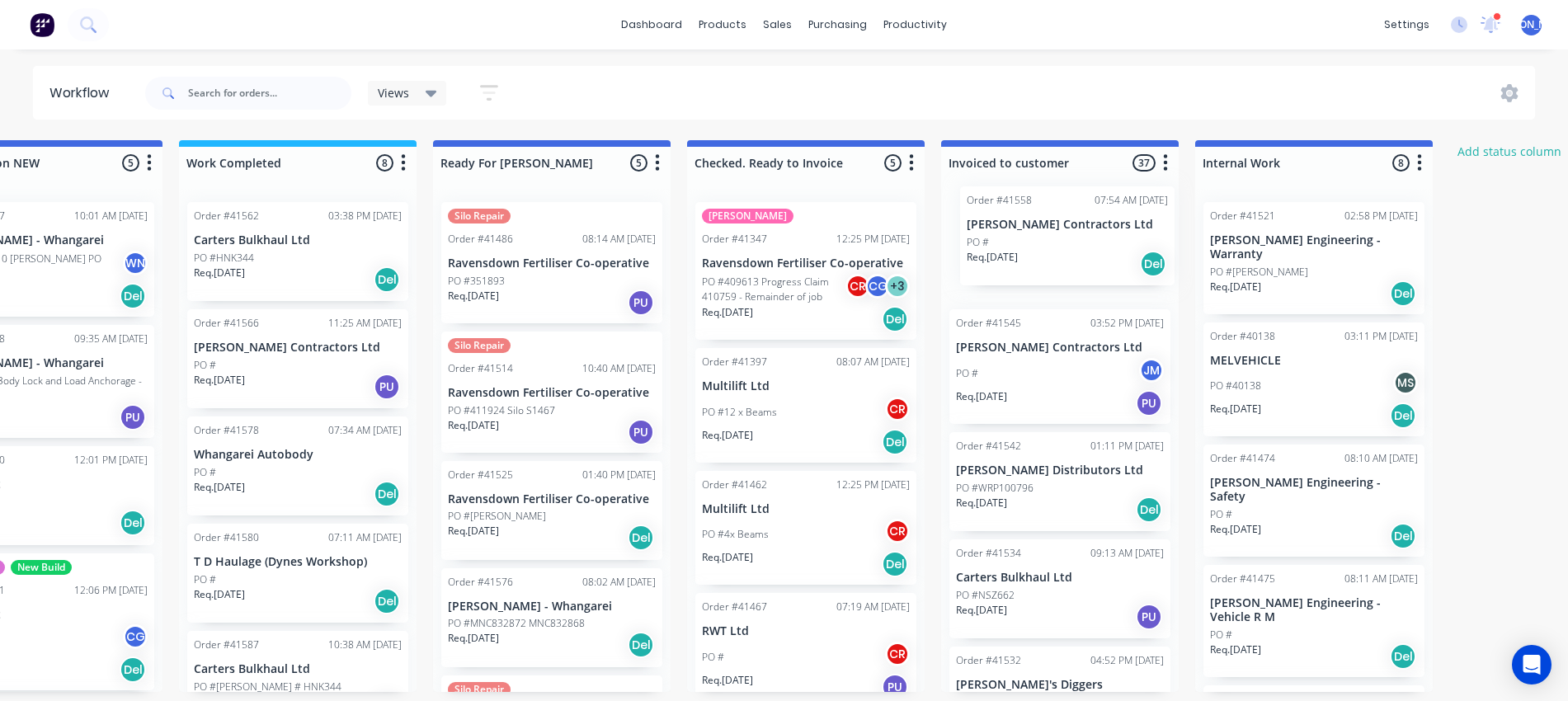
drag, startPoint x: 197, startPoint y: 236, endPoint x: 1044, endPoint y: 229, distance: 847.0
click at [1044, 229] on div "Submitted 13 Status colour #273444 hex #273444 Save Cancel Summaries Total orde…" at bounding box center [490, 416] width 2751 height 552
click at [279, 242] on div "Order #41562 03:38 PM 19/09/25 Carters Bulkhaul Ltd PO #HNK344 Req. 19/09/25 Del" at bounding box center [298, 252] width 221 height 99
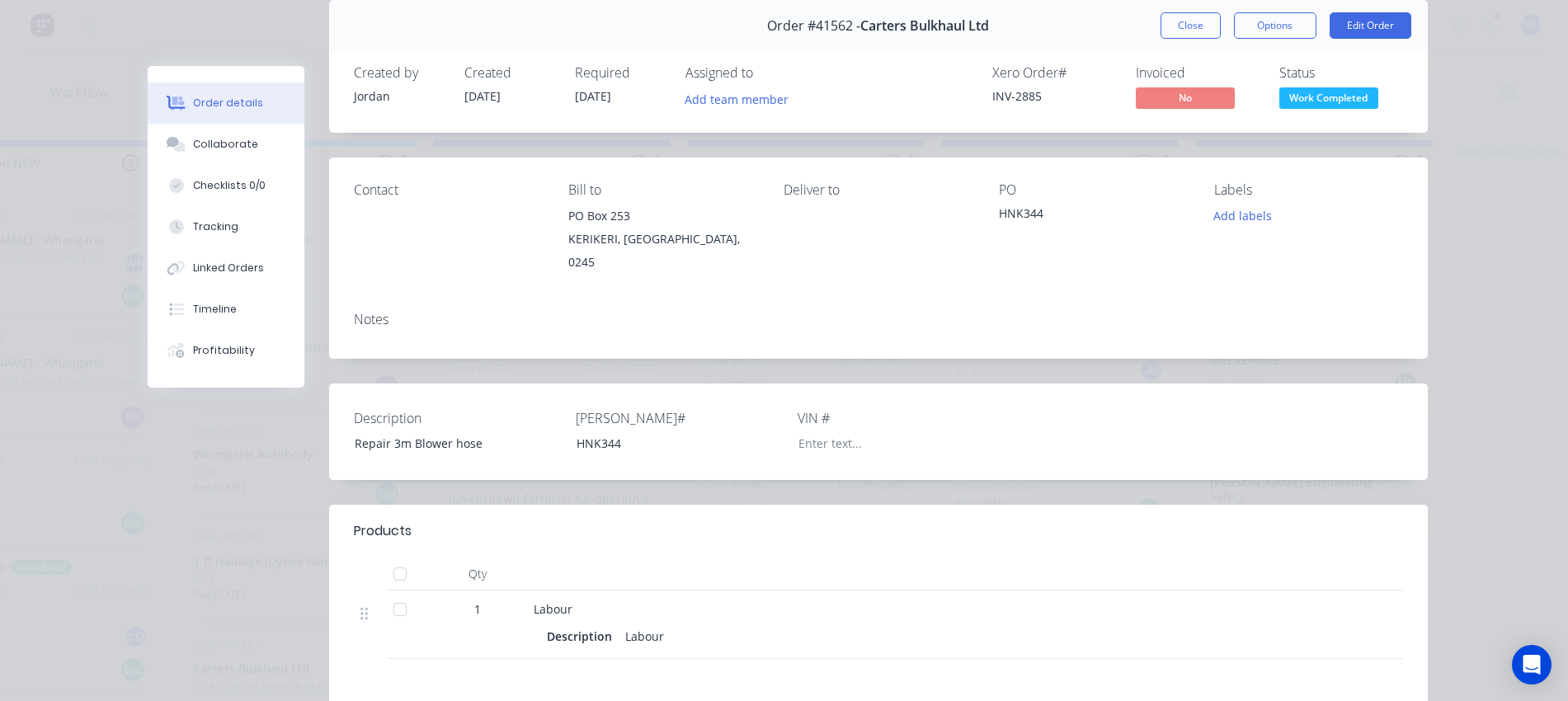
scroll to position [0, 0]
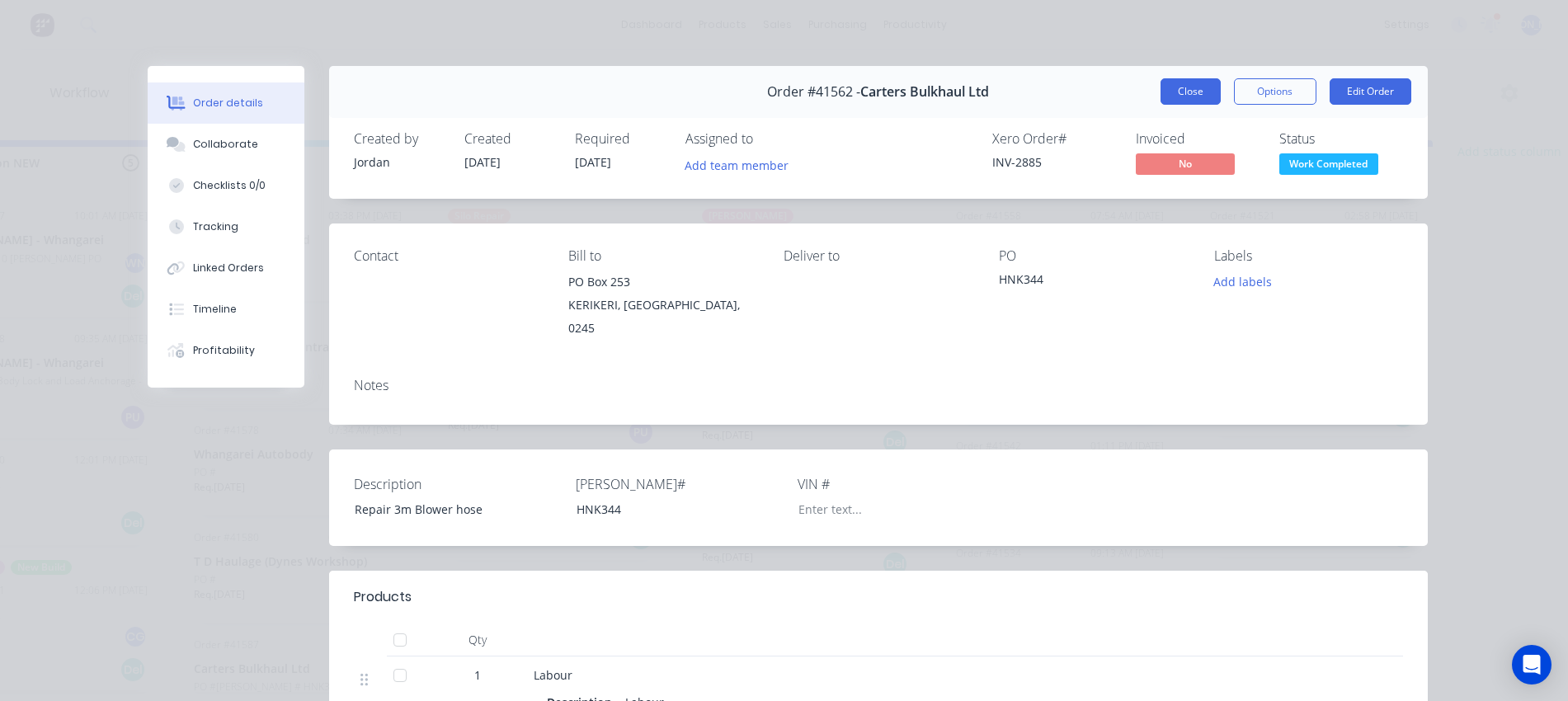
click at [1182, 92] on button "Close" at bounding box center [1191, 92] width 60 height 26
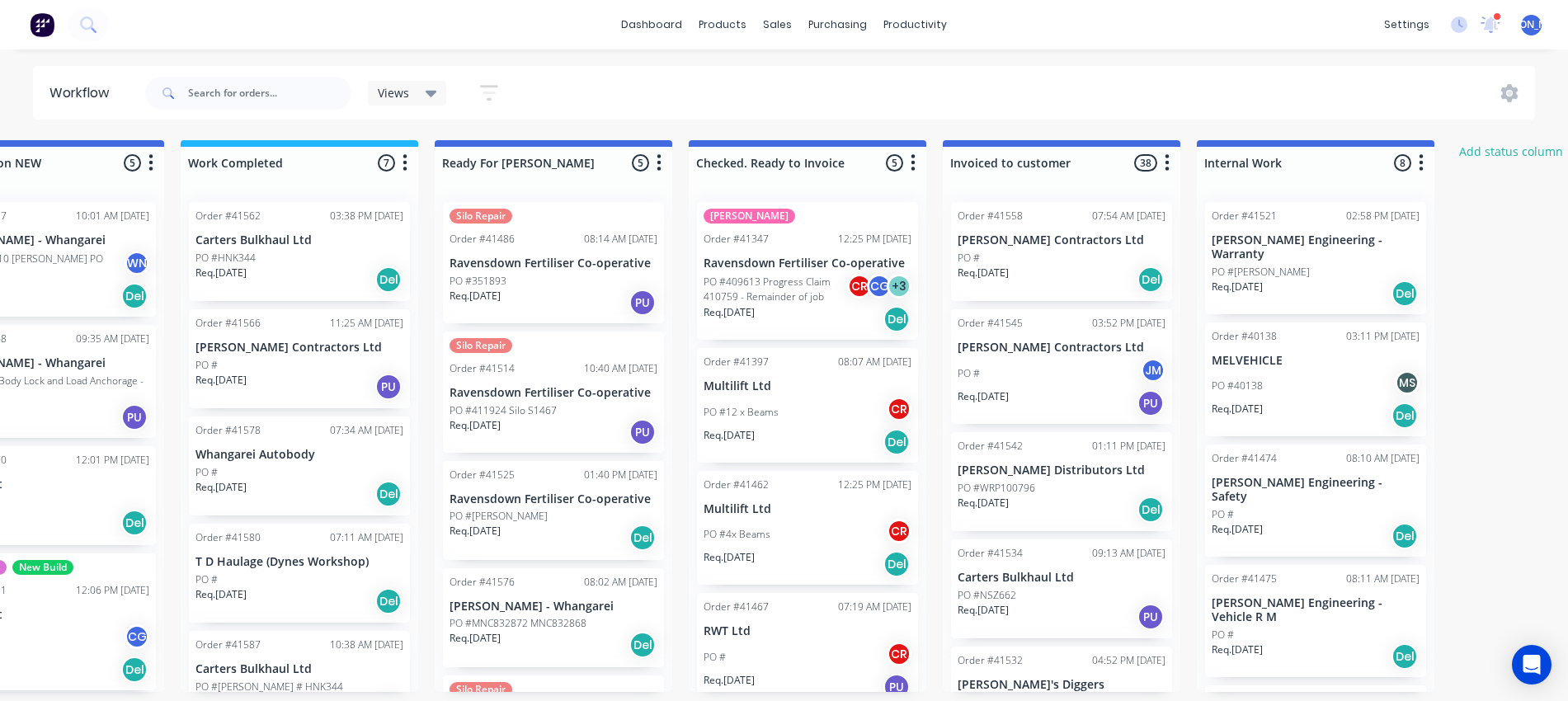
scroll to position [7, 860]
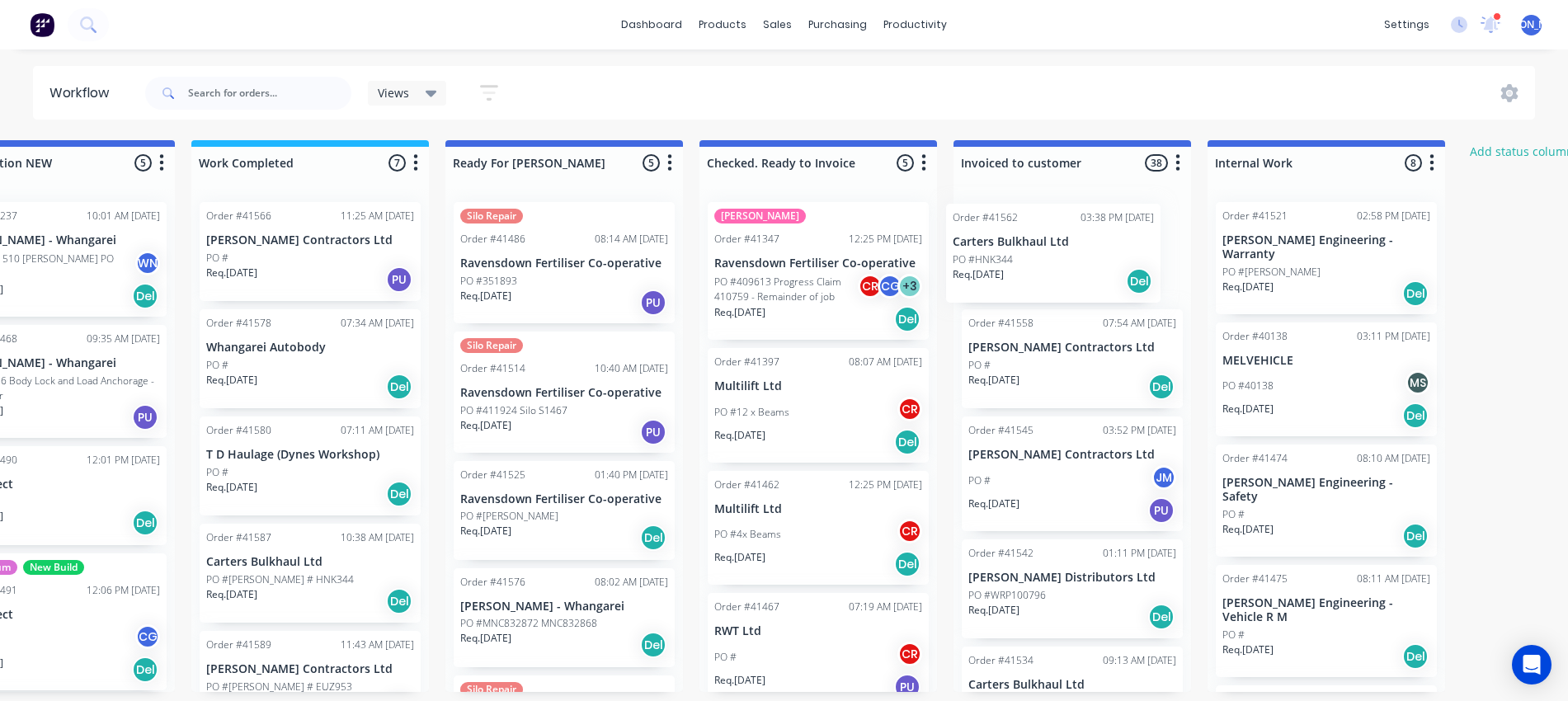
drag, startPoint x: 243, startPoint y: 216, endPoint x: 1003, endPoint y: 225, distance: 760.1
click at [1003, 225] on div "Submitted 13 Status colour #273444 hex #273444 Save Cancel Summaries Total orde…" at bounding box center [503, 416] width 2751 height 552
click at [302, 253] on div "PO #" at bounding box center [310, 258] width 208 height 15
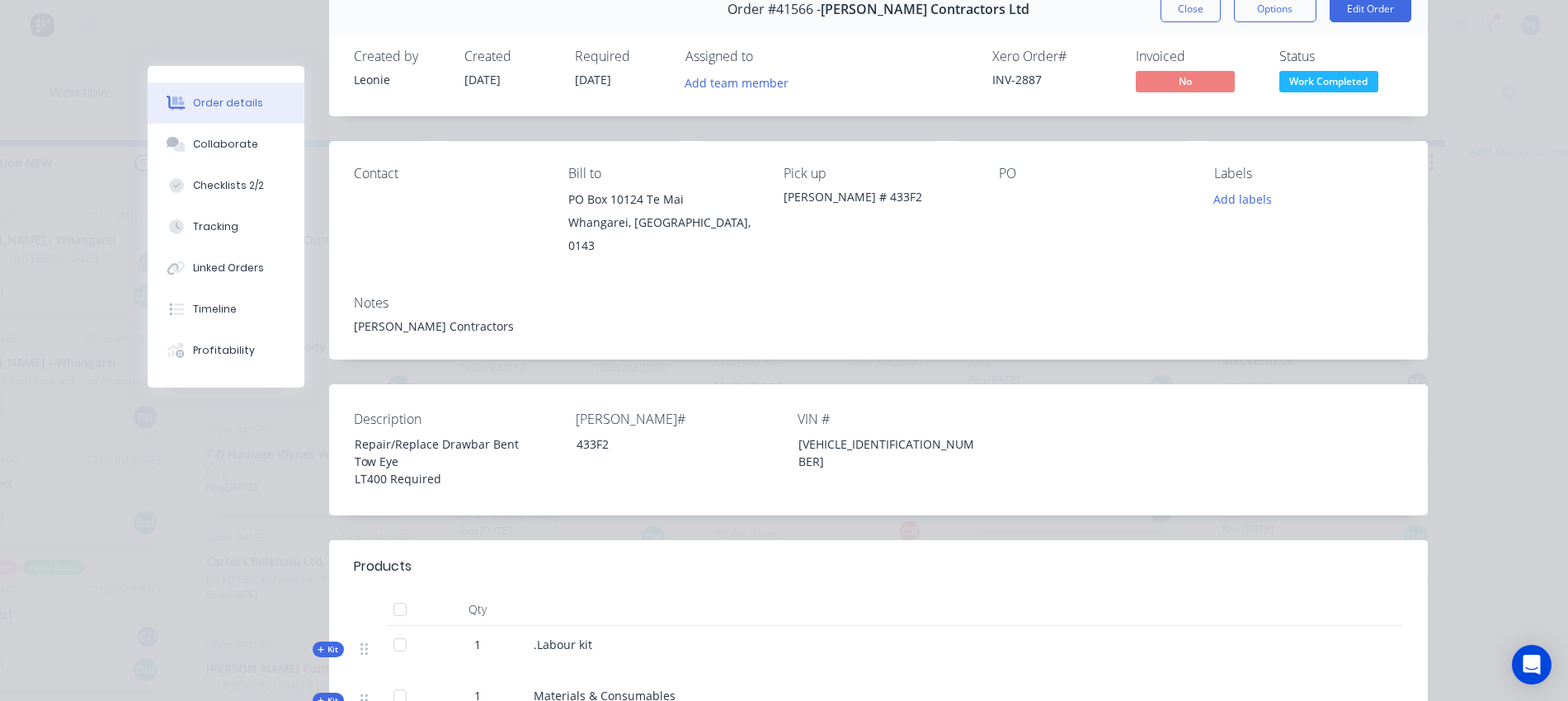
scroll to position [0, 0]
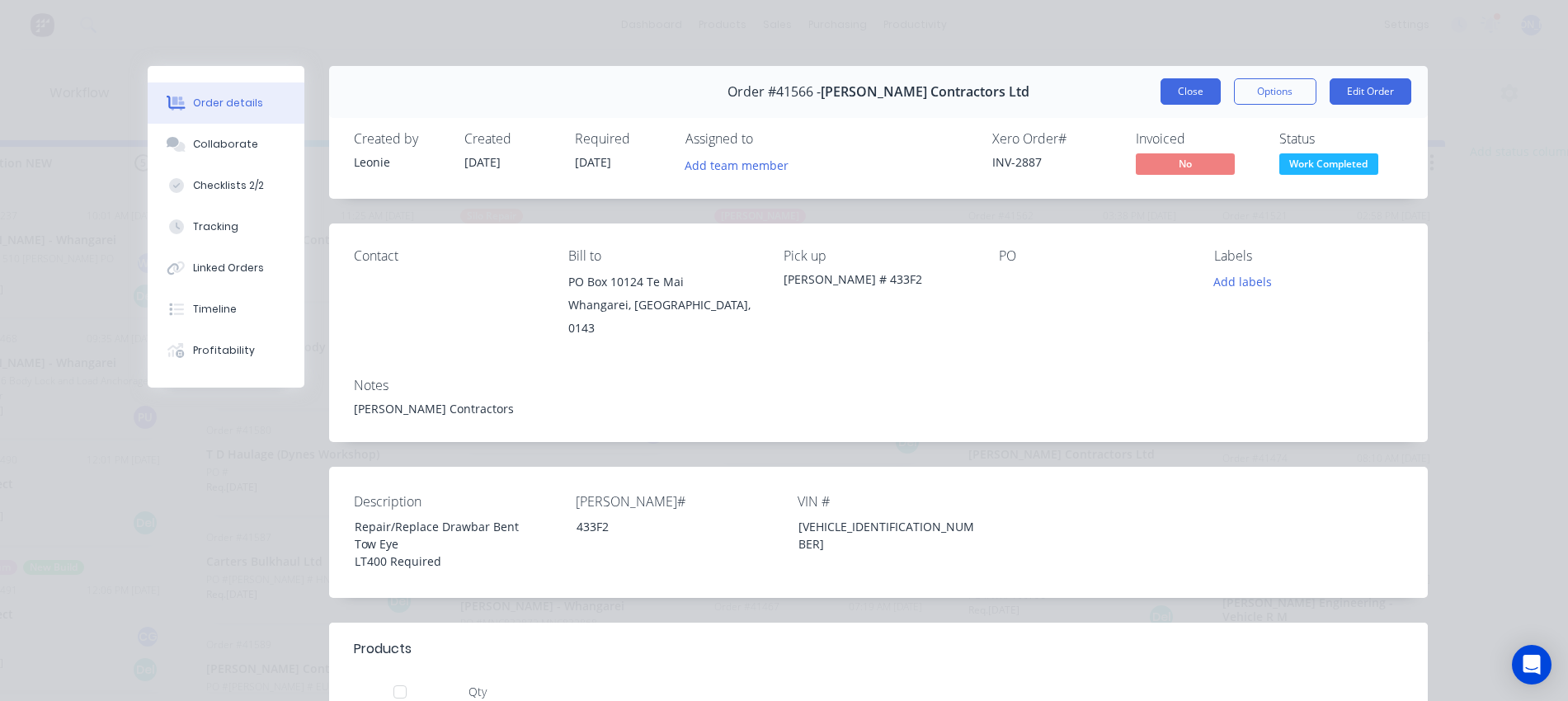
click at [1184, 93] on button "Close" at bounding box center [1191, 92] width 60 height 26
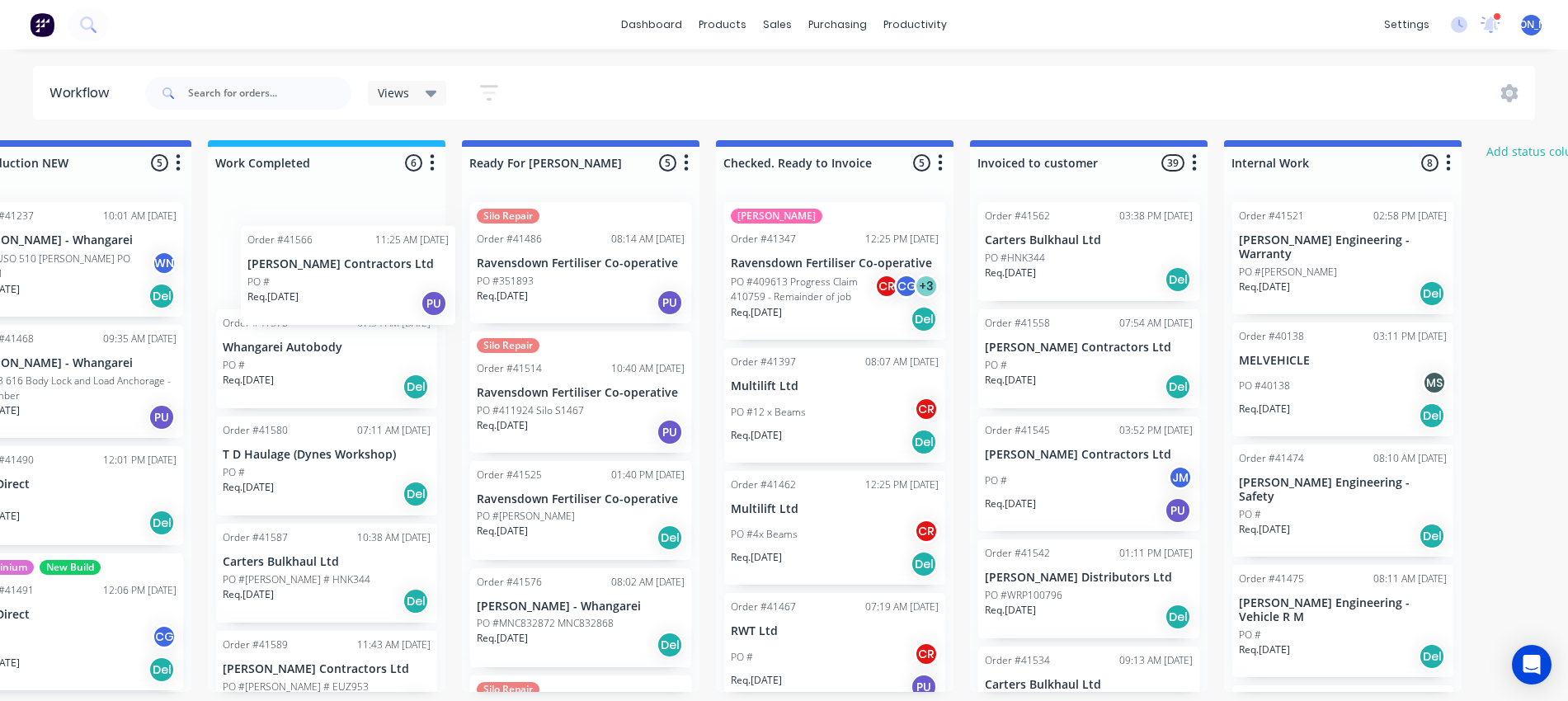
scroll to position [7, 842]
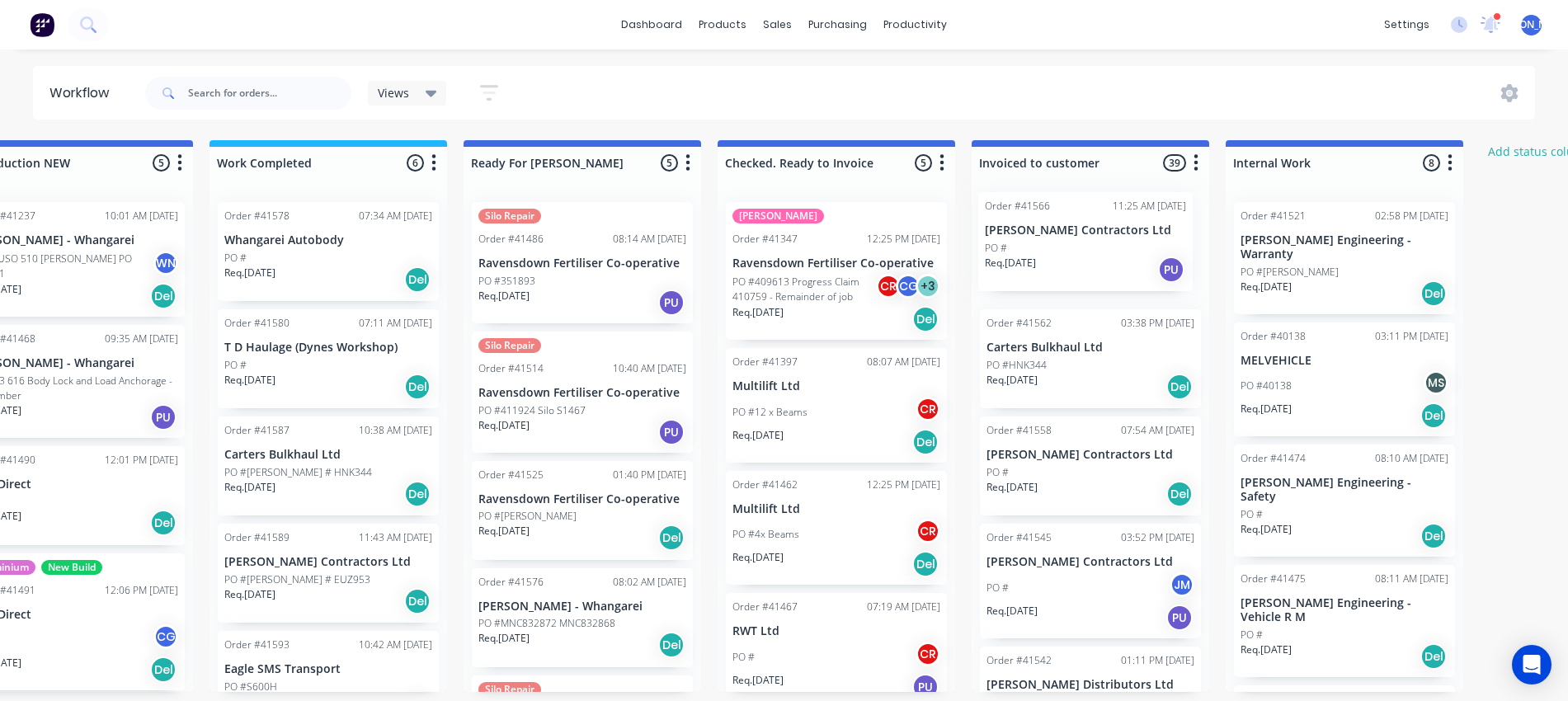
drag, startPoint x: 258, startPoint y: 225, endPoint x: 1037, endPoint y: 226, distance: 779.0
click at [1037, 226] on div "Submitted 13 Status colour #273444 hex #273444 Save Cancel Summaries Total orde…" at bounding box center [521, 416] width 2751 height 552
click at [322, 251] on div "PO #" at bounding box center [329, 258] width 208 height 15
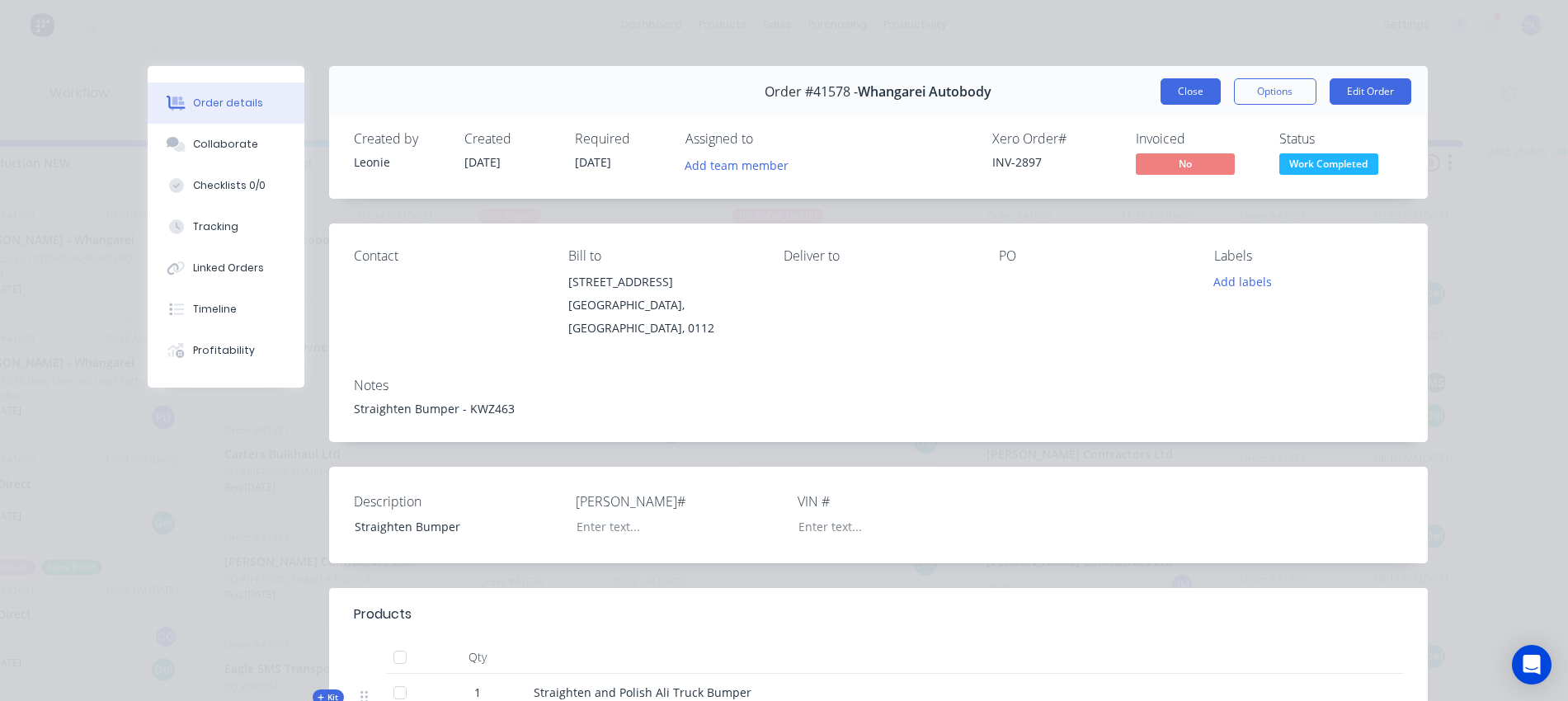
click at [1191, 93] on button "Close" at bounding box center [1191, 92] width 60 height 26
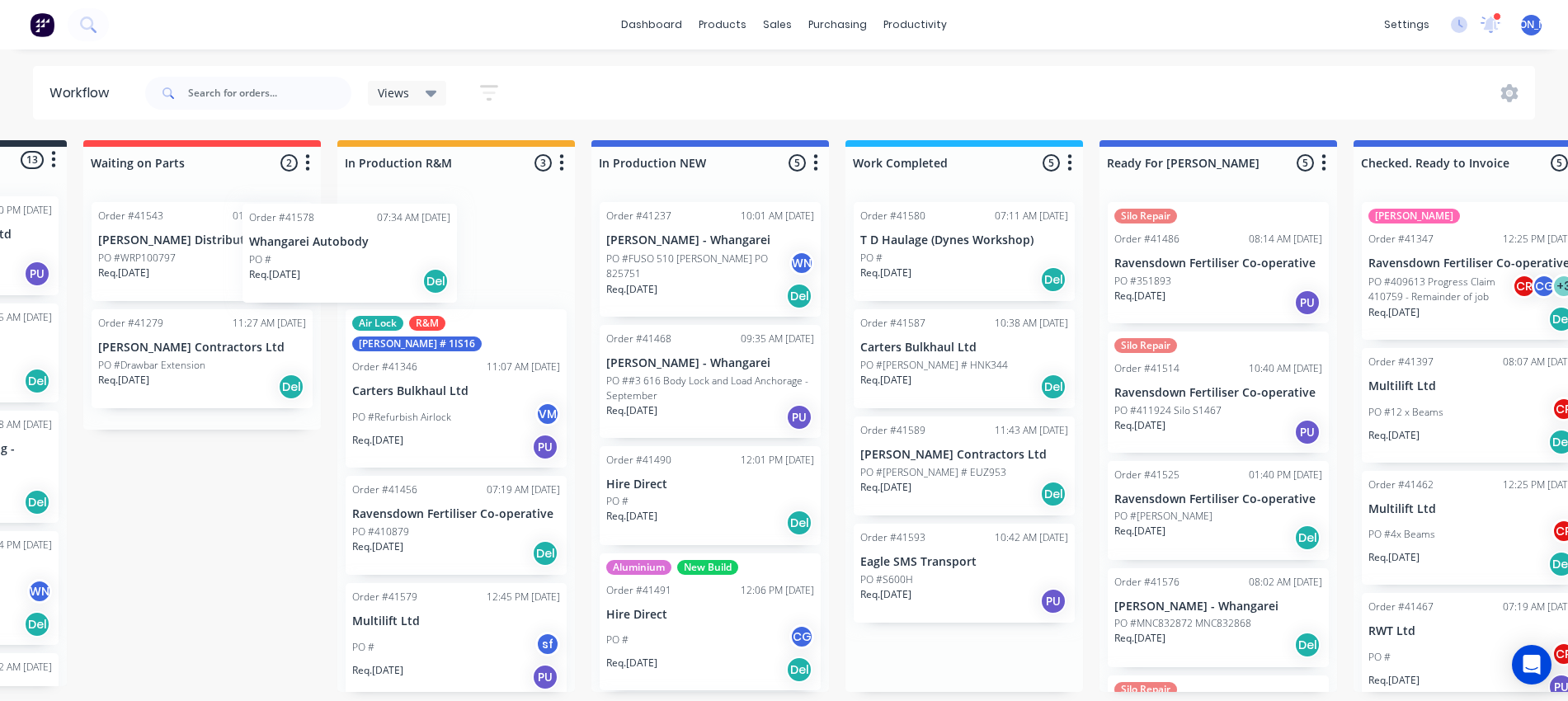
scroll to position [7, 197]
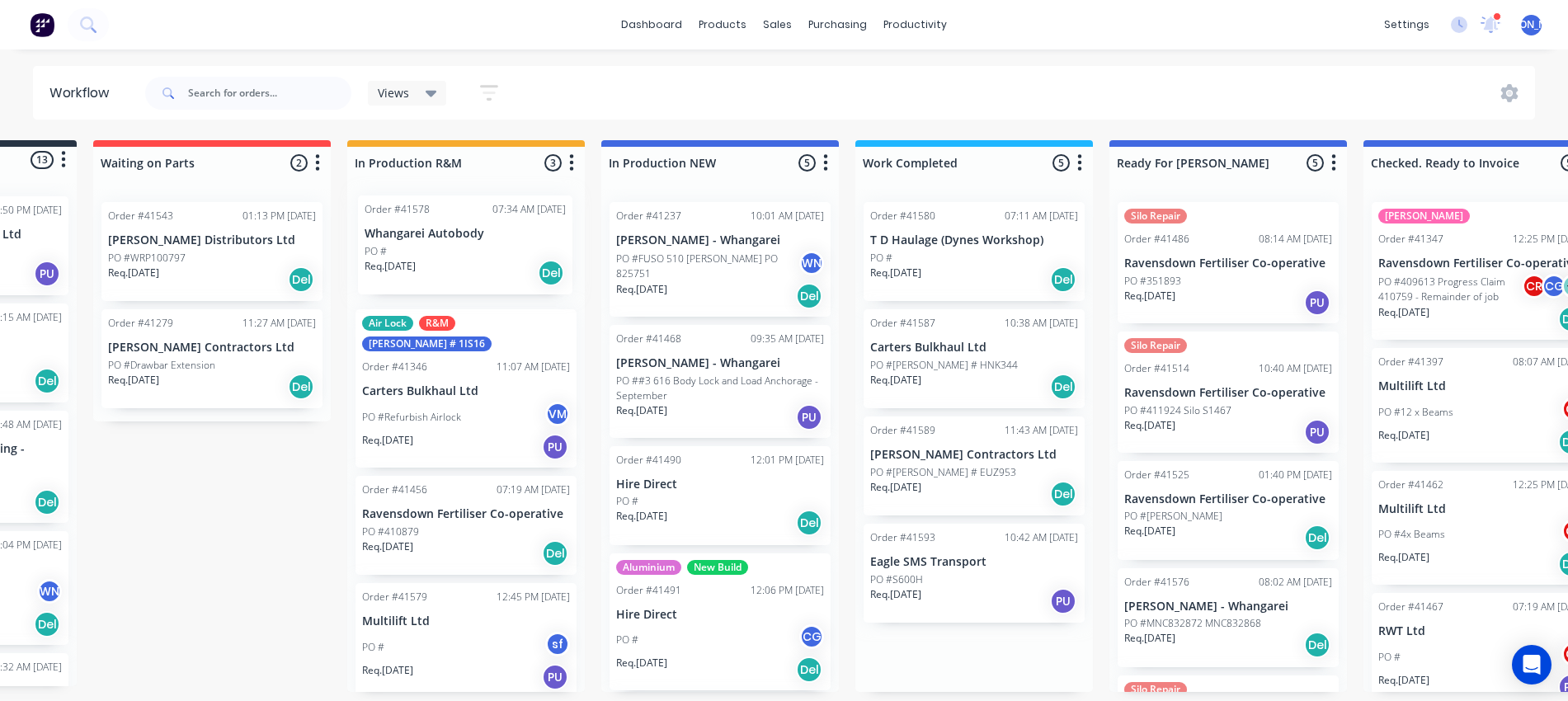
drag, startPoint x: 335, startPoint y: 247, endPoint x: 470, endPoint y: 249, distance: 135.0
click at [470, 249] on div "Submitted 13 Status colour #273444 hex #273444 Save Cancel Summaries Total orde…" at bounding box center [1167, 416] width 2751 height 552
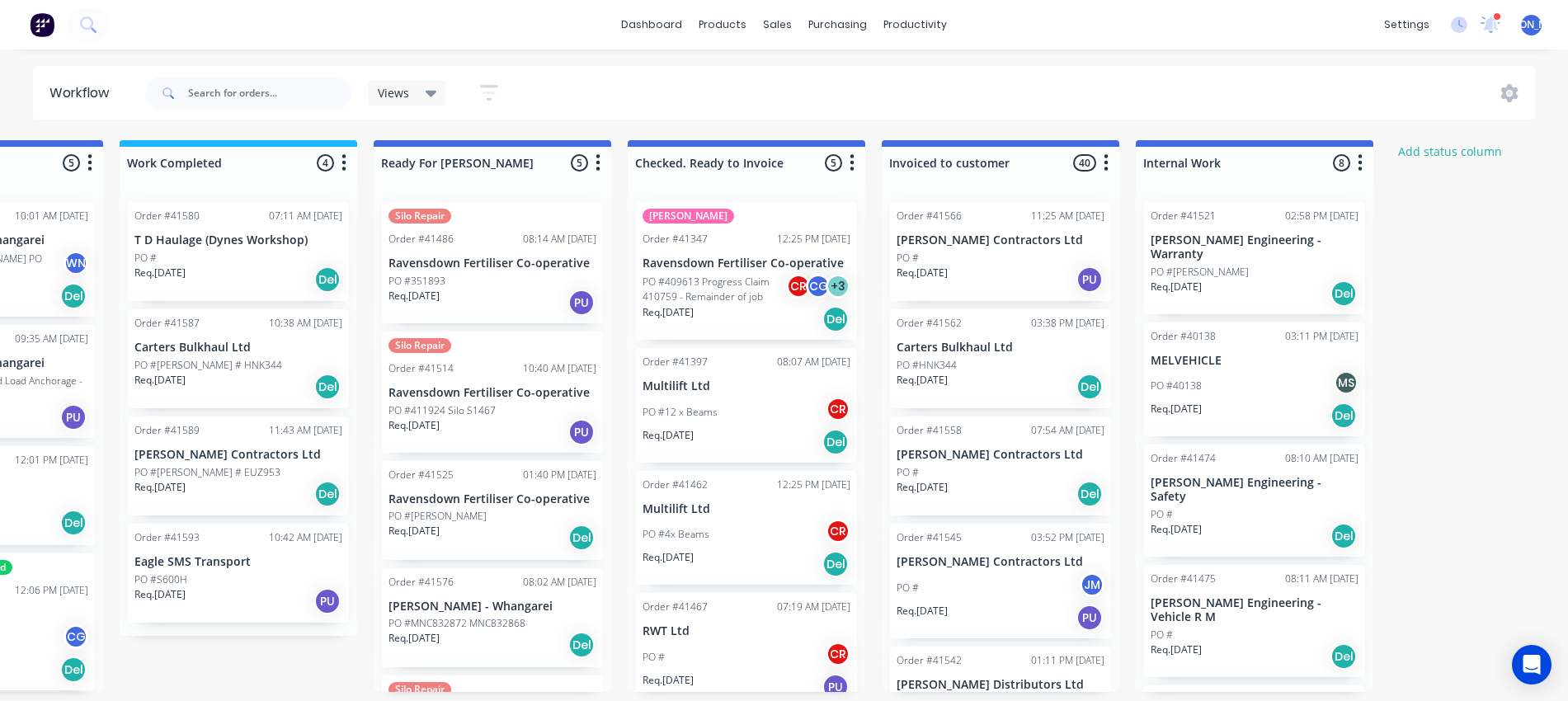
scroll to position [7, 933]
click at [193, 235] on p "T D Haulage (Dynes Workshop)" at bounding box center [238, 240] width 208 height 14
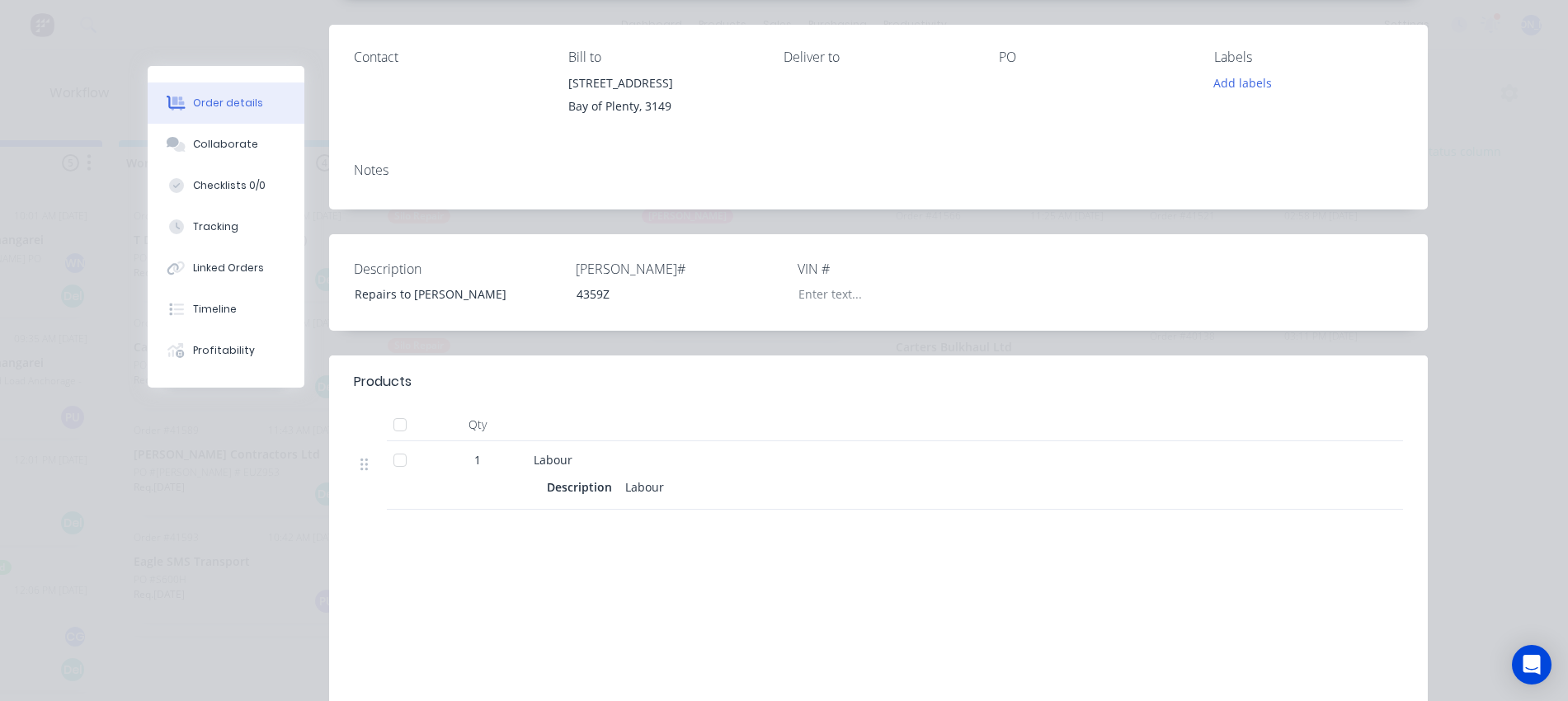
scroll to position [206, 0]
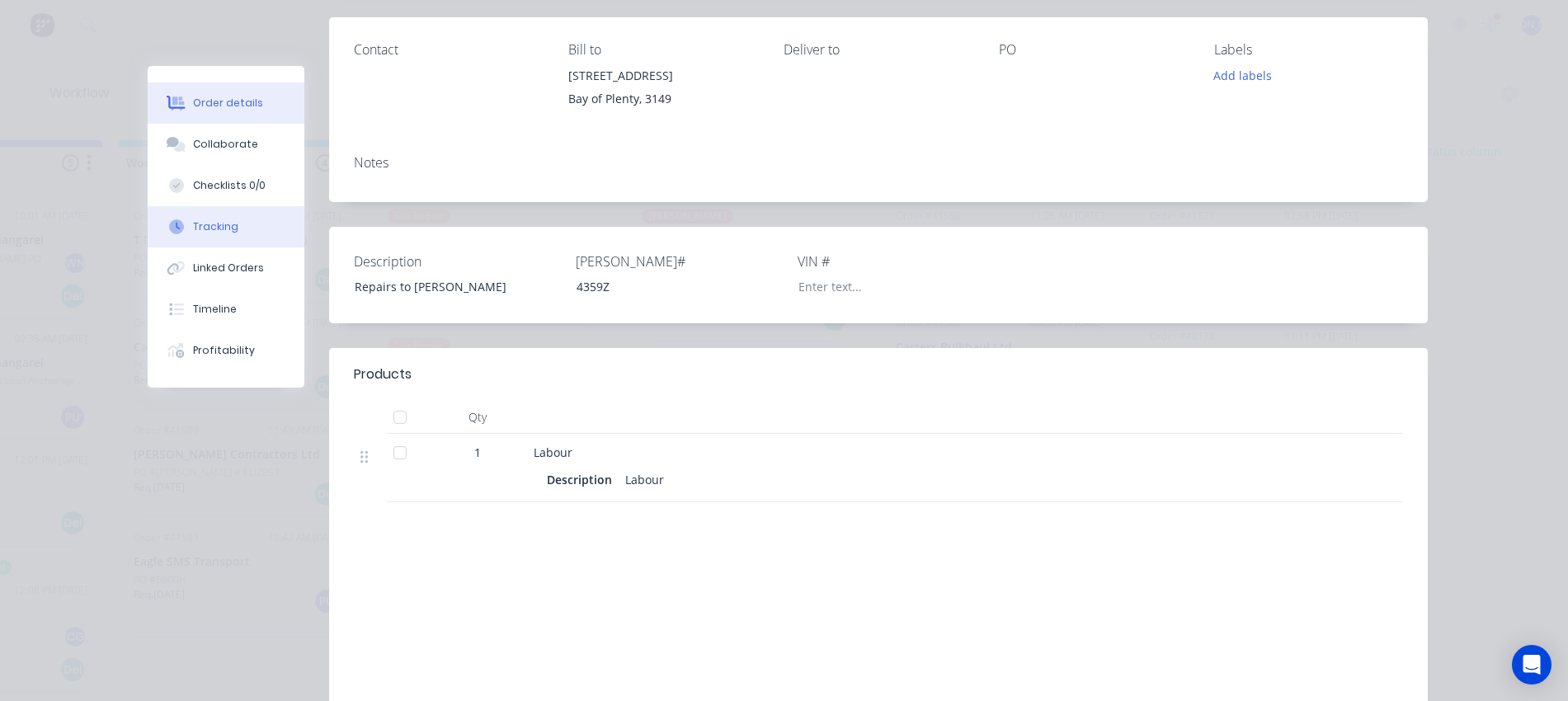
click at [205, 220] on div "Tracking" at bounding box center [216, 227] width 45 height 15
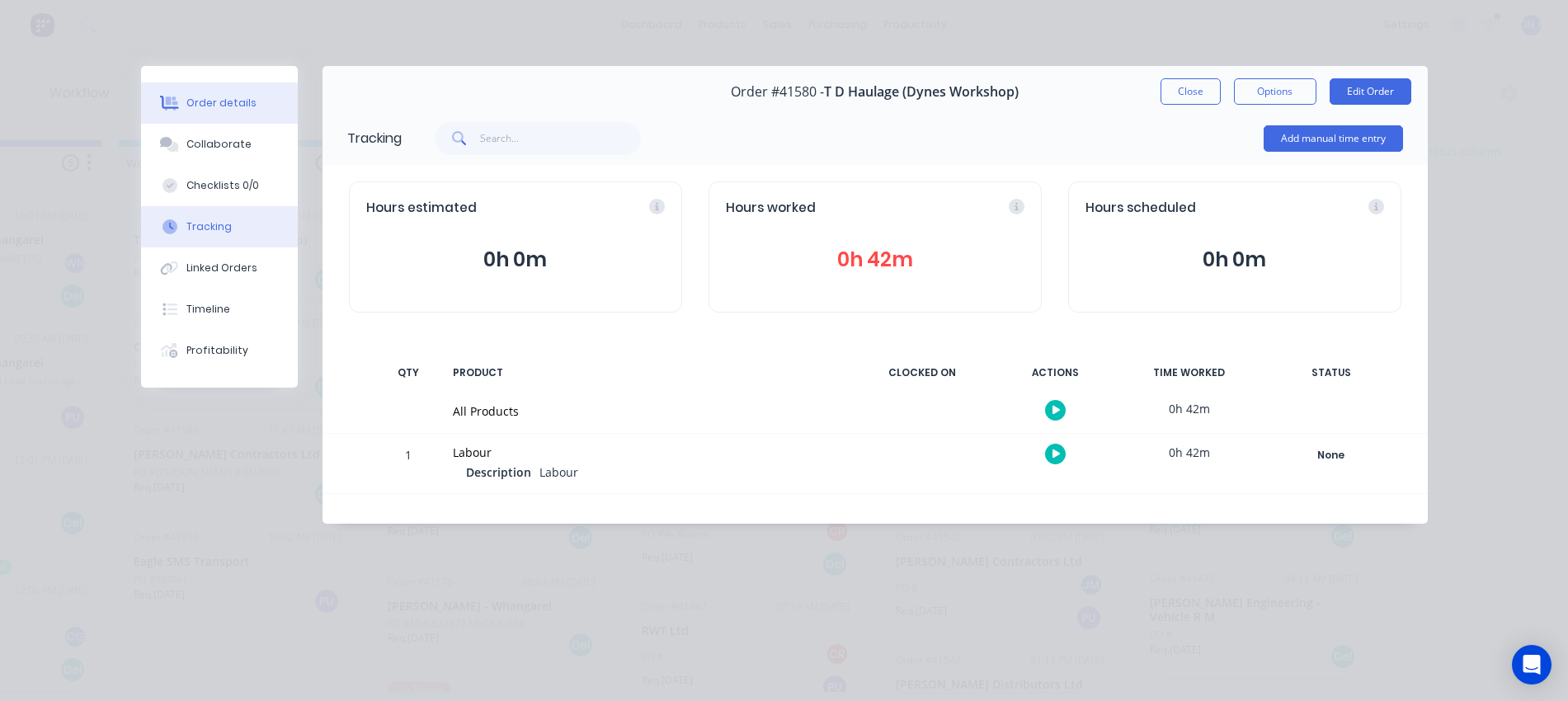
click at [192, 103] on div "Order details" at bounding box center [221, 103] width 70 height 15
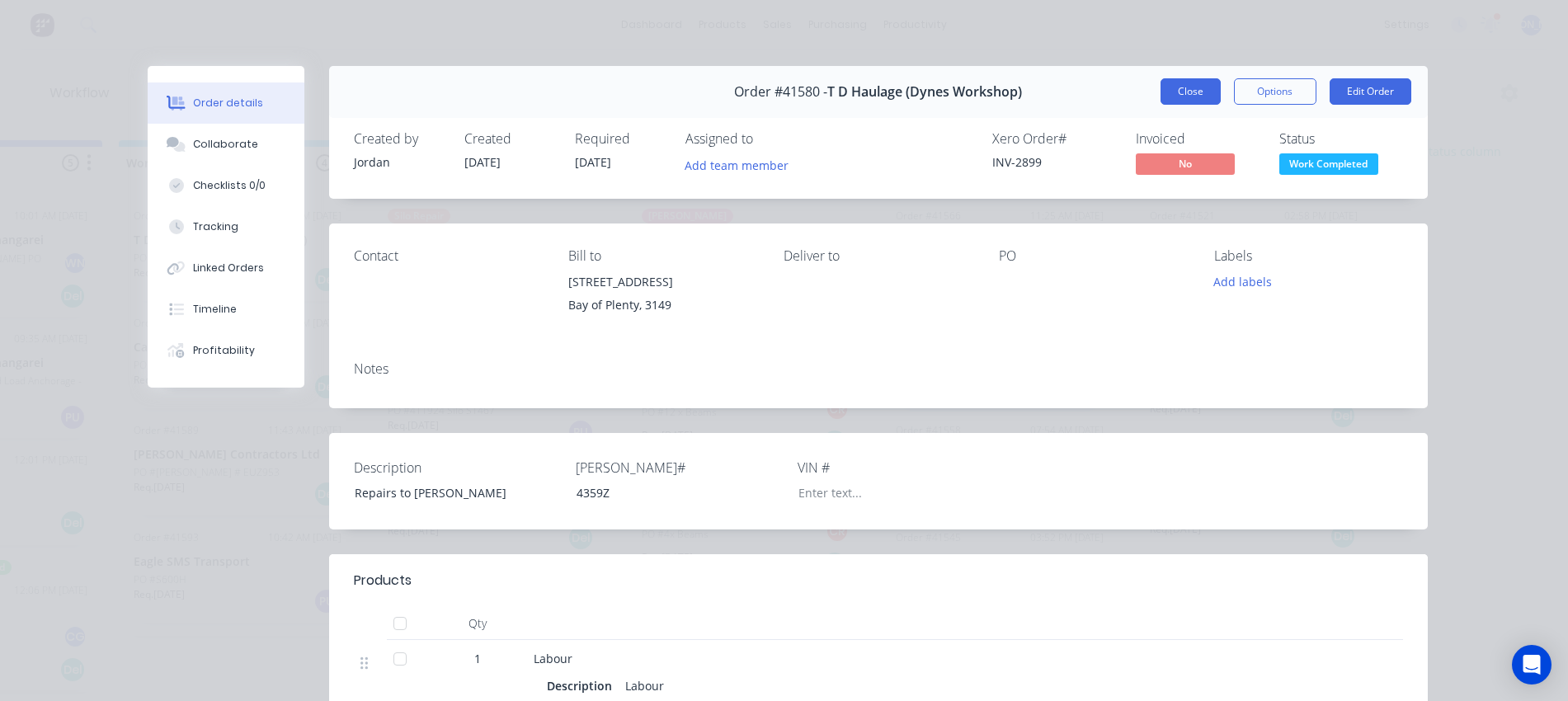
click at [1179, 87] on button "Close" at bounding box center [1191, 92] width 60 height 26
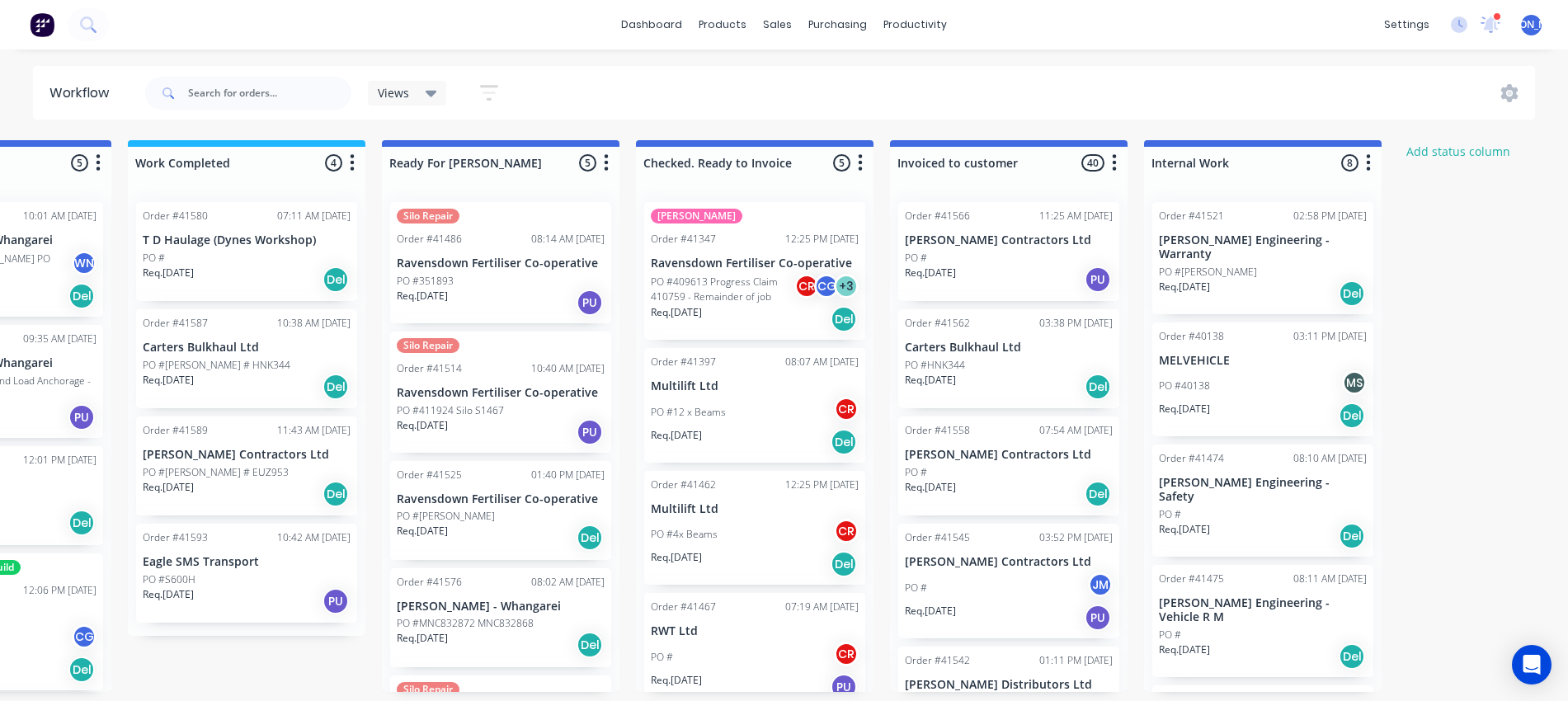
scroll to position [7, 920]
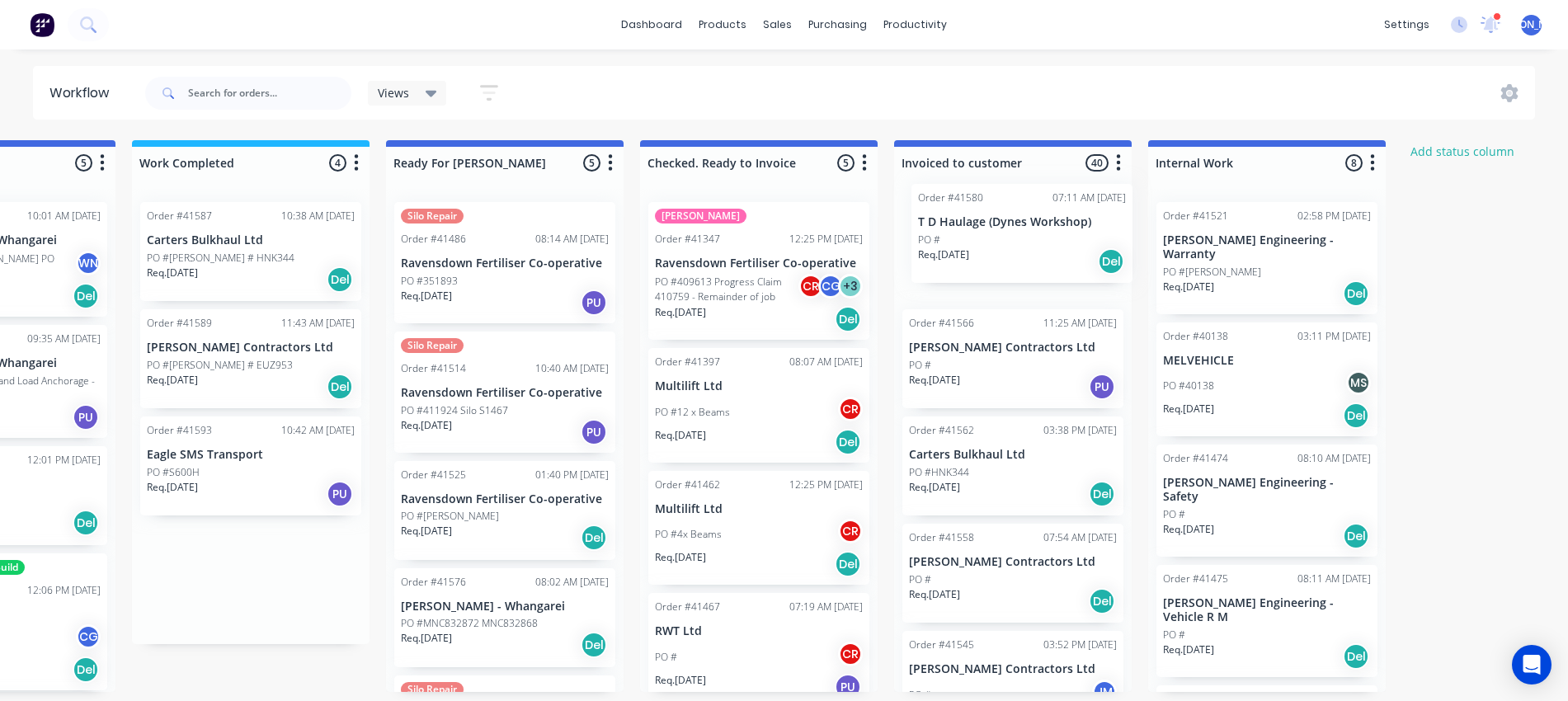
drag, startPoint x: 191, startPoint y: 256, endPoint x: 978, endPoint y: 244, distance: 787.1
click at [978, 244] on div "Submitted 13 Status colour #273444 hex #273444 Save Cancel Summaries Total orde…" at bounding box center [443, 416] width 2751 height 552
click at [274, 269] on div "Req. 29/09/25 Del" at bounding box center [251, 280] width 208 height 28
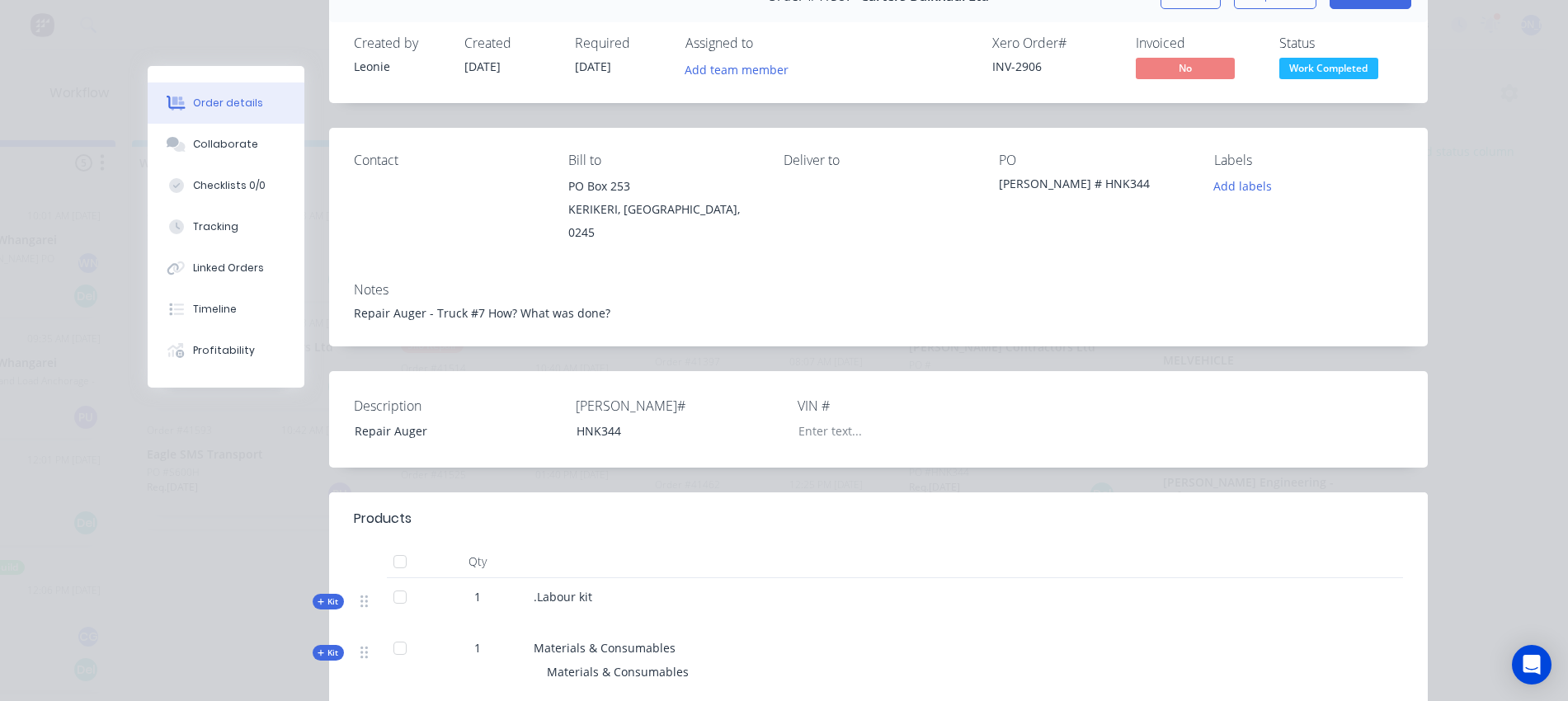
scroll to position [103, 0]
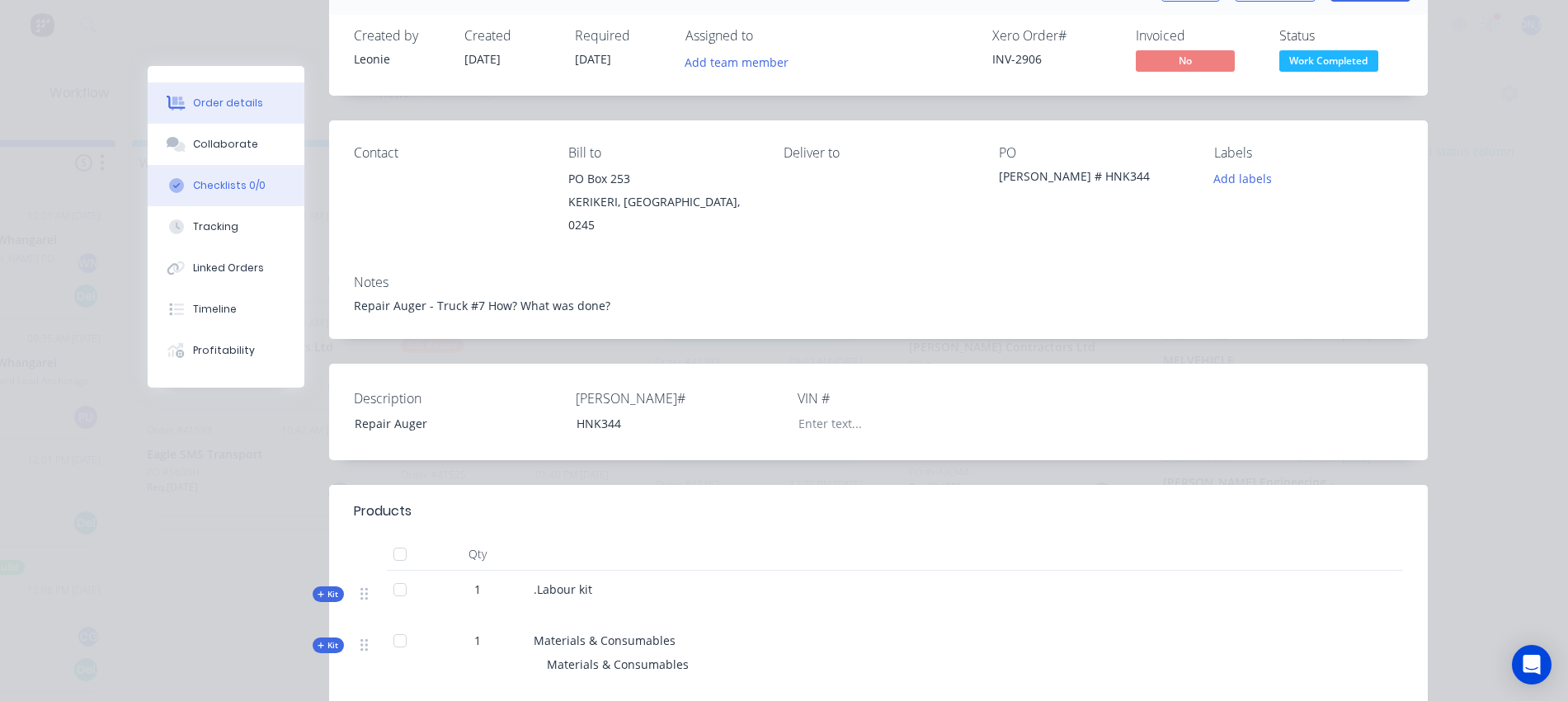
click at [216, 193] on button "Checklists 0/0" at bounding box center [226, 186] width 157 height 41
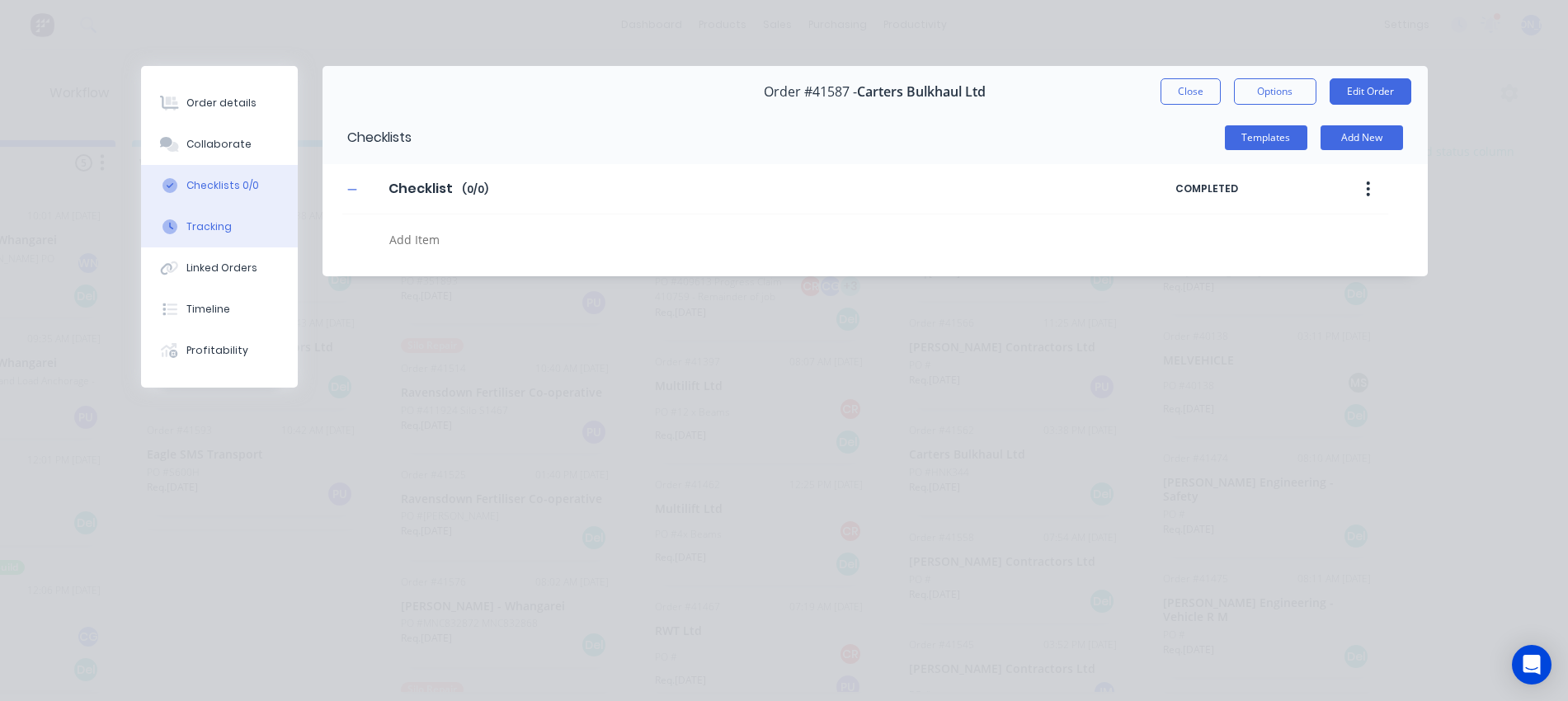
click at [217, 232] on div "Tracking" at bounding box center [209, 227] width 45 height 15
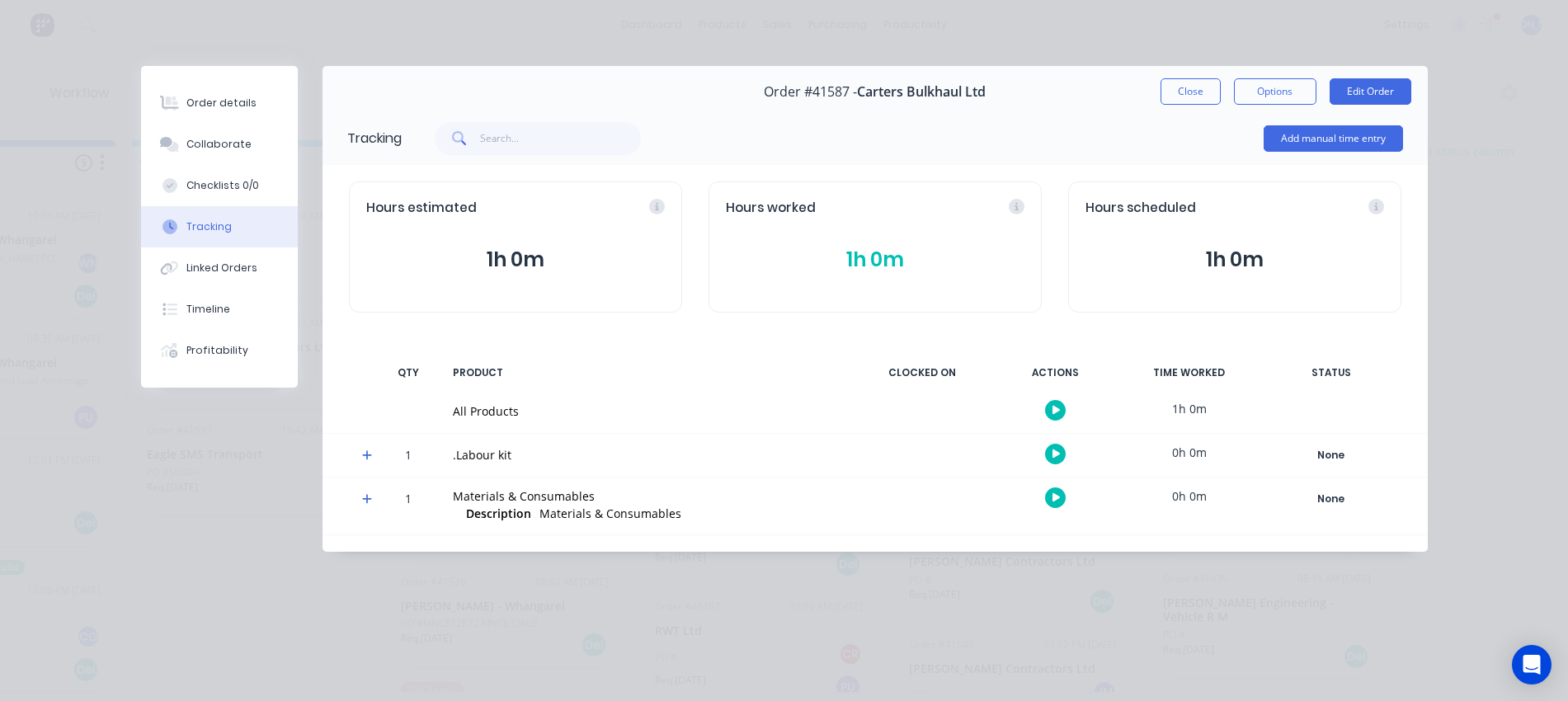
click at [872, 258] on button "1h 0m" at bounding box center [875, 260] width 299 height 31
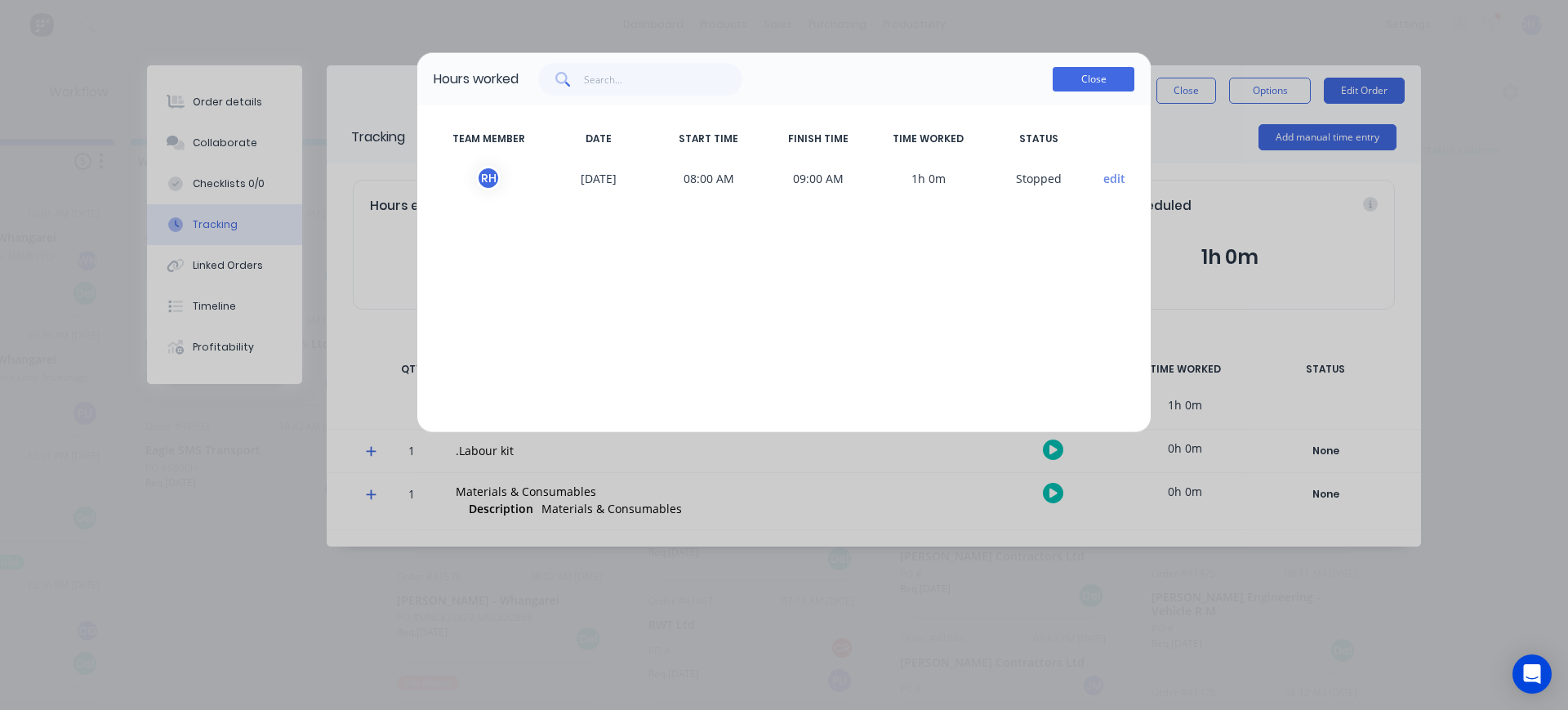
click at [1091, 74] on button "Close" at bounding box center [1094, 79] width 82 height 25
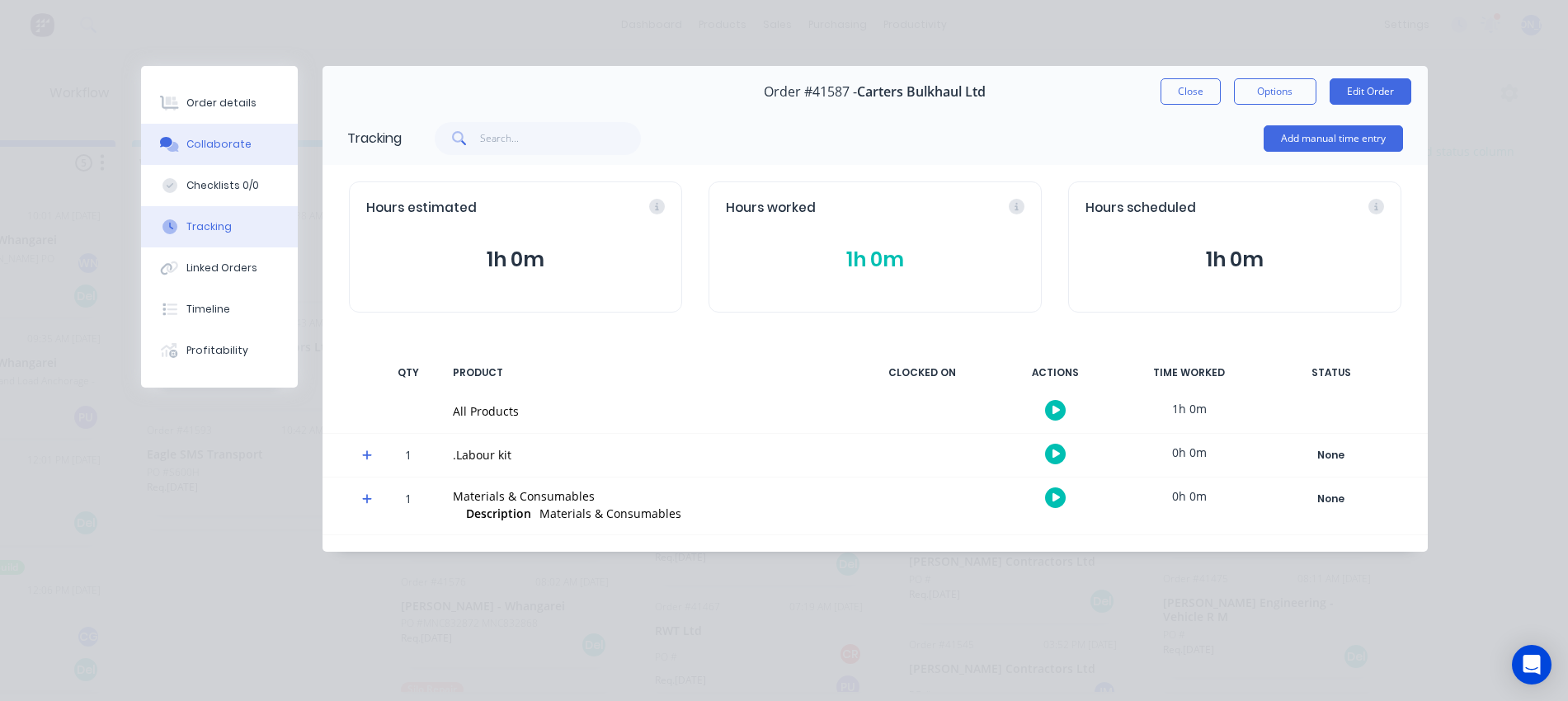
click at [220, 140] on div "Collaborate" at bounding box center [219, 144] width 65 height 15
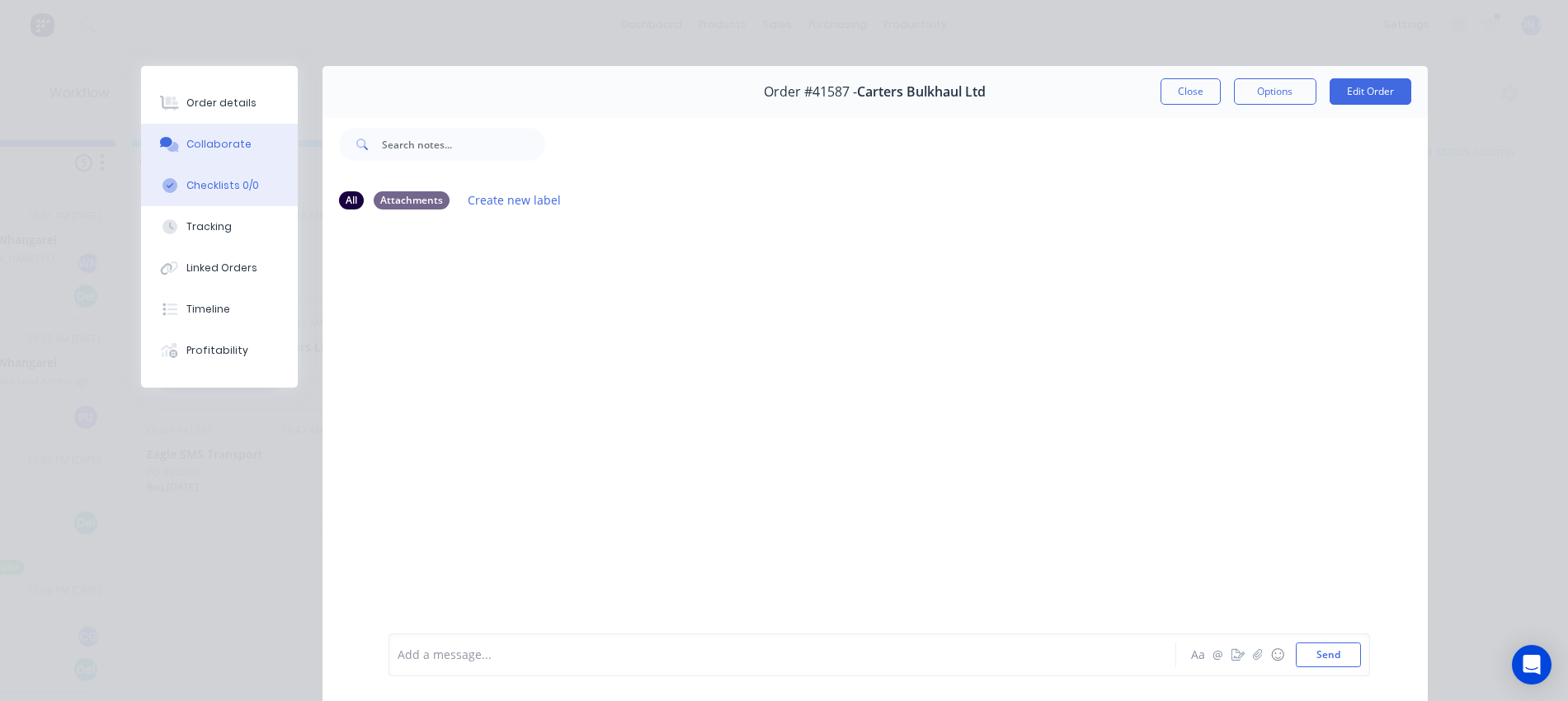
click at [225, 179] on div "Checklists 0/0" at bounding box center [223, 186] width 73 height 15
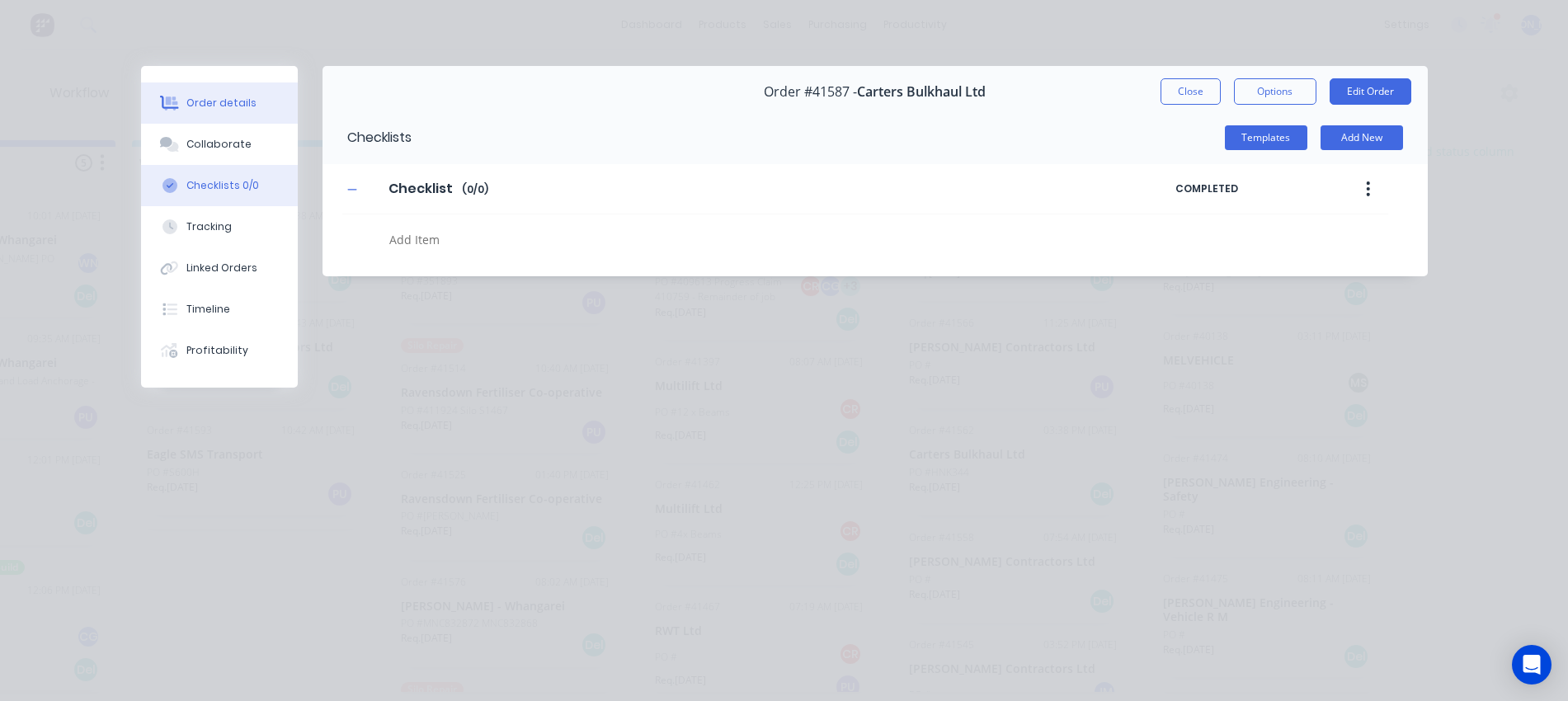
click at [224, 99] on div "Order details" at bounding box center [221, 103] width 70 height 15
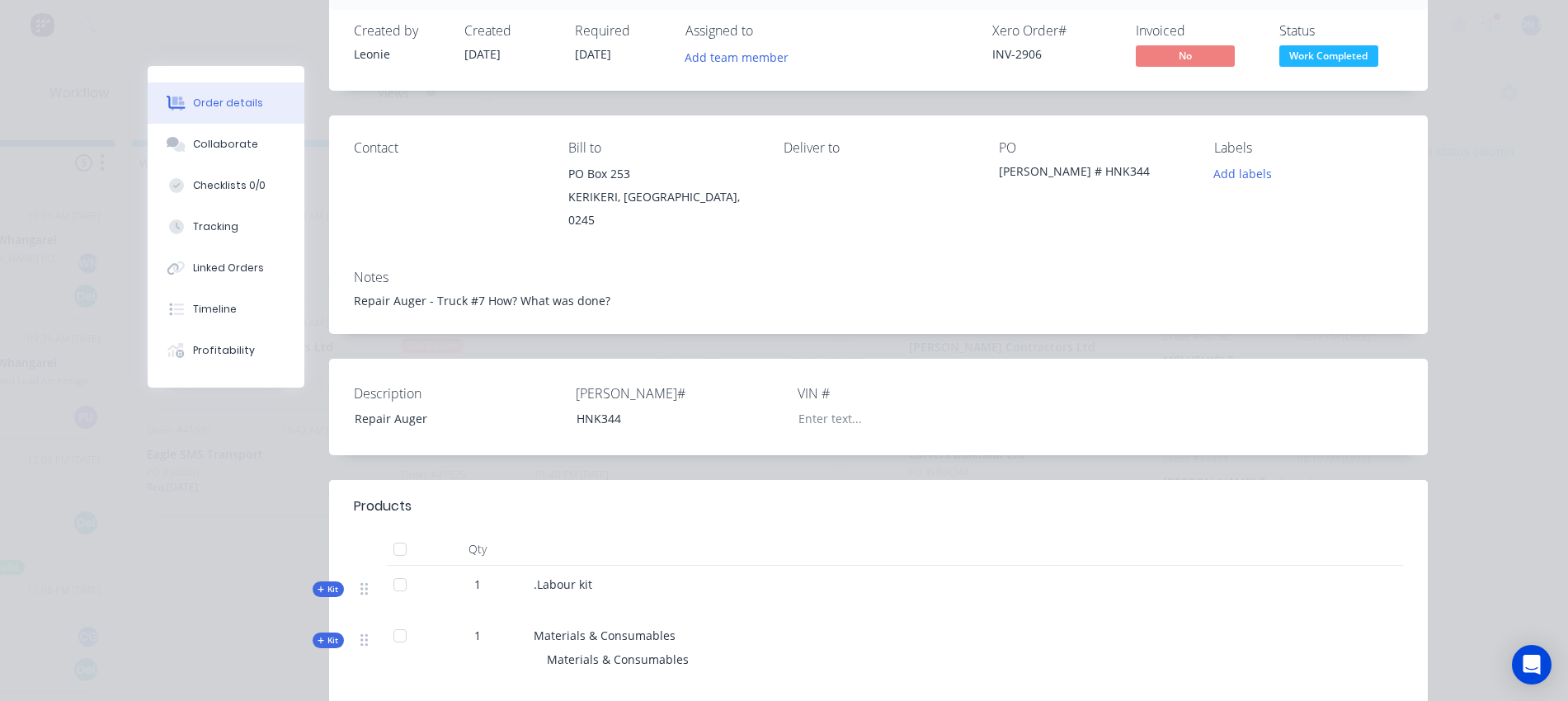
scroll to position [103, 0]
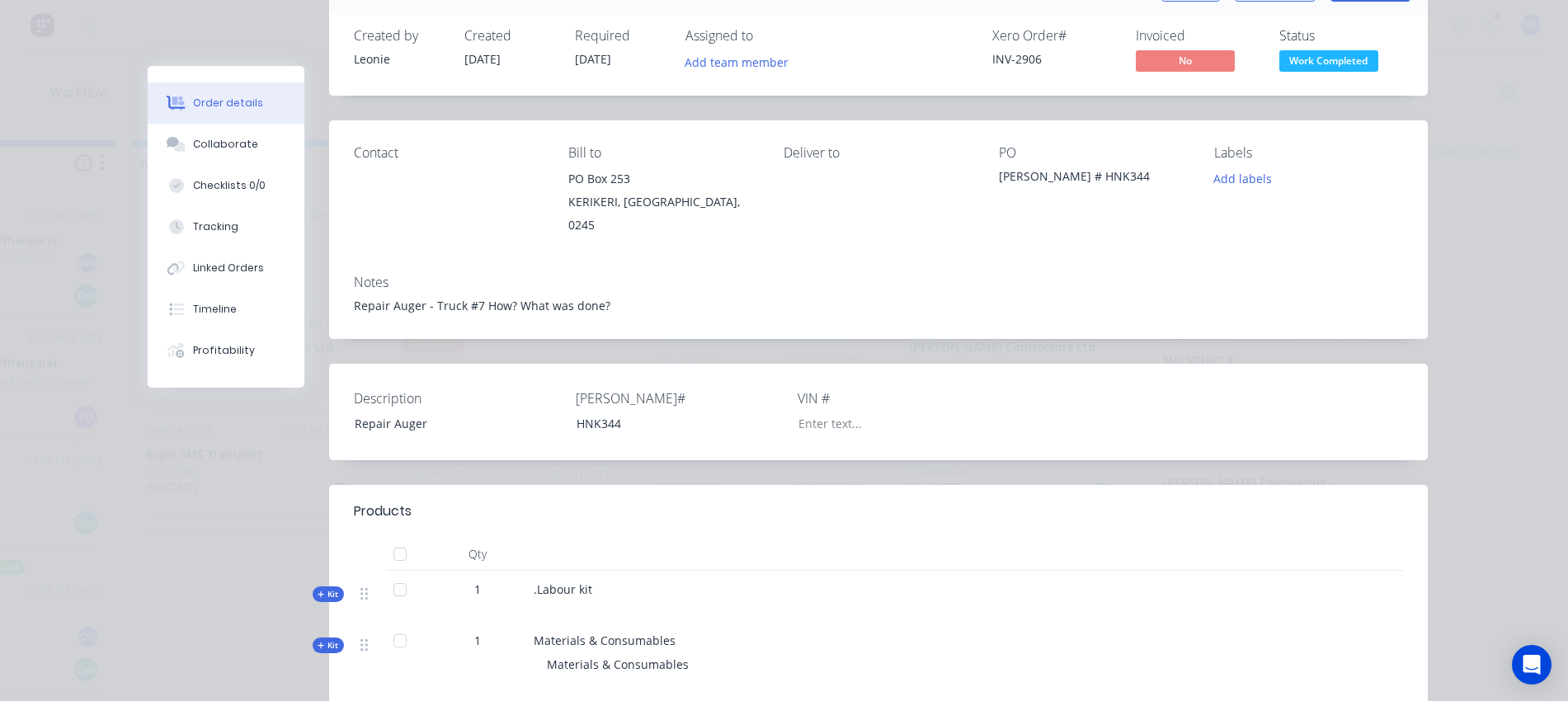
click at [1040, 177] on div "[PERSON_NAME] # HNK344" at bounding box center [1093, 179] width 189 height 23
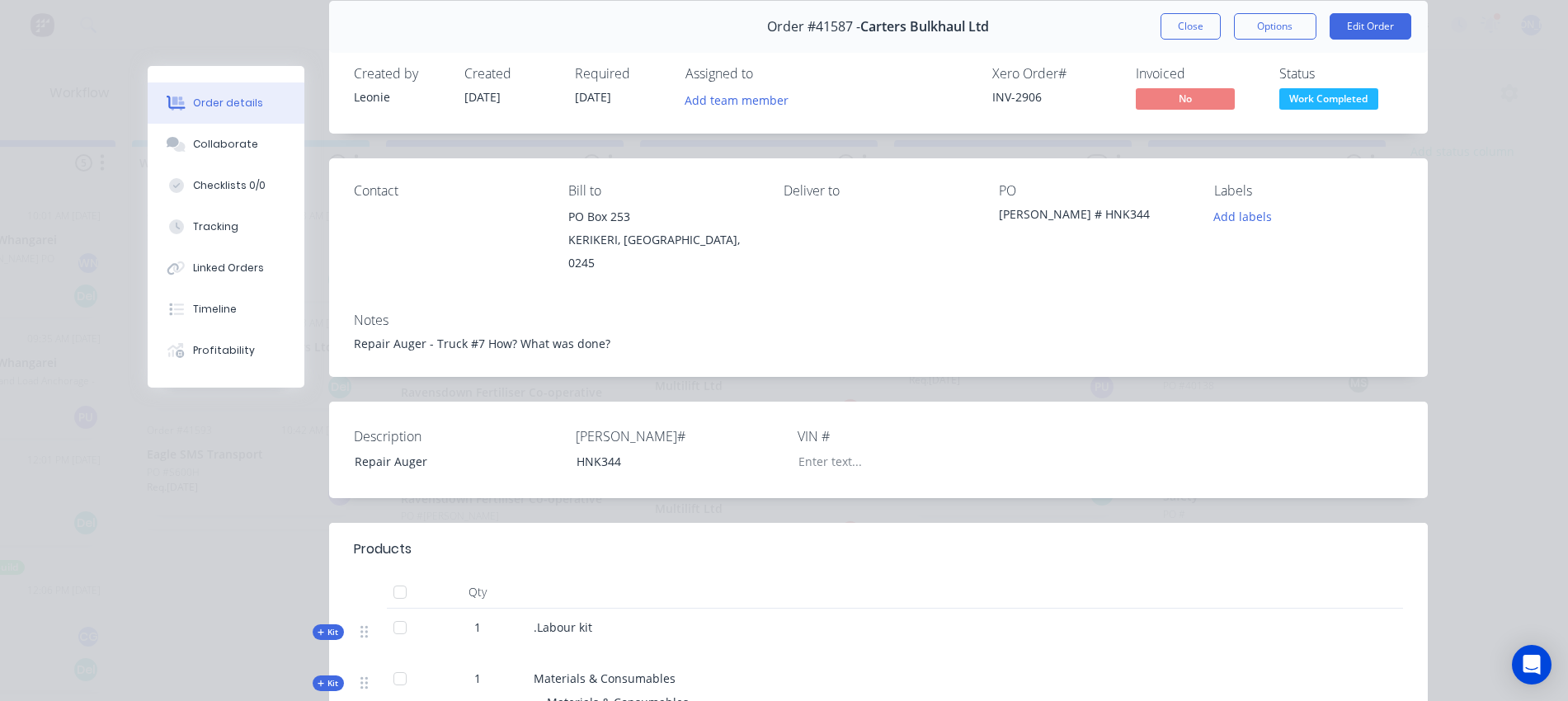
scroll to position [0, 0]
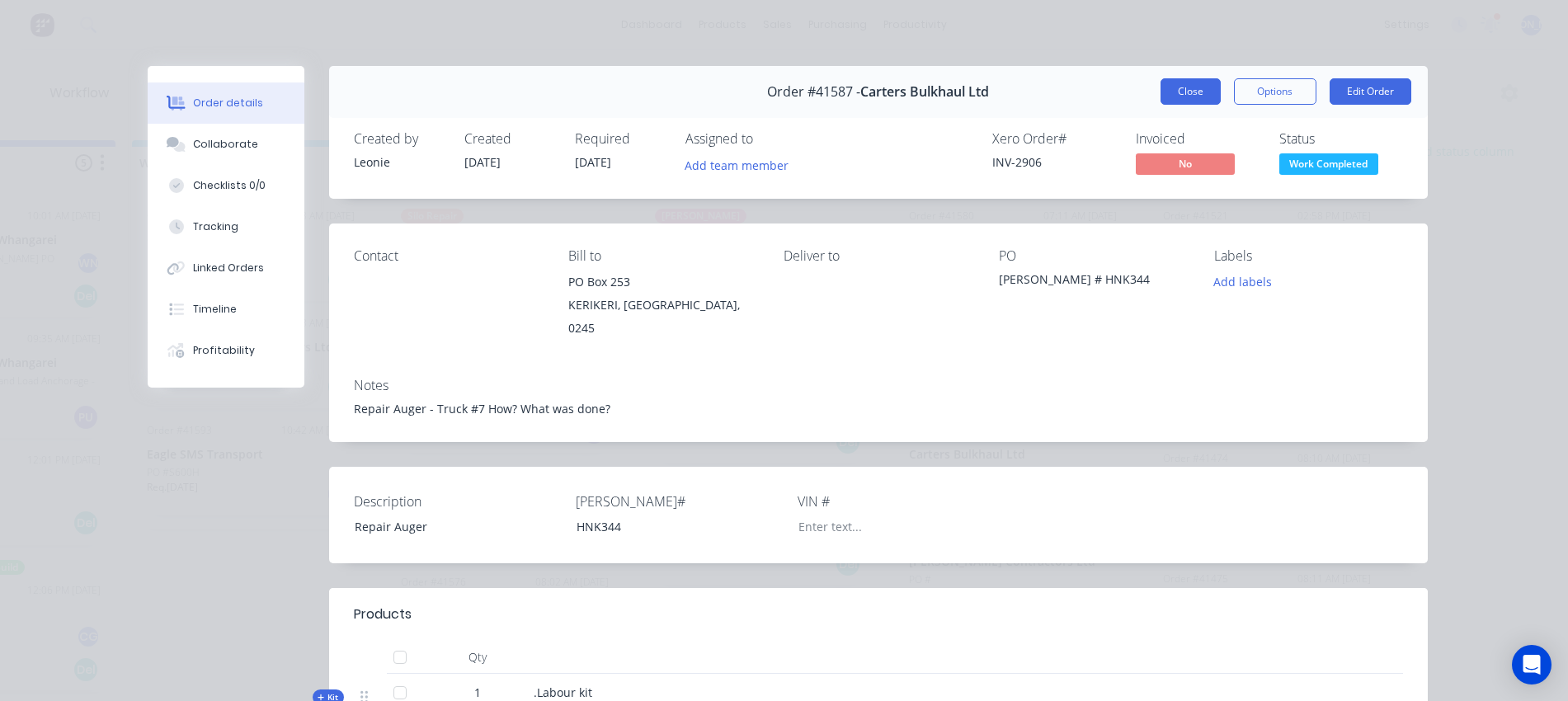
click at [1177, 91] on button "Close" at bounding box center [1191, 92] width 60 height 26
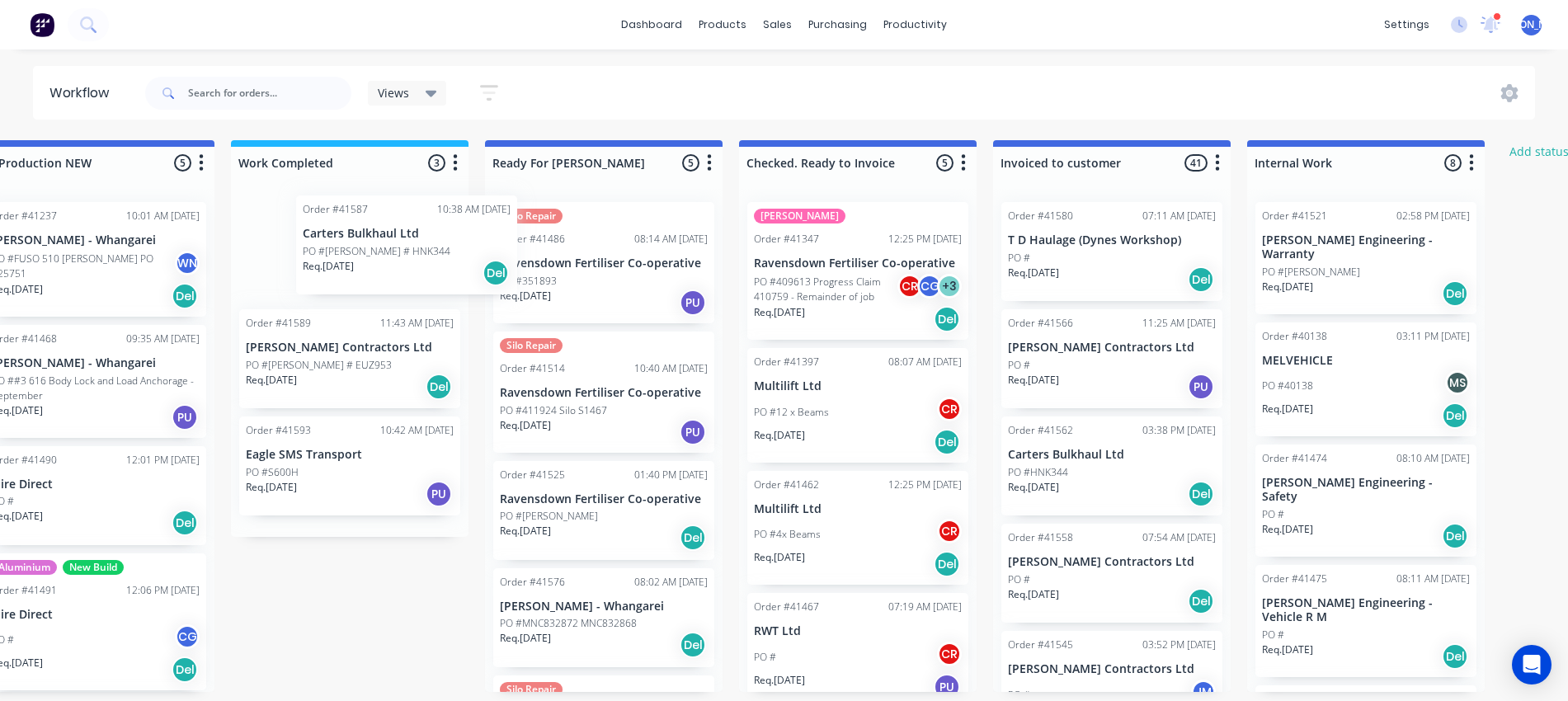
scroll to position [0, 815]
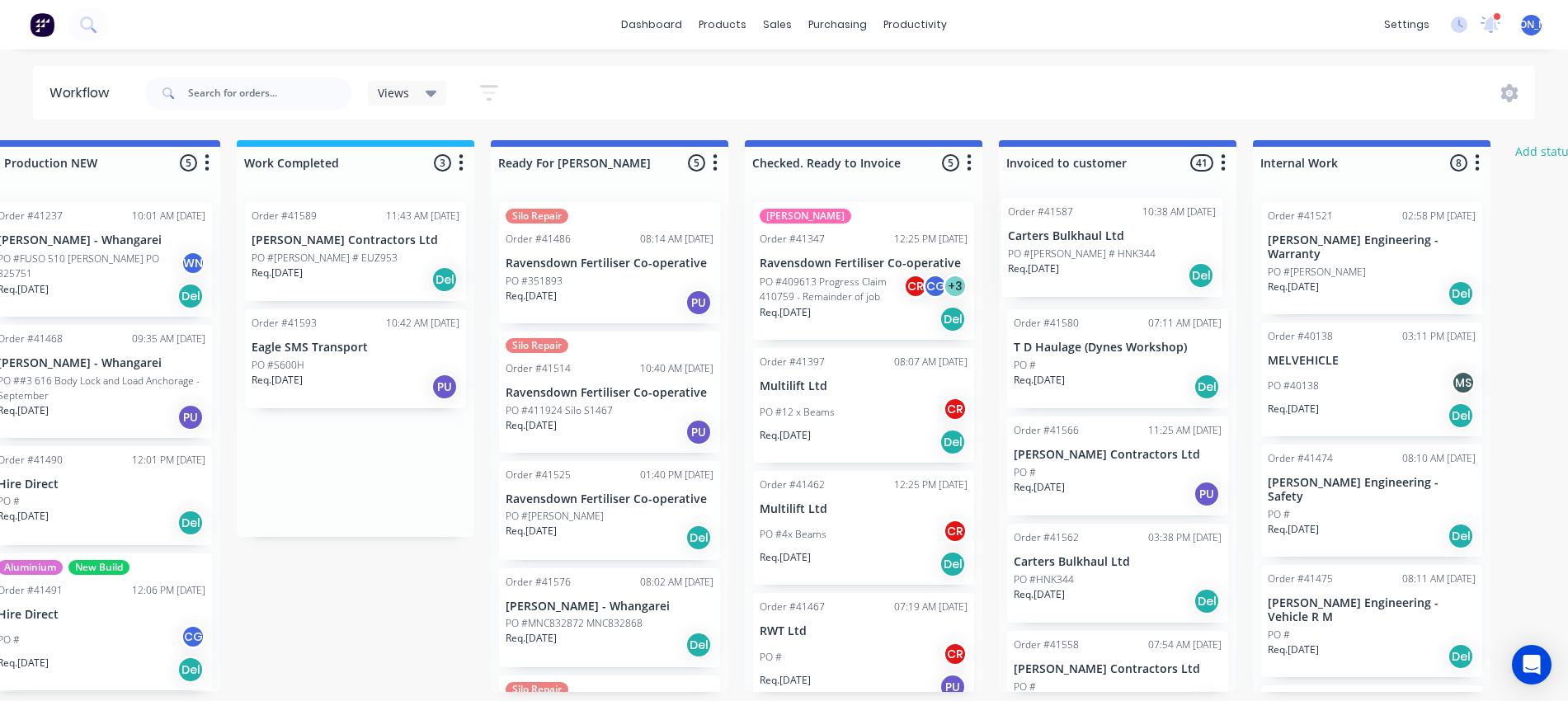
drag, startPoint x: 251, startPoint y: 228, endPoint x: 1116, endPoint y: 226, distance: 865.0
click at [1116, 226] on div "Submitted 13 Status colour #273444 hex #273444 Save Cancel Summaries Total orde…" at bounding box center [548, 416] width 2751 height 552
click at [375, 263] on div "PO #Rego # EUZ953" at bounding box center [356, 258] width 208 height 15
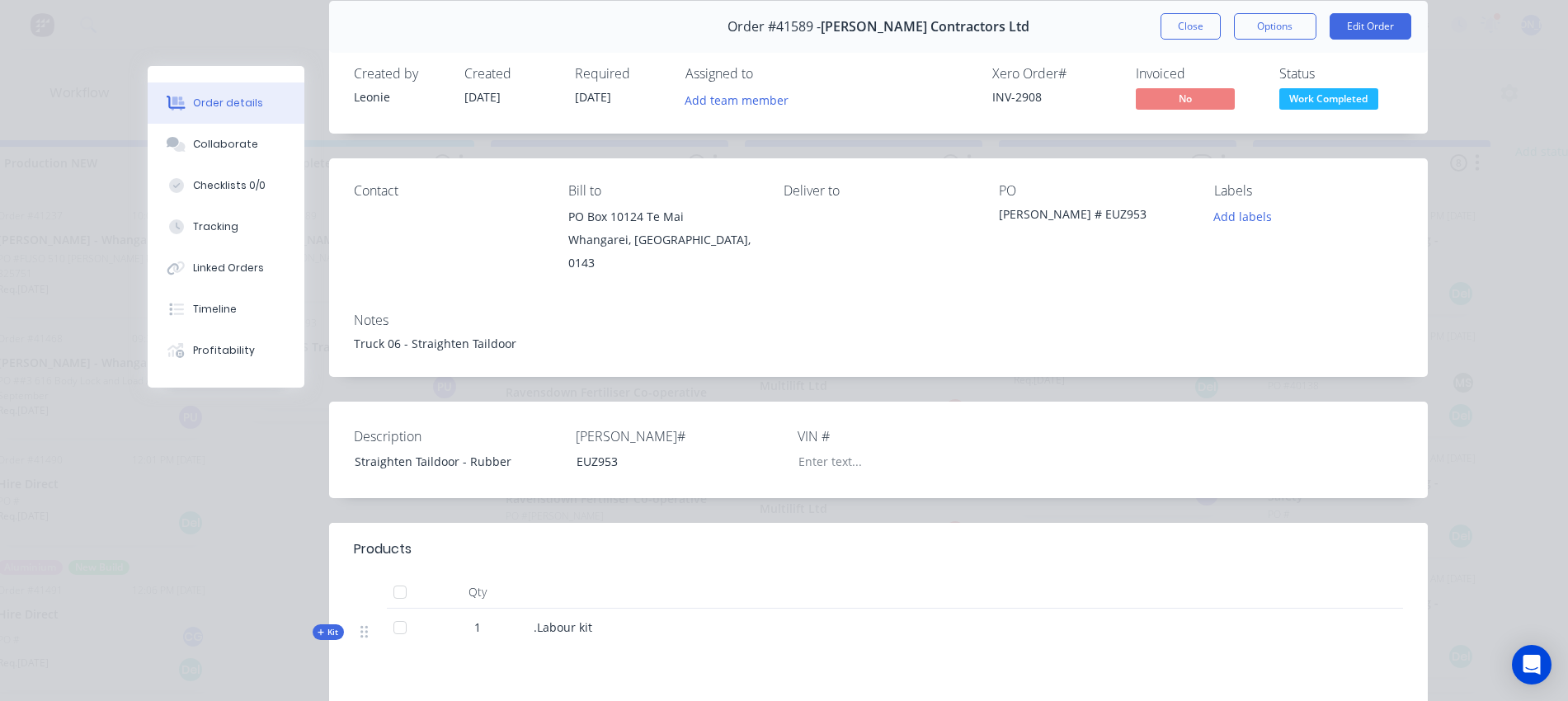
scroll to position [0, 0]
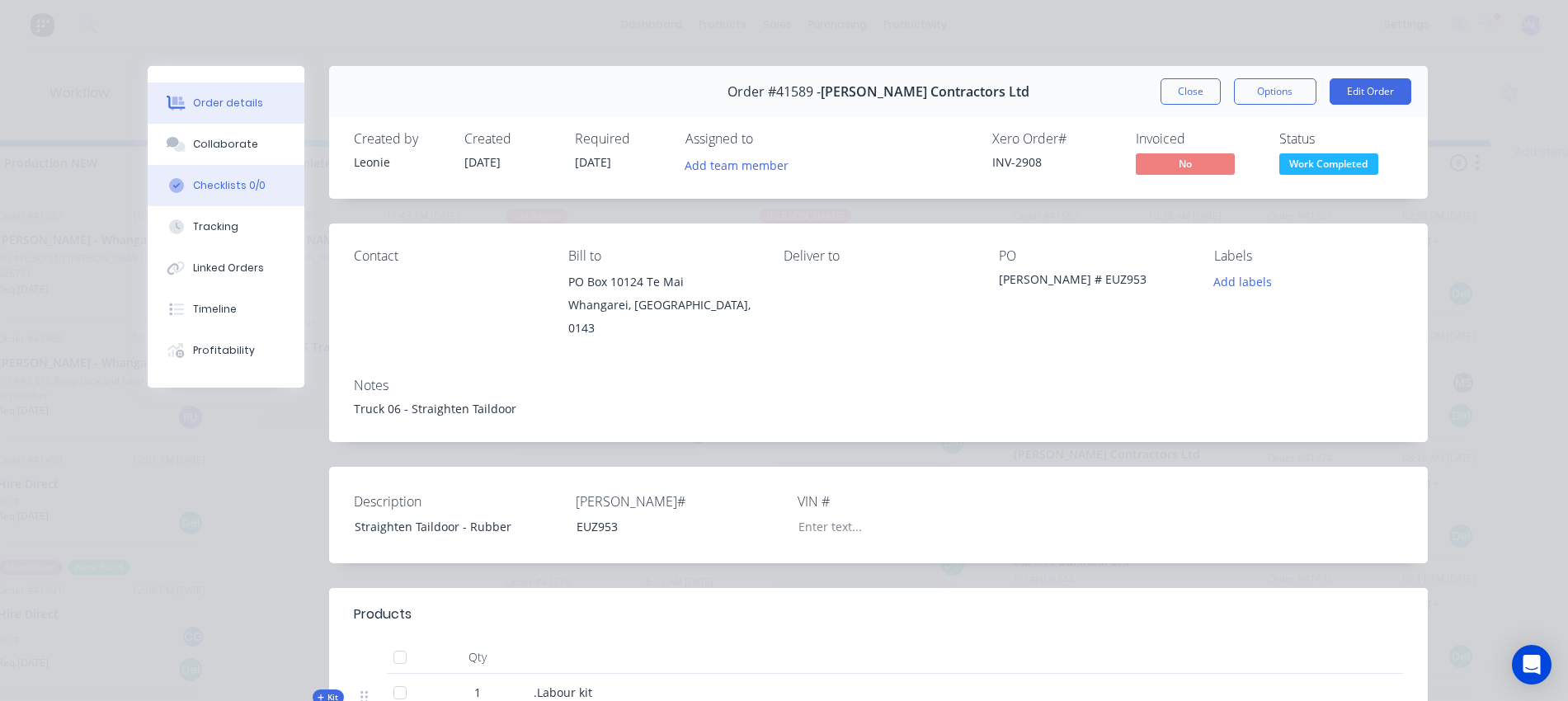
click at [211, 180] on div "Checklists 0/0" at bounding box center [230, 186] width 73 height 15
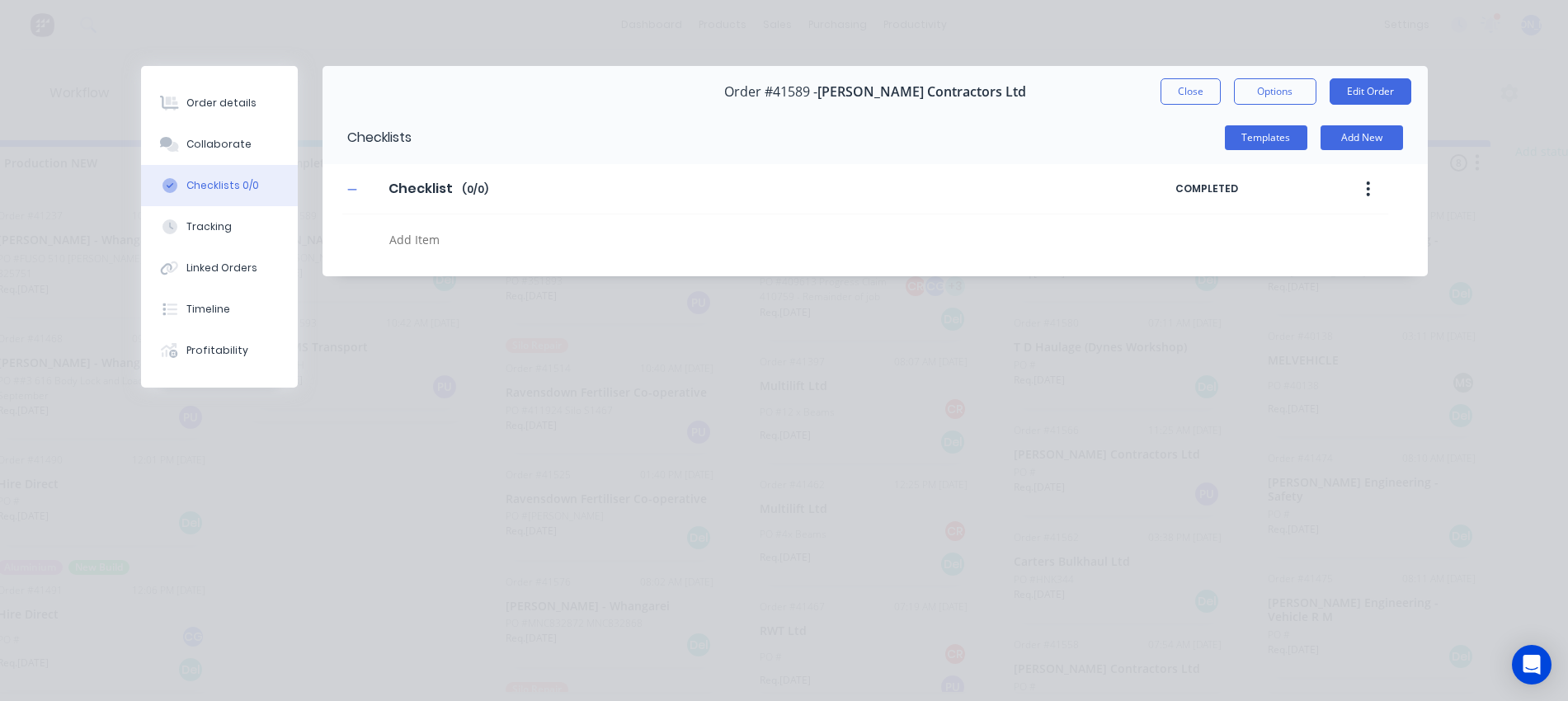
click at [424, 244] on textarea at bounding box center [716, 239] width 666 height 24
type textarea "x"
type textarea "S"
type textarea "x"
type textarea "St"
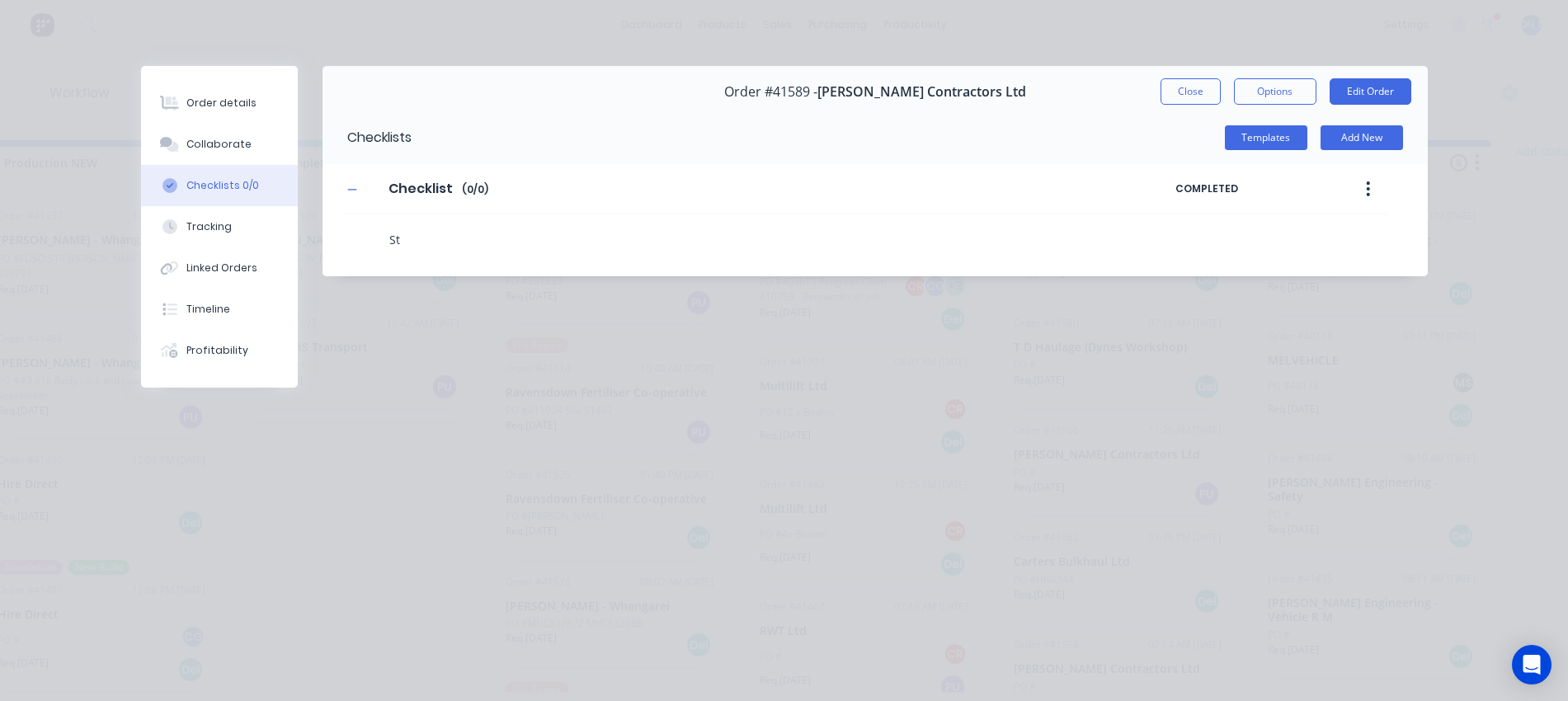
type textarea "x"
type textarea "Str"
type textarea "x"
type textarea "Stra"
type textarea "x"
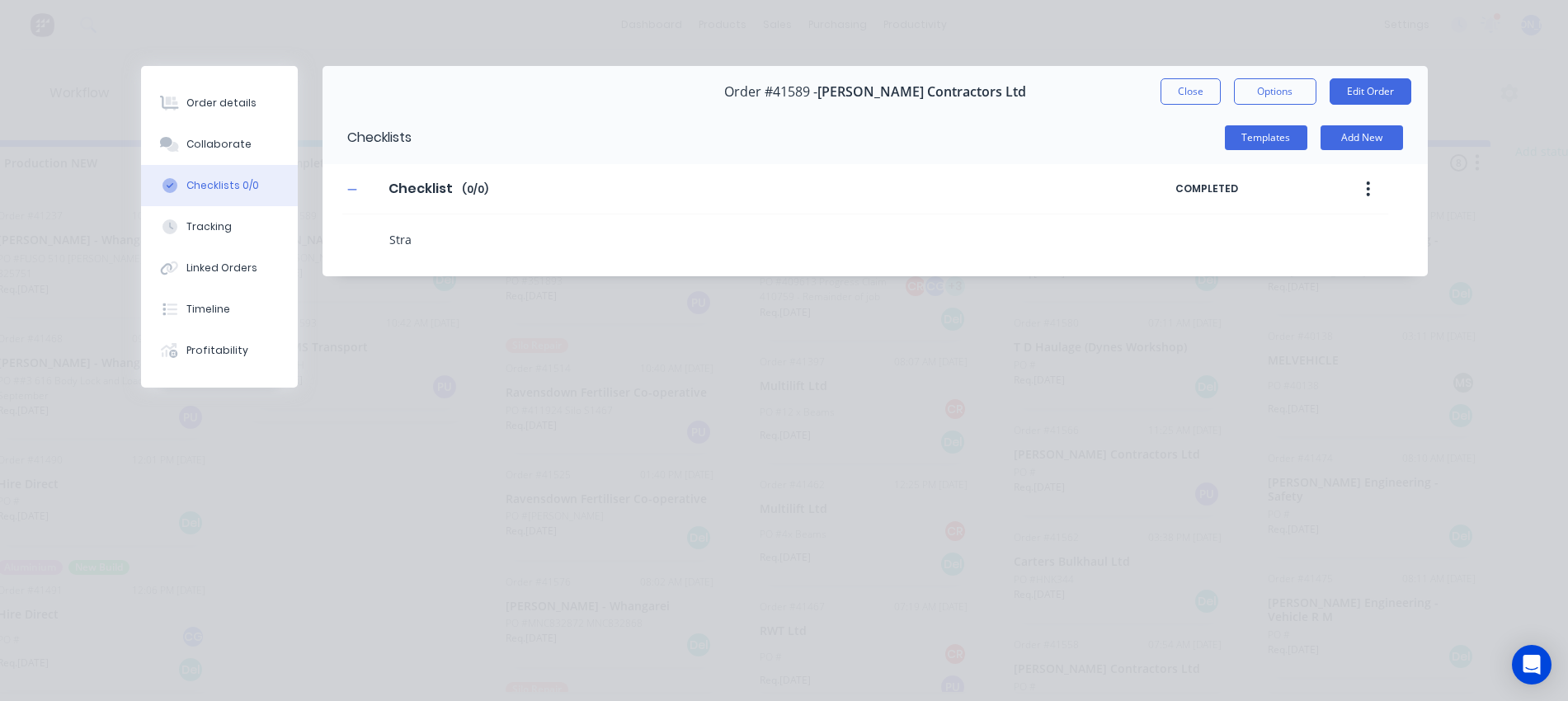
type textarea "Strai"
type textarea "x"
type textarea "Straig"
type textarea "x"
type textarea "Straigh"
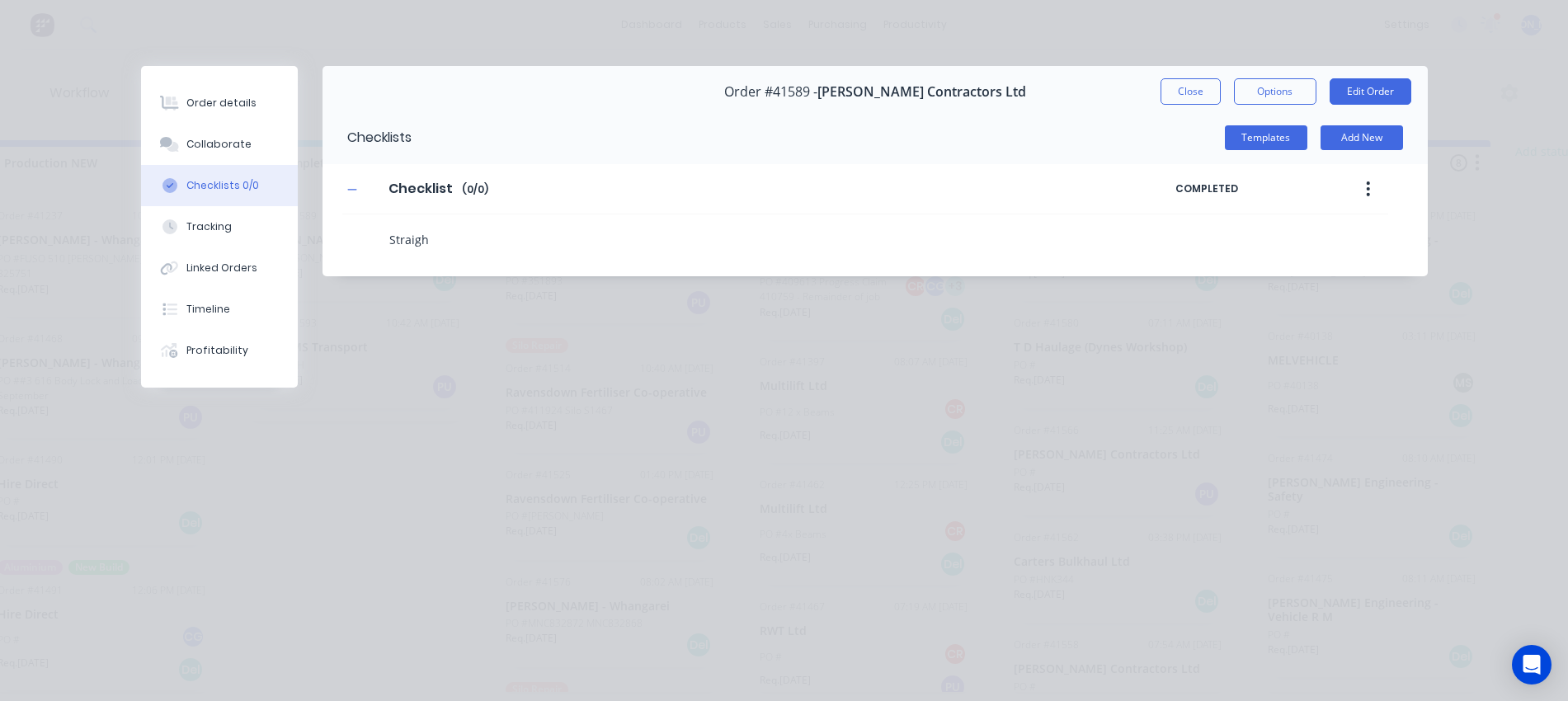
type textarea "x"
type textarea "Straight"
type textarea "x"
type textarea "Straighte"
type textarea "x"
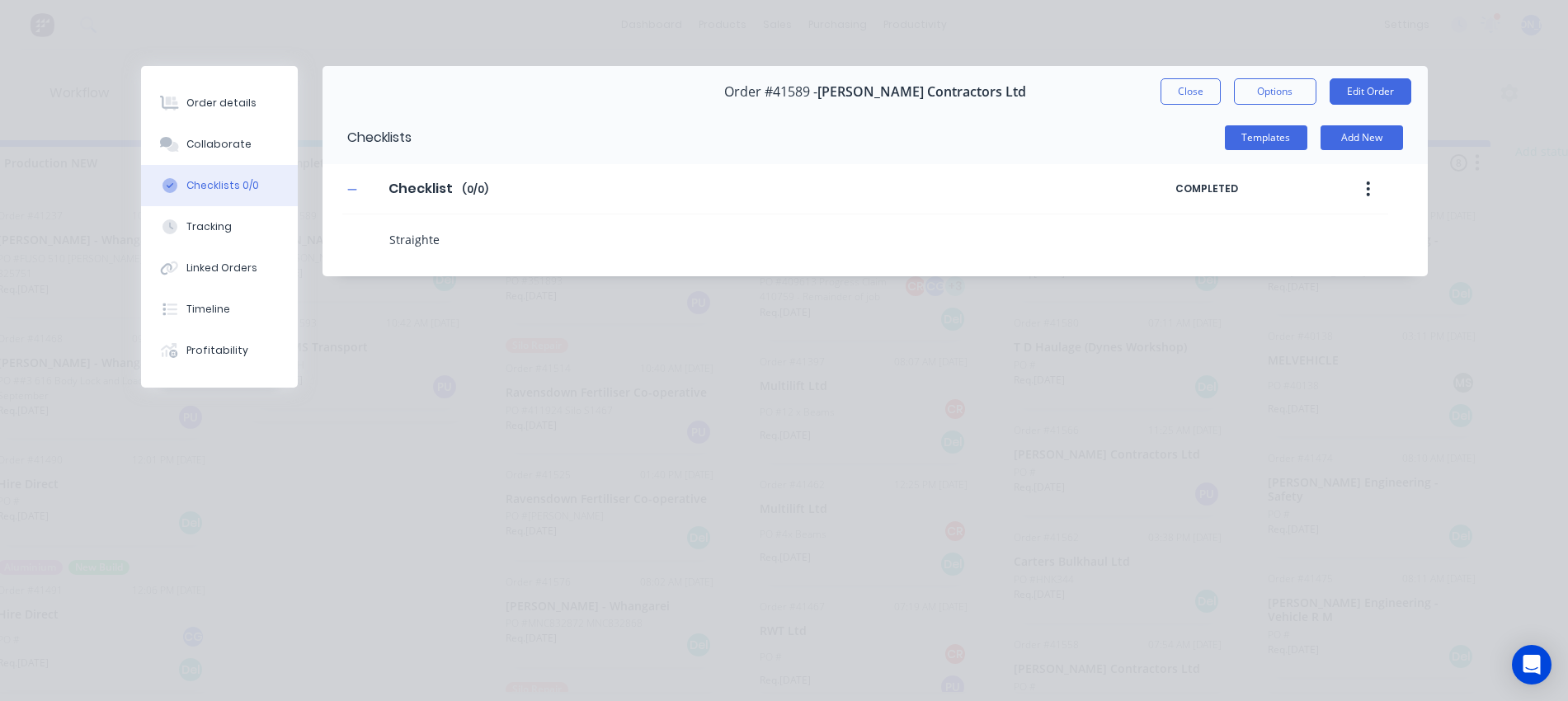
type textarea "Straighten"
type textarea "x"
type textarea "Straighten"
type textarea "x"
type textarea "Straighten T"
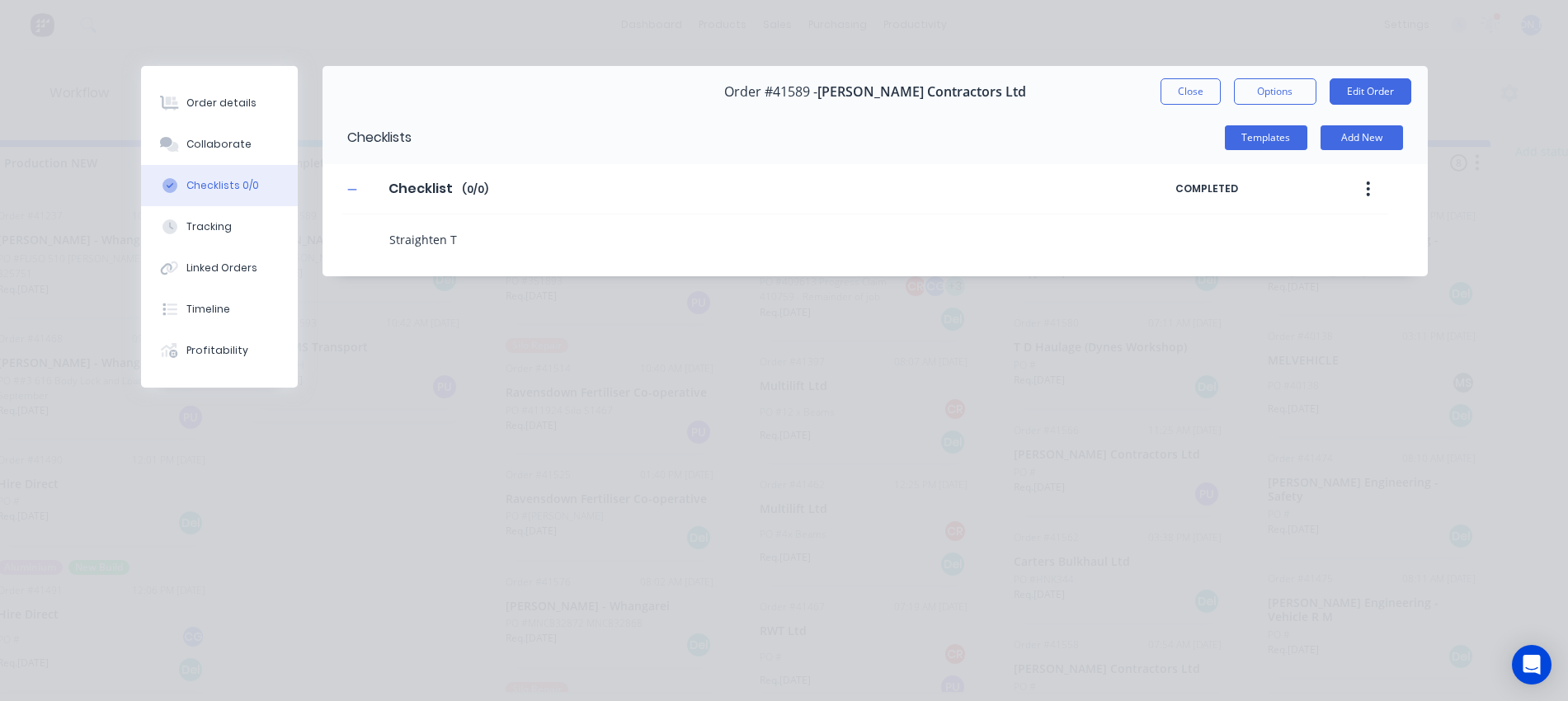
type textarea "x"
type textarea "Straighten Ta"
type textarea "x"
type textarea "Straighten Tai"
type textarea "x"
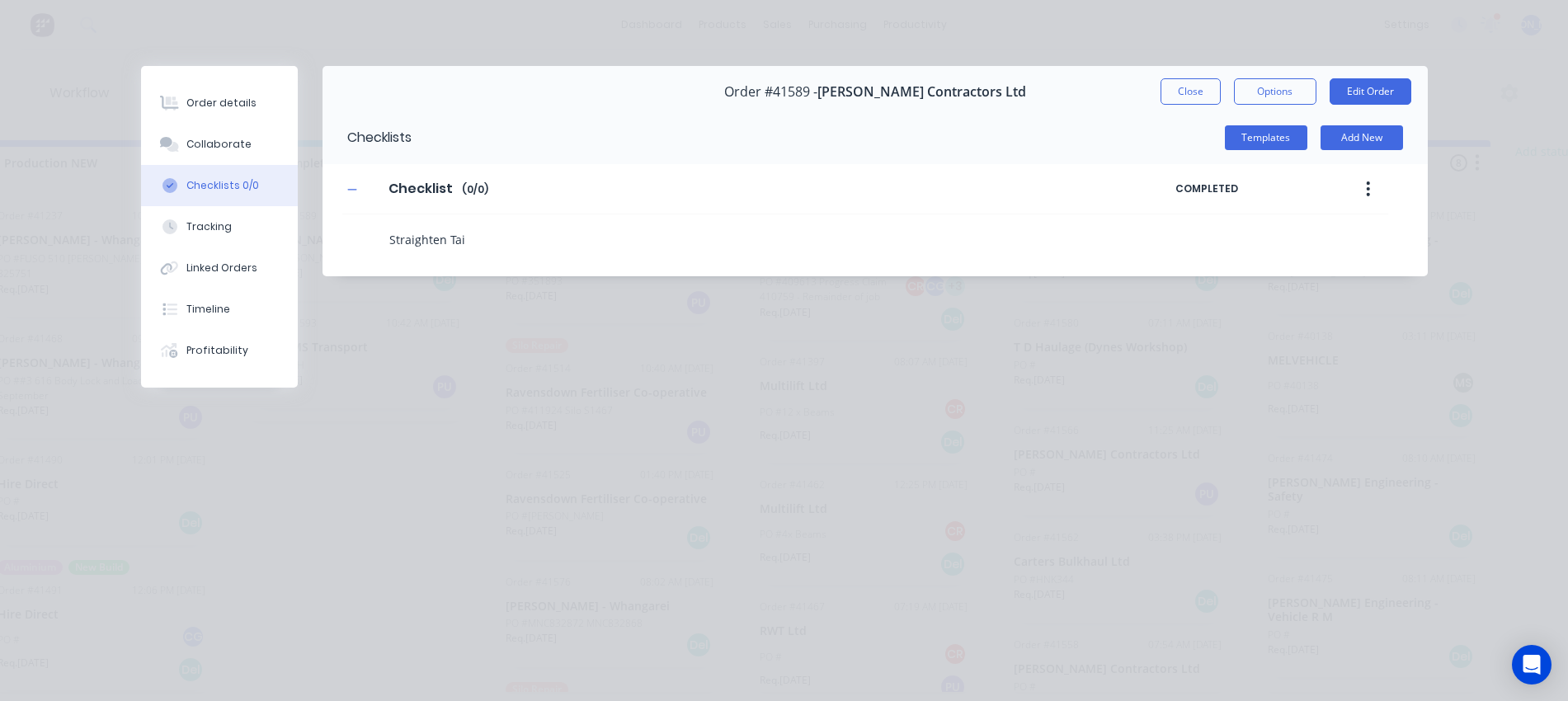
type textarea "Straighten Tail"
type textarea "x"
type textarea "Straighten Taild"
type textarea "x"
type textarea "Straighten Taildo"
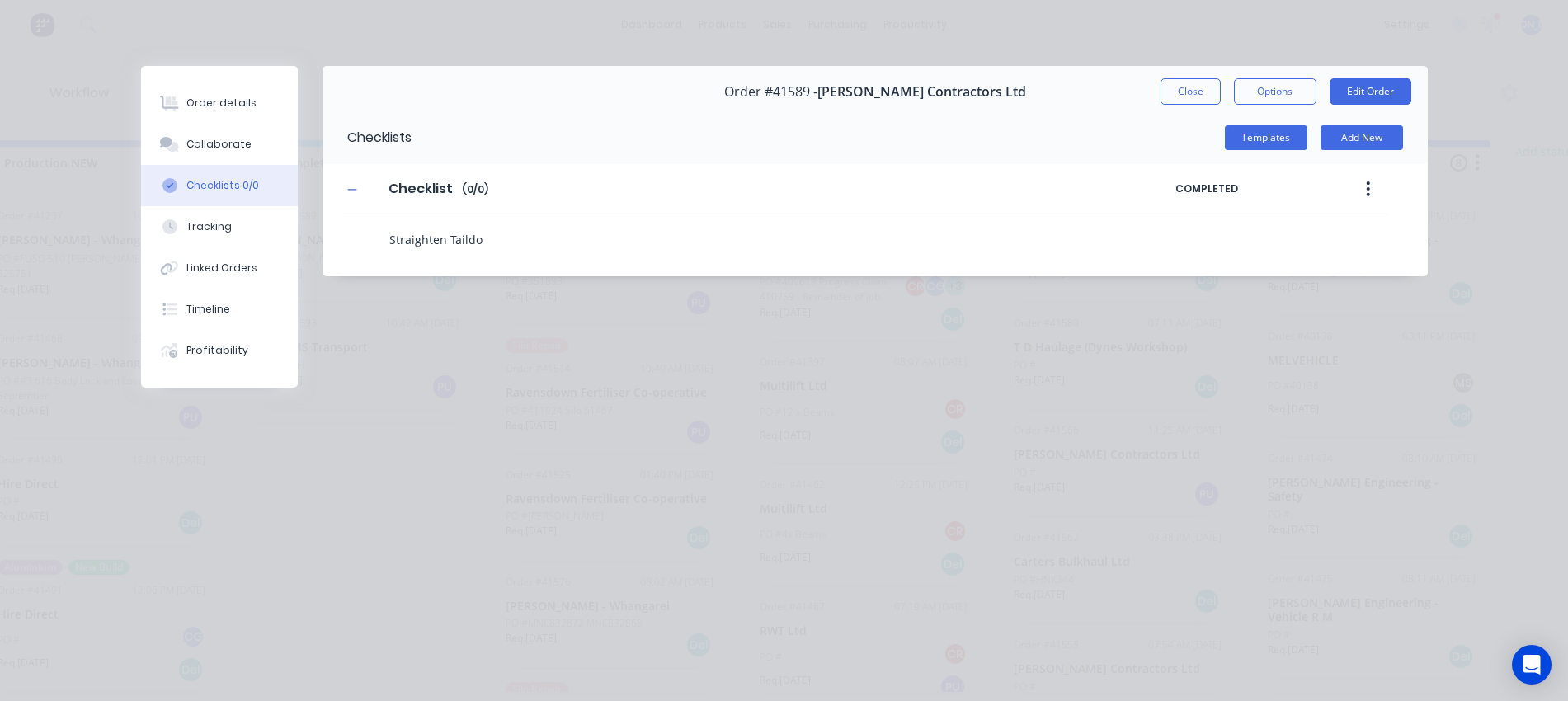
type textarea "x"
type textarea "Straighten Taildoo"
type textarea "x"
type textarea "Straighten Taildoor"
type textarea "x"
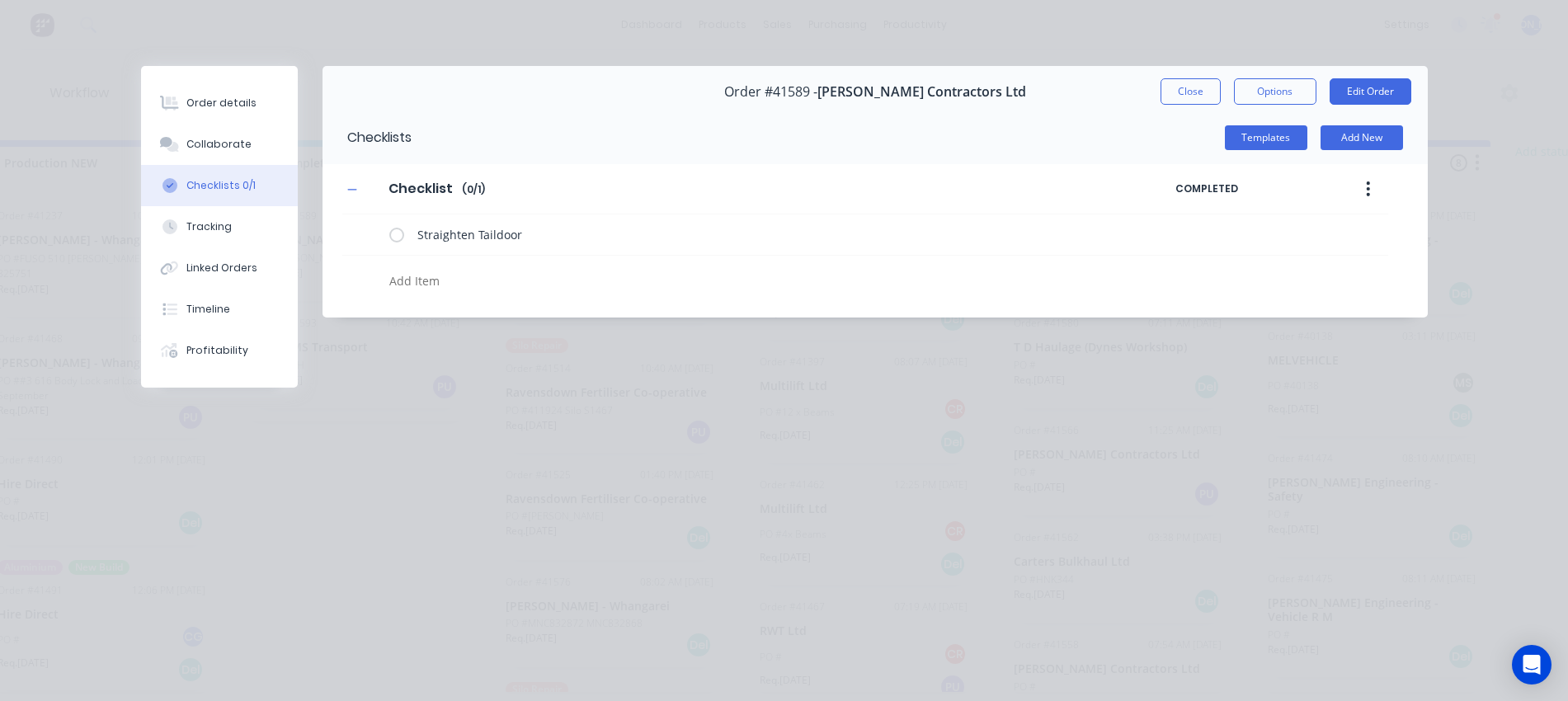
type textarea "x"
type textarea "F"
type textarea "x"
type textarea "R"
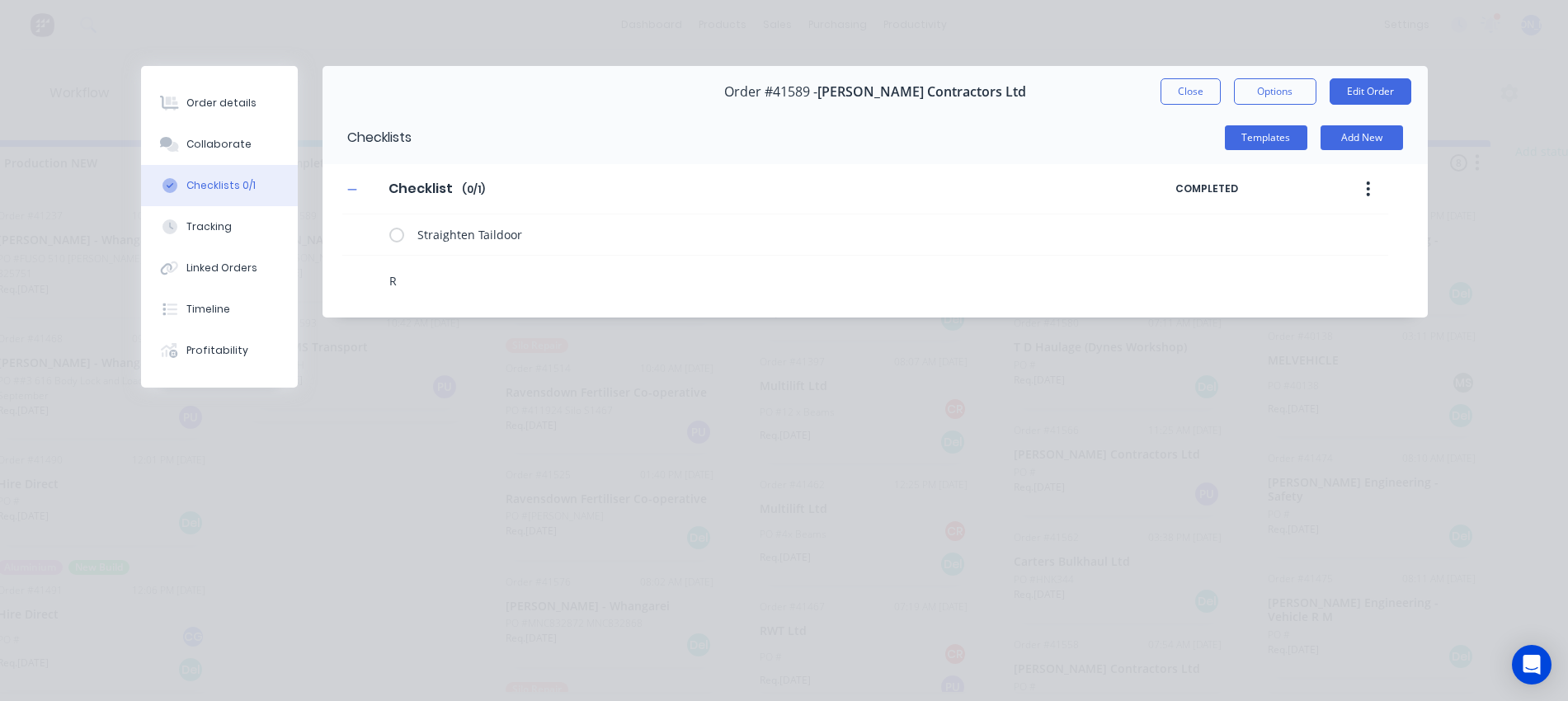
type textarea "x"
type textarea "Re"
type textarea "x"
type textarea "Rep"
type textarea "x"
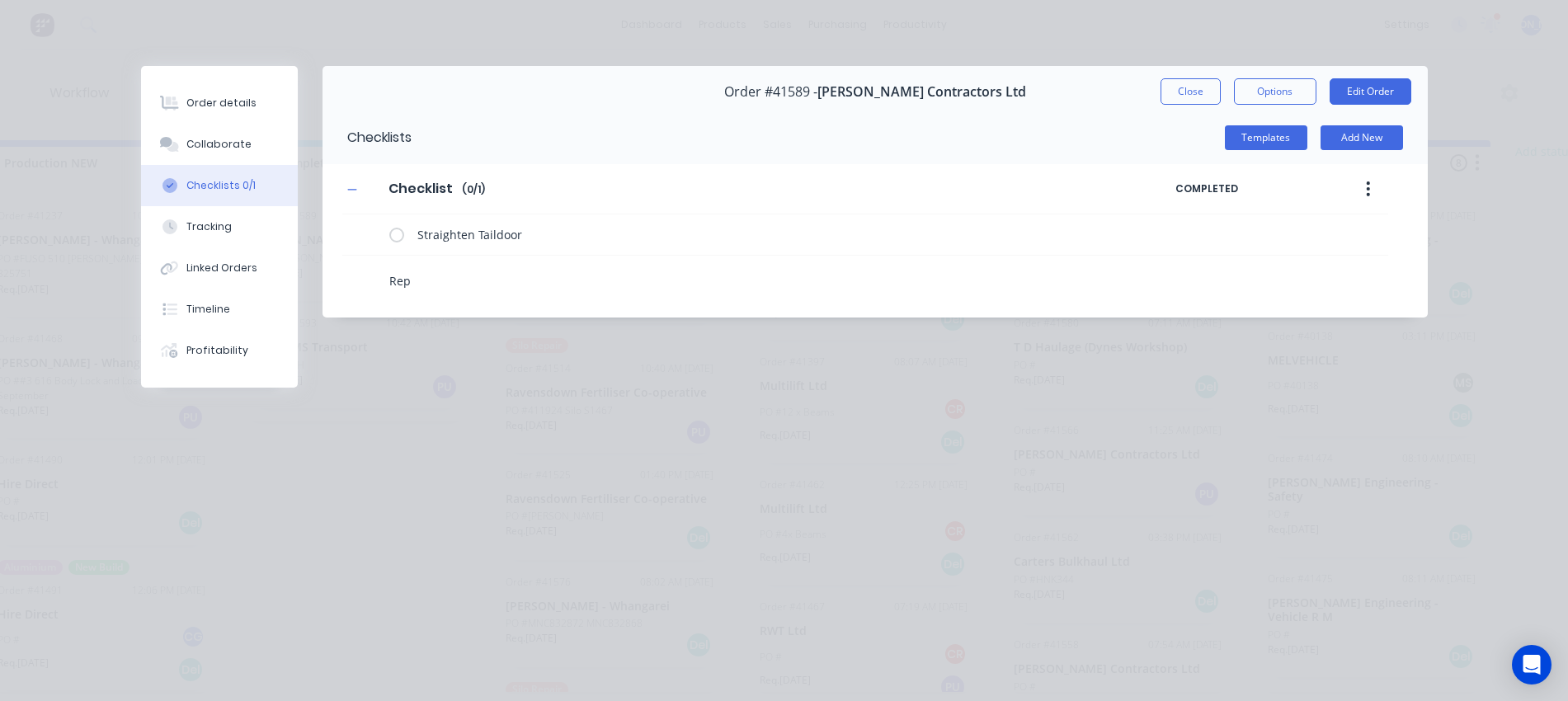
type textarea "Repa"
type textarea "x"
type textarea "Repai"
type textarea "x"
type textarea "Repair"
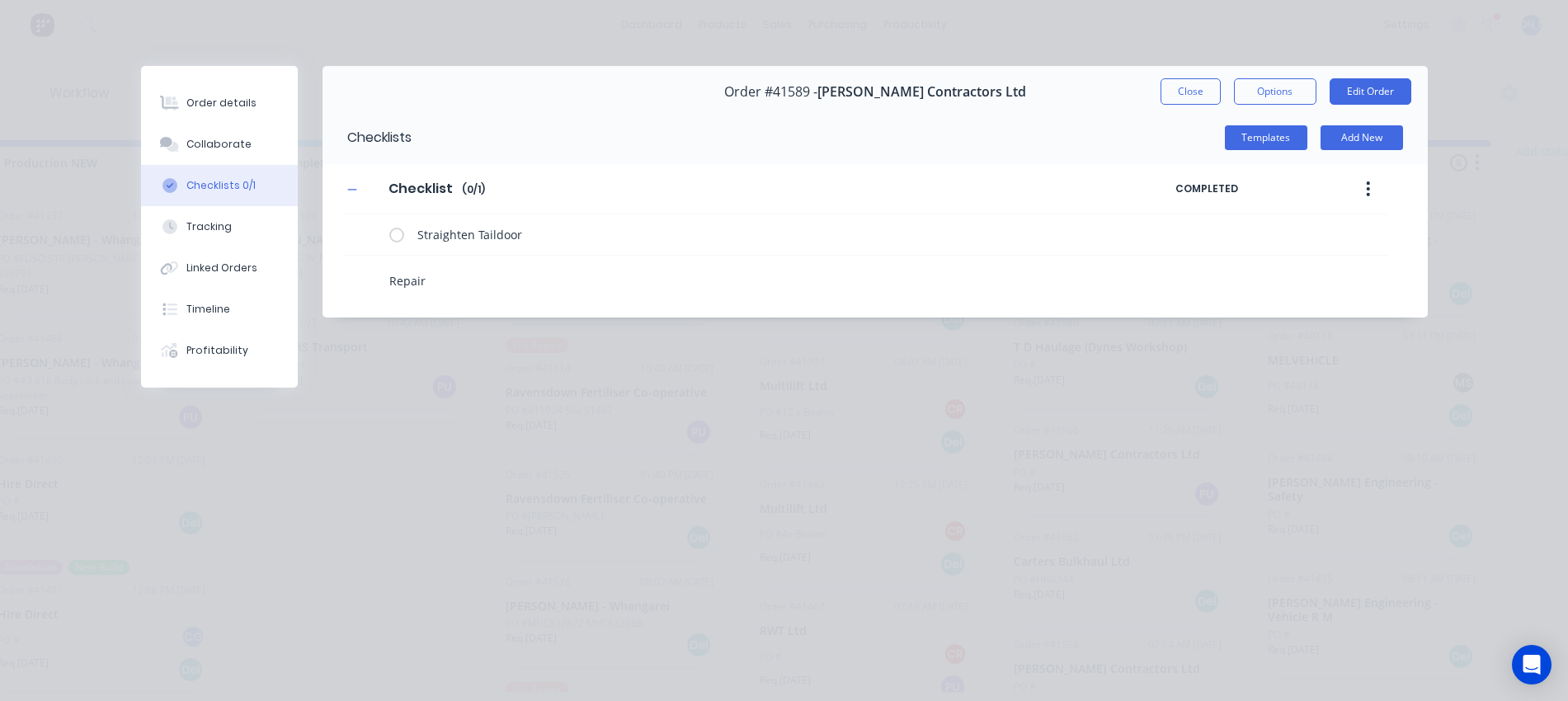
type textarea "x"
type textarea "Repair"
type textarea "x"
type textarea "Repair s"
type textarea "x"
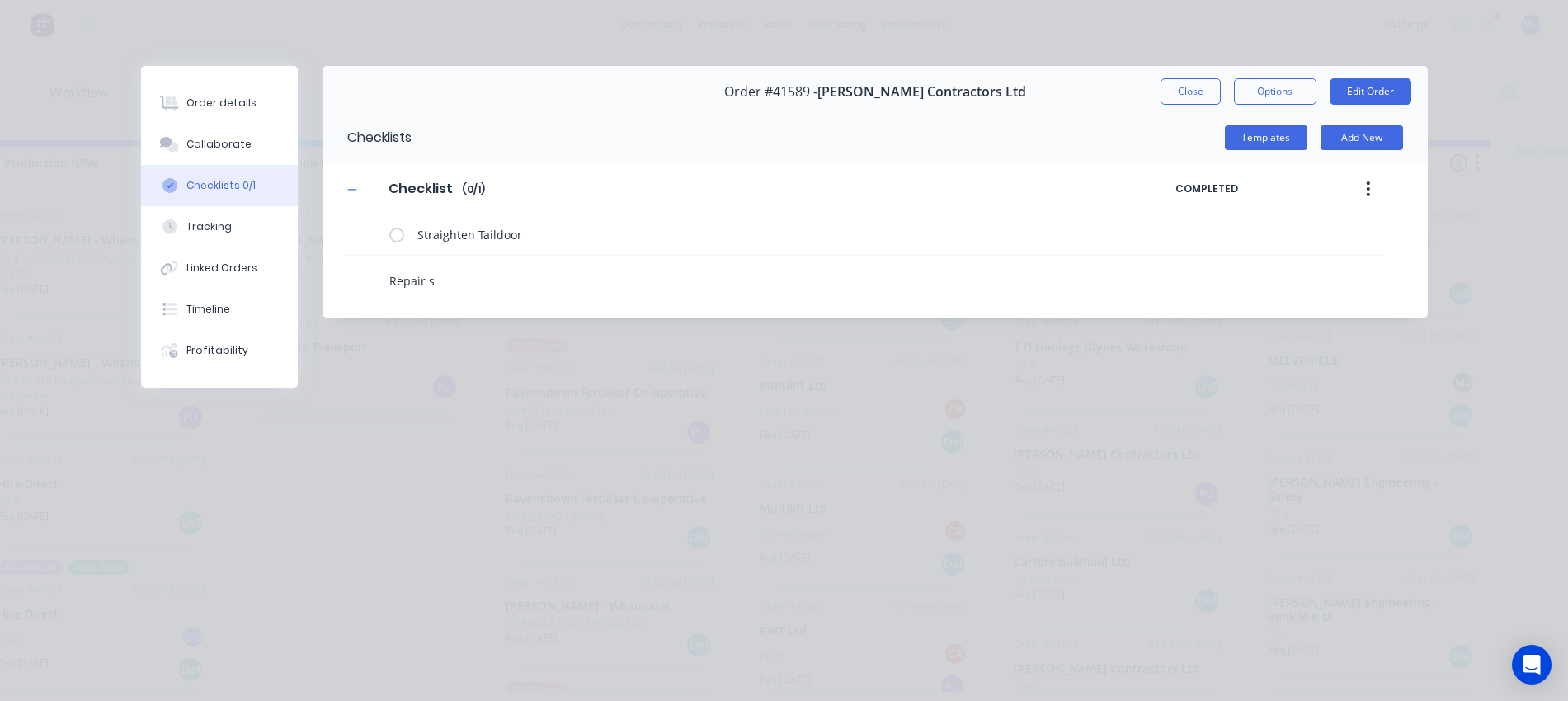
type textarea "Repair st"
type textarea "x"
type textarea "Repair str"
type textarea "x"
type textarea "Repair stri"
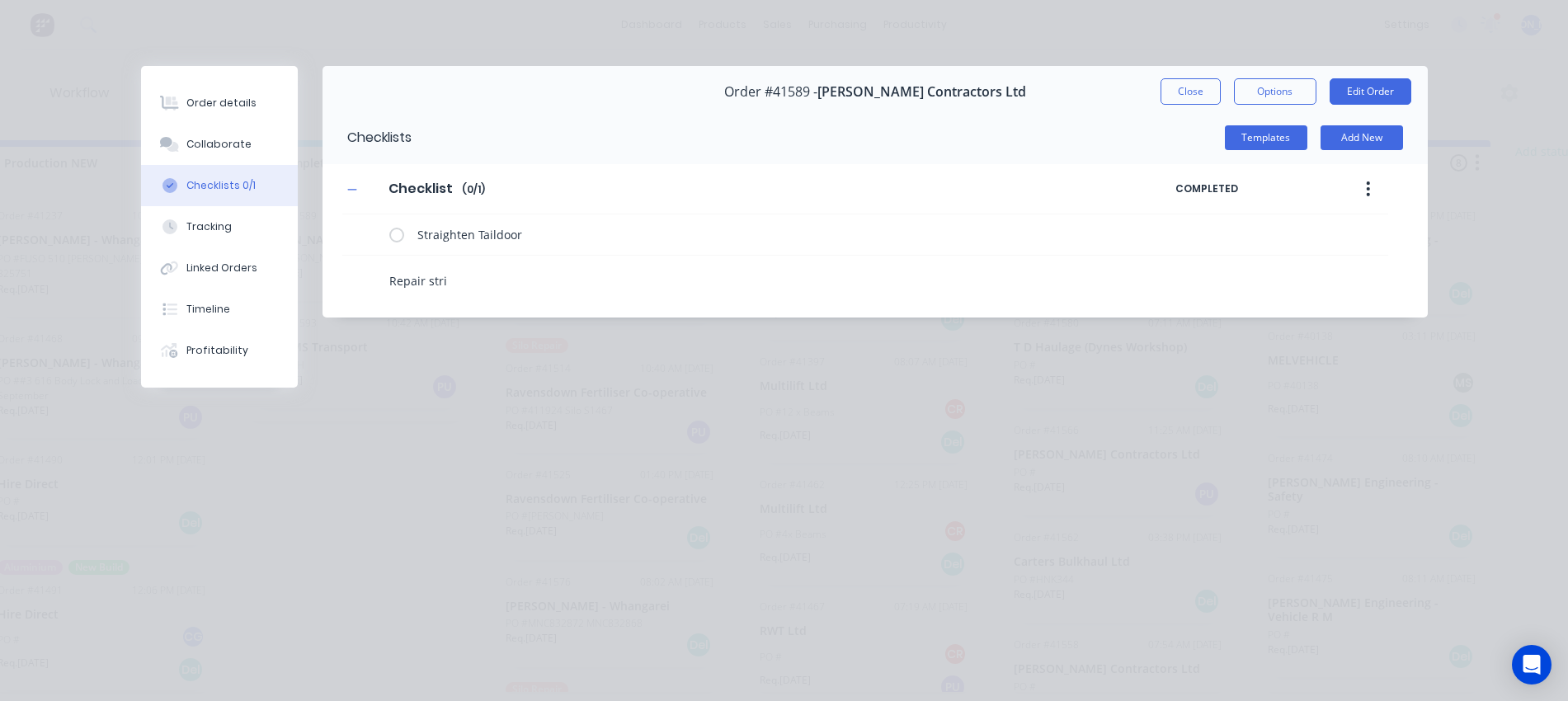
type textarea "x"
type textarea "Repair strik"
type textarea "x"
type textarea "Repair strike"
type textarea "x"
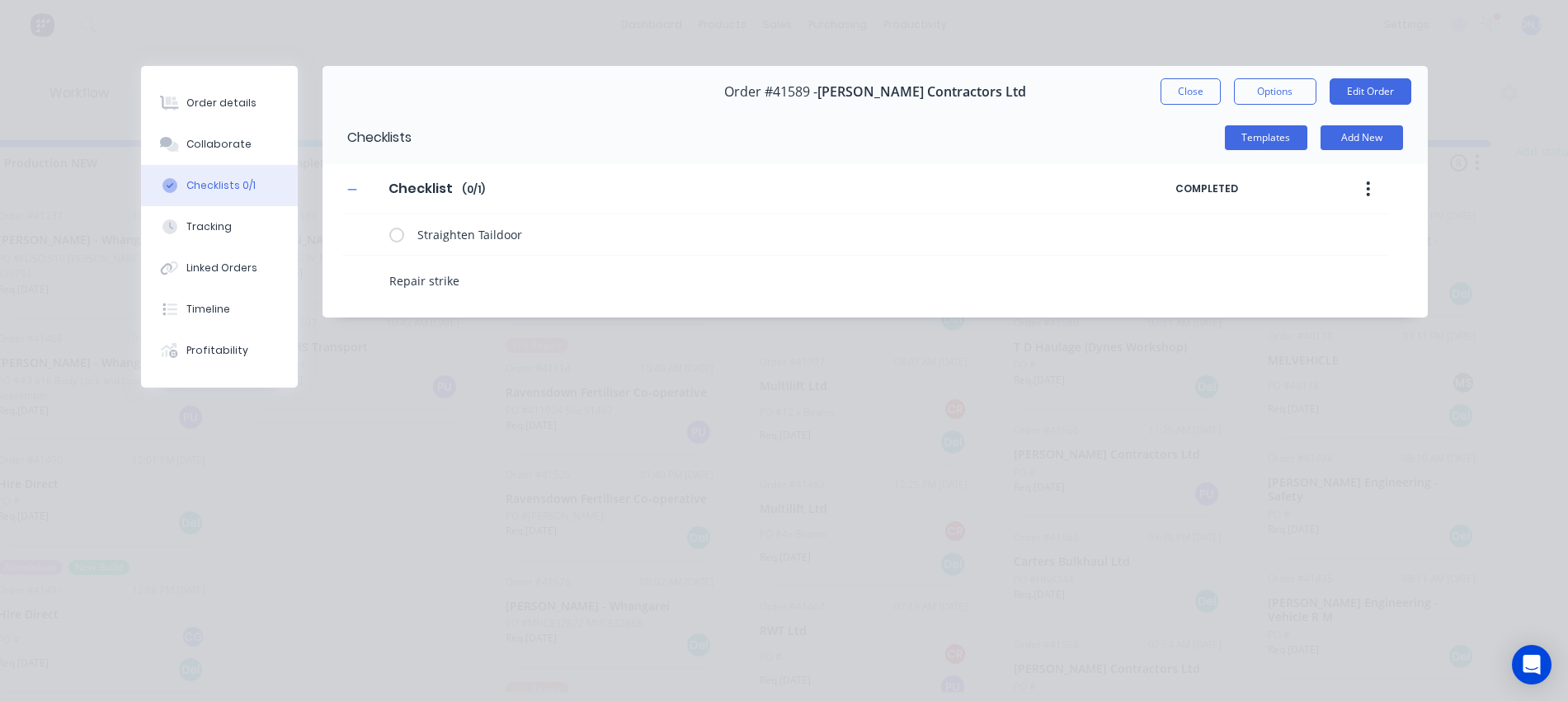
type textarea "Repair striker"
type textarea "x"
type textarea "Repair striker"
type textarea "x"
type textarea "Repair striker p"
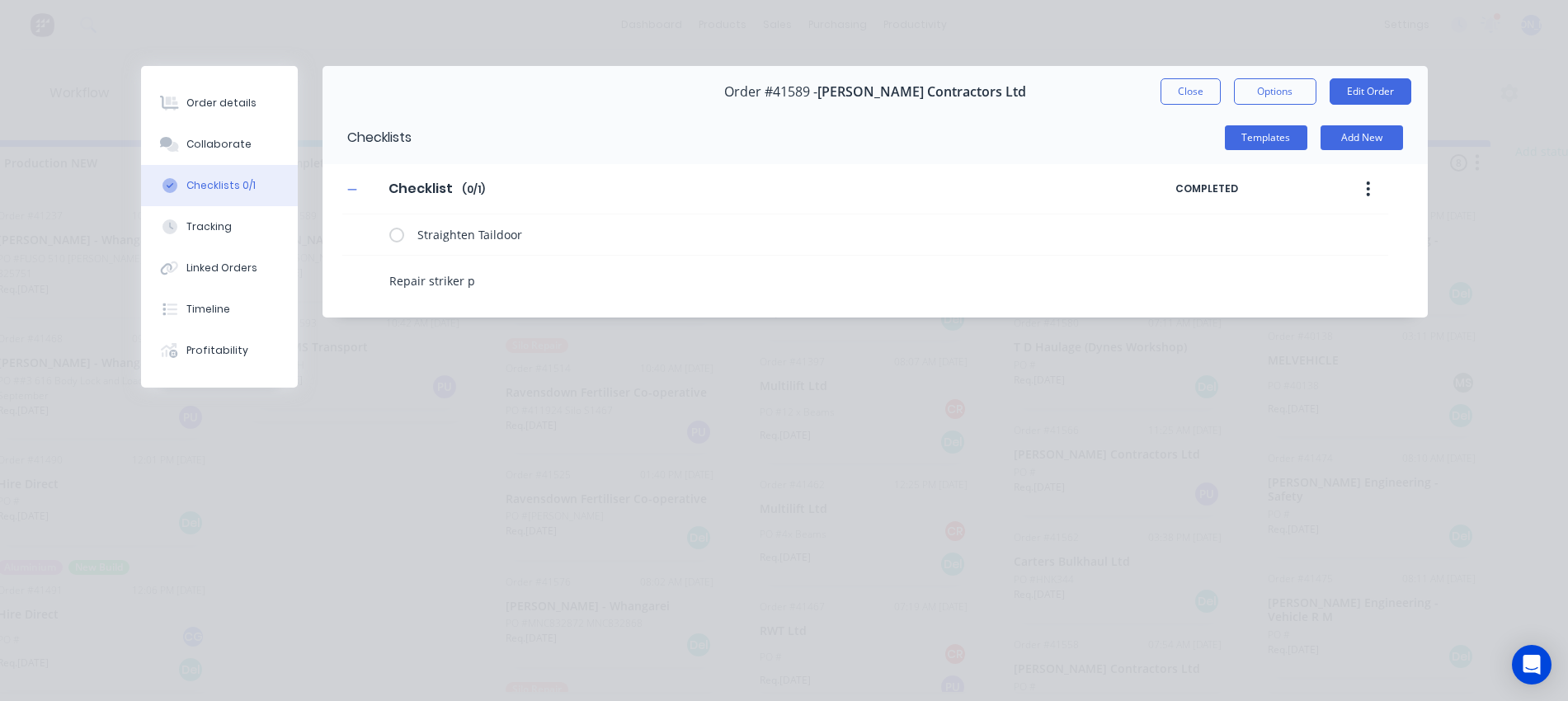
type textarea "x"
type textarea "Repair striker pl"
type textarea "x"
type textarea "Repair striker pla"
type textarea "x"
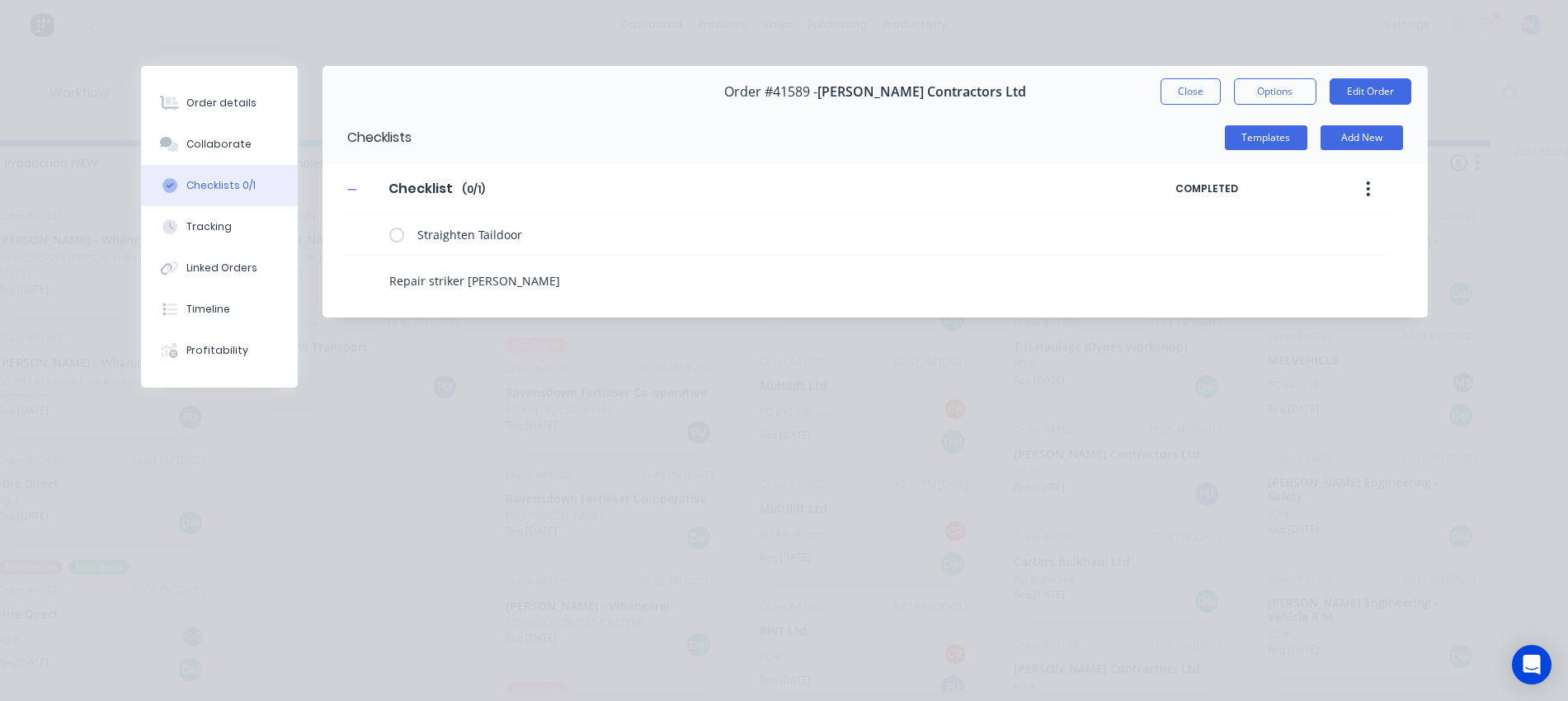
type textarea "Repair striker plat"
type textarea "x"
type textarea "Repair striker plate"
type textarea "x"
type textarea "Repair striker plates"
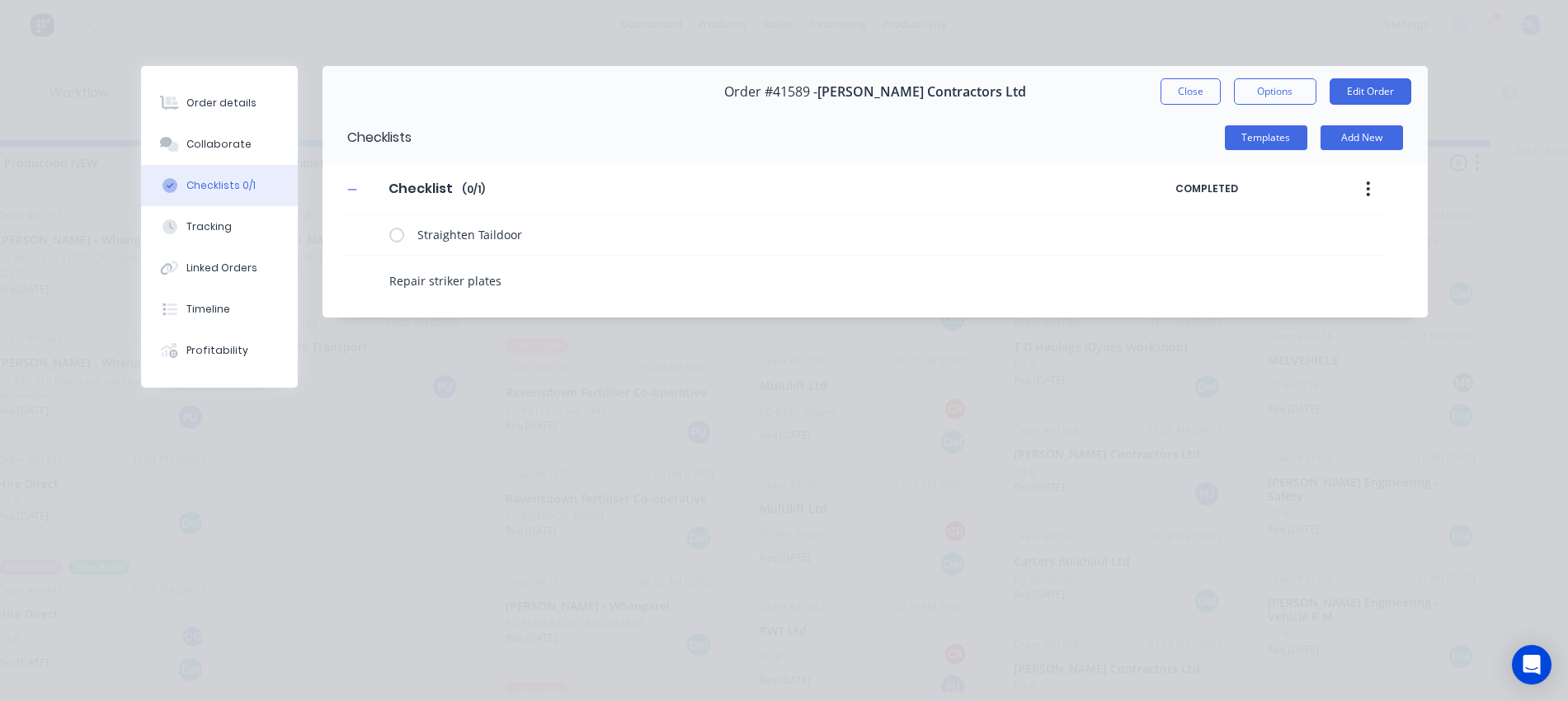
type textarea "x"
type textarea "Repair striker plates"
type textarea "x"
type textarea "Repair striker plates t"
type textarea "x"
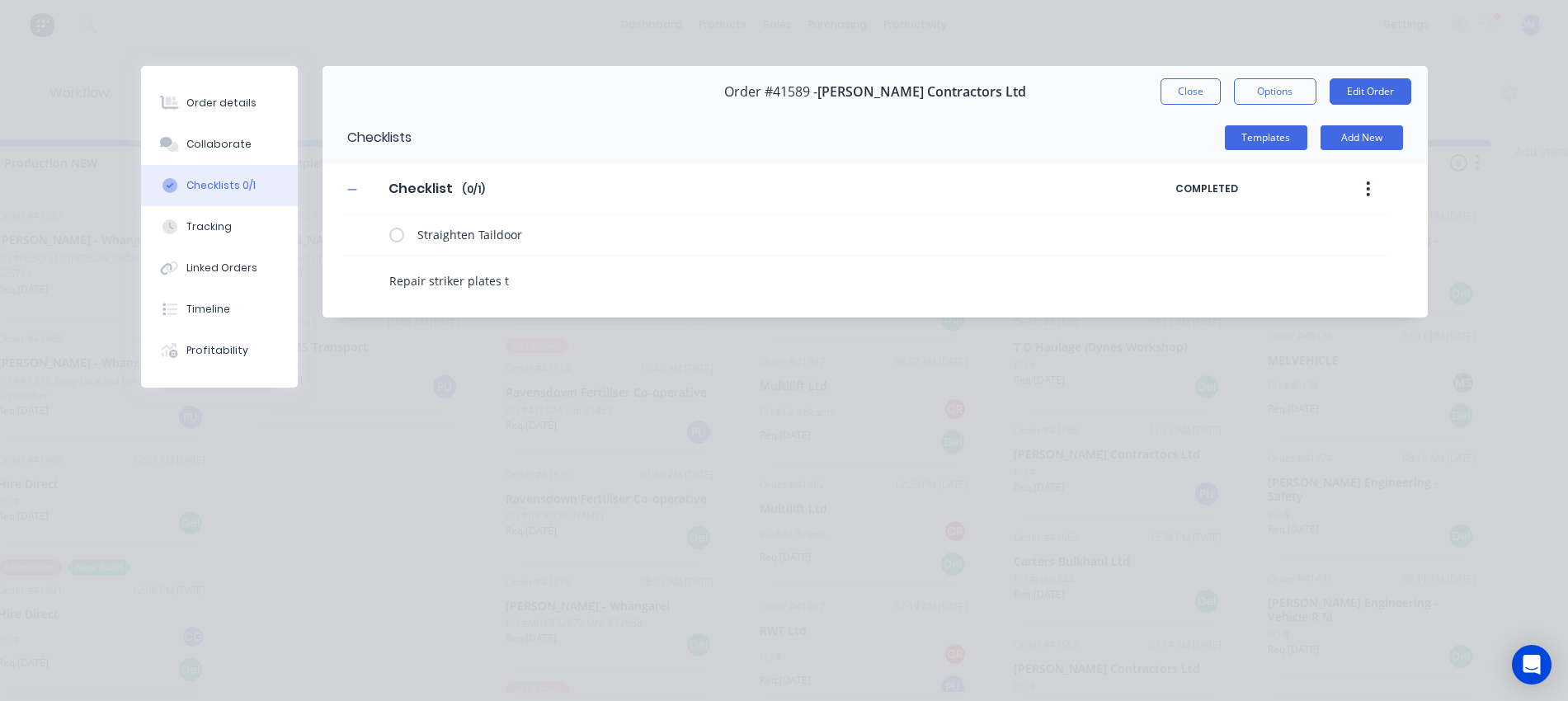
type textarea "Repair striker plates to"
type textarea "x"
type textarea "Repair striker plates to"
type textarea "x"
type textarea "Repair striker plates to e"
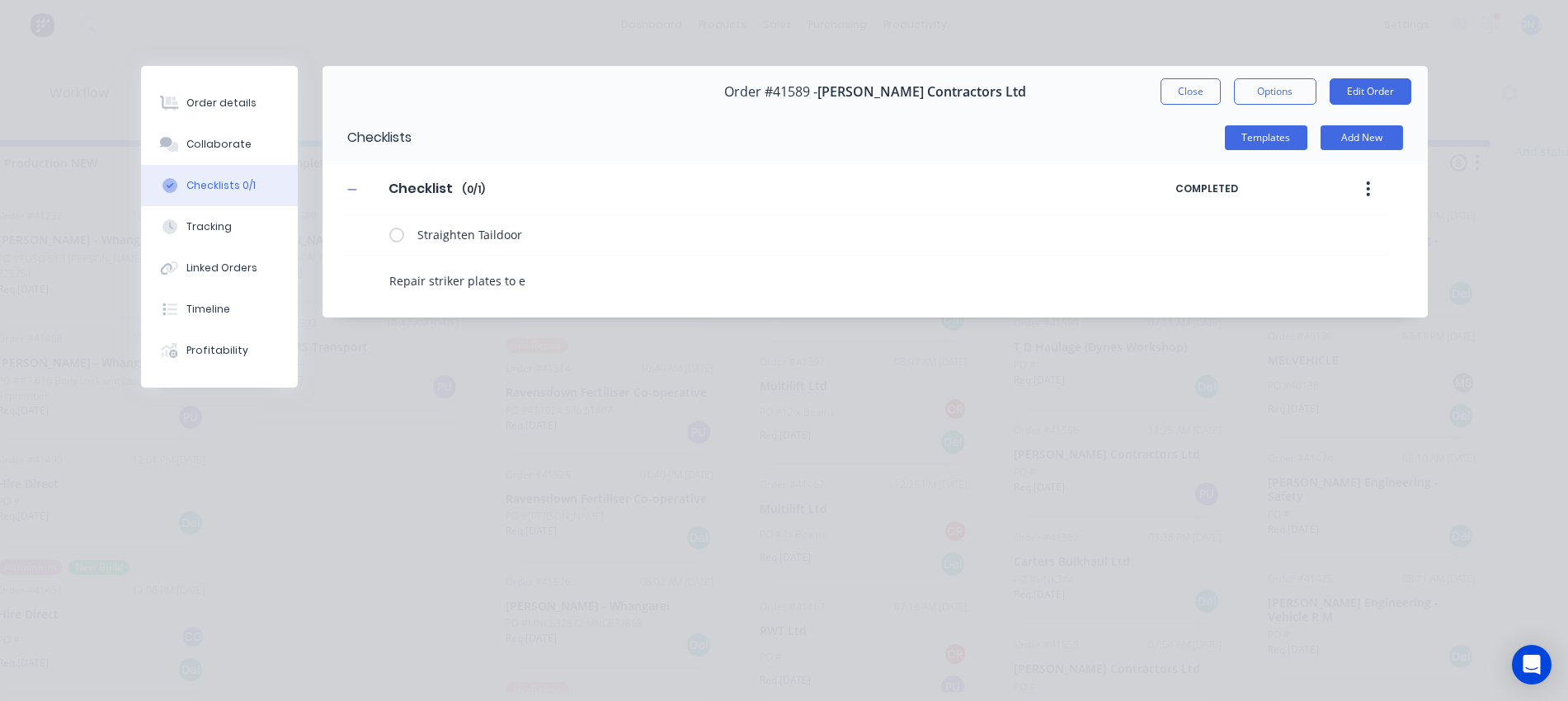
type textarea "x"
type textarea "Repair striker plates to en"
type textarea "x"
type textarea "Repair striker plates to ens"
type textarea "x"
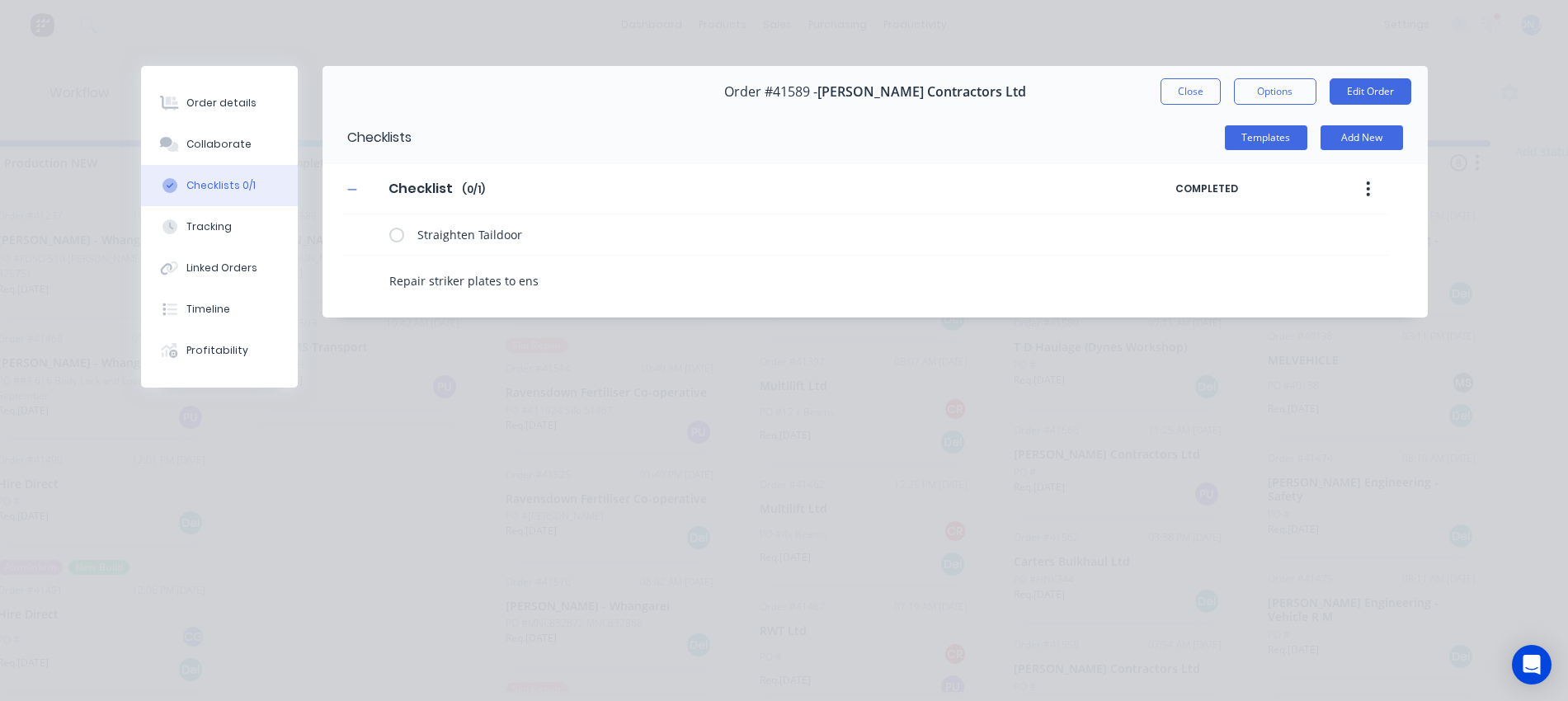
type textarea "Repair striker plates to ensu"
type textarea "x"
type textarea "Repair striker plates to ensur"
type textarea "x"
type textarea "Repair striker plates to ensure"
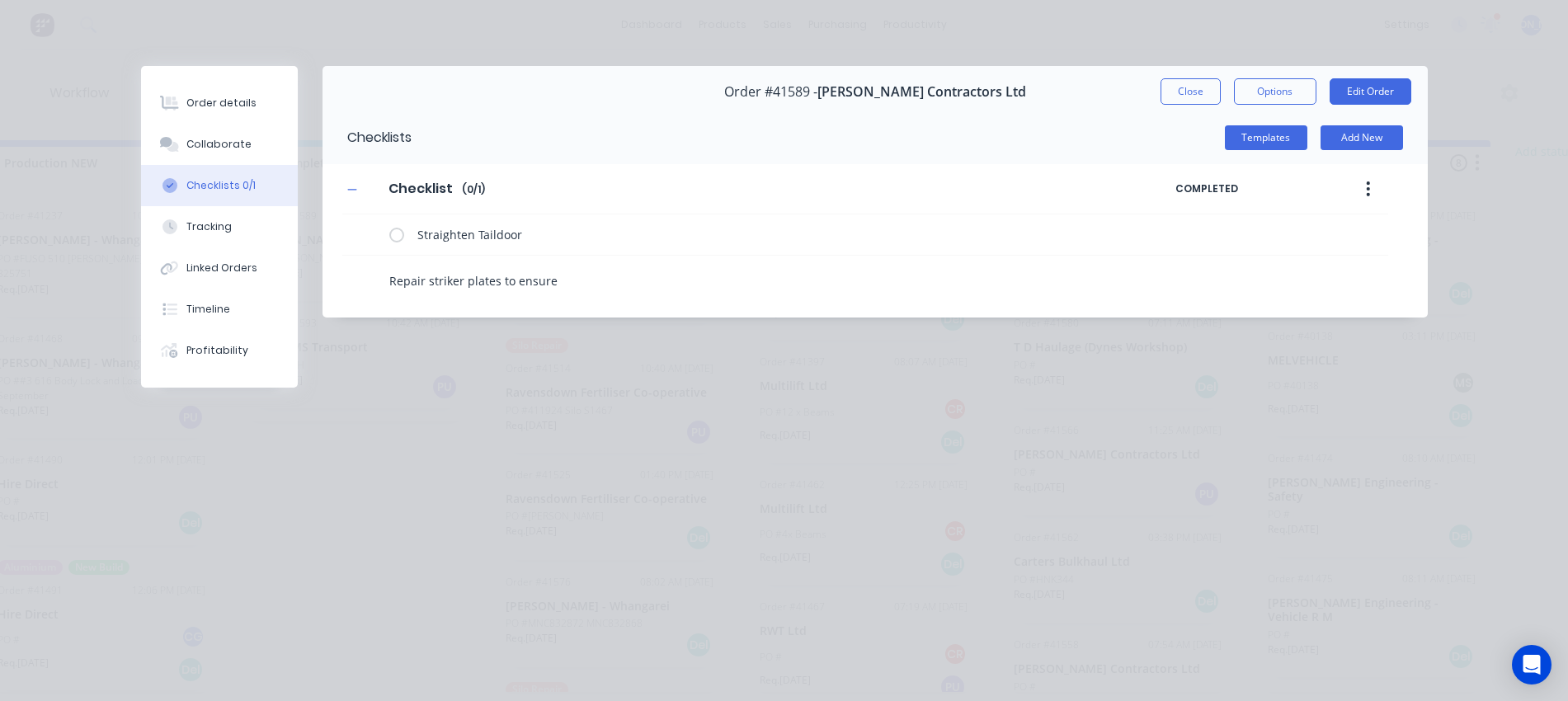
type textarea "x"
type textarea "Repair striker plates to ensure"
type textarea "x"
type textarea "Repair striker plates to ensure g"
type textarea "x"
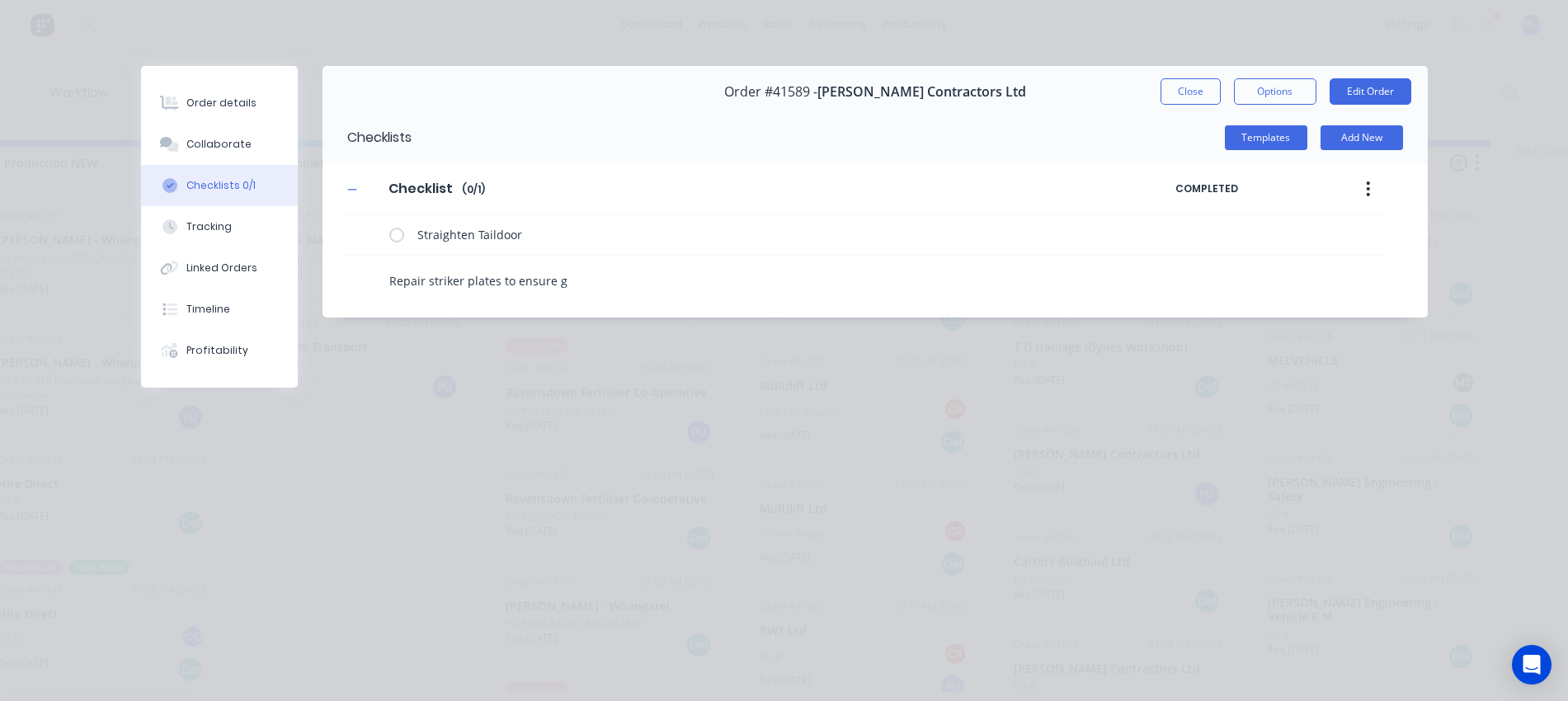
type textarea "Repair striker plates to ensure go"
type textarea "x"
type textarea "Repair striker plates to ensure goo"
type textarea "x"
type textarea "Repair striker plates to ensure good"
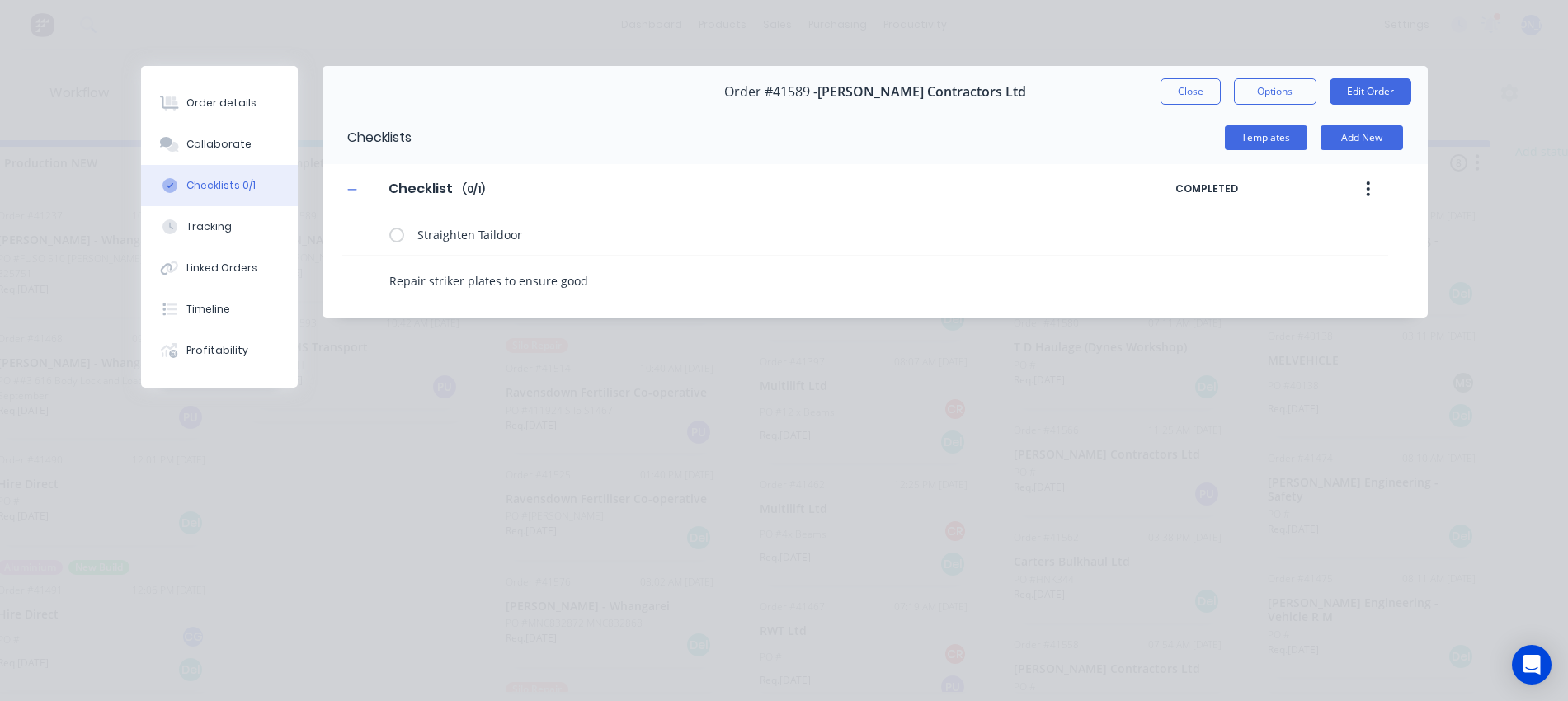
type textarea "x"
type textarea "Repair striker plates to ensure good"
type textarea "x"
type textarea "Repair striker plates to ensure good c"
type textarea "x"
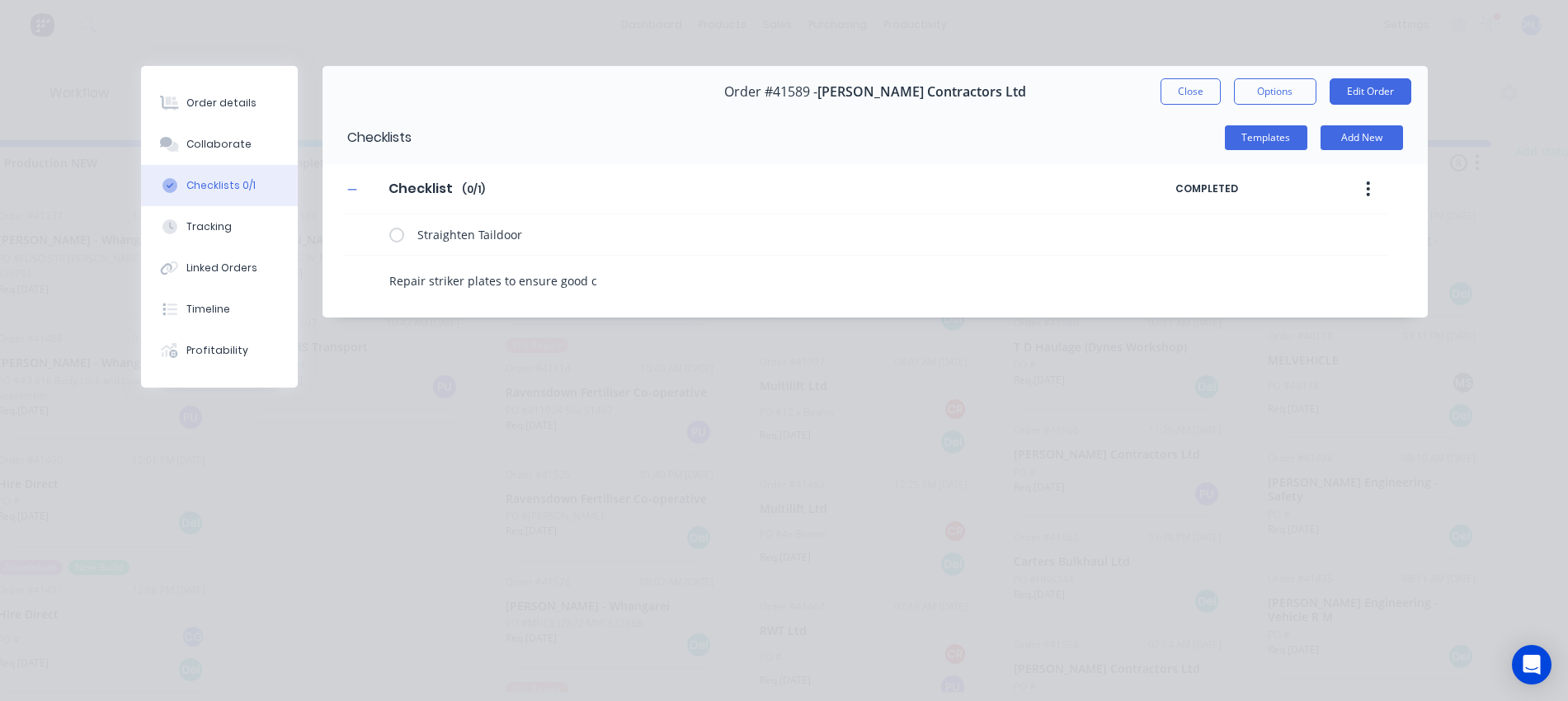
type textarea "Repair striker plates to ensure good co"
type textarea "x"
type textarea "Repair striker plates to ensure good con"
type textarea "x"
type textarea "Repair striker plates to ensure good cont"
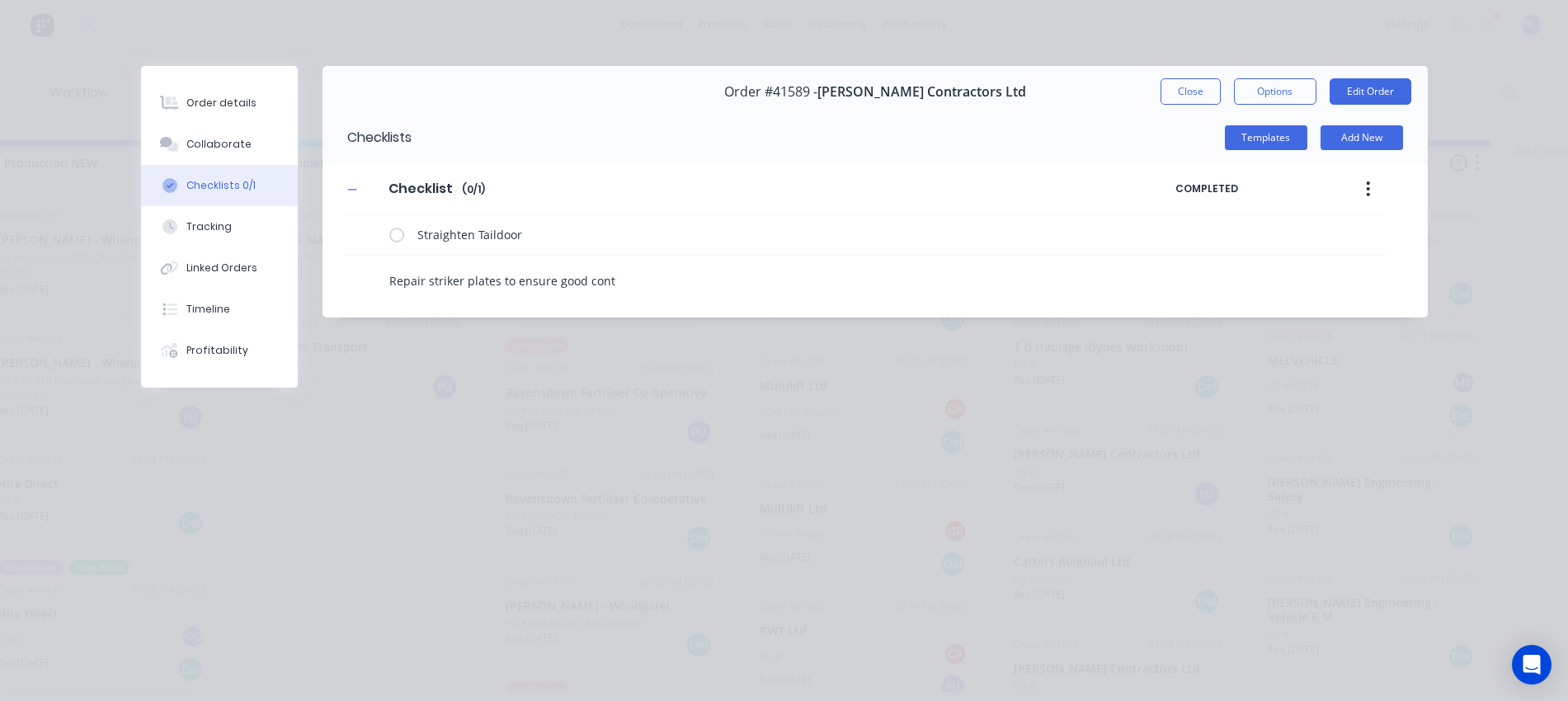
type textarea "x"
type textarea "Repair striker plates to ensure good conta"
type textarea "x"
type textarea "Repair striker plates to ensure good contac"
type textarea "x"
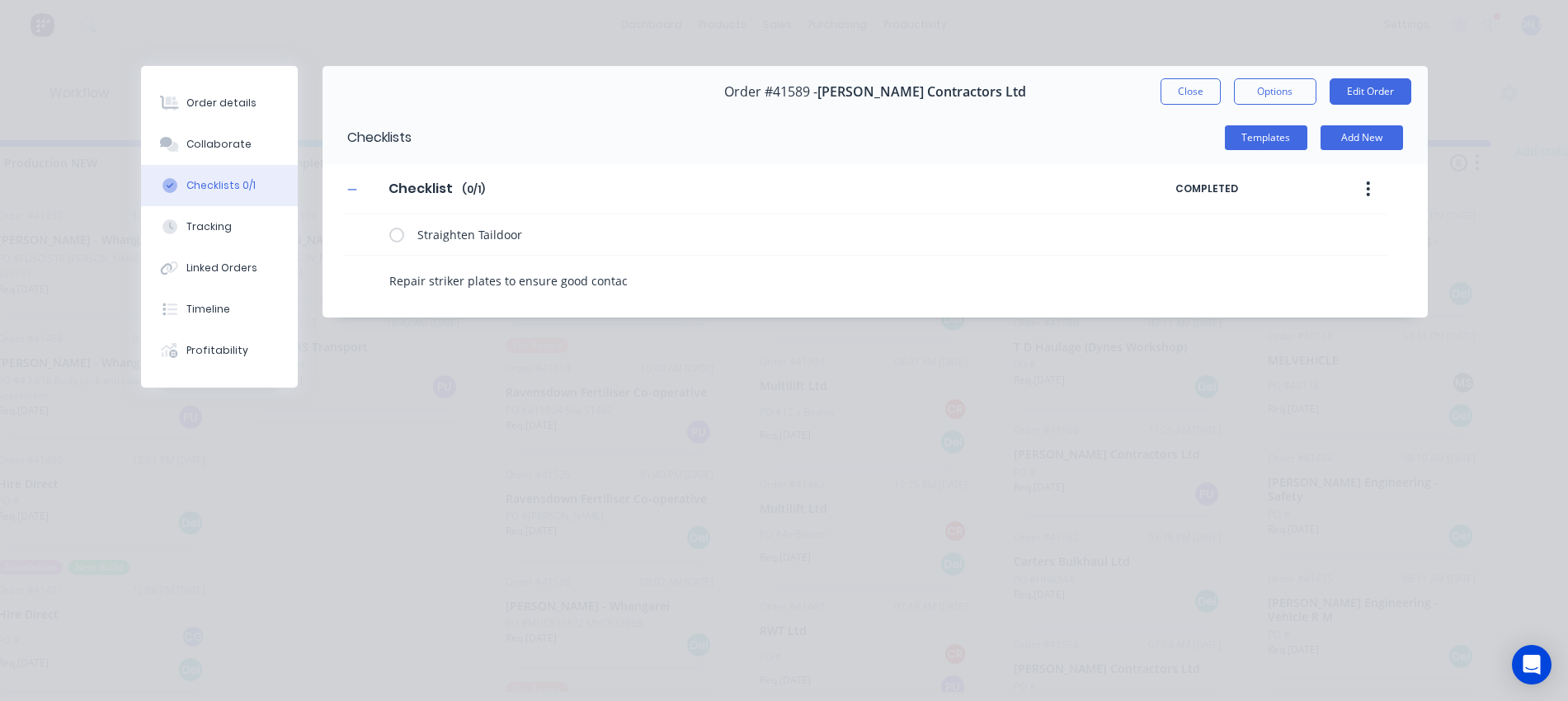
type textarea "Repair striker plates to ensure good contact"
type textarea "x"
type textarea "Repair striker plates to ensure good contact"
type textarea "x"
type textarea "Repair striker plates to ensure good contact w"
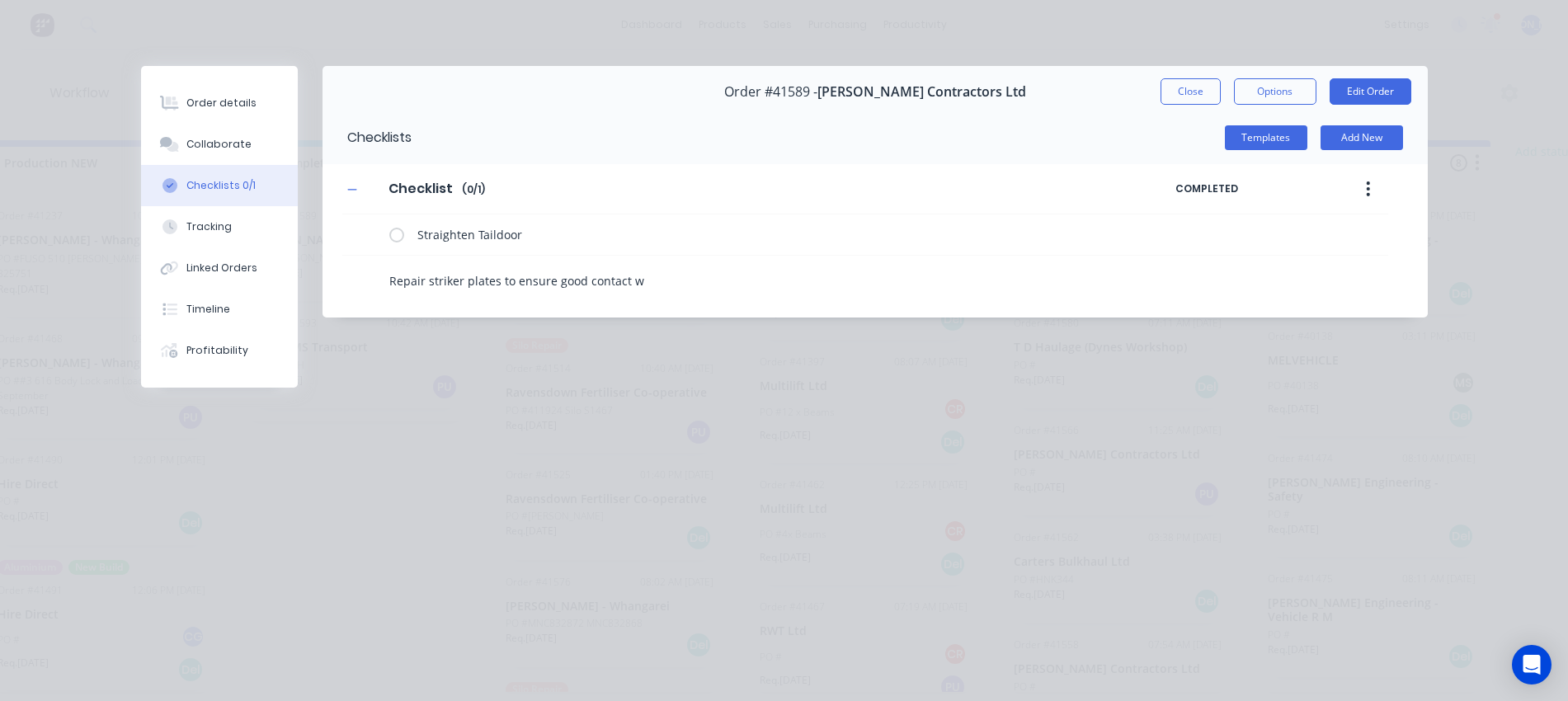
type textarea "x"
type textarea "Repair striker plates to ensure good contact wi"
type textarea "x"
type textarea "Repair striker plates to ensure good contact wit"
type textarea "x"
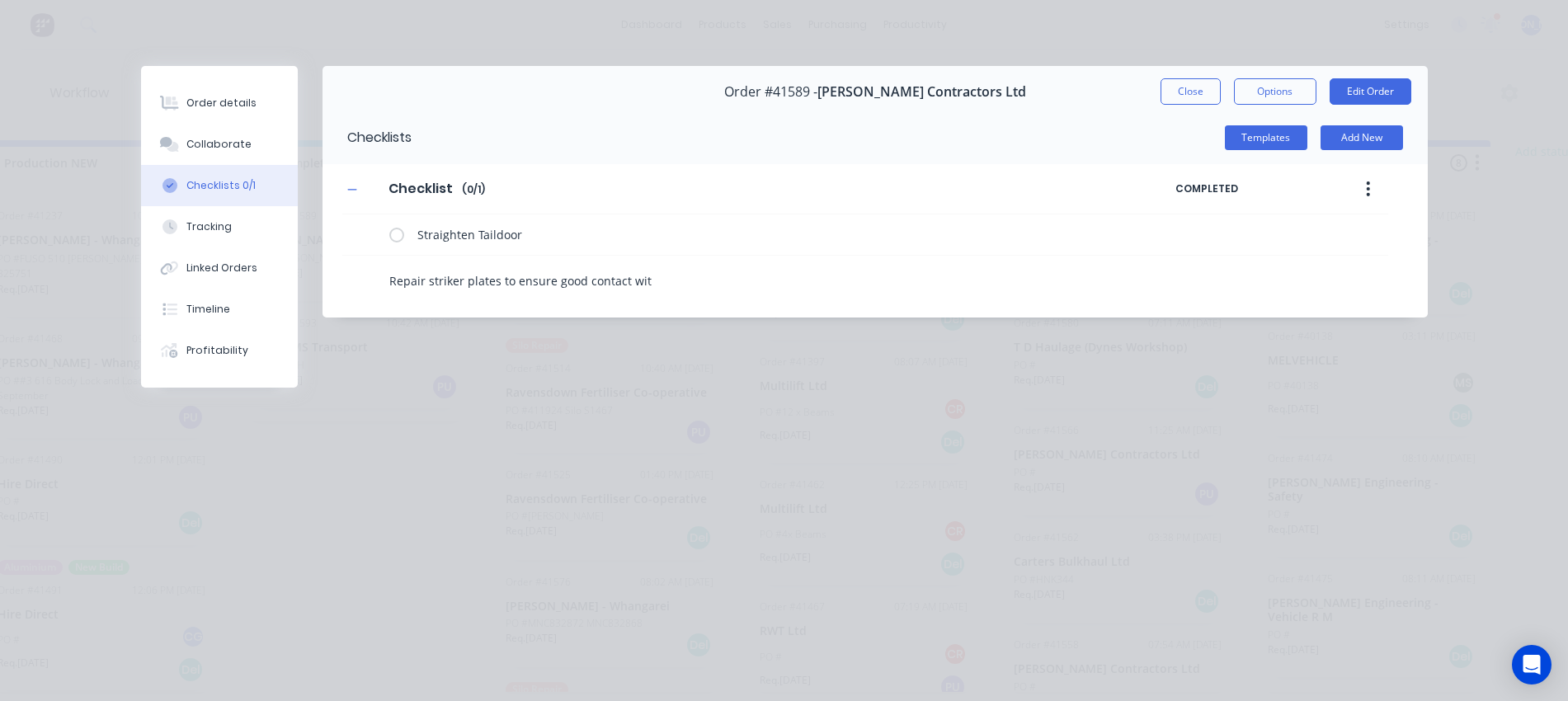
type textarea "Repair striker plates to ensure good contact with"
type textarea "x"
type textarea "Repair striker plates to ensure good contact with"
type textarea "x"
type textarea "Repair striker plates to ensure good contact with j"
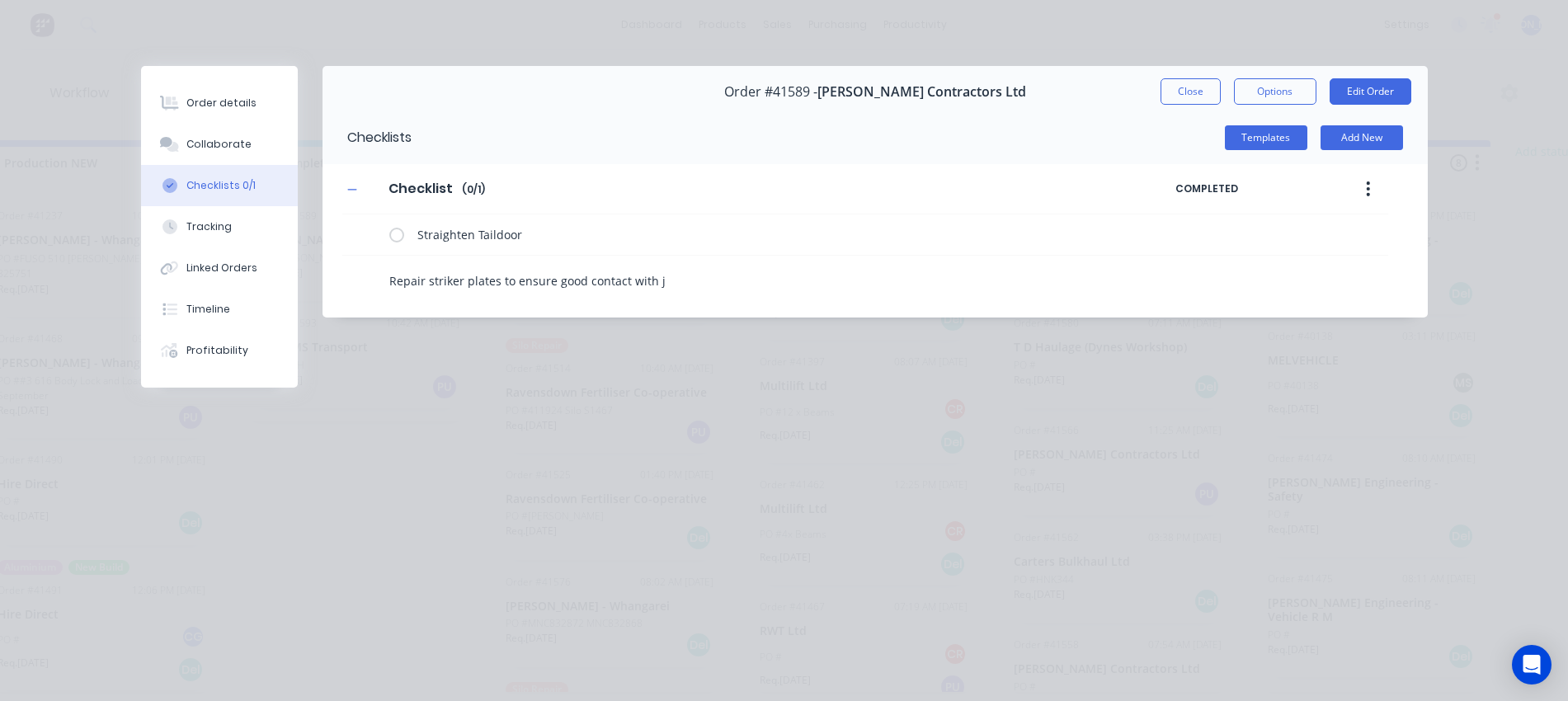
type textarea "x"
type textarea "Repair striker plates to ensure good contact with"
type textarea "x"
type textarea "Repair striker plates to ensure good contact with h"
type textarea "x"
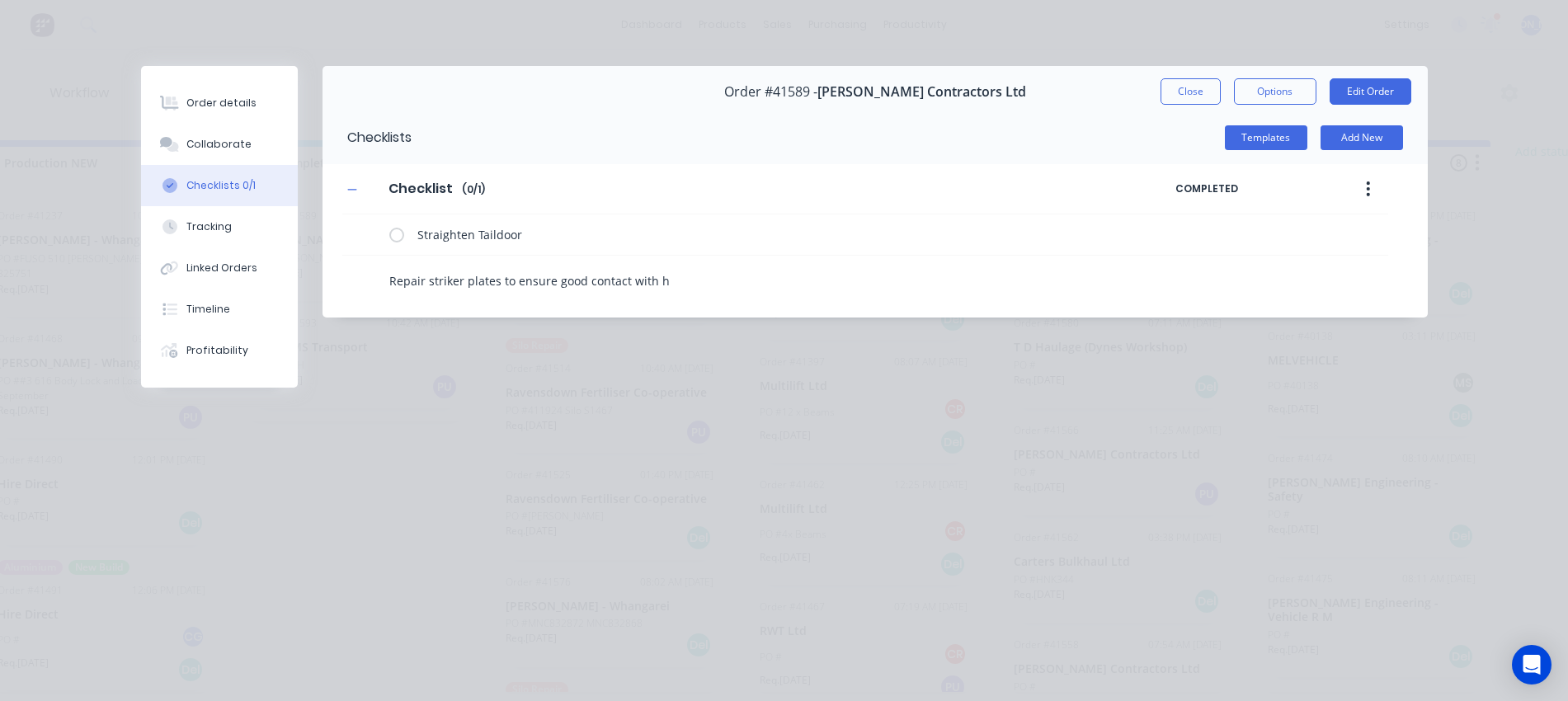
type textarea "Repair striker plates to ensure good contact with ho"
type textarea "x"
type textarea "Repair striker plates to ensure good contact with hoo"
type textarea "x"
type textarea "Repair striker plates to ensure good contact with hook"
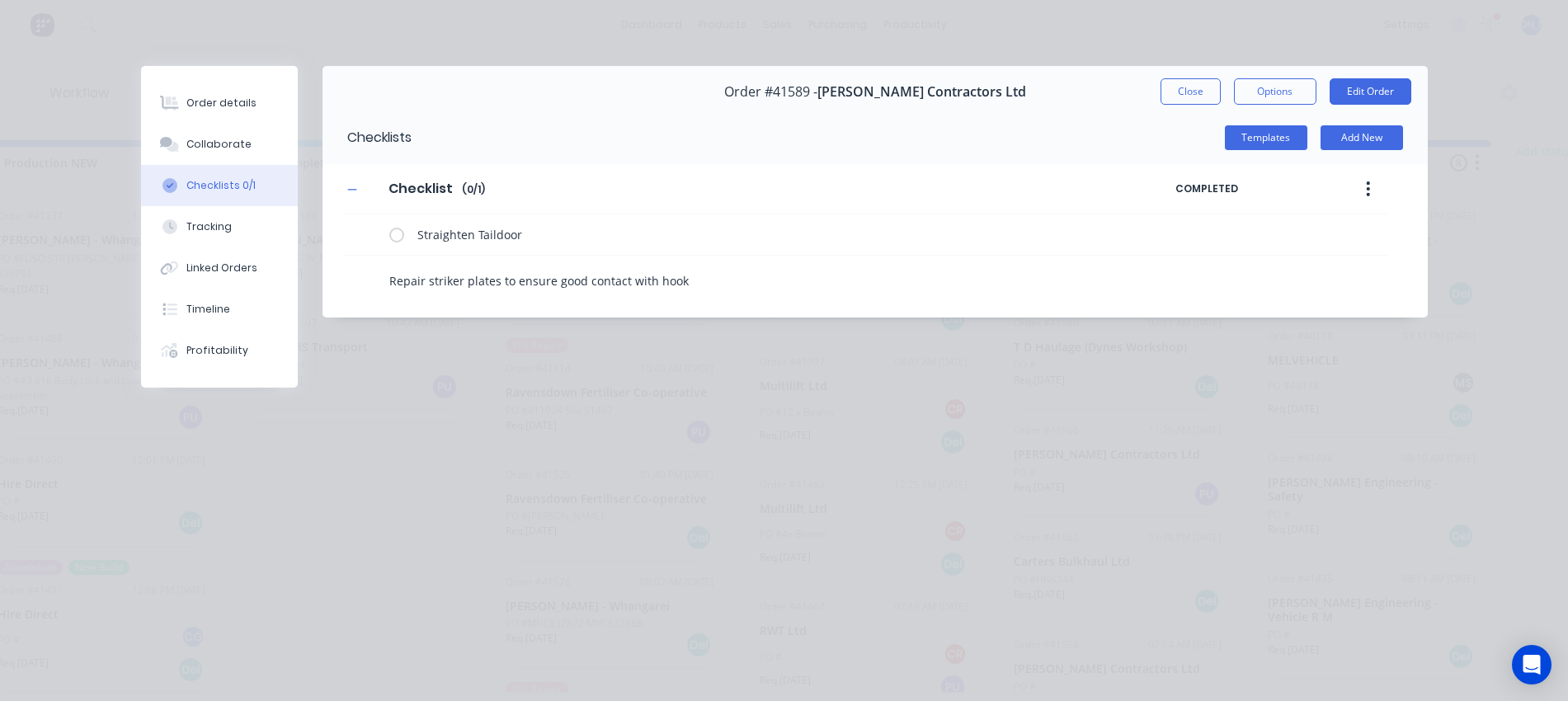
type textarea "x"
type textarea "Repair striker plates to ensure good contact with hooks"
type textarea "x"
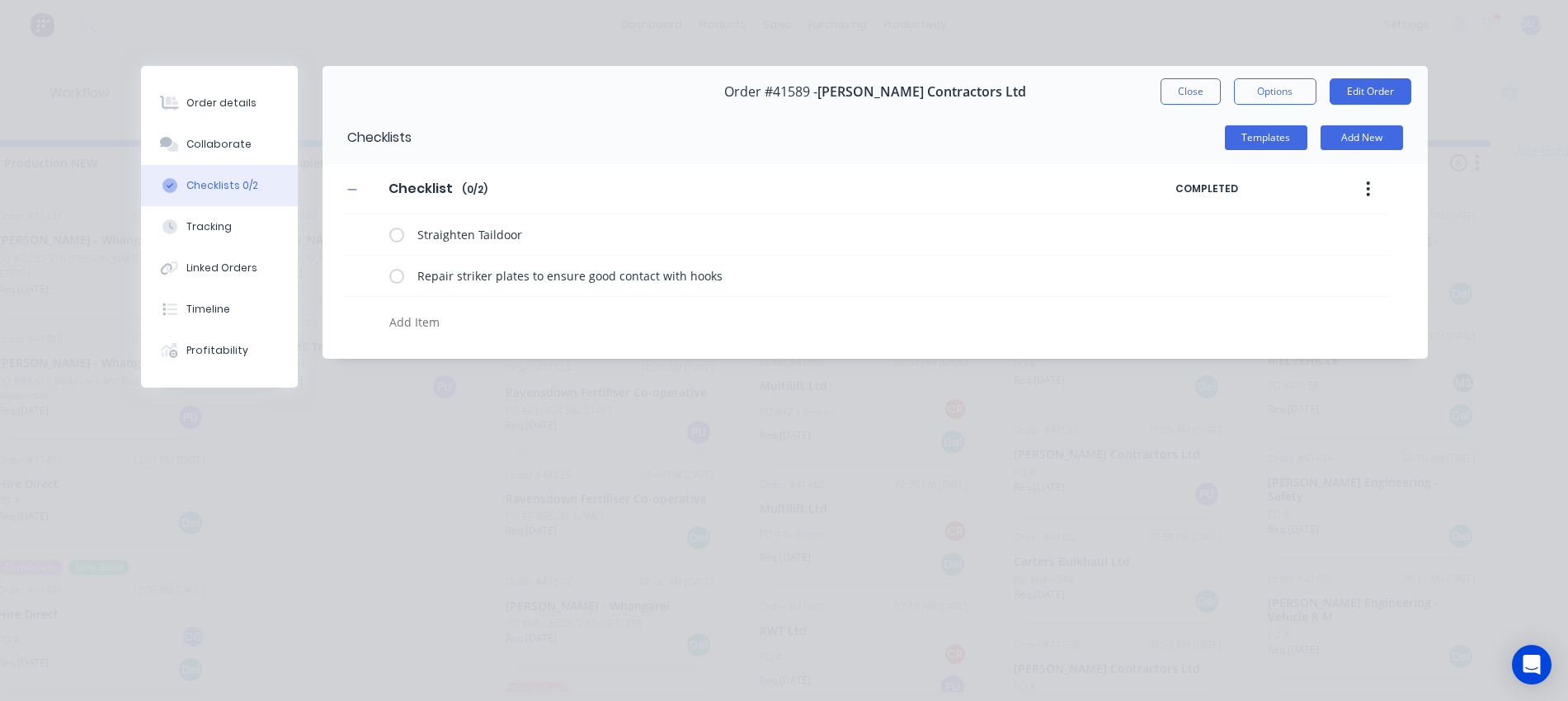
type textarea "x"
type textarea "R"
type textarea "x"
type textarea "Re"
type textarea "x"
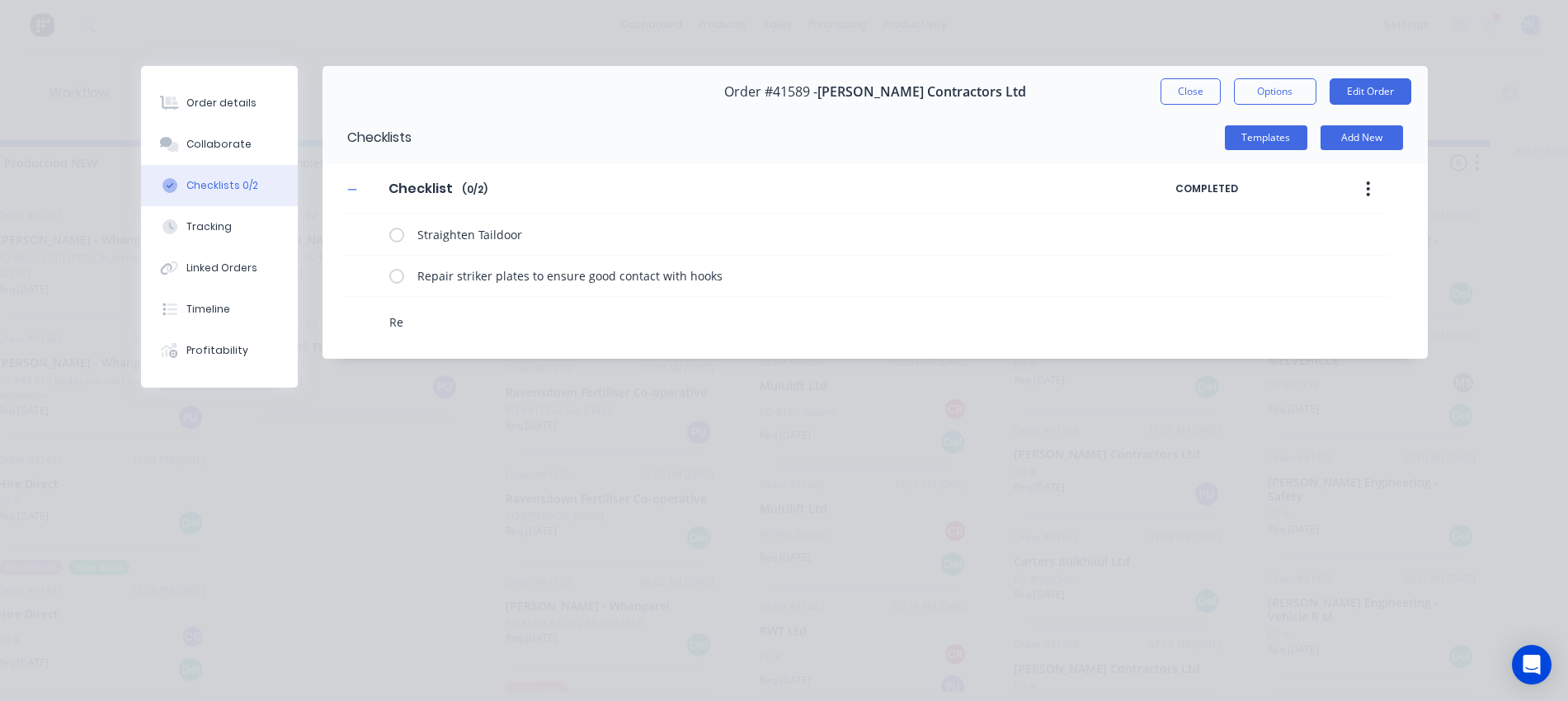
type textarea "Re-"
type textarea "x"
type textarea "Re-i"
type textarea "x"
type textarea "Re-in"
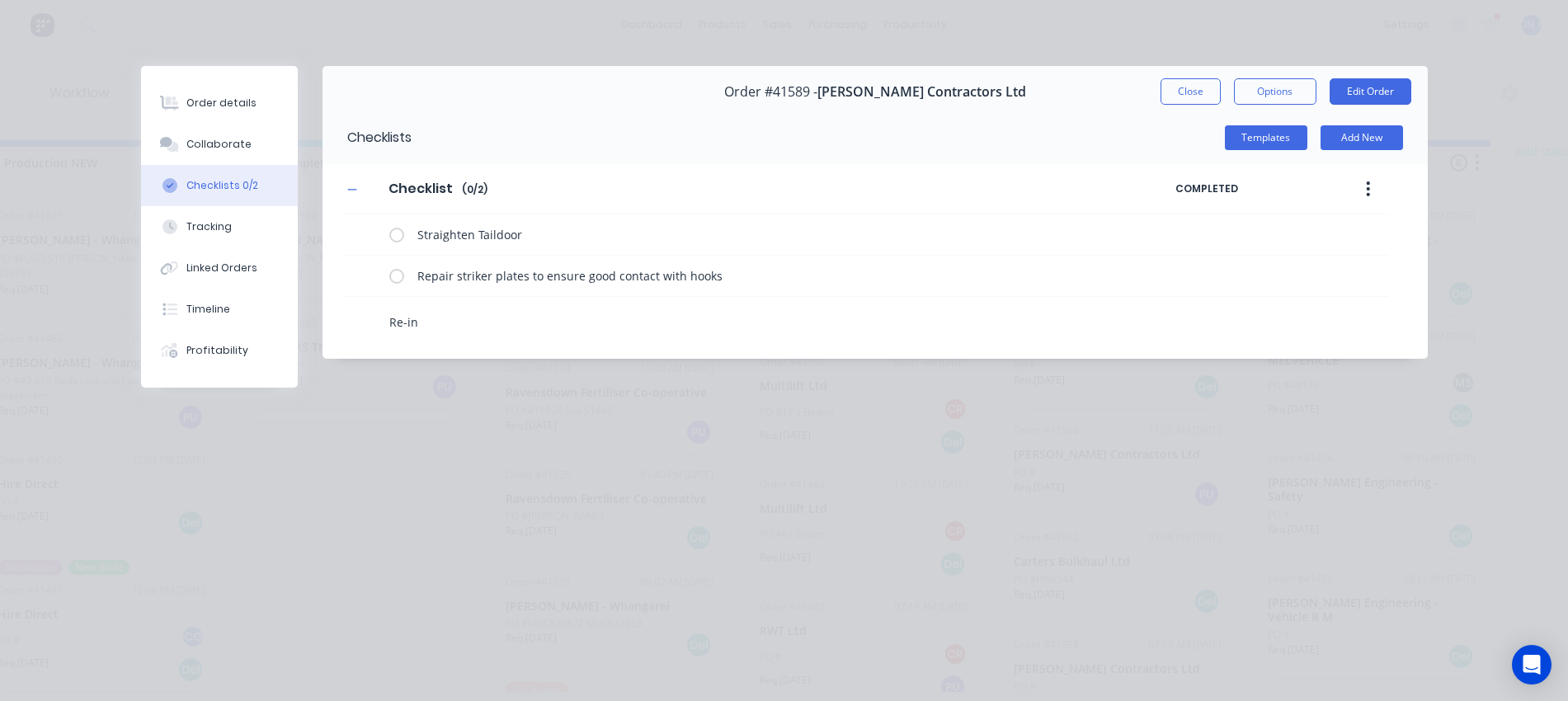
type textarea "x"
type textarea "Re-ins"
type textarea "x"
type textarea "Re-inst"
type textarea "x"
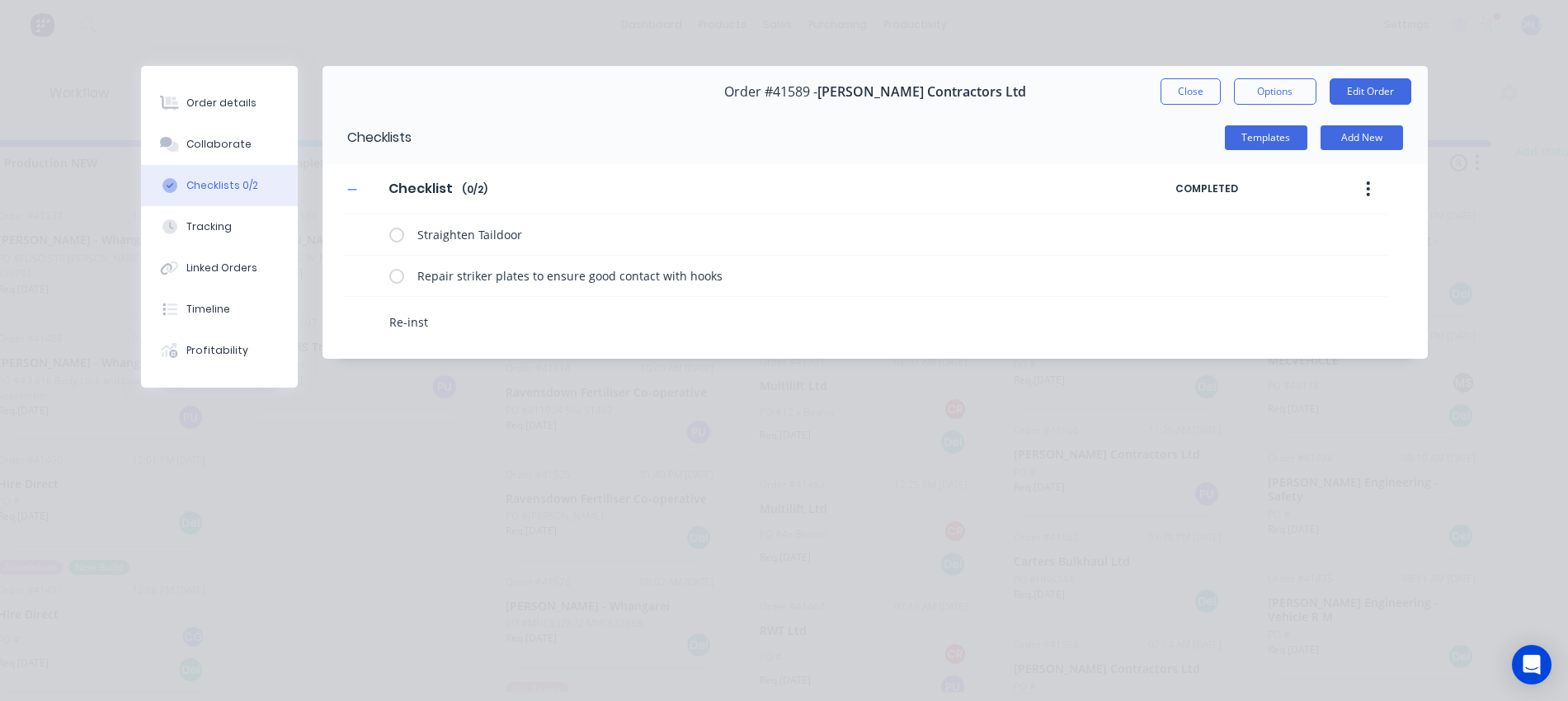
type textarea "Re-insta"
type textarea "x"
type textarea "Re-instat"
type textarea "x"
type textarea "Re-instate"
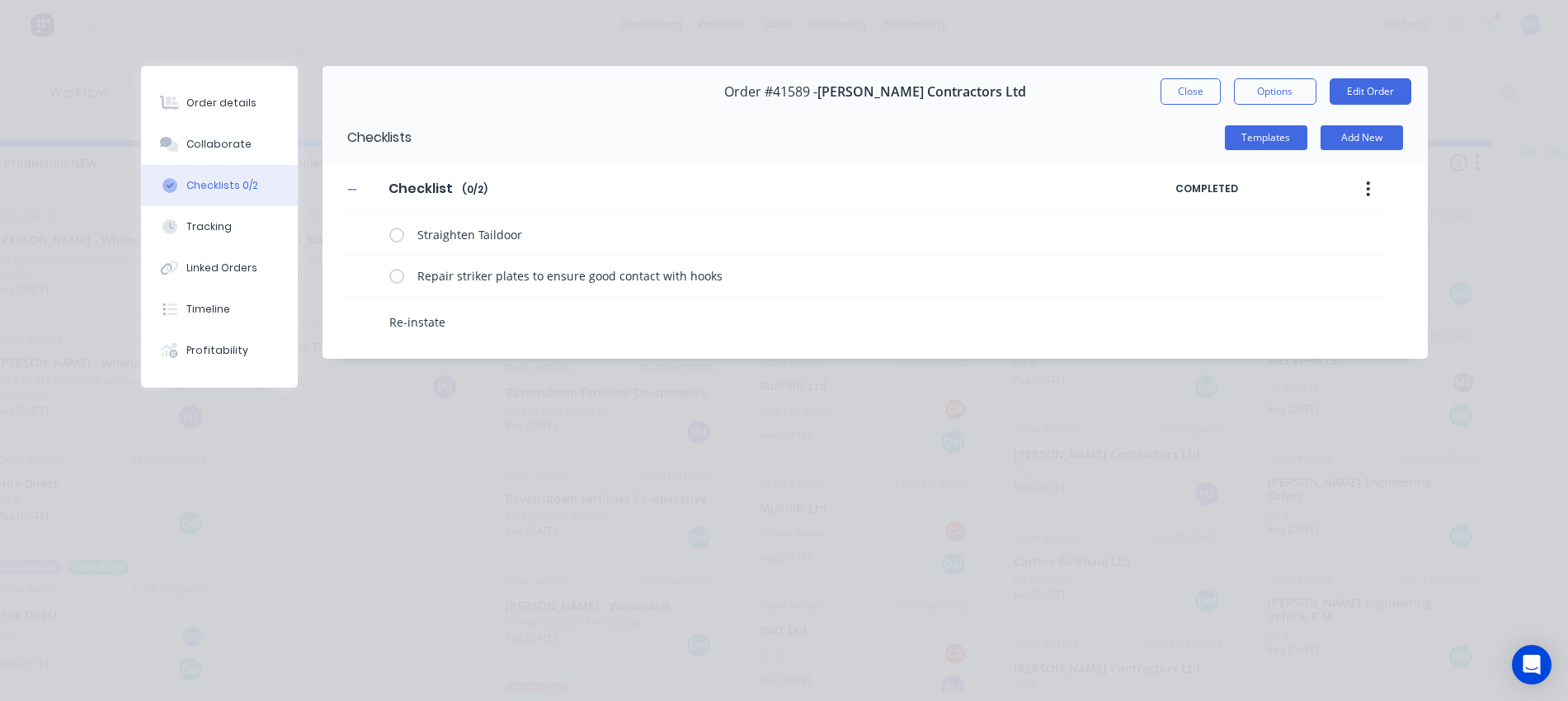
type textarea "x"
type textarea "Re-instate"
type textarea "x"
type textarea "Re-instate p"
type textarea "x"
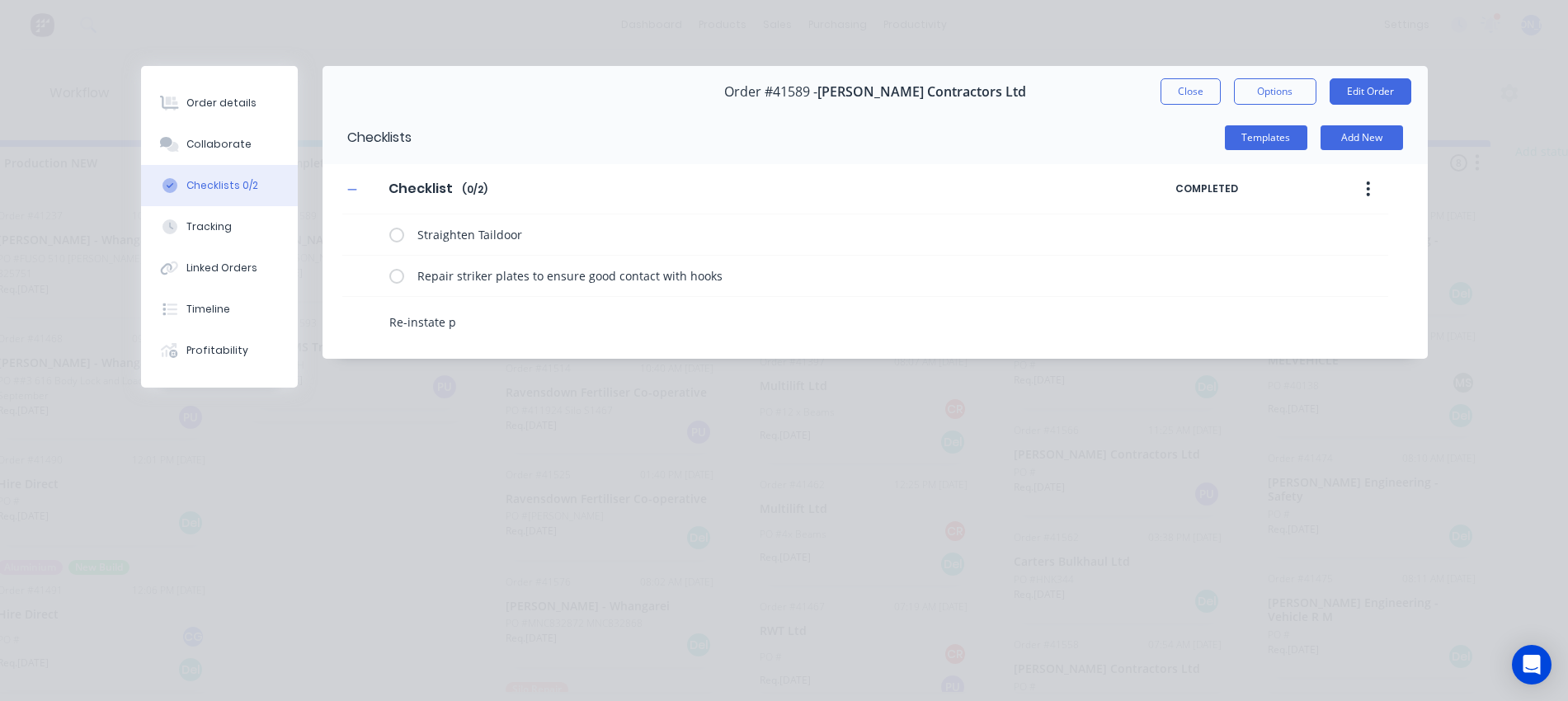
type textarea "Re-instate pa"
type textarea "x"
type textarea "Re-instate pad"
type textarea "x"
type textarea "Re-instate padl"
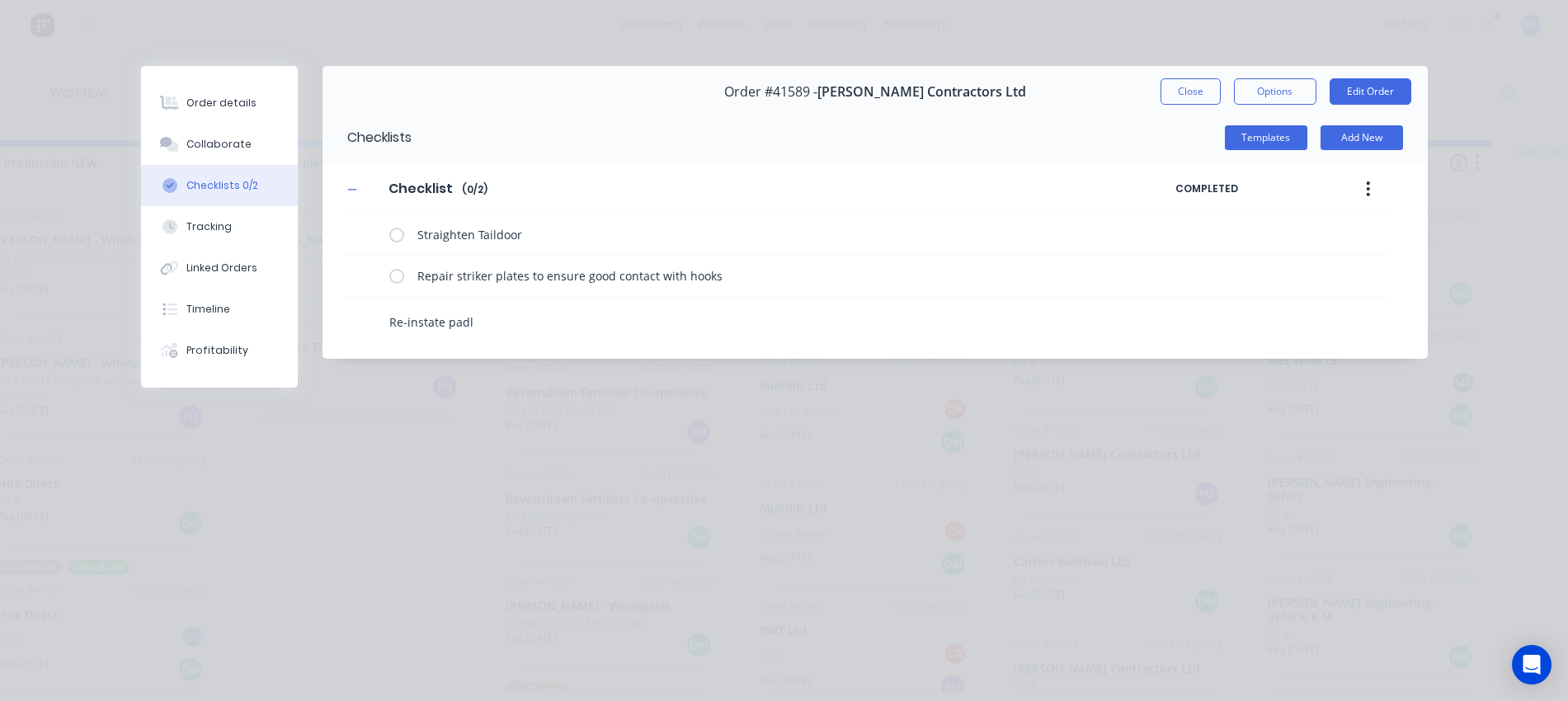
type textarea "x"
type textarea "Re-instate padle"
type textarea "x"
type textarea "Re-instate padle"
type textarea "x"
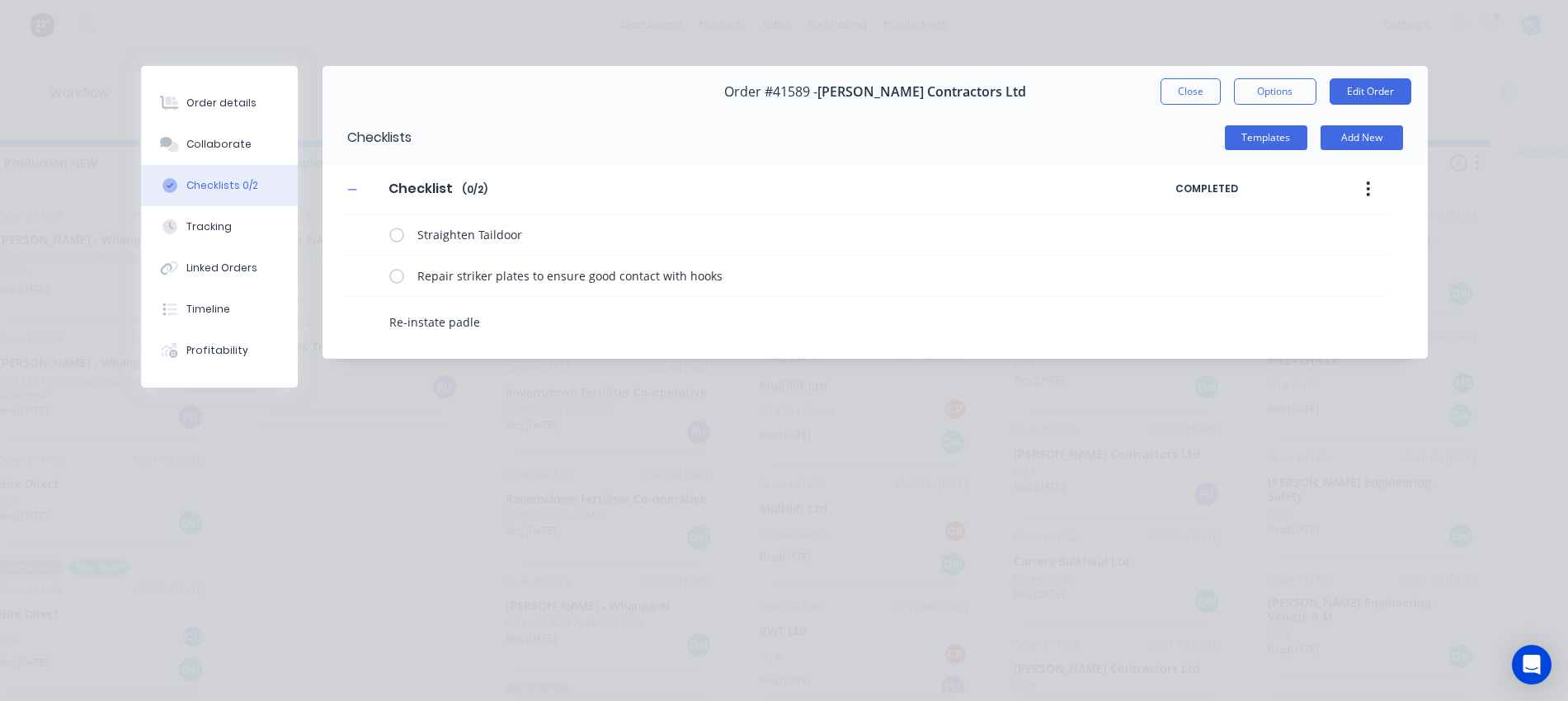
type textarea "Re-instate padle"
type textarea "x"
type textarea "Re-instate padl"
type textarea "x"
type textarea "Re-instate pad"
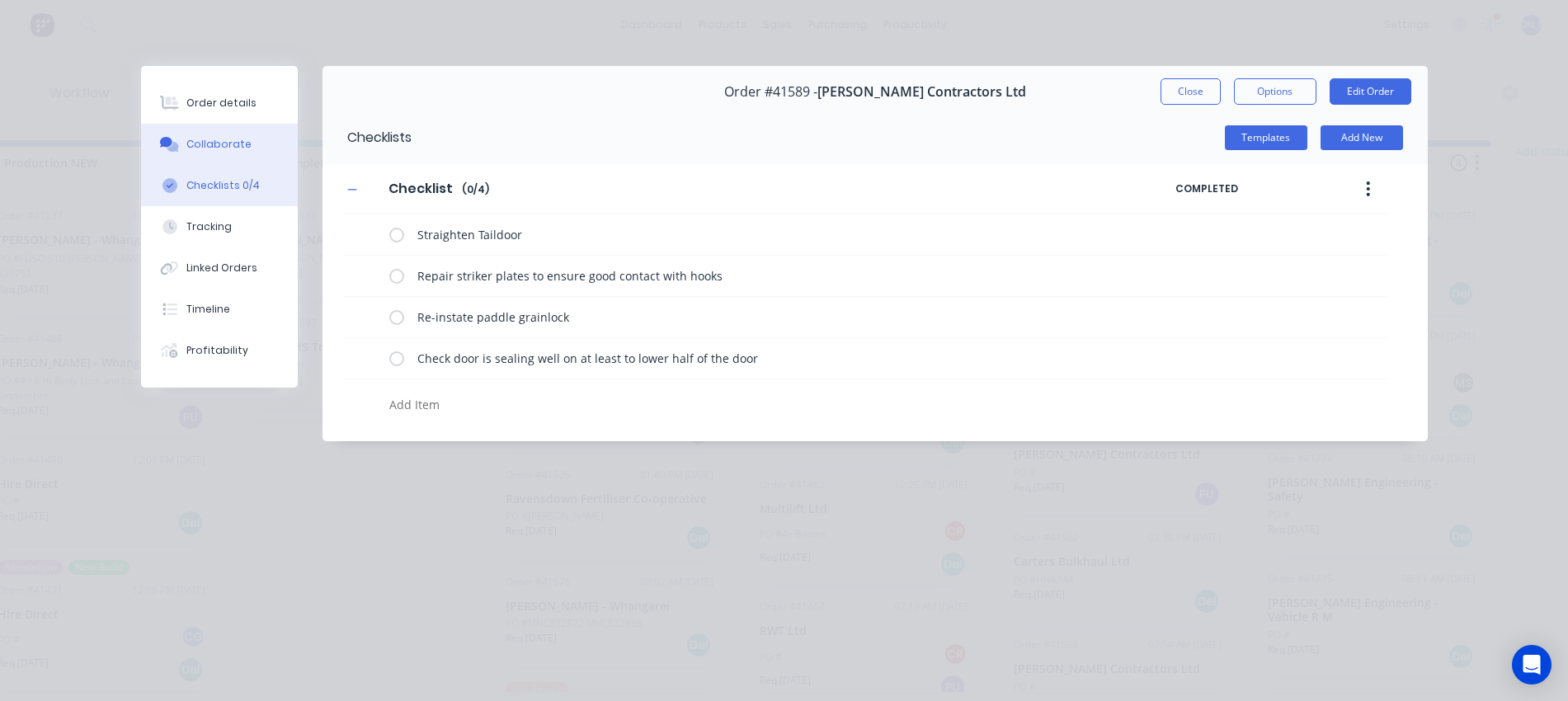
click at [230, 147] on div "Collaborate" at bounding box center [219, 144] width 65 height 15
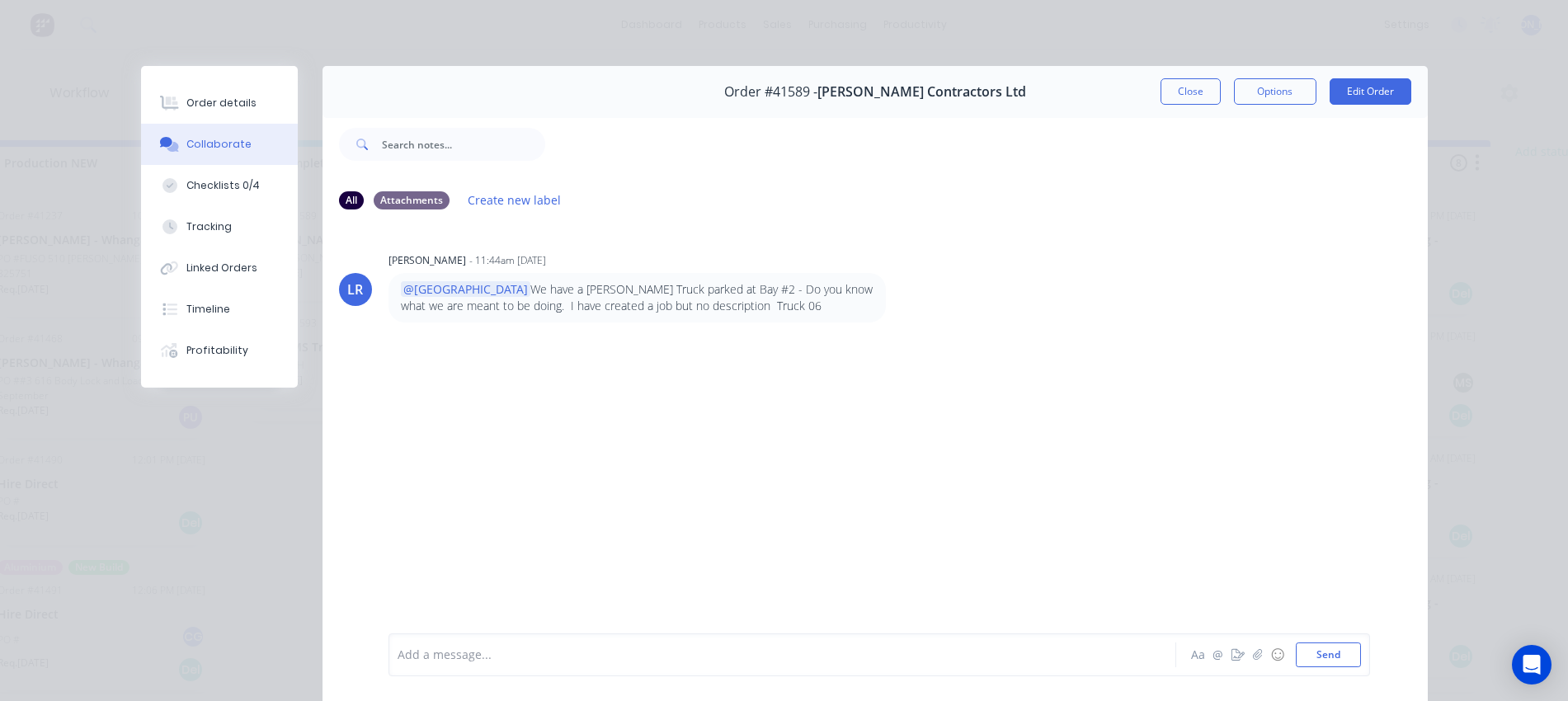
click at [462, 665] on div "Add a message..." at bounding box center [759, 655] width 722 height 25
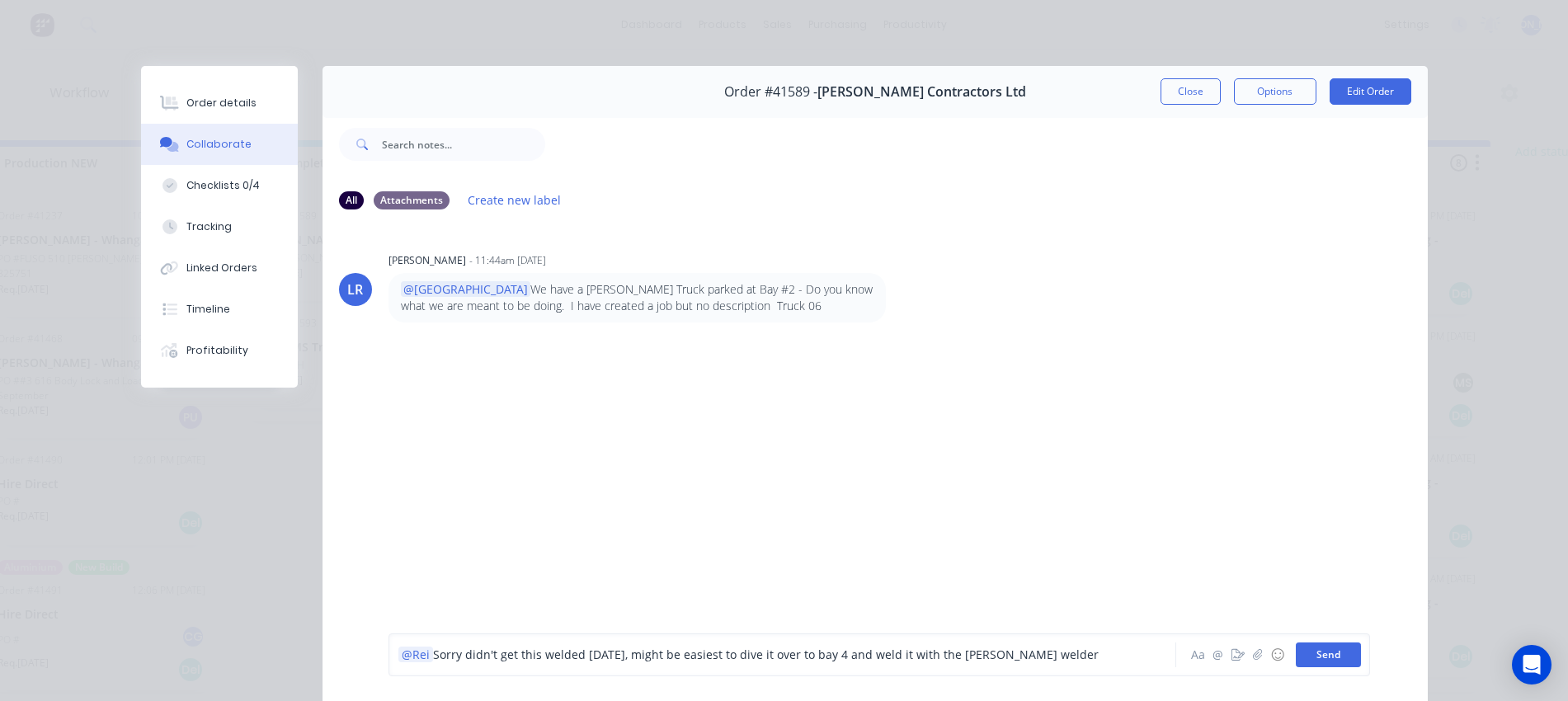
click at [1315, 648] on button "Send" at bounding box center [1329, 655] width 65 height 25
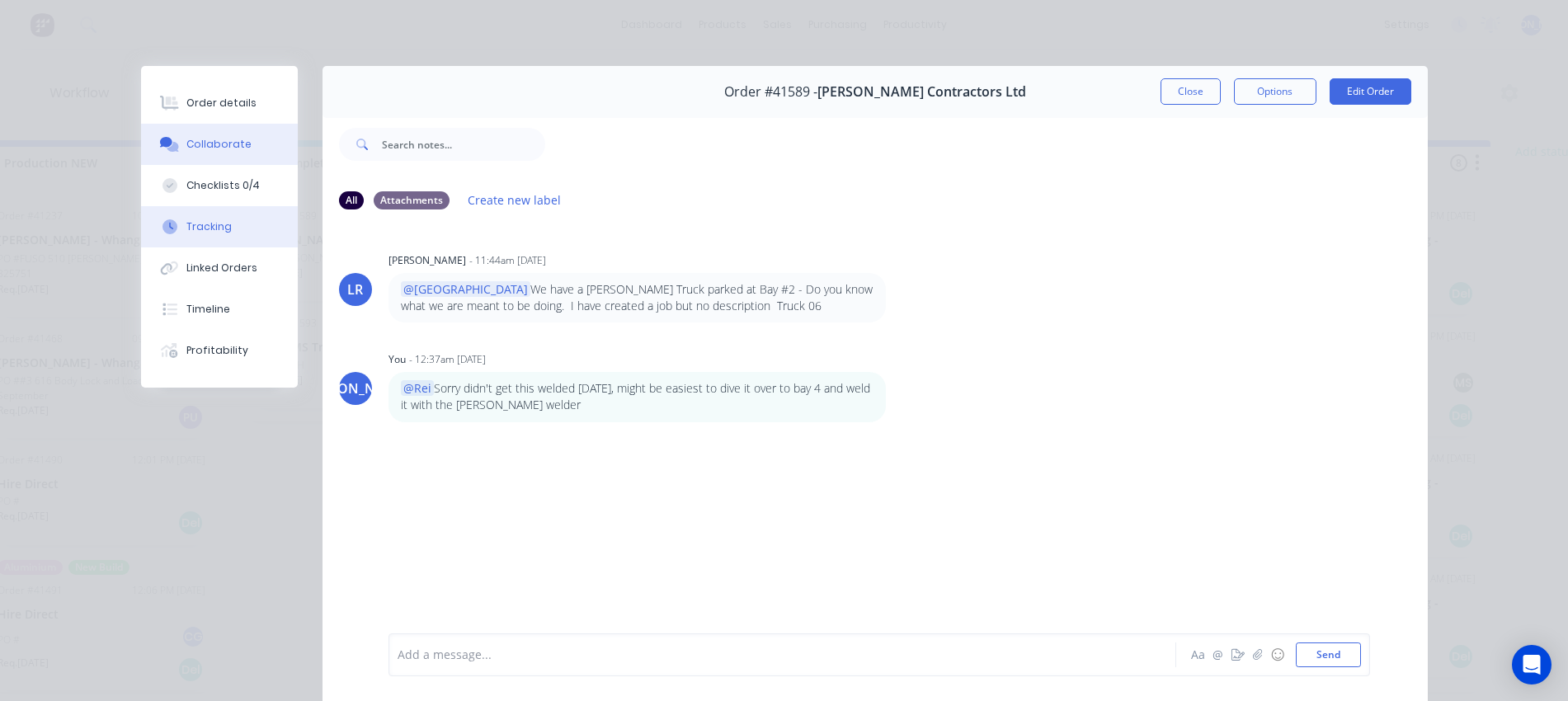
click at [222, 234] on button "Tracking" at bounding box center [220, 227] width 157 height 41
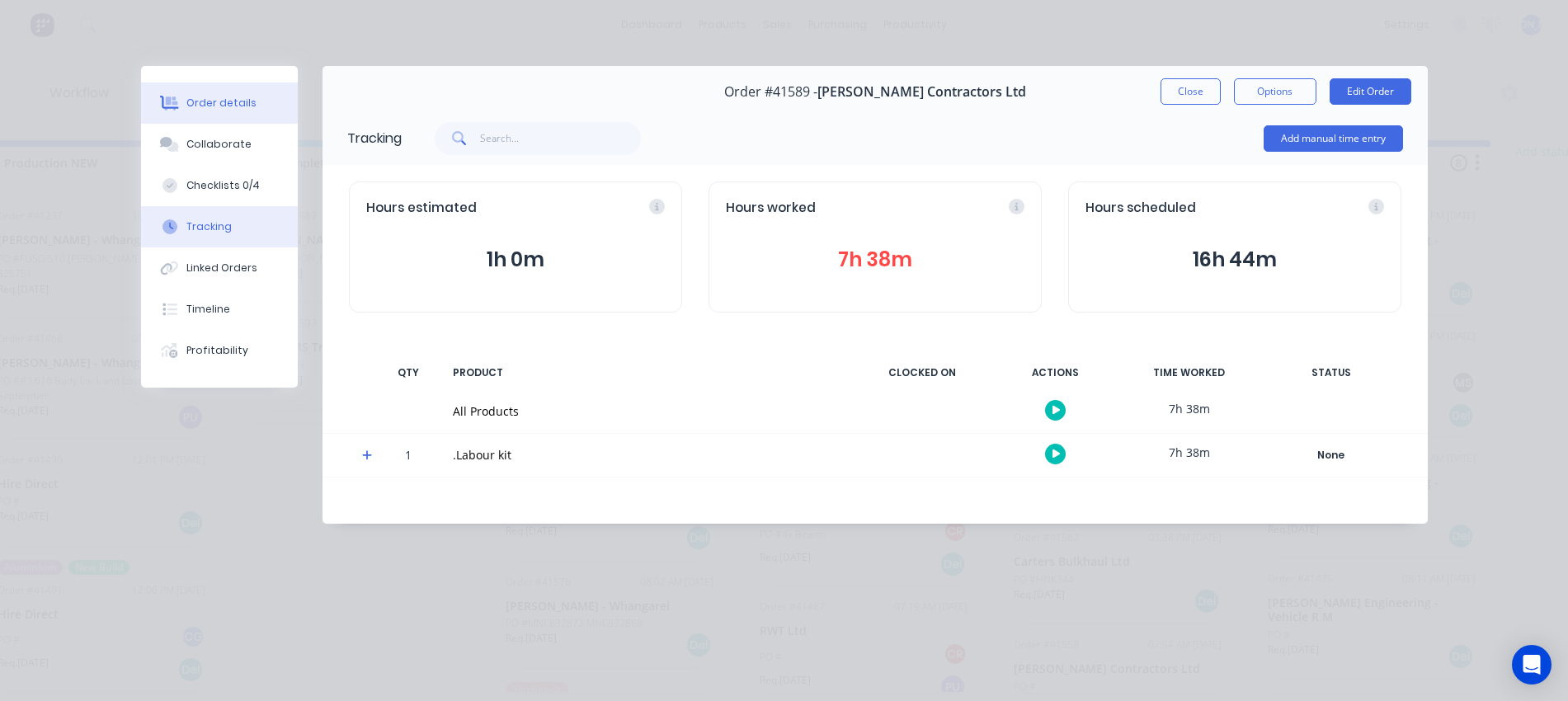
click at [218, 106] on div "Order details" at bounding box center [221, 103] width 70 height 15
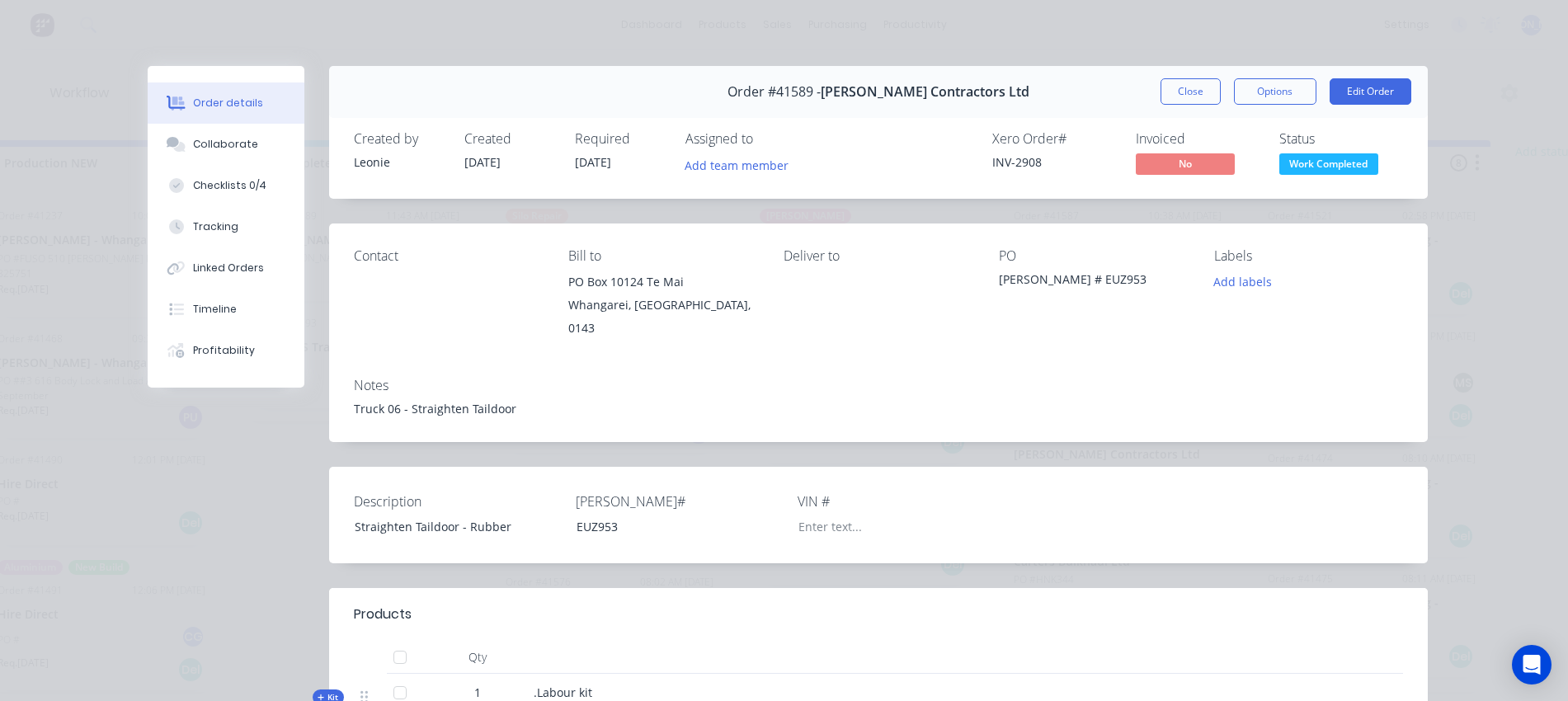
click at [1151, 96] on div "Order #41589 - Clements Contractors Ltd Close Options Edit Order" at bounding box center [879, 92] width 1099 height 52
click at [1172, 91] on button "Close" at bounding box center [1191, 92] width 60 height 26
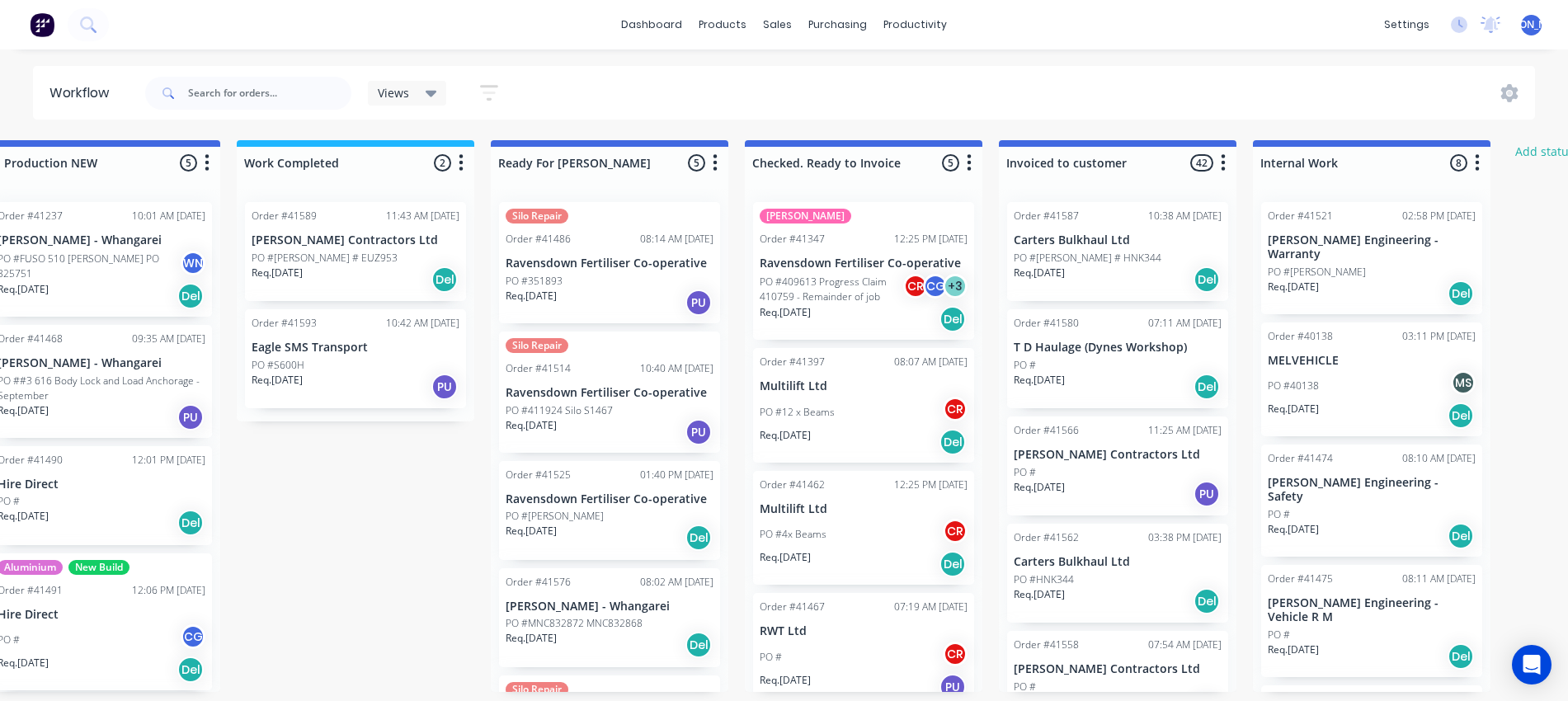
click at [346, 256] on div "PO #Rego # EUZ953" at bounding box center [356, 258] width 208 height 15
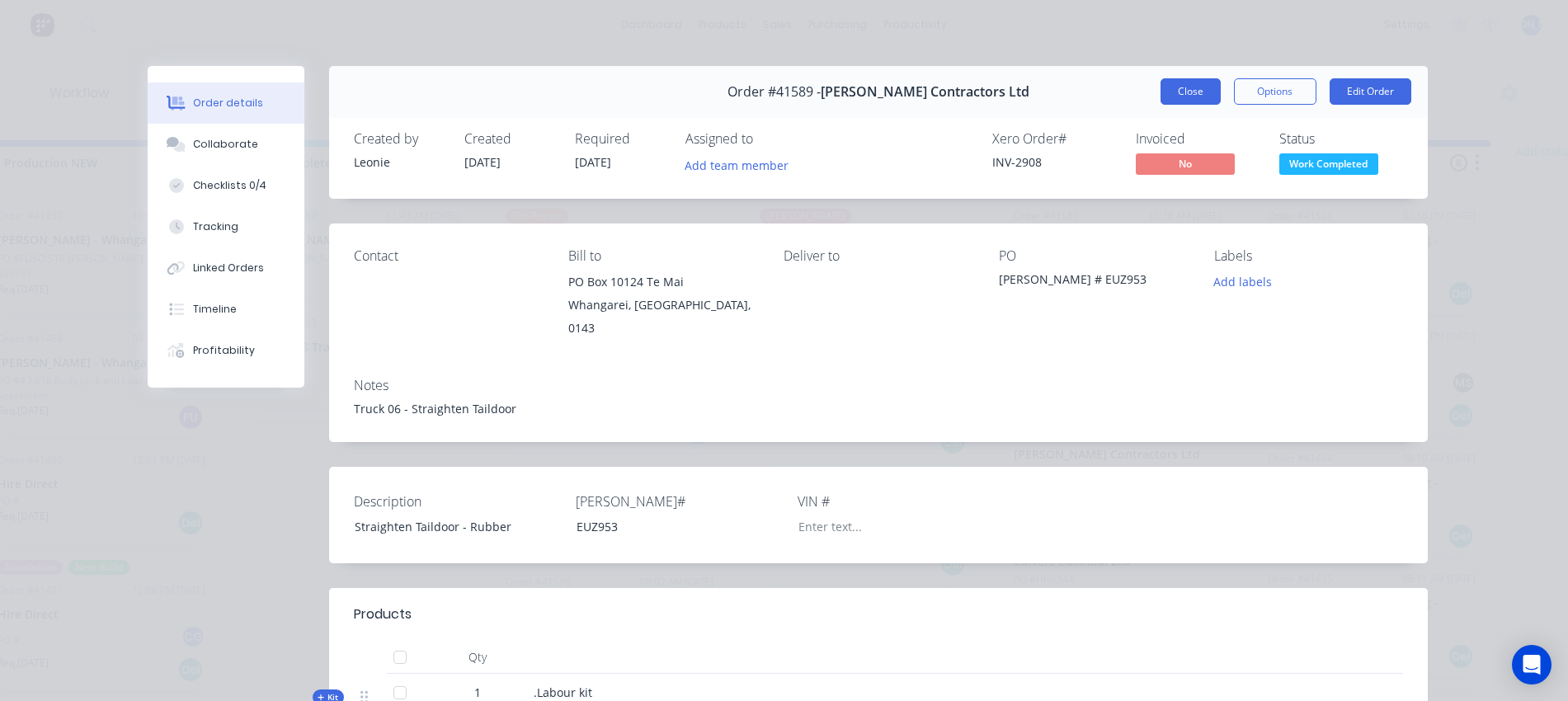
click at [1168, 87] on button "Close" at bounding box center [1191, 92] width 60 height 26
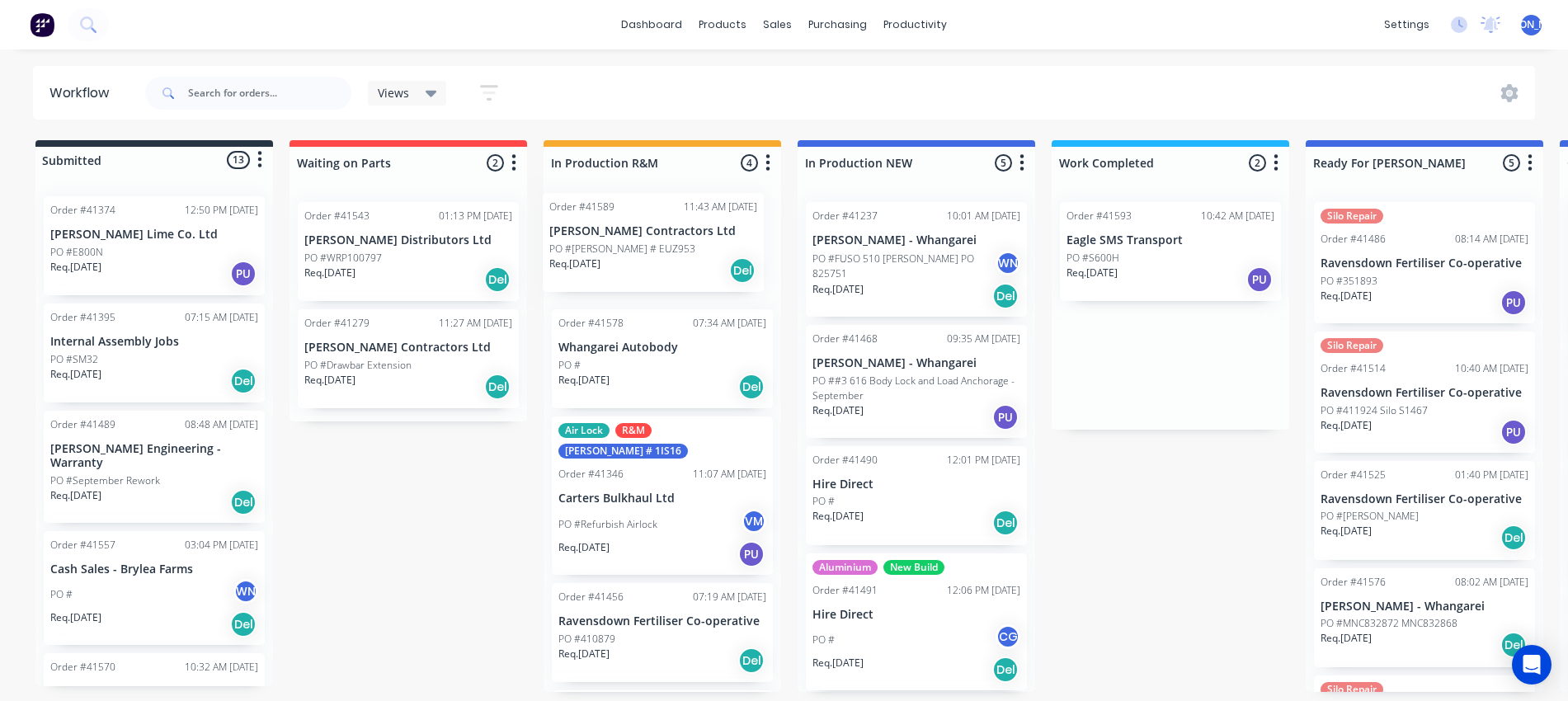
drag, startPoint x: 334, startPoint y: 266, endPoint x: 632, endPoint y: 253, distance: 298.3
click at [632, 253] on div "Submitted 13 Status colour #273444 hex #273444 Save Cancel Summaries Total orde…" at bounding box center [1363, 416] width 2751 height 552
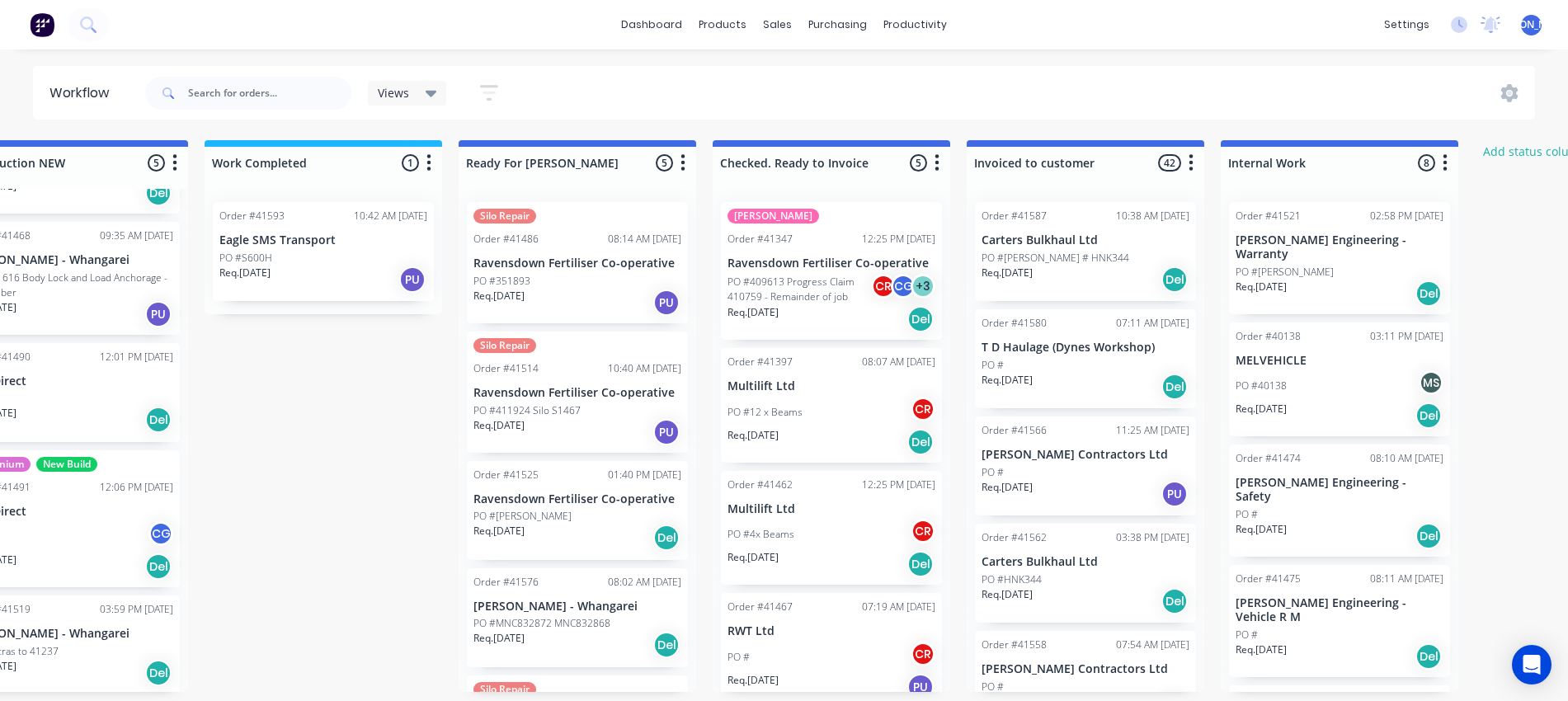
scroll to position [0, 850]
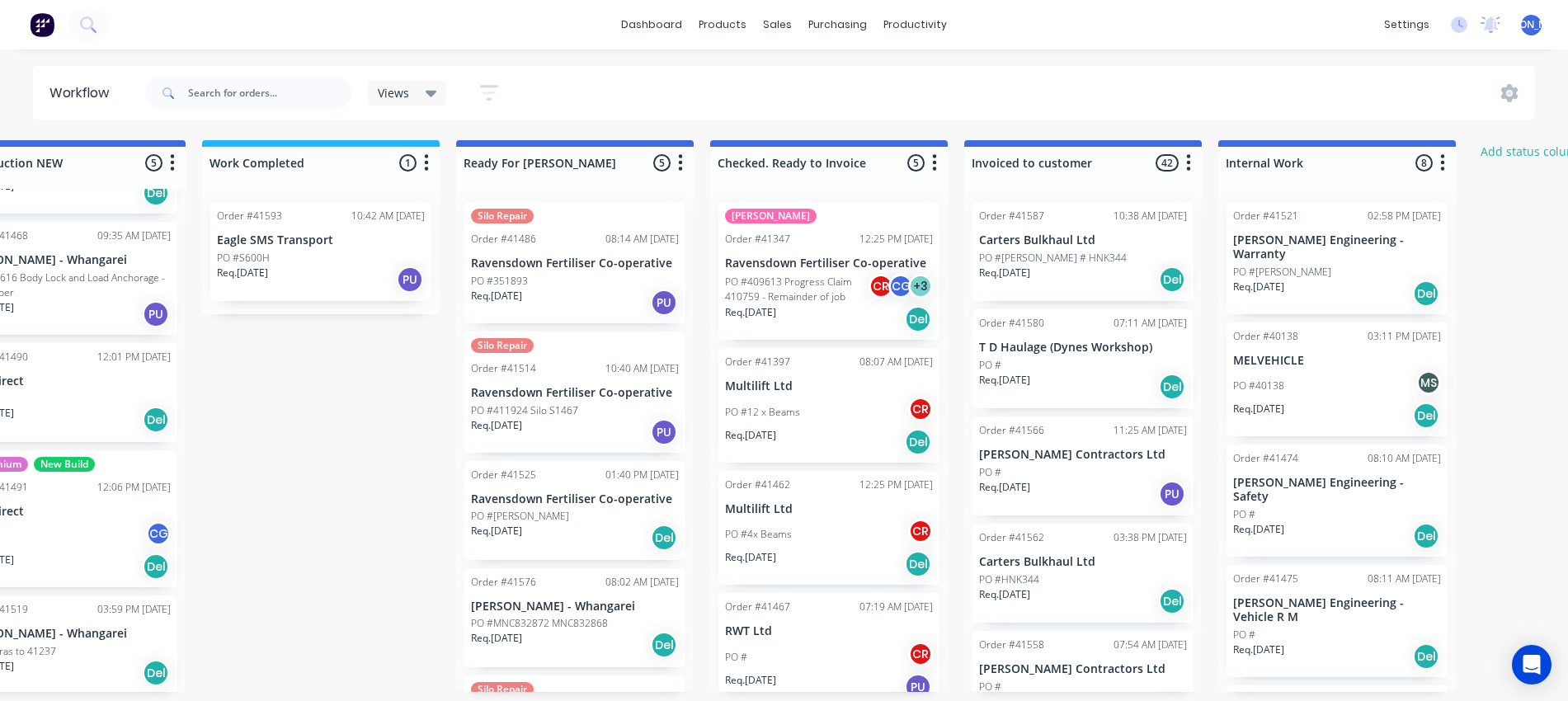
click at [301, 263] on div "PO #S600H" at bounding box center [321, 258] width 208 height 15
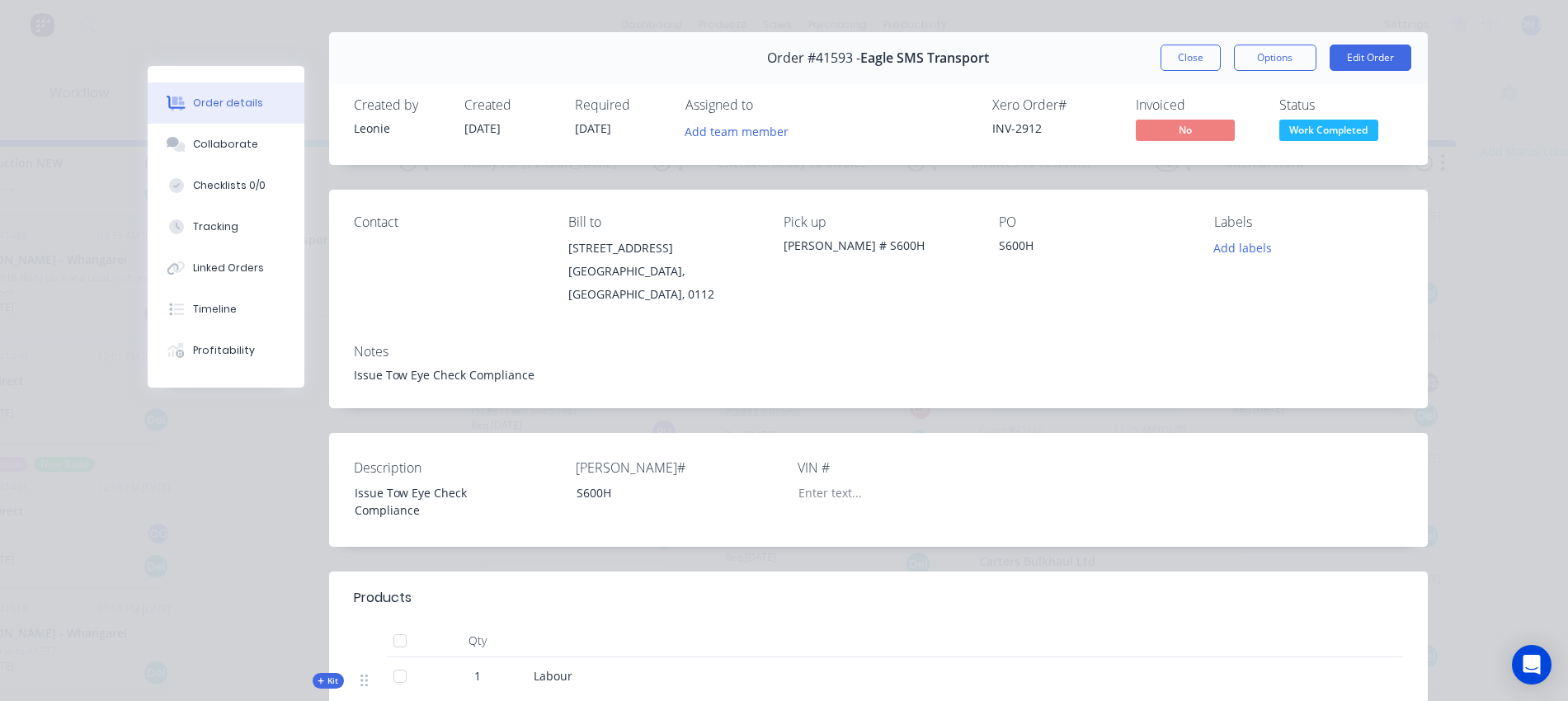
scroll to position [0, 0]
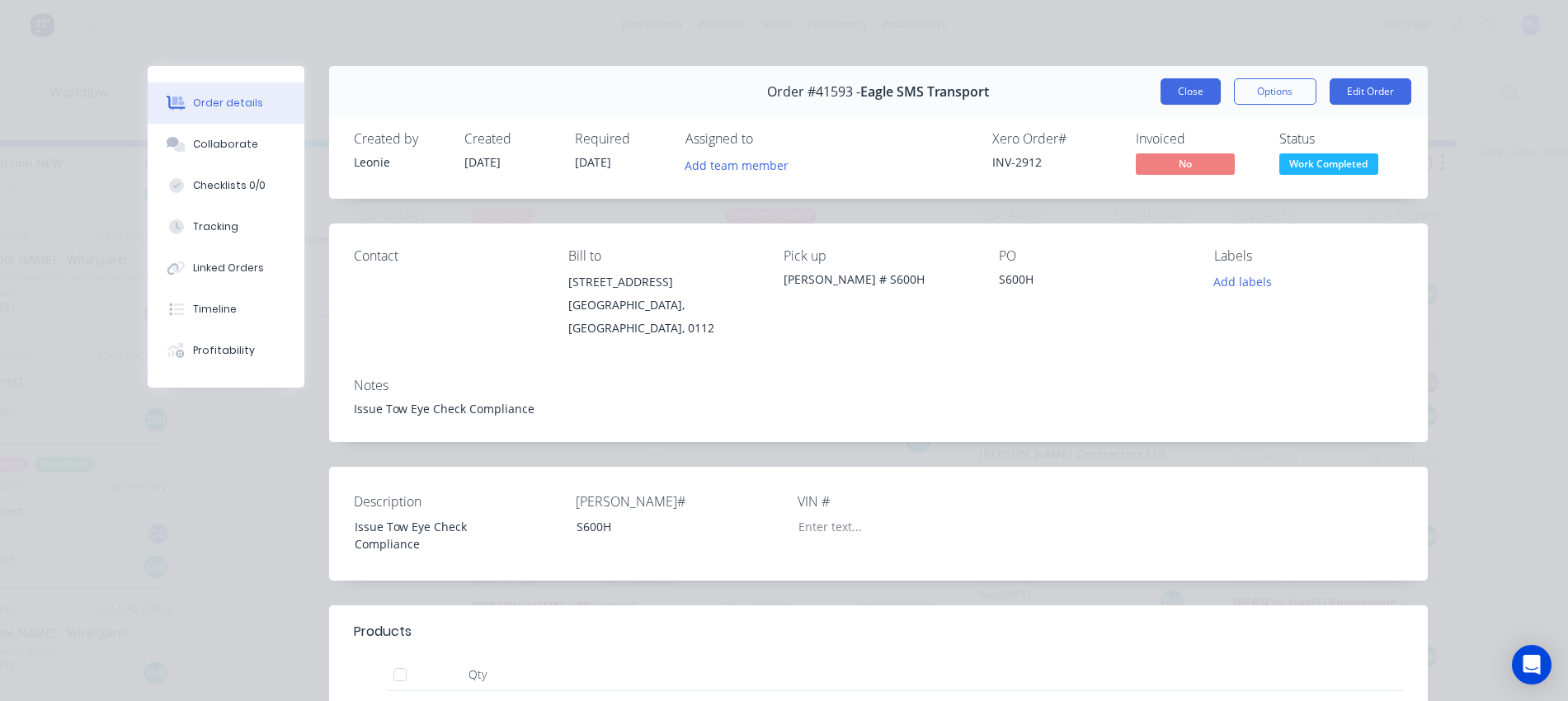
click at [1171, 88] on button "Close" at bounding box center [1191, 92] width 60 height 26
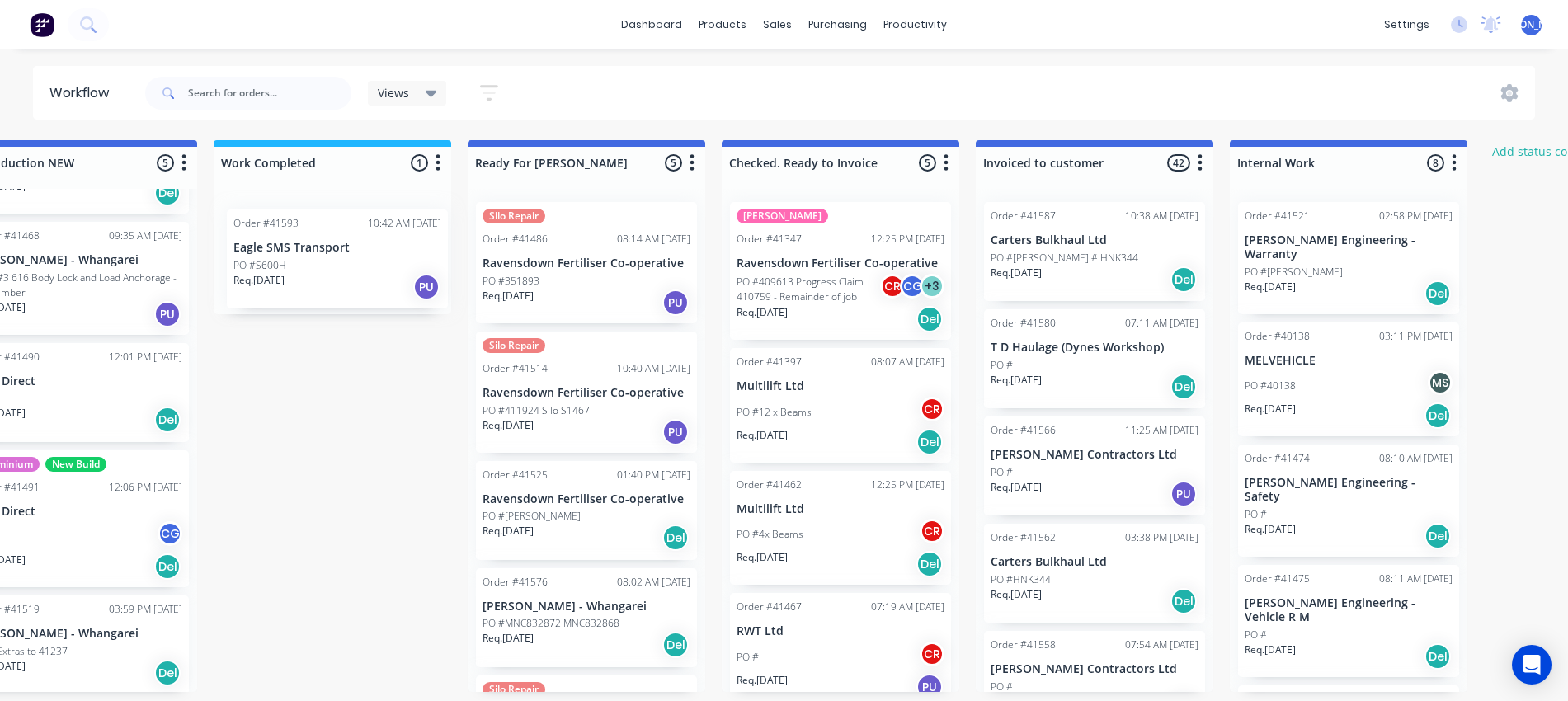
scroll to position [0, 836]
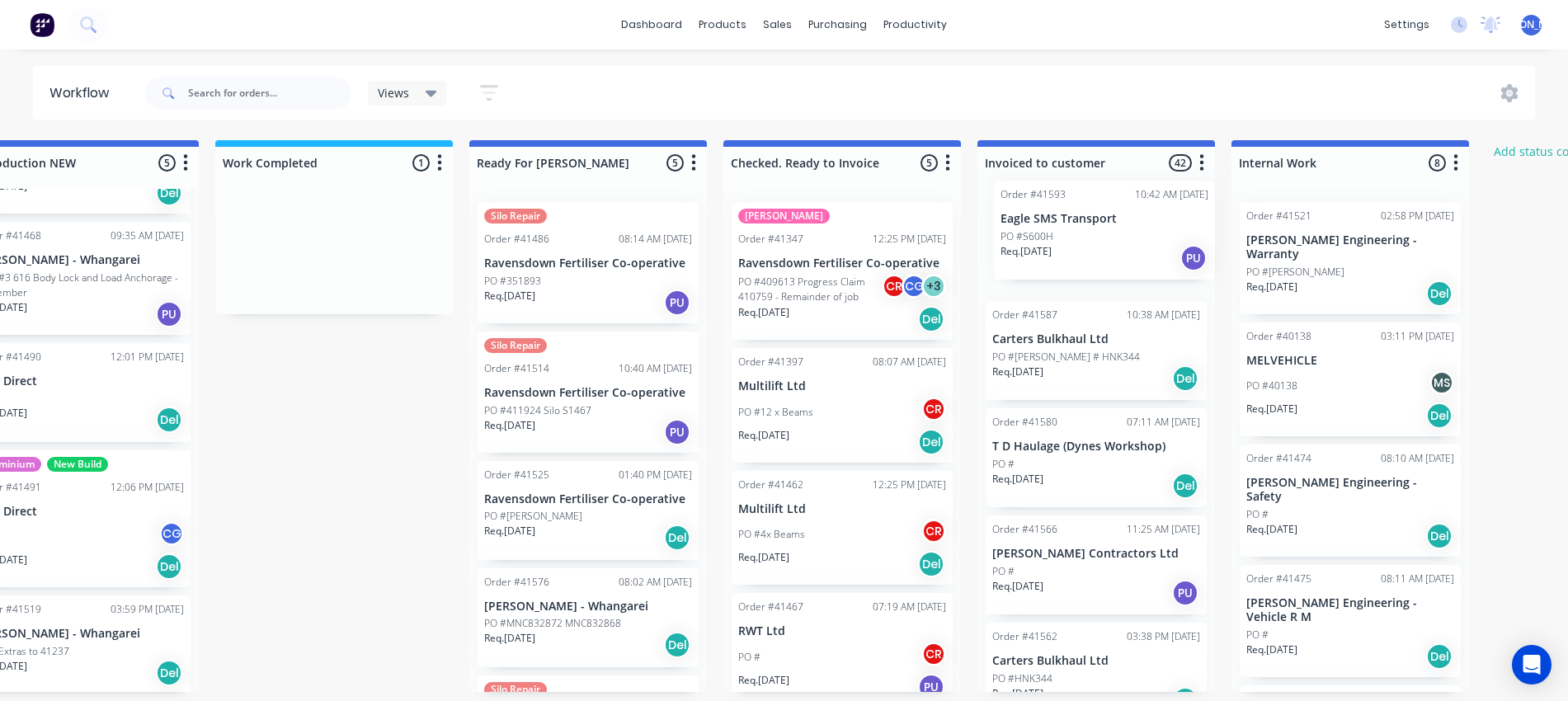
drag, startPoint x: 302, startPoint y: 235, endPoint x: 1087, endPoint y: 216, distance: 785.2
click at [1088, 216] on div "Submitted 13 Status colour #273444 hex #273444 Save Cancel Summaries Total orde…" at bounding box center [527, 416] width 2751 height 552
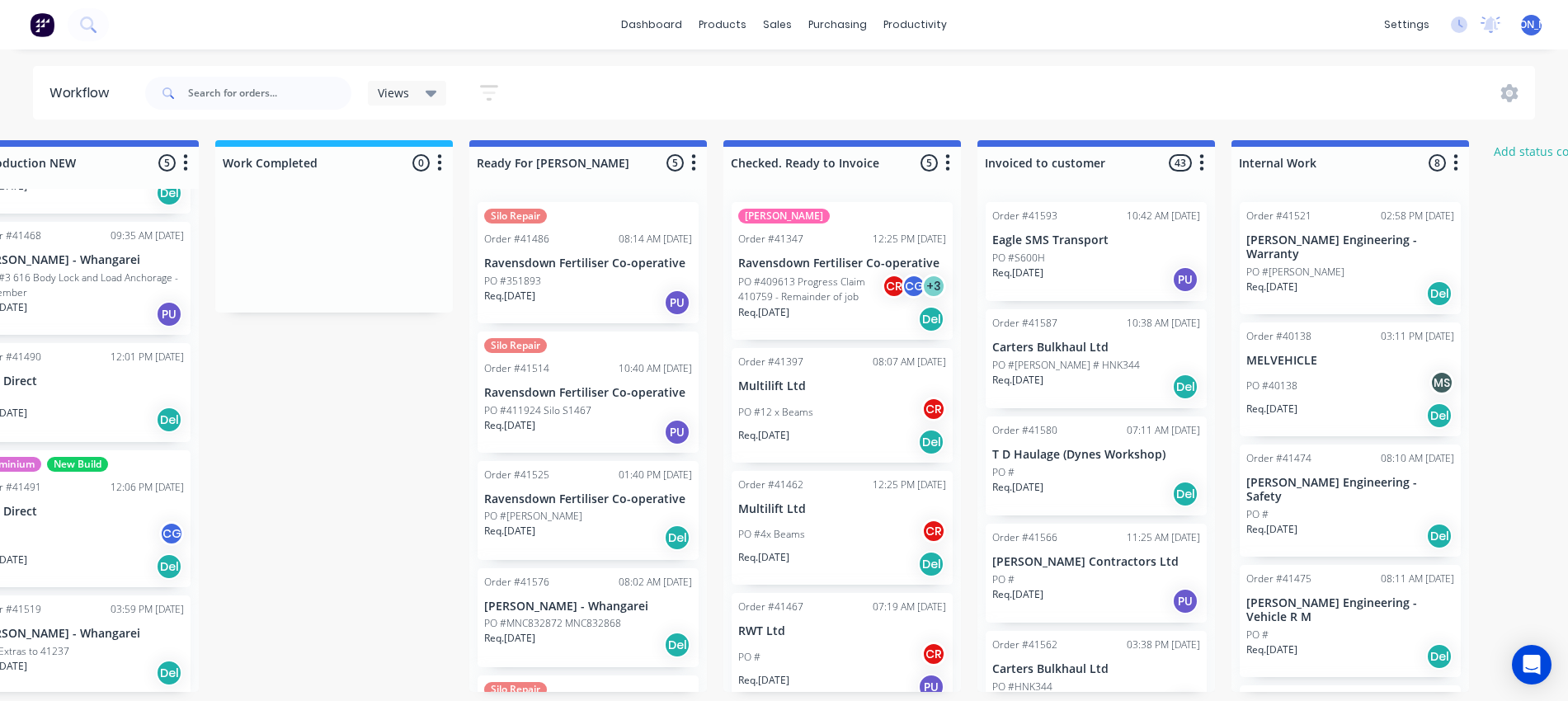
click at [555, 270] on p "Ravensdown Fertiliser Co-operative" at bounding box center [589, 263] width 208 height 14
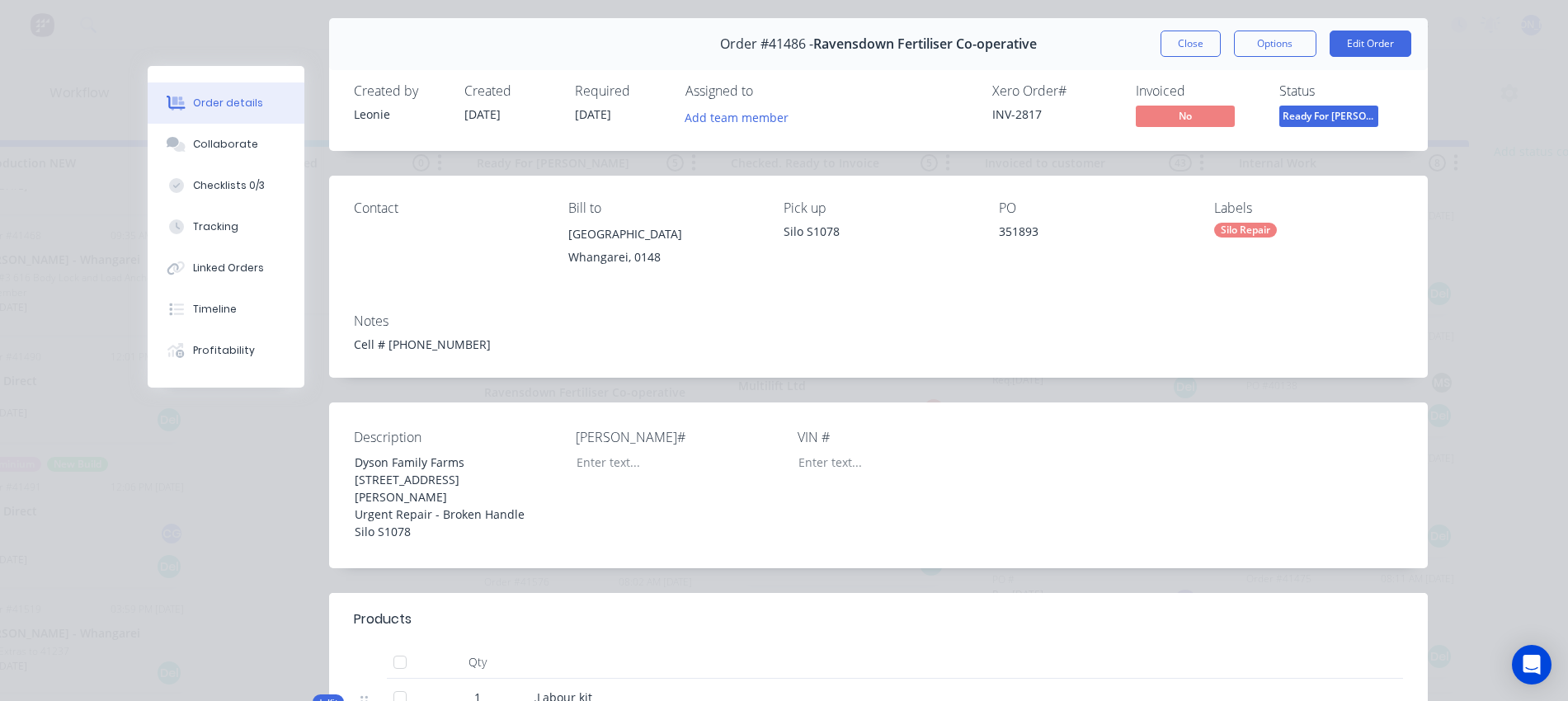
scroll to position [0, 0]
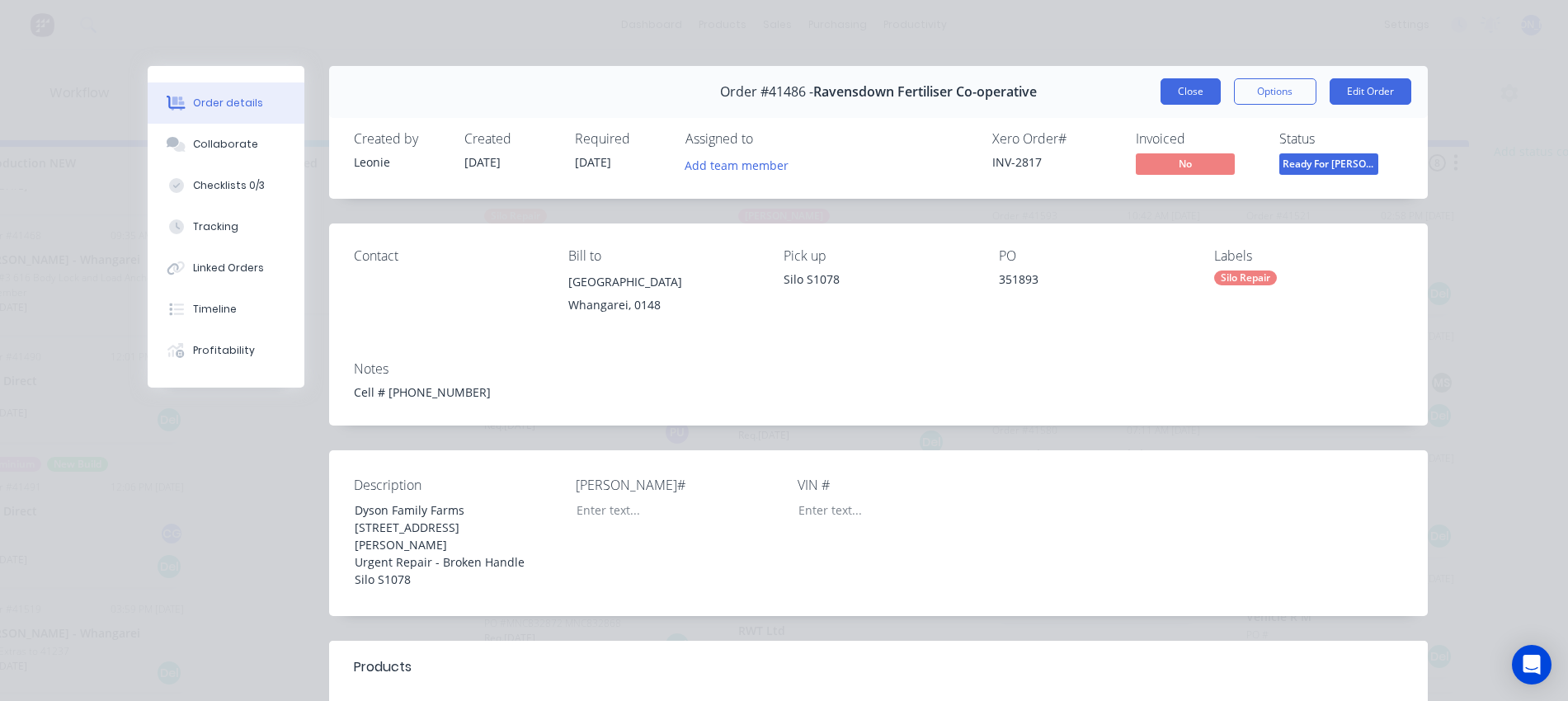
click at [1177, 90] on button "Close" at bounding box center [1191, 92] width 60 height 26
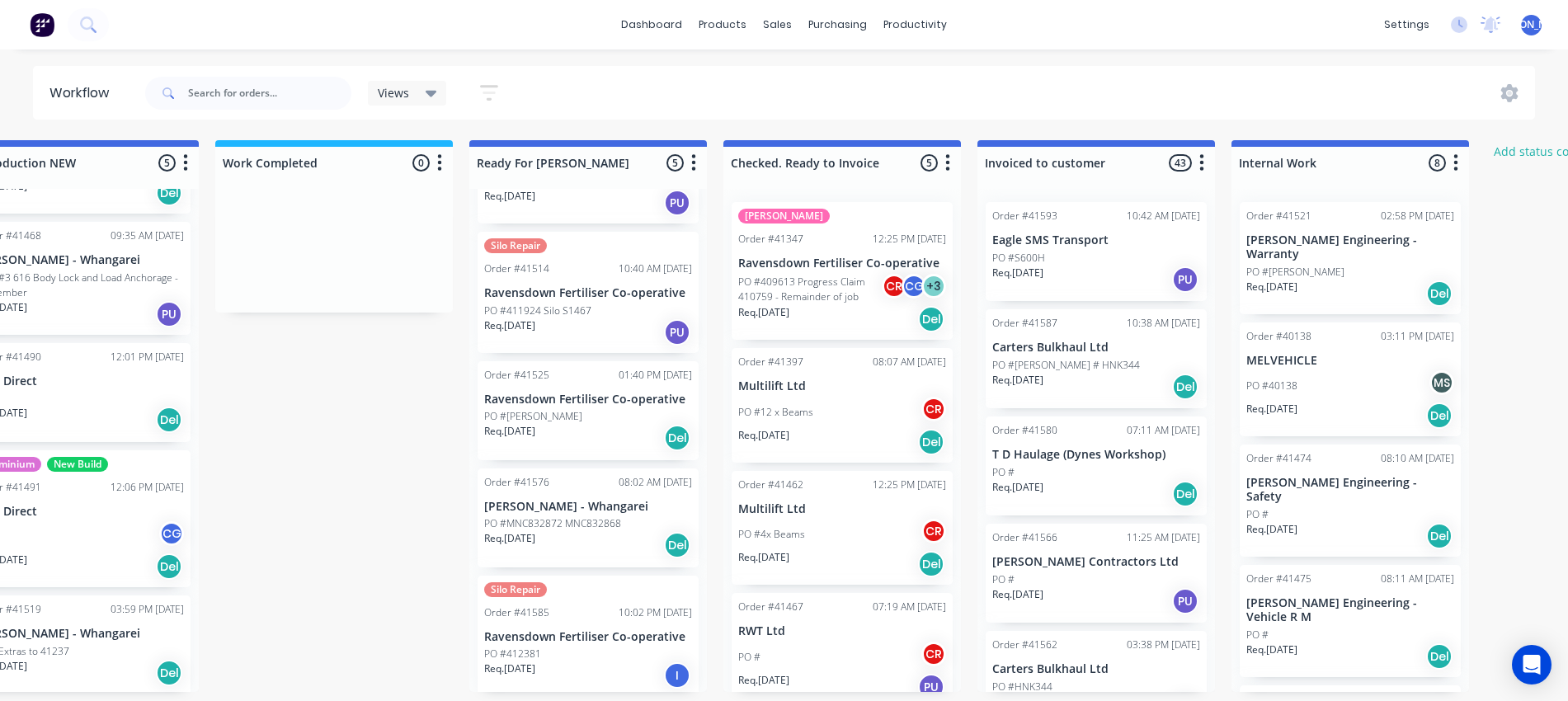
scroll to position [102, 0]
click at [563, 410] on div "PO #Gary" at bounding box center [589, 415] width 208 height 15
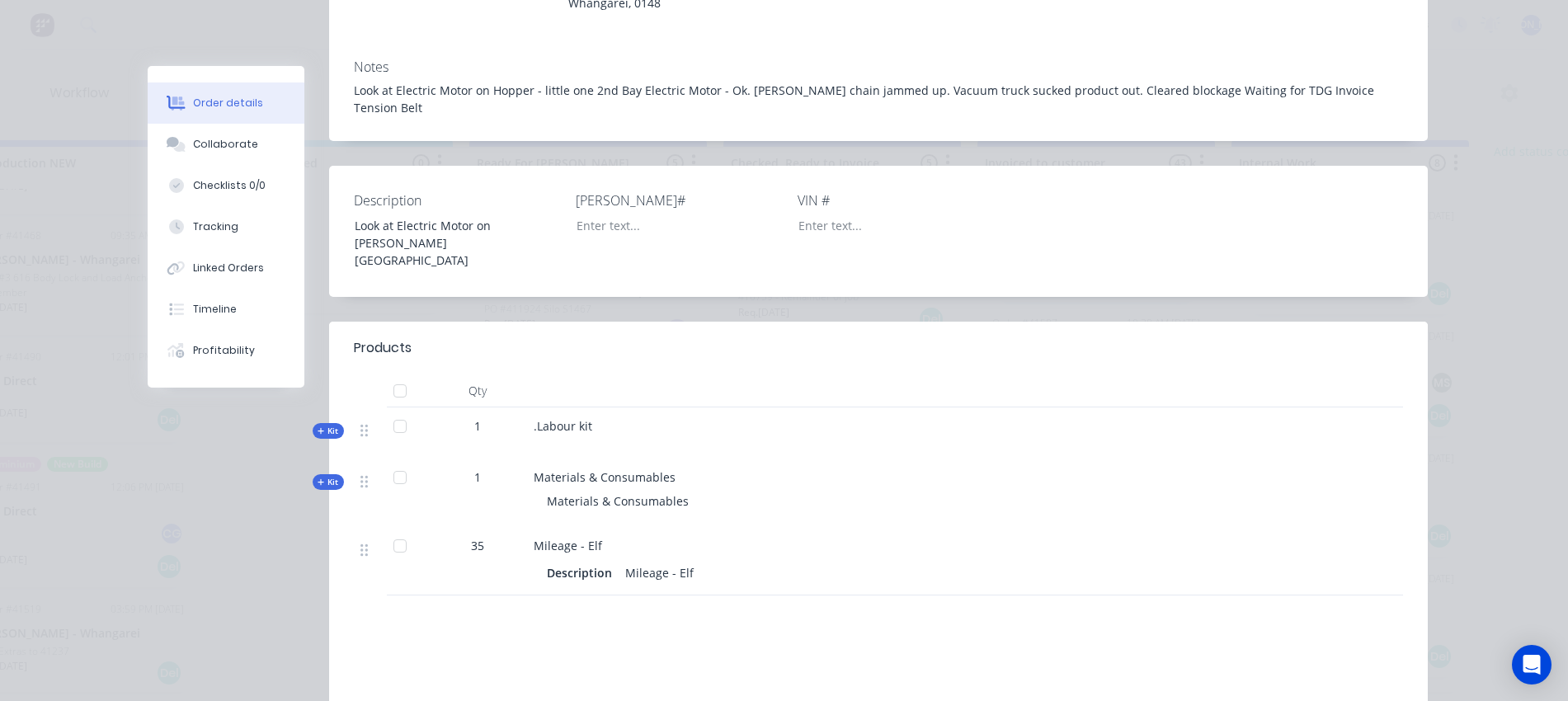
scroll to position [310, 0]
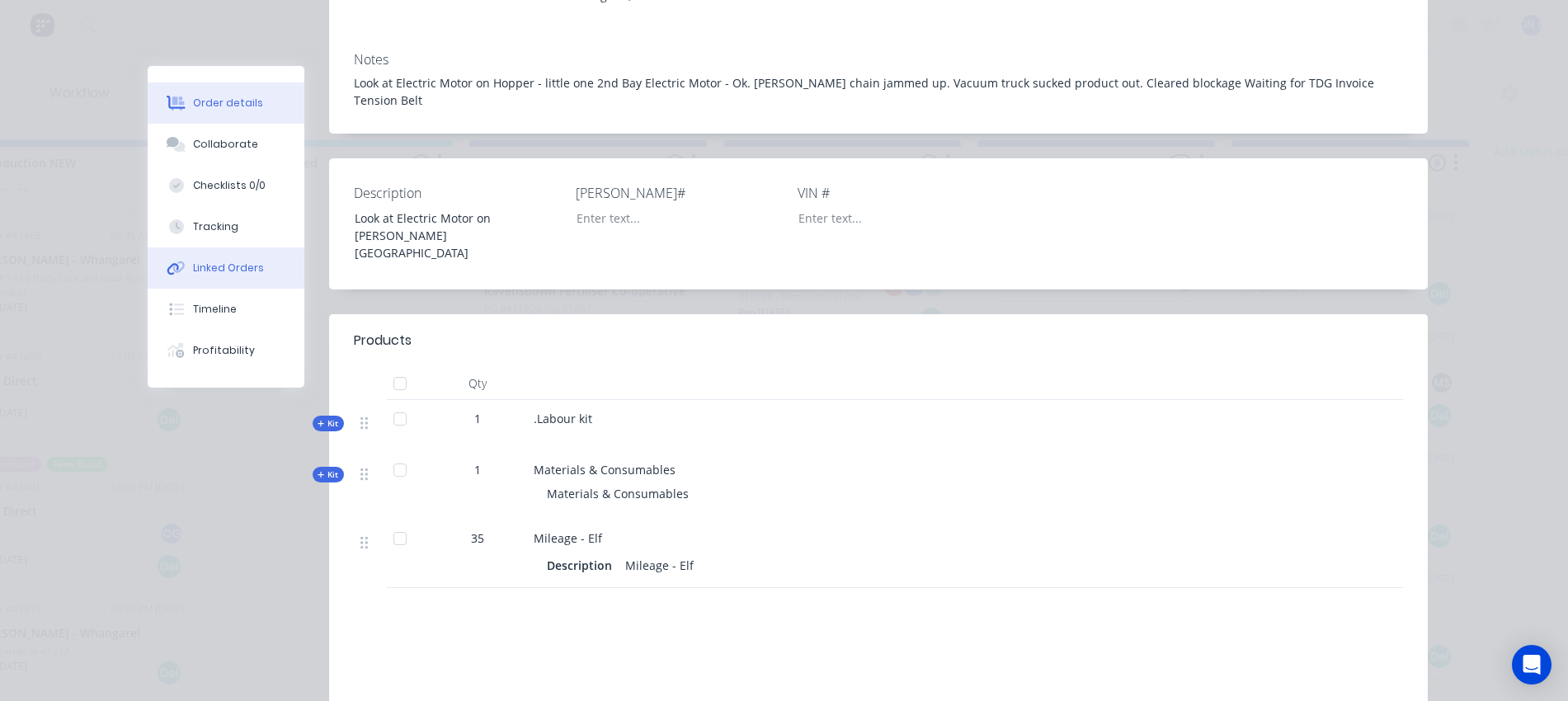
click at [233, 272] on div "Linked Orders" at bounding box center [229, 268] width 71 height 15
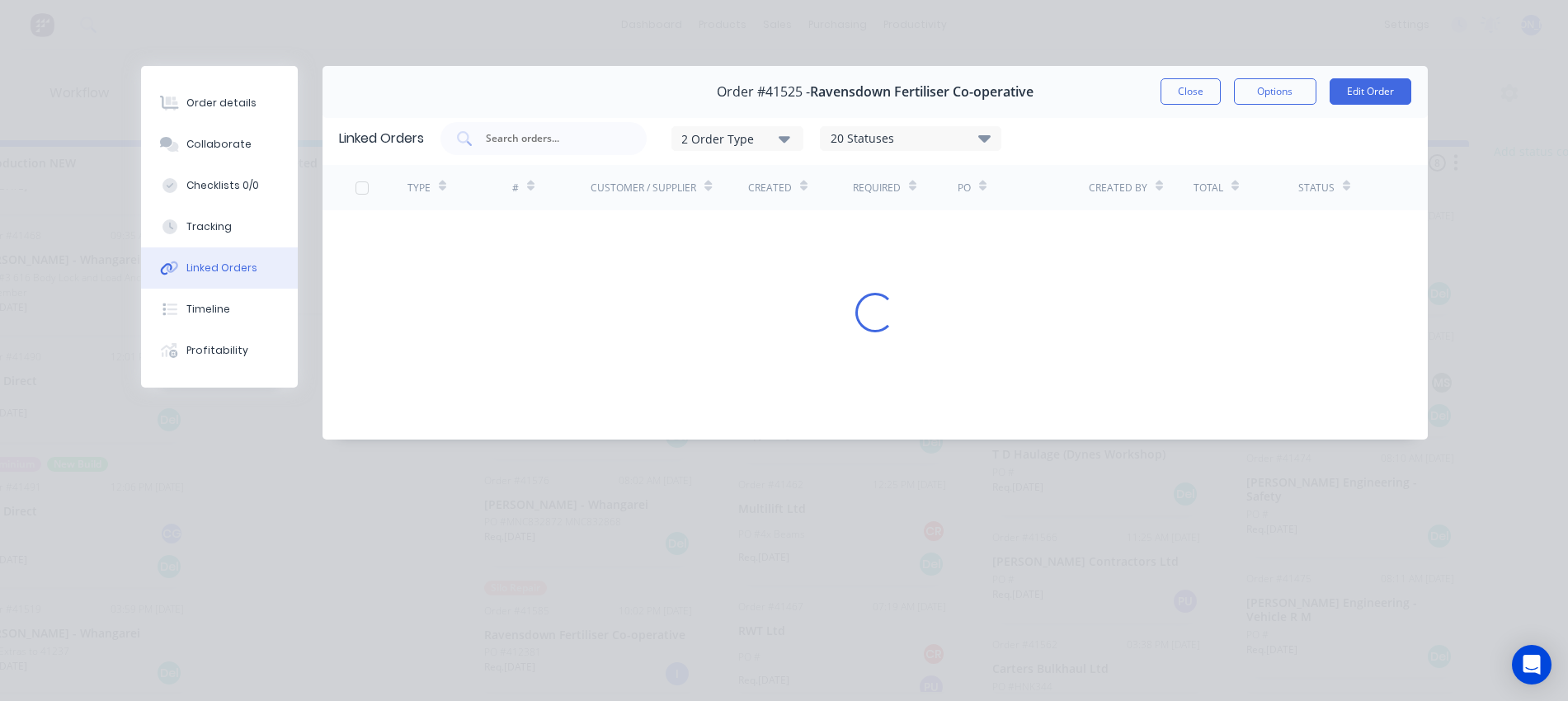
scroll to position [0, 0]
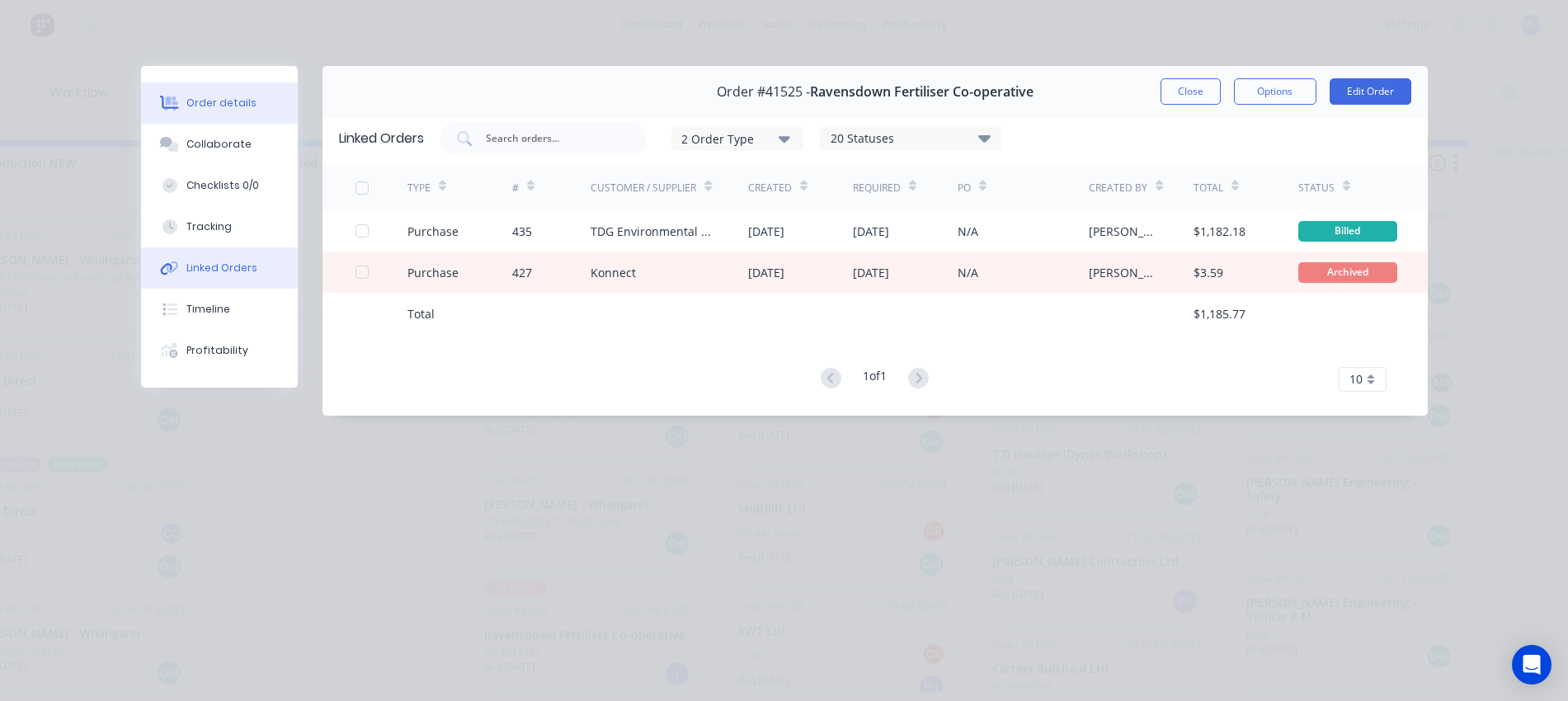
click at [216, 111] on button "Order details" at bounding box center [220, 103] width 157 height 41
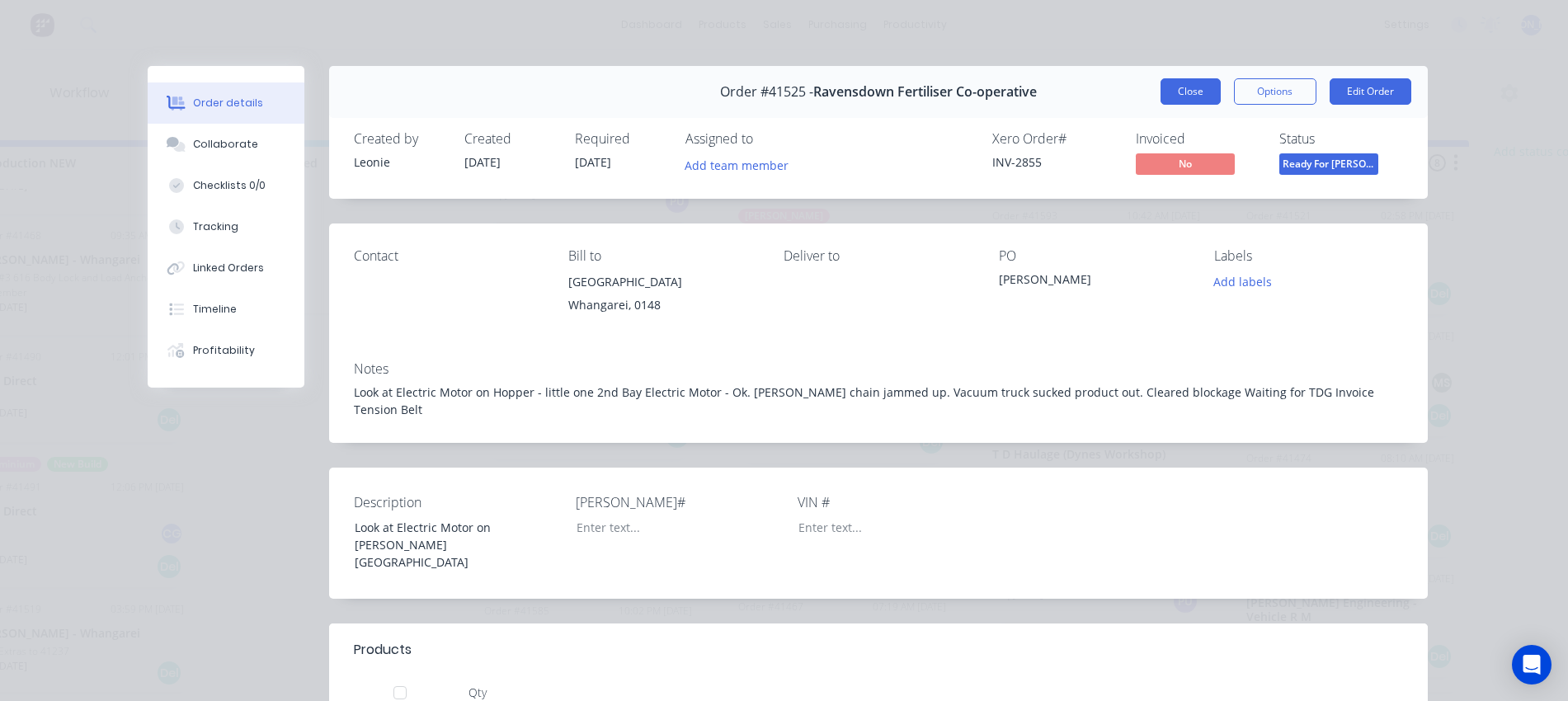
click at [1179, 88] on button "Close" at bounding box center [1191, 92] width 60 height 26
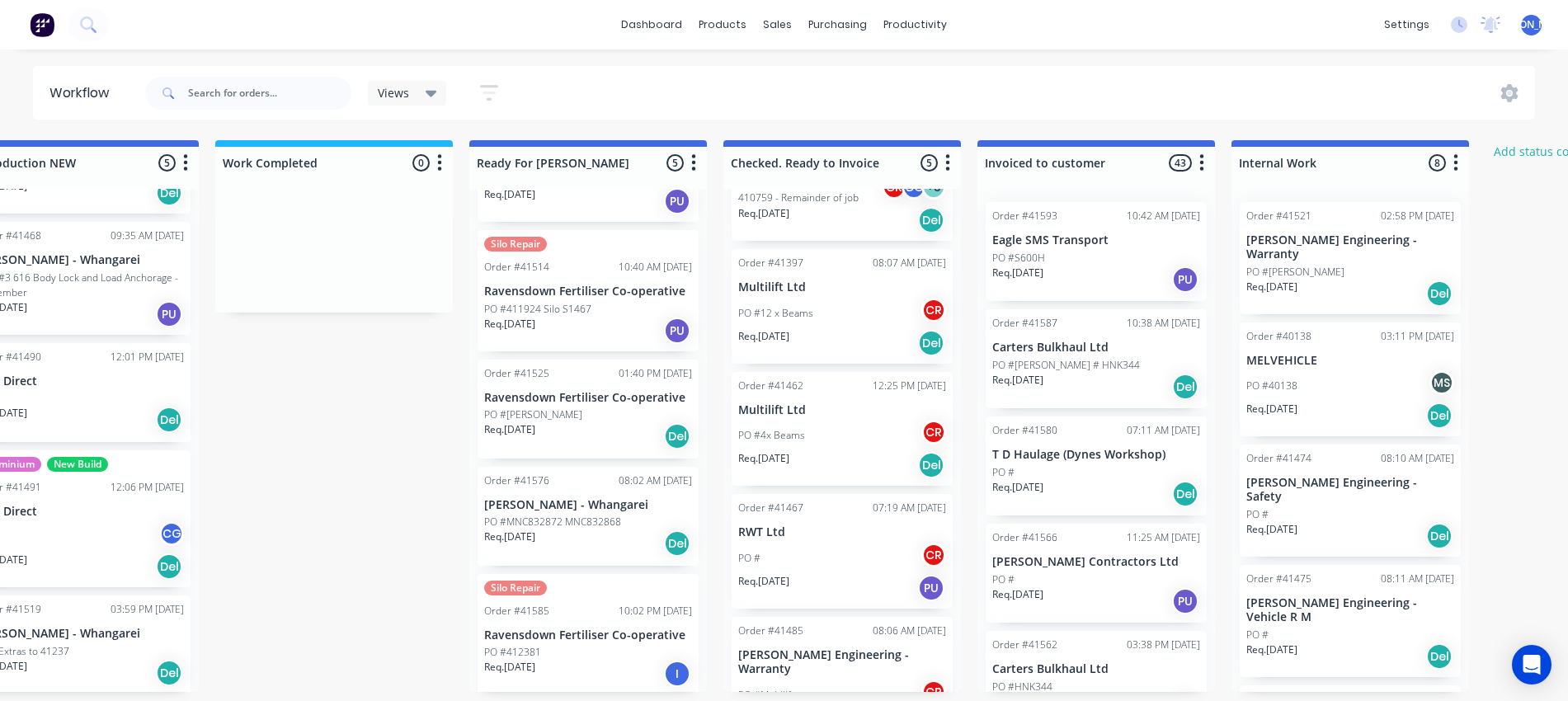
scroll to position [103, 0]
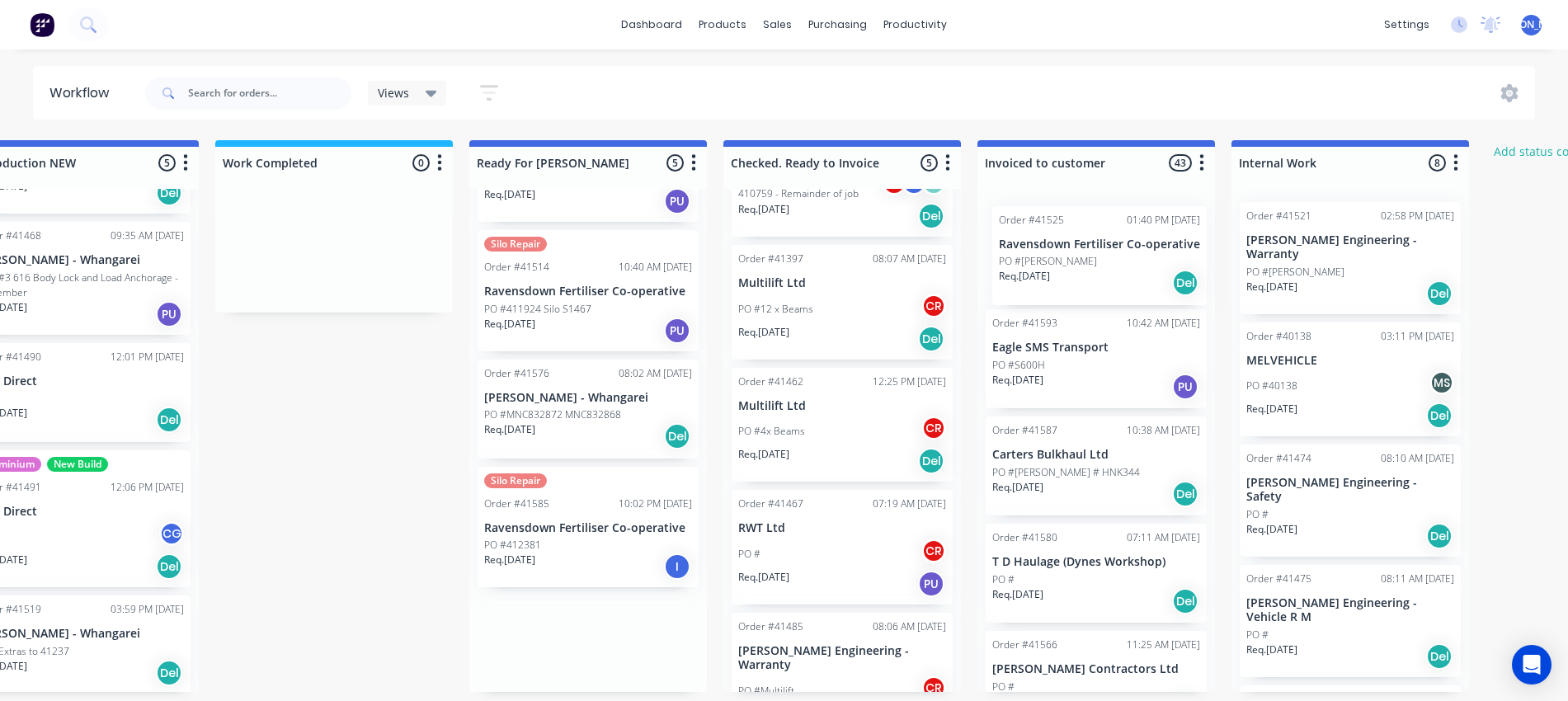
drag, startPoint x: 576, startPoint y: 395, endPoint x: 1085, endPoint y: 234, distance: 533.9
click at [1085, 234] on div "Submitted 13 Status colour #273444 hex #273444 Save Cancel Summaries Total orde…" at bounding box center [527, 416] width 2751 height 552
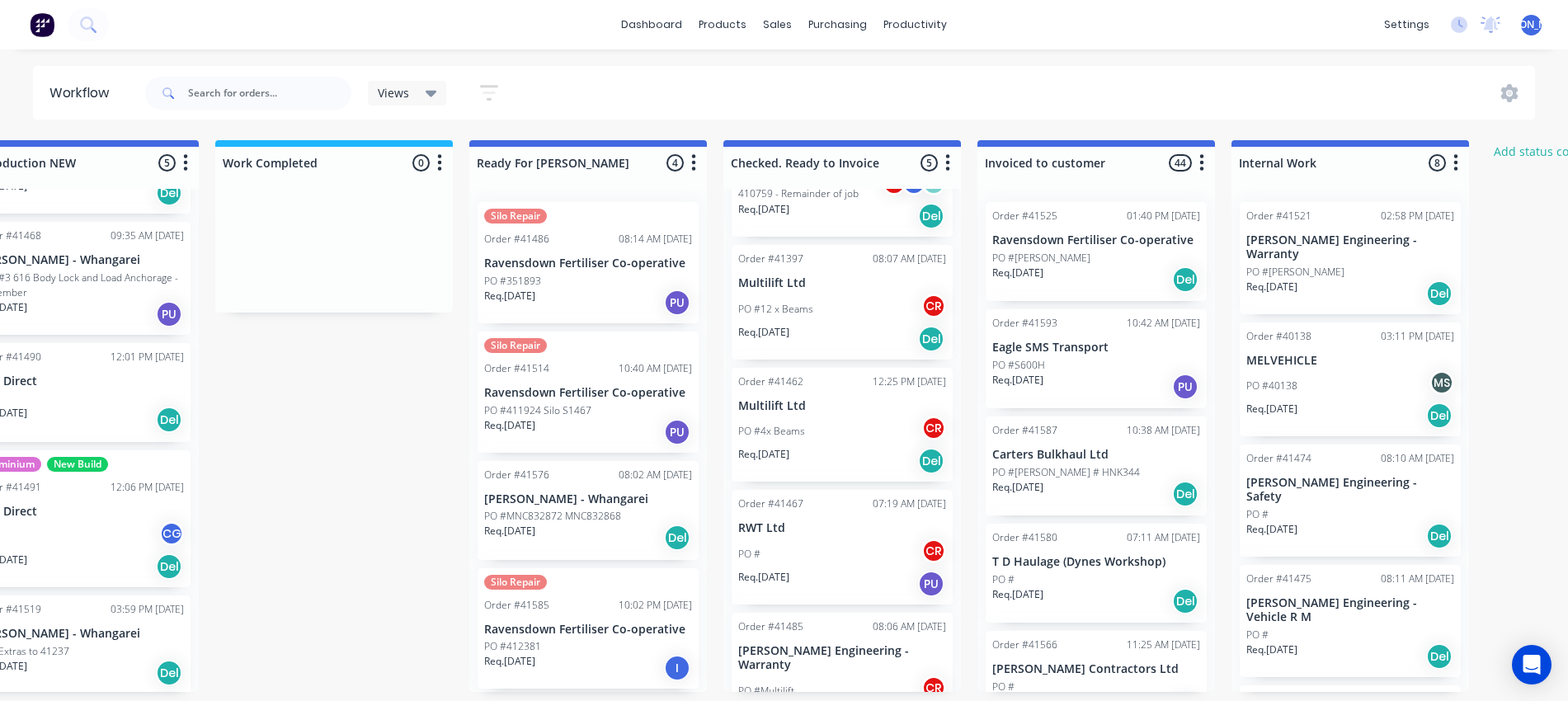
scroll to position [7, 836]
click at [597, 509] on p "PO #MNC832872 MNC832868" at bounding box center [553, 516] width 137 height 15
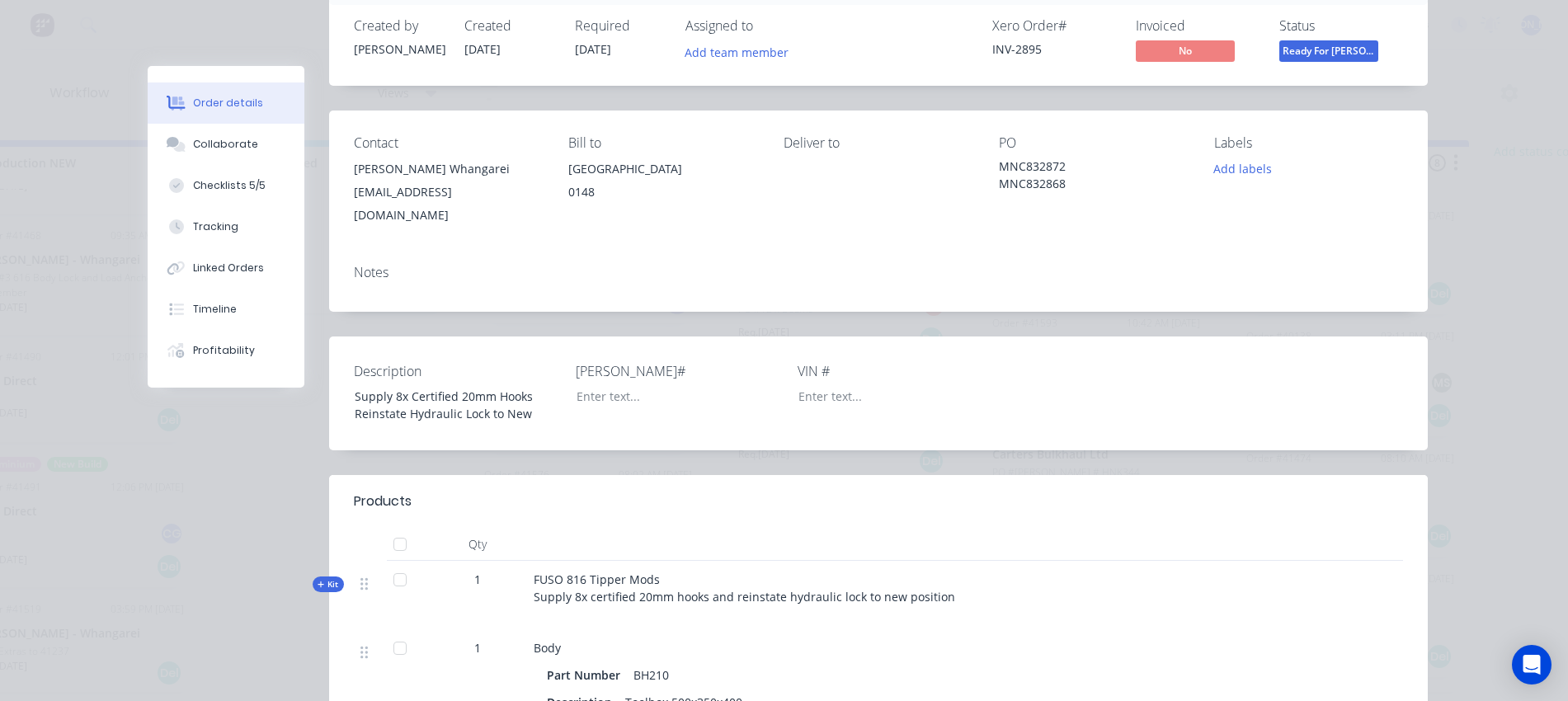
scroll to position [121, 0]
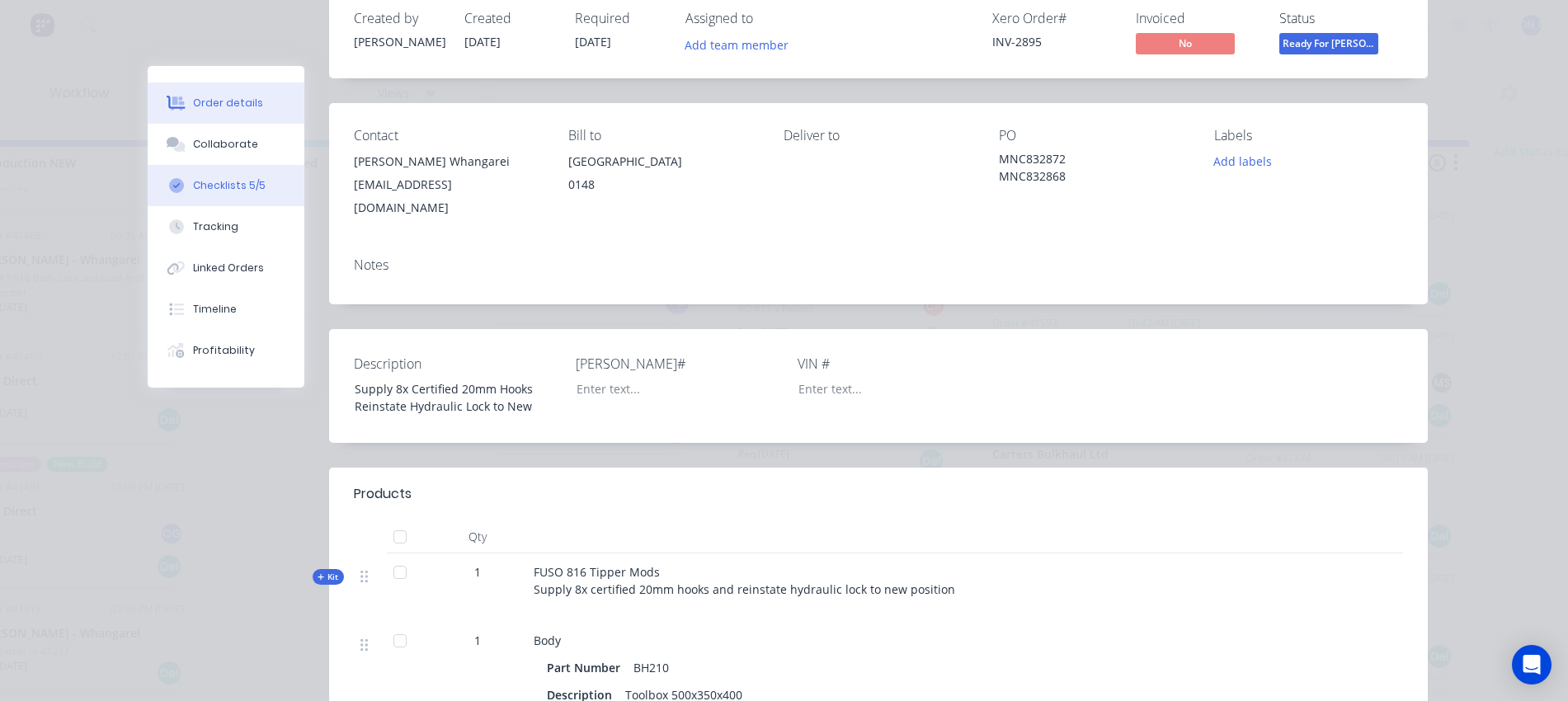
click at [213, 192] on div "Checklists 5/5" at bounding box center [230, 186] width 73 height 15
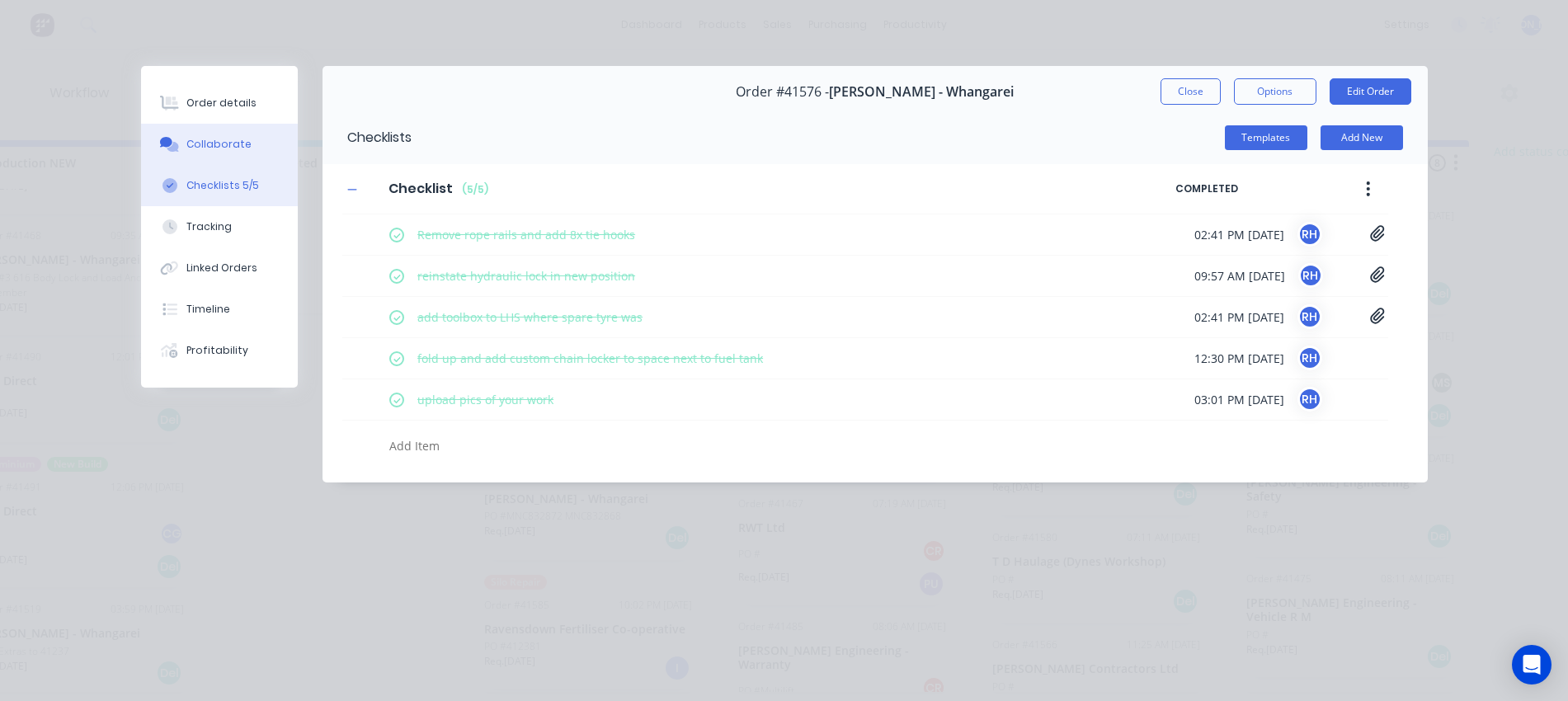
click at [220, 137] on div "Collaborate" at bounding box center [219, 144] width 65 height 15
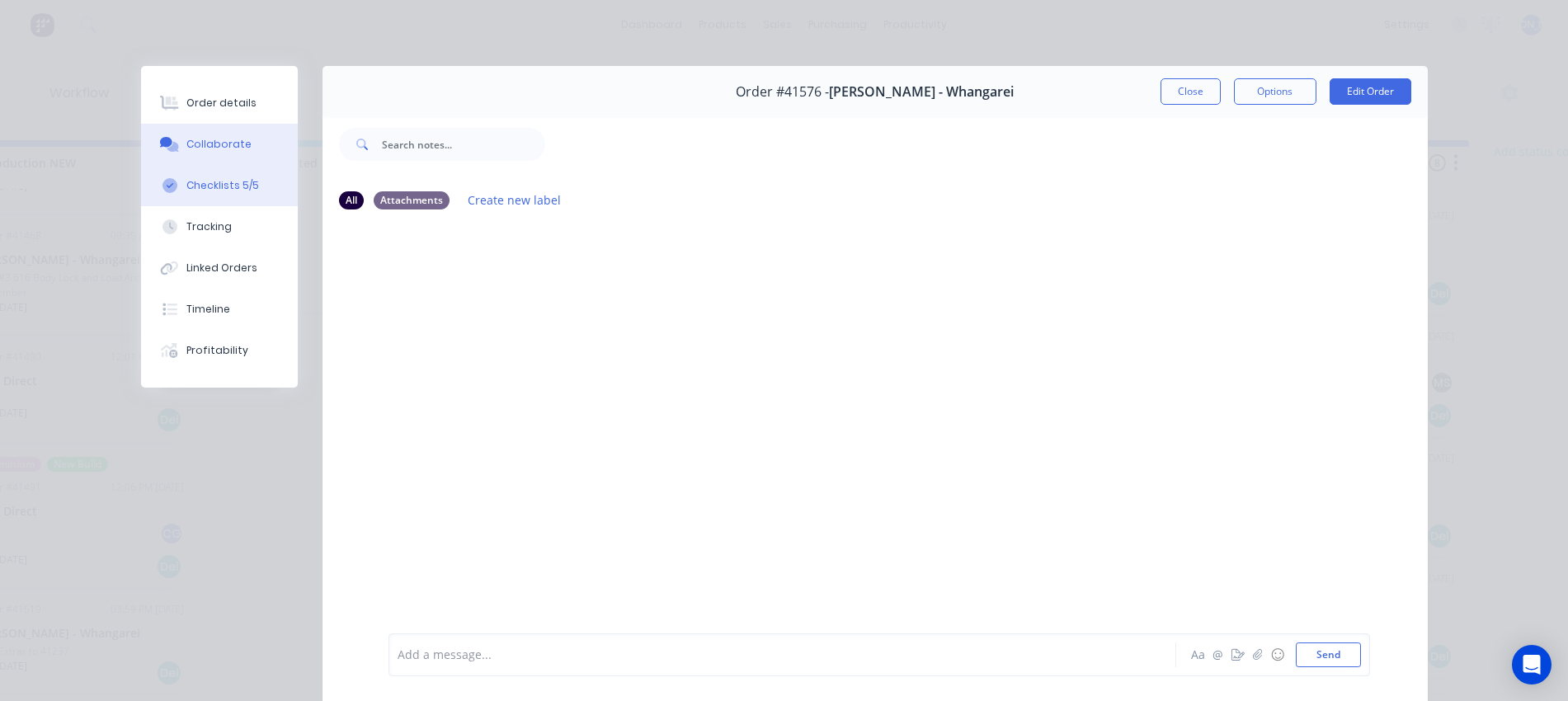
click at [223, 184] on div "Checklists 5/5" at bounding box center [223, 186] width 73 height 15
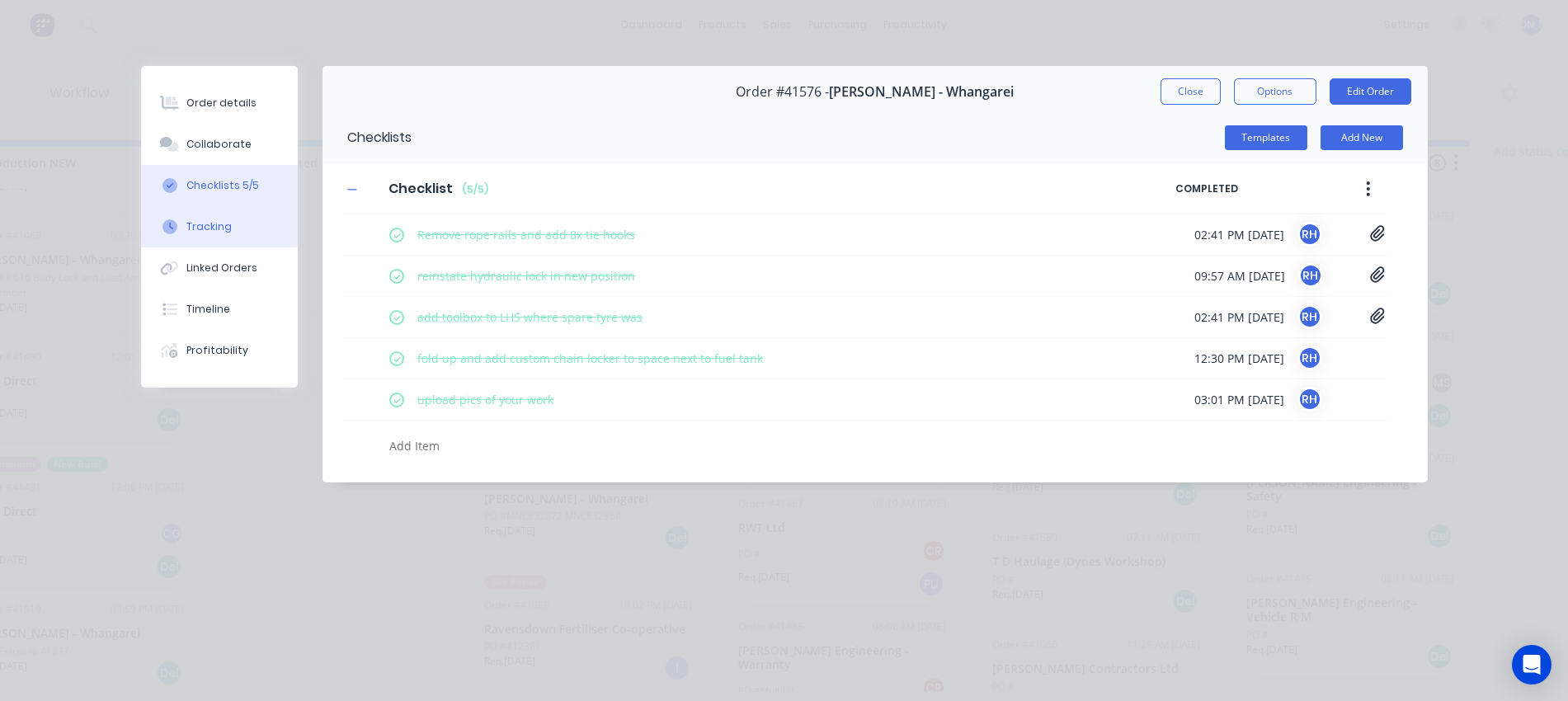
click at [220, 221] on div "Tracking" at bounding box center [209, 227] width 45 height 15
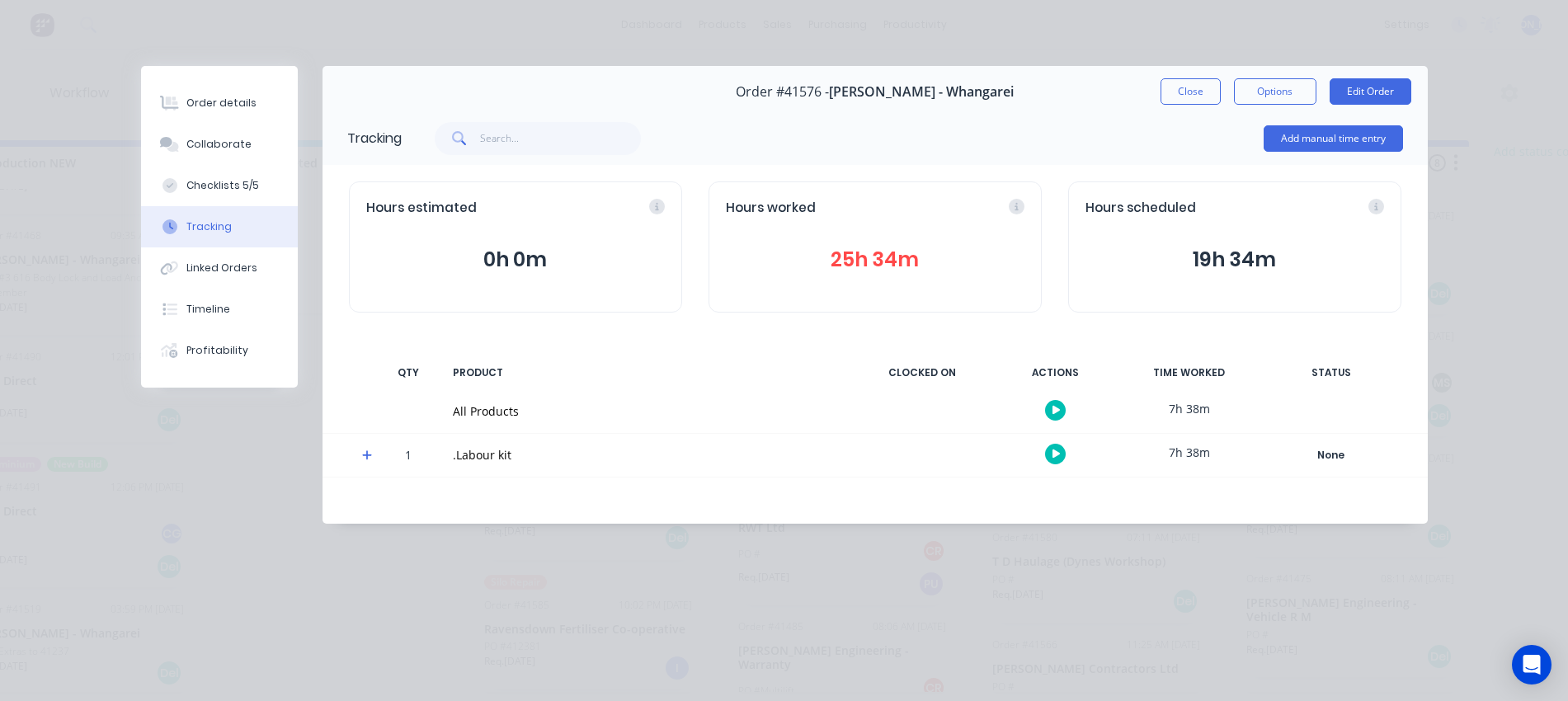
click at [860, 260] on button "25h 34m" at bounding box center [875, 260] width 299 height 31
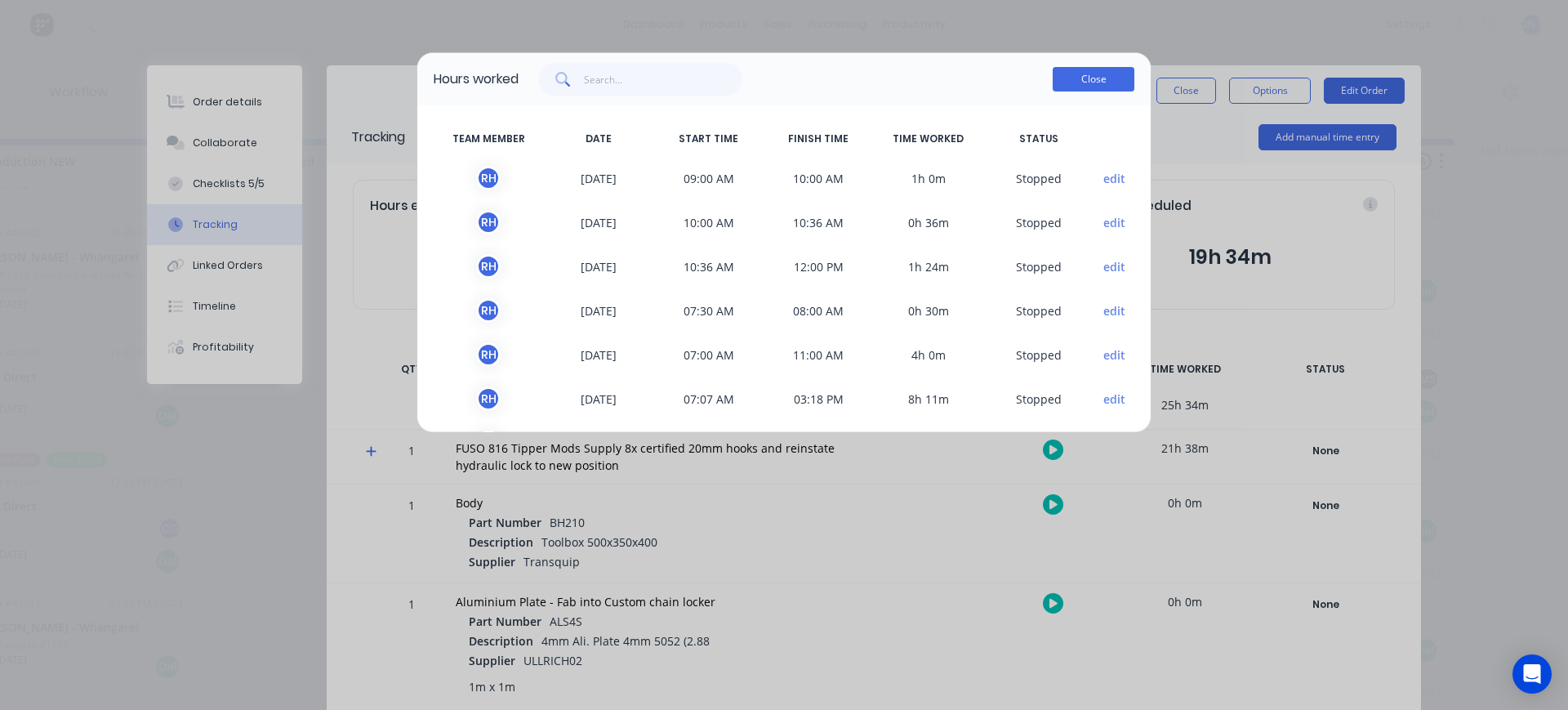
click at [1095, 81] on button "Close" at bounding box center [1094, 79] width 82 height 25
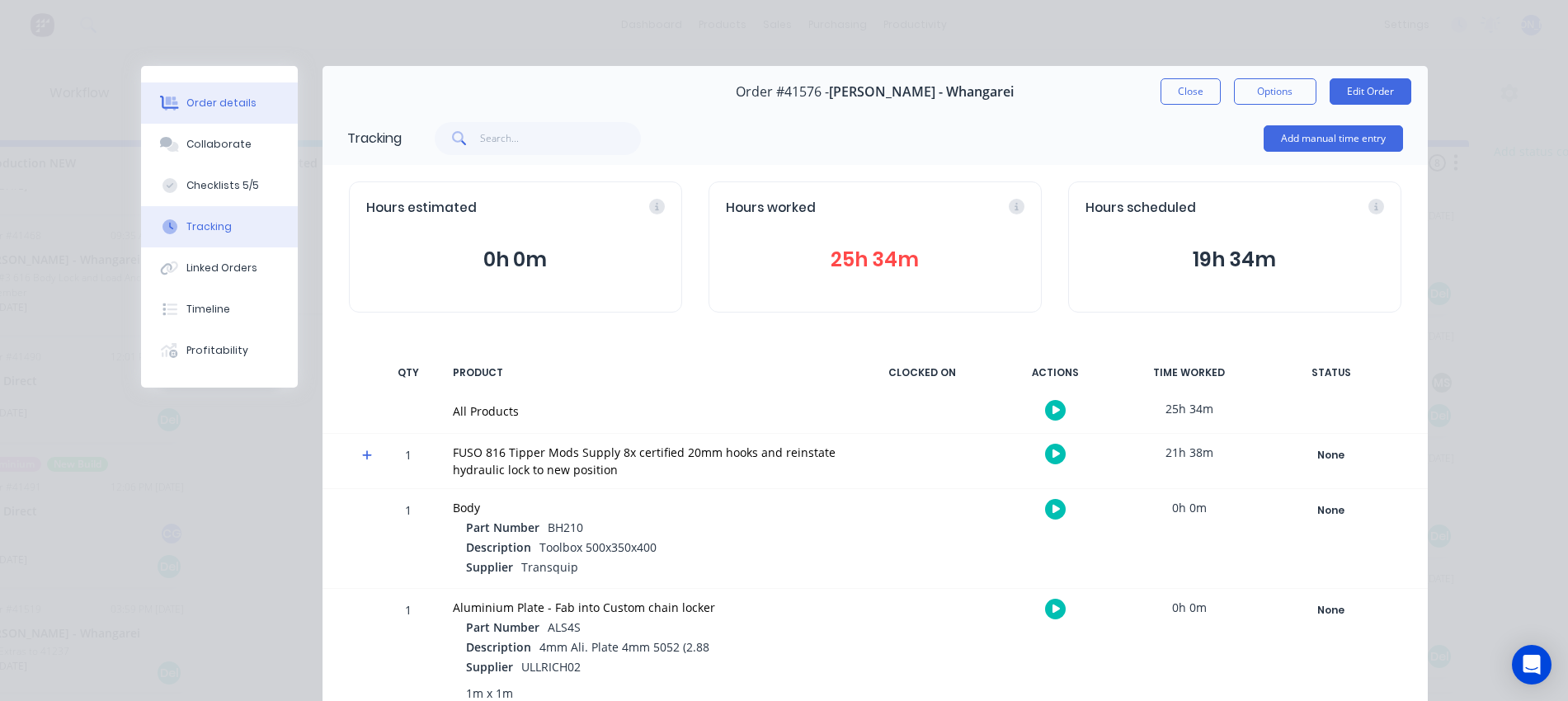
click at [216, 101] on div "Order details" at bounding box center [221, 103] width 70 height 15
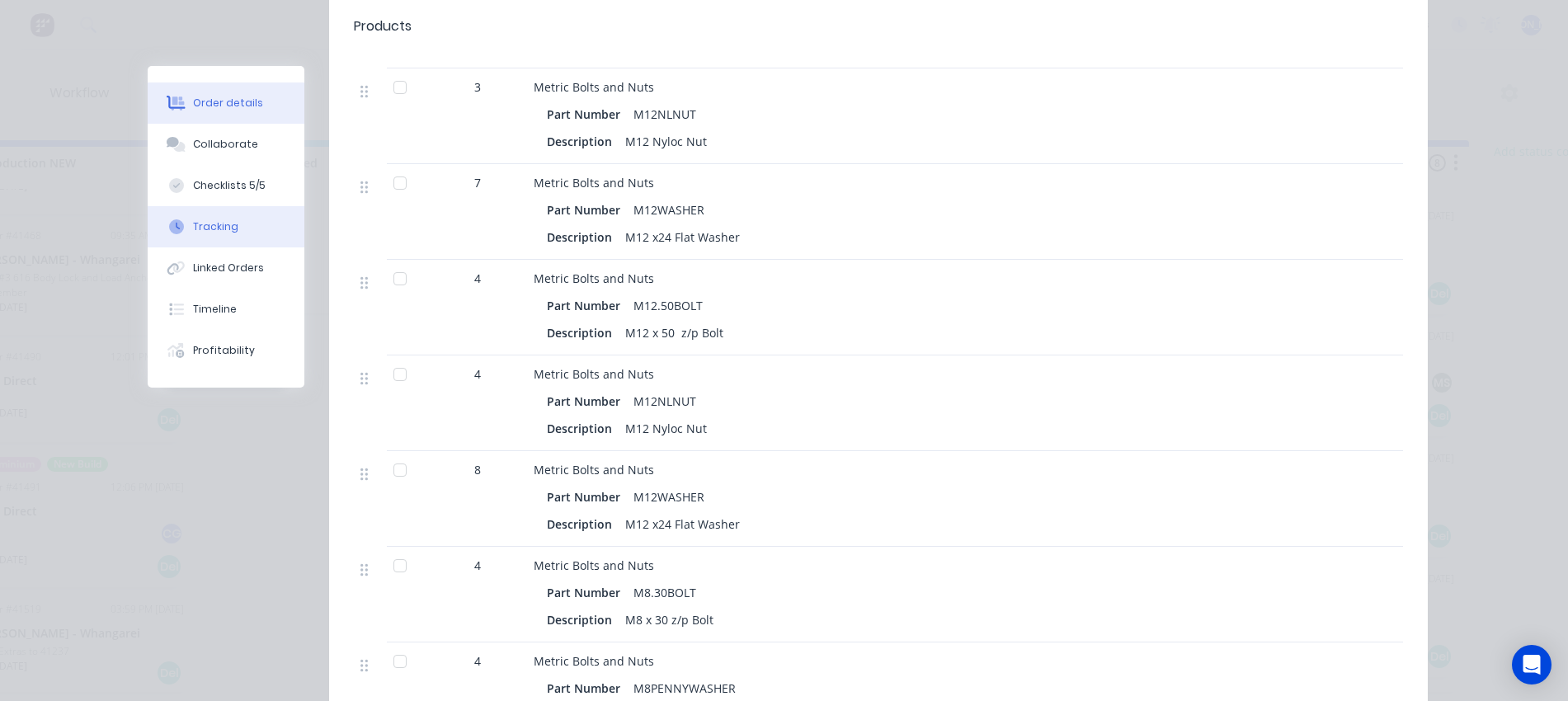
scroll to position [1031, 0]
click at [217, 142] on div "Collaborate" at bounding box center [225, 144] width 65 height 15
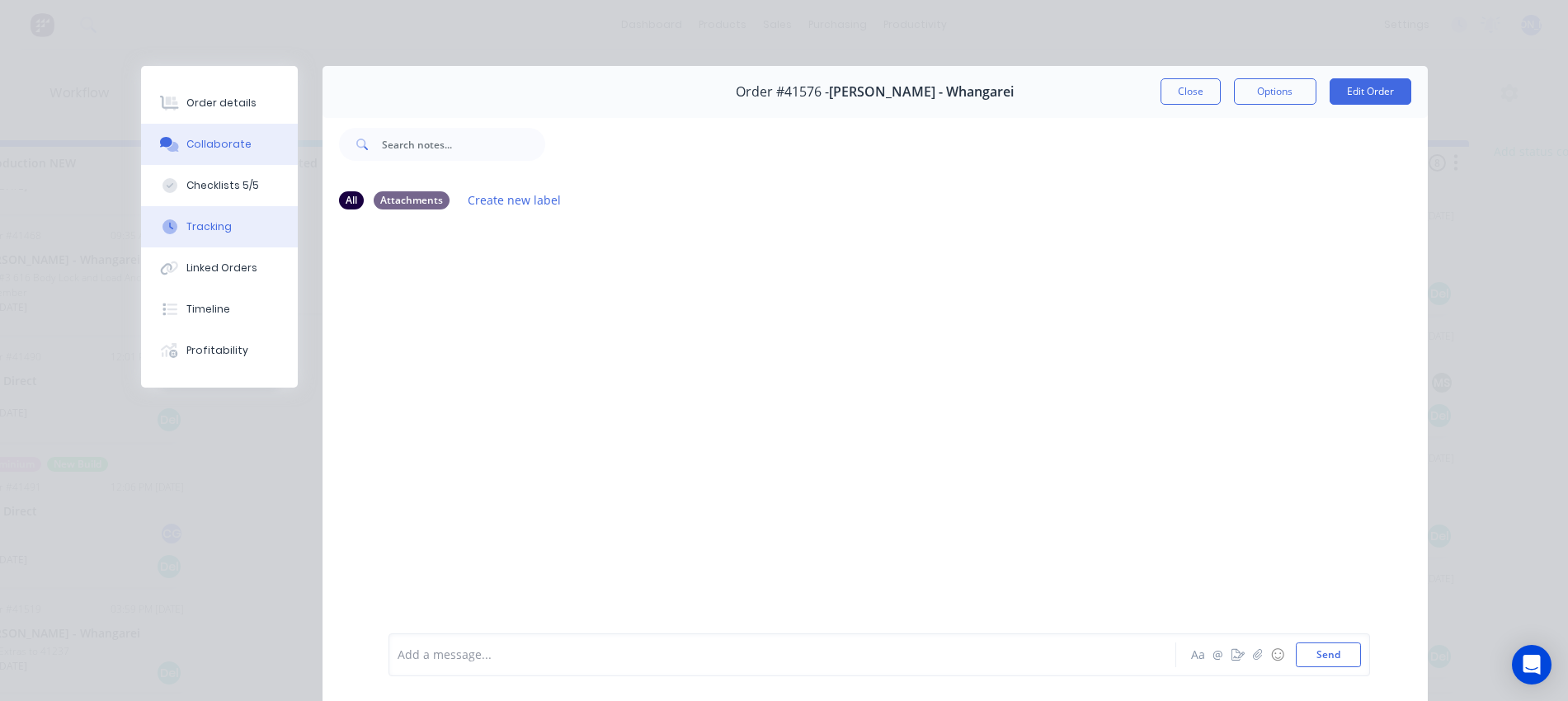
scroll to position [7, 836]
click at [202, 192] on div "Checklists 5/5" at bounding box center [223, 186] width 73 height 15
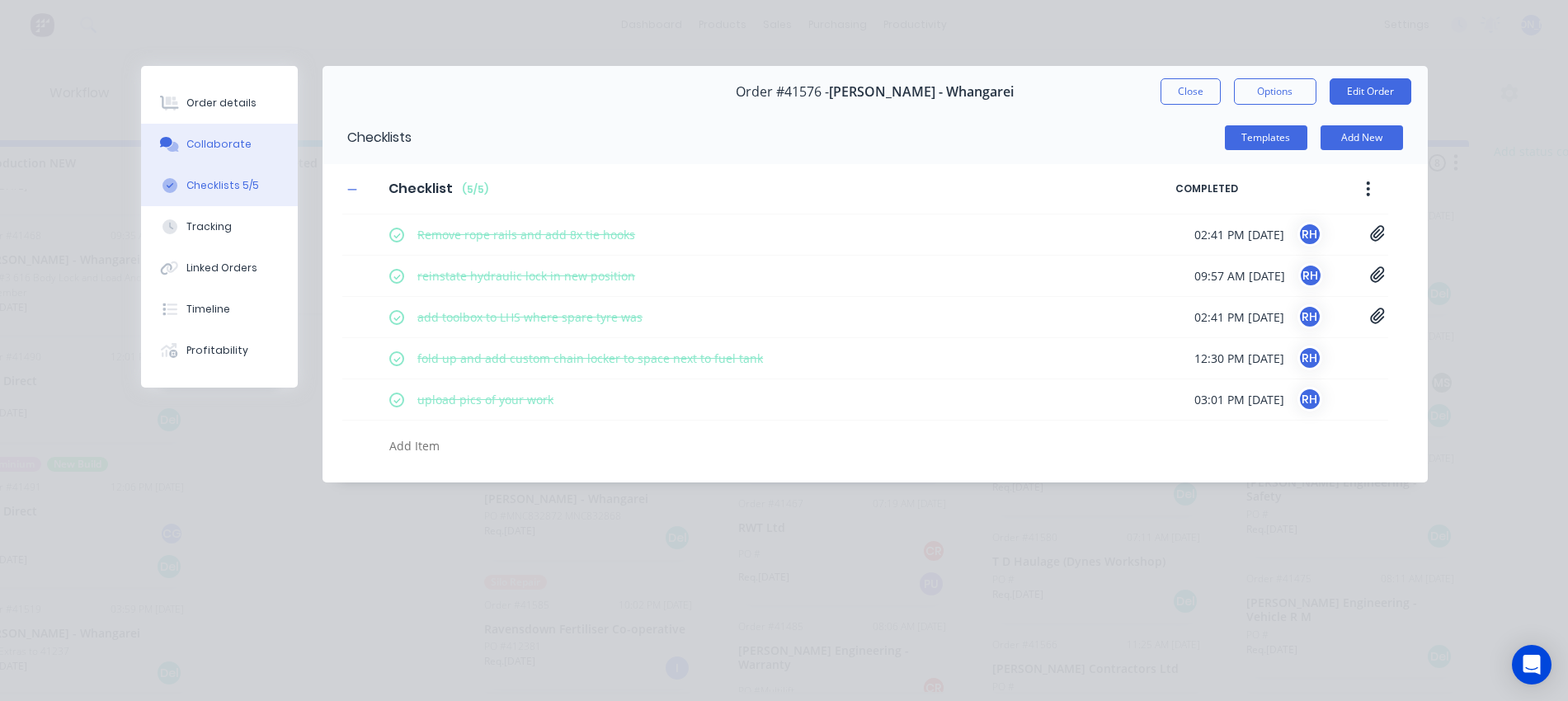
click at [246, 154] on button "Collaborate" at bounding box center [220, 144] width 157 height 41
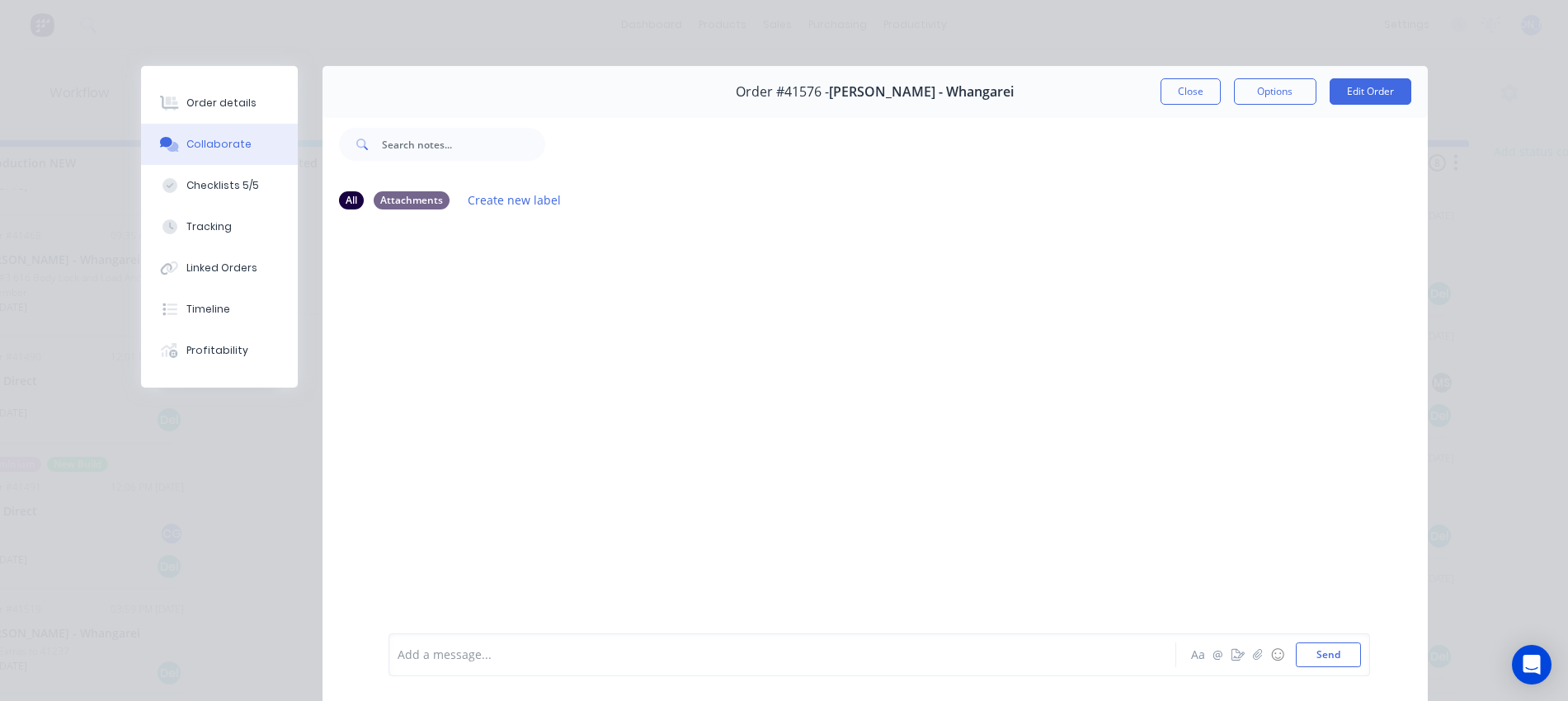
drag, startPoint x: 619, startPoint y: 621, endPoint x: 617, endPoint y: 632, distance: 11.2
click at [619, 622] on div "Add a message... Aa @ ☺ Send" at bounding box center [875, 655] width 1106 height 92
click at [612, 647] on div at bounding box center [760, 655] width 722 height 17
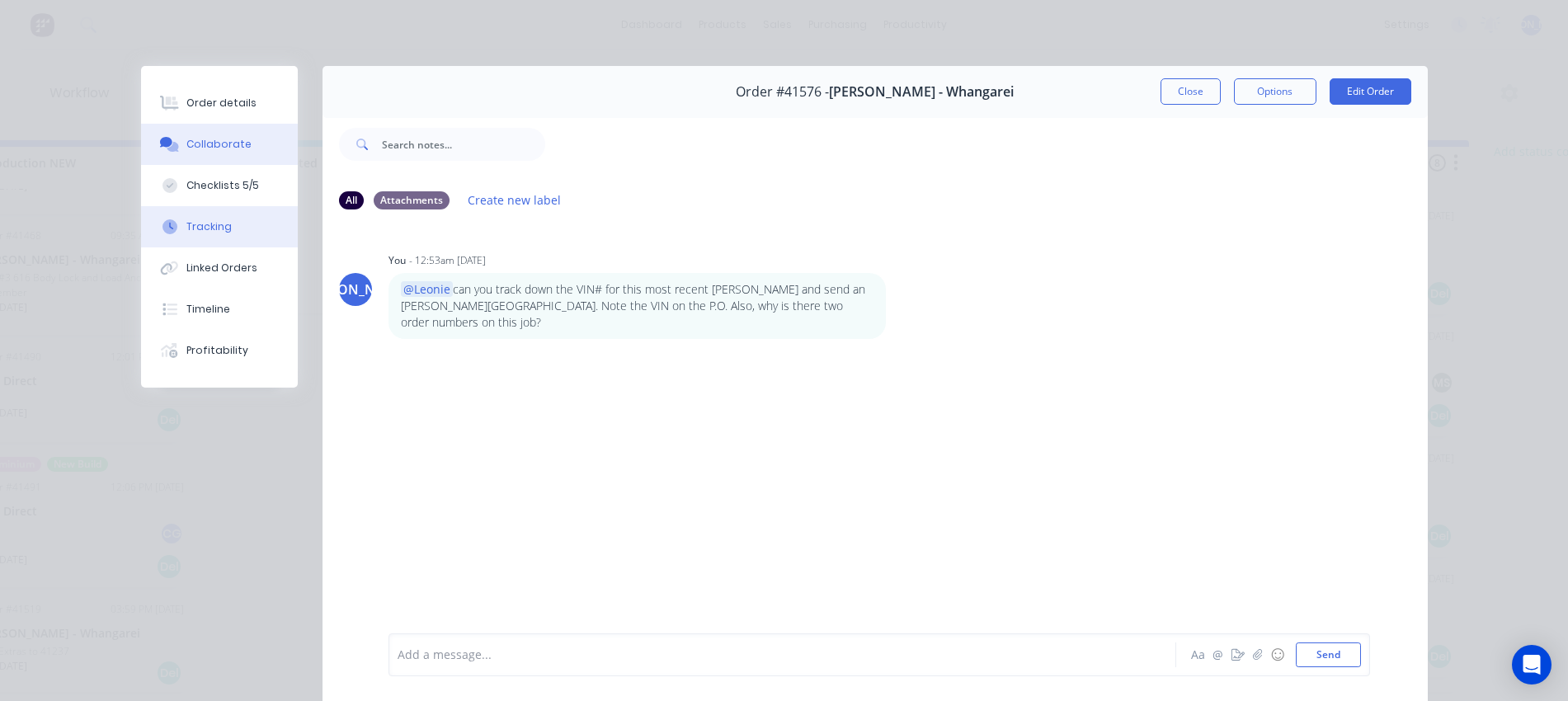
click at [247, 231] on button "Tracking" at bounding box center [220, 227] width 157 height 41
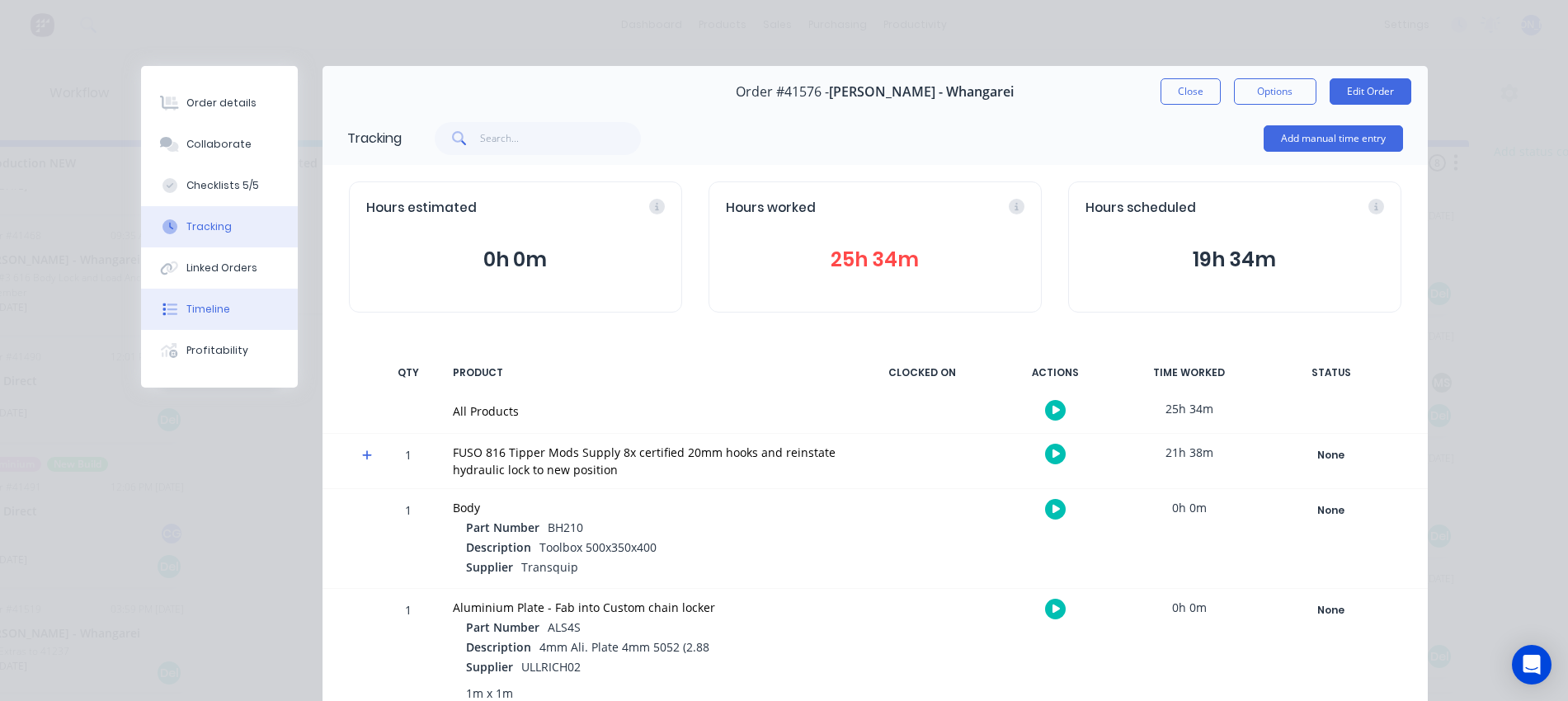
click at [199, 296] on button "Timeline" at bounding box center [220, 310] width 157 height 41
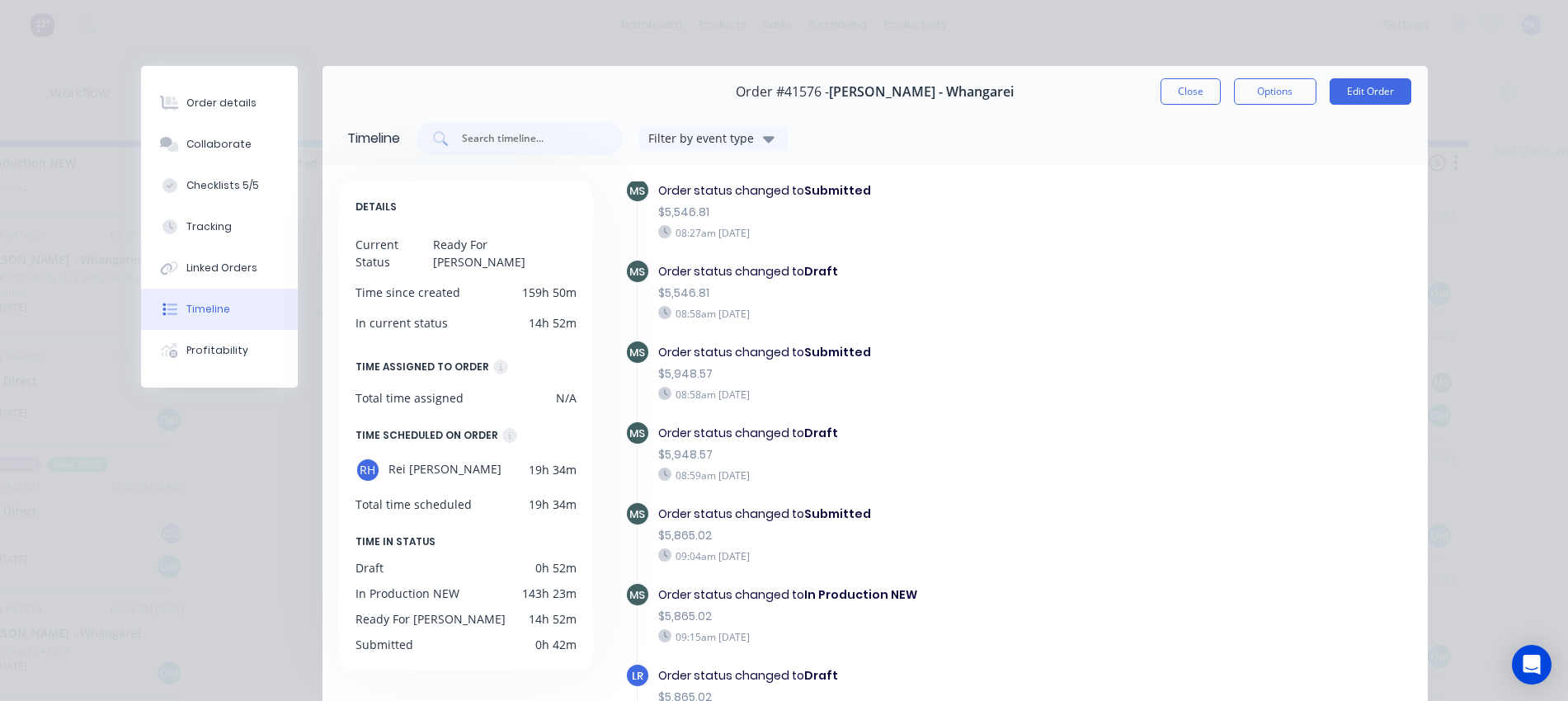
scroll to position [0, 0]
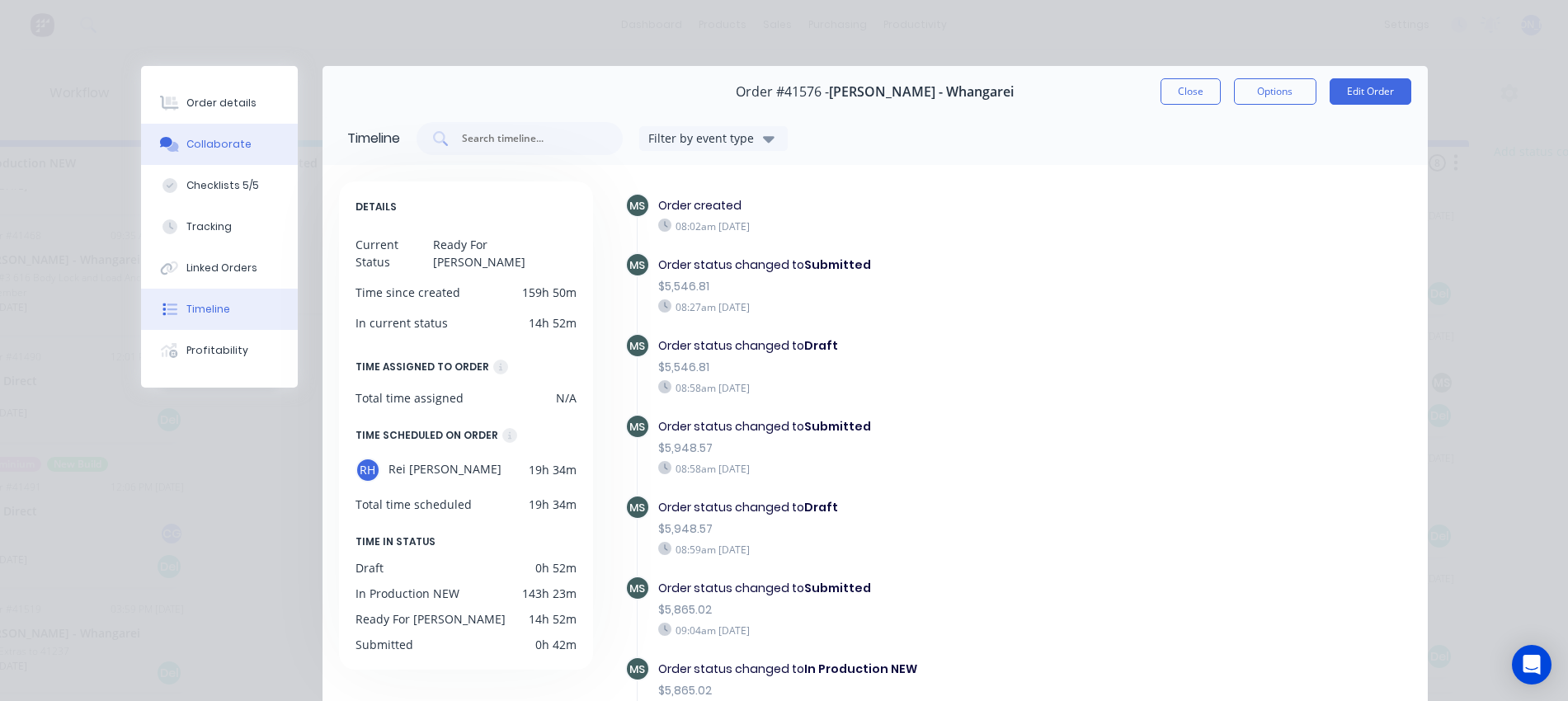
click at [230, 144] on div "Collaborate" at bounding box center [219, 144] width 65 height 15
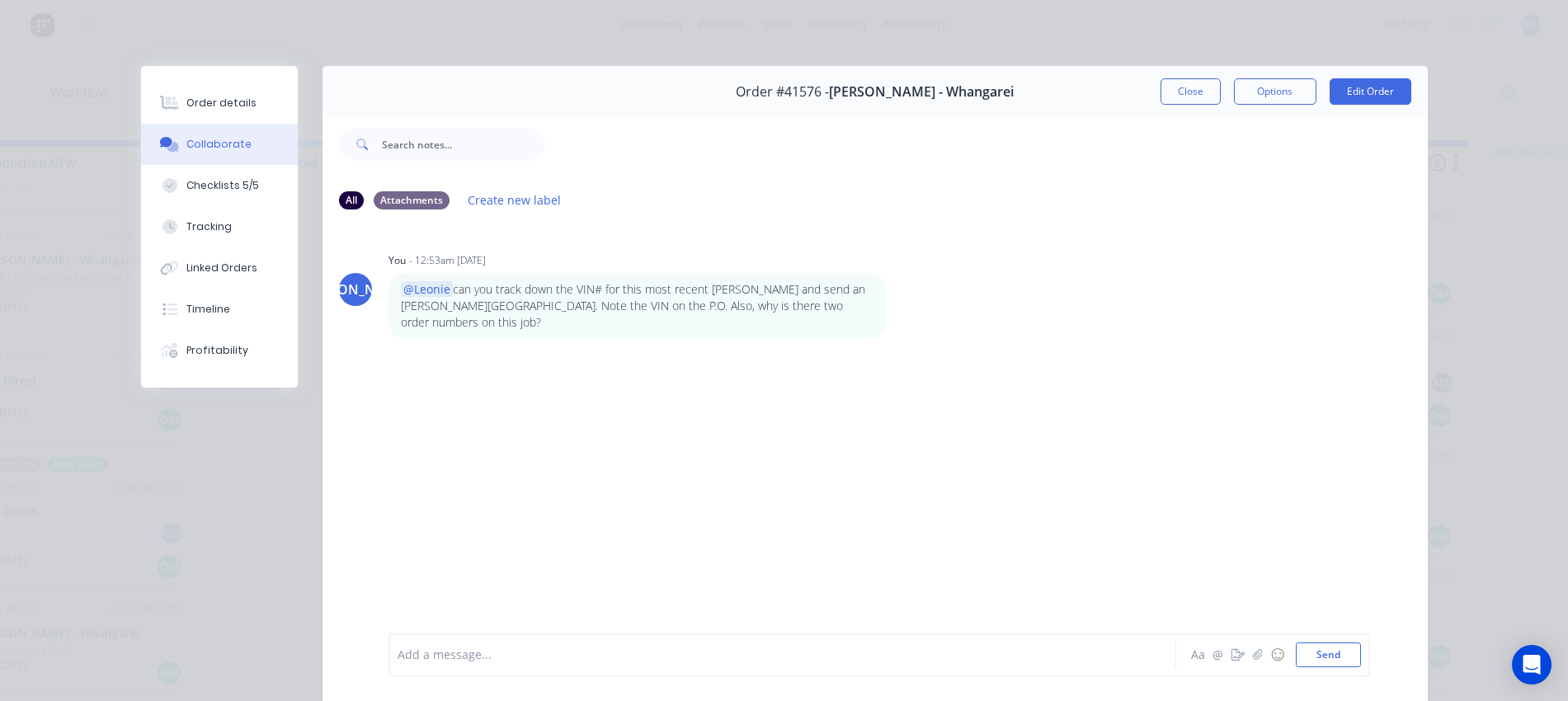
click at [499, 659] on div at bounding box center [760, 655] width 722 height 17
click at [183, 115] on button "Order details" at bounding box center [220, 103] width 157 height 41
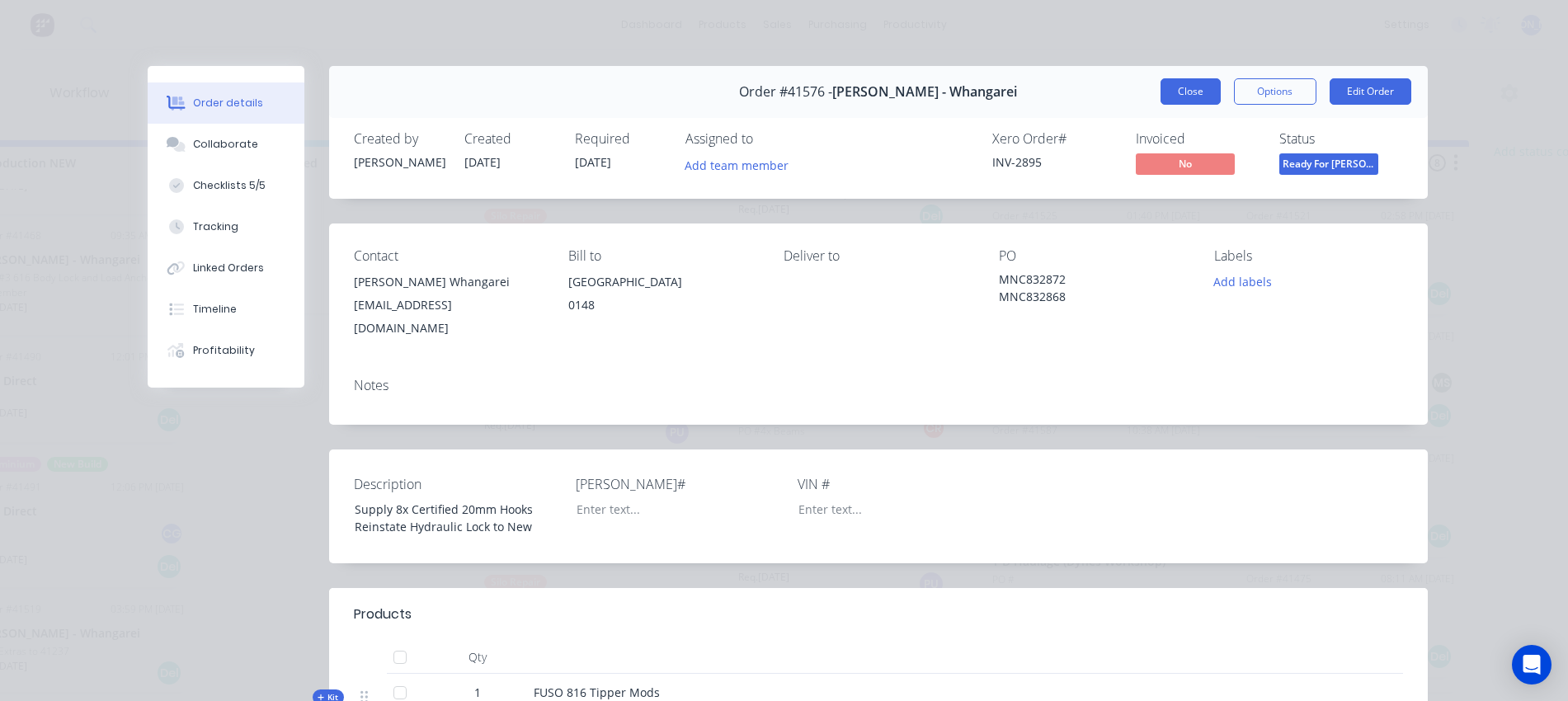
click at [1182, 88] on button "Close" at bounding box center [1191, 92] width 60 height 26
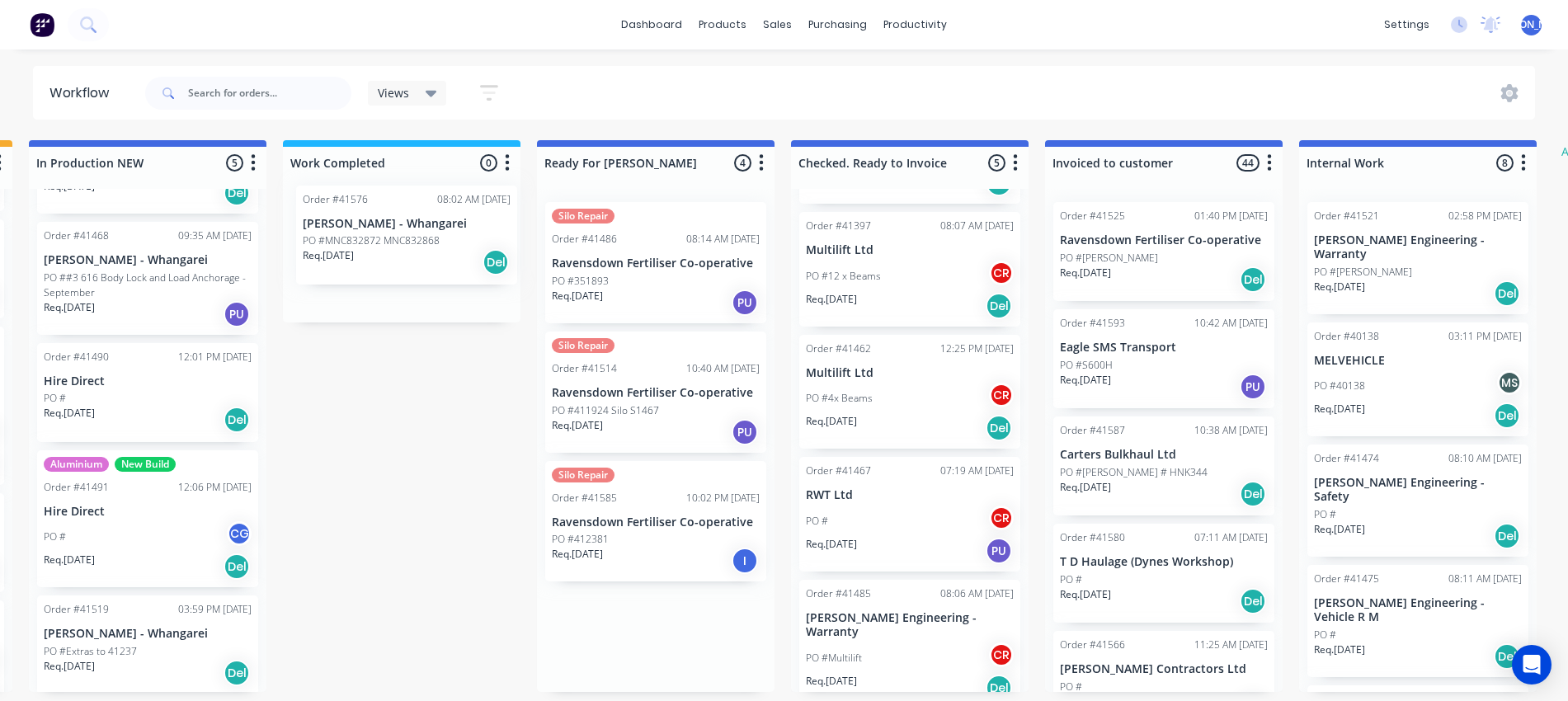
scroll to position [7, 767]
drag, startPoint x: 531, startPoint y: 481, endPoint x: 419, endPoint y: 237, distance: 268.5
click at [419, 237] on div "Submitted 13 Status colour #273444 hex #273444 Save Cancel Summaries Total orde…" at bounding box center [596, 416] width 2751 height 552
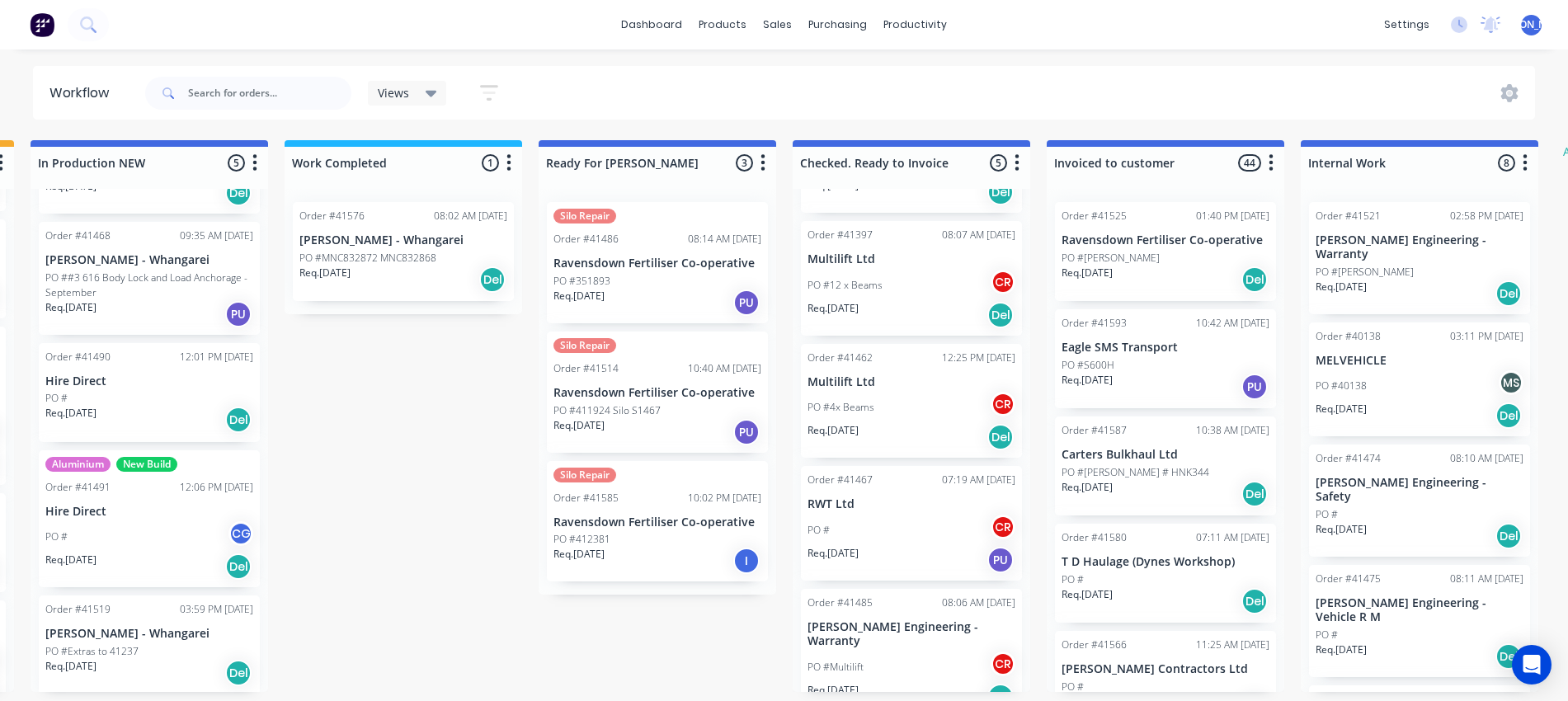
scroll to position [136, 0]
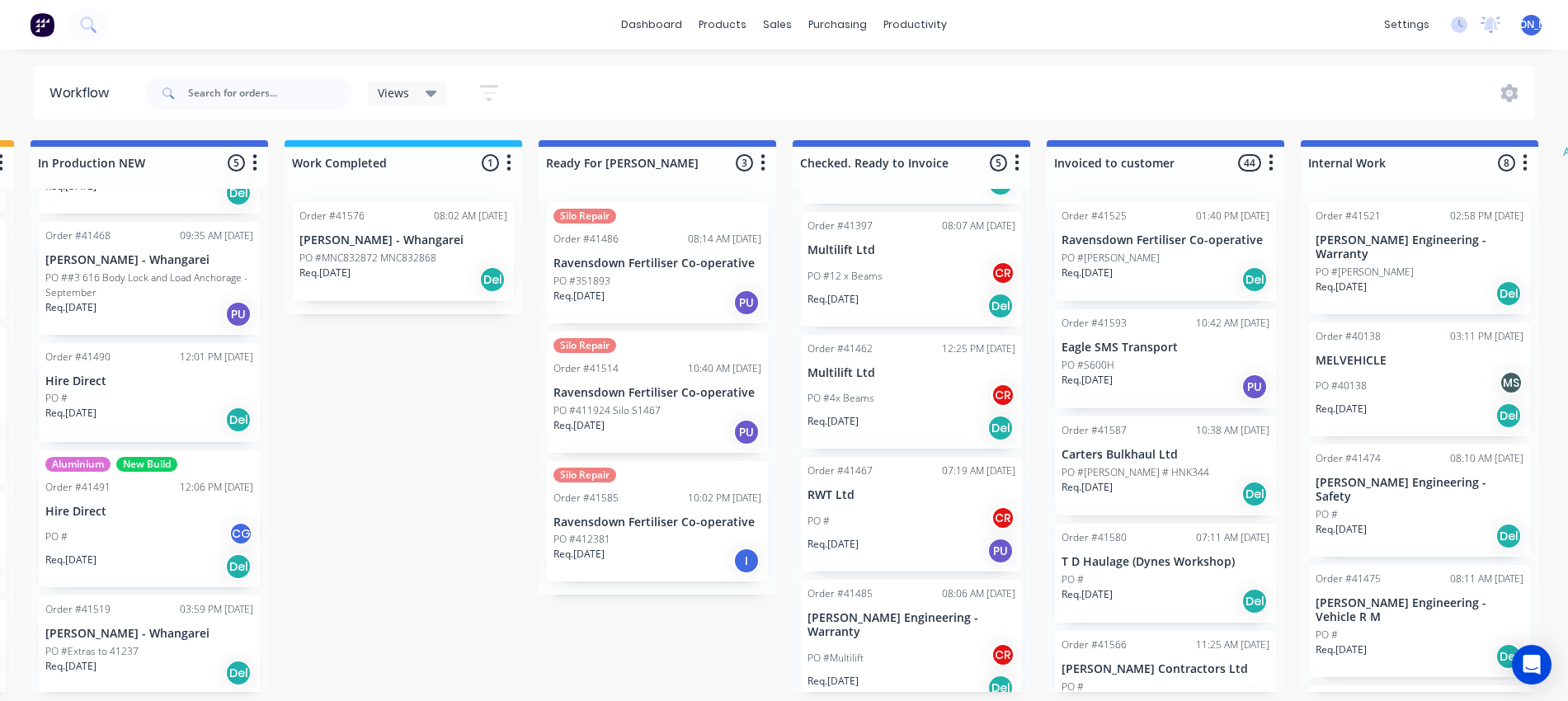
click at [899, 494] on p "RWT Ltd" at bounding box center [912, 495] width 208 height 14
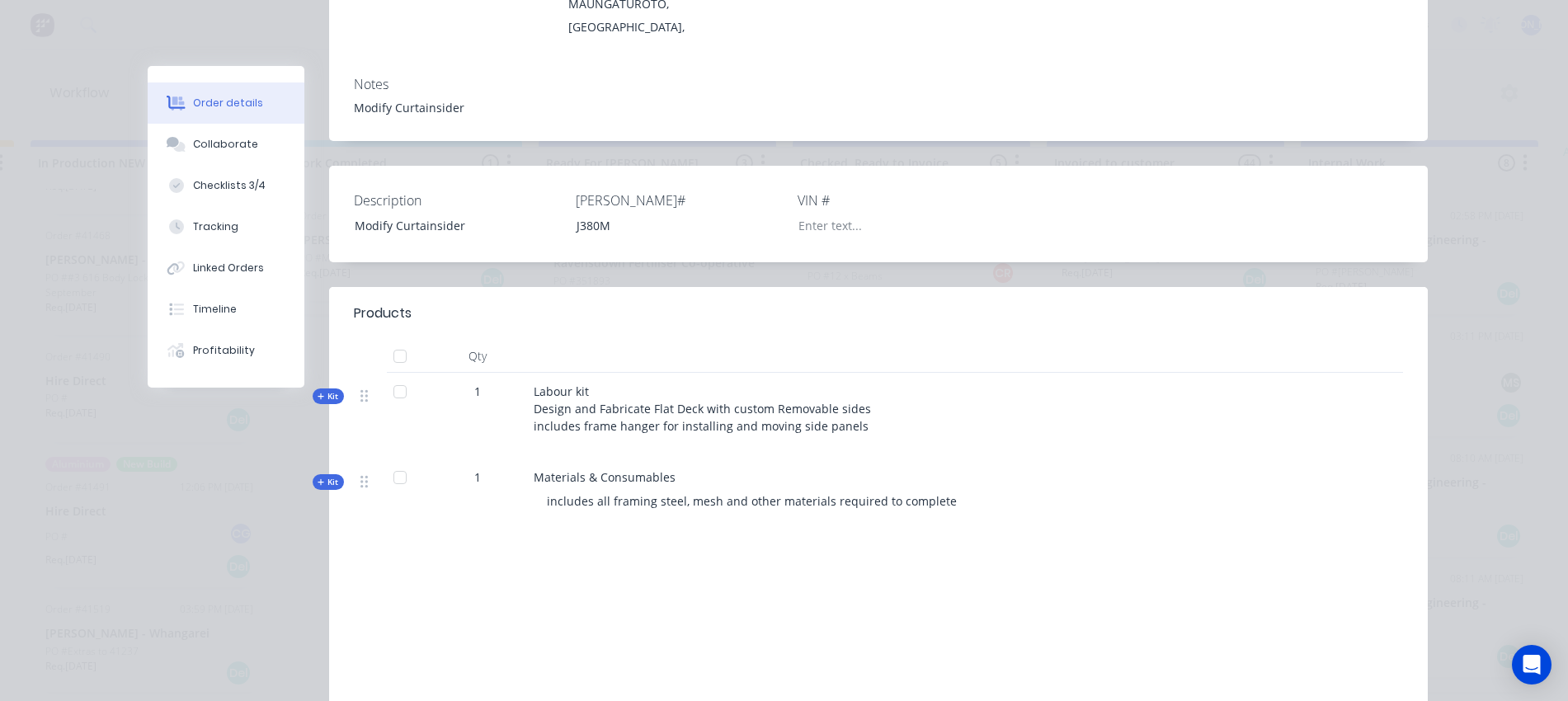
scroll to position [310, 0]
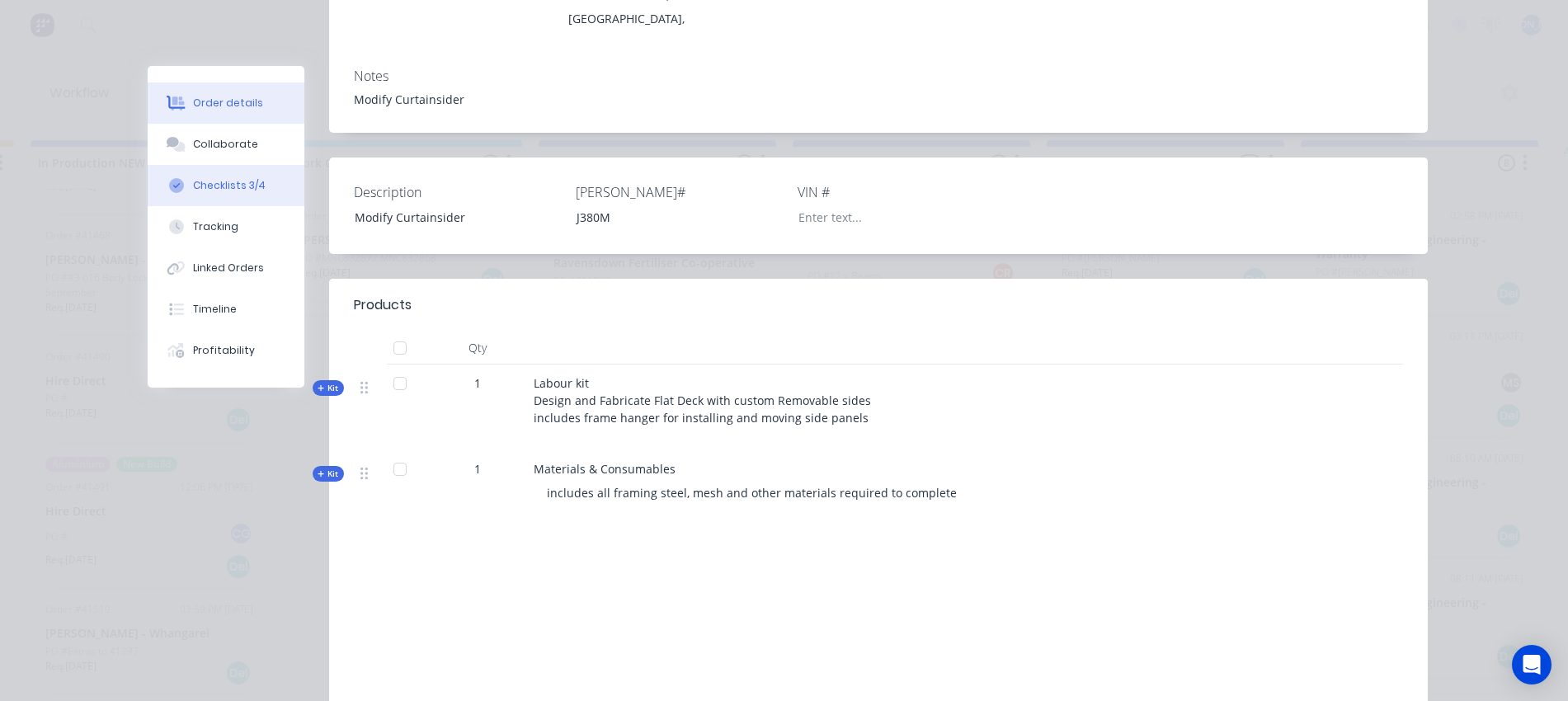
click at [220, 181] on div "Checklists 3/4" at bounding box center [230, 186] width 73 height 15
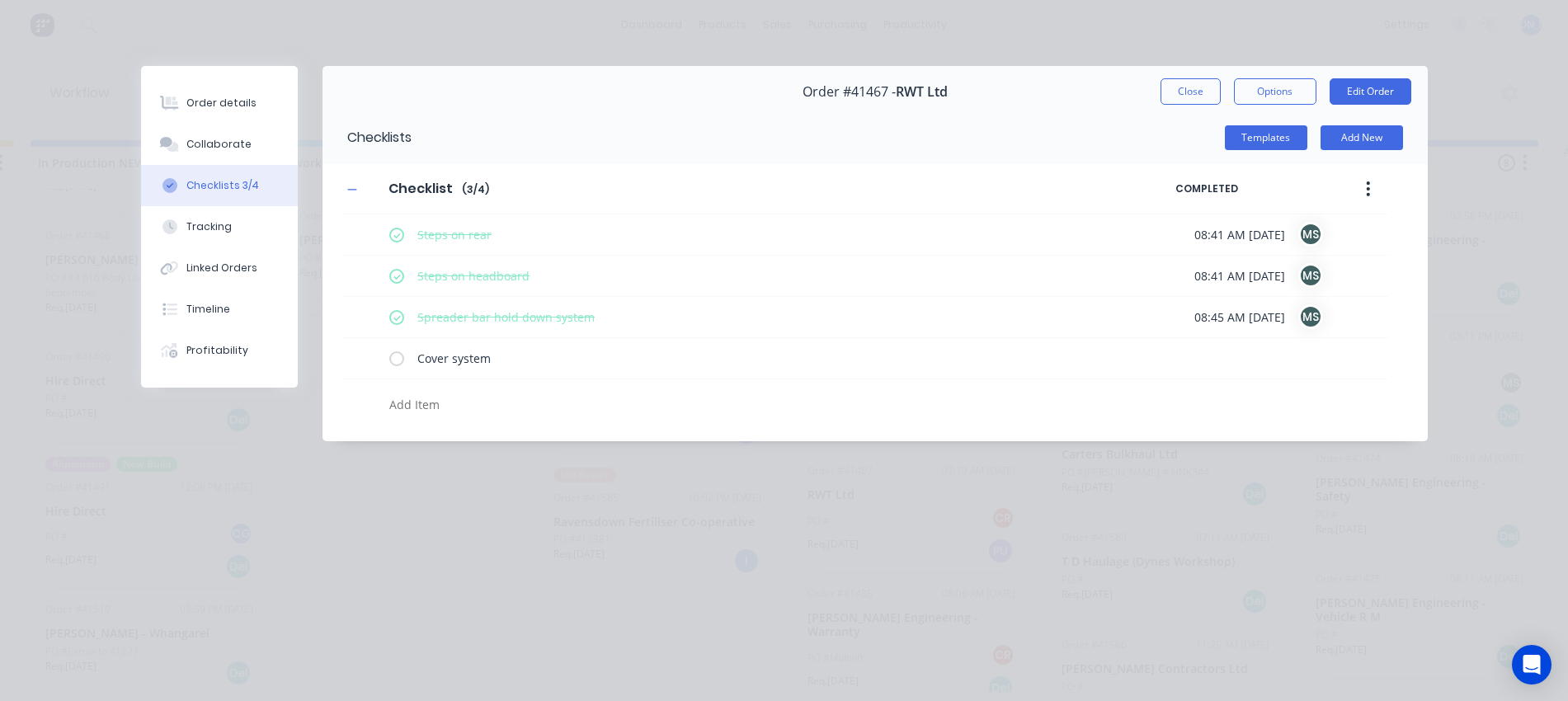
scroll to position [0, 0]
click at [226, 139] on div "Collaborate" at bounding box center [219, 144] width 65 height 15
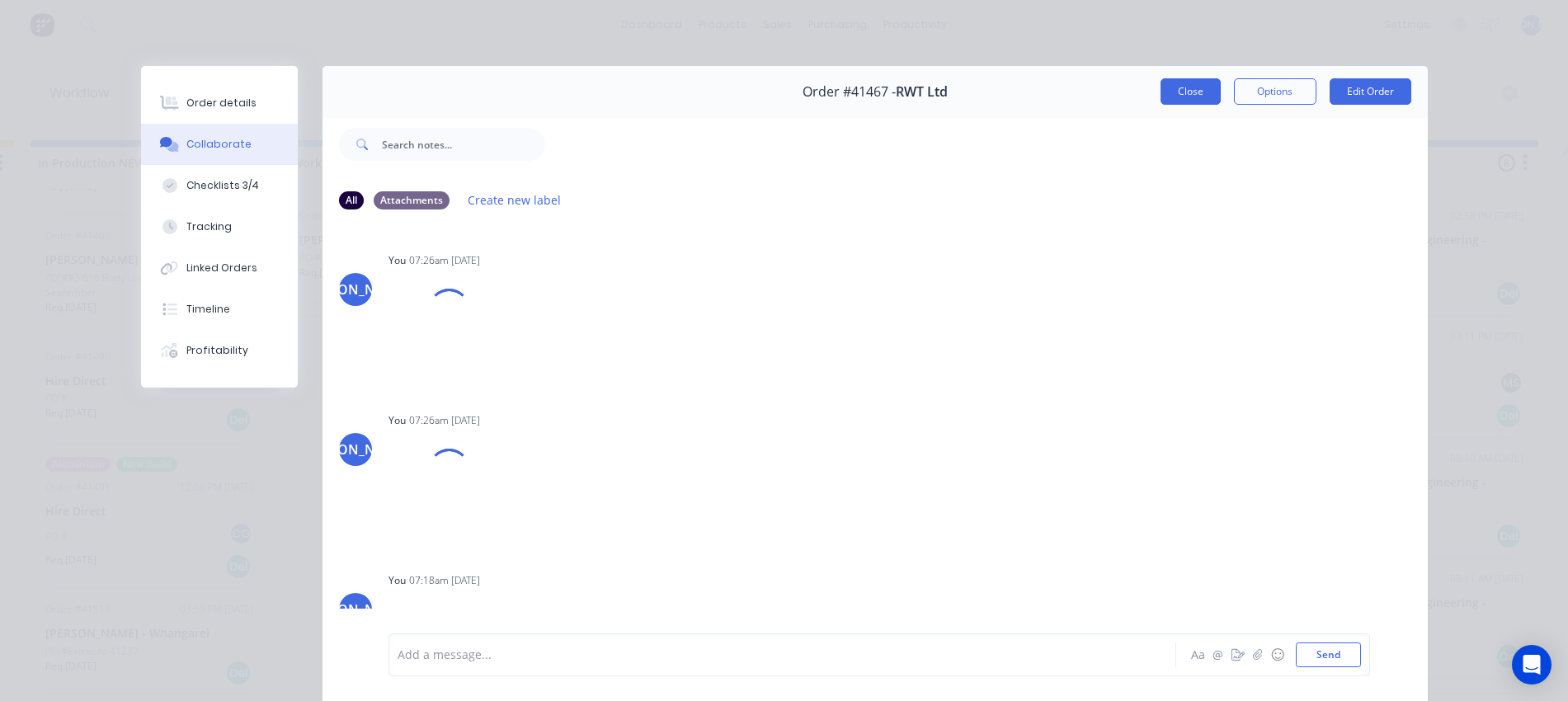
click at [1171, 86] on button "Close" at bounding box center [1191, 92] width 60 height 26
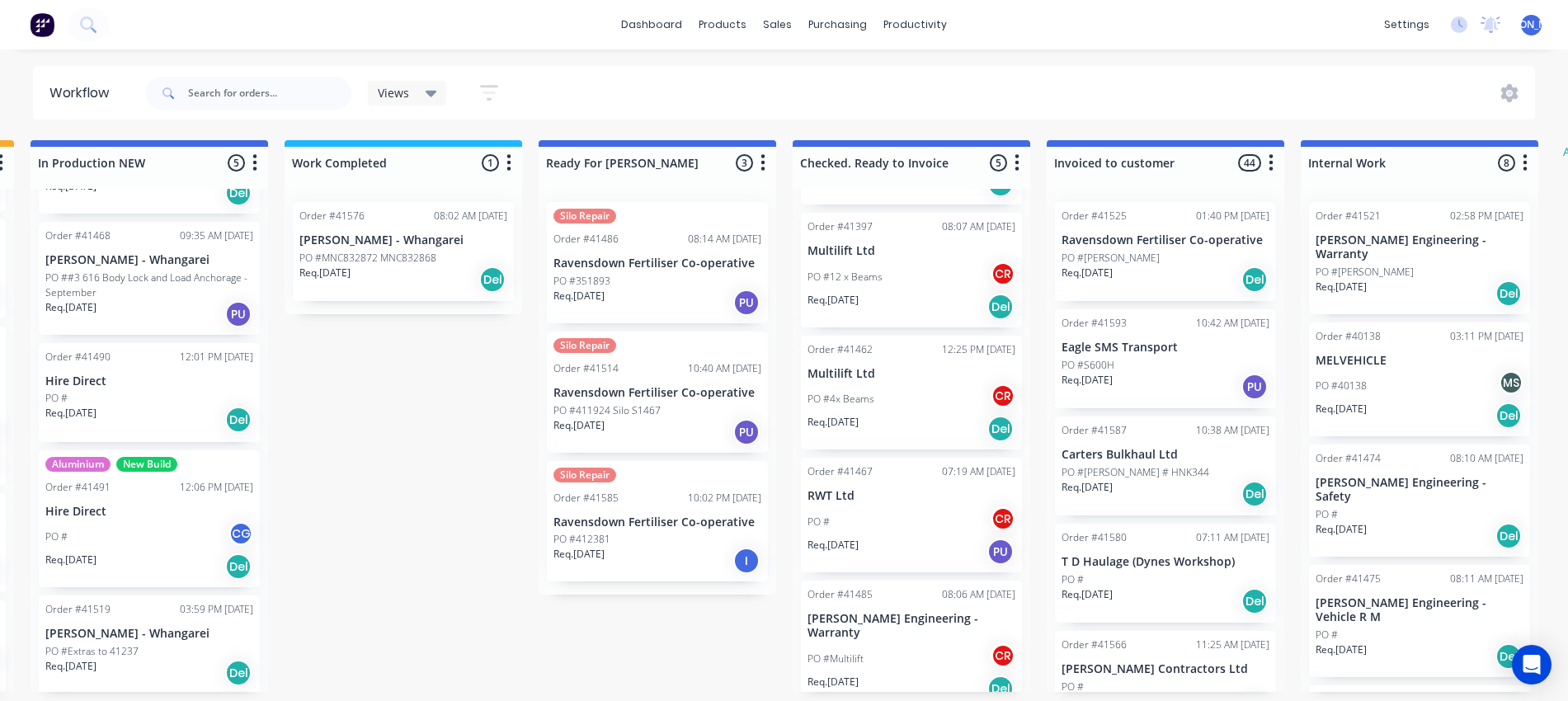
scroll to position [136, 0]
click at [856, 527] on div "PO # CR" at bounding box center [912, 521] width 208 height 31
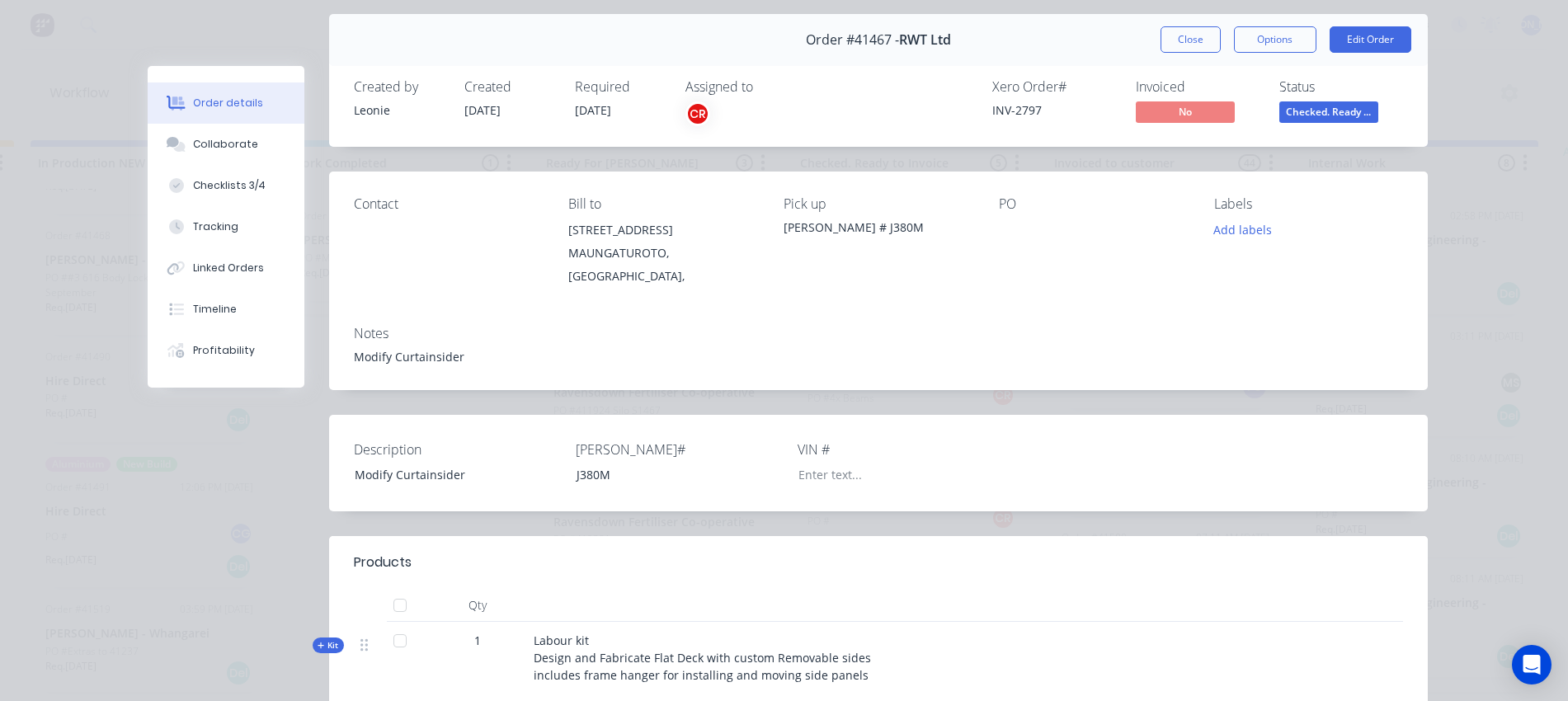
scroll to position [0, 0]
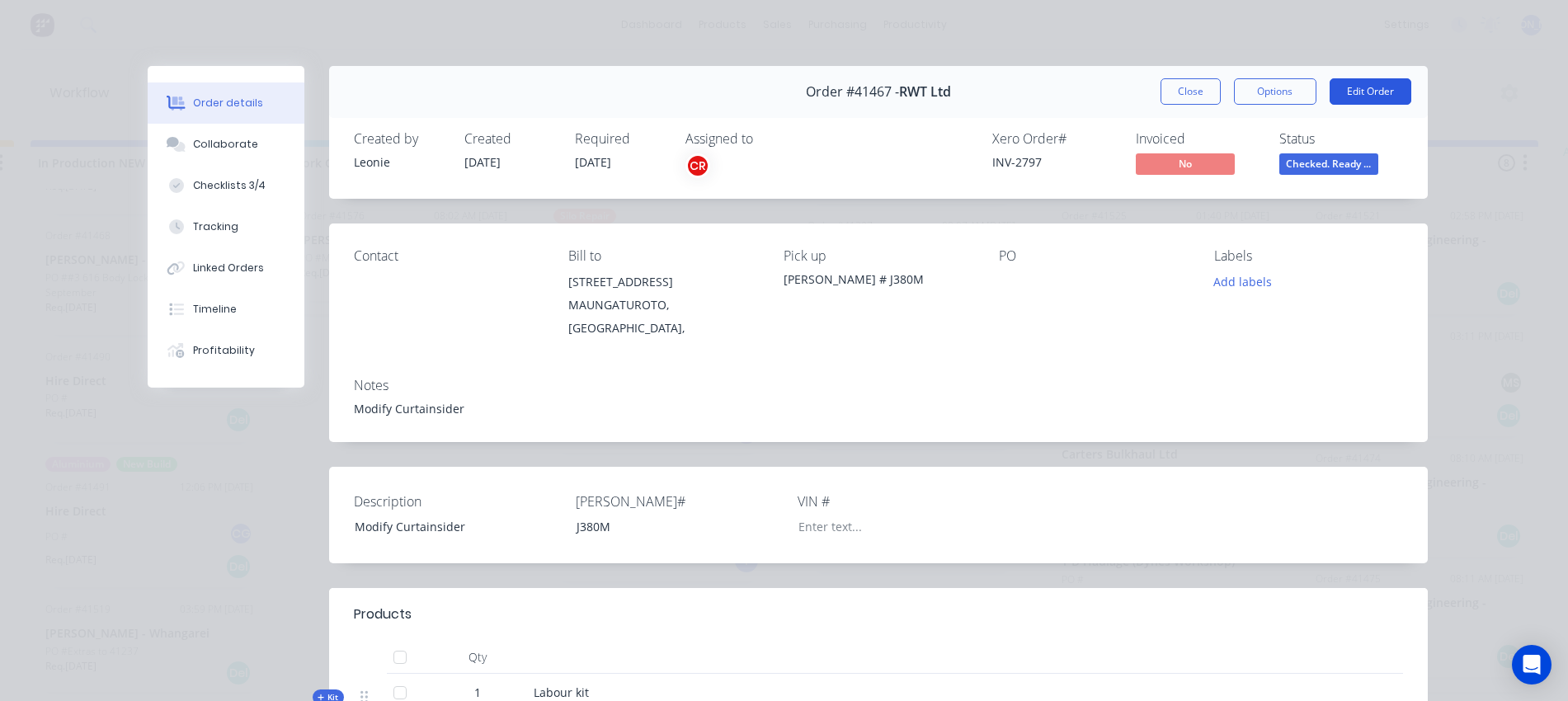
click at [1355, 85] on button "Edit Order" at bounding box center [1371, 92] width 82 height 26
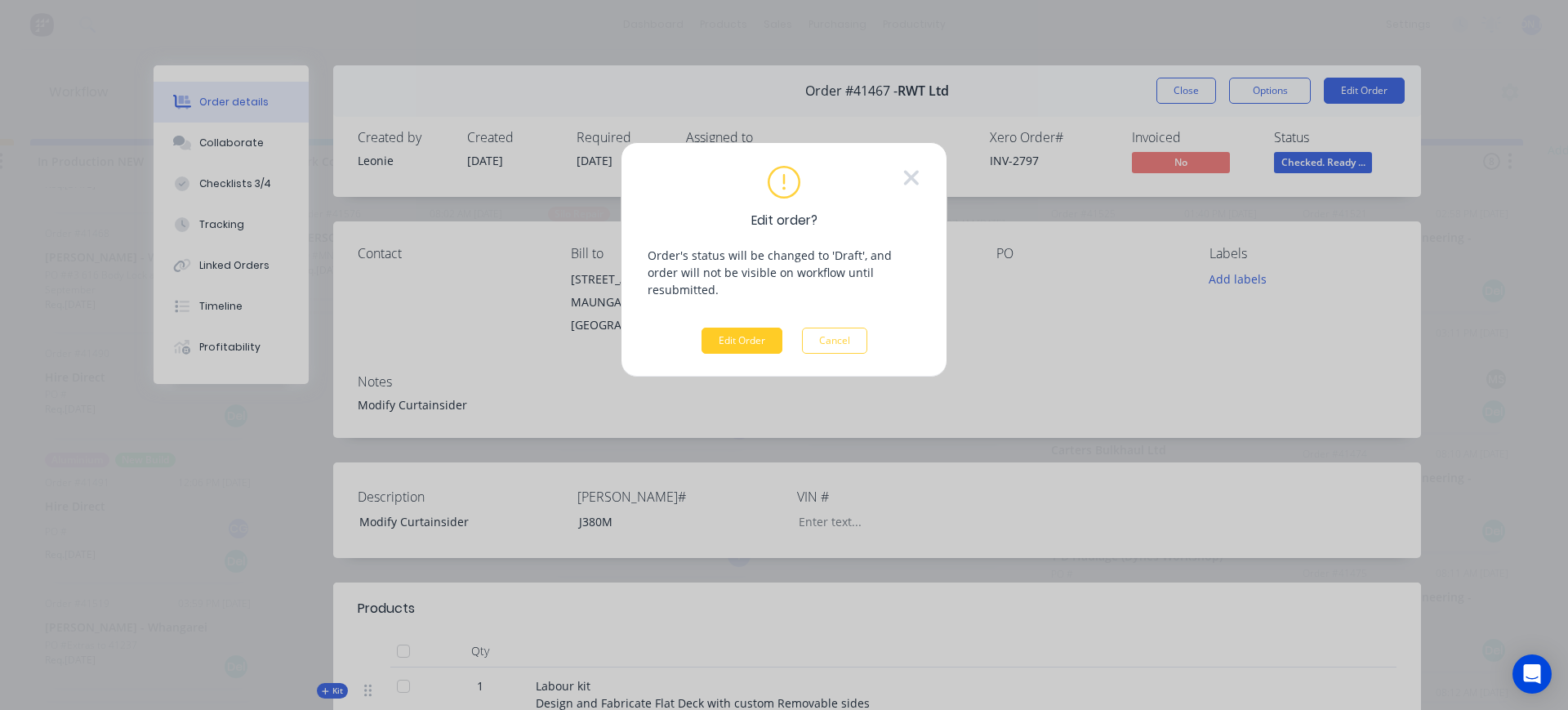
click at [730, 328] on button "Edit Order" at bounding box center [741, 341] width 81 height 26
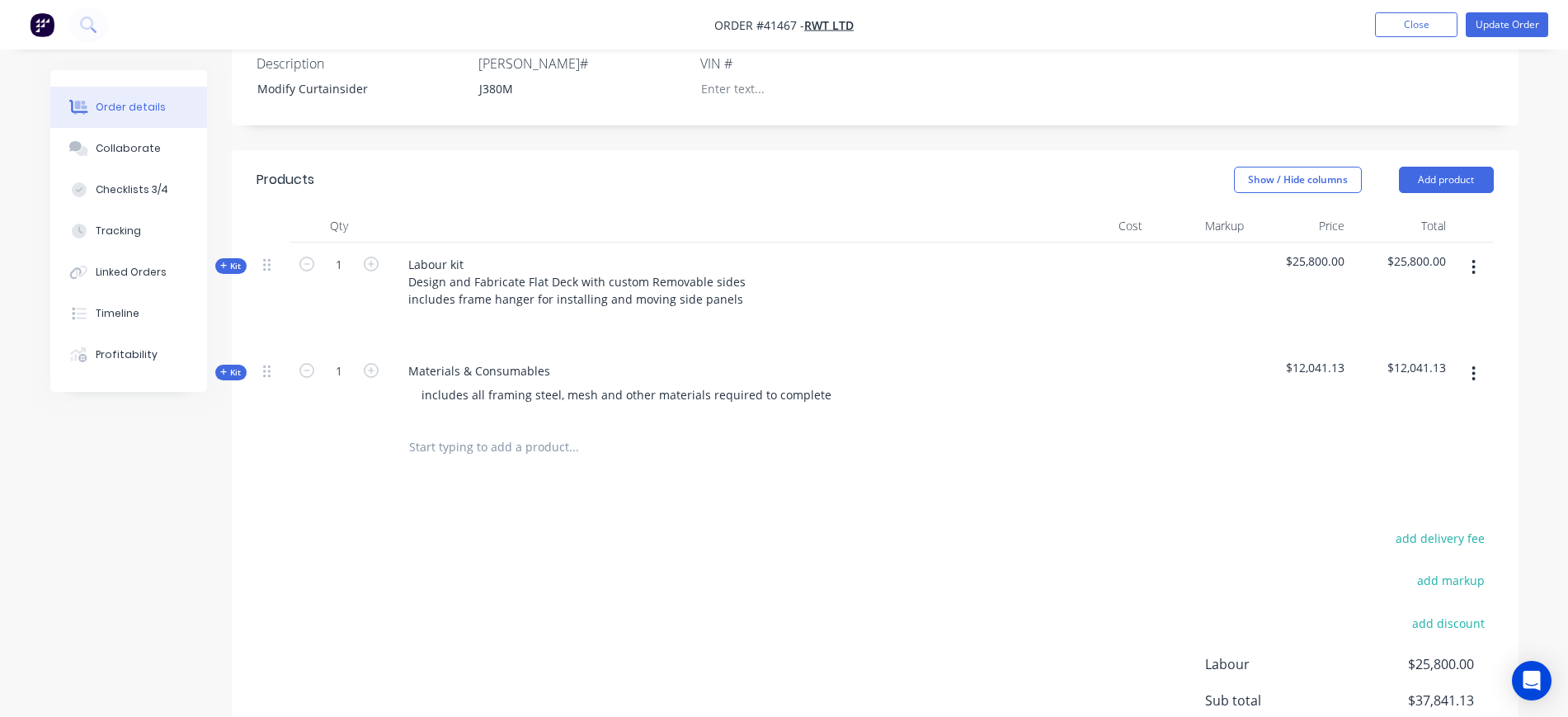
scroll to position [345, 0]
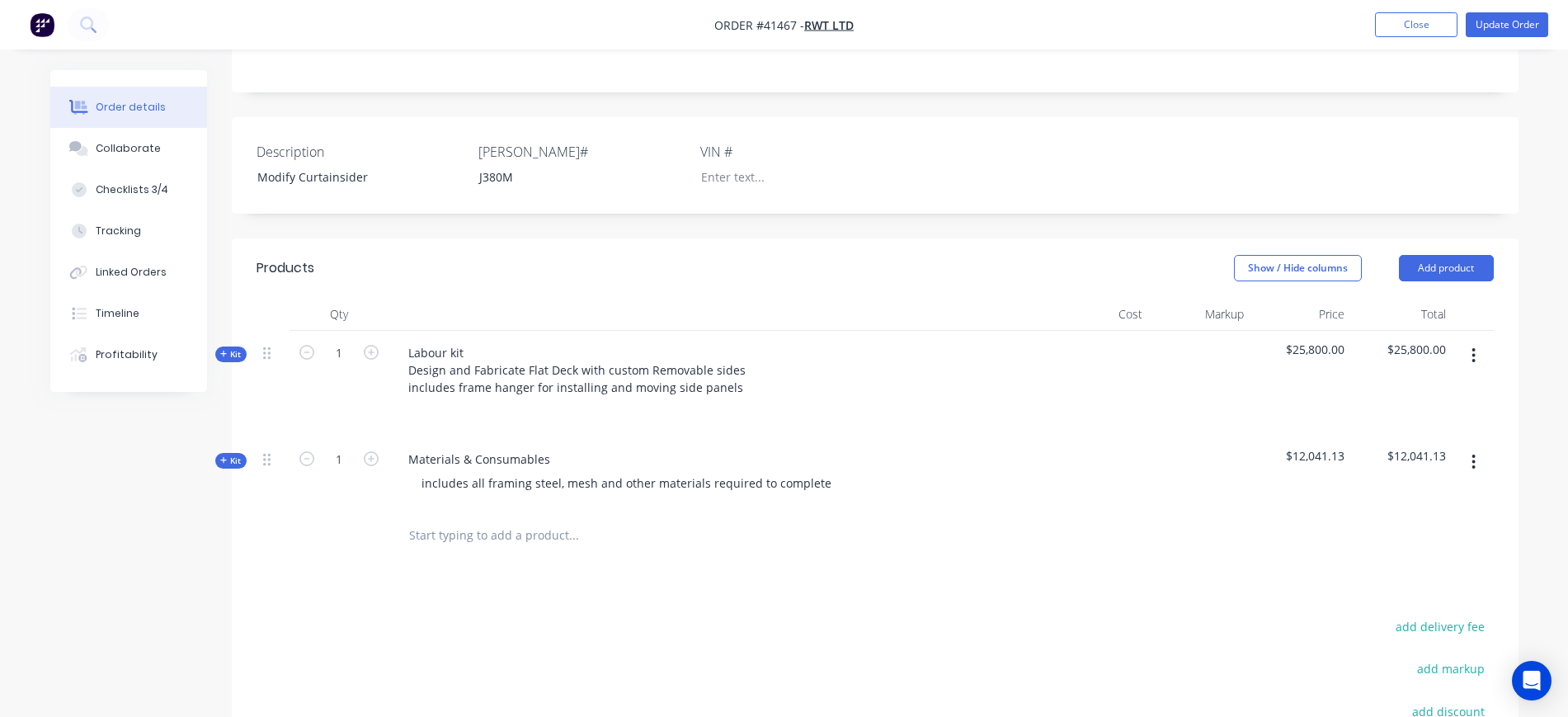
click at [238, 475] on div "Qty Cost Markup Price Total Kit 1 Labour kit Design and Fabricate Flat Deck wit…" at bounding box center [875, 430] width 1287 height 265
click at [225, 465] on icon "button" at bounding box center [224, 461] width 7 height 8
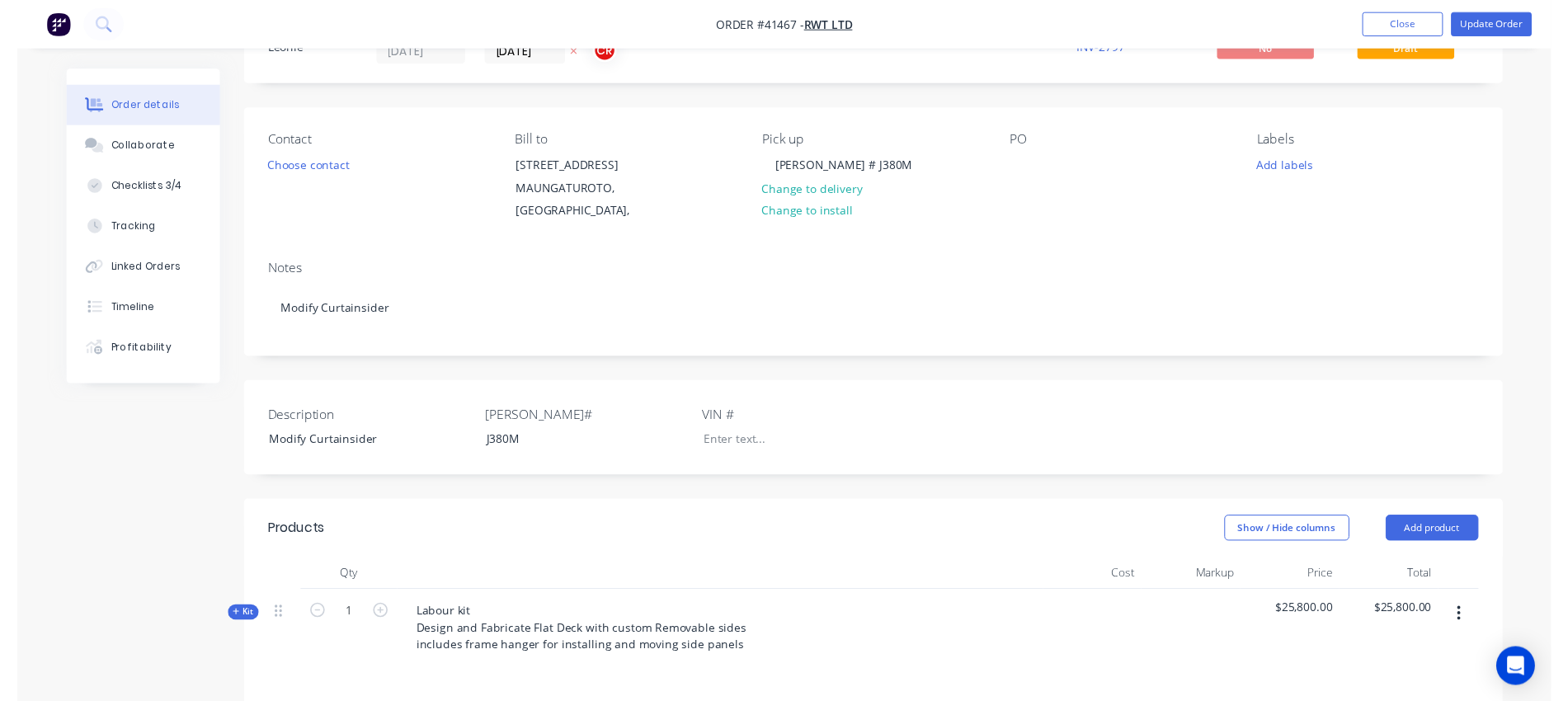
scroll to position [0, 0]
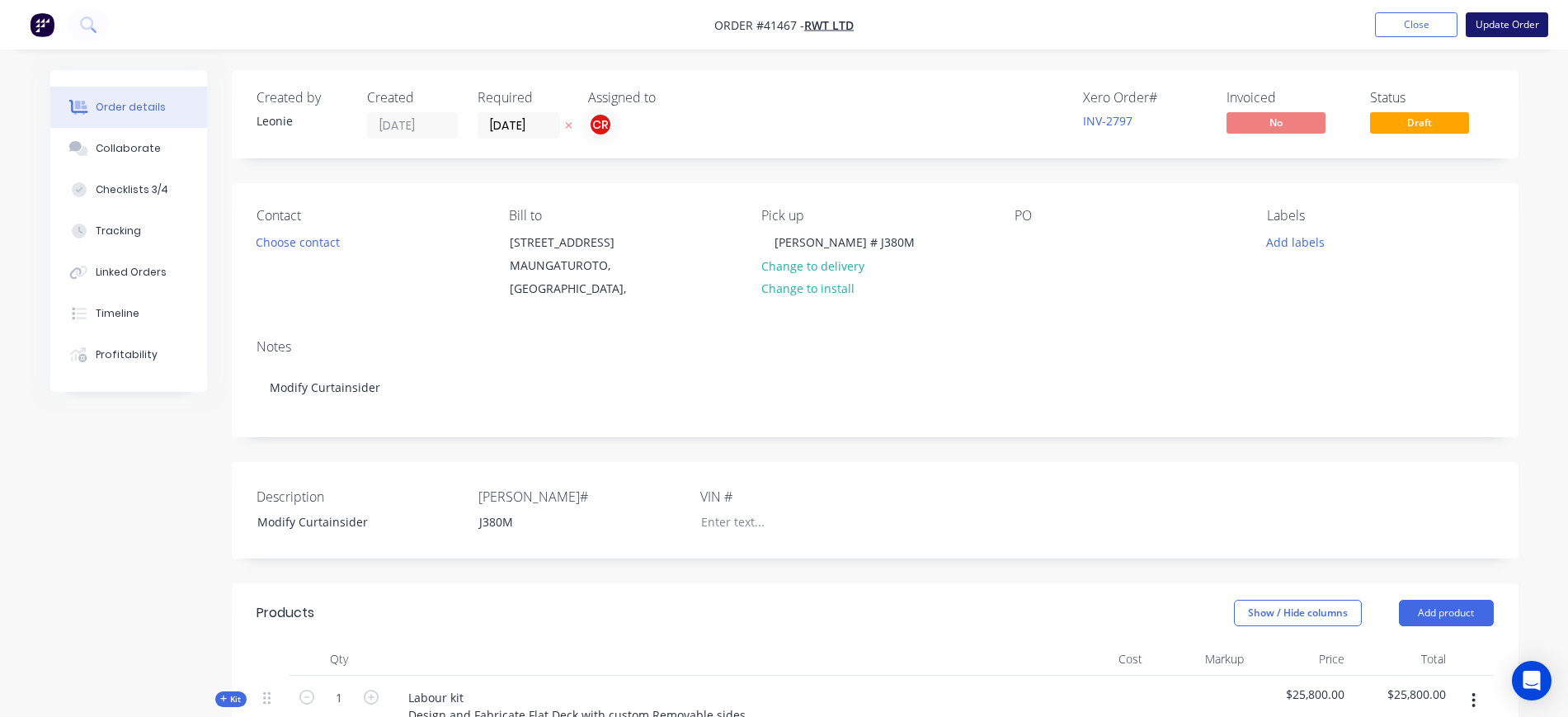
click at [1519, 24] on button "Update Order" at bounding box center [1508, 25] width 83 height 25
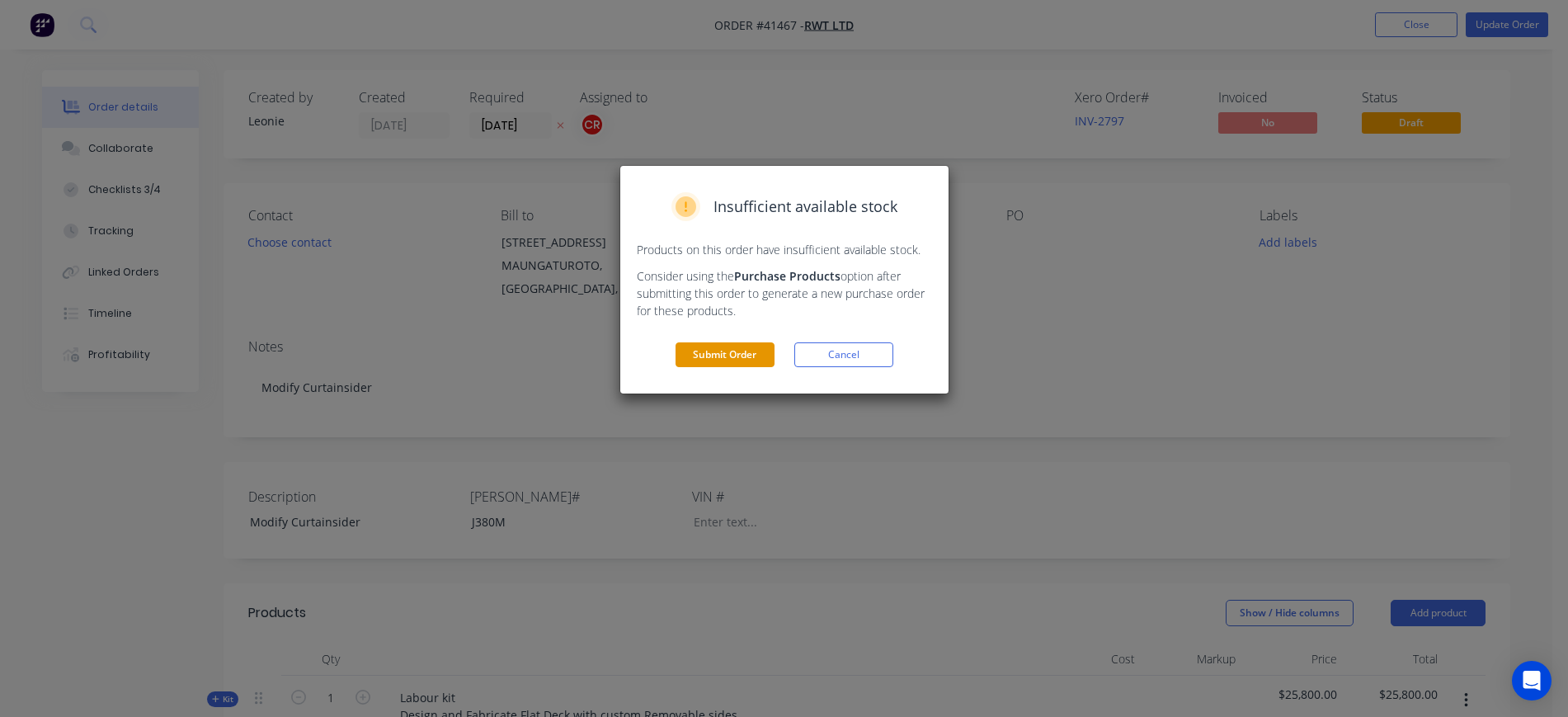
click at [729, 348] on button "Submit Order" at bounding box center [725, 355] width 99 height 25
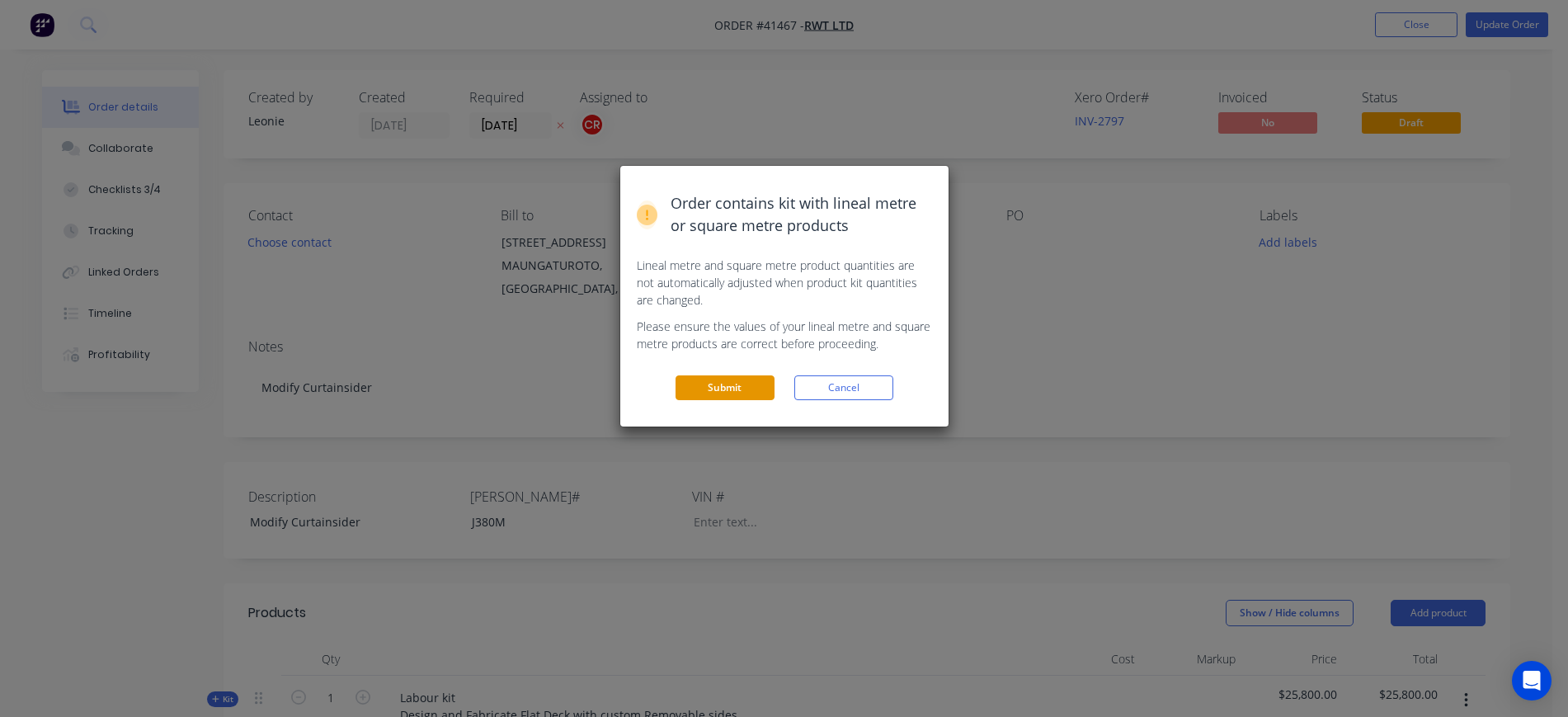
click at [700, 387] on button "Submit" at bounding box center [725, 388] width 99 height 25
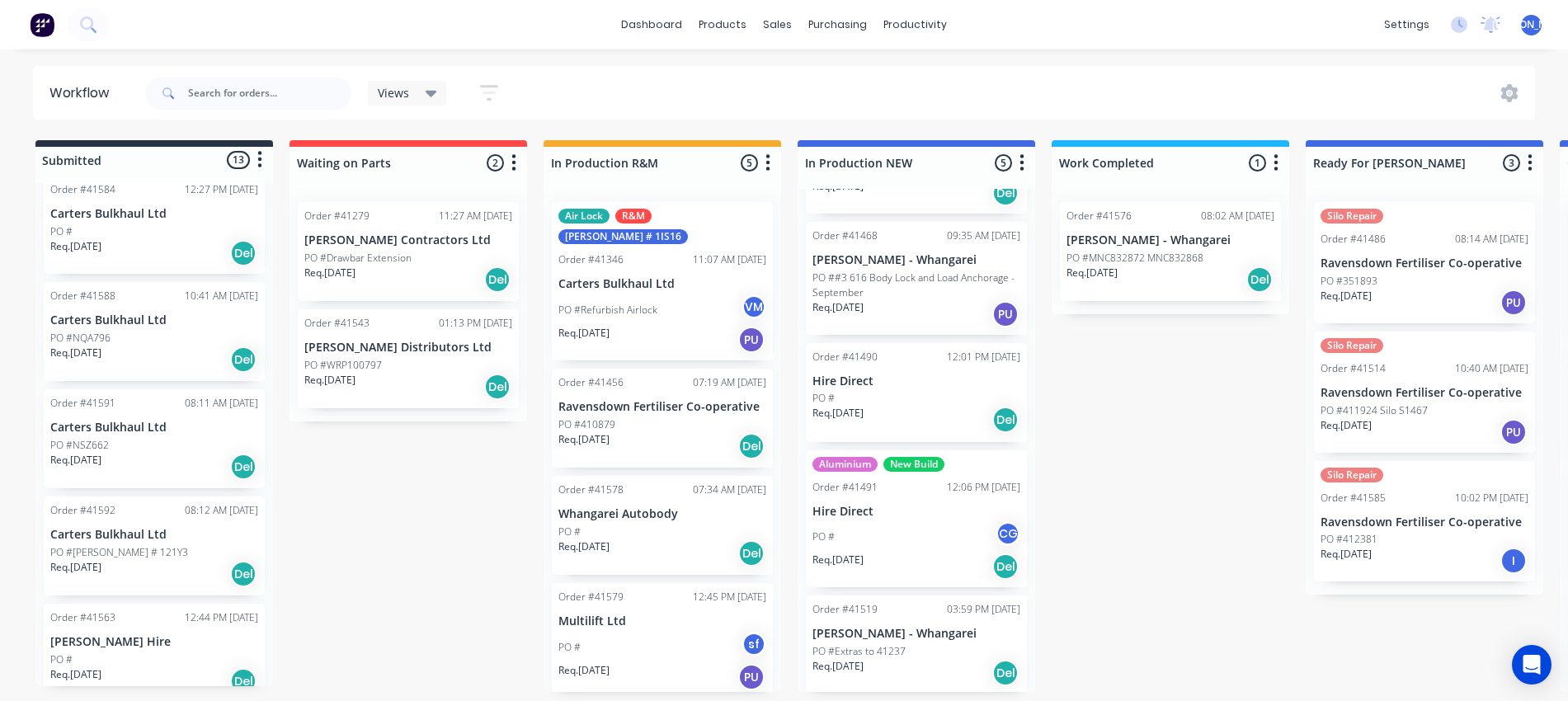
scroll to position [946, 0]
click at [138, 544] on div "PO #Rego # 121Y3" at bounding box center [154, 552] width 208 height 15
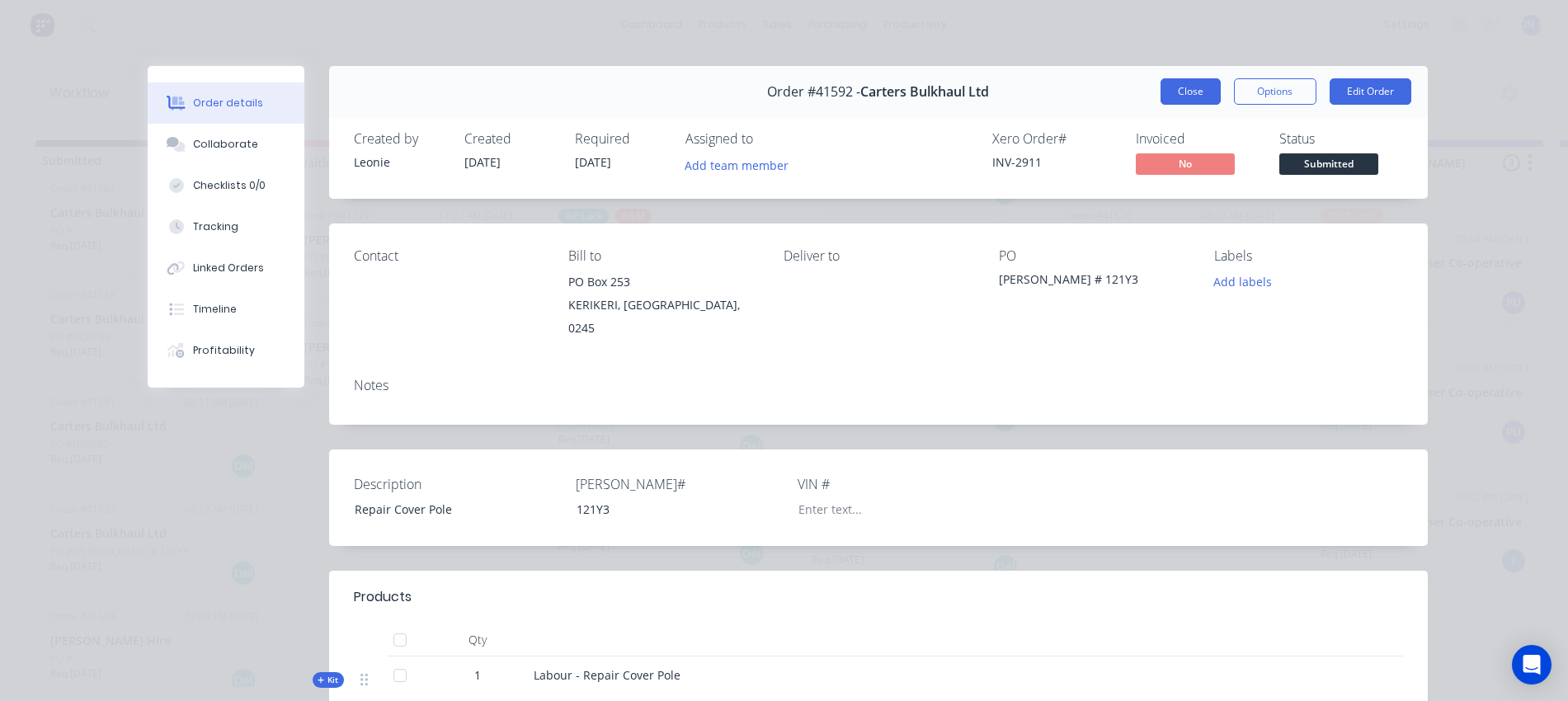
click at [1161, 97] on button "Close" at bounding box center [1191, 92] width 60 height 26
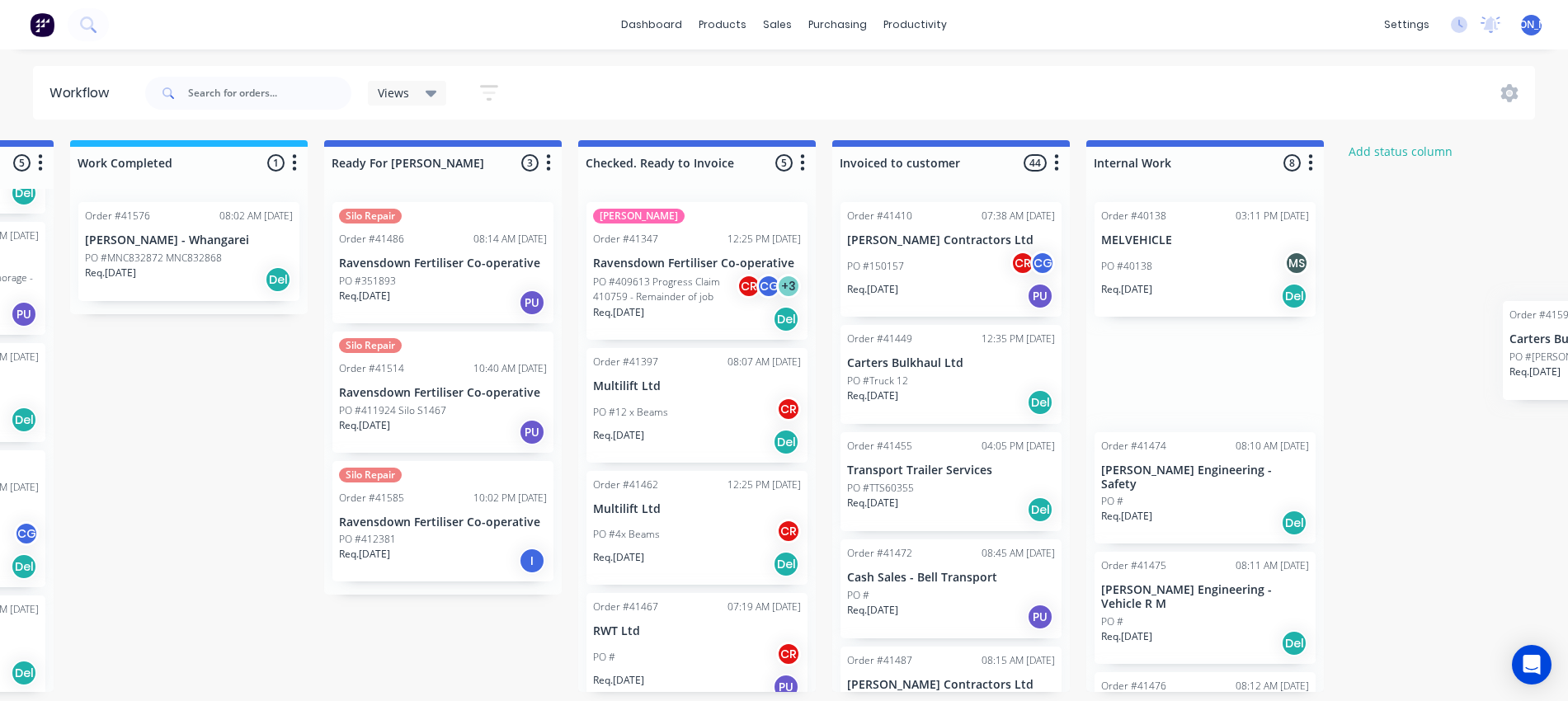
scroll to position [7, 1183]
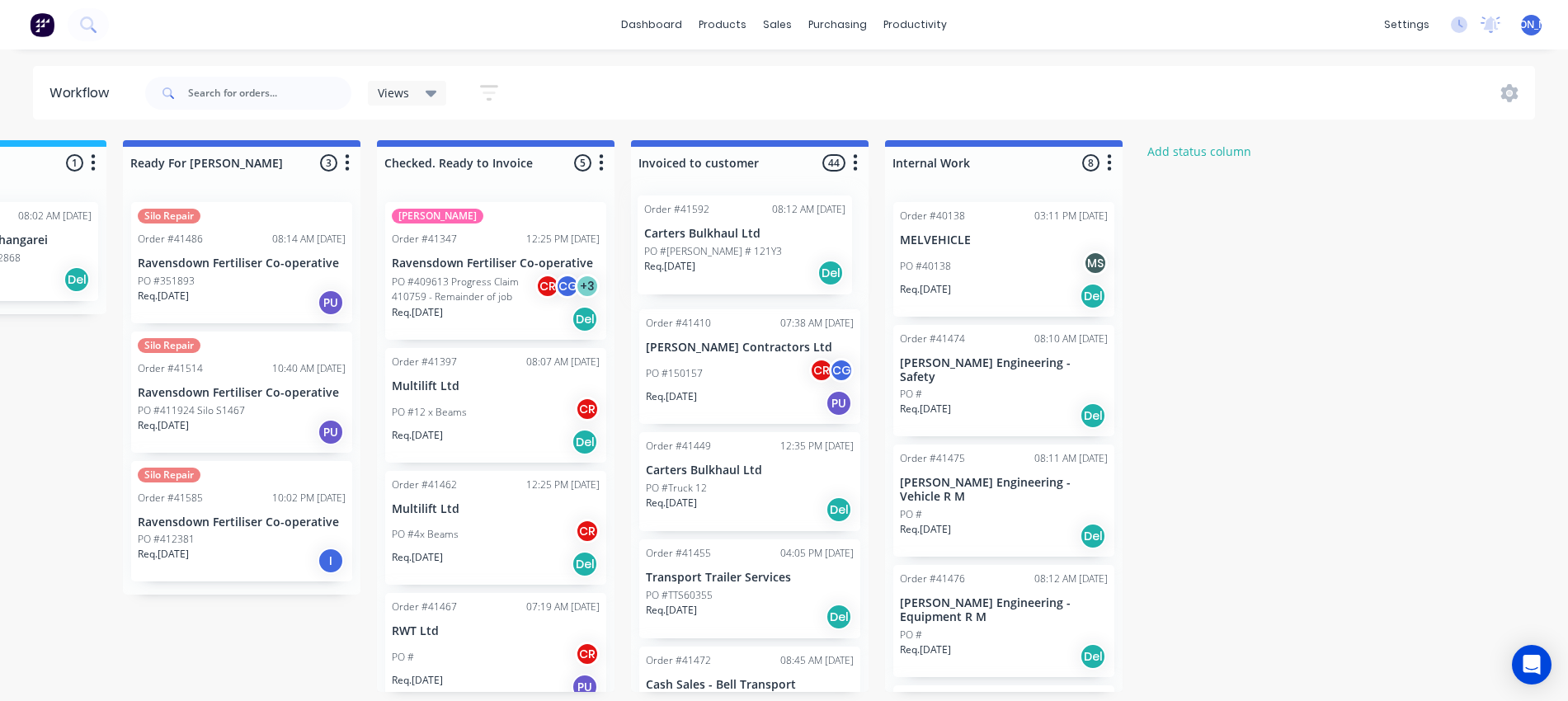
drag, startPoint x: 116, startPoint y: 518, endPoint x: 713, endPoint y: 239, distance: 659.0
click at [713, 239] on div "Submitted 13 Status colour #273444 hex #273444 Save Cancel Summaries Total orde…" at bounding box center [180, 416] width 2751 height 552
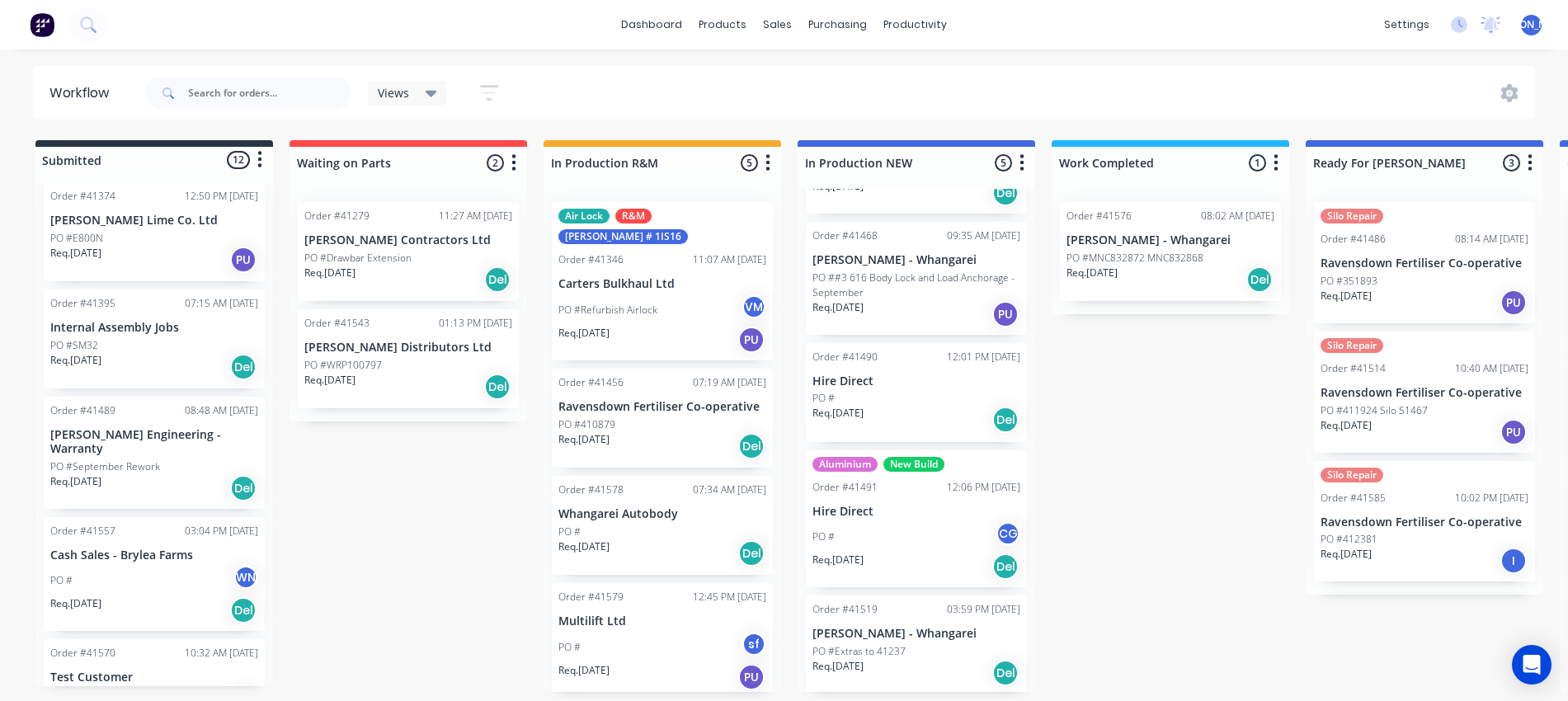
scroll to position [0, 0]
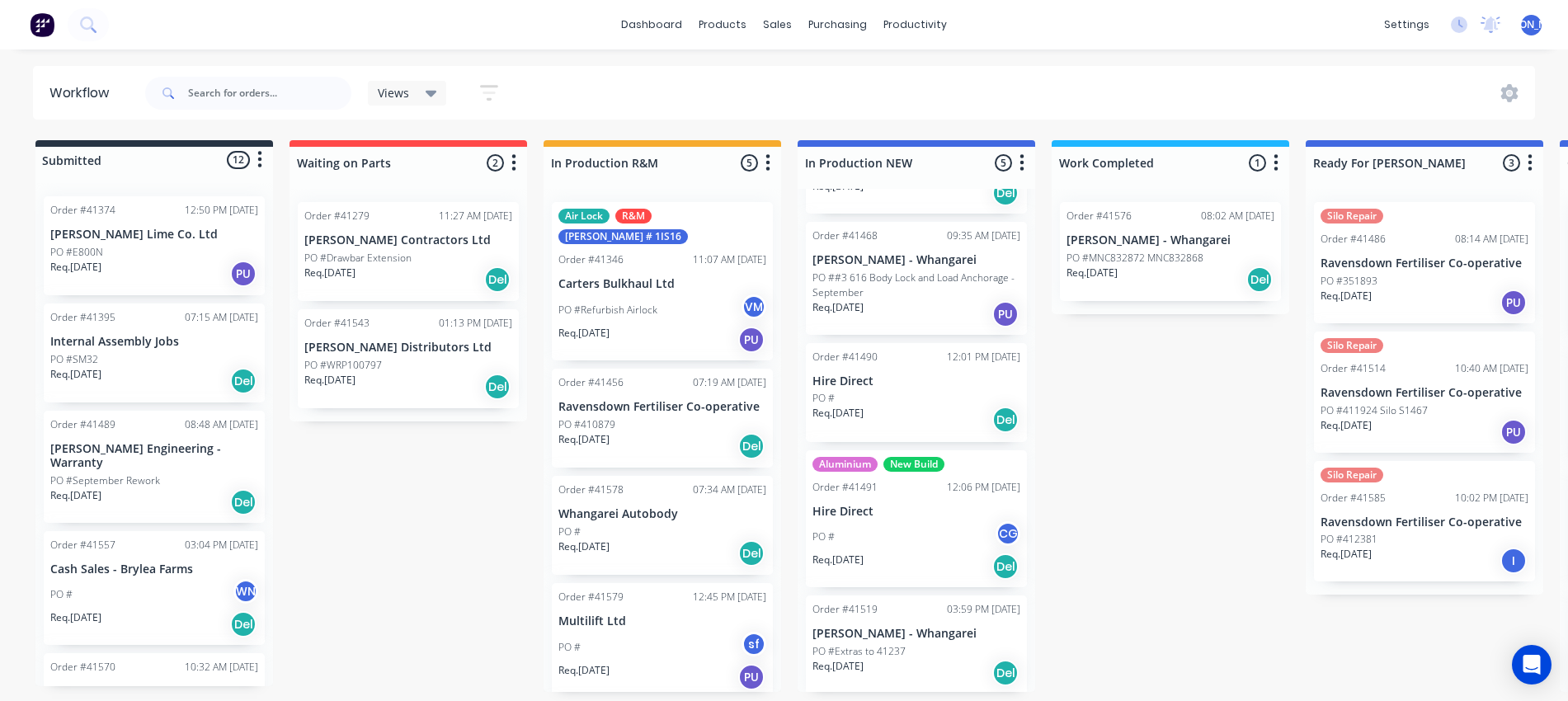
click at [133, 356] on div "PO #SM32" at bounding box center [154, 360] width 208 height 15
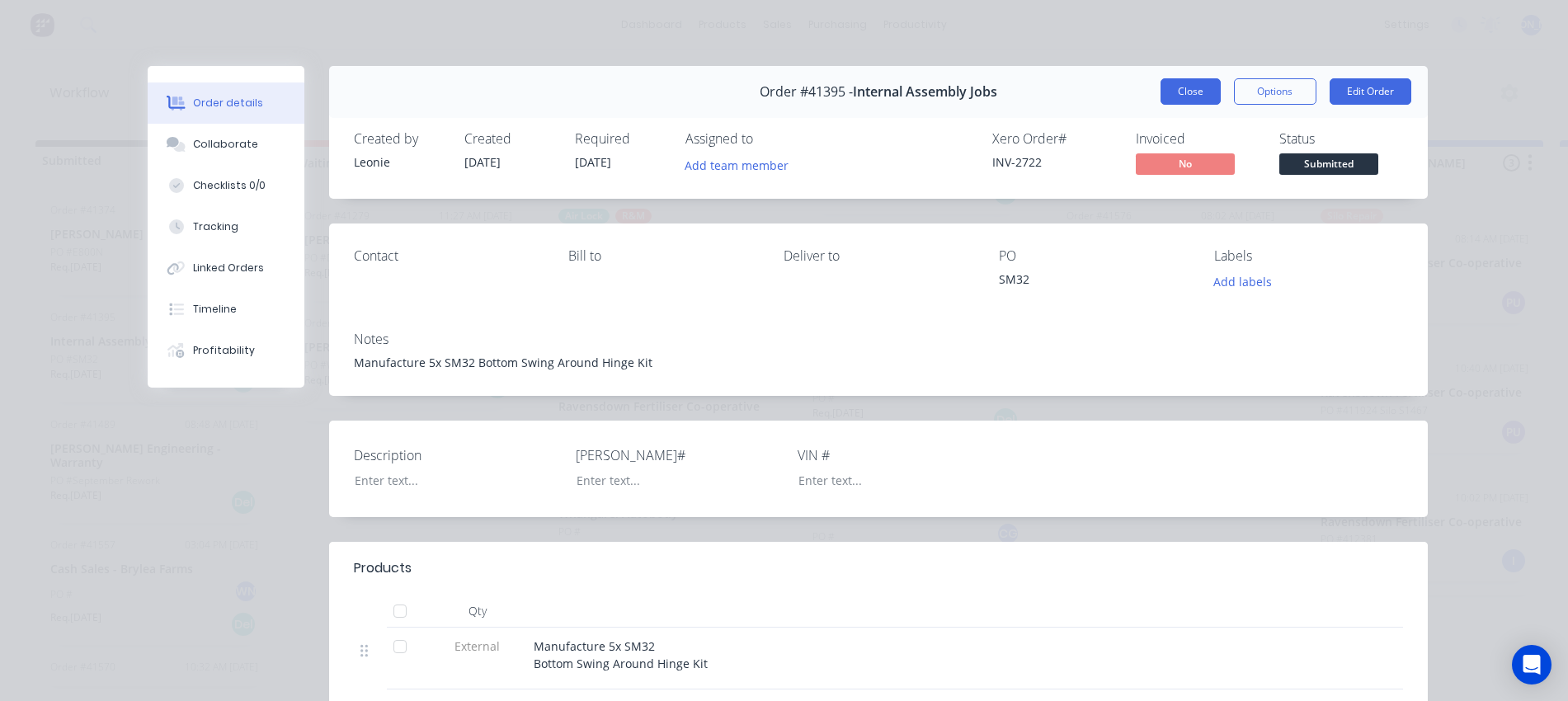
click at [1173, 91] on button "Close" at bounding box center [1191, 92] width 60 height 26
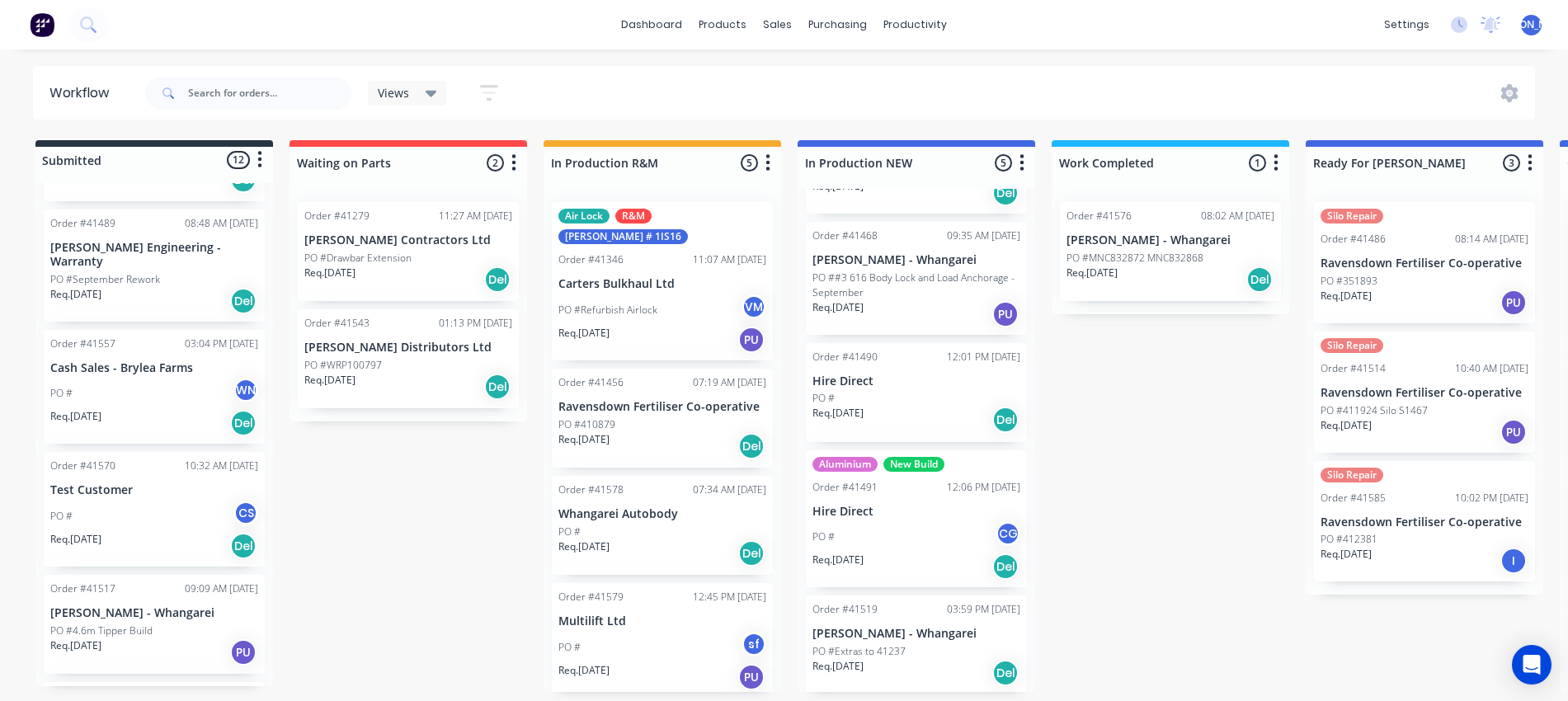
scroll to position [206, 0]
click at [168, 380] on div "PO # WN" at bounding box center [154, 389] width 208 height 31
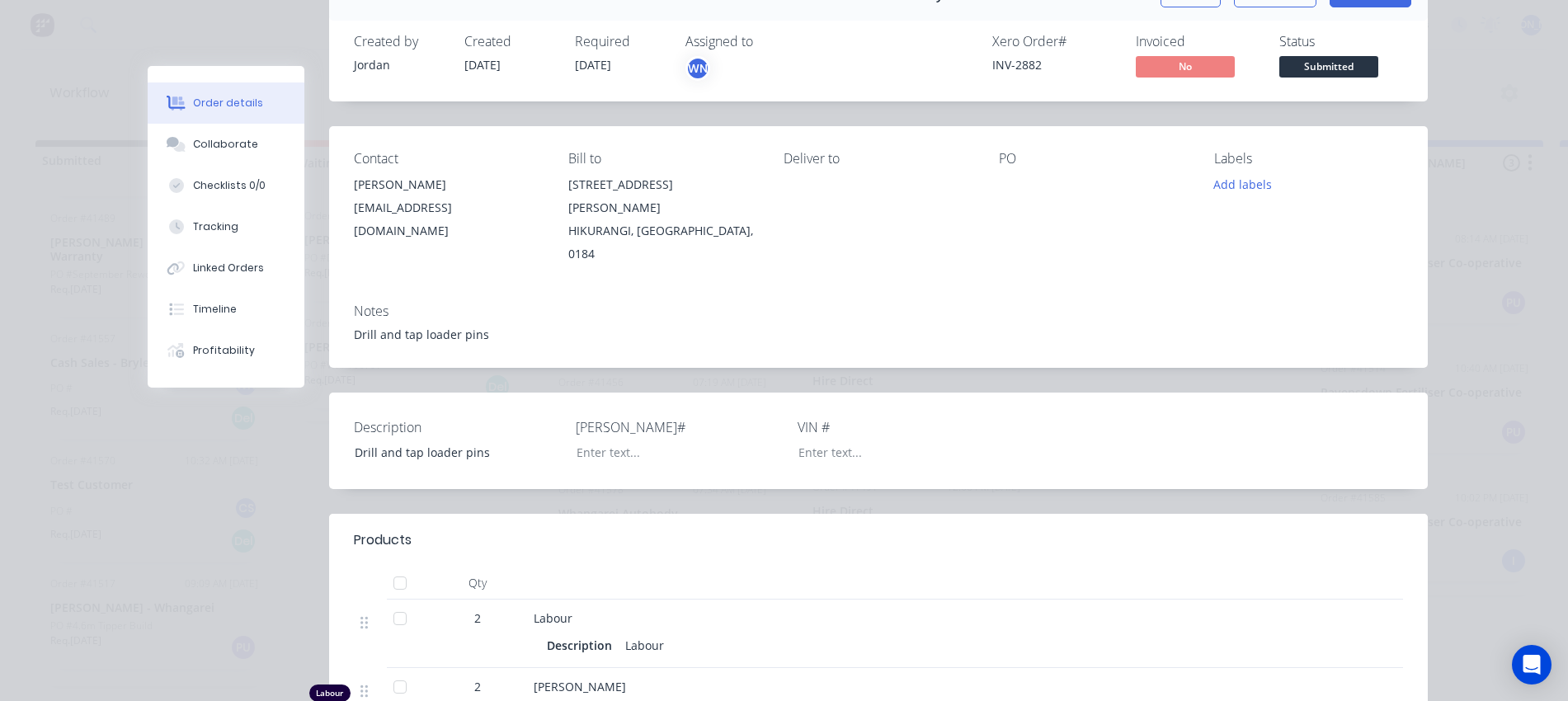
scroll to position [103, 0]
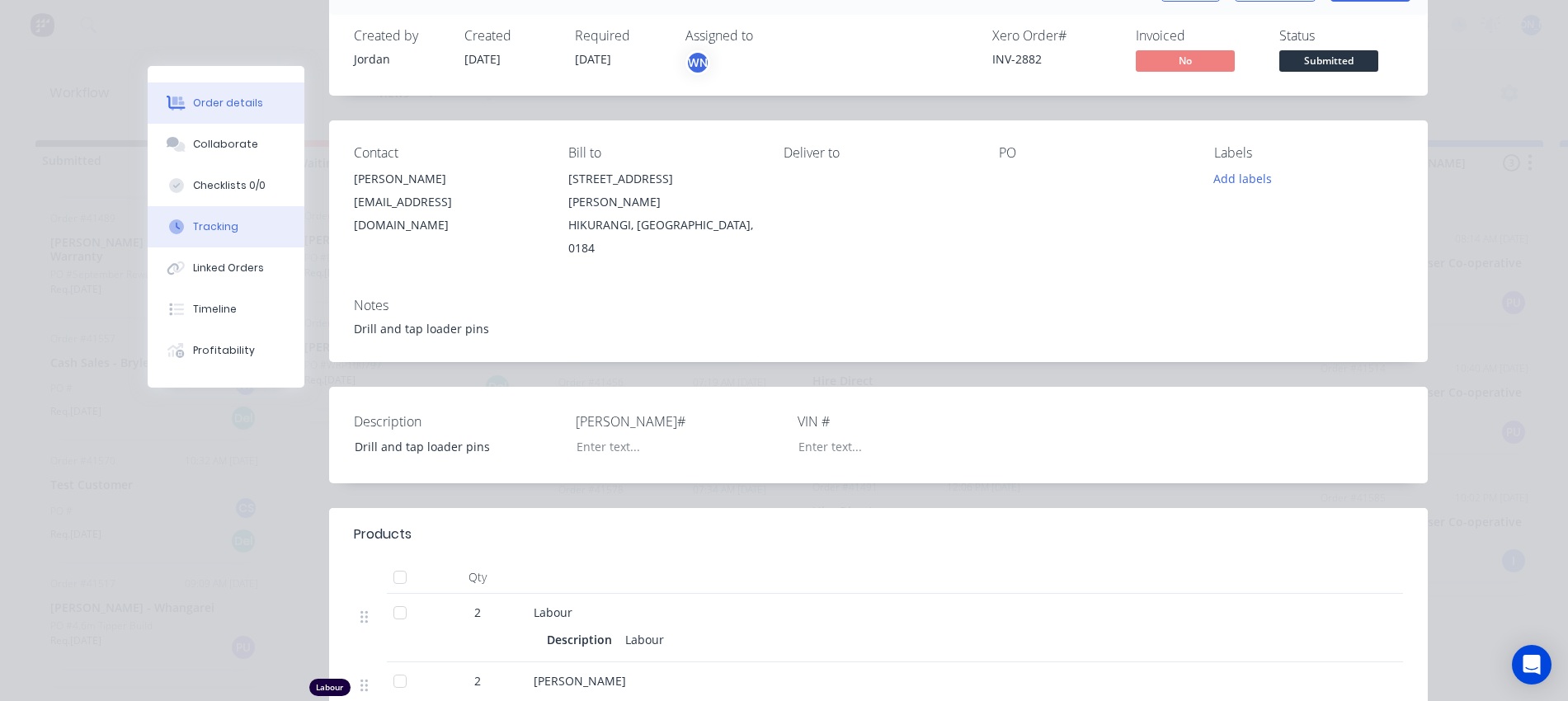
click at [180, 232] on div at bounding box center [177, 227] width 25 height 15
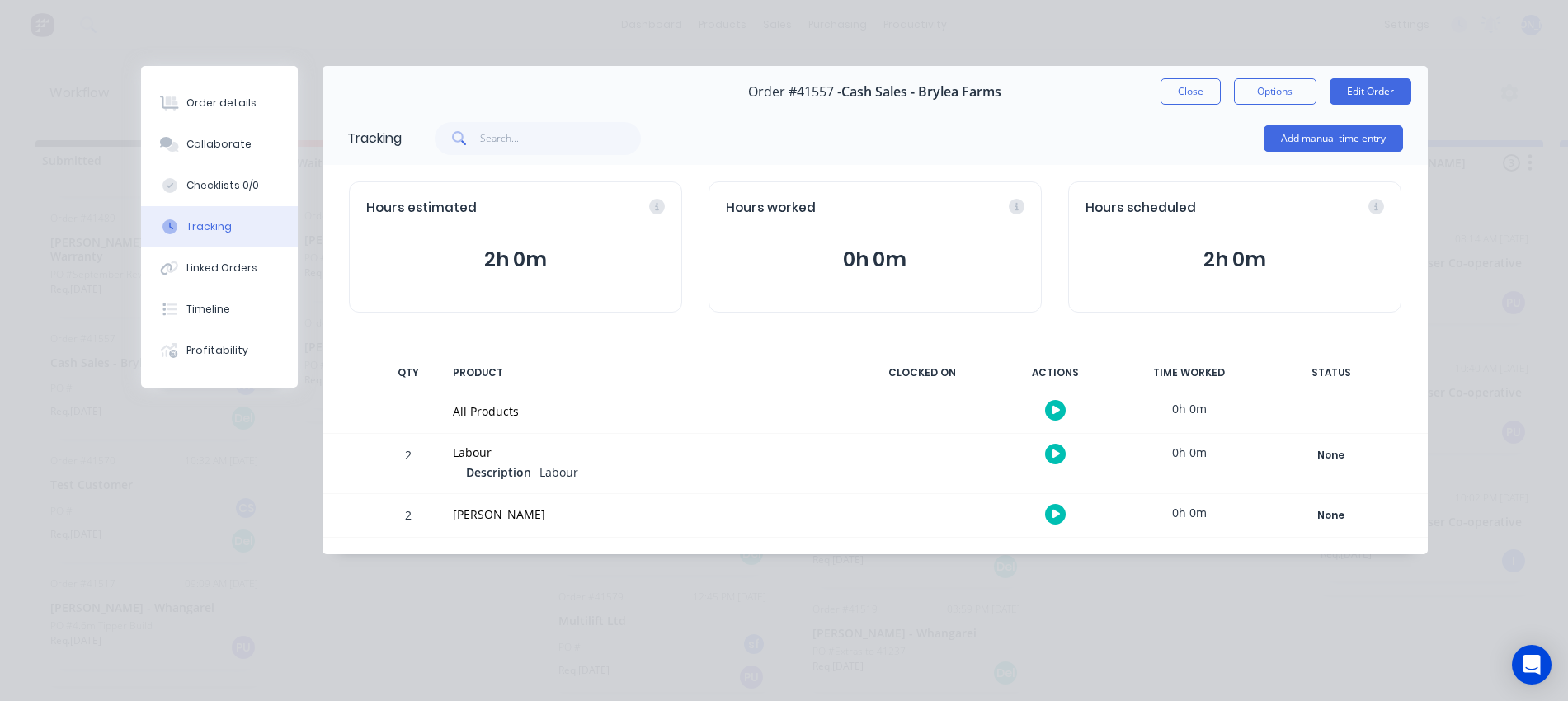
scroll to position [0, 0]
click at [242, 110] on div "Order details" at bounding box center [221, 103] width 70 height 15
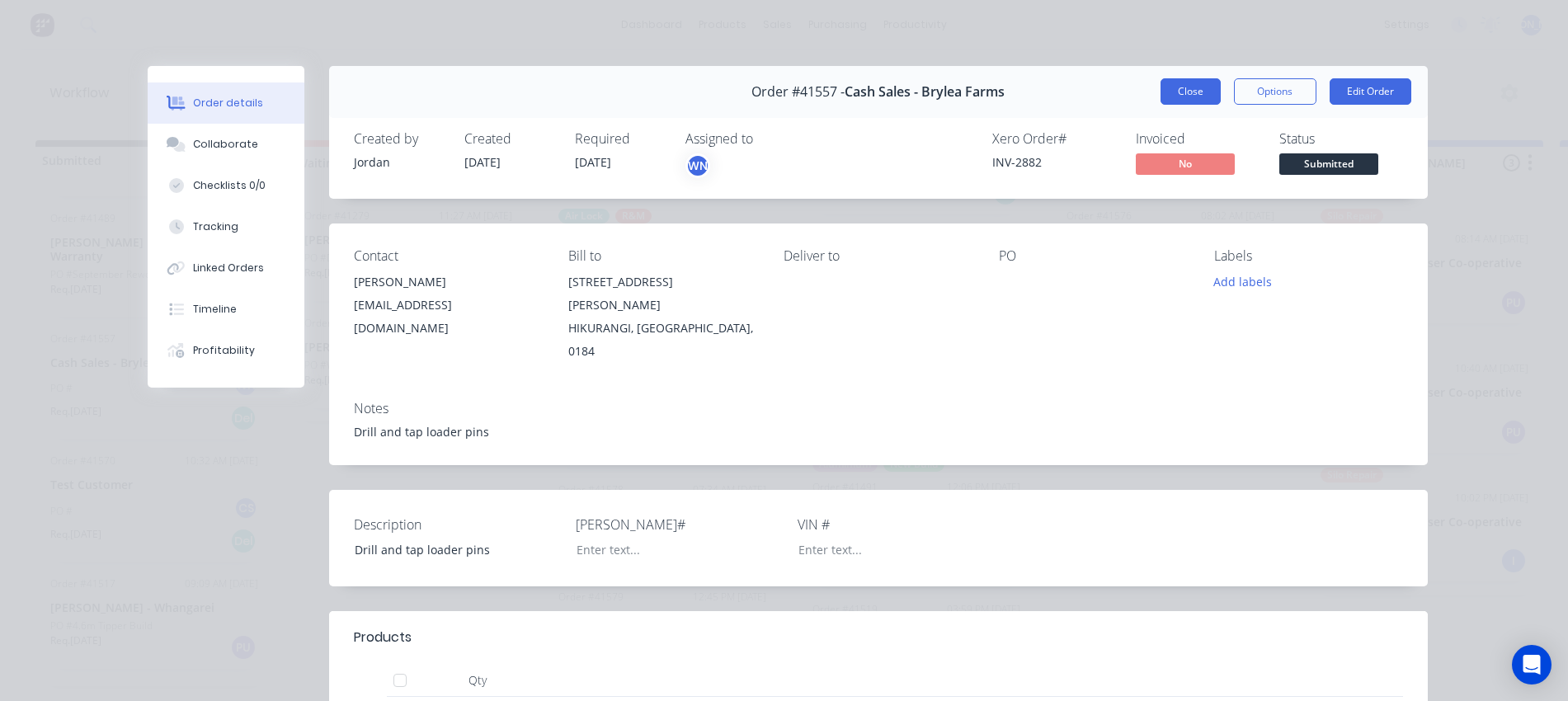
click at [1188, 91] on button "Close" at bounding box center [1191, 92] width 60 height 26
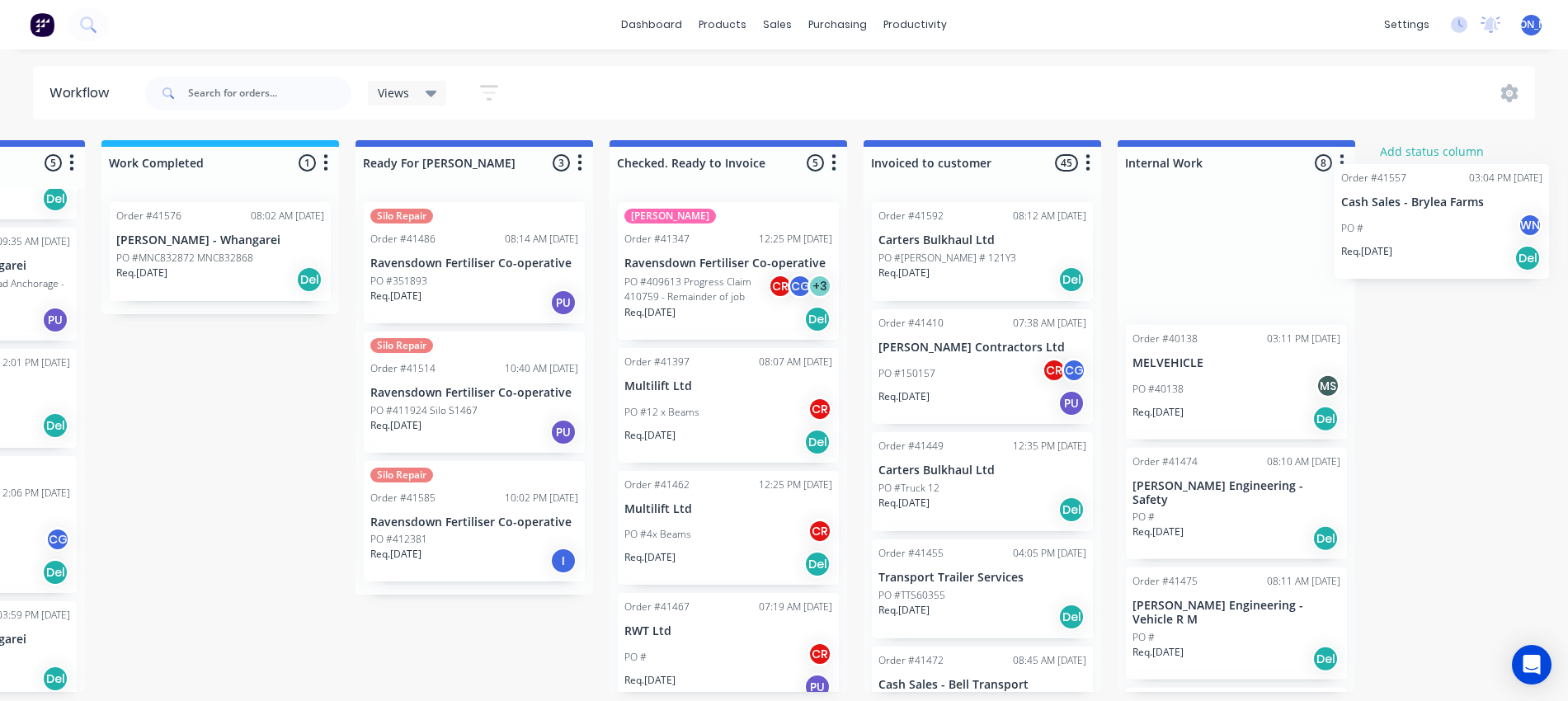
scroll to position [0, 1022]
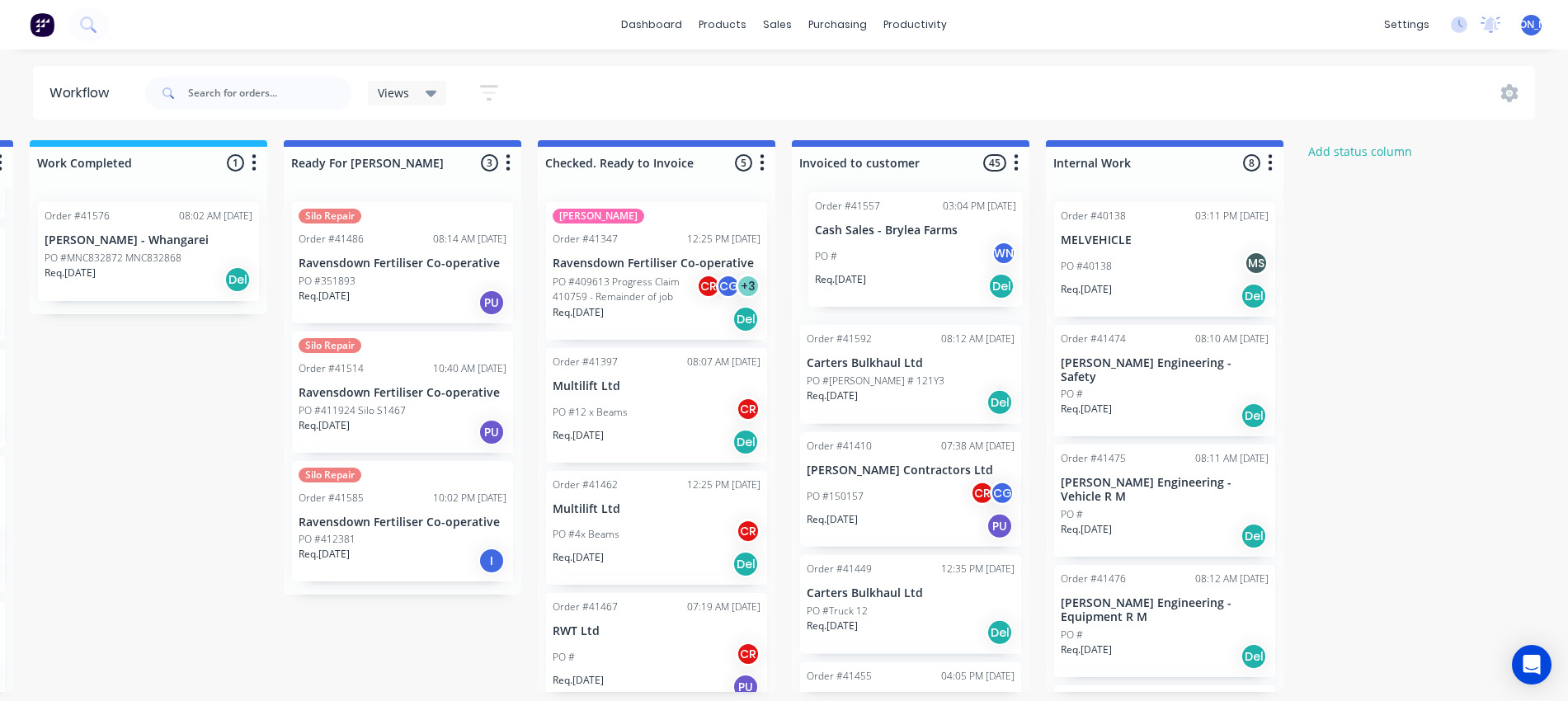
drag, startPoint x: 159, startPoint y: 346, endPoint x: 925, endPoint y: 230, distance: 774.7
click at [925, 230] on div "Submitted 12 Status colour #273444 hex #273444 Save Cancel Summaries Total orde…" at bounding box center [341, 416] width 2751 height 552
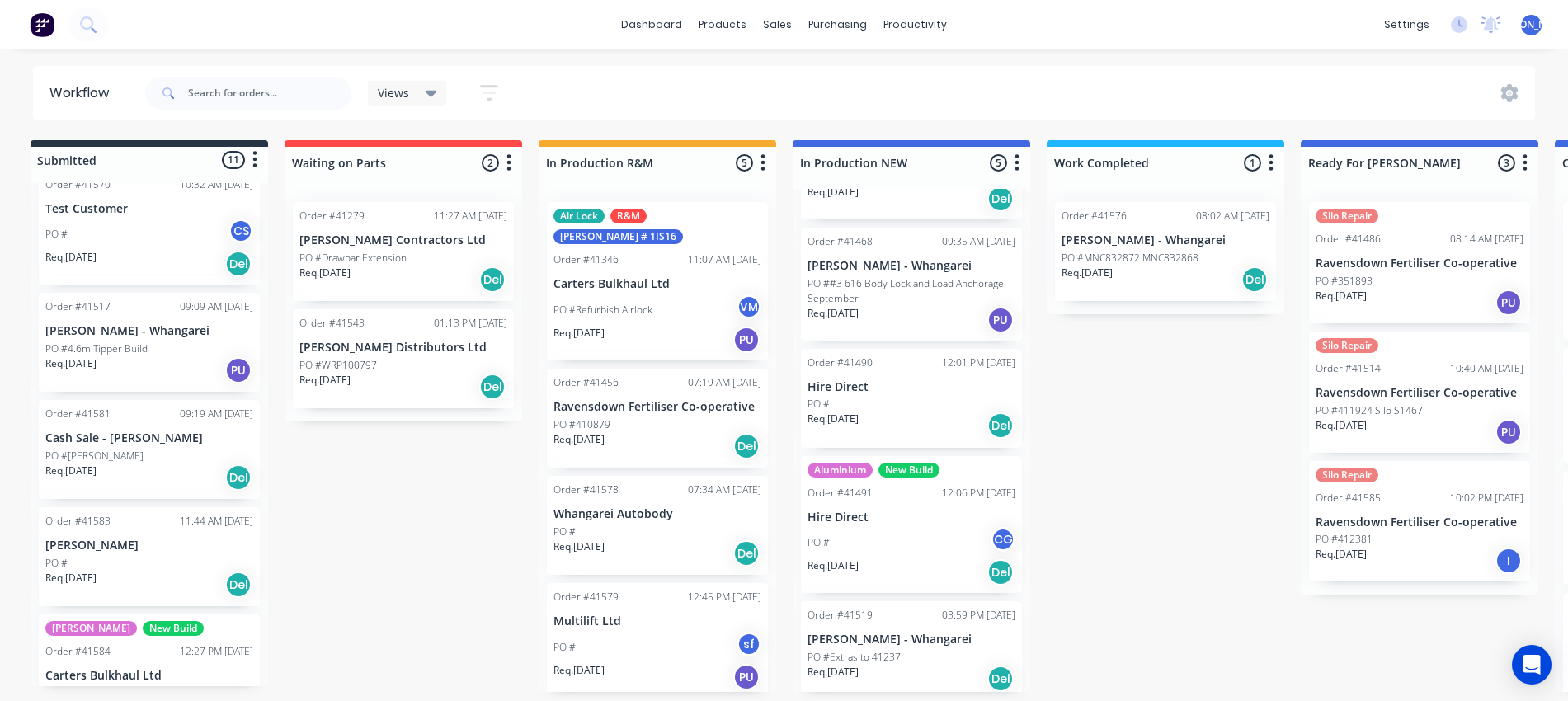
scroll to position [310, 0]
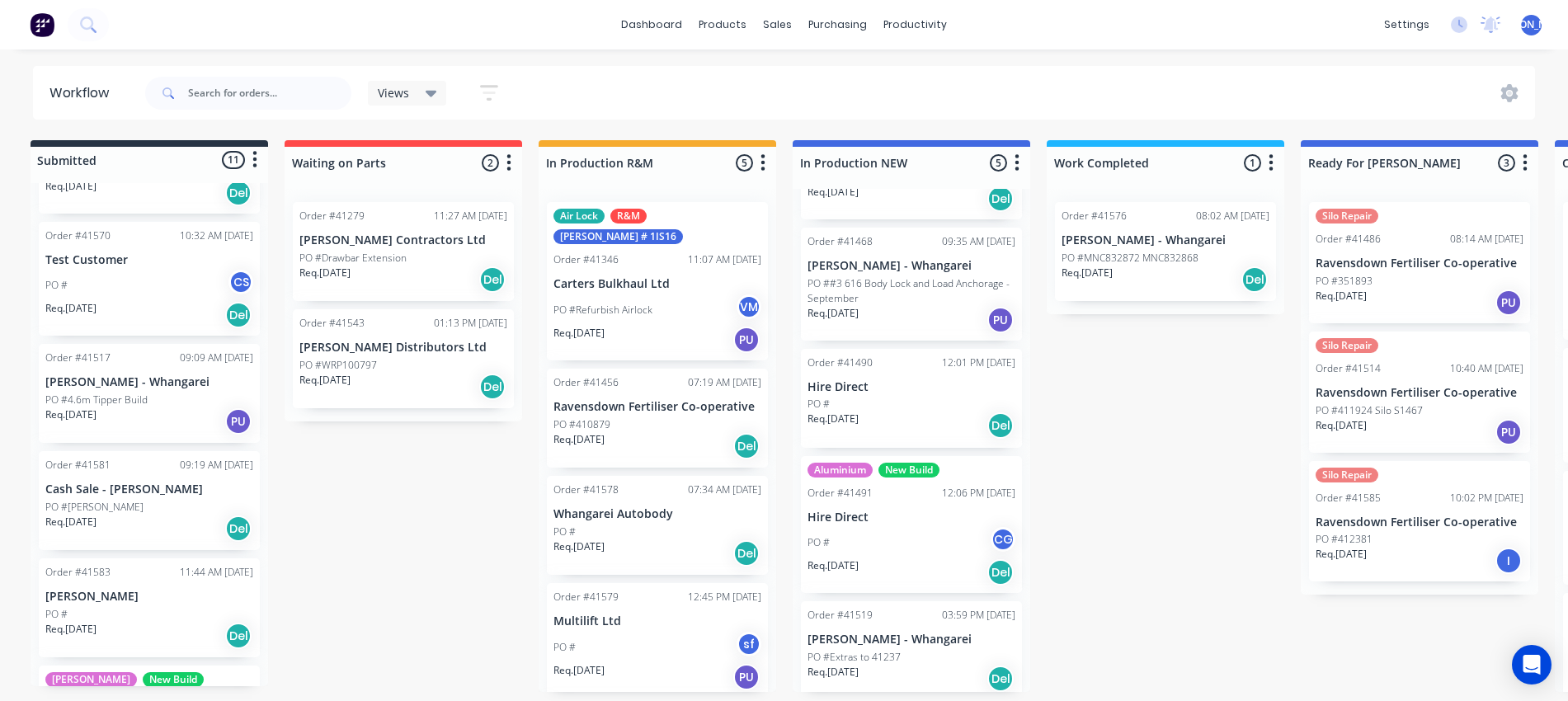
click at [111, 500] on div "PO #Emma" at bounding box center [149, 508] width 208 height 15
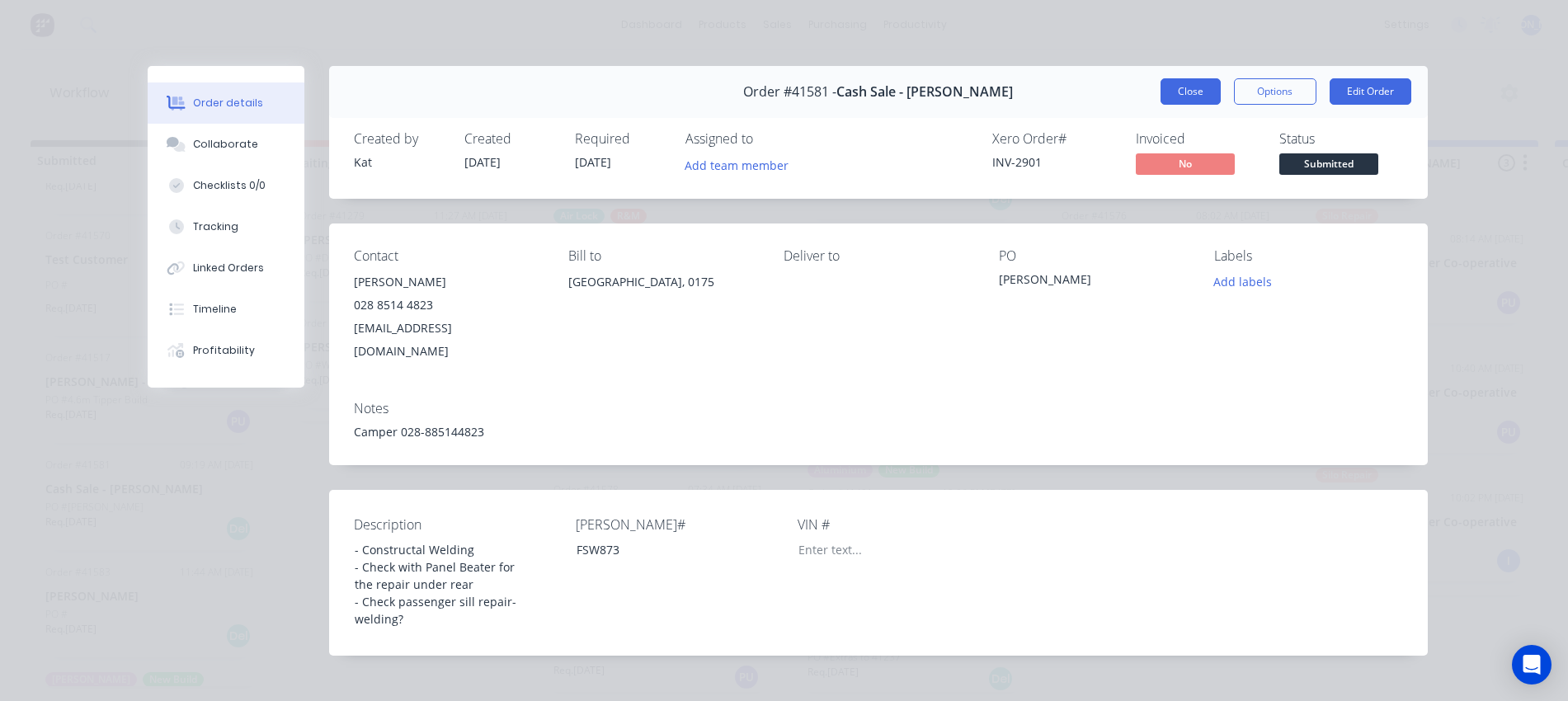
click at [1177, 88] on button "Close" at bounding box center [1191, 92] width 60 height 26
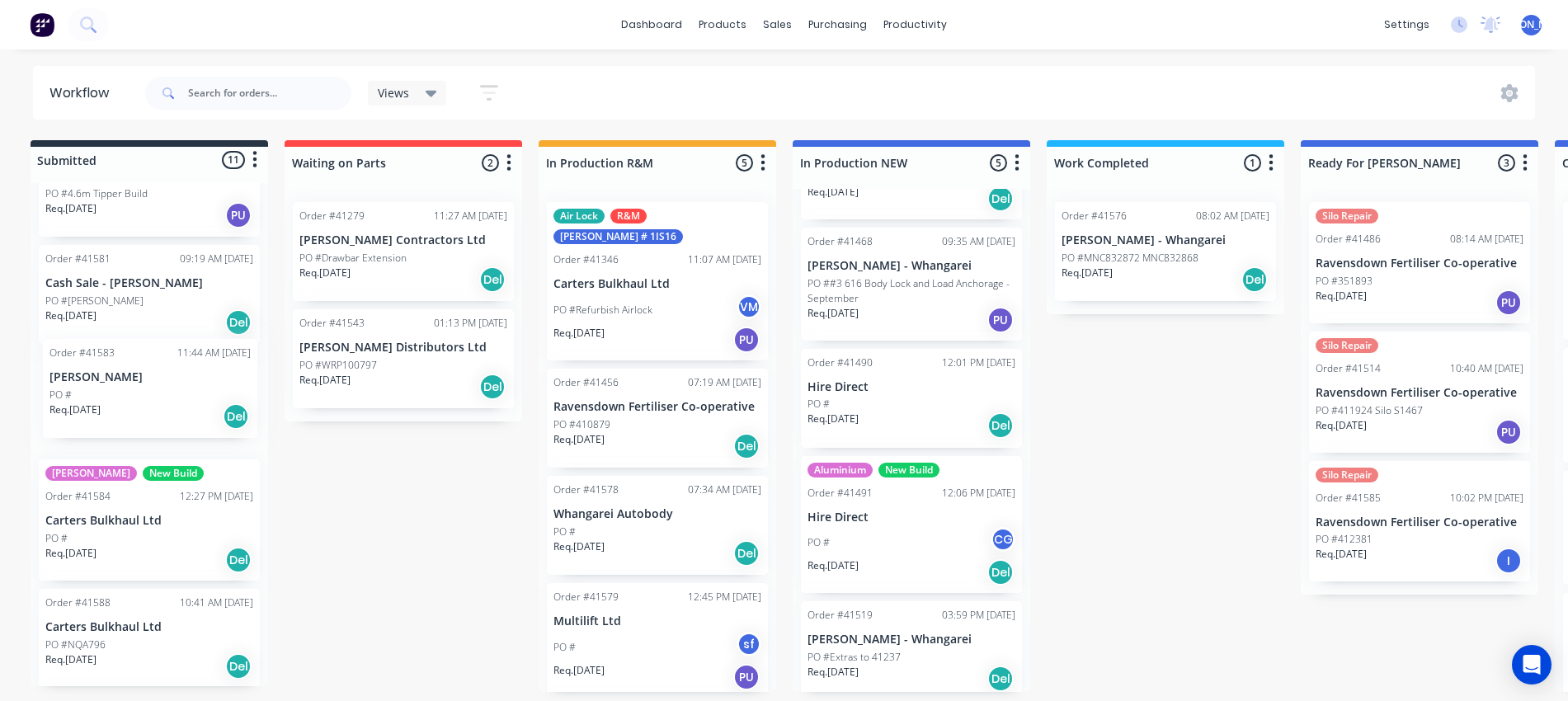
scroll to position [0, 0]
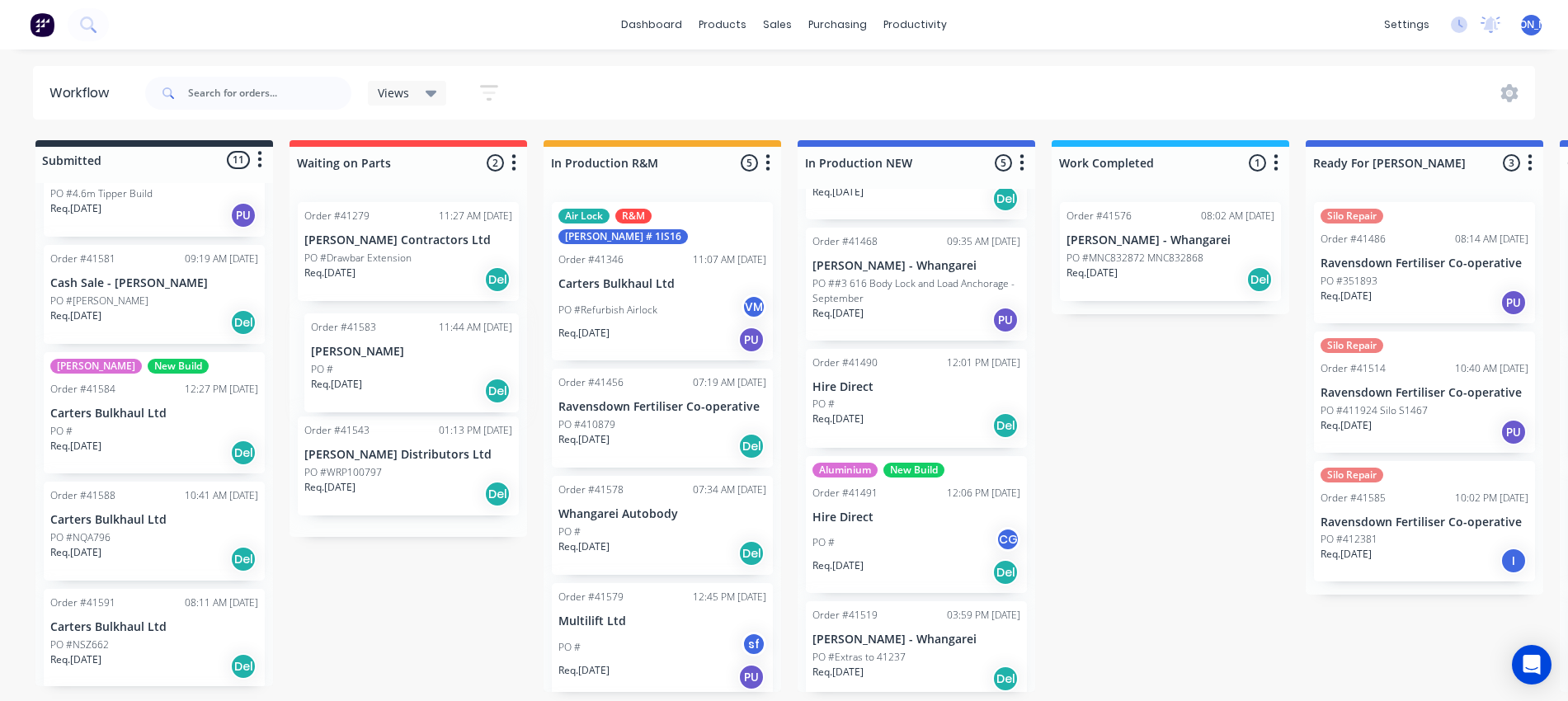
drag, startPoint x: 163, startPoint y: 395, endPoint x: 433, endPoint y: 368, distance: 271.3
click at [433, 368] on div "Submitted 11 Status colour #273444 hex #273444 Save Cancel Summaries Total orde…" at bounding box center [1363, 416] width 2751 height 552
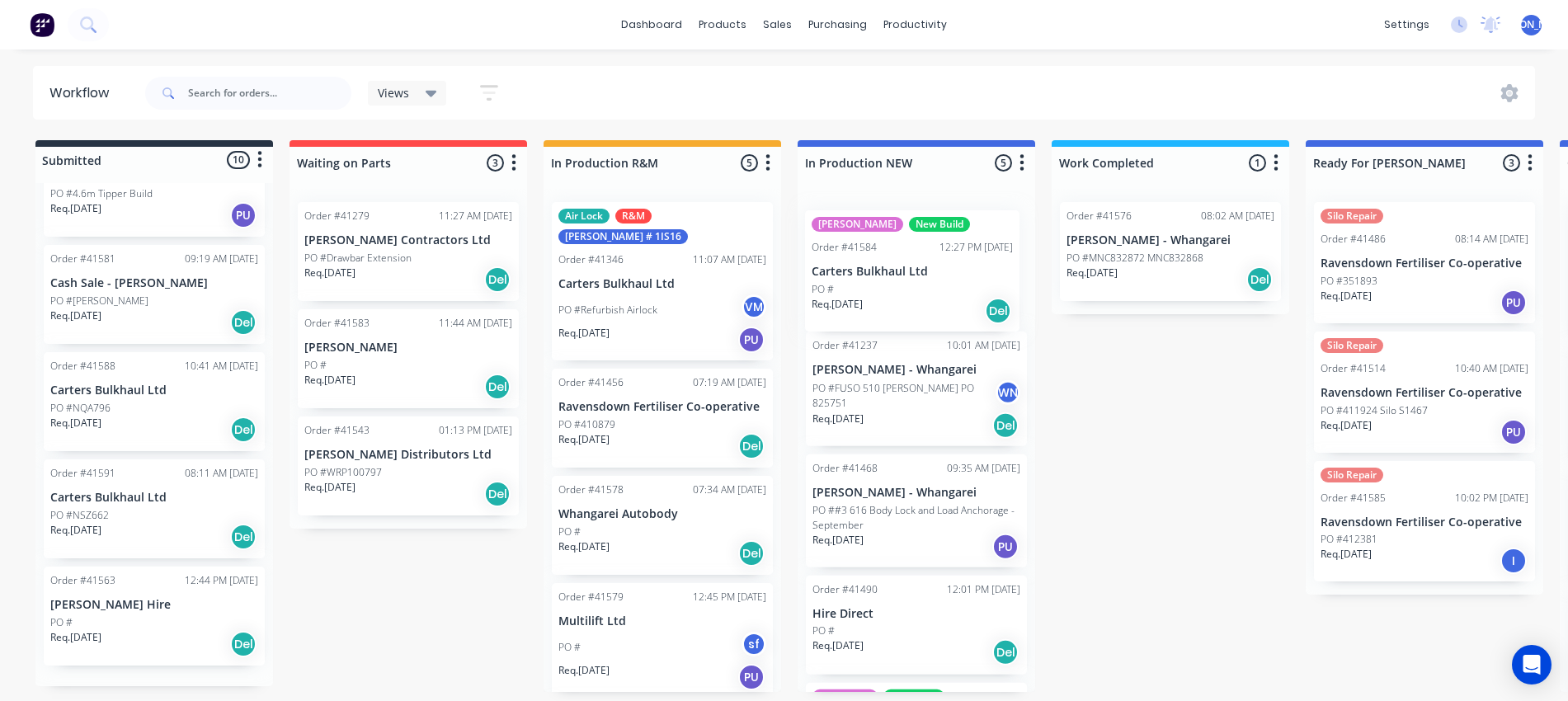
drag, startPoint x: 179, startPoint y: 414, endPoint x: 944, endPoint y: 280, distance: 776.6
click at [944, 280] on div "Submitted 10 Status colour #273444 hex #273444 Save Cancel Summaries Total orde…" at bounding box center [1363, 416] width 2751 height 552
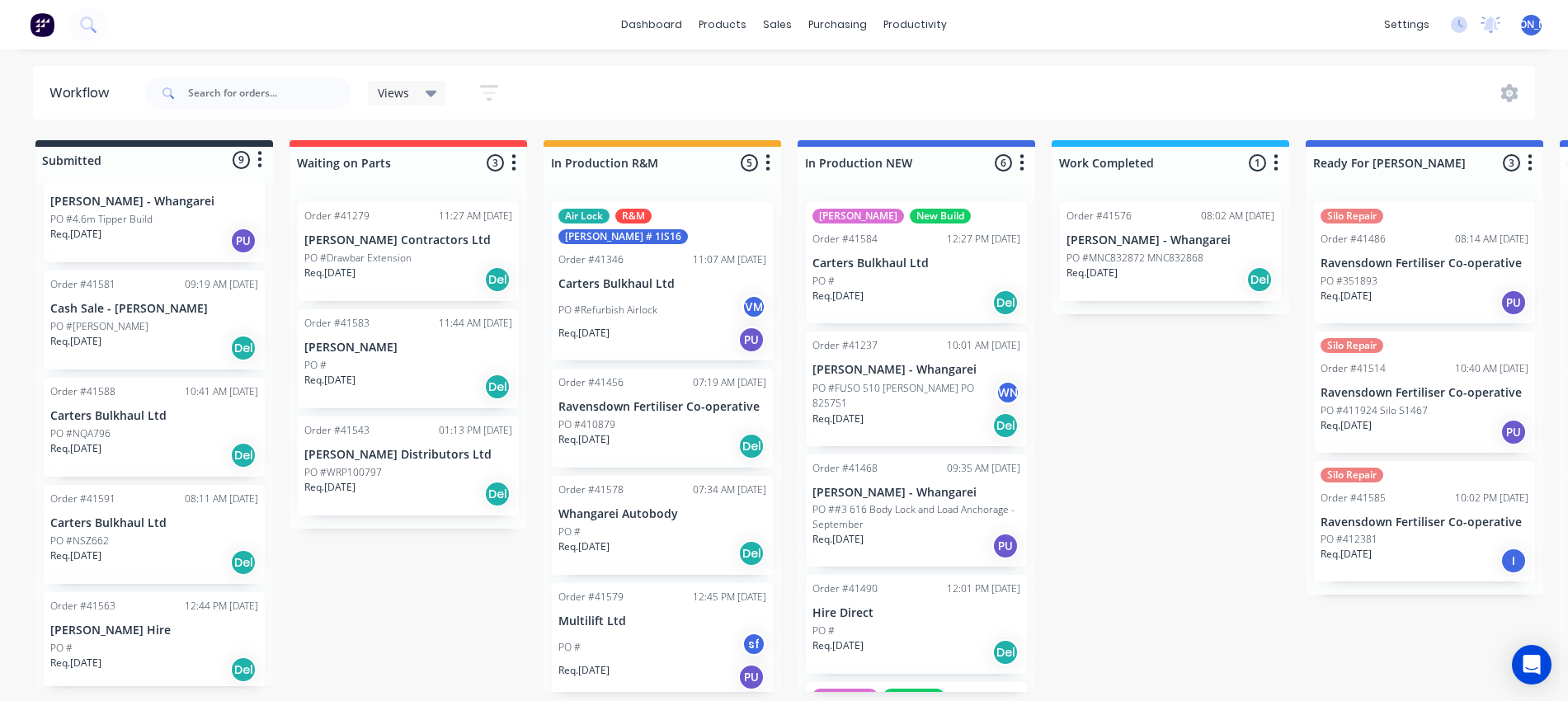
scroll to position [481, 0]
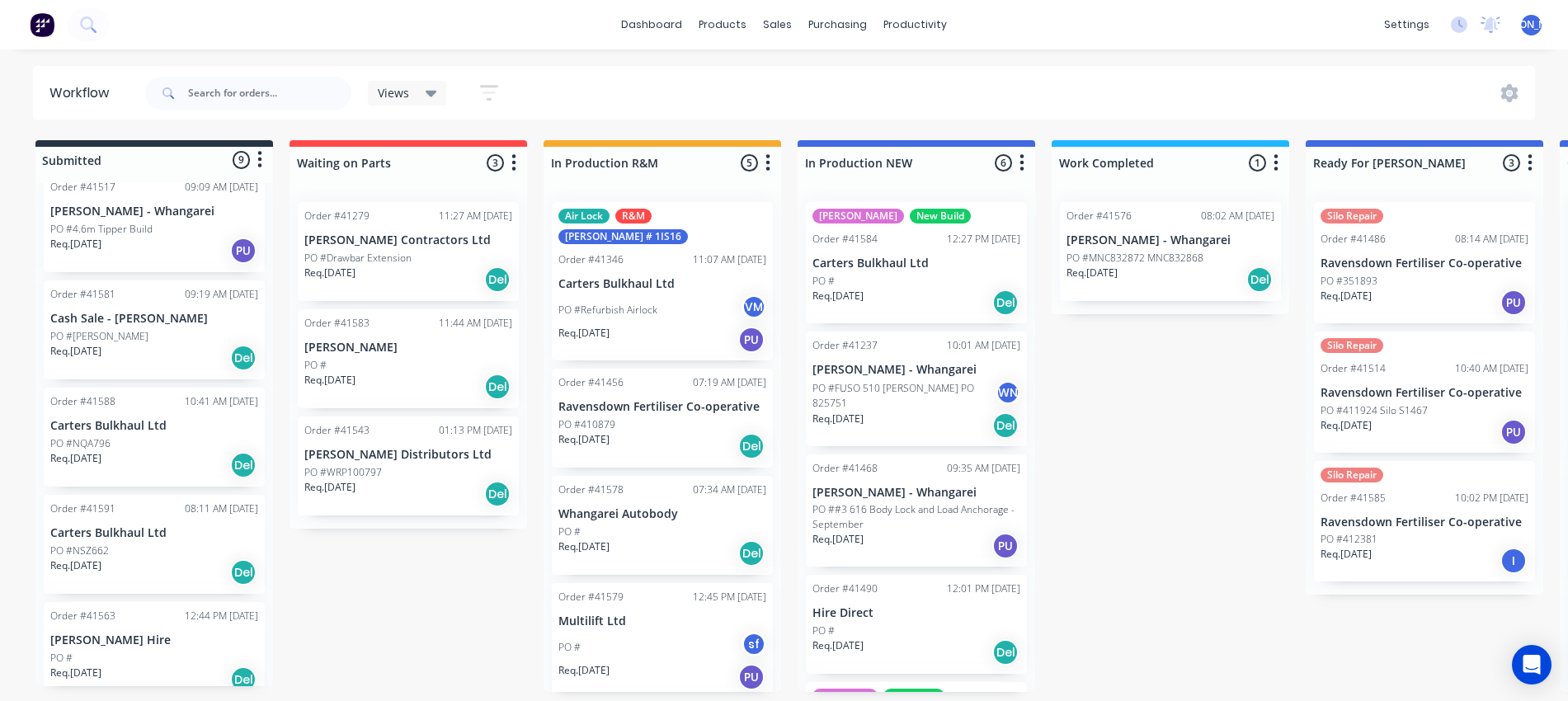
click at [154, 452] on div "Req. 29/09/25 Del" at bounding box center [154, 466] width 208 height 28
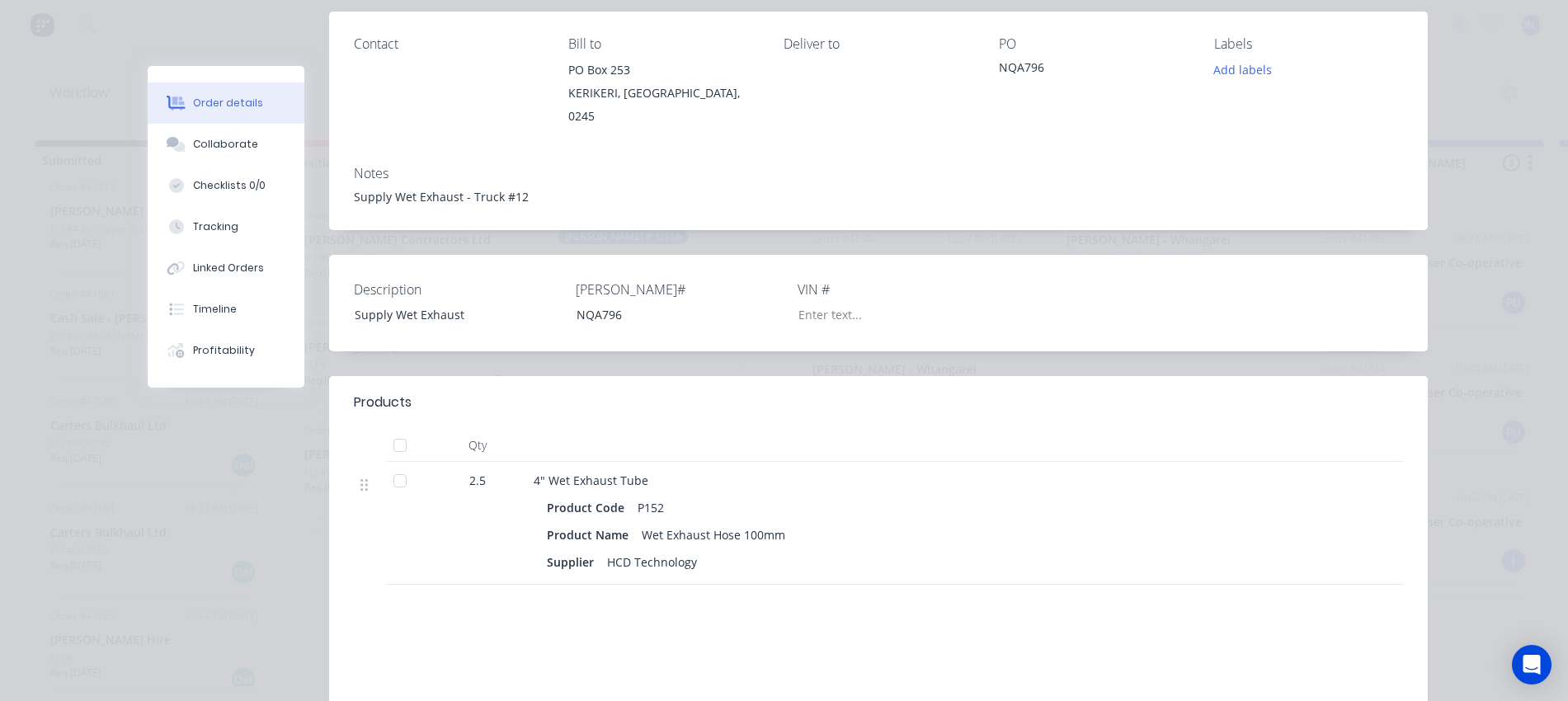
scroll to position [310, 0]
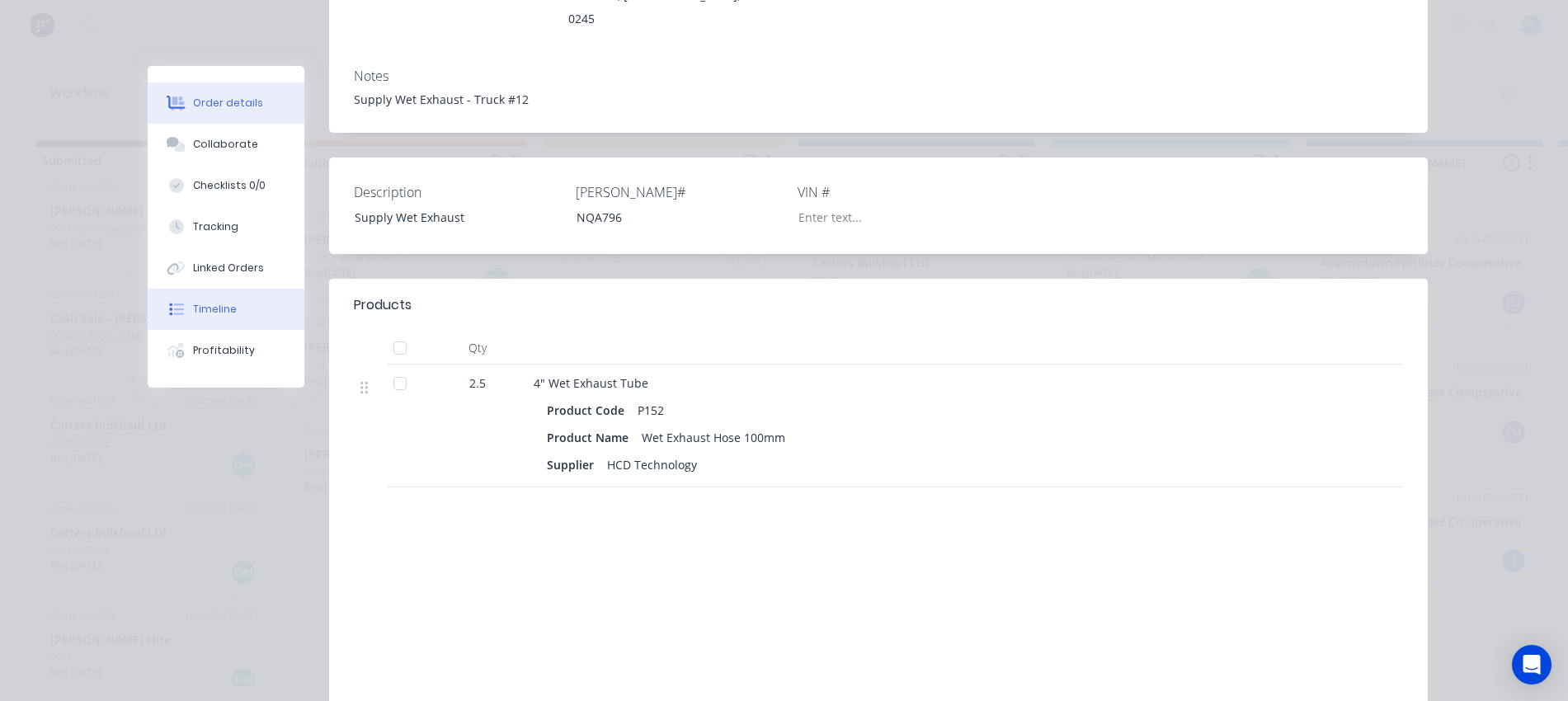
click at [229, 315] on button "Timeline" at bounding box center [226, 310] width 157 height 41
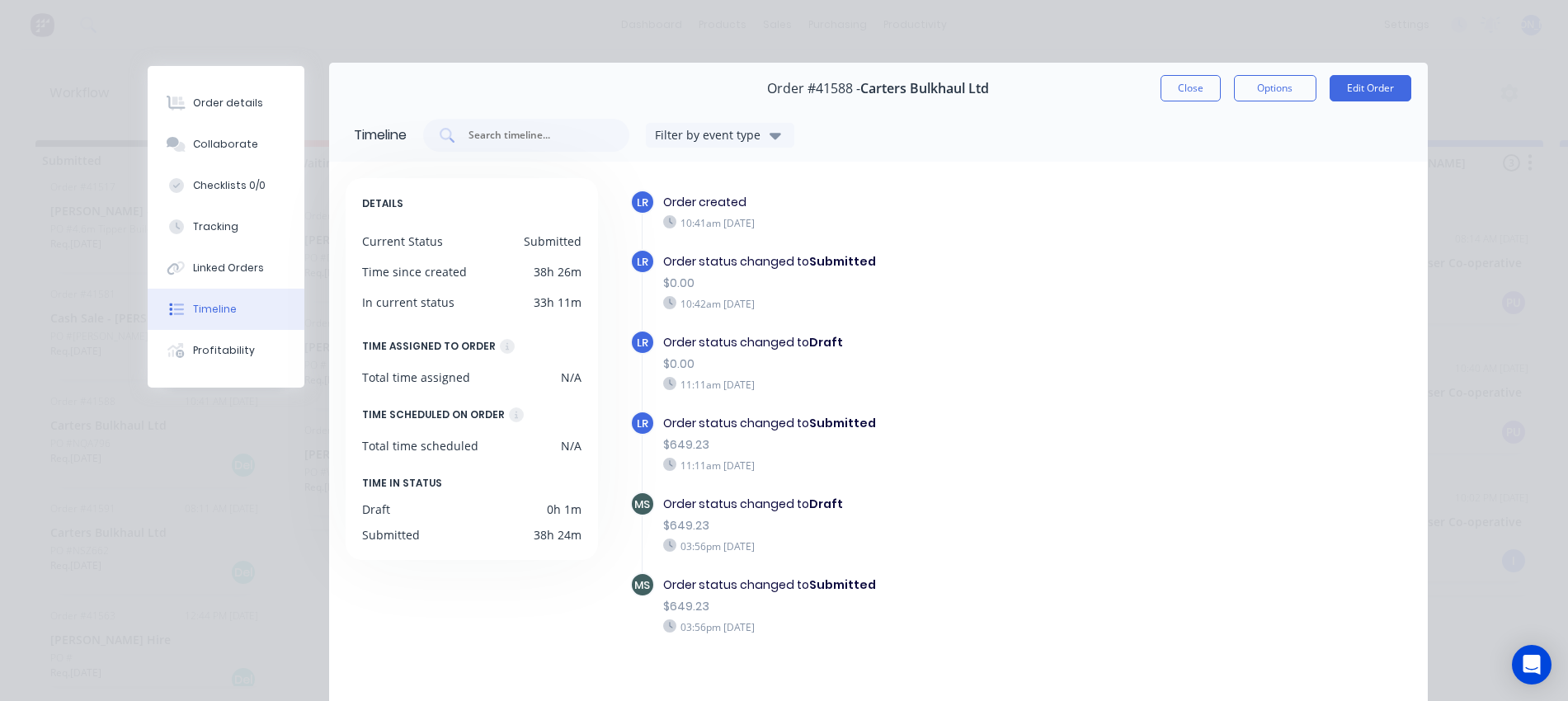
scroll to position [0, 0]
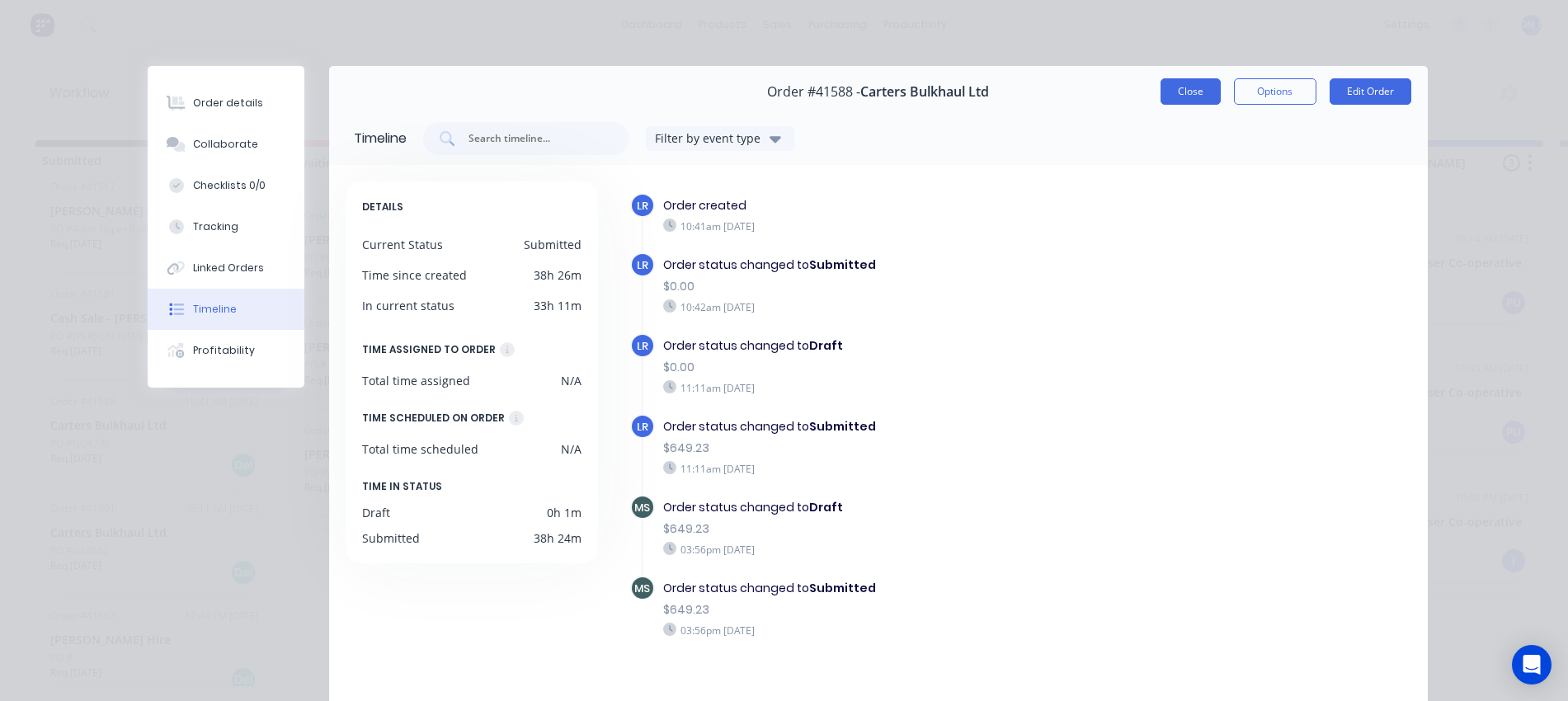
click at [1187, 91] on button "Close" at bounding box center [1191, 92] width 60 height 26
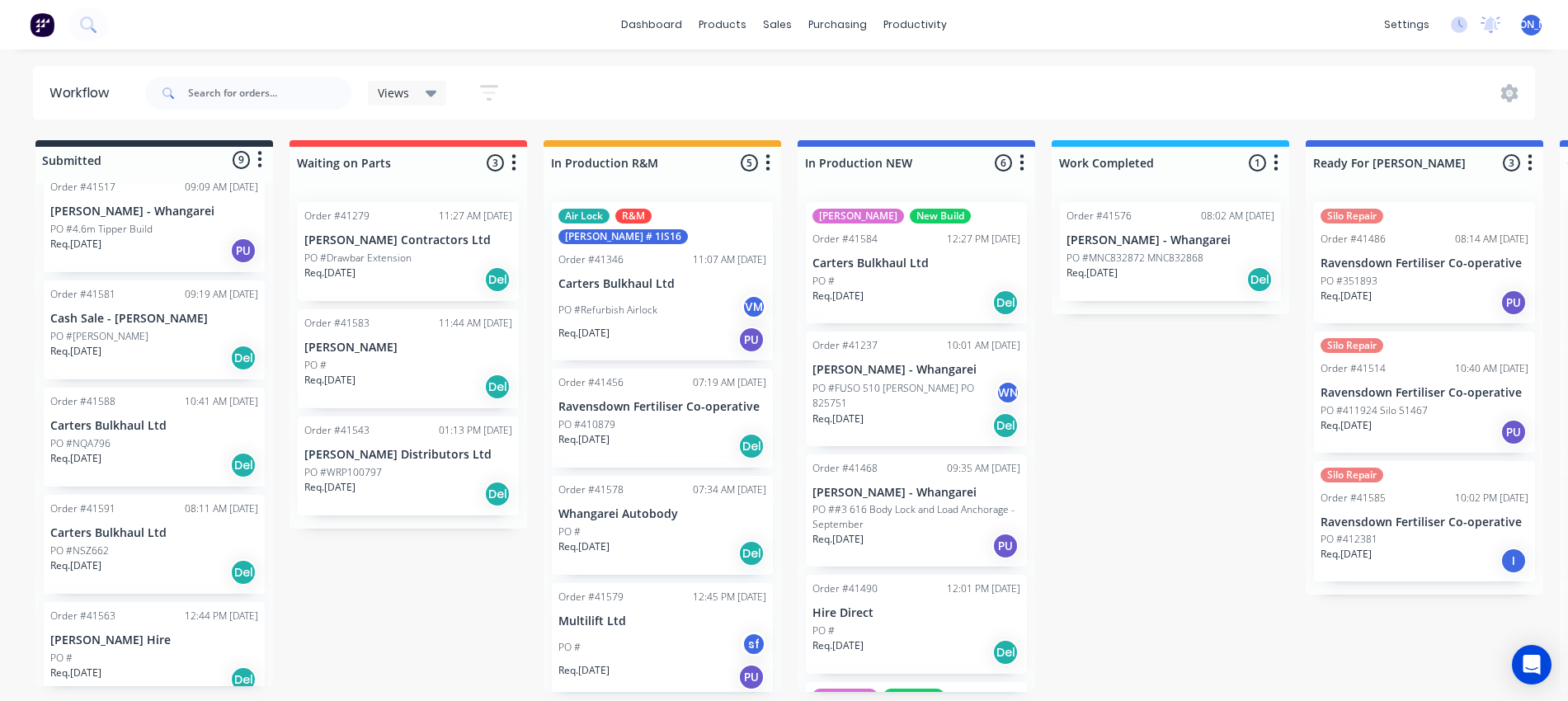
click at [158, 526] on p "Carters Bulkhaul Ltd" at bounding box center [154, 533] width 208 height 14
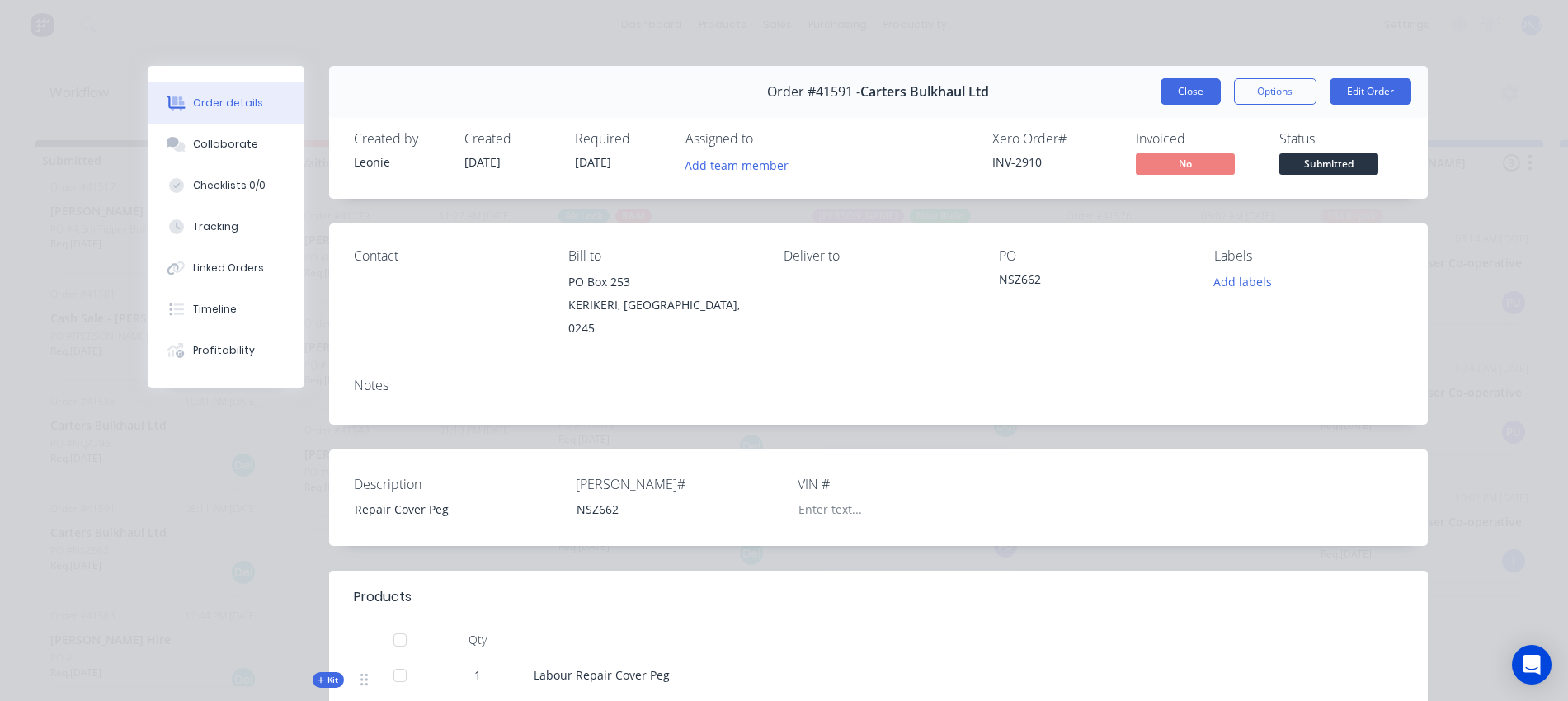
click at [1180, 92] on button "Close" at bounding box center [1191, 92] width 60 height 26
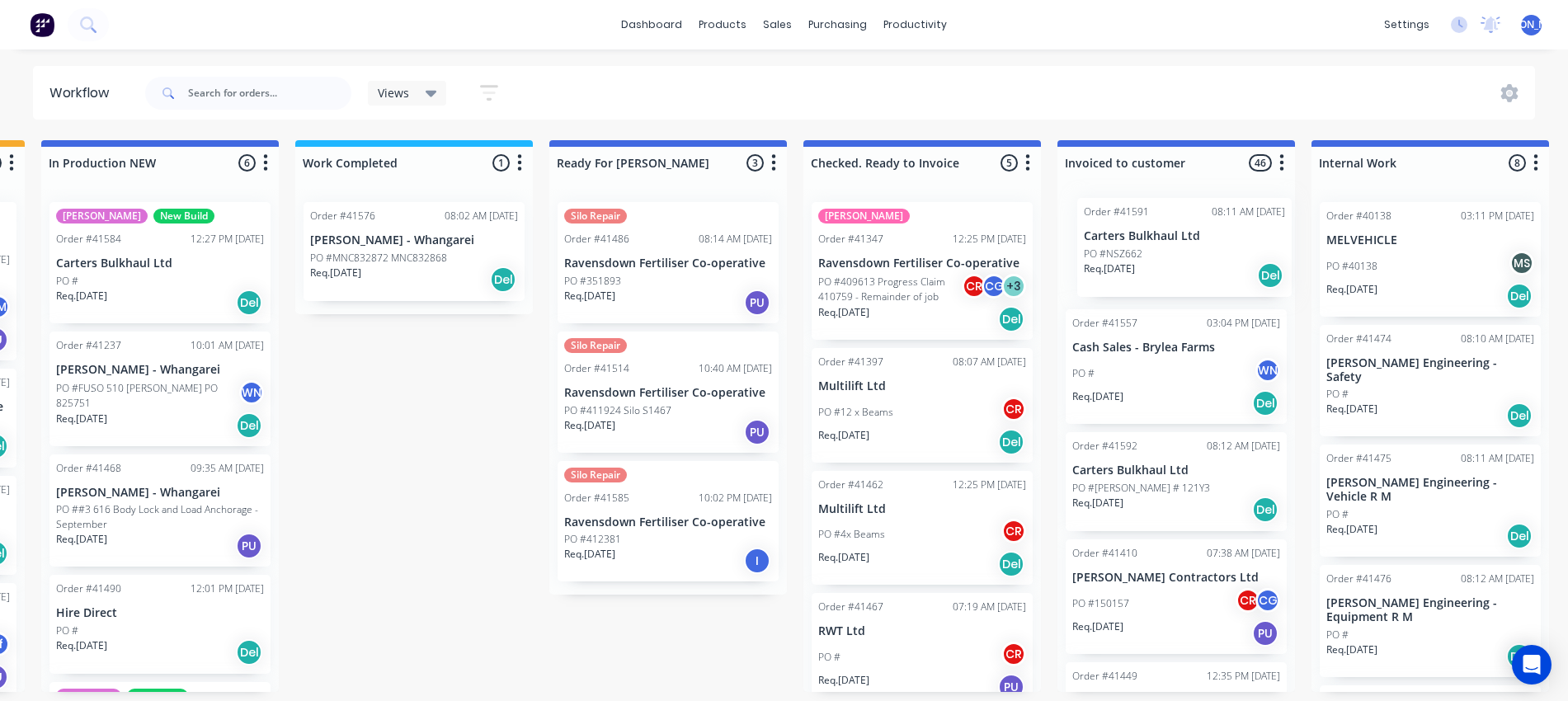
scroll to position [7, 765]
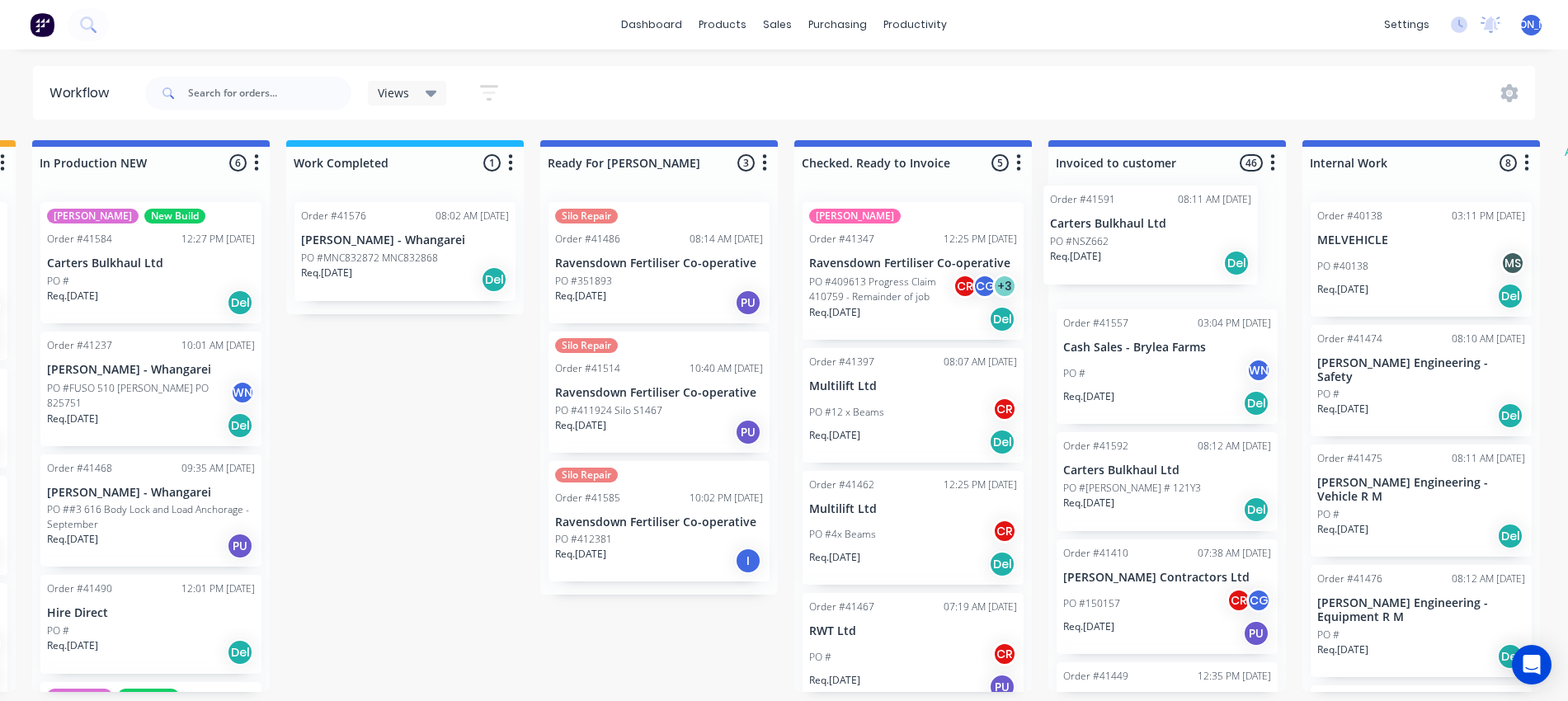
drag, startPoint x: 112, startPoint y: 528, endPoint x: 1116, endPoint y: 231, distance: 1047.0
click at [1116, 231] on div "Submitted 9 Status colour #273444 hex #273444 Save Cancel Summaries Total order…" at bounding box center [598, 416] width 2751 height 552
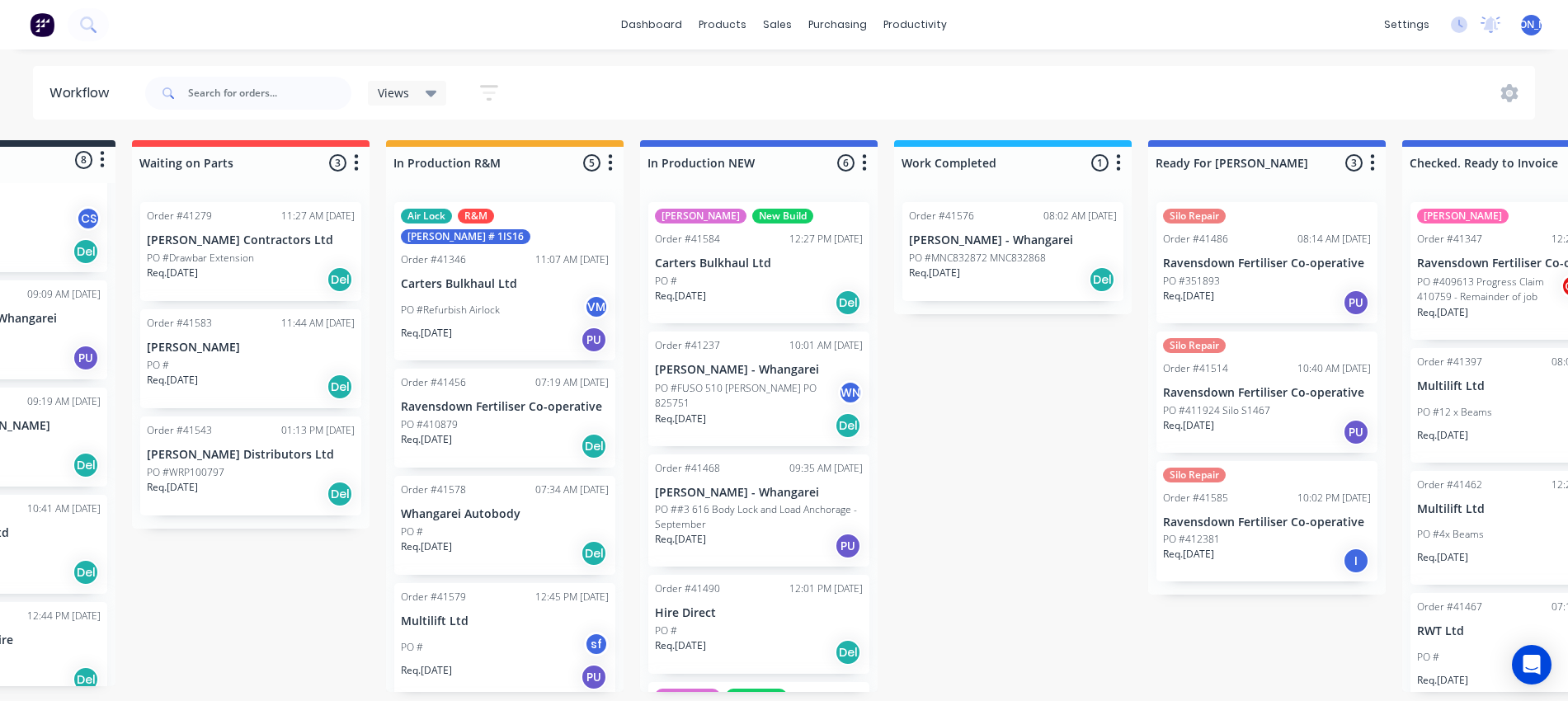
scroll to position [7, 0]
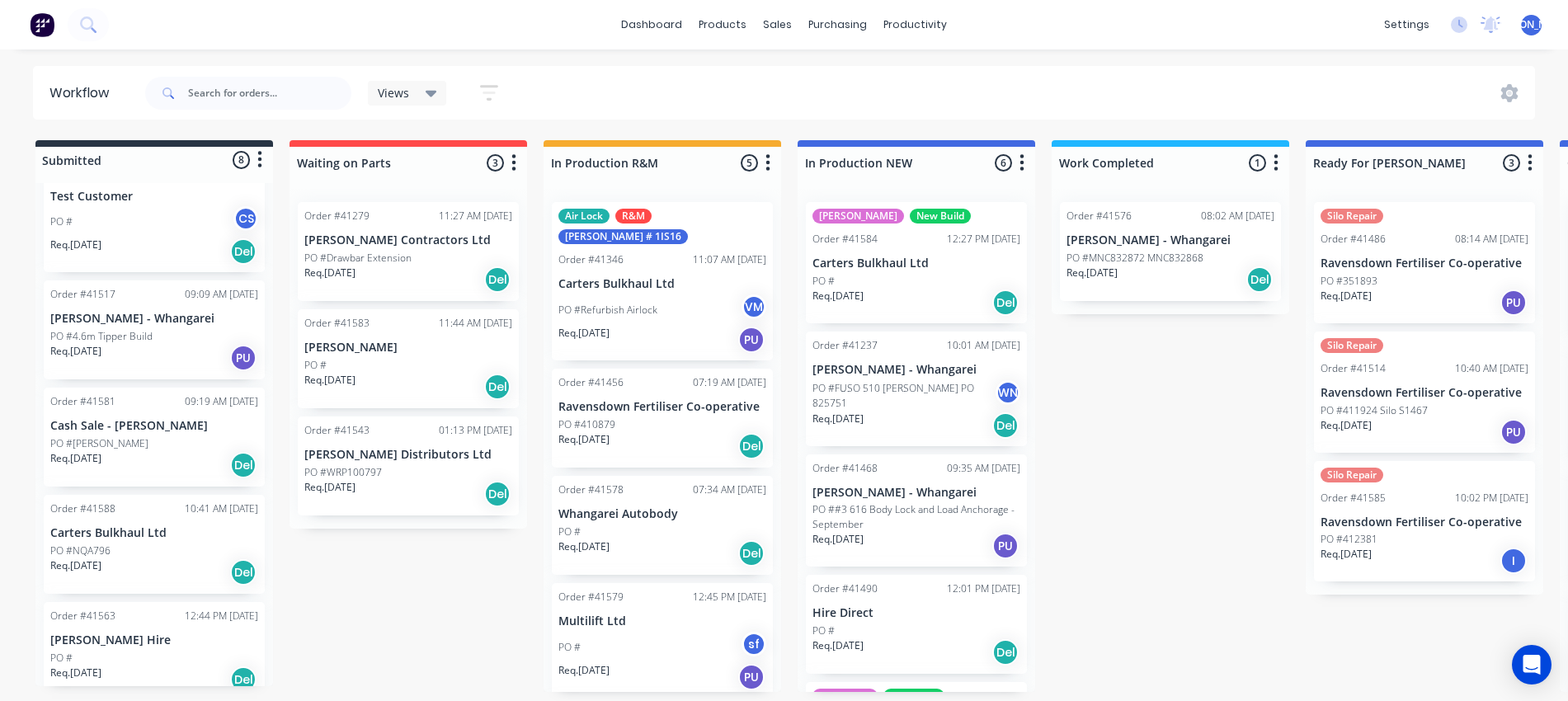
click at [132, 558] on div "Req. 29/09/25 Del" at bounding box center [154, 572] width 208 height 28
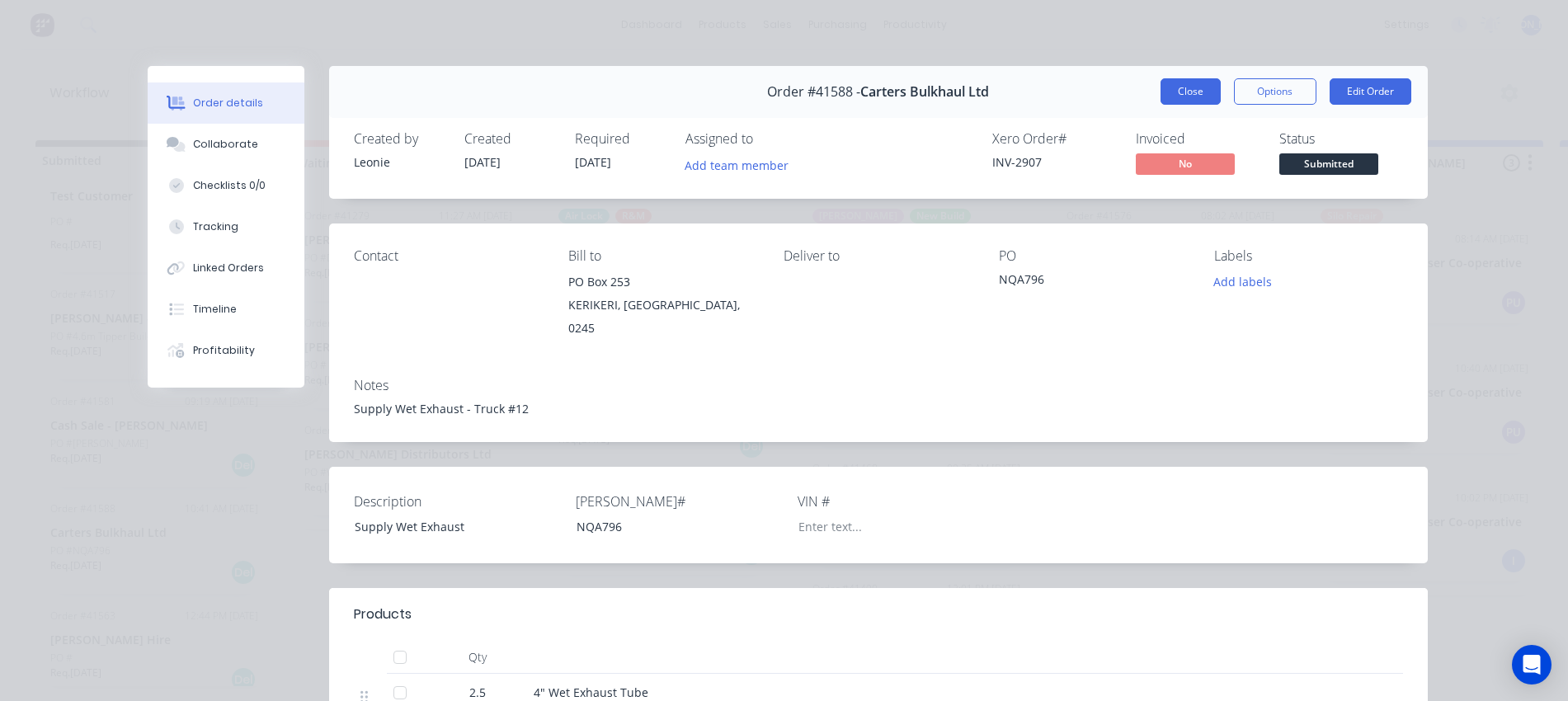
click at [1181, 94] on button "Close" at bounding box center [1191, 92] width 60 height 26
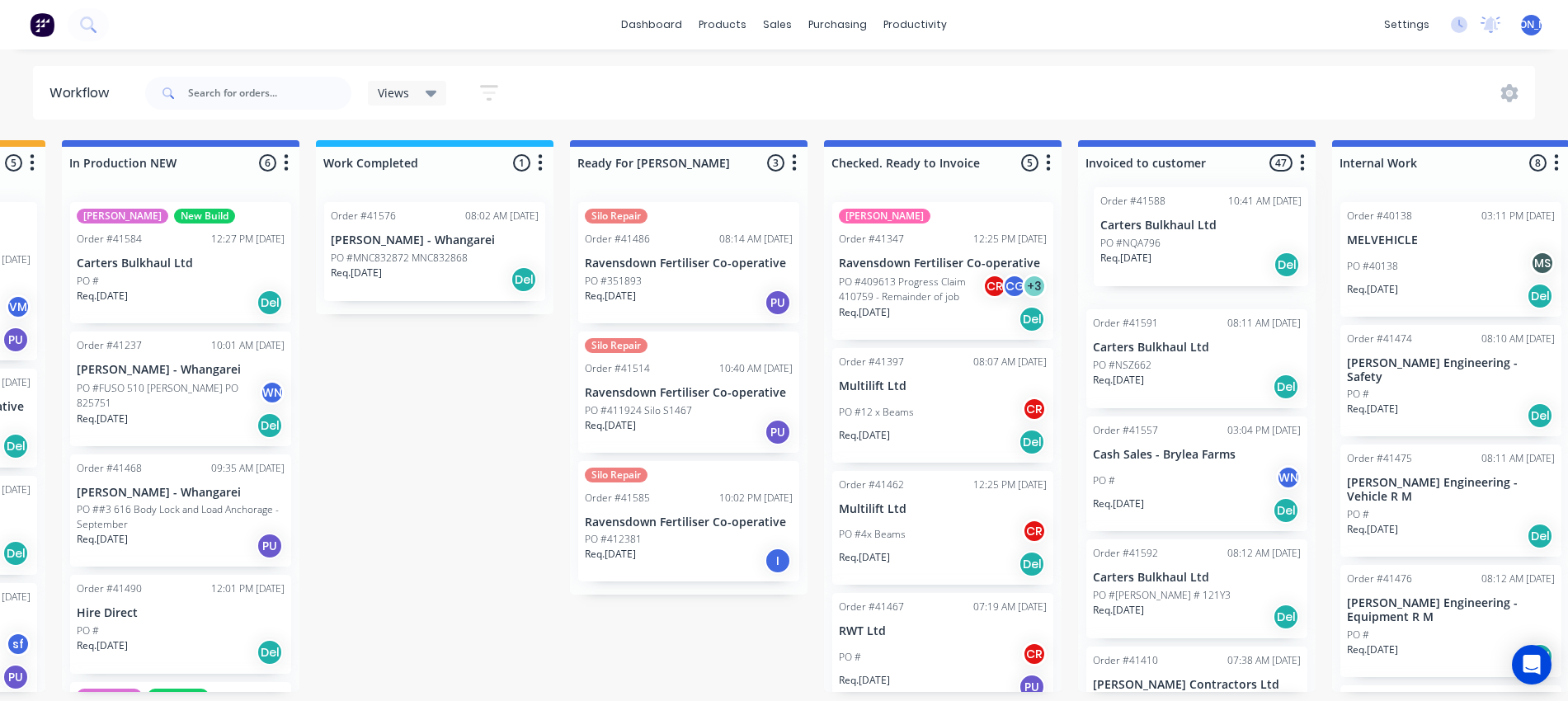
scroll to position [7, 743]
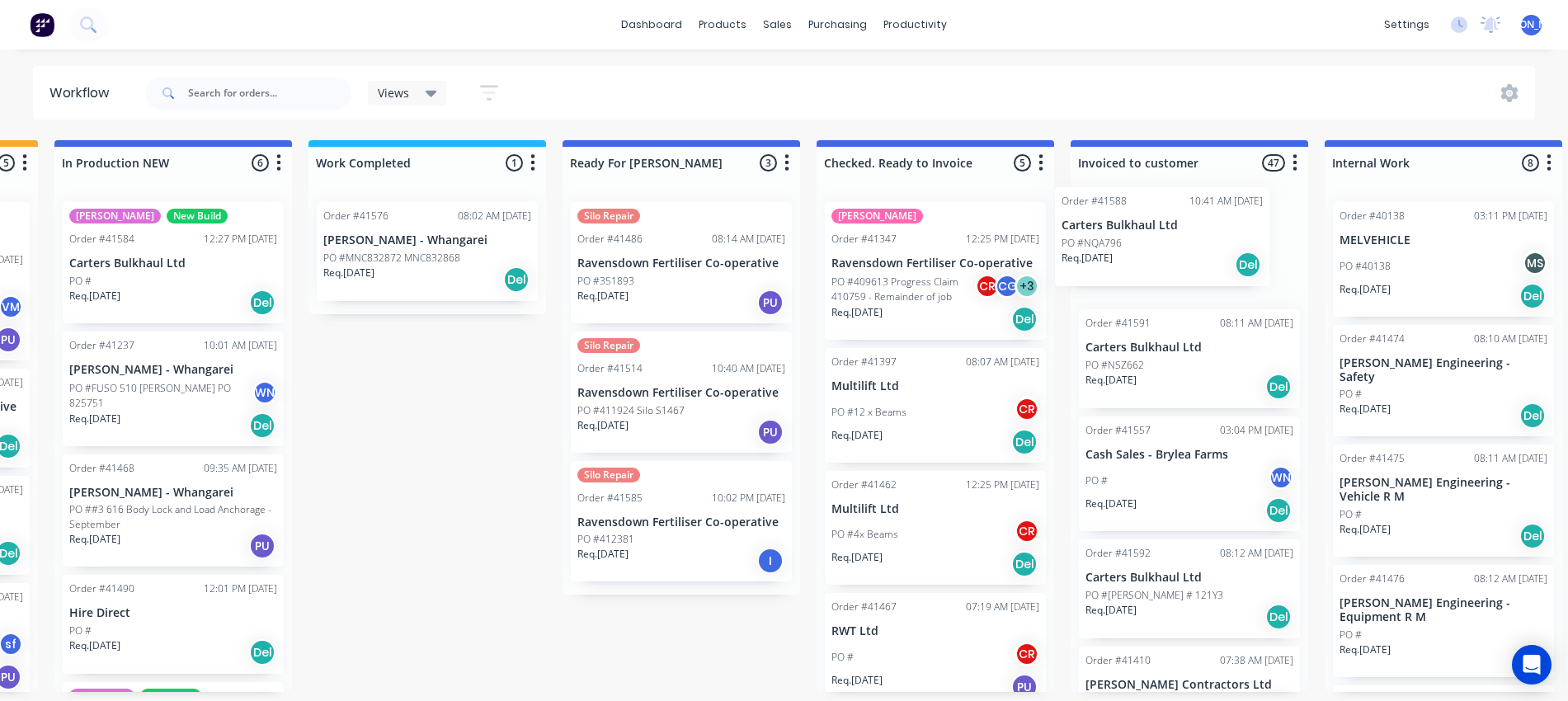
drag, startPoint x: 124, startPoint y: 507, endPoint x: 1139, endPoint y: 220, distance: 1054.8
click at [1139, 220] on div "Submitted 8 Status colour #273444 hex #273444 Save Cancel Summaries Total order…" at bounding box center [620, 416] width 2751 height 552
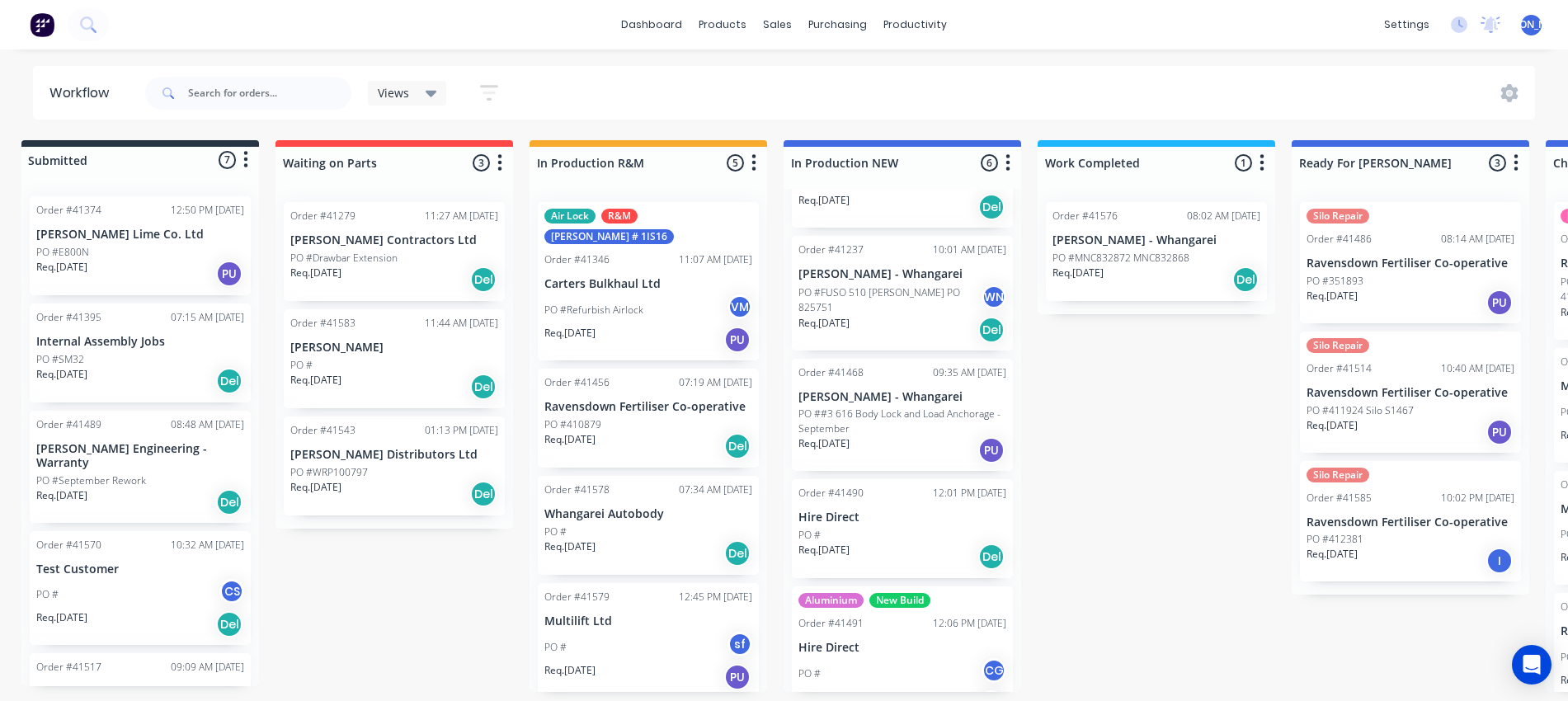
scroll to position [0, 0]
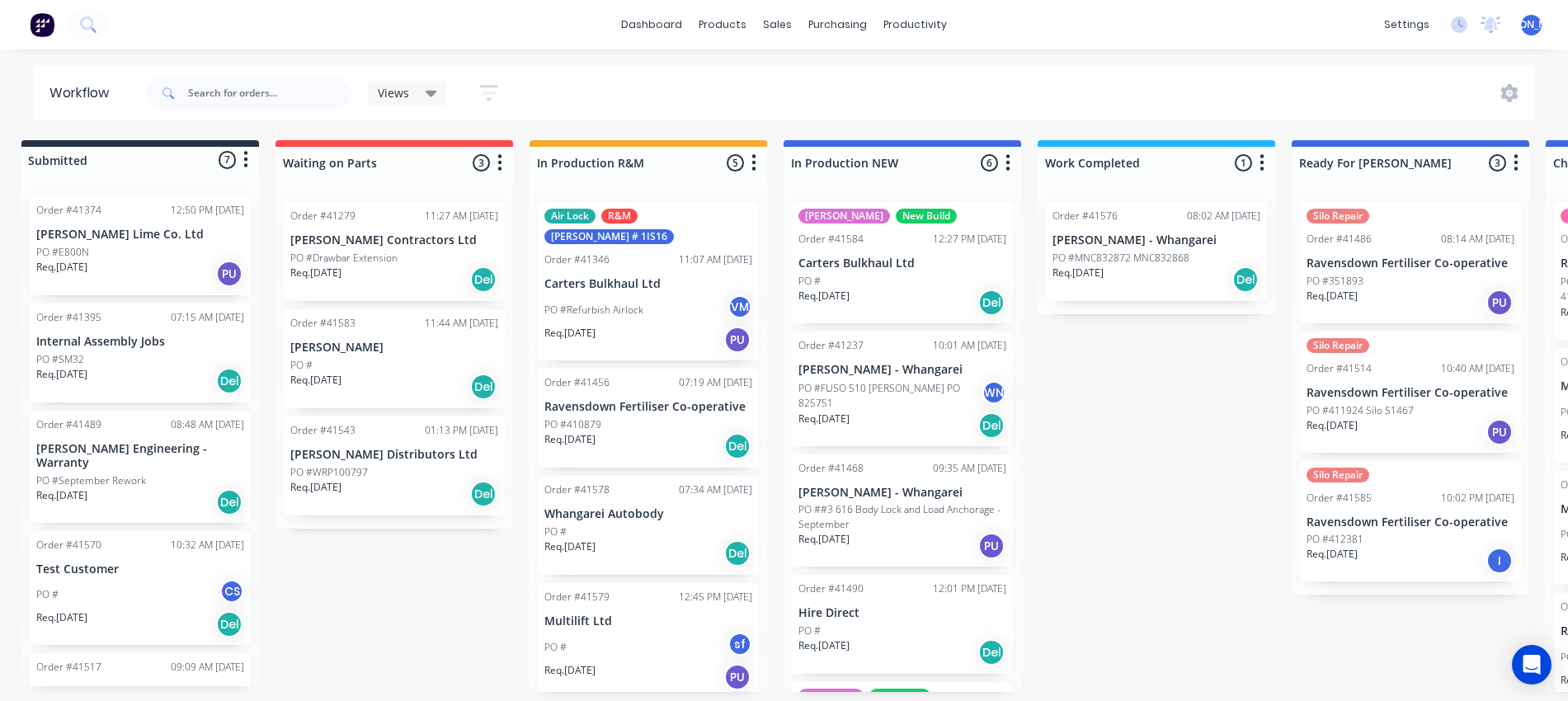
click at [1165, 271] on div "Req. 24/09/25 Del" at bounding box center [1157, 280] width 208 height 28
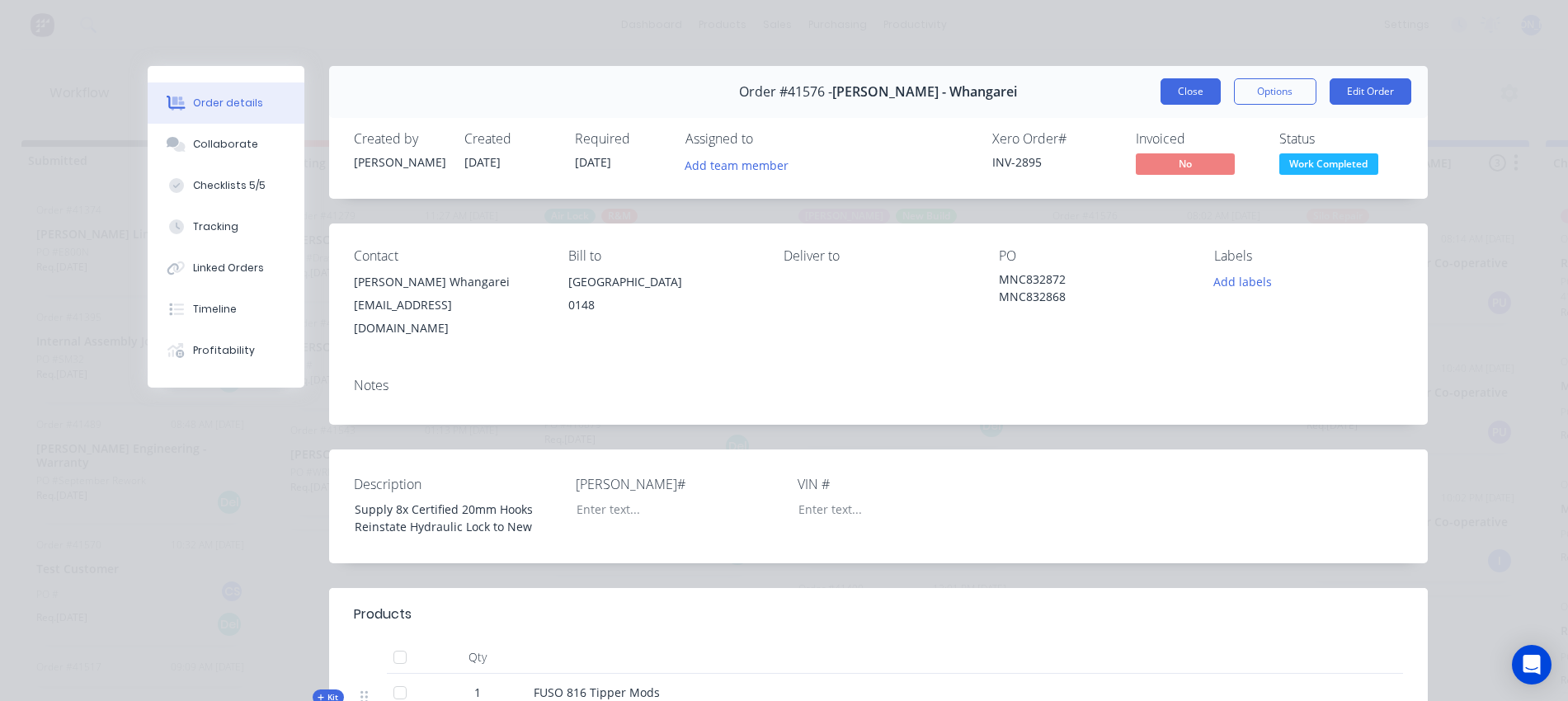
click at [1168, 99] on button "Close" at bounding box center [1191, 92] width 60 height 26
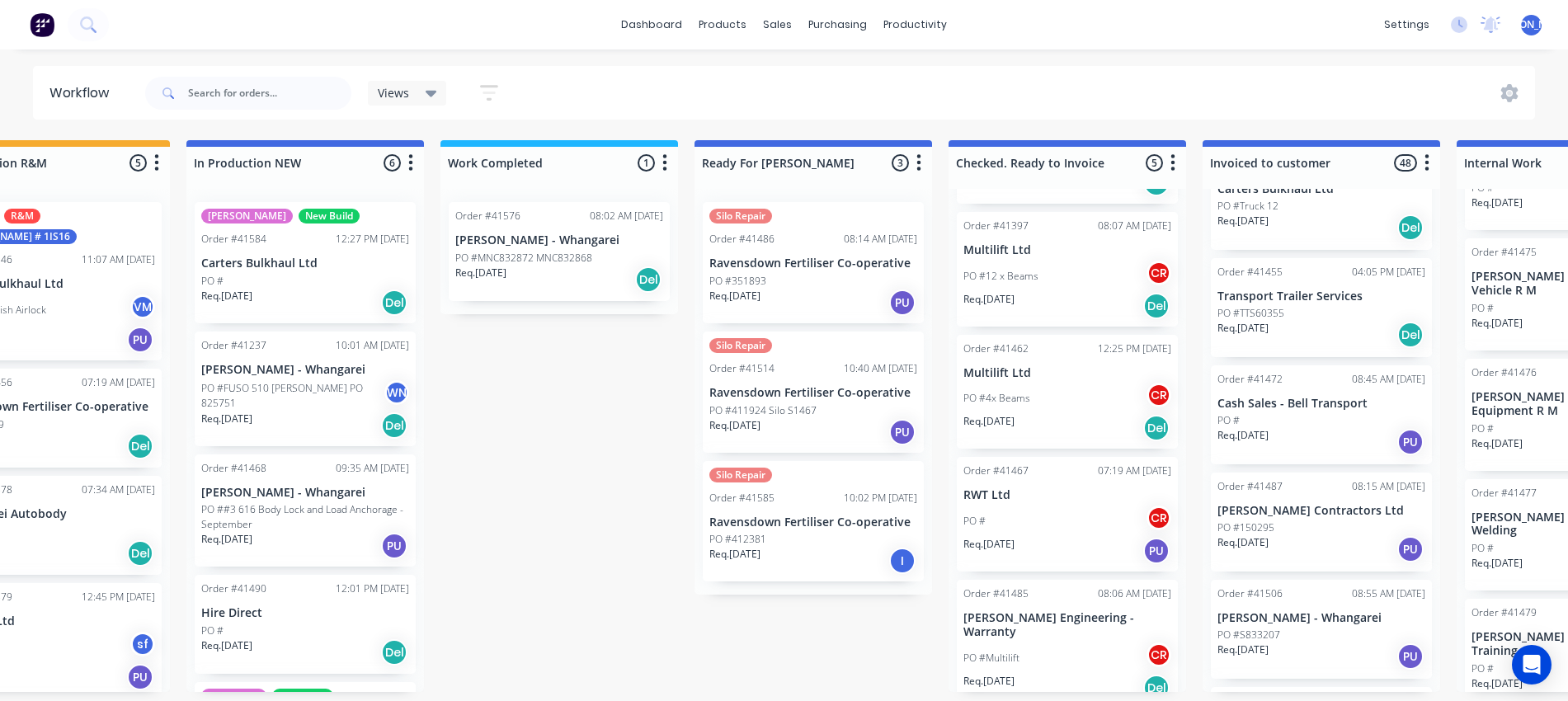
scroll to position [7, 608]
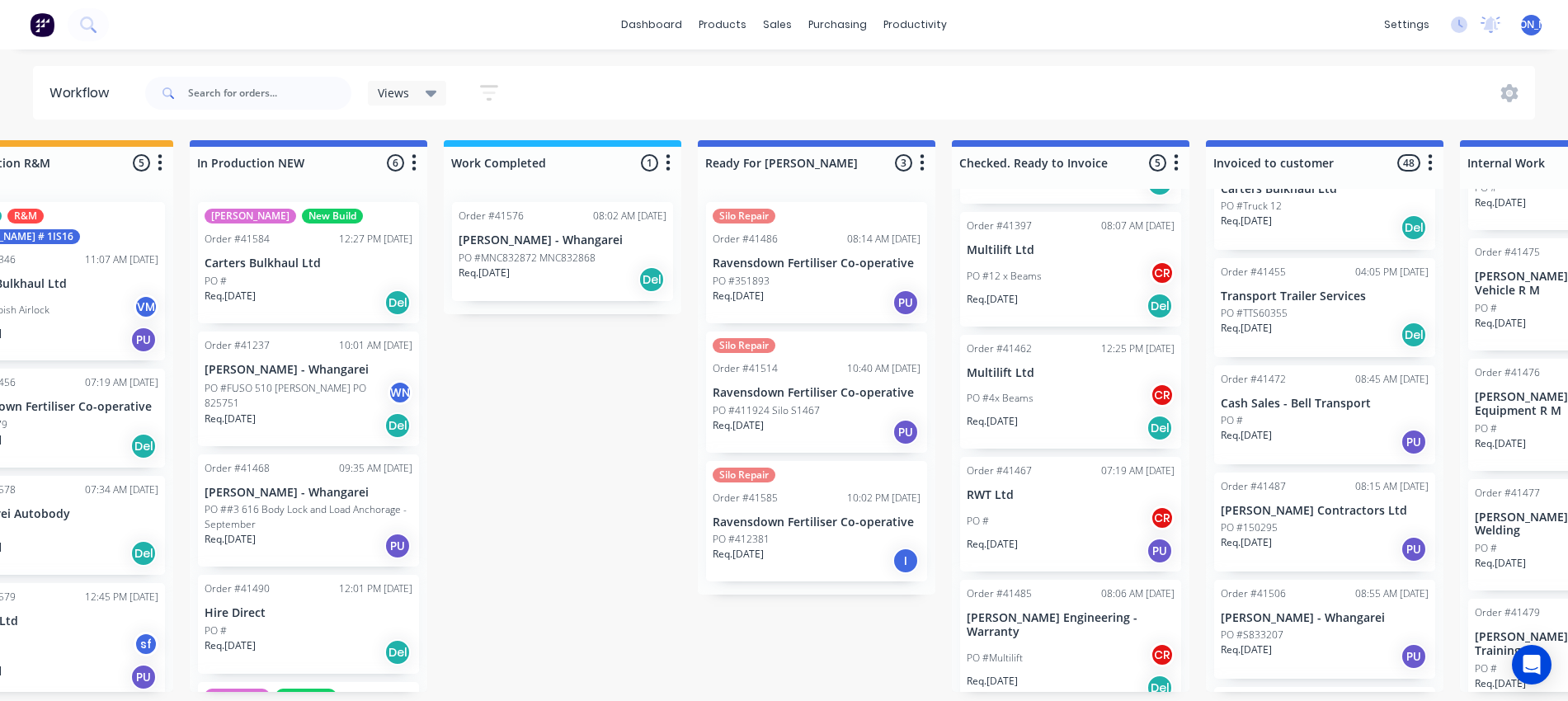
click at [799, 522] on div "Silo Repair Order #41585 10:02 PM 28/09/25 Ravensdown Fertiliser Co-operative P…" at bounding box center [817, 522] width 221 height 121
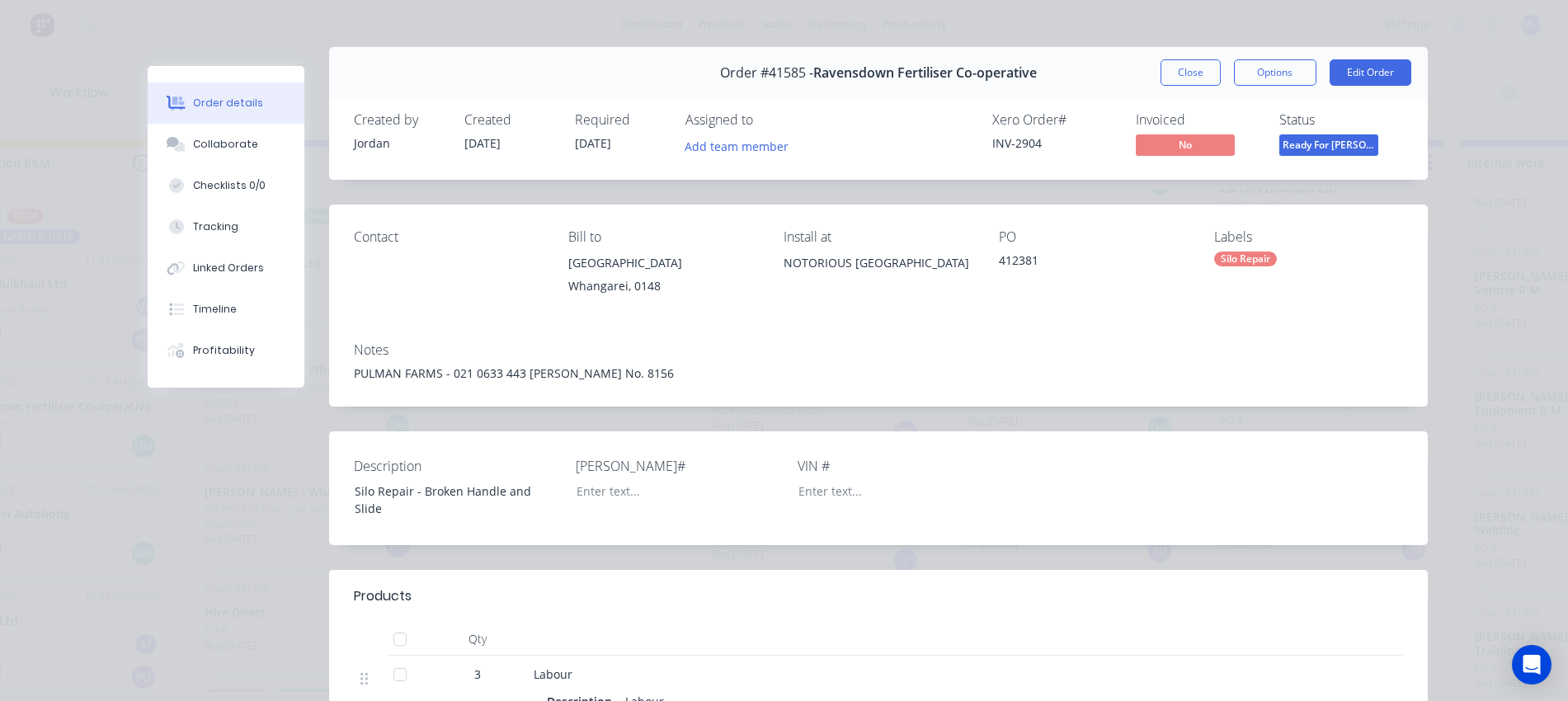
scroll to position [0, 0]
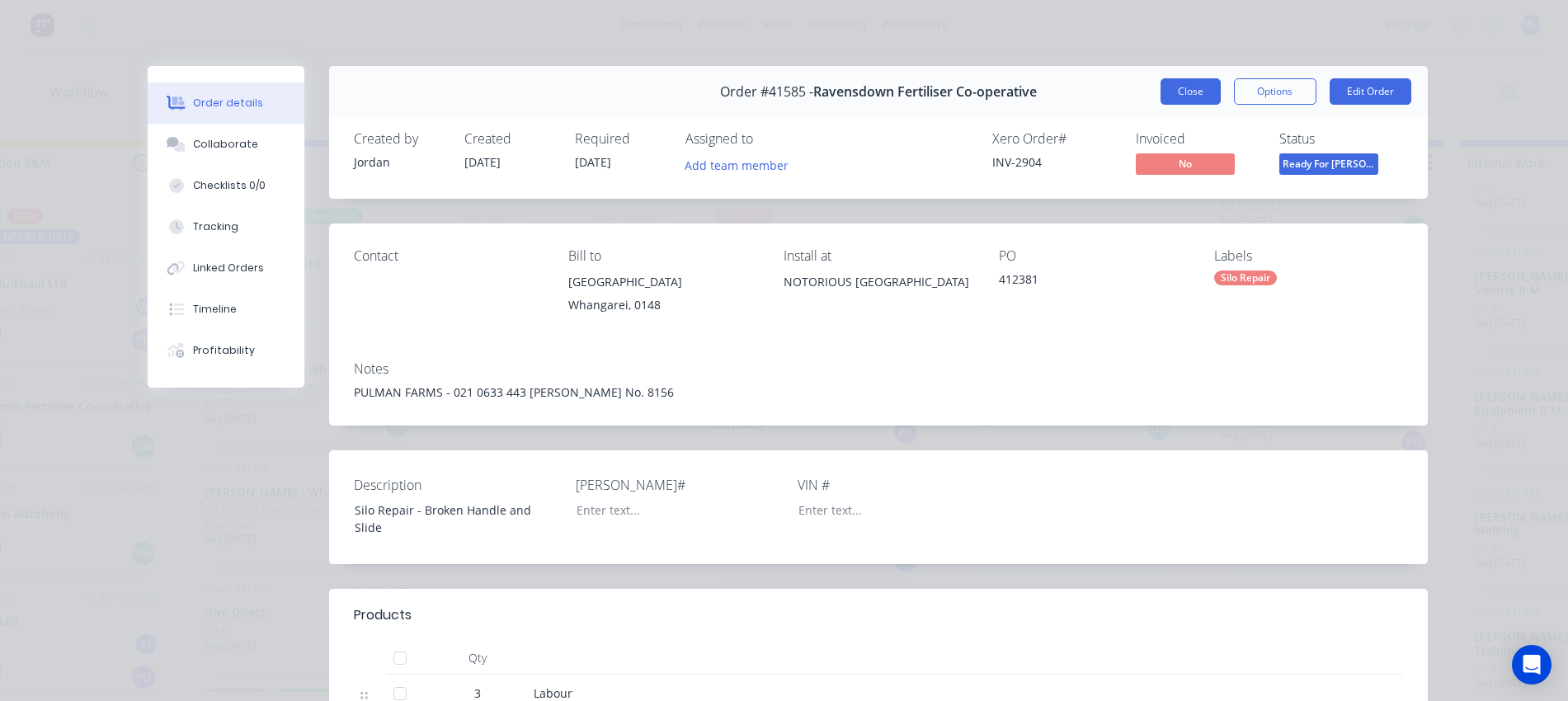
click at [1180, 88] on button "Close" at bounding box center [1191, 92] width 60 height 26
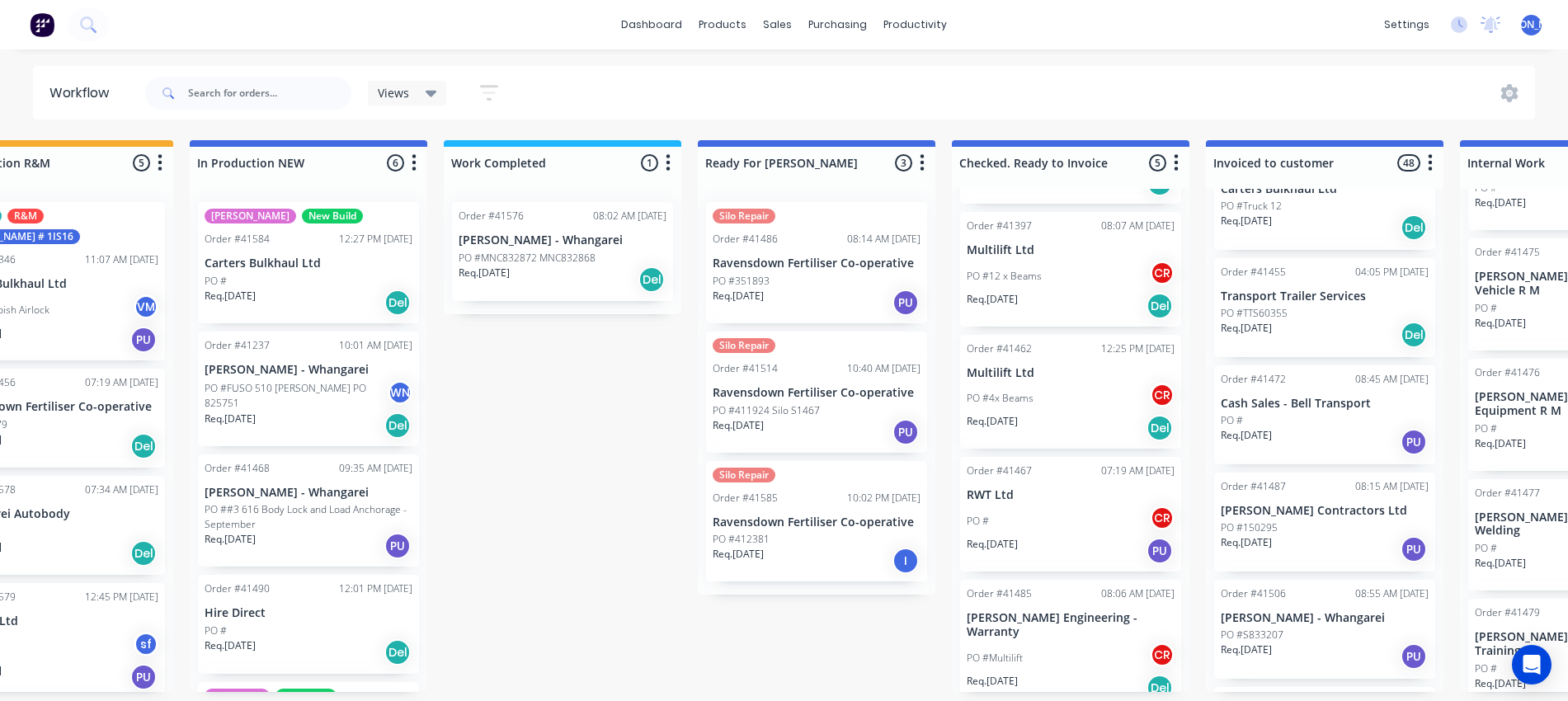
click at [815, 404] on p "PO #411924 Silo S1467" at bounding box center [766, 411] width 107 height 15
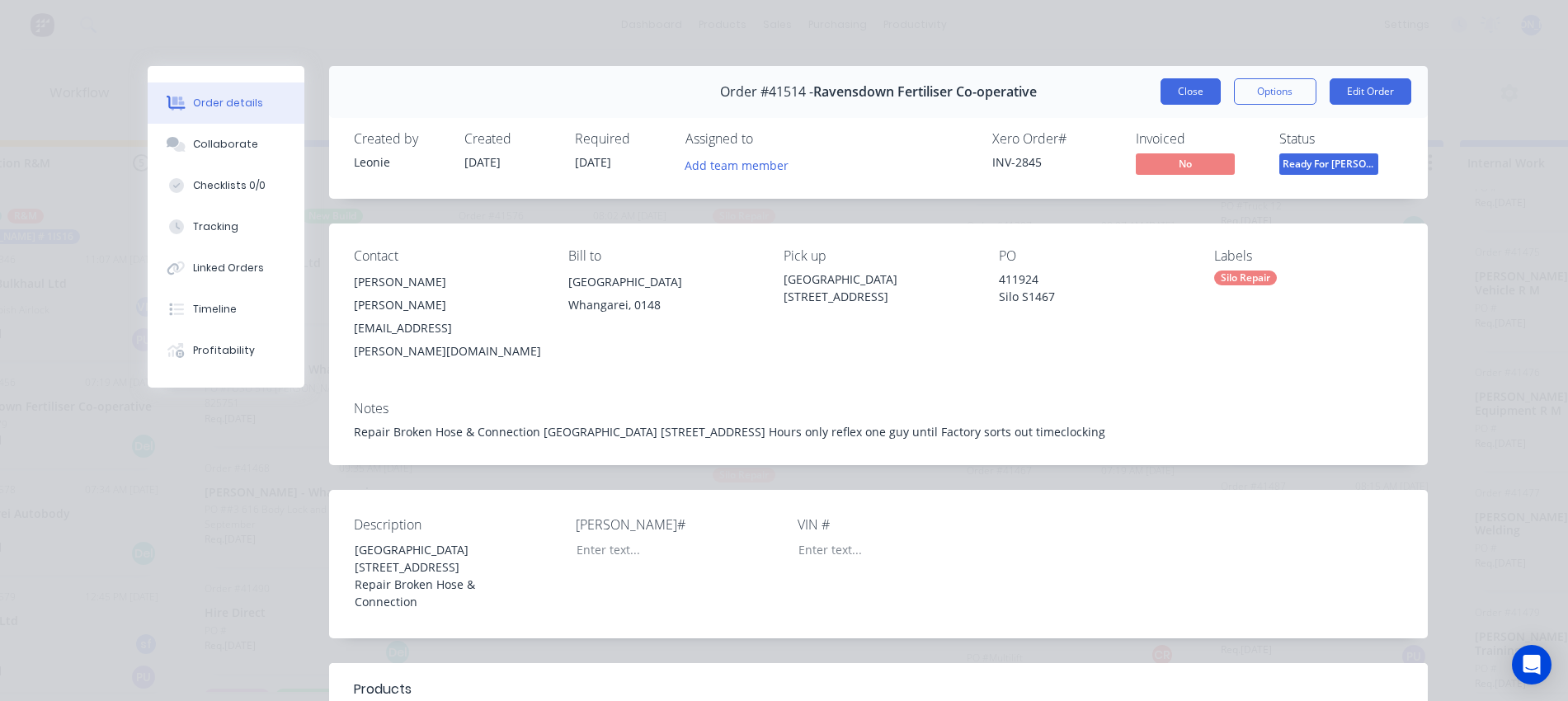
click at [1188, 89] on button "Close" at bounding box center [1191, 92] width 60 height 26
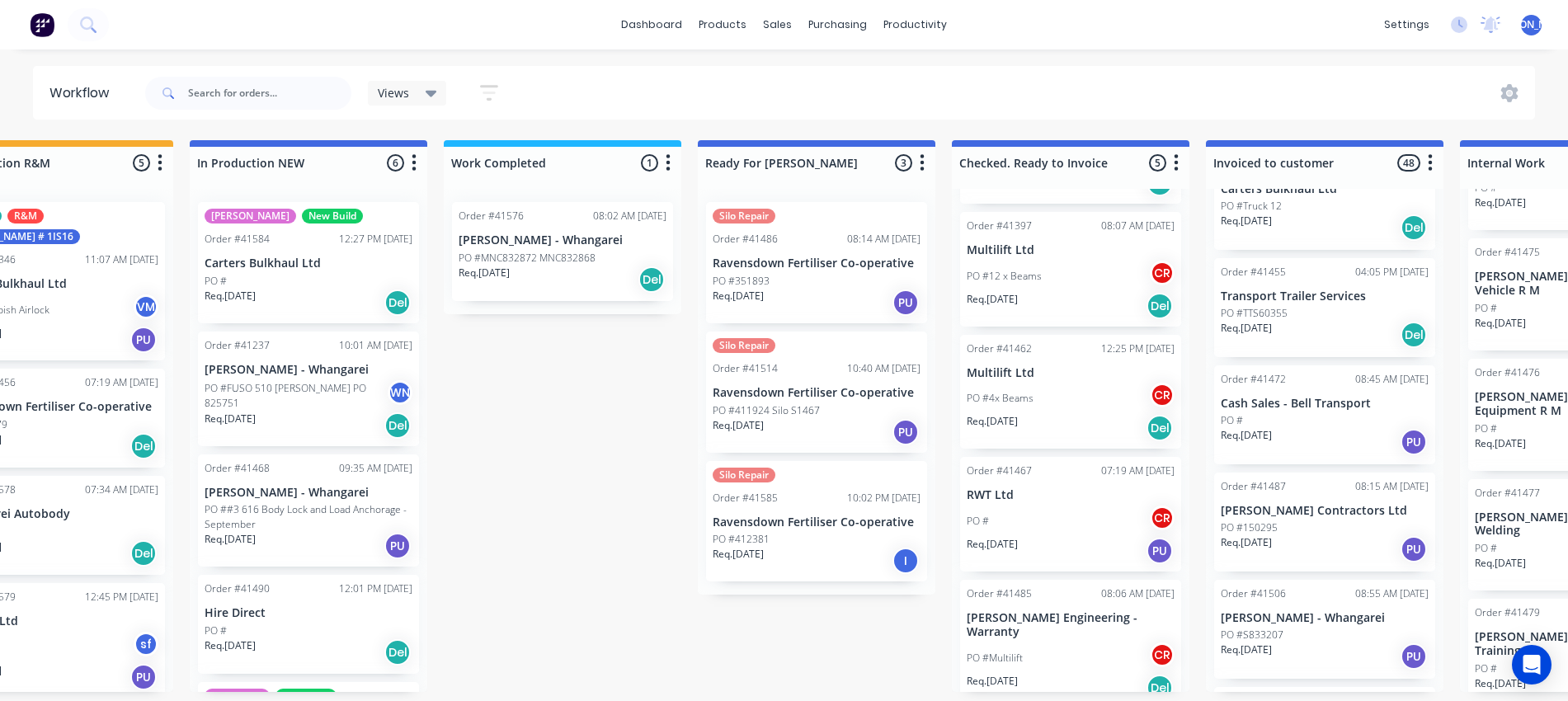
click at [812, 274] on div "PO #351893" at bounding box center [817, 282] width 208 height 15
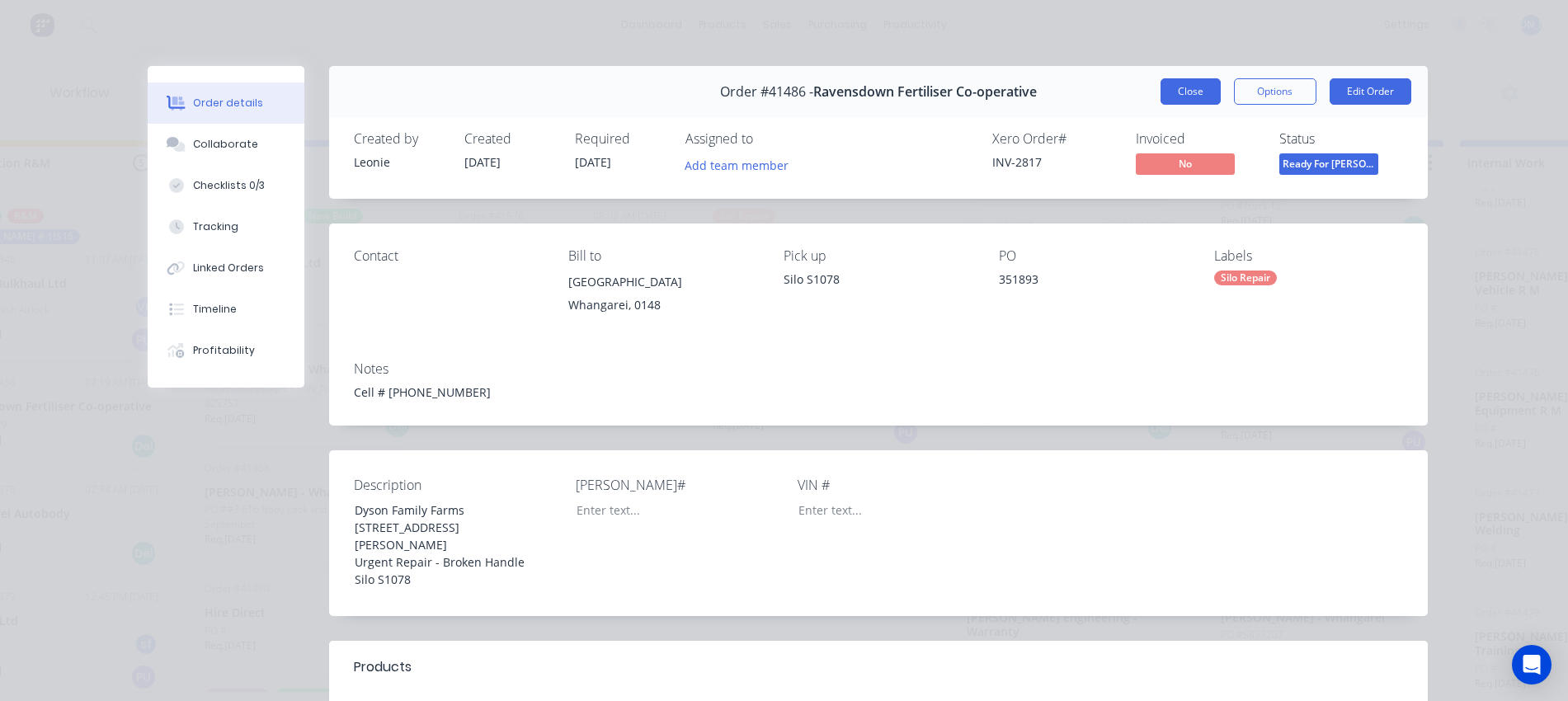
click at [1190, 91] on button "Close" at bounding box center [1191, 92] width 60 height 26
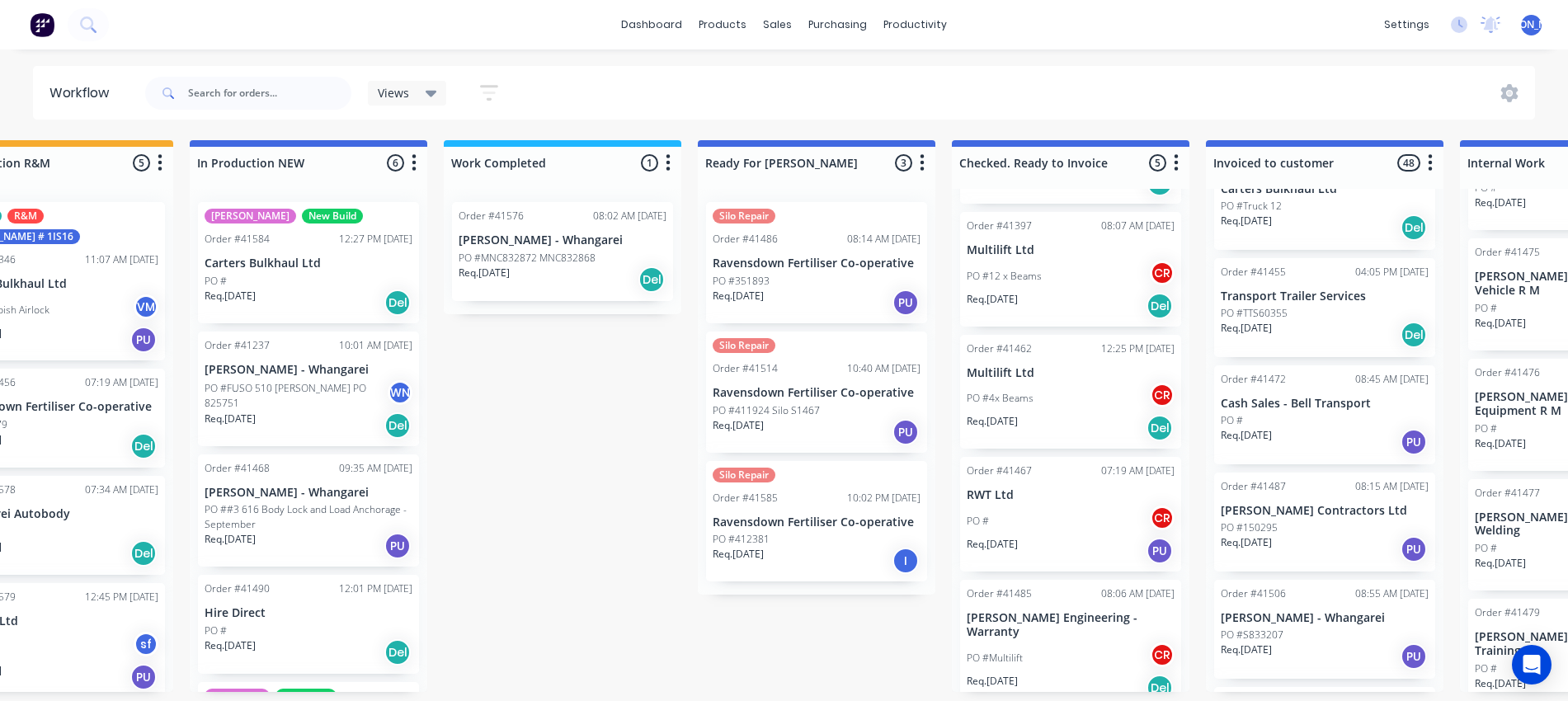
scroll to position [0, 608]
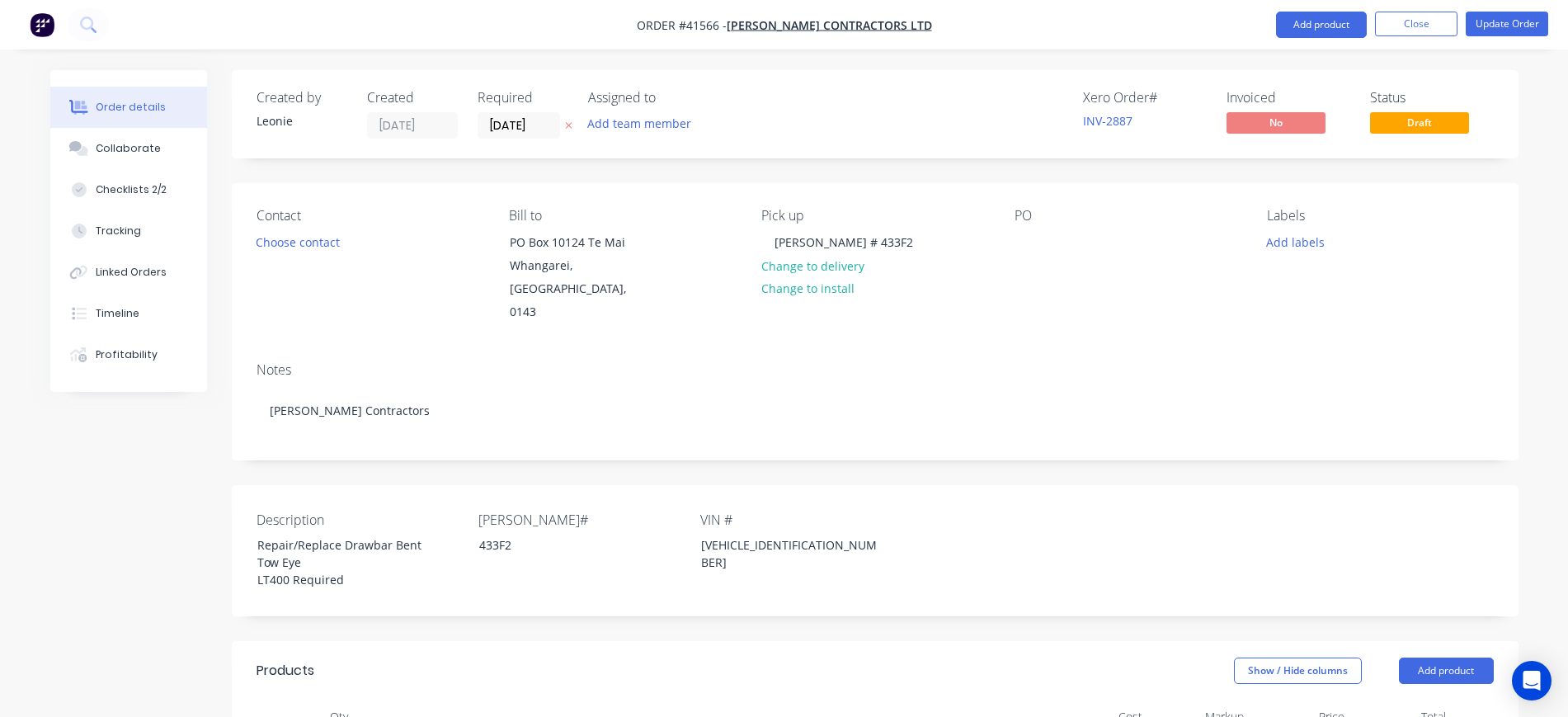
scroll to position [825, 0]
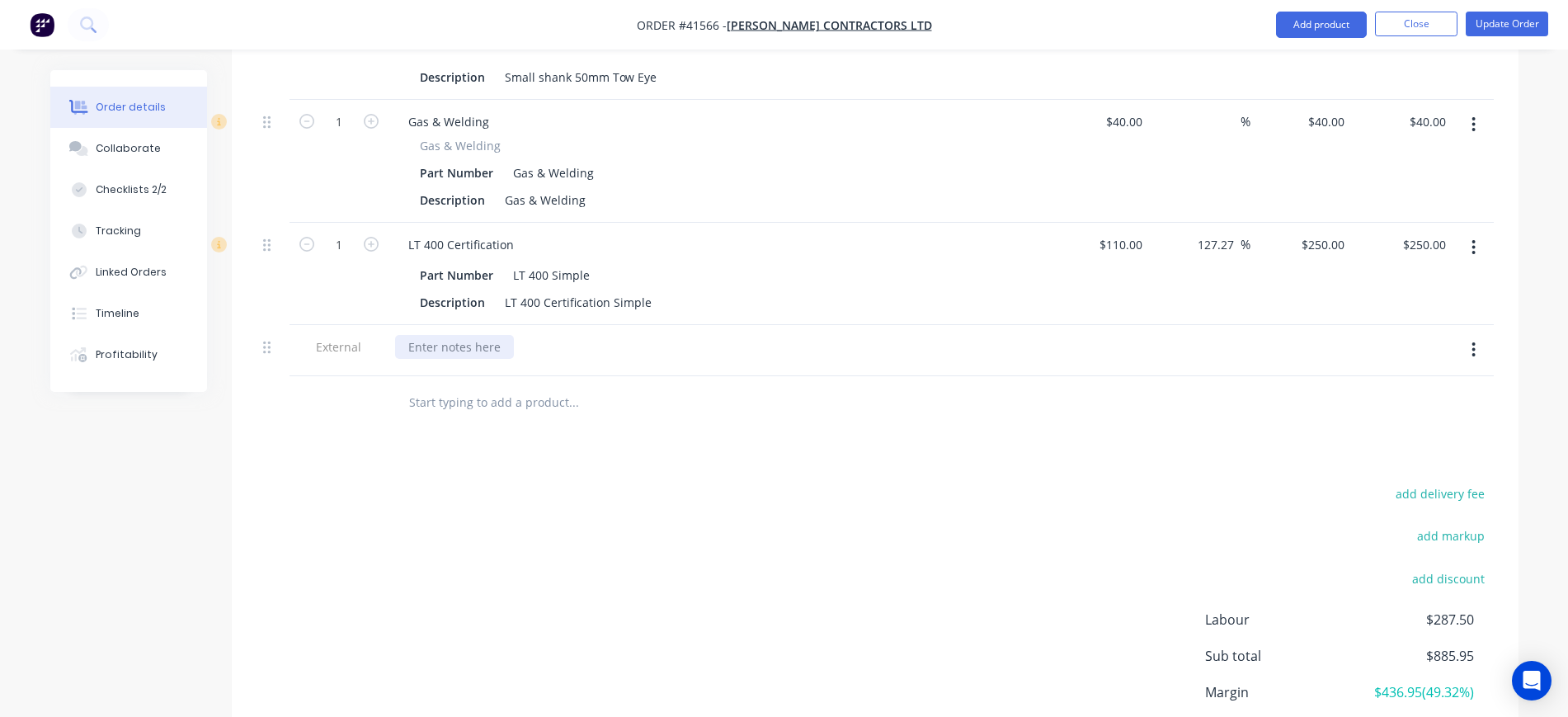
click at [443, 335] on div at bounding box center [455, 347] width 119 height 24
click at [772, 430] on div "Products Show / Hide columns Add product Qty Cost Markup Price Total Kit 2.5 La…" at bounding box center [875, 321] width 1287 height 1010
click at [132, 131] on button "Collaborate" at bounding box center [129, 149] width 157 height 41
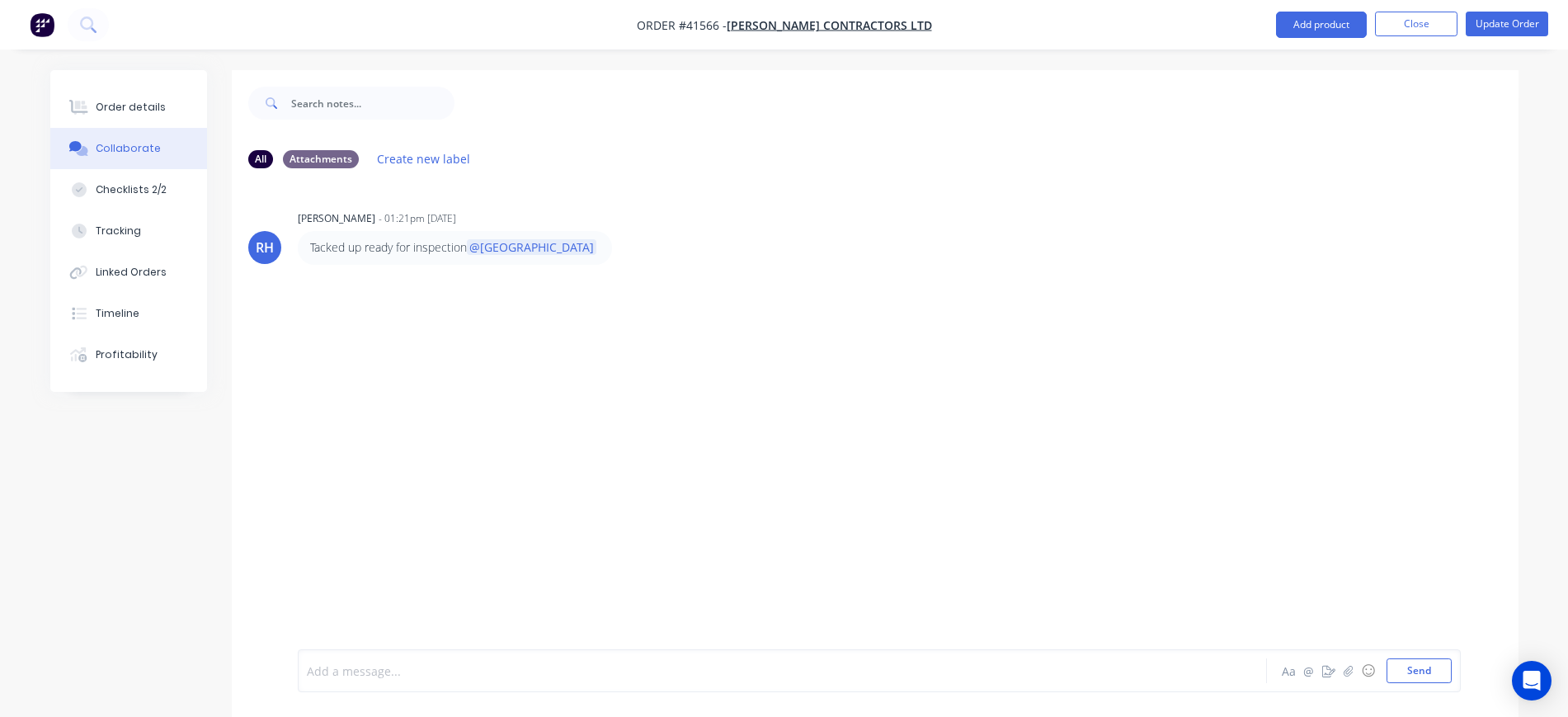
click at [485, 662] on div at bounding box center [737, 671] width 858 height 17
click at [309, 667] on span "A 67591" at bounding box center [329, 671] width 44 height 16
click at [132, 103] on div "Order details" at bounding box center [130, 107] width 70 height 15
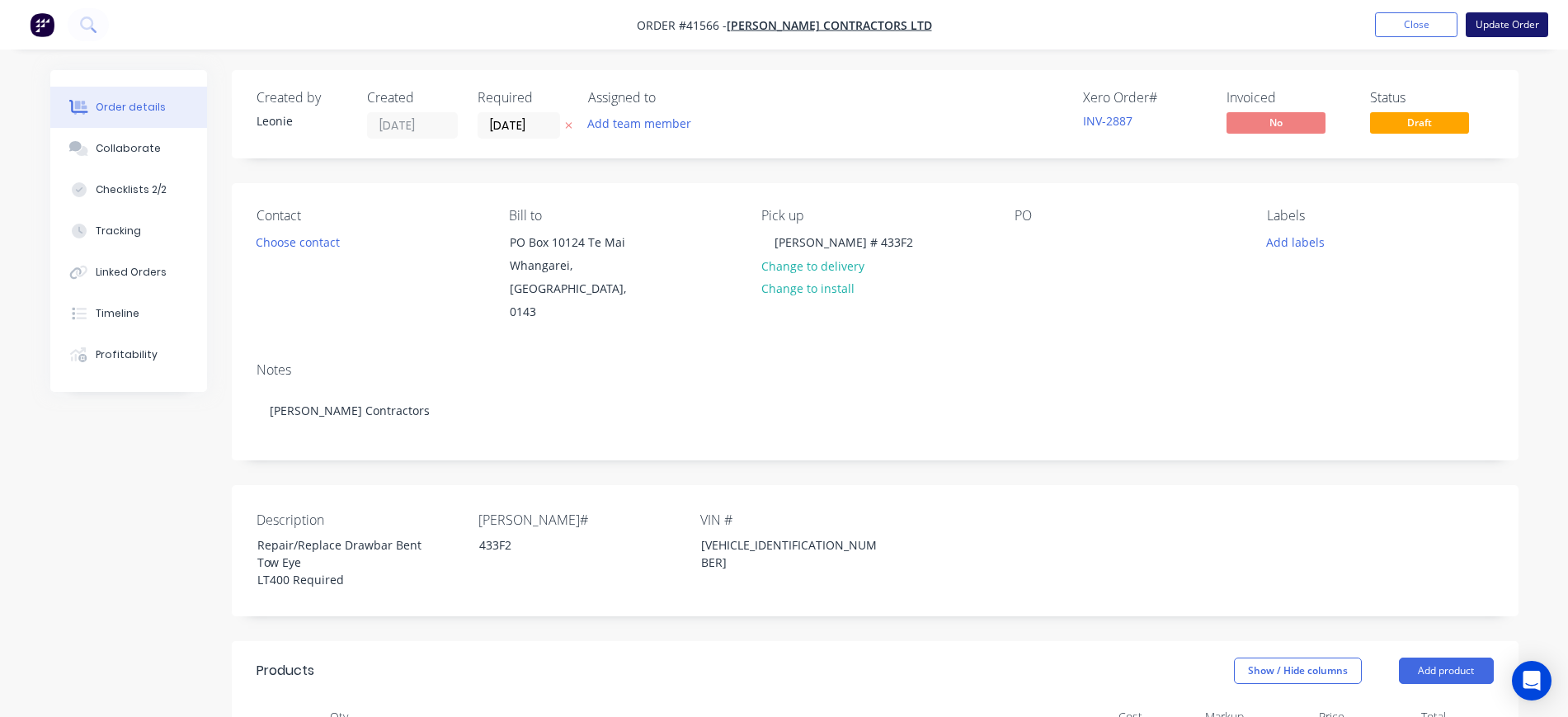
click at [1504, 27] on button "Update Order" at bounding box center [1508, 25] width 83 height 25
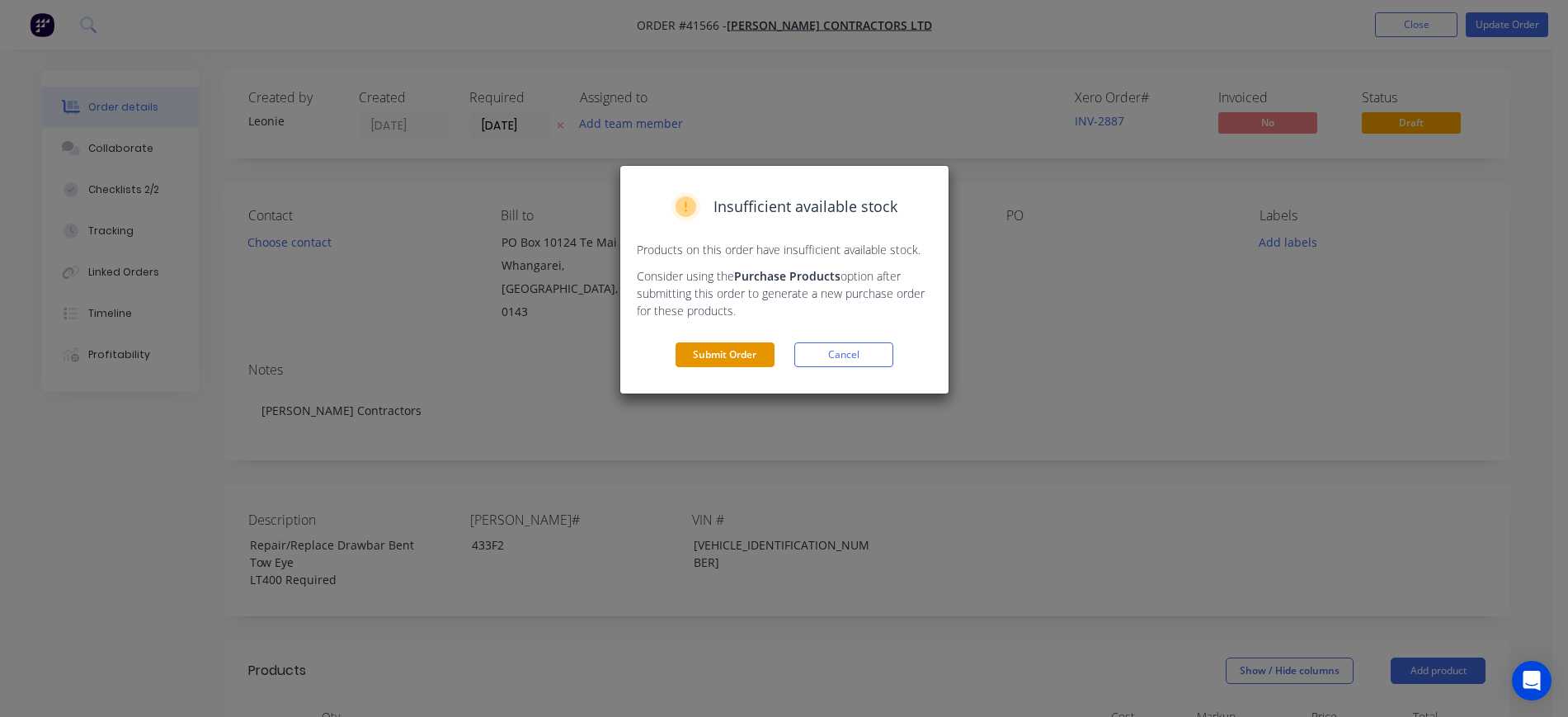
click at [703, 350] on button "Submit Order" at bounding box center [725, 355] width 99 height 25
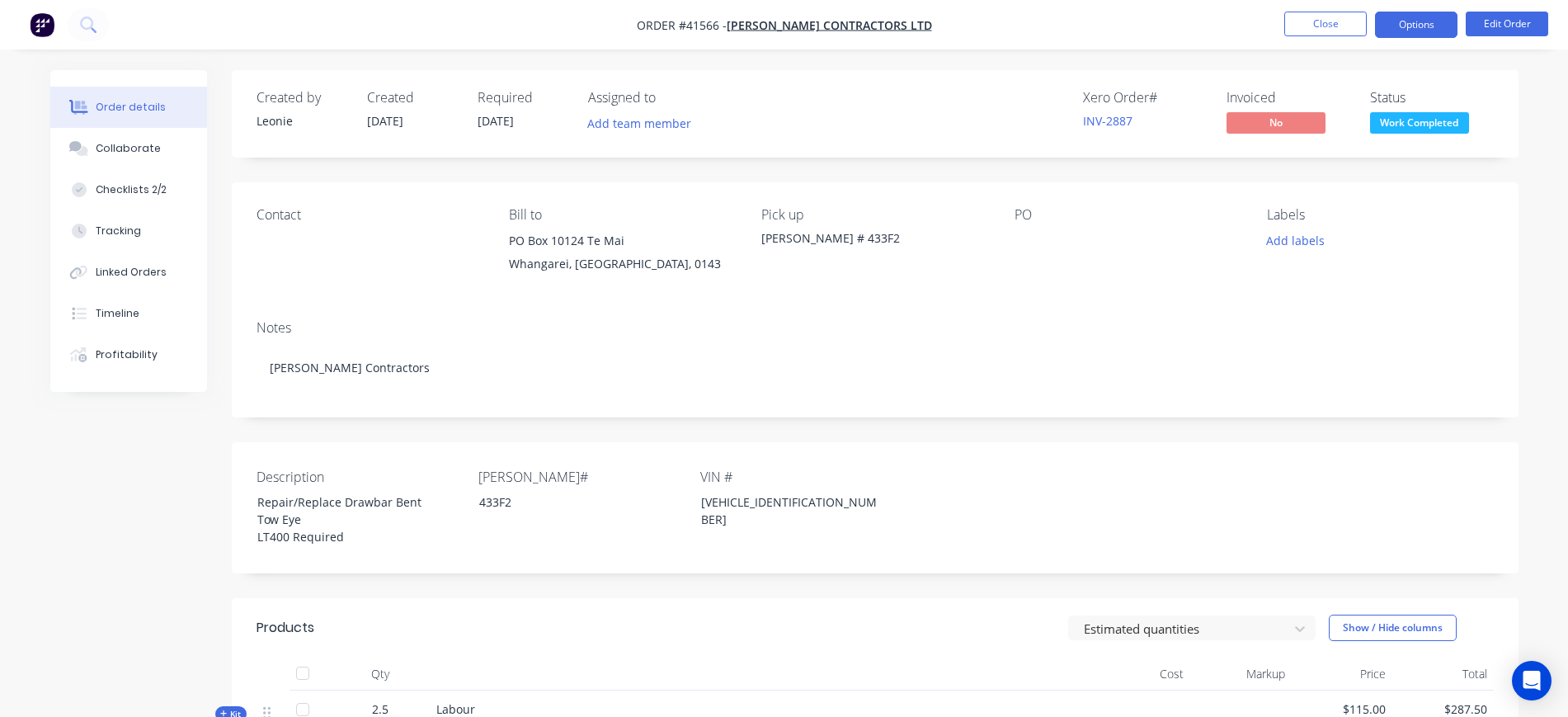
click at [1432, 27] on button "Options" at bounding box center [1417, 25] width 83 height 26
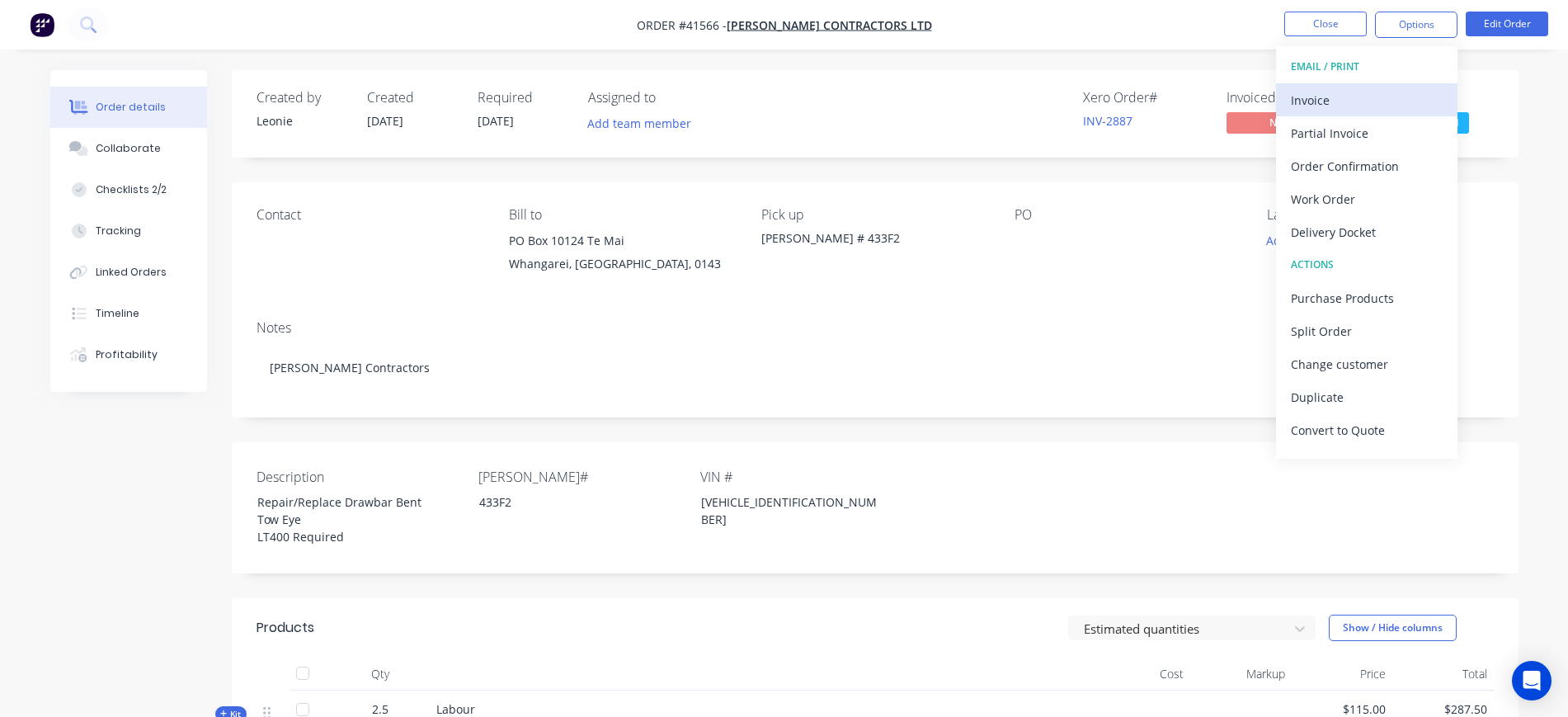
click at [1349, 110] on div "Invoice" at bounding box center [1367, 100] width 152 height 24
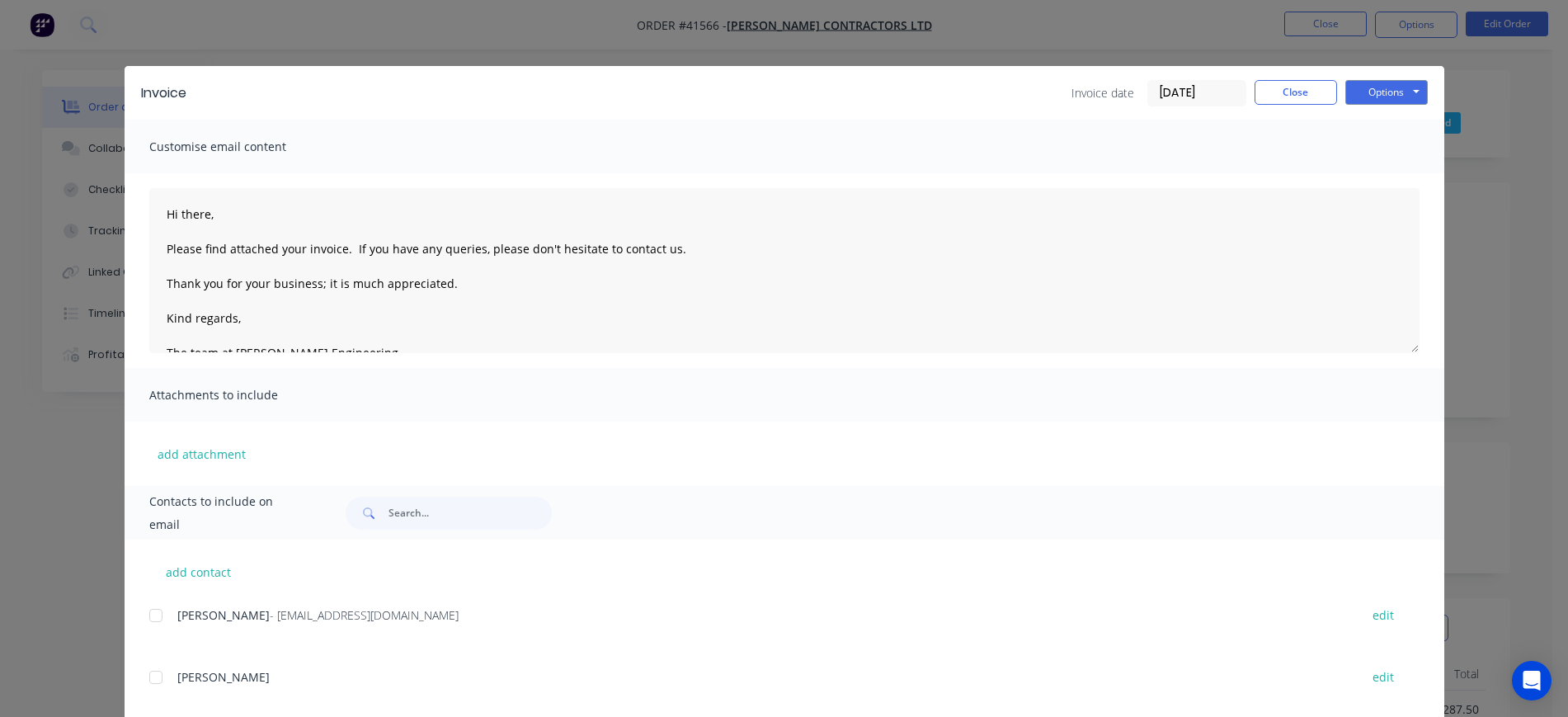
drag, startPoint x: 148, startPoint y: 613, endPoint x: 473, endPoint y: 490, distance: 347.5
click at [149, 607] on div at bounding box center [156, 615] width 33 height 33
click at [1198, 96] on input "[DATE]" at bounding box center [1197, 93] width 97 height 25
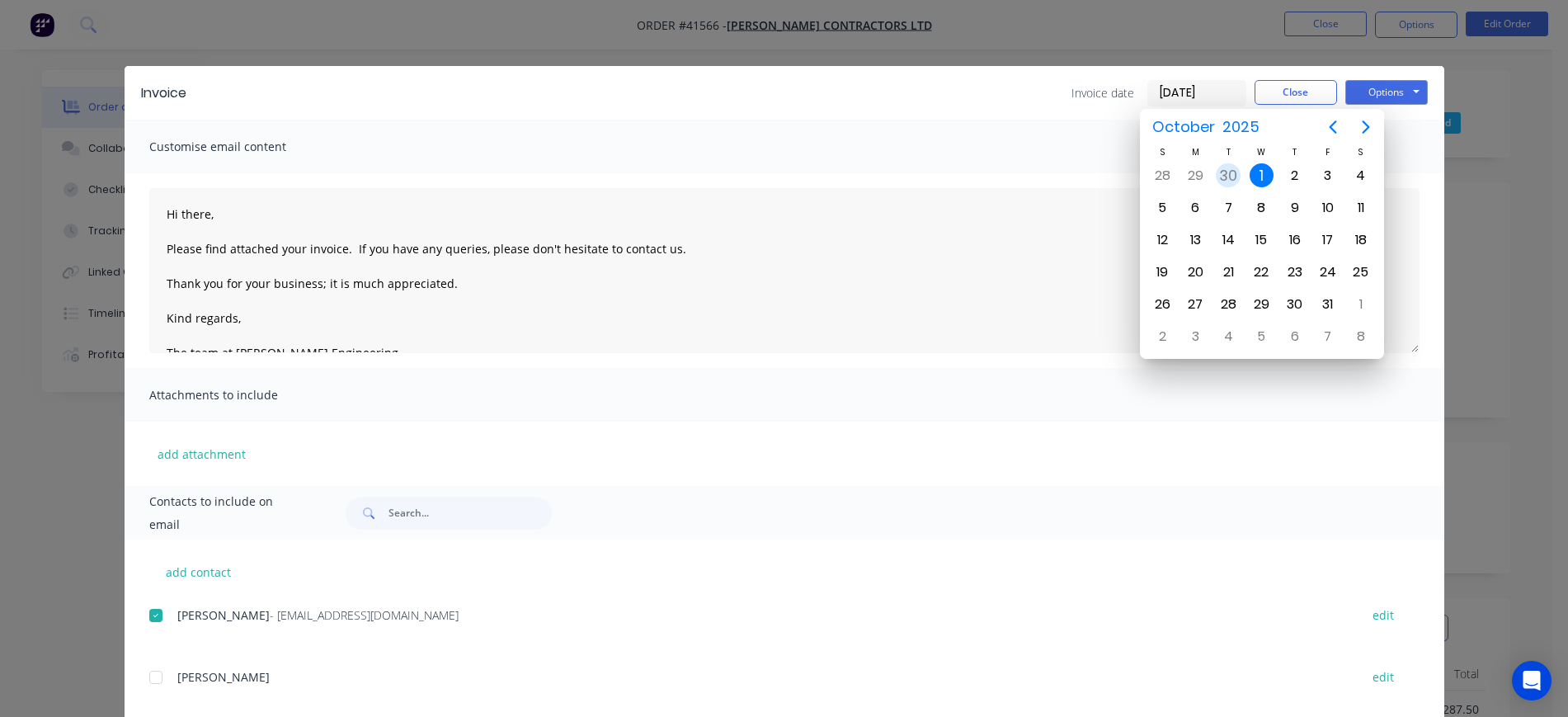
click at [1227, 176] on div "30" at bounding box center [1229, 176] width 25 height 25
type input "[DATE]"
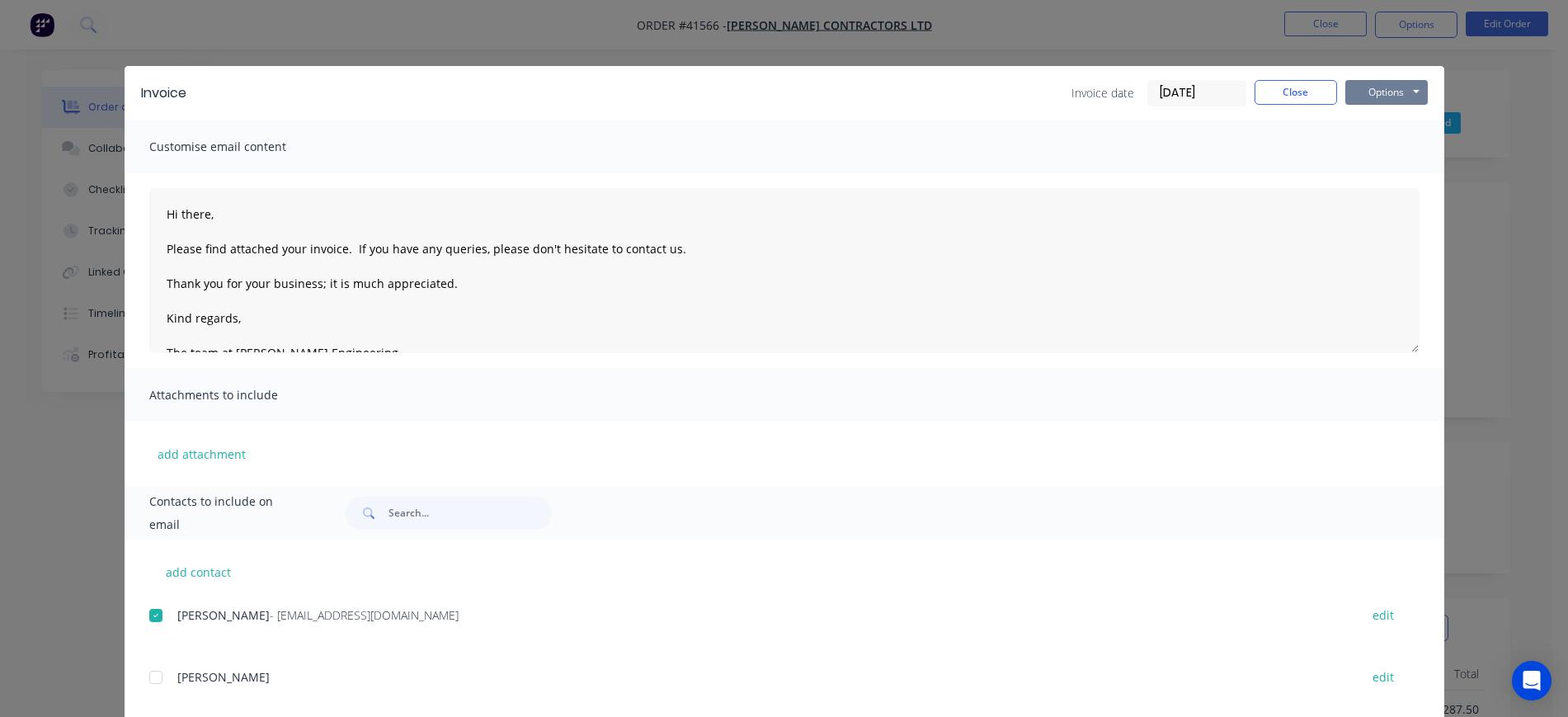
click at [1367, 91] on button "Options" at bounding box center [1387, 93] width 83 height 25
click at [1395, 176] on button "Email" at bounding box center [1399, 176] width 106 height 27
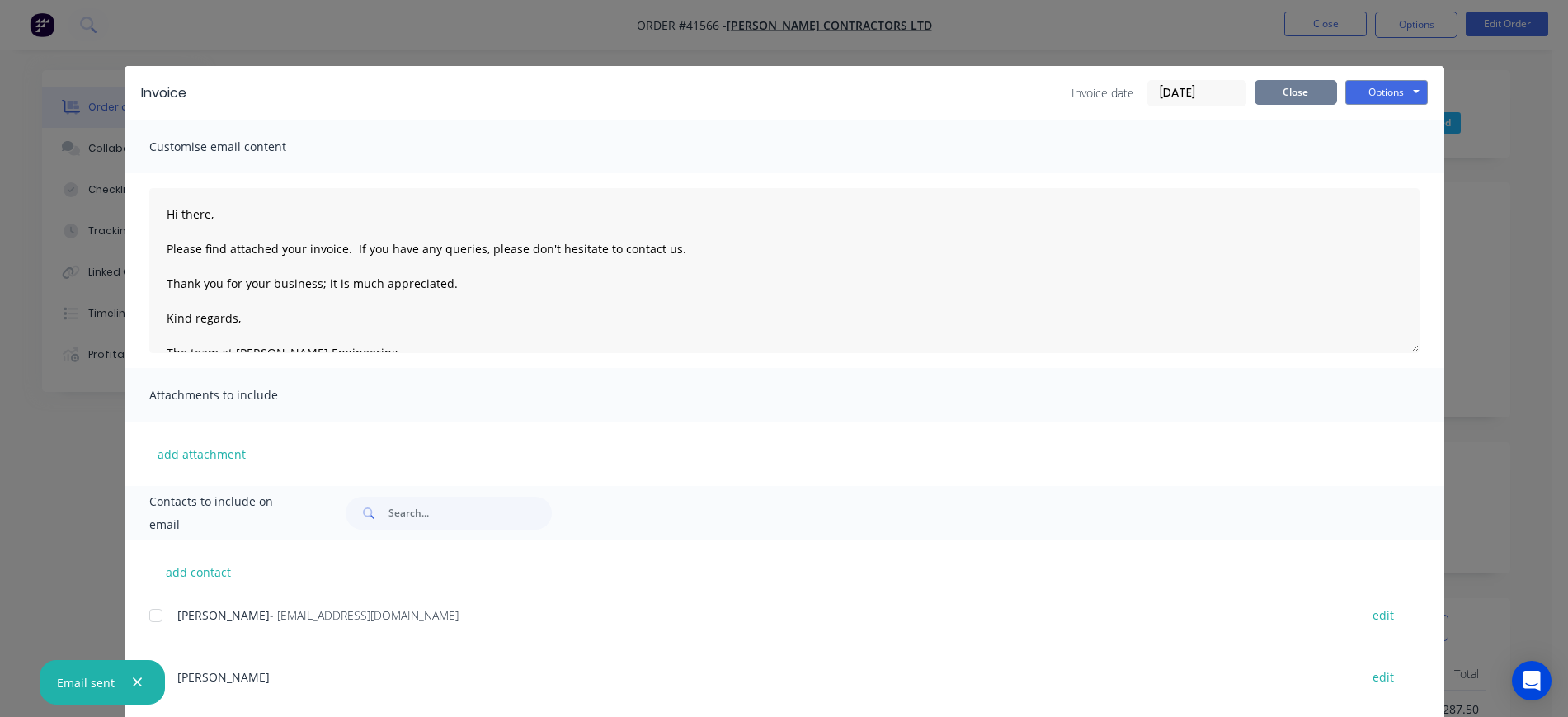
click at [1296, 92] on button "Close" at bounding box center [1296, 93] width 83 height 25
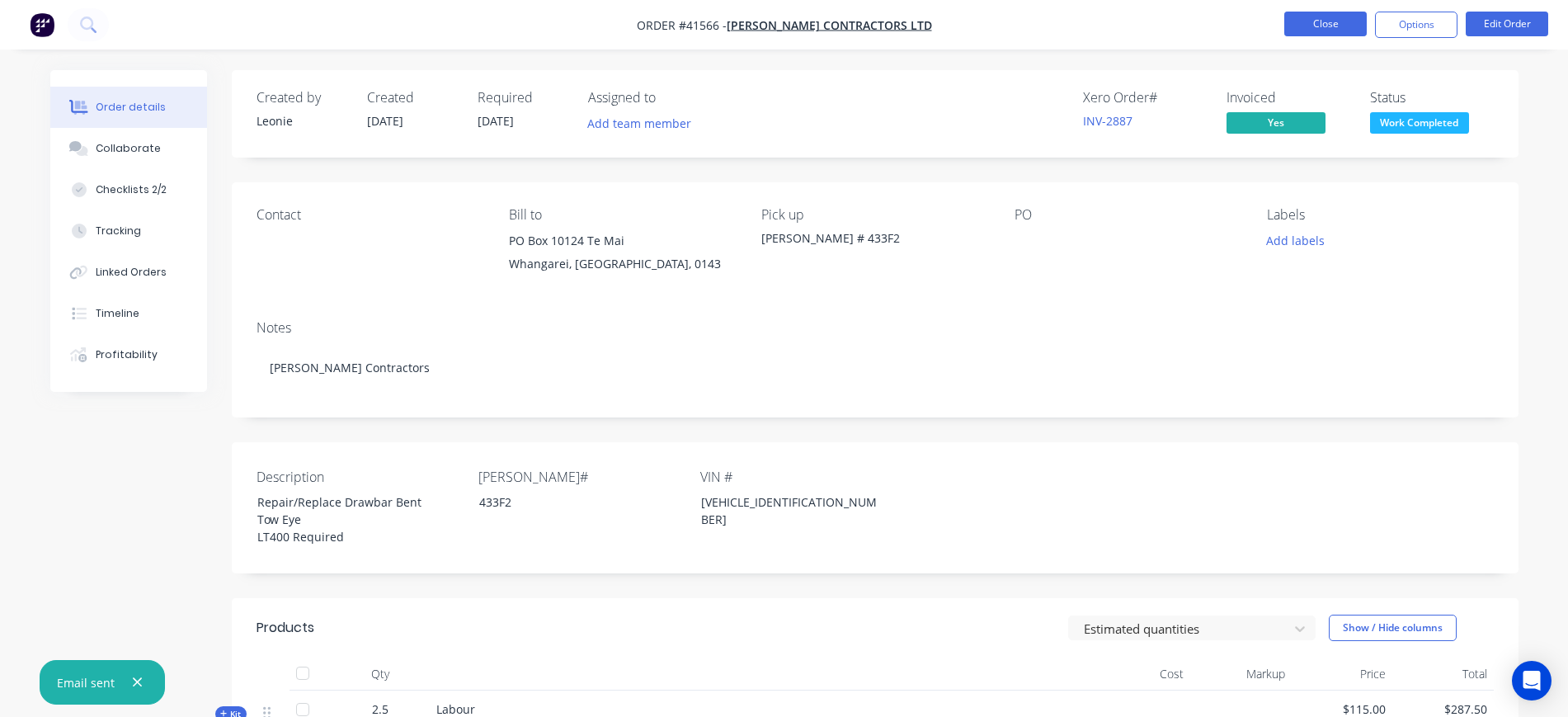
click at [1314, 19] on button "Close" at bounding box center [1326, 24] width 83 height 25
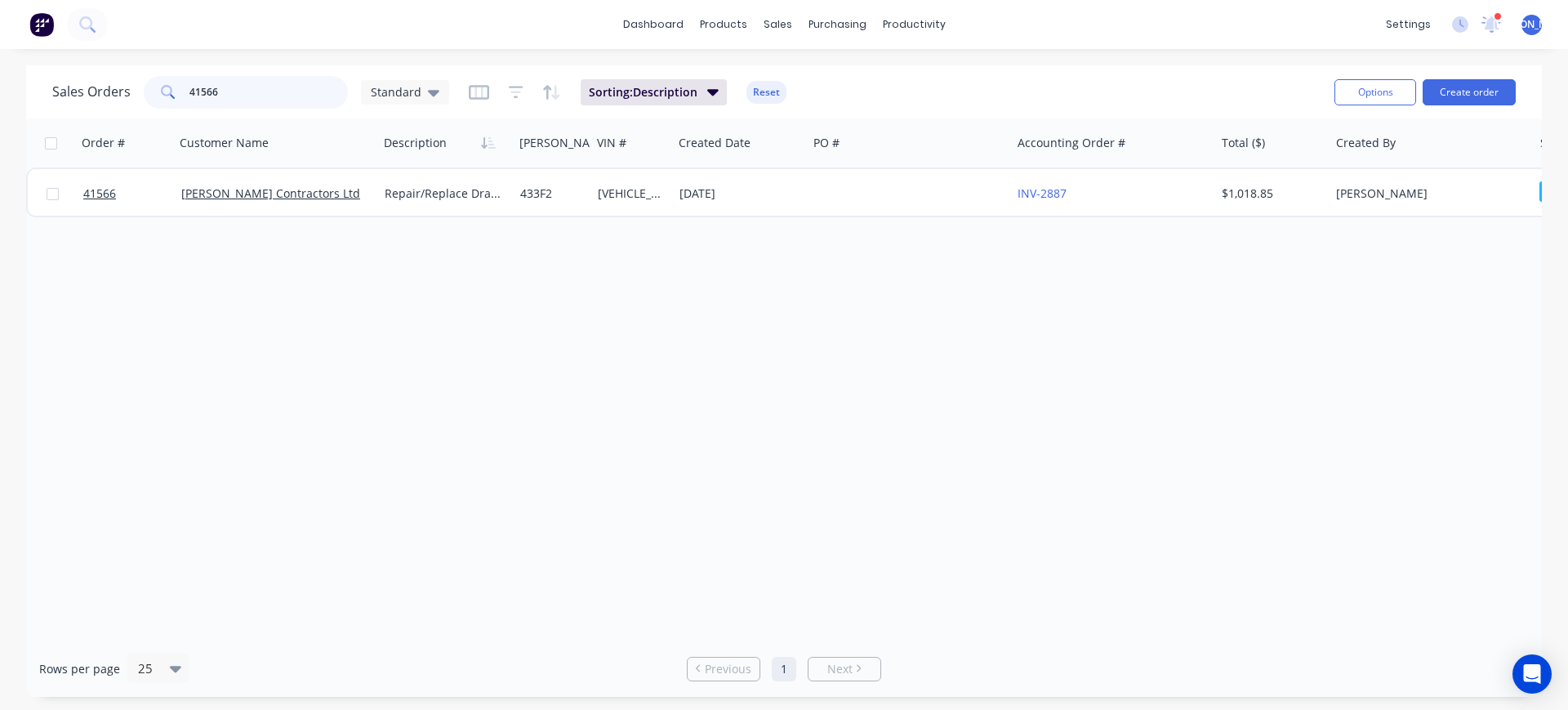
click at [256, 86] on input "41566" at bounding box center [269, 92] width 159 height 33
type input "41580"
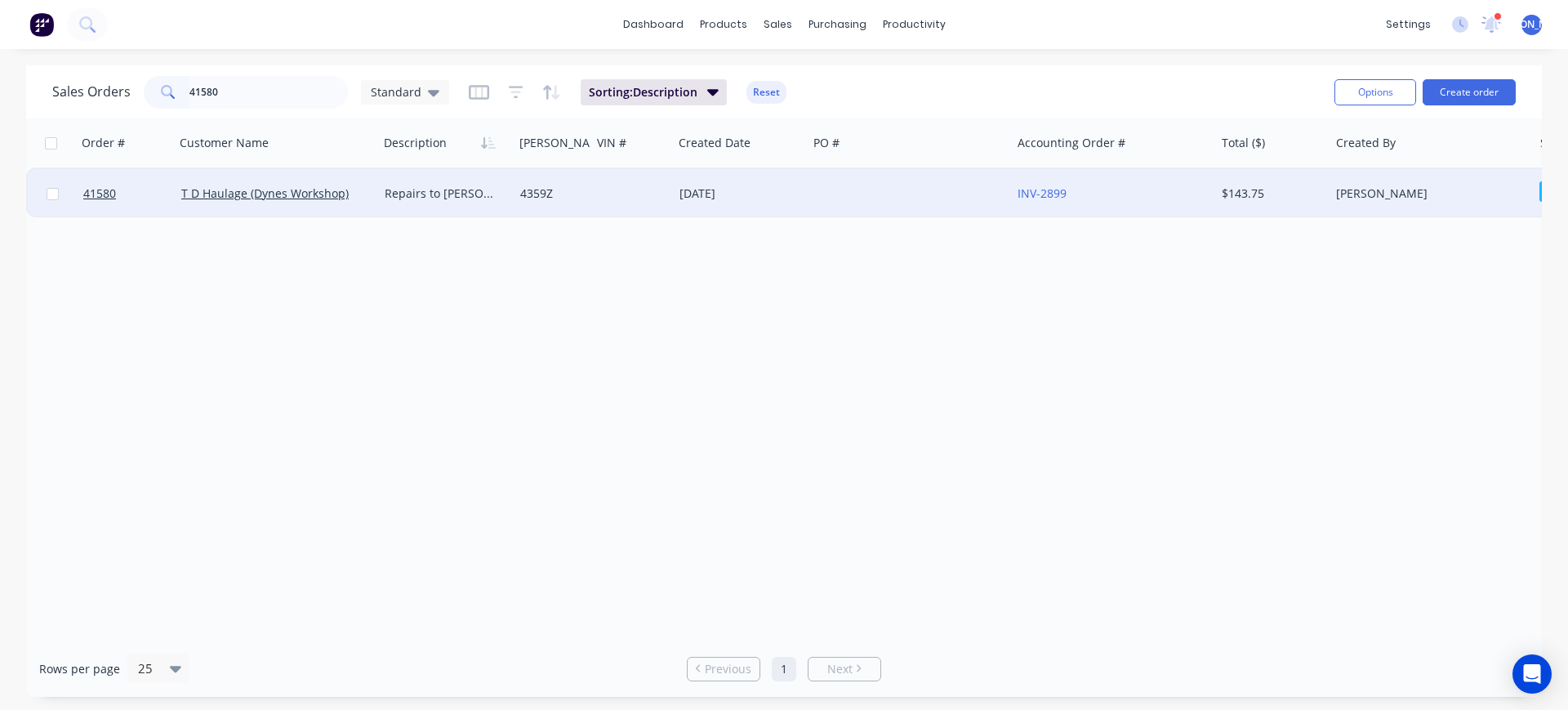
click at [329, 210] on div "T D Haulage (Dynes Workshop)" at bounding box center [277, 194] width 204 height 49
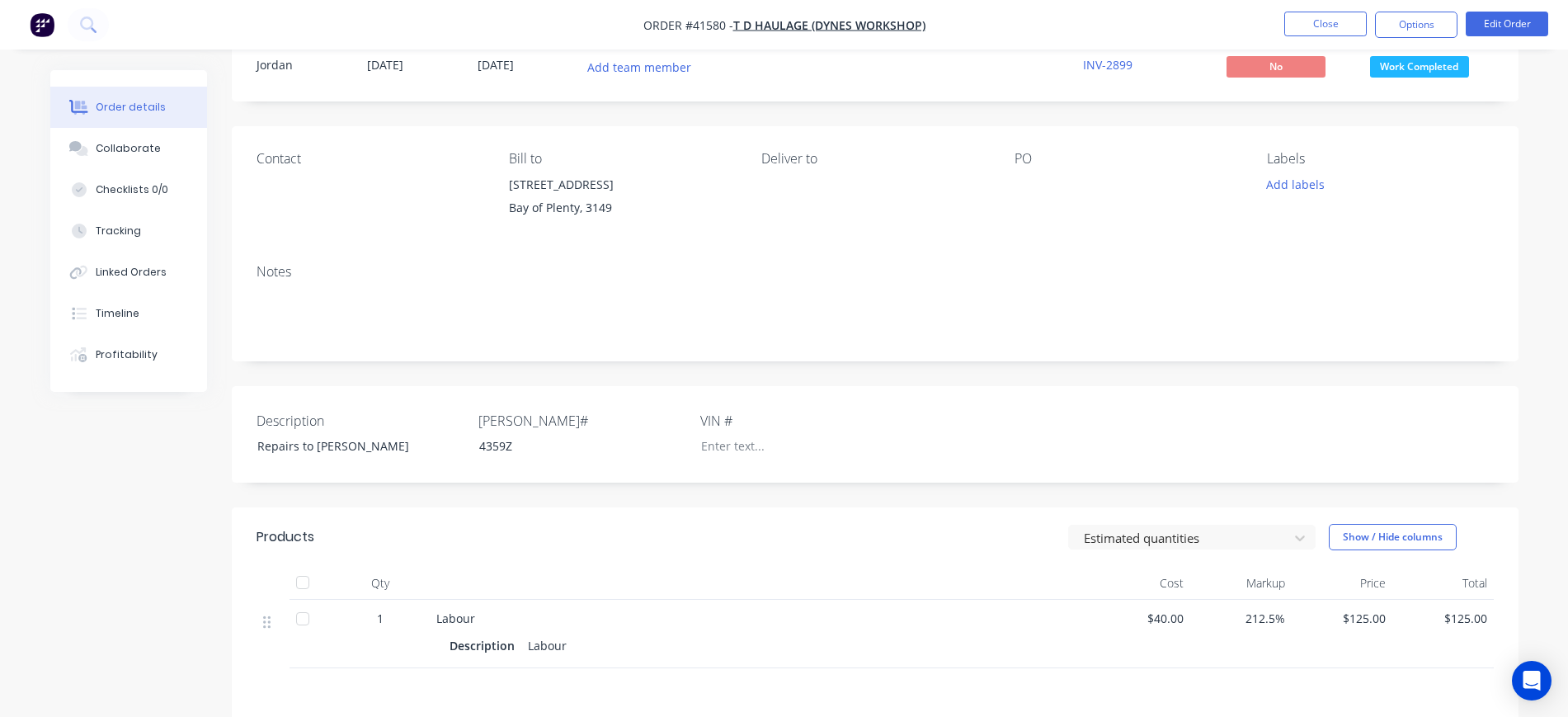
scroll to position [207, 0]
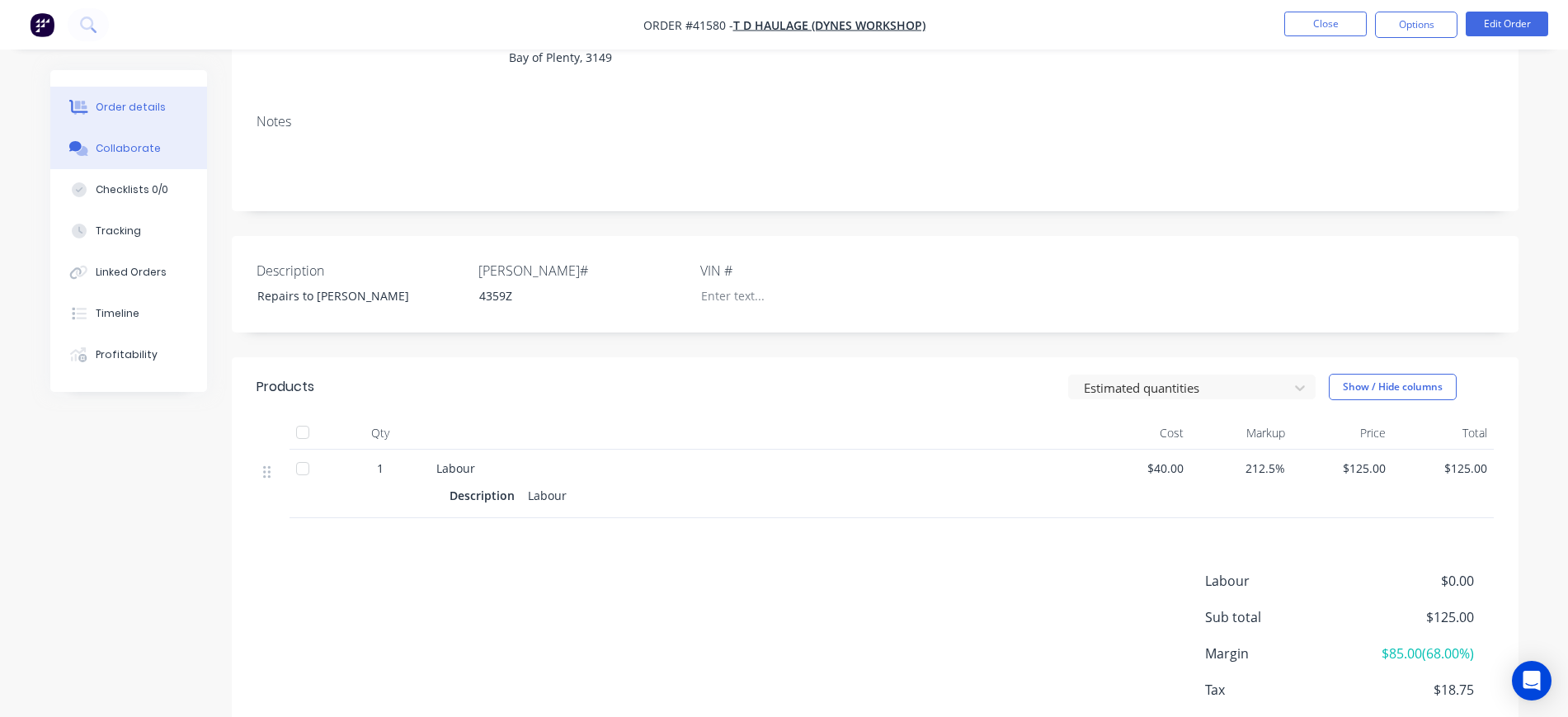
click at [130, 147] on div "Collaborate" at bounding box center [128, 149] width 65 height 15
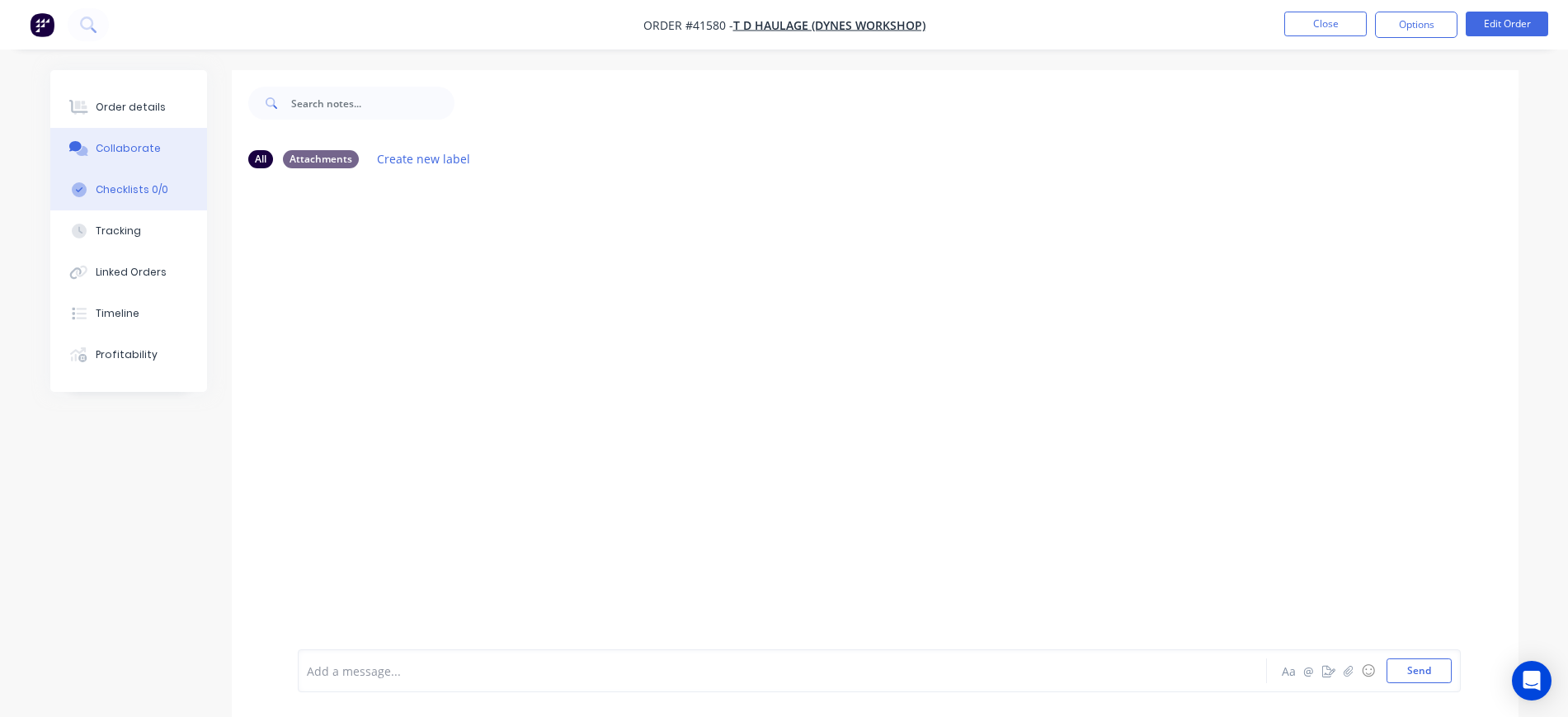
click at [131, 194] on div "Checklists 0/0" at bounding box center [132, 190] width 73 height 15
type textarea "x"
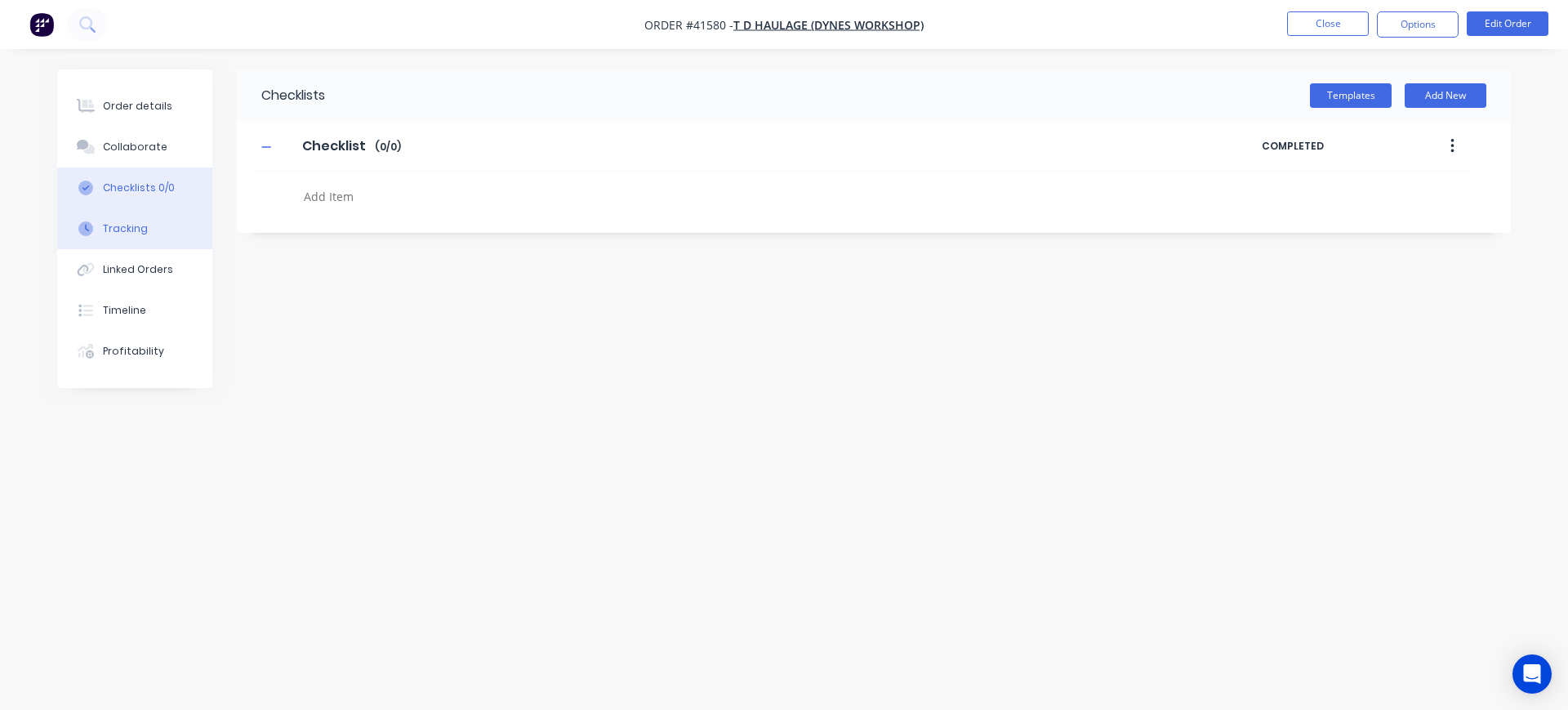
click at [144, 218] on button "Tracking" at bounding box center [135, 229] width 155 height 41
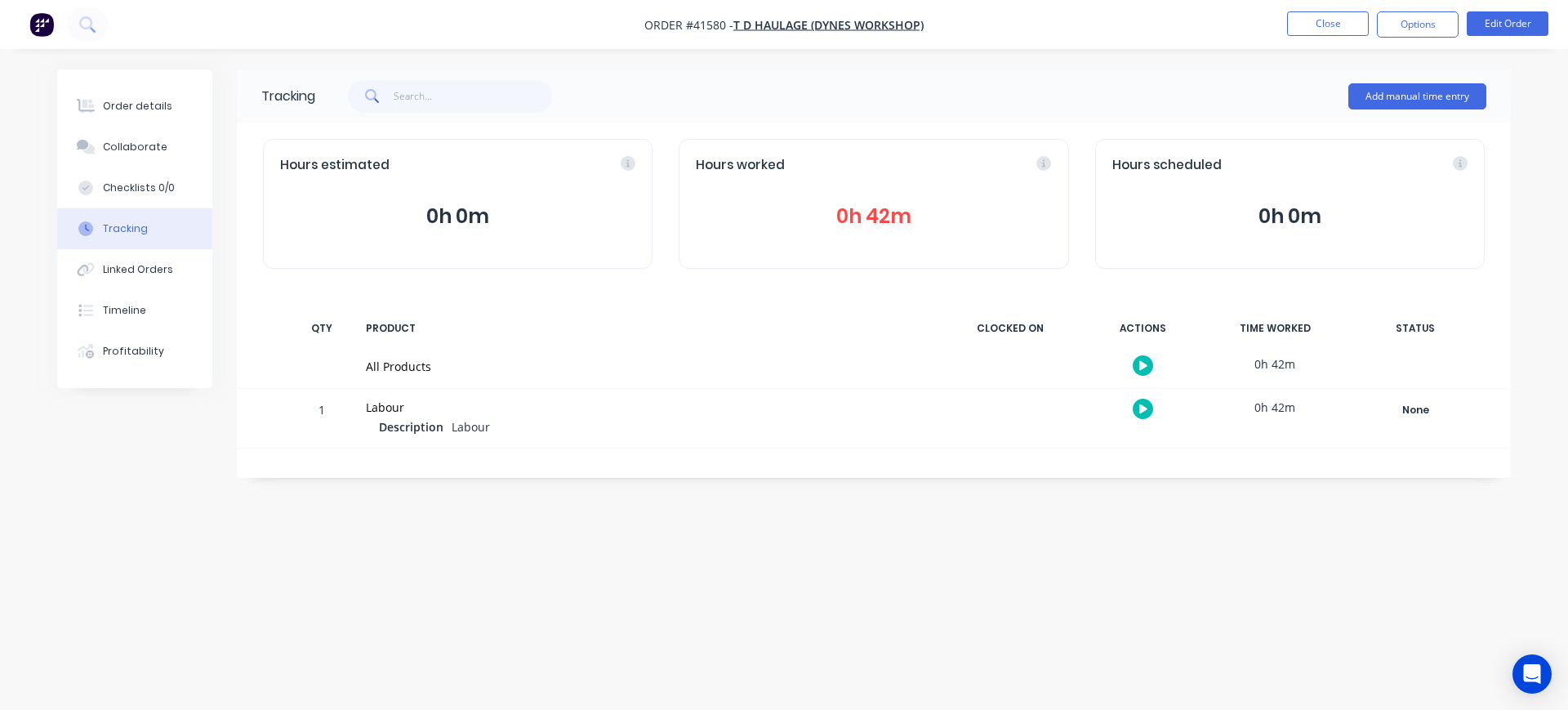
click at [965, 206] on button "0h 42m" at bounding box center [873, 217] width 356 height 31
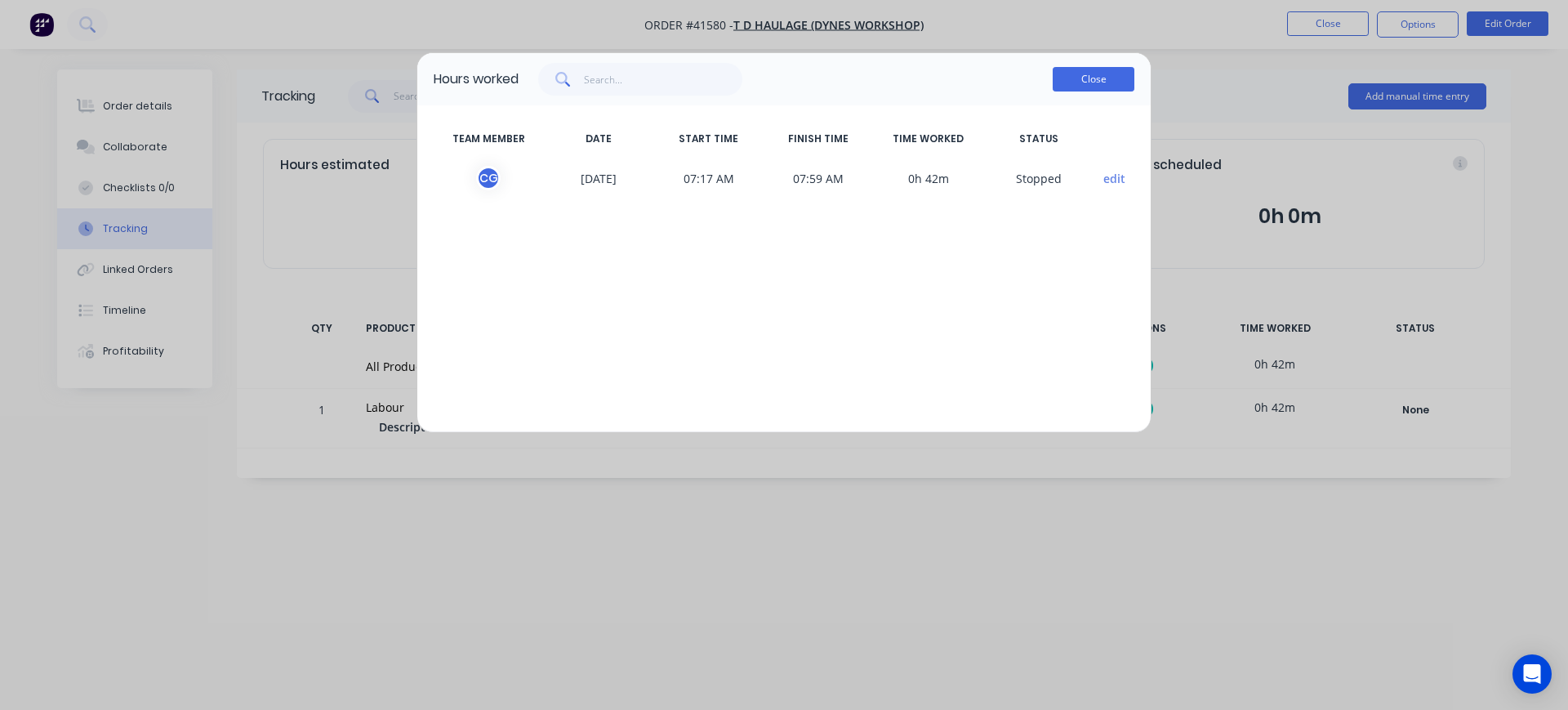
click at [1086, 83] on button "Close" at bounding box center [1094, 79] width 82 height 25
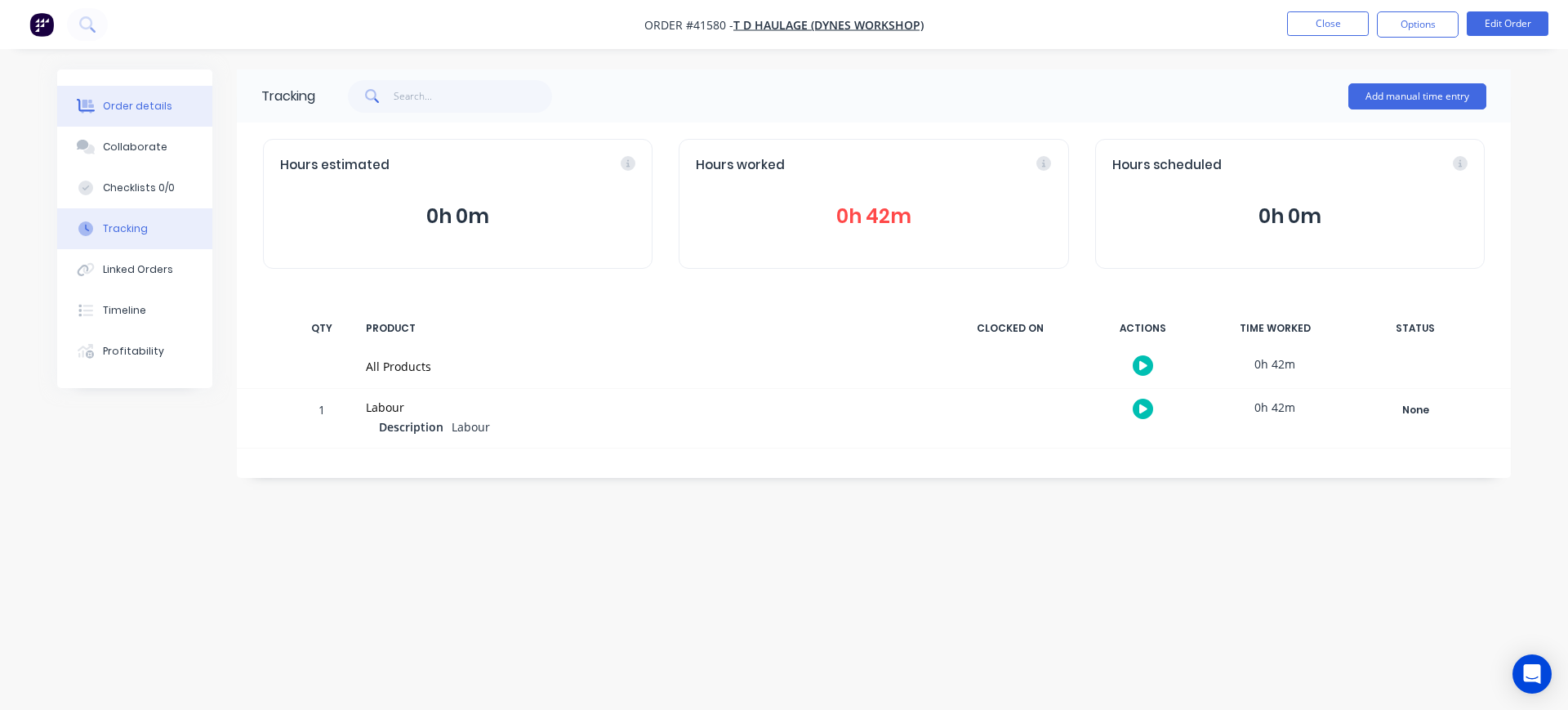
click at [96, 104] on div at bounding box center [86, 106] width 25 height 15
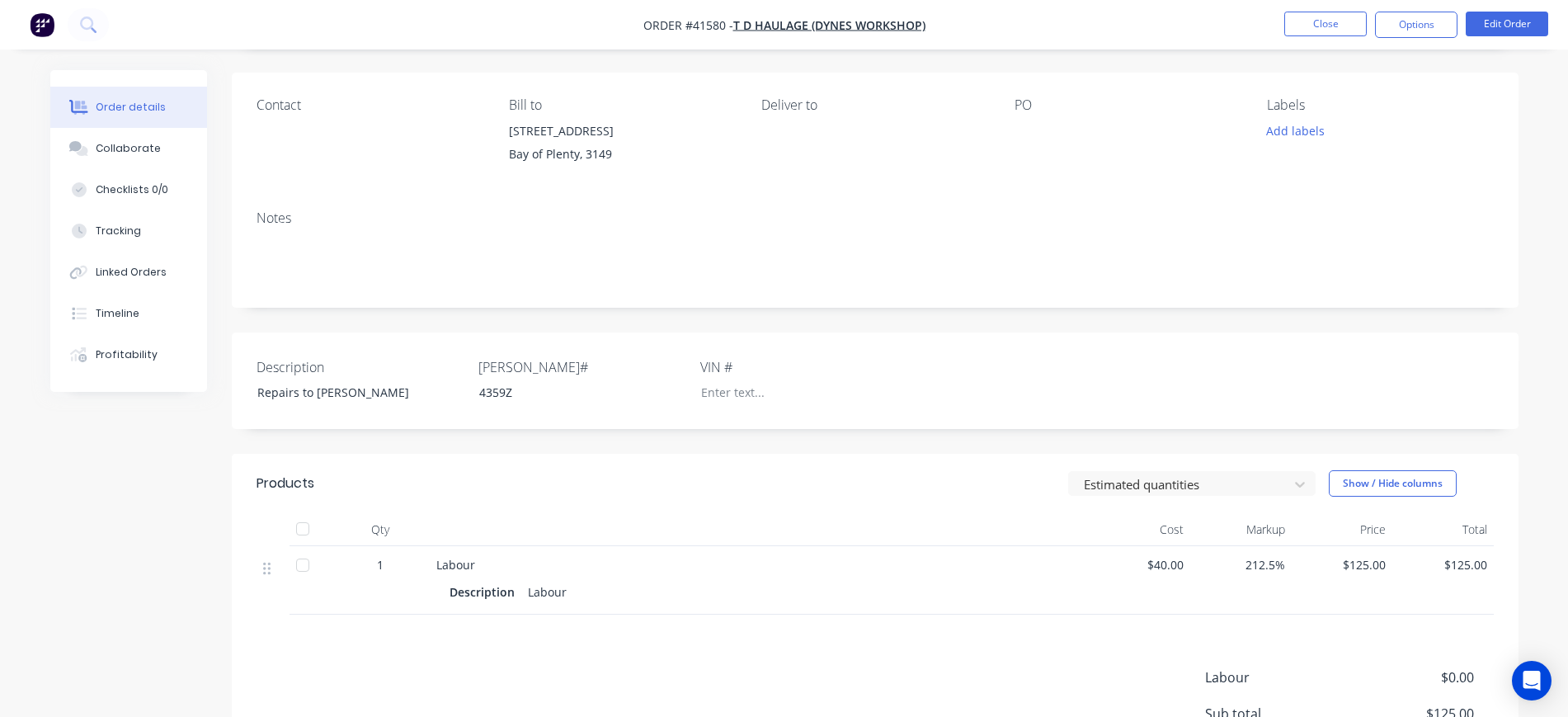
scroll to position [103, 0]
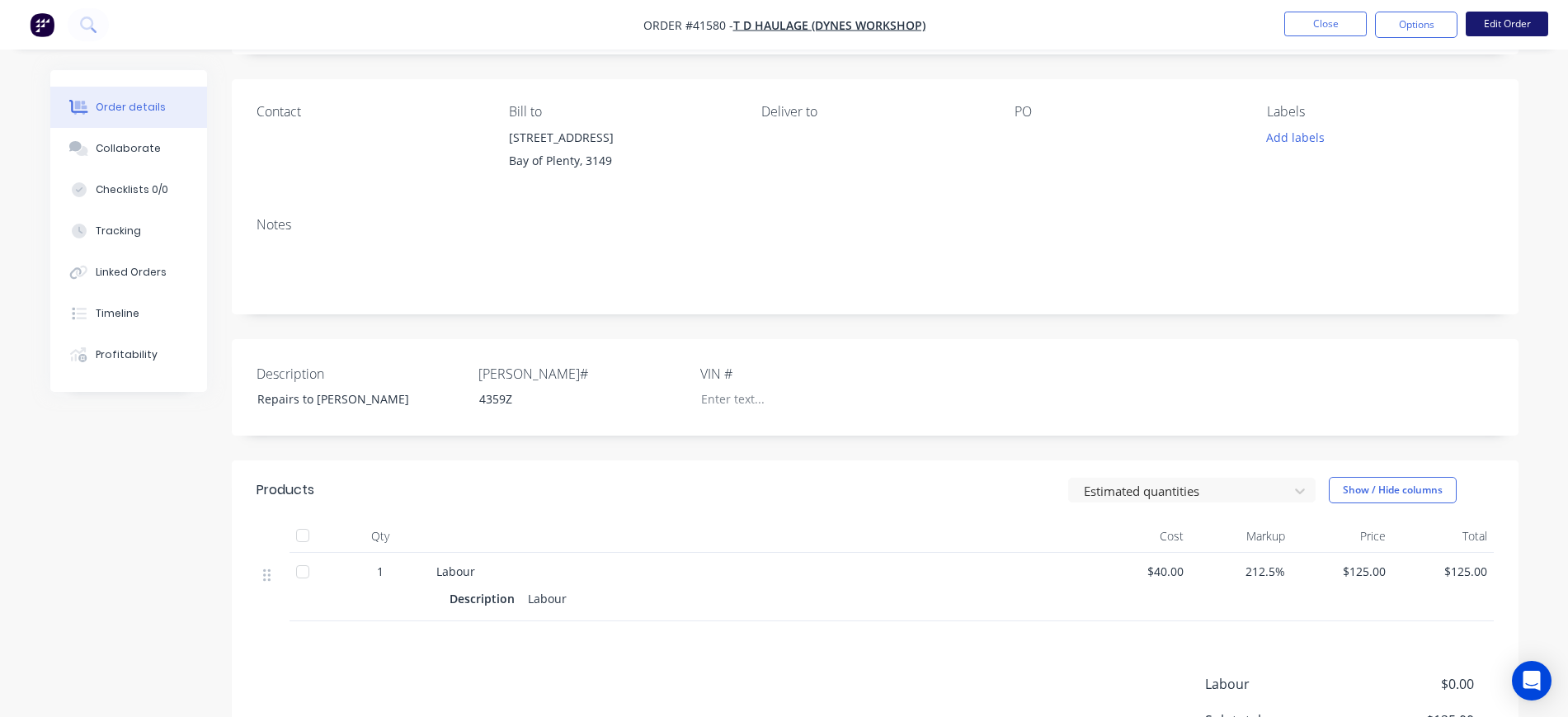
click at [1517, 21] on button "Edit Order" at bounding box center [1508, 24] width 83 height 25
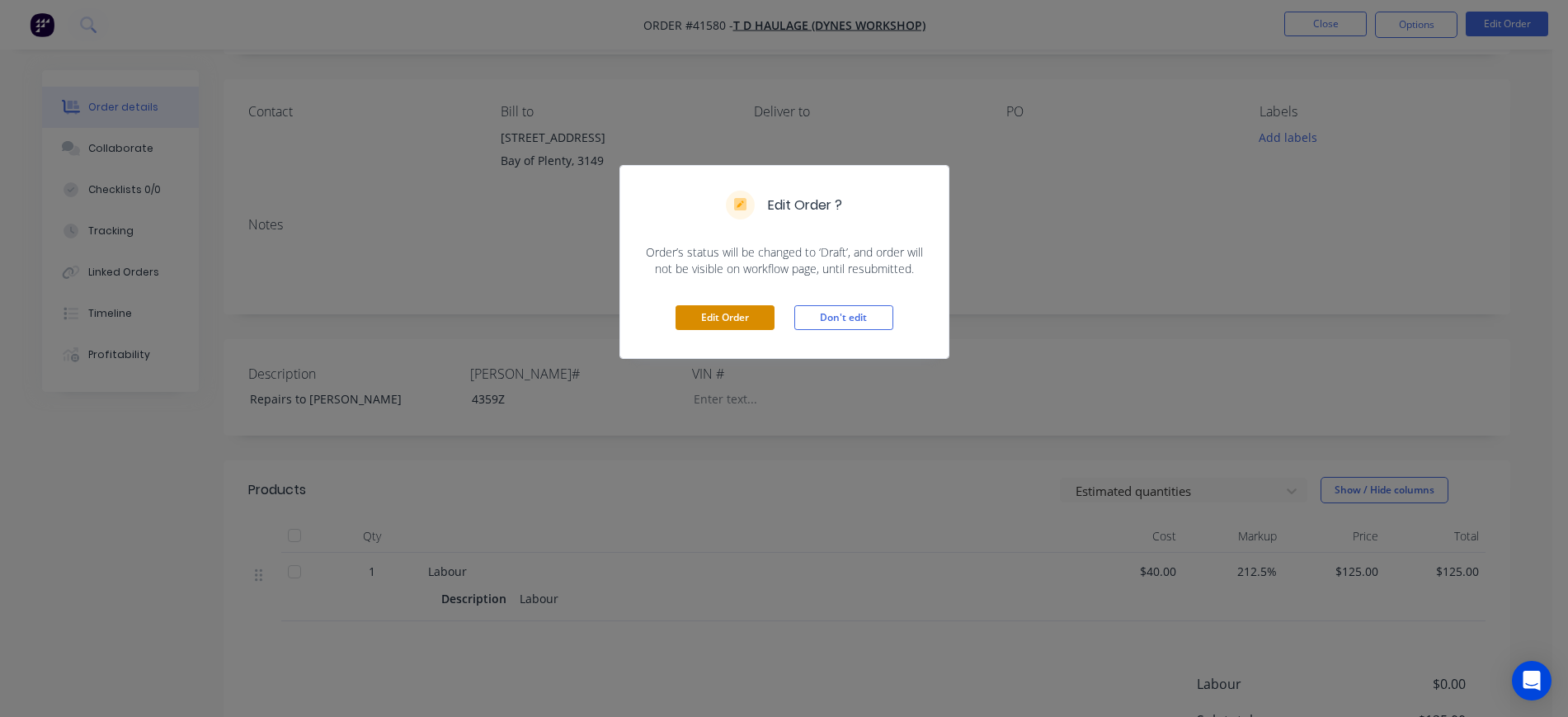
click at [729, 316] on button "Edit Order" at bounding box center [725, 318] width 99 height 25
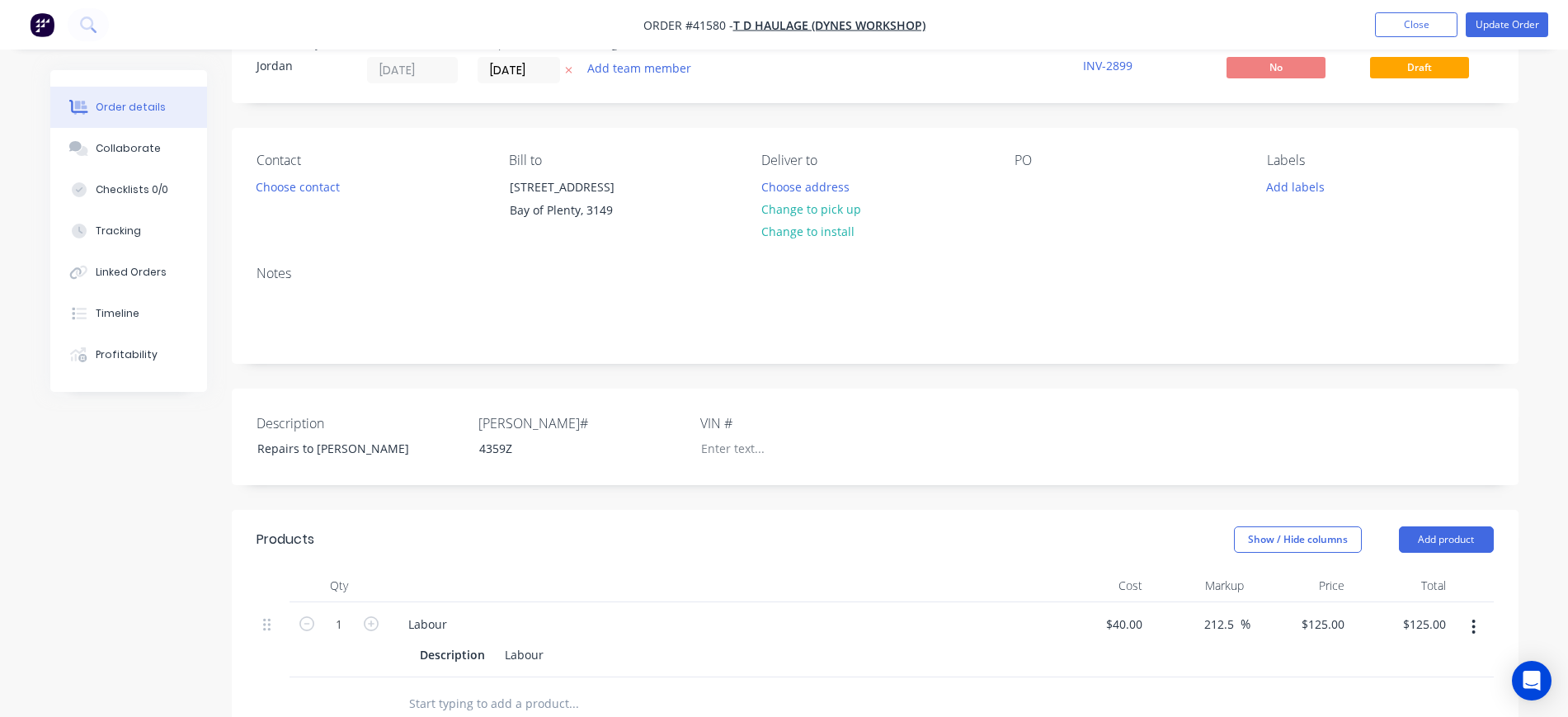
scroll to position [0, 0]
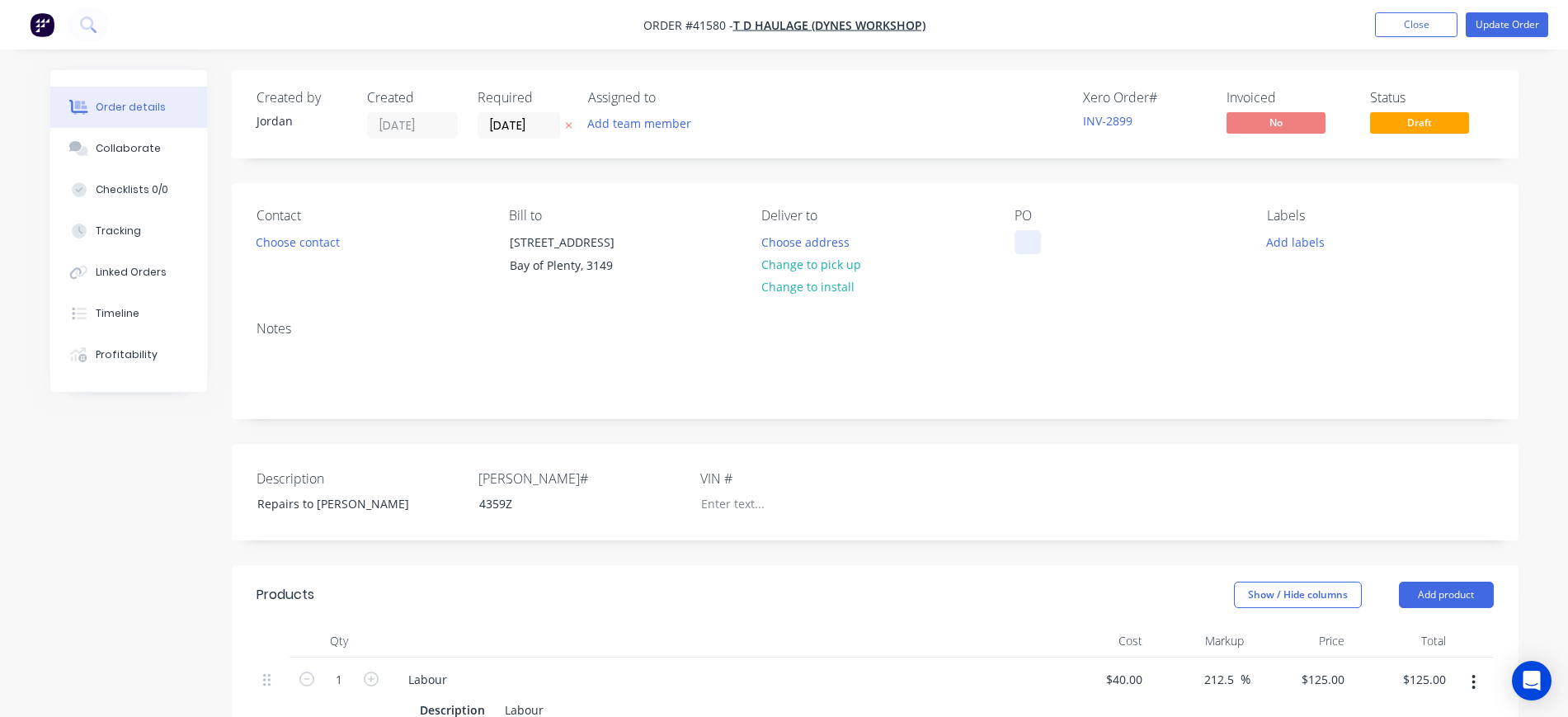
click at [1025, 236] on div at bounding box center [1028, 242] width 26 height 24
click at [959, 337] on div "Notes" at bounding box center [875, 329] width 1238 height 16
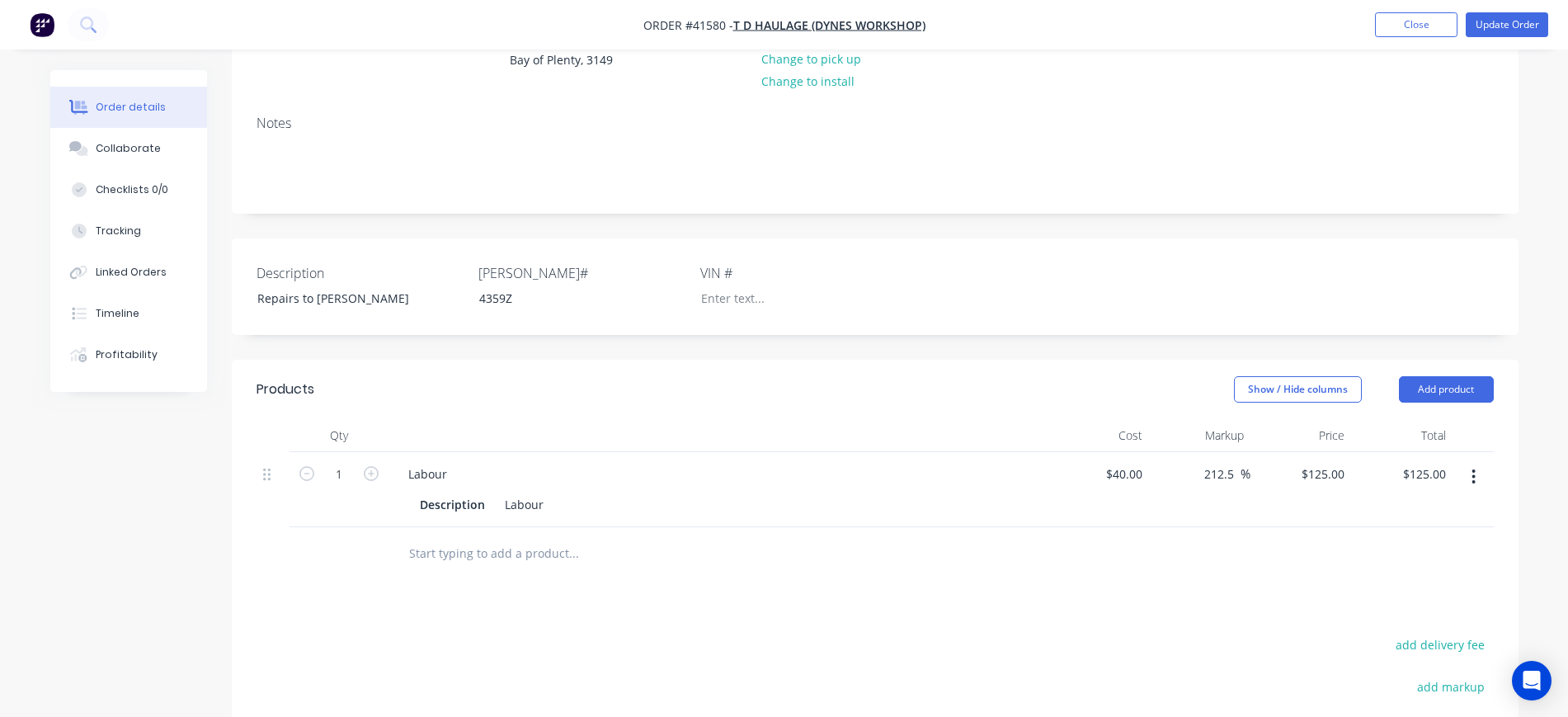
scroll to position [207, 0]
drag, startPoint x: 545, startPoint y: 519, endPoint x: 490, endPoint y: 515, distance: 55.1
click at [490, 515] on div "Description Labour" at bounding box center [715, 504] width 604 height 24
click at [608, 518] on div "- L/H side rear dolly guard cracked. - Grind out and weld up in place" at bounding box center [602, 513] width 207 height 41
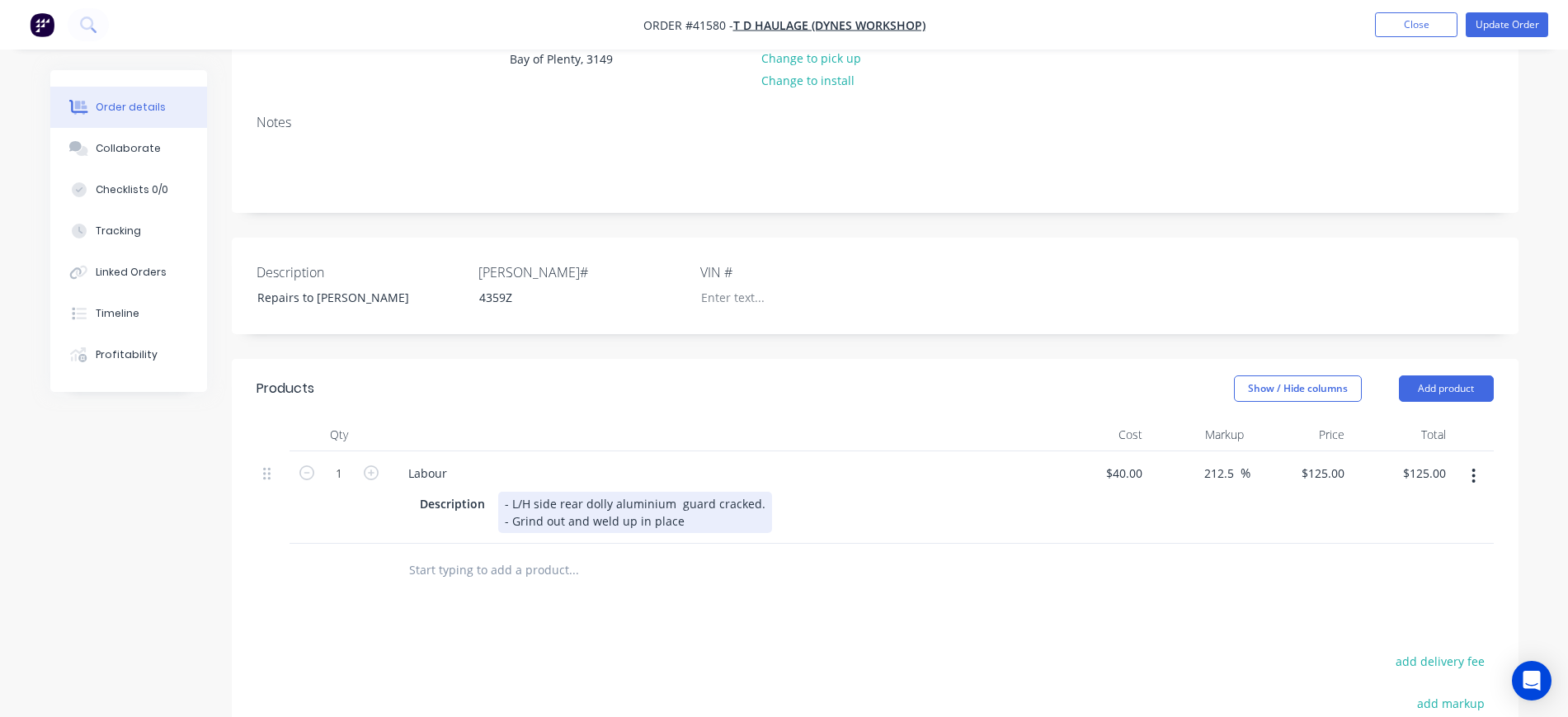
click at [651, 520] on div "- L/H side rear dolly aluminium guard cracked. - Grind out and weld up in place" at bounding box center [636, 513] width 274 height 41
click at [862, 419] on header "Products Show / Hide columns Add product" at bounding box center [875, 389] width 1287 height 59
drag, startPoint x: 1334, startPoint y: 487, endPoint x: 1357, endPoint y: 463, distance: 33.2
click at [1334, 485] on input "125" at bounding box center [1338, 473] width 28 height 24
type input "120"
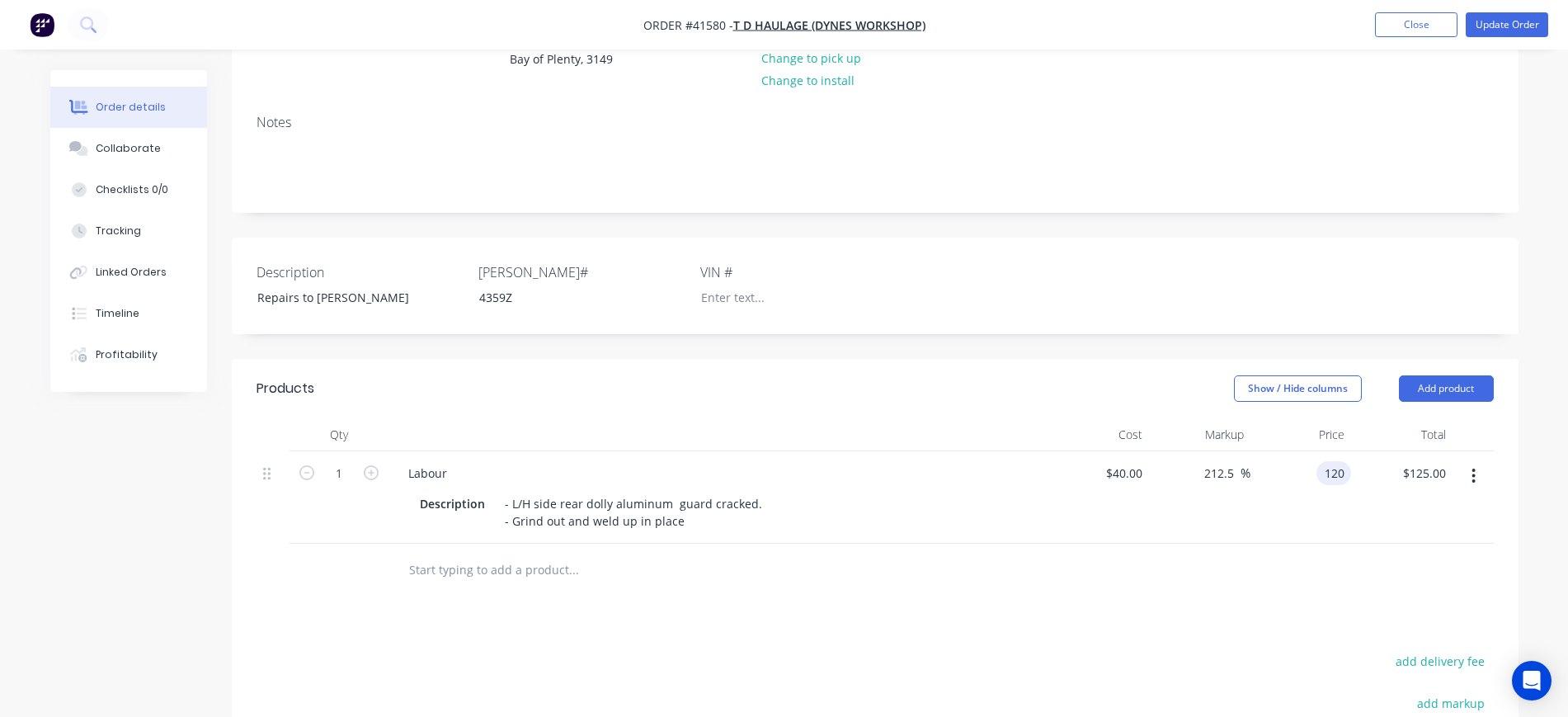
type input "200"
type input "$120.00"
click at [1244, 154] on div "Notes" at bounding box center [875, 157] width 1287 height 111
click at [1495, 17] on button "Update Order" at bounding box center [1508, 25] width 83 height 25
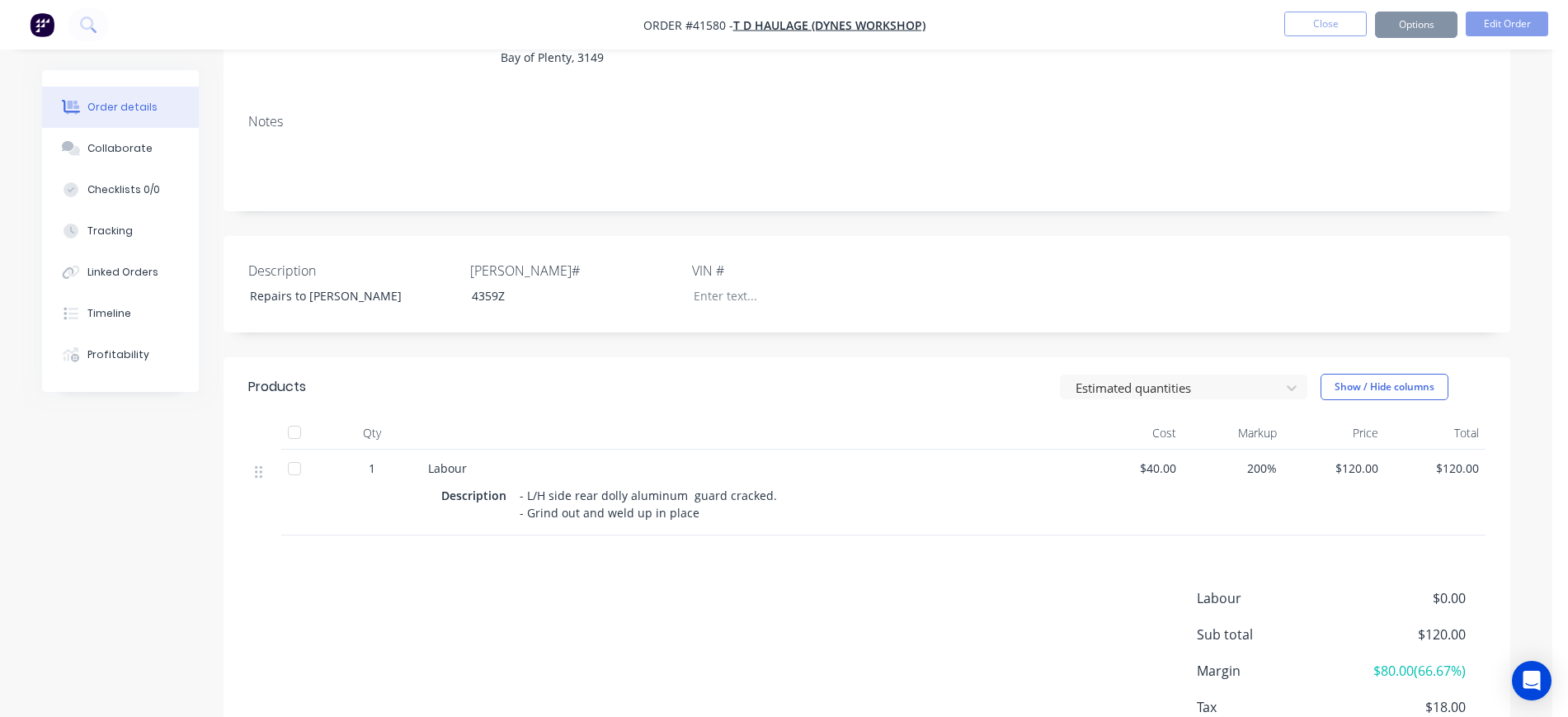
scroll to position [0, 0]
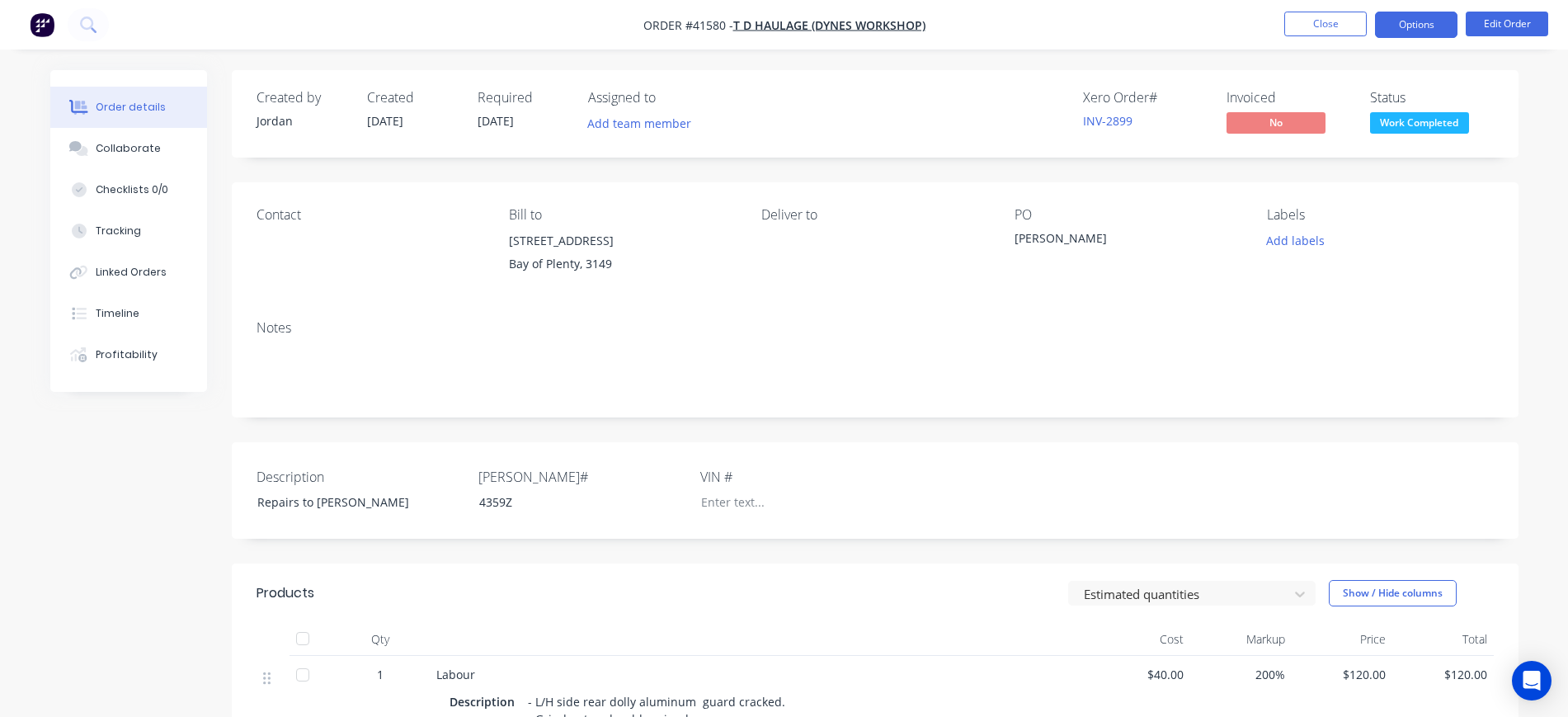
click at [1387, 27] on button "Options" at bounding box center [1417, 25] width 83 height 26
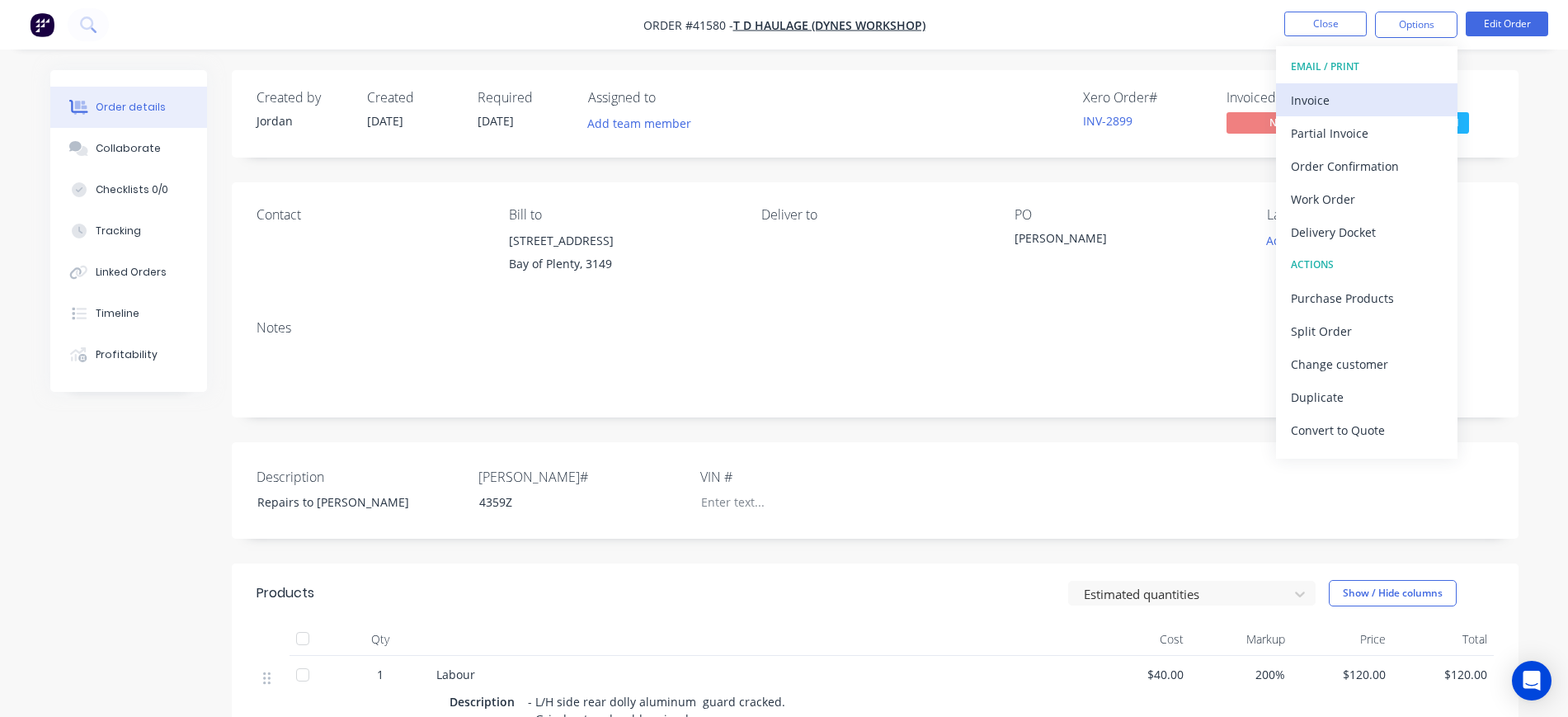
click at [1381, 97] on div "Invoice" at bounding box center [1367, 100] width 152 height 24
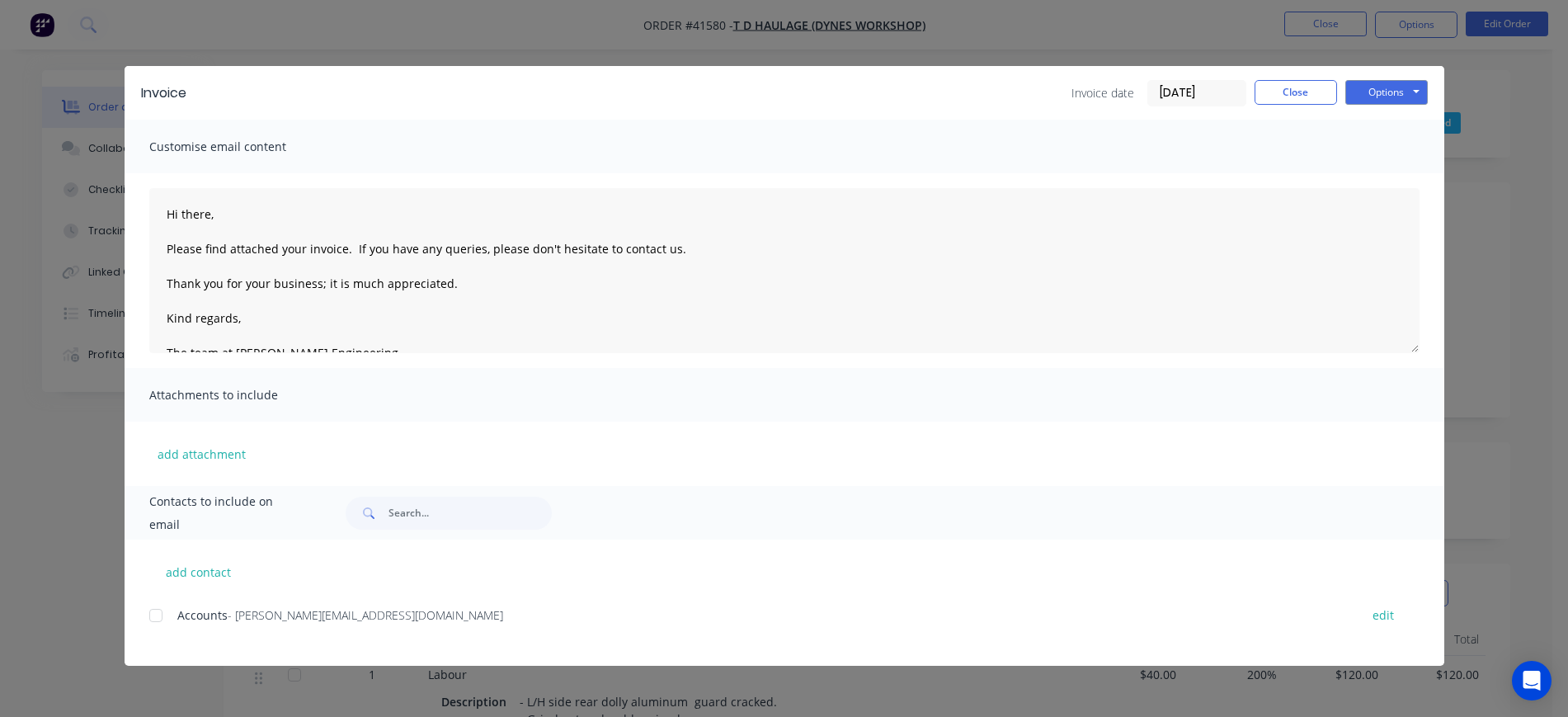
click at [168, 608] on div at bounding box center [156, 615] width 33 height 33
click at [1310, 93] on button "Close" at bounding box center [1296, 93] width 83 height 25
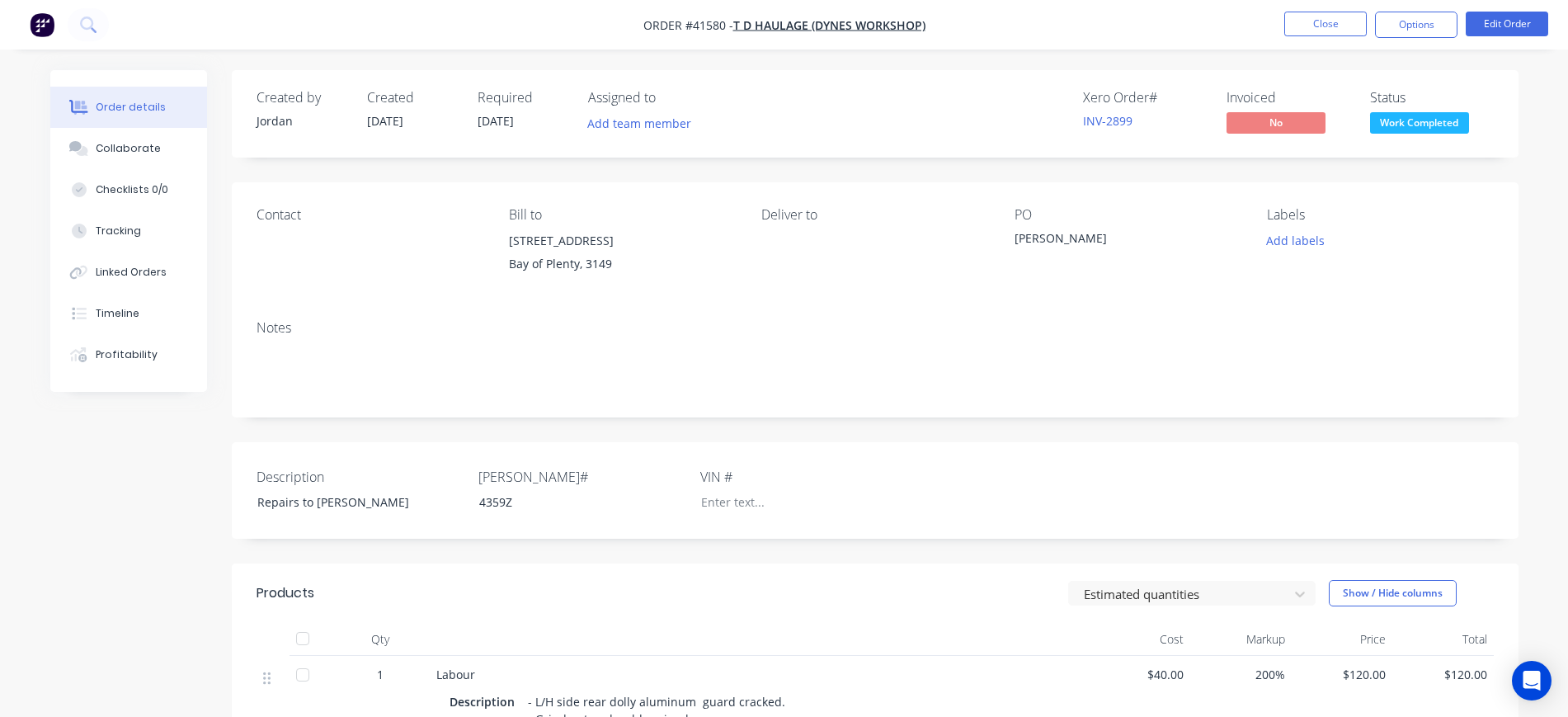
click at [1376, 671] on span "$120.00" at bounding box center [1343, 674] width 88 height 17
click at [1503, 20] on button "Edit Order" at bounding box center [1508, 24] width 83 height 25
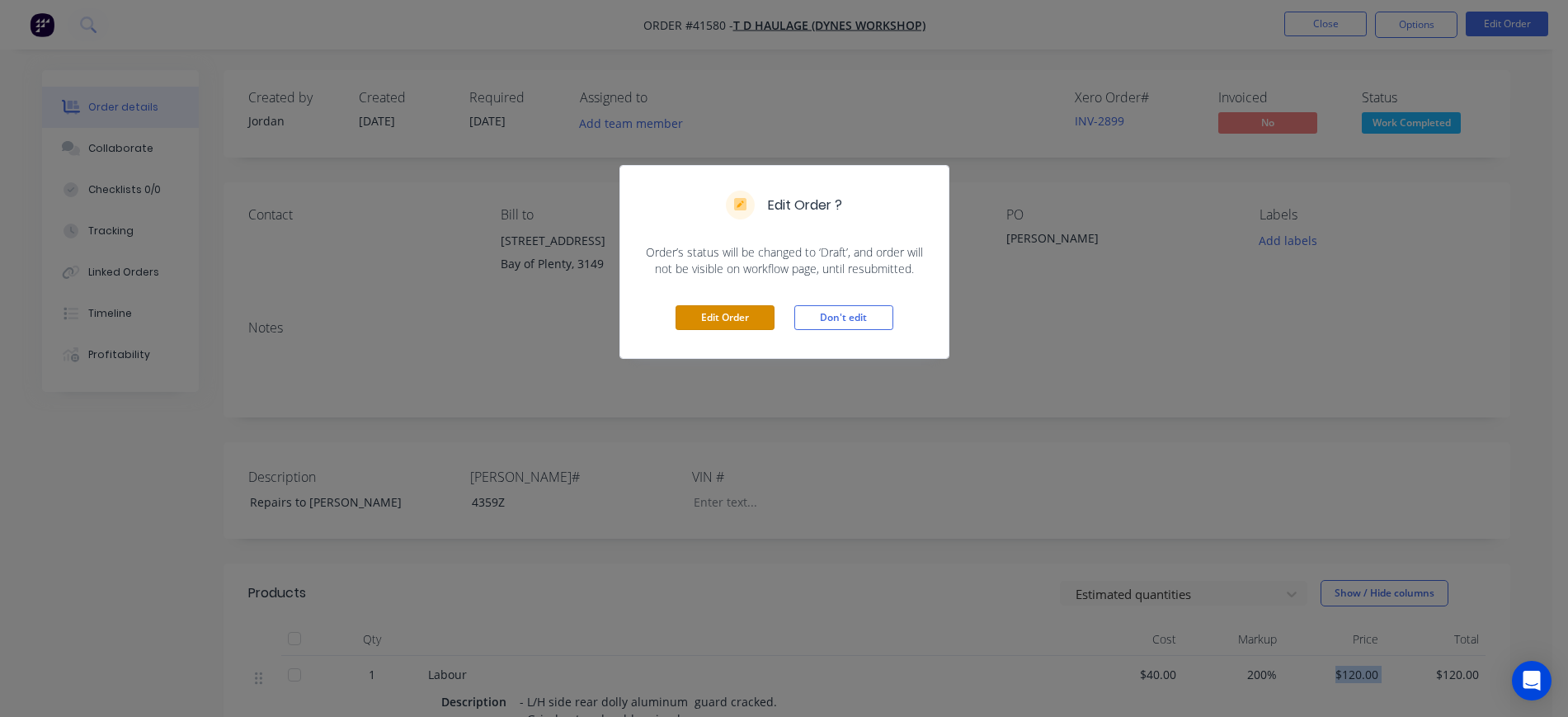
drag, startPoint x: 731, startPoint y: 321, endPoint x: 836, endPoint y: 377, distance: 119.0
click at [732, 321] on button "Edit Order" at bounding box center [725, 318] width 99 height 25
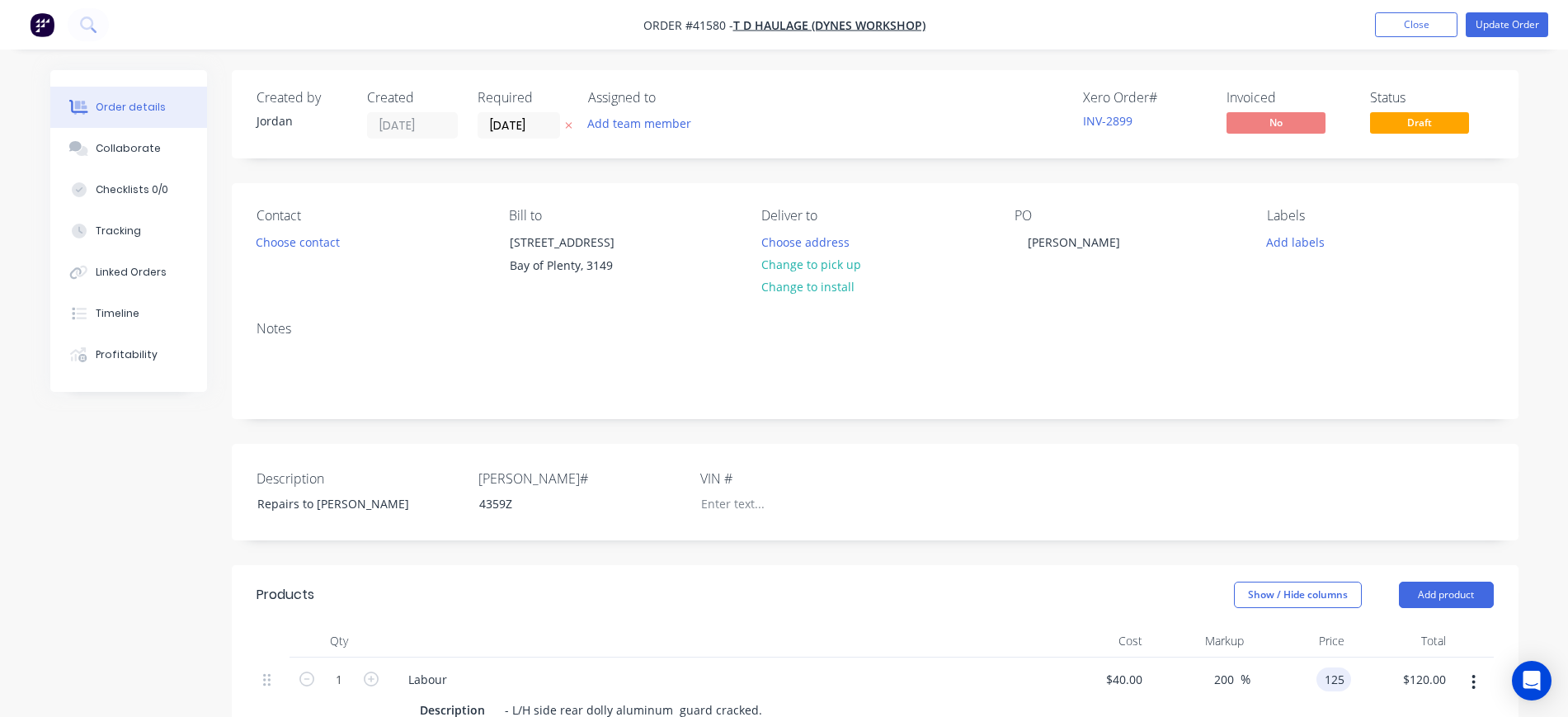
type input "125"
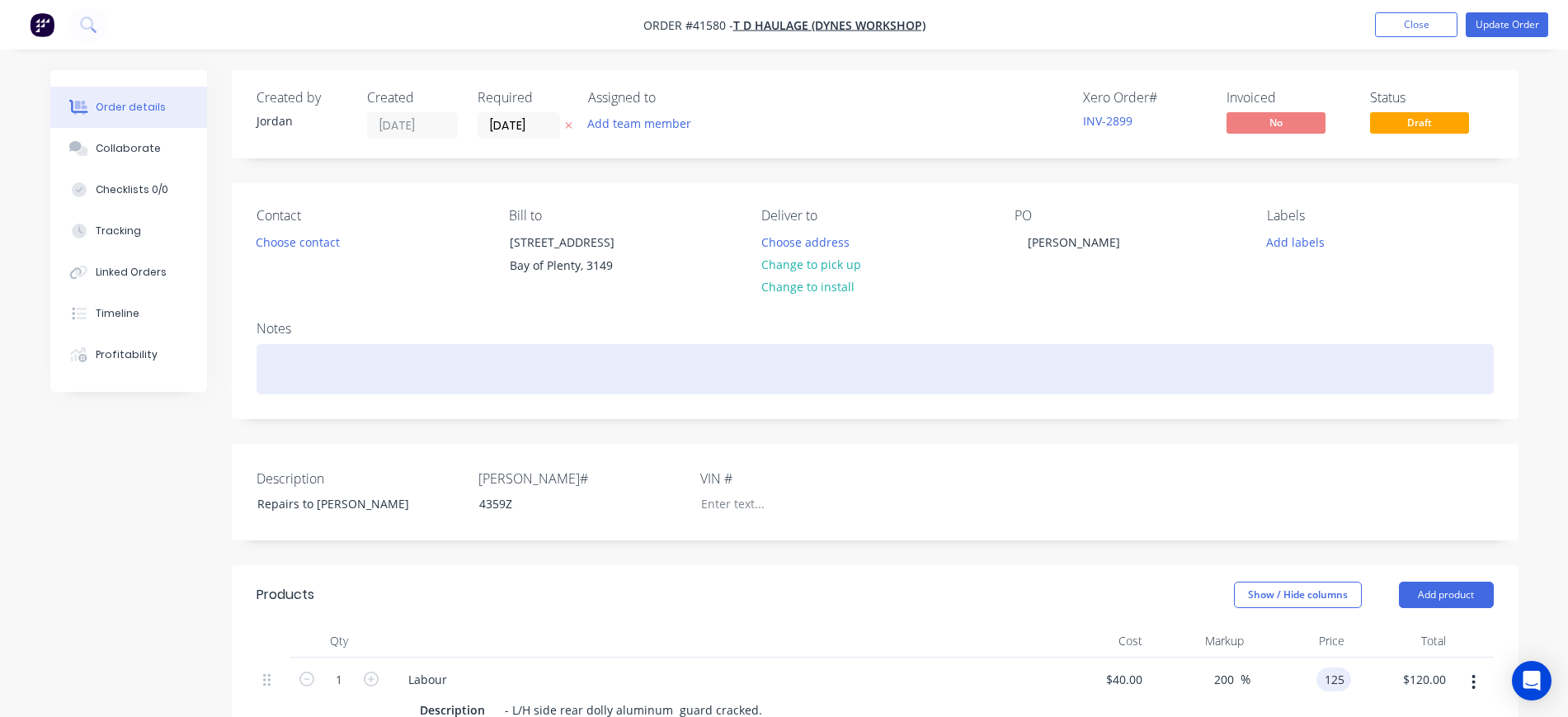
type input "212.5"
type input "$125.00"
drag, startPoint x: 1335, startPoint y: 372, endPoint x: 1387, endPoint y: 316, distance: 76.4
click at [1344, 359] on div "Notes" at bounding box center [875, 363] width 1287 height 111
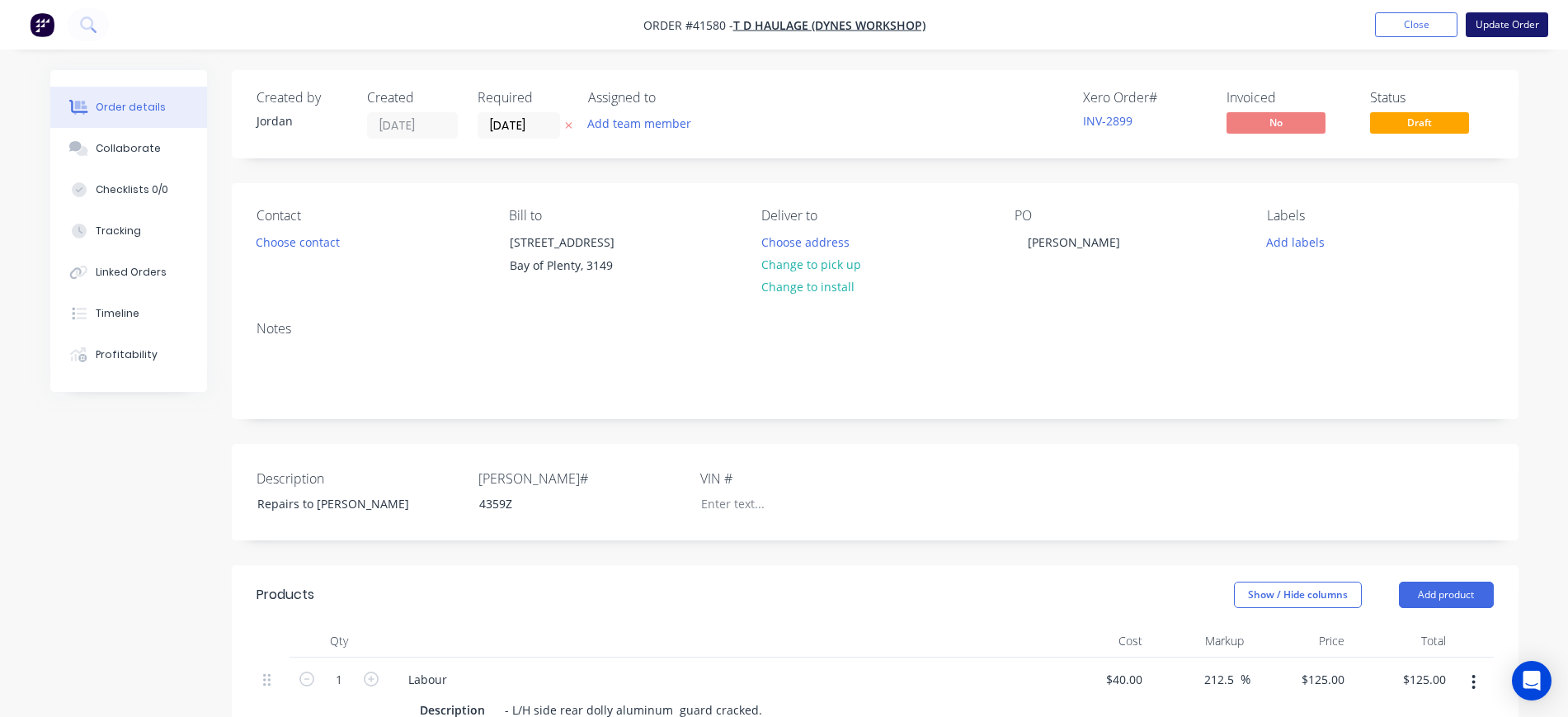
click at [1496, 25] on button "Update Order" at bounding box center [1508, 25] width 83 height 25
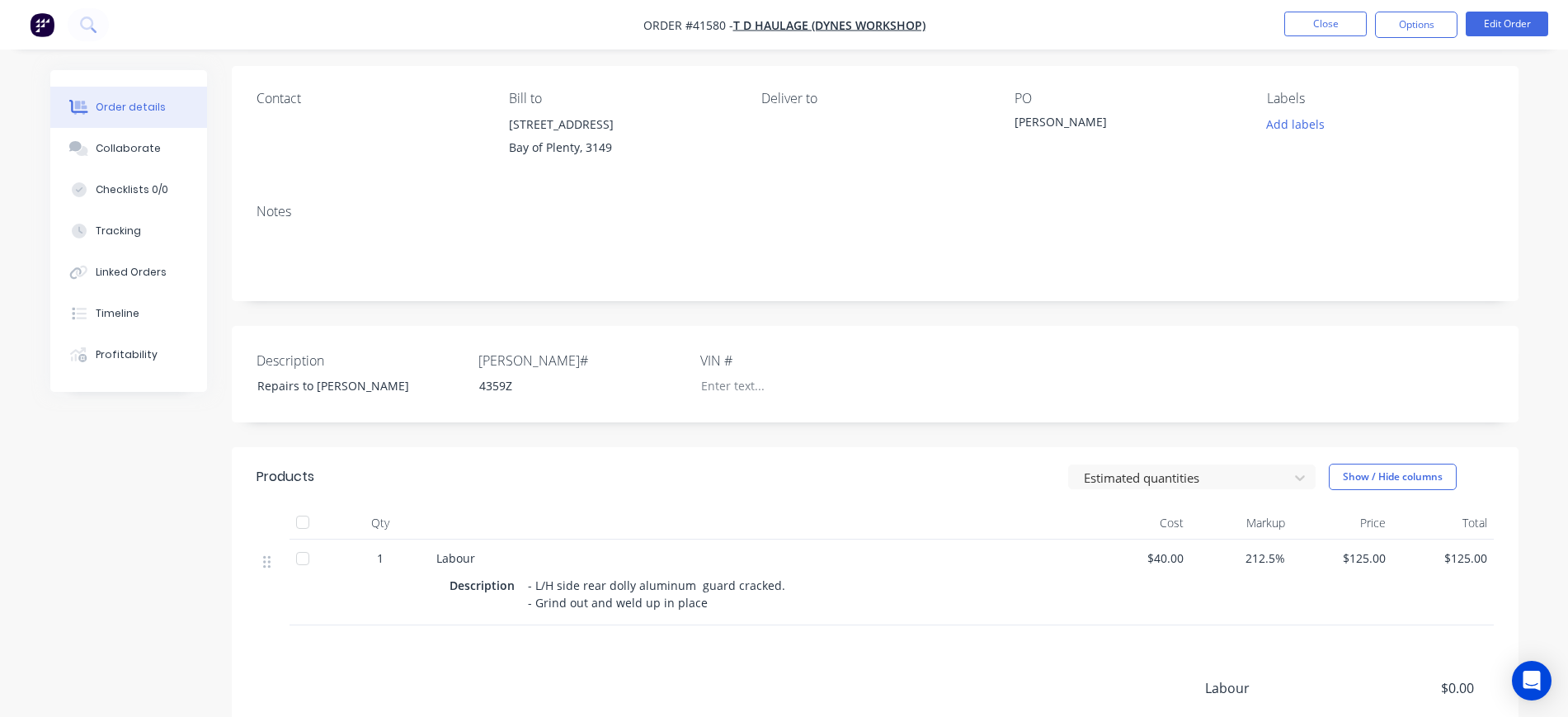
scroll to position [207, 0]
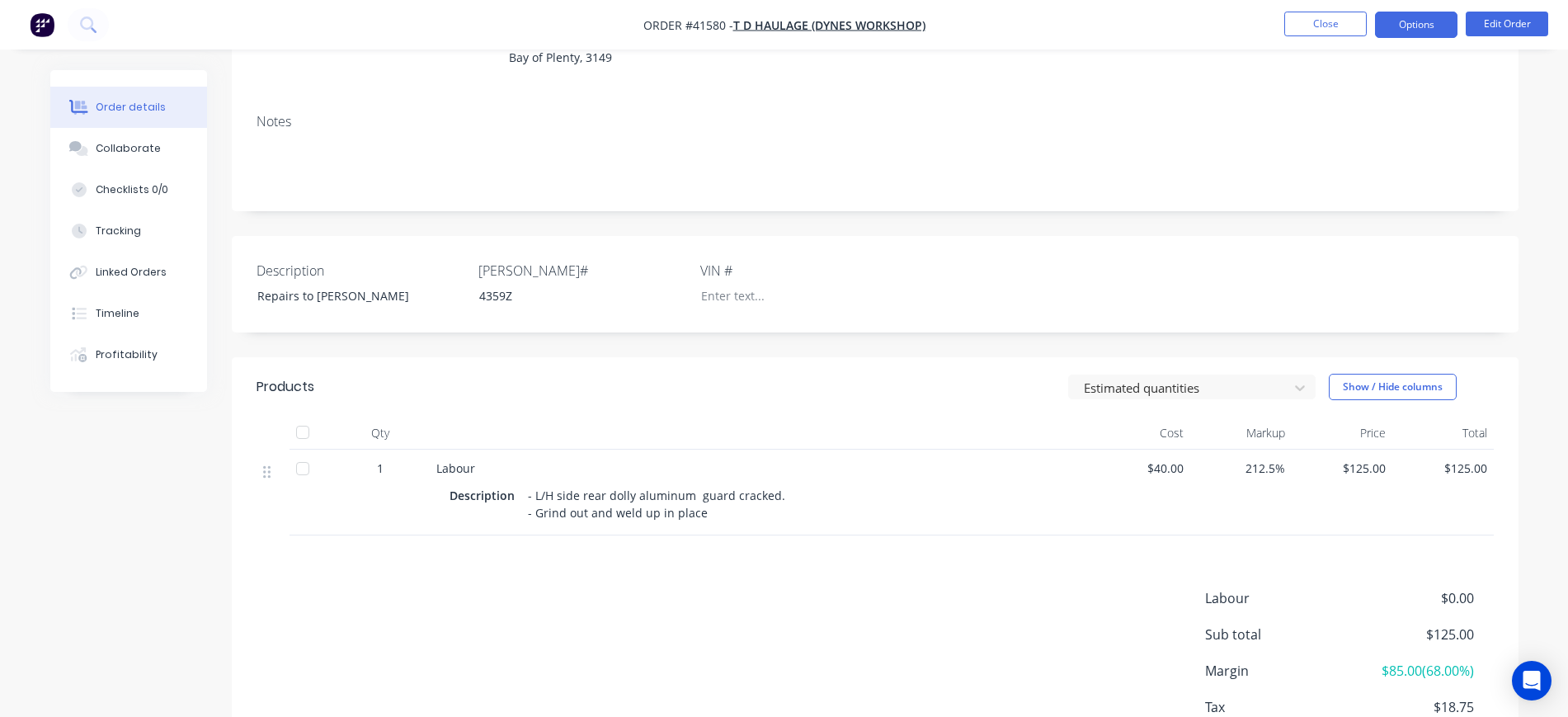
click at [1426, 25] on button "Options" at bounding box center [1417, 25] width 83 height 26
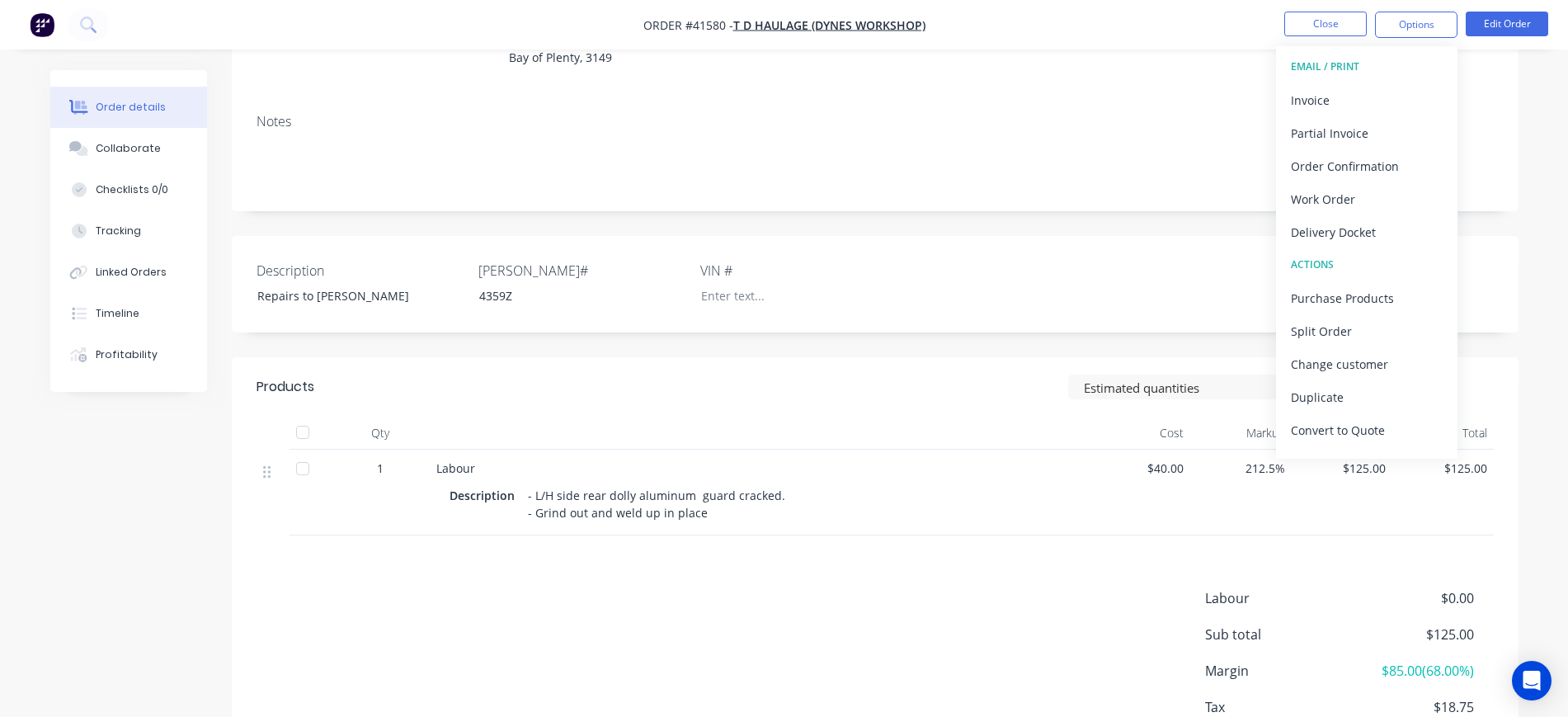
drag, startPoint x: 738, startPoint y: 582, endPoint x: 940, endPoint y: 443, distance: 245.2
click at [752, 568] on div "Products Estimated quantities Show / Hide columns Qty Cost Markup Price Total 1…" at bounding box center [875, 582] width 1287 height 448
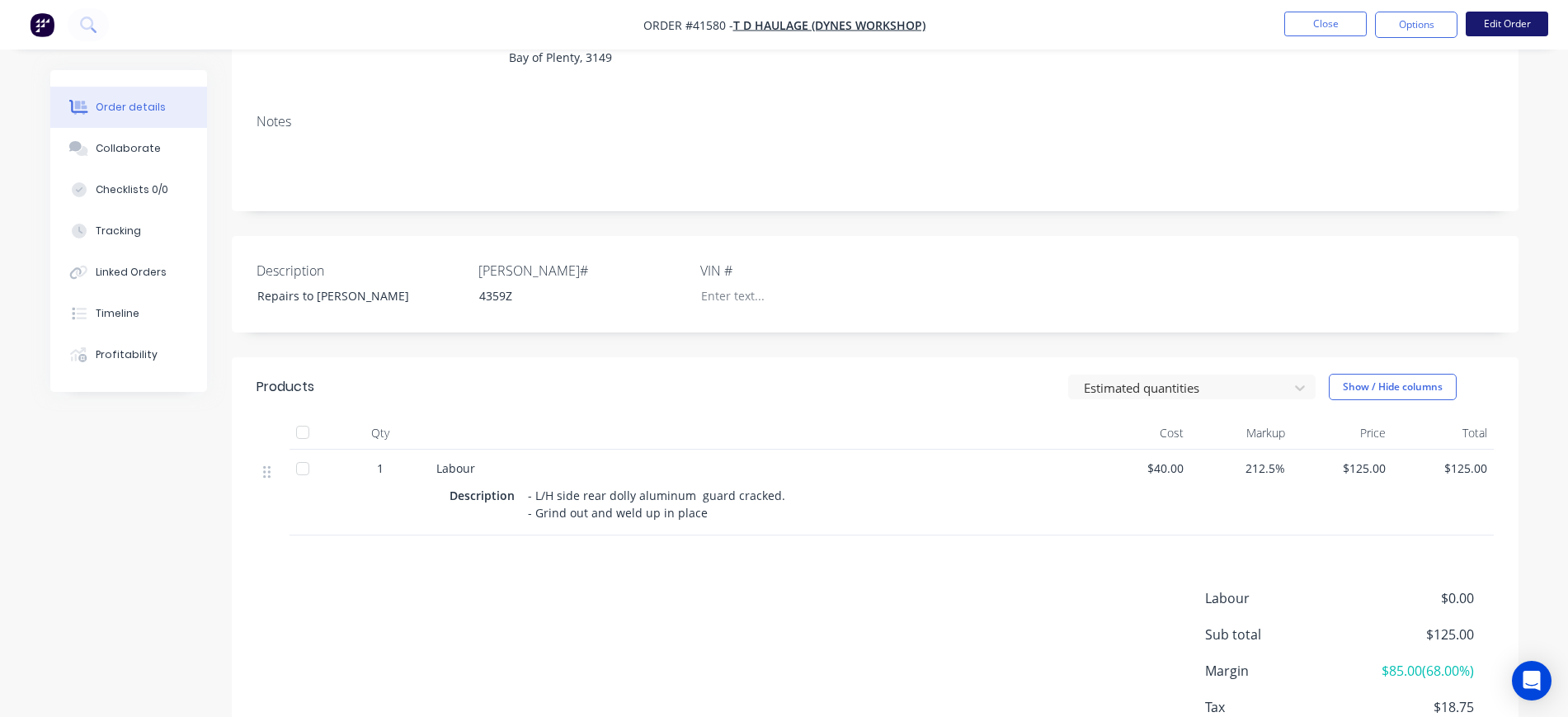
click at [1507, 13] on button "Edit Order" at bounding box center [1508, 24] width 83 height 25
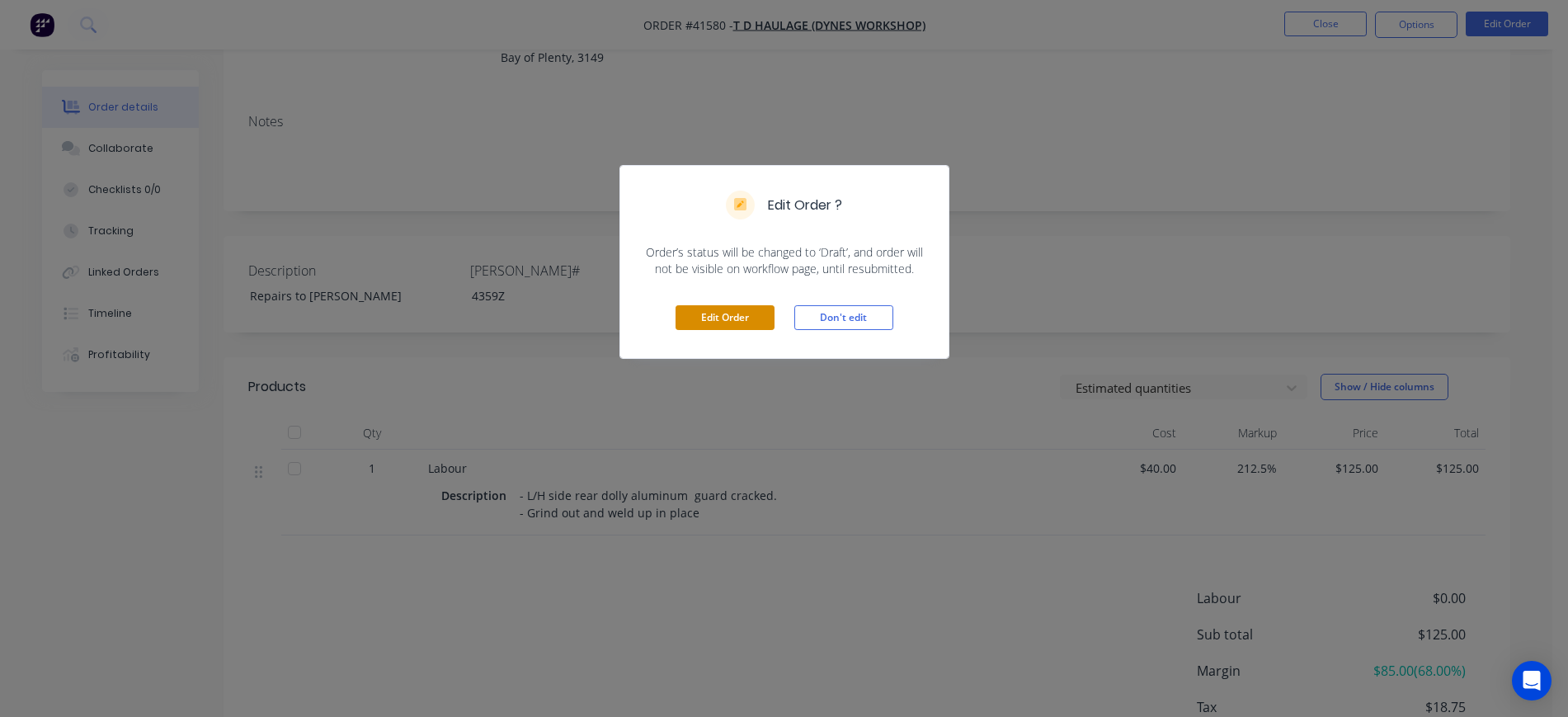
click at [720, 320] on button "Edit Order" at bounding box center [725, 318] width 99 height 25
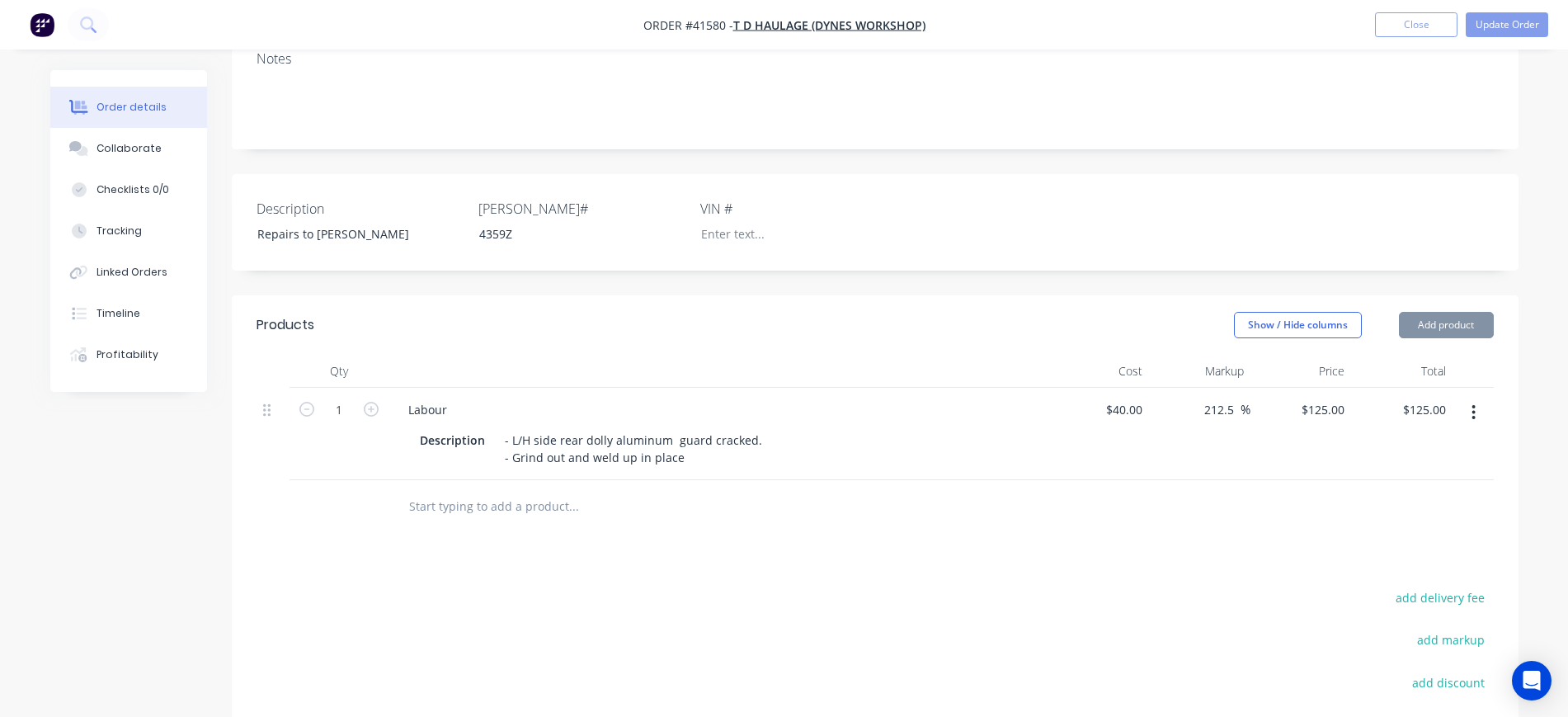
scroll to position [310, 0]
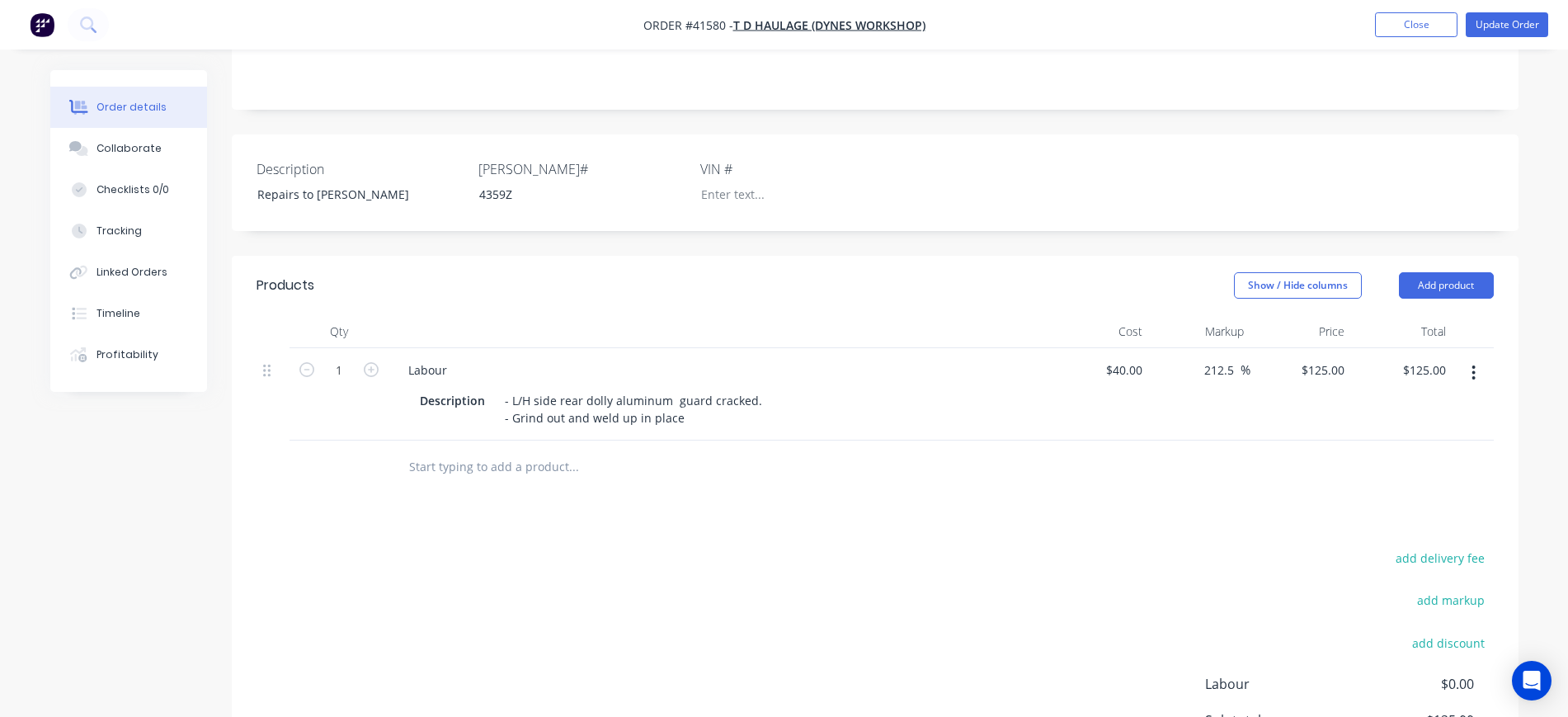
click at [426, 469] on input "text" at bounding box center [574, 468] width 330 height 33
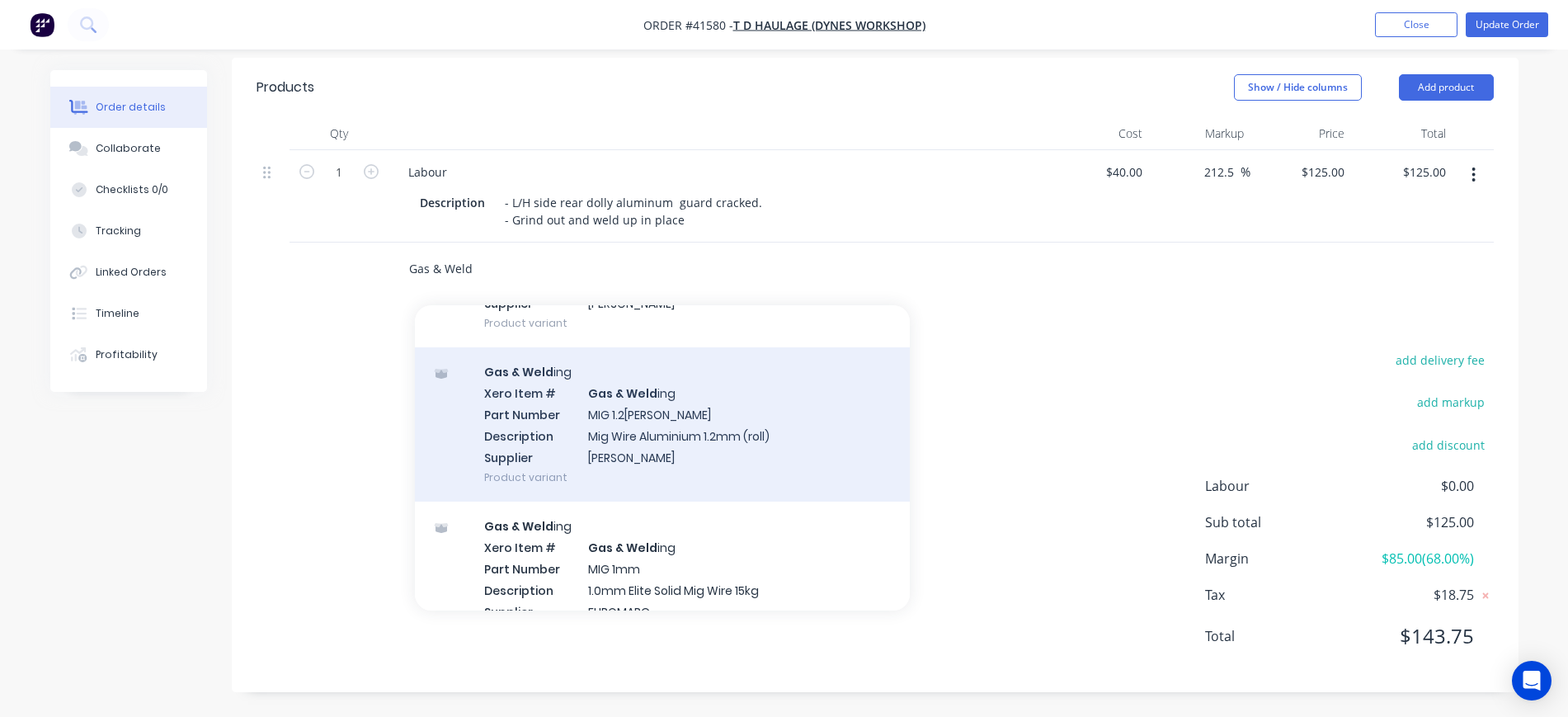
scroll to position [1498, 0]
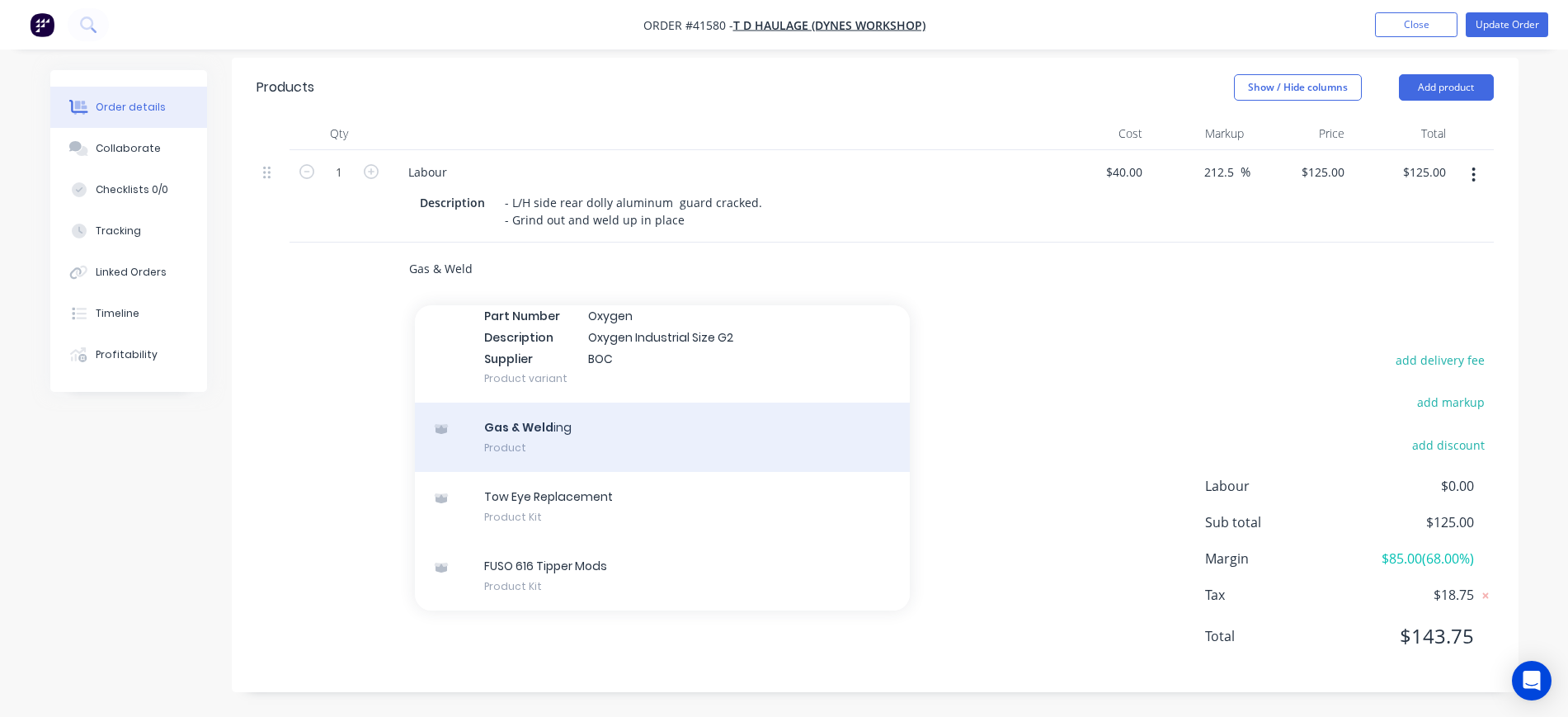
type input "Gas & Weld"
click at [647, 436] on div "Gas & Weld ing Product" at bounding box center [663, 438] width 495 height 69
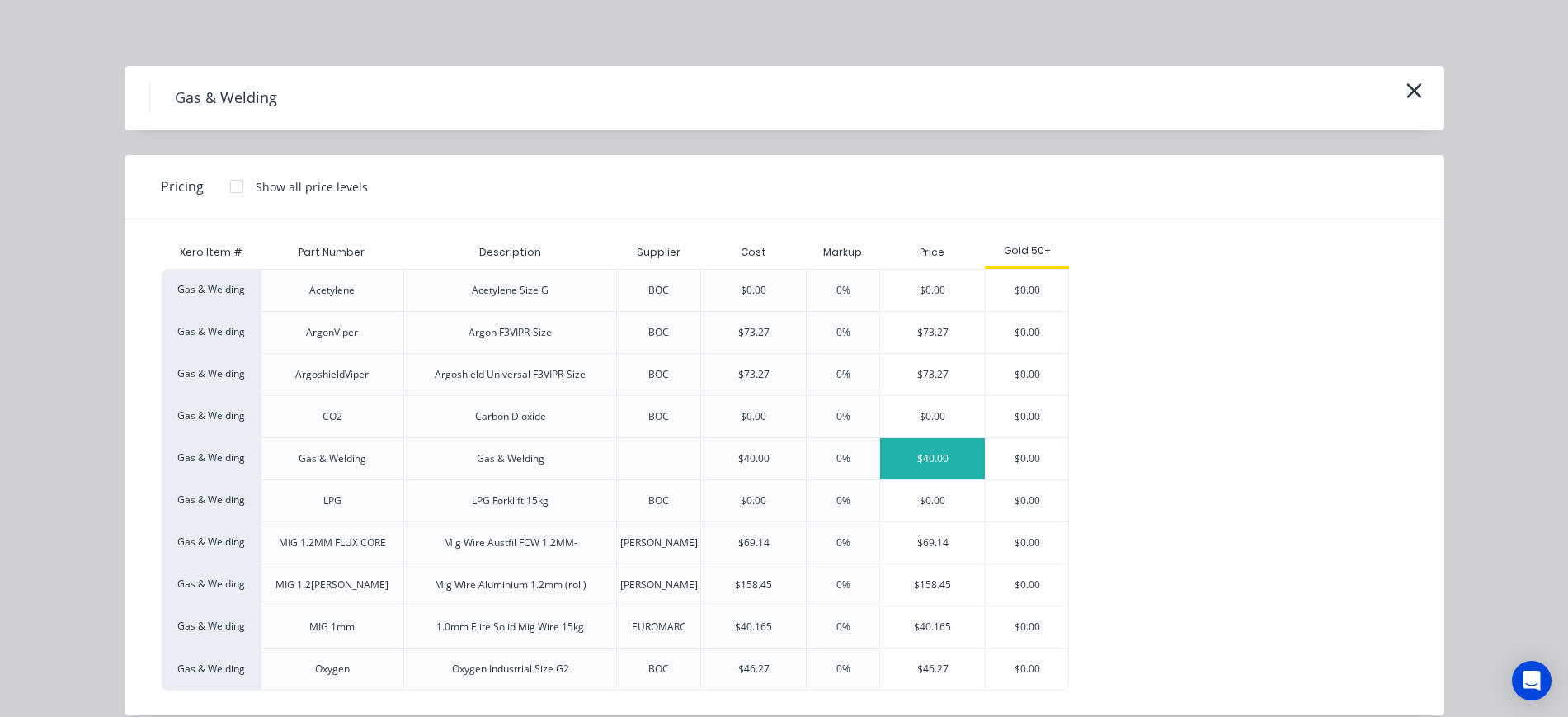
click at [946, 462] on div "$40.00" at bounding box center [932, 459] width 105 height 41
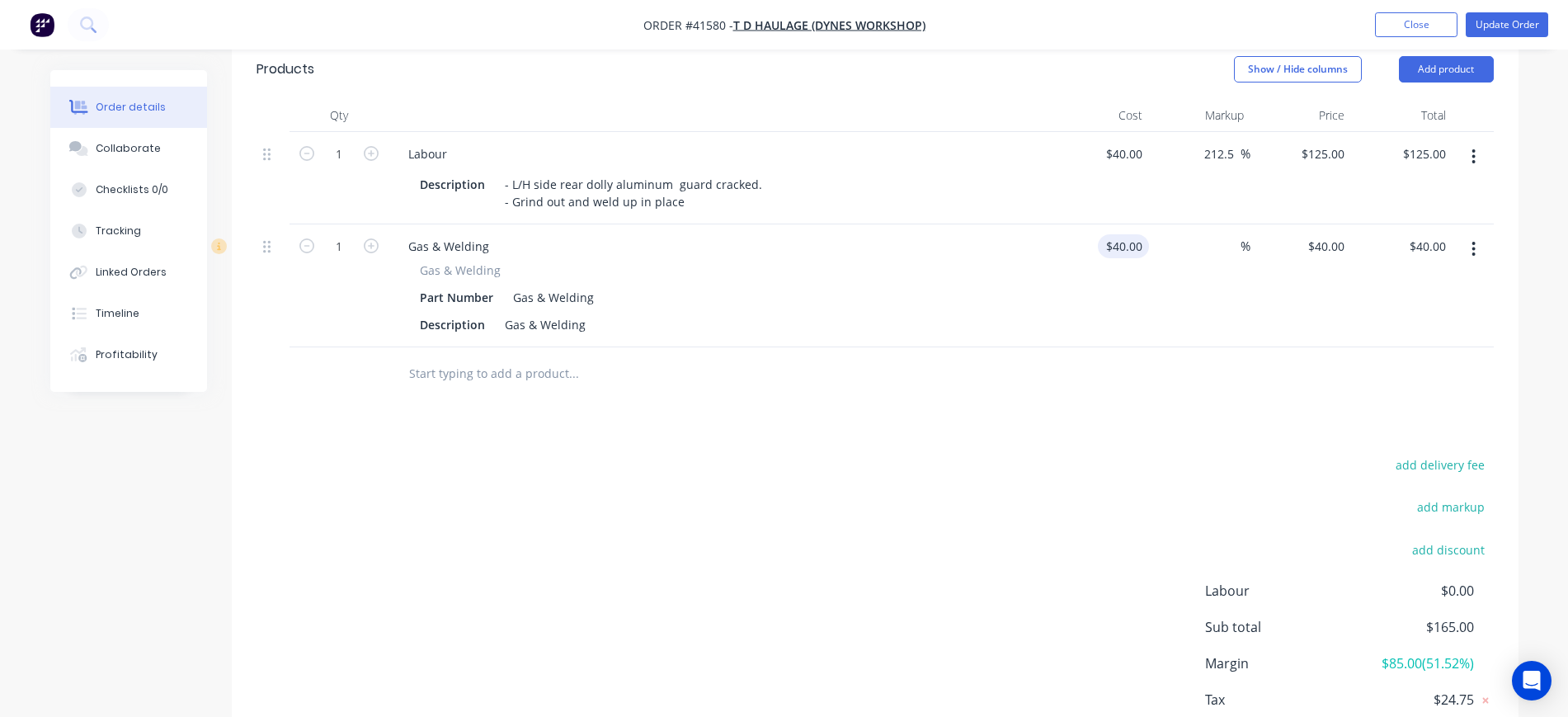
drag, startPoint x: 1084, startPoint y: 255, endPoint x: 1116, endPoint y: 256, distance: 32.0
click at [1116, 256] on div "$40.00 $40.00" at bounding box center [1099, 286] width 102 height 123
click at [1134, 259] on input "40" at bounding box center [1127, 246] width 45 height 24
type input "$20.00"
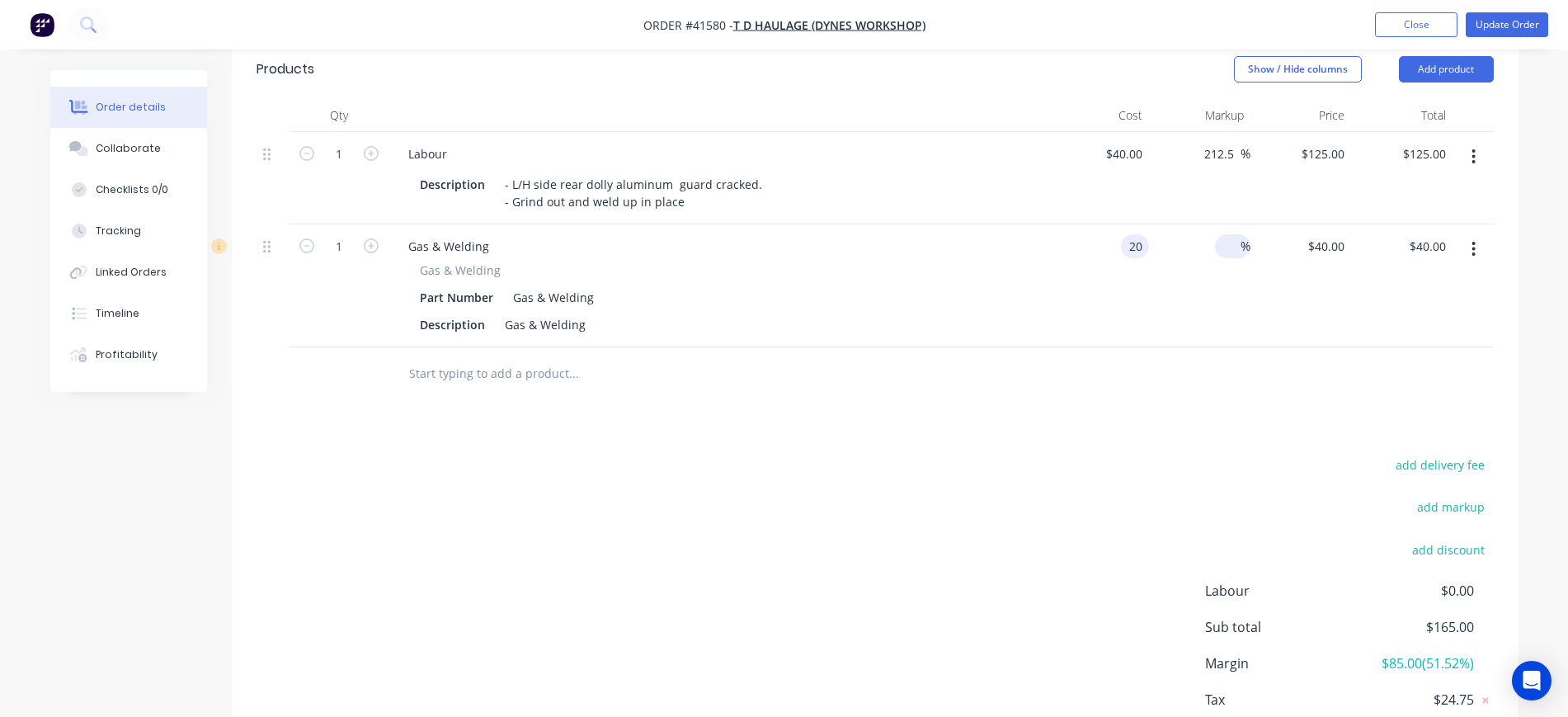
type input "$20.00"
click at [1228, 254] on input at bounding box center [1231, 246] width 19 height 24
type input "50"
type input "$30.00"
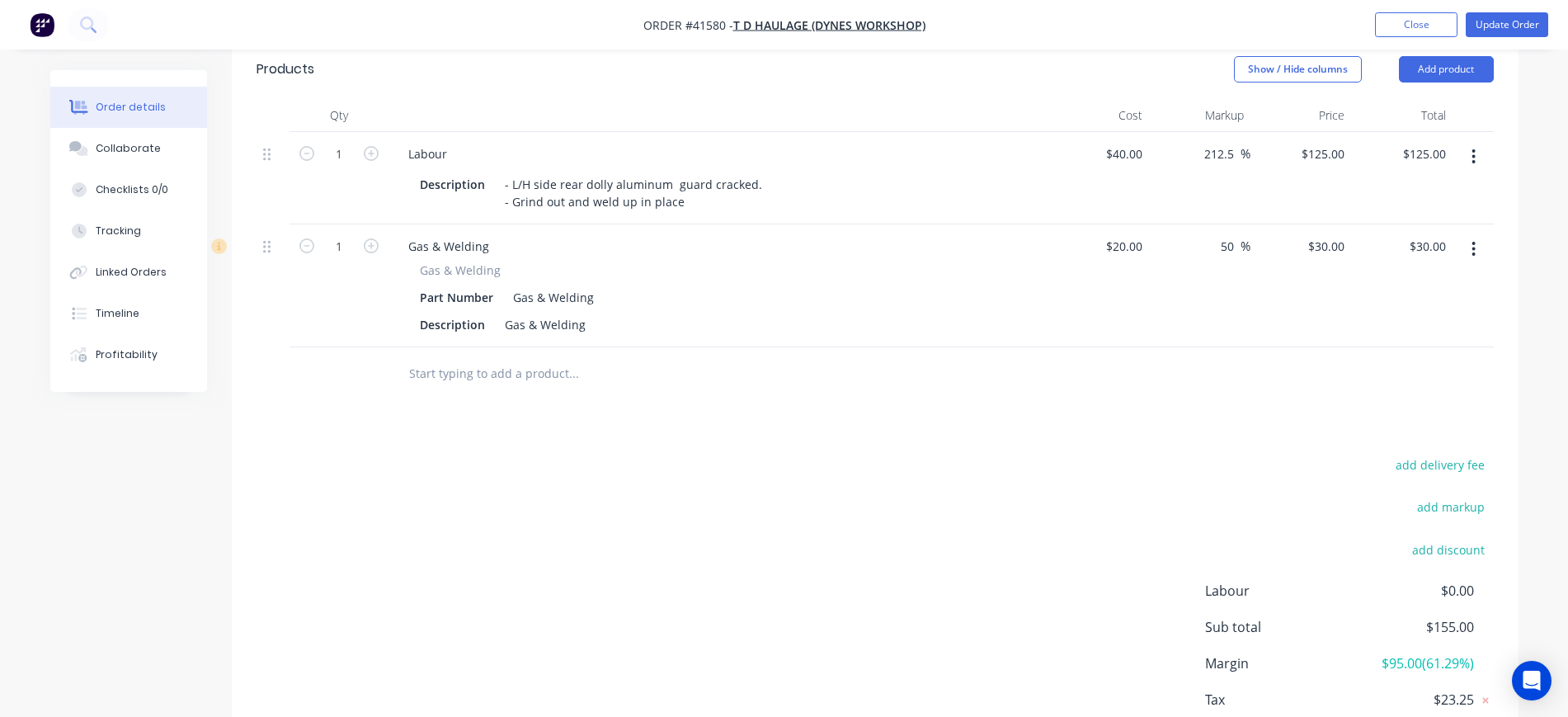
drag, startPoint x: 1091, startPoint y: 363, endPoint x: 1093, endPoint y: 311, distance: 52.0
click at [1091, 348] on div "$20.00 $20.00" at bounding box center [1099, 286] width 102 height 123
click at [1134, 259] on input "20" at bounding box center [1139, 246] width 21 height 24
type input "$10.00"
type input "$15.00"
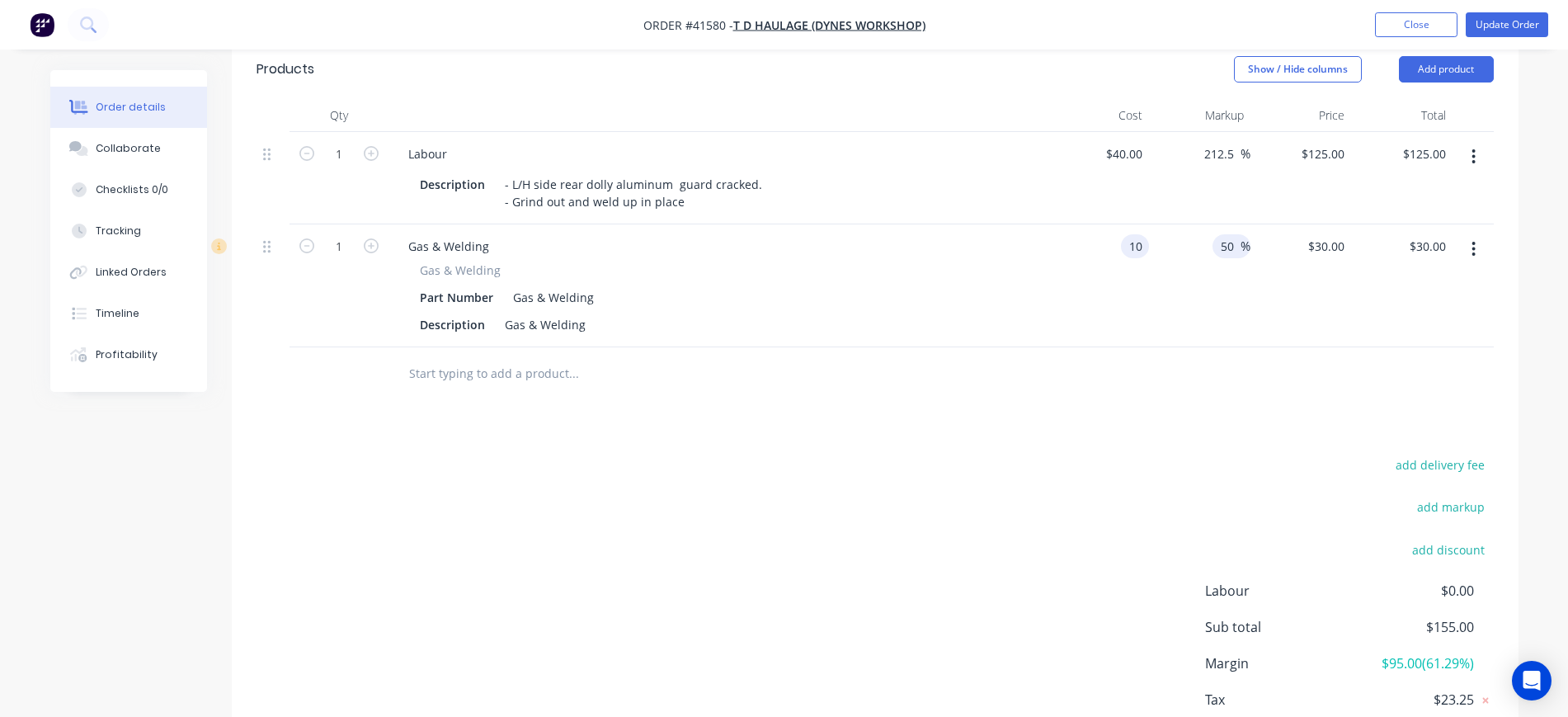
type input "$15.00"
click at [1221, 259] on input "50" at bounding box center [1230, 246] width 21 height 24
type input "100"
type input "$20.00"
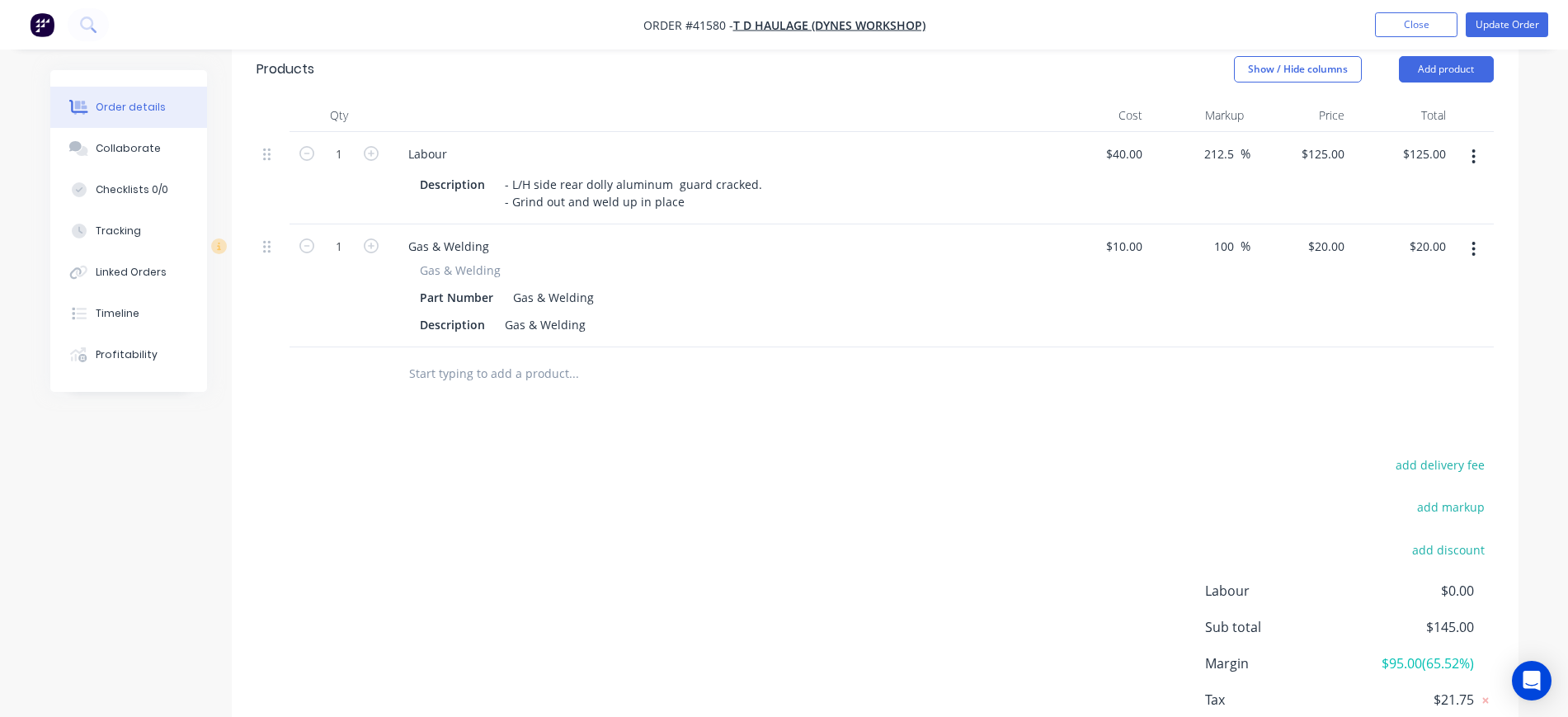
click at [1126, 401] on div at bounding box center [875, 374] width 1238 height 54
click at [1520, 17] on button "Update Order" at bounding box center [1508, 25] width 83 height 25
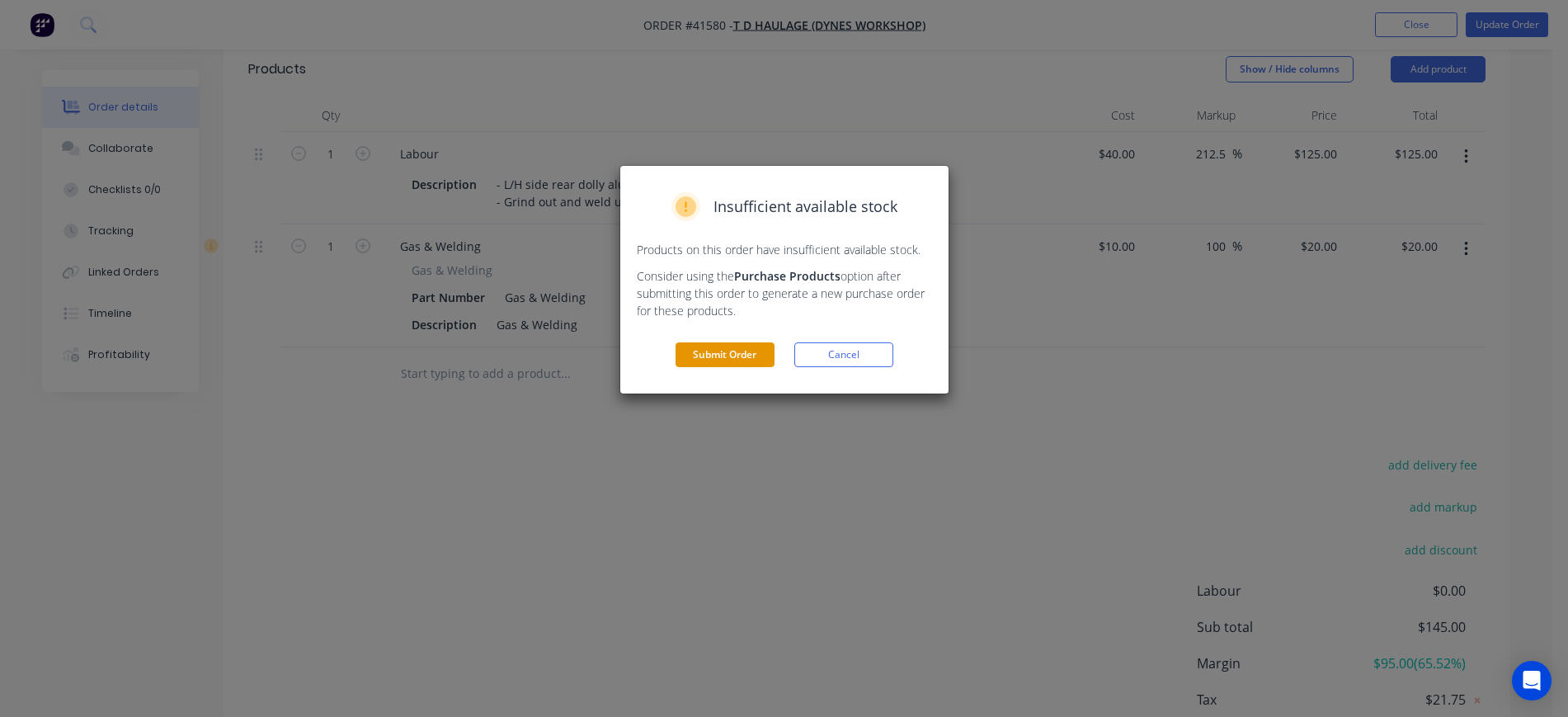
click at [749, 344] on button "Submit Order" at bounding box center [725, 355] width 99 height 25
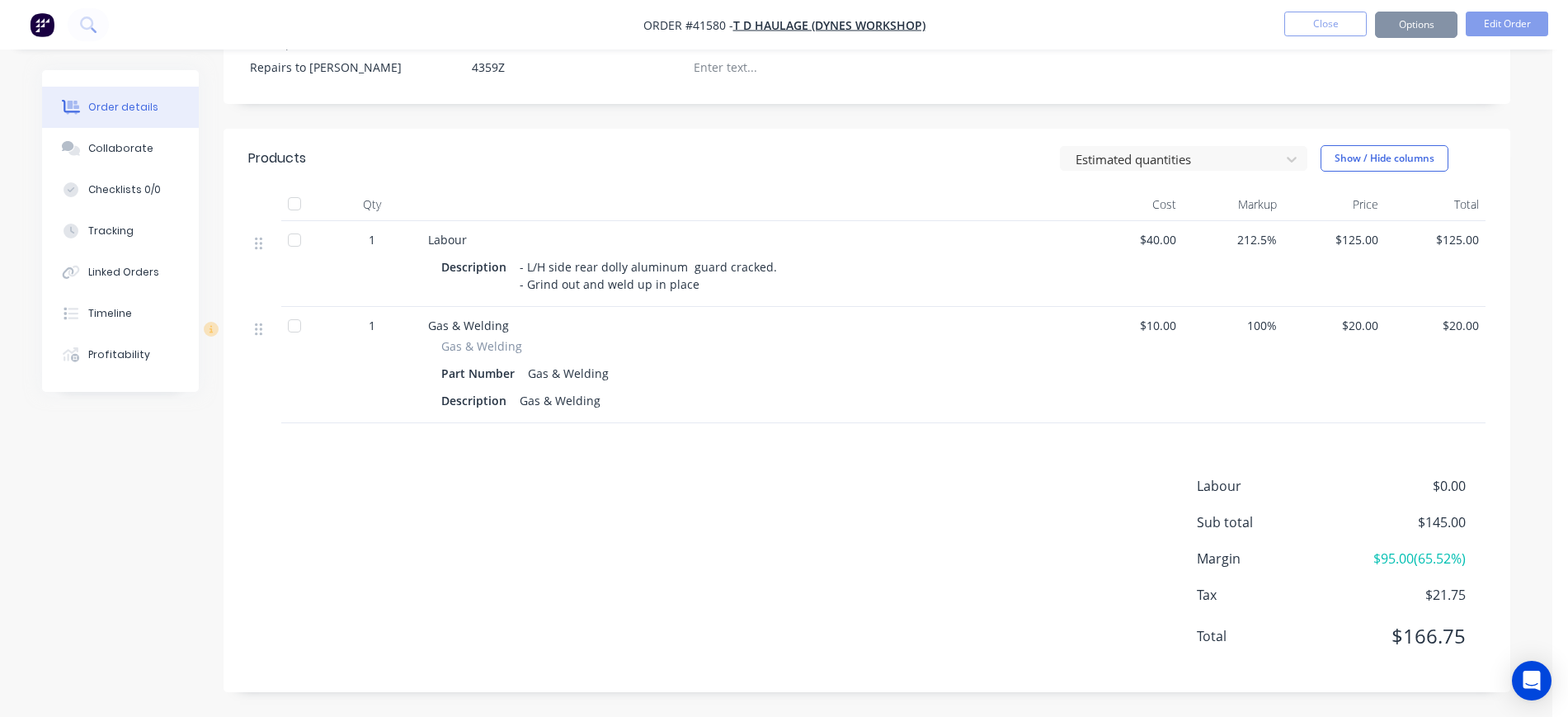
scroll to position [435, 0]
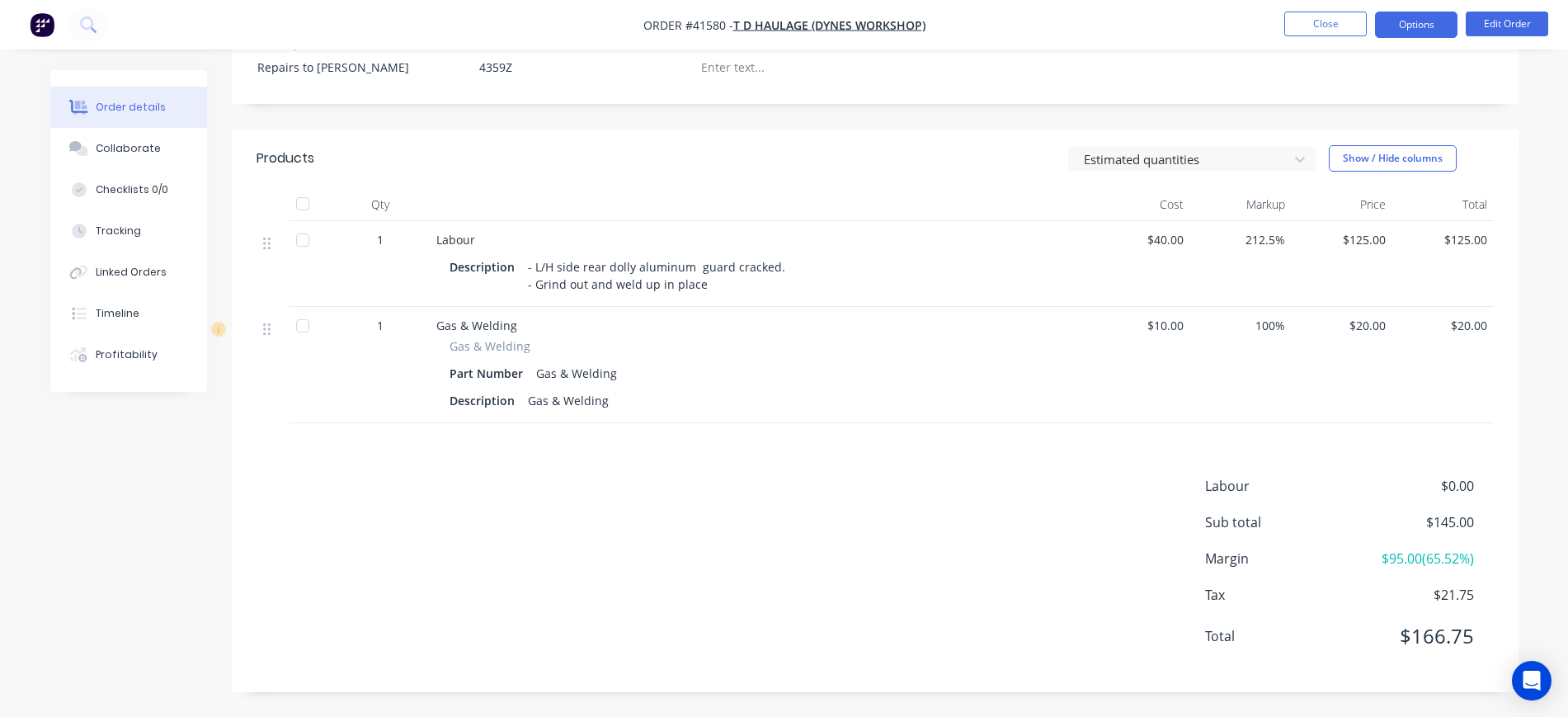
click at [1404, 18] on button "Options" at bounding box center [1417, 25] width 83 height 26
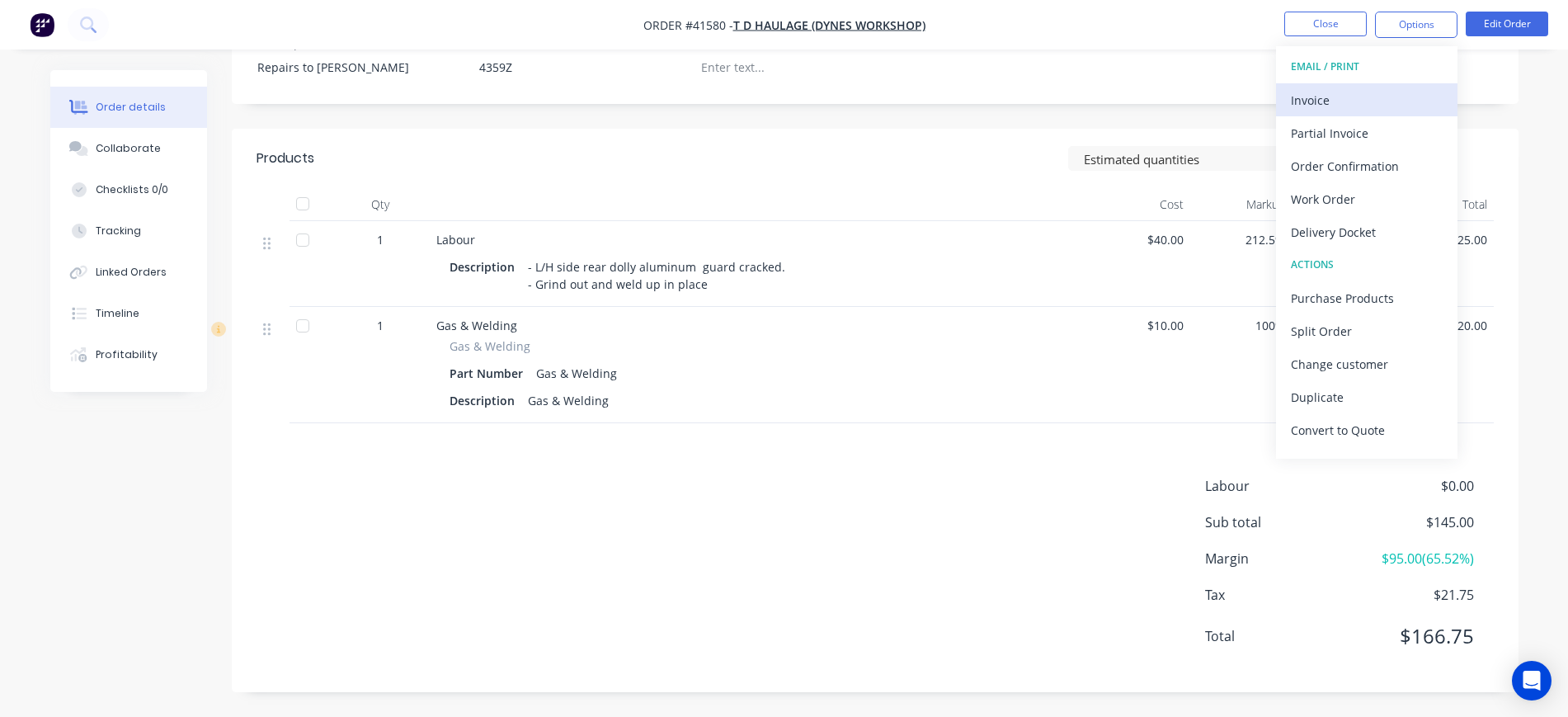
click at [1348, 97] on div "Invoice" at bounding box center [1367, 100] width 152 height 24
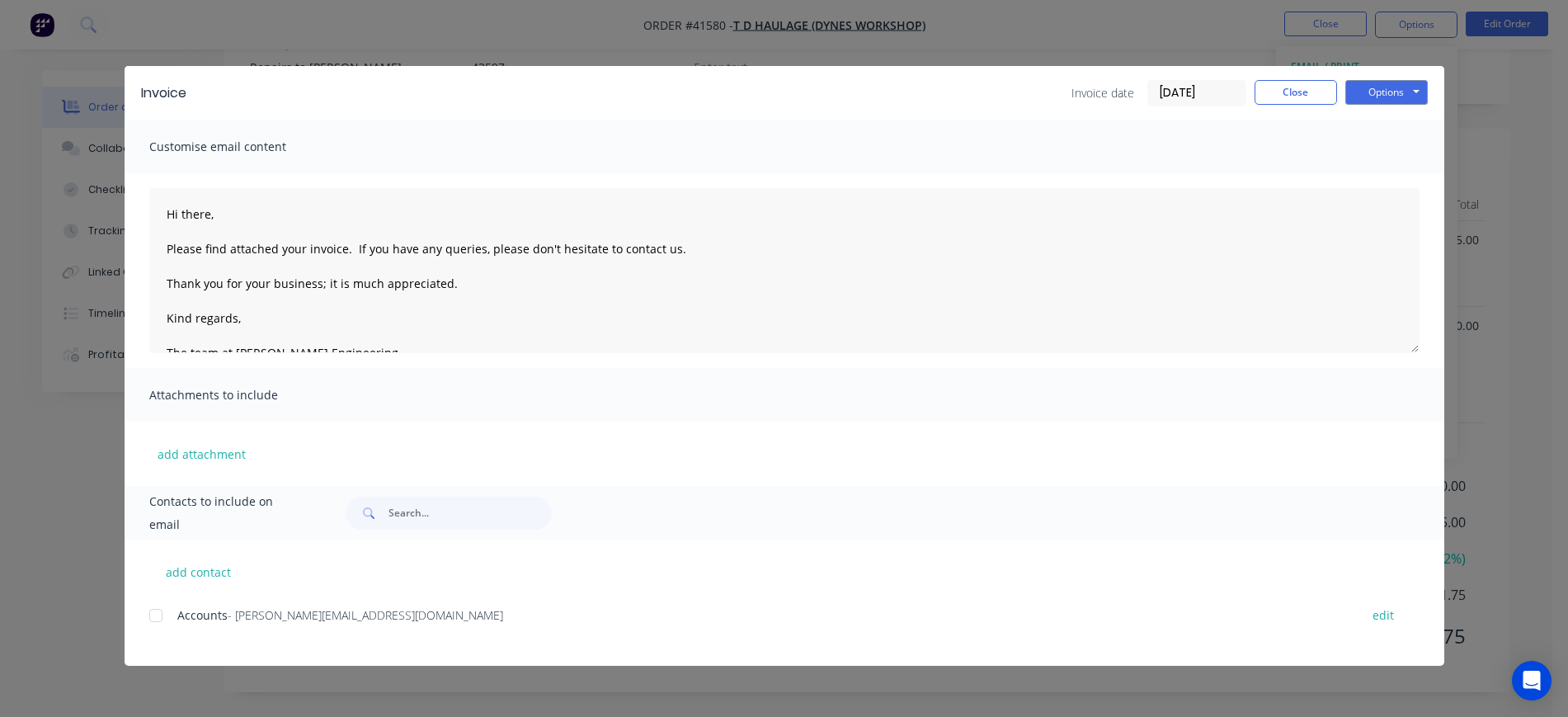
click at [157, 612] on div at bounding box center [156, 615] width 33 height 33
click at [1182, 90] on input "[DATE]" at bounding box center [1197, 93] width 97 height 25
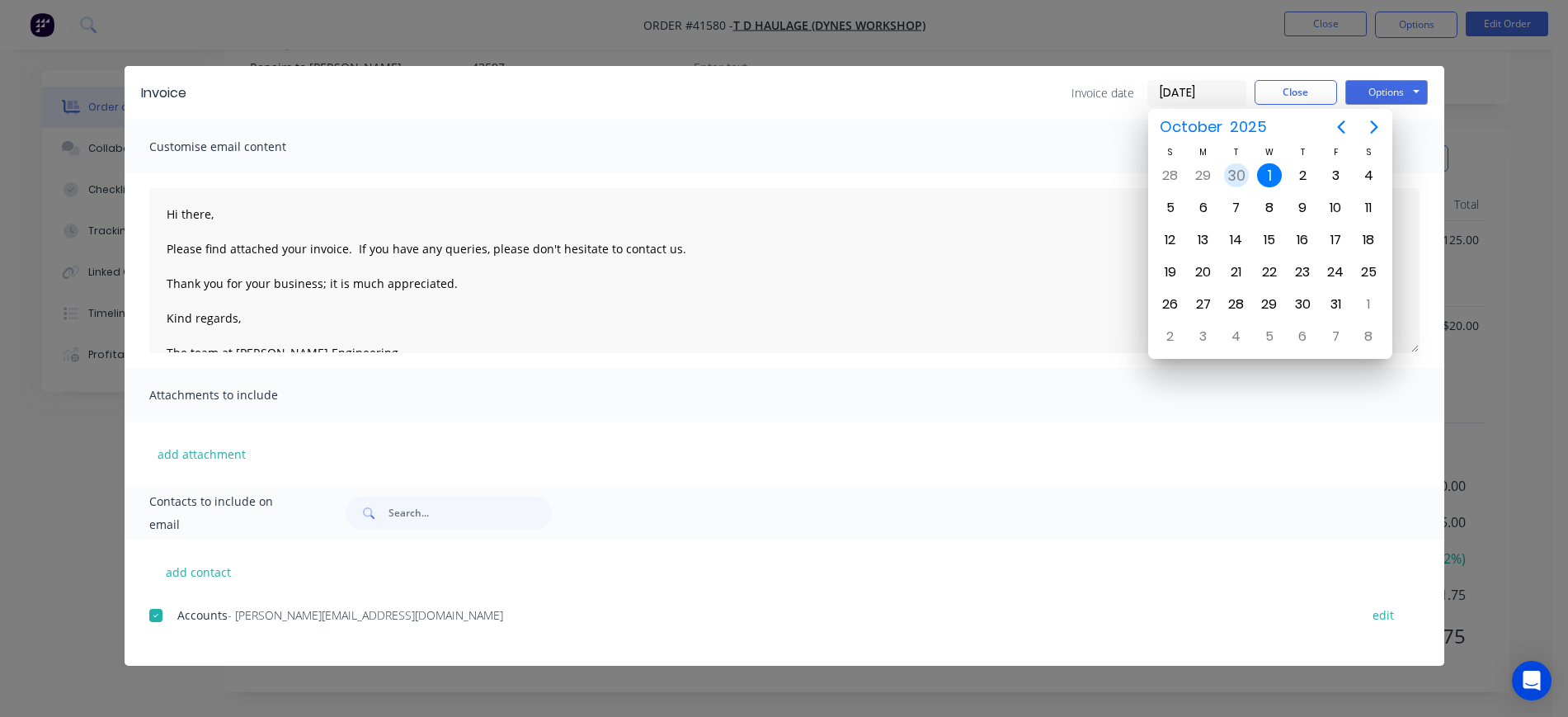
click at [1237, 178] on div "30" at bounding box center [1237, 176] width 25 height 25
type input "[DATE]"
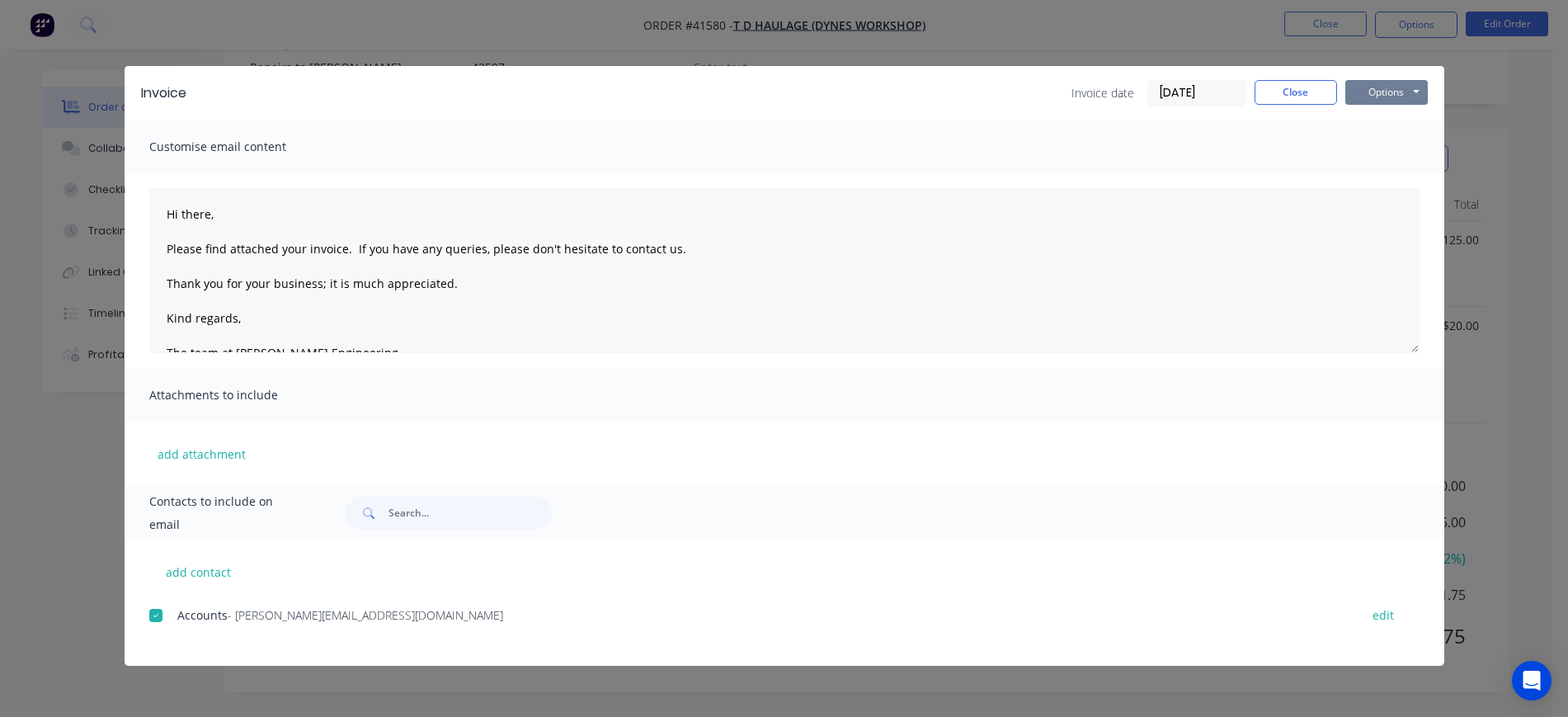
click at [1391, 93] on button "Options" at bounding box center [1387, 93] width 83 height 25
click at [1419, 173] on button "Email" at bounding box center [1399, 176] width 106 height 27
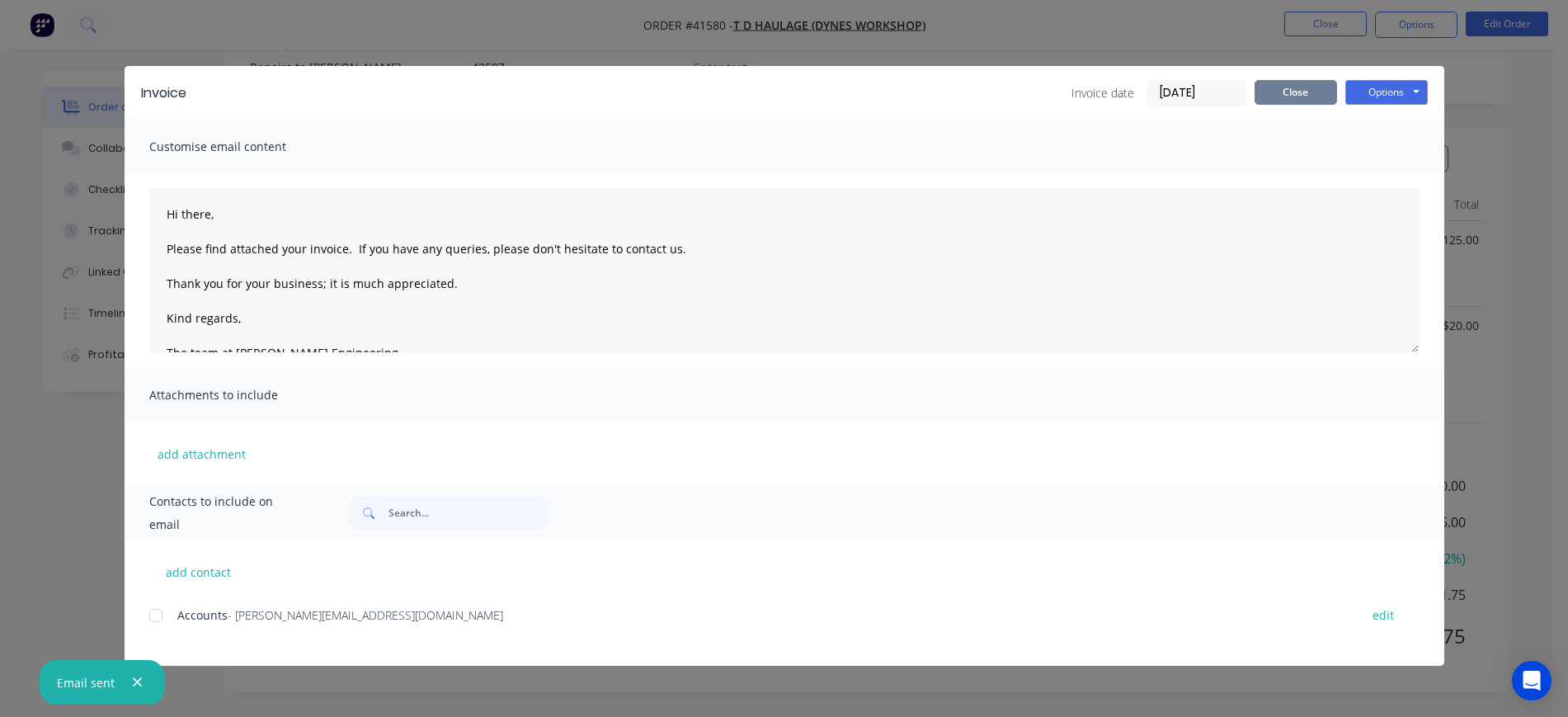
click at [1305, 93] on button "Close" at bounding box center [1296, 93] width 83 height 25
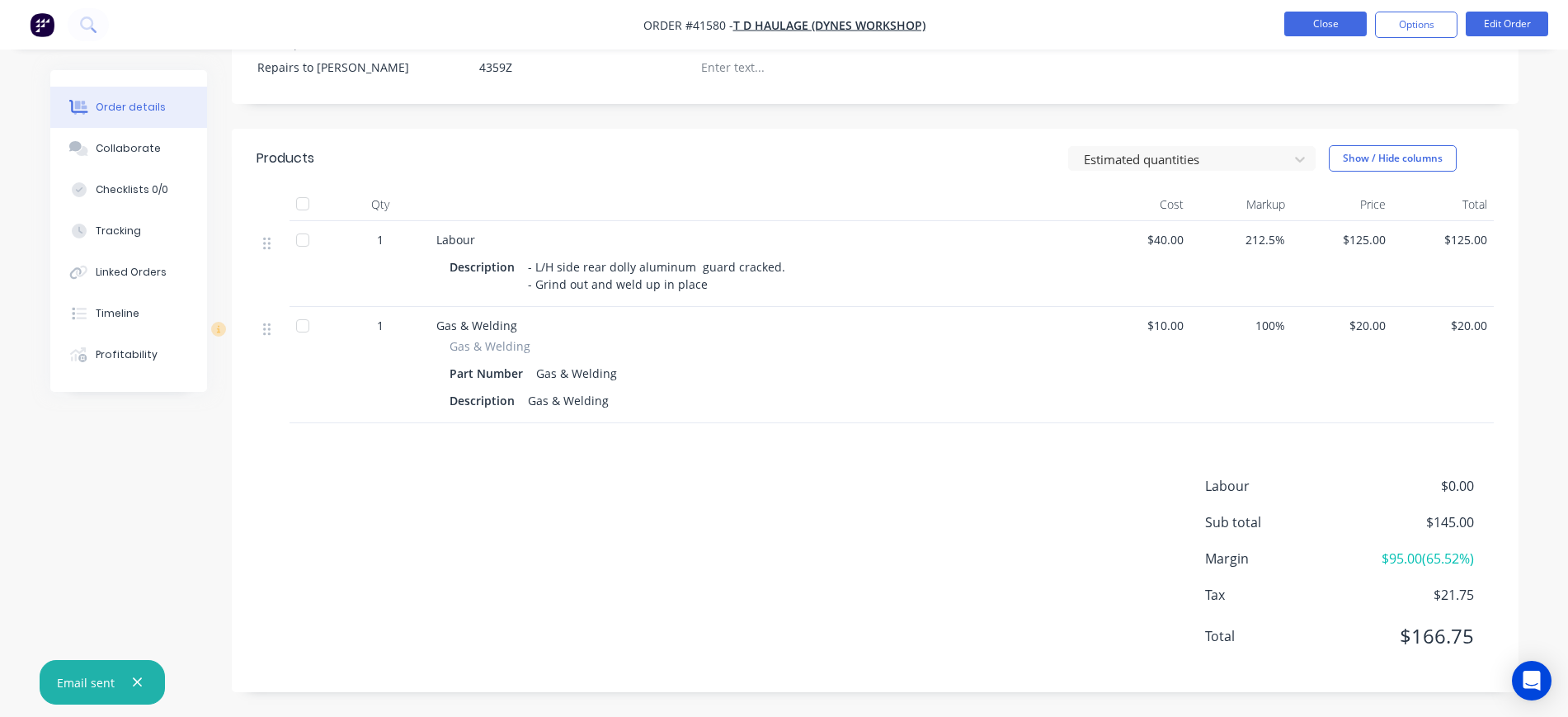
click at [1309, 22] on button "Close" at bounding box center [1326, 24] width 83 height 25
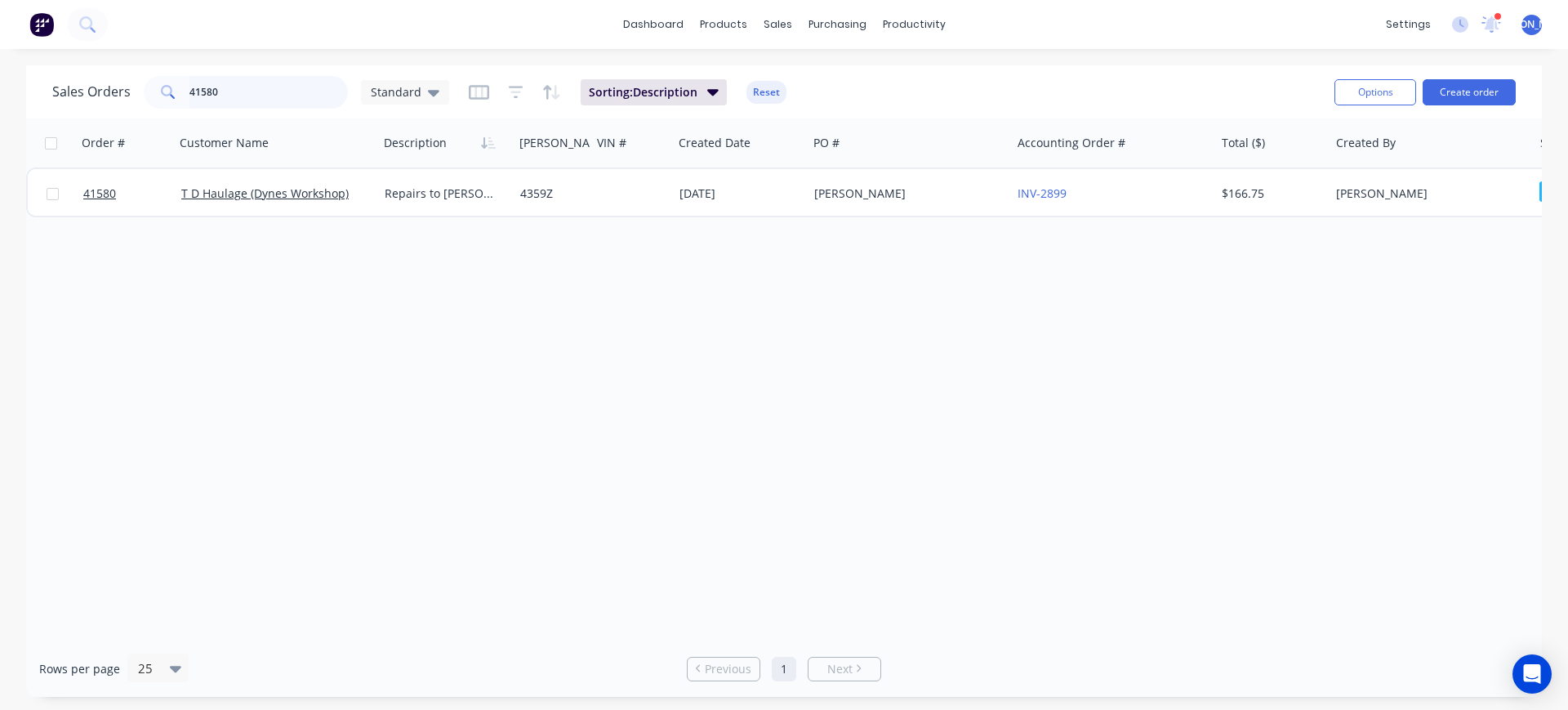
click at [225, 90] on input "41580" at bounding box center [269, 92] width 159 height 33
type input "41587"
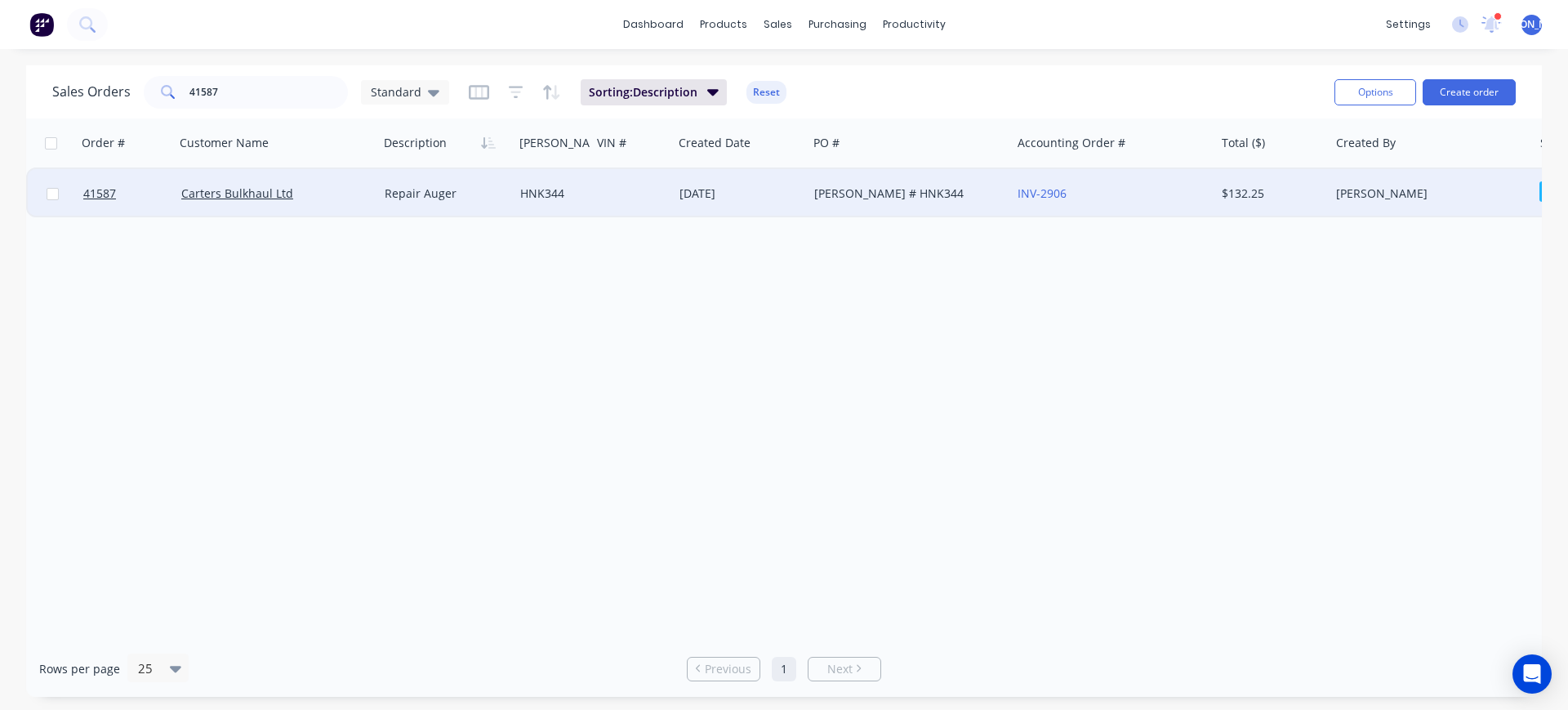
click at [311, 203] on div "Carters Bulkhaul Ltd" at bounding box center [277, 194] width 204 height 49
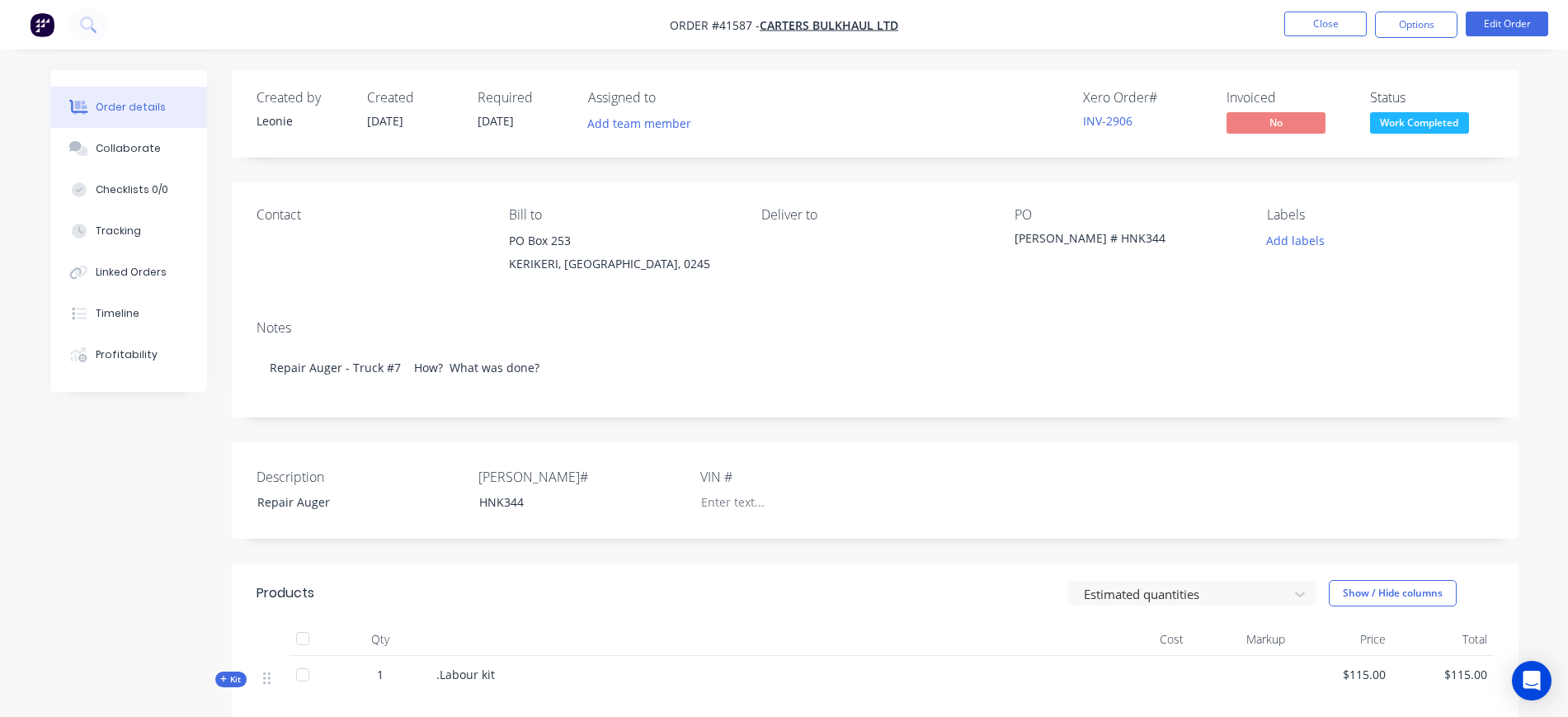
click at [1104, 235] on div "[PERSON_NAME] # HNK344" at bounding box center [1118, 241] width 206 height 23
drag, startPoint x: 1098, startPoint y: 235, endPoint x: 931, endPoint y: 231, distance: 167.0
click at [931, 231] on div "Contact Bill to [STREET_ADDRESS] Deliver to PO [PERSON_NAME] # HNK344 Labels Ad…" at bounding box center [875, 245] width 1287 height 125
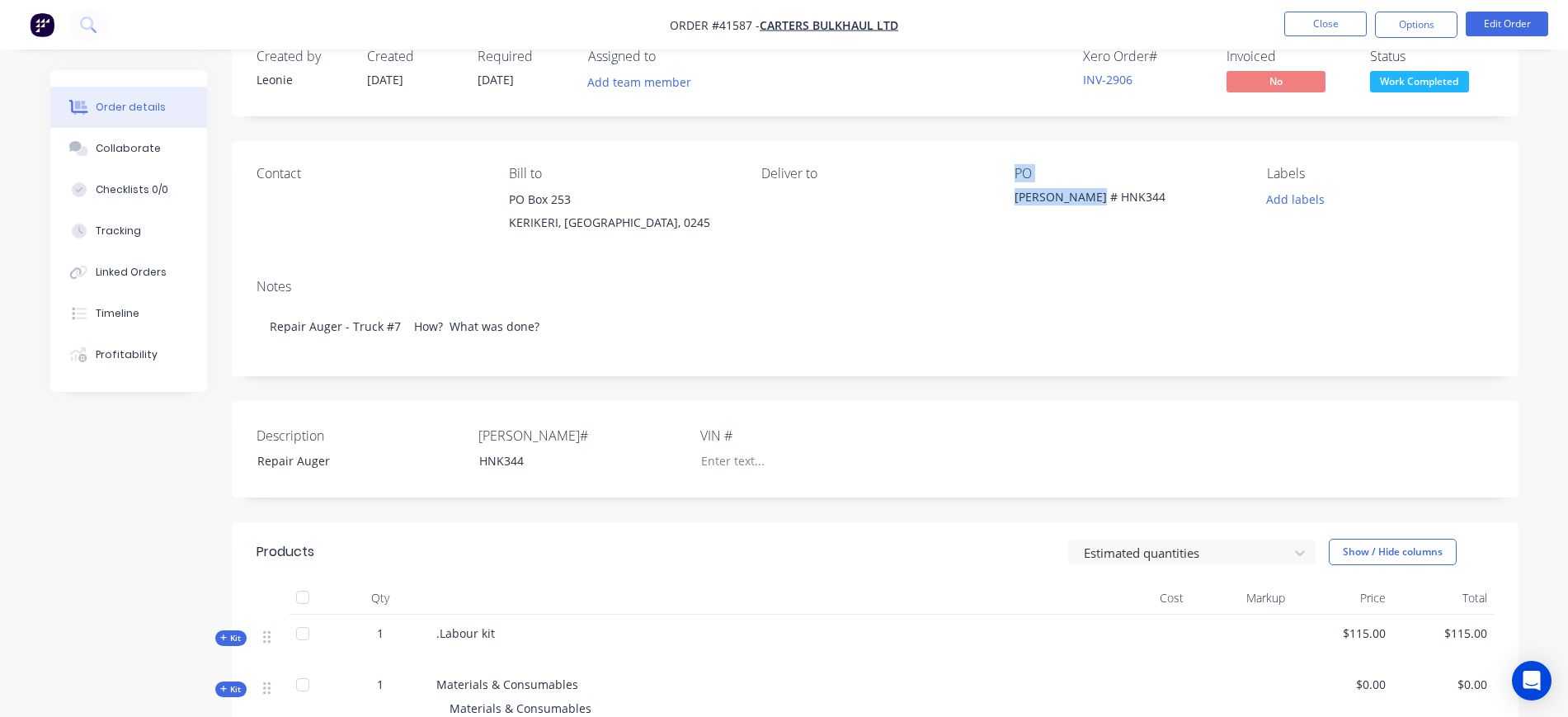
click at [1068, 185] on div "PO [PERSON_NAME] # HNK344" at bounding box center [1128, 203] width 226 height 75
click at [1529, 21] on button "Edit Order" at bounding box center [1508, 24] width 83 height 25
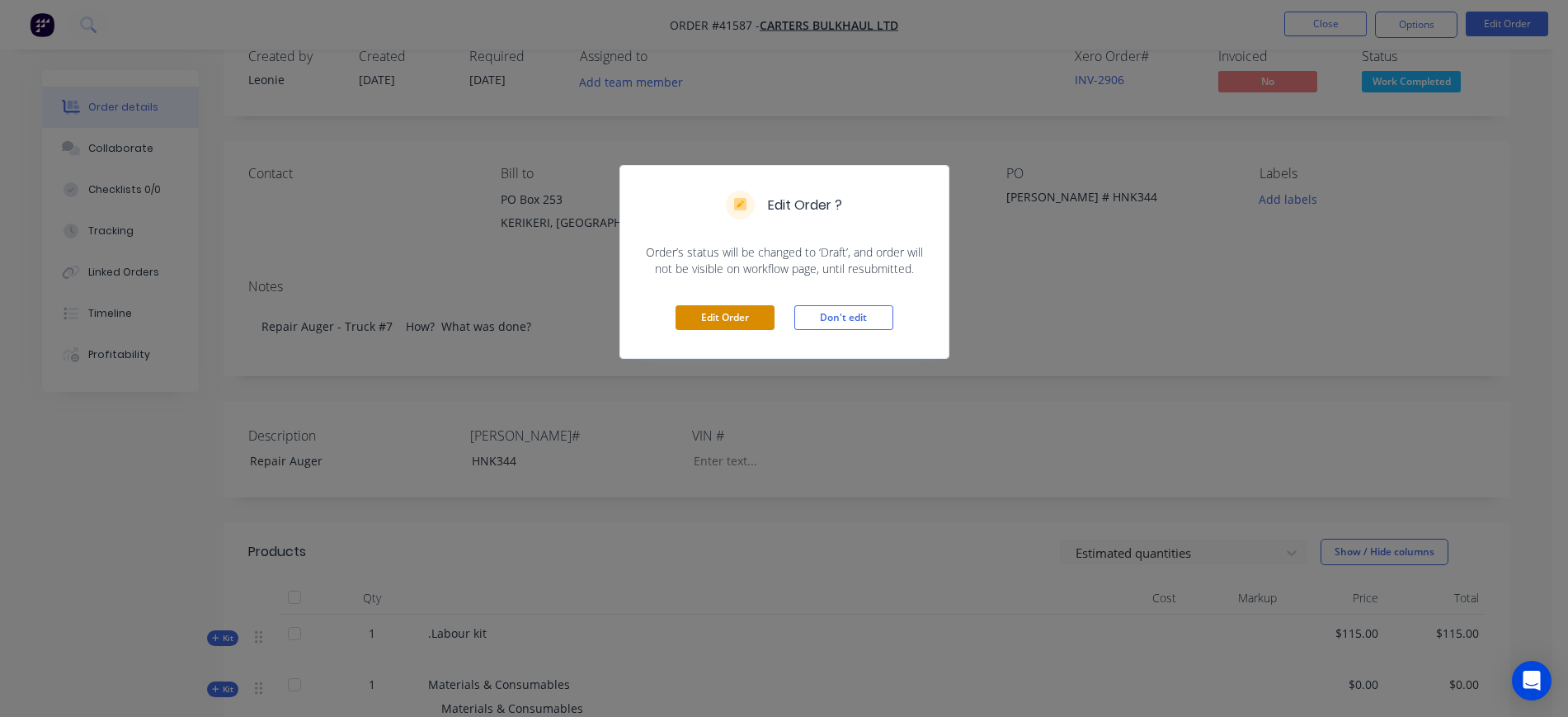
drag, startPoint x: 696, startPoint y: 321, endPoint x: 705, endPoint y: 316, distance: 10.3
click at [703, 317] on button "Edit Order" at bounding box center [725, 318] width 99 height 25
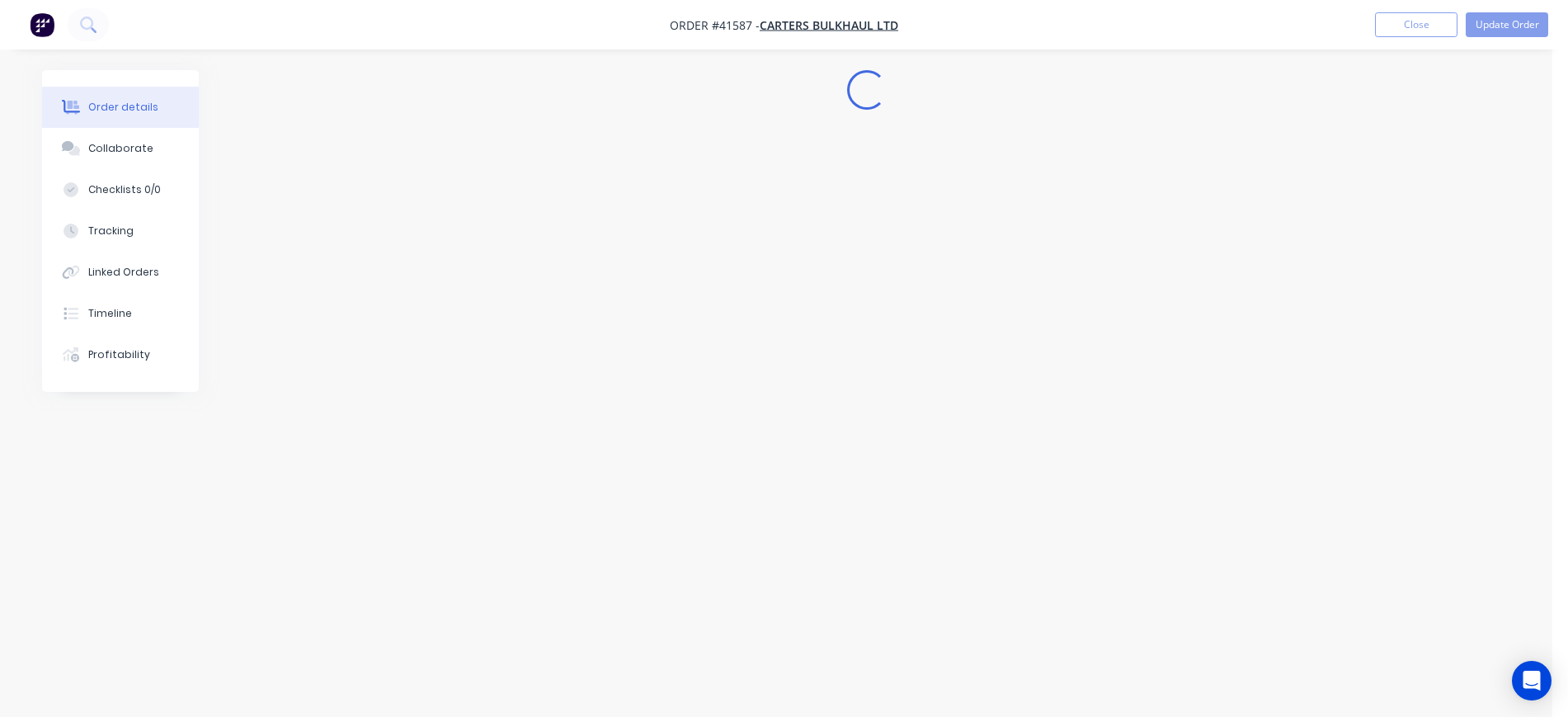
scroll to position [0, 0]
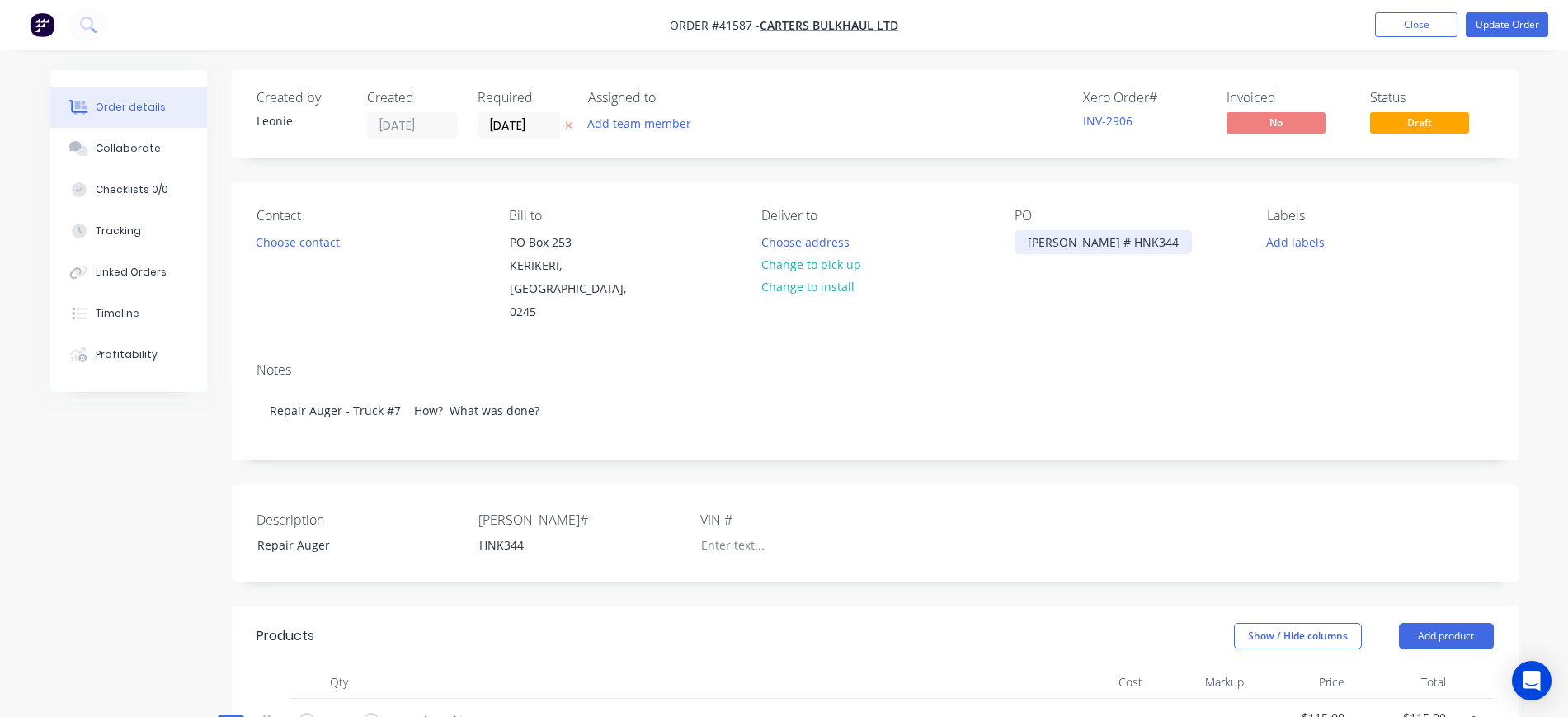
click at [1089, 244] on div "[PERSON_NAME] # HNK344" at bounding box center [1103, 242] width 178 height 24
click at [1103, 242] on div "[PERSON_NAME] # HNK344" at bounding box center [1103, 242] width 178 height 24
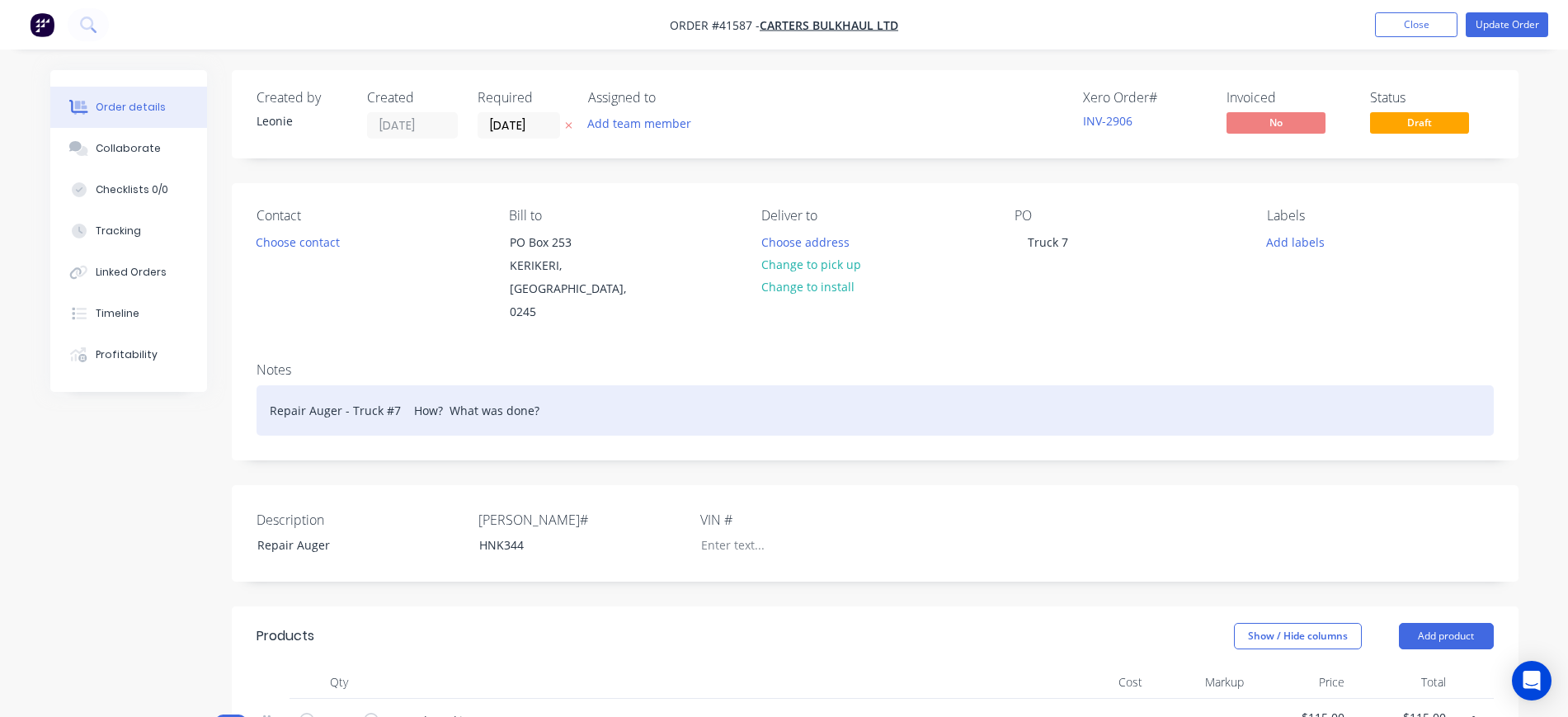
click at [969, 386] on div "Repair Auger - Truck #7 How? What was done?" at bounding box center [875, 411] width 1238 height 50
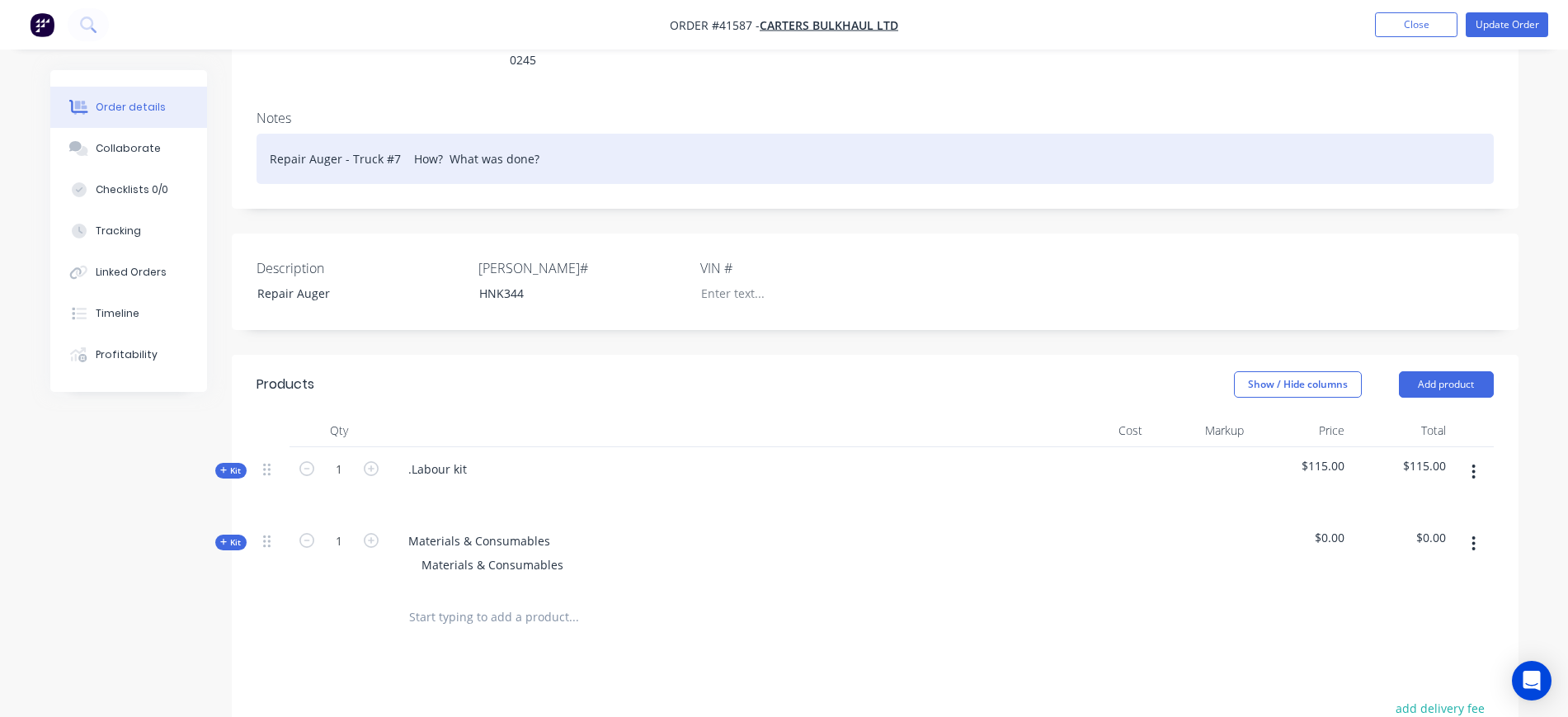
scroll to position [310, 0]
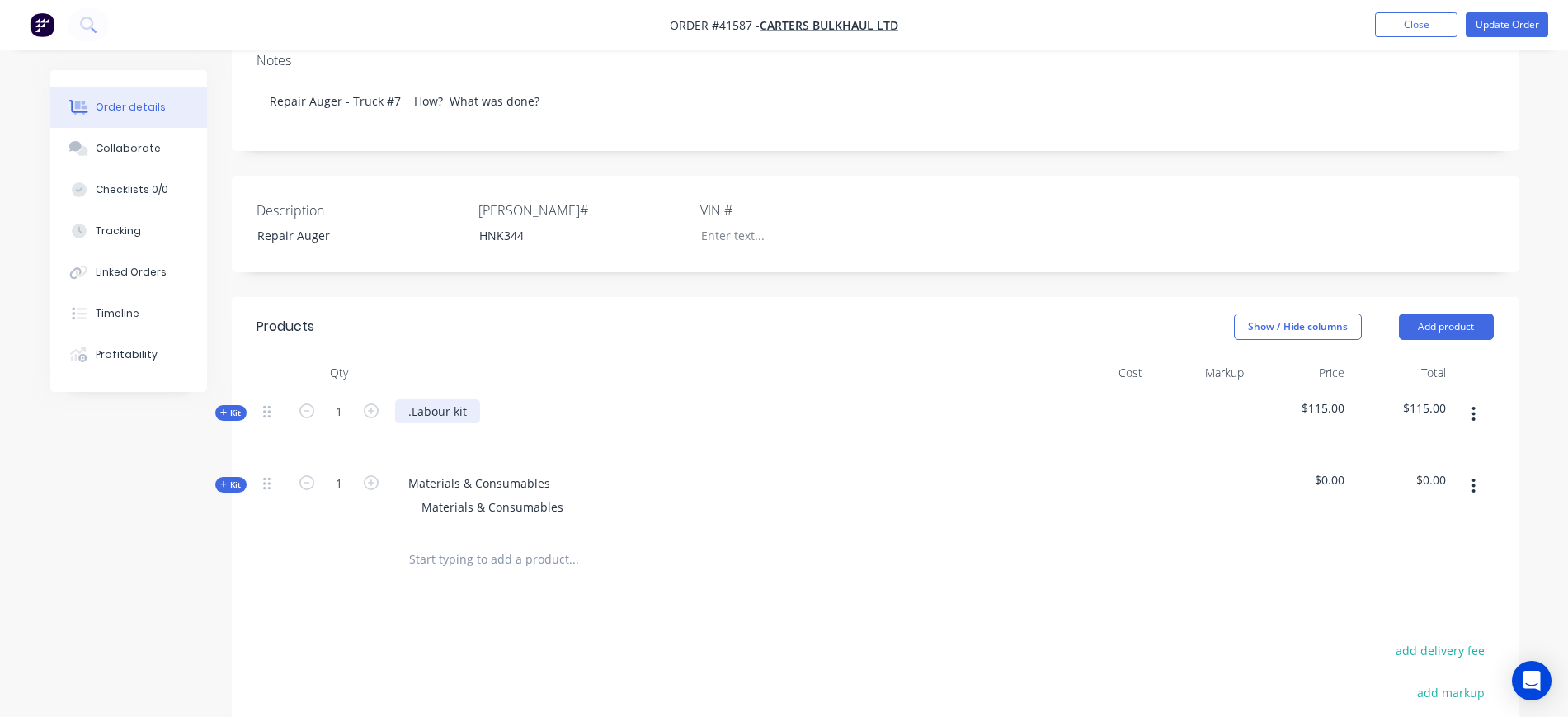
drag, startPoint x: 406, startPoint y: 387, endPoint x: 491, endPoint y: 368, distance: 87.1
click at [408, 400] on div ".Labour kit" at bounding box center [438, 411] width 85 height 24
click at [468, 400] on div "Labour kit" at bounding box center [436, 411] width 82 height 24
drag, startPoint x: 430, startPoint y: 415, endPoint x: 436, endPoint y: 406, distance: 10.8
click at [431, 424] on div at bounding box center [422, 435] width 26 height 24
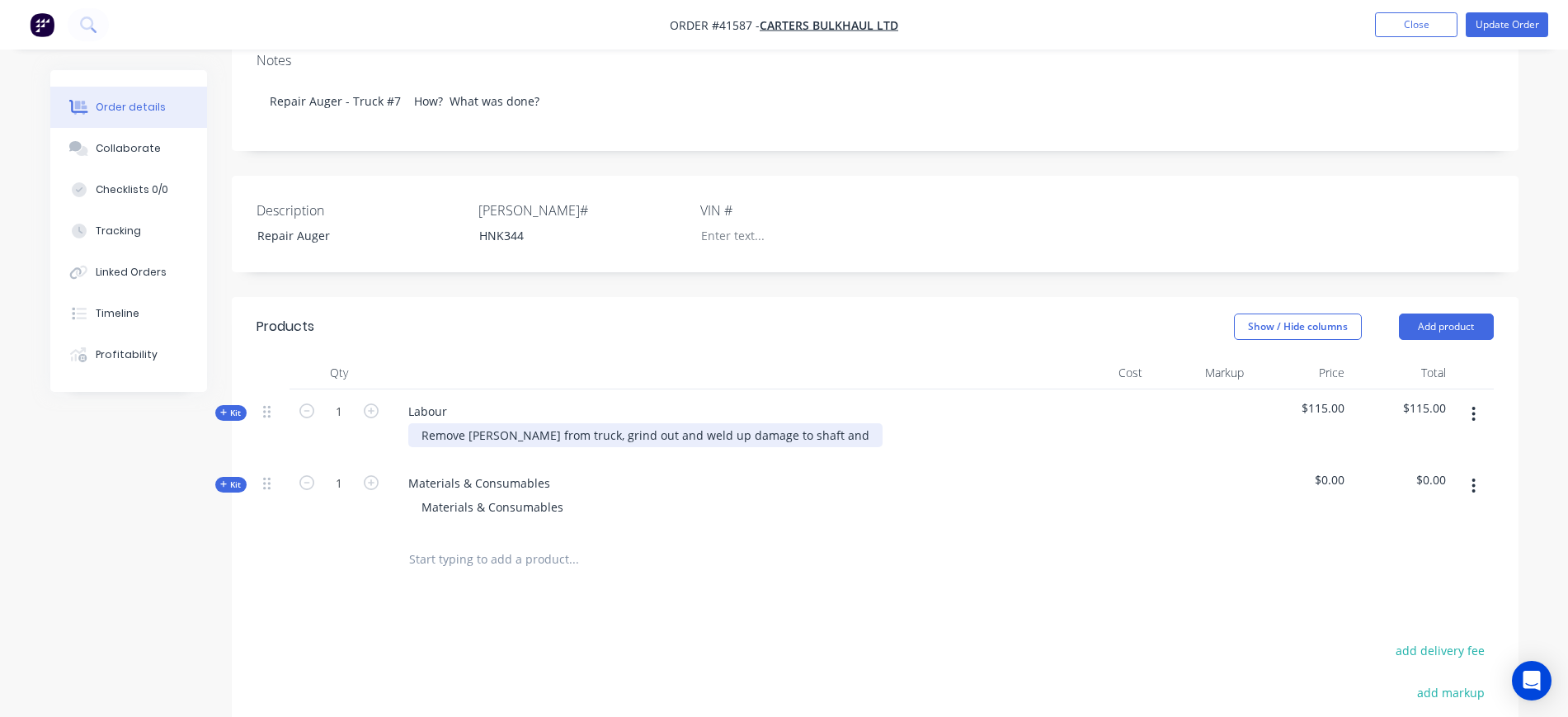
click at [771, 424] on div "Remove [PERSON_NAME] from truck, grind out and weld up damage to shaft and" at bounding box center [646, 435] width 475 height 24
click at [860, 424] on div "Remove [PERSON_NAME] from truck, grind out and weld up damage to auger shaft and" at bounding box center [663, 435] width 509 height 24
click at [973, 496] on div "Materials & Consumables" at bounding box center [718, 507] width 647 height 24
click at [1476, 479] on icon "button" at bounding box center [1475, 487] width 3 height 15
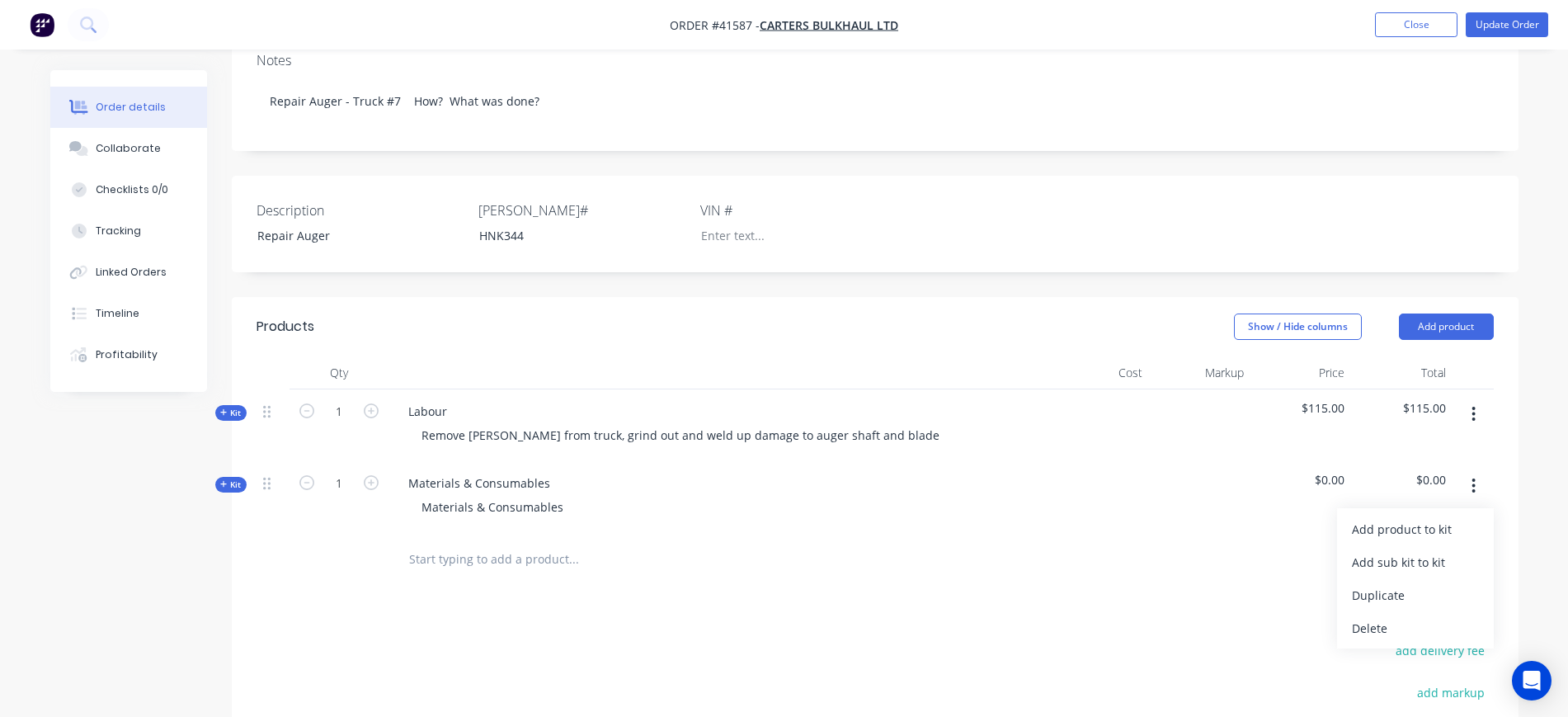
drag, startPoint x: 1389, startPoint y: 607, endPoint x: 1340, endPoint y: 584, distance: 54.1
click at [1386, 616] on div "Delete" at bounding box center [1416, 628] width 127 height 24
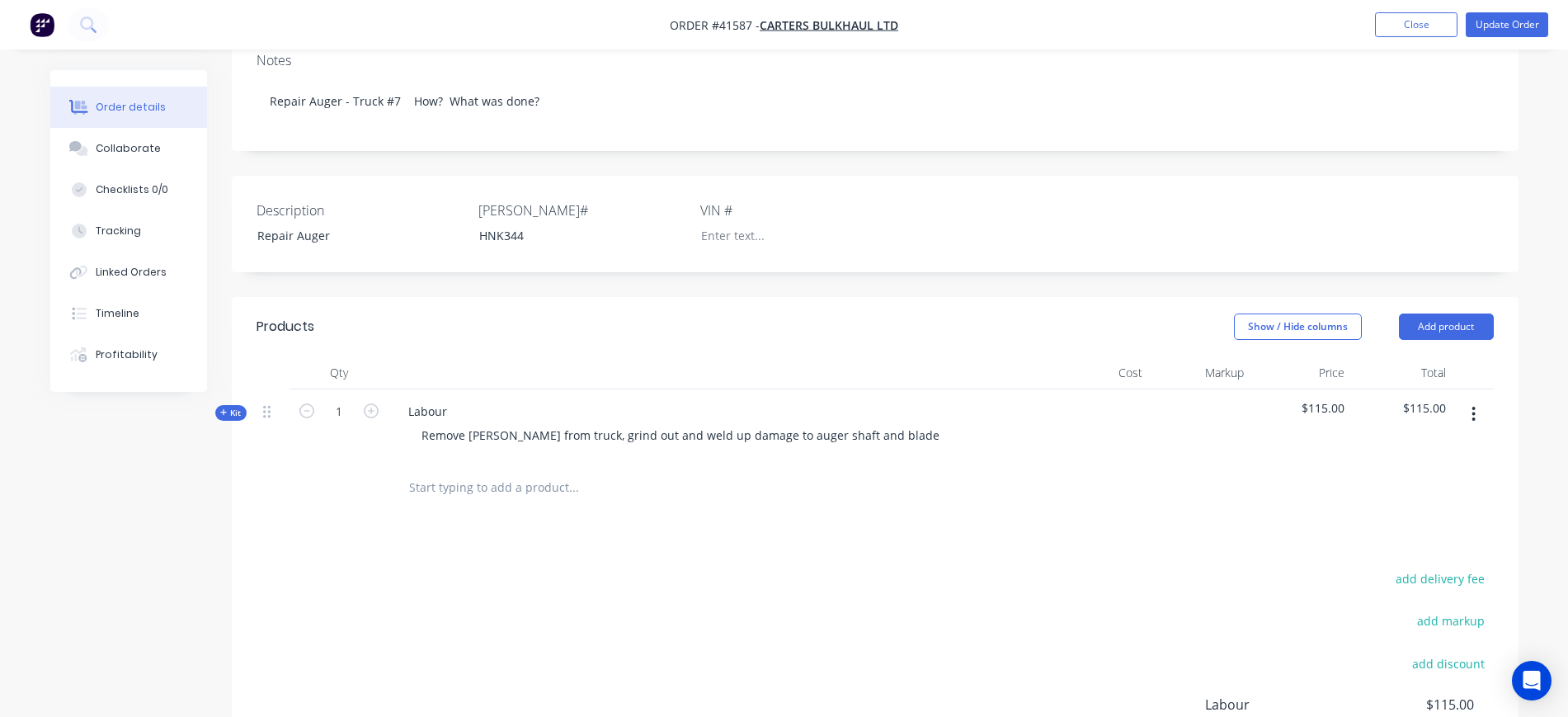
click at [467, 472] on input "text" at bounding box center [574, 488] width 330 height 33
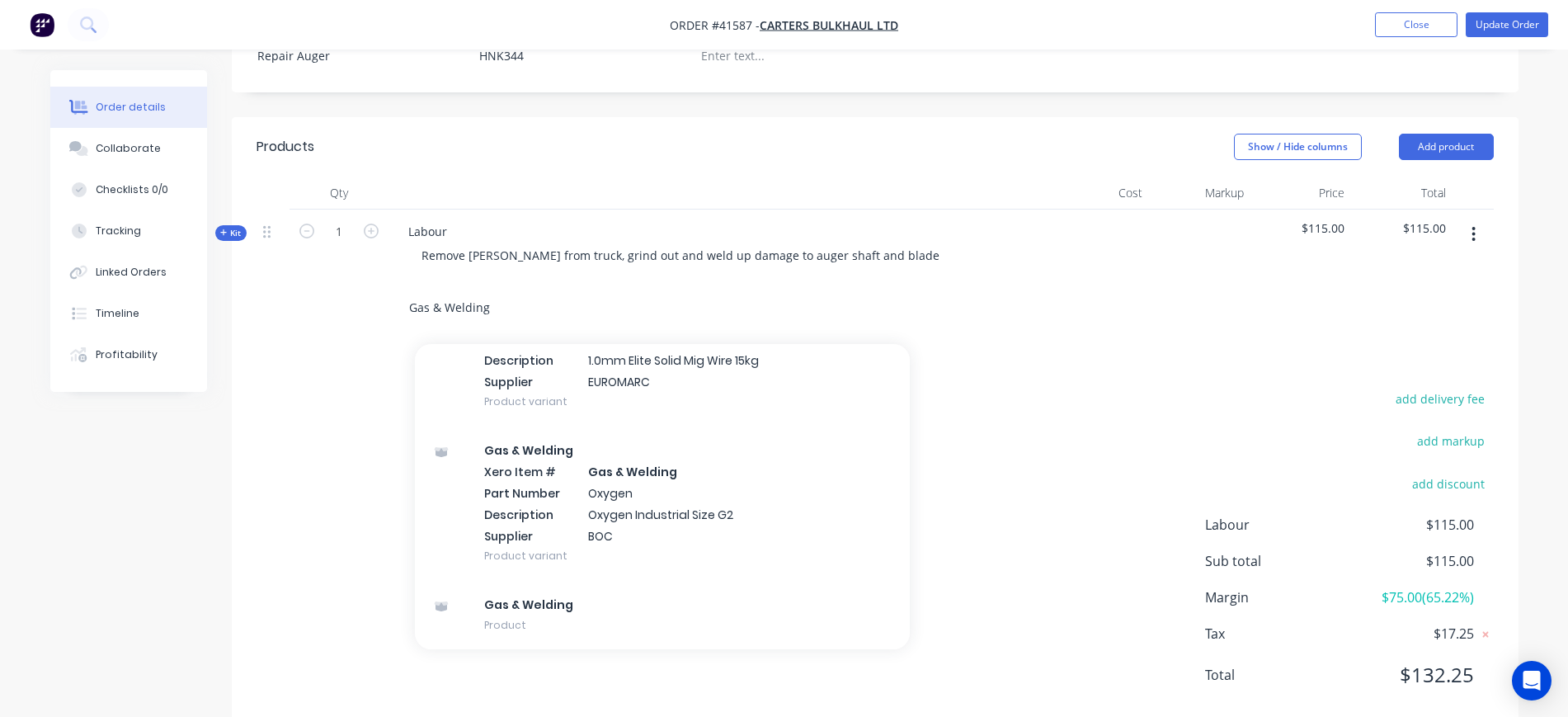
scroll to position [505, 0]
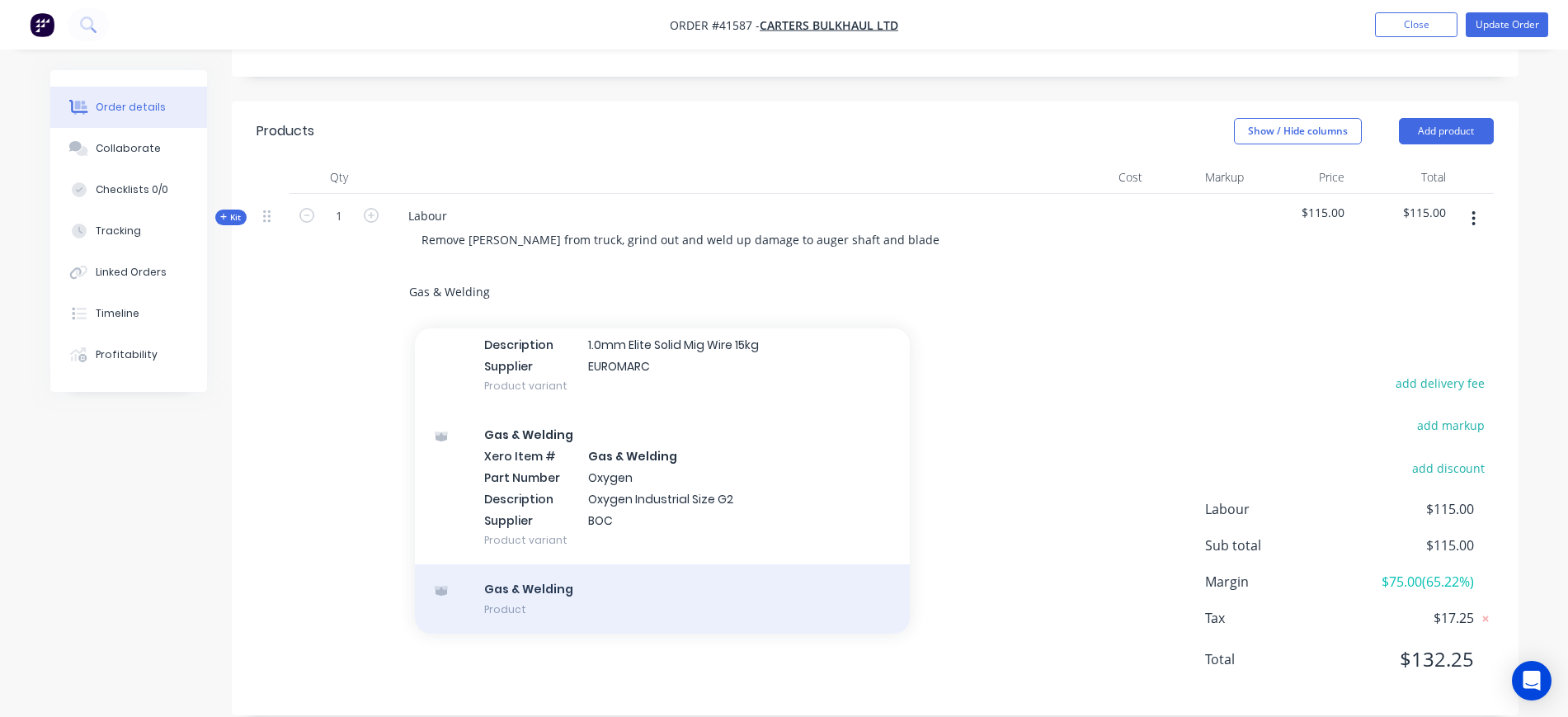
type input "Gas & Welding"
click at [631, 577] on div "Gas & Welding Product" at bounding box center [663, 599] width 495 height 69
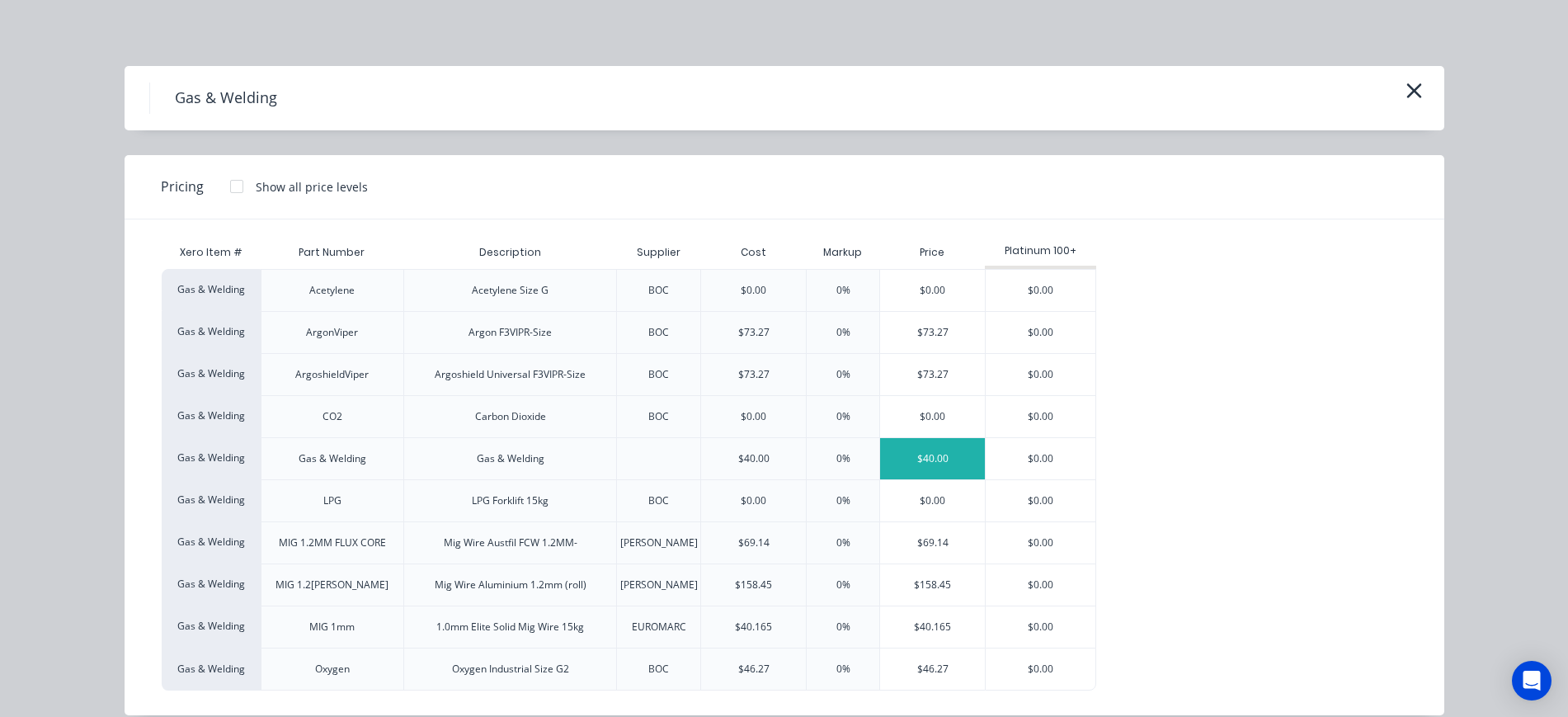
click at [898, 467] on div "$40.00" at bounding box center [932, 459] width 105 height 41
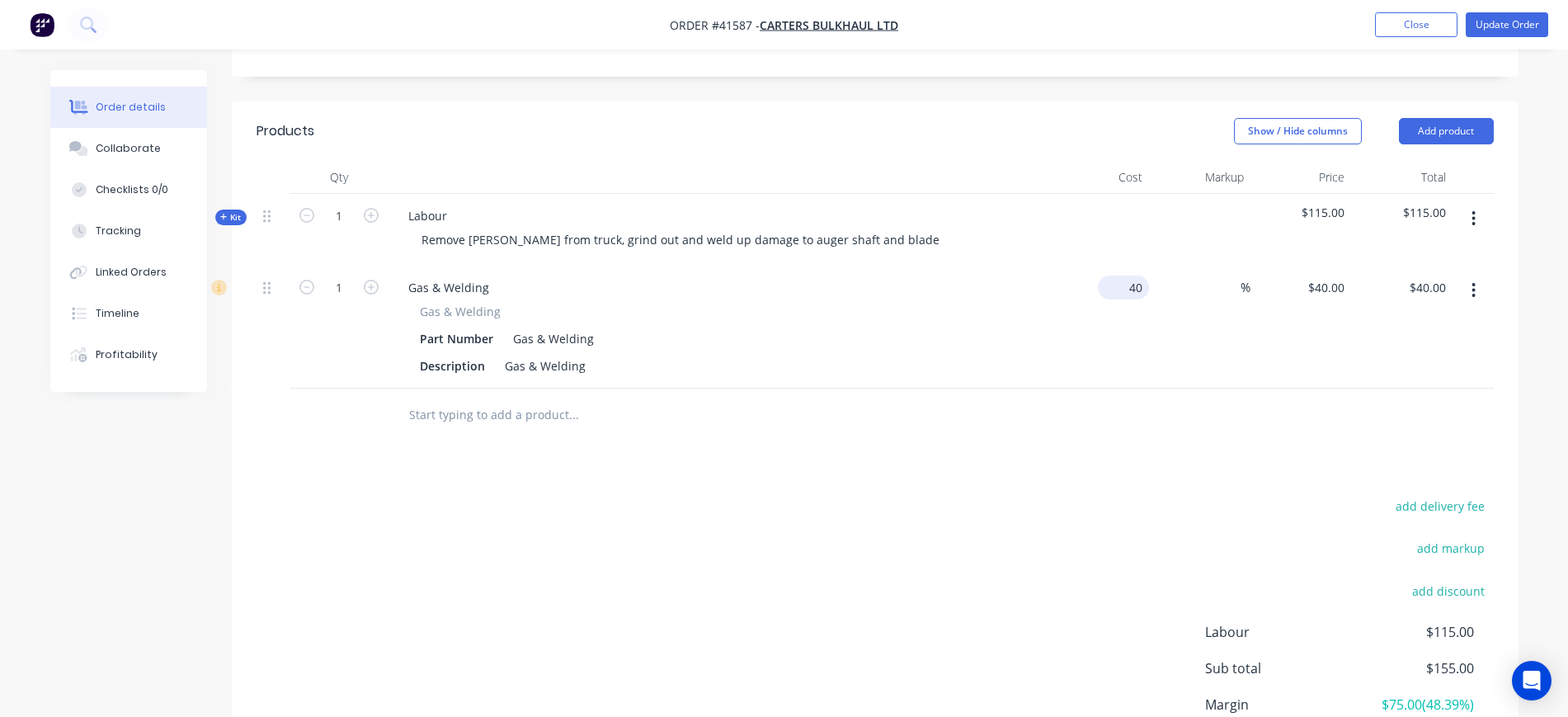
click at [1140, 276] on input "40" at bounding box center [1127, 287] width 45 height 24
type input "$20.00"
type input "50"
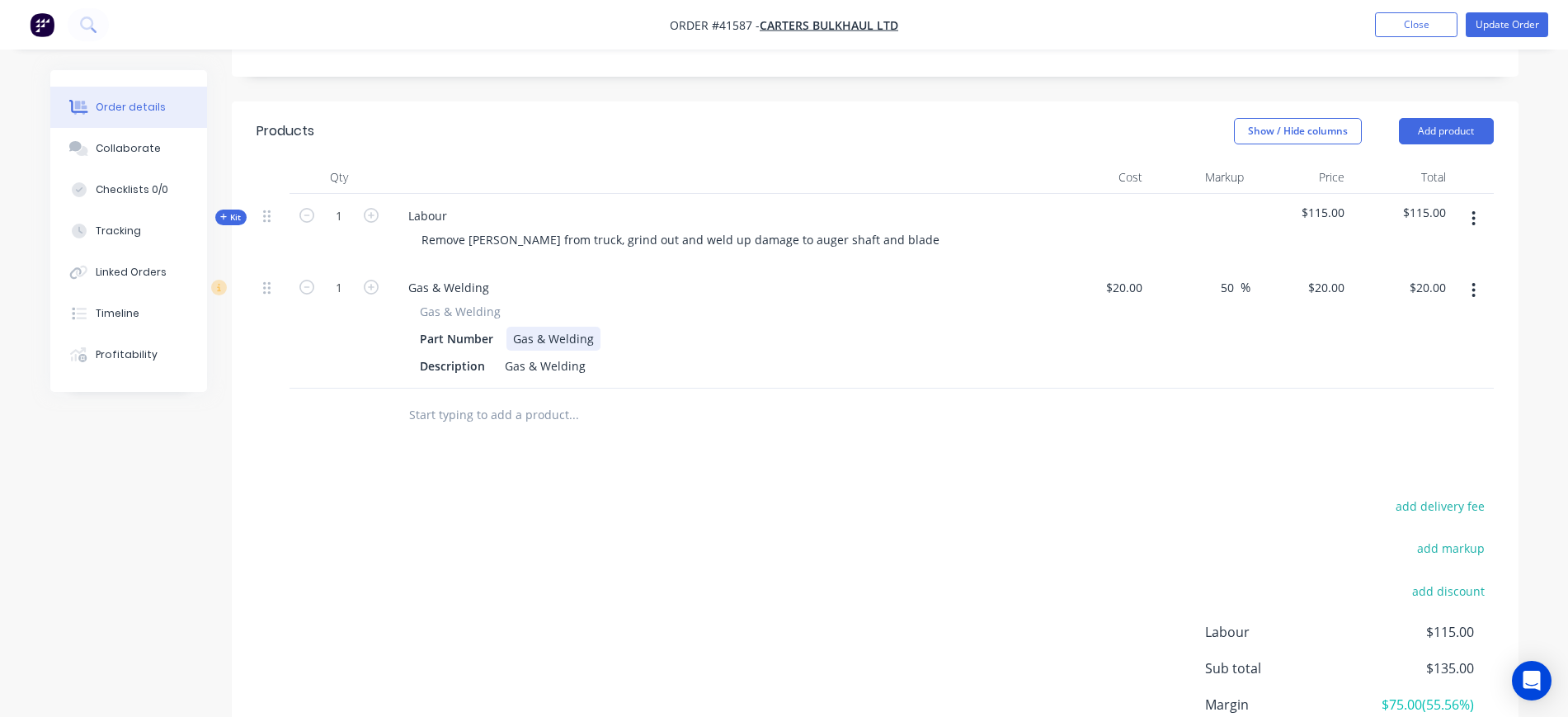
type input "$30.00"
click at [1042, 326] on div "Gas & Welding Gas & Welding Part Number Gas & Welding Description Gas & Welding" at bounding box center [718, 327] width 660 height 123
click at [126, 235] on div "Tracking" at bounding box center [118, 231] width 45 height 15
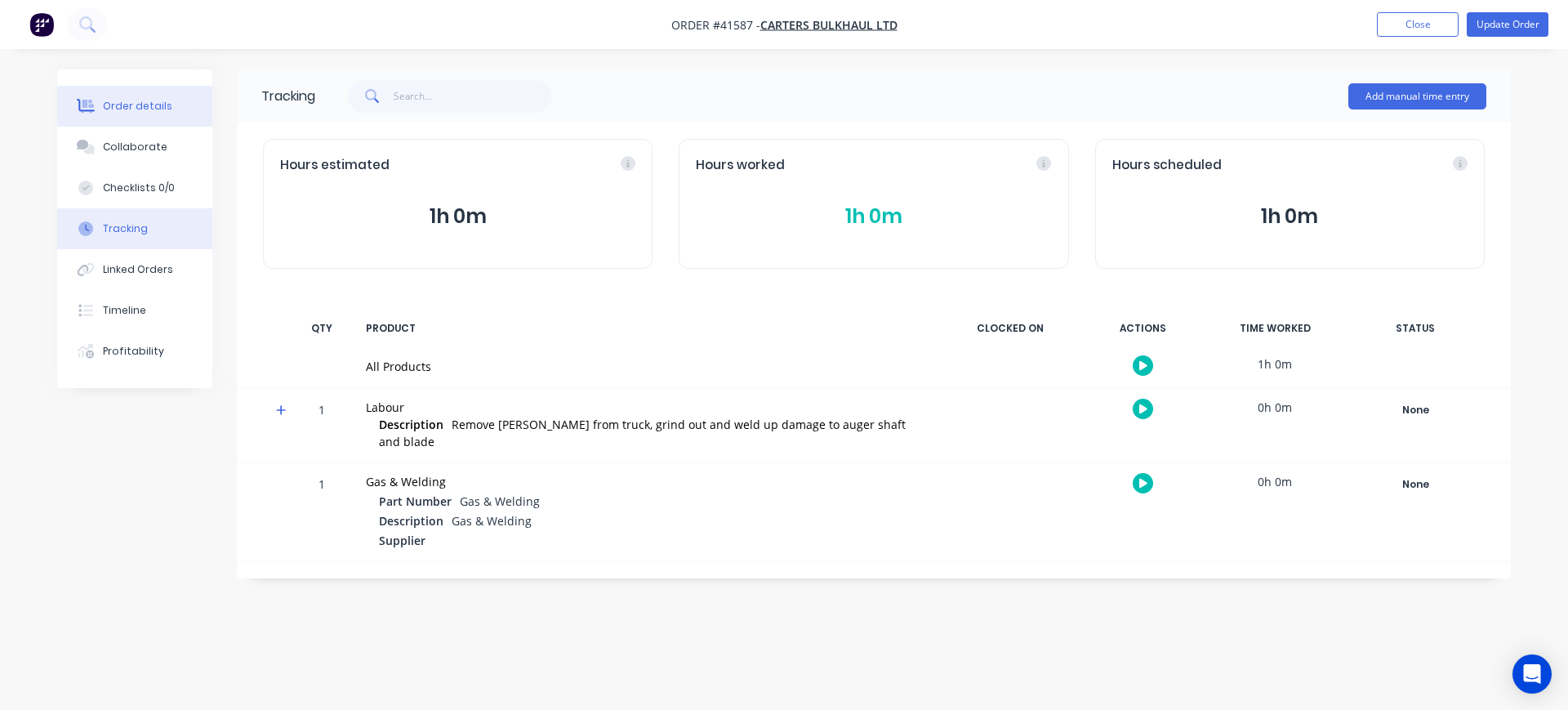
click at [143, 114] on button "Order details" at bounding box center [135, 106] width 155 height 41
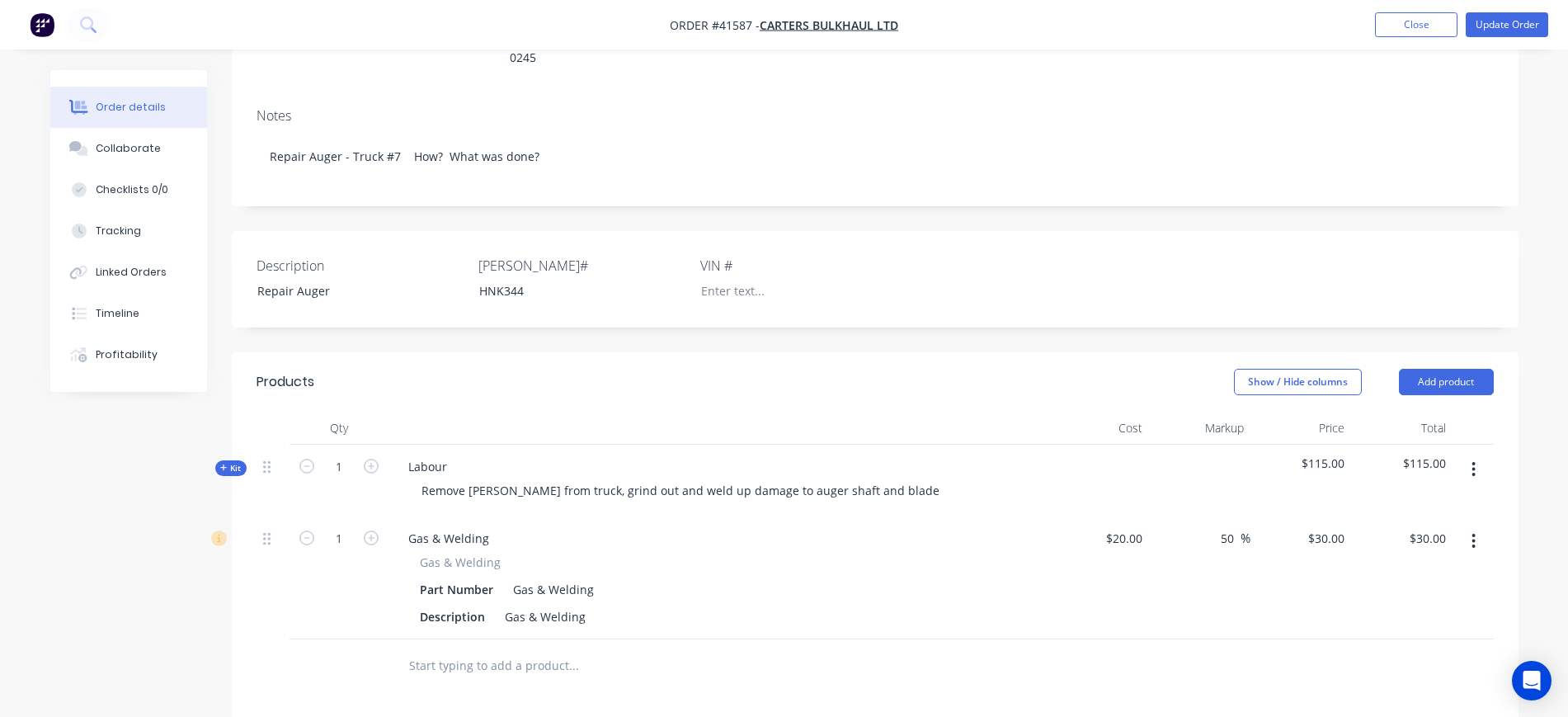
scroll to position [413, 0]
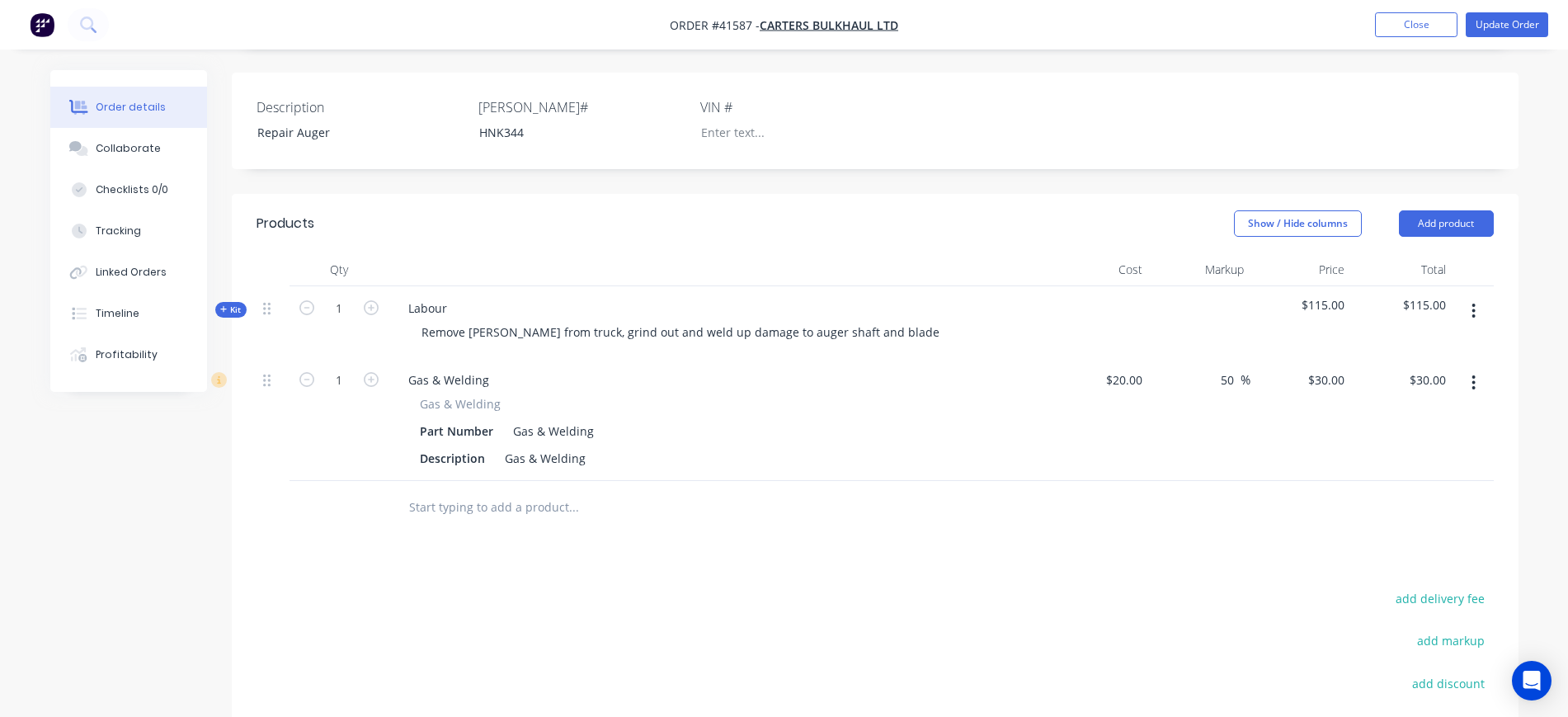
click at [242, 302] on button "Kit" at bounding box center [231, 310] width 31 height 16
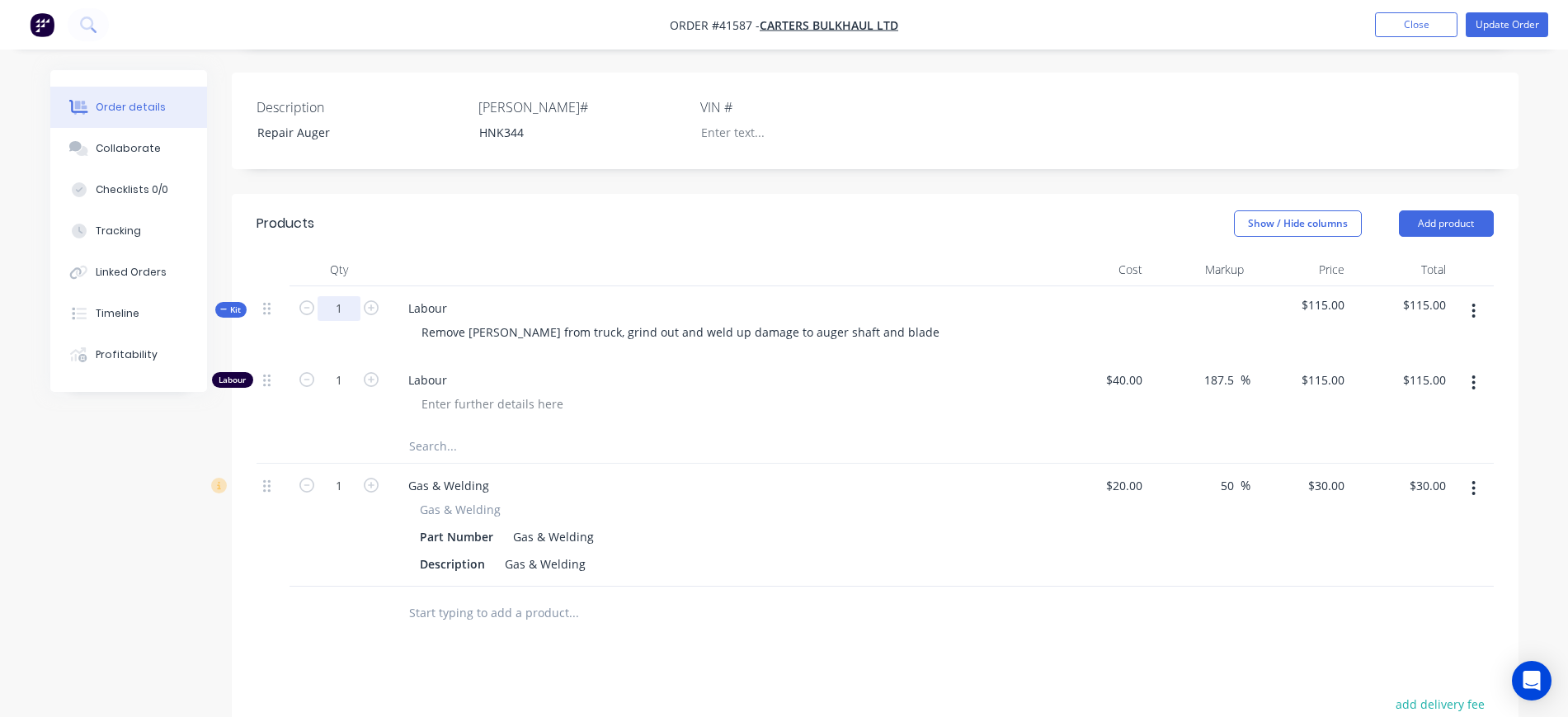
click at [339, 297] on input "1" at bounding box center [339, 309] width 43 height 25
type input "1.5"
type input "$172.50"
click at [872, 392] on div at bounding box center [725, 404] width 633 height 24
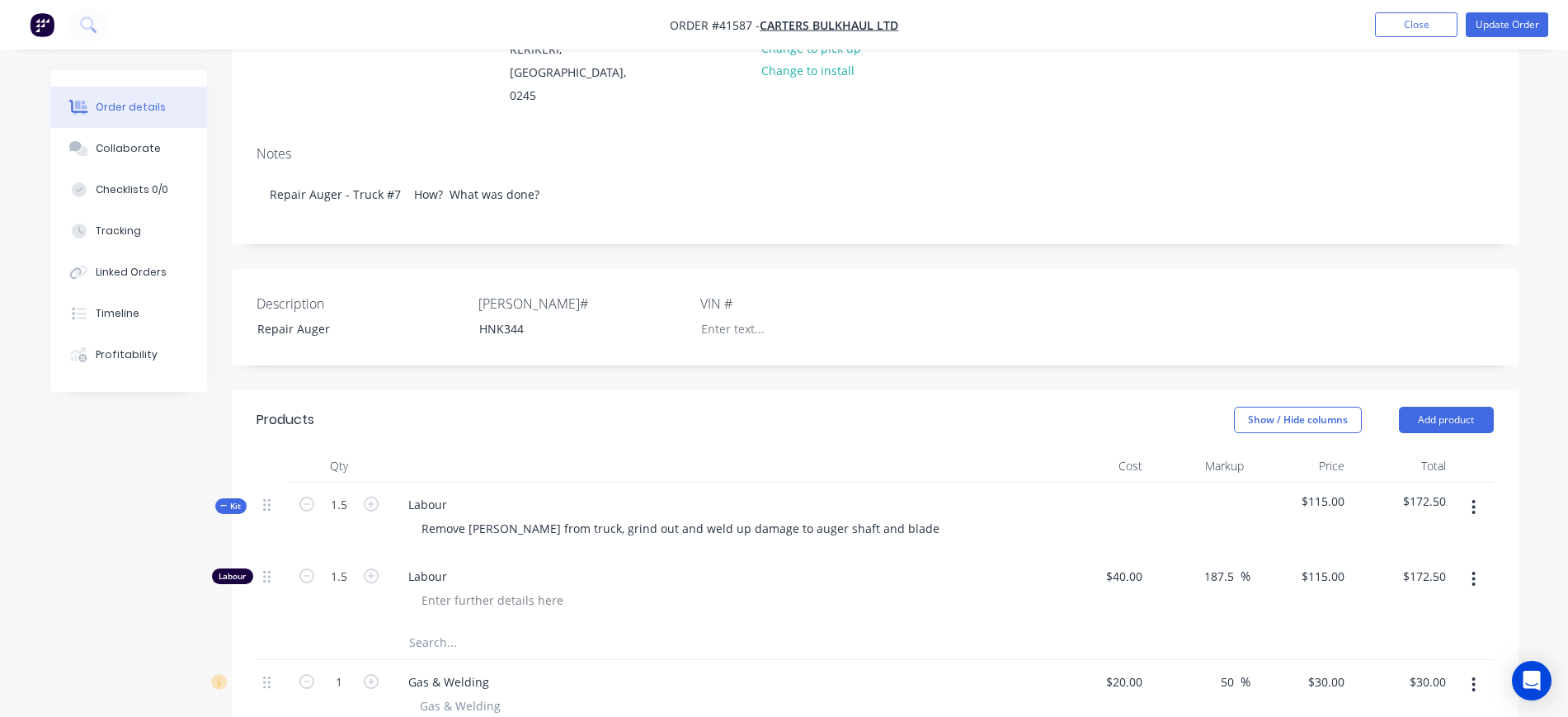
scroll to position [207, 0]
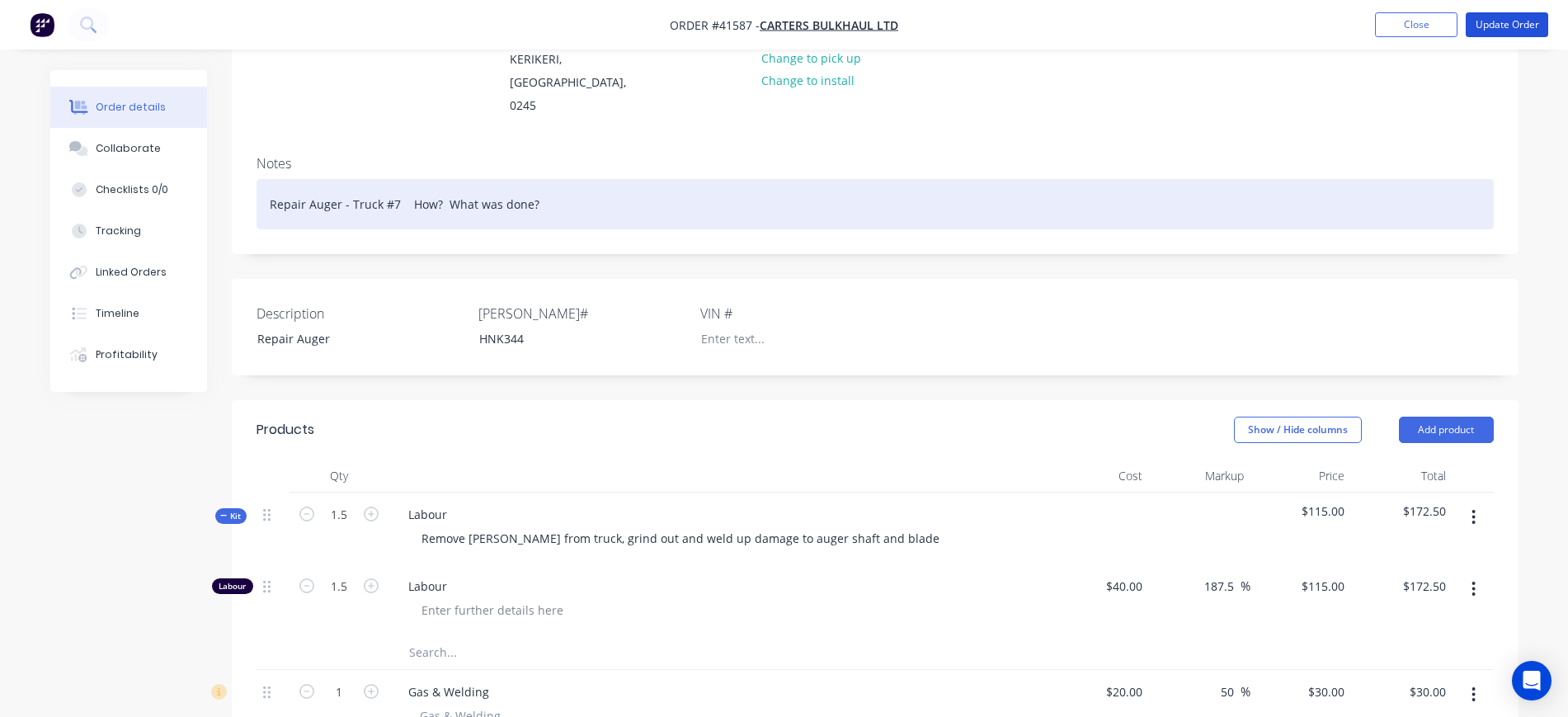
drag, startPoint x: 1499, startPoint y: 18, endPoint x: 1186, endPoint y: 197, distance: 360.6
click at [1186, 197] on div "Order #41587 - Carters Bulkhaul Ltd Add product Close Update Order Order detail…" at bounding box center [784, 530] width 1568 height 1474
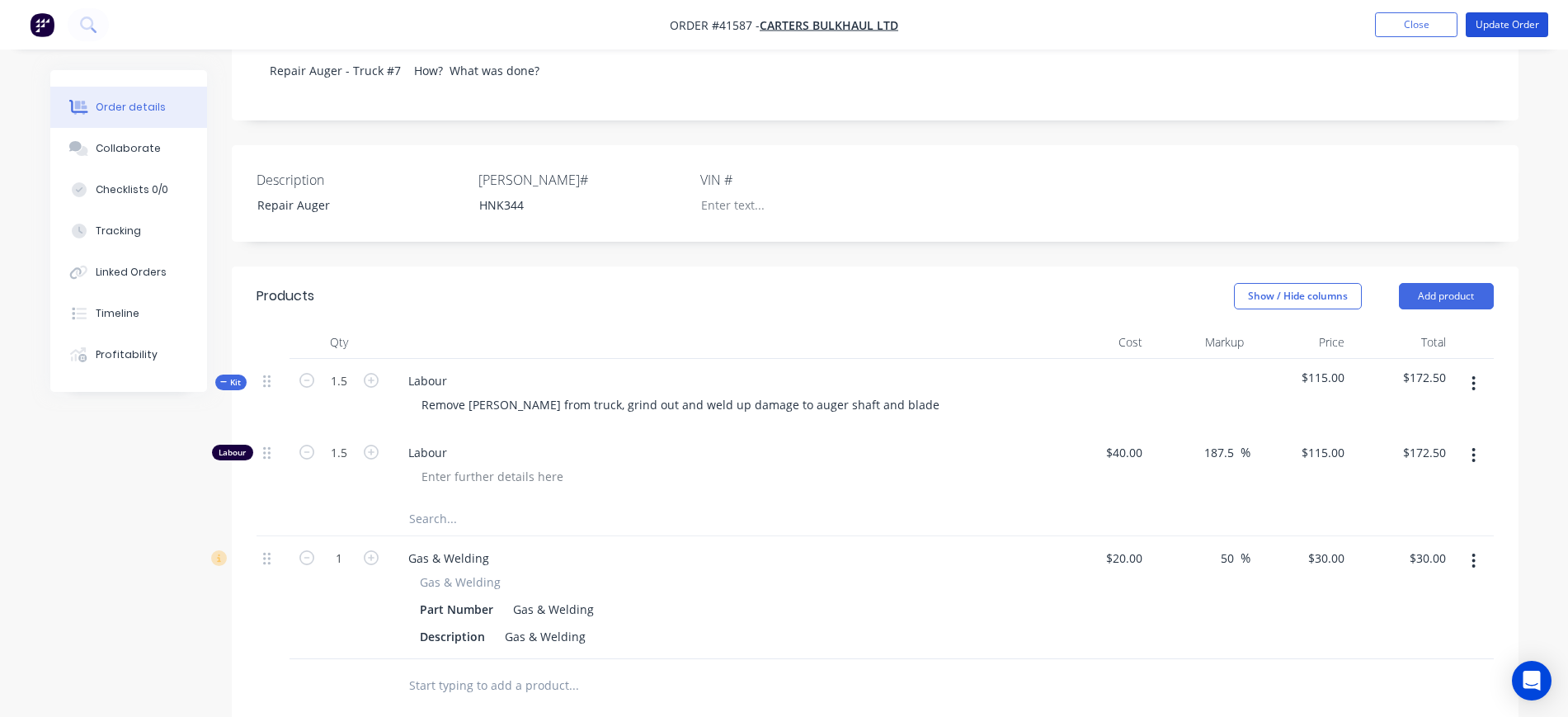
scroll to position [413, 0]
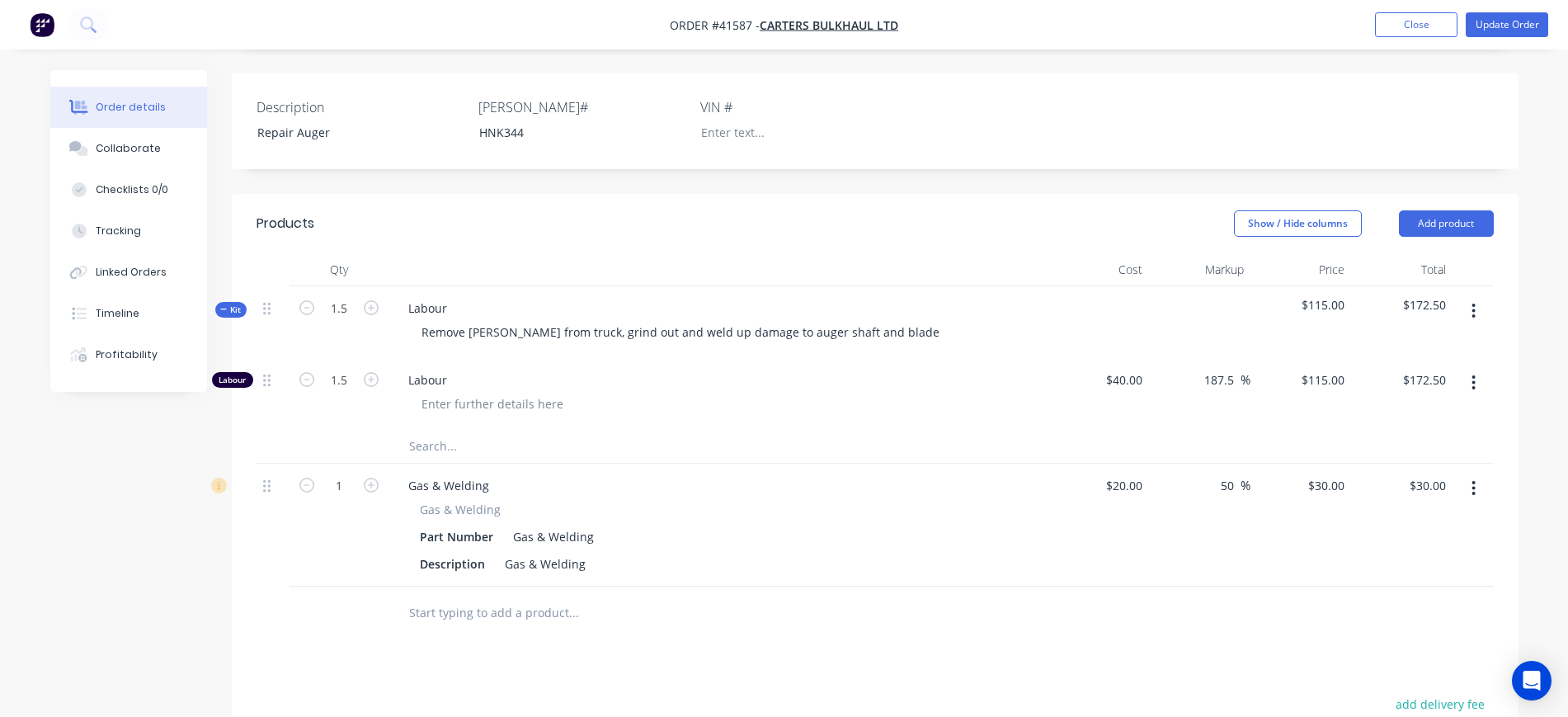
click at [234, 304] on span "Kit" at bounding box center [231, 310] width 21 height 12
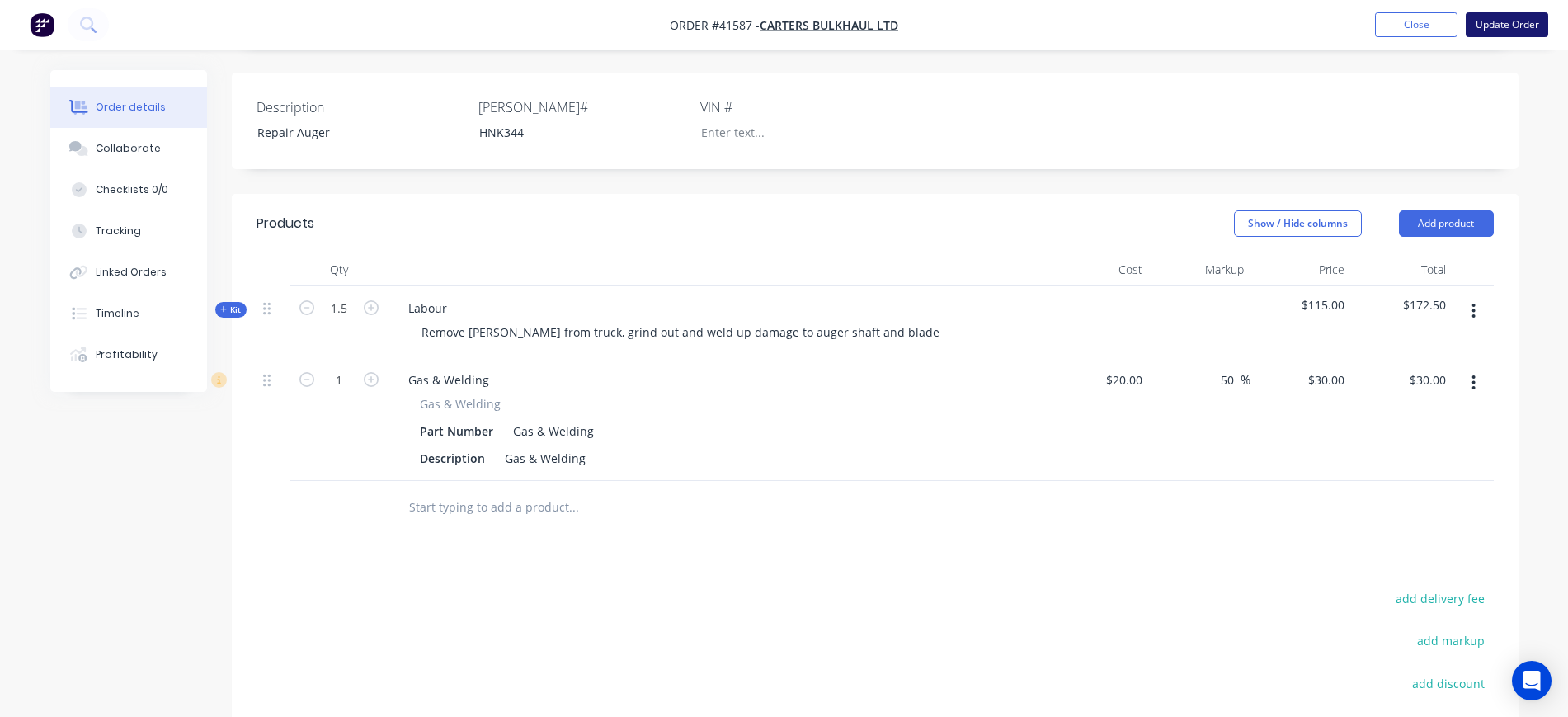
click at [1528, 31] on button "Update Order" at bounding box center [1508, 25] width 83 height 25
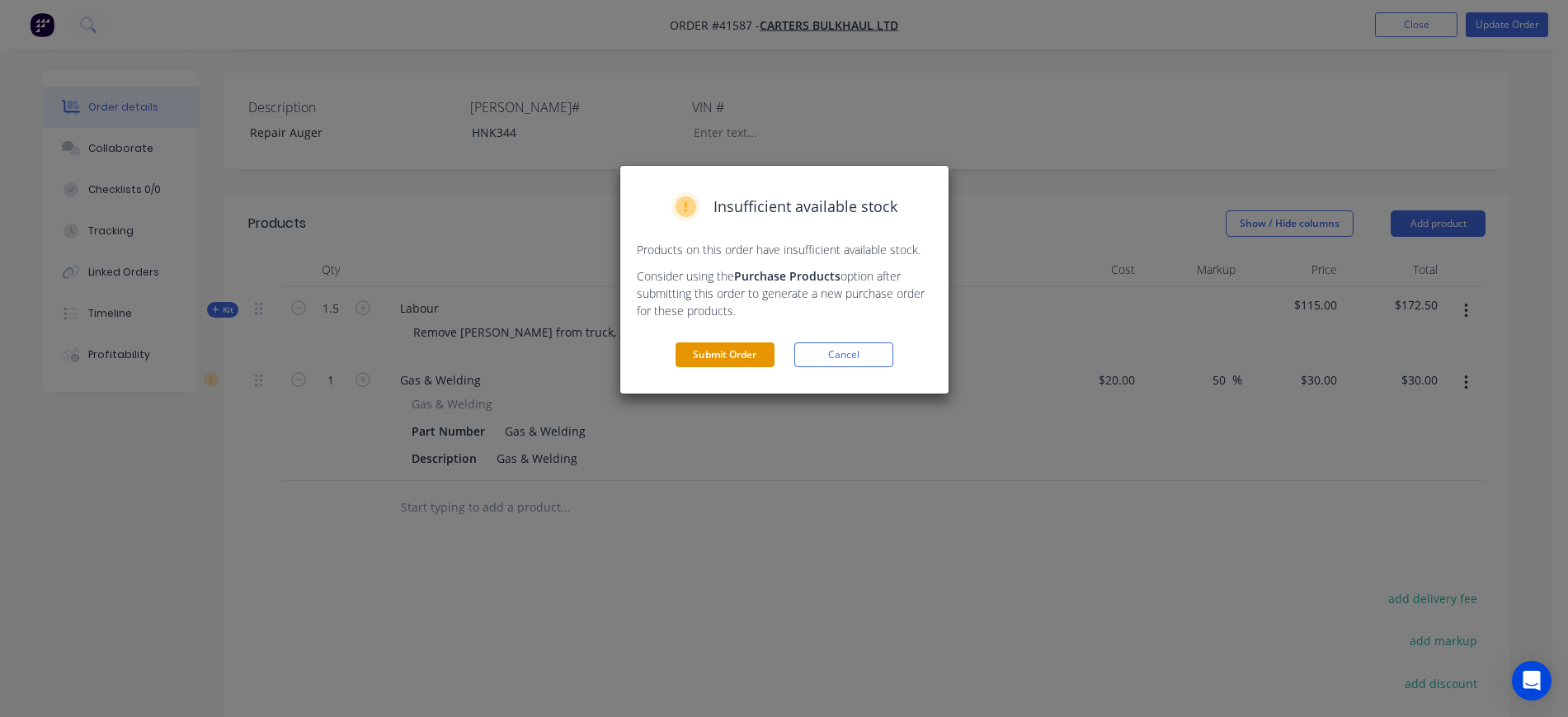
click at [719, 353] on button "Submit Order" at bounding box center [725, 355] width 99 height 25
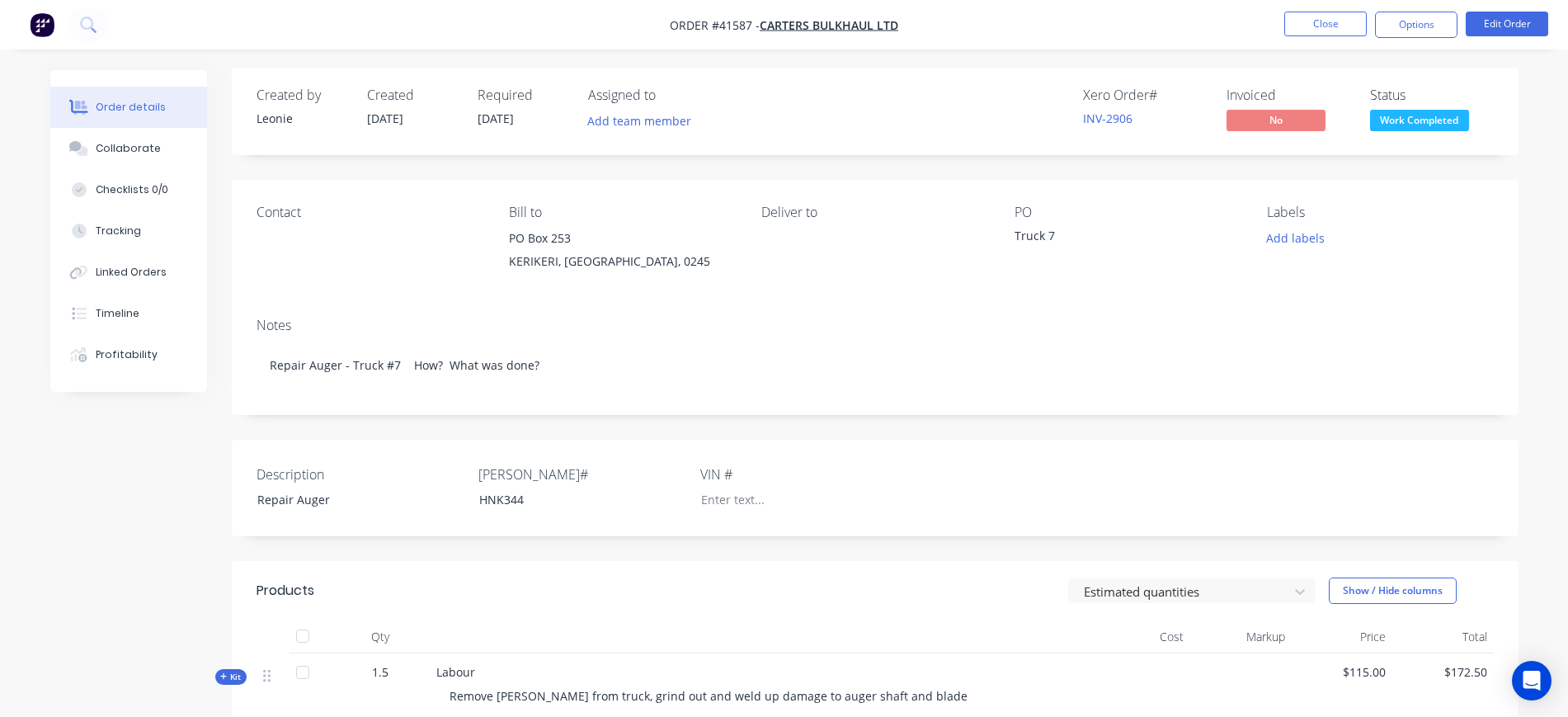
scroll to position [0, 0]
click at [1435, 25] on button "Options" at bounding box center [1417, 25] width 83 height 26
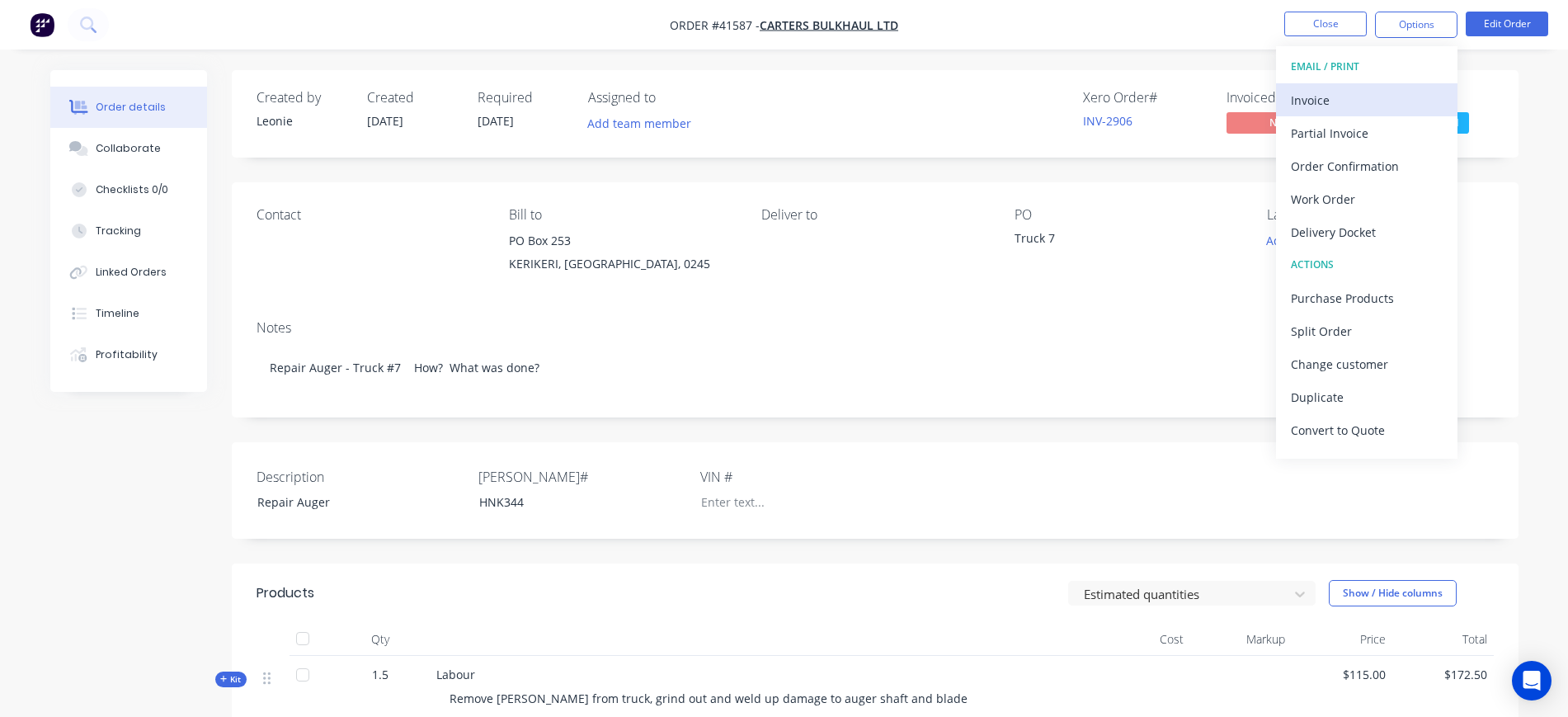
click at [1342, 108] on div "Invoice" at bounding box center [1367, 100] width 152 height 24
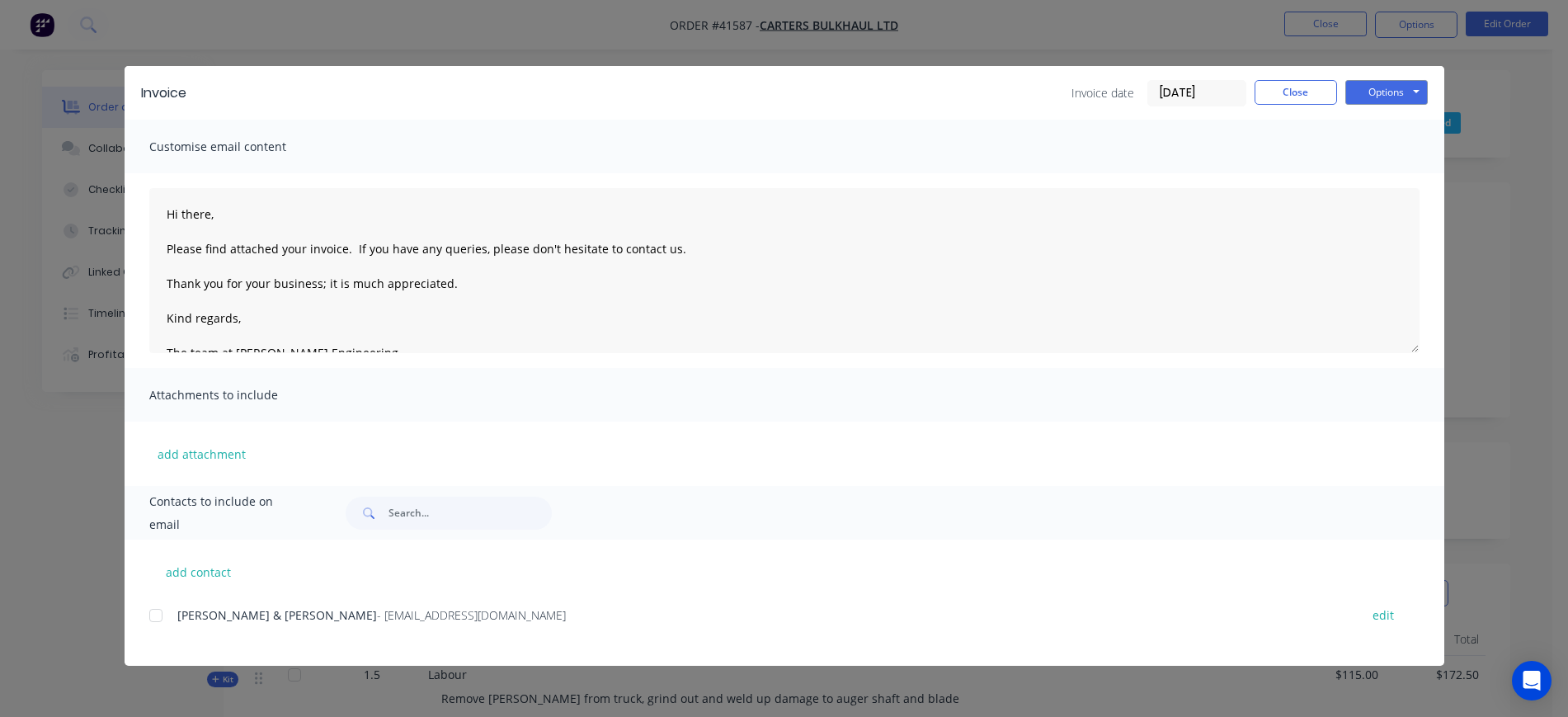
click at [156, 610] on div at bounding box center [156, 615] width 33 height 33
click at [1386, 93] on button "Options" at bounding box center [1387, 93] width 83 height 25
drag, startPoint x: 1390, startPoint y: 175, endPoint x: 1183, endPoint y: 117, distance: 215.0
click at [1183, 117] on div "Invoice Invoice date [DATE] Close Options Preview Print Email" at bounding box center [784, 93] width 1320 height 54
click at [1177, 93] on input "[DATE]" at bounding box center [1197, 93] width 97 height 25
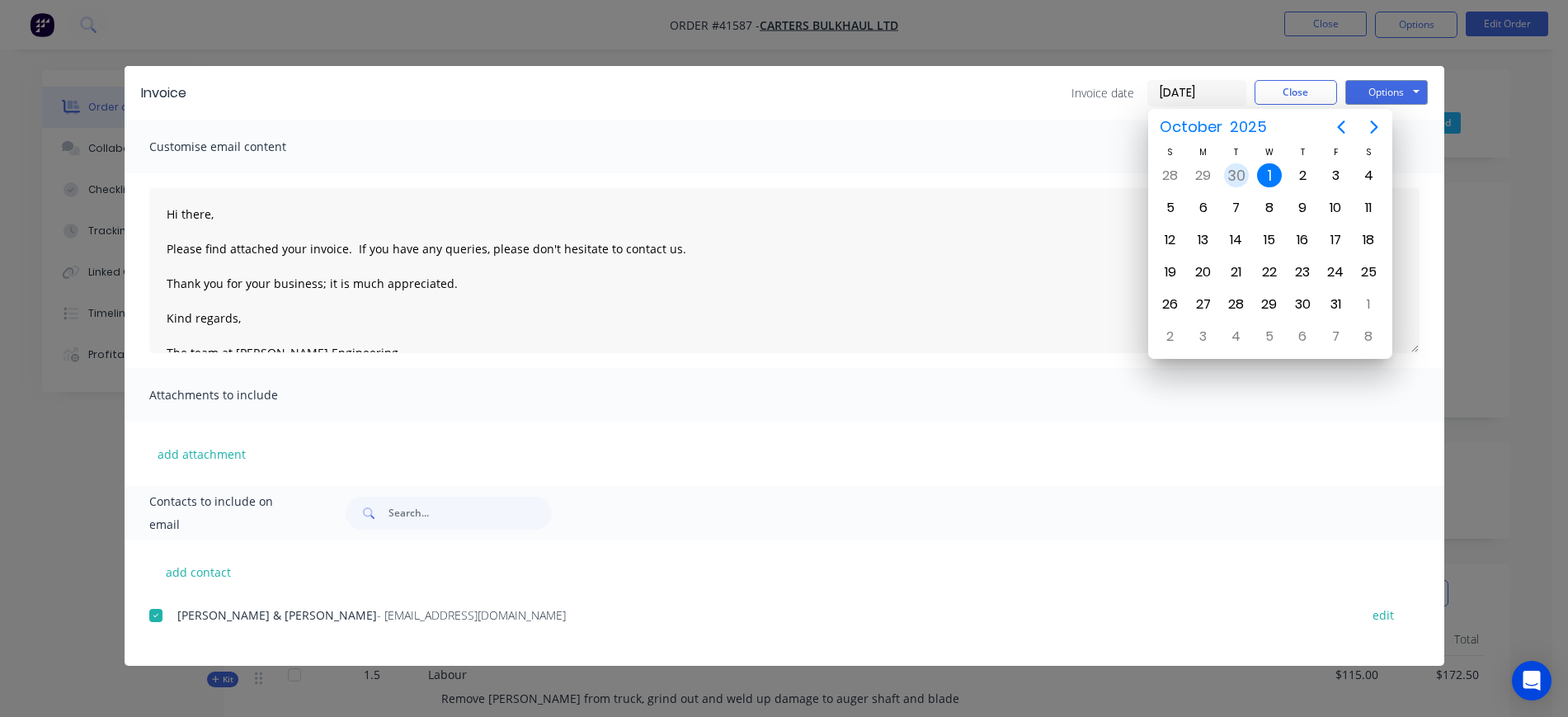
click at [1228, 173] on div "30" at bounding box center [1237, 176] width 25 height 25
type input "[DATE]"
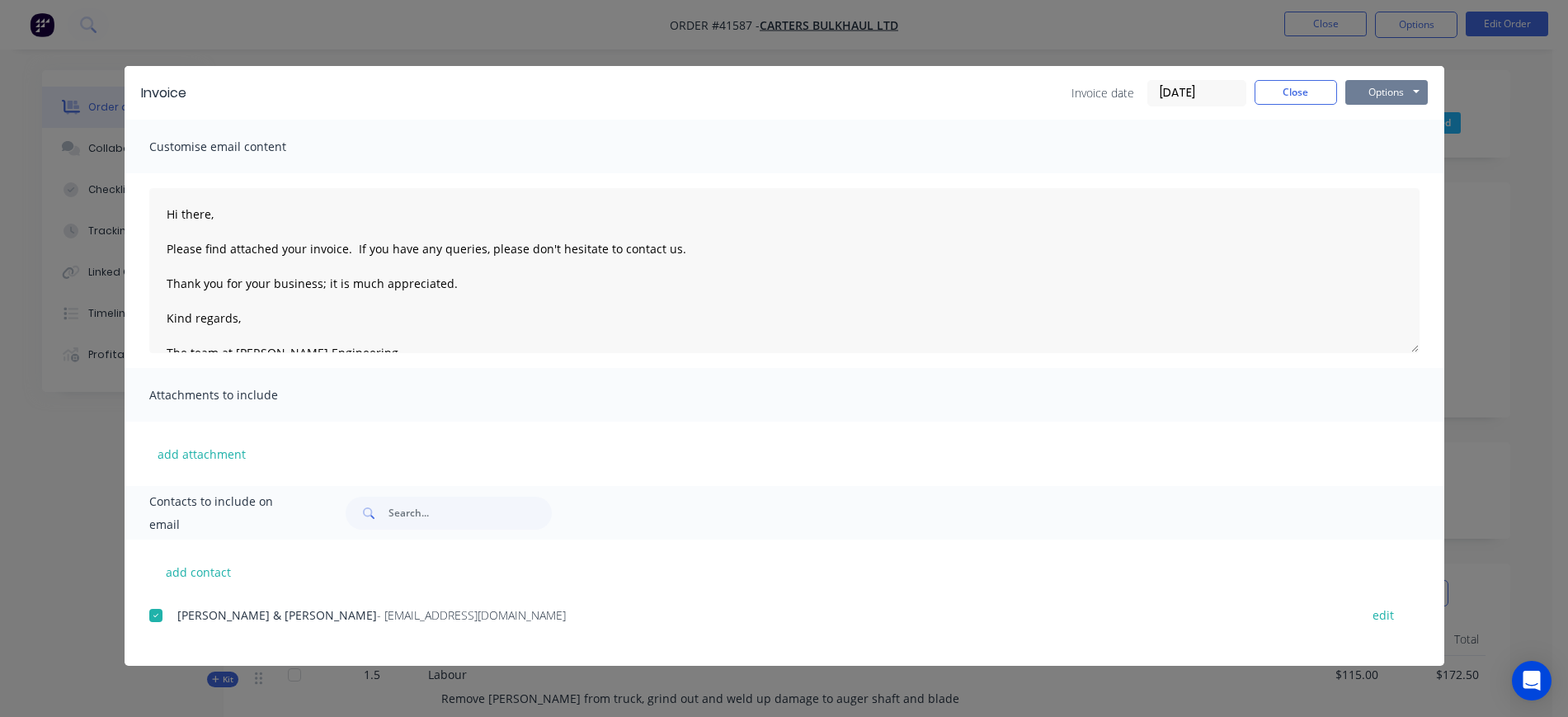
click at [1403, 97] on button "Options" at bounding box center [1387, 93] width 83 height 25
click at [1416, 174] on button "Email" at bounding box center [1399, 176] width 106 height 27
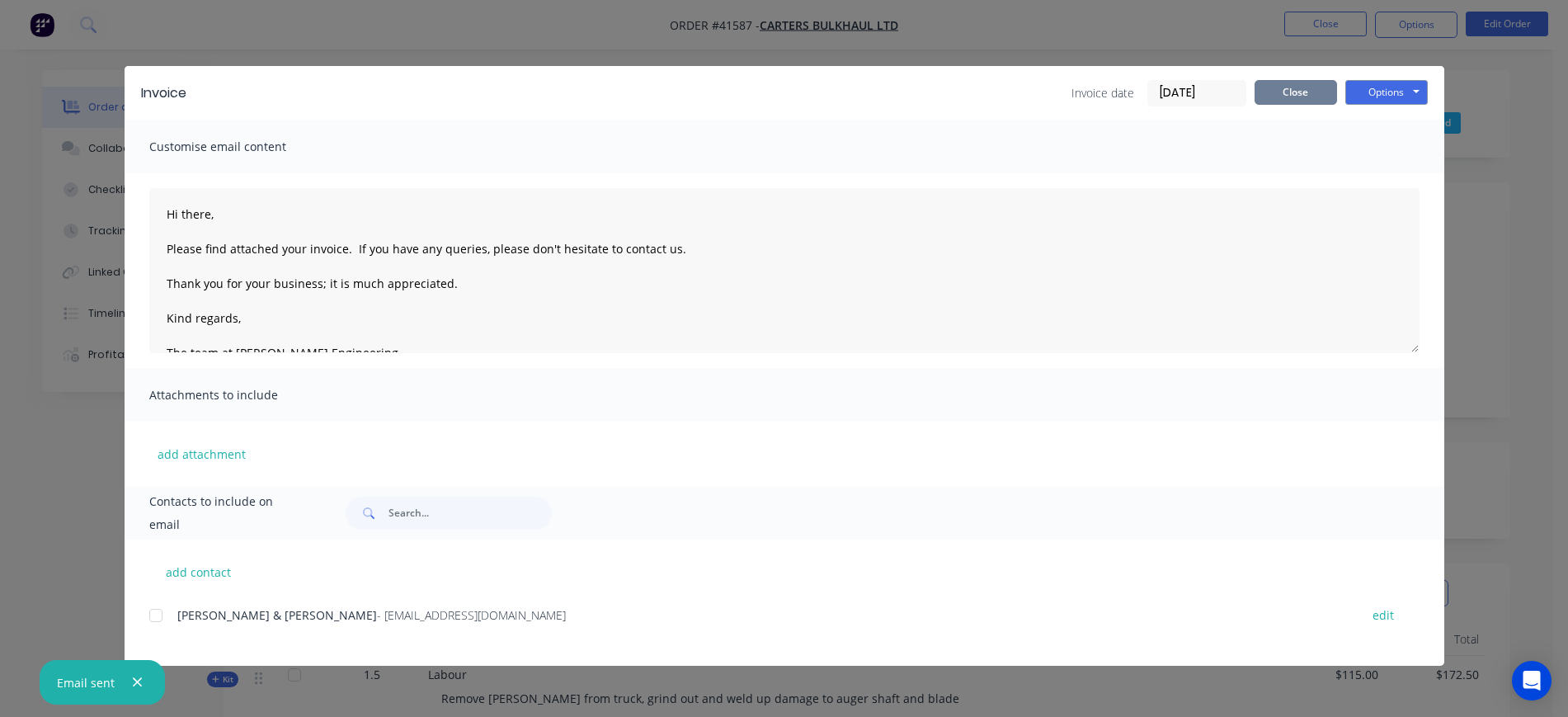
click at [1299, 85] on button "Close" at bounding box center [1296, 93] width 83 height 25
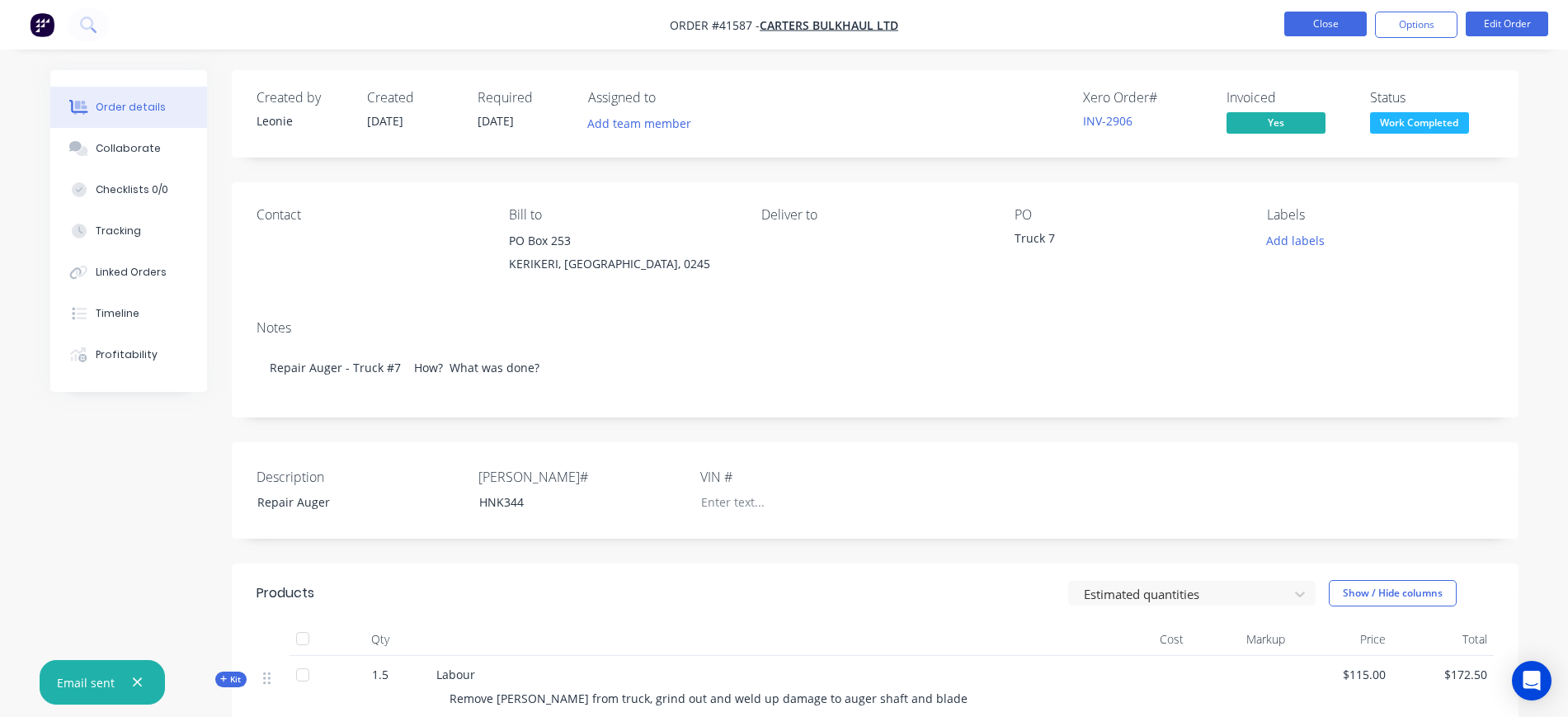
click at [1309, 17] on button "Close" at bounding box center [1326, 24] width 83 height 25
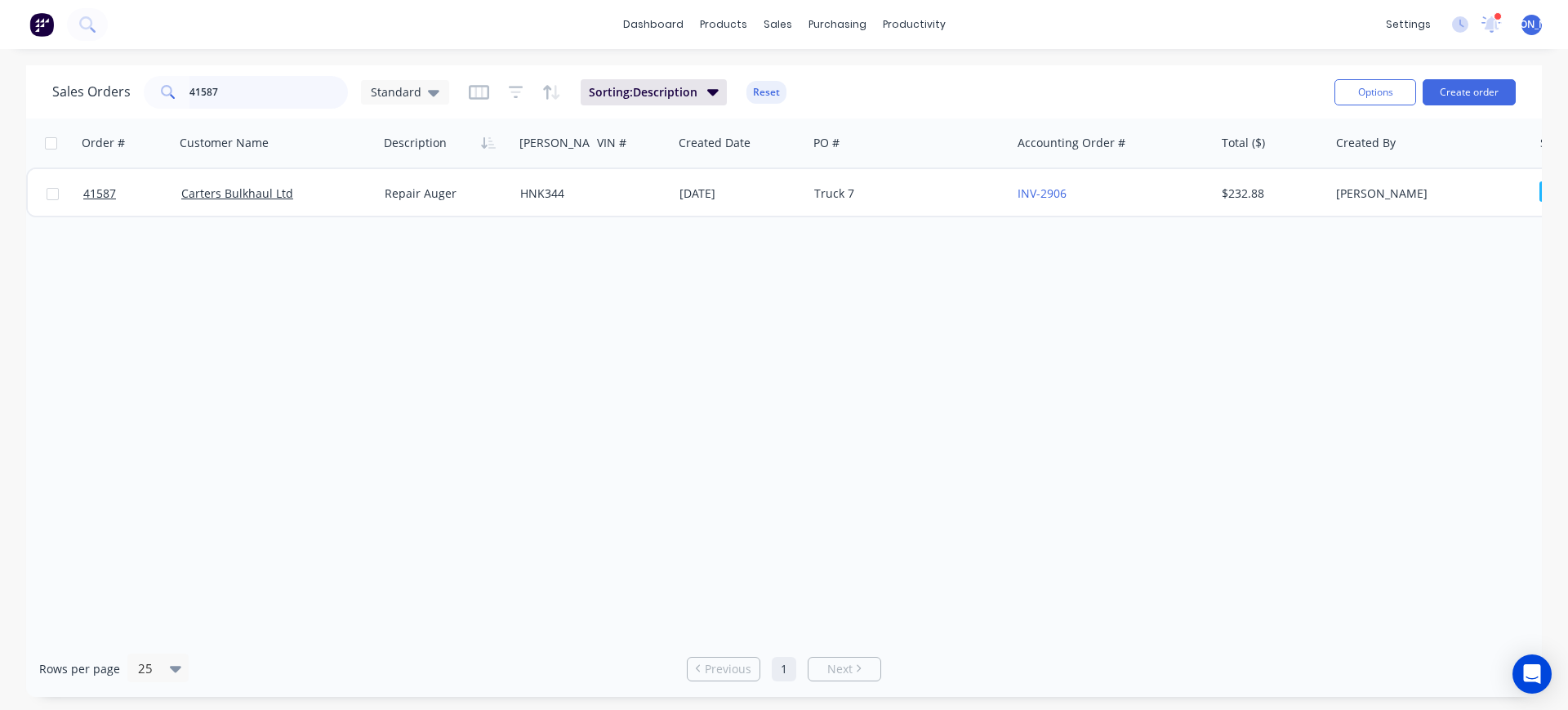
click at [240, 91] on input "41587" at bounding box center [269, 92] width 159 height 33
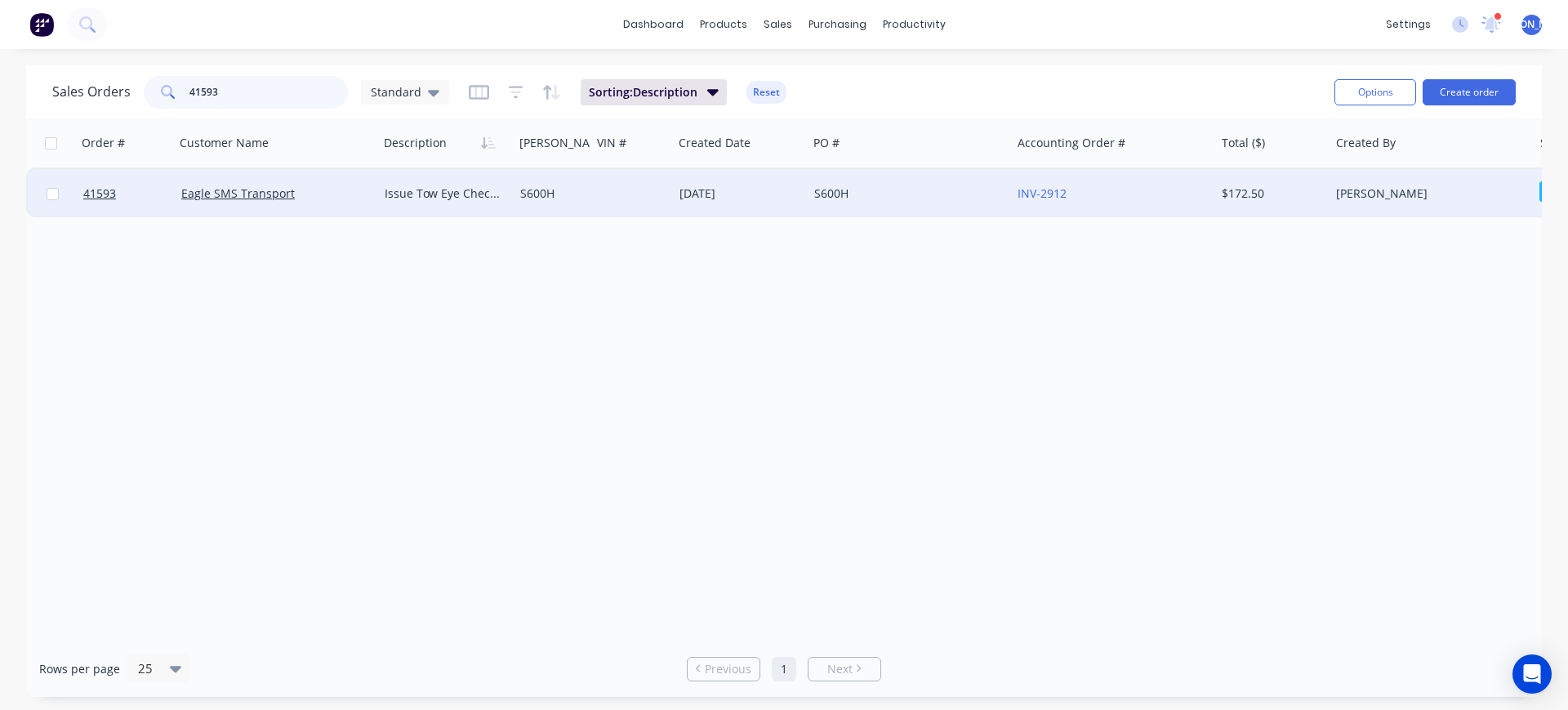
type input "41593"
click at [301, 198] on div "Eagle SMS Transport" at bounding box center [272, 194] width 181 height 16
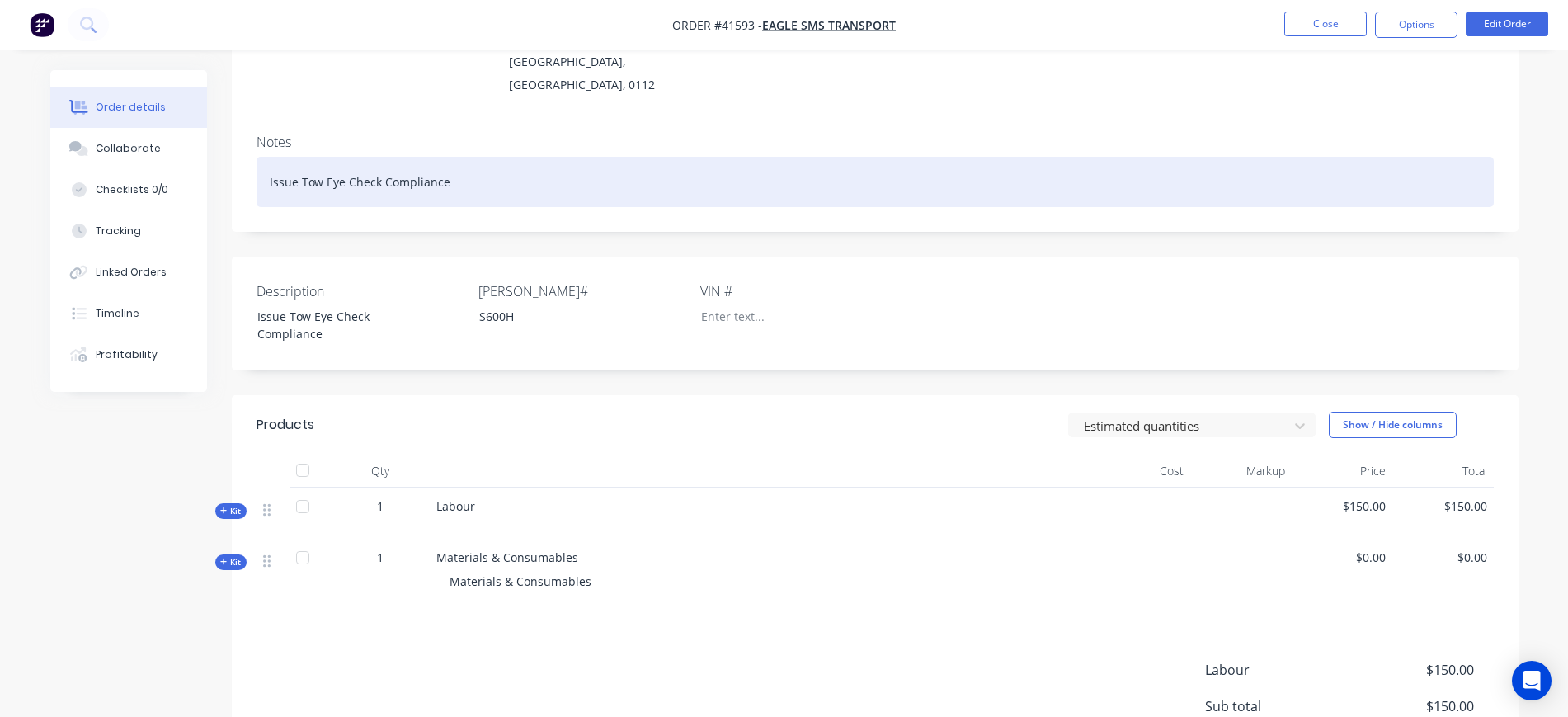
scroll to position [207, 0]
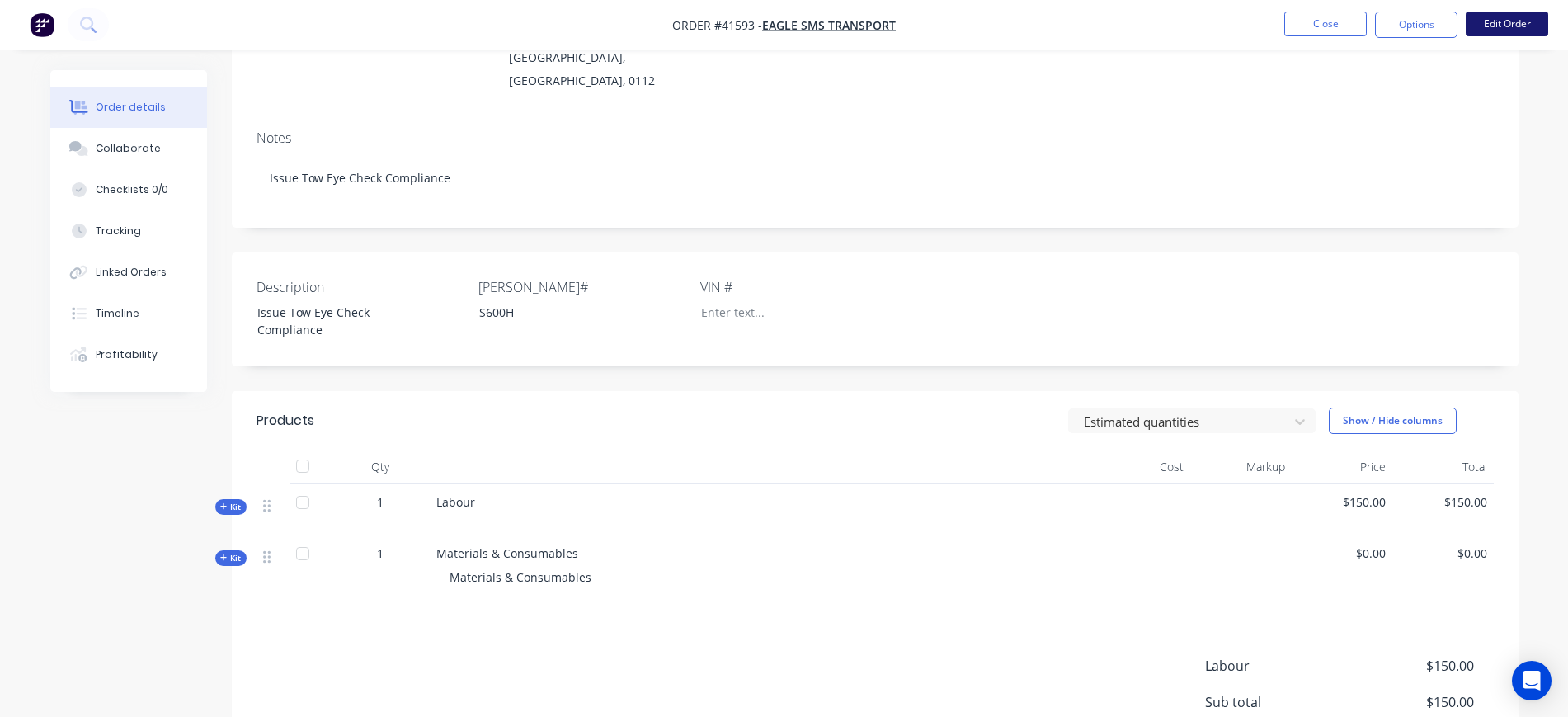
click at [1523, 19] on button "Edit Order" at bounding box center [1508, 24] width 83 height 25
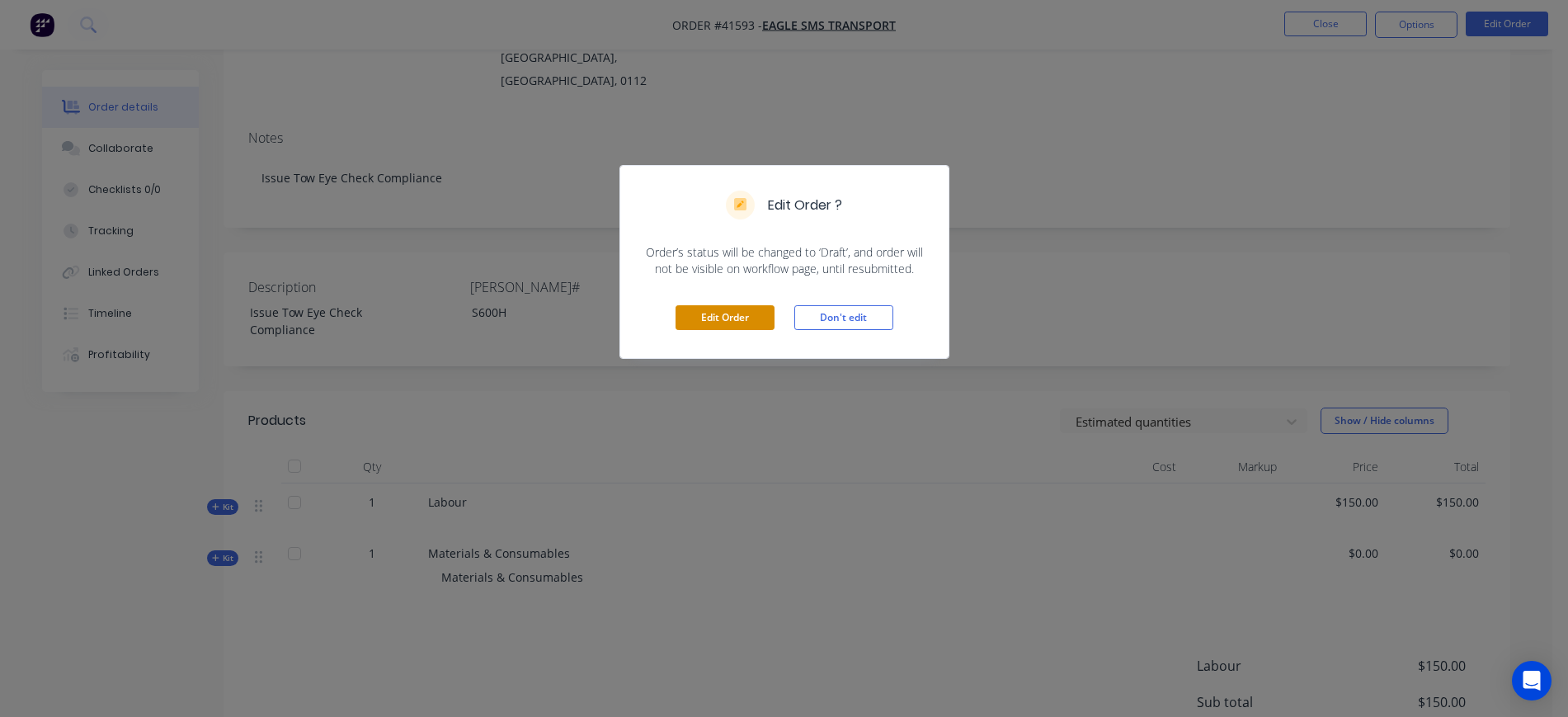
click at [694, 316] on button "Edit Order" at bounding box center [725, 318] width 99 height 25
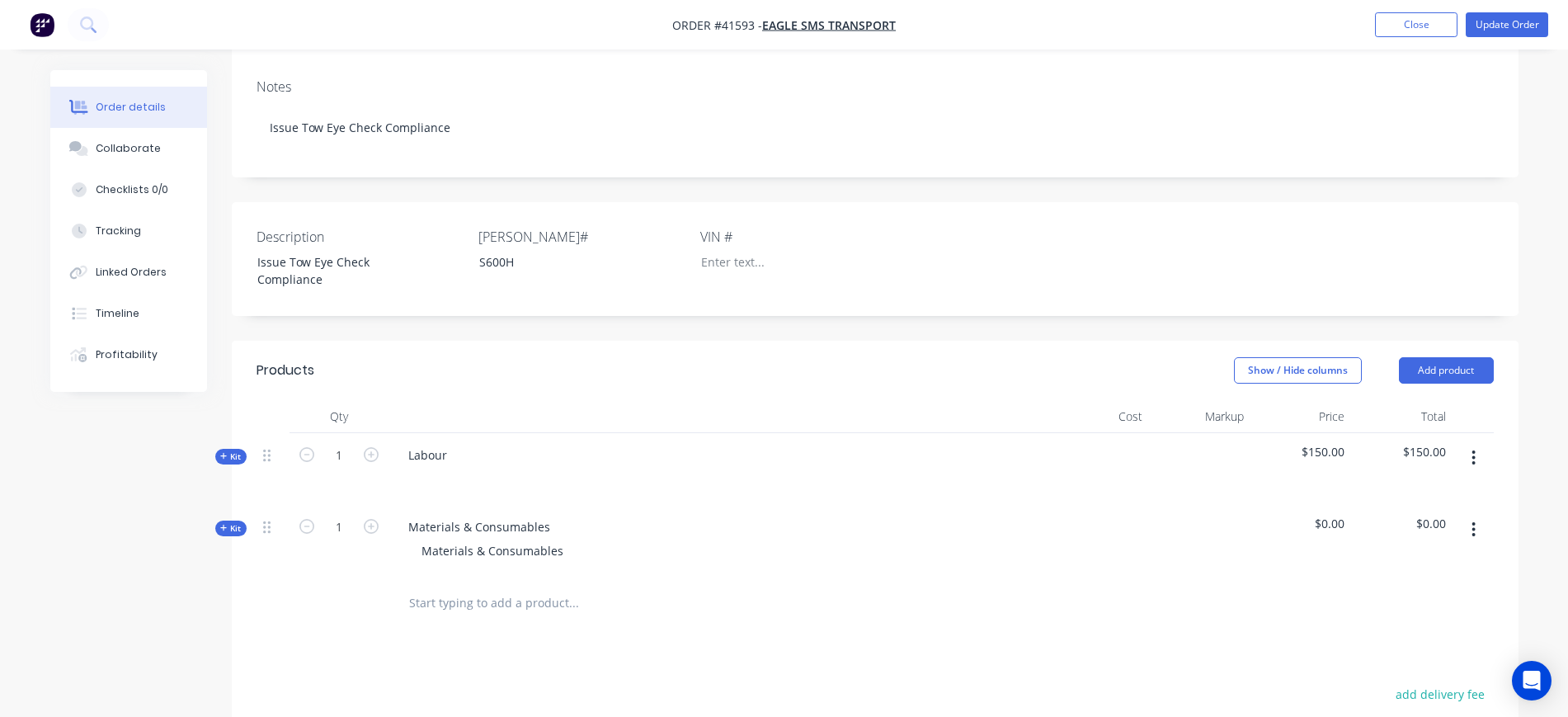
scroll to position [310, 0]
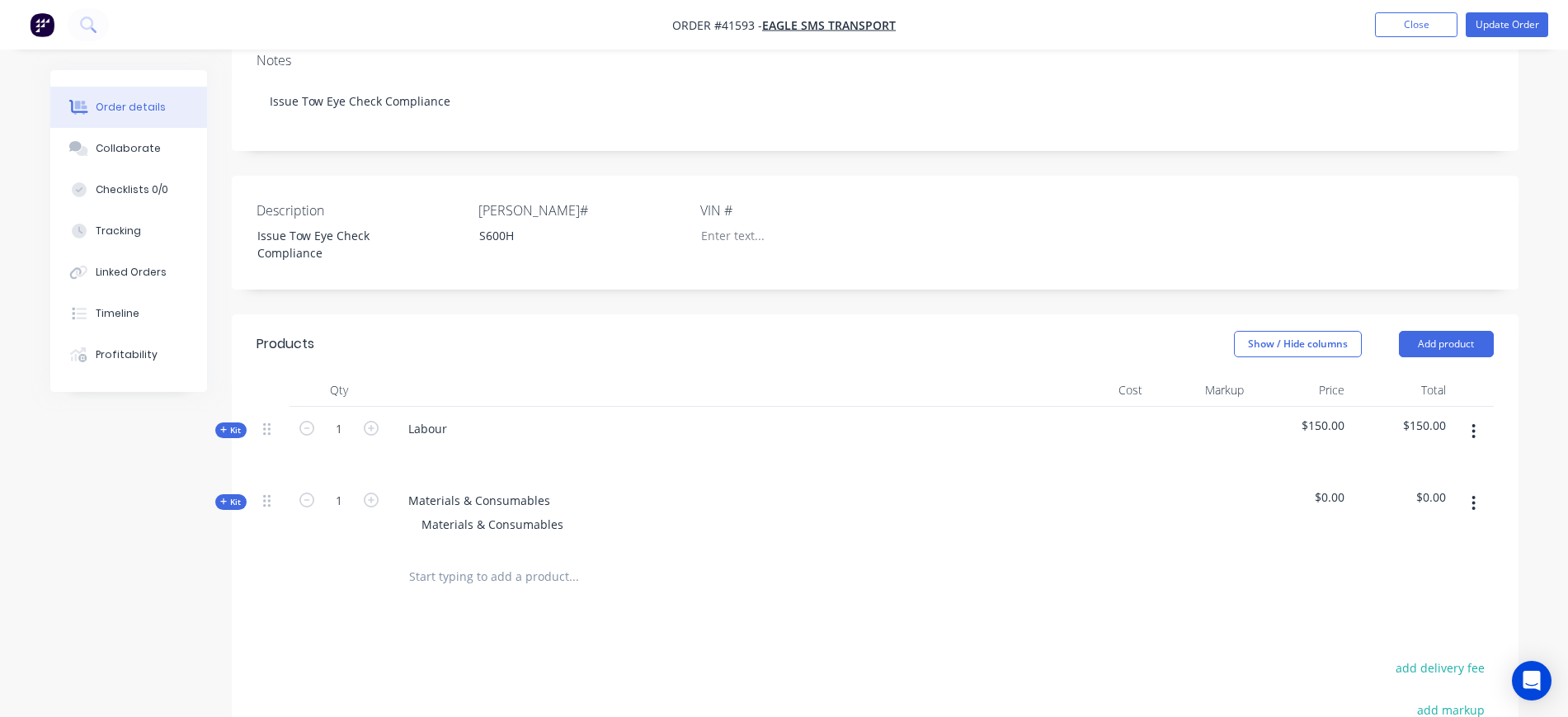
click at [1477, 417] on button "button" at bounding box center [1474, 432] width 39 height 30
click at [1381, 562] on div "Delete" at bounding box center [1416, 573] width 127 height 24
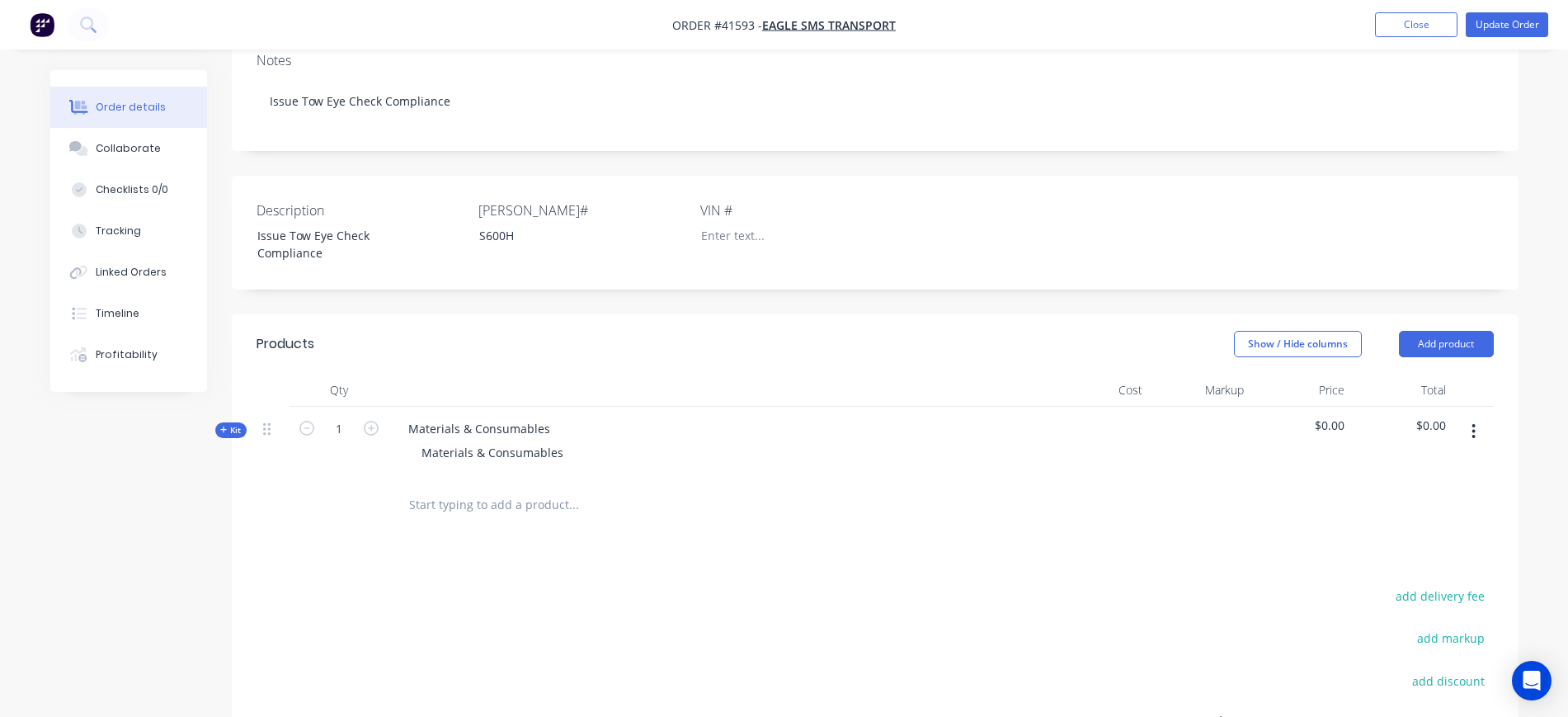
click at [1481, 417] on button "button" at bounding box center [1474, 432] width 39 height 30
click at [1397, 562] on div "Delete" at bounding box center [1416, 573] width 127 height 24
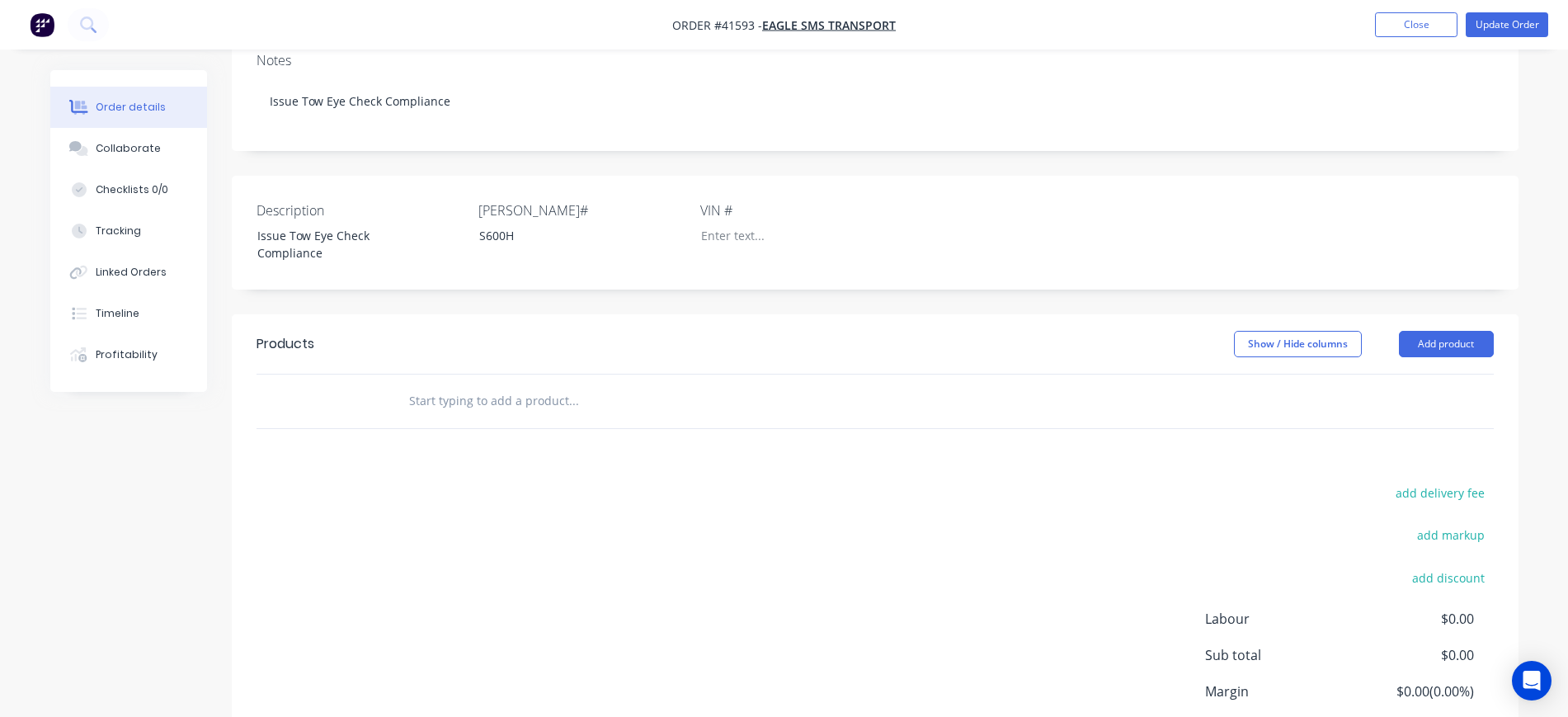
drag, startPoint x: 554, startPoint y: 386, endPoint x: 536, endPoint y: 383, distance: 18.2
click at [553, 386] on input "text" at bounding box center [574, 401] width 330 height 33
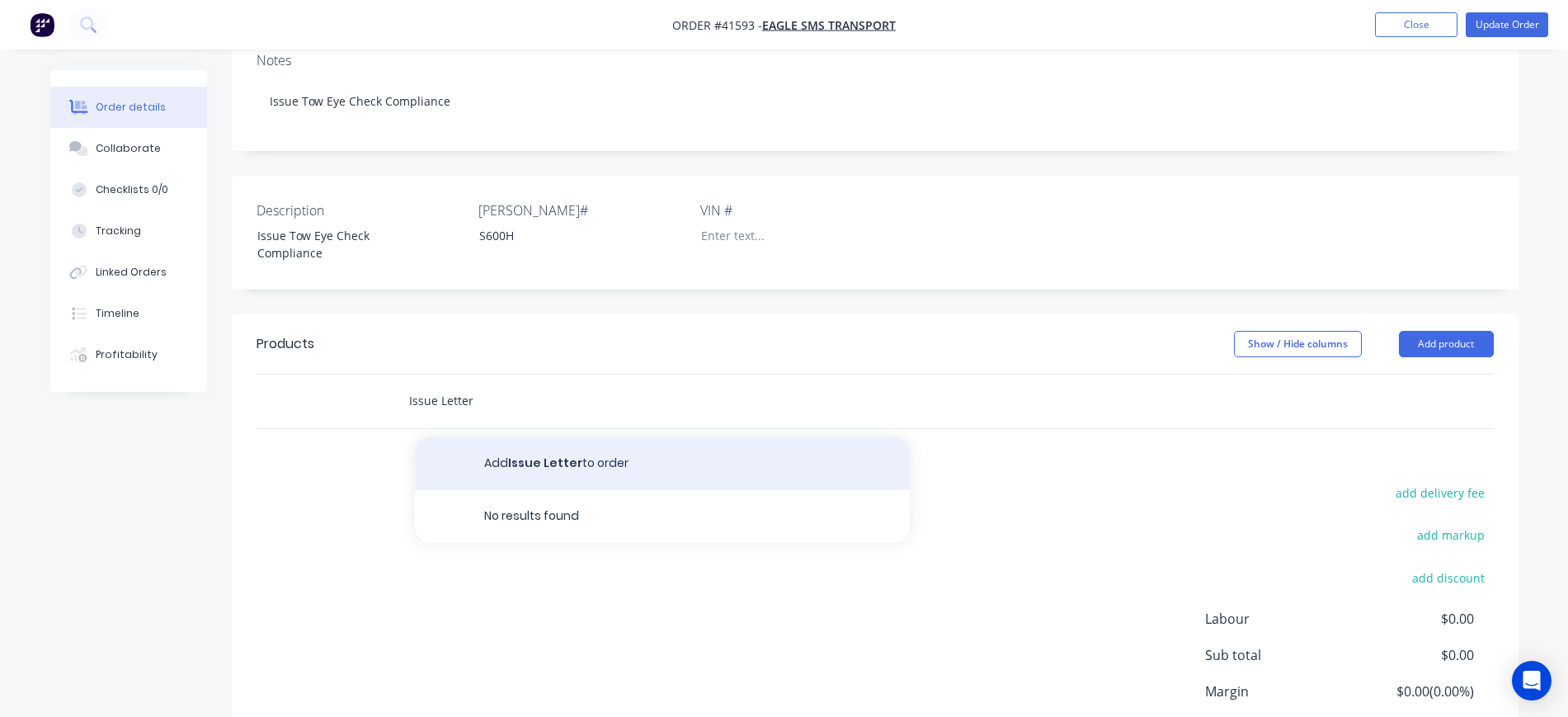
type input "Issue Letter"
click at [642, 450] on button "Add Issue Letter to order" at bounding box center [663, 464] width 495 height 53
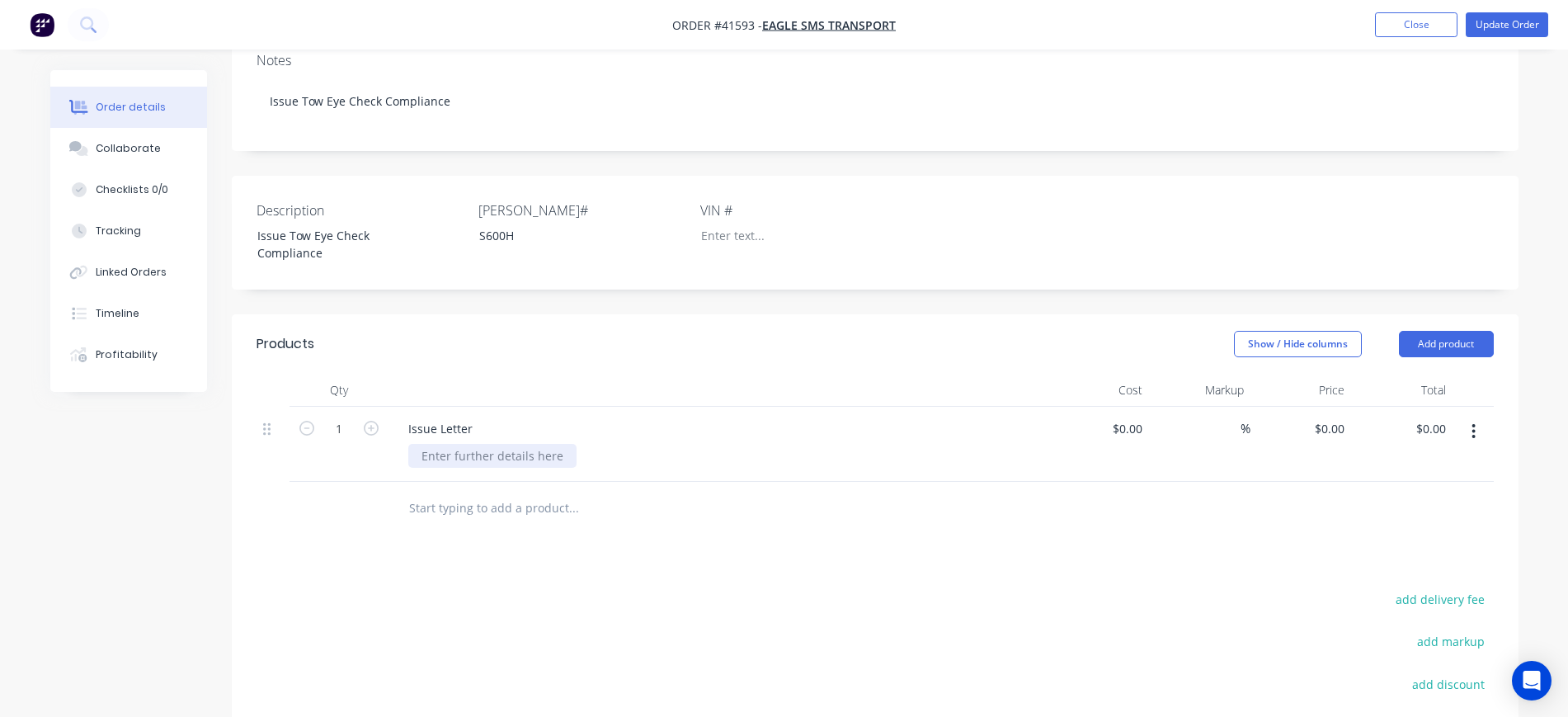
click at [493, 444] on div at bounding box center [493, 456] width 168 height 24
click at [499, 444] on div "Tow Eye comlience" at bounding box center [473, 456] width 130 height 24
drag, startPoint x: 490, startPoint y: 439, endPoint x: 517, endPoint y: 420, distance: 33.0
click at [490, 444] on div "Tow Eye comlience" at bounding box center [473, 456] width 130 height 24
click at [1132, 417] on input at bounding box center [1130, 429] width 38 height 24
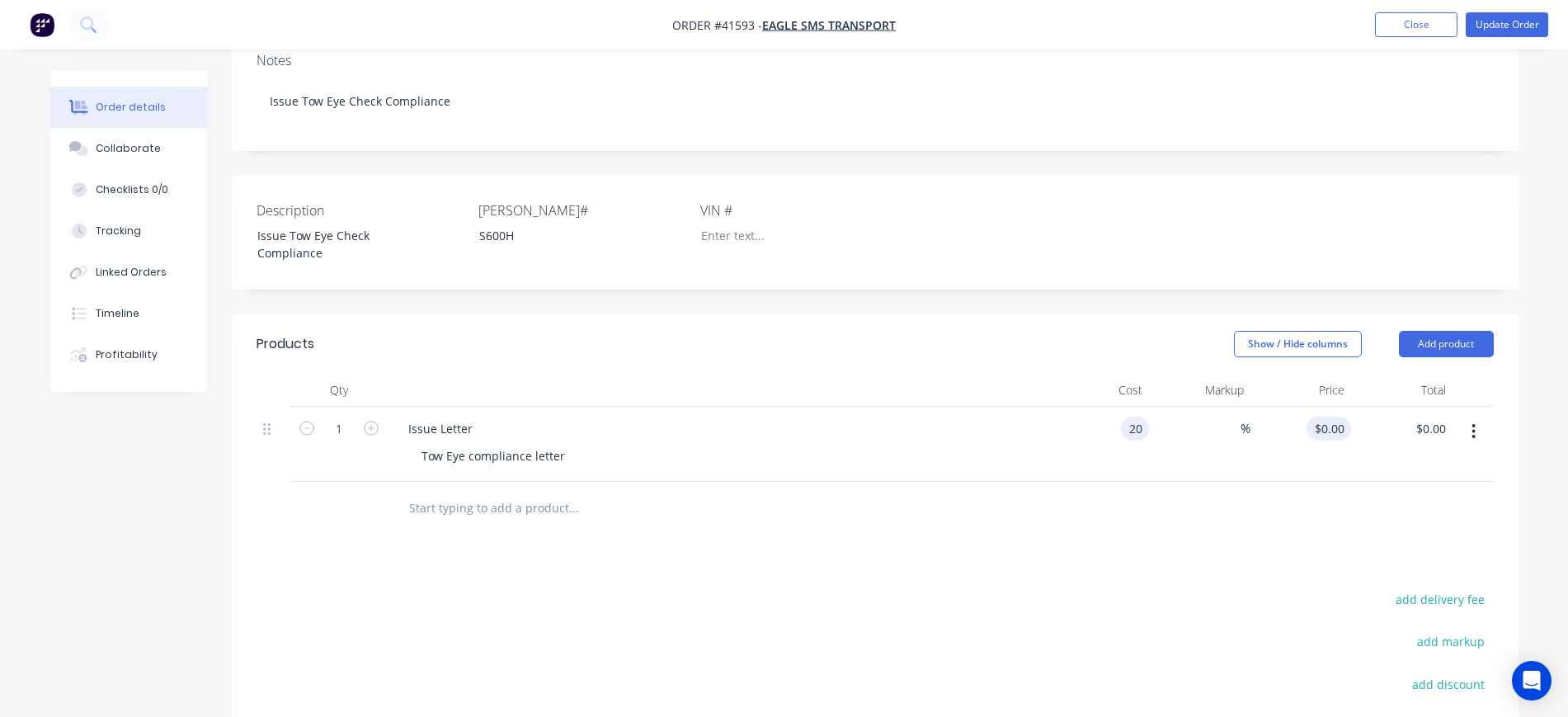
type input "$20.00"
type input "20"
type input "$20.00"
click at [1326, 417] on div "20 20" at bounding box center [1338, 429] width 28 height 24
type input "50"
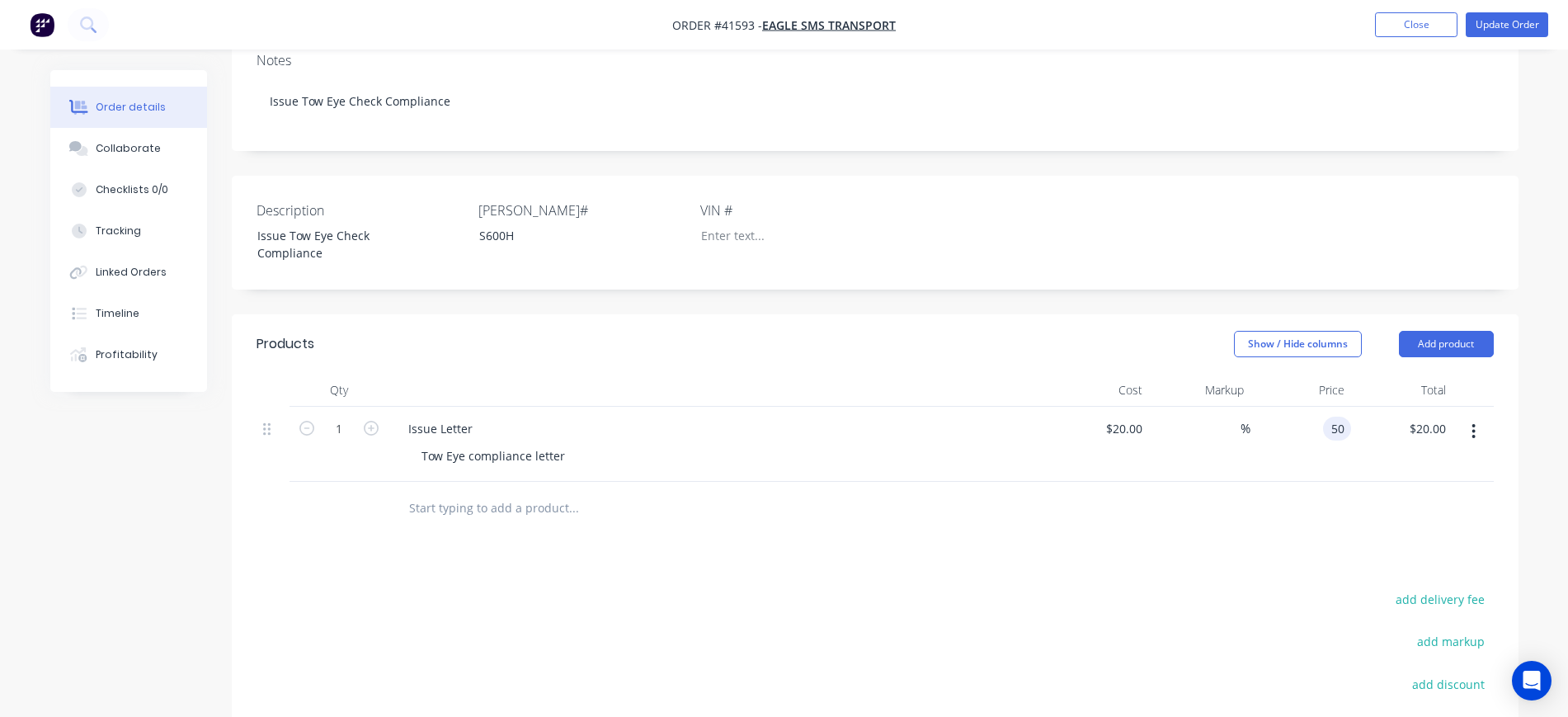
type input "150"
type input "$50.00"
click at [1139, 532] on div "Products Show / Hide columns Add product Qty Cost Markup Price Total 1 Issue Le…" at bounding box center [875, 623] width 1287 height 617
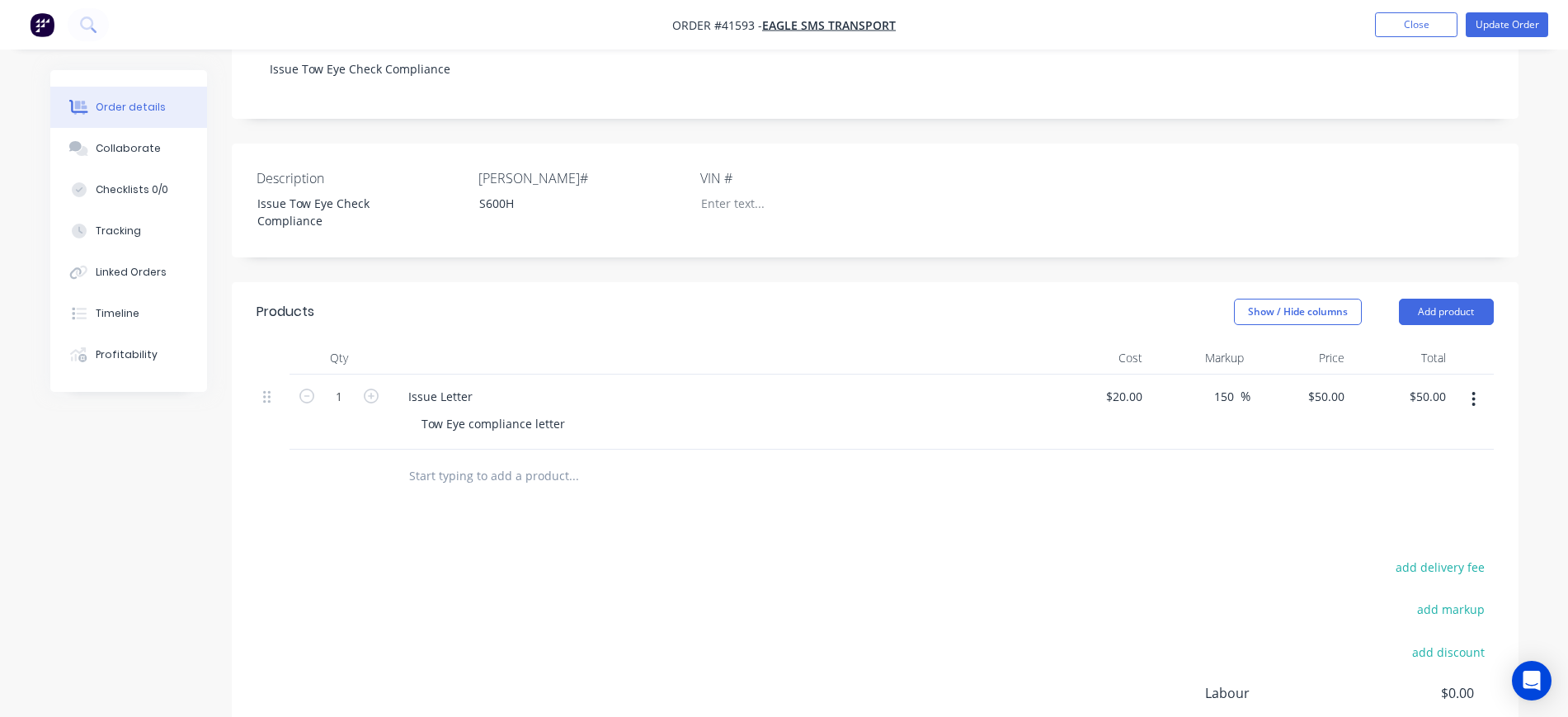
scroll to position [413, 0]
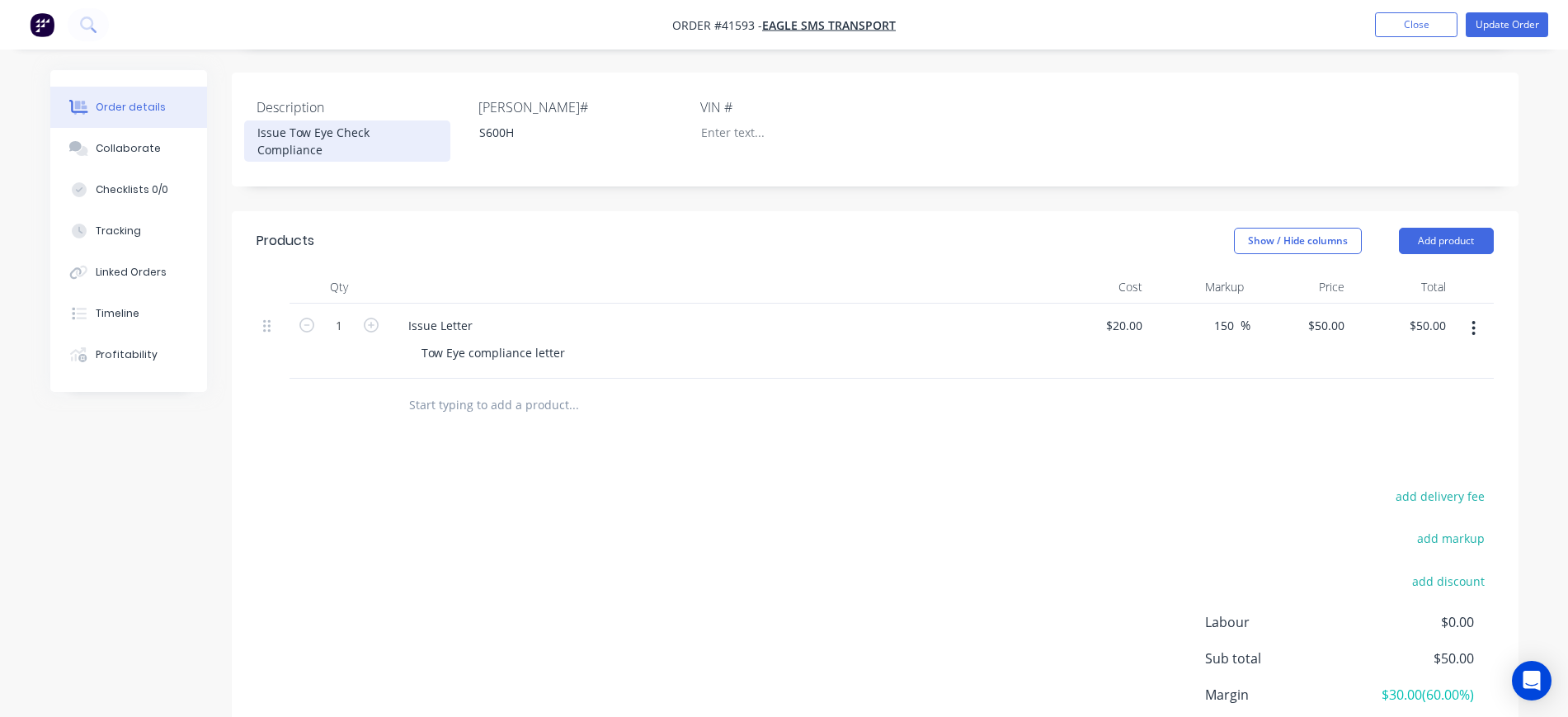
drag, startPoint x: 435, startPoint y: 131, endPoint x: 446, endPoint y: 126, distance: 12.1
click at [436, 131] on div "Issue Tow Eye Check Compliance" at bounding box center [348, 141] width 206 height 41
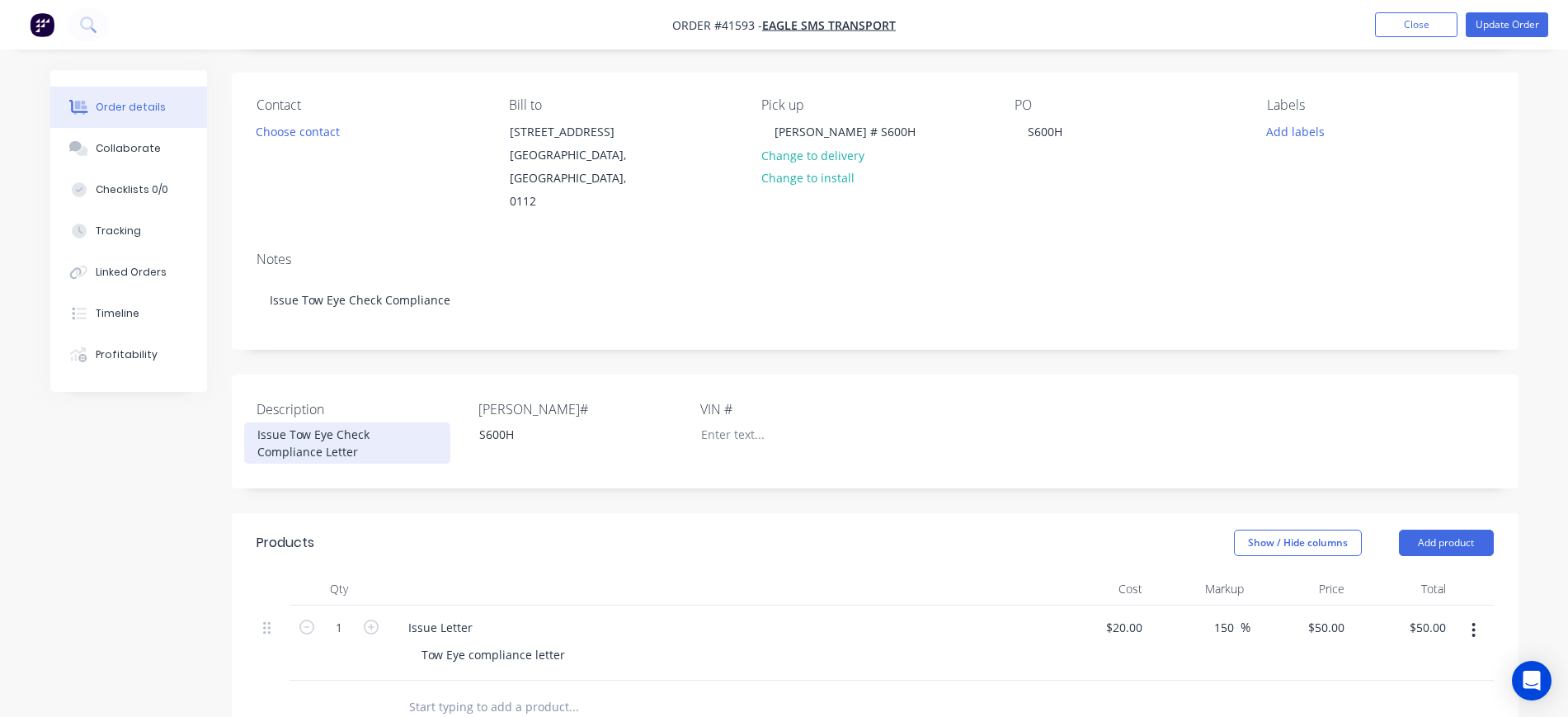
scroll to position [103, 0]
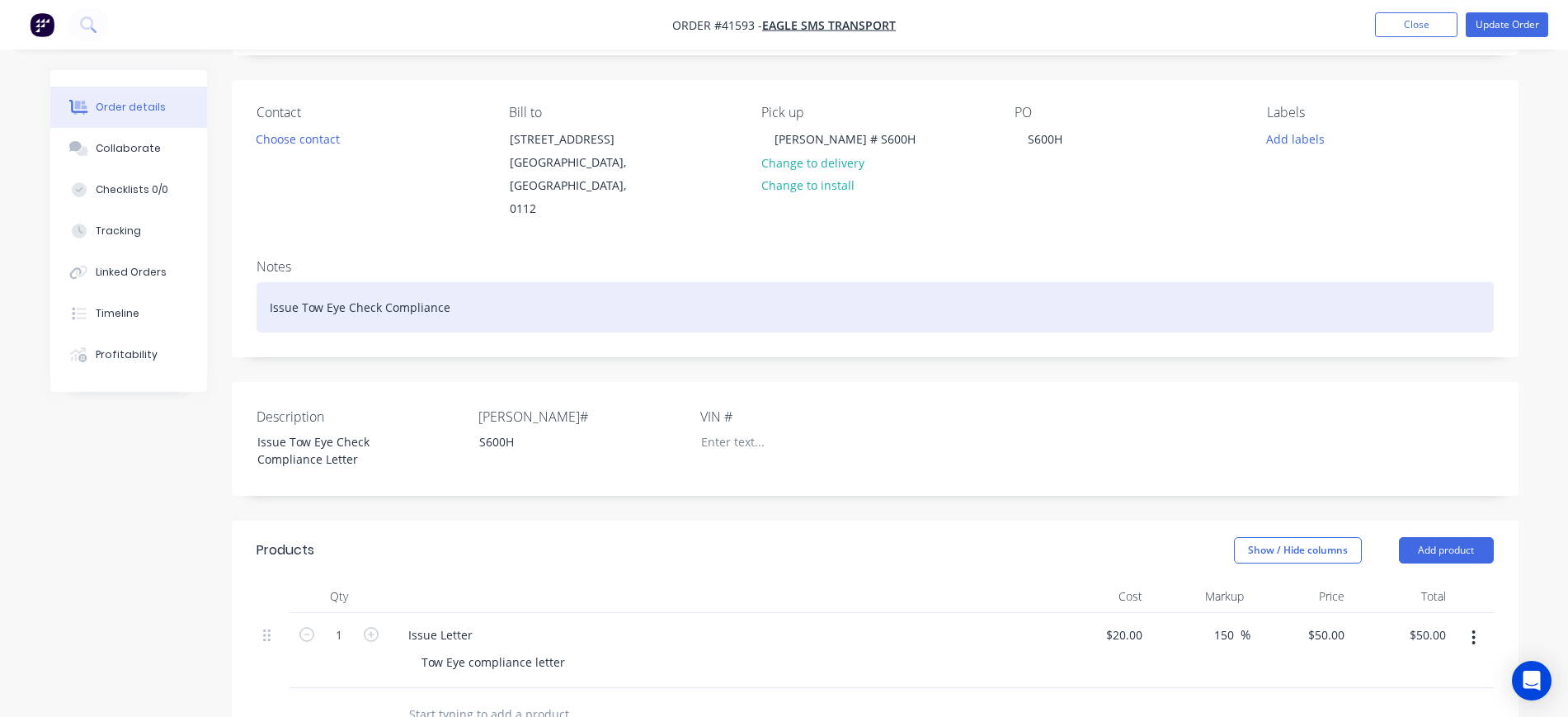
click at [655, 308] on div "Issue Tow Eye Check Compliance" at bounding box center [875, 307] width 1238 height 50
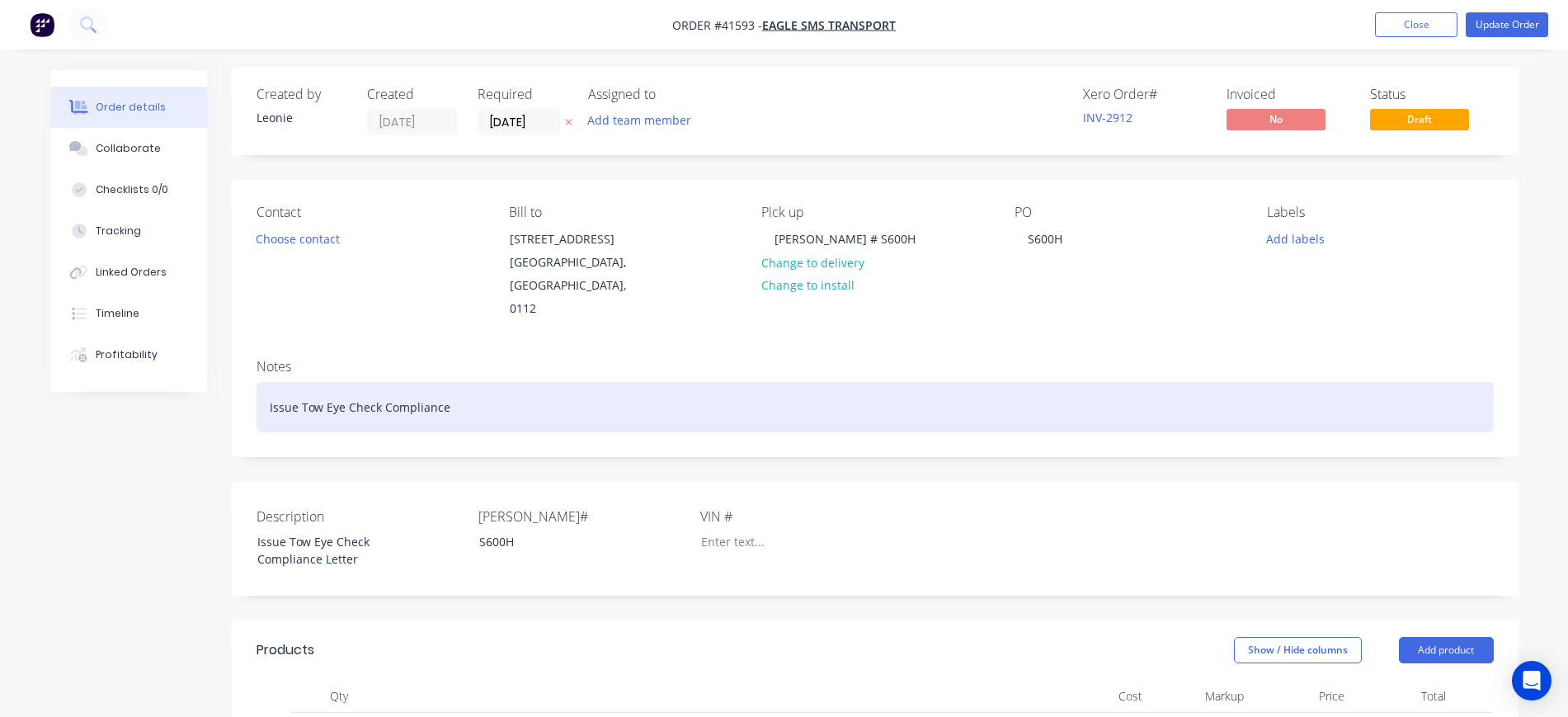
scroll to position [0, 0]
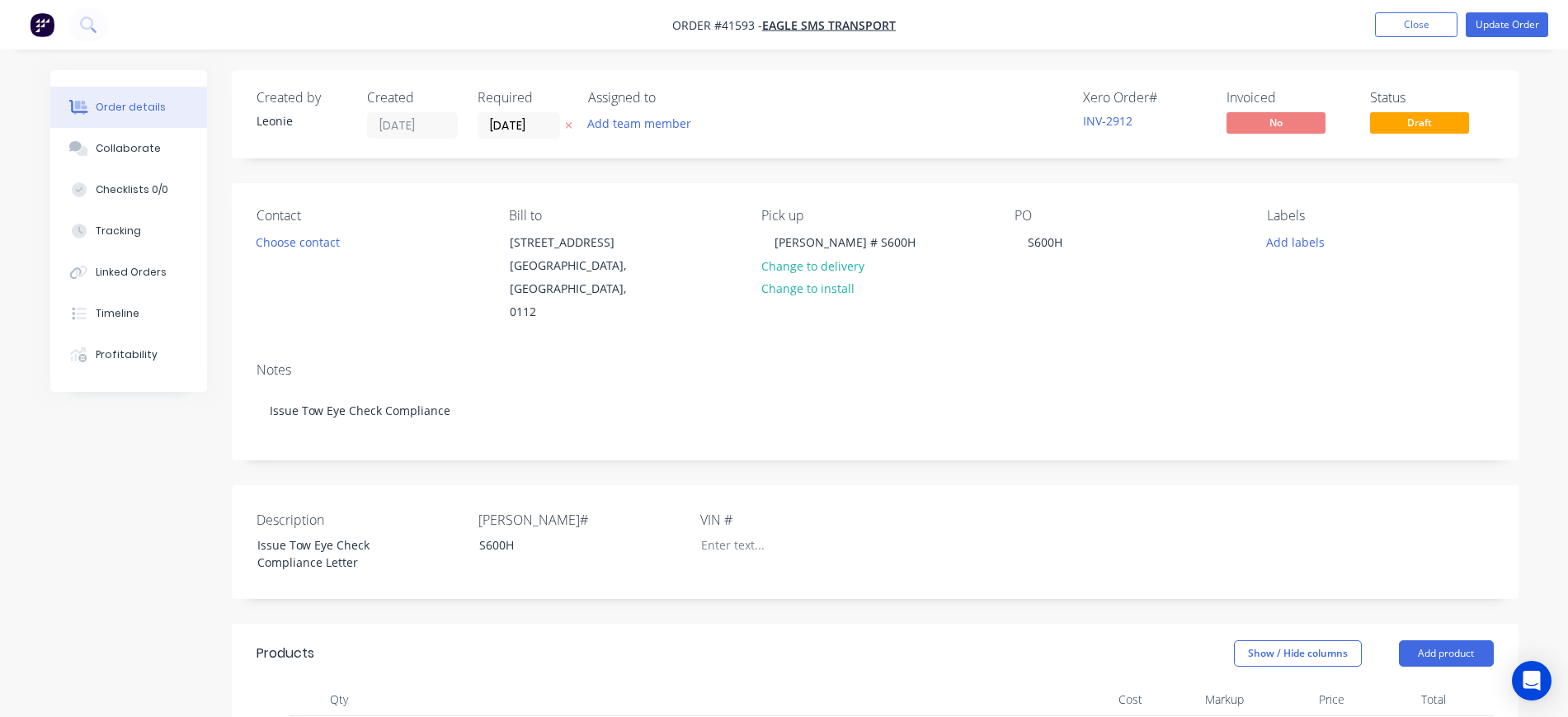
drag, startPoint x: 1509, startPoint y: 23, endPoint x: 1308, endPoint y: 40, distance: 201.7
click at [1308, 40] on nav "Order #41593 - Eagle SMS Transport Add product Close Update Order" at bounding box center [784, 25] width 1568 height 50
click at [1520, 24] on button "Update Order" at bounding box center [1508, 25] width 83 height 25
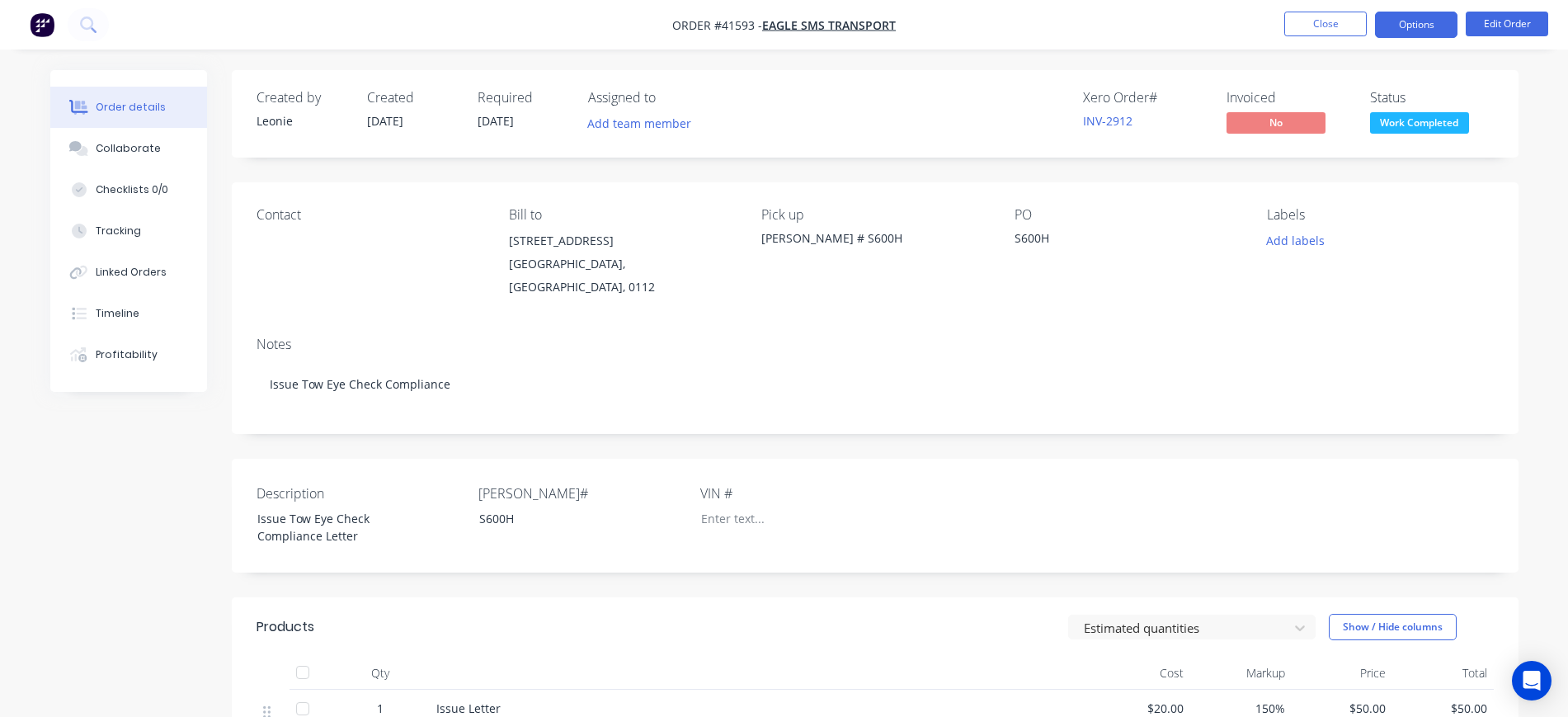
click at [1409, 24] on button "Options" at bounding box center [1417, 25] width 83 height 26
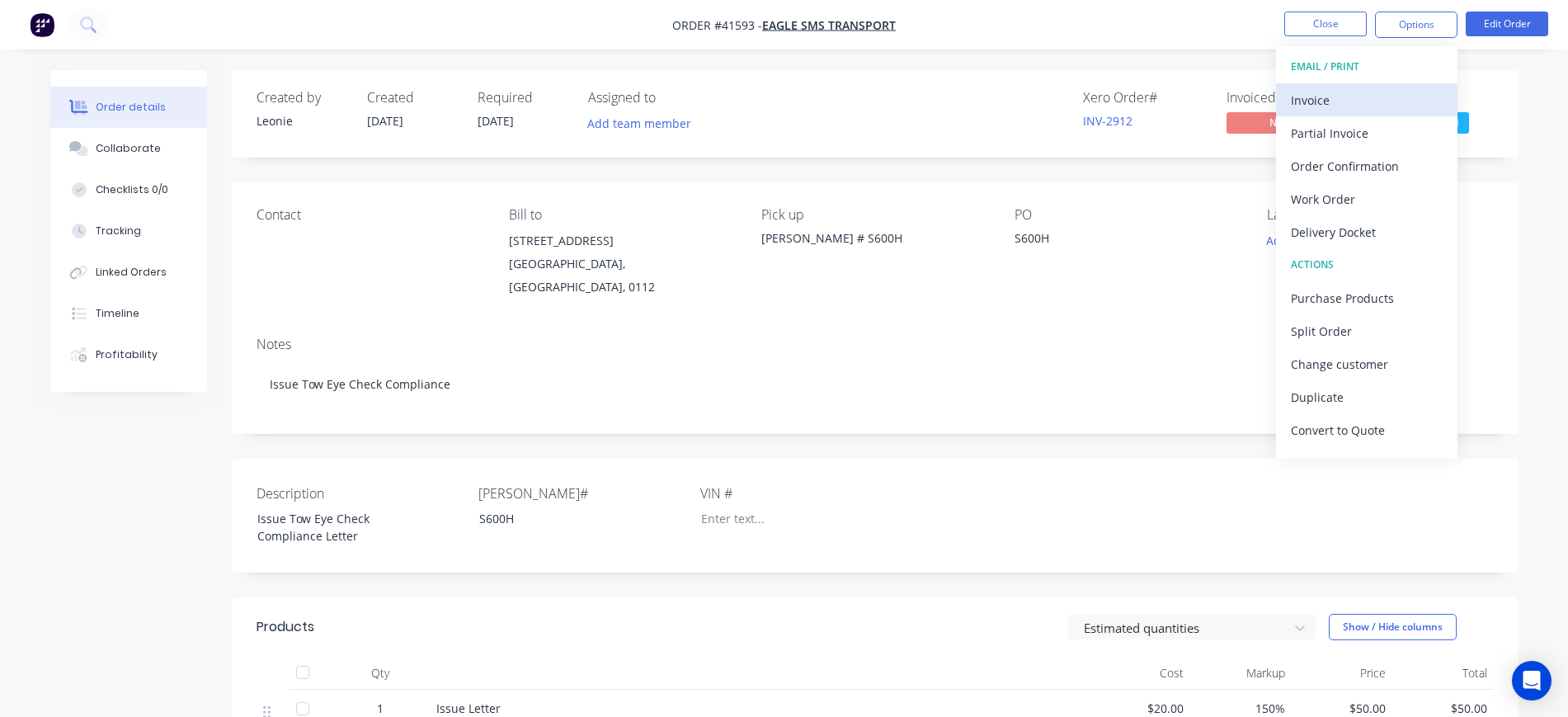
click at [1378, 104] on div "Invoice" at bounding box center [1367, 100] width 152 height 24
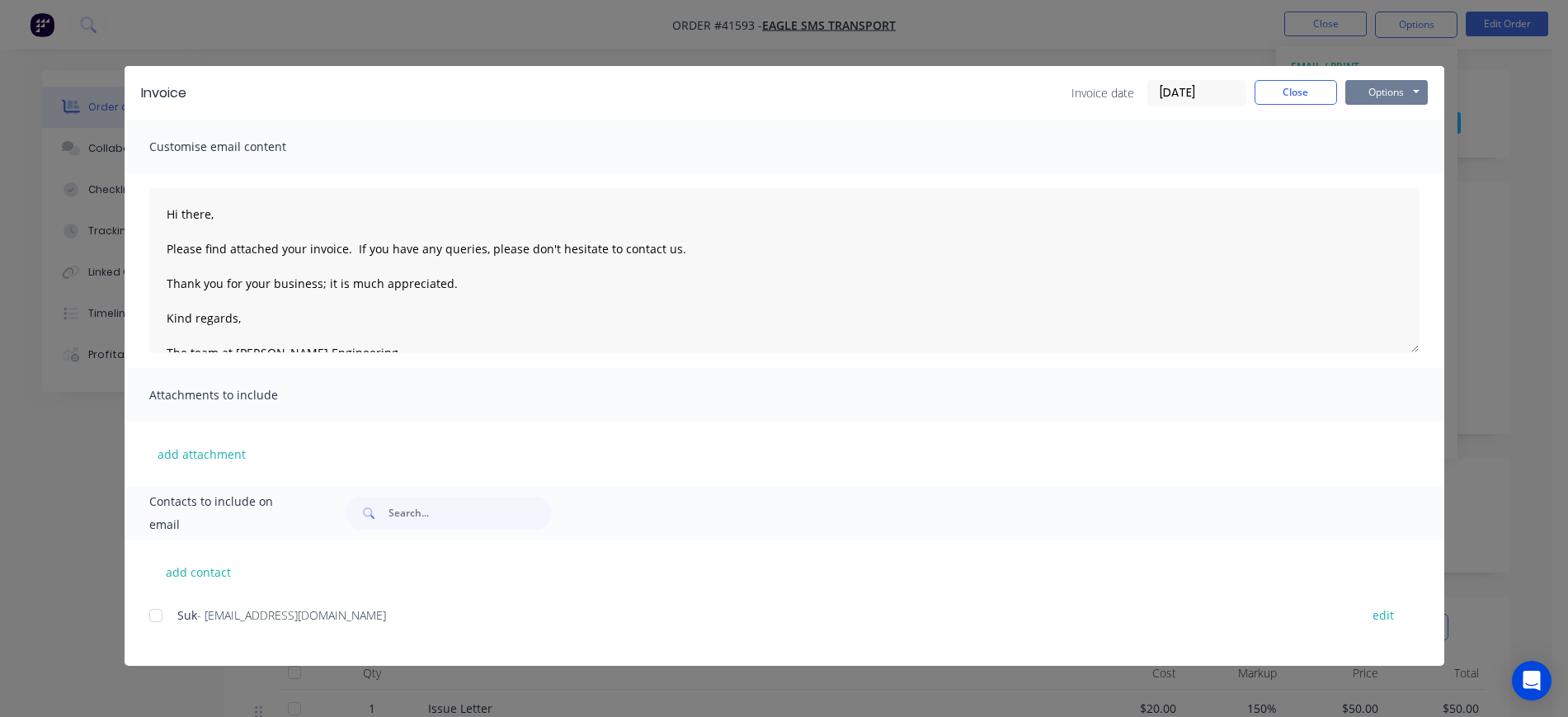
click at [1380, 99] on button "Options" at bounding box center [1387, 93] width 83 height 25
click at [1427, 126] on button "Preview" at bounding box center [1399, 121] width 106 height 27
click at [154, 614] on div at bounding box center [156, 615] width 33 height 33
click at [1176, 96] on input "[DATE]" at bounding box center [1197, 93] width 97 height 25
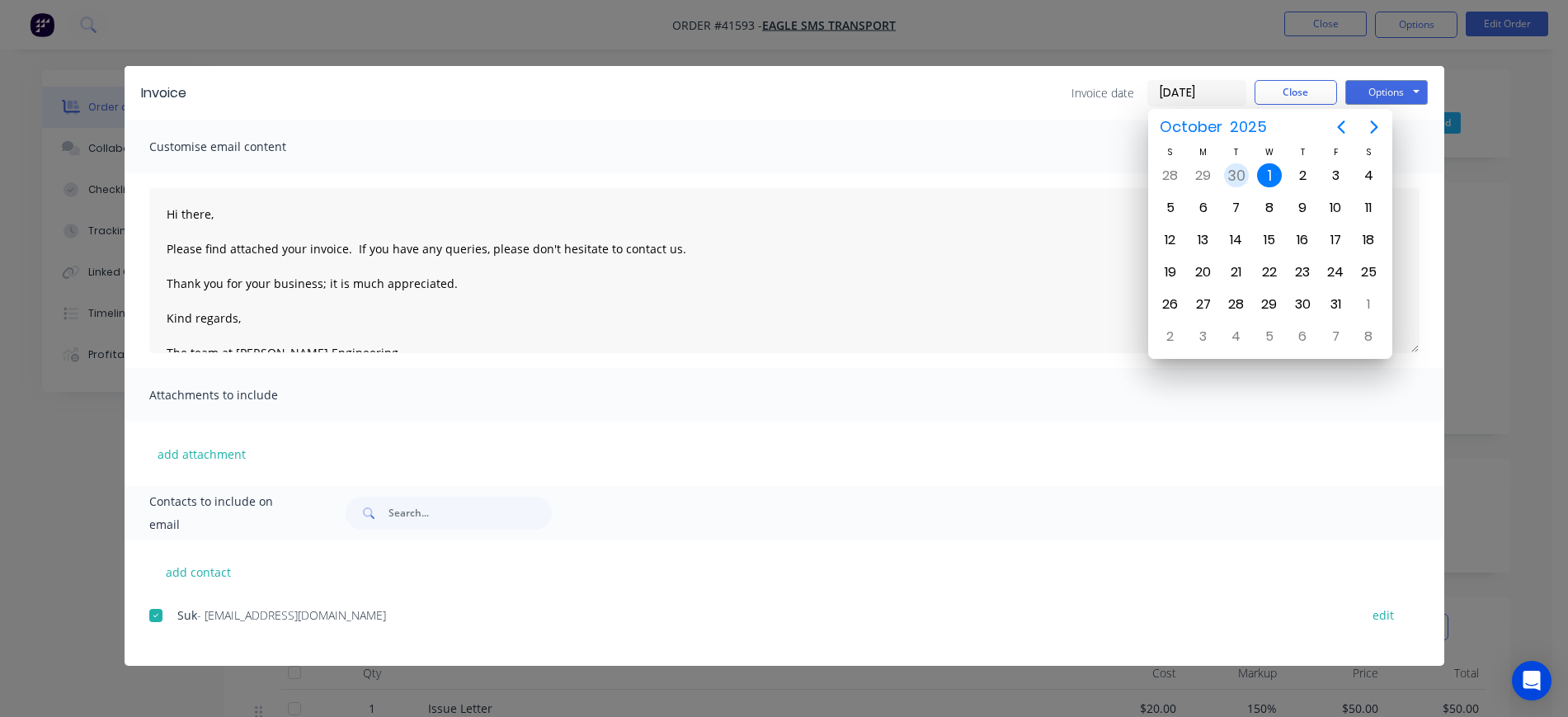
click at [1242, 175] on div "30" at bounding box center [1237, 176] width 25 height 25
type input "[DATE]"
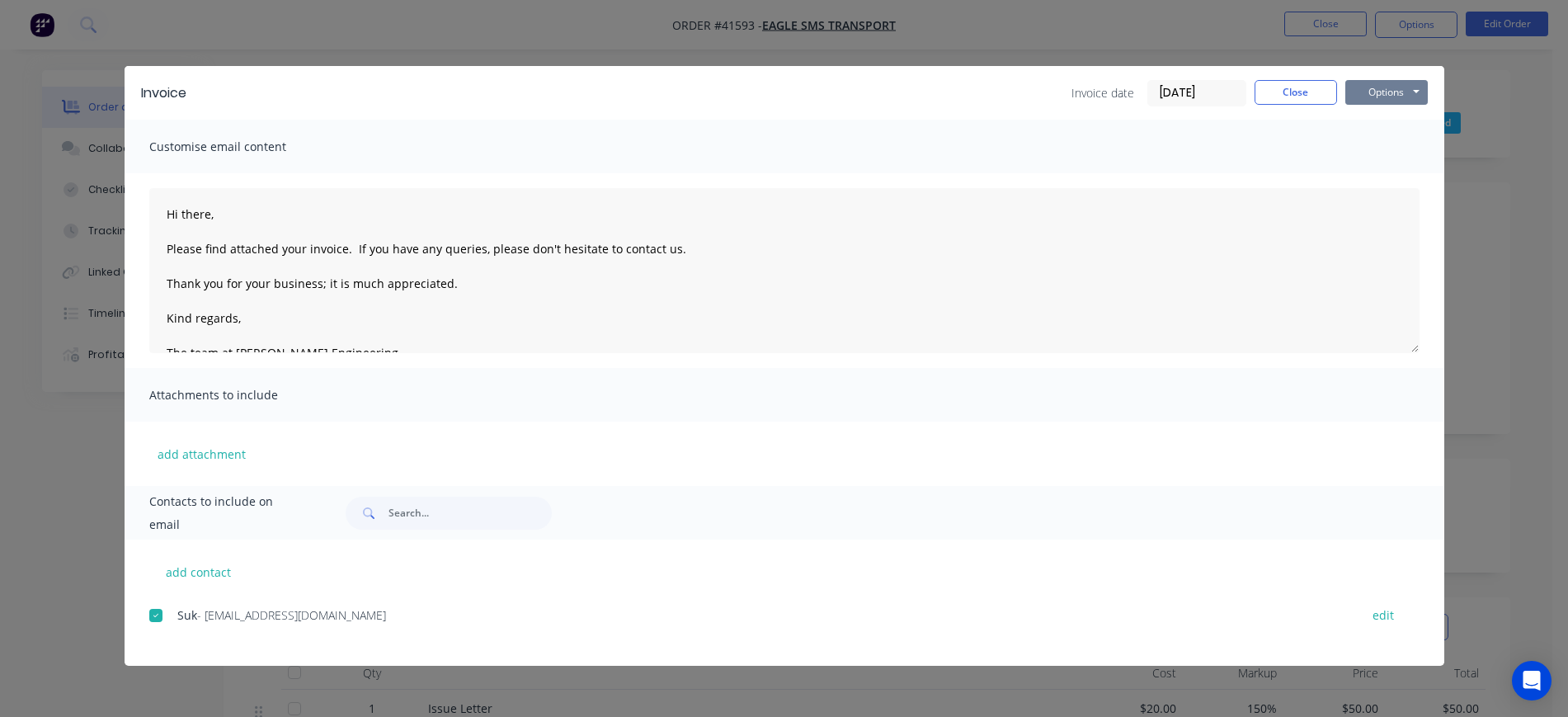
click at [1385, 89] on button "Options" at bounding box center [1387, 93] width 83 height 25
click at [1409, 170] on button "Email" at bounding box center [1399, 176] width 106 height 27
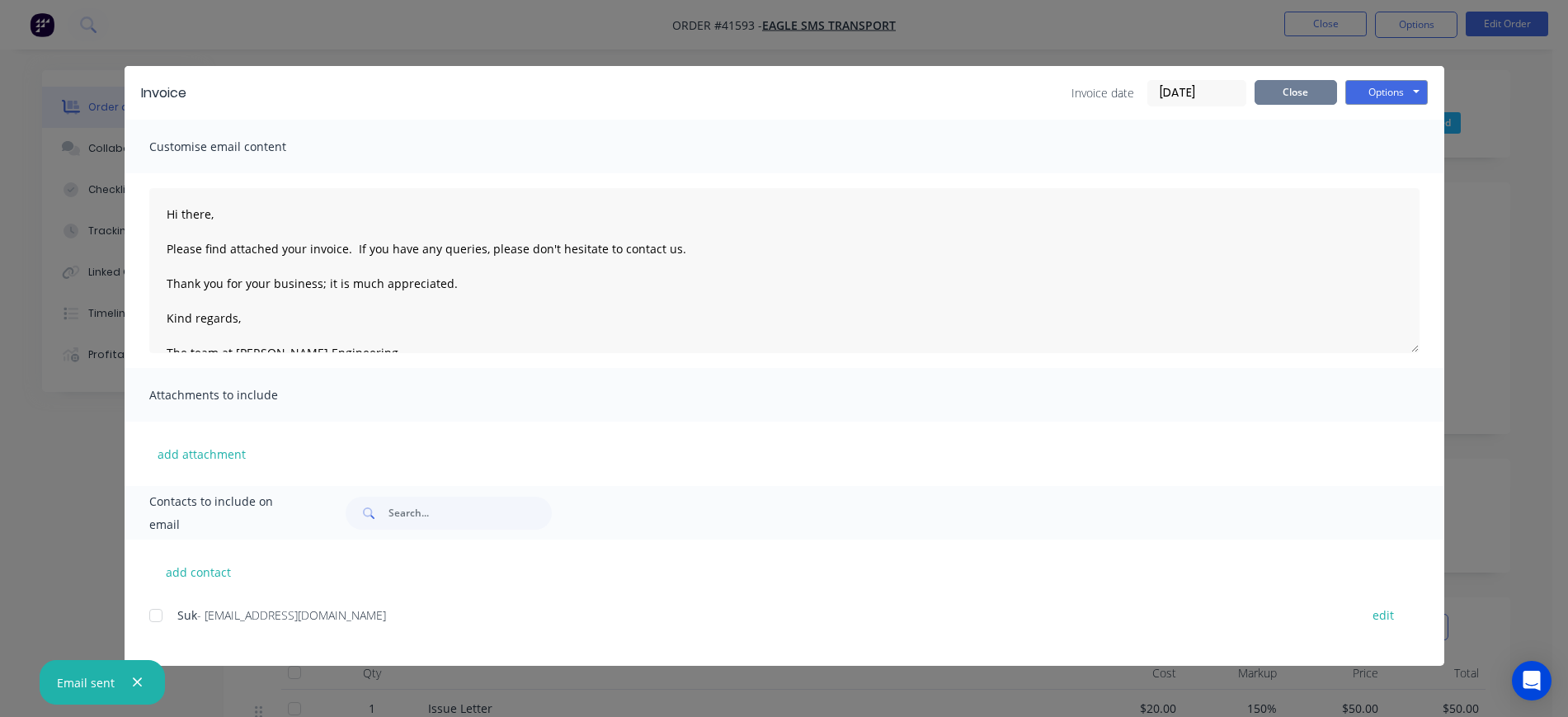
click at [1288, 88] on button "Close" at bounding box center [1296, 93] width 83 height 25
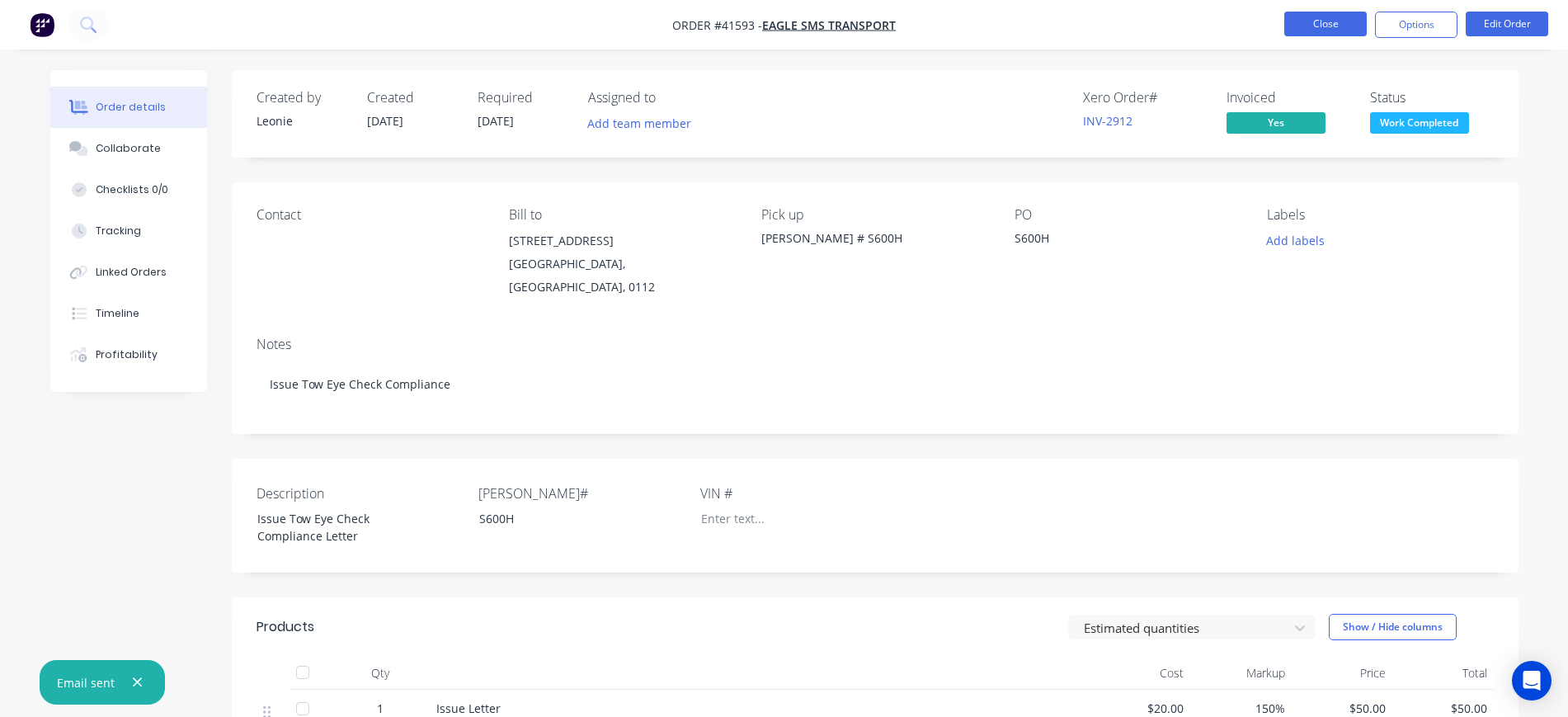
click at [1335, 25] on button "Close" at bounding box center [1326, 24] width 83 height 25
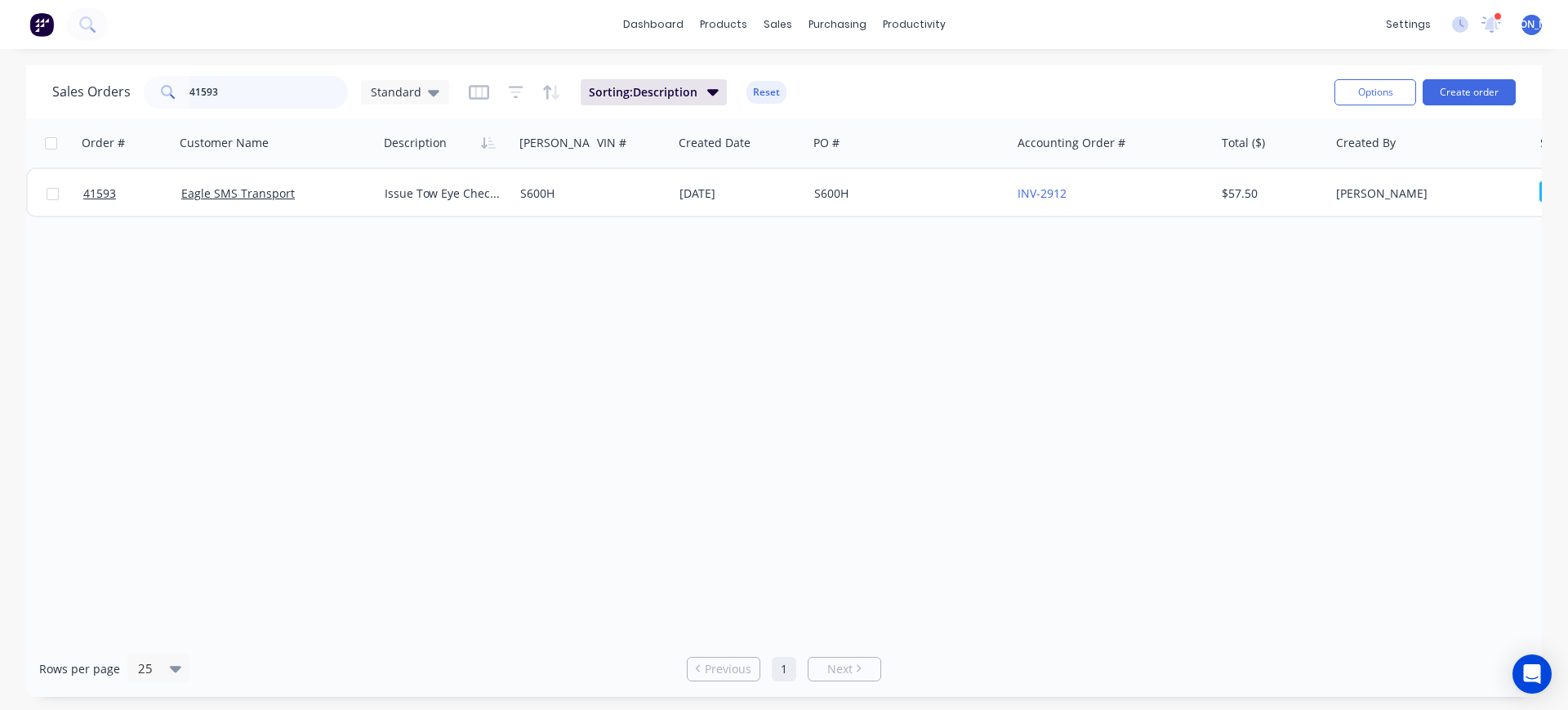
click at [264, 87] on input "41593" at bounding box center [269, 92] width 159 height 33
type input "41525"
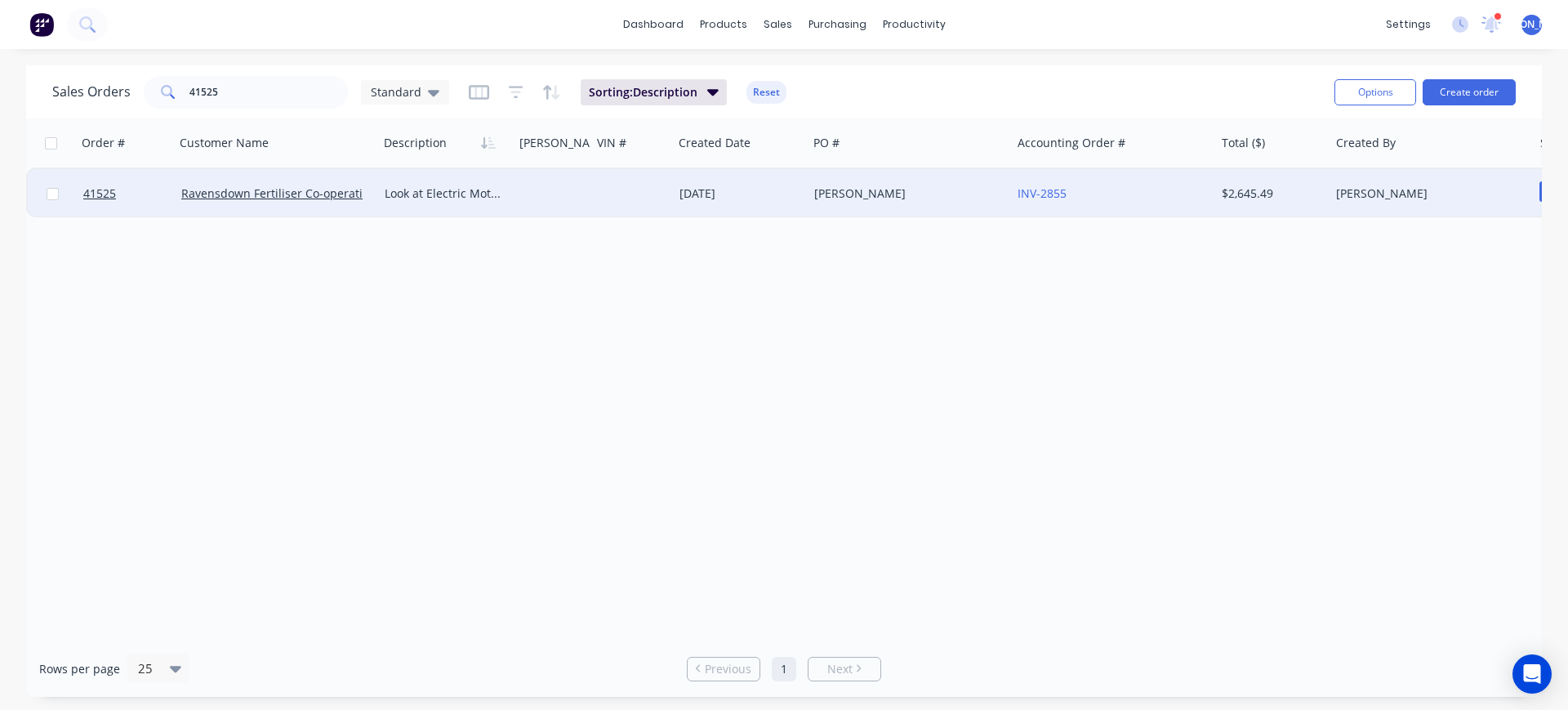
click at [562, 206] on div at bounding box center [552, 194] width 78 height 49
click at [372, 211] on div "Ravensdown Fertiliser Co-operative" at bounding box center [277, 194] width 204 height 49
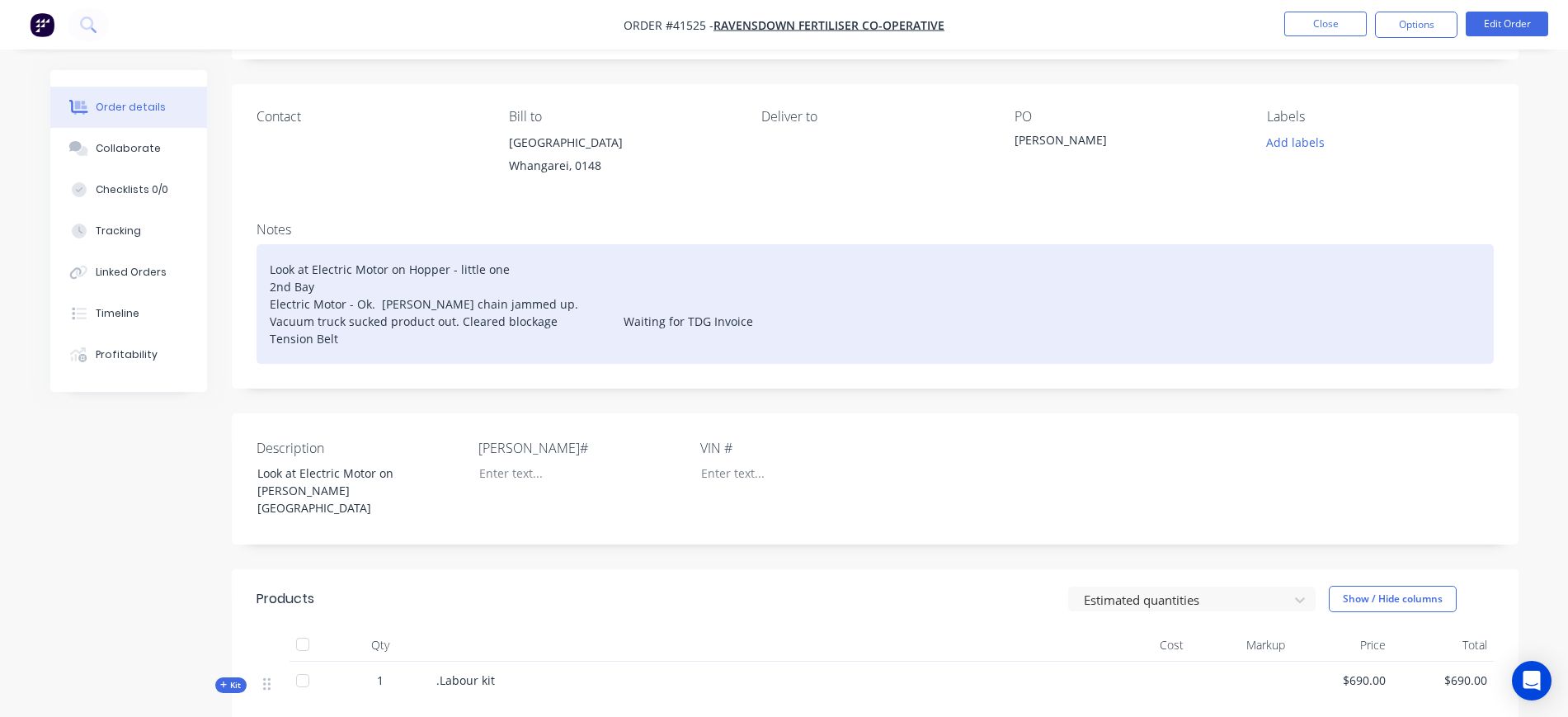
scroll to position [103, 0]
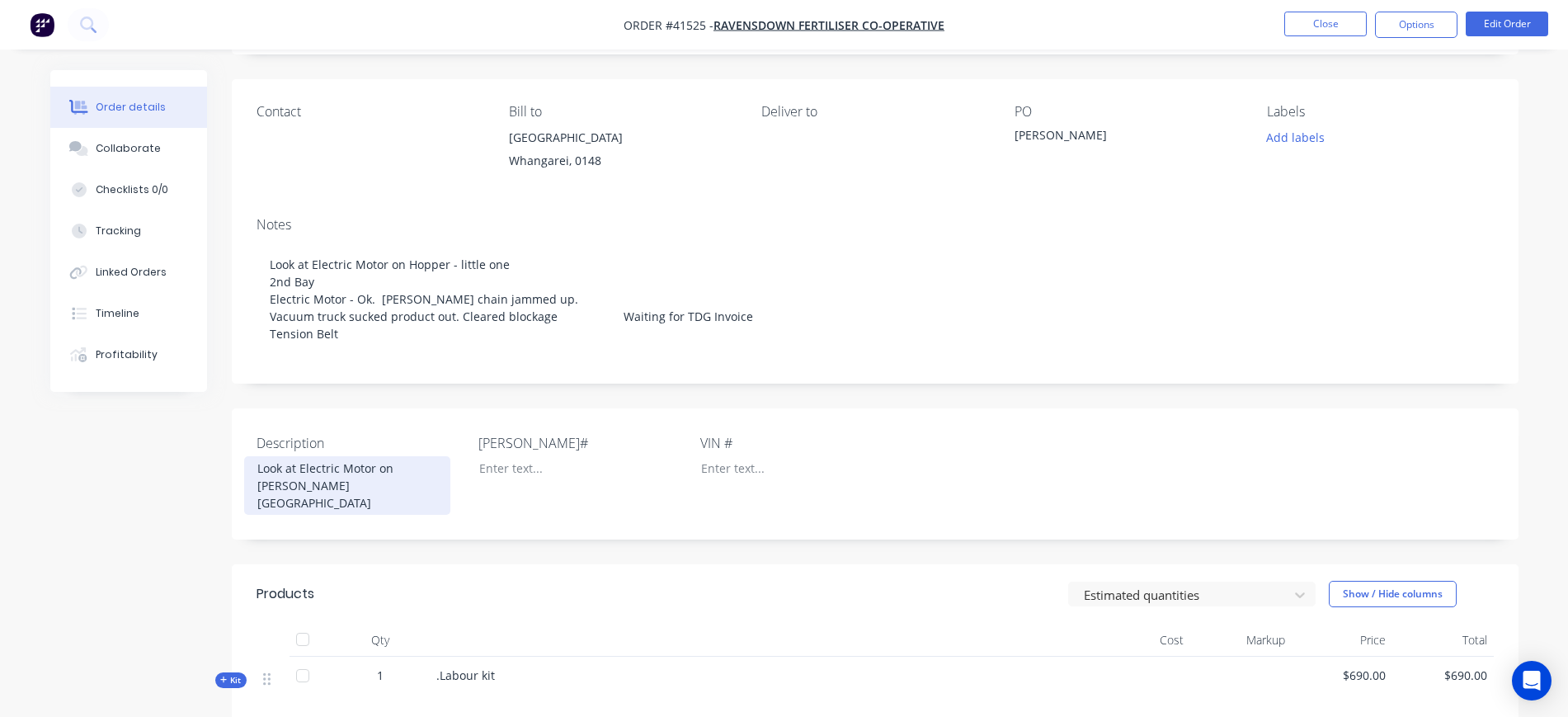
click at [258, 466] on div "Look at Electric Motor on [PERSON_NAME][GEOGRAPHIC_DATA]" at bounding box center [348, 486] width 206 height 59
click at [282, 467] on div "Look at Electric Motor on [PERSON_NAME][GEOGRAPHIC_DATA]" at bounding box center [348, 486] width 206 height 59
drag, startPoint x: 293, startPoint y: 467, endPoint x: 254, endPoint y: 465, distance: 39.1
click at [255, 465] on div "Look at Electric Motor on [PERSON_NAME][GEOGRAPHIC_DATA]" at bounding box center [348, 486] width 206 height 59
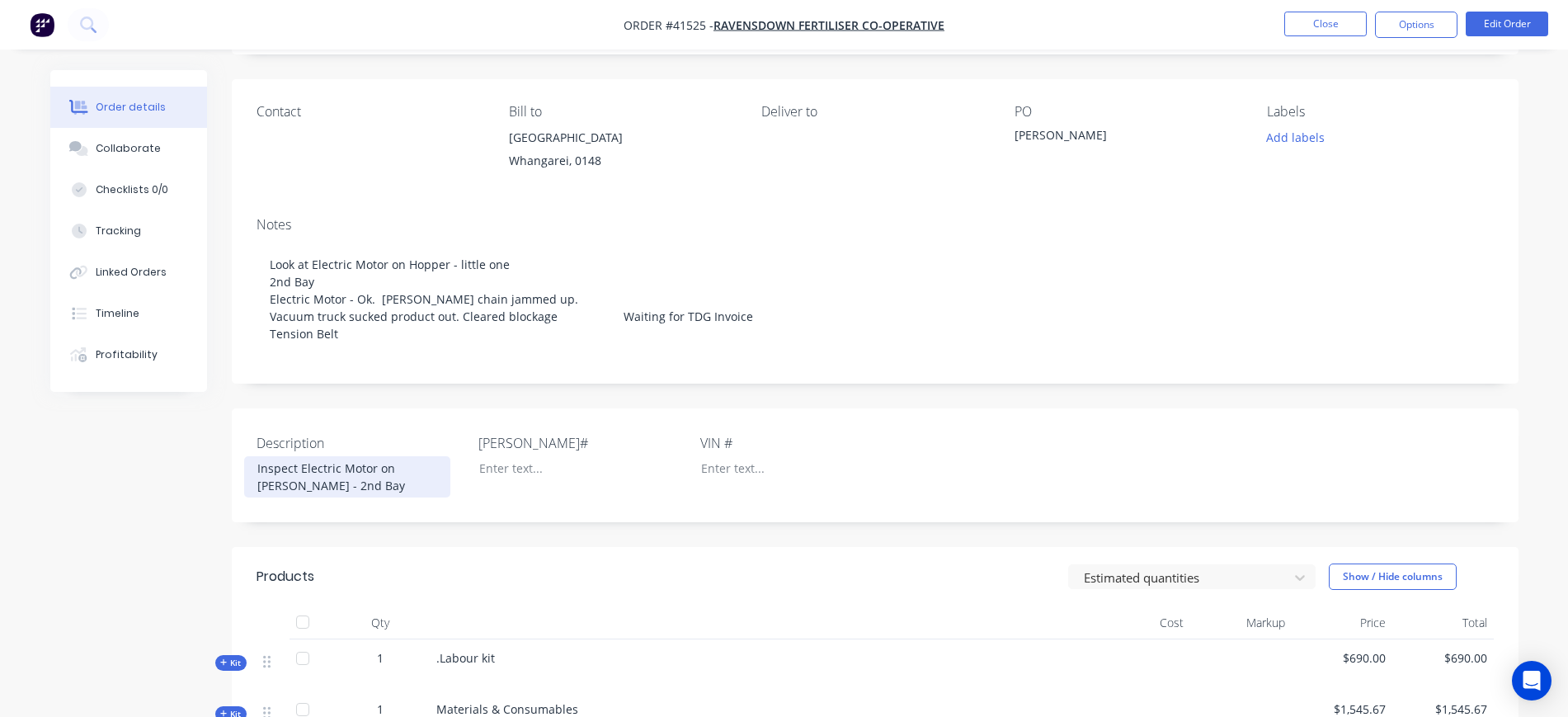
click at [396, 468] on div "Inspect Electric Motor on [PERSON_NAME] - 2nd Bay" at bounding box center [348, 477] width 206 height 41
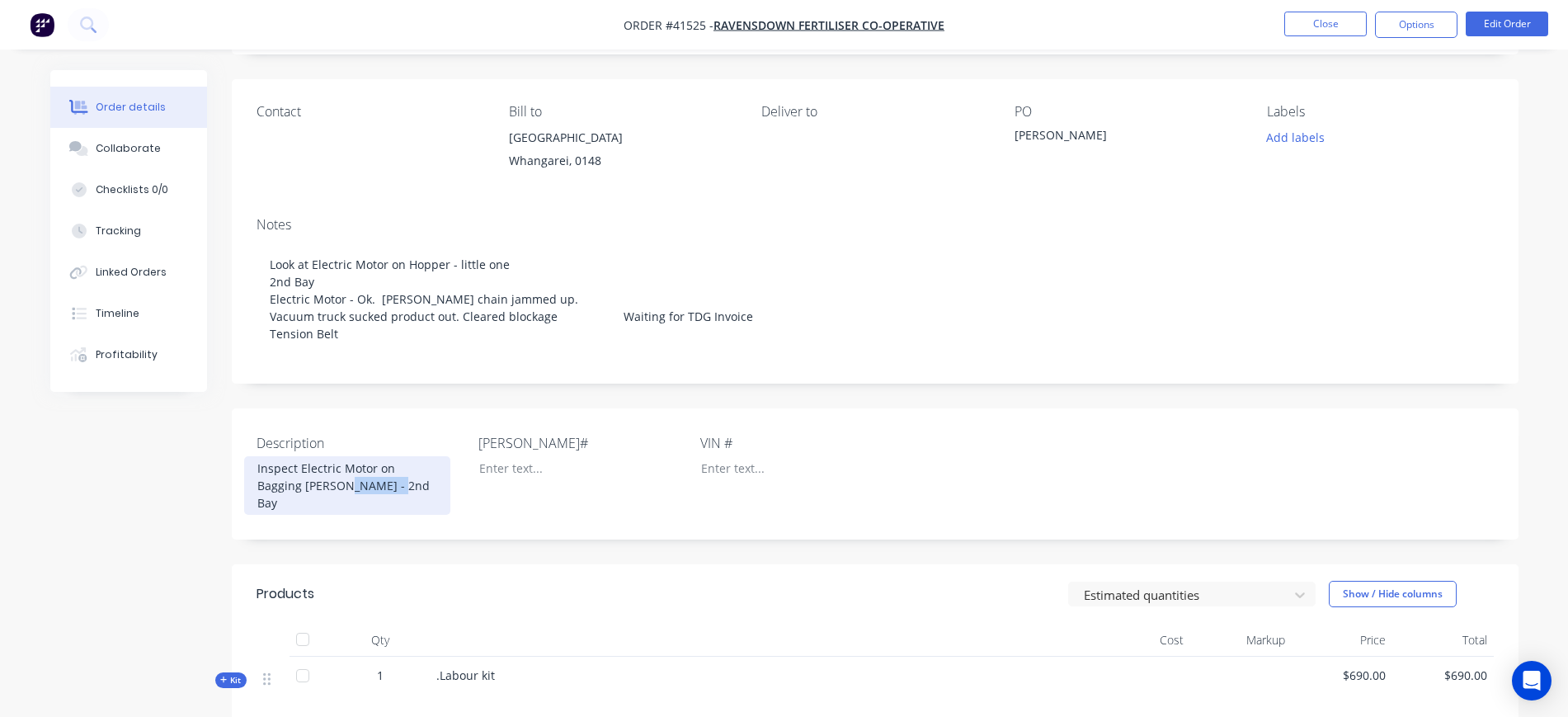
drag, startPoint x: 303, startPoint y: 485, endPoint x: 381, endPoint y: 484, distance: 78.0
click at [381, 484] on div "Inspect Electric Motor on Bagging [PERSON_NAME] - 2nd Bay" at bounding box center [348, 486] width 206 height 59
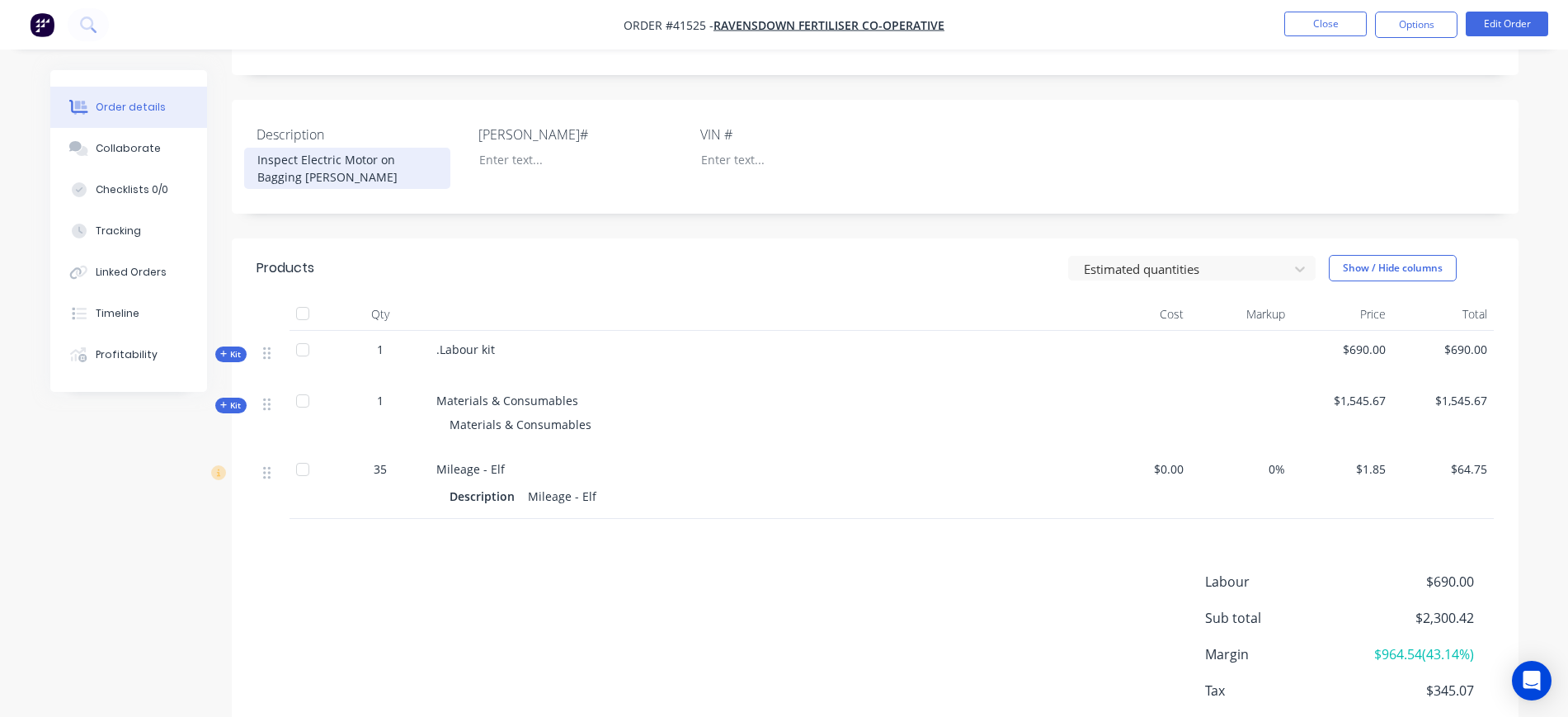
scroll to position [413, 0]
click at [729, 272] on div "Estimated quantities Show / Hide columns" at bounding box center [1006, 268] width 974 height 26
click at [231, 360] on span "Kit" at bounding box center [231, 354] width 21 height 12
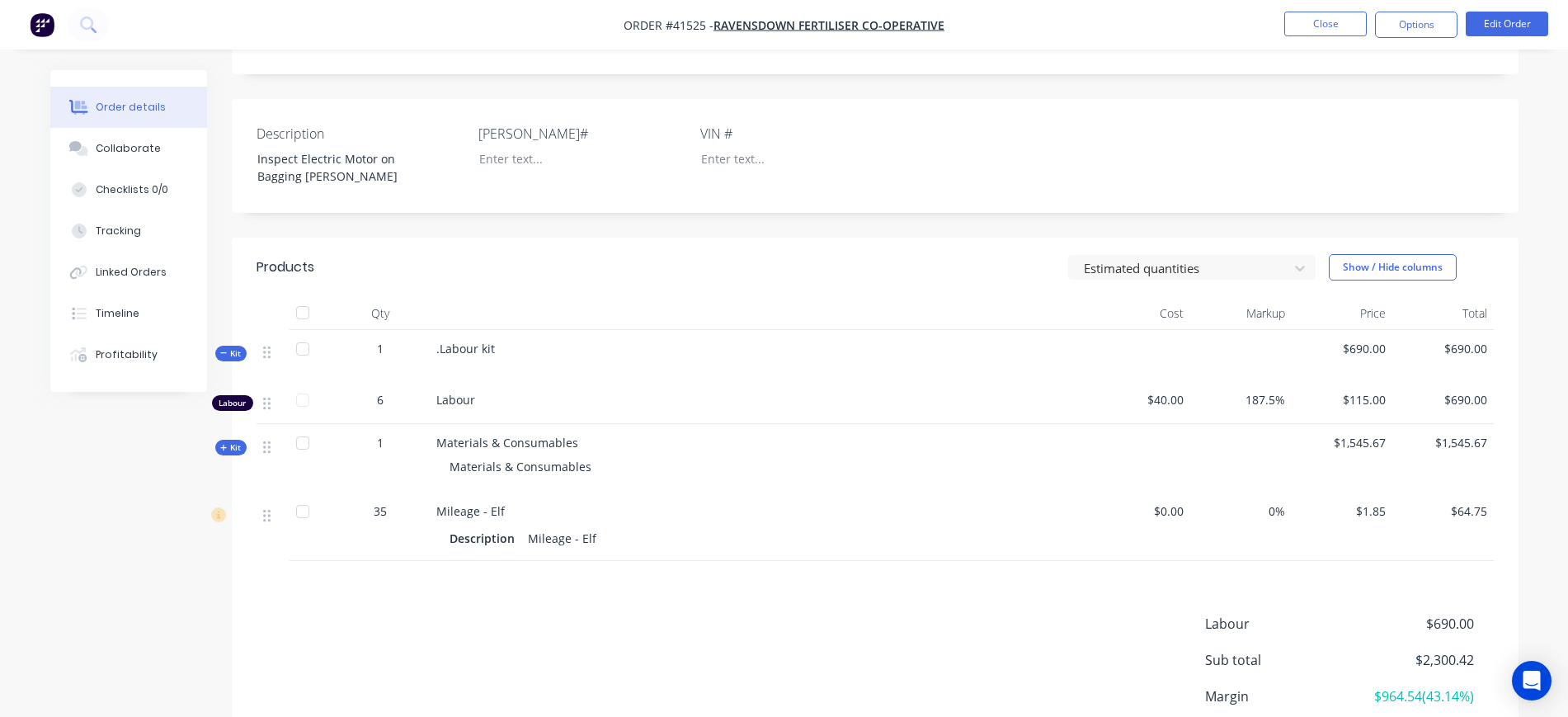
click at [231, 360] on span "Kit" at bounding box center [231, 354] width 21 height 12
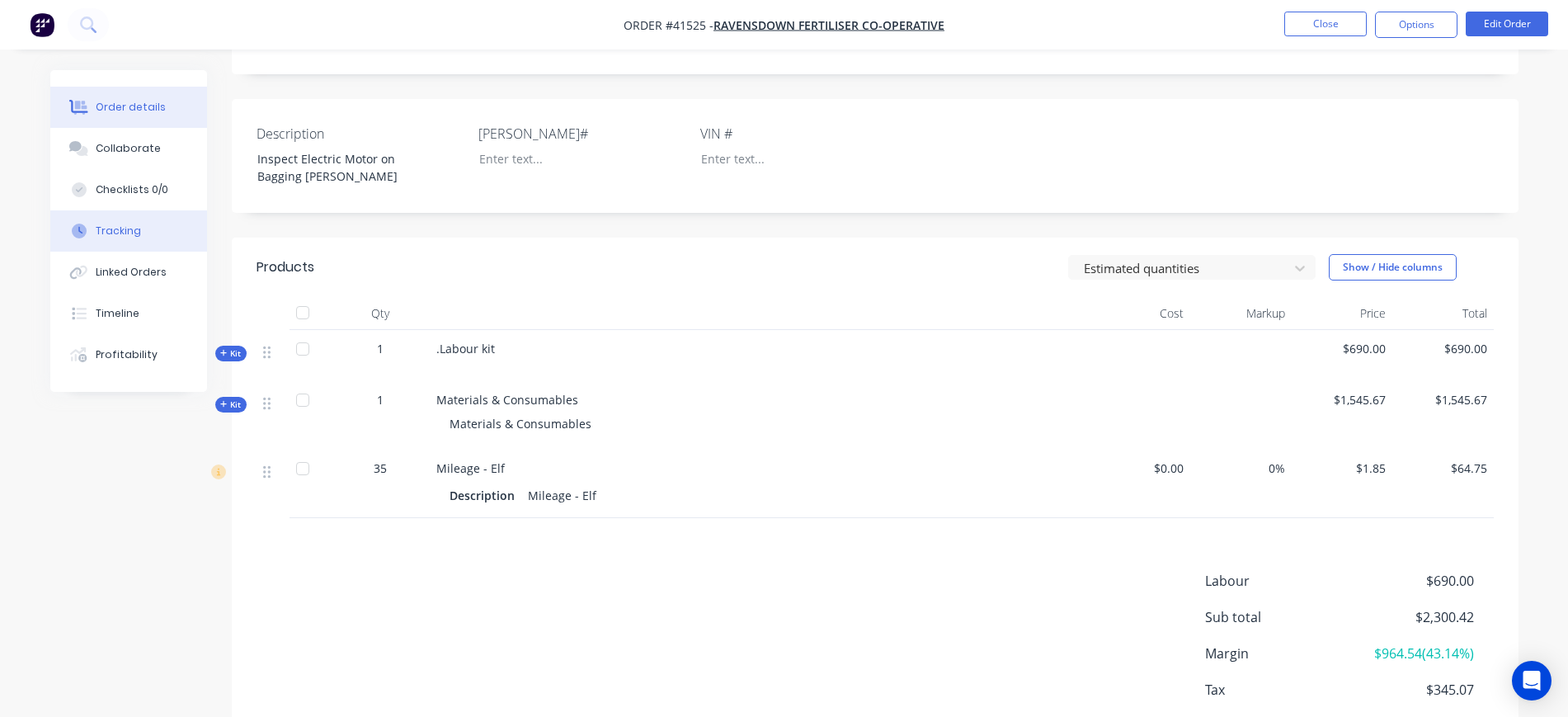
click at [153, 234] on button "Tracking" at bounding box center [129, 231] width 157 height 41
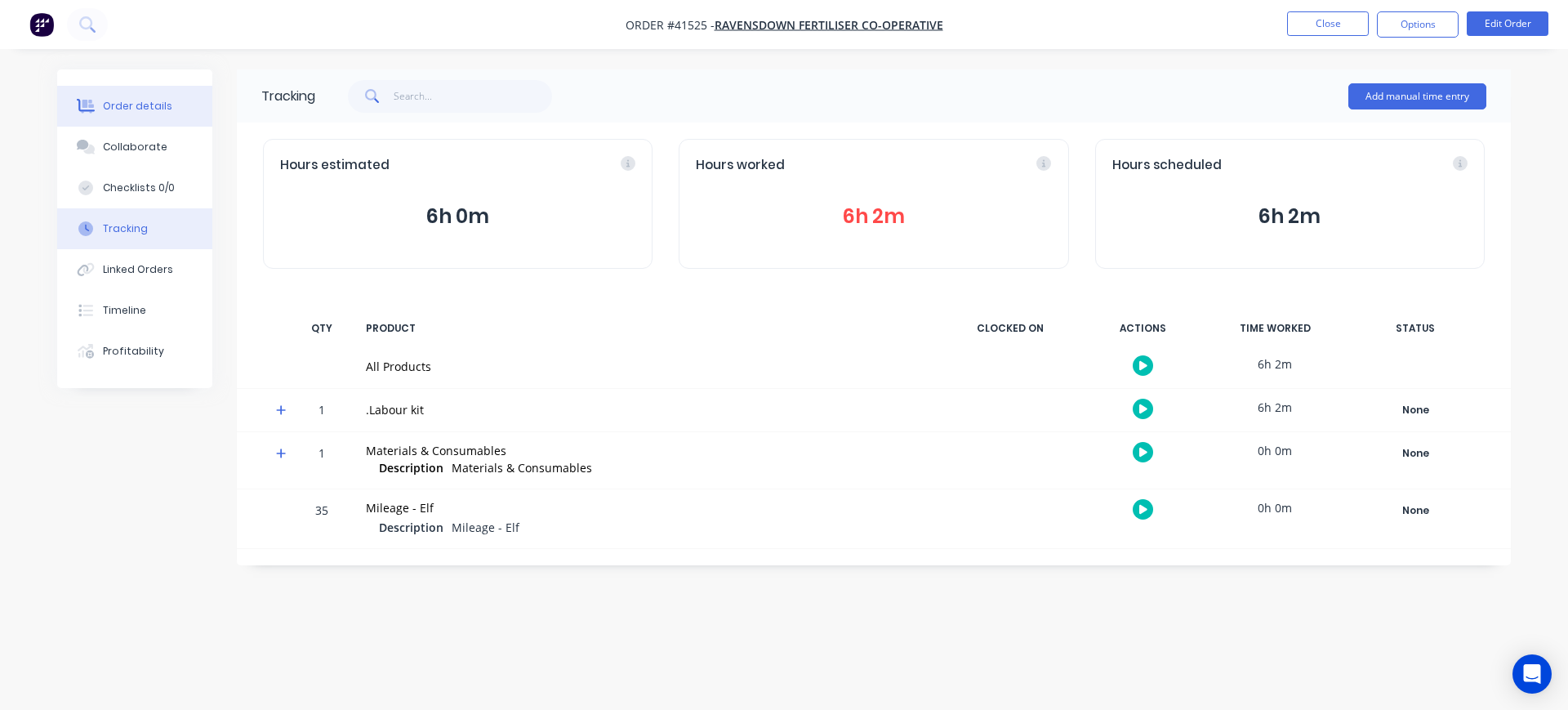
click at [142, 119] on button "Order details" at bounding box center [135, 106] width 155 height 41
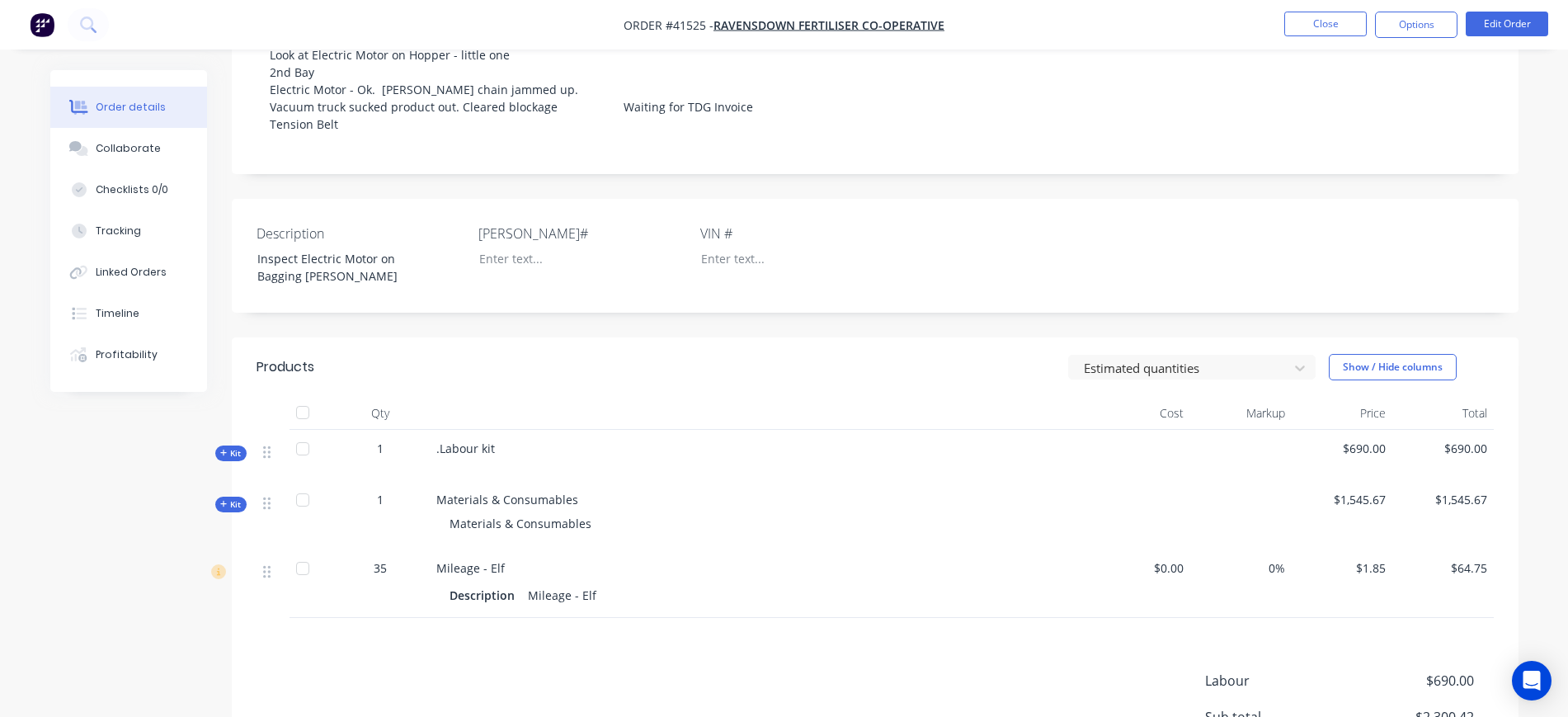
scroll to position [310, 0]
click at [1520, 26] on button "Edit Order" at bounding box center [1508, 24] width 83 height 25
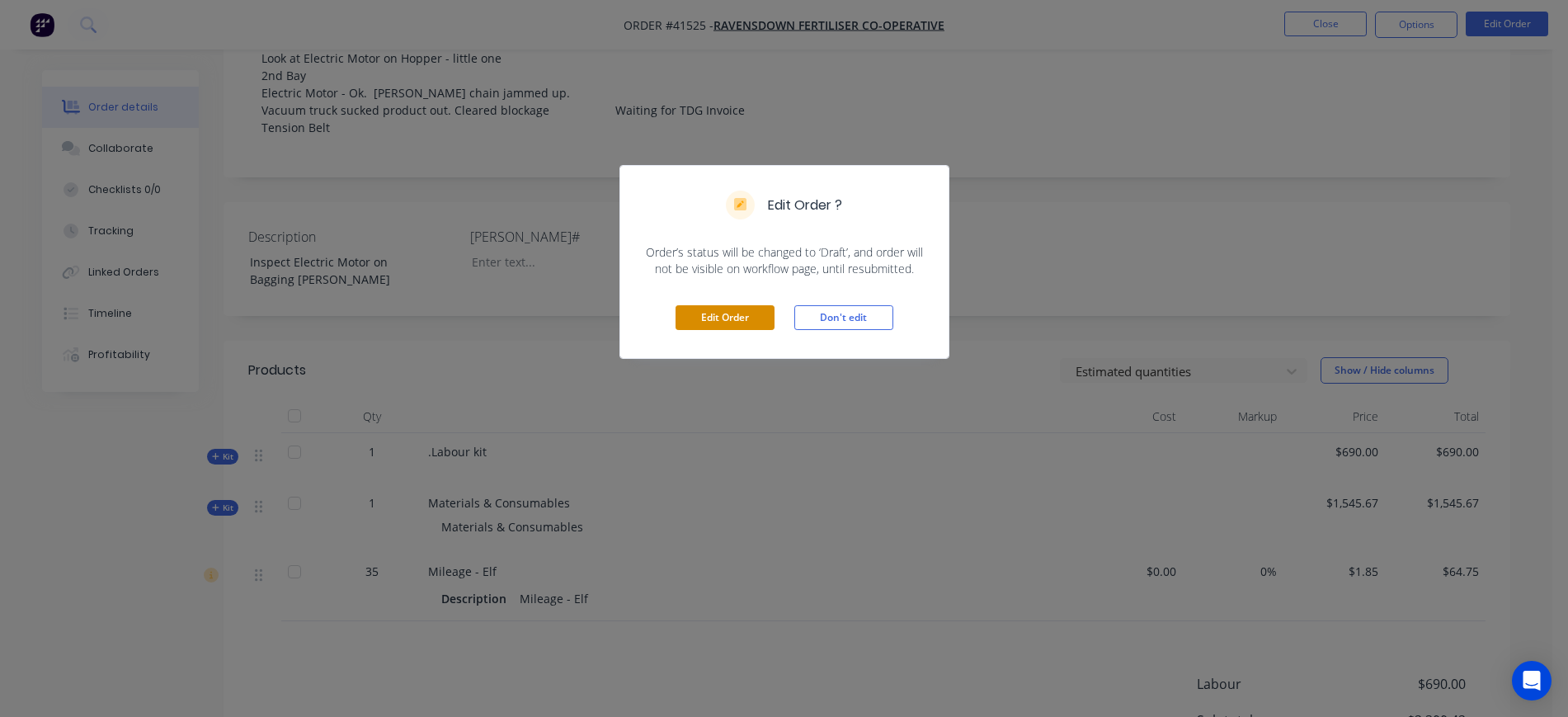
click at [701, 314] on button "Edit Order" at bounding box center [725, 318] width 99 height 25
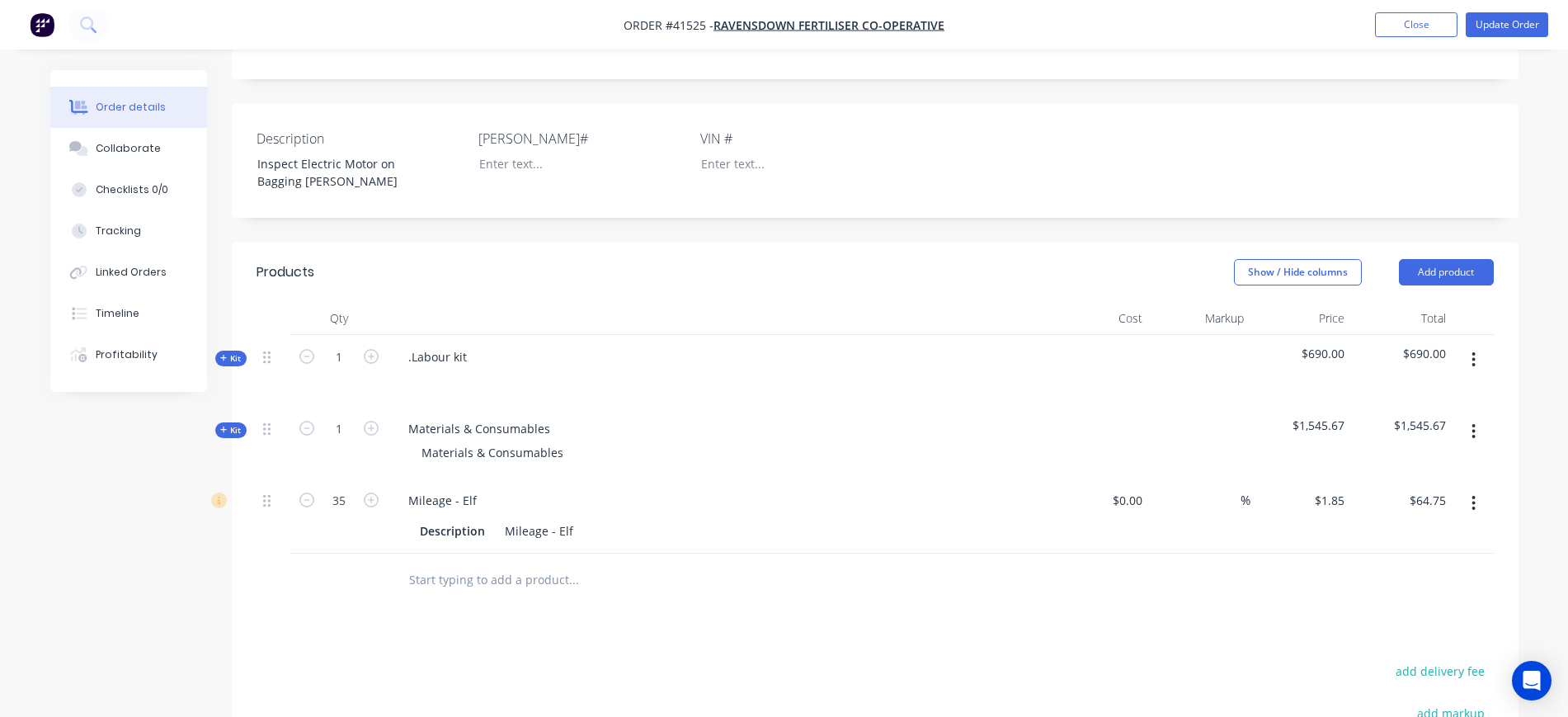
scroll to position [413, 0]
click at [225, 431] on icon "button" at bounding box center [224, 427] width 7 height 8
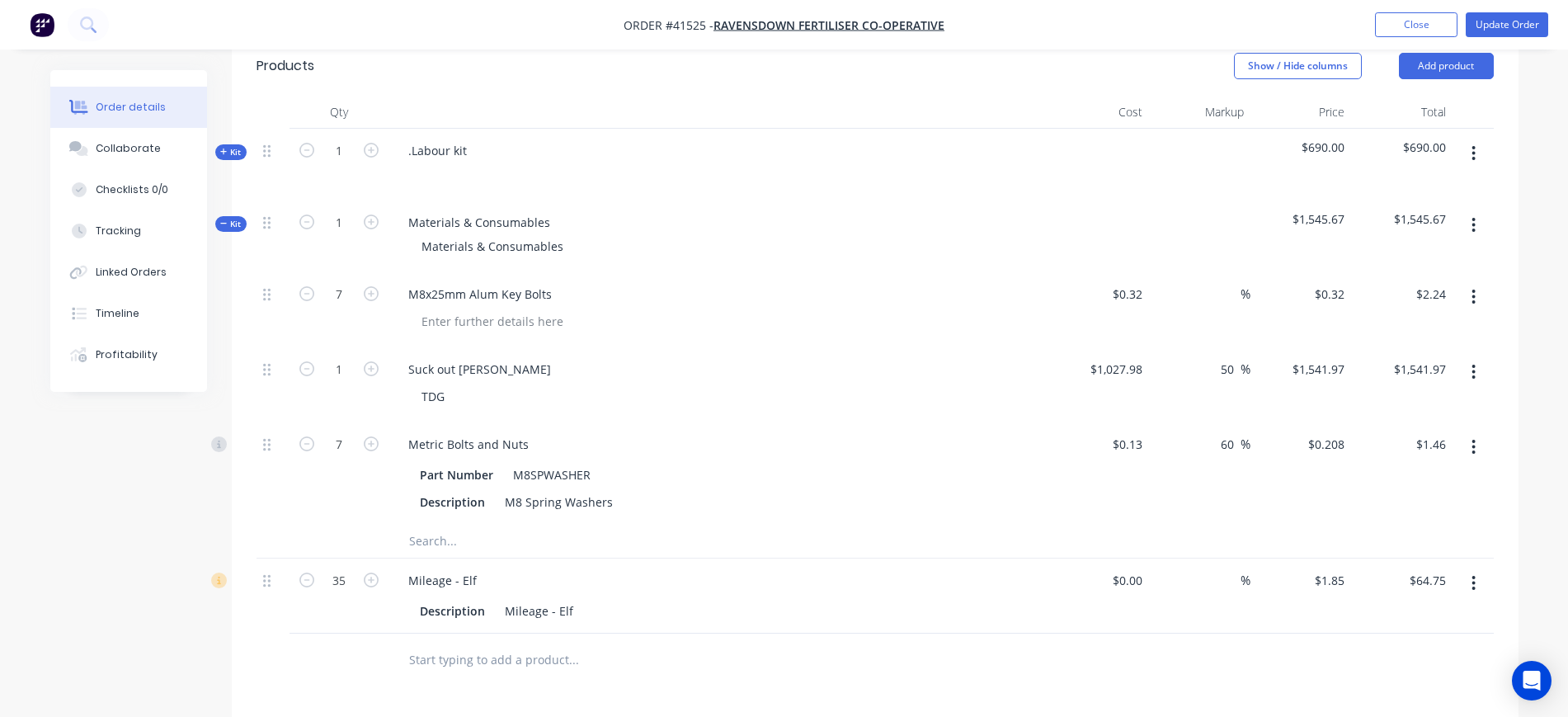
scroll to position [619, 0]
drag, startPoint x: 481, startPoint y: 407, endPoint x: 295, endPoint y: 403, distance: 186.0
click at [294, 404] on div "1 Suck out [PERSON_NAME] TDG $1,027.98 $1,027.98 50 50 % $1,541.97 $1,541.97 $1…" at bounding box center [875, 382] width 1238 height 75
click at [449, 406] on div "TDG" at bounding box center [433, 393] width 50 height 24
click at [761, 406] on div "TDG" at bounding box center [725, 393] width 633 height 24
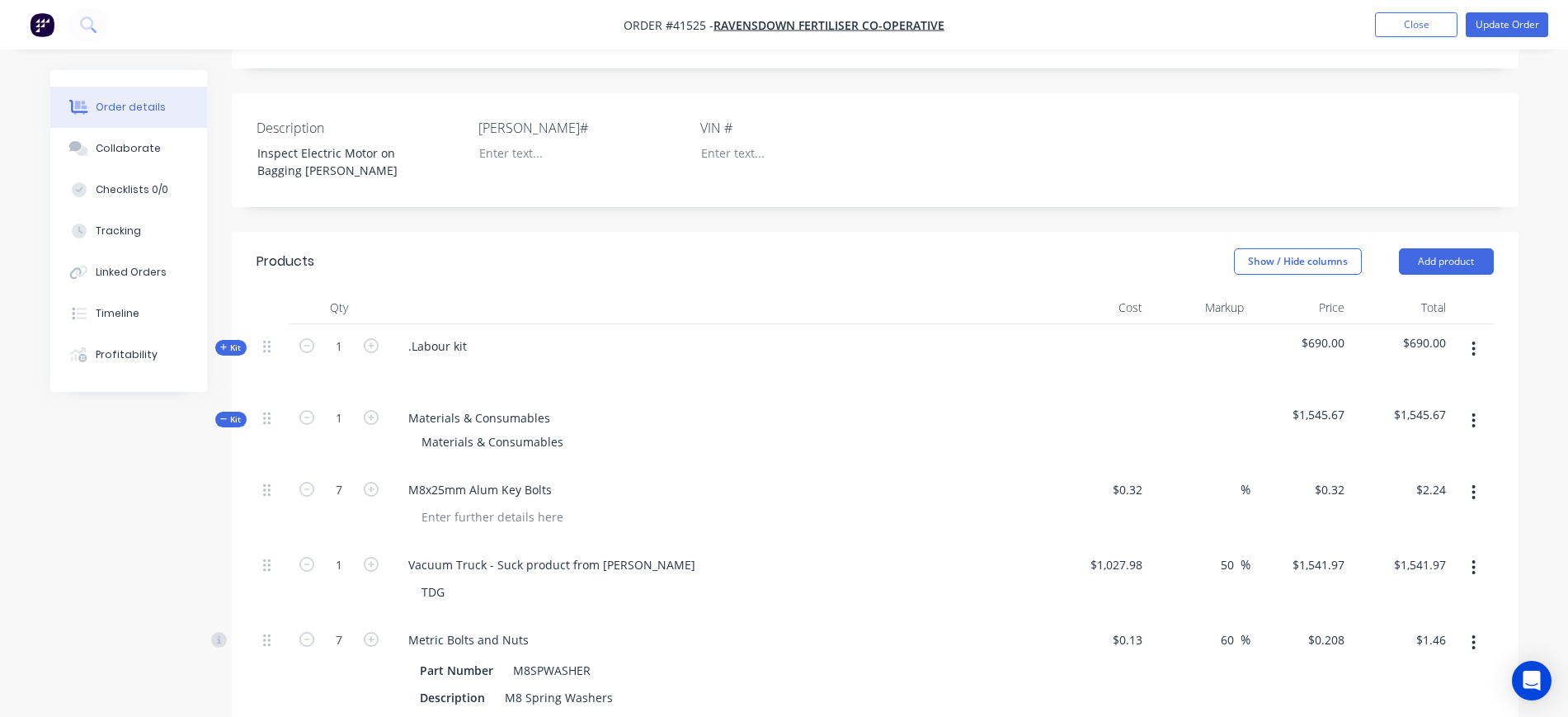
scroll to position [413, 0]
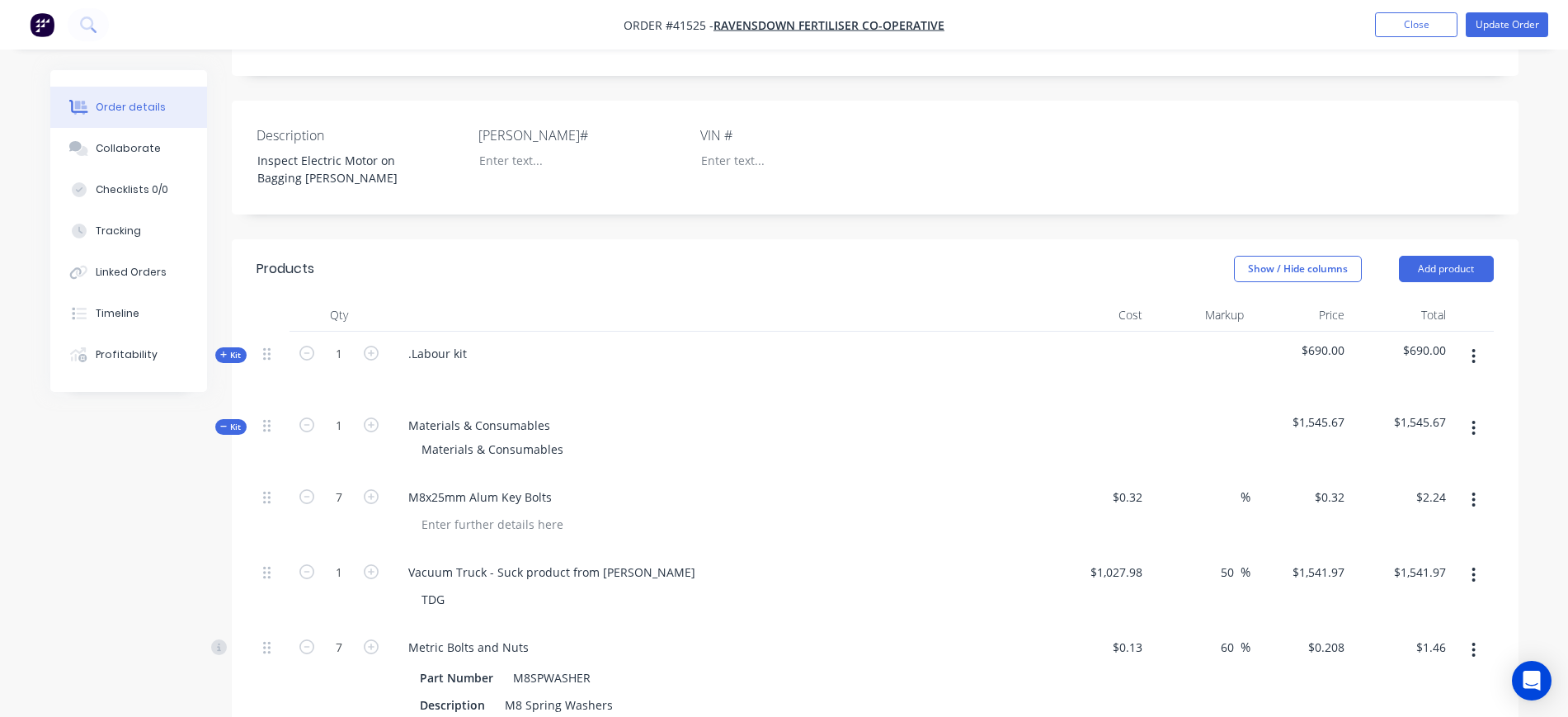
click at [239, 362] on span "Kit" at bounding box center [231, 355] width 21 height 12
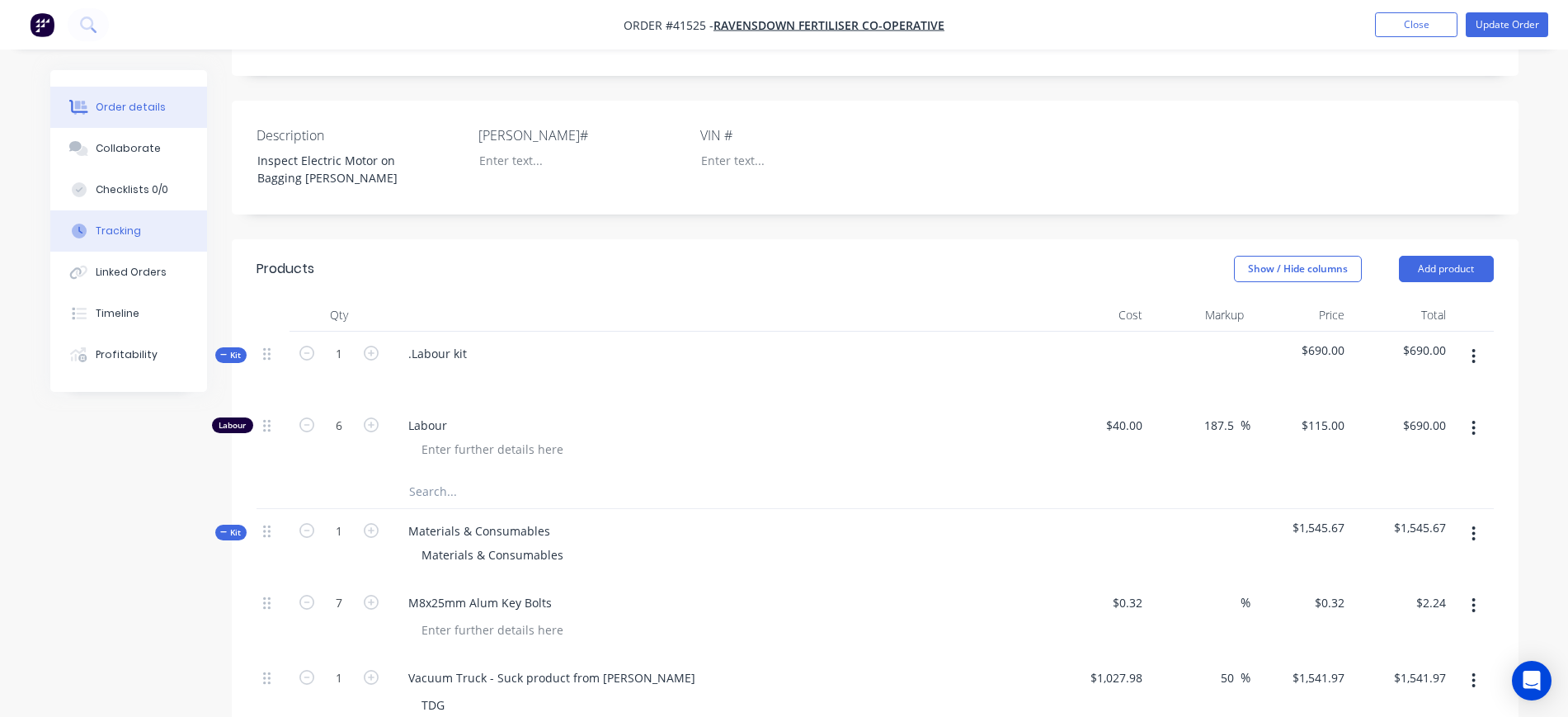
click at [135, 228] on div "Tracking" at bounding box center [118, 231] width 45 height 15
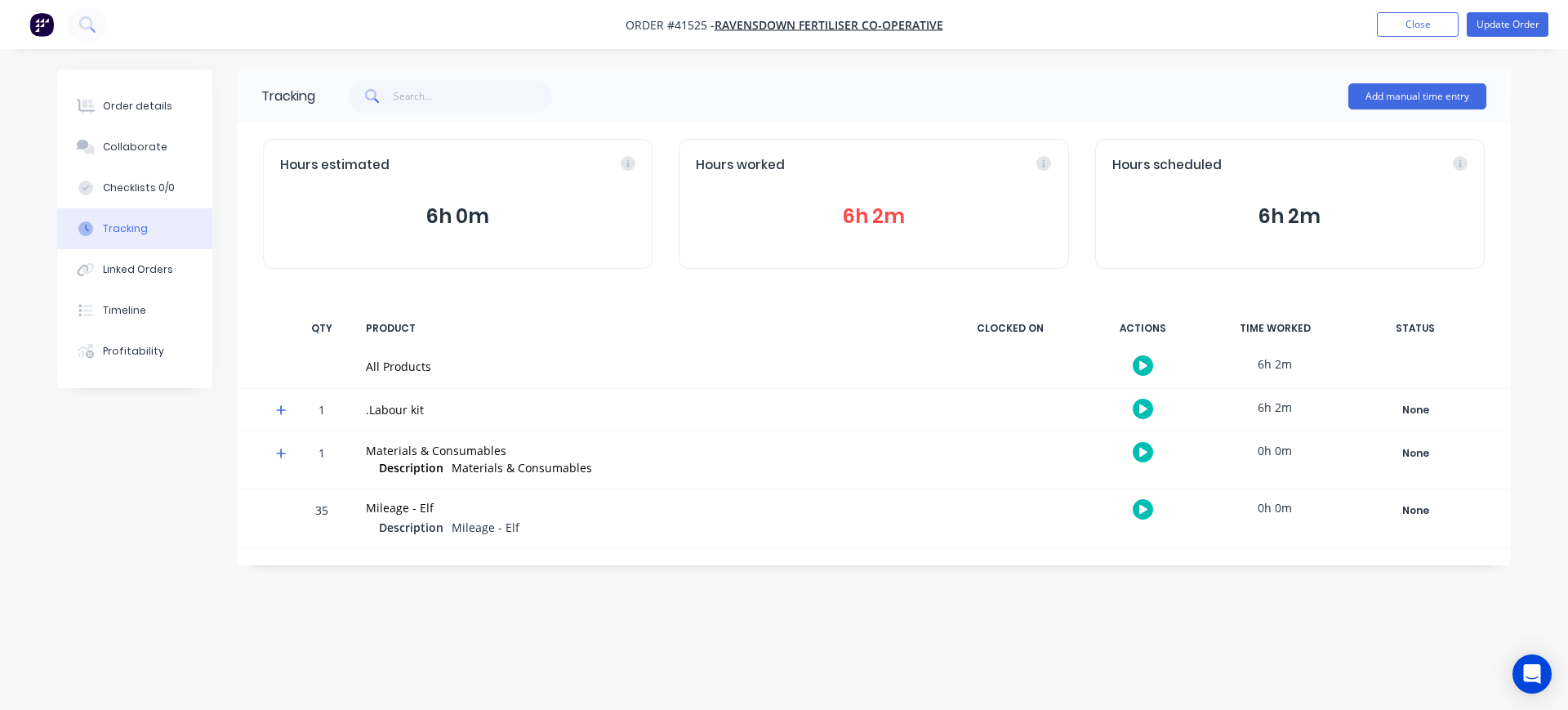
click at [888, 210] on button "6h 2m" at bounding box center [873, 217] width 356 height 31
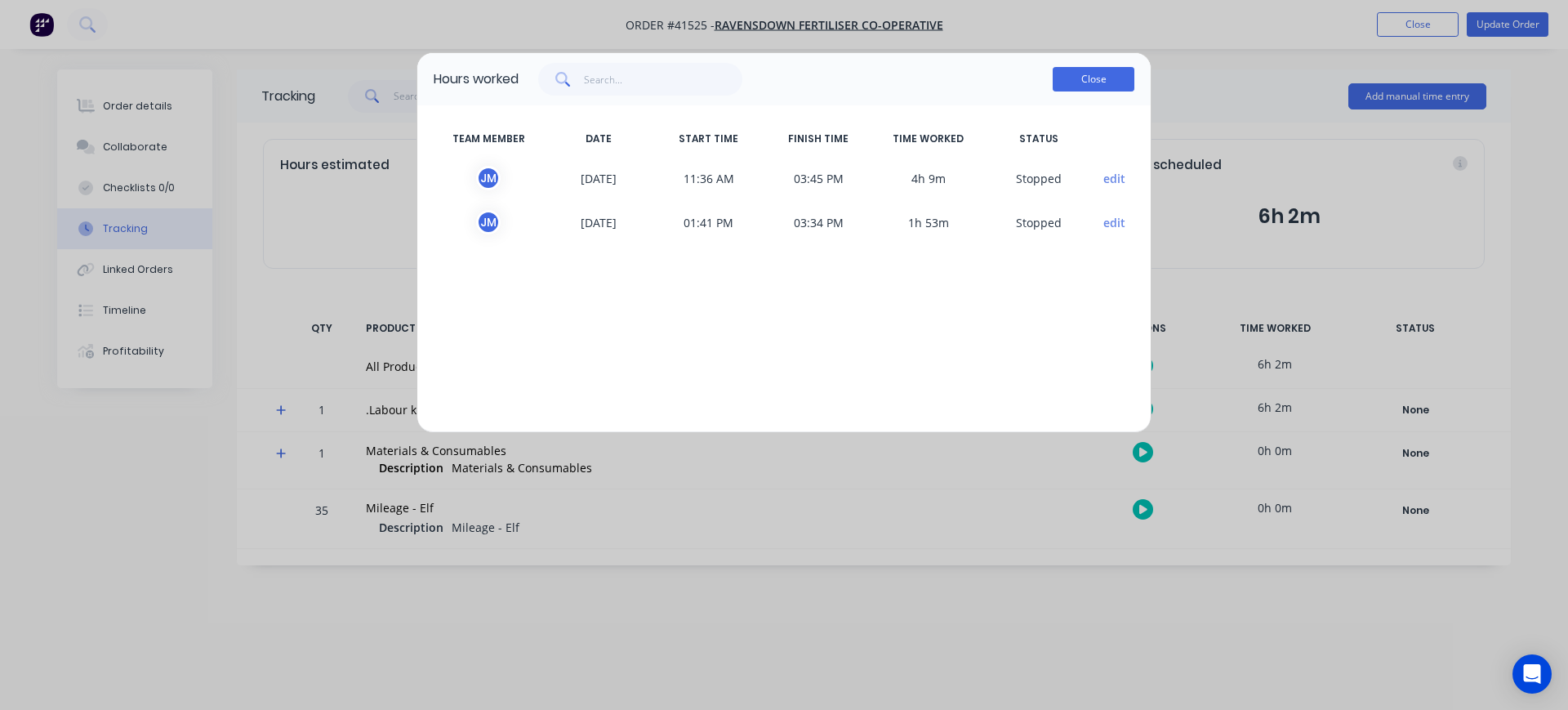
click at [1083, 88] on button "Close" at bounding box center [1094, 79] width 82 height 25
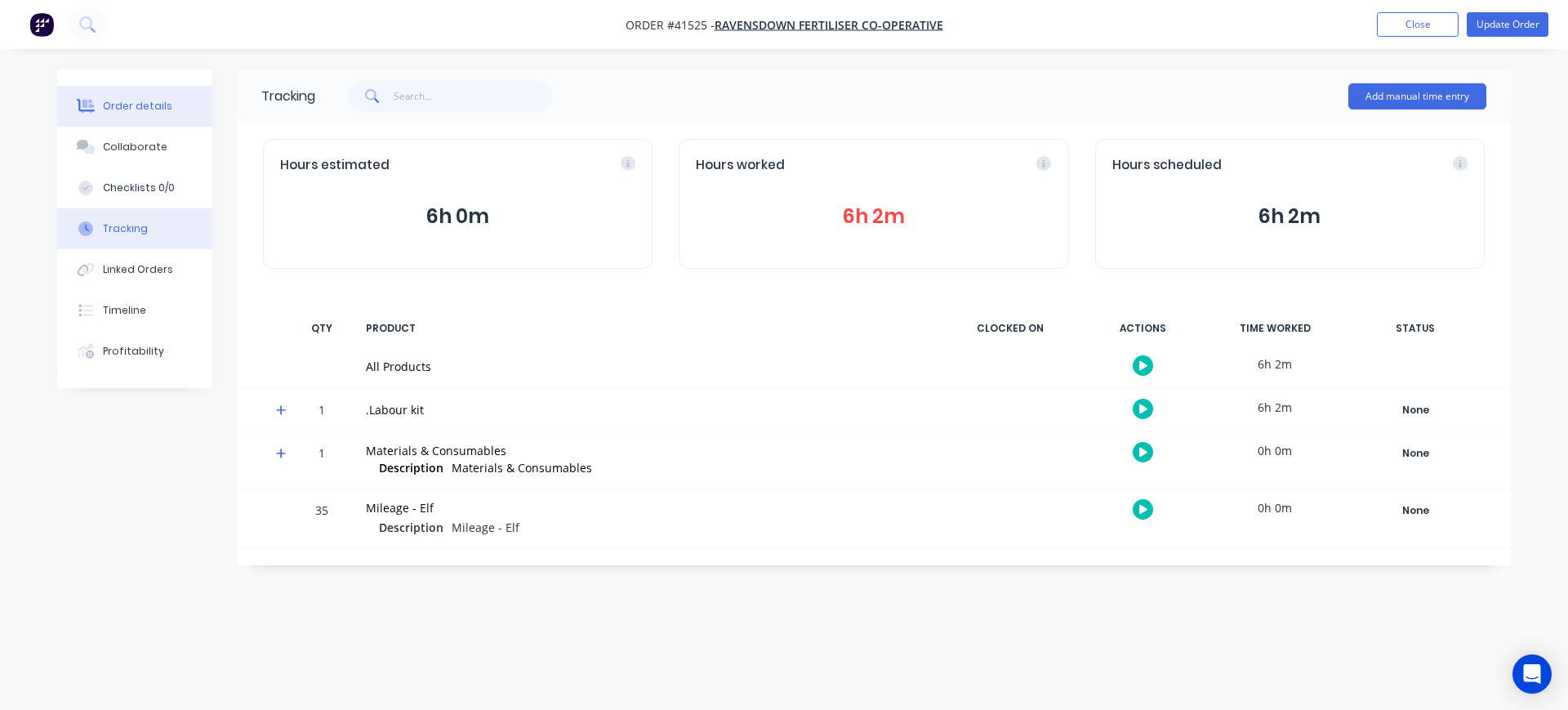
click at [135, 93] on button "Order details" at bounding box center [135, 106] width 155 height 41
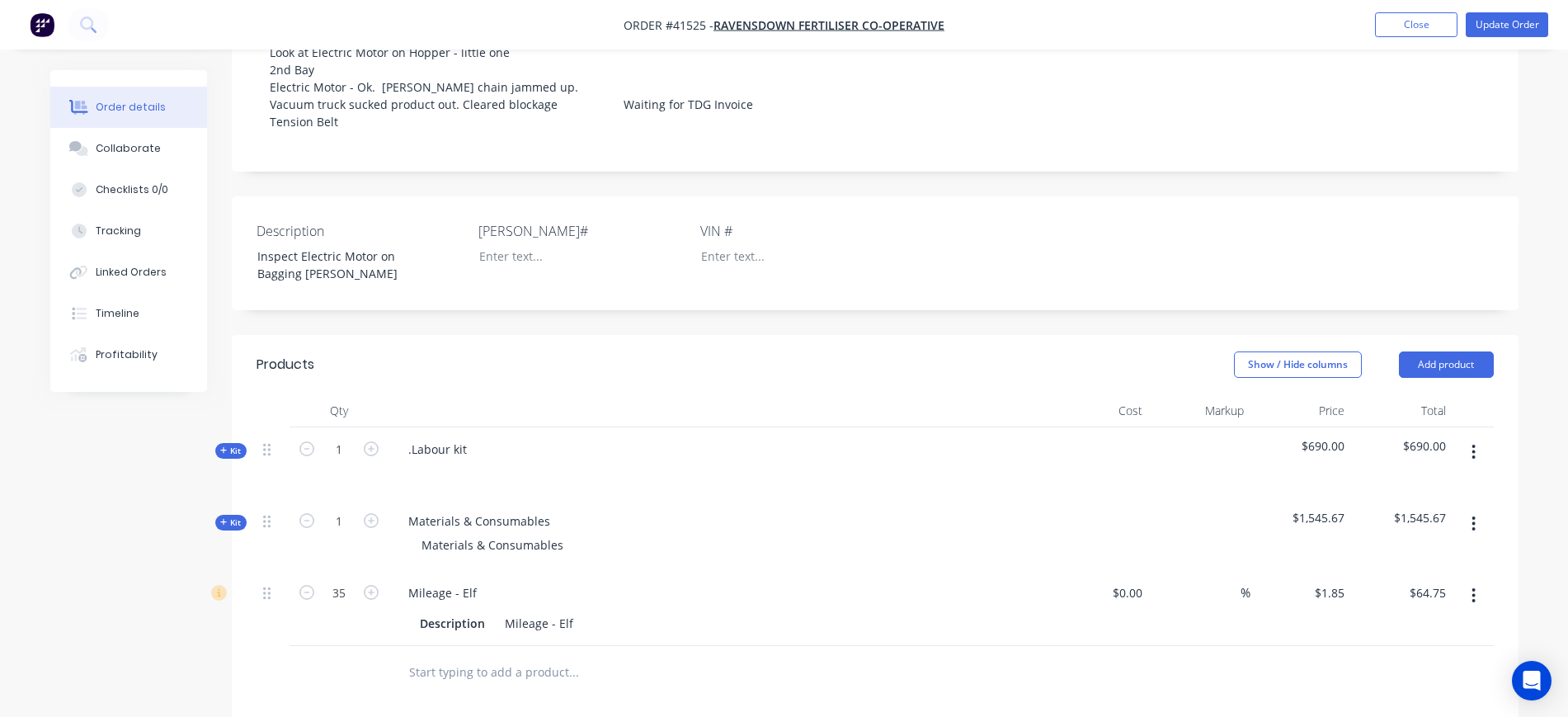
scroll to position [413, 0]
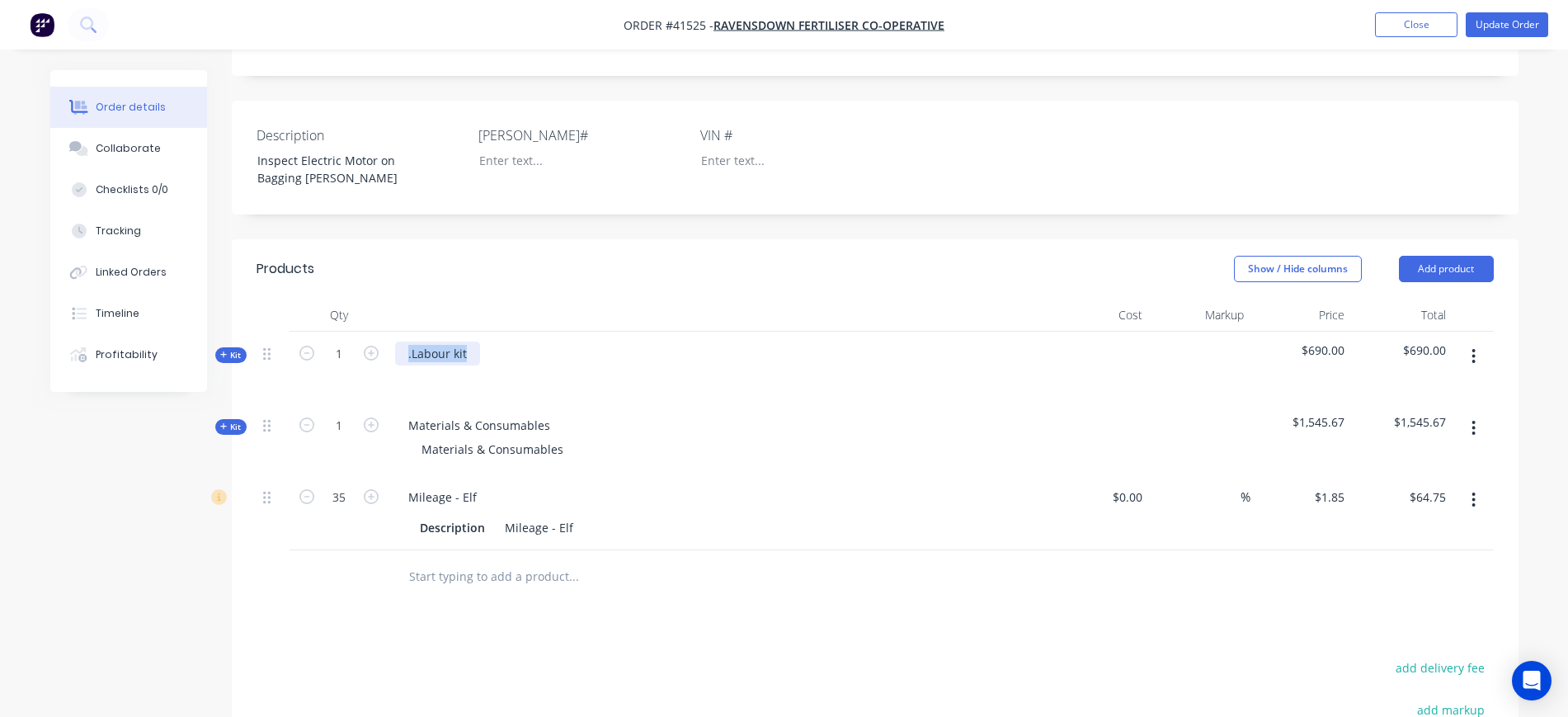
drag, startPoint x: 465, startPoint y: 388, endPoint x: 382, endPoint y: 381, distance: 83.3
click at [391, 384] on div ".Labour kit" at bounding box center [718, 368] width 660 height 72
click at [421, 390] on div at bounding box center [422, 377] width 26 height 24
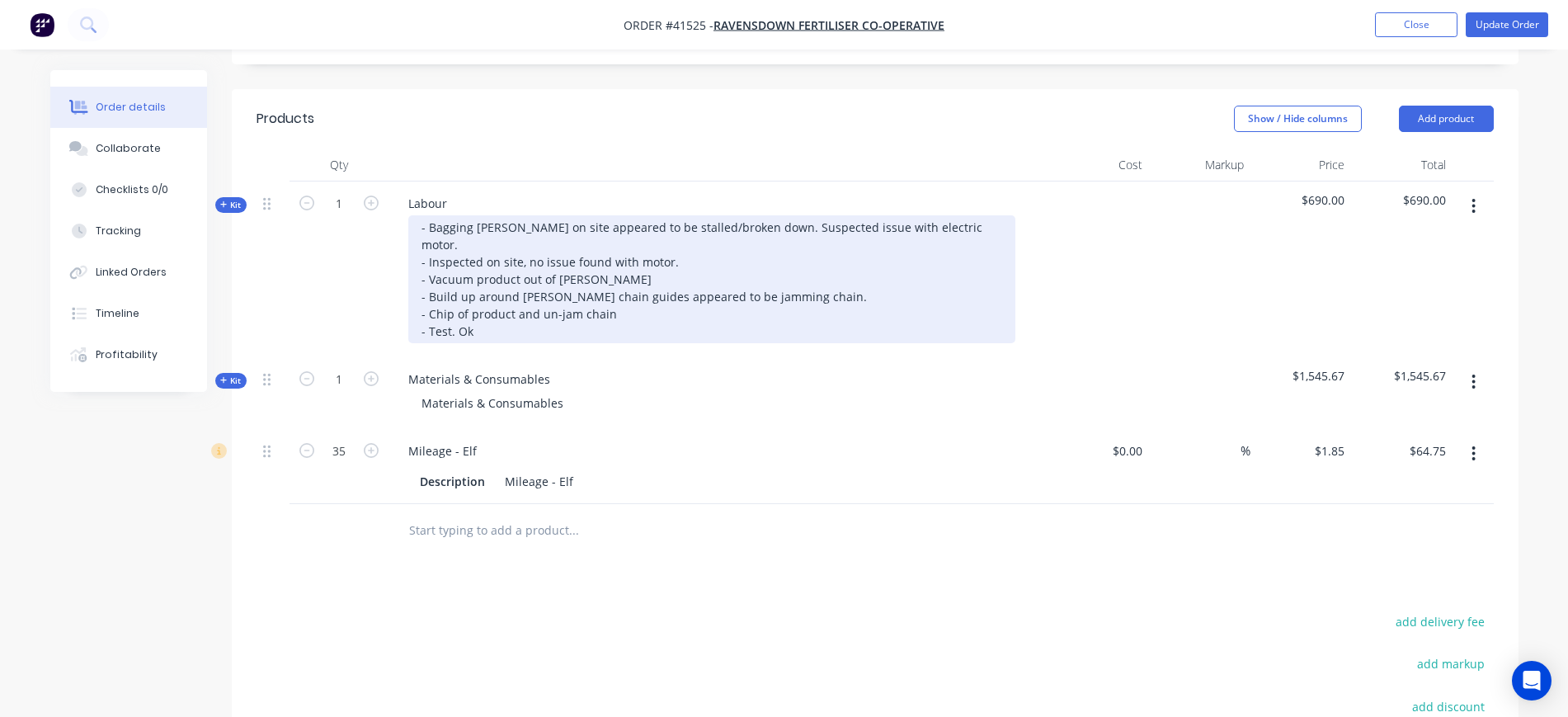
scroll to position [722, 0]
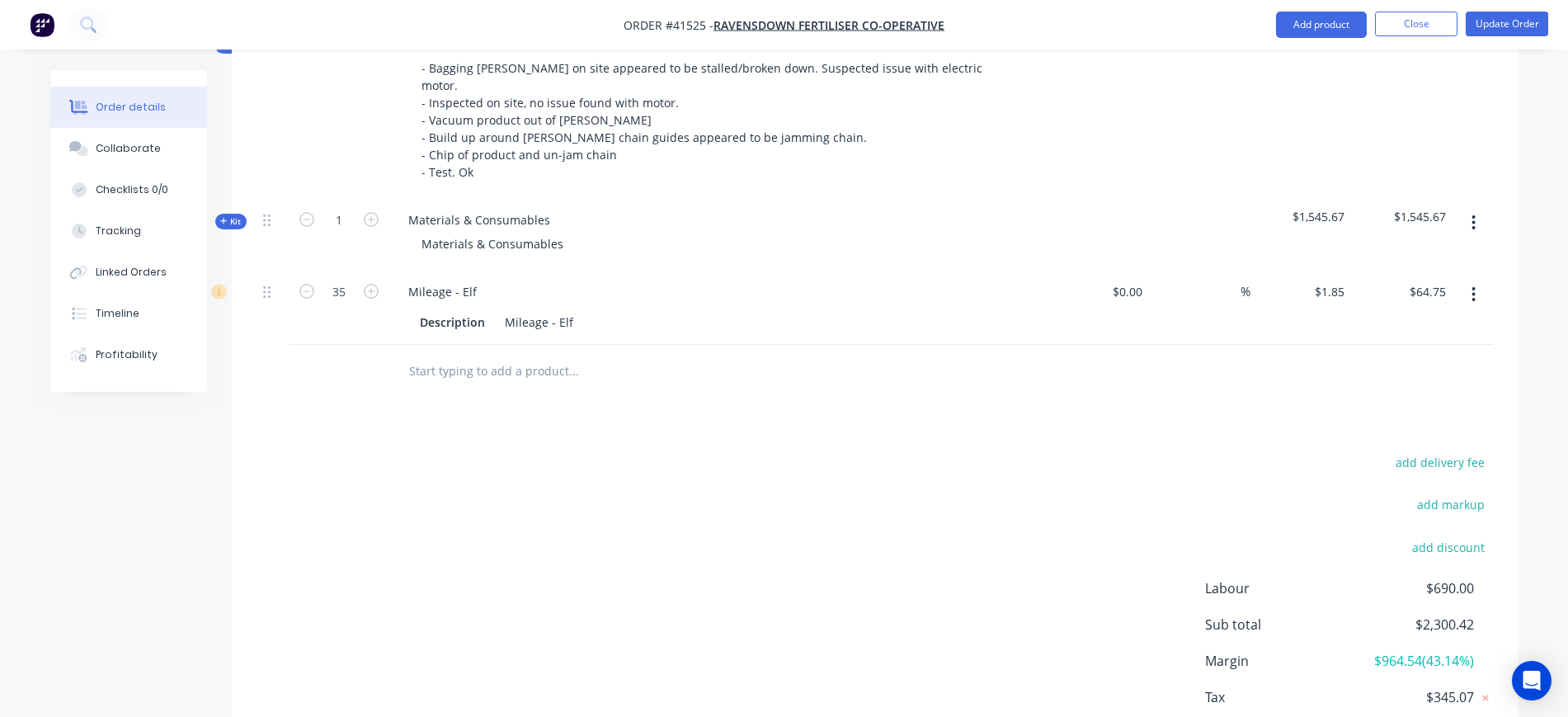
click at [232, 228] on span "Kit" at bounding box center [231, 221] width 21 height 12
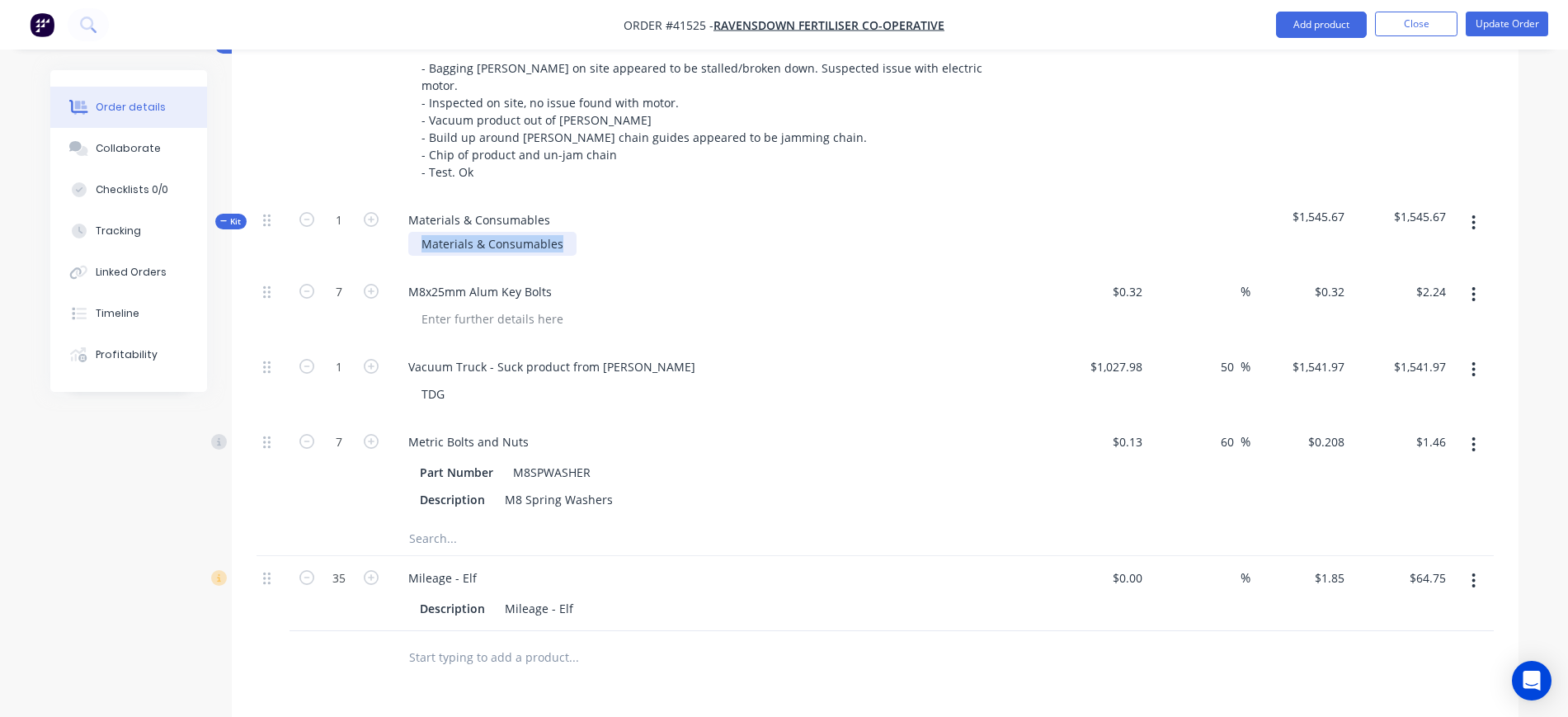
drag, startPoint x: 561, startPoint y: 263, endPoint x: 417, endPoint y: 254, distance: 144.3
click at [417, 254] on div "Materials & Consumables" at bounding box center [493, 244] width 168 height 24
click at [861, 297] on div "M8x25mm Alum Key Bolts" at bounding box center [718, 292] width 647 height 24
click at [230, 228] on span "Kit" at bounding box center [231, 221] width 21 height 12
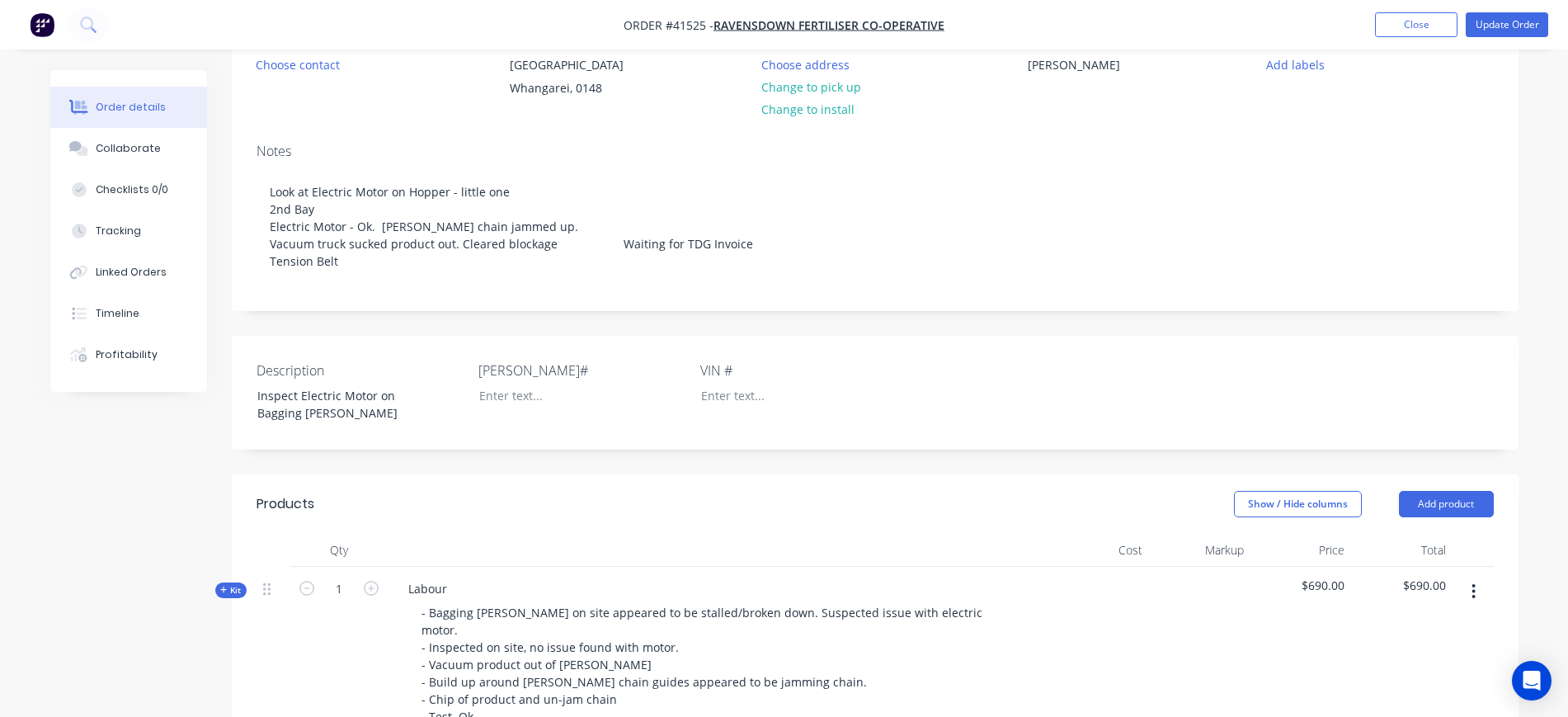
scroll to position [103, 0]
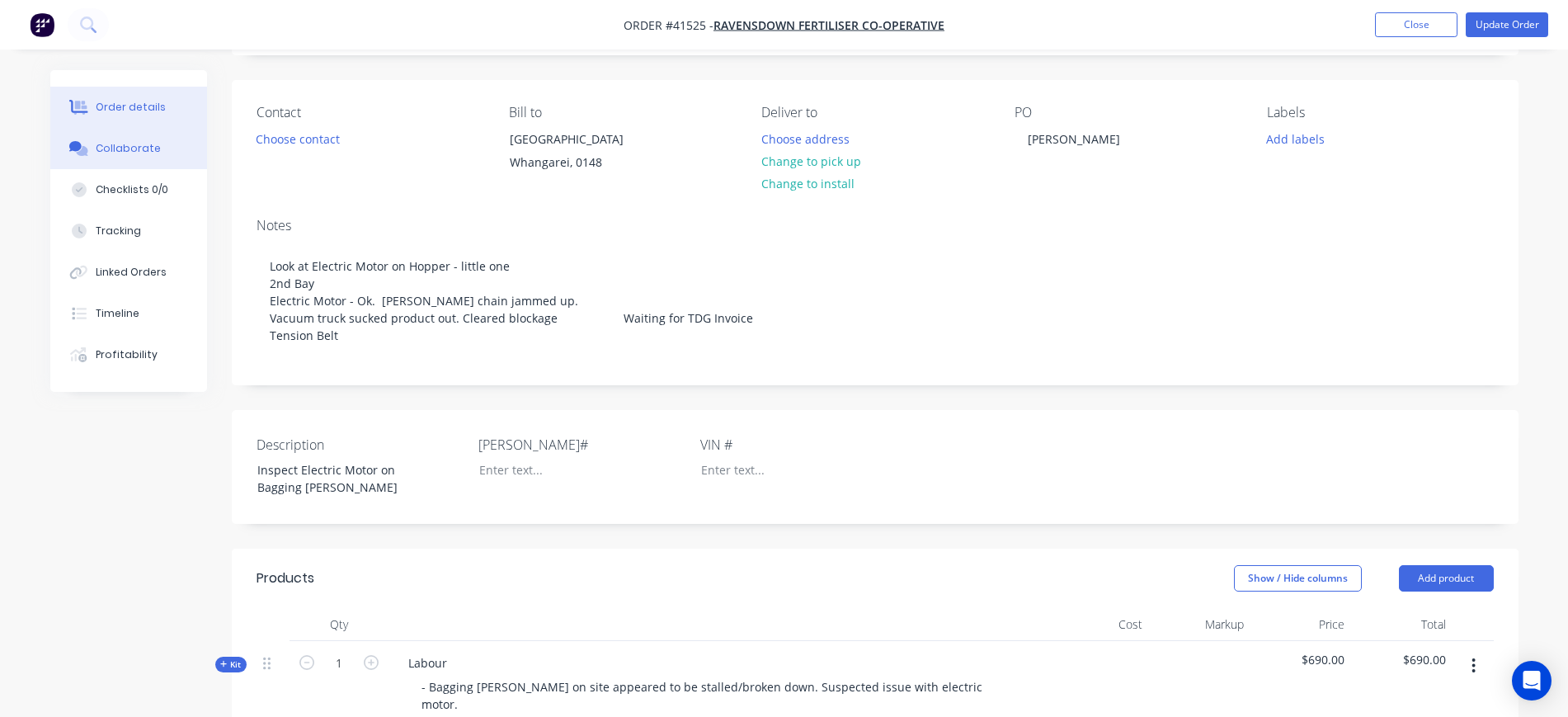
click at [141, 153] on div "Collaborate" at bounding box center [128, 149] width 65 height 15
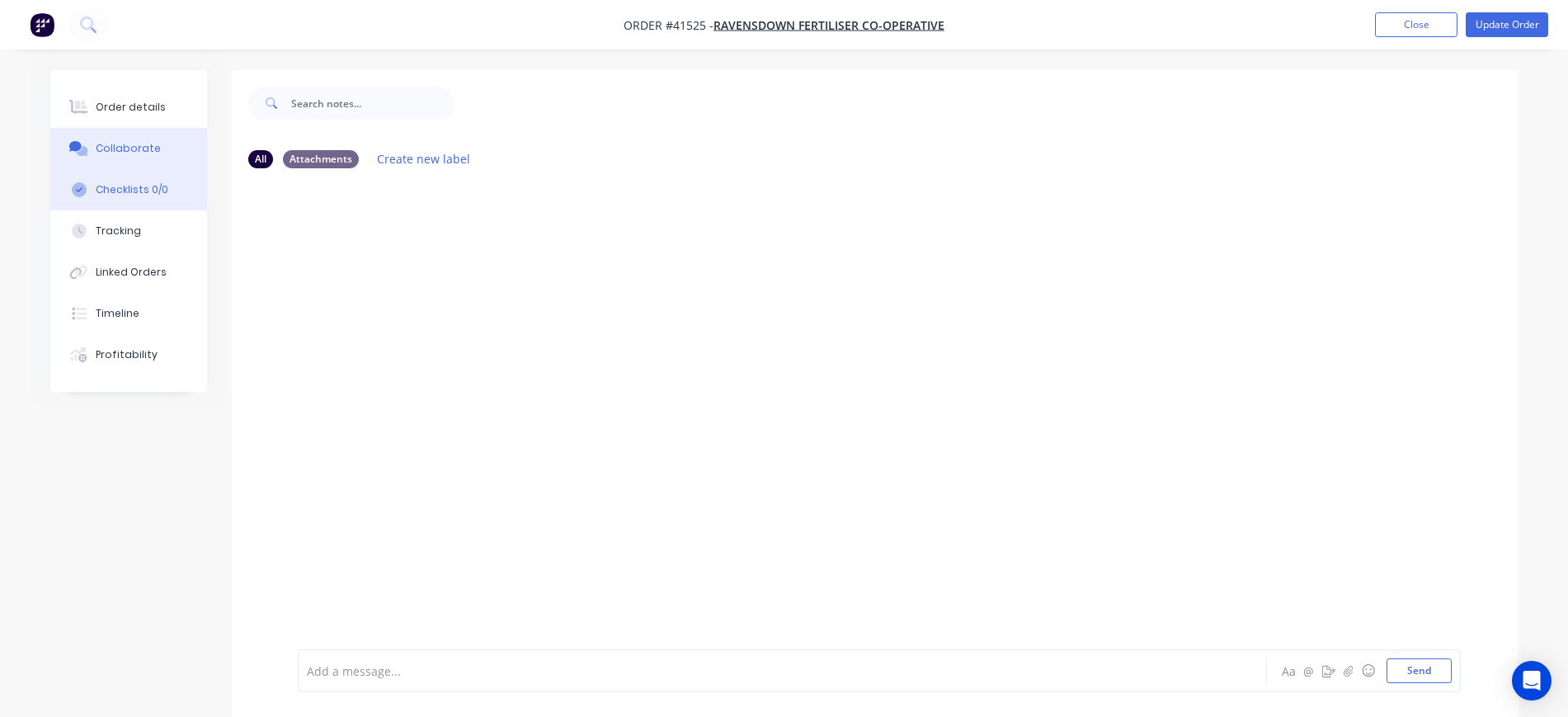
click at [140, 191] on div "Checklists 0/0" at bounding box center [132, 190] width 73 height 15
type textarea "x"
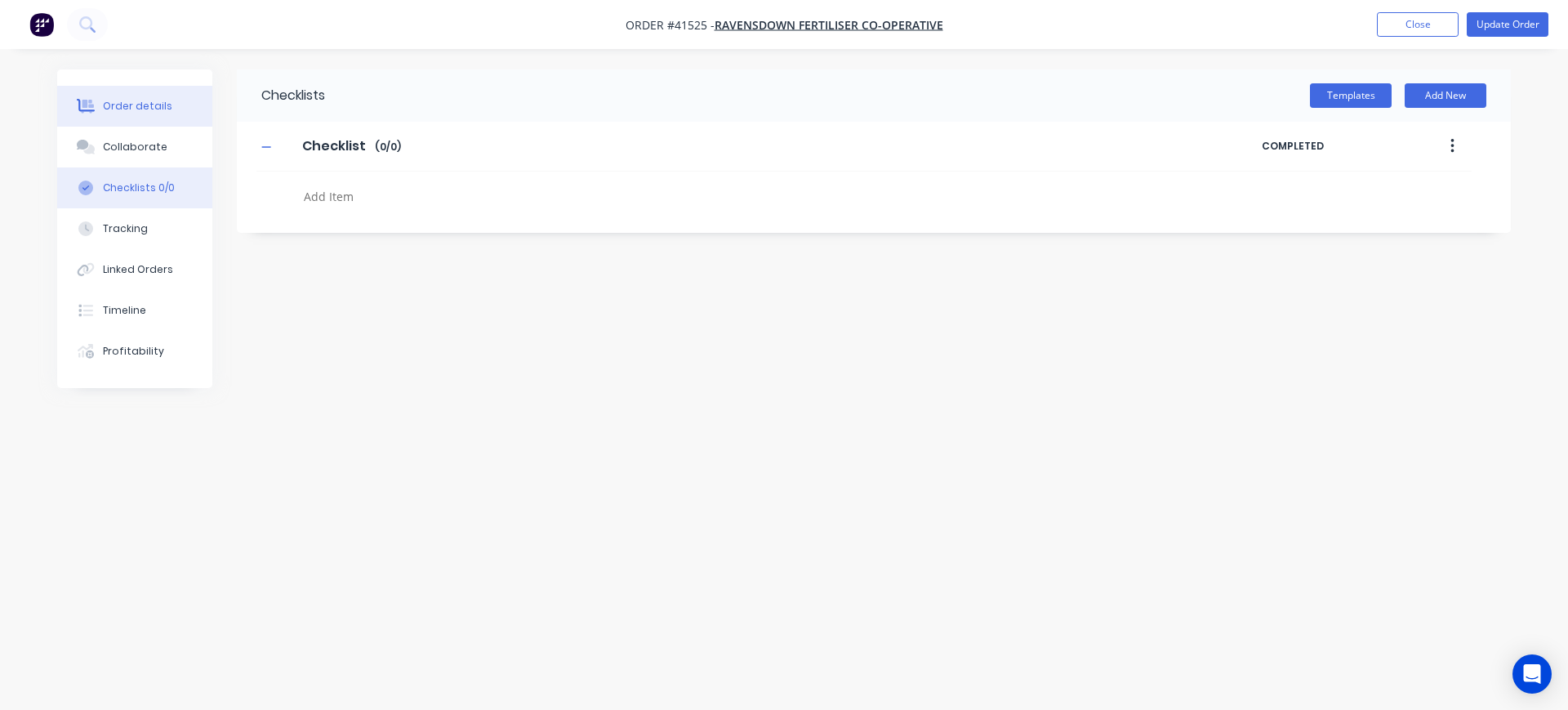
click at [149, 106] on div "Order details" at bounding box center [137, 106] width 69 height 15
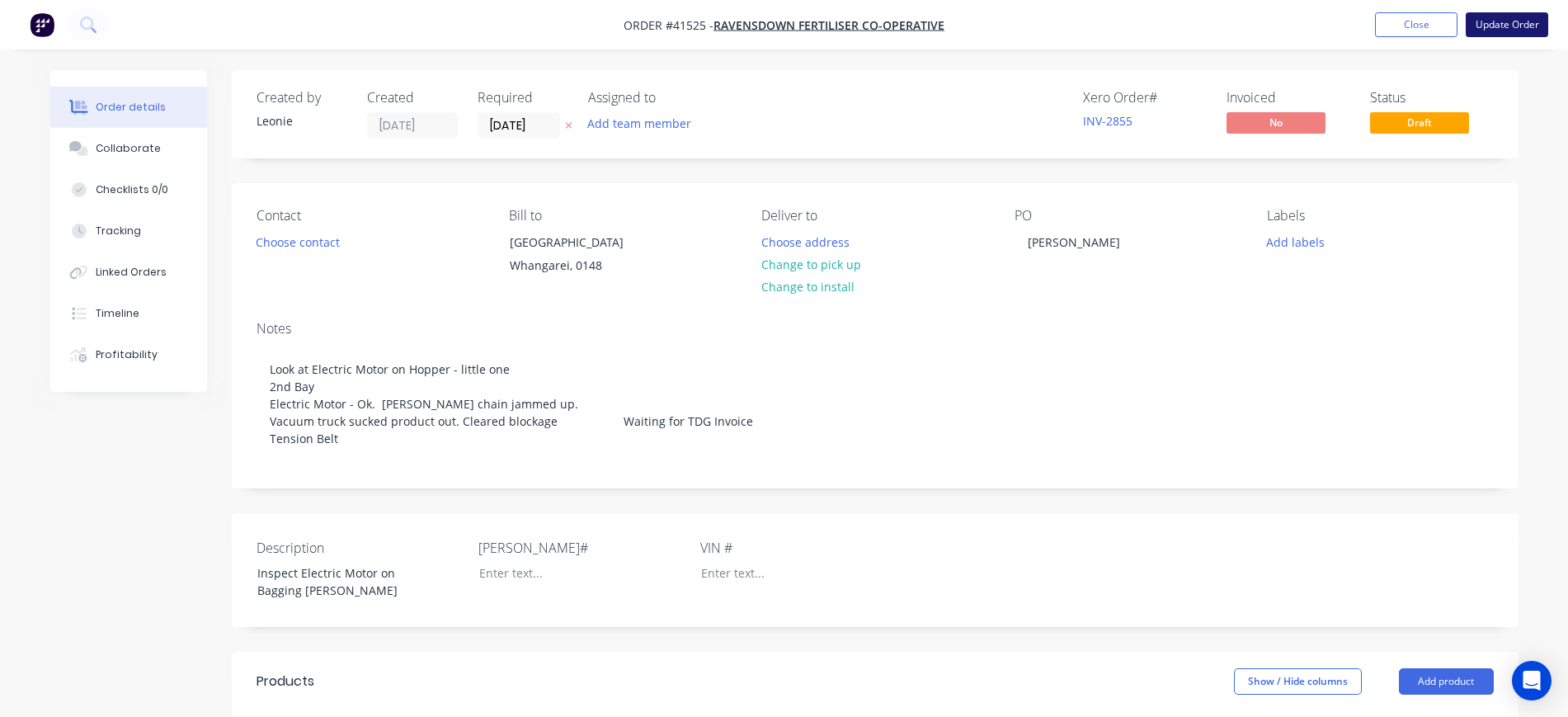
click at [1506, 21] on button "Update Order" at bounding box center [1508, 25] width 83 height 25
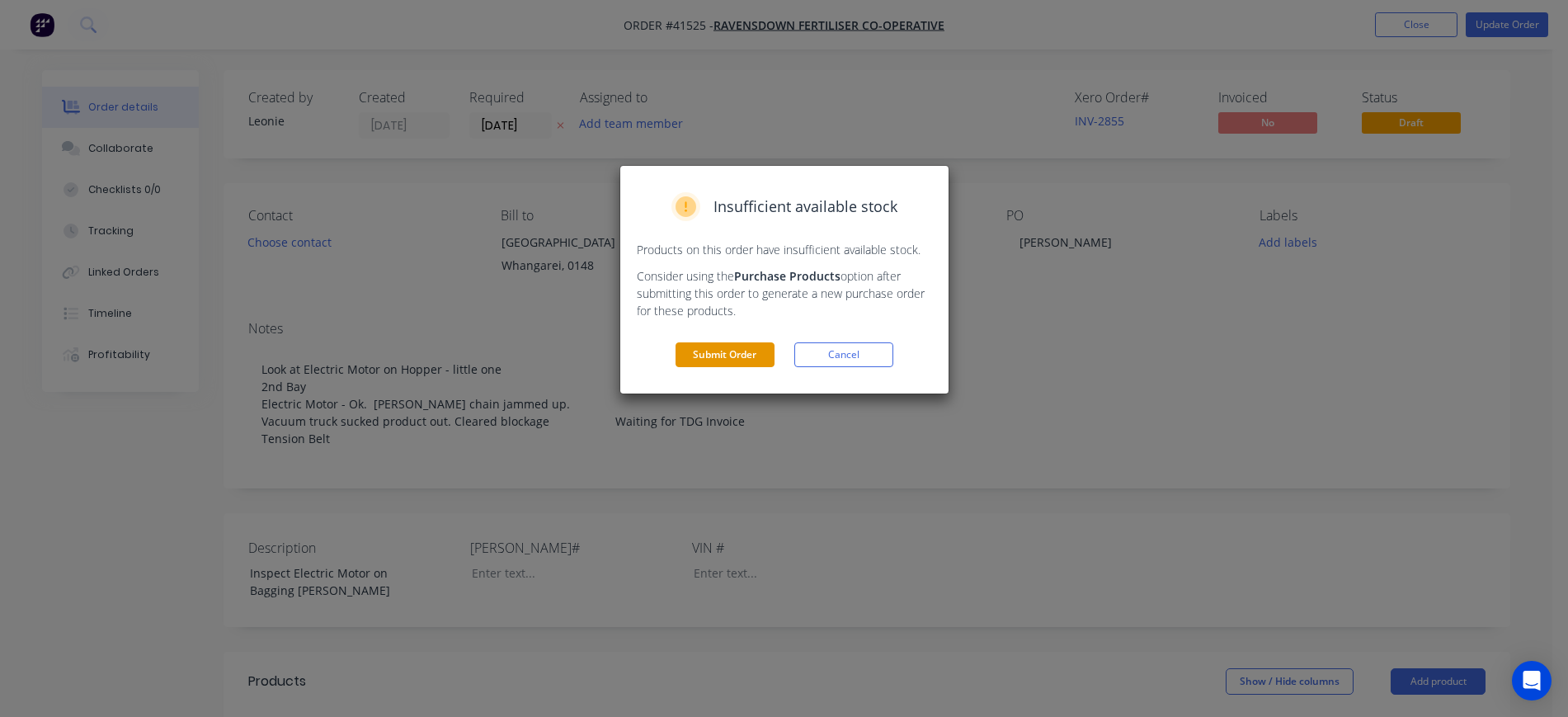
click at [756, 356] on button "Submit Order" at bounding box center [725, 355] width 99 height 25
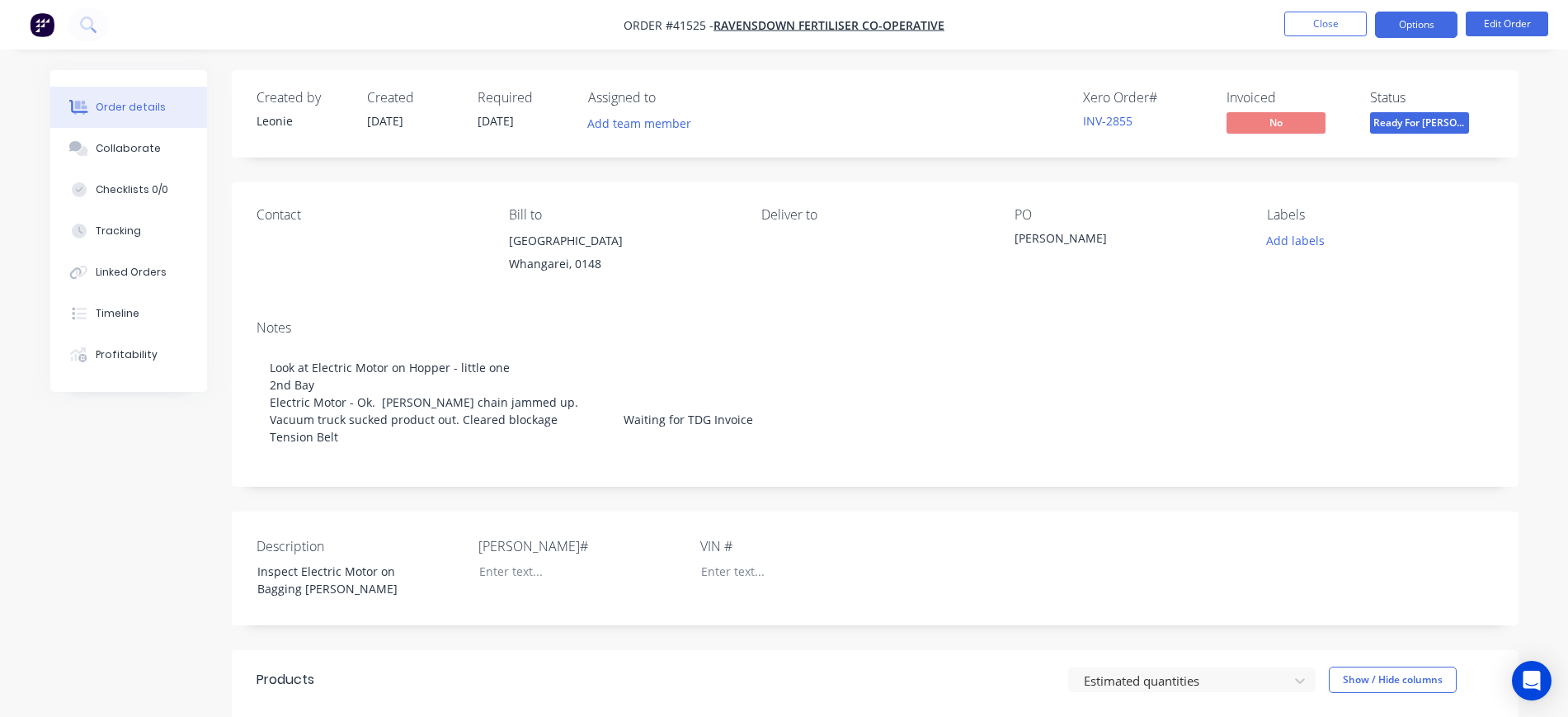
click at [1434, 20] on button "Options" at bounding box center [1417, 25] width 83 height 26
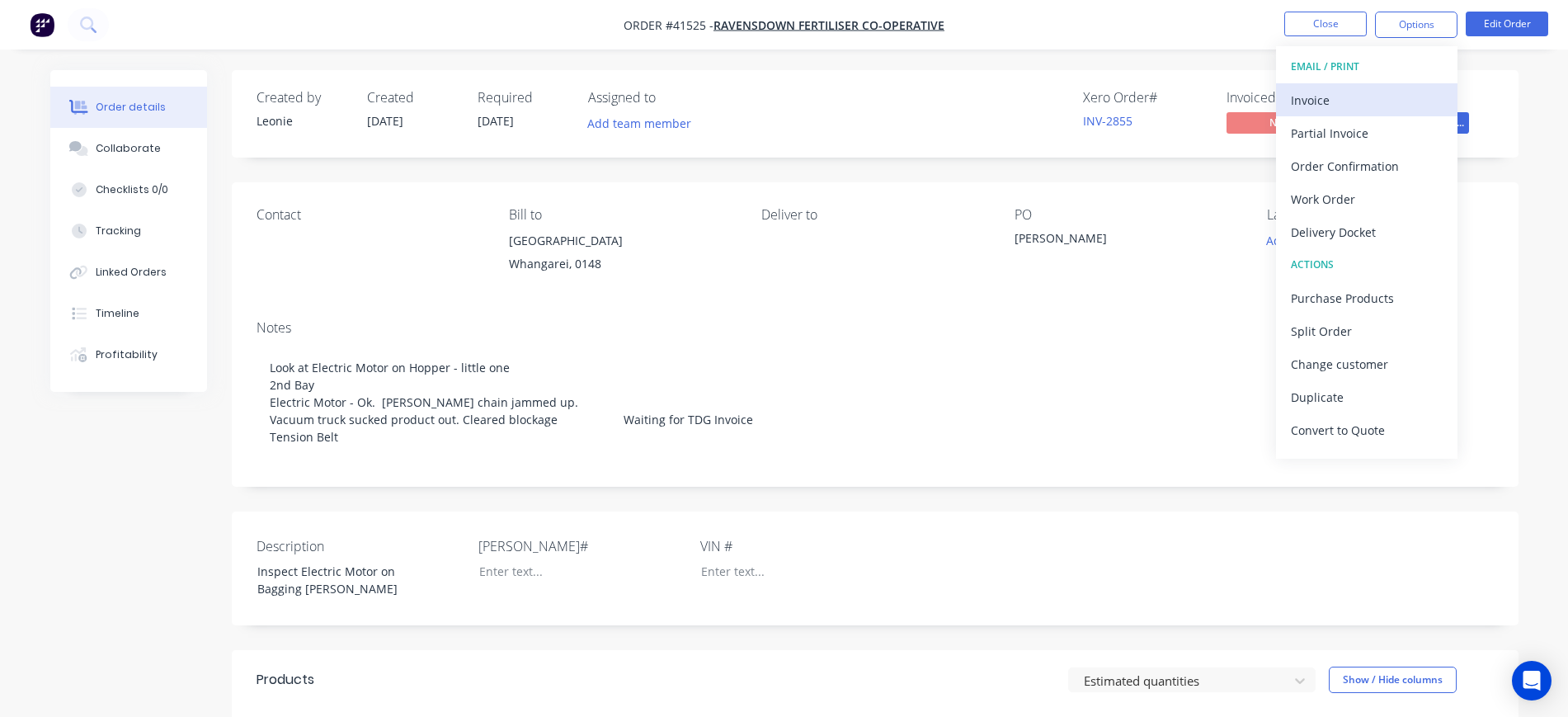
click at [1341, 98] on div "Invoice" at bounding box center [1367, 100] width 152 height 24
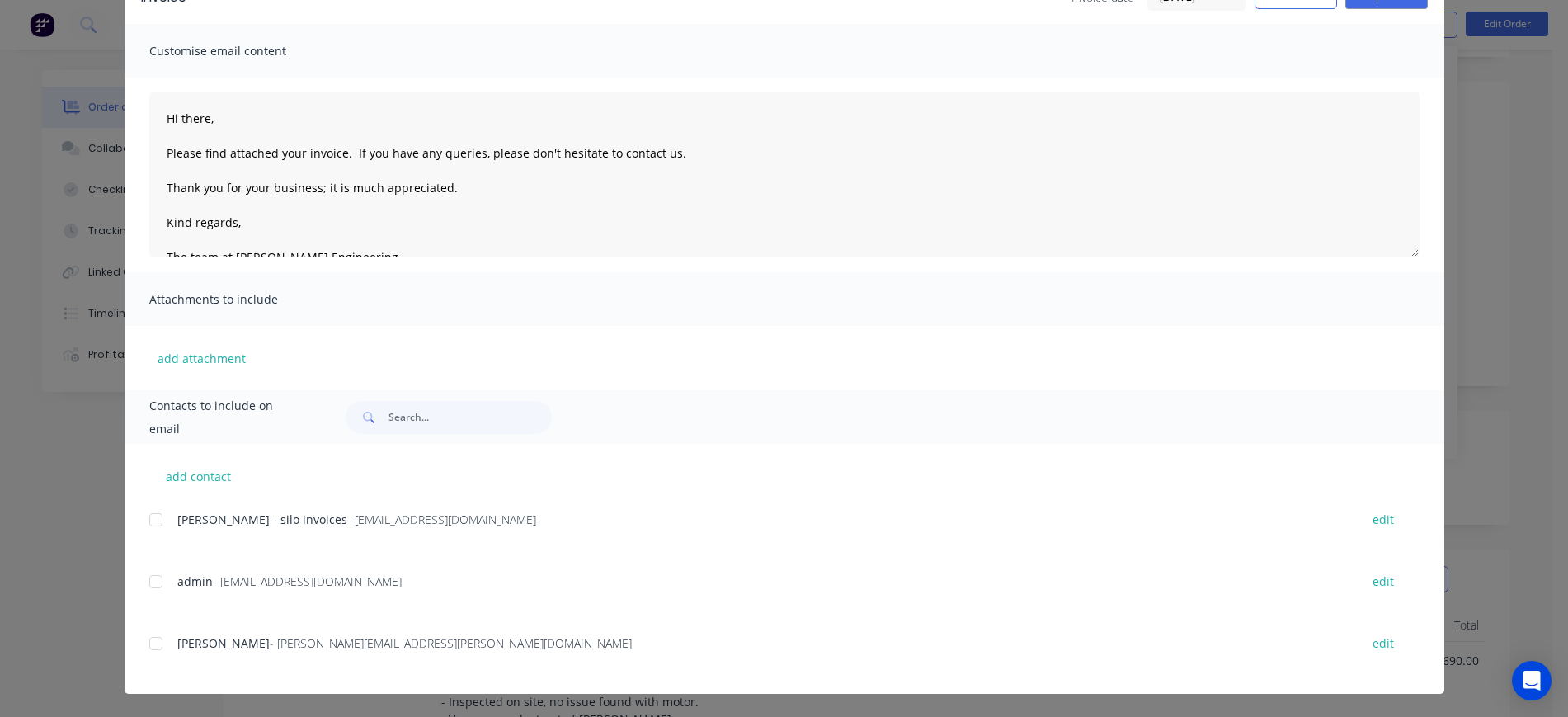
scroll to position [103, 0]
click at [148, 636] on div at bounding box center [156, 643] width 33 height 33
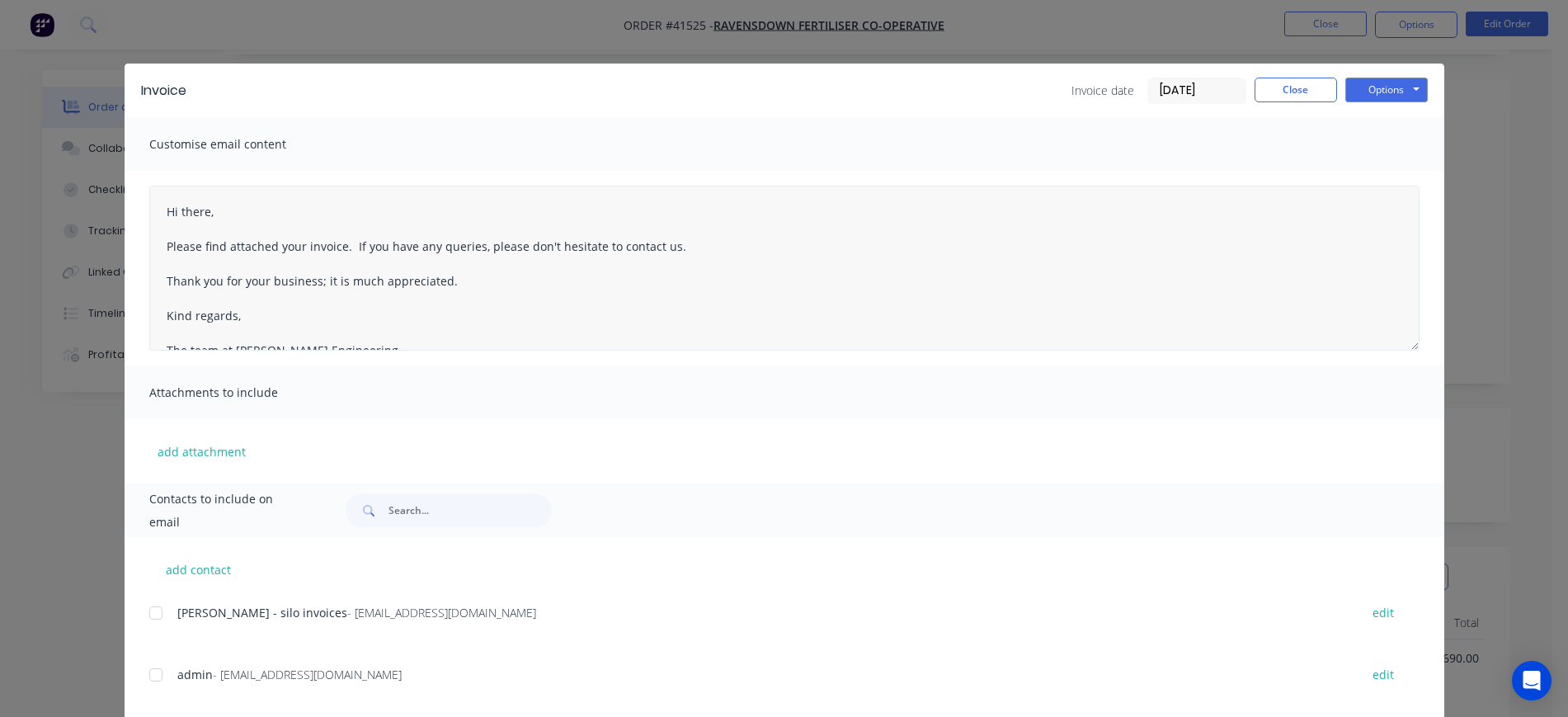
scroll to position [0, 0]
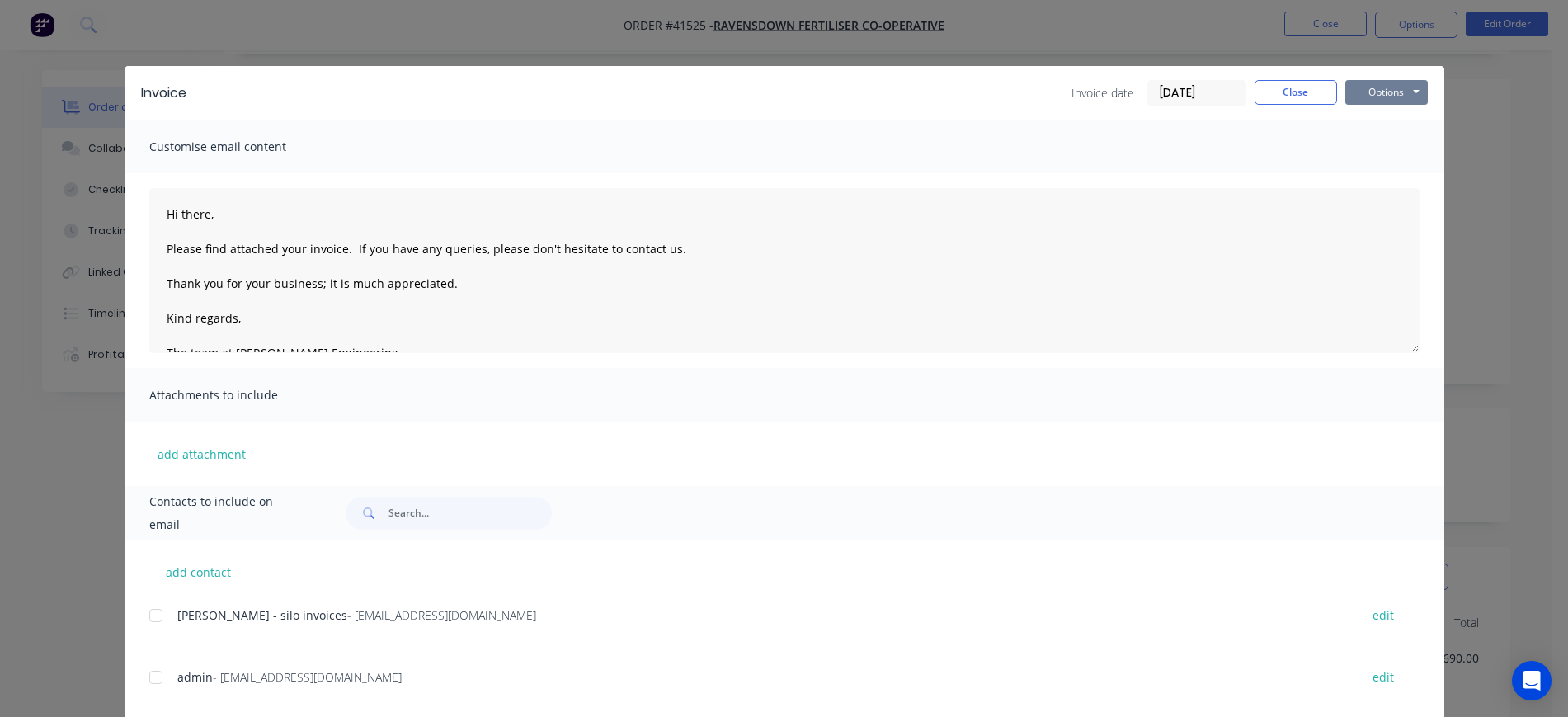
click at [1370, 94] on button "Options" at bounding box center [1387, 93] width 83 height 25
click at [1394, 174] on button "Email" at bounding box center [1399, 176] width 106 height 27
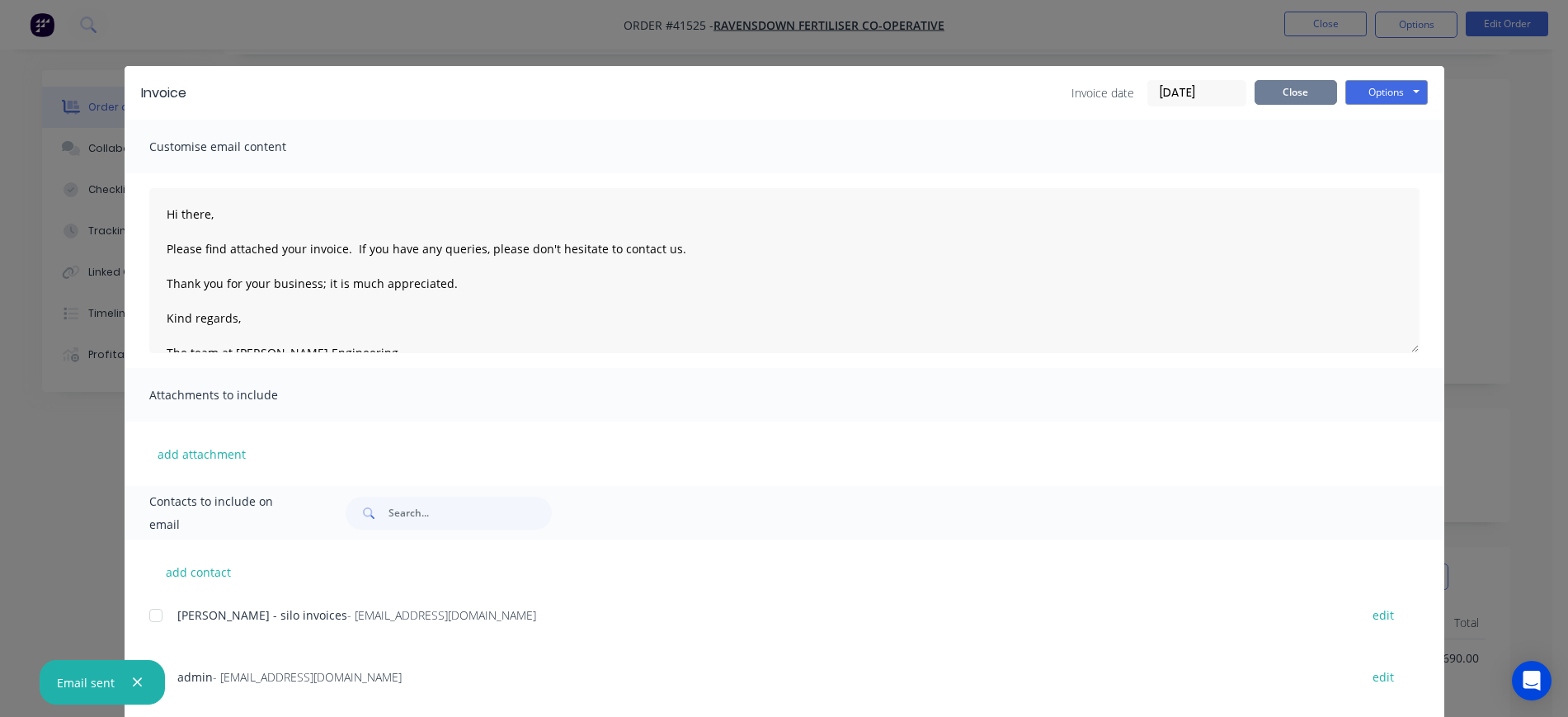
click at [1307, 92] on button "Close" at bounding box center [1296, 93] width 83 height 25
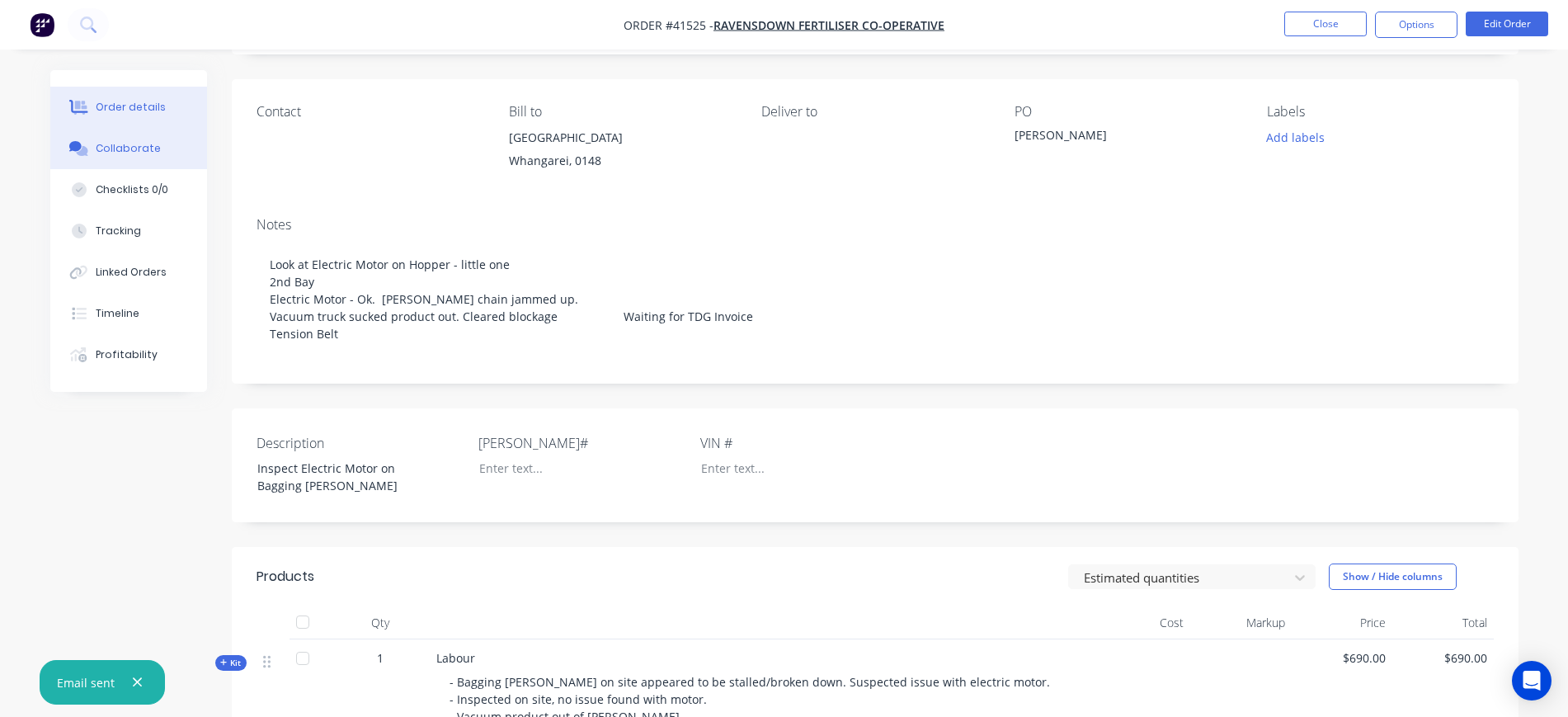
click at [109, 154] on div "Collaborate" at bounding box center [128, 149] width 65 height 15
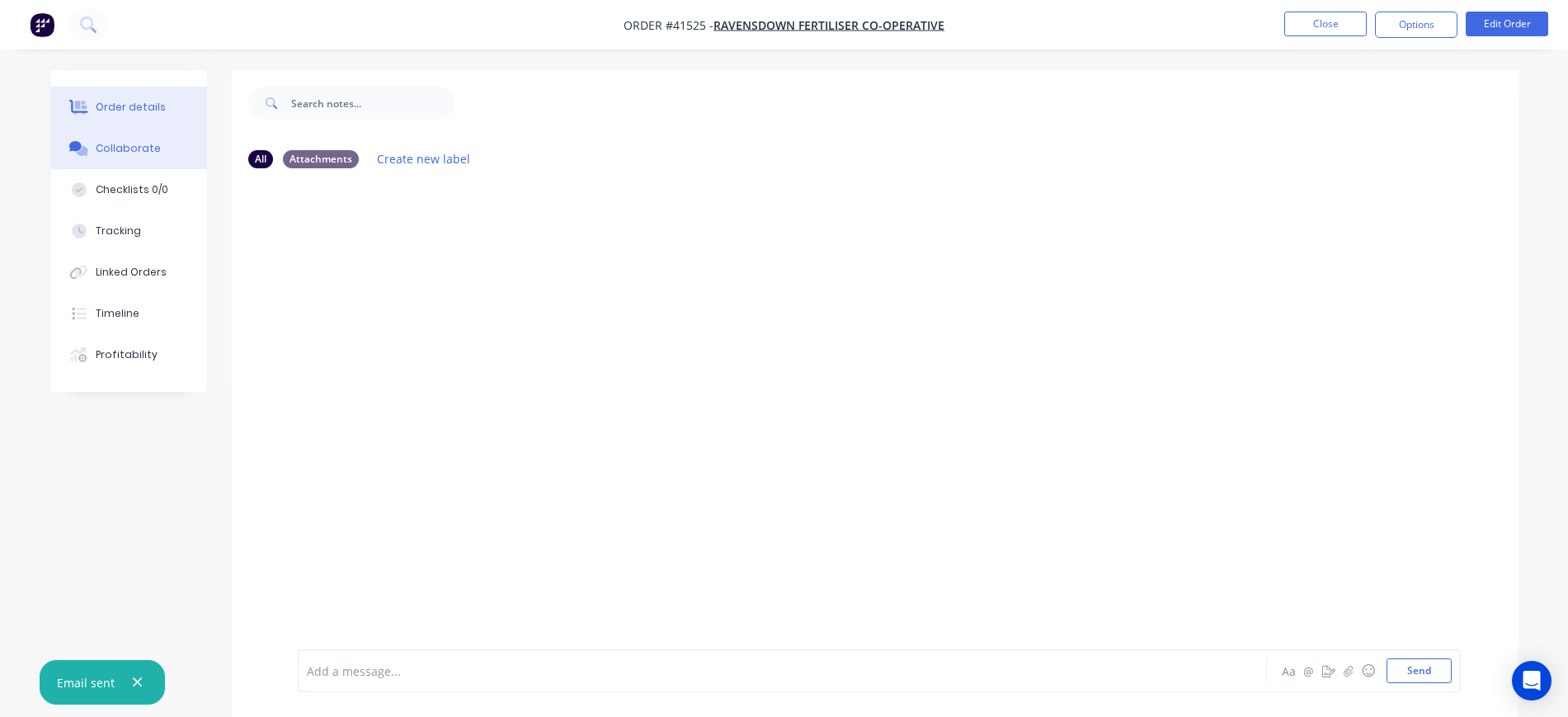
click at [195, 95] on button "Order details" at bounding box center [129, 107] width 157 height 41
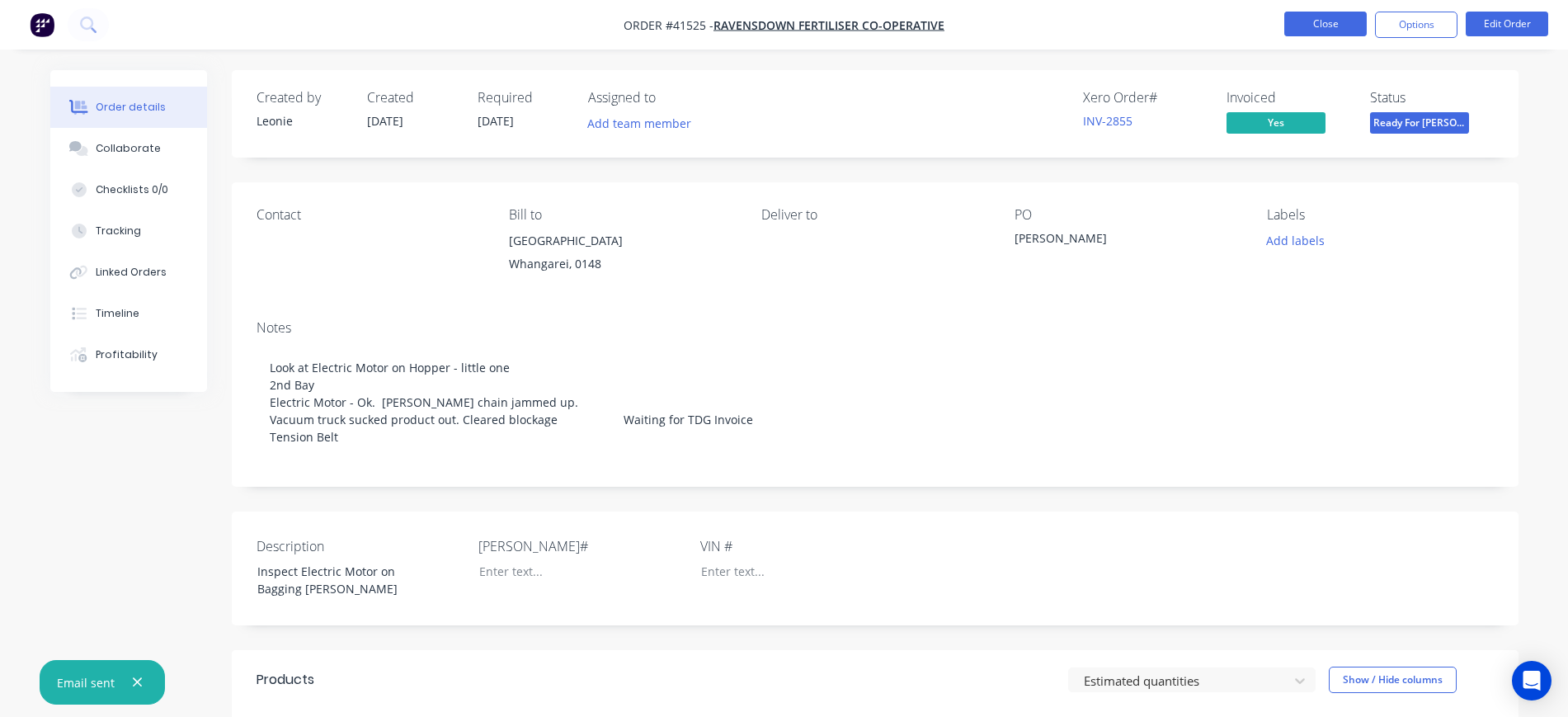
click at [1312, 30] on button "Close" at bounding box center [1326, 24] width 83 height 25
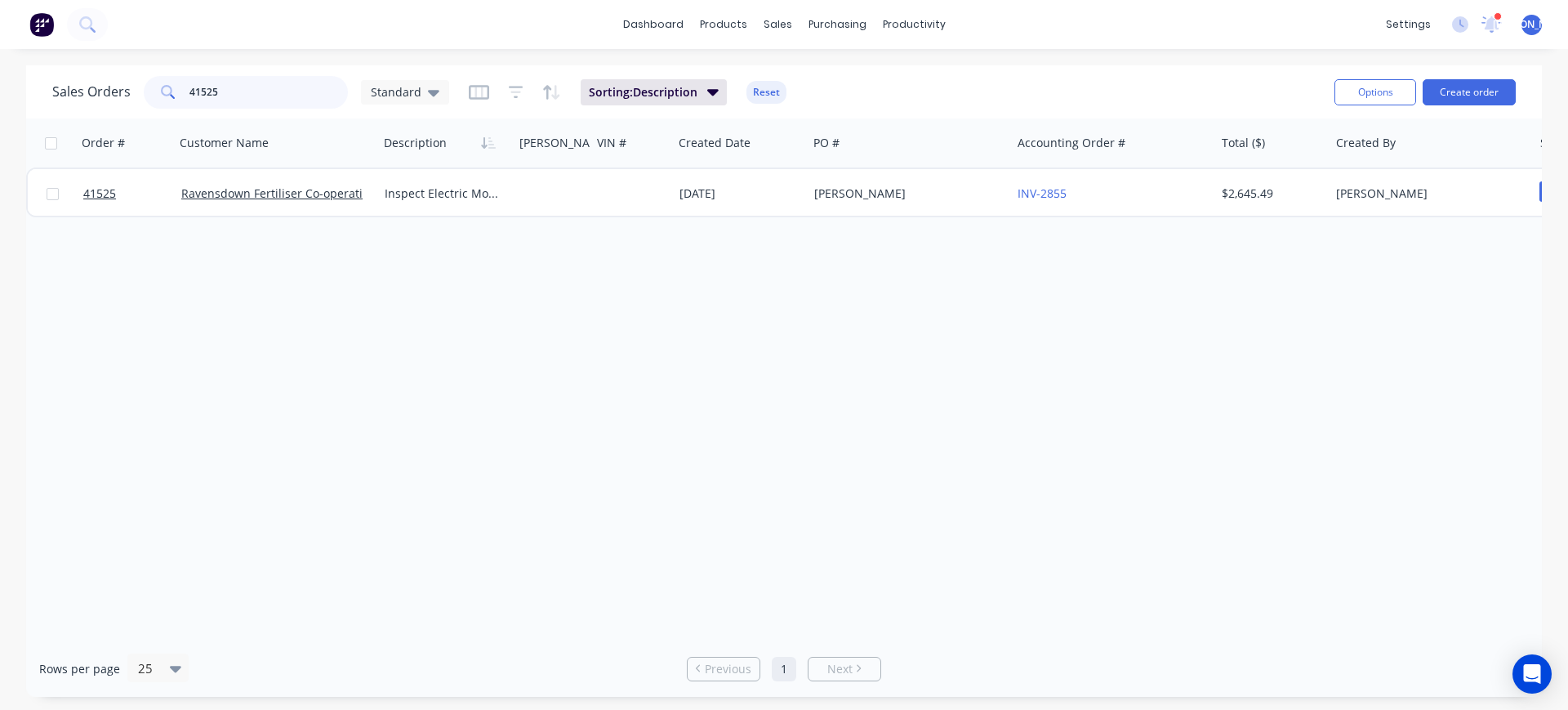
drag, startPoint x: 253, startPoint y: 95, endPoint x: 230, endPoint y: 95, distance: 23.0
click at [230, 95] on input "41525" at bounding box center [269, 92] width 159 height 33
type input "41592"
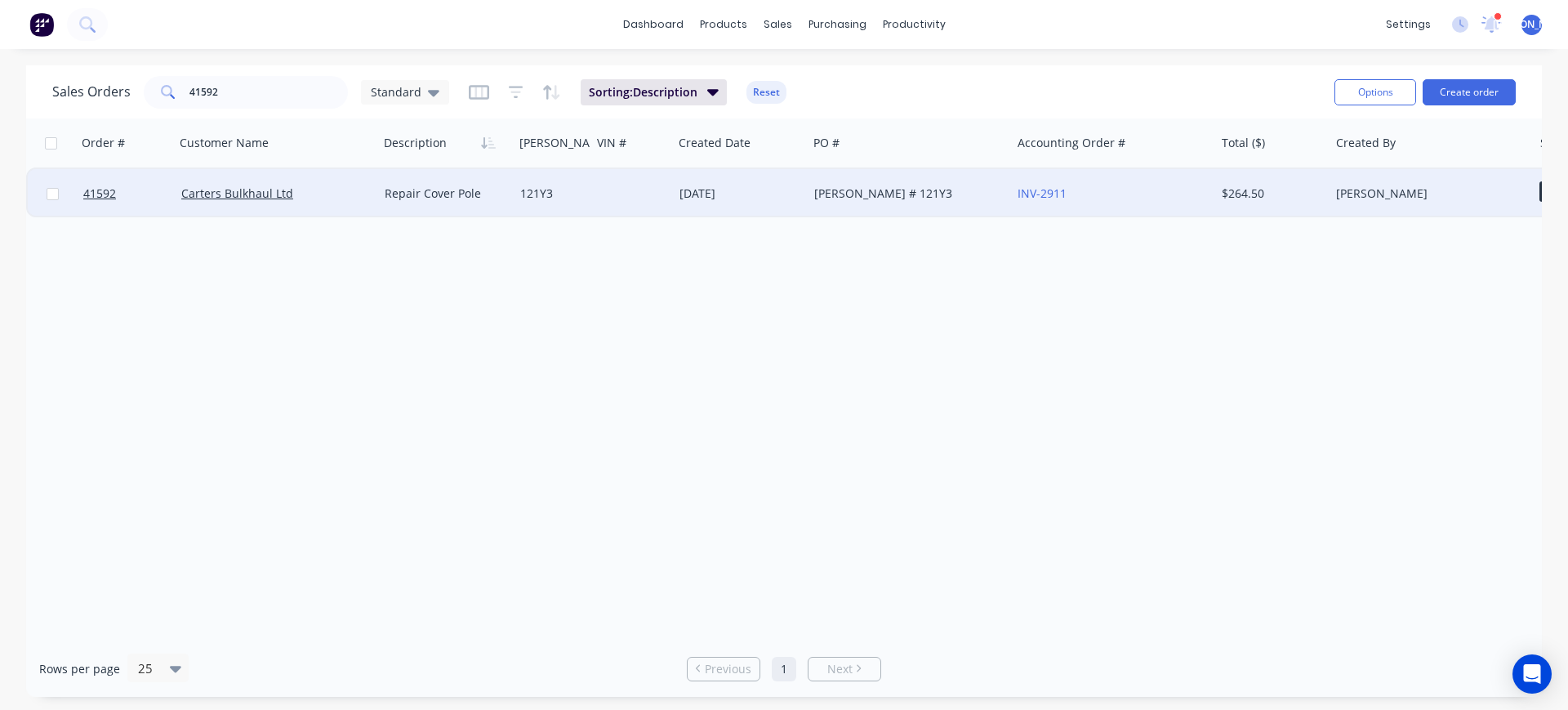
click at [595, 207] on div at bounding box center [632, 194] width 82 height 49
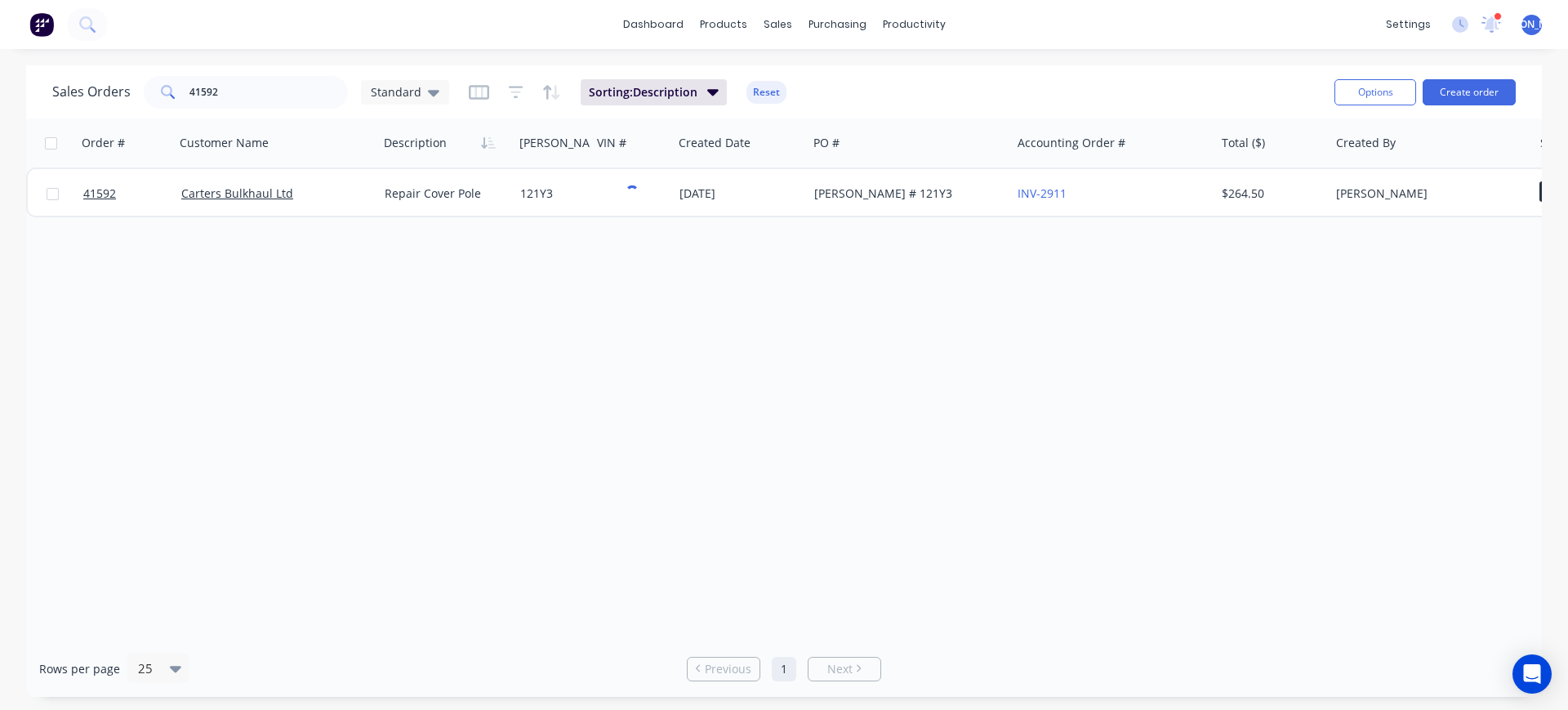
click at [537, 235] on div "Order # Customer Name Description [PERSON_NAME]# VIN # Created Date PO # Accoun…" at bounding box center [784, 380] width 1516 height 522
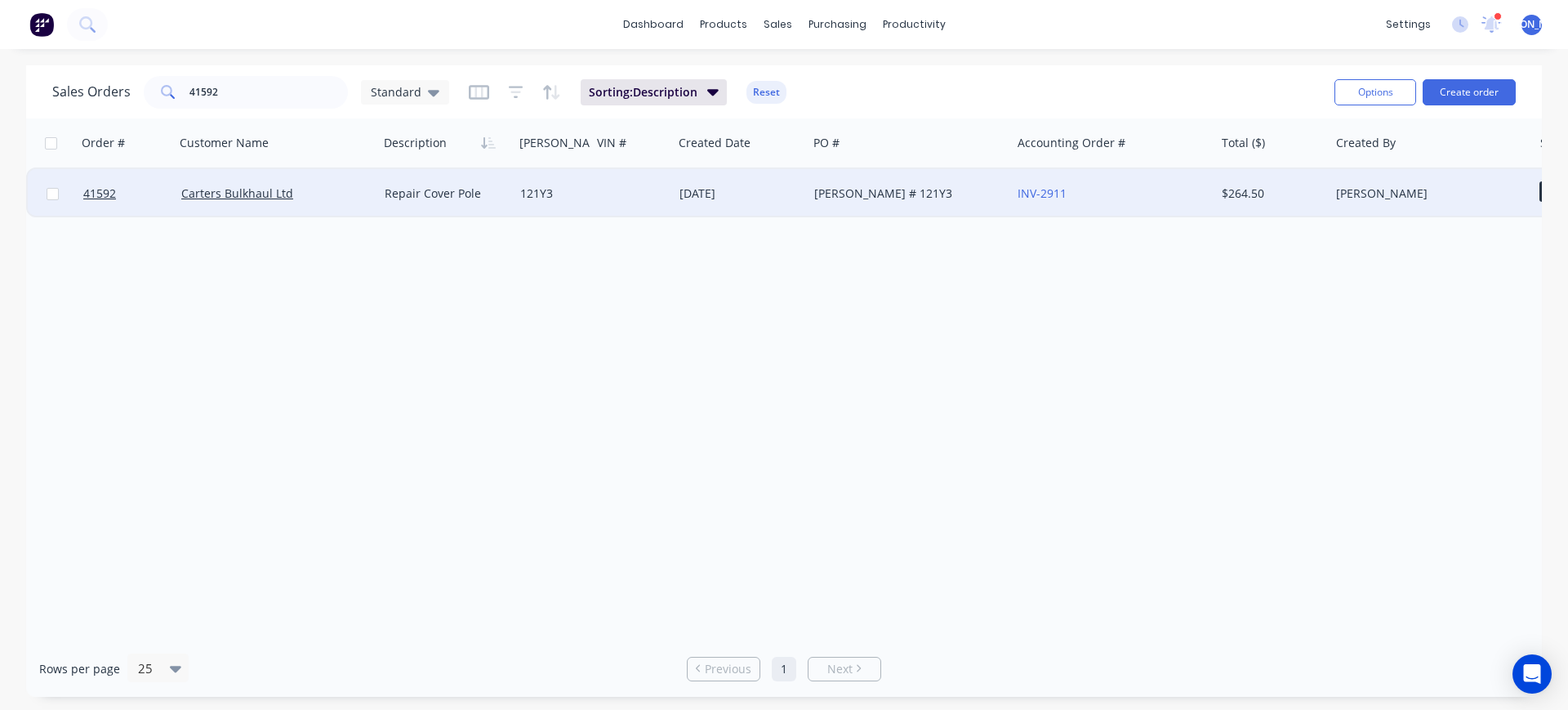
click at [321, 207] on div "Carters Bulkhaul Ltd" at bounding box center [277, 194] width 204 height 49
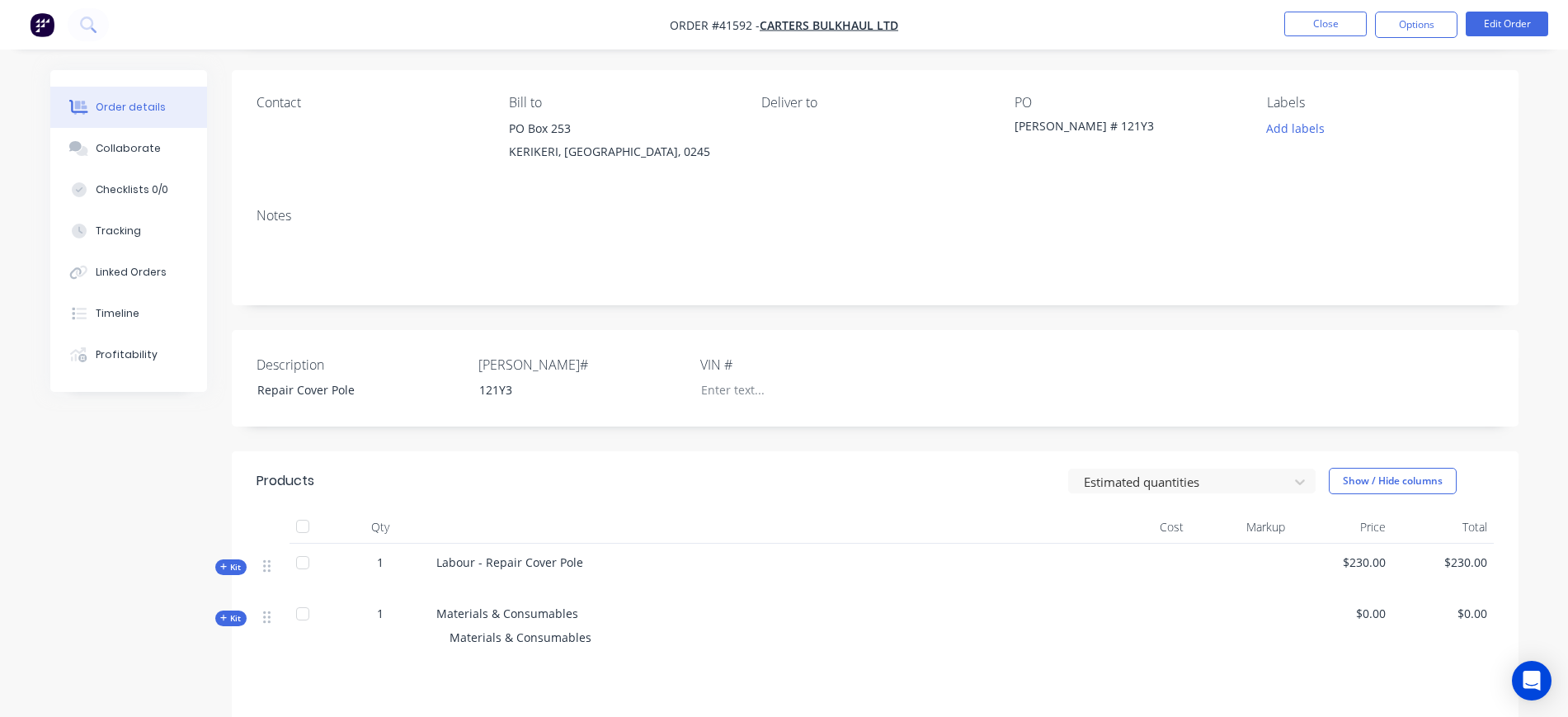
scroll to position [103, 0]
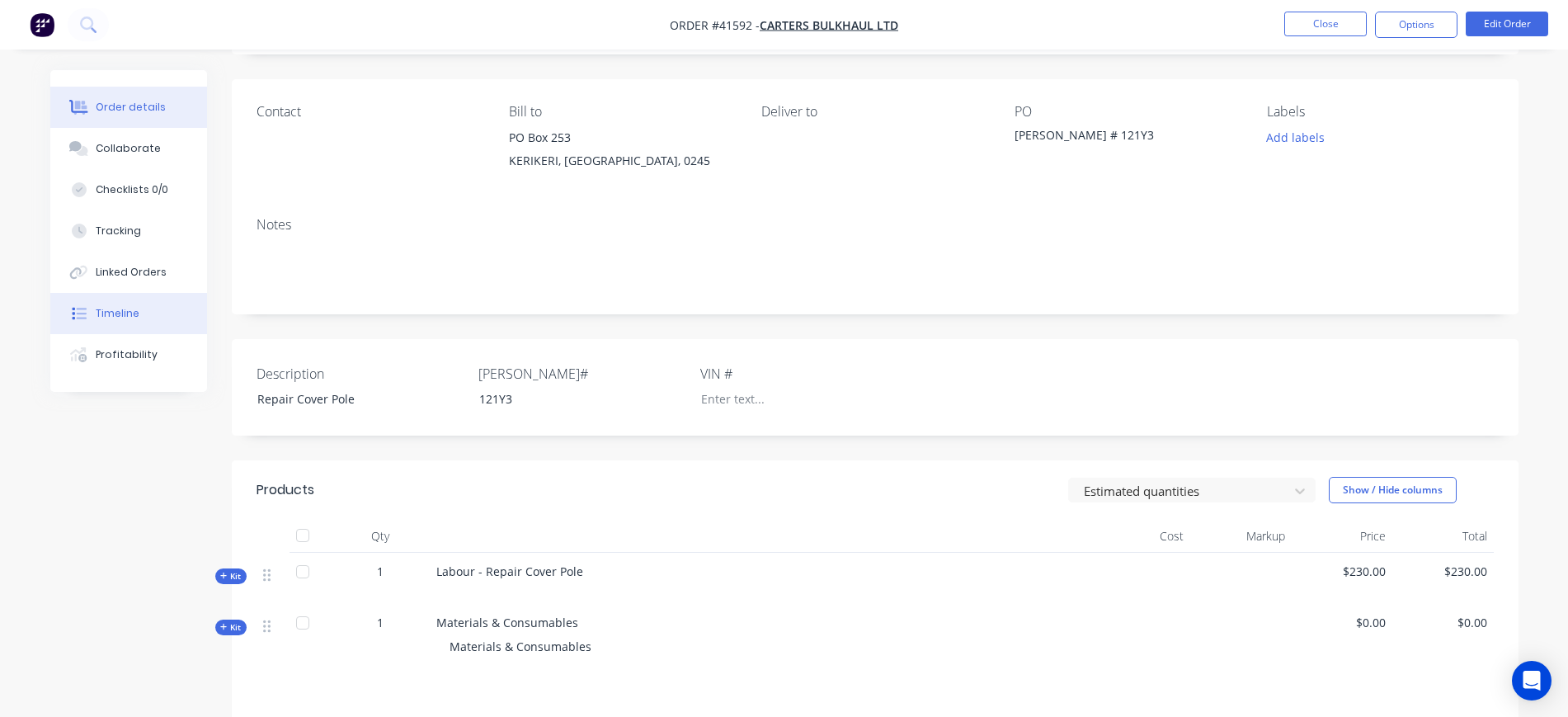
click at [121, 301] on button "Timeline" at bounding box center [129, 314] width 157 height 41
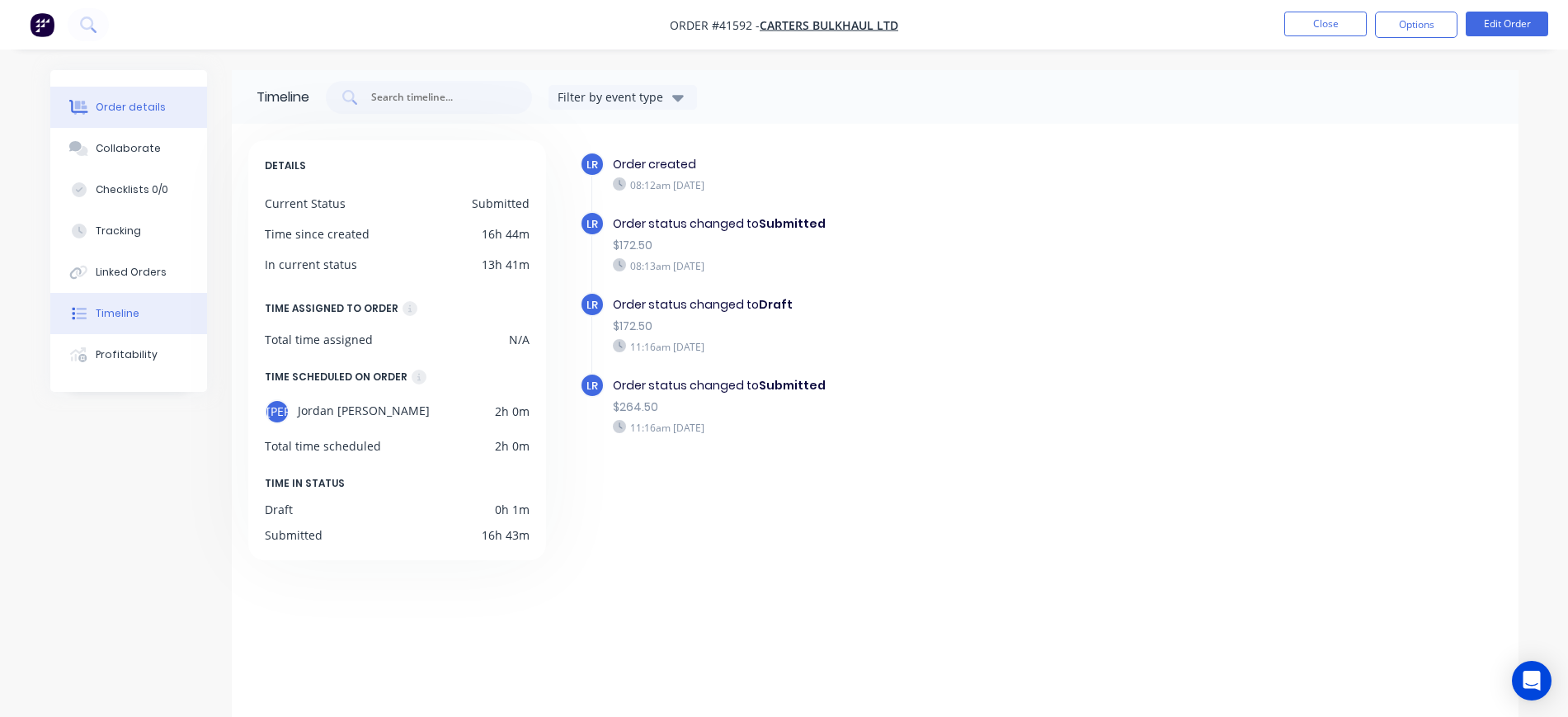
click at [144, 113] on div "Order details" at bounding box center [130, 107] width 70 height 15
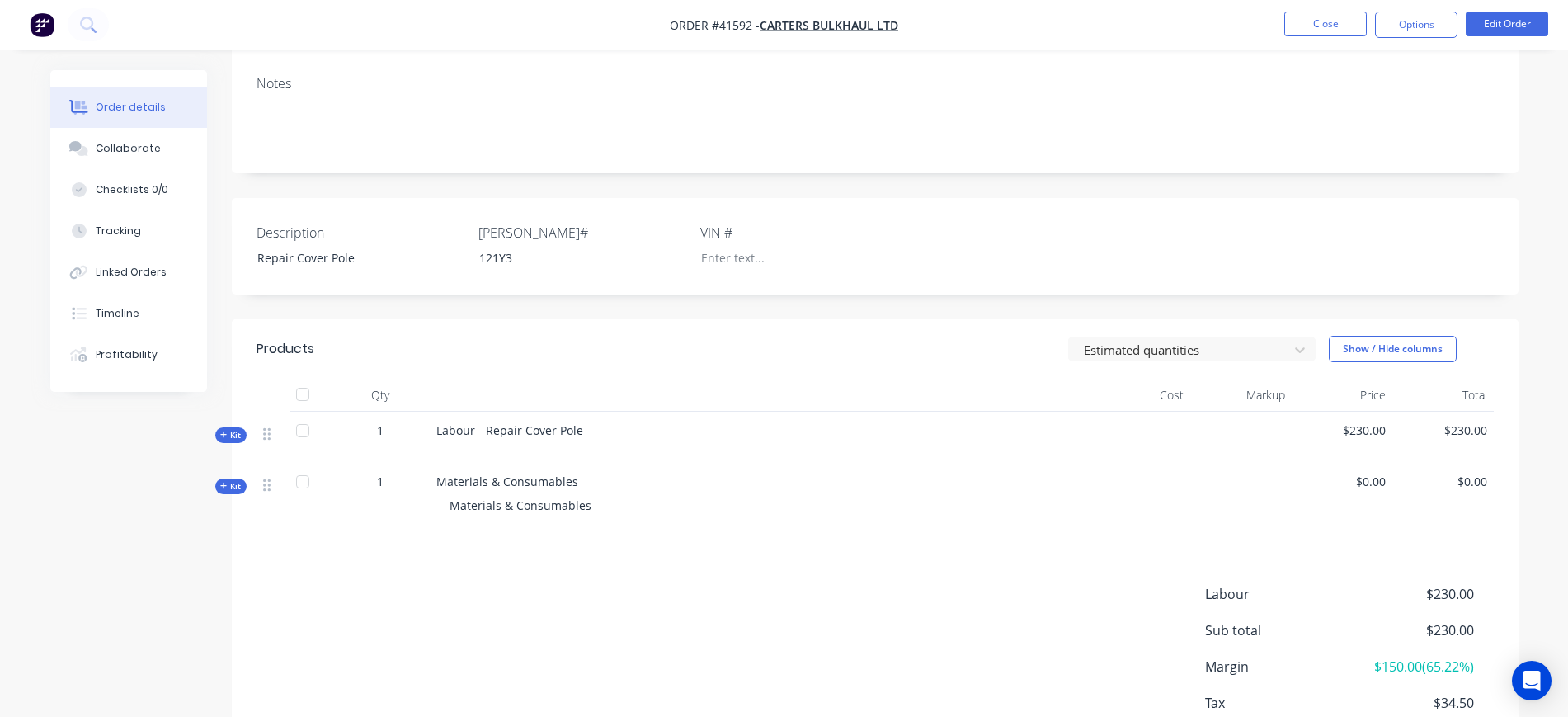
scroll to position [310, 0]
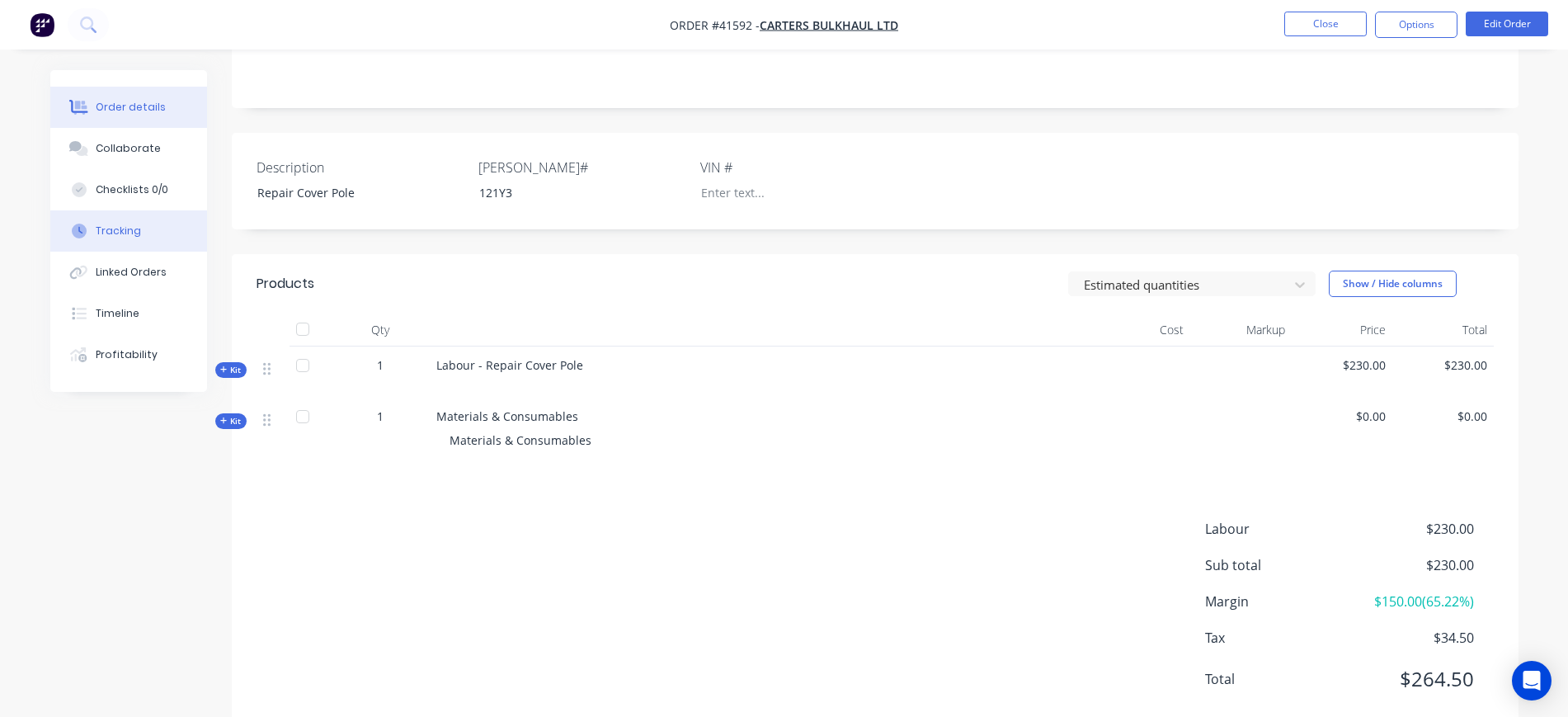
click at [146, 228] on button "Tracking" at bounding box center [129, 231] width 157 height 41
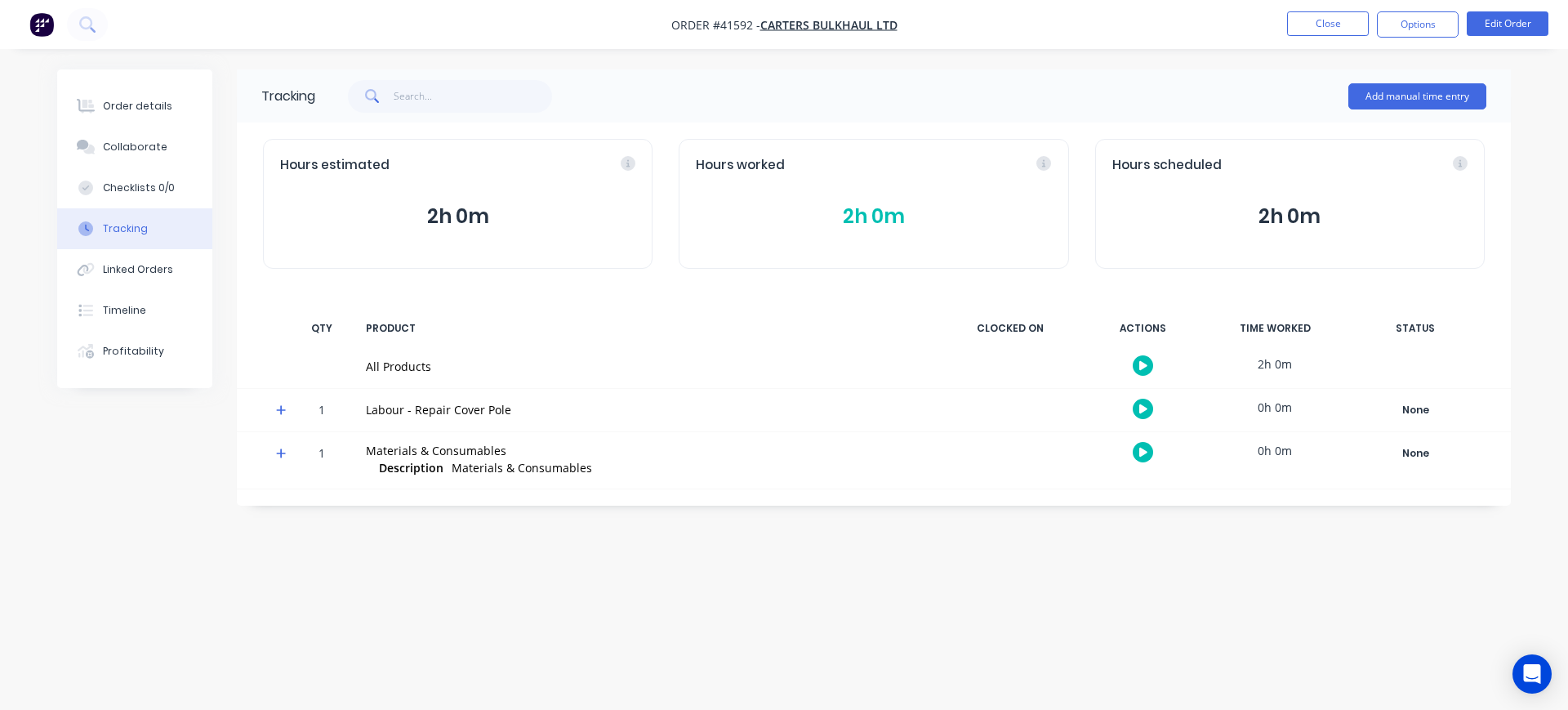
click at [145, 226] on button "Tracking" at bounding box center [135, 229] width 155 height 41
click at [135, 115] on button "Order details" at bounding box center [135, 106] width 155 height 41
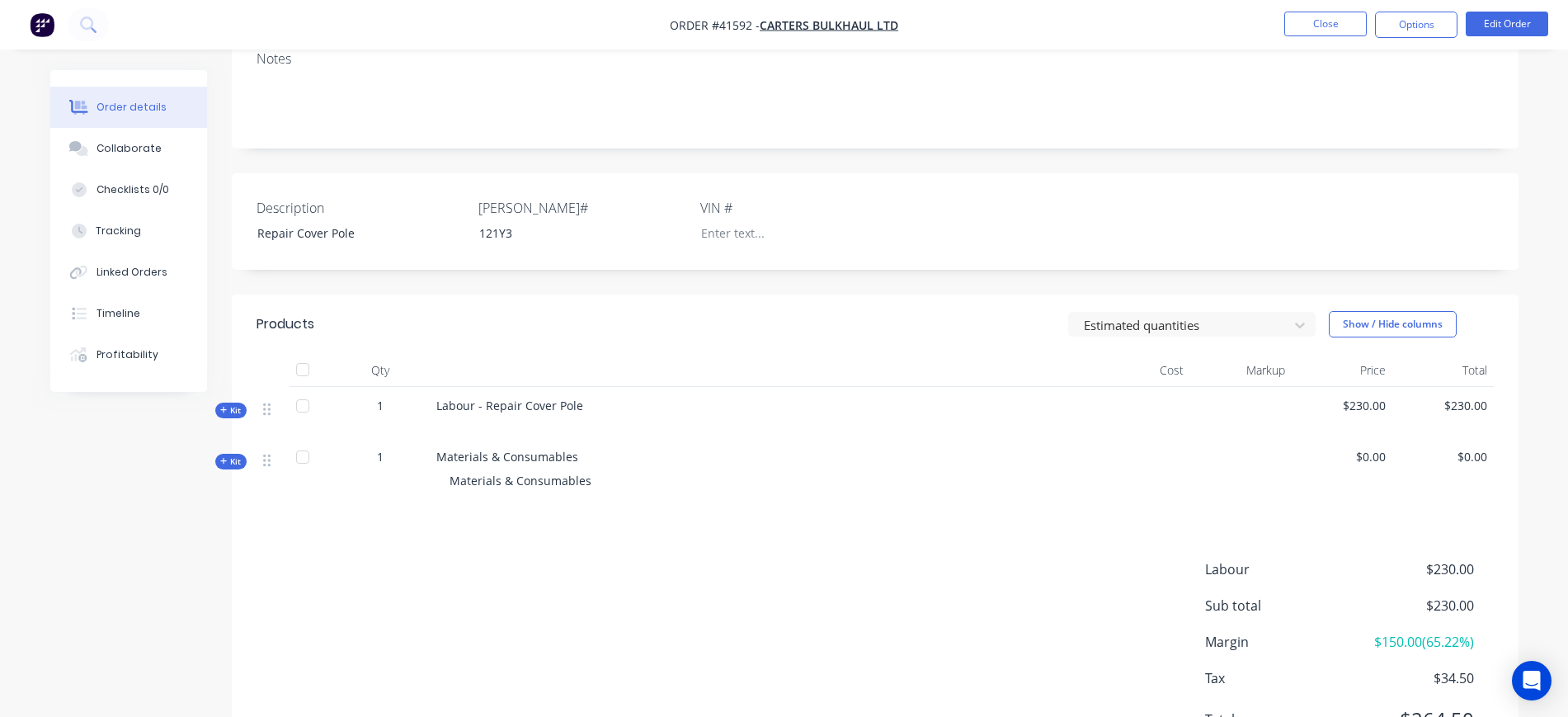
scroll to position [310, 0]
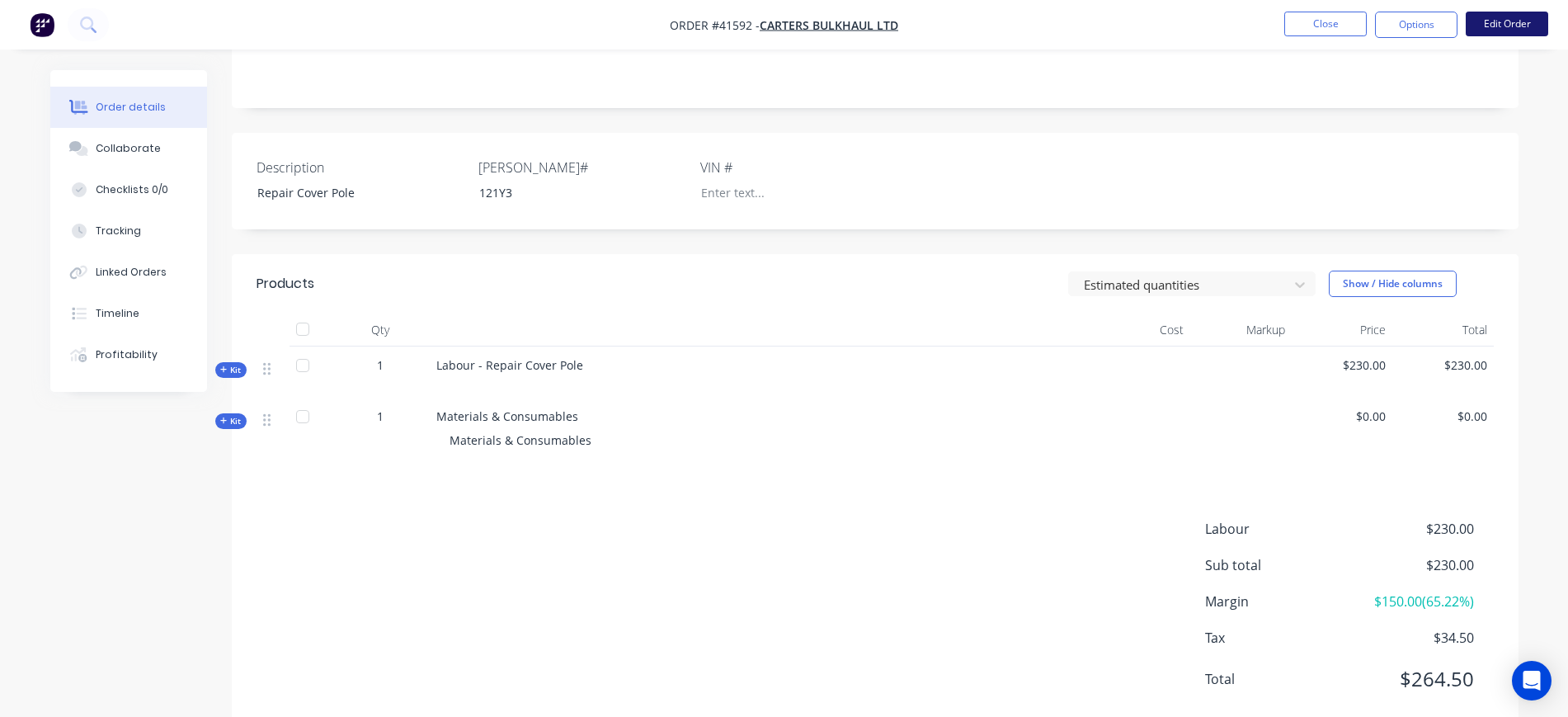
click at [1500, 23] on button "Edit Order" at bounding box center [1508, 24] width 83 height 25
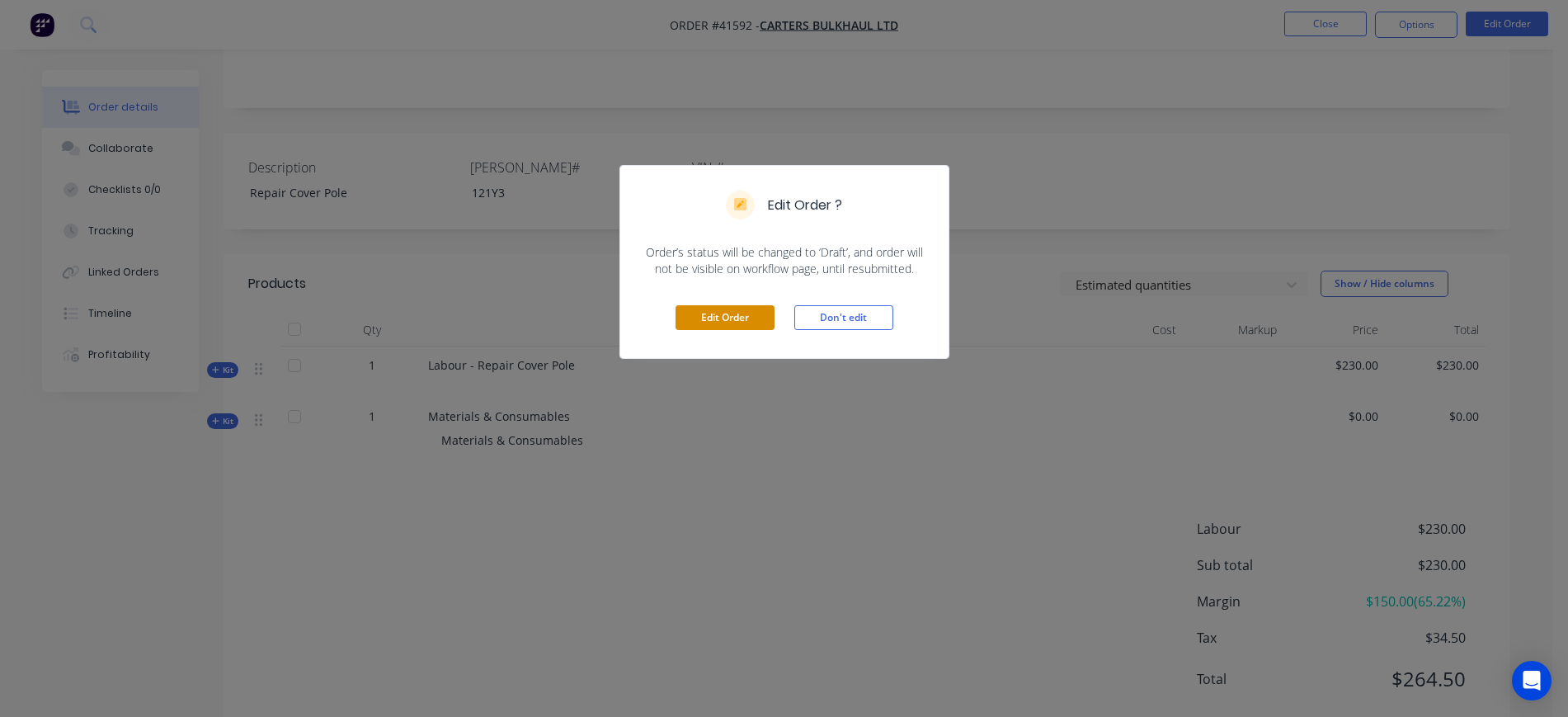
click at [697, 318] on button "Edit Order" at bounding box center [725, 318] width 99 height 25
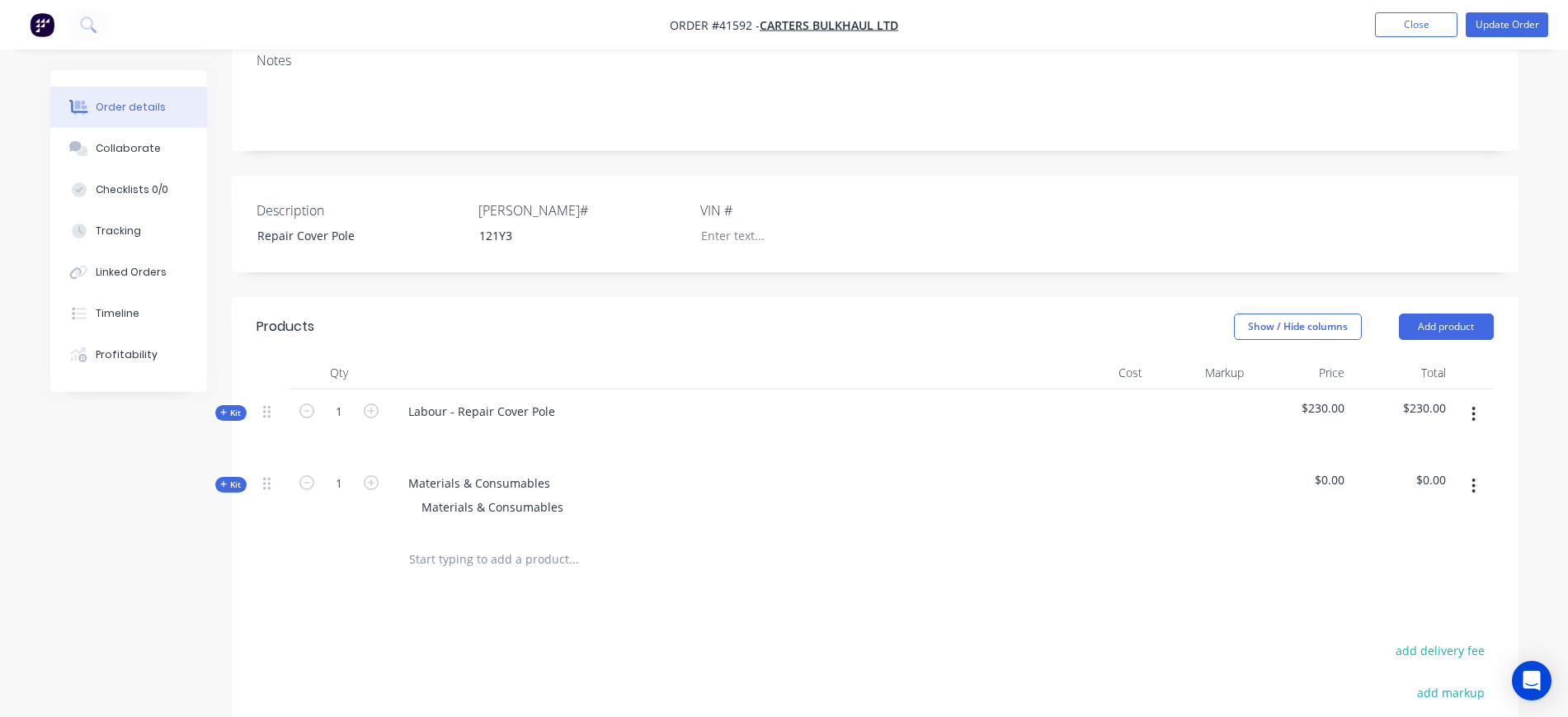
click at [241, 407] on span "Kit" at bounding box center [231, 413] width 21 height 12
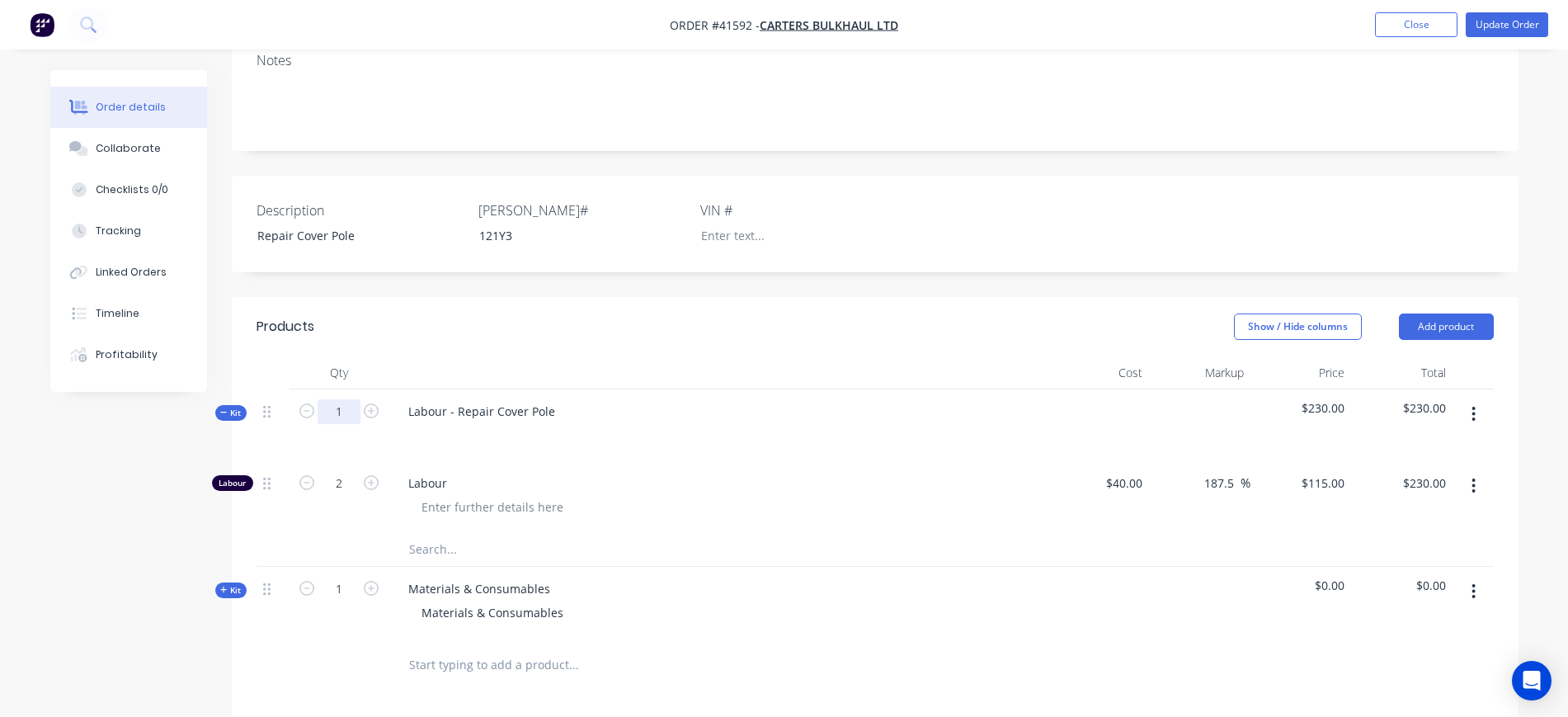
click at [346, 400] on input "1" at bounding box center [339, 412] width 43 height 25
type input "2"
type input "4"
type input "$460.00"
drag, startPoint x: 778, startPoint y: 414, endPoint x: 770, endPoint y: 415, distance: 8.1
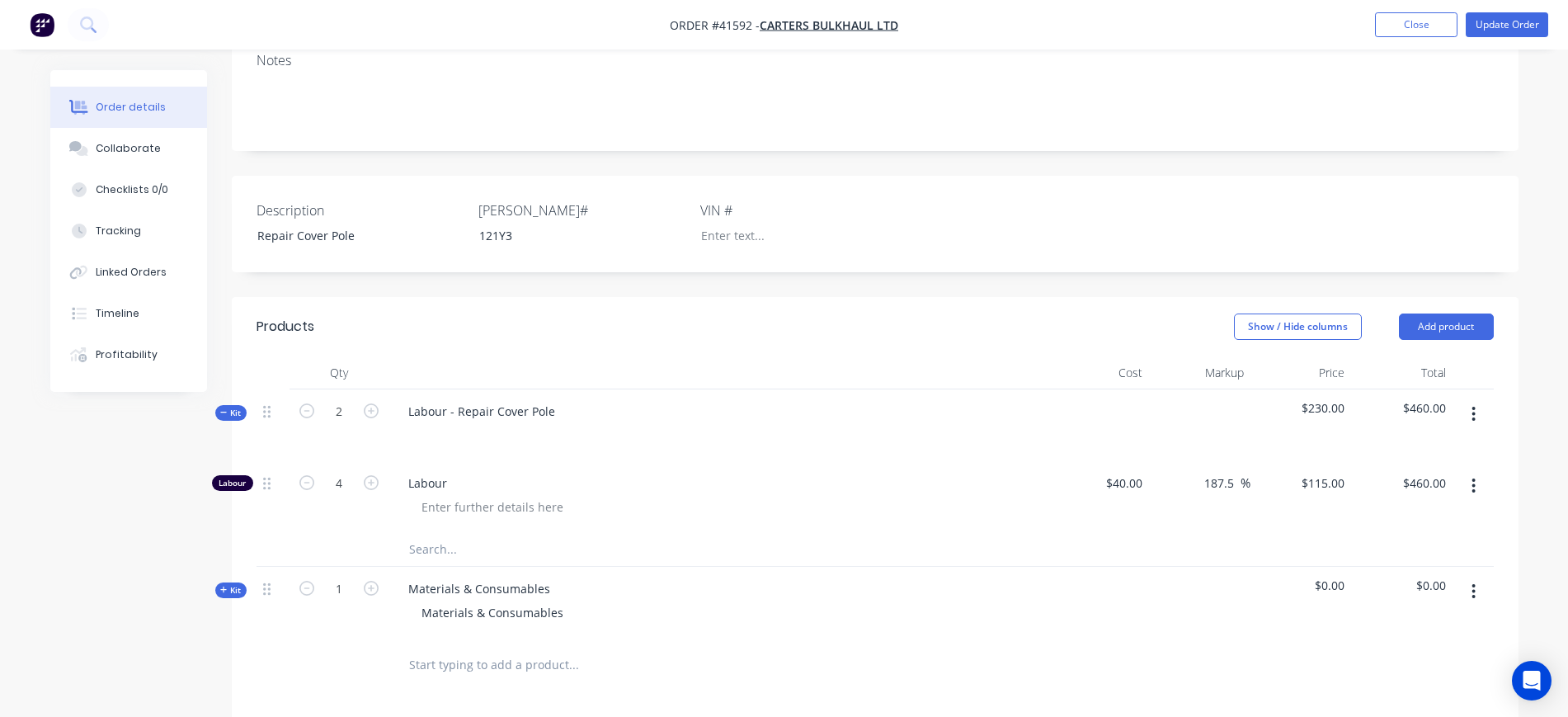
click at [771, 424] on div at bounding box center [718, 435] width 647 height 24
click at [344, 472] on input "4" at bounding box center [339, 484] width 43 height 25
type input "2"
type input "$230.00"
drag, startPoint x: 821, startPoint y: 451, endPoint x: 822, endPoint y: 440, distance: 11.0
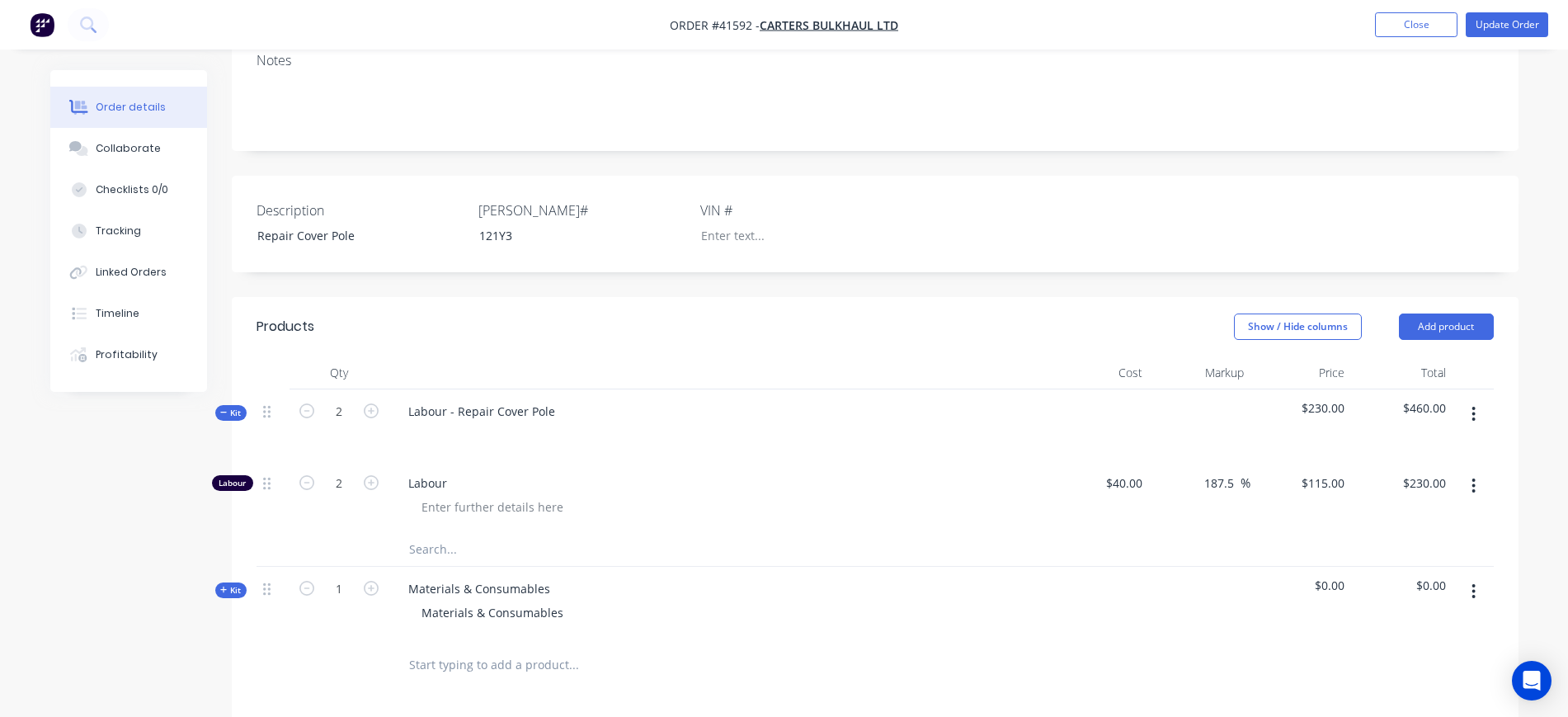
click at [822, 462] on div "Labour" at bounding box center [718, 497] width 660 height 72
click at [235, 407] on span "Kit" at bounding box center [231, 413] width 21 height 12
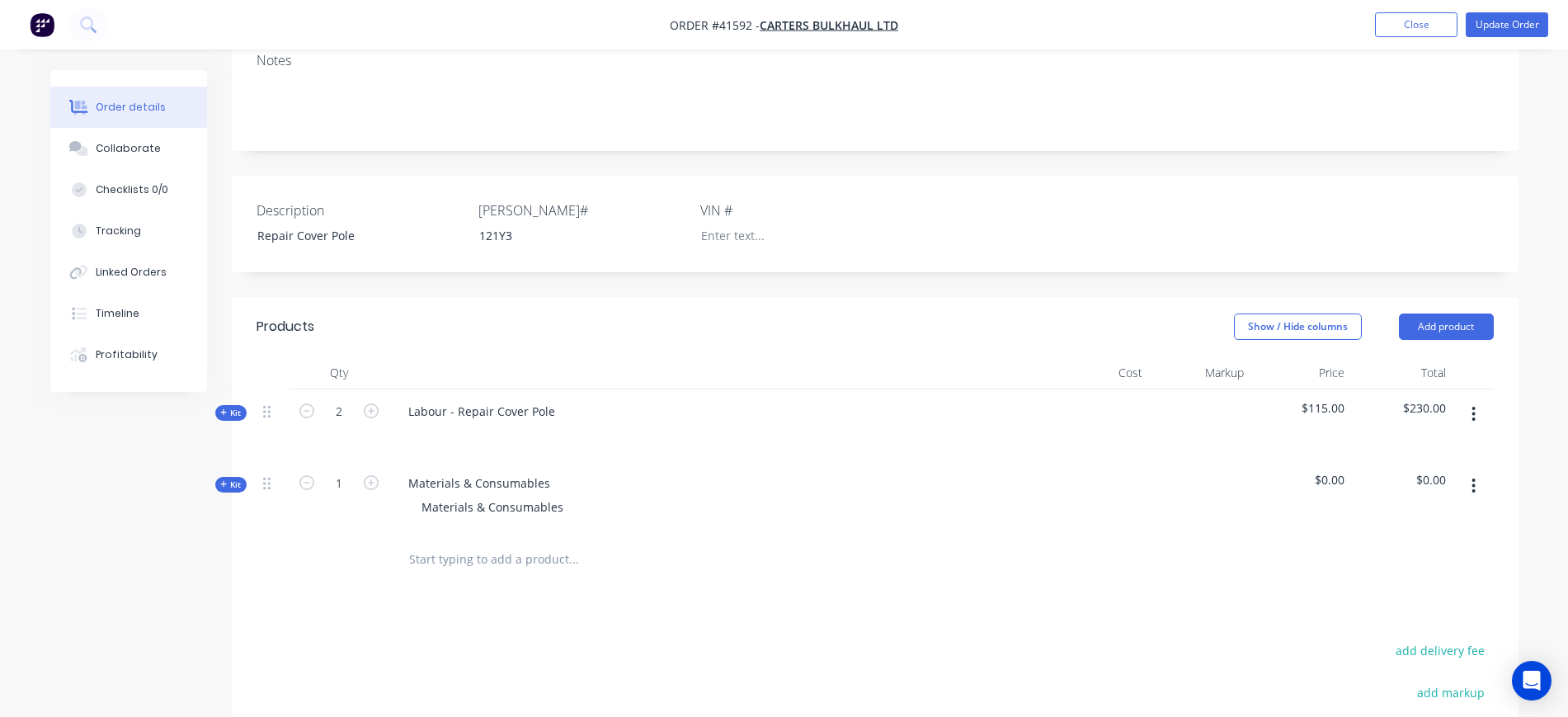
click at [1474, 479] on icon "button" at bounding box center [1475, 487] width 3 height 15
drag, startPoint x: 1393, startPoint y: 605, endPoint x: 1148, endPoint y: 535, distance: 254.8
click at [1386, 616] on div "Delete" at bounding box center [1416, 628] width 127 height 24
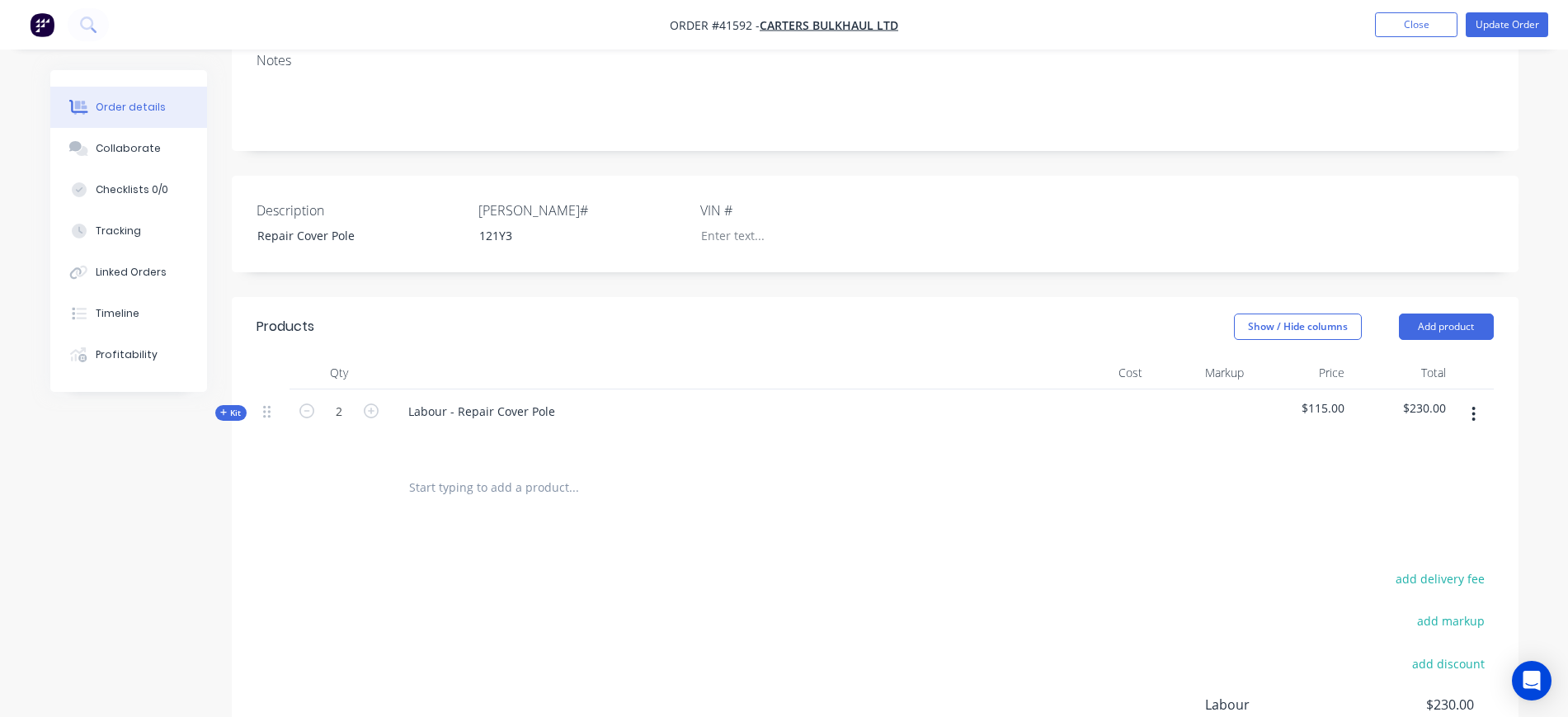
click at [528, 472] on input "text" at bounding box center [574, 488] width 330 height 33
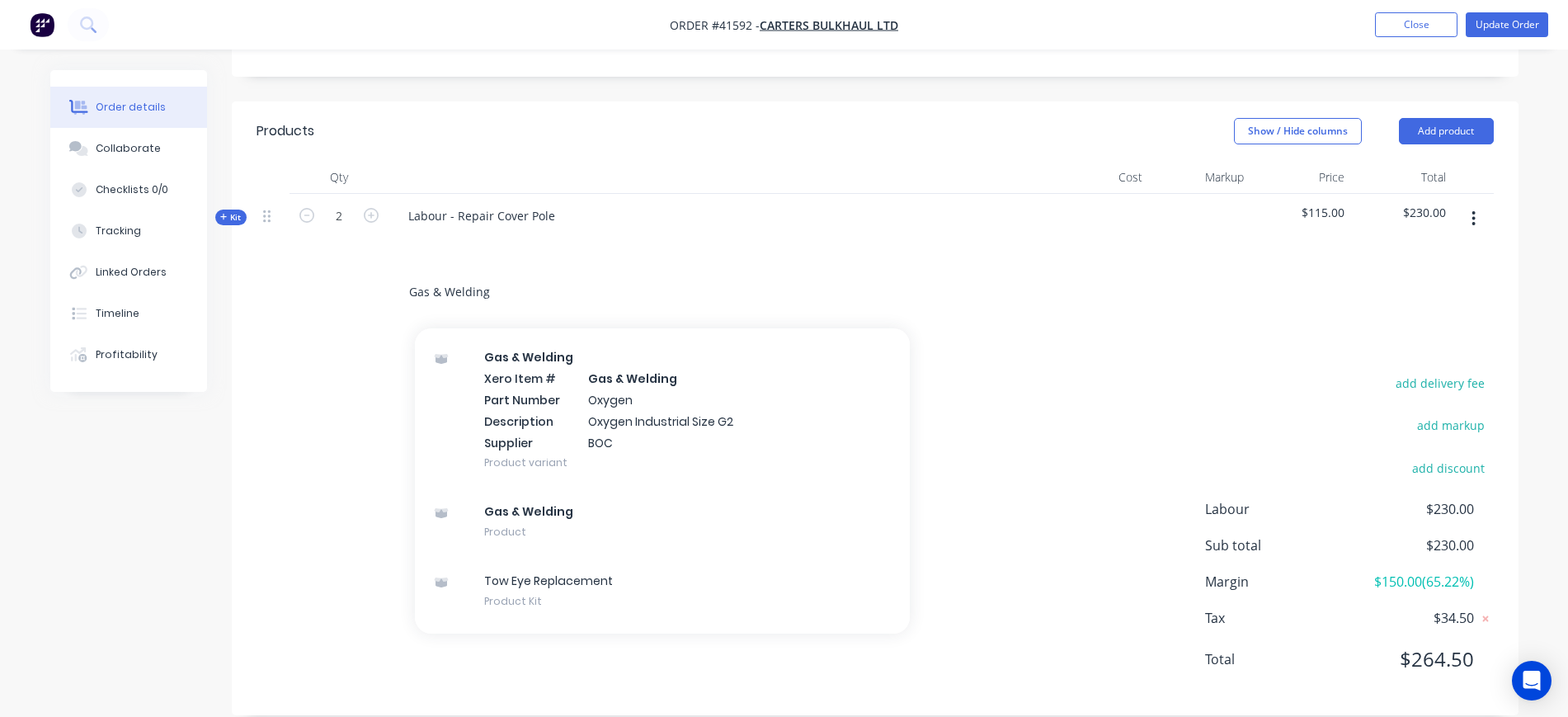
scroll to position [1498, 0]
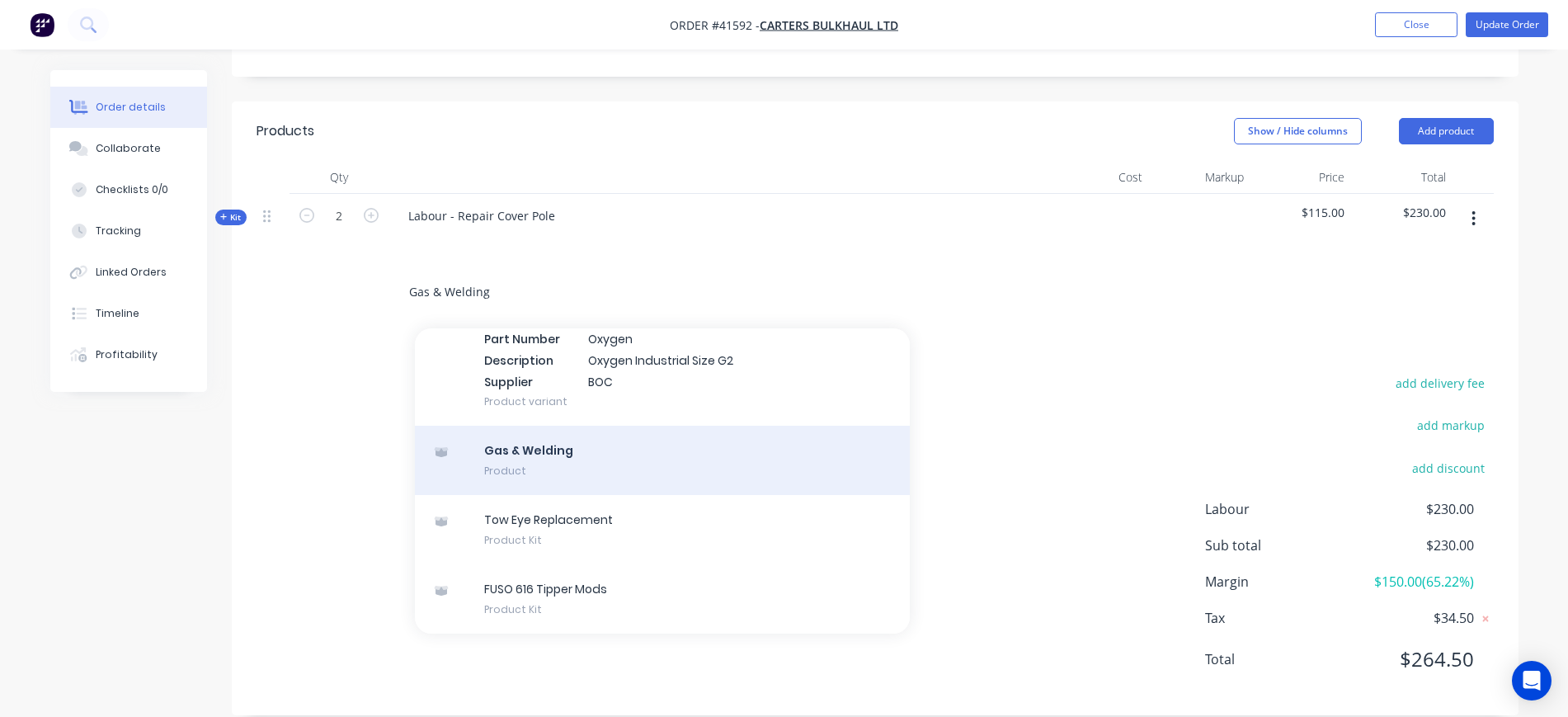
type input "Gas & Welding"
click at [636, 435] on div "Gas & Welding Product" at bounding box center [663, 461] width 495 height 69
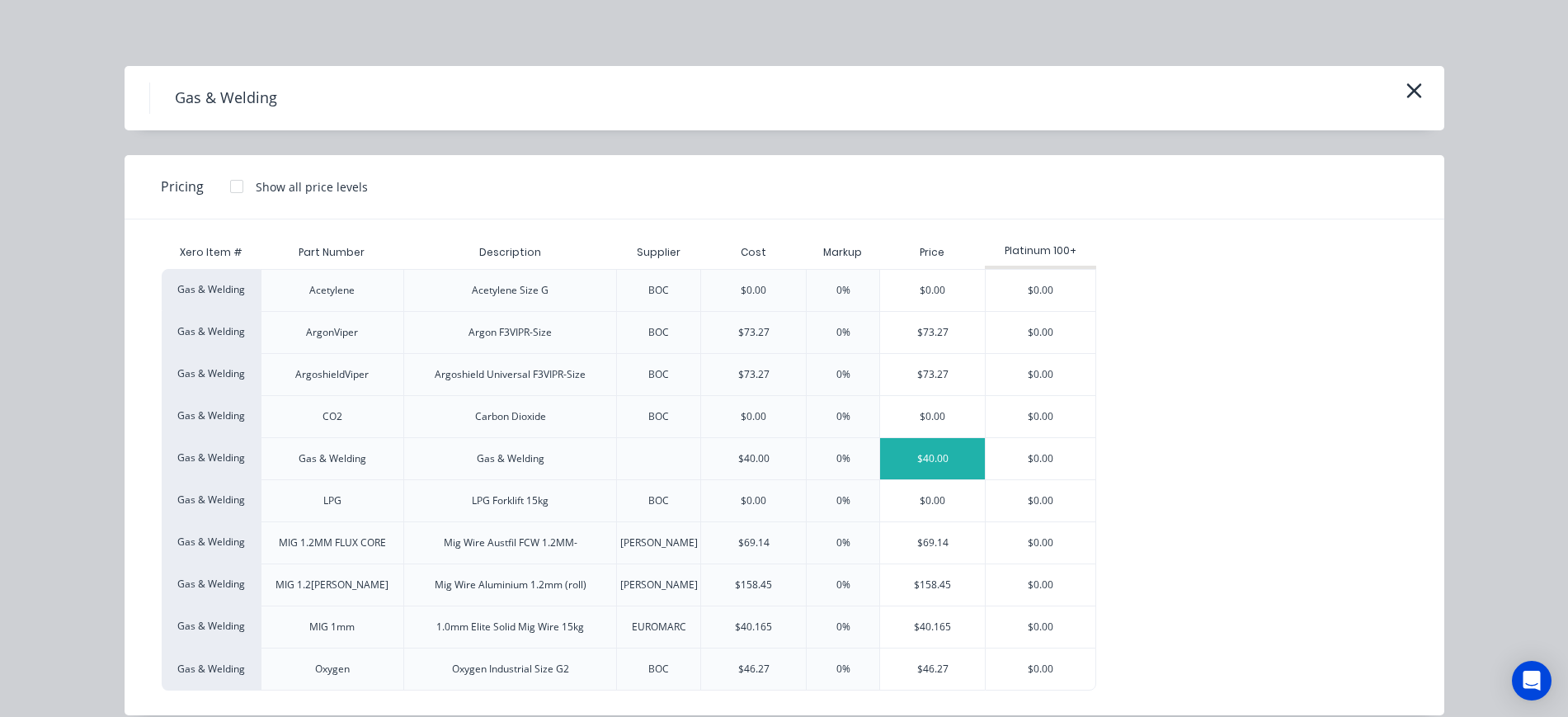
click at [936, 454] on div "$40.00" at bounding box center [932, 459] width 105 height 41
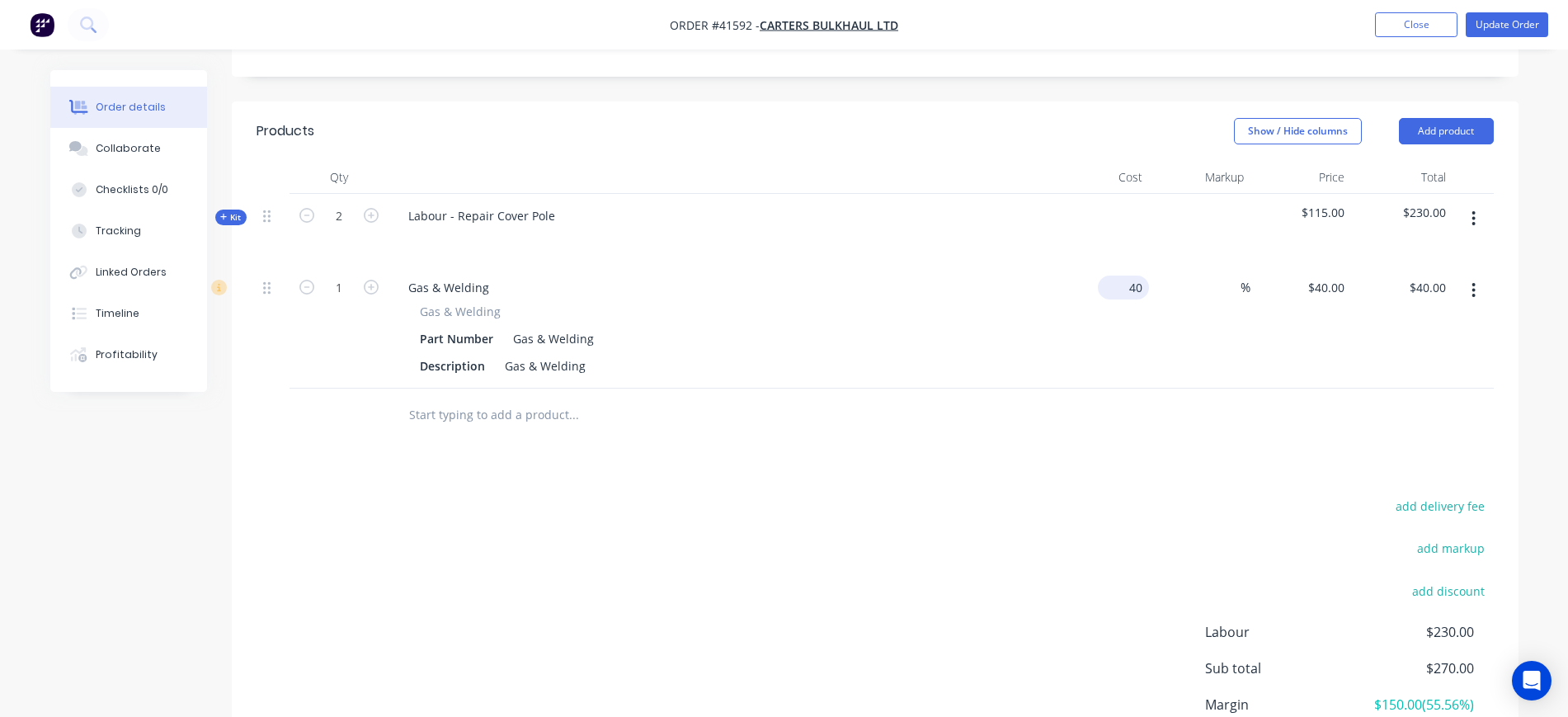
click at [1130, 276] on input "40" at bounding box center [1127, 287] width 45 height 24
type input "$20.00"
type input "50"
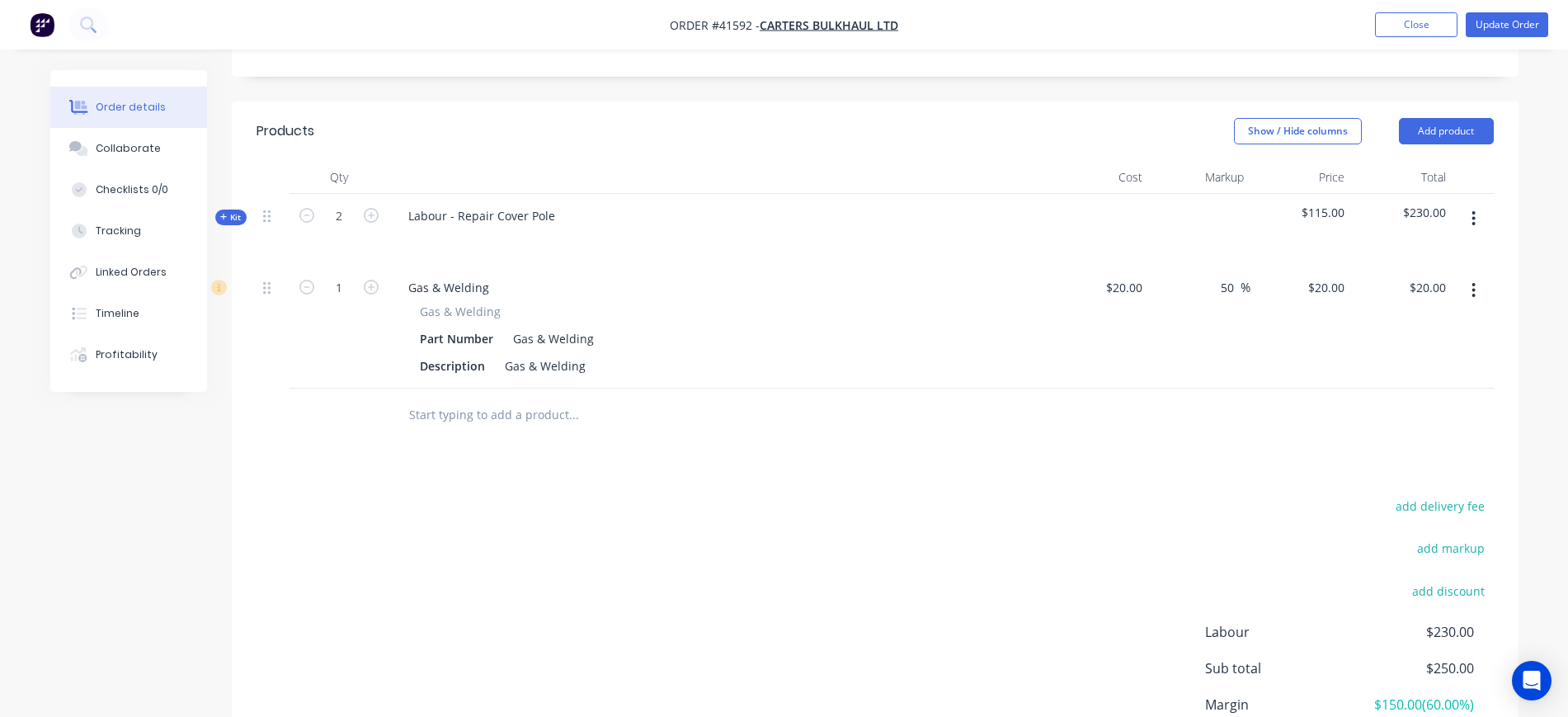
type input "$30.00"
drag, startPoint x: 688, startPoint y: 403, endPoint x: 661, endPoint y: 396, distance: 27.9
click at [676, 400] on input "text" at bounding box center [574, 415] width 330 height 33
type input "A"
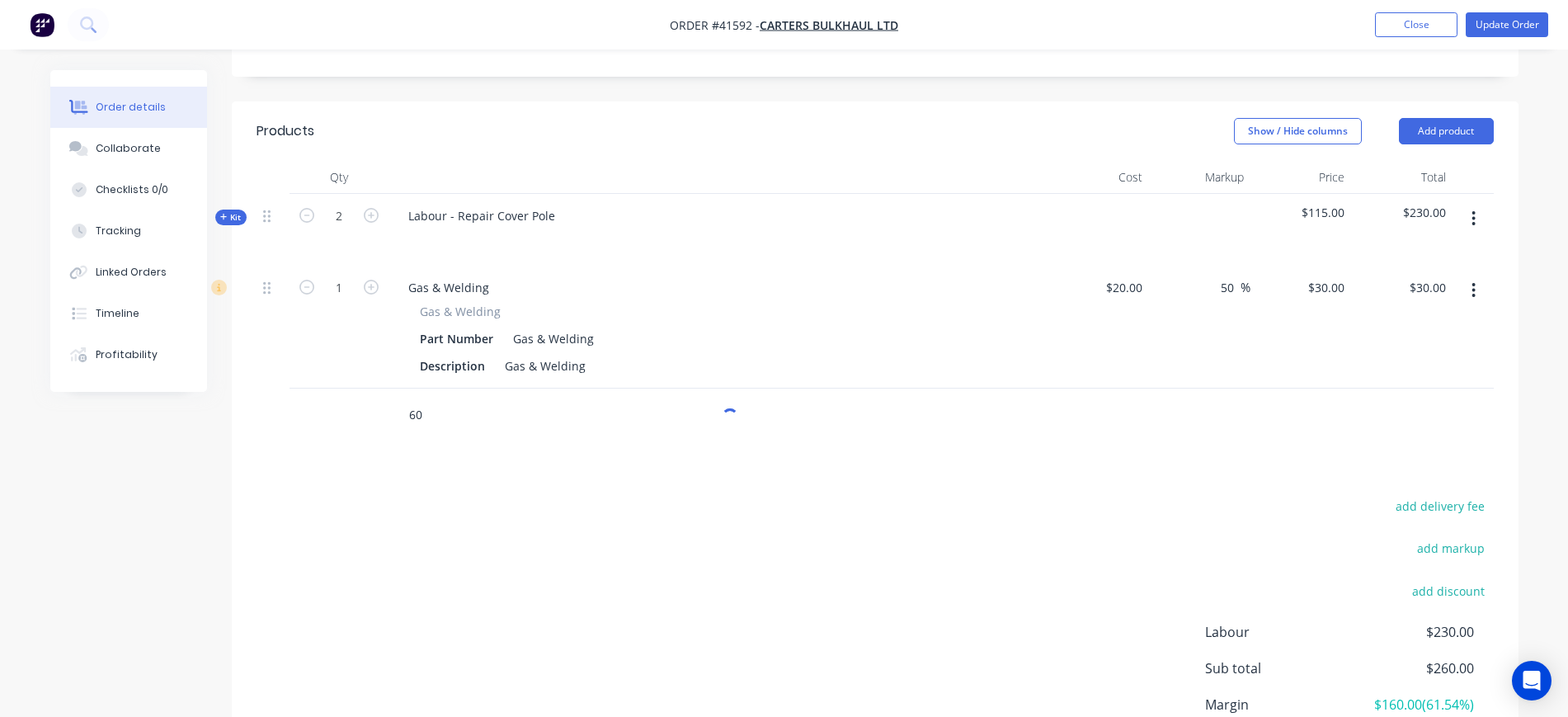
type input "6"
type input "a"
drag, startPoint x: 444, startPoint y: 389, endPoint x: 418, endPoint y: 386, distance: 26.2
click at [418, 399] on input "Aluminium Pipe" at bounding box center [574, 415] width 330 height 33
click at [514, 399] on input "Aluminium Pipe" at bounding box center [574, 415] width 330 height 33
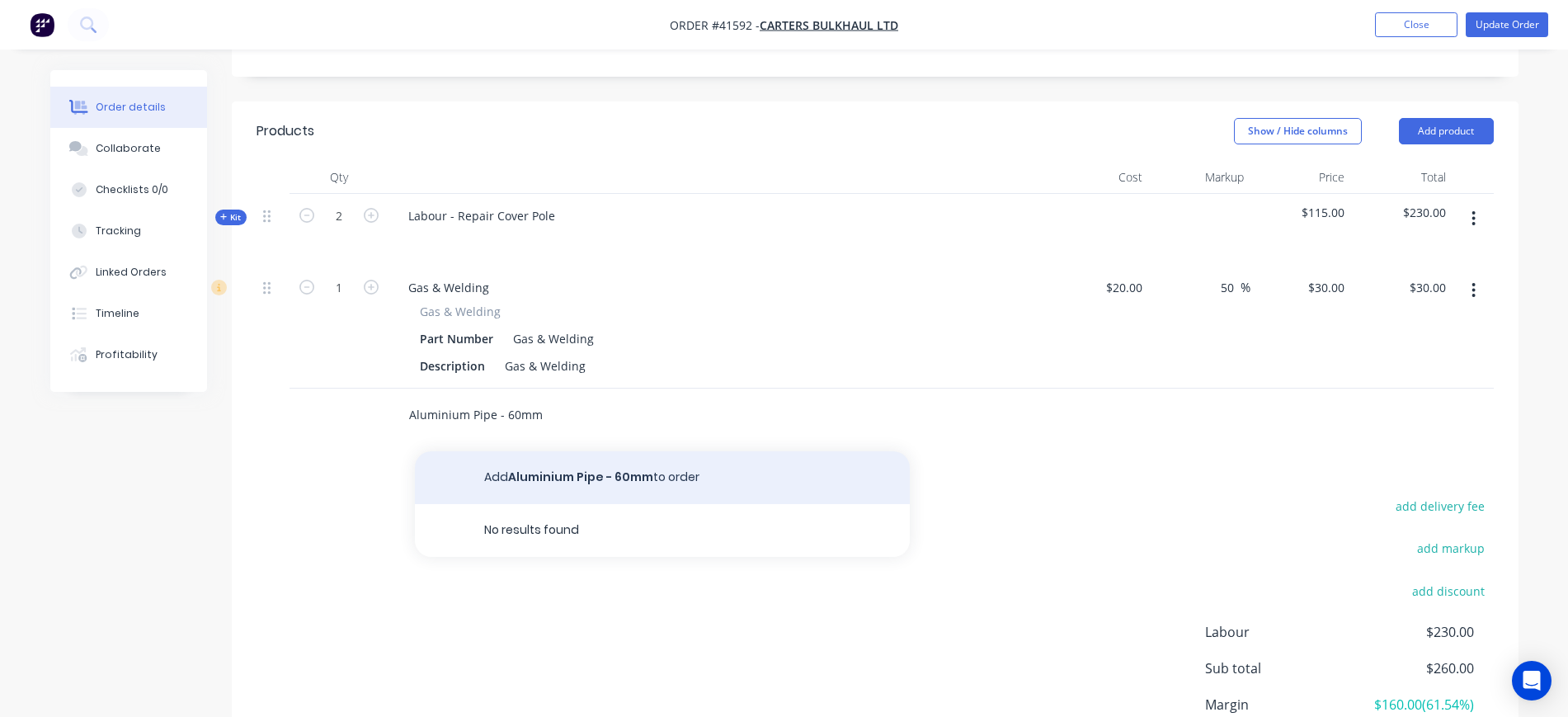
type input "Aluminium Pipe - 60mm"
click at [569, 452] on button "Add Aluminium Pipe - 60mm to order" at bounding box center [663, 478] width 495 height 53
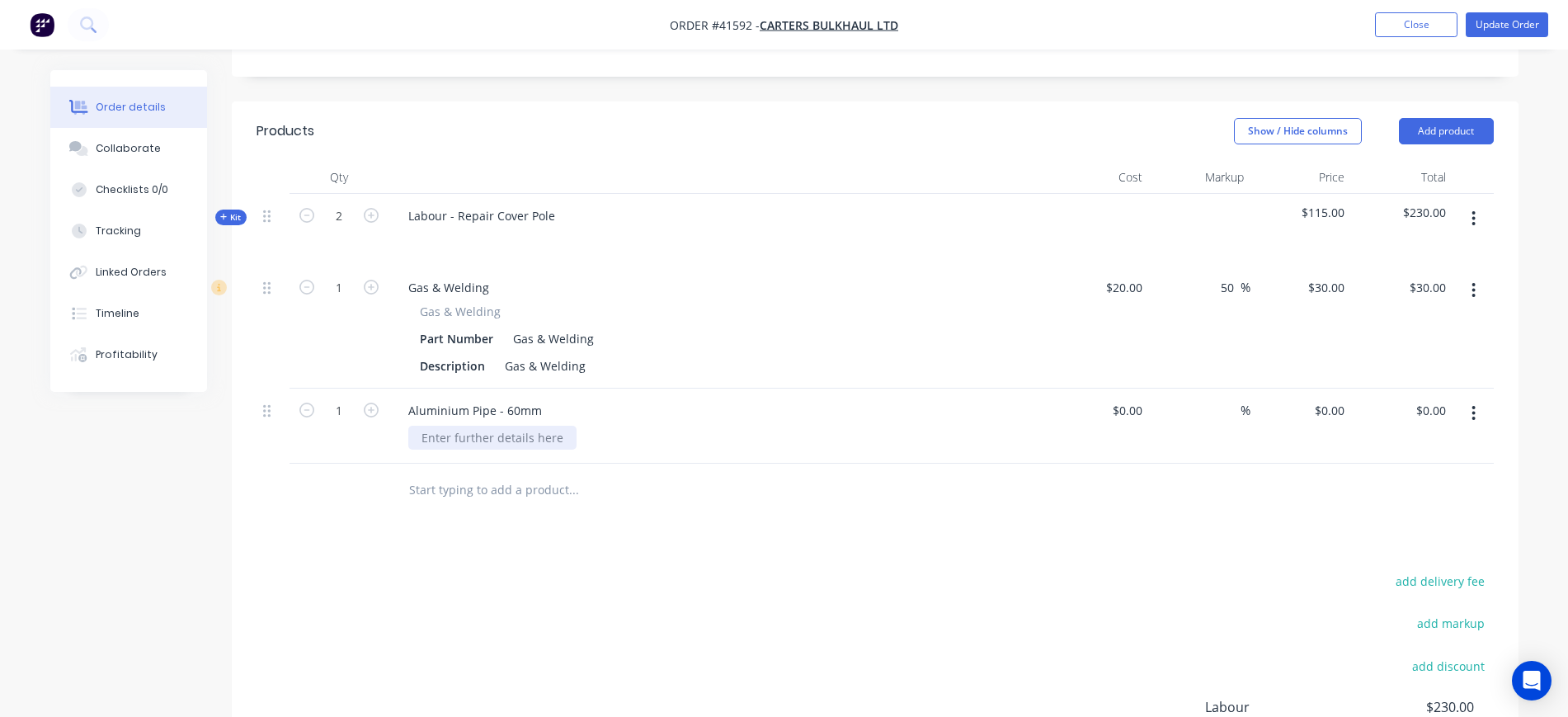
click at [505, 426] on div at bounding box center [493, 438] width 168 height 24
click at [350, 399] on input "1" at bounding box center [339, 411] width 43 height 25
type input "0.1"
click at [1143, 399] on input at bounding box center [1130, 411] width 38 height 24
type input "$100.00"
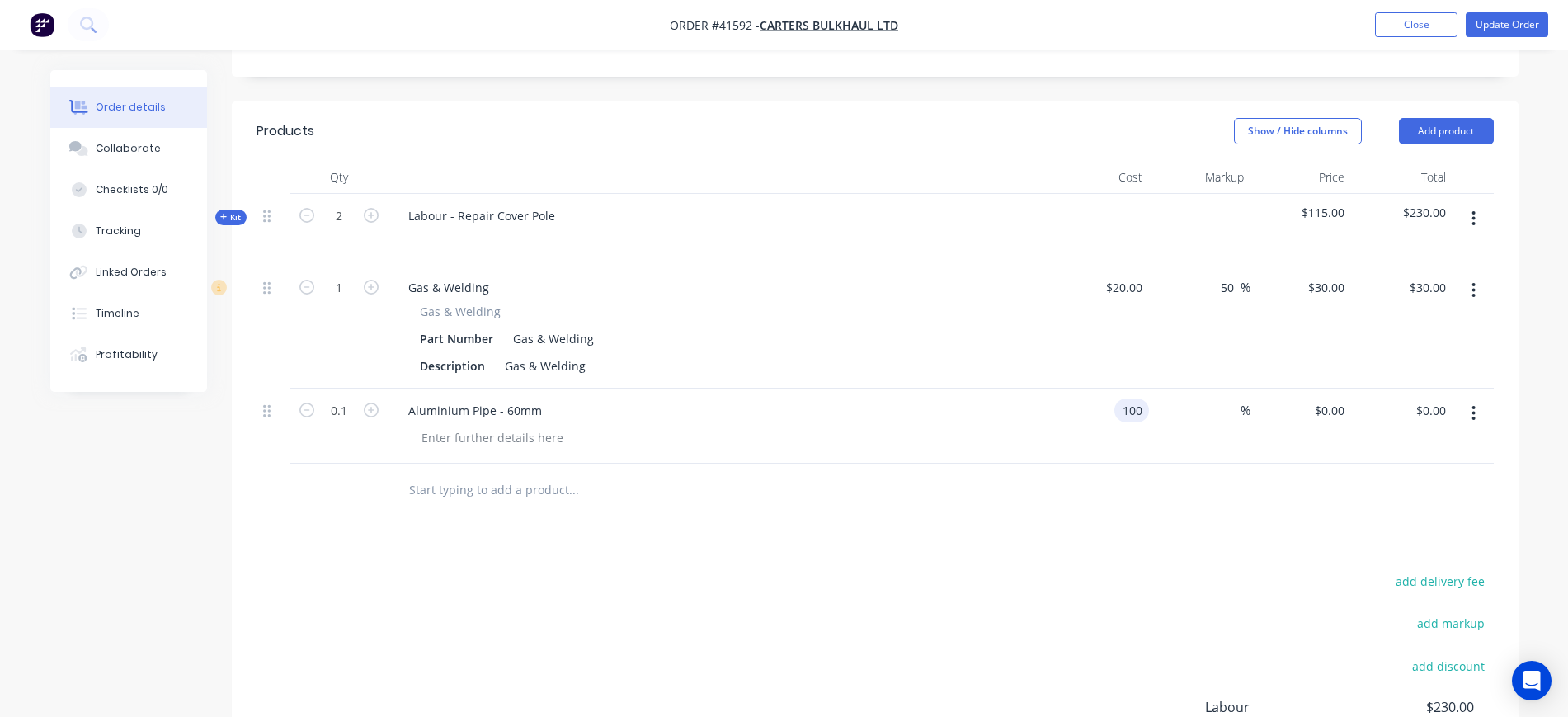
type input "$100.00"
type input "$10.00"
type input "50"
type input "$150.00"
type input "$15.00"
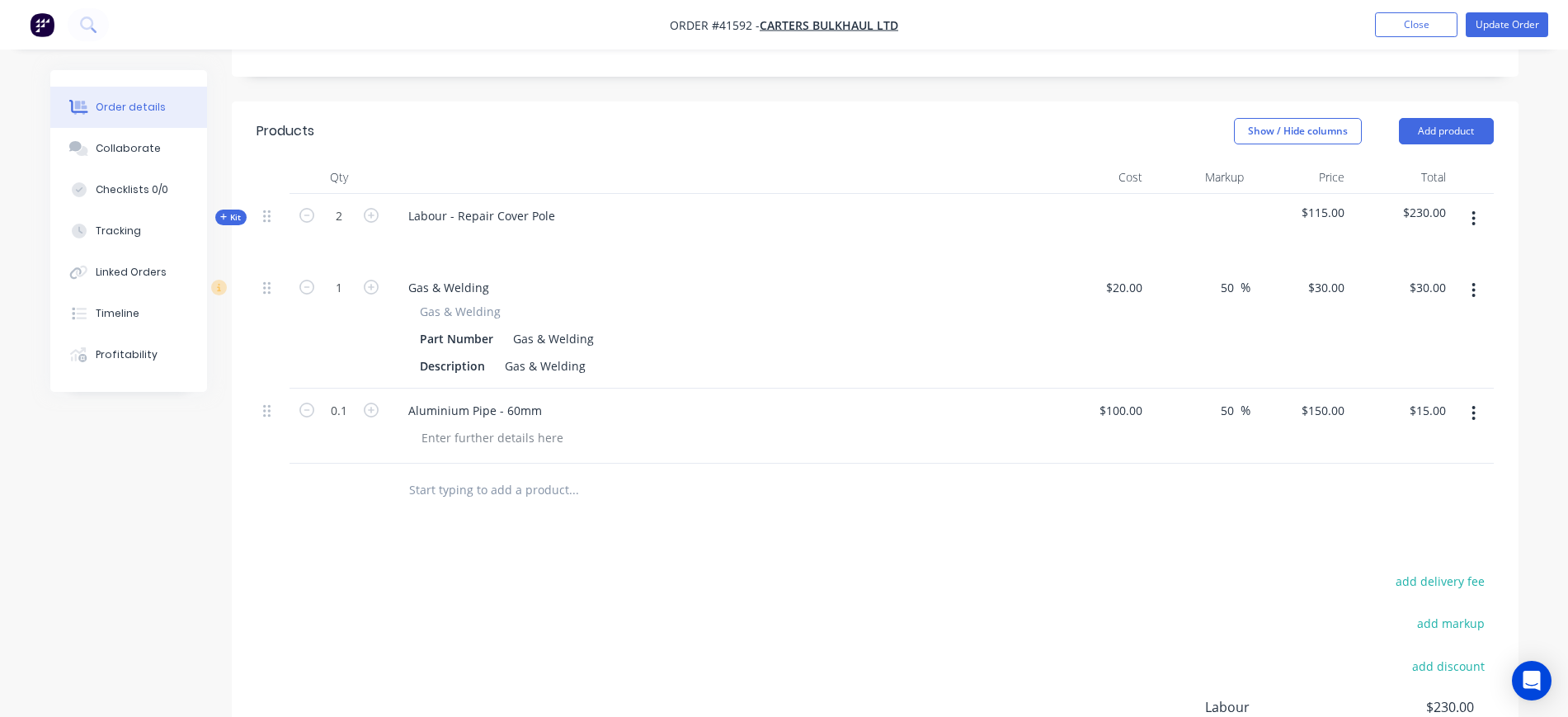
click at [547, 474] on input "text" at bounding box center [574, 491] width 330 height 33
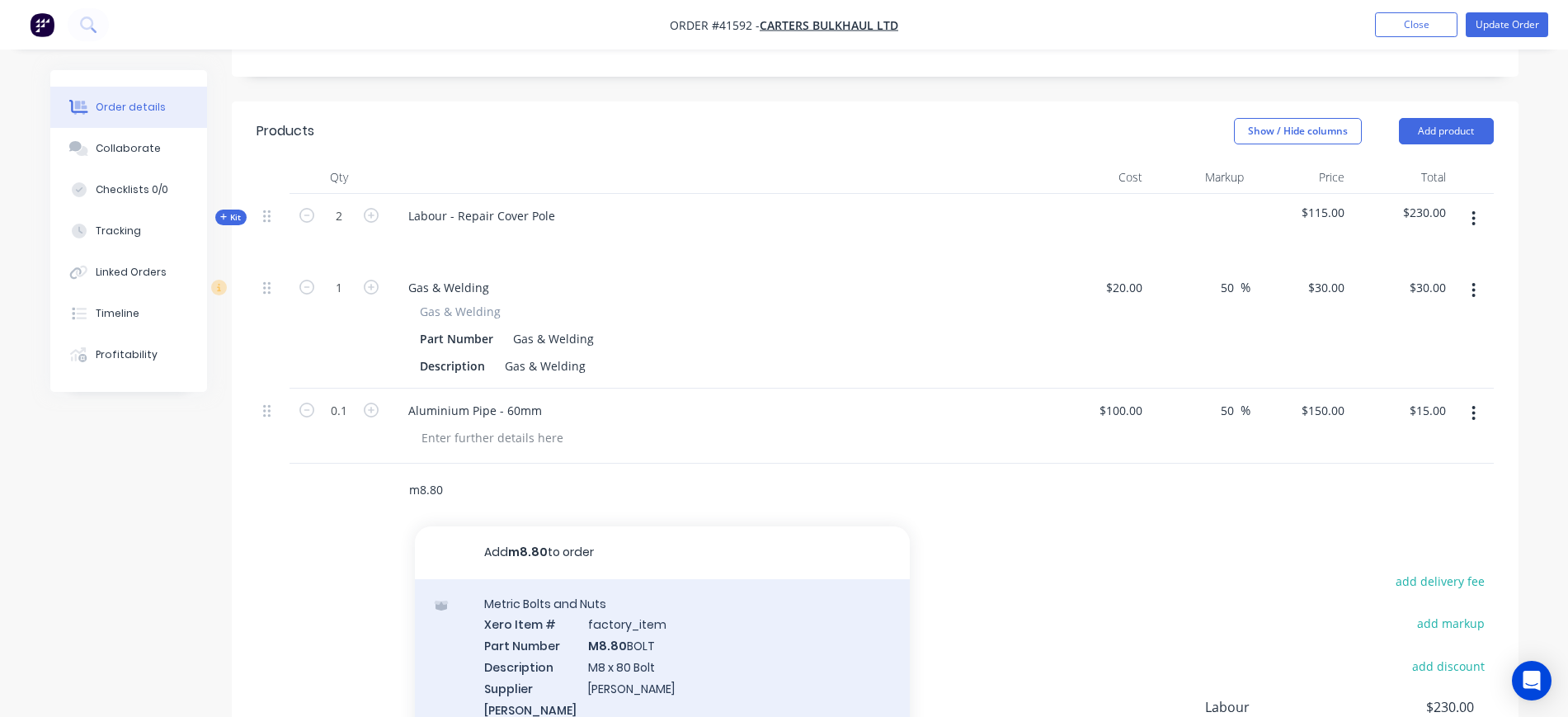
type input "m8.80"
click at [646, 633] on div "Metric Bolts and Nuts Xero Item # factory_item Part Number M8.80 BOLT Descripti…" at bounding box center [663, 676] width 495 height 193
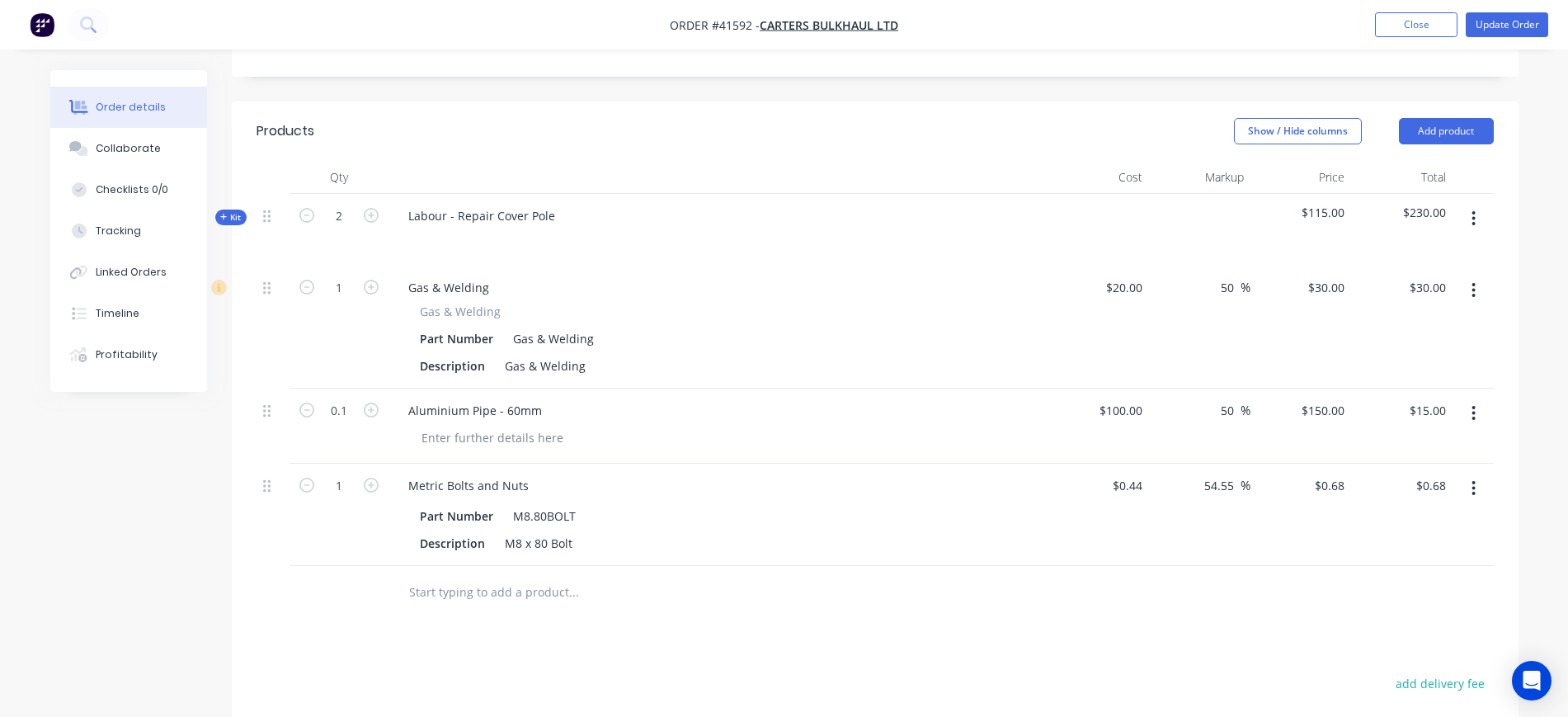
click at [472, 576] on input "text" at bounding box center [574, 592] width 330 height 33
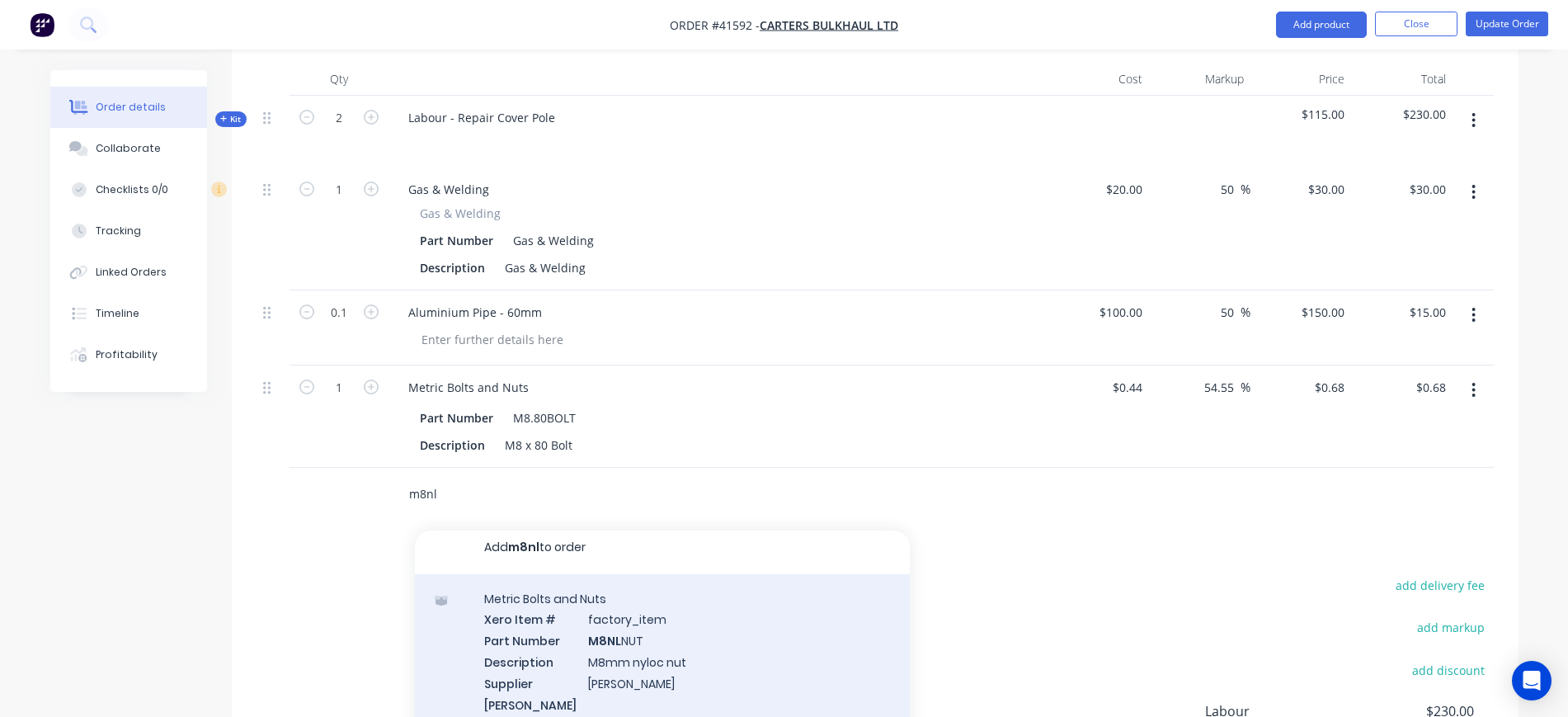
scroll to position [608, 0]
type input "m8nl"
click at [626, 620] on div "Metric Bolts and Nuts Xero Item # factory_item Part Number M8NL NUT Description…" at bounding box center [663, 666] width 495 height 193
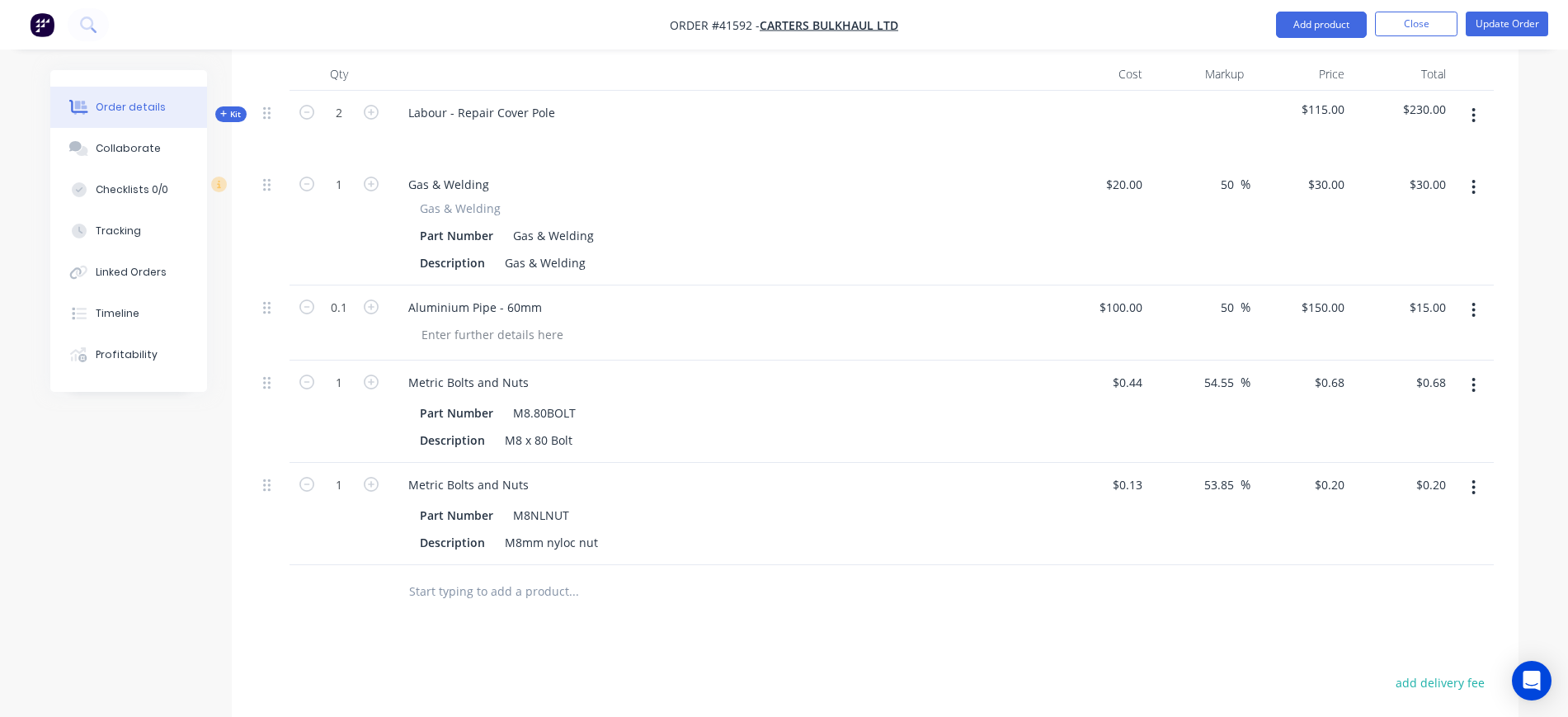
click at [462, 575] on input "text" at bounding box center [574, 591] width 330 height 33
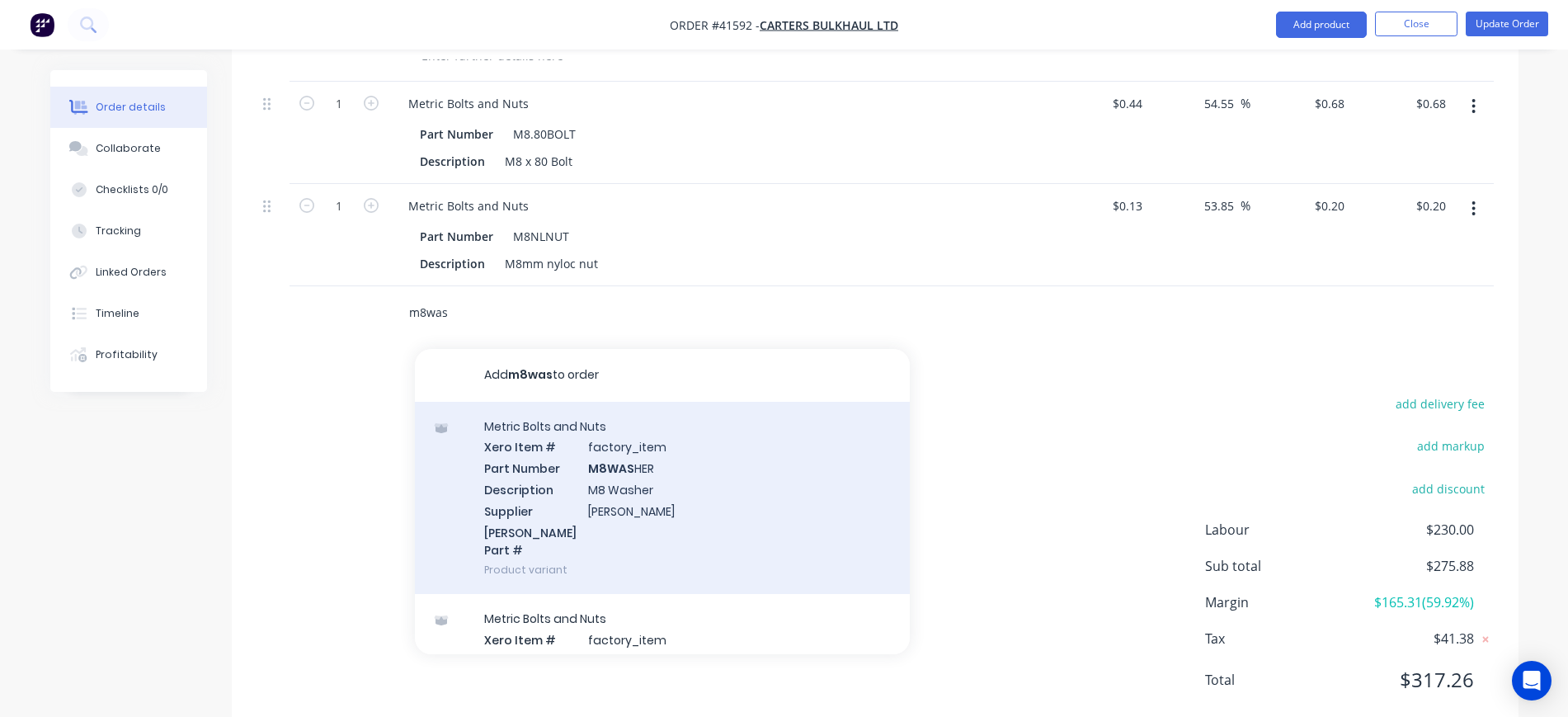
scroll to position [908, 0]
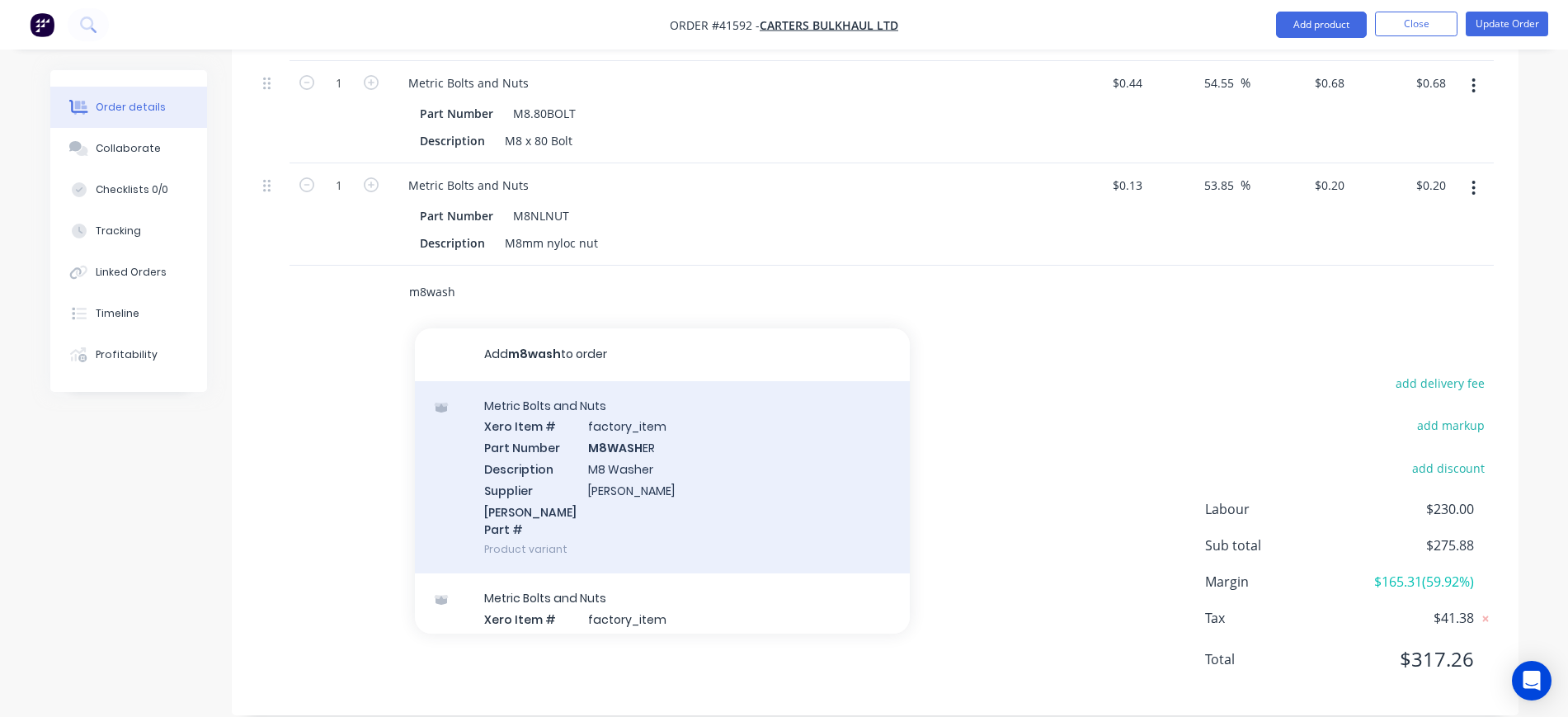
type input "m8wash"
click at [739, 430] on div "Metric Bolts and Nuts Xero Item # factory_item Part Number M8WASH ER Descriptio…" at bounding box center [663, 478] width 495 height 193
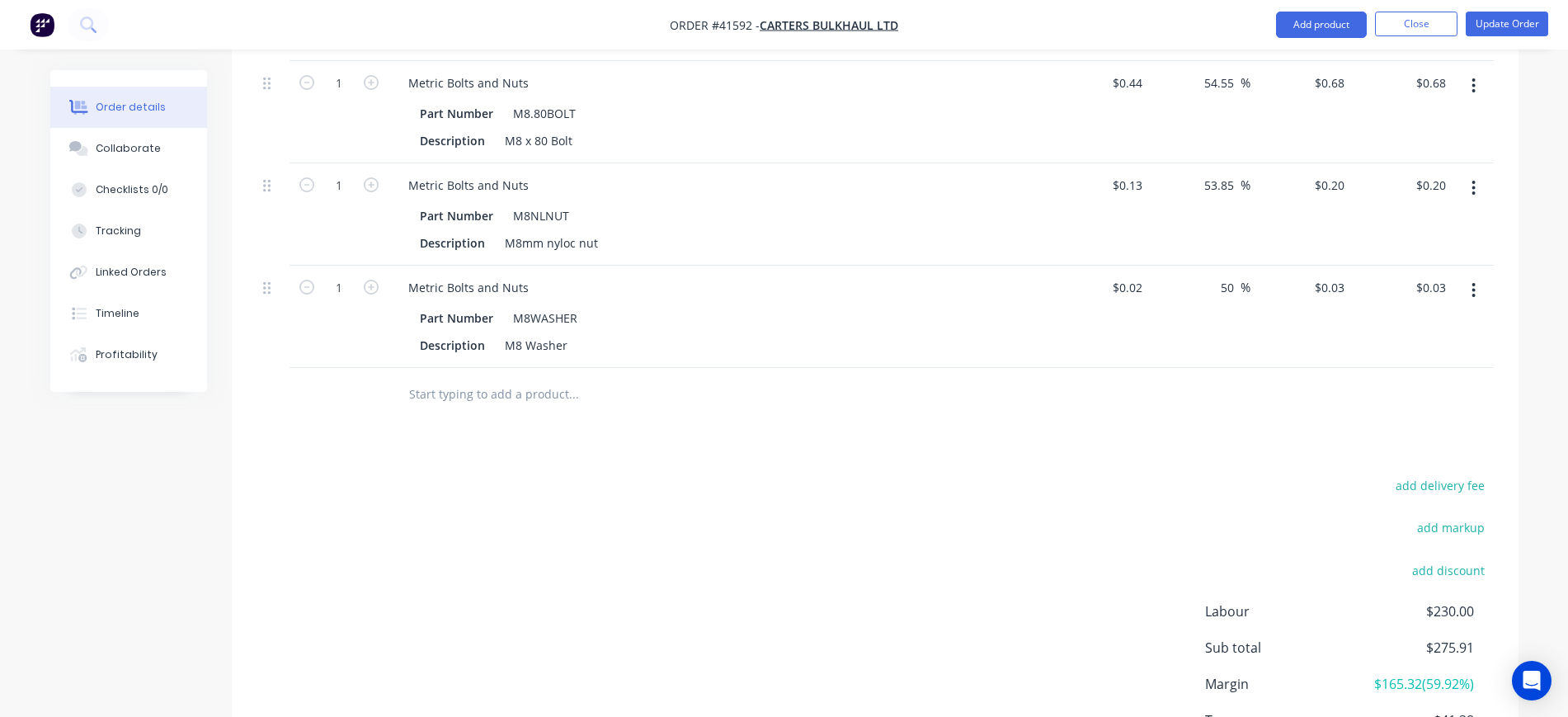
click at [381, 266] on div "1" at bounding box center [339, 317] width 99 height 102
click at [375, 280] on icon "button" at bounding box center [372, 287] width 15 height 15
type input "2"
type input "$0.06"
click at [936, 519] on div "add delivery fee add markup add discount Labour $230.00 Sub total $275.94 Margi…" at bounding box center [875, 634] width 1238 height 319
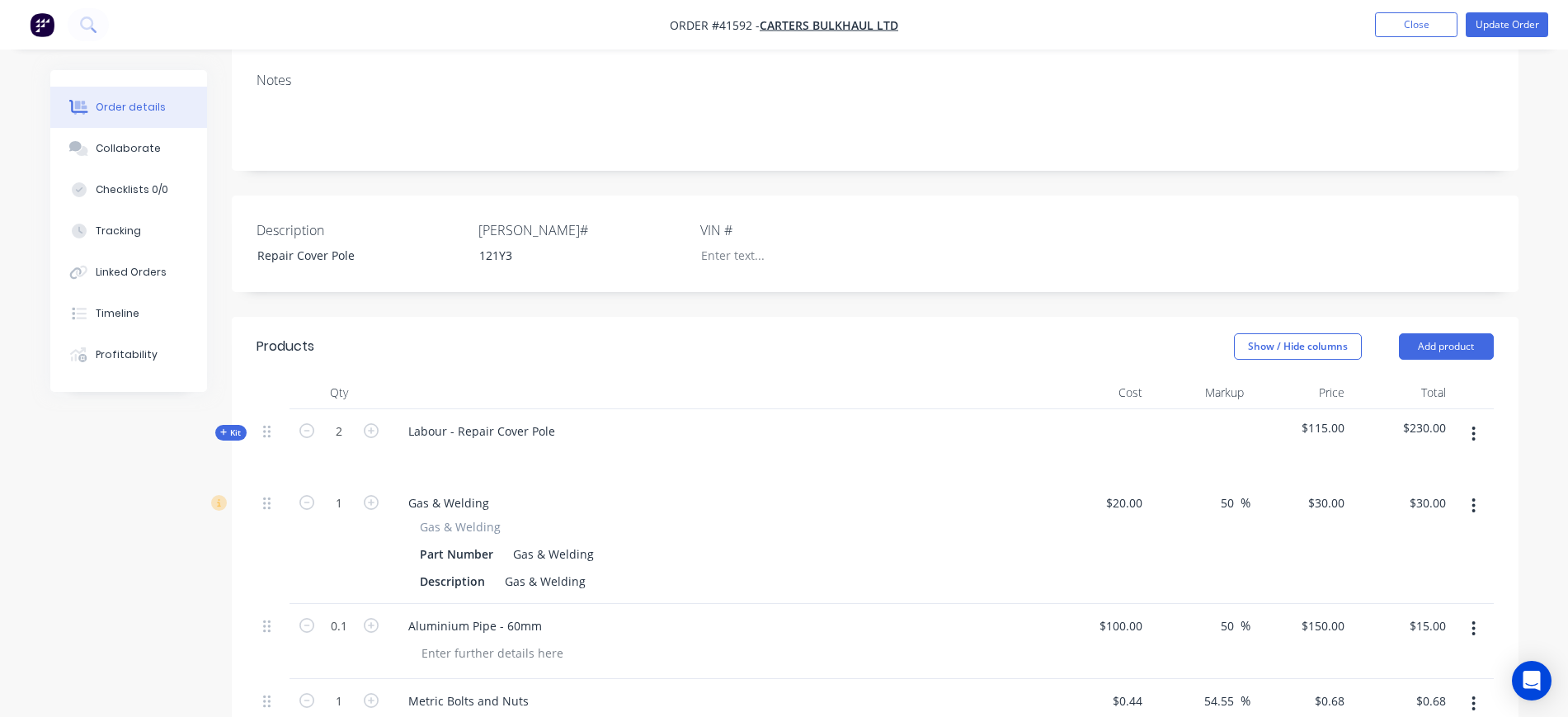
scroll to position [289, 0]
click at [429, 444] on div at bounding box center [422, 456] width 26 height 24
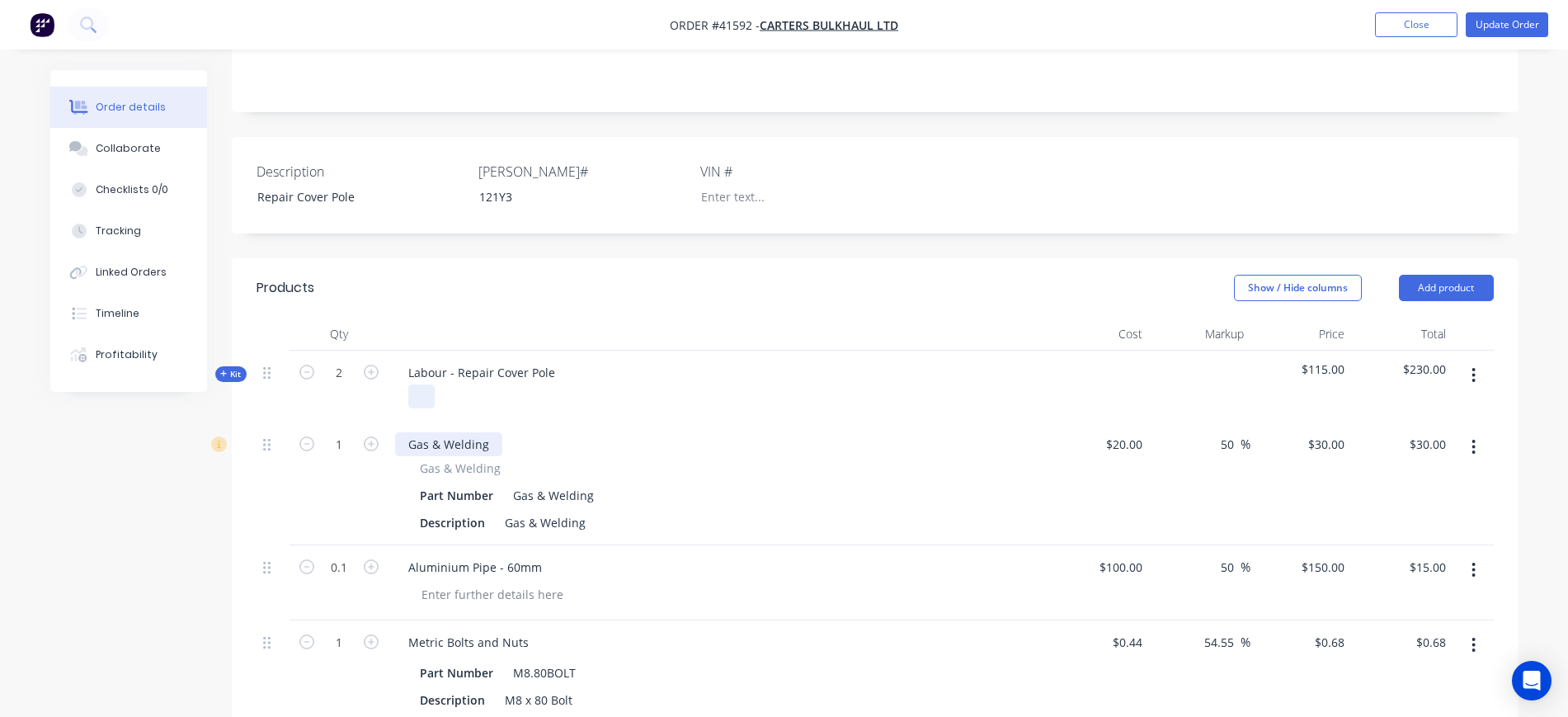
scroll to position [392, 0]
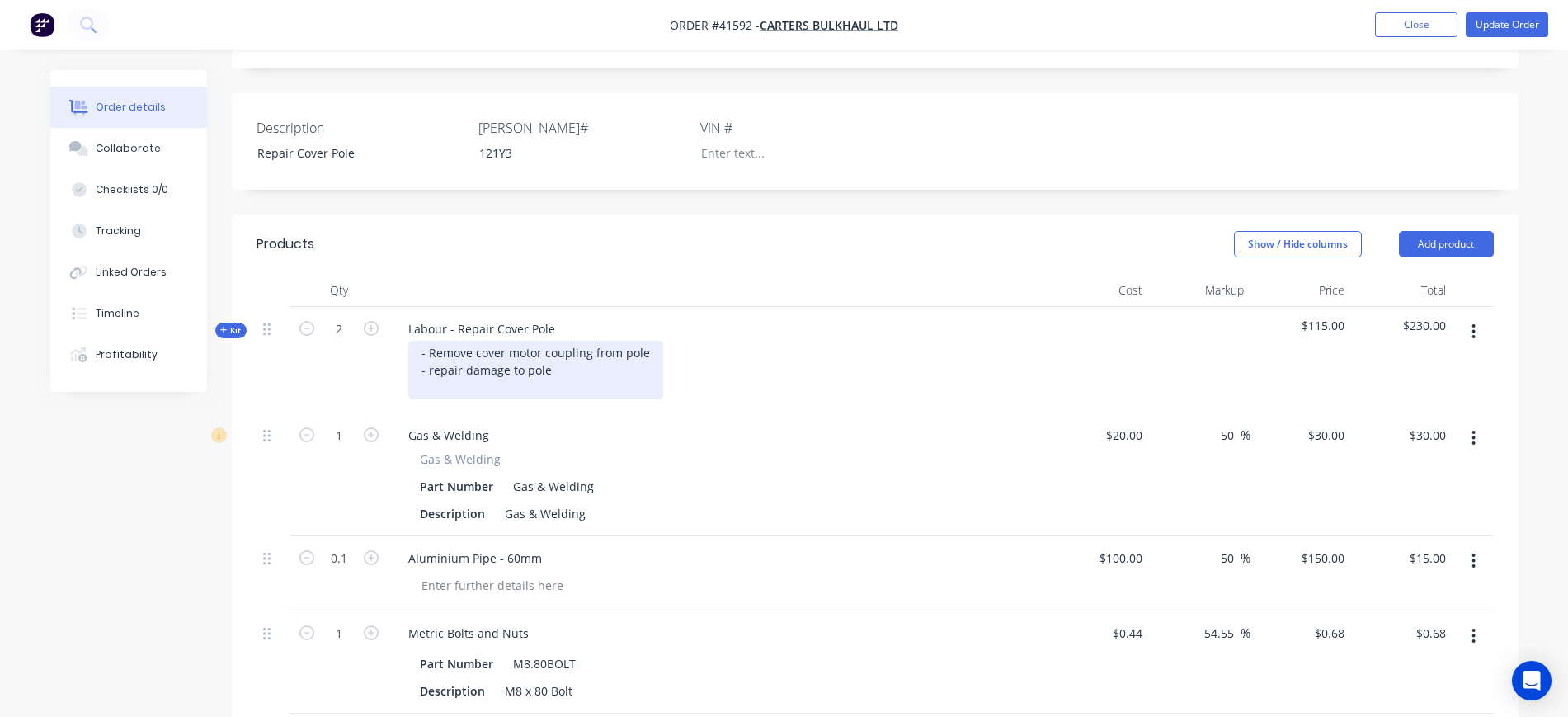
click at [436, 348] on div "- Remove cover motor coupling from pole - repair damage to pole" at bounding box center [536, 370] width 255 height 59
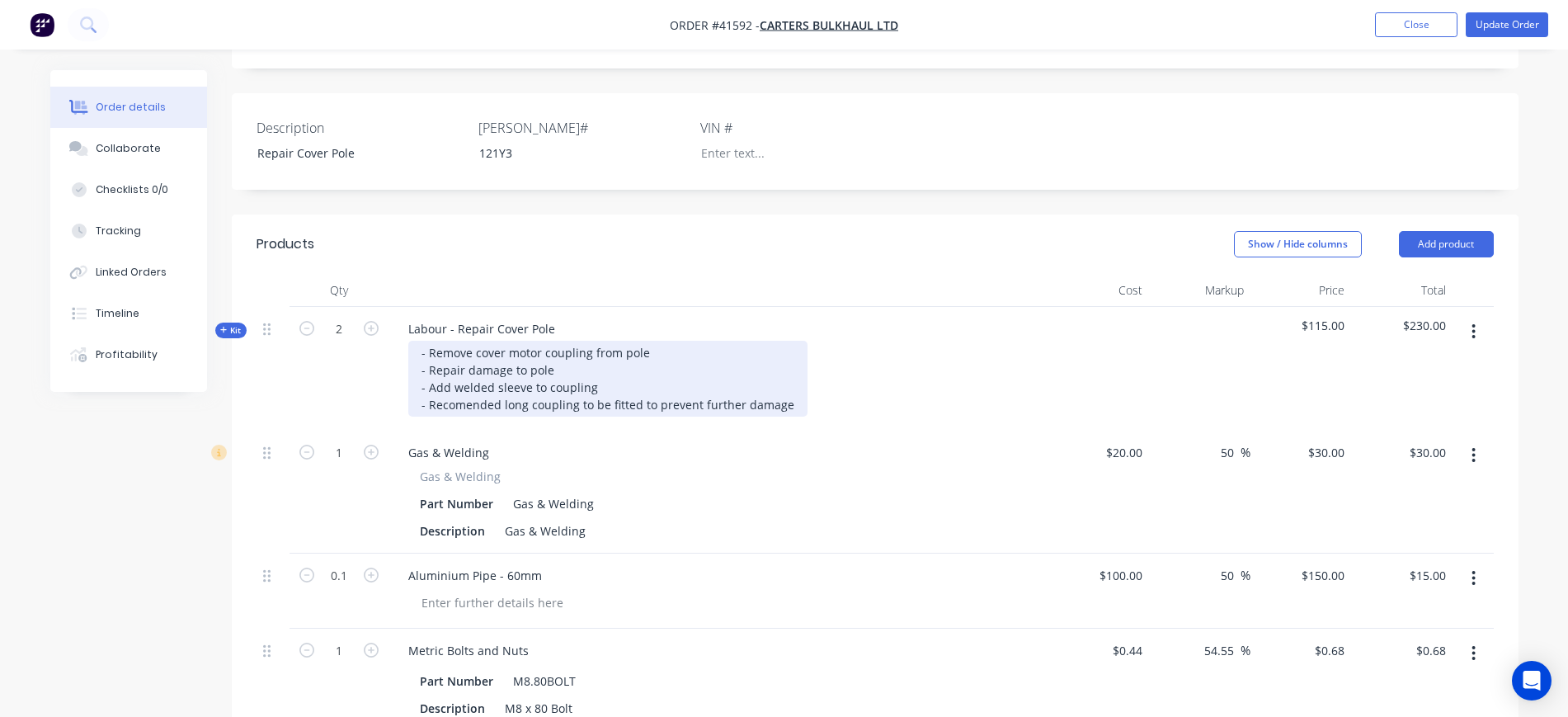
click at [467, 380] on div "- Remove cover motor coupling from pole - Repair damage to pole - Add welded sl…" at bounding box center [609, 379] width 400 height 76
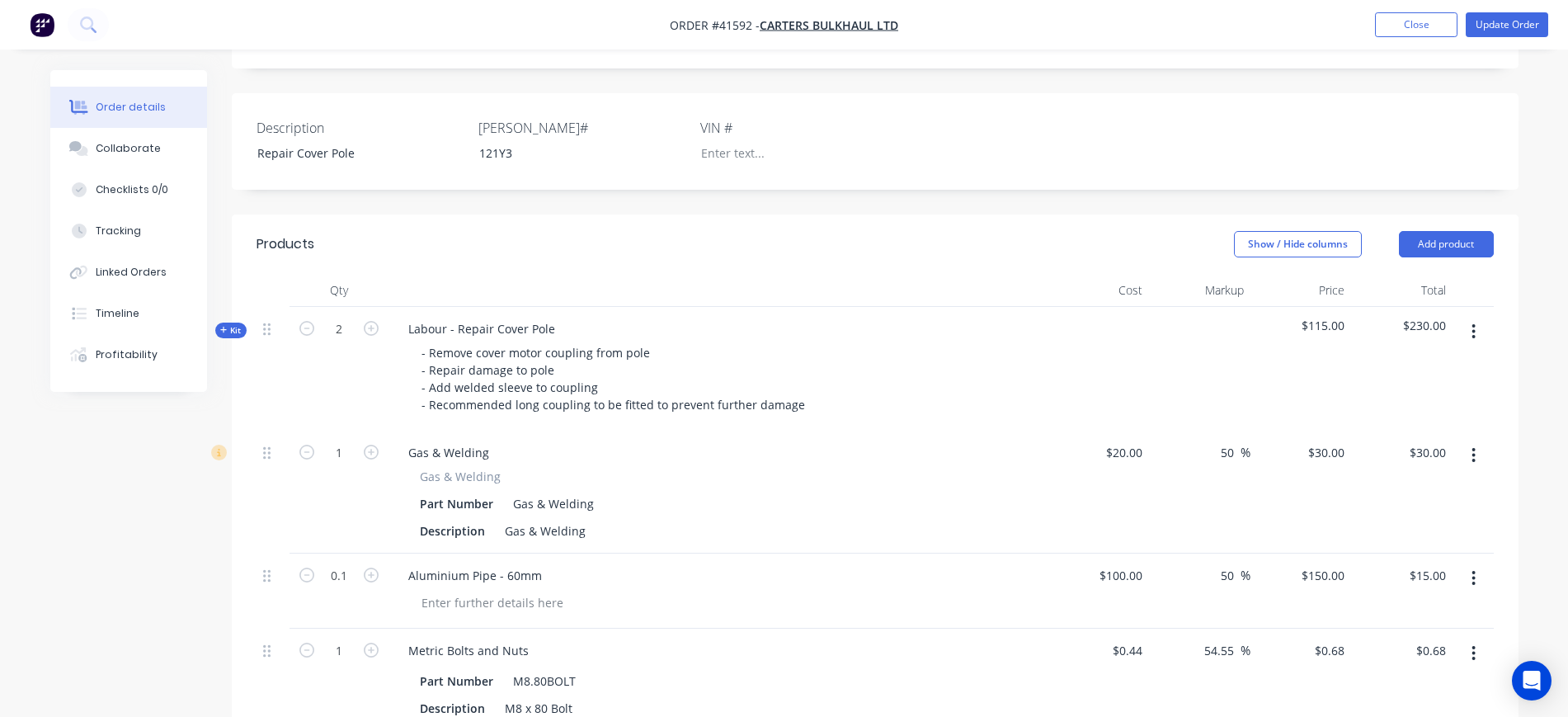
click at [531, 431] on div "Gas & Welding Gas & Welding Part Number Gas & Welding Description Gas & Welding" at bounding box center [718, 492] width 660 height 123
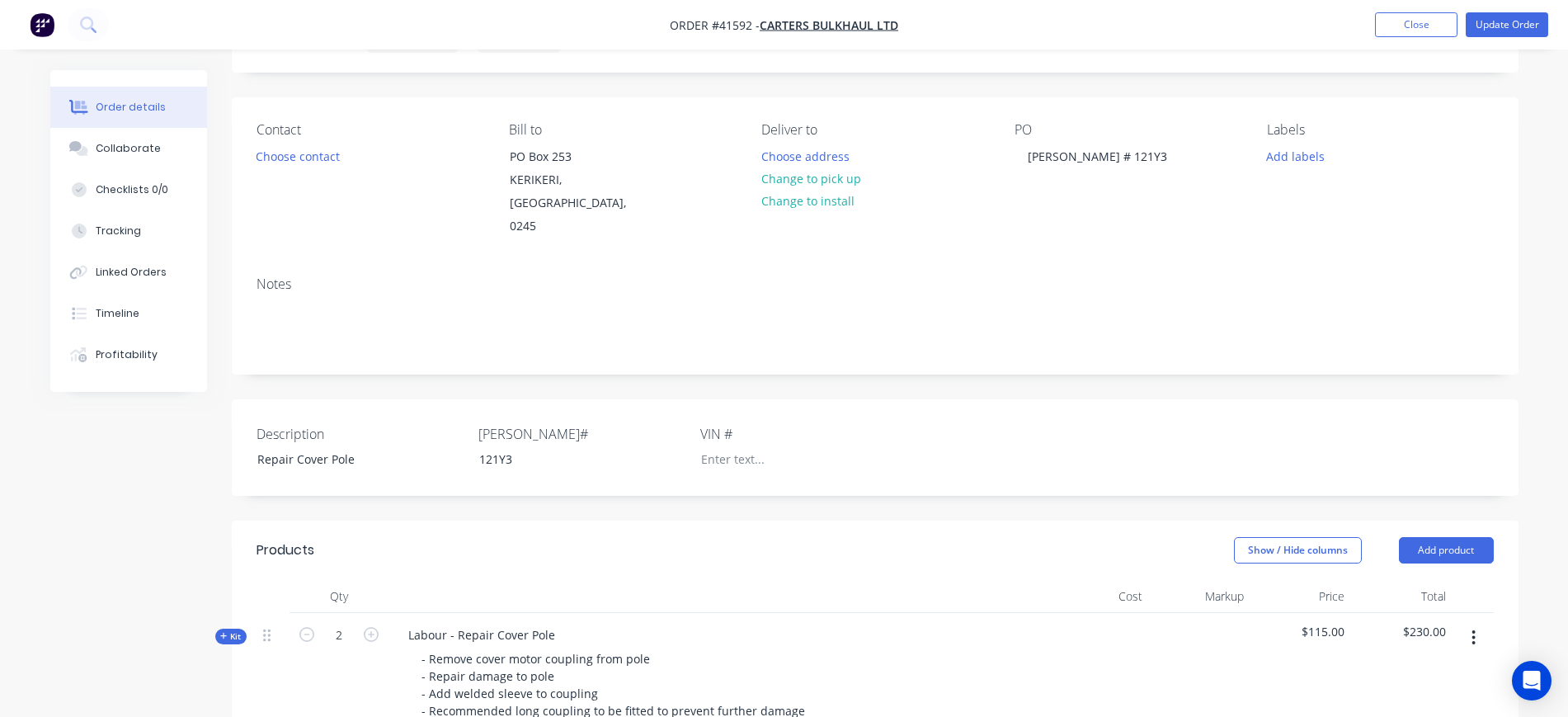
scroll to position [83, 0]
drag, startPoint x: 1103, startPoint y: 156, endPoint x: 1007, endPoint y: 160, distance: 96.1
click at [1007, 160] on div "Contact Choose contact [PERSON_NAME] to [STREET_ADDRESS] Deliver to Choose addr…" at bounding box center [875, 183] width 1287 height 166
click at [1044, 223] on div "Contact Choose contact [PERSON_NAME] to [STREET_ADDRESS] Deliver to Choose addr…" at bounding box center [875, 183] width 1287 height 166
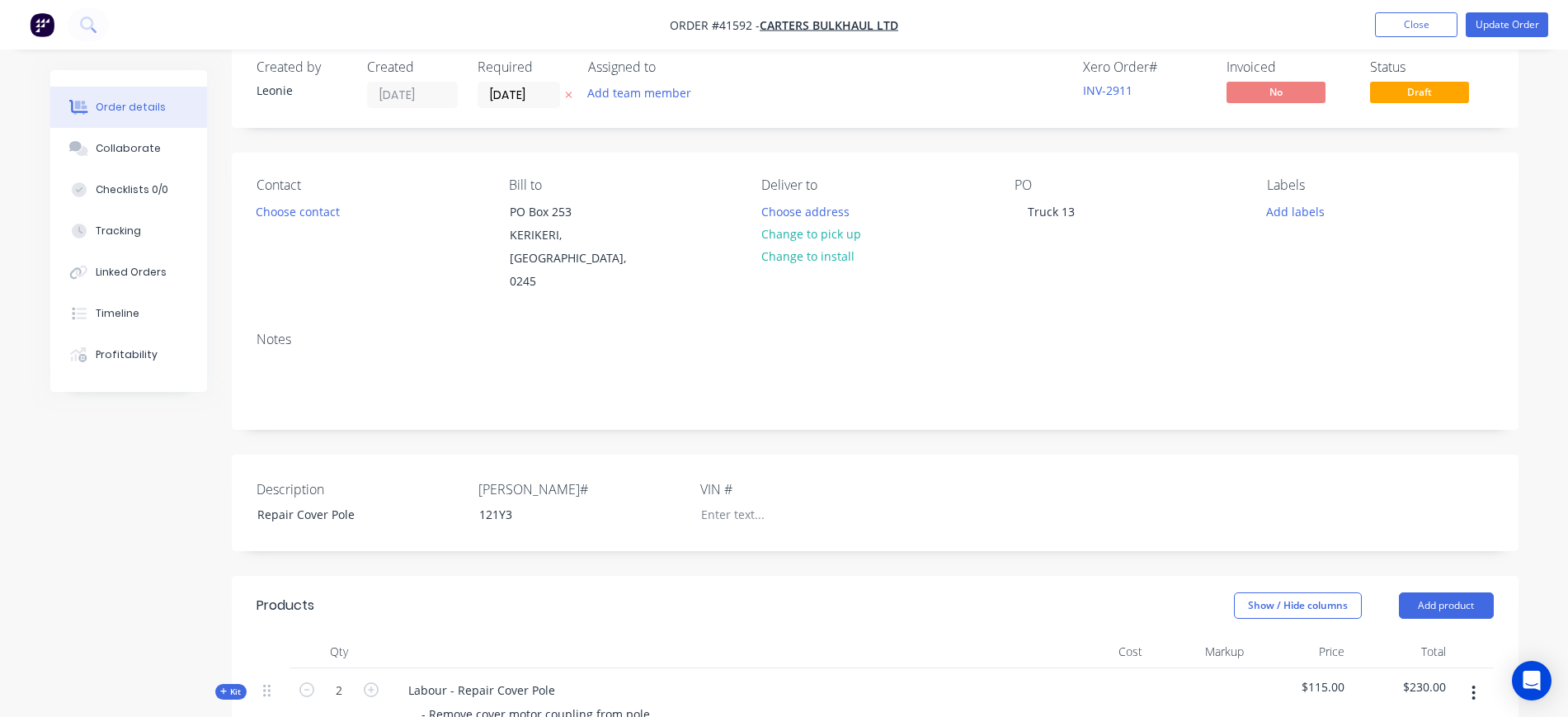
scroll to position [0, 0]
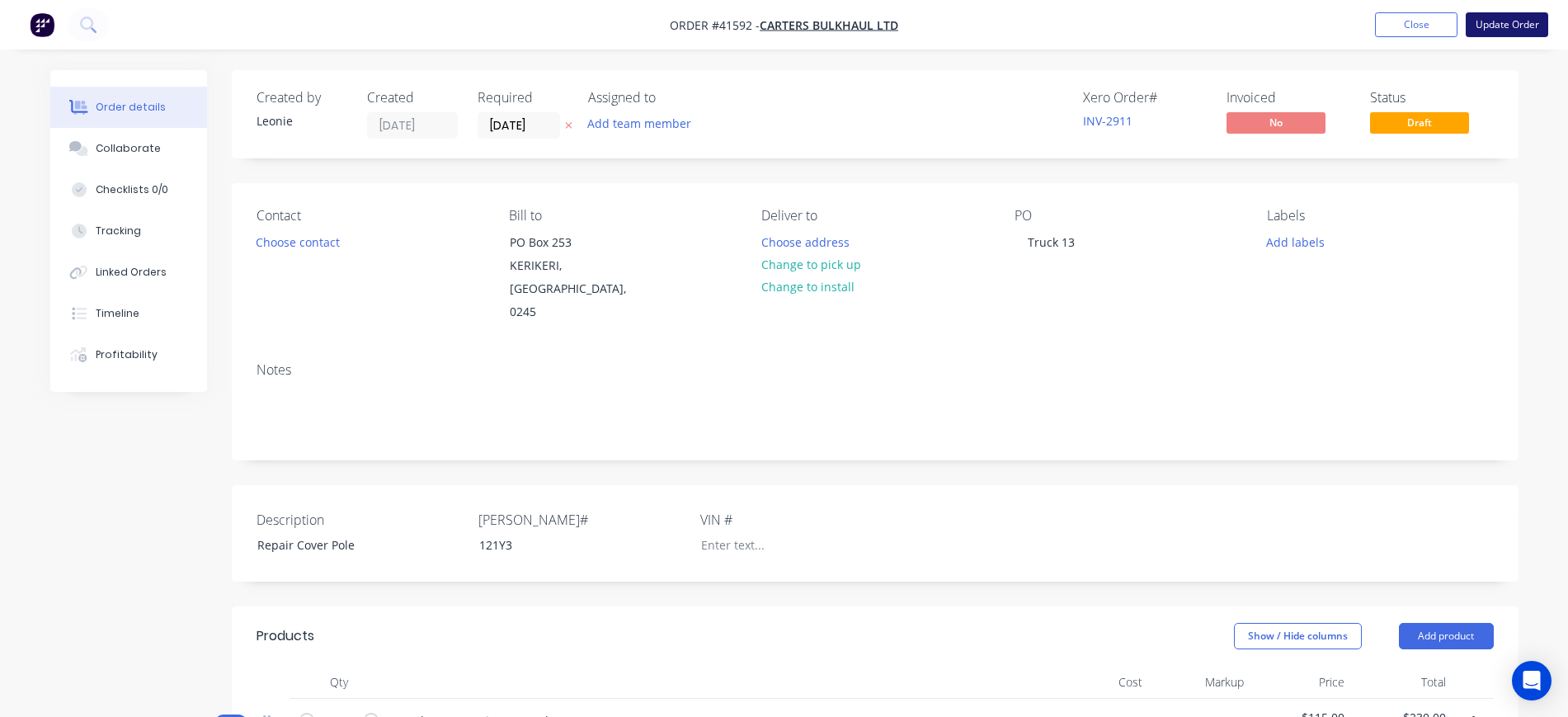
click at [1506, 26] on button "Update Order" at bounding box center [1508, 25] width 83 height 25
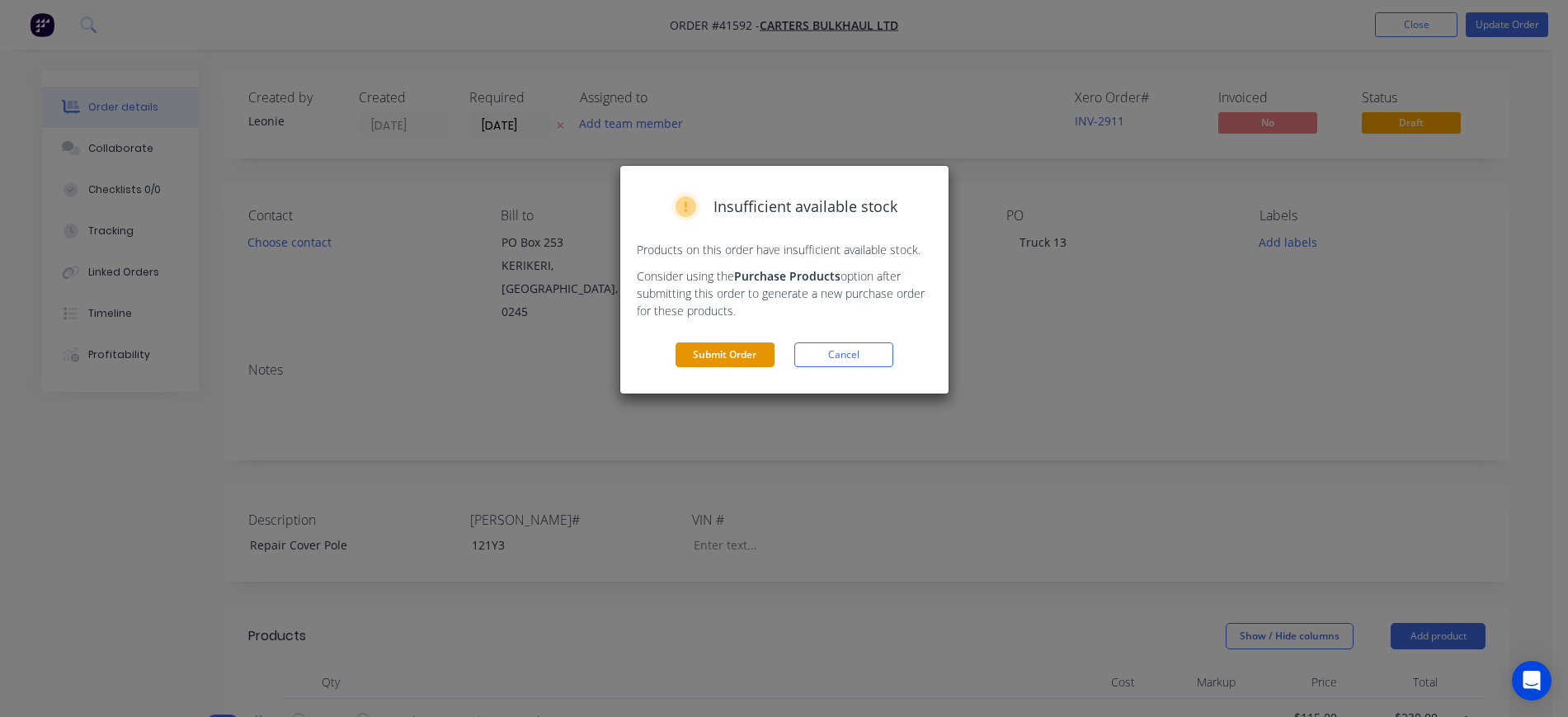
click at [698, 348] on button "Submit Order" at bounding box center [725, 355] width 99 height 25
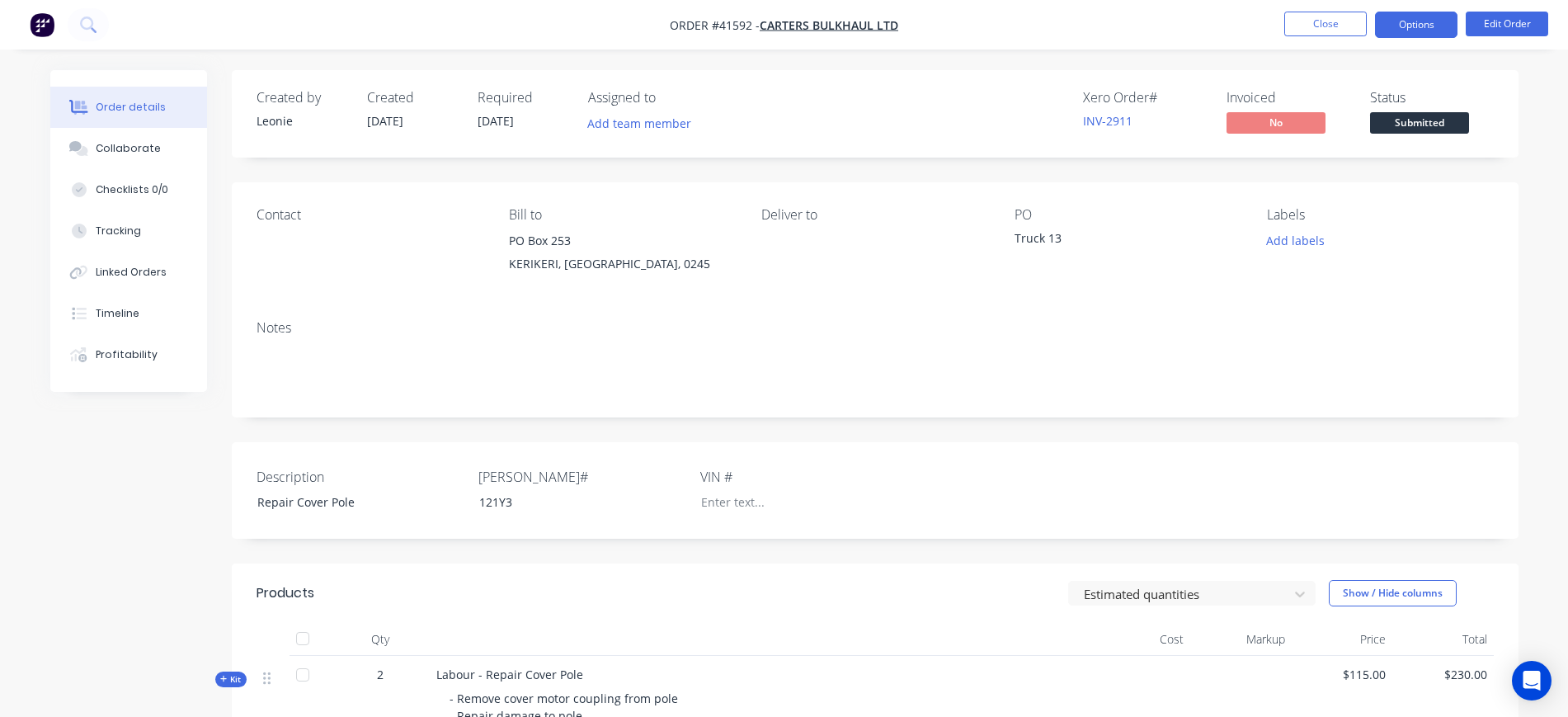
click at [1410, 21] on button "Options" at bounding box center [1417, 25] width 83 height 26
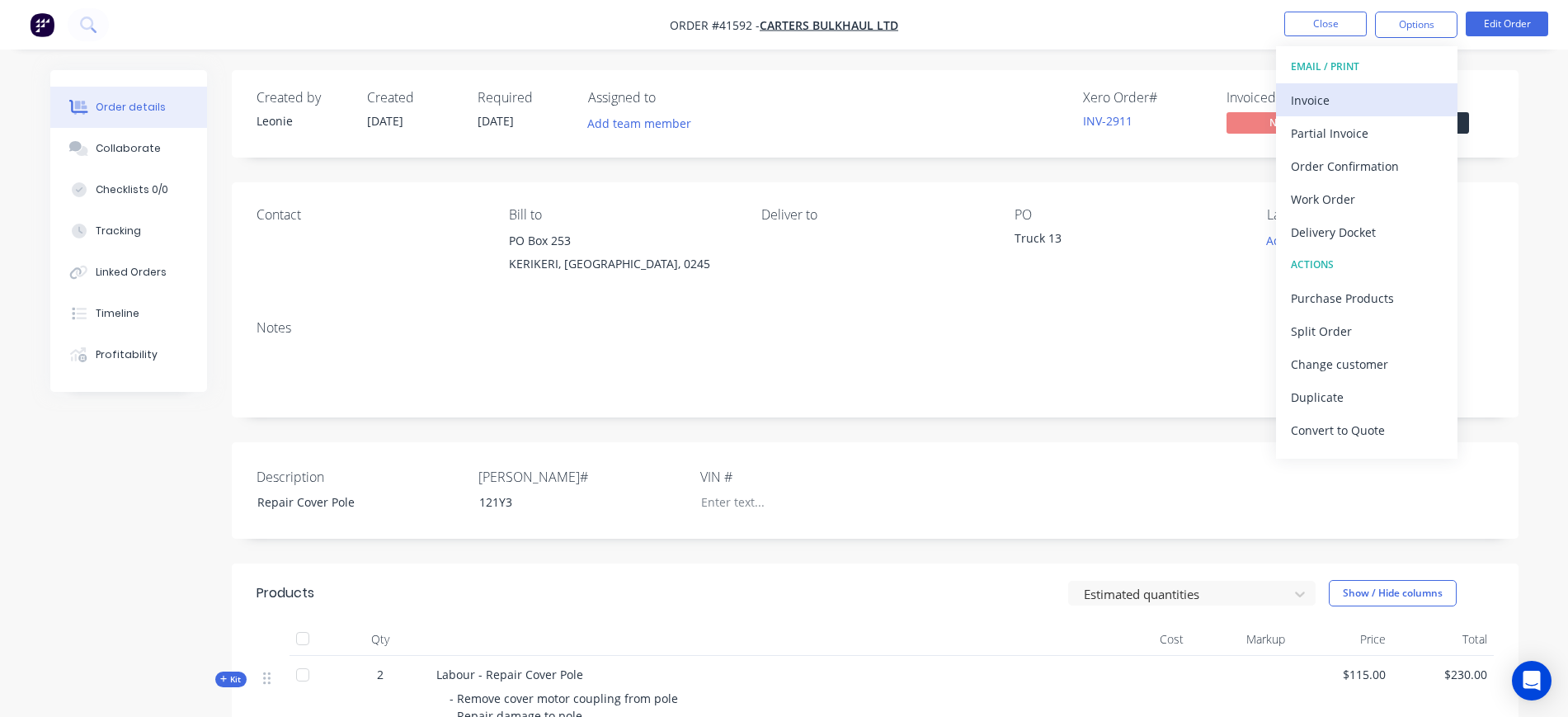
click at [1367, 97] on div "Invoice" at bounding box center [1367, 100] width 152 height 24
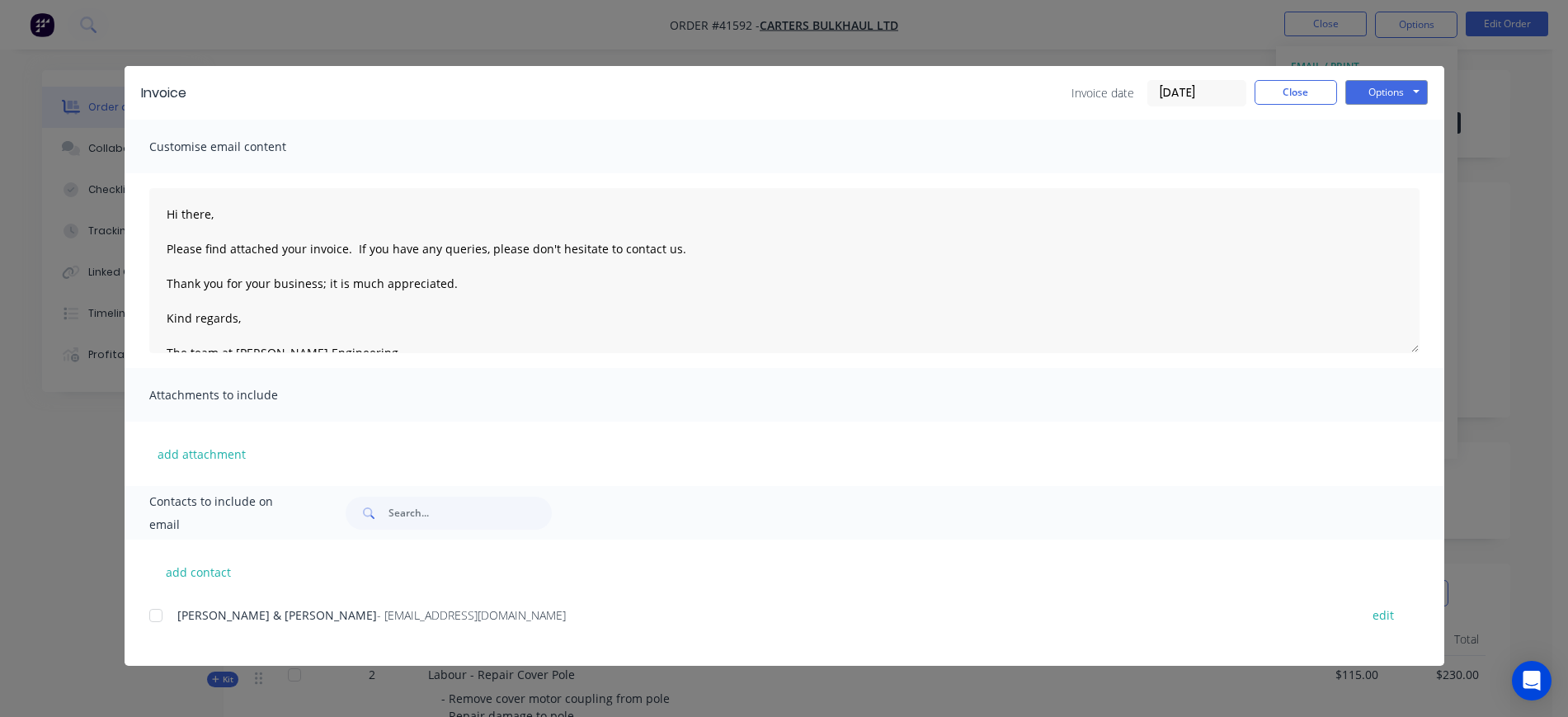
click at [155, 610] on div at bounding box center [156, 615] width 33 height 33
click at [1183, 93] on input "[DATE]" at bounding box center [1197, 93] width 97 height 25
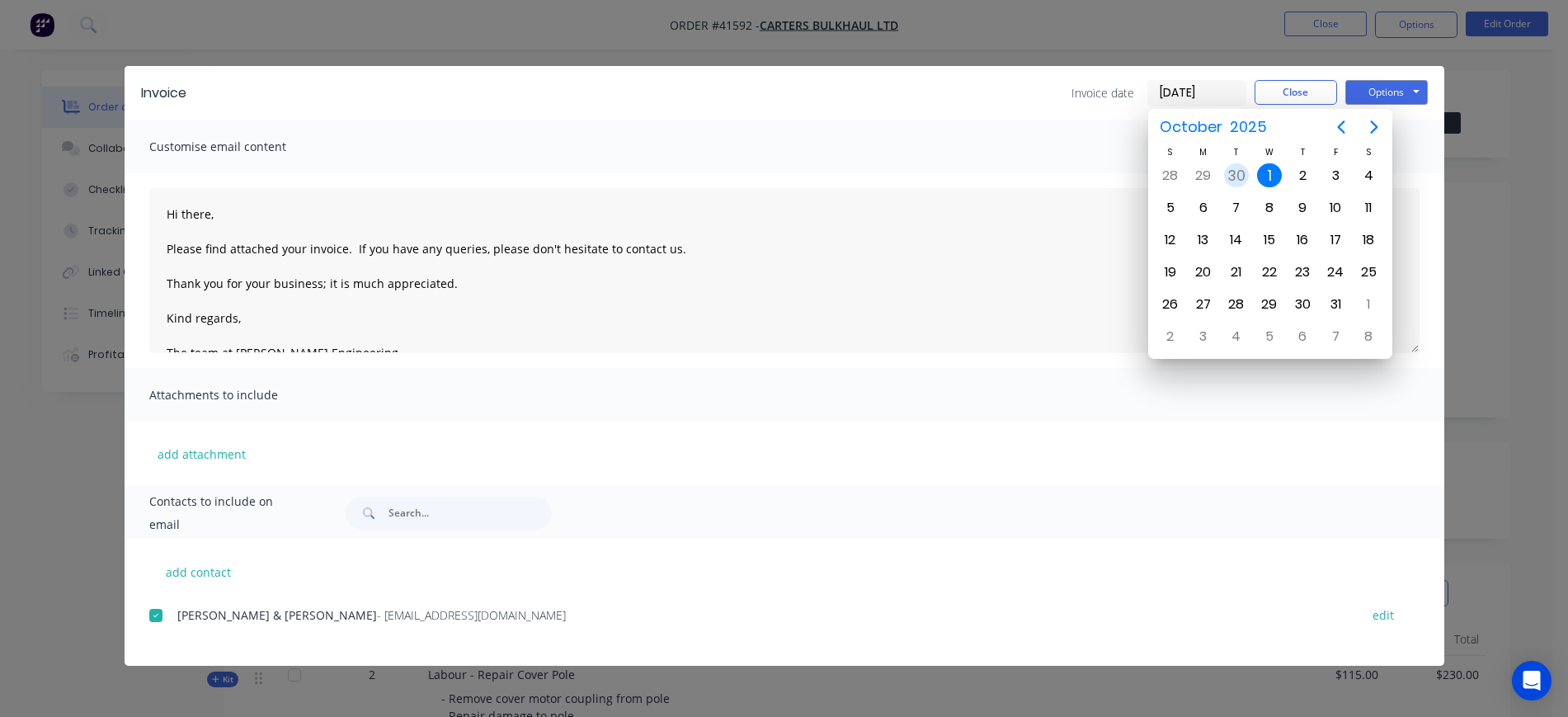
click at [1234, 174] on div "30" at bounding box center [1237, 176] width 25 height 25
type input "[DATE]"
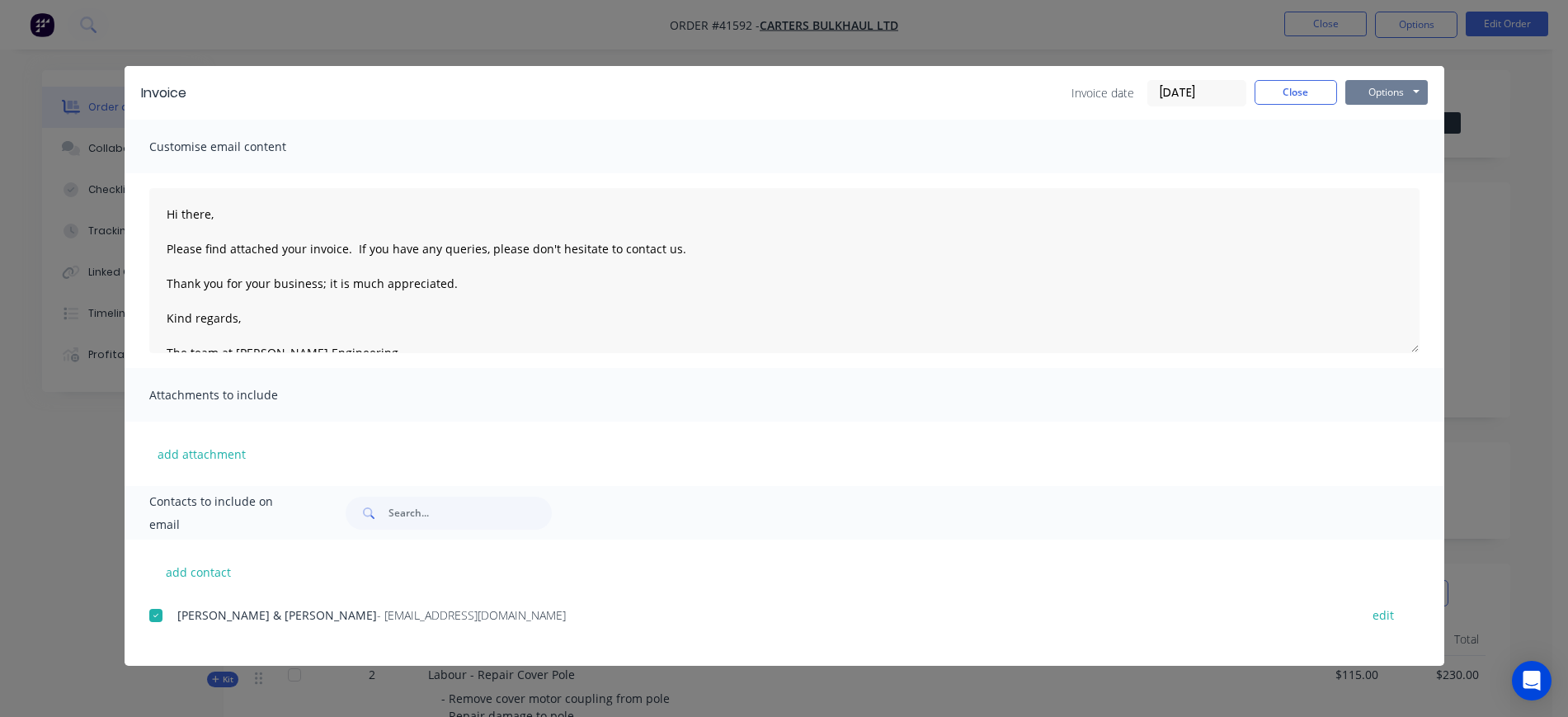
click at [1398, 95] on button "Options" at bounding box center [1387, 93] width 83 height 25
click at [1396, 180] on button "Email" at bounding box center [1399, 176] width 106 height 27
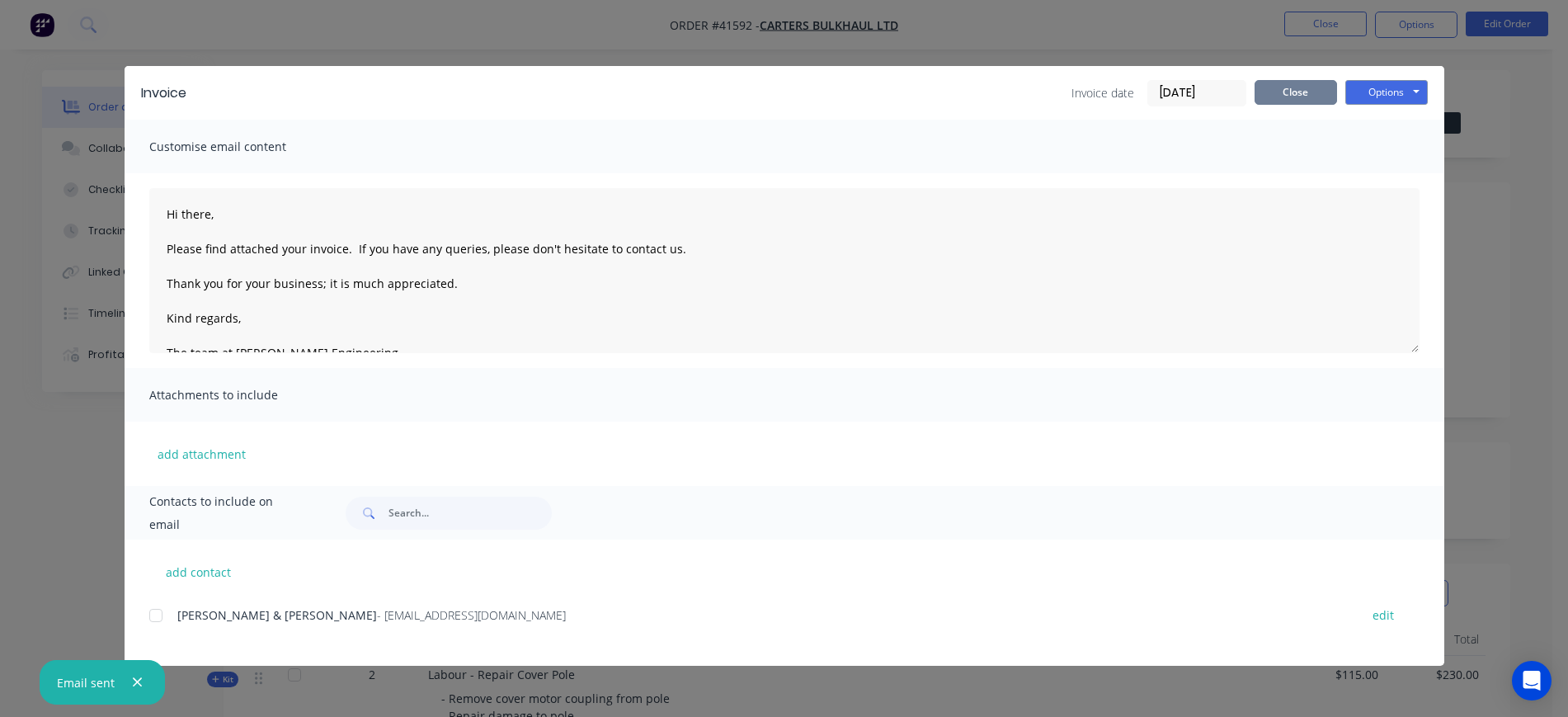
click at [1308, 93] on button "Close" at bounding box center [1296, 93] width 83 height 25
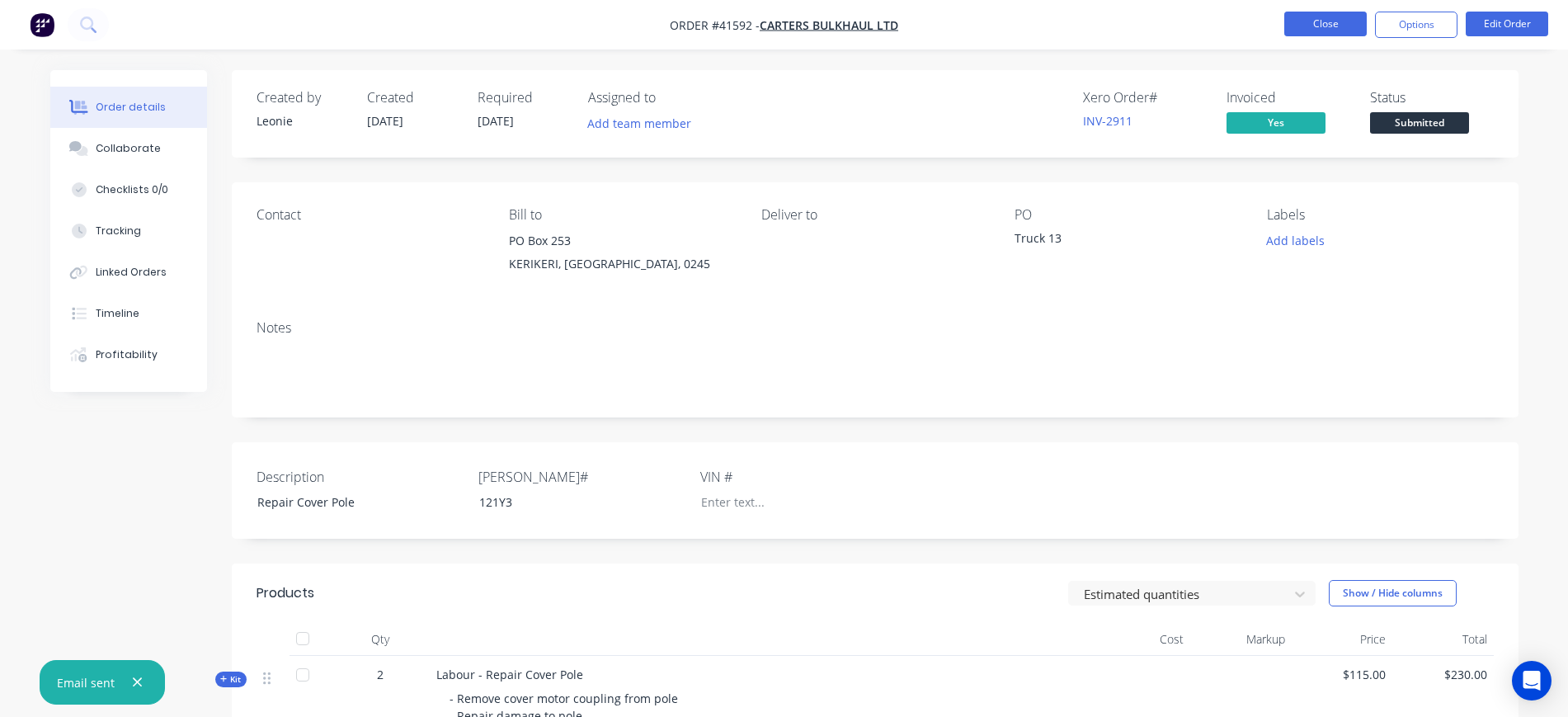
click at [1335, 16] on button "Close" at bounding box center [1326, 24] width 83 height 25
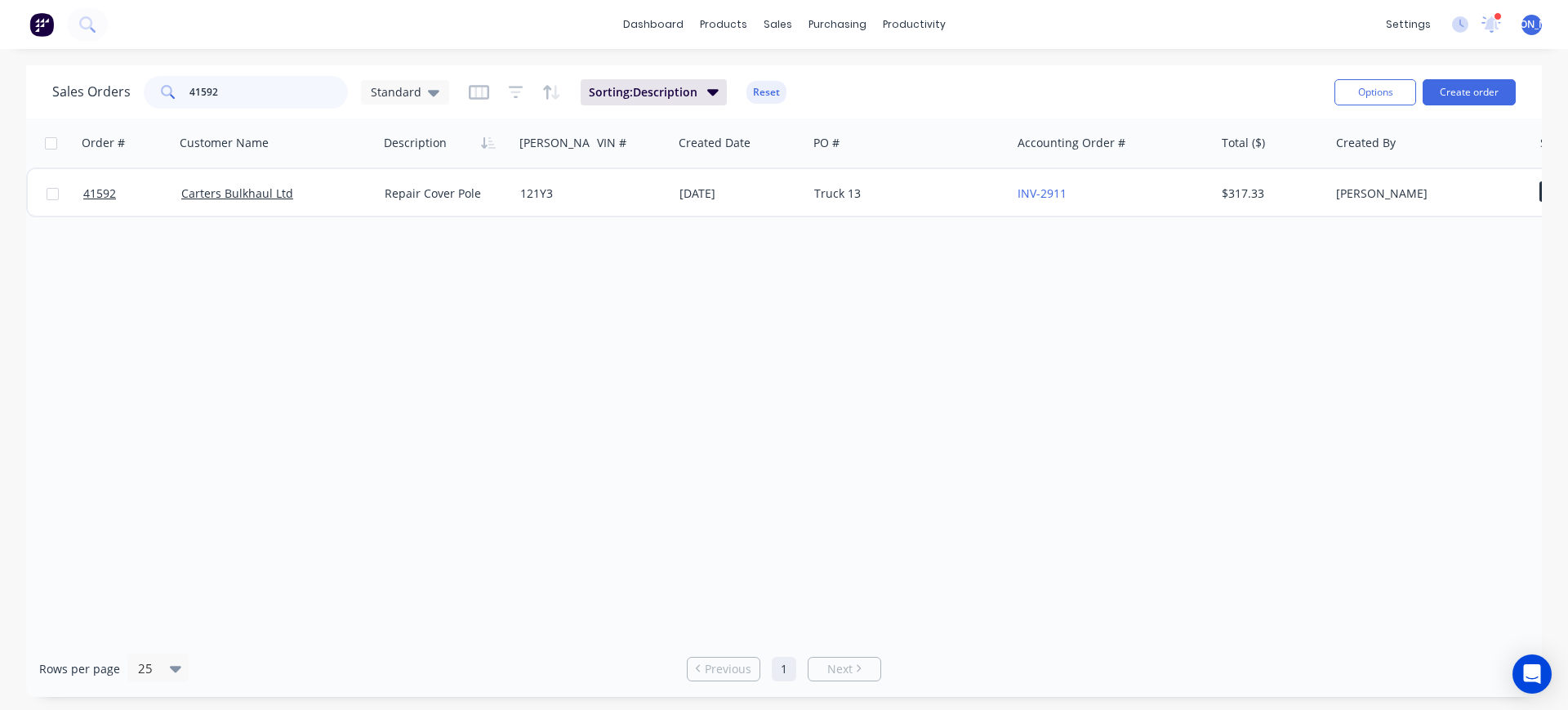
click at [202, 90] on input "41592" at bounding box center [269, 92] width 159 height 33
type input "41557"
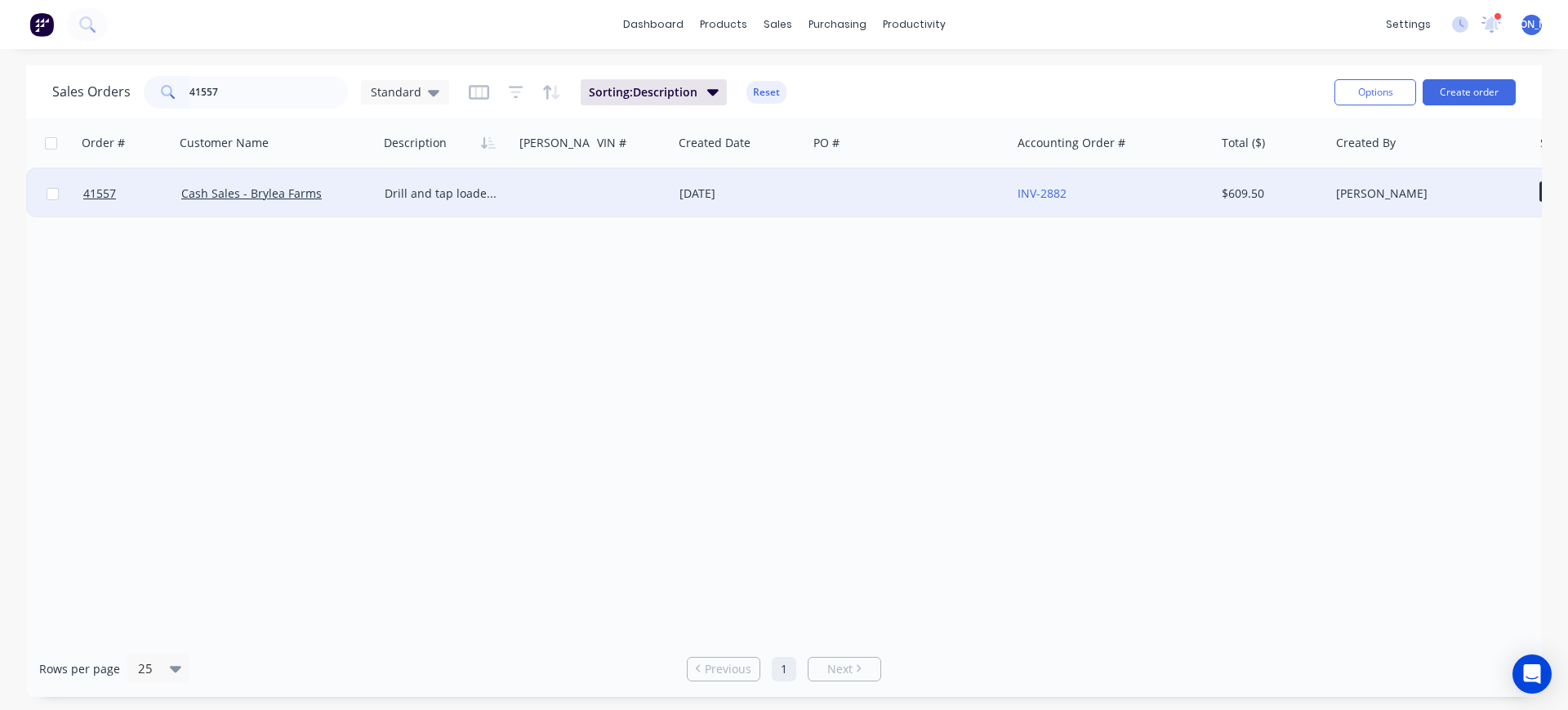
click at [358, 200] on div "Cash Sales - Brylea Farms" at bounding box center [272, 194] width 181 height 16
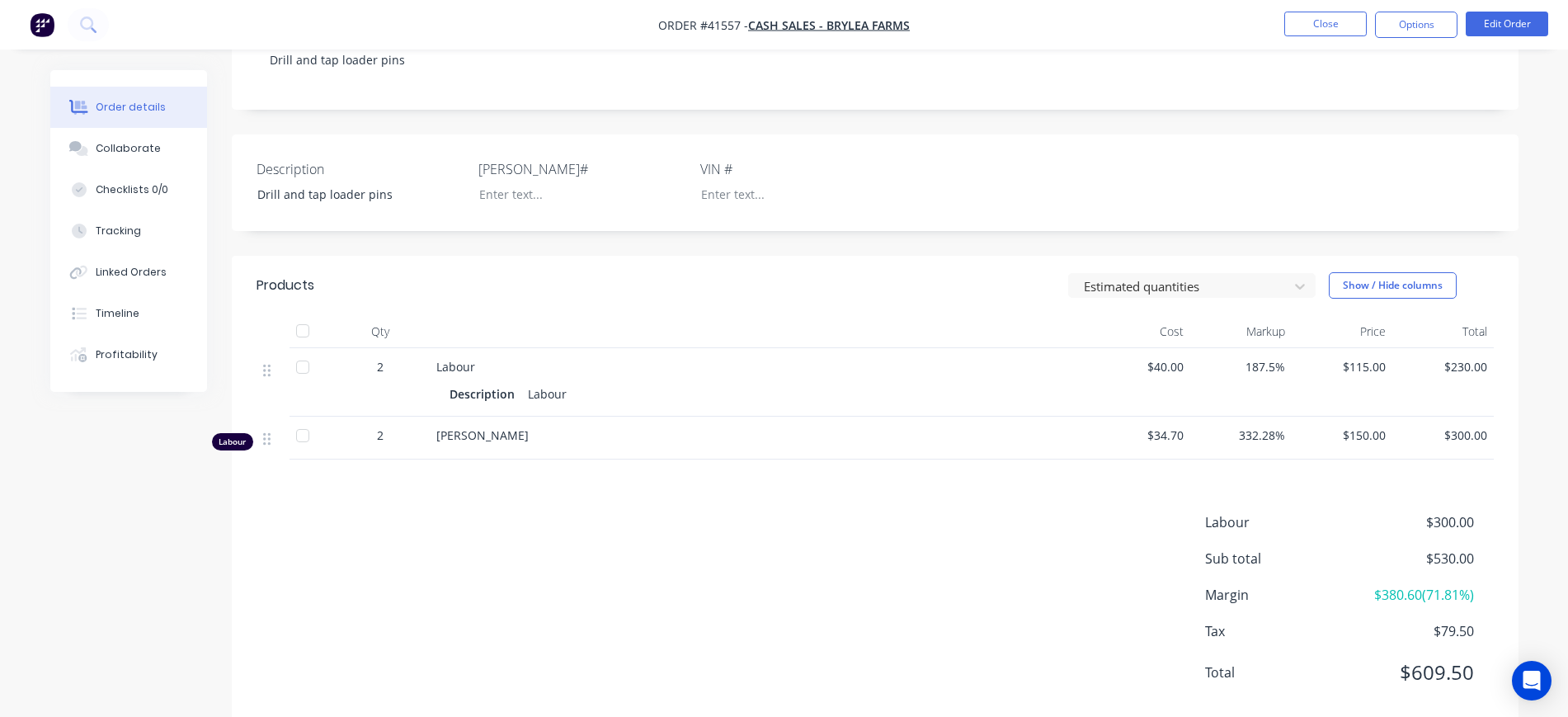
scroll to position [310, 0]
click at [1509, 29] on button "Edit Order" at bounding box center [1508, 24] width 83 height 25
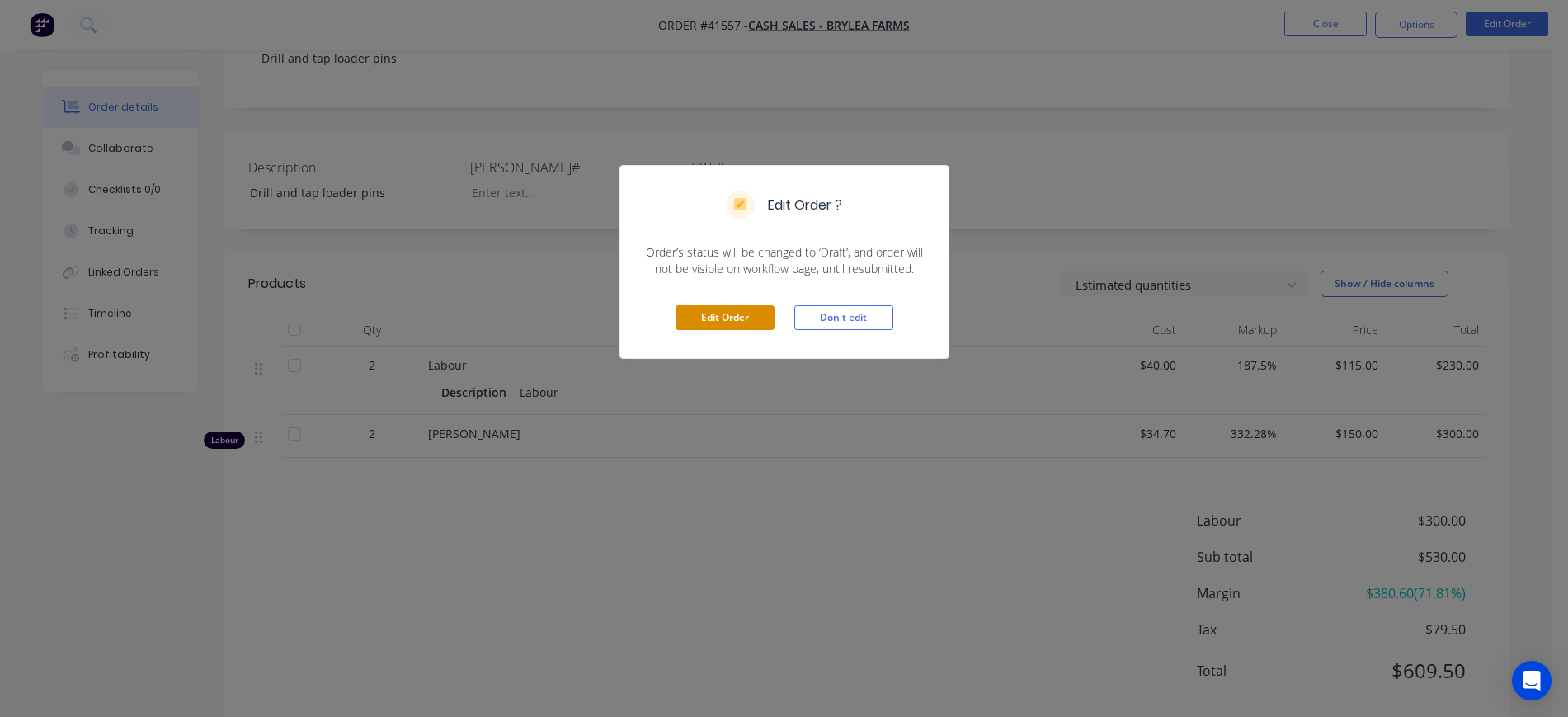
click at [732, 316] on button "Edit Order" at bounding box center [725, 318] width 99 height 25
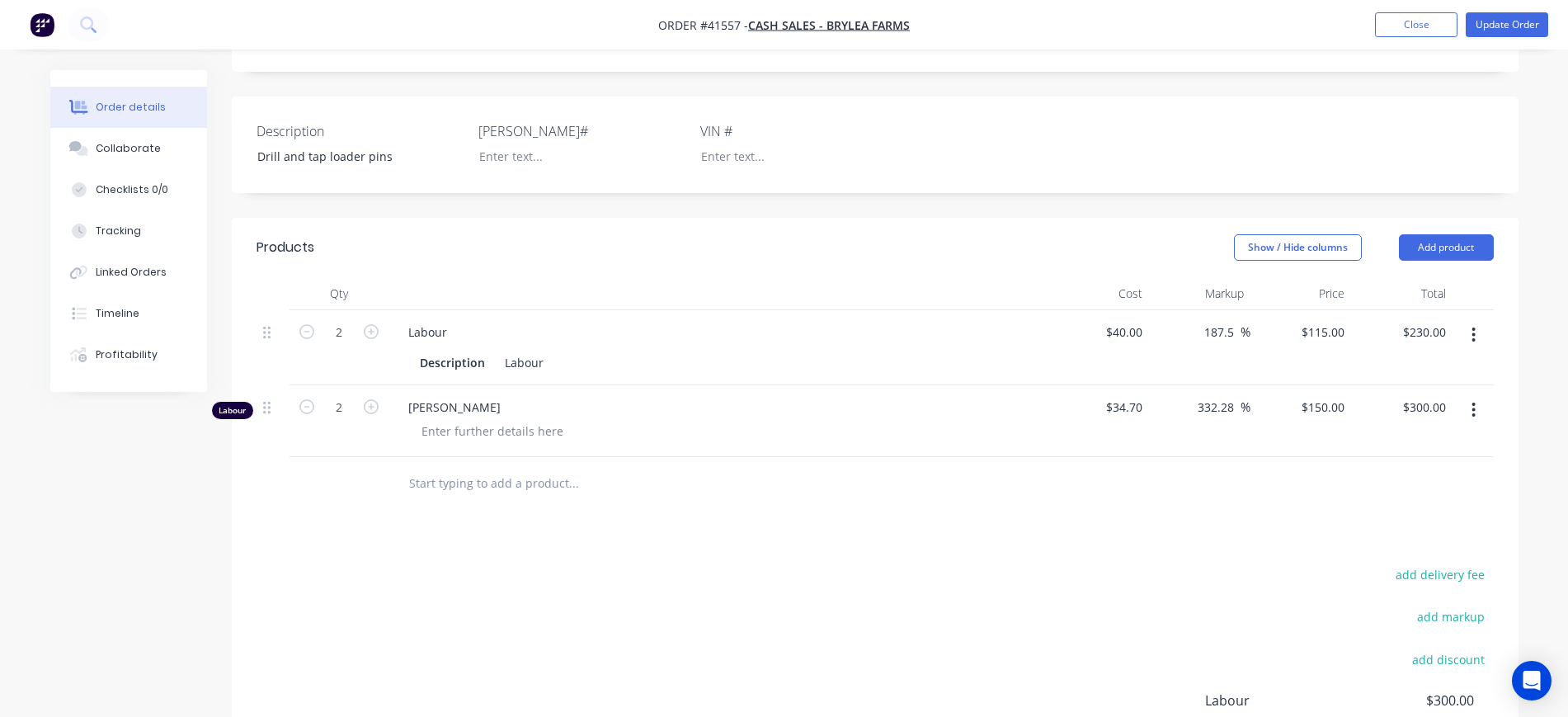
scroll to position [413, 0]
click at [1471, 395] on button "button" at bounding box center [1474, 410] width 39 height 30
drag, startPoint x: 1395, startPoint y: 525, endPoint x: 1363, endPoint y: 506, distance: 37.2
click at [1394, 539] on div "Delete" at bounding box center [1416, 551] width 127 height 24
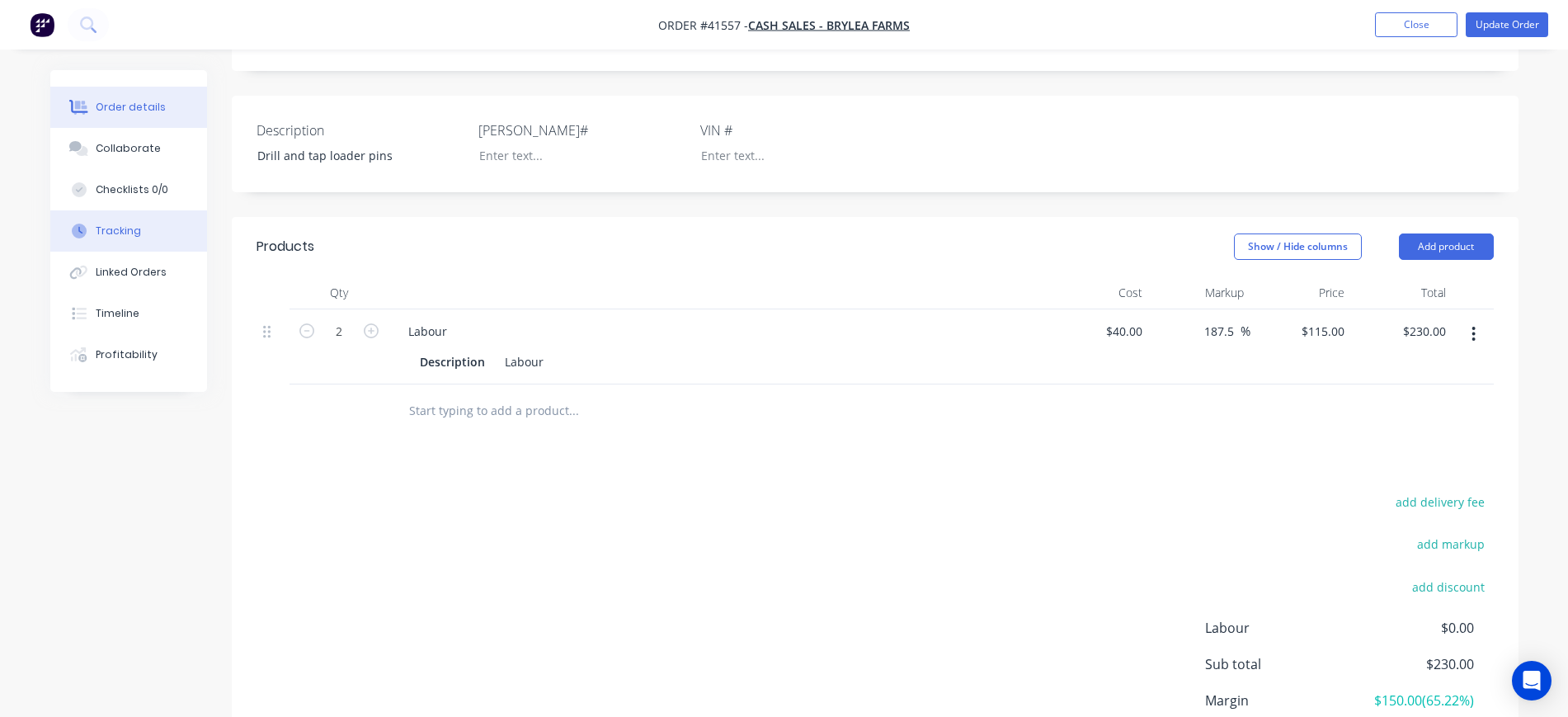
click at [144, 242] on button "Tracking" at bounding box center [129, 231] width 157 height 41
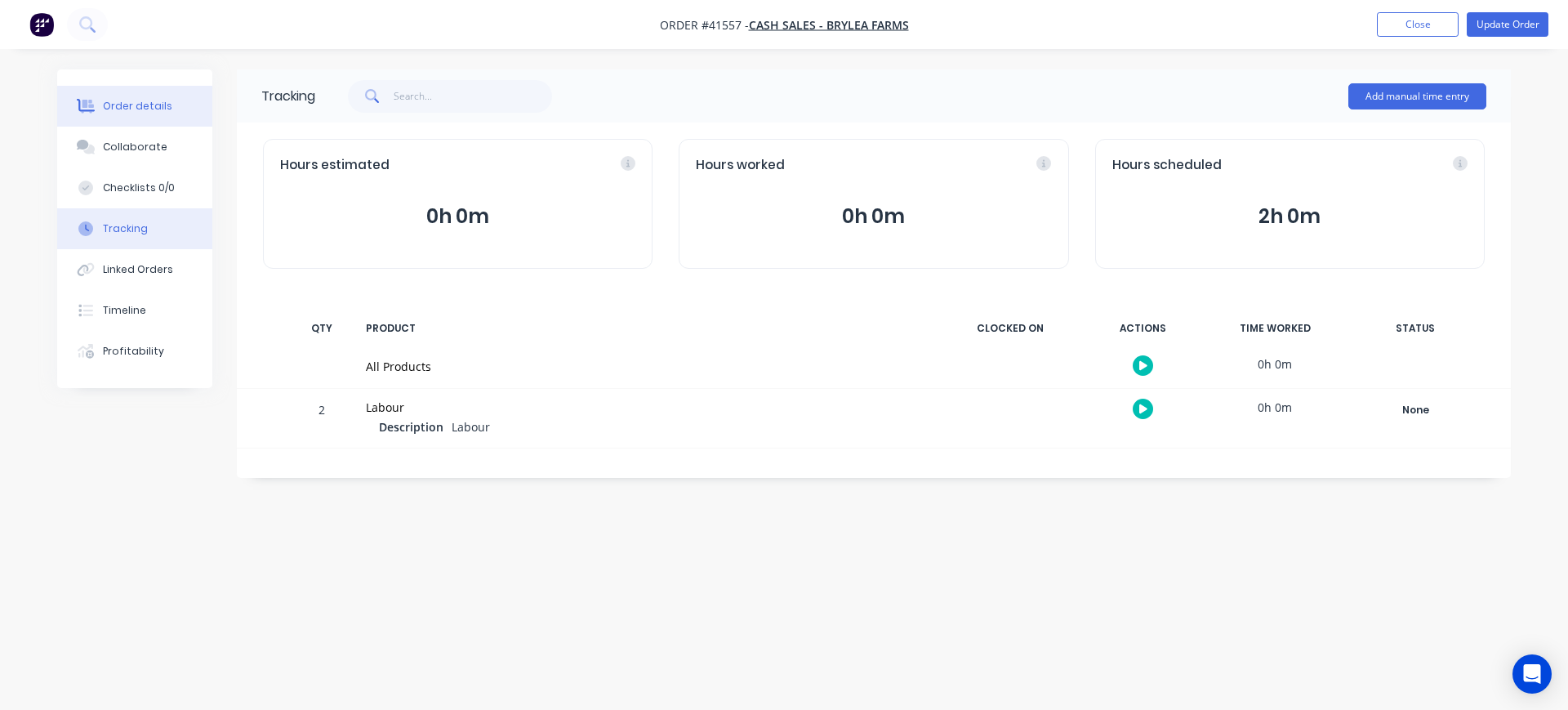
click at [141, 99] on div "Order details" at bounding box center [137, 106] width 69 height 15
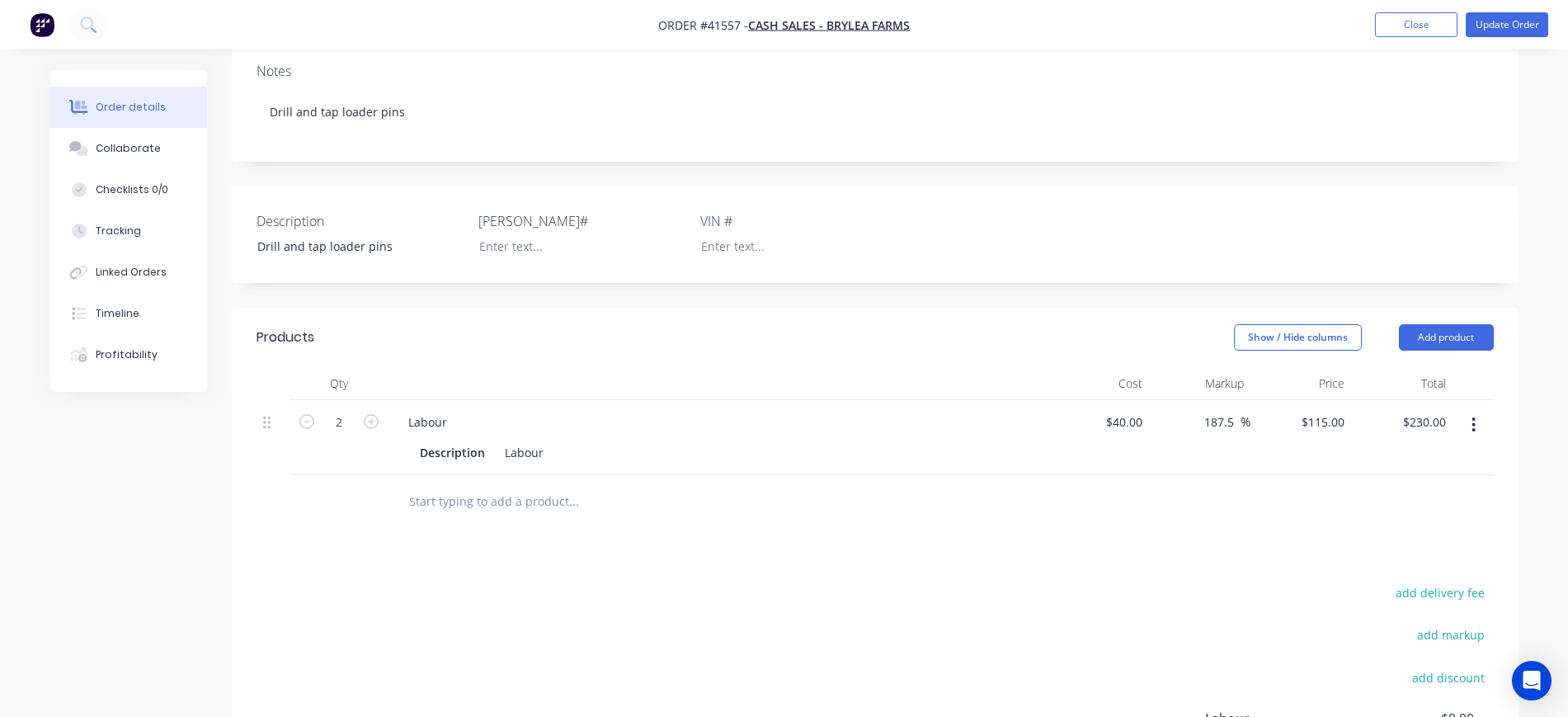
scroll to position [325, 0]
click at [258, 231] on div "Drill and tap loader pins" at bounding box center [348, 243] width 206 height 24
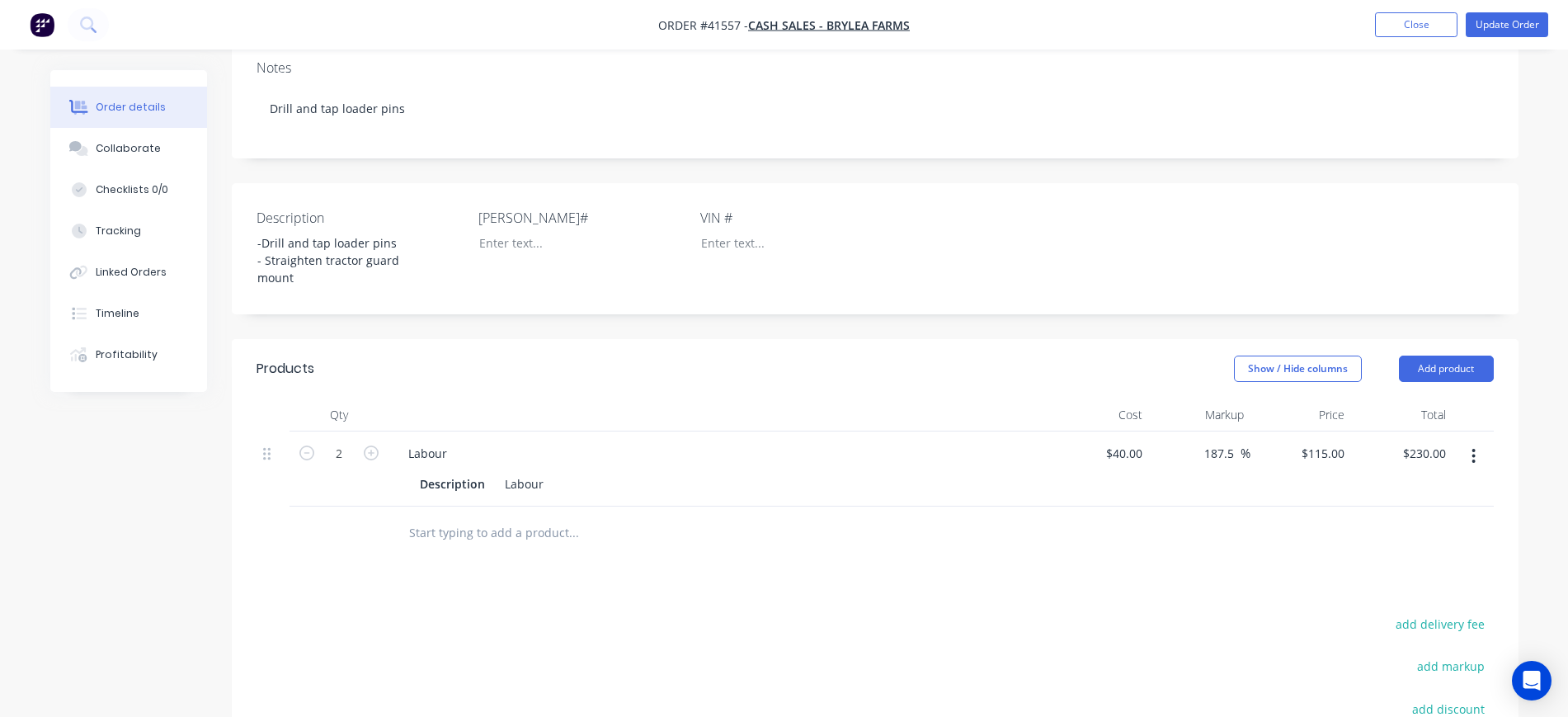
click at [531, 340] on header "Products Show / Hide columns Add product" at bounding box center [875, 369] width 1287 height 59
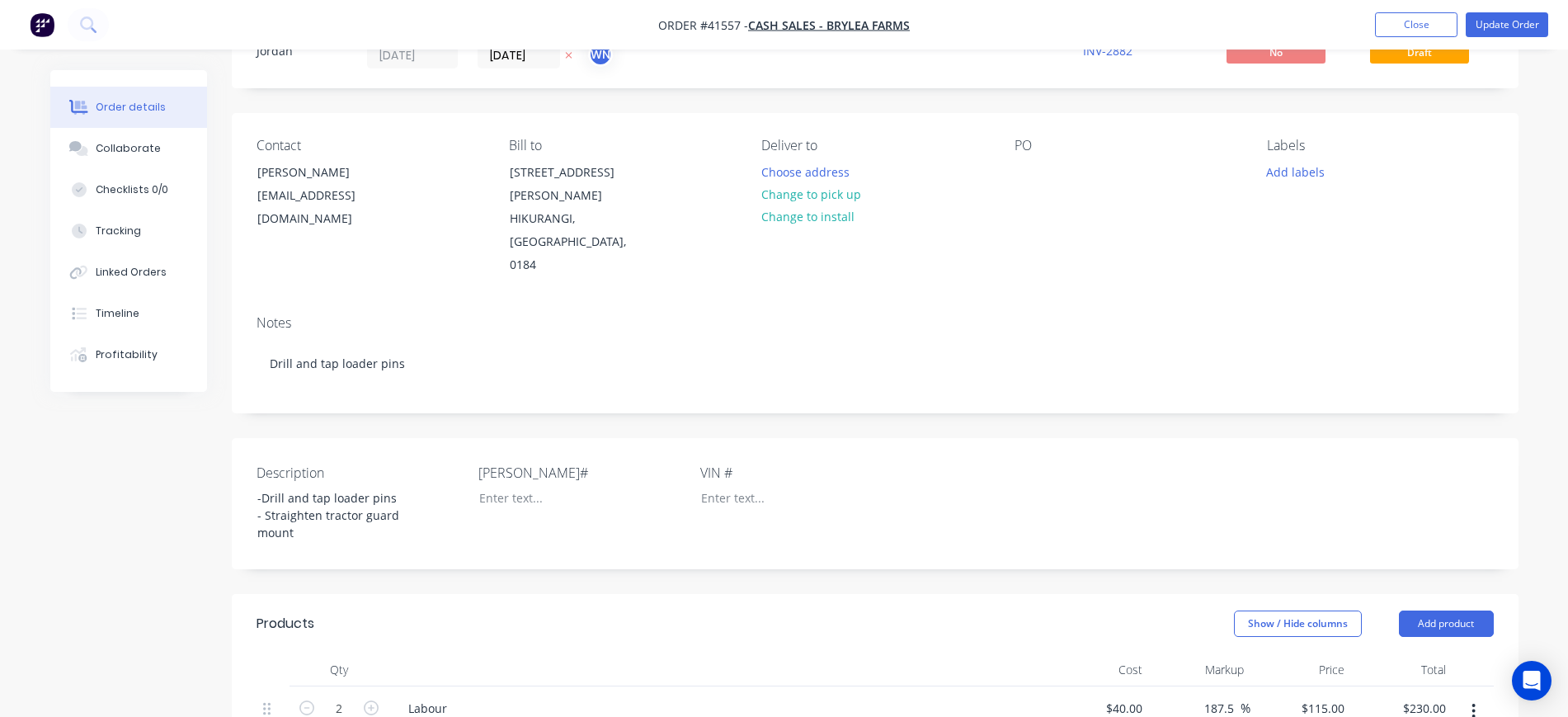
scroll to position [16, 0]
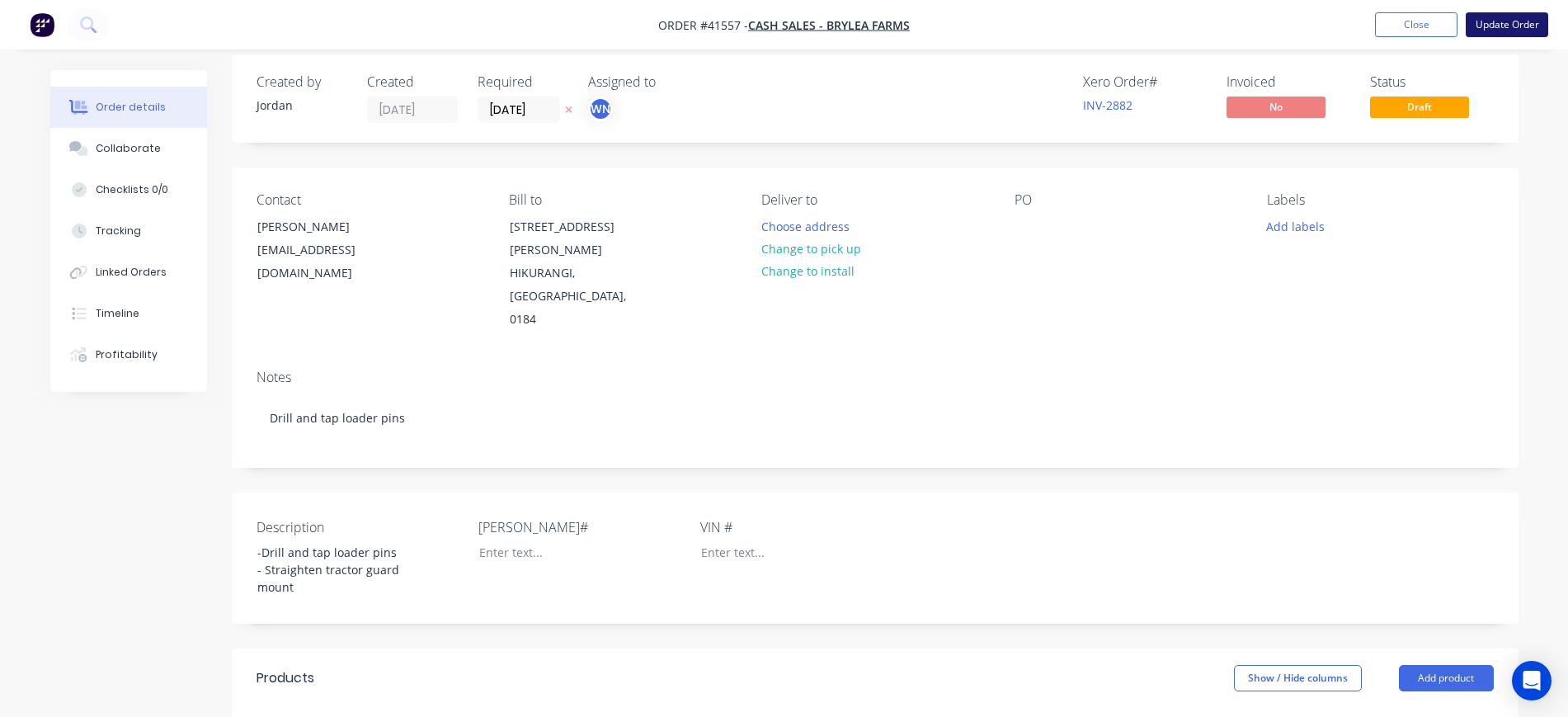
click at [1498, 16] on button "Update Order" at bounding box center [1508, 25] width 83 height 25
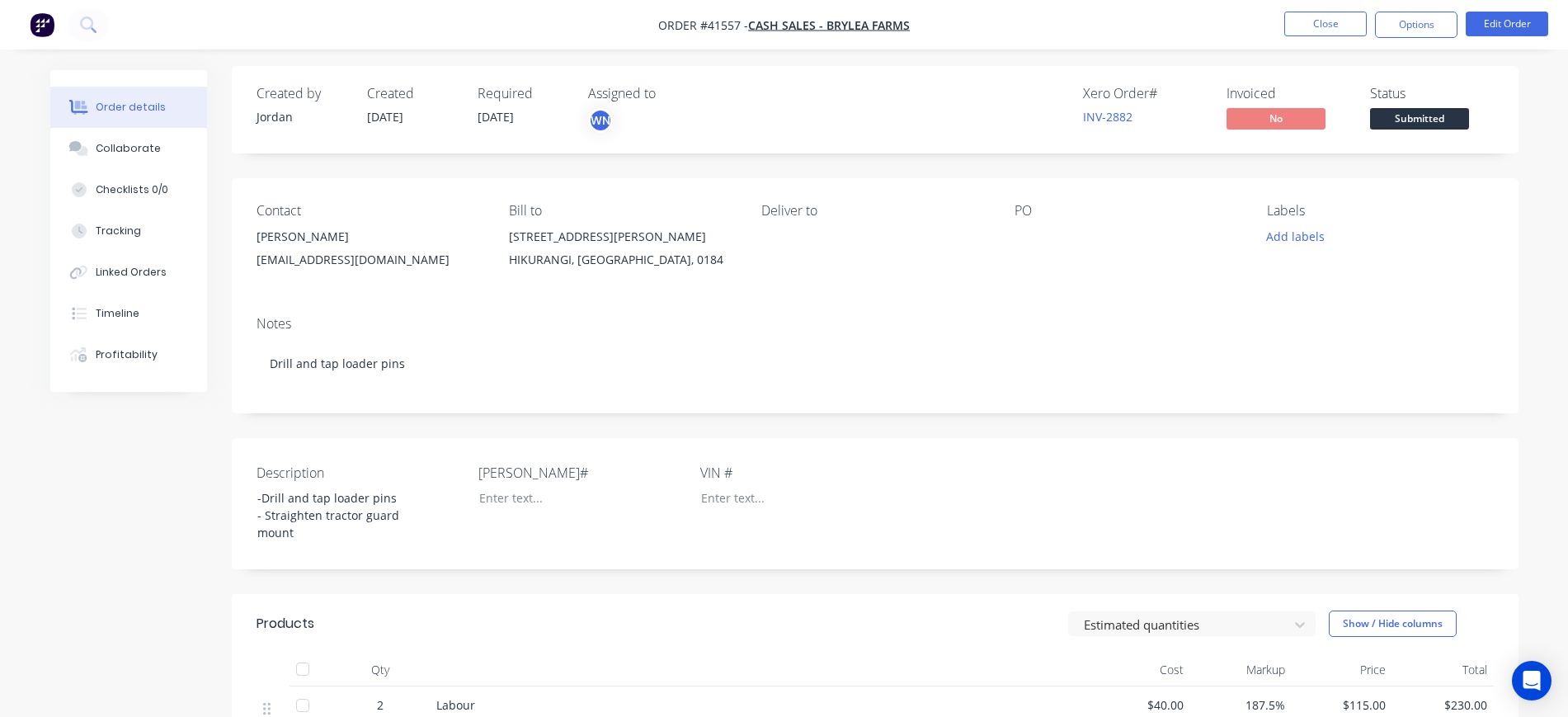
scroll to position [0, 0]
click at [1332, 19] on button "Close" at bounding box center [1326, 24] width 83 height 25
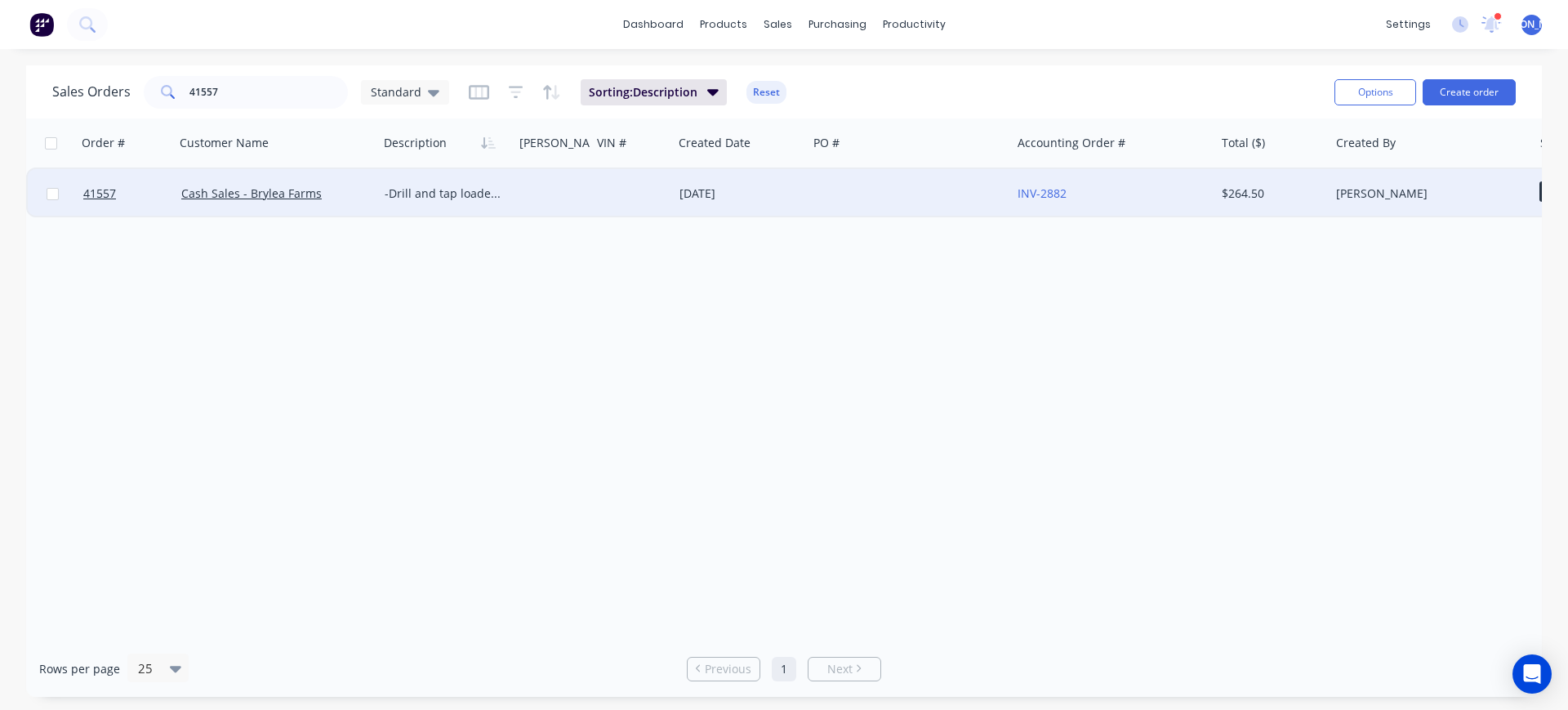
click at [336, 200] on div "Cash Sales - Brylea Farms" at bounding box center [272, 194] width 181 height 16
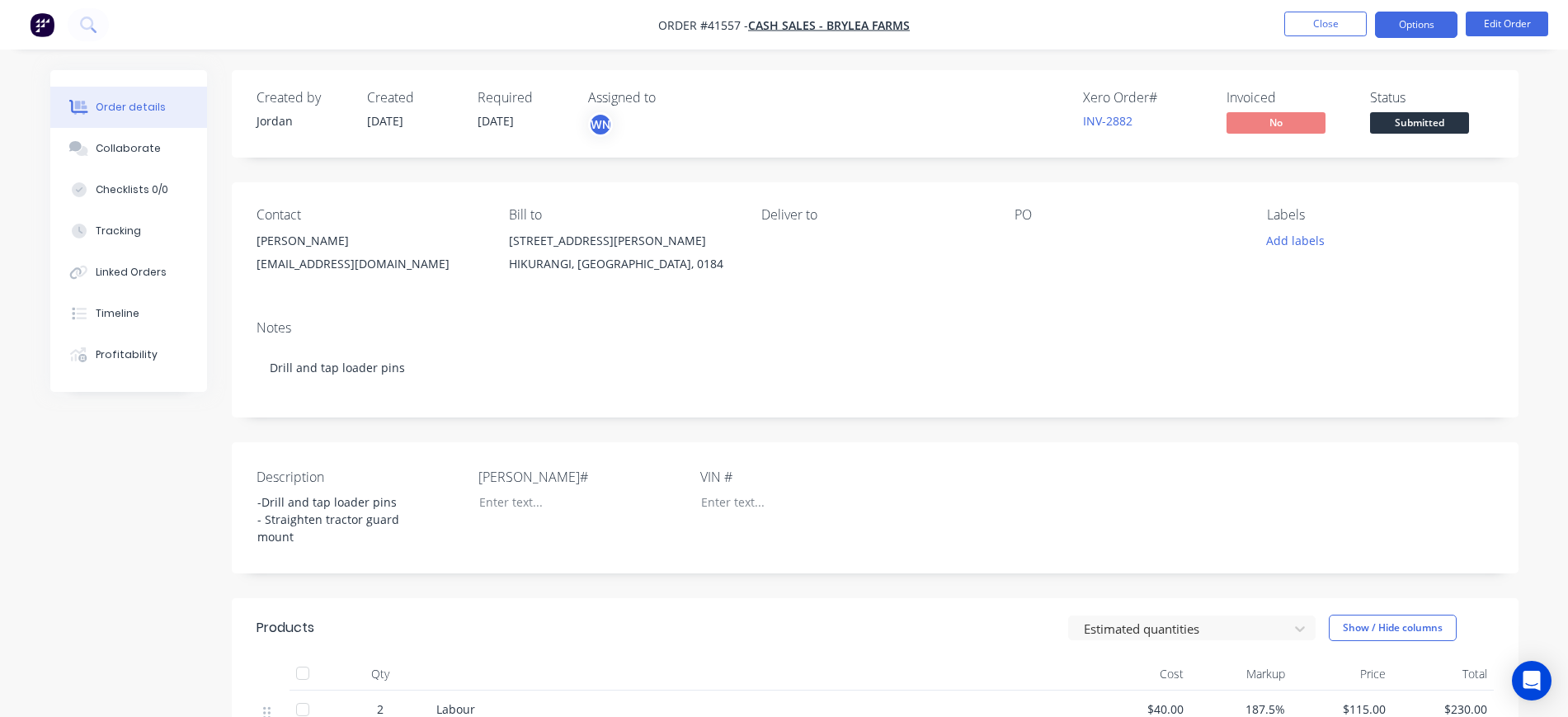
click at [1428, 36] on button "Options" at bounding box center [1417, 25] width 83 height 26
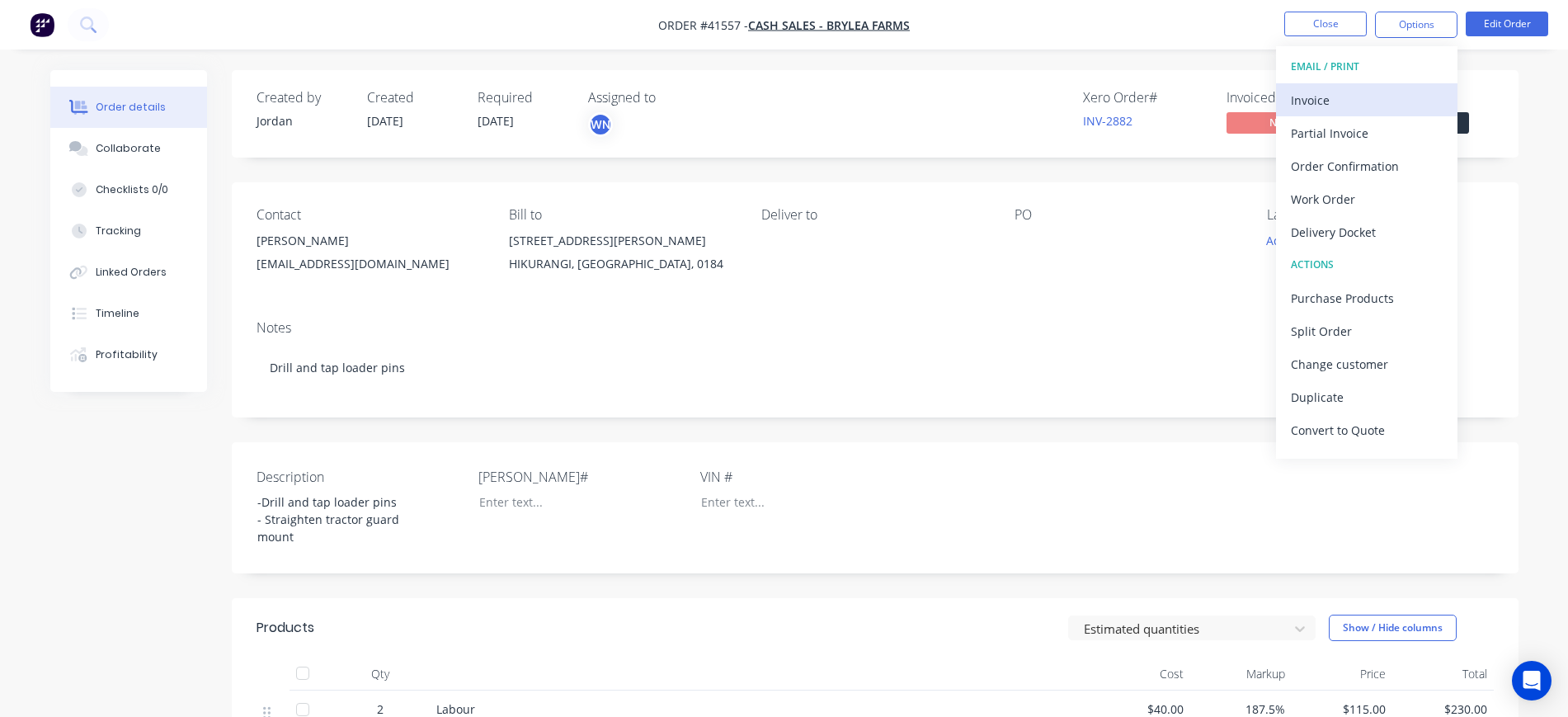
click at [1390, 107] on div "Invoice" at bounding box center [1367, 100] width 152 height 24
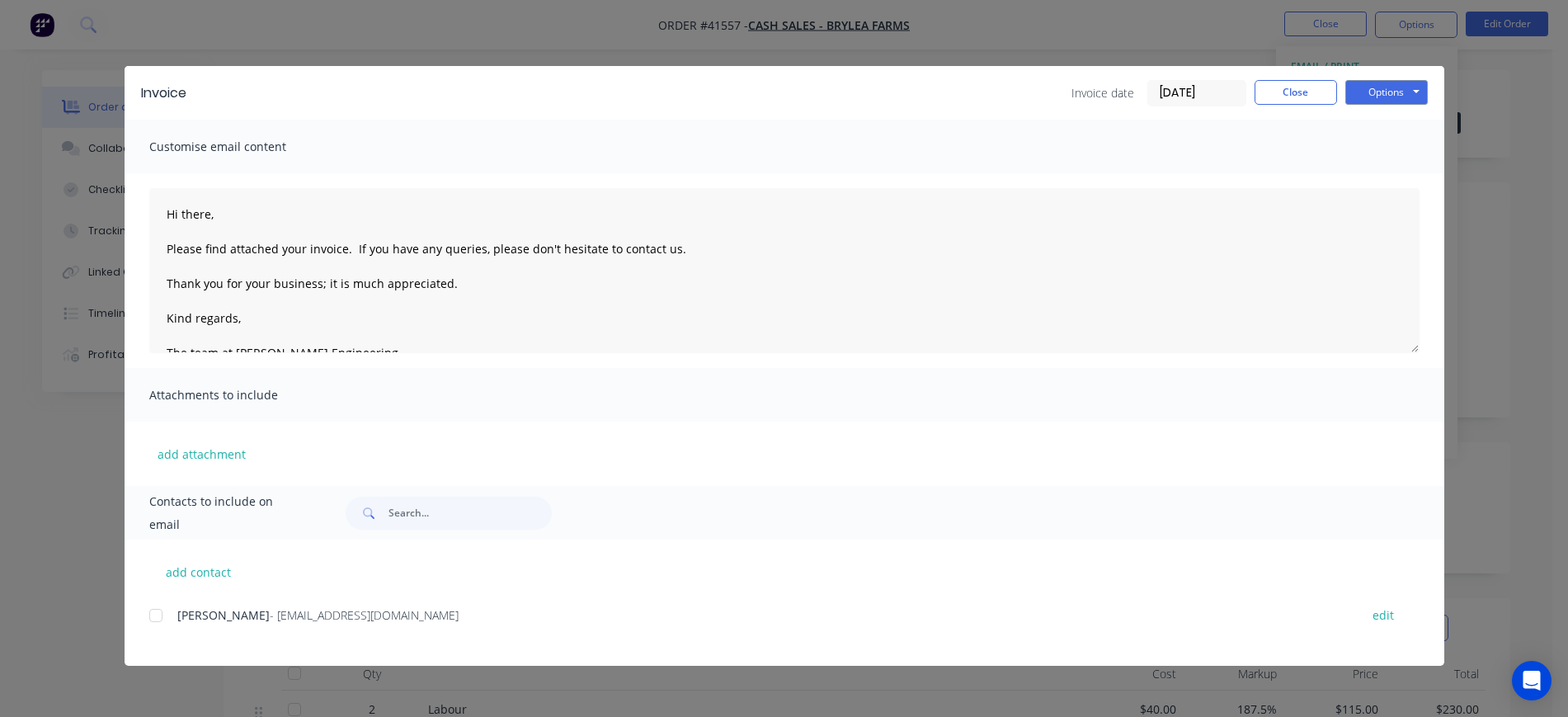
click at [156, 615] on div at bounding box center [156, 615] width 33 height 33
click at [1397, 93] on button "Options" at bounding box center [1387, 93] width 83 height 25
click at [1402, 181] on button "Email" at bounding box center [1399, 176] width 106 height 27
click at [1317, 96] on button "Close" at bounding box center [1296, 93] width 83 height 25
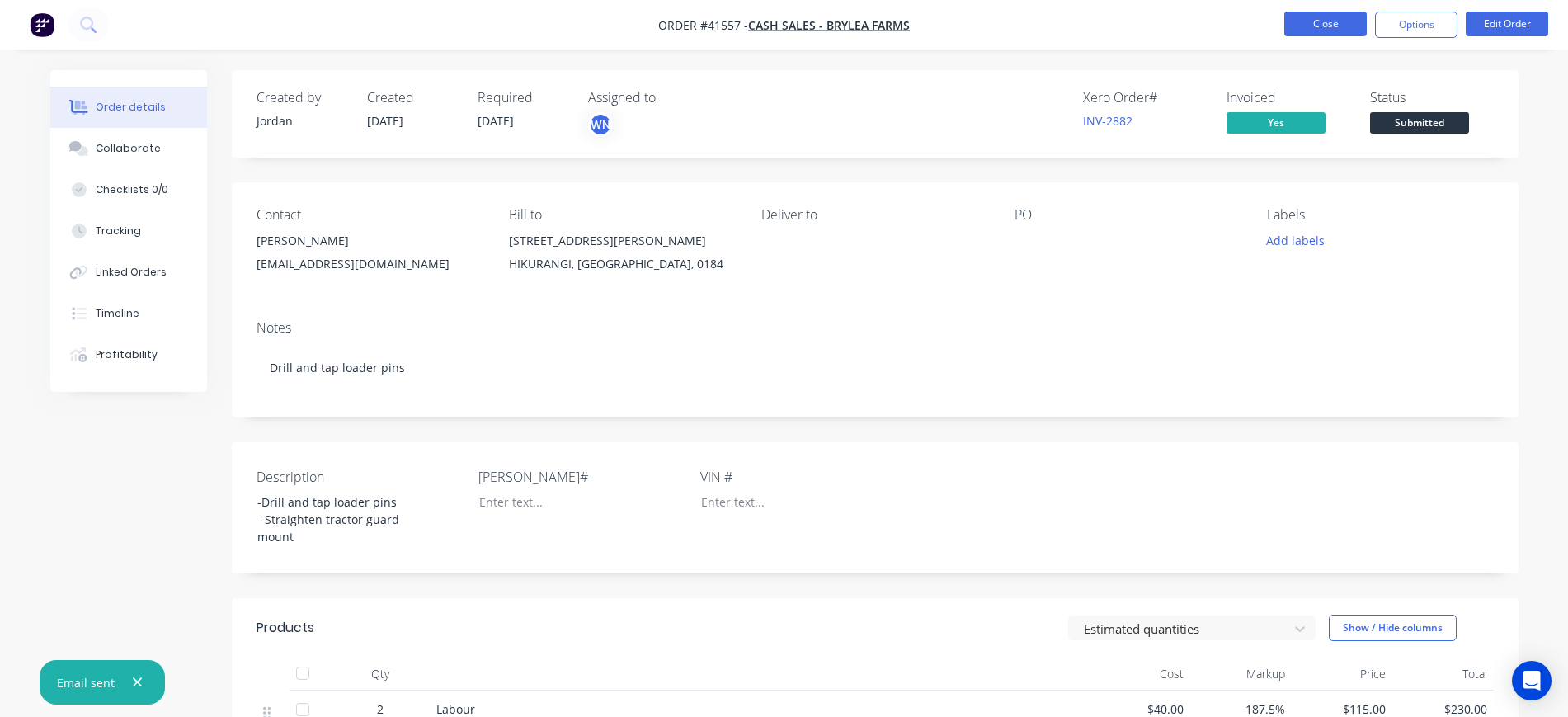
click at [1332, 23] on button "Close" at bounding box center [1326, 24] width 83 height 25
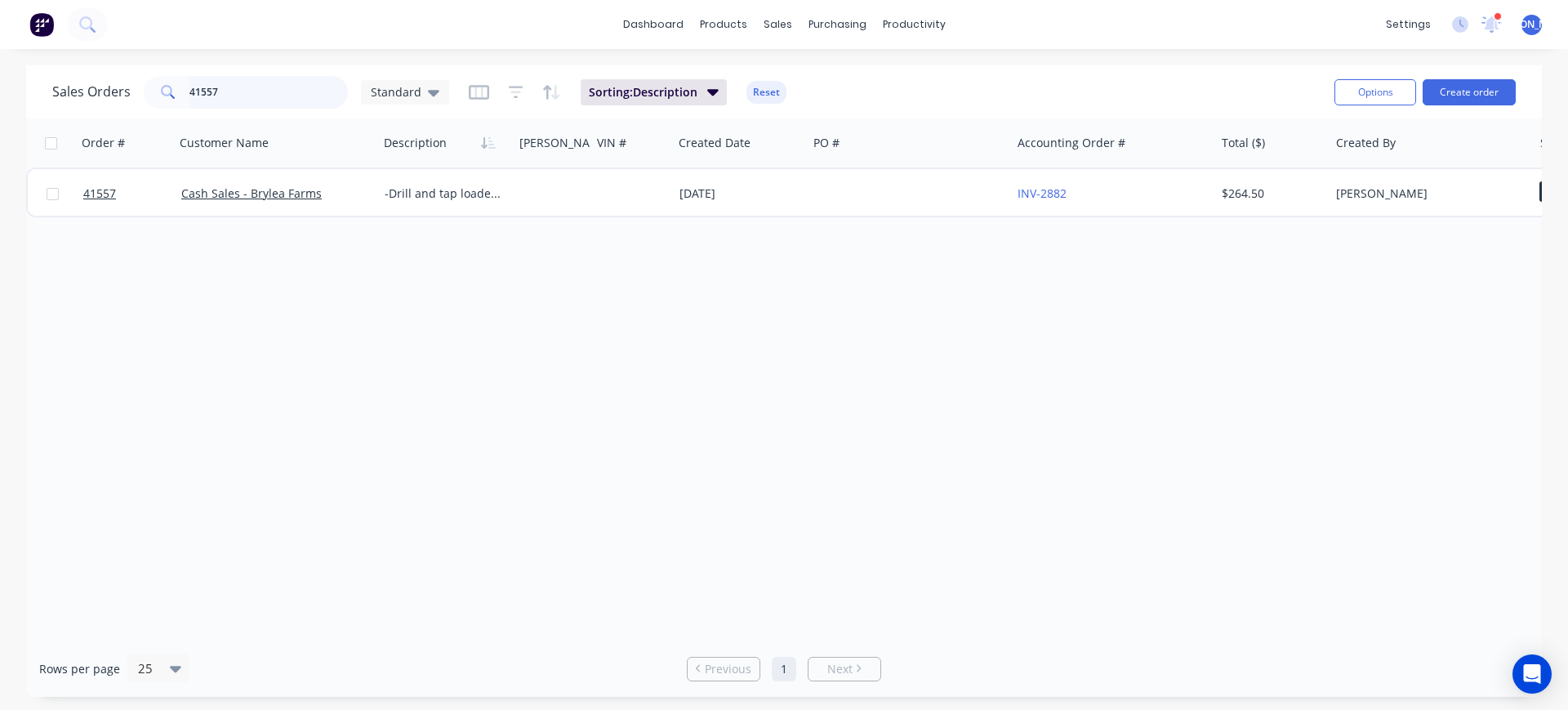
click at [252, 95] on input "41557" at bounding box center [269, 92] width 159 height 33
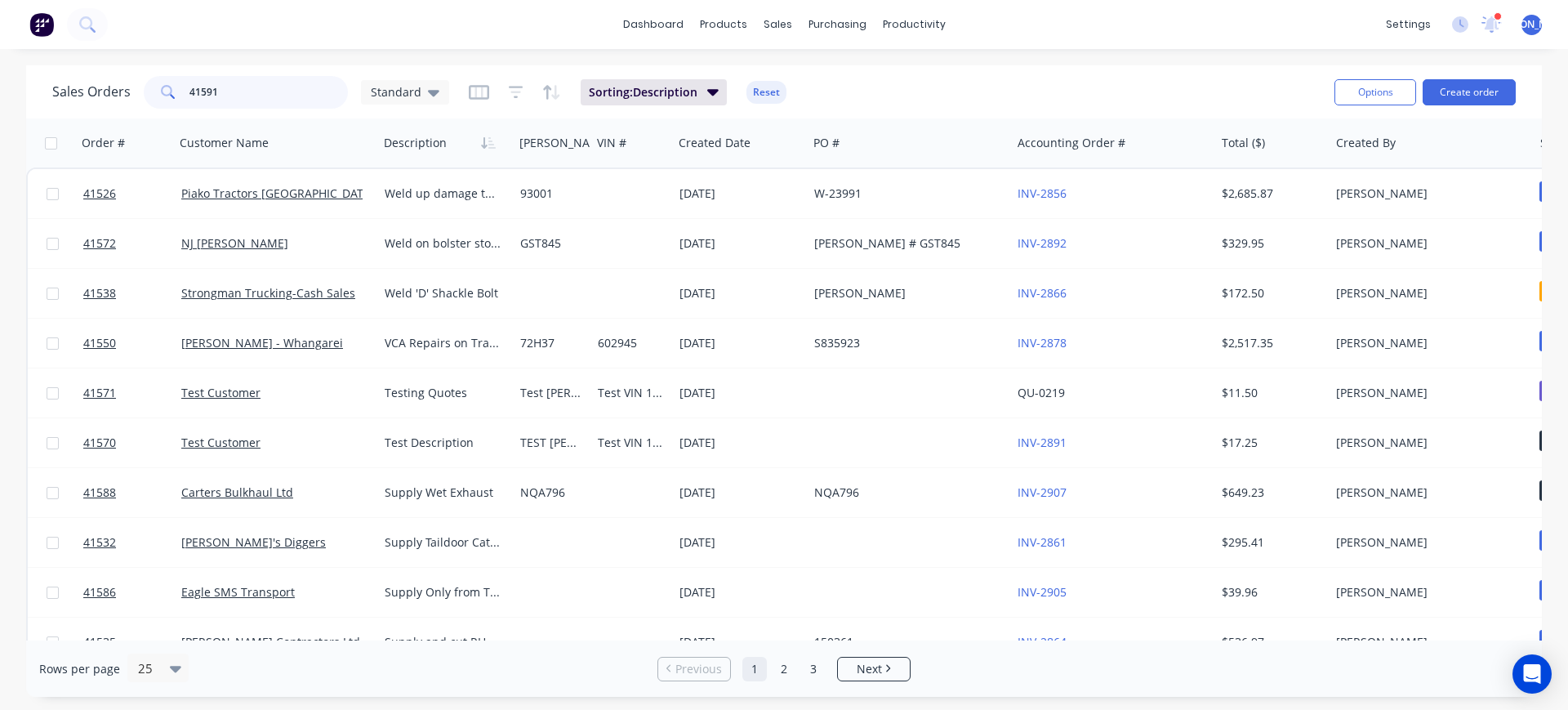
type input "41591"
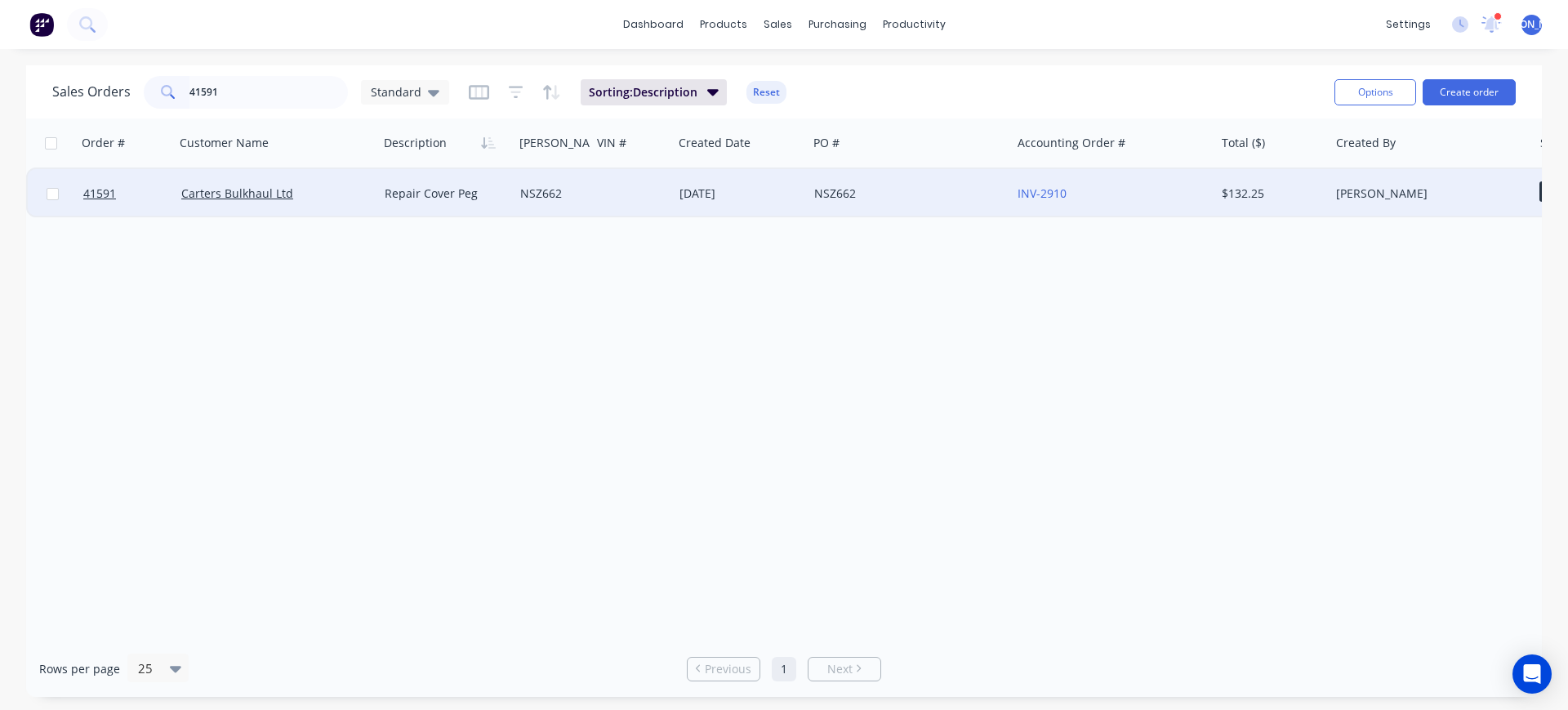
click at [608, 208] on div at bounding box center [632, 194] width 82 height 49
click at [274, 209] on div "Carters Bulkhaul Ltd" at bounding box center [277, 194] width 204 height 49
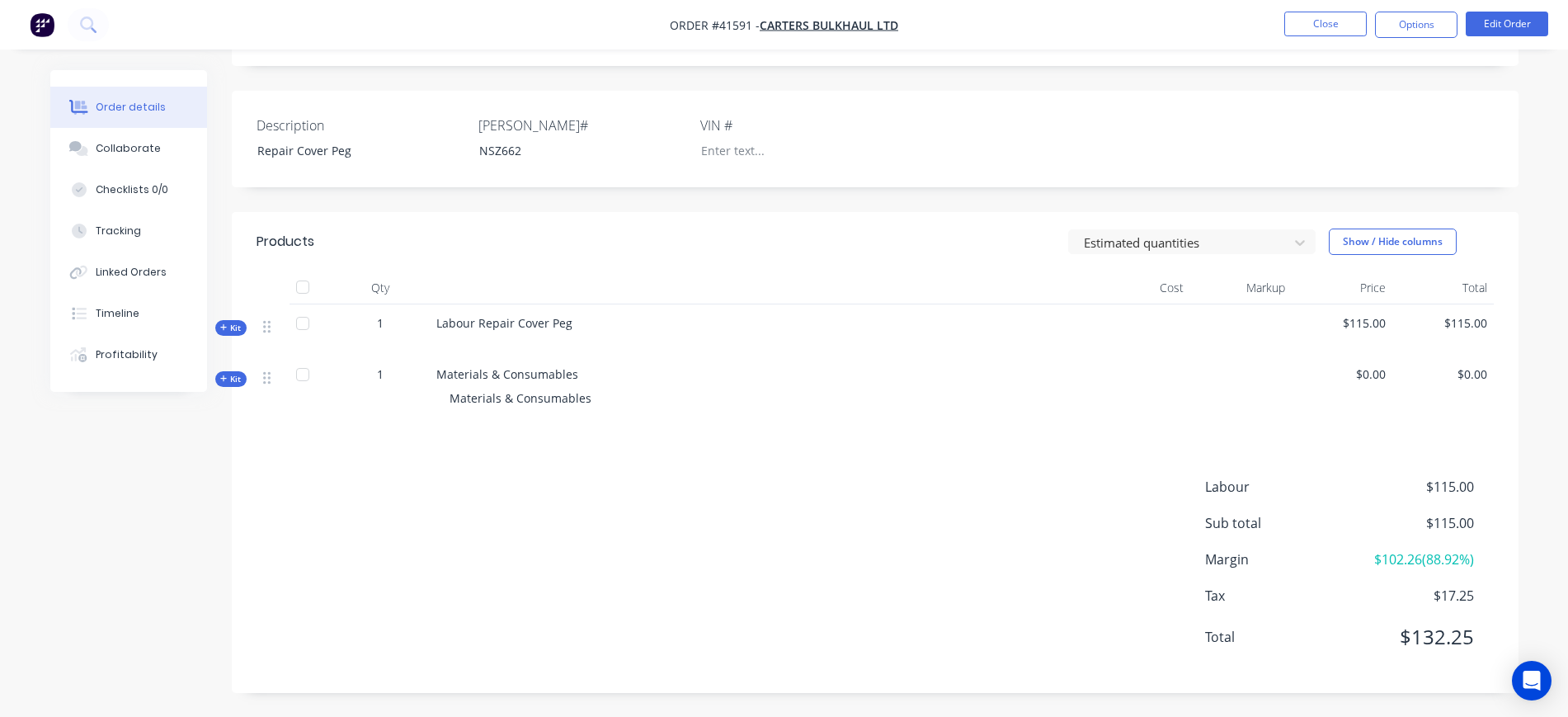
scroll to position [353, 0]
click at [237, 376] on span "Kit" at bounding box center [231, 378] width 21 height 12
click at [1499, 19] on button "Edit Order" at bounding box center [1508, 24] width 83 height 25
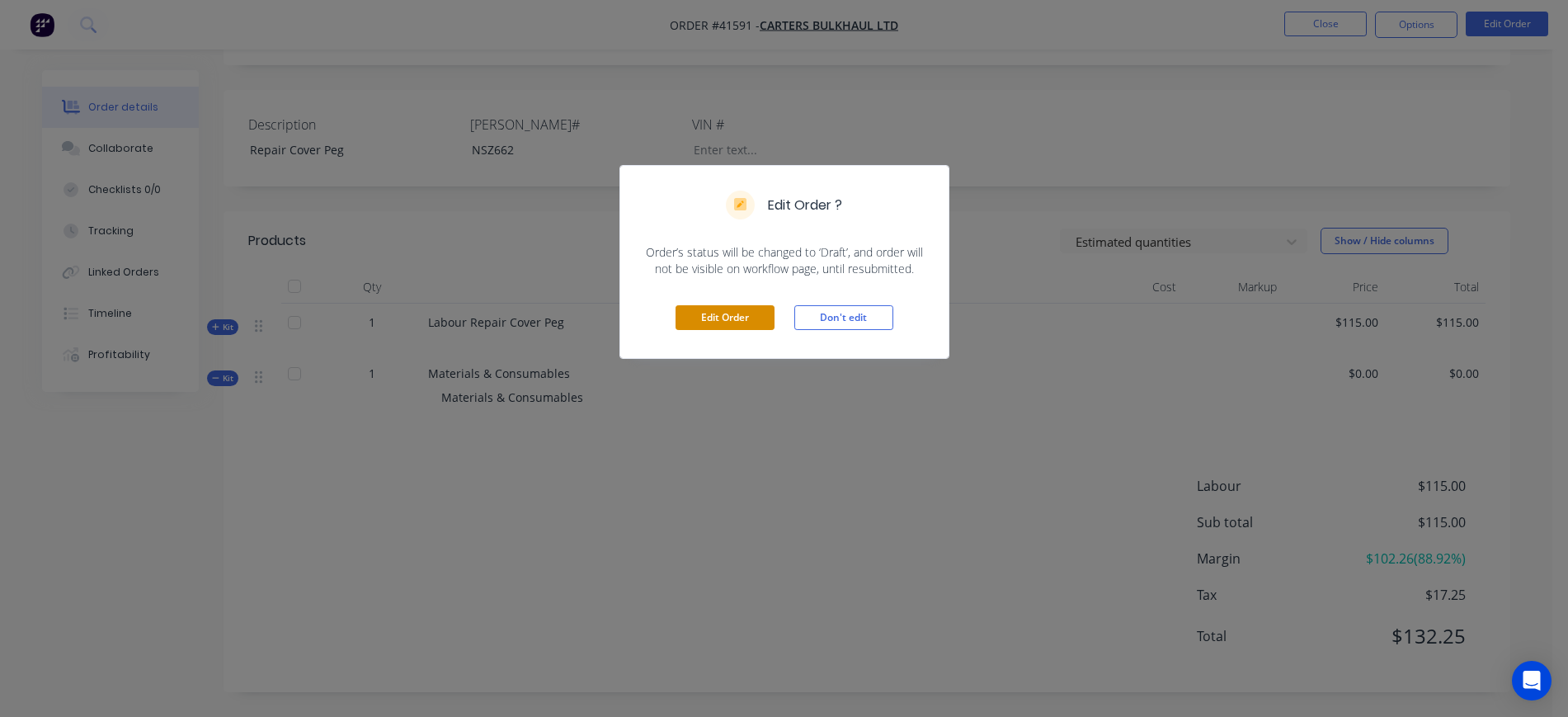
click at [751, 316] on button "Edit Order" at bounding box center [725, 318] width 99 height 25
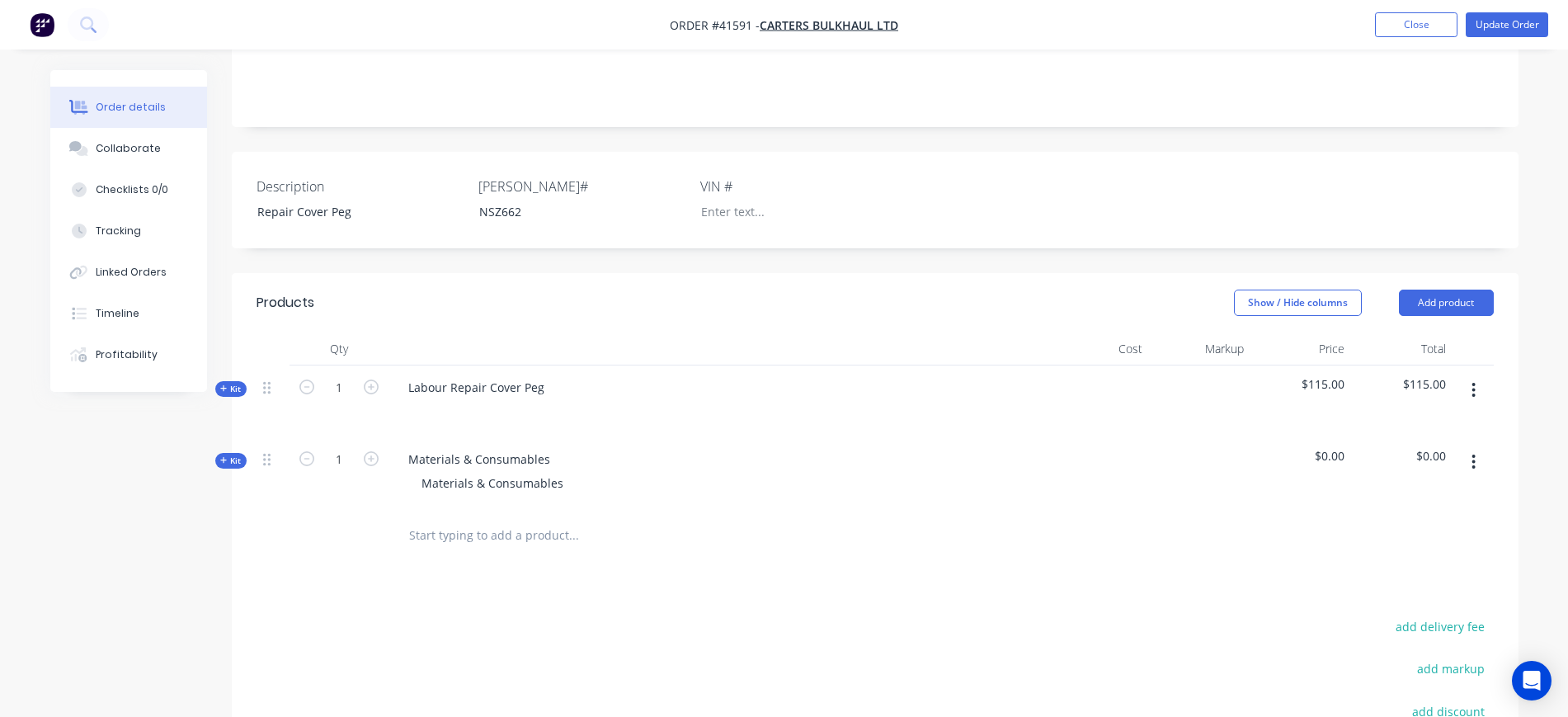
scroll to position [413, 0]
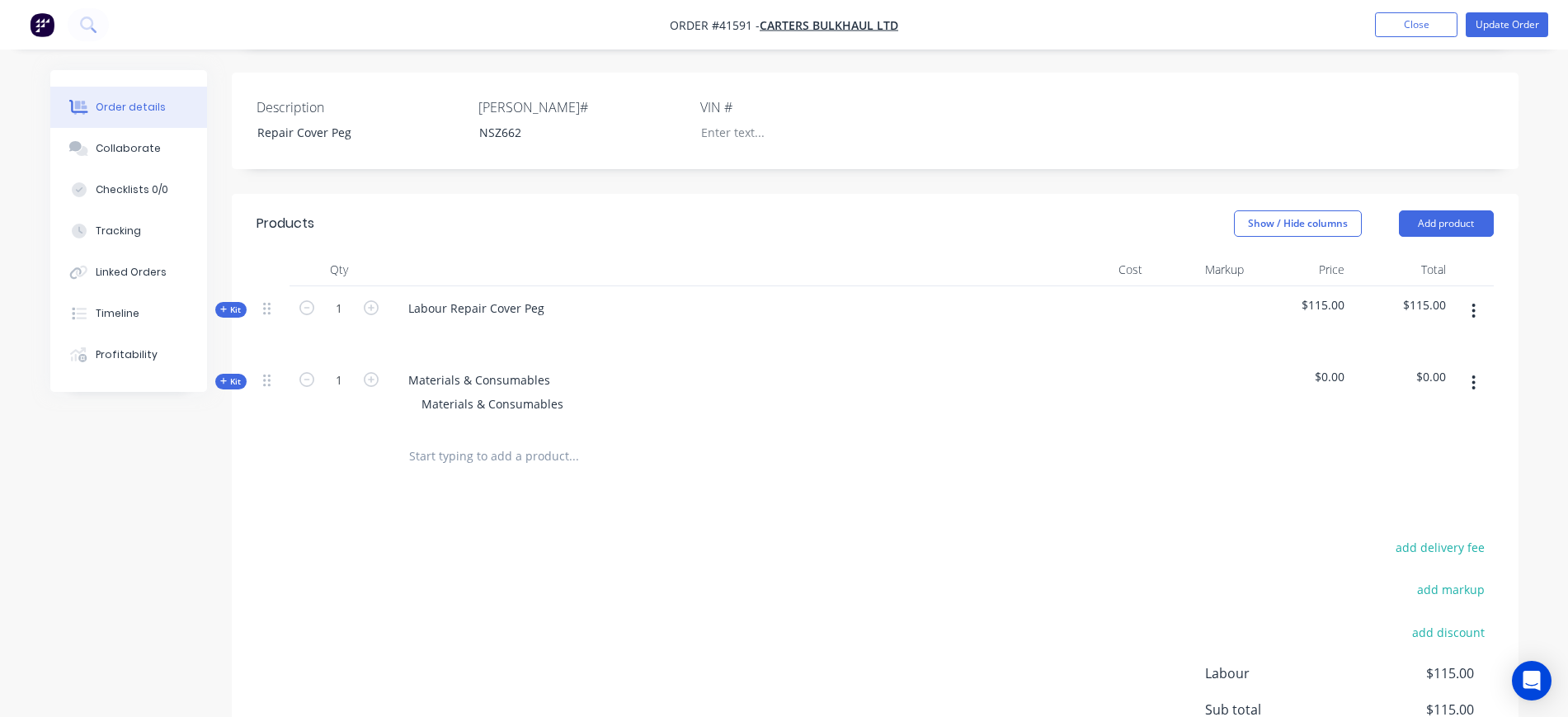
click at [1477, 368] on button "button" at bounding box center [1474, 383] width 39 height 30
click at [1390, 513] on div "Delete" at bounding box center [1416, 525] width 127 height 24
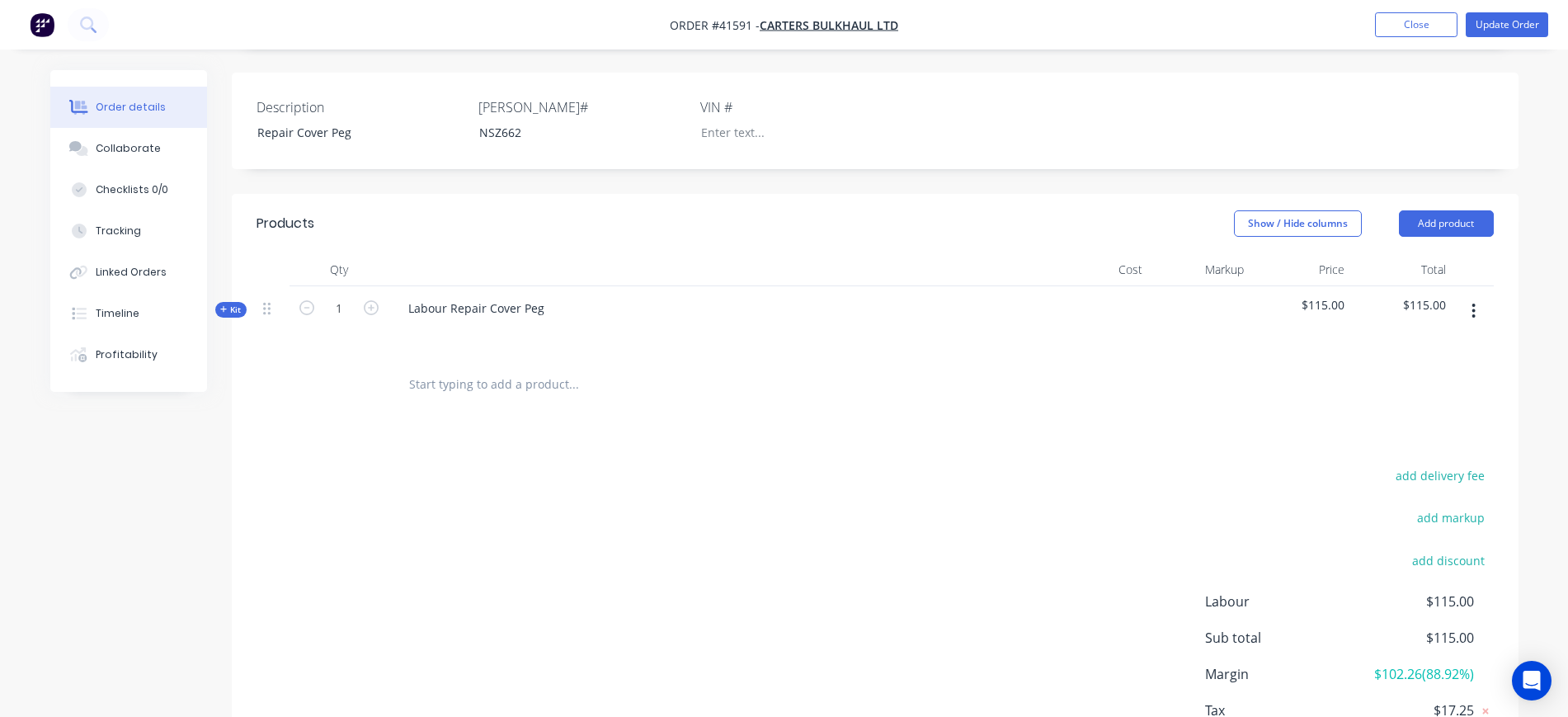
click at [443, 368] on input "text" at bounding box center [574, 385] width 330 height 33
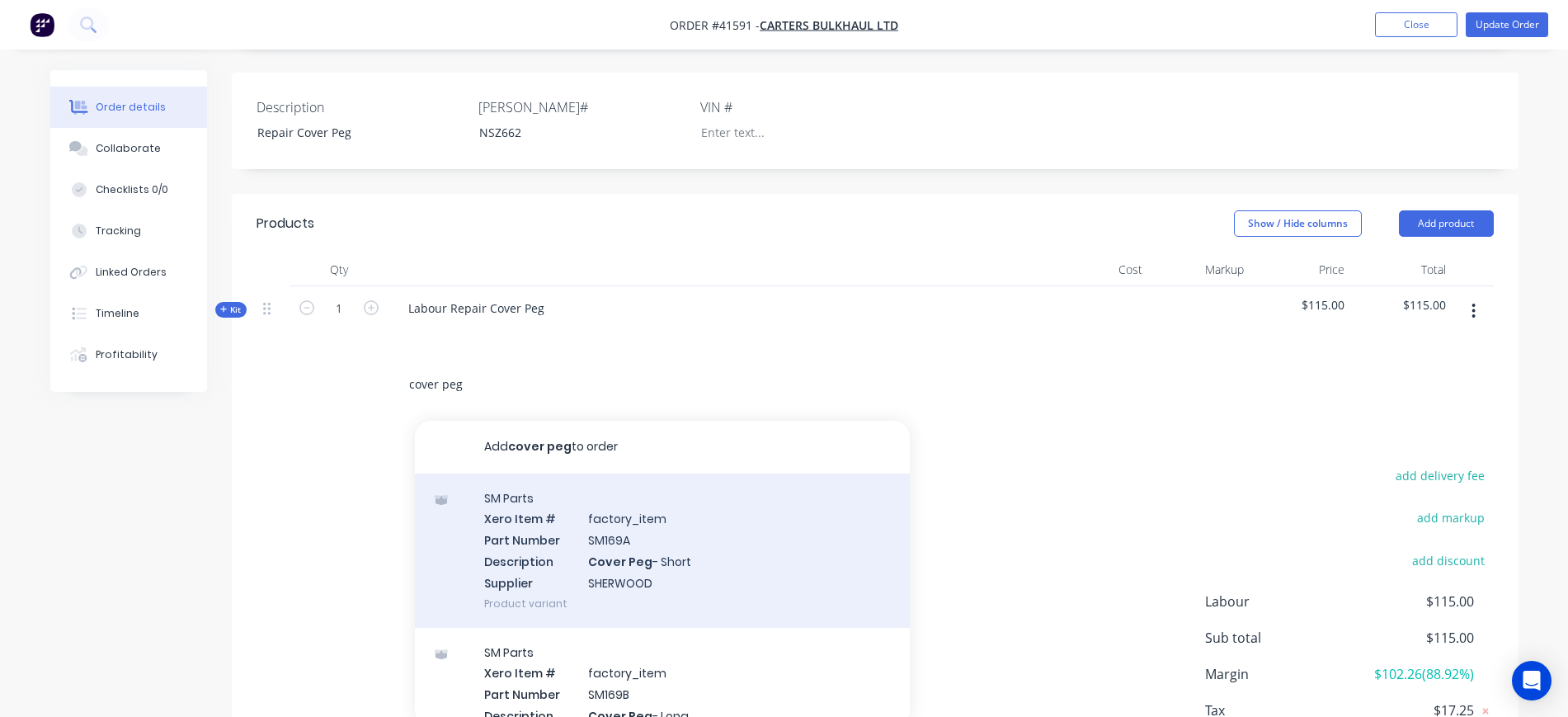
type input "cover peg"
click at [594, 515] on div "SM Parts Xero Item # factory_item Part Number SM169A Description Cover Peg - Sh…" at bounding box center [663, 551] width 495 height 154
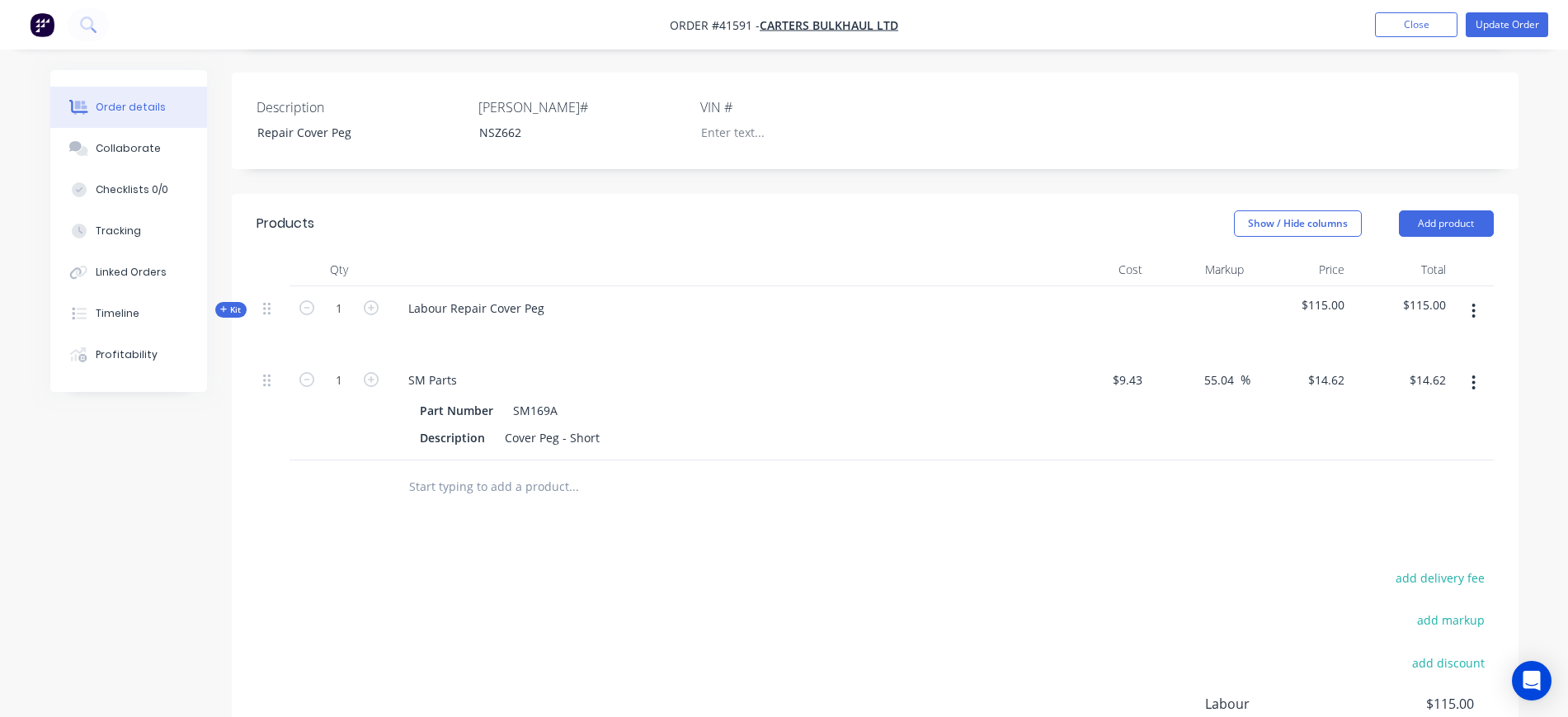
click at [229, 304] on span "Kit" at bounding box center [231, 310] width 21 height 12
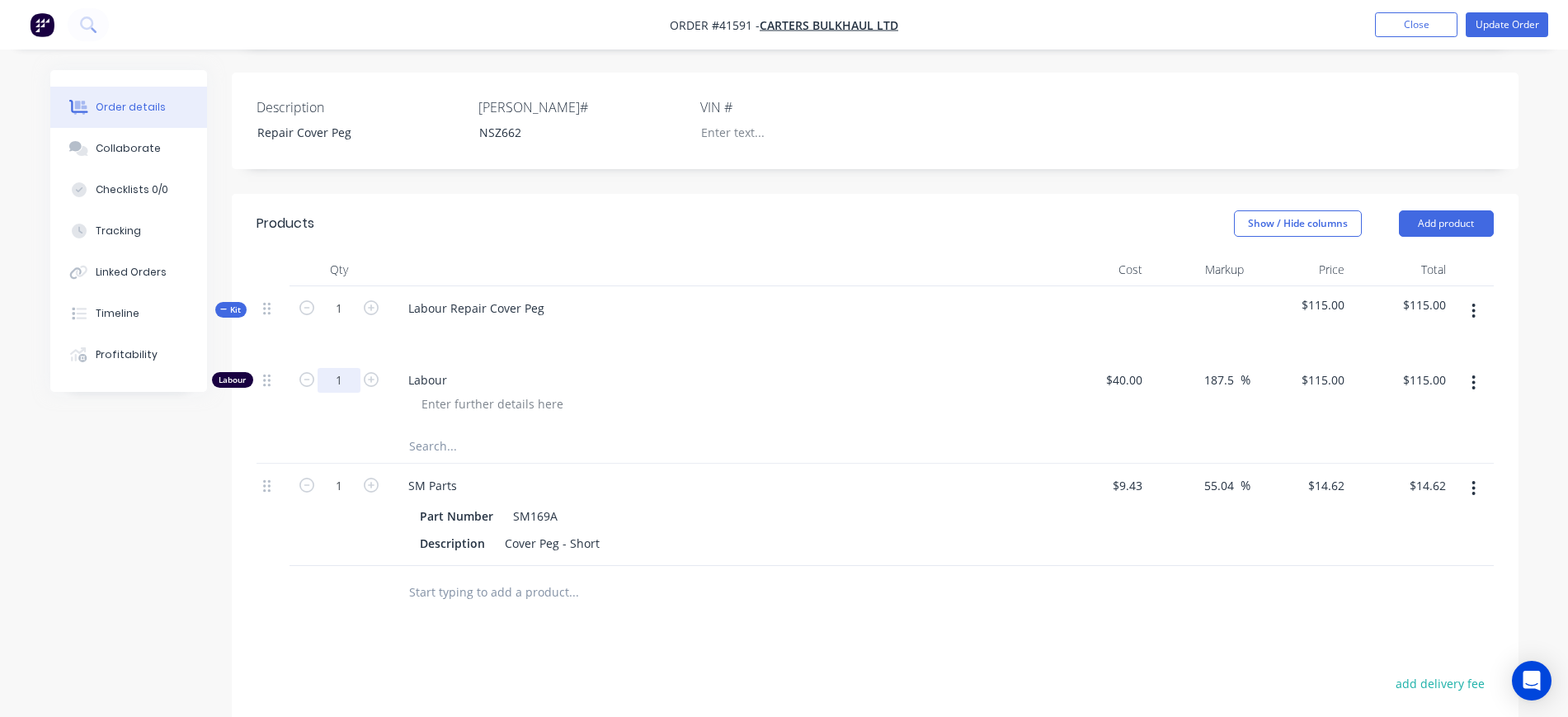
click at [349, 368] on input "1" at bounding box center [339, 381] width 43 height 25
click at [344, 297] on input "1" at bounding box center [339, 309] width 43 height 25
type input "0.25"
type input "$28.75"
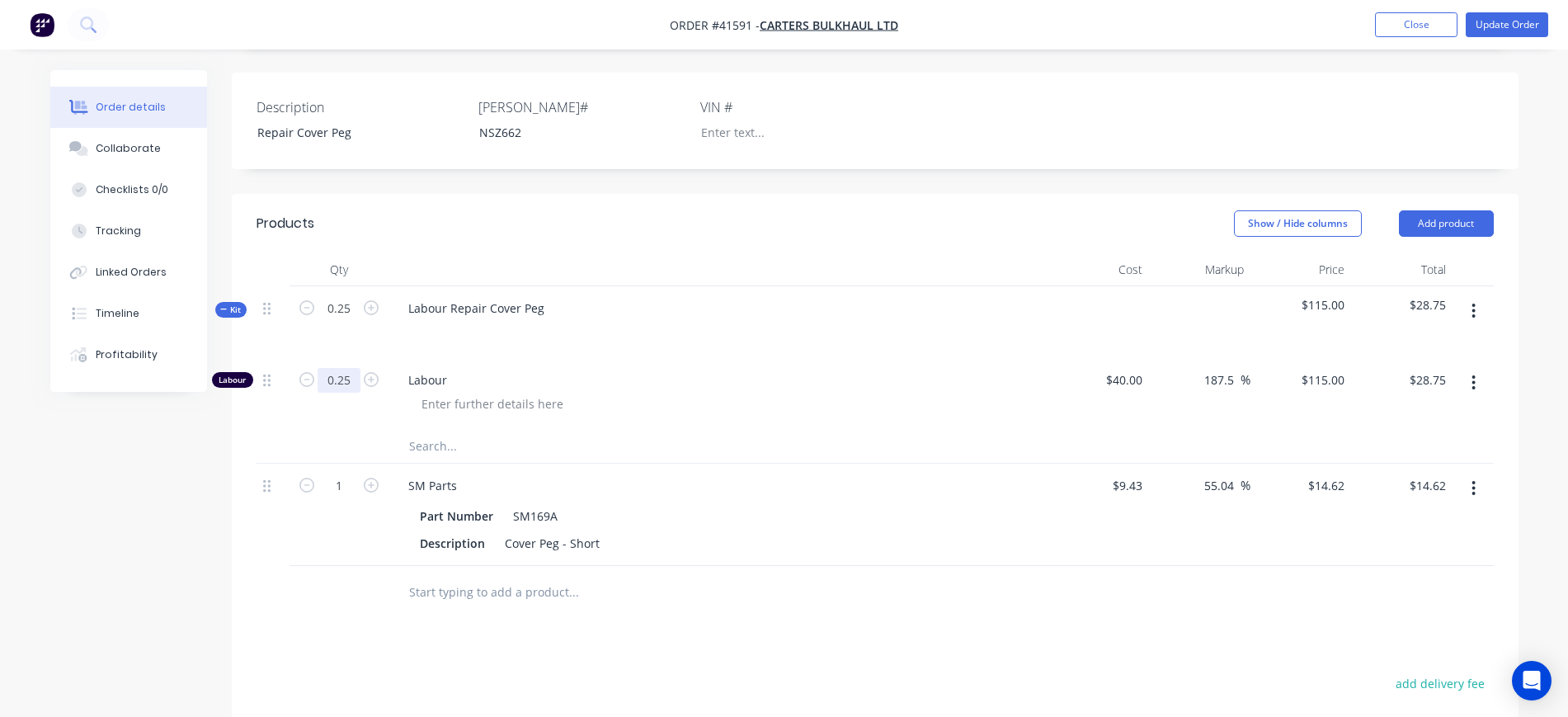
click at [348, 368] on input "0.25" at bounding box center [339, 381] width 43 height 25
type input "0.25"
click at [793, 321] on div at bounding box center [718, 332] width 647 height 24
type input "0.5"
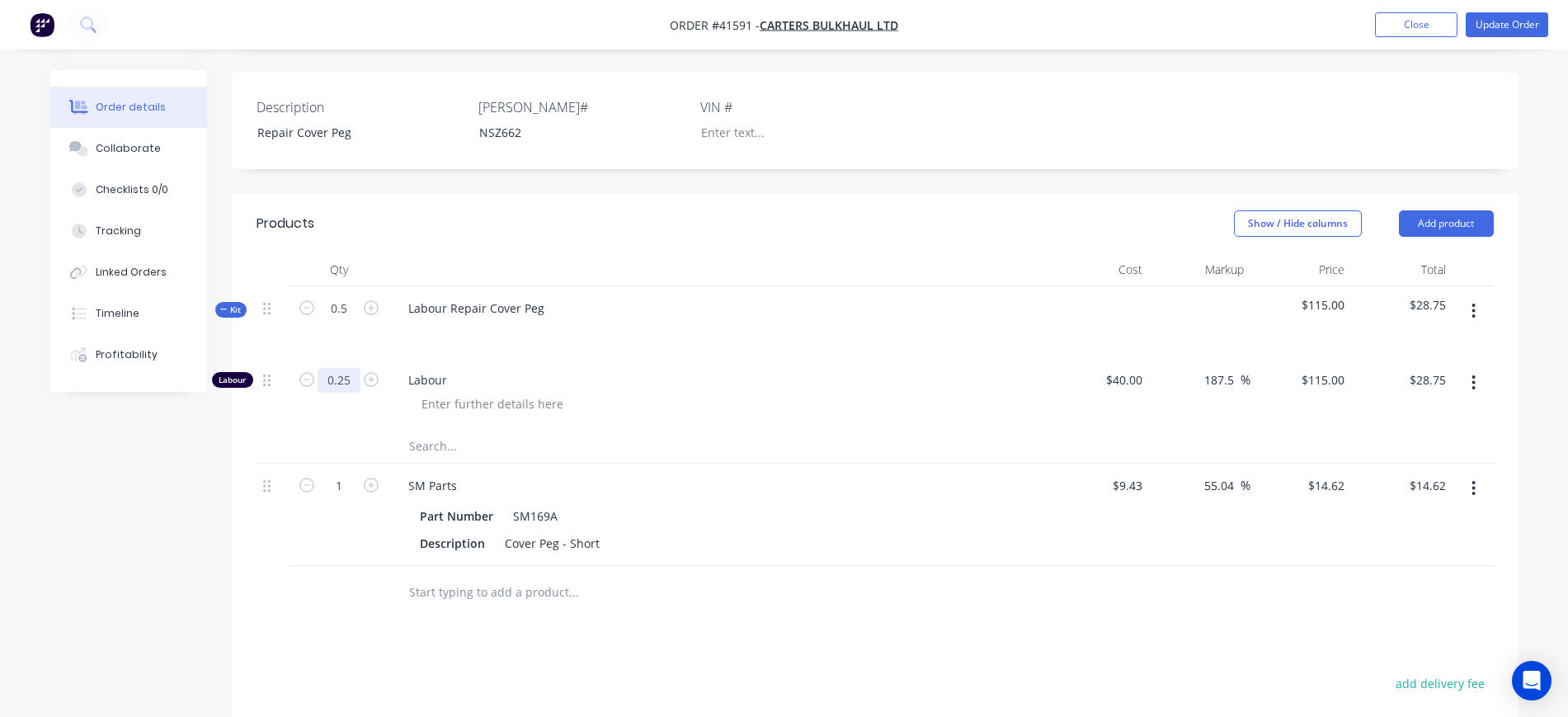
type input "$57.50"
click at [355, 368] on input "0.5" at bounding box center [339, 381] width 43 height 25
click at [960, 331] on div "Labour Repair Cover Peg" at bounding box center [718, 322] width 660 height 72
click at [450, 297] on div "Labour Repair Cover Peg" at bounding box center [476, 308] width 163 height 24
drag, startPoint x: 449, startPoint y: 283, endPoint x: 554, endPoint y: 283, distance: 105.0
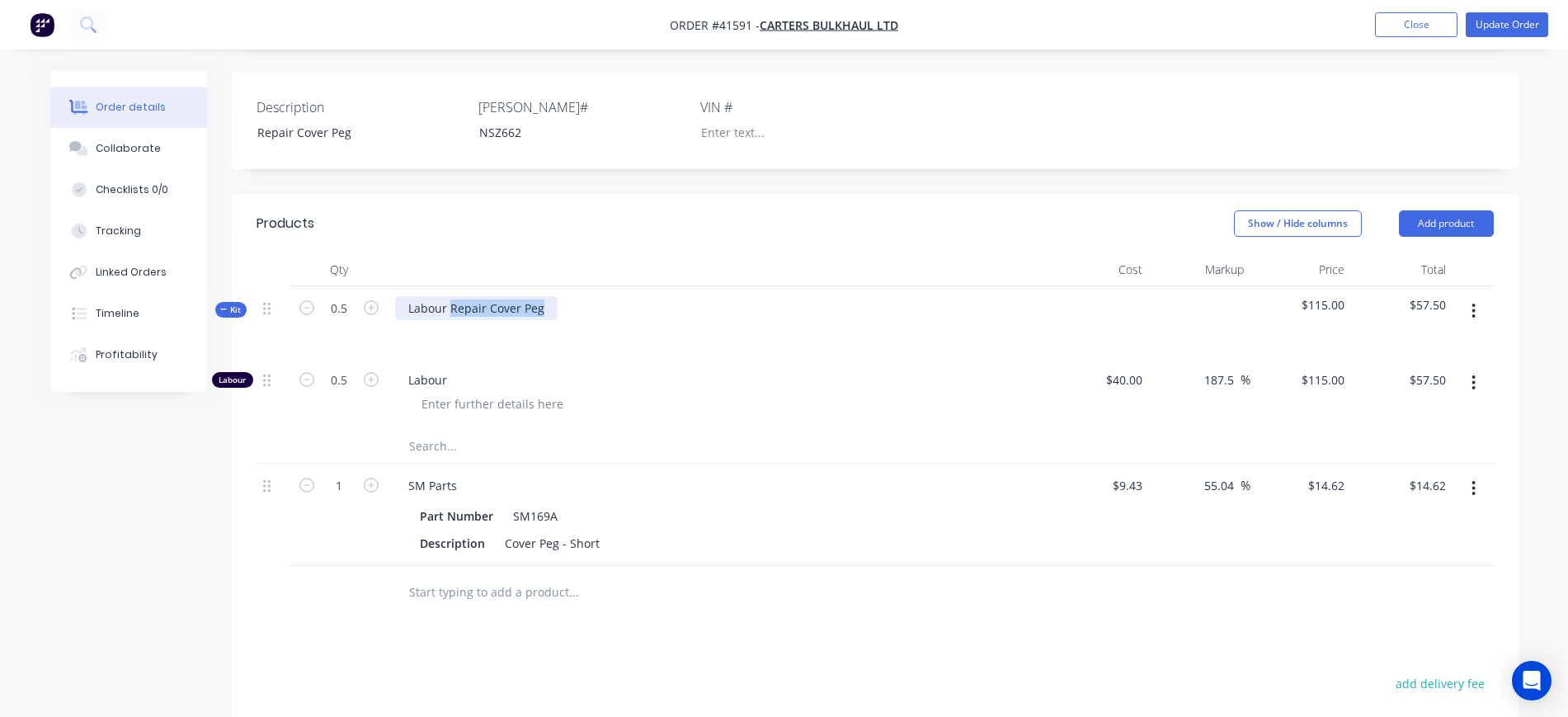
click at [554, 287] on div "Labour Repair Cover Peg" at bounding box center [718, 322] width 660 height 72
drag, startPoint x: 411, startPoint y: 311, endPoint x: 448, endPoint y: 299, distance: 38.9
click at [415, 321] on div at bounding box center [422, 332] width 26 height 24
paste div
drag, startPoint x: 459, startPoint y: 308, endPoint x: 424, endPoint y: 308, distance: 35.0
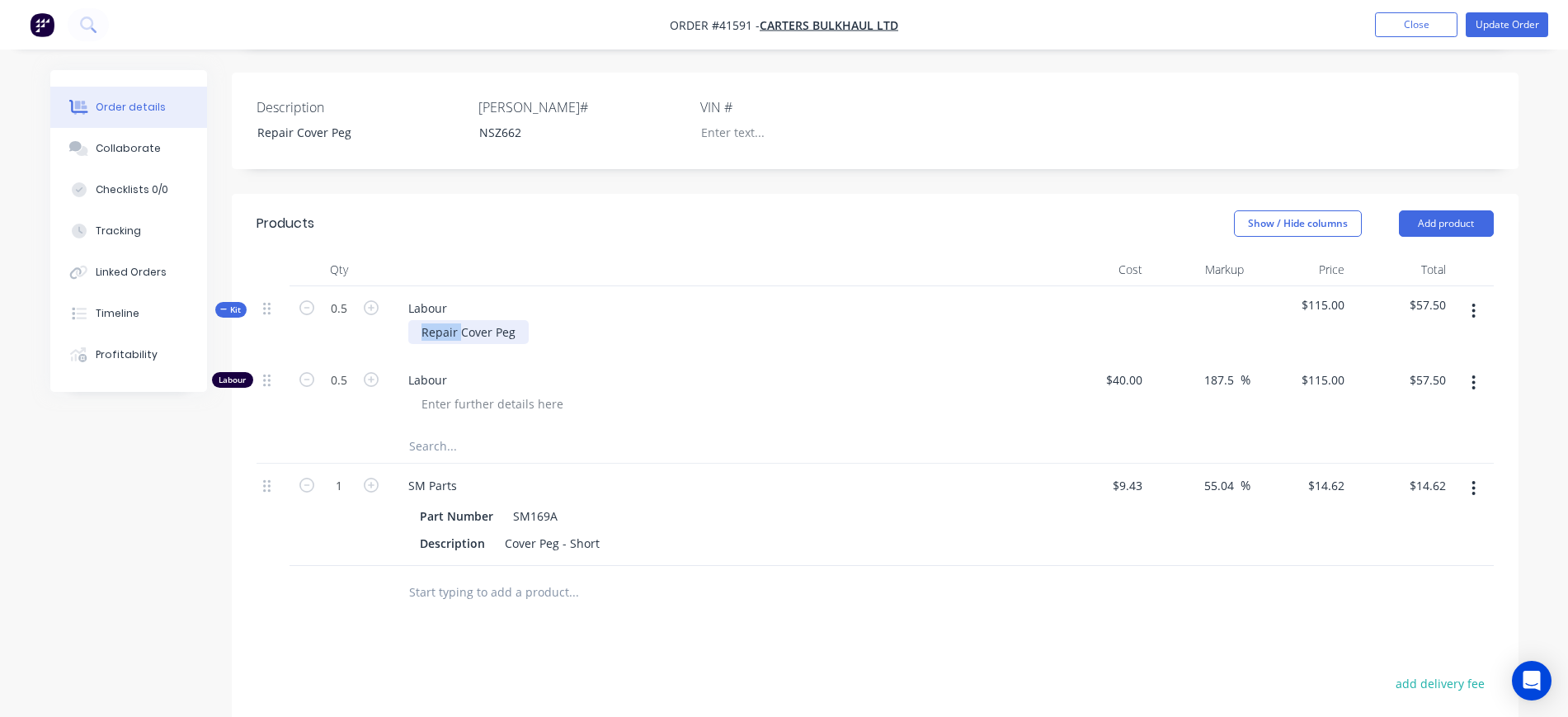
click at [424, 321] on div "Repair Cover Peg" at bounding box center [469, 332] width 121 height 24
drag, startPoint x: 519, startPoint y: 305, endPoint x: 458, endPoint y: 304, distance: 61.0
click at [458, 321] on div "Fit newCover Peg" at bounding box center [469, 332] width 121 height 24
click at [418, 321] on div "Fit new peg" at bounding box center [453, 332] width 90 height 24
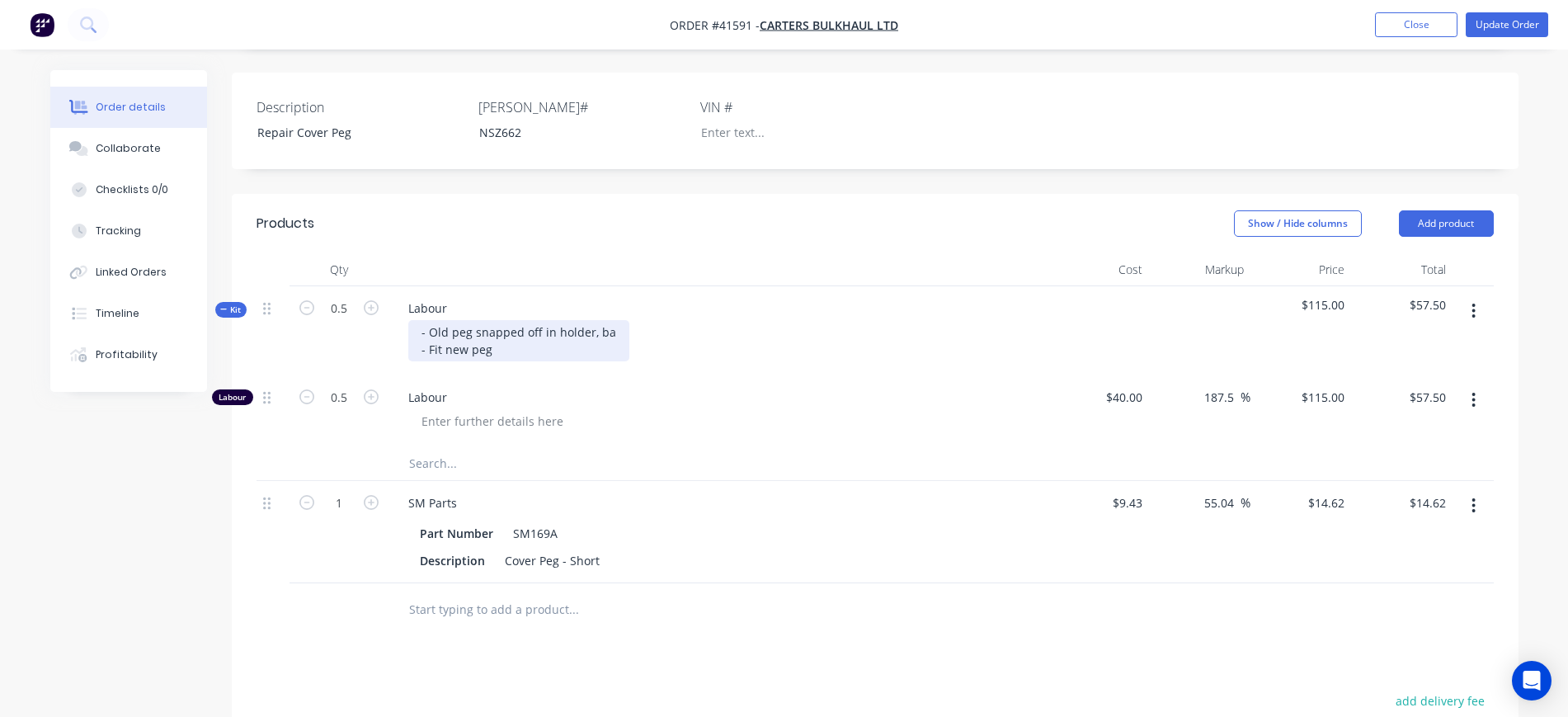
click at [589, 321] on div "- Old peg snapped off in holder, ba - Fit new peg" at bounding box center [519, 341] width 221 height 41
click at [678, 321] on div "- Old peg snapped off in holder, jammed in, ba - Fit new peg" at bounding box center [552, 341] width 287 height 41
click at [223, 304] on span "Kit" at bounding box center [231, 310] width 21 height 12
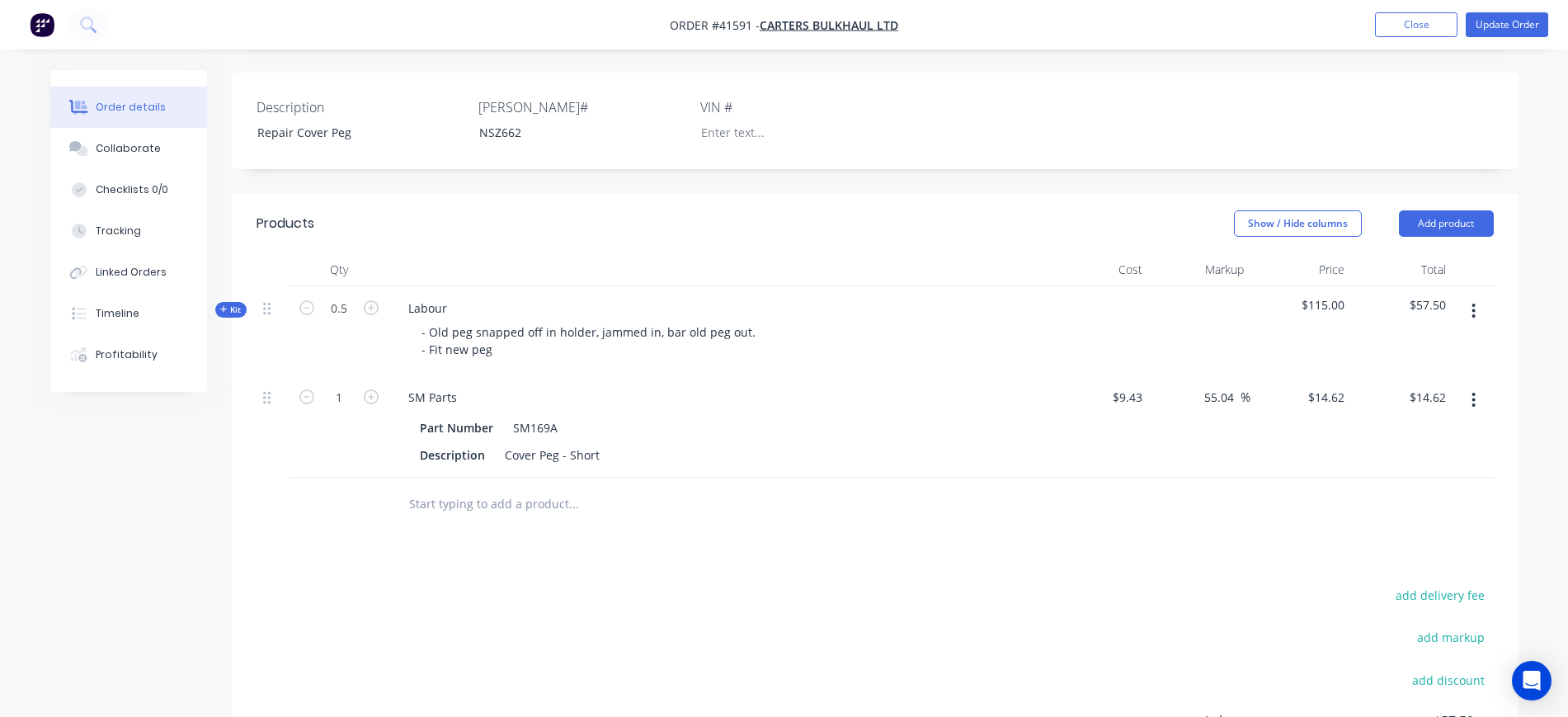
click at [798, 211] on div "Show / Hide columns Add product" at bounding box center [1006, 224] width 974 height 26
click at [1496, 21] on button "Update Order" at bounding box center [1508, 25] width 83 height 25
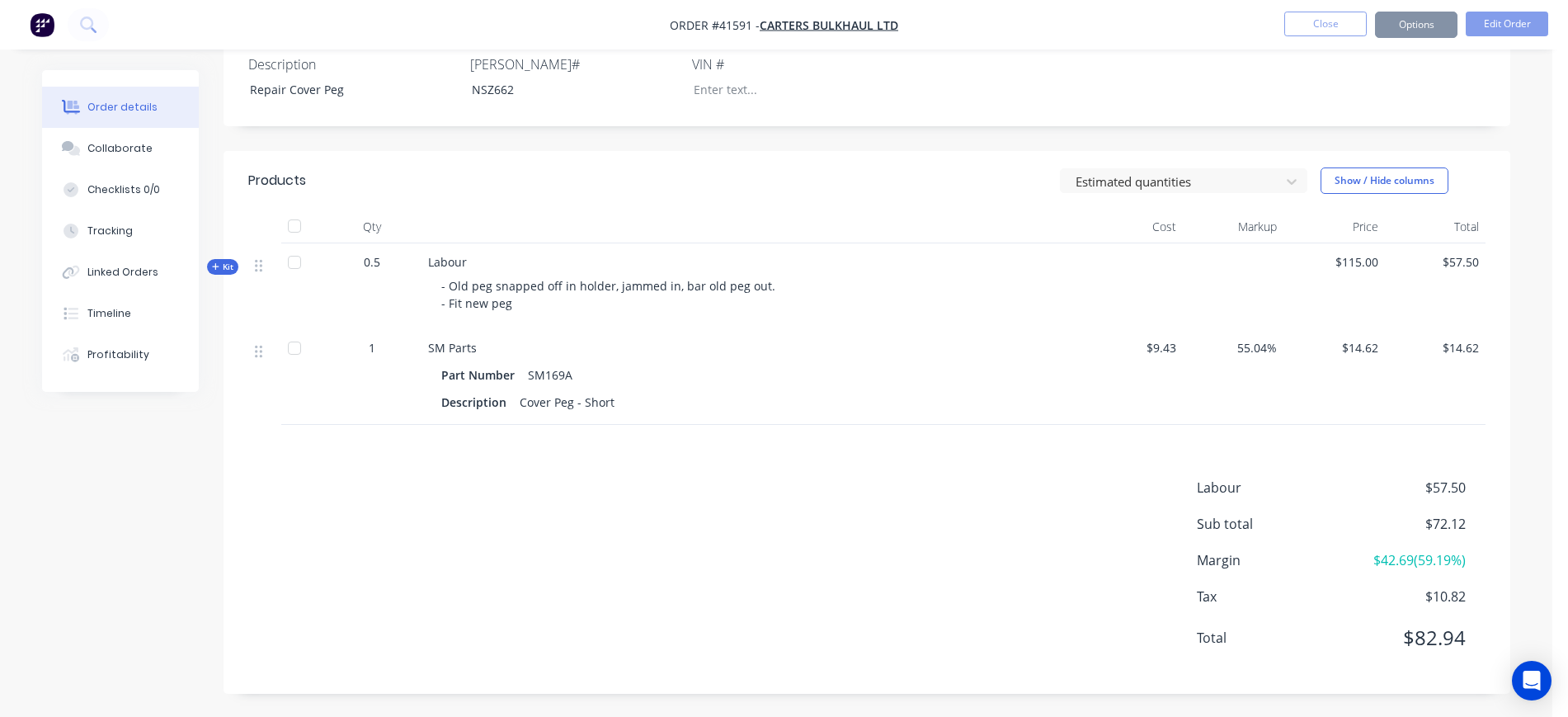
scroll to position [0, 0]
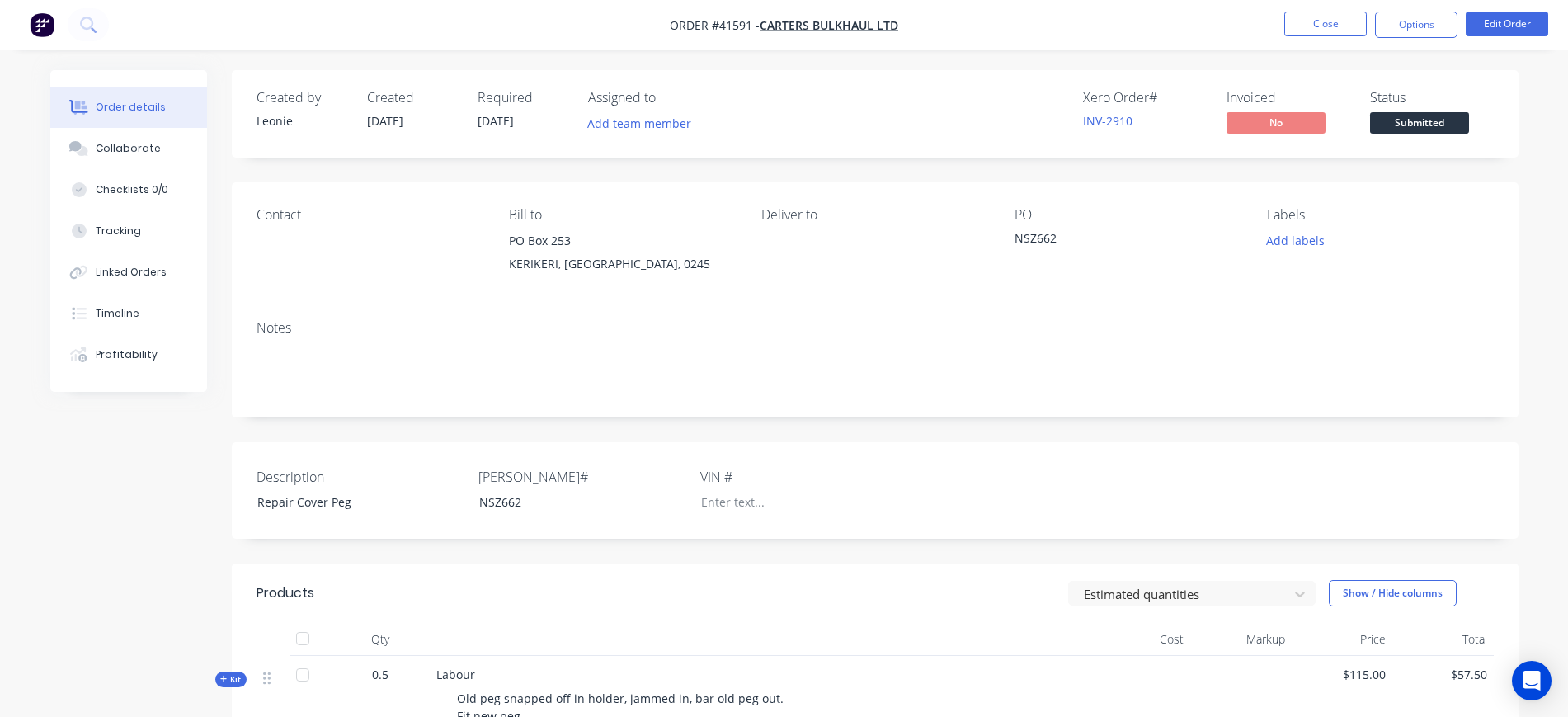
click at [1047, 239] on div "NSZ662" at bounding box center [1118, 241] width 206 height 23
click at [1529, 20] on button "Edit Order" at bounding box center [1508, 24] width 83 height 25
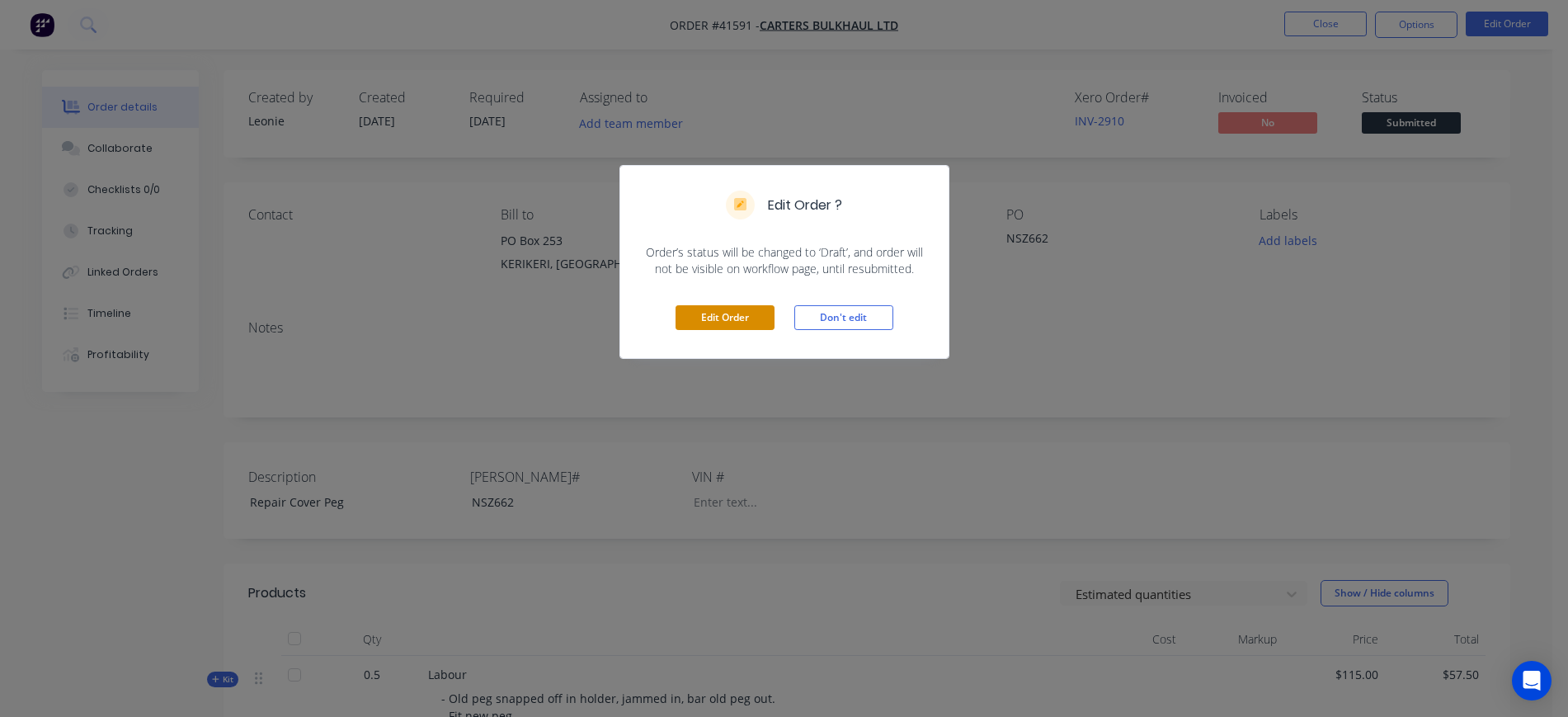
click at [690, 317] on button "Edit Order" at bounding box center [725, 318] width 99 height 25
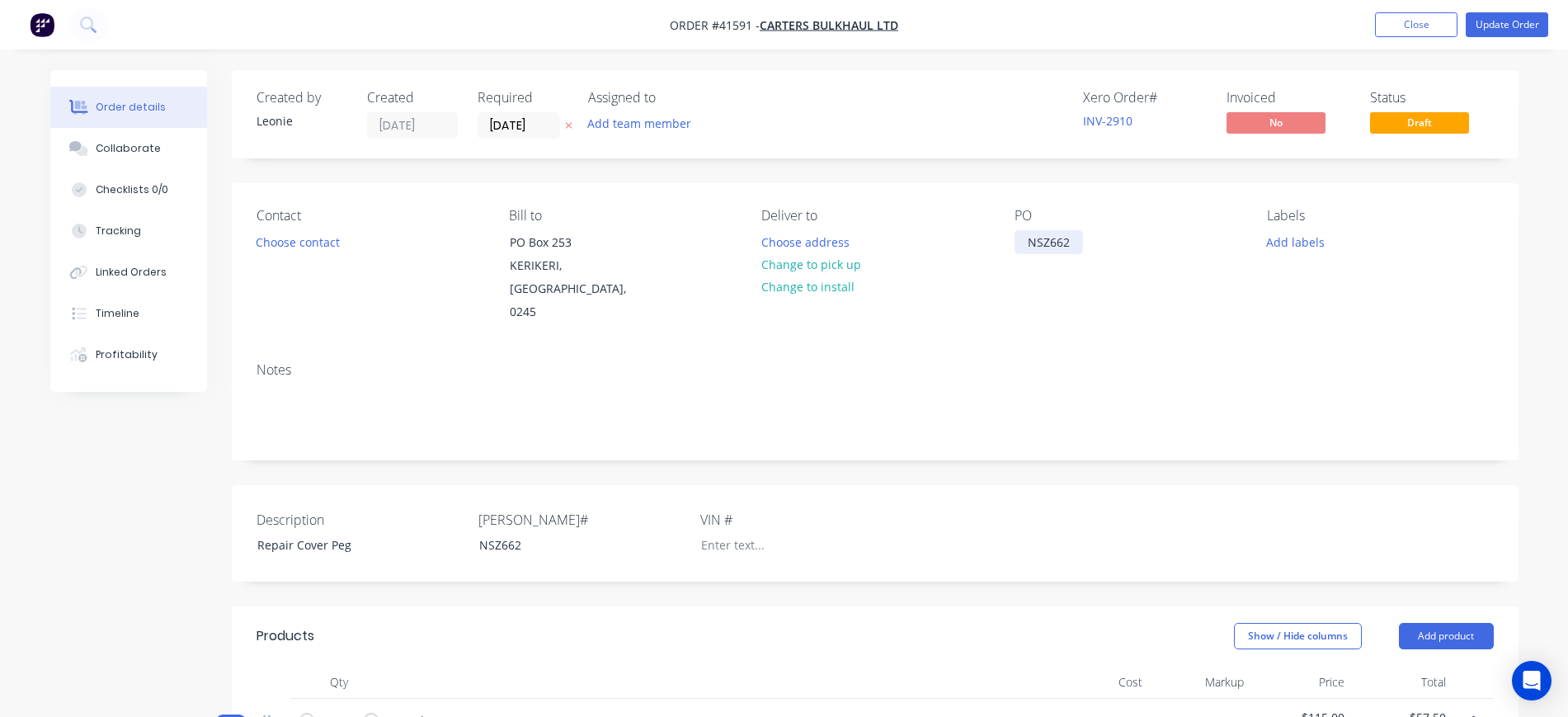
click at [1054, 240] on div "NSZ662" at bounding box center [1049, 242] width 69 height 24
click at [1057, 239] on div "NSZ662" at bounding box center [1049, 242] width 69 height 24
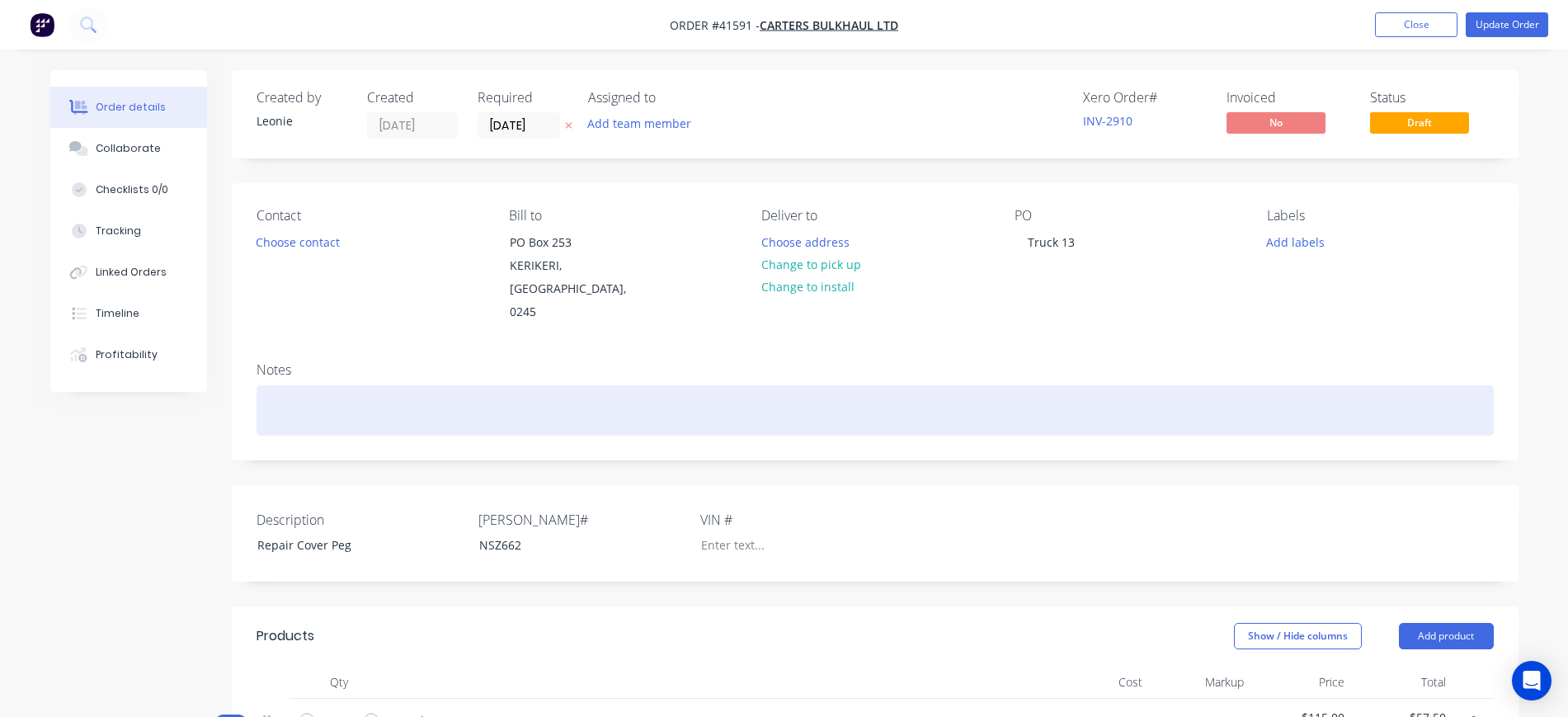
click at [1151, 386] on div at bounding box center [875, 411] width 1238 height 50
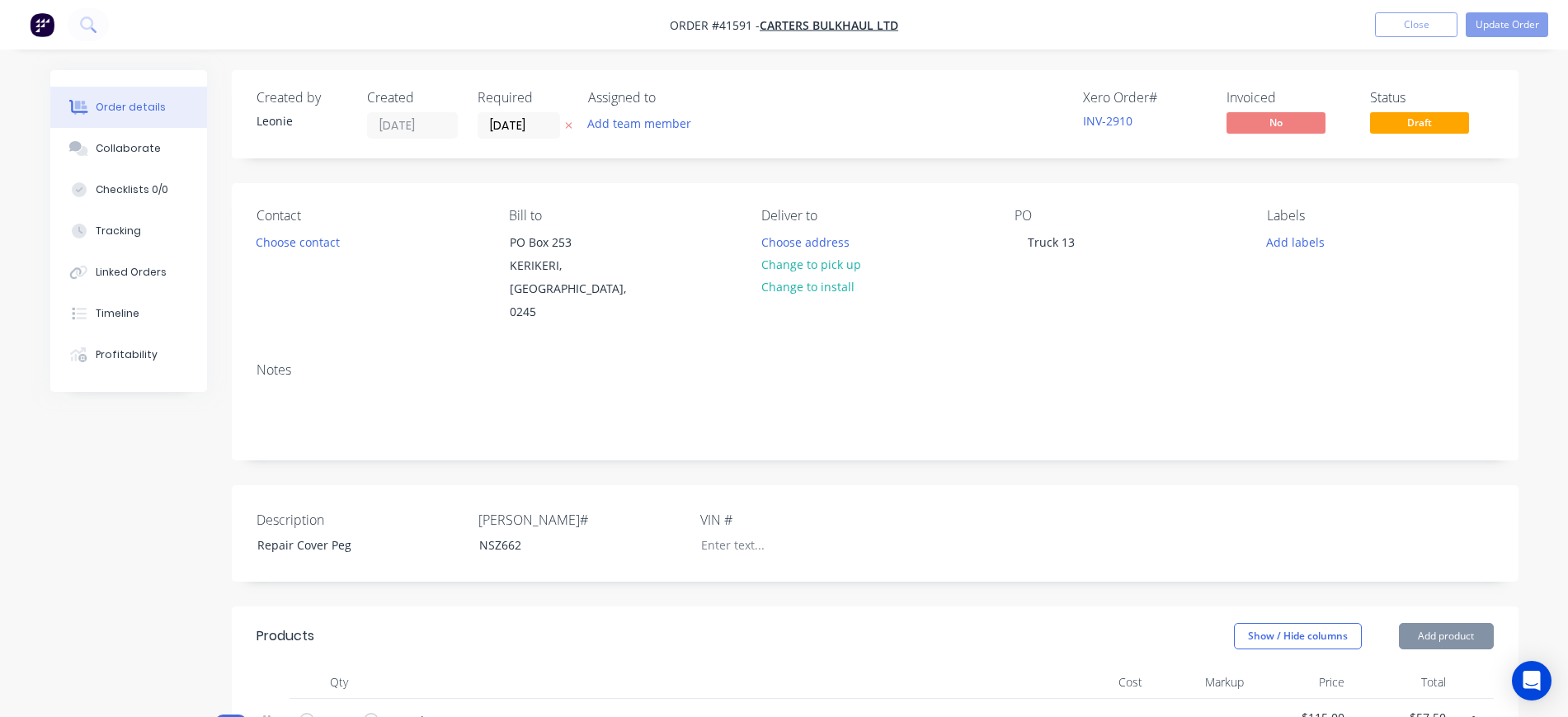
click at [1149, 349] on div "Notes" at bounding box center [875, 405] width 1287 height 111
click at [1485, 18] on button "Update Order" at bounding box center [1508, 25] width 83 height 25
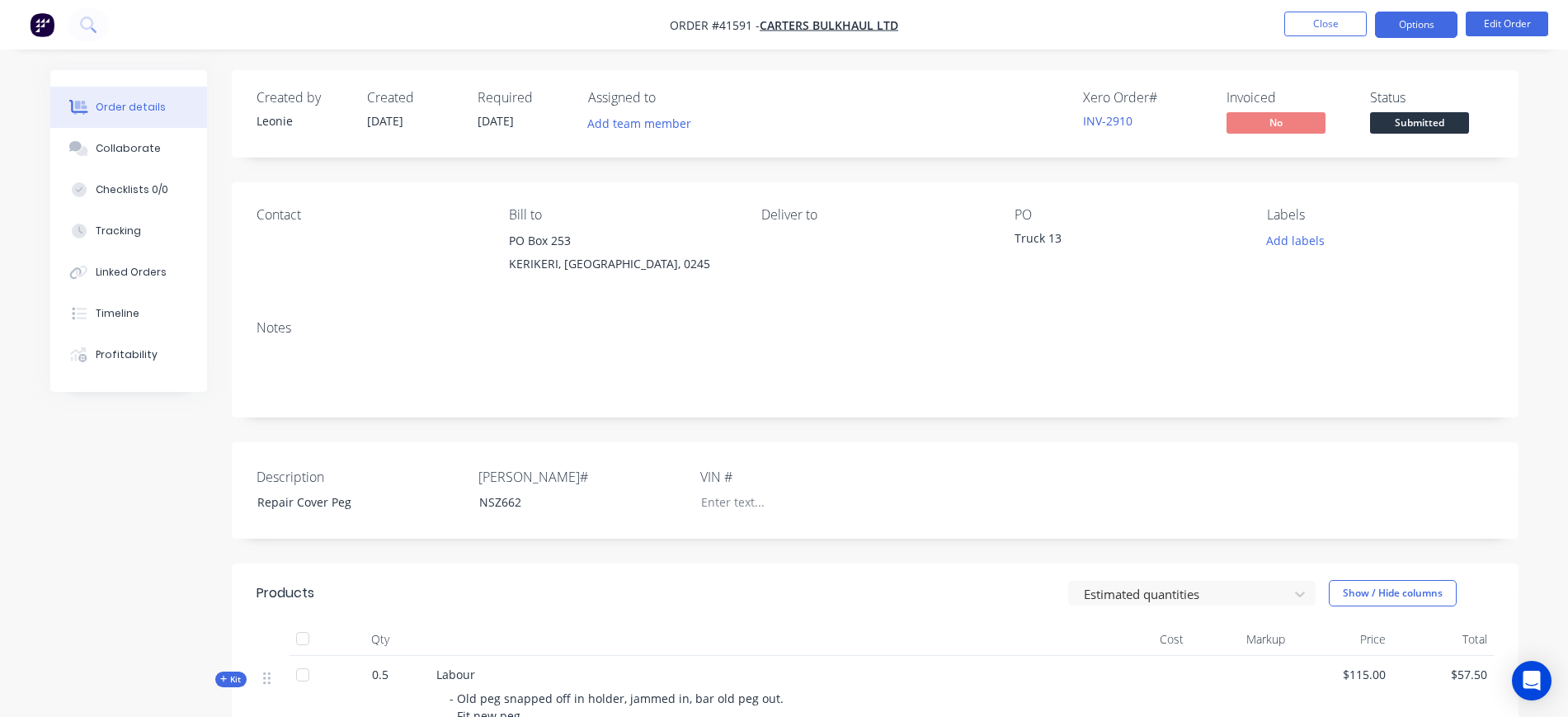
click at [1424, 21] on button "Options" at bounding box center [1417, 25] width 83 height 26
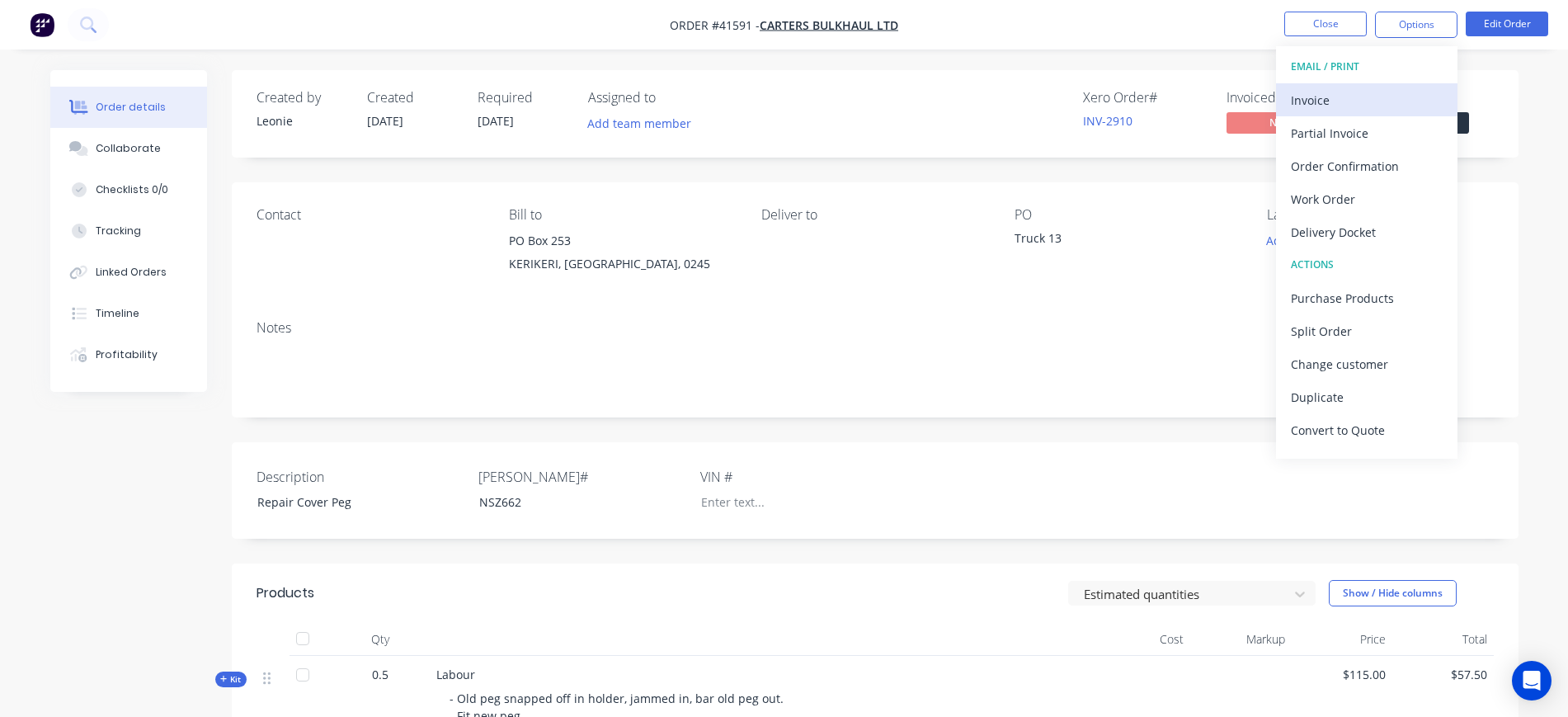
click at [1362, 107] on div "Invoice" at bounding box center [1367, 100] width 152 height 24
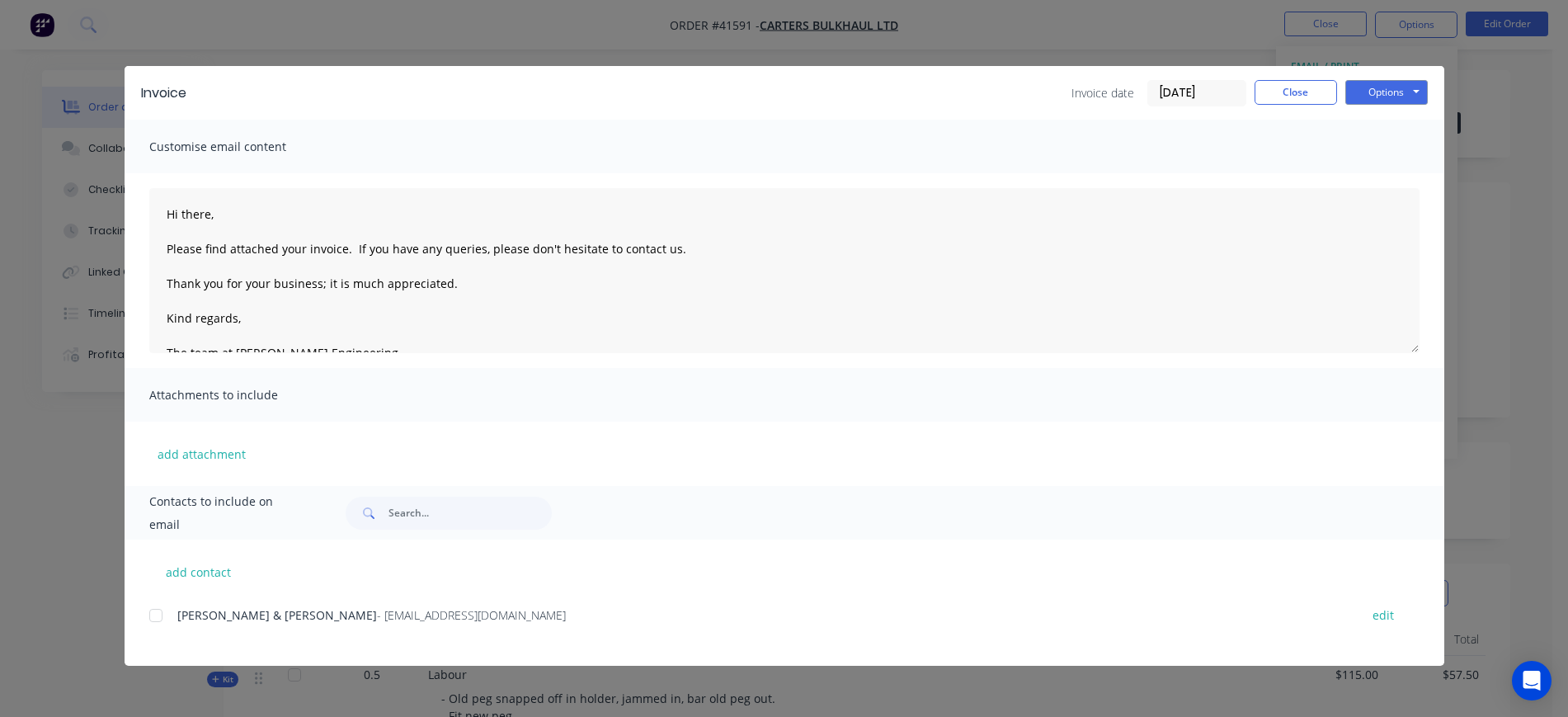
click at [163, 616] on div at bounding box center [156, 615] width 33 height 33
click at [1406, 97] on button "Options" at bounding box center [1387, 93] width 83 height 25
click at [1402, 169] on button "Email" at bounding box center [1399, 176] width 106 height 27
click at [1302, 97] on button "Close" at bounding box center [1296, 93] width 83 height 25
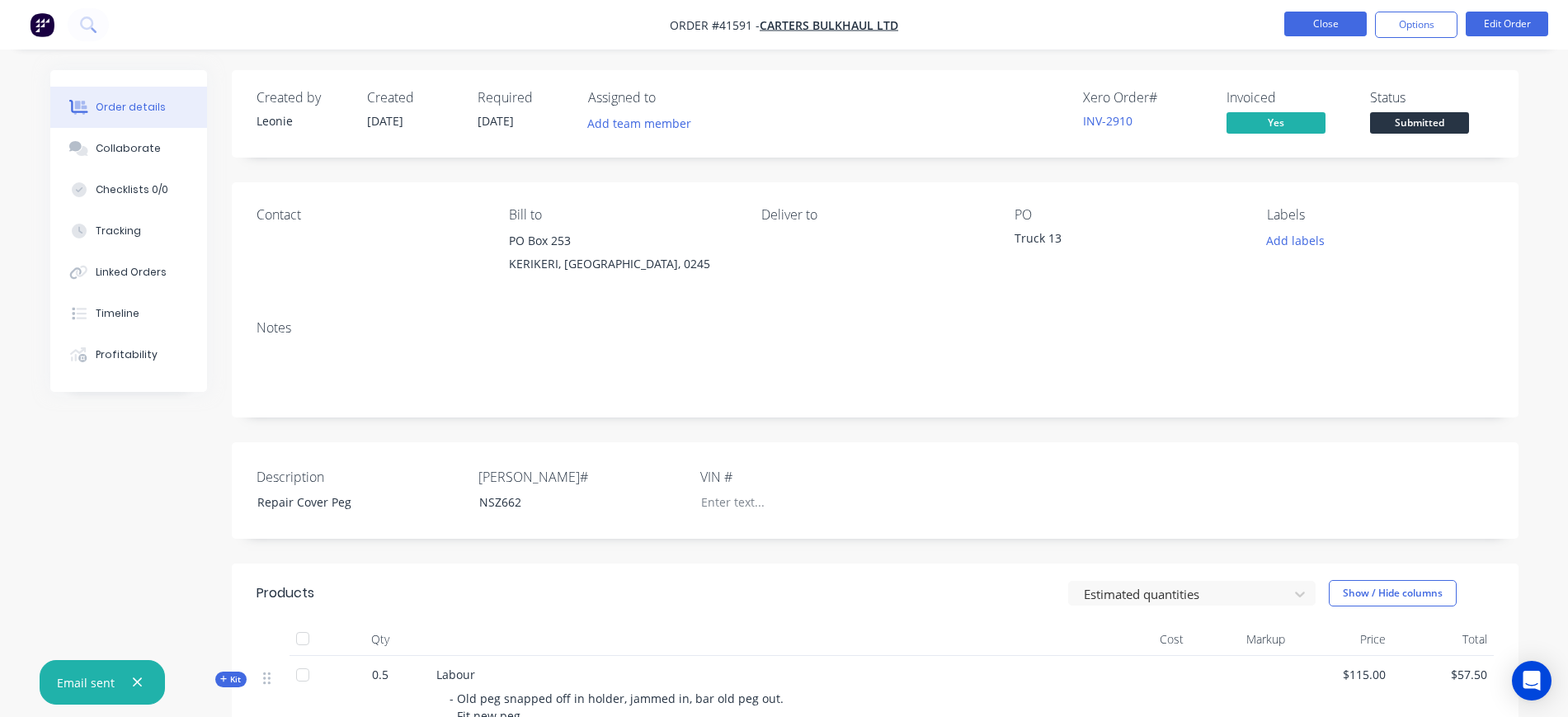
click at [1326, 22] on button "Close" at bounding box center [1326, 24] width 83 height 25
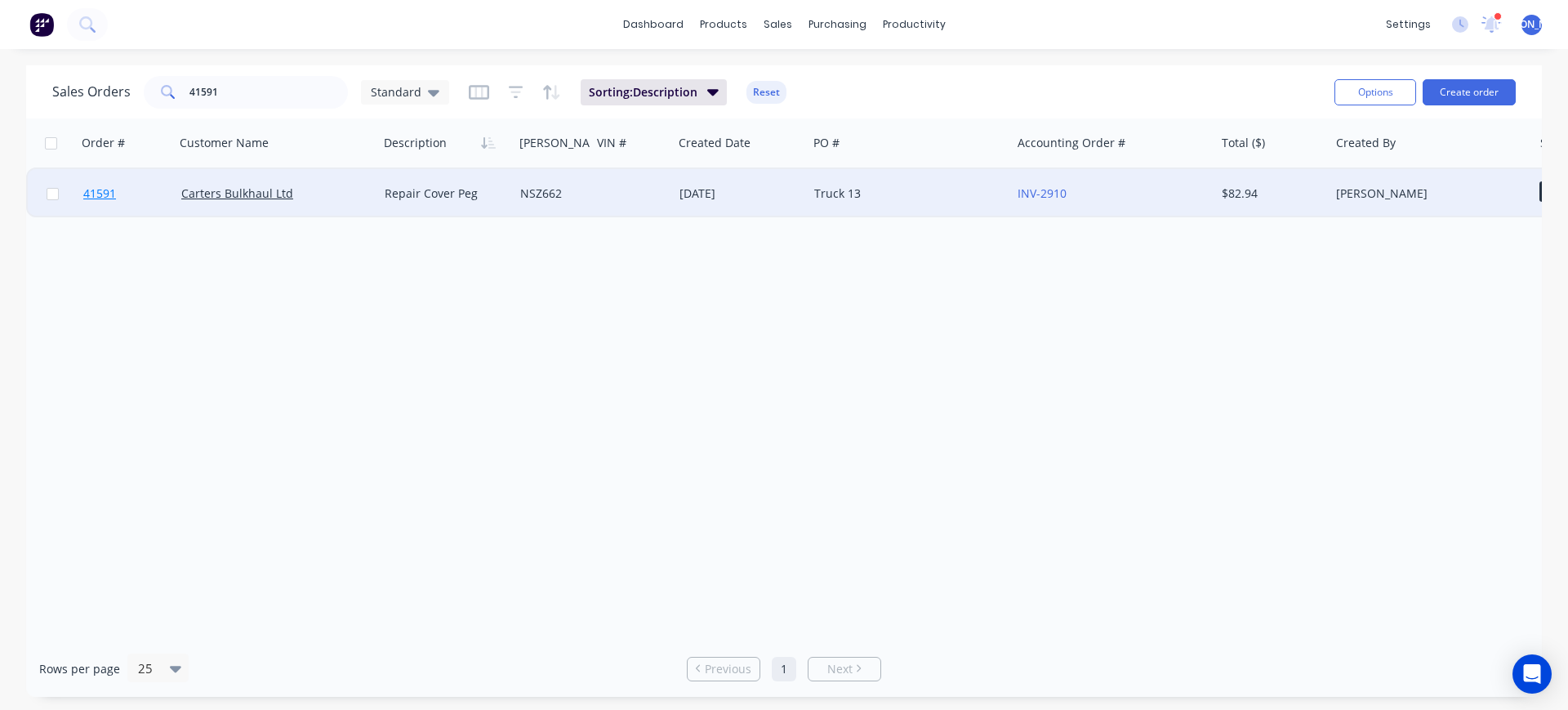
click at [159, 215] on div "41591 Carters Bulkhaul Ltd Repair Cover Peg NSZ662 [DATE] Truck 13 INV-2910 $82…" at bounding box center [1100, 192] width 2149 height 50
click at [146, 204] on link "41591" at bounding box center [132, 194] width 98 height 49
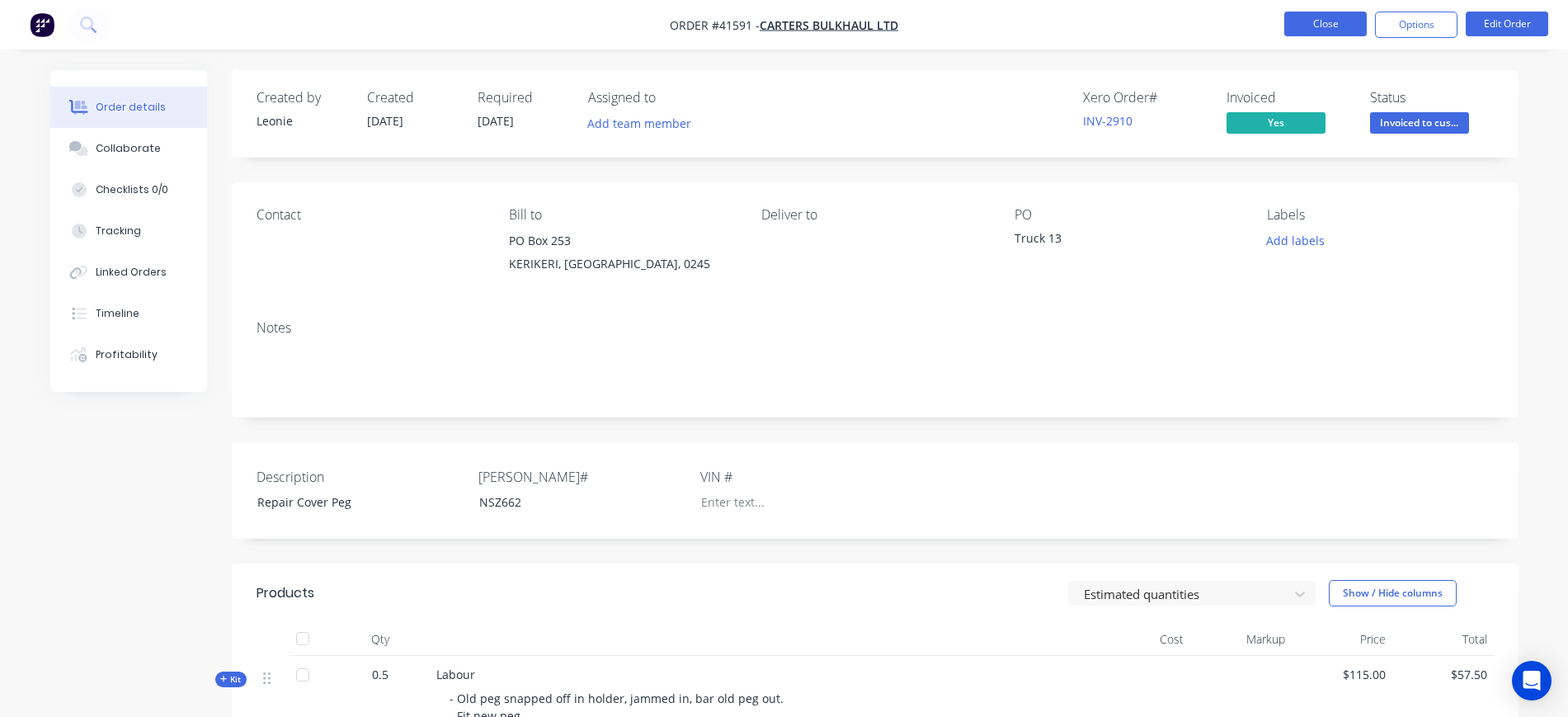
click at [1330, 25] on button "Close" at bounding box center [1326, 24] width 83 height 25
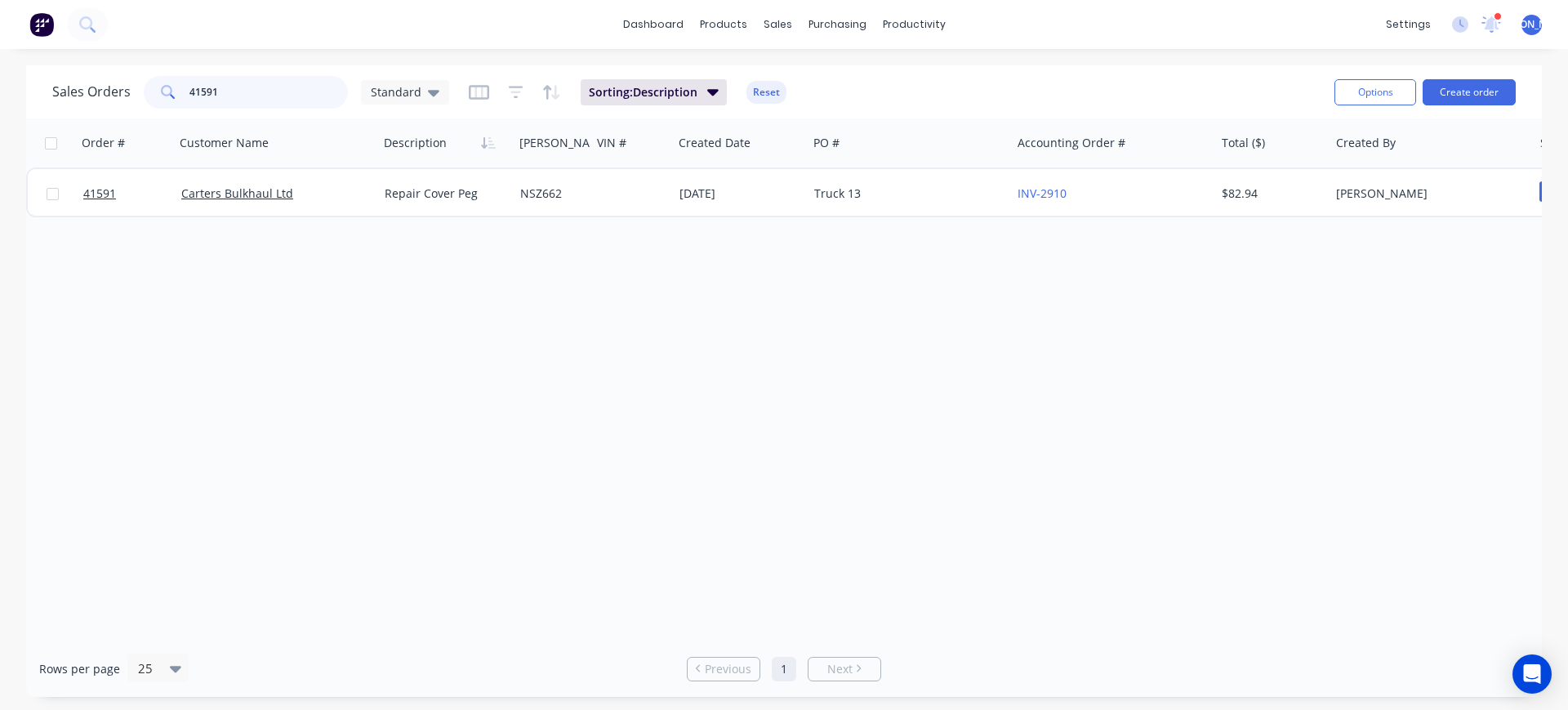
click at [242, 94] on input "41591" at bounding box center [269, 92] width 159 height 33
type input "41588"
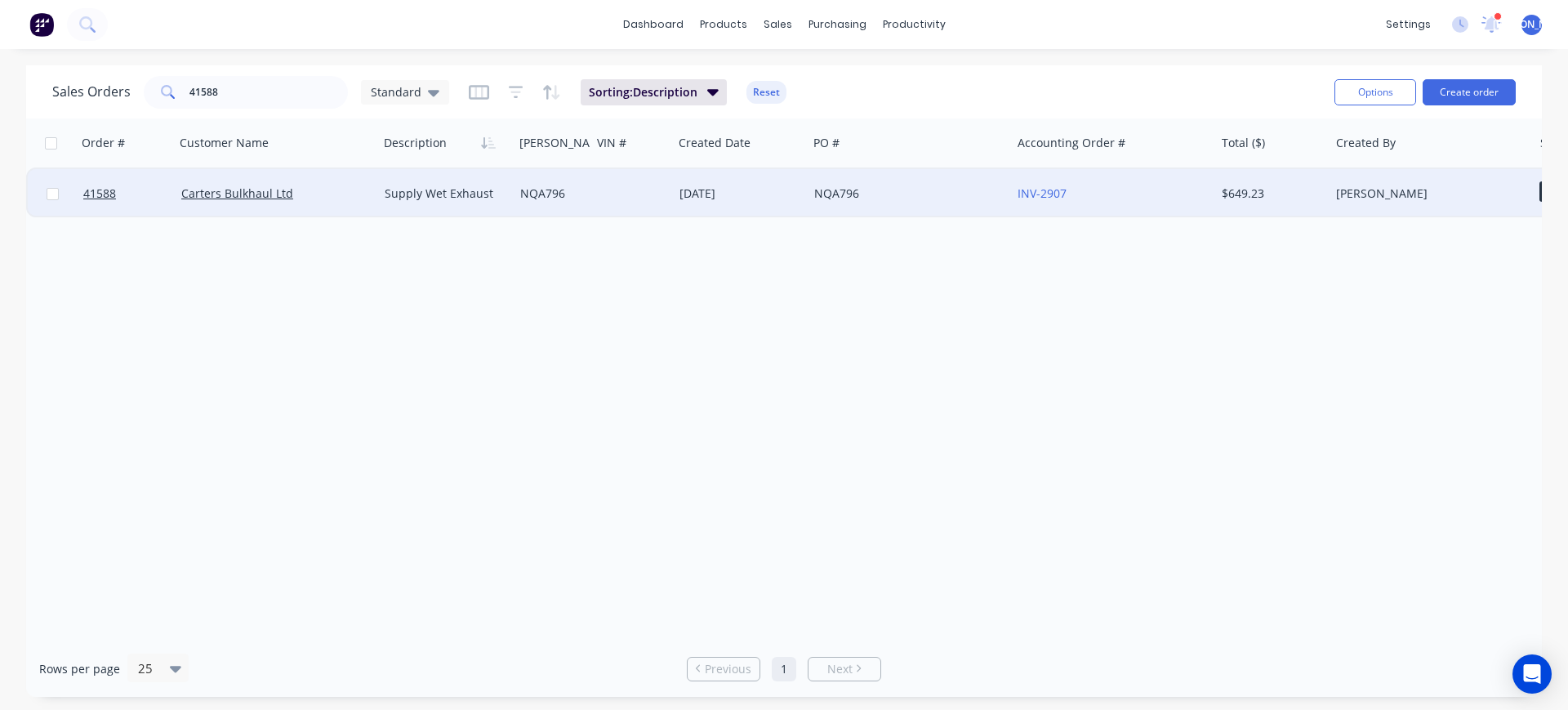
click at [343, 191] on div "Carters Bulkhaul Ltd" at bounding box center [272, 194] width 181 height 16
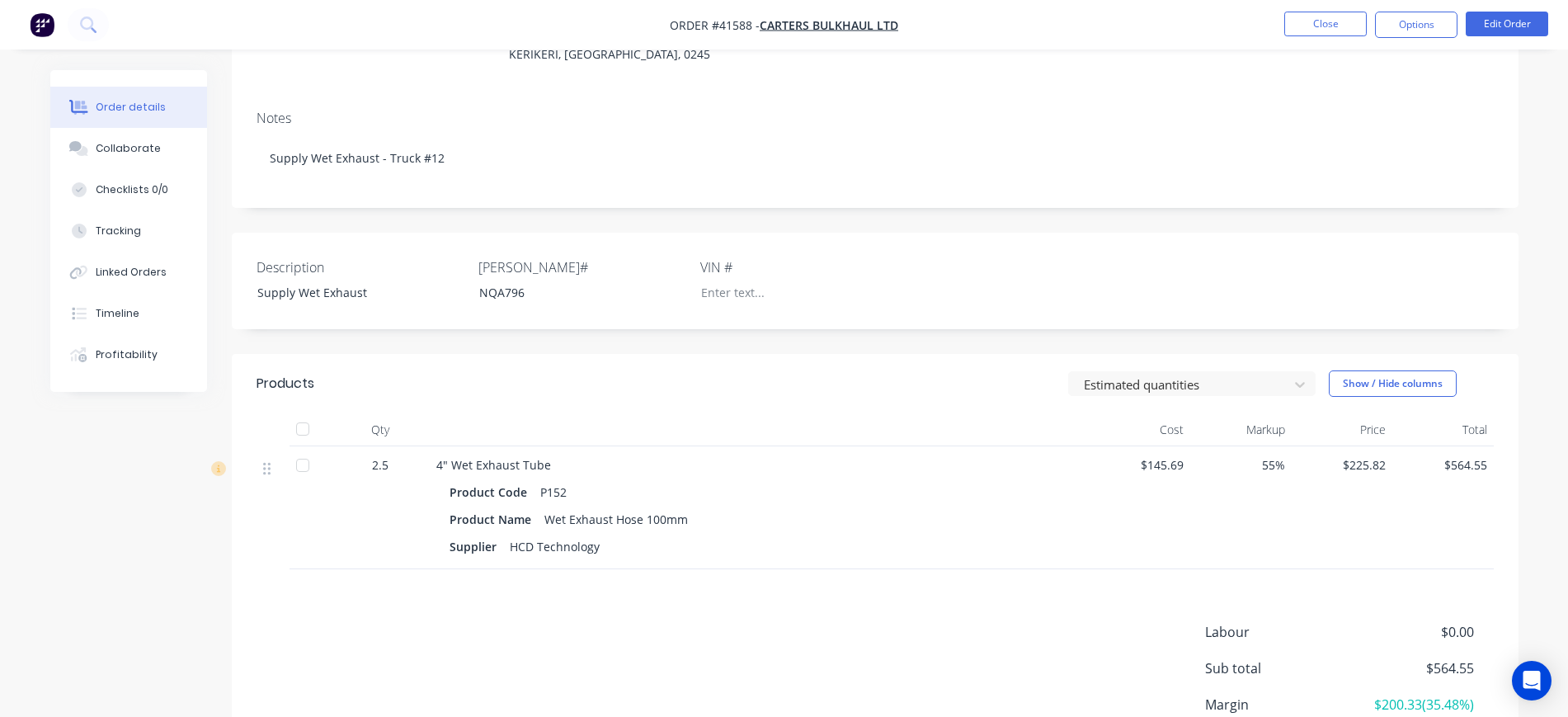
scroll to position [207, 0]
click at [1497, 27] on button "Edit Order" at bounding box center [1508, 24] width 83 height 25
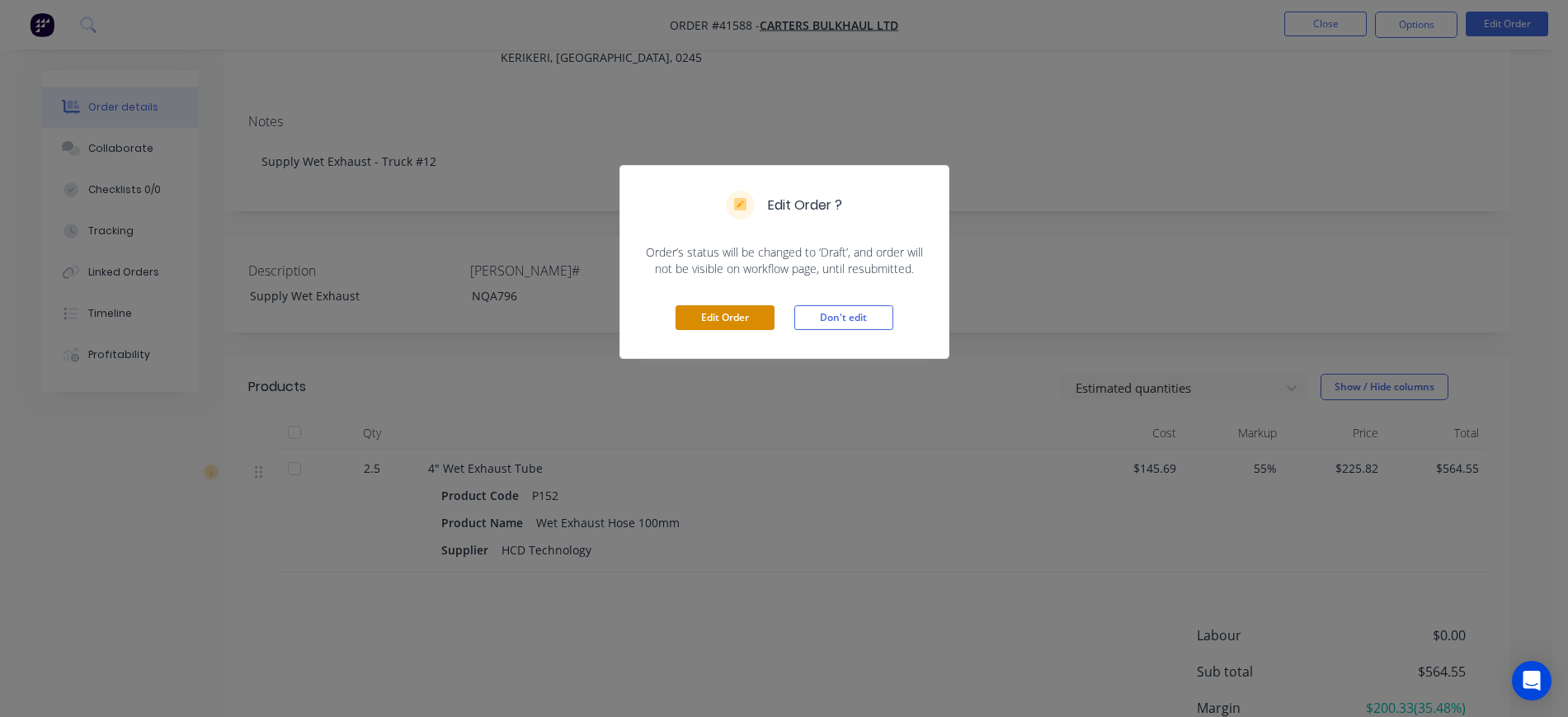
click at [728, 312] on button "Edit Order" at bounding box center [725, 318] width 99 height 25
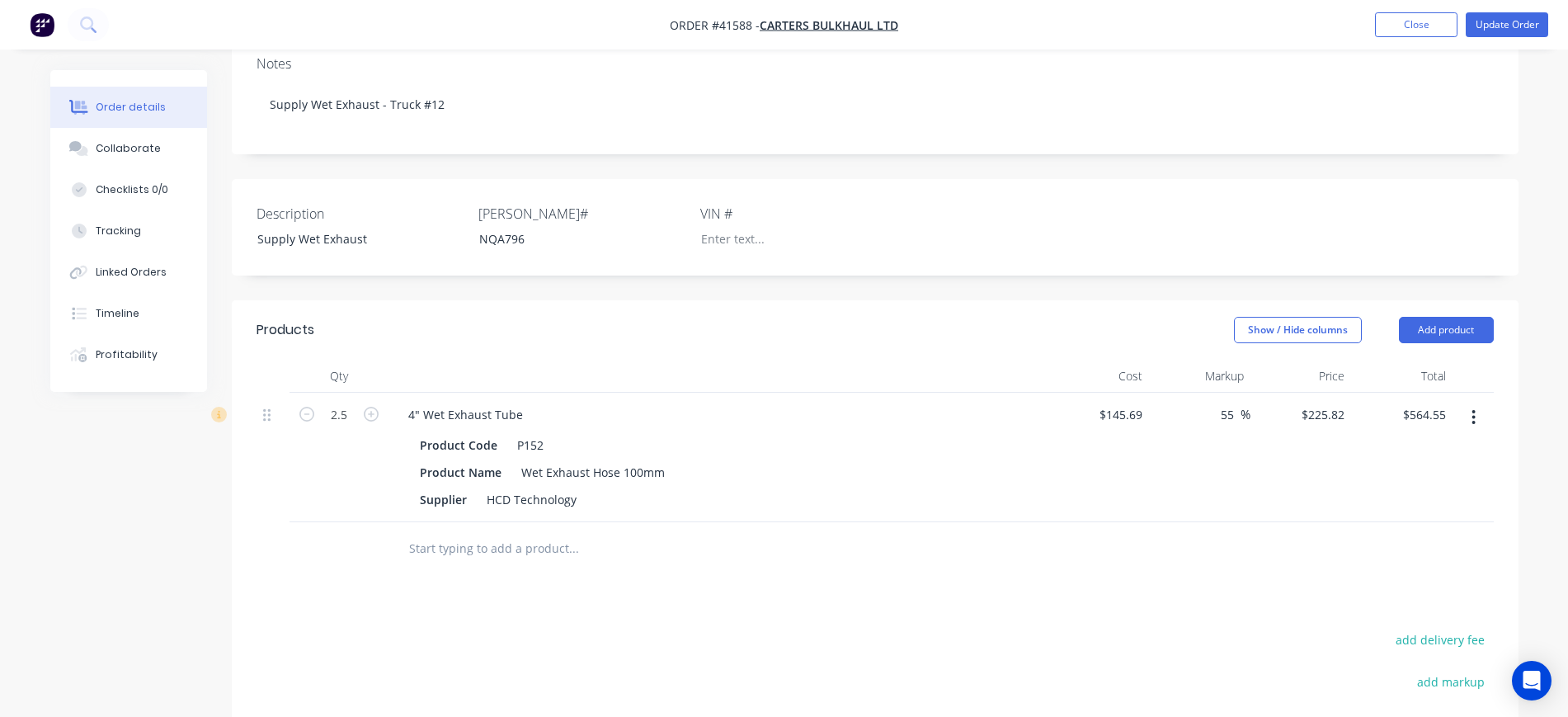
scroll to position [310, 0]
click at [451, 529] on input "text" at bounding box center [574, 545] width 330 height 33
click at [1451, 314] on button "Add product" at bounding box center [1447, 327] width 95 height 26
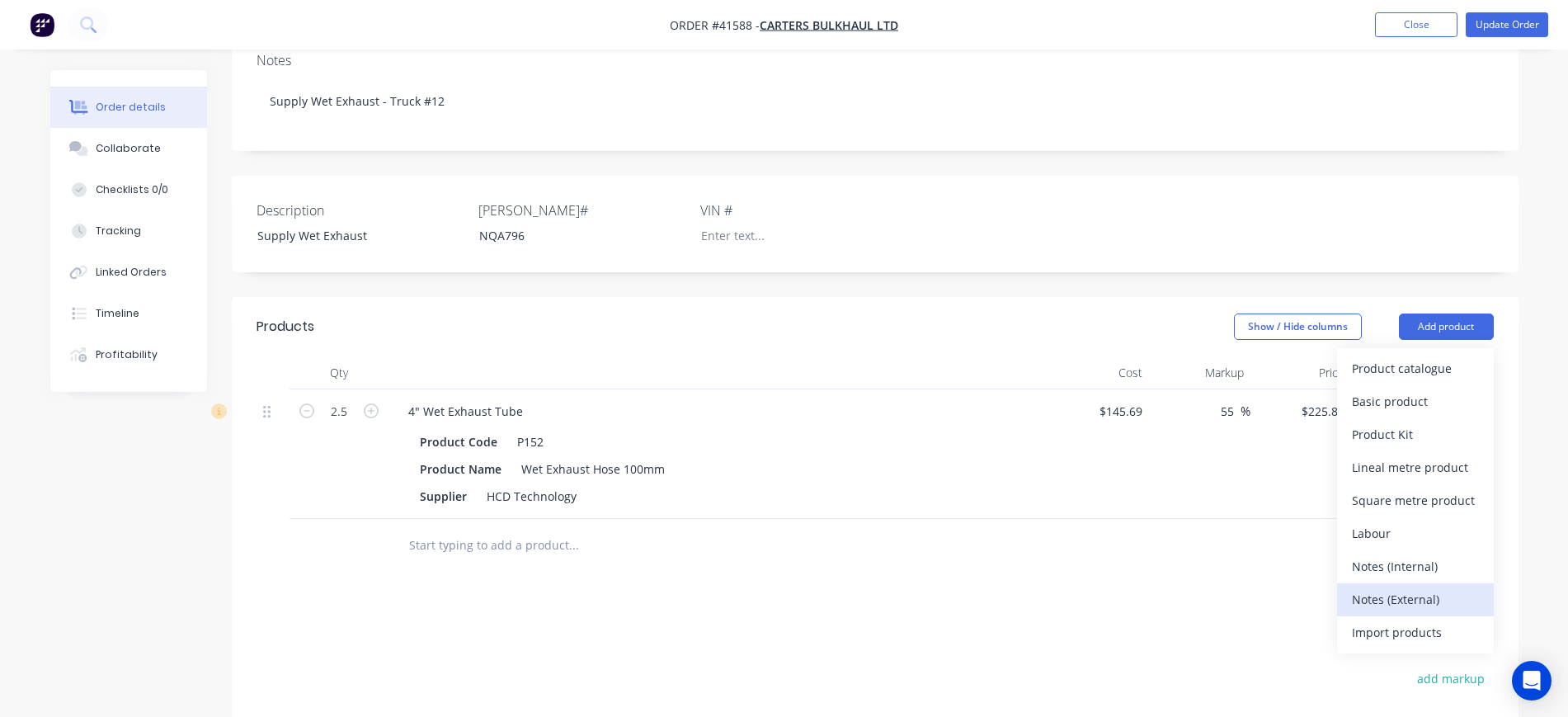
click at [1427, 587] on div "Notes (External)" at bounding box center [1416, 599] width 127 height 24
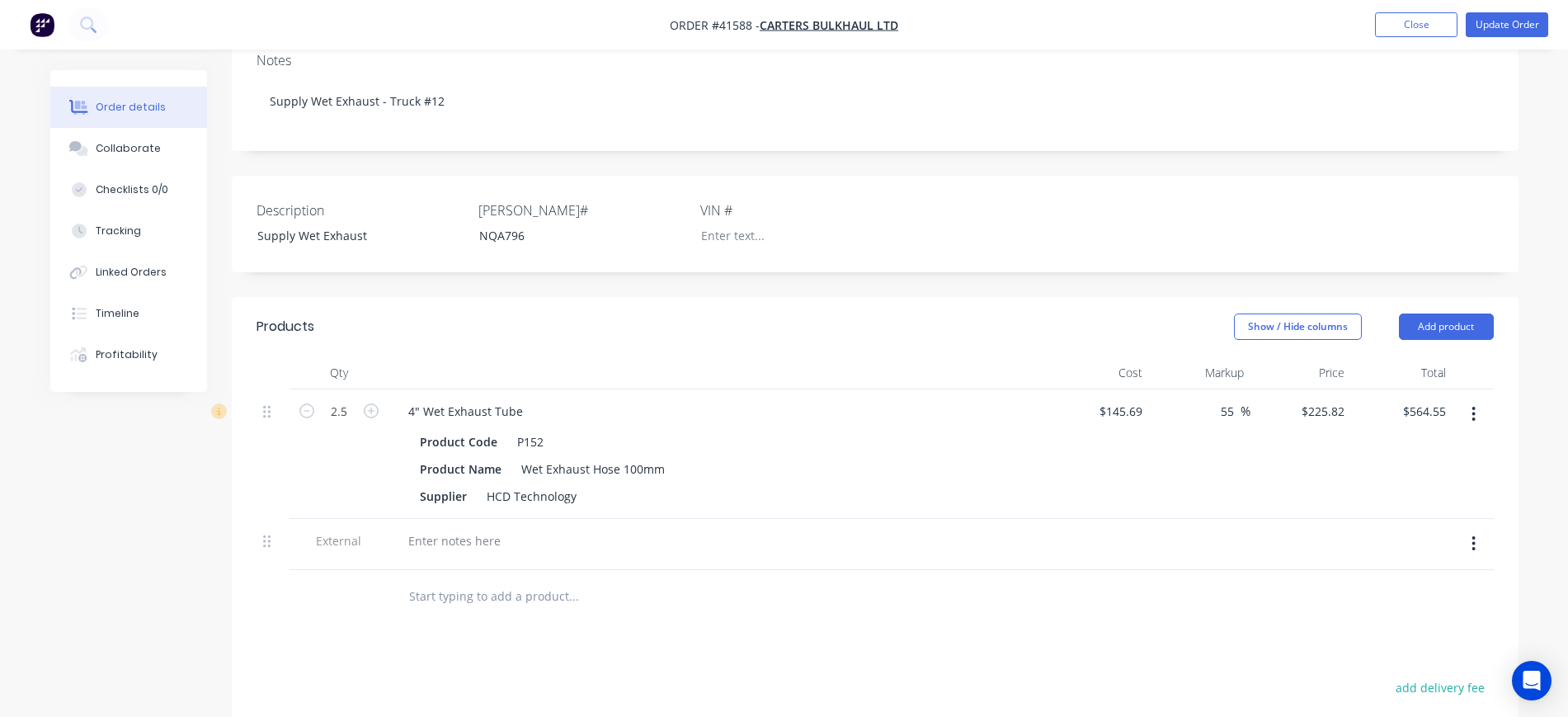
click at [258, 519] on div at bounding box center [273, 544] width 33 height 51
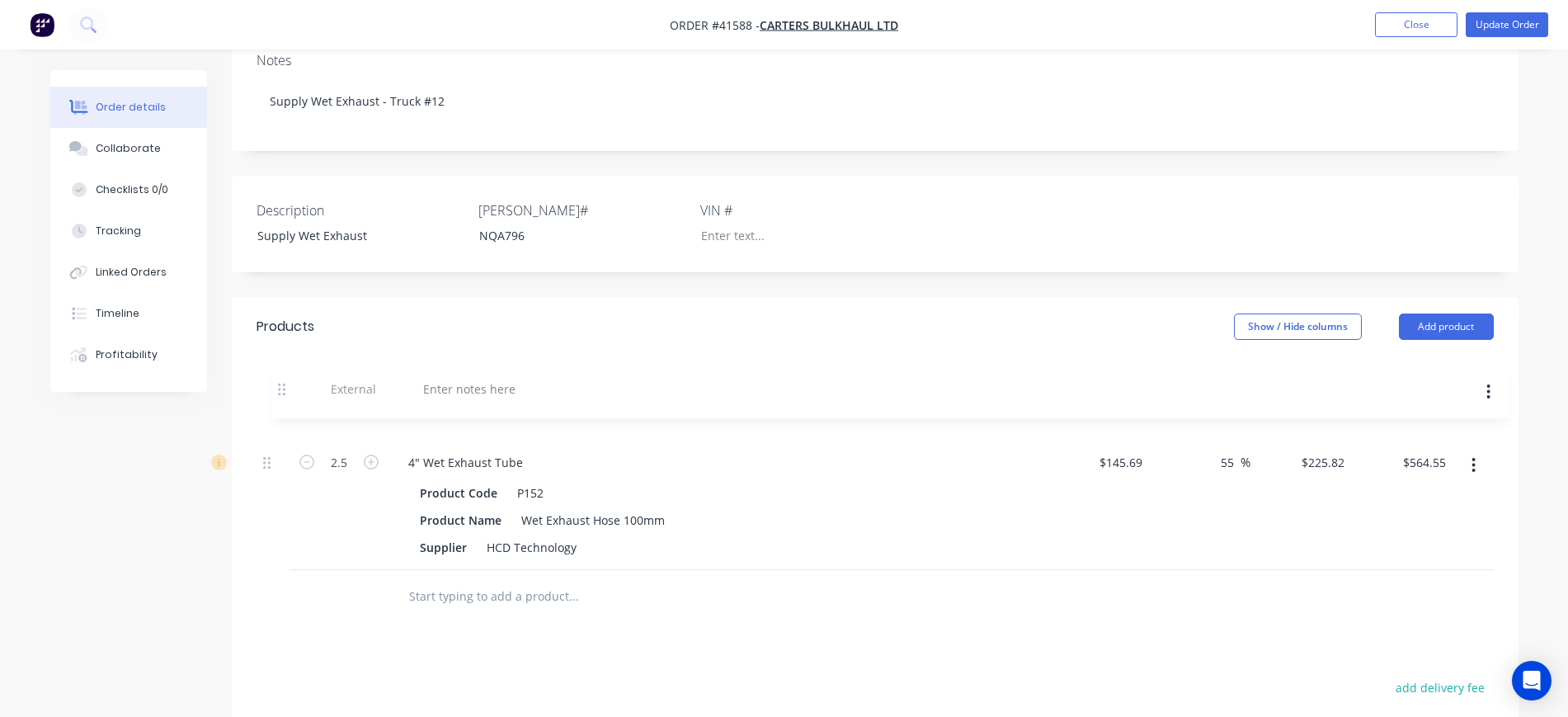
drag, startPoint x: 266, startPoint y: 515, endPoint x: 274, endPoint y: 385, distance: 130.2
click at [278, 390] on div "2.5 4" Wet Exhaust Tube Product Code P152 Product Name Wet Exhaust Hose 100mm S…" at bounding box center [875, 480] width 1238 height 181
click at [500, 400] on div at bounding box center [455, 411] width 119 height 24
click at [509, 400] on div "Last of wet exhaust hose used on #12 truck, new material ordered - 2.5m" at bounding box center [610, 411] width 430 height 24
click at [544, 400] on div "Last of wet exhaust hose used on #12 truck, new material ordered - 2.5m" at bounding box center [610, 411] width 430 height 24
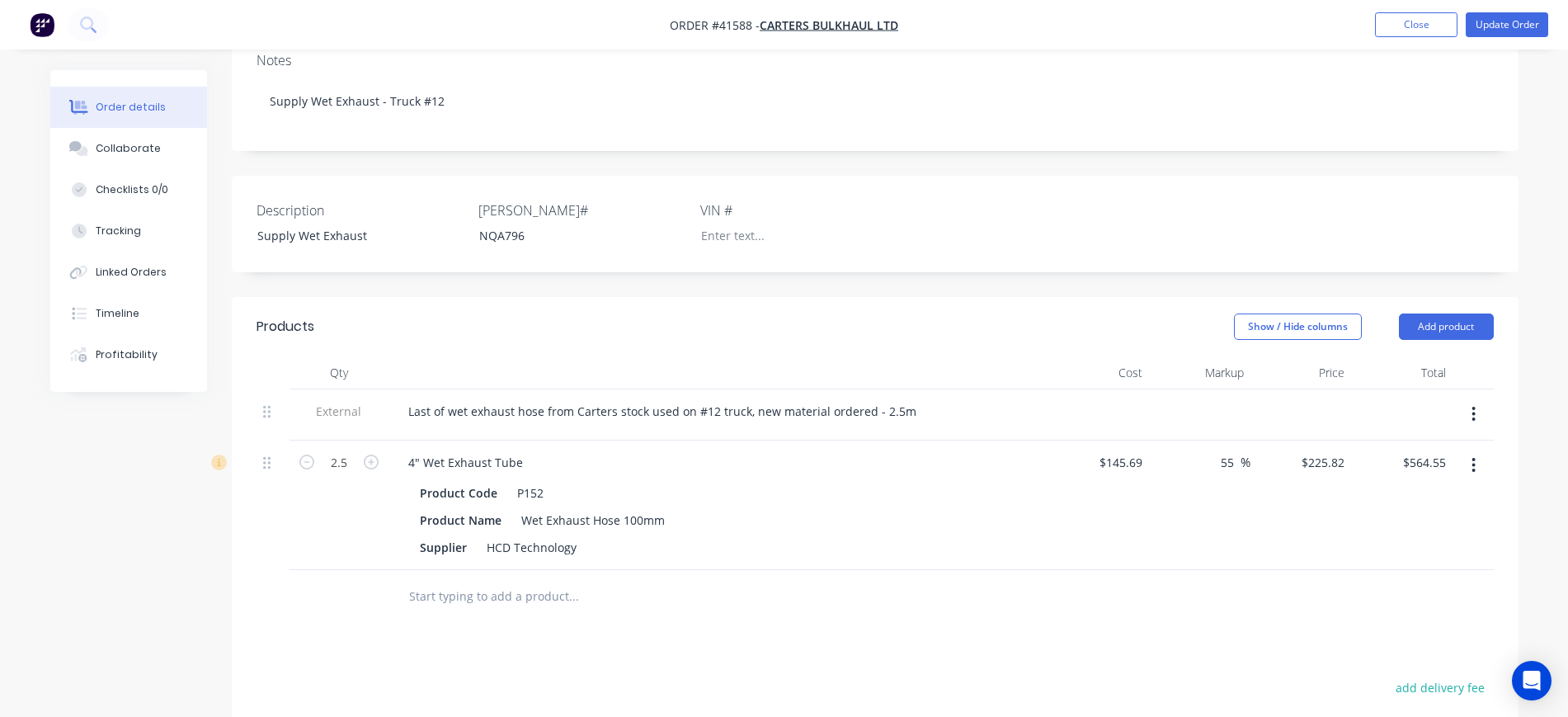
click at [942, 400] on div "Last of wet exhaust hose from Carters stock used on #12 truck, new material ord…" at bounding box center [718, 411] width 647 height 24
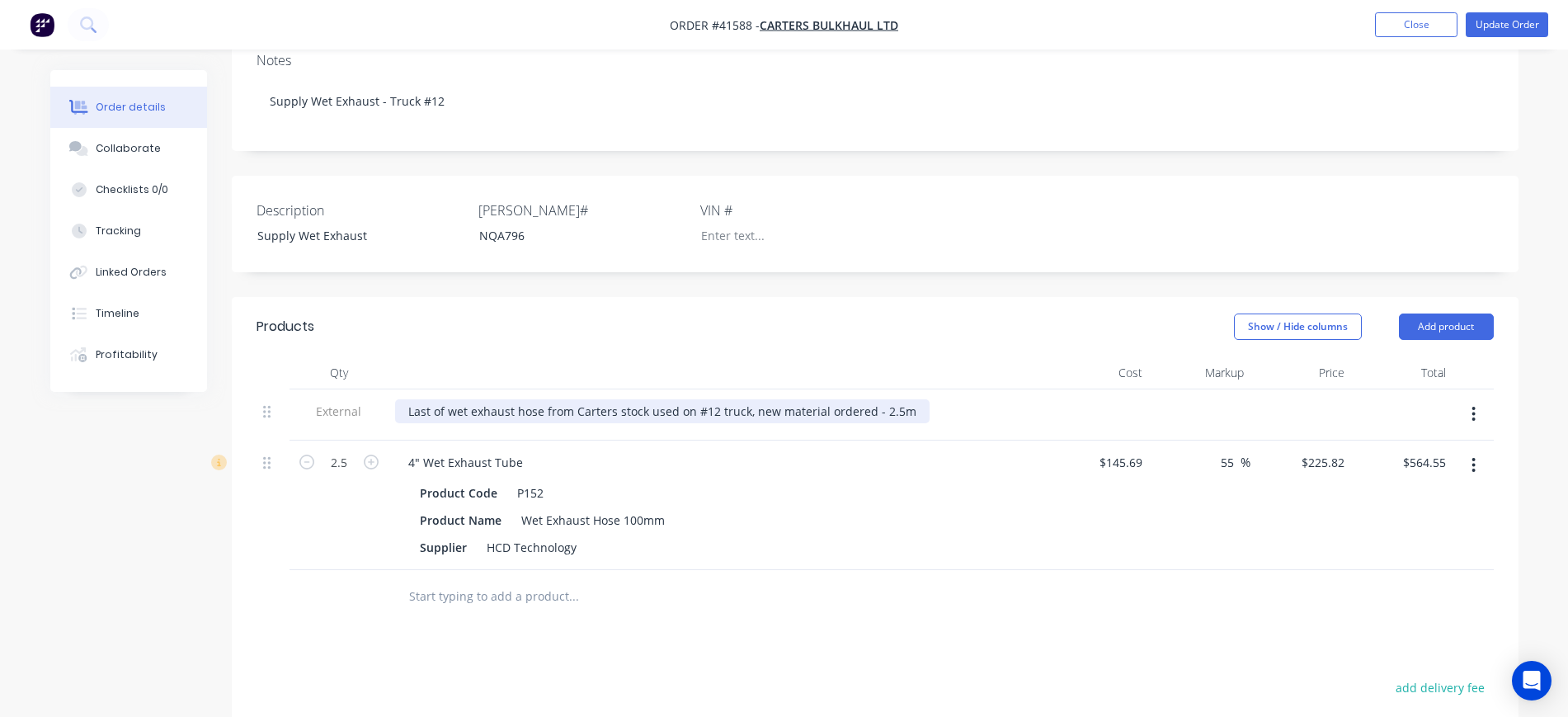
click at [913, 400] on div "Last of wet exhaust hose from Carters stock used on #12 truck, new material ord…" at bounding box center [662, 411] width 534 height 24
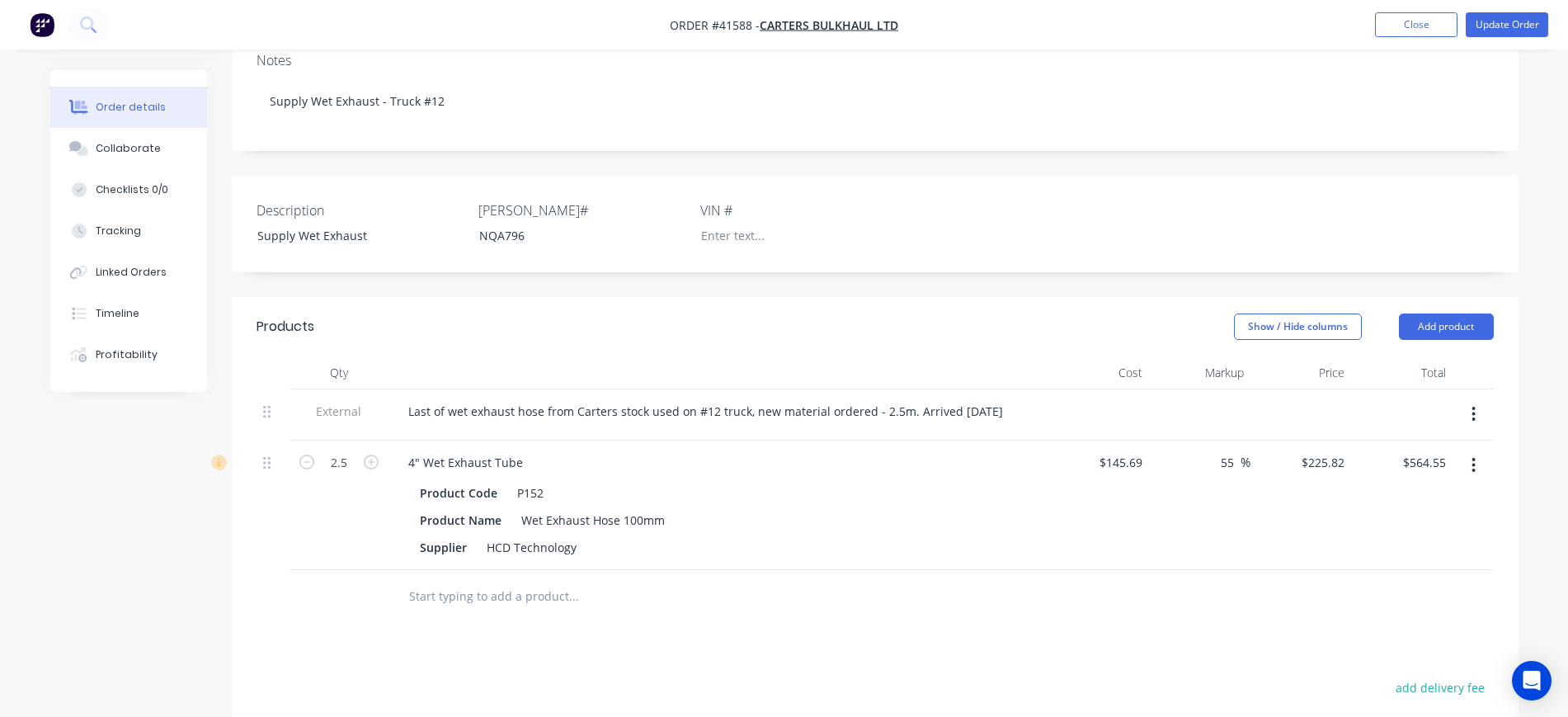
click at [932, 580] on div at bounding box center [685, 596] width 580 height 33
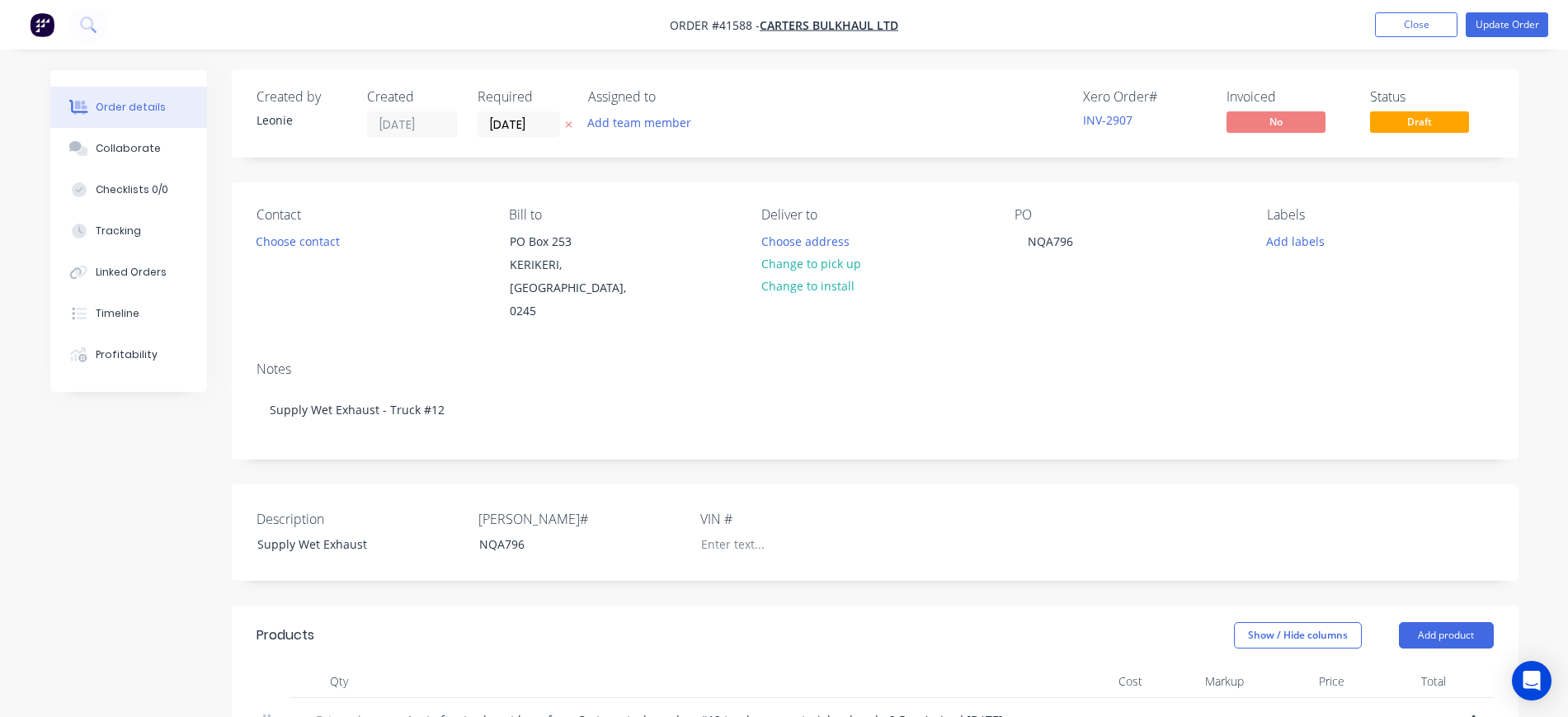
scroll to position [0, 0]
click at [1062, 245] on div "NQA796" at bounding box center [1050, 242] width 72 height 24
click at [1120, 363] on div "Notes" at bounding box center [875, 370] width 1238 height 16
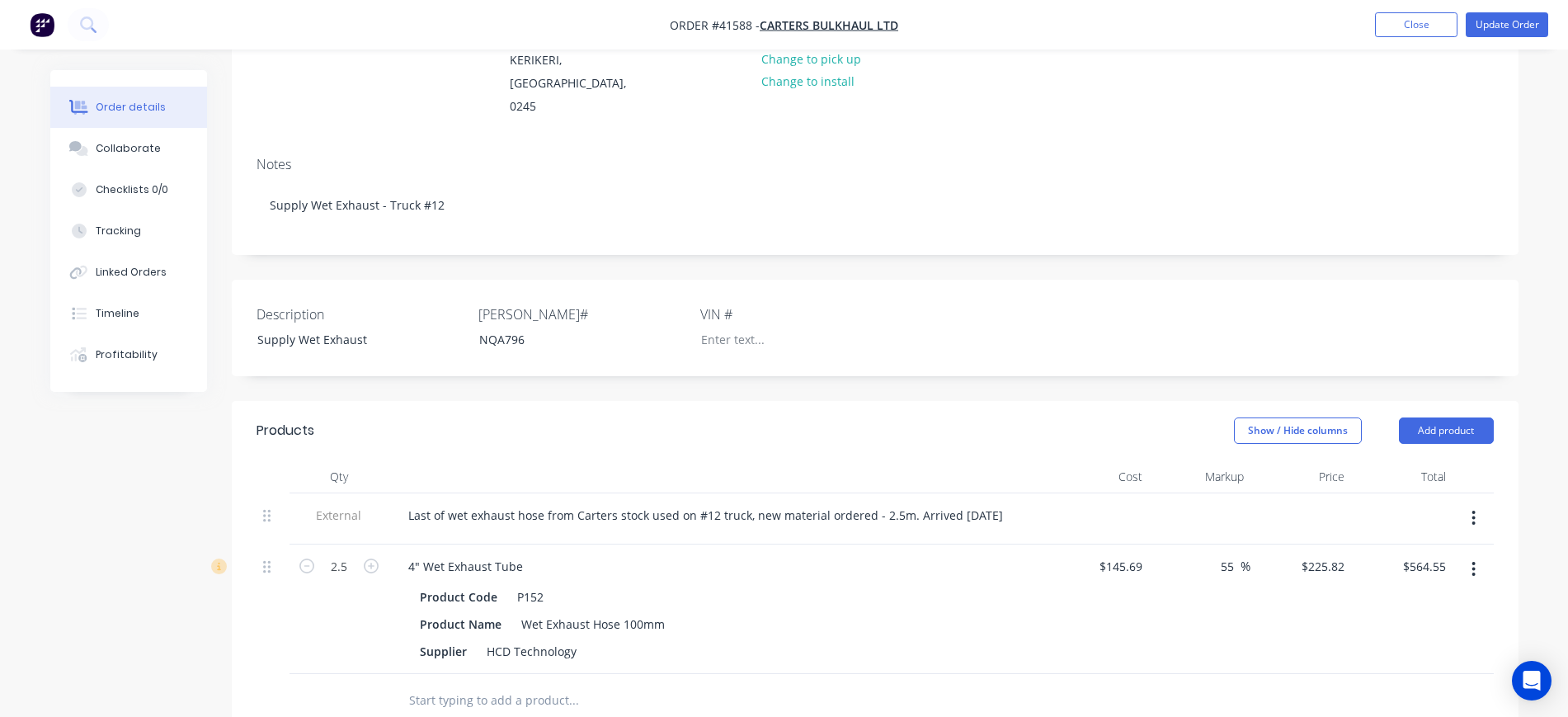
scroll to position [207, 0]
click at [1498, 24] on button "Update Order" at bounding box center [1508, 25] width 83 height 25
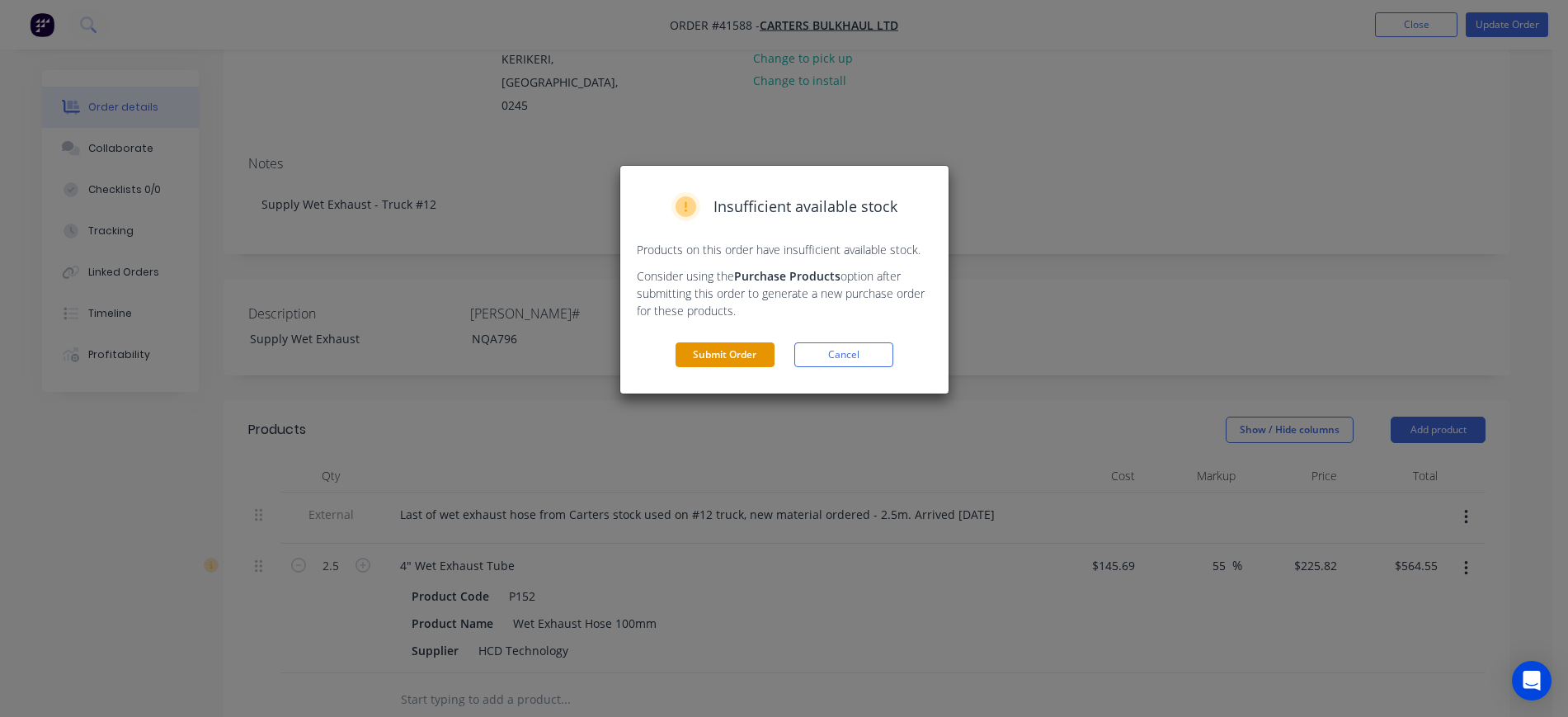
click at [730, 349] on button "Submit Order" at bounding box center [725, 355] width 99 height 25
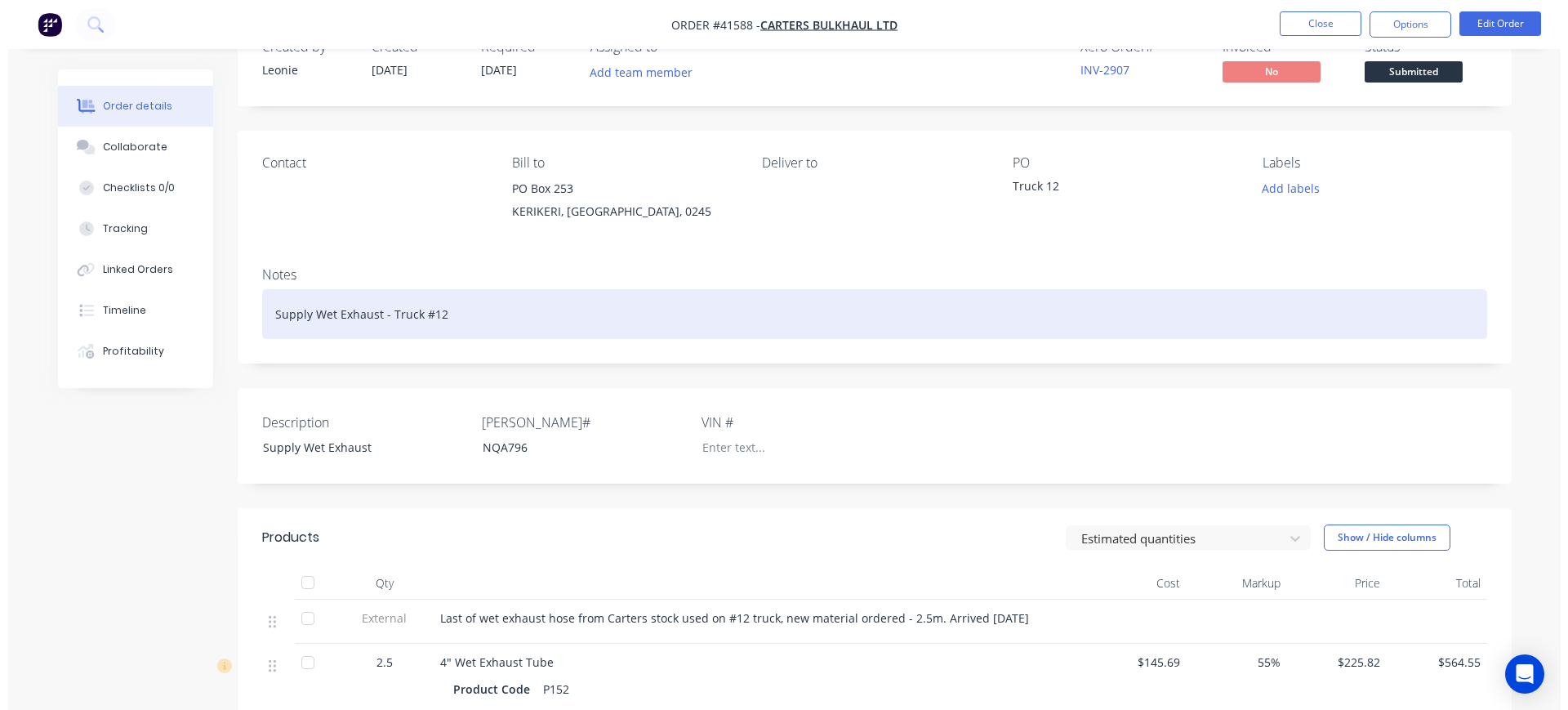
scroll to position [0, 0]
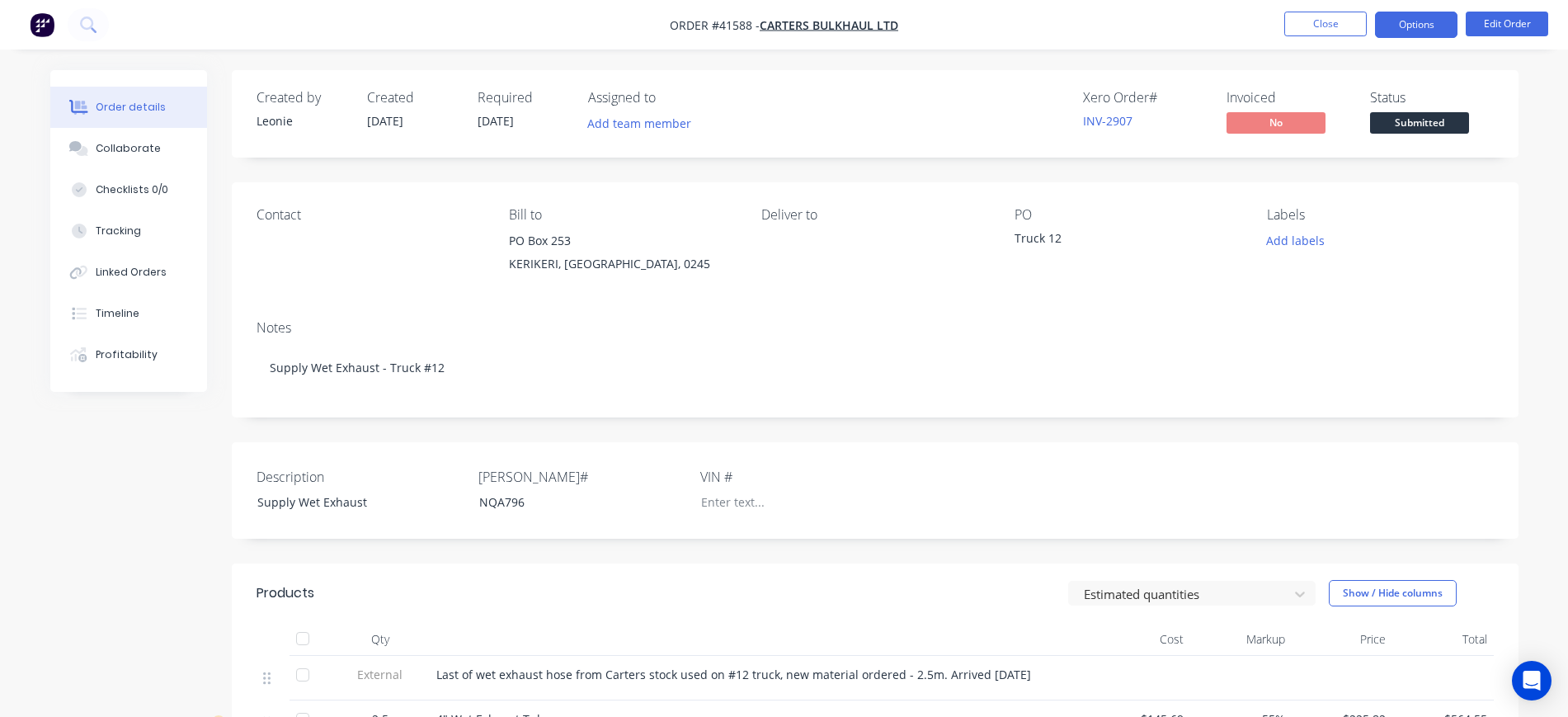
click at [1413, 32] on button "Options" at bounding box center [1417, 25] width 83 height 26
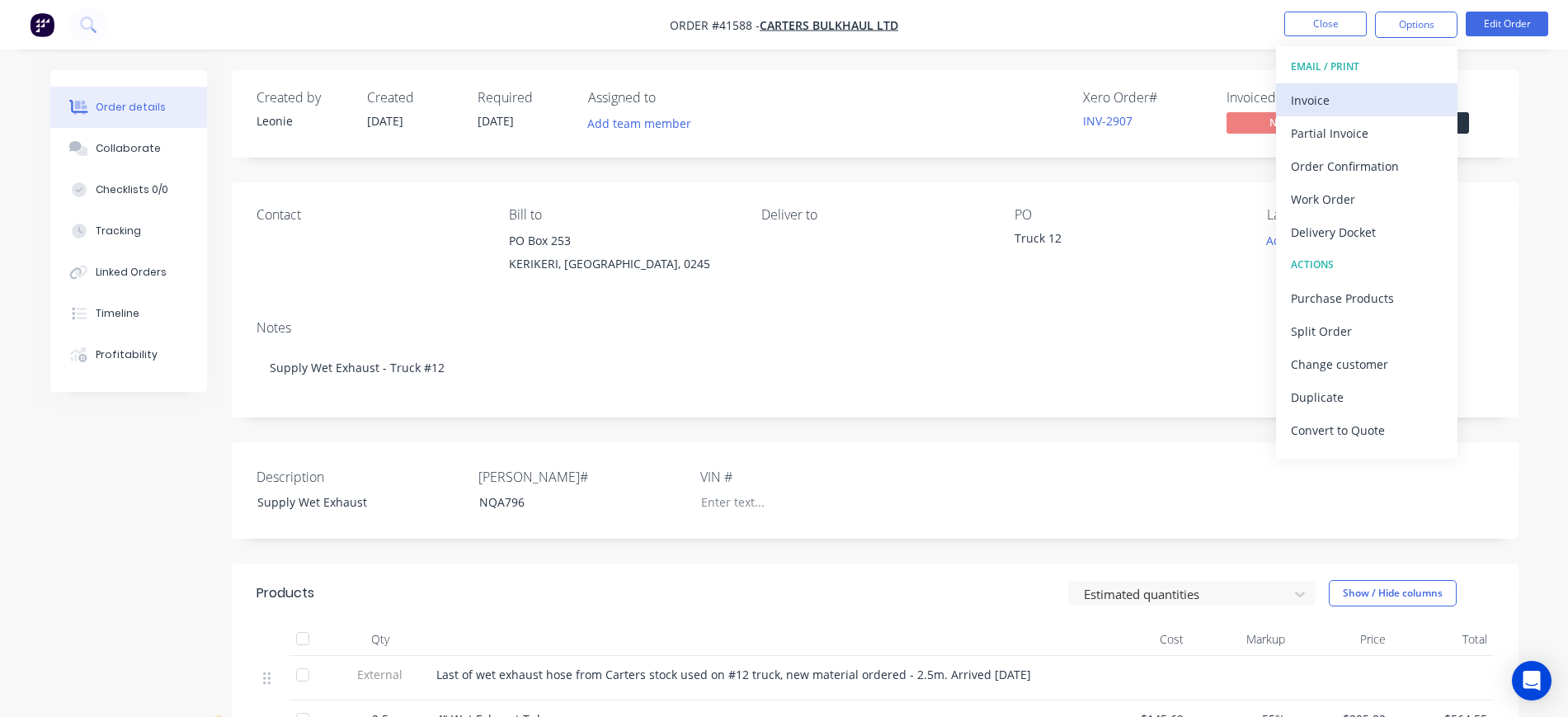
click at [1357, 104] on div "Invoice" at bounding box center [1367, 100] width 152 height 24
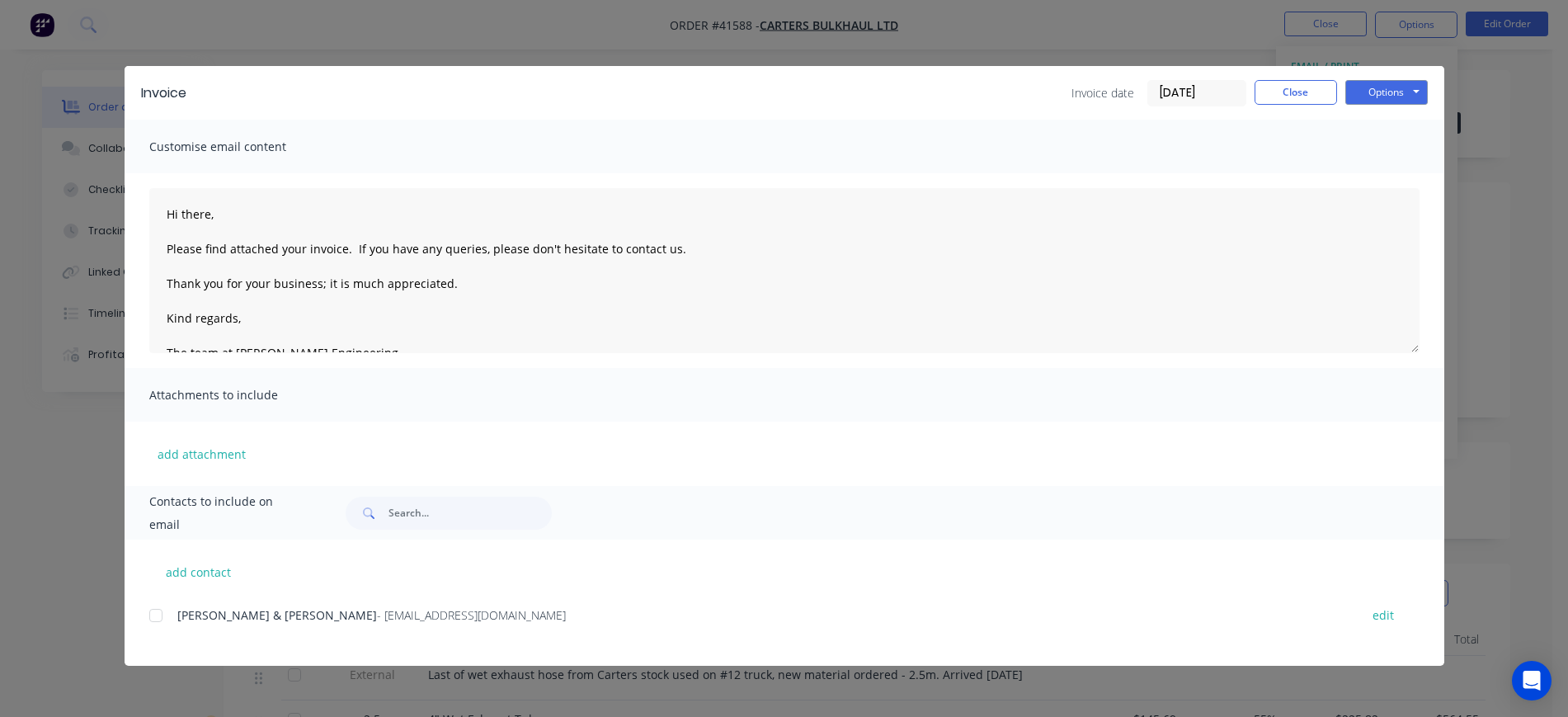
drag, startPoint x: 157, startPoint y: 615, endPoint x: 166, endPoint y: 605, distance: 13.5
click at [162, 610] on div at bounding box center [156, 615] width 33 height 33
click at [1386, 94] on button "Options" at bounding box center [1387, 93] width 83 height 25
click at [1409, 173] on button "Email" at bounding box center [1399, 176] width 106 height 27
click at [1288, 91] on button "Close" at bounding box center [1296, 93] width 83 height 25
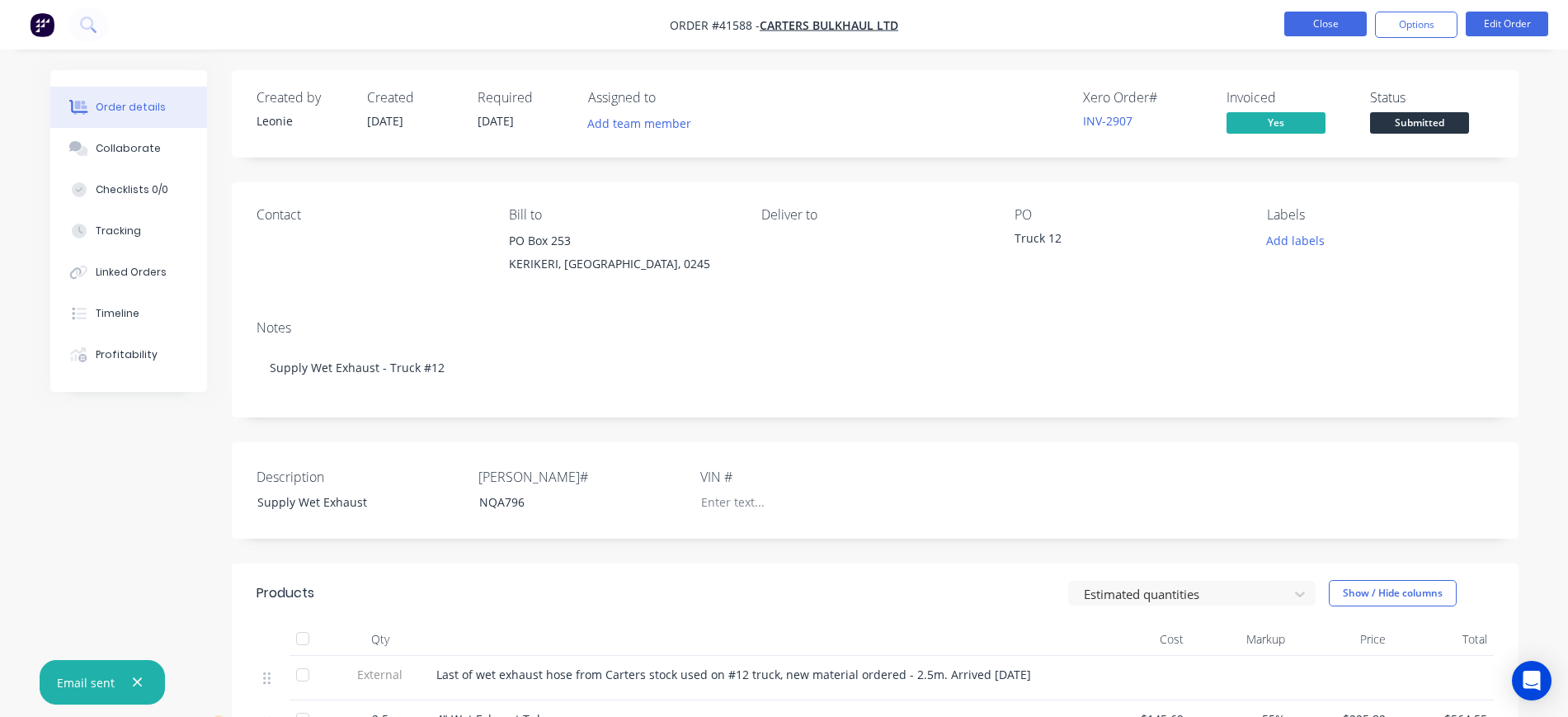
click at [1300, 25] on button "Close" at bounding box center [1326, 24] width 83 height 25
